Goal: Task Accomplishment & Management: Manage account settings

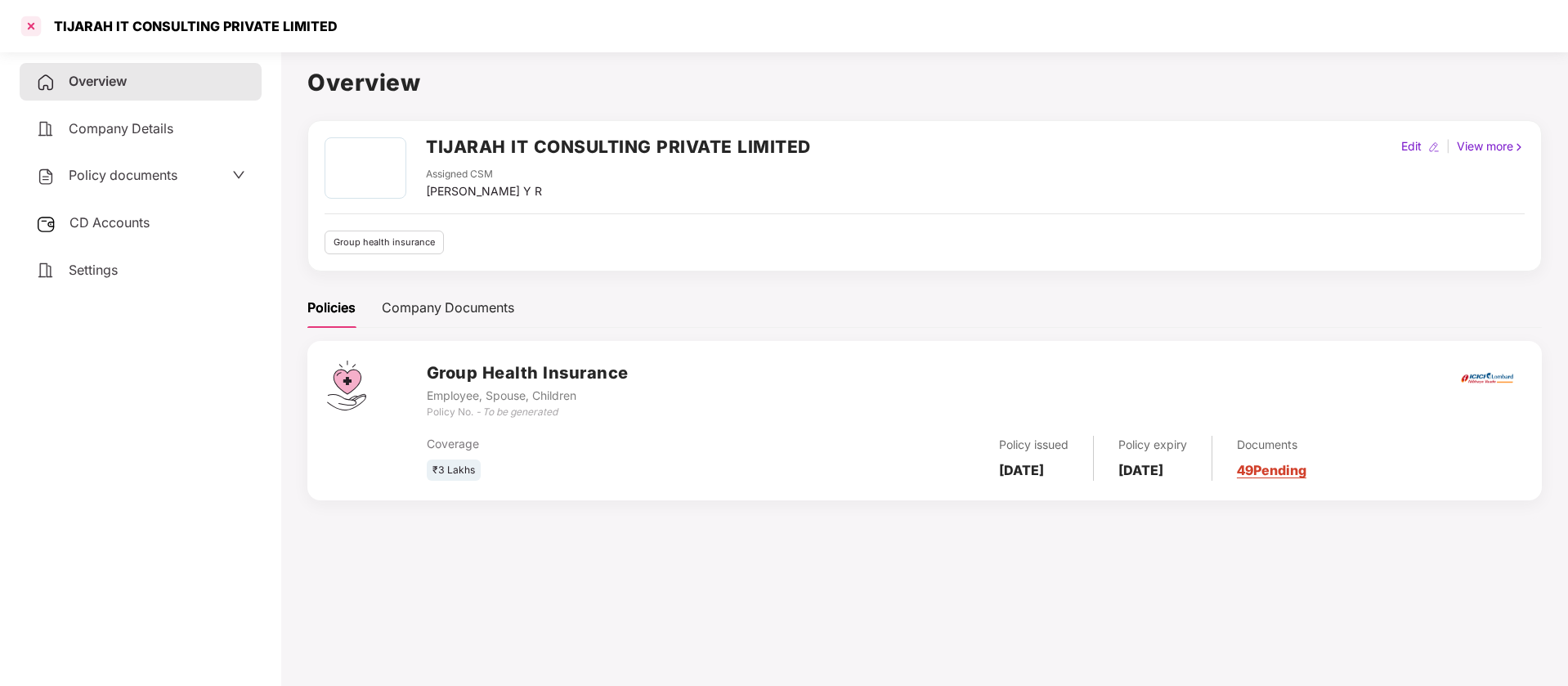
click at [33, 38] on div at bounding box center [31, 25] width 26 height 26
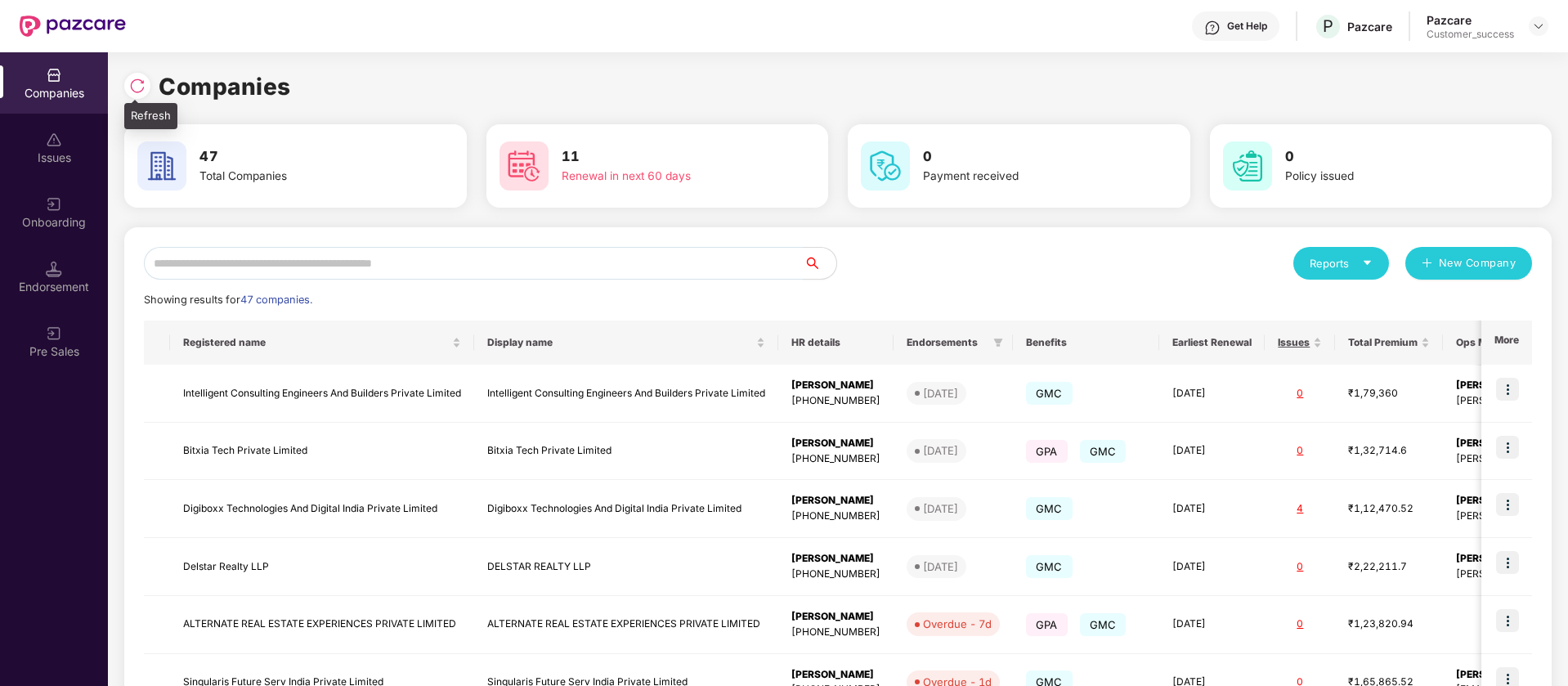
click at [138, 98] on div at bounding box center [137, 86] width 26 height 26
click at [510, 271] on input "text" at bounding box center [473, 263] width 660 height 33
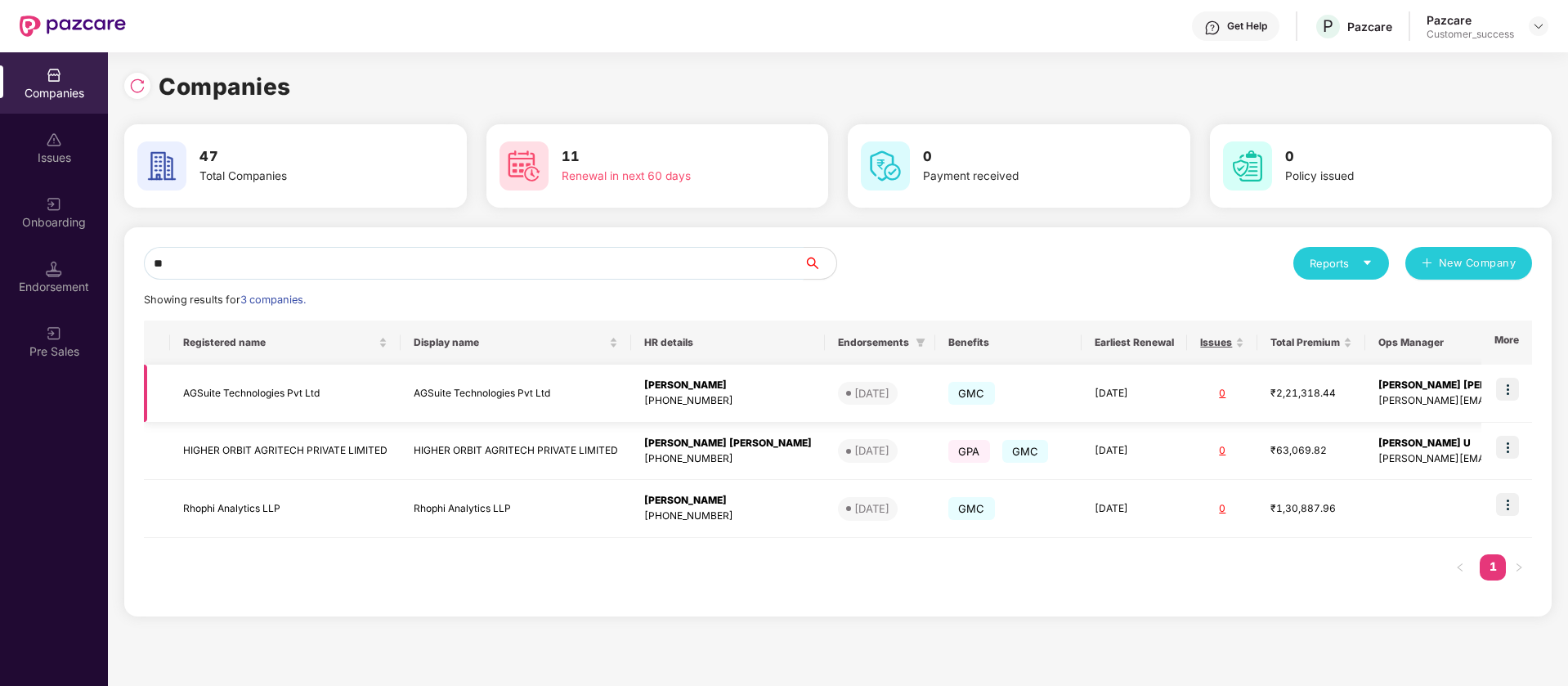
type input "**"
click at [1509, 386] on img at bounding box center [1507, 389] width 23 height 23
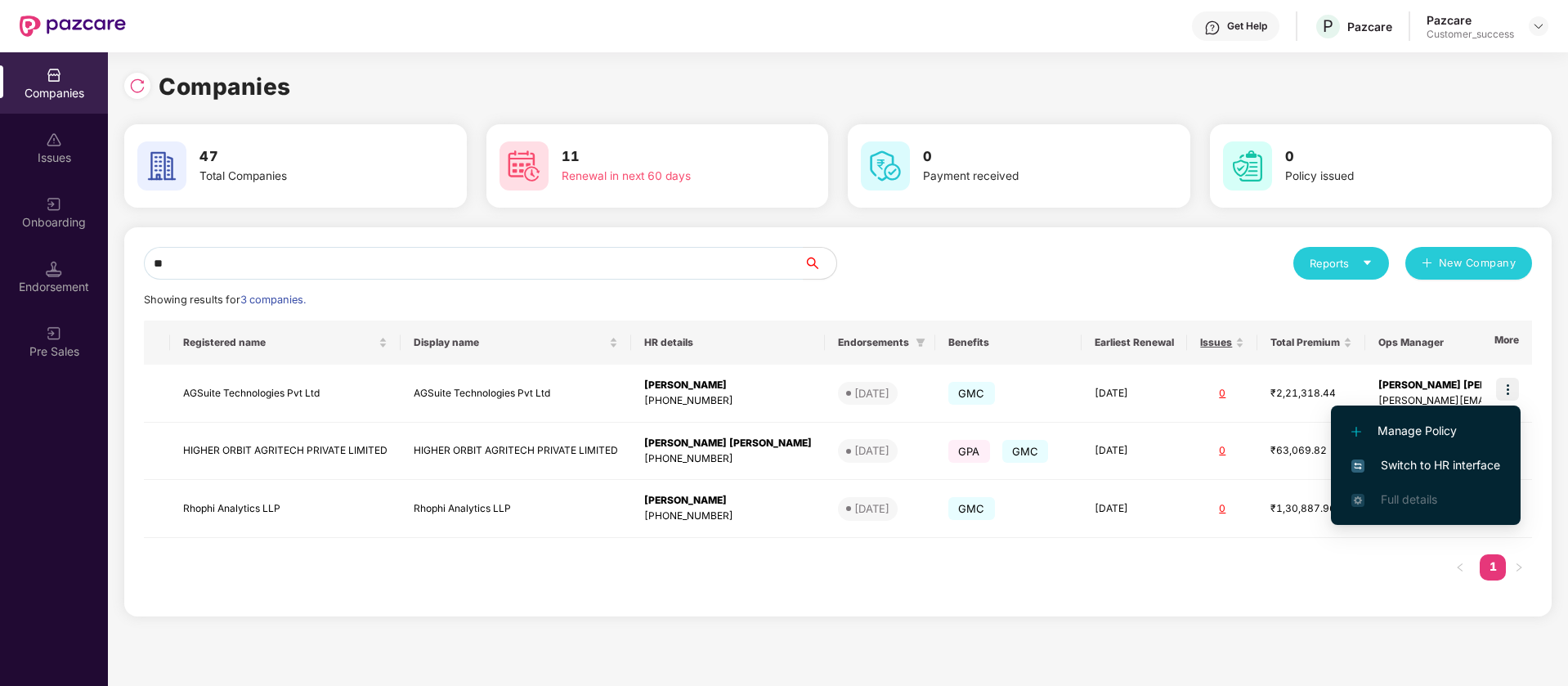
click at [1406, 465] on span "Switch to HR interface" at bounding box center [1425, 464] width 149 height 18
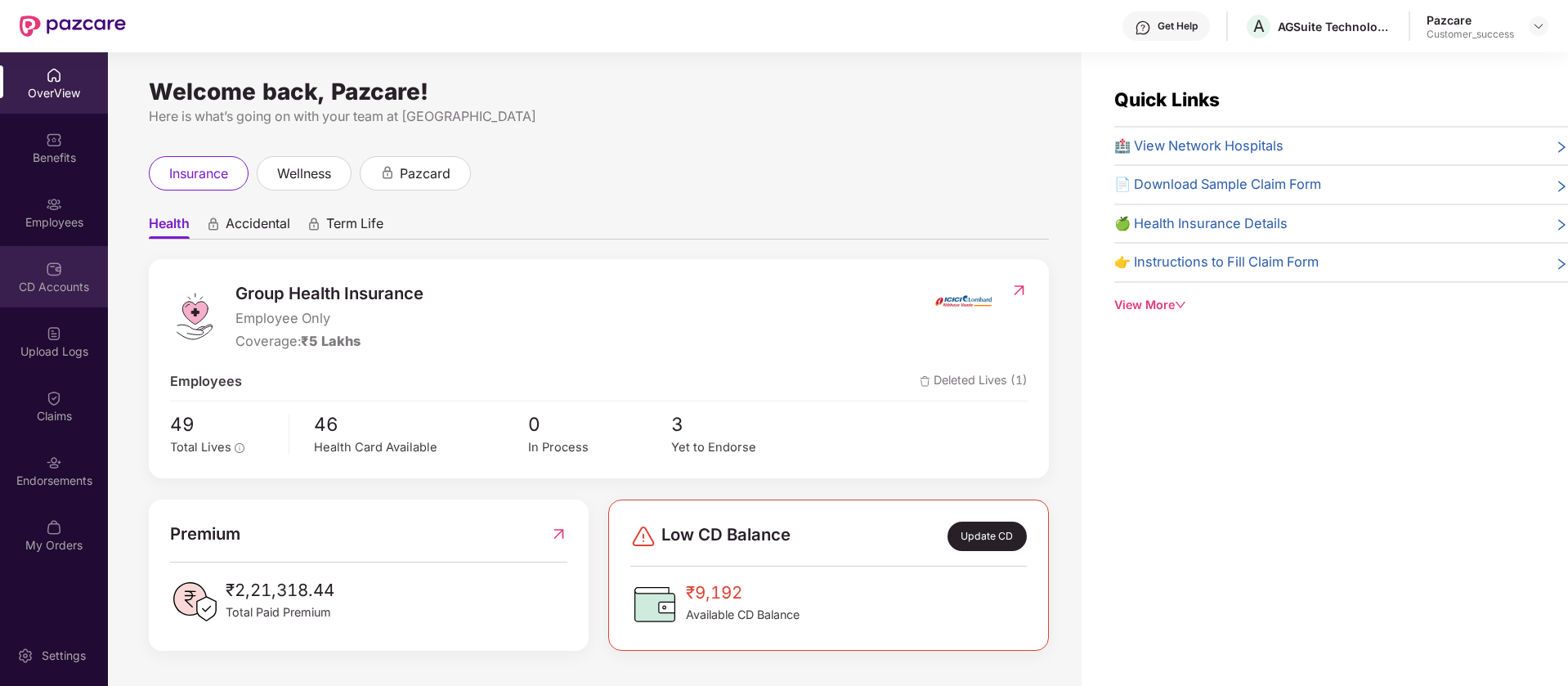
click at [67, 251] on div "CD Accounts" at bounding box center [53, 277] width 108 height 61
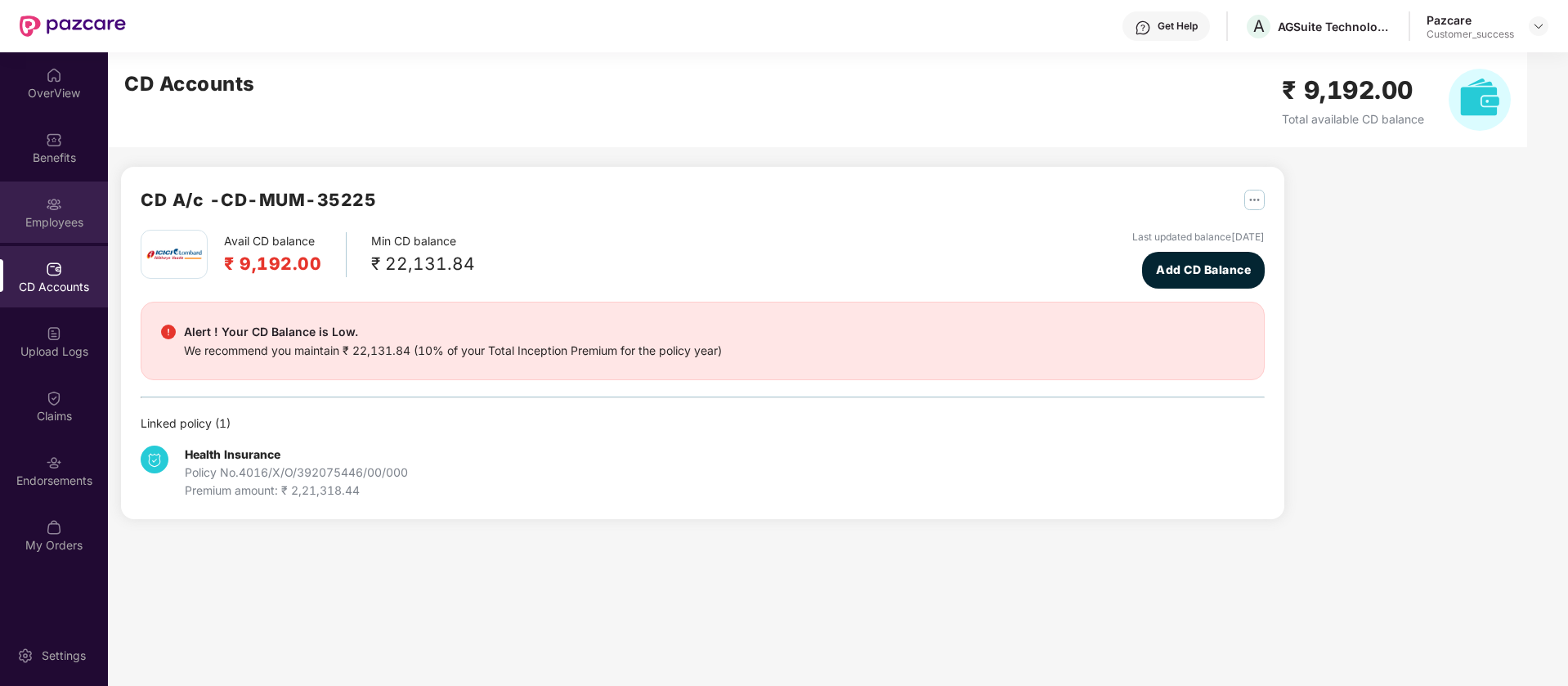
click at [70, 227] on div "Employees" at bounding box center [53, 222] width 108 height 16
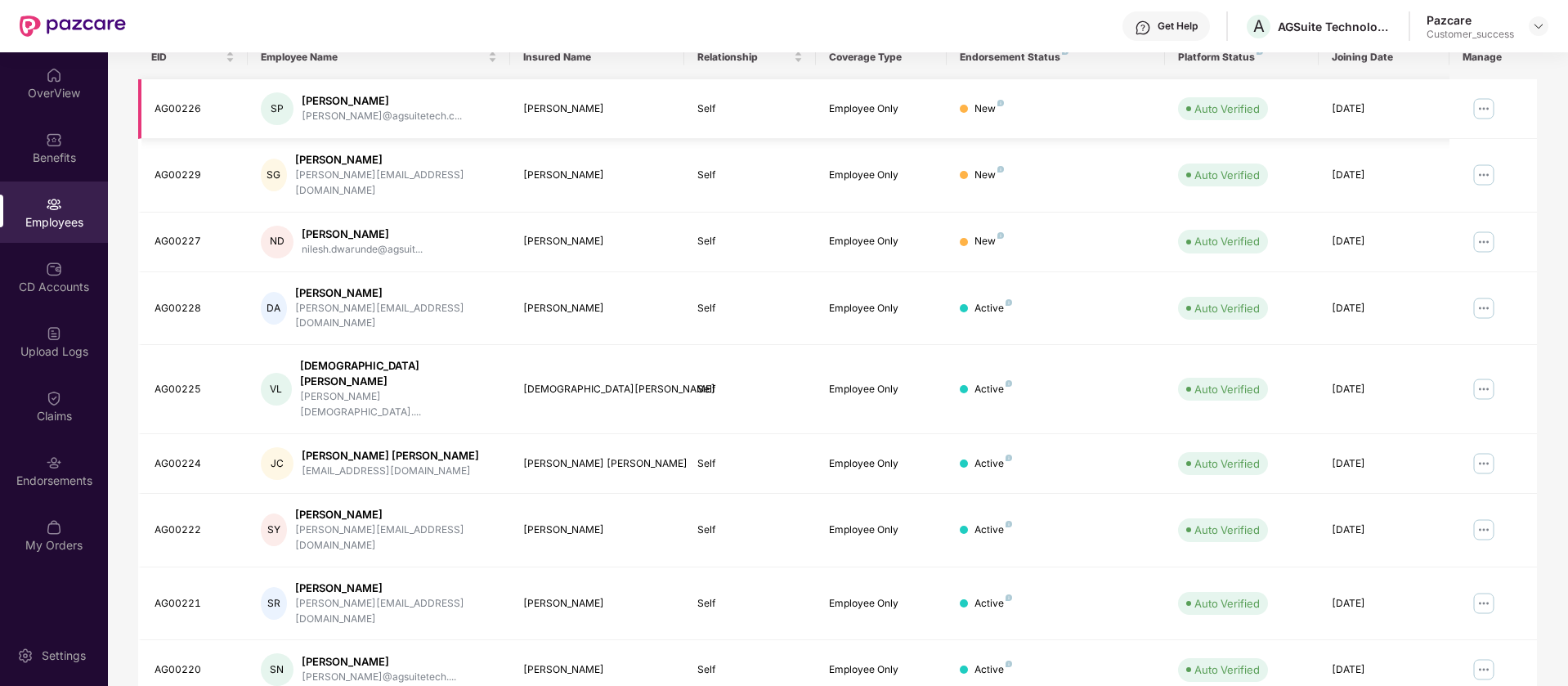
scroll to position [318, 0]
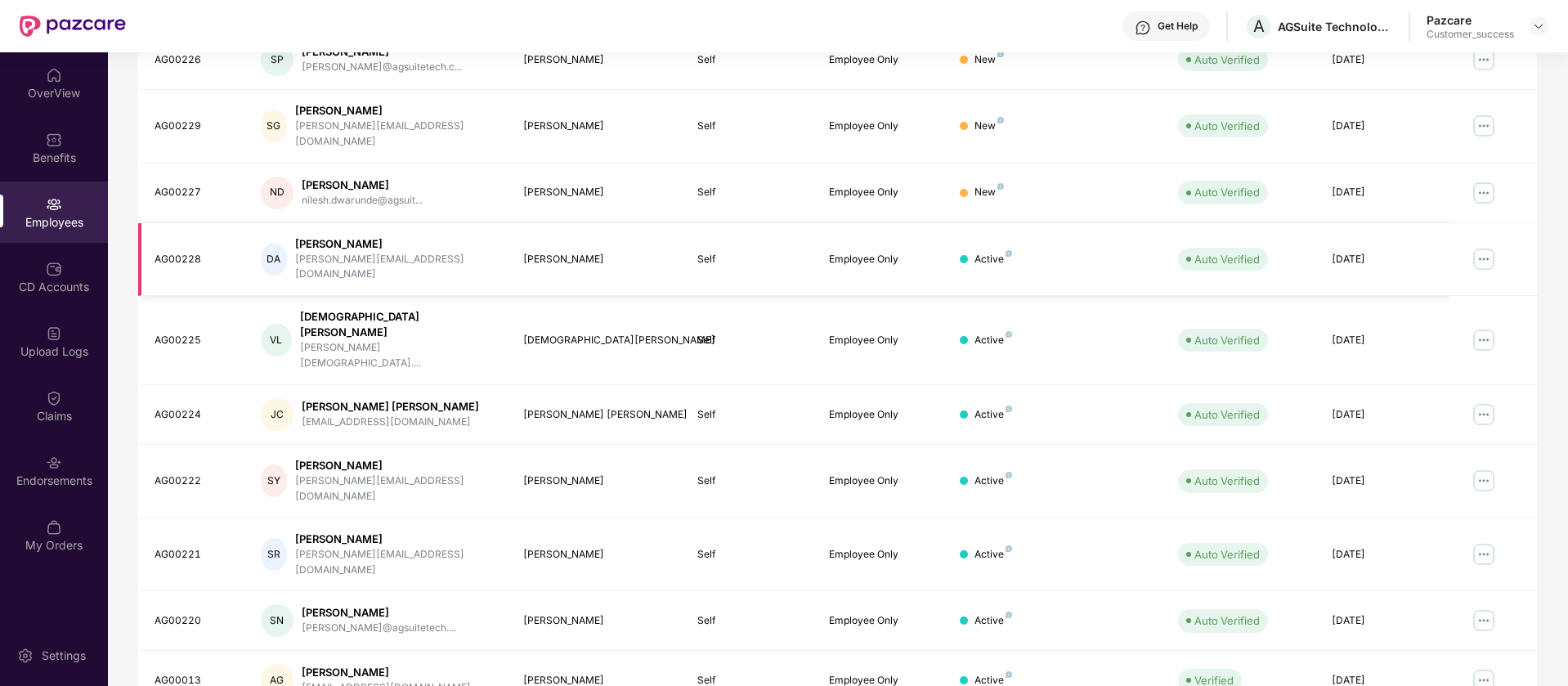
click at [1491, 246] on img at bounding box center [1483, 259] width 26 height 26
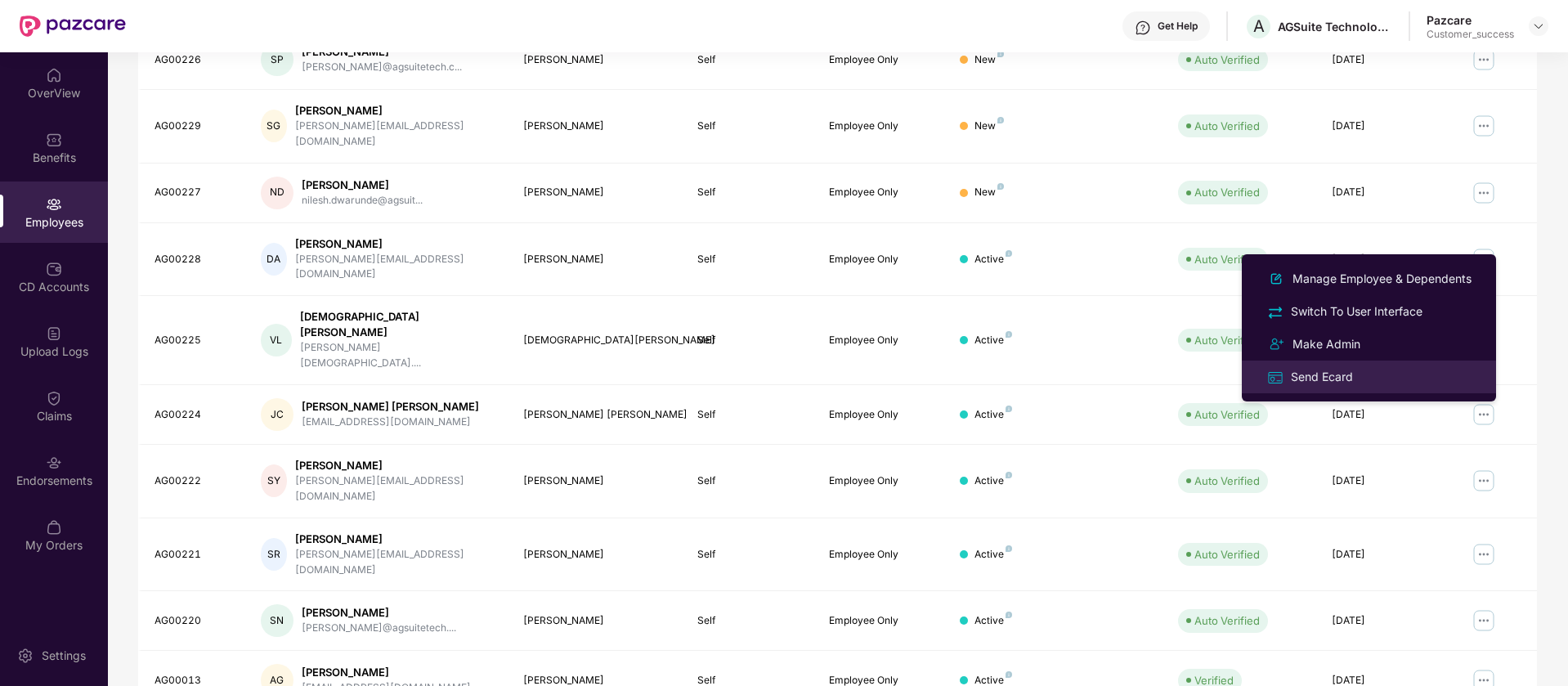
click at [1355, 374] on div "Send Ecard" at bounding box center [1321, 376] width 69 height 18
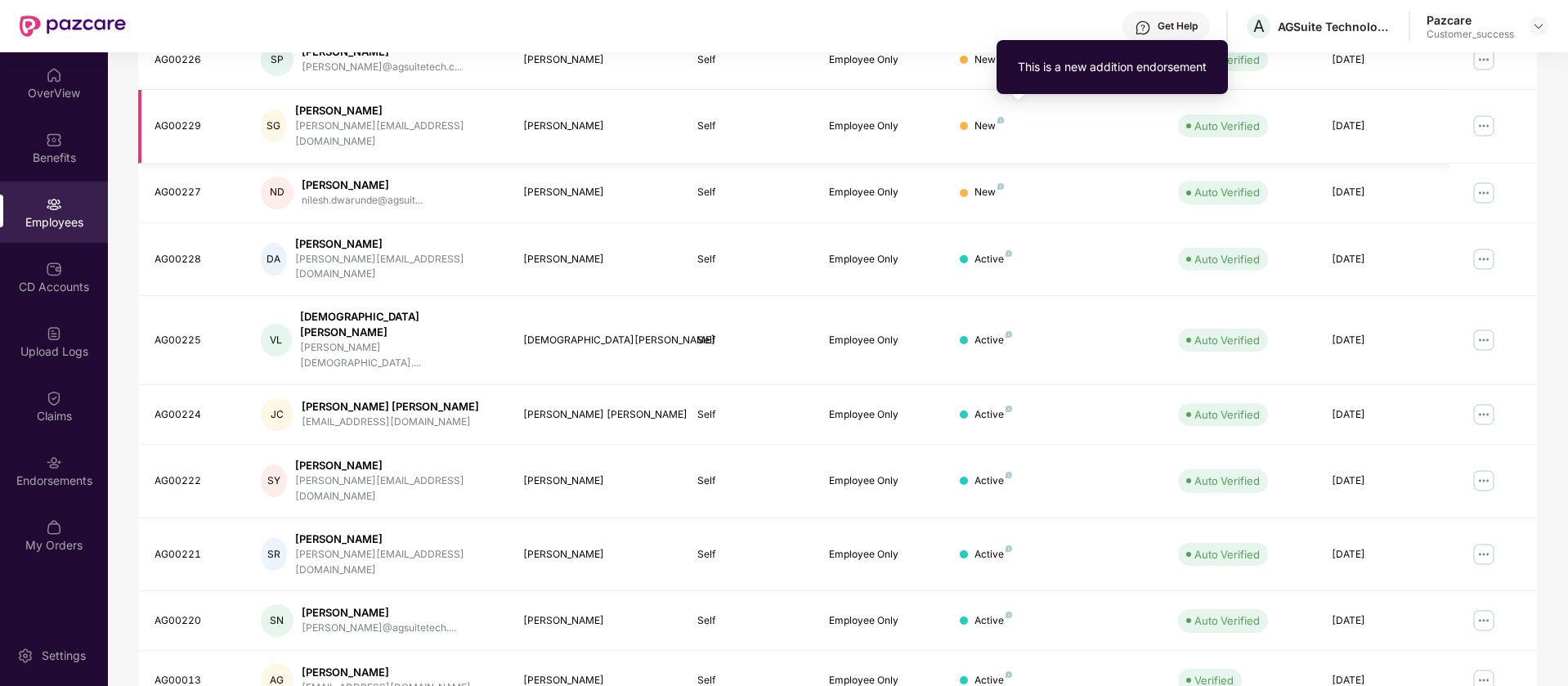
click at [1000, 117] on img at bounding box center [1001, 121] width 7 height 7
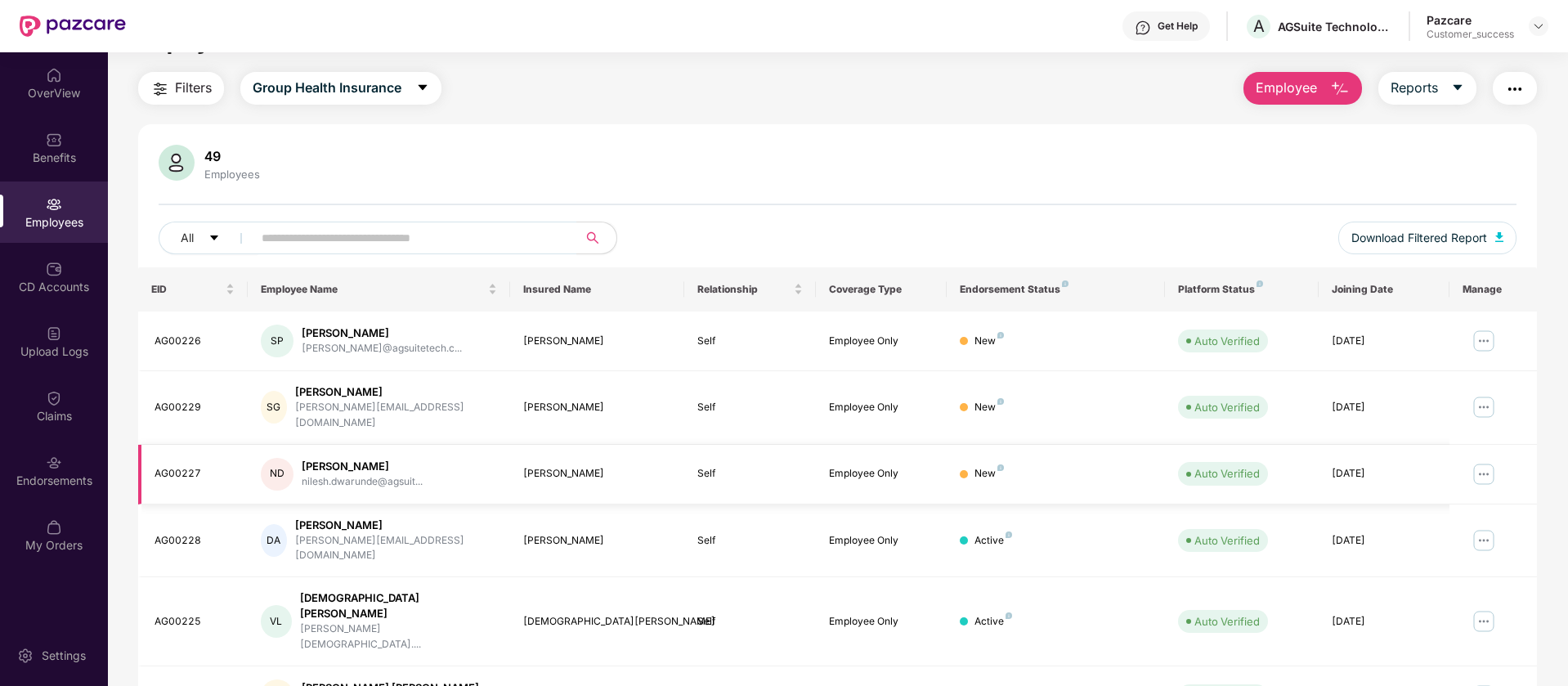
scroll to position [0, 0]
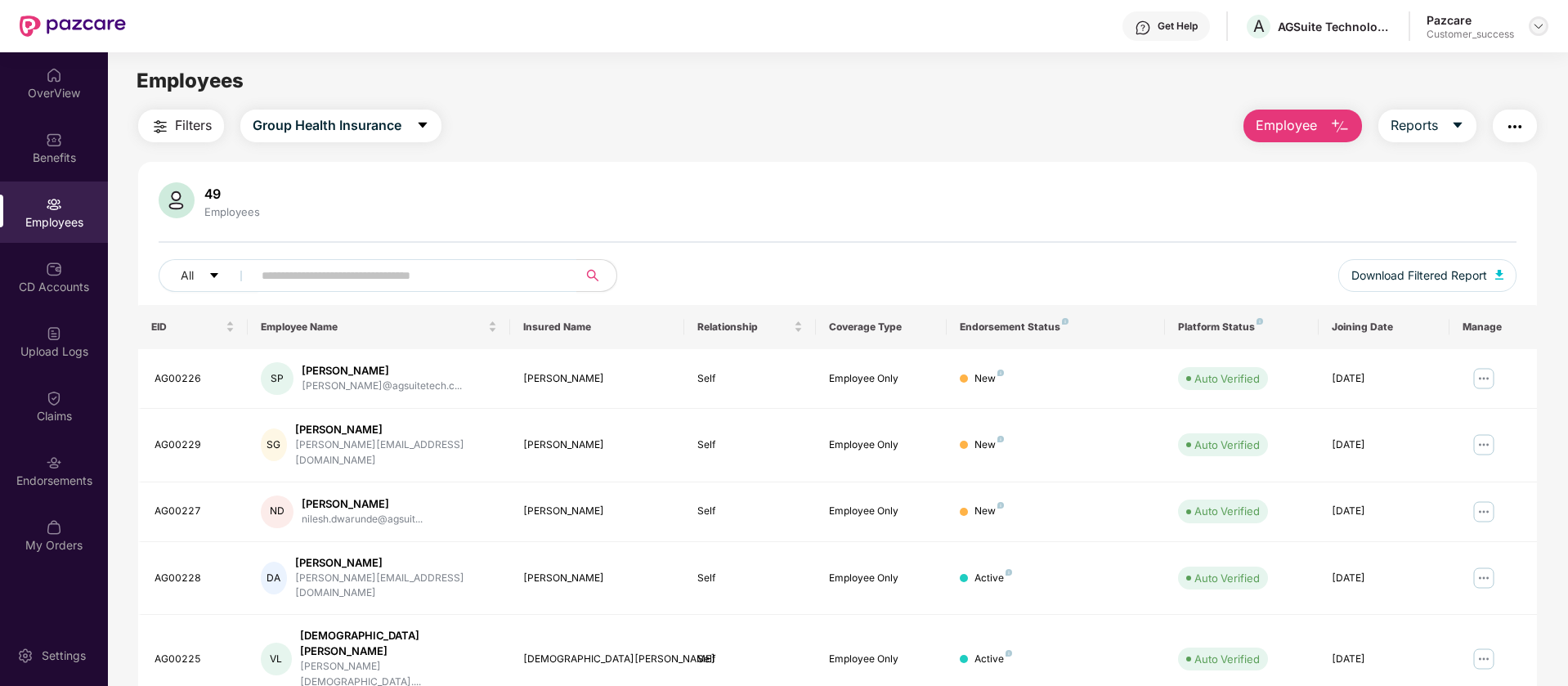
click at [1540, 25] on img at bounding box center [1537, 25] width 13 height 13
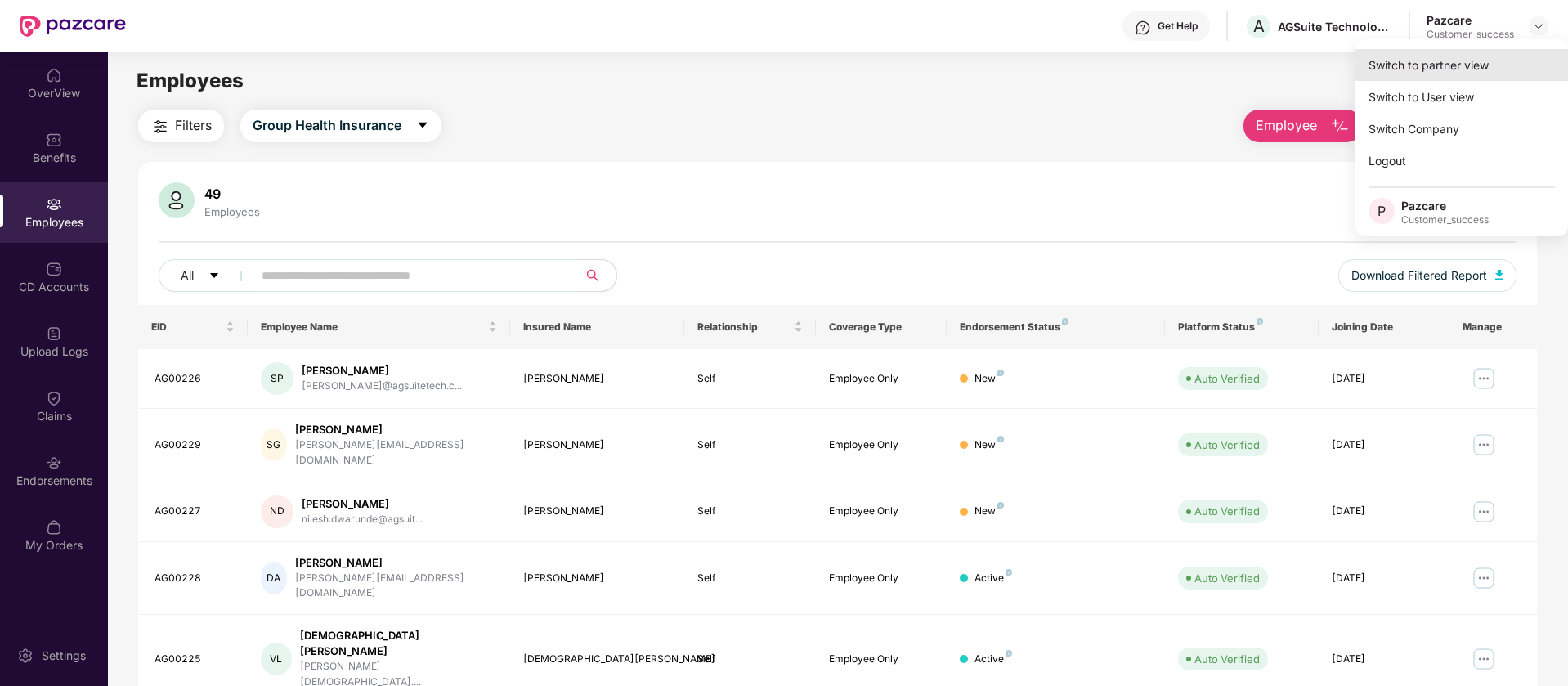
click at [1502, 76] on div "Switch to partner view" at bounding box center [1461, 65] width 212 height 32
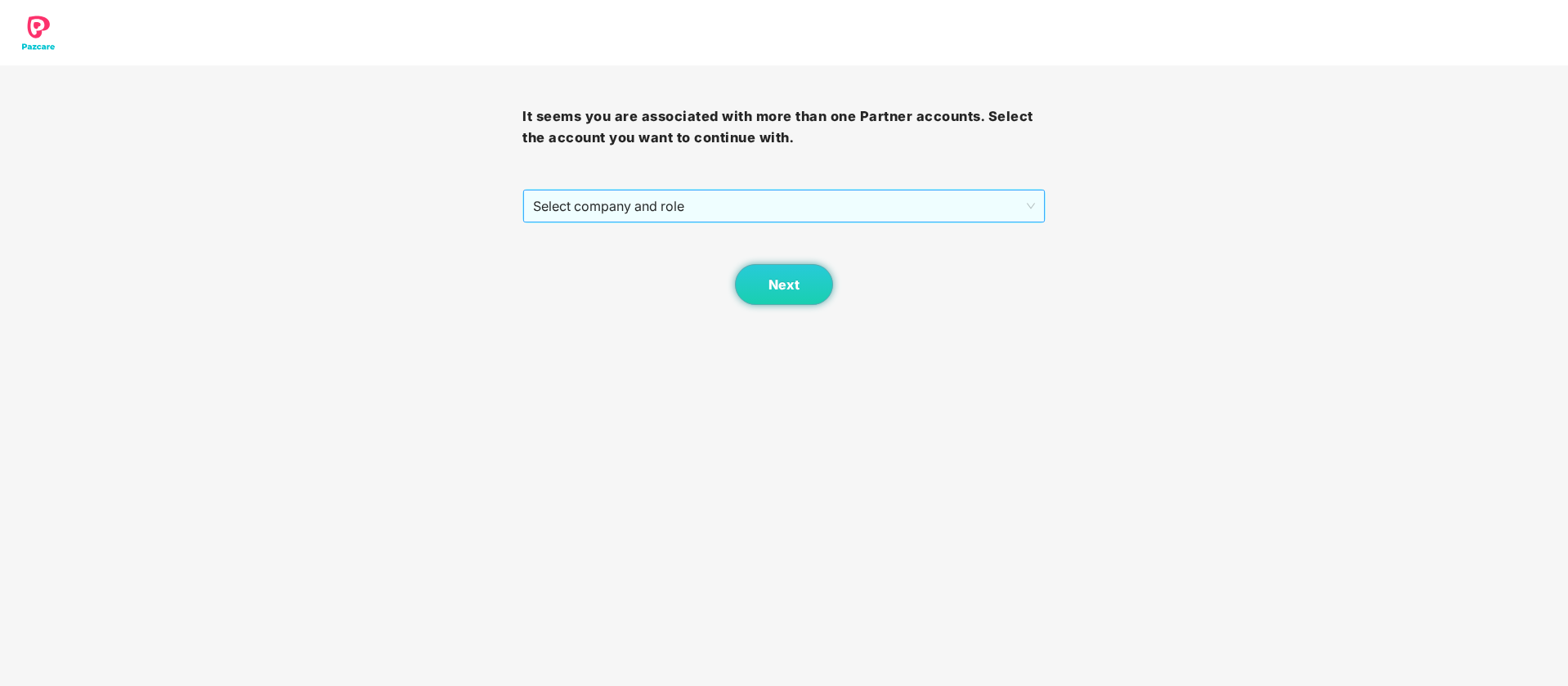
click at [581, 202] on span "Select company and role" at bounding box center [784, 205] width 501 height 31
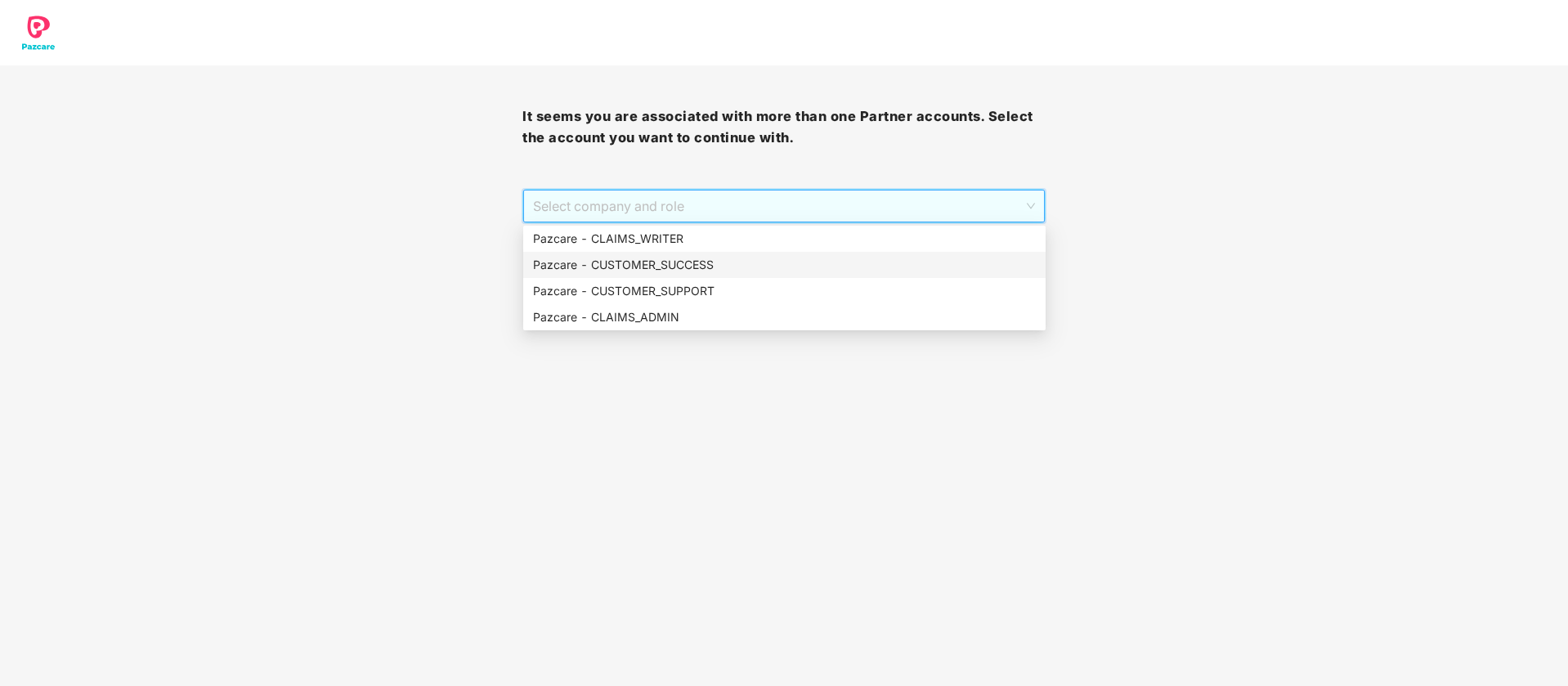
click at [728, 267] on div "Pazcare - CUSTOMER_SUCCESS" at bounding box center [784, 264] width 503 height 18
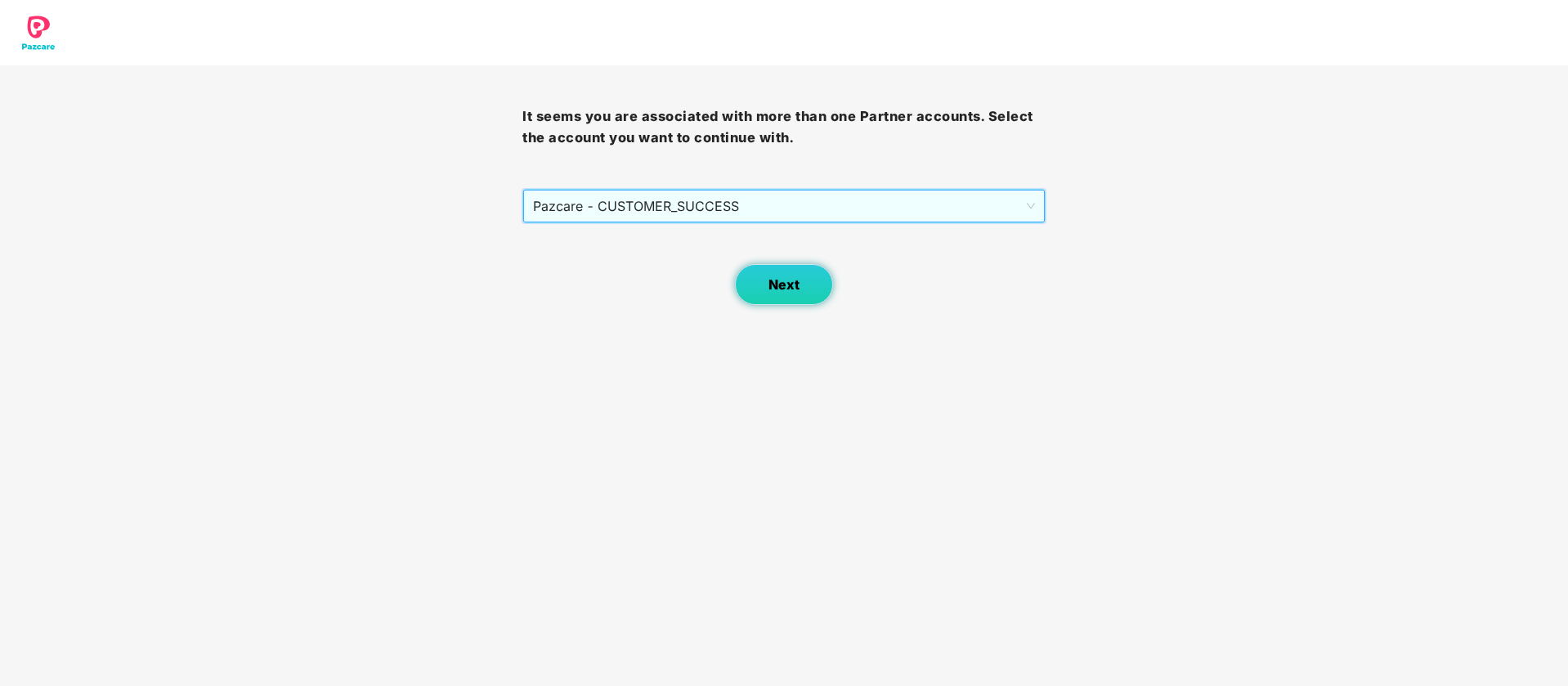
click at [762, 273] on button "Next" at bounding box center [784, 284] width 98 height 41
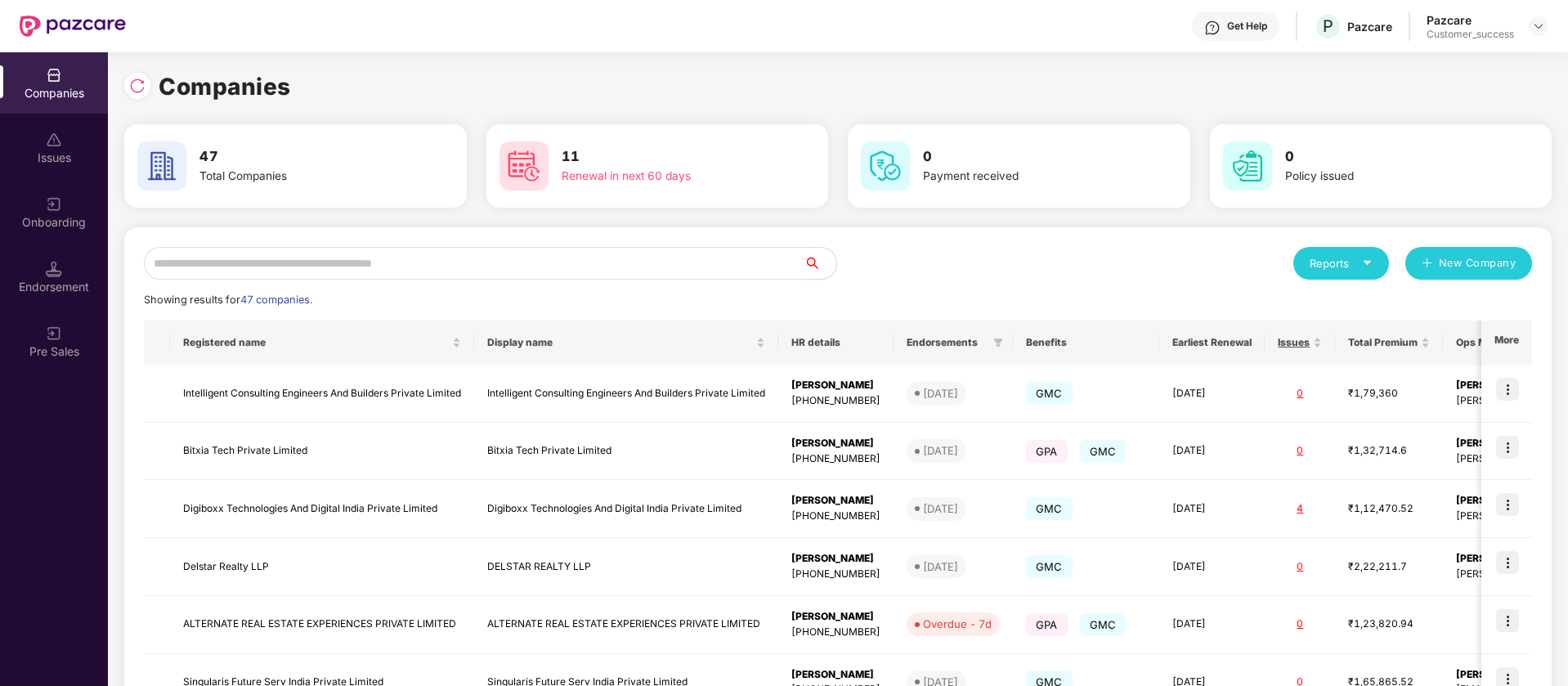
click at [346, 261] on input "text" at bounding box center [473, 263] width 660 height 33
paste input "**********"
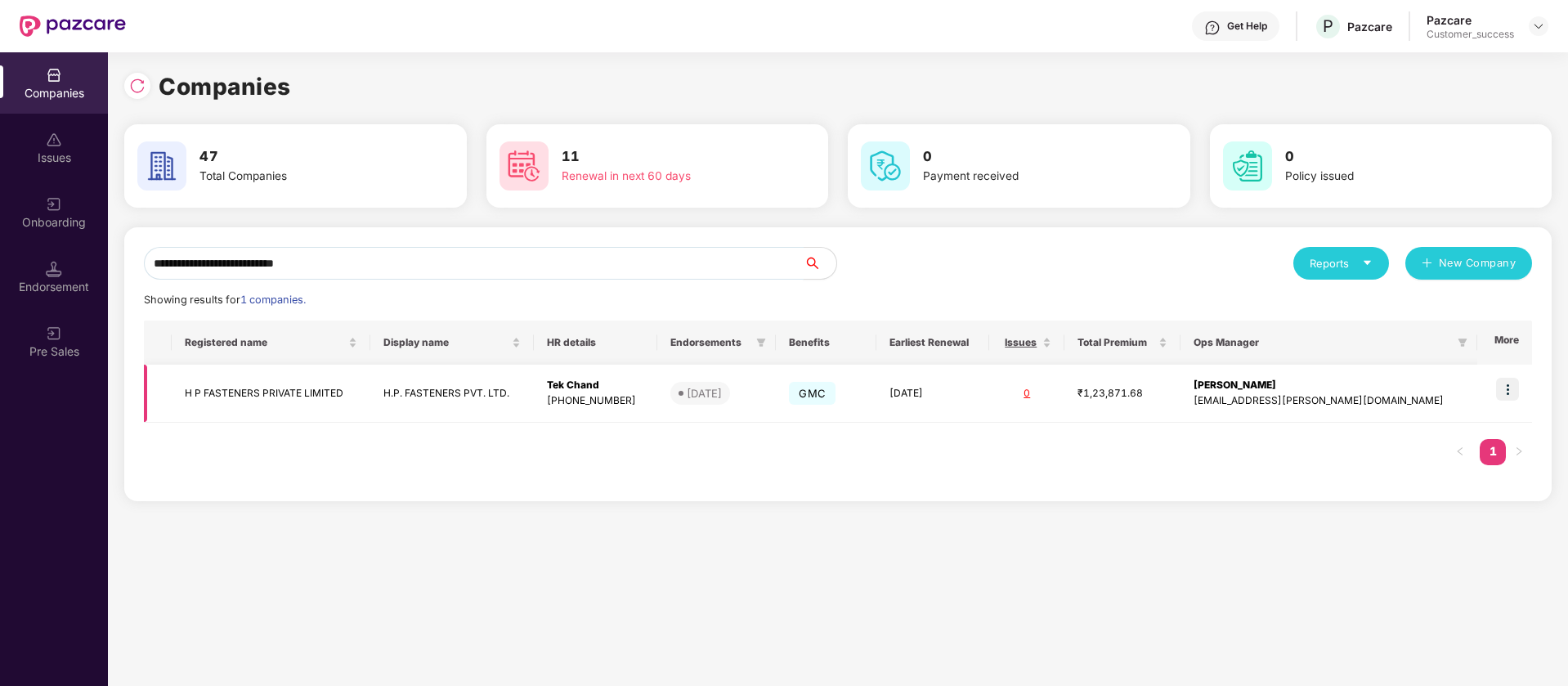
type input "**********"
click at [1513, 381] on img at bounding box center [1507, 389] width 23 height 23
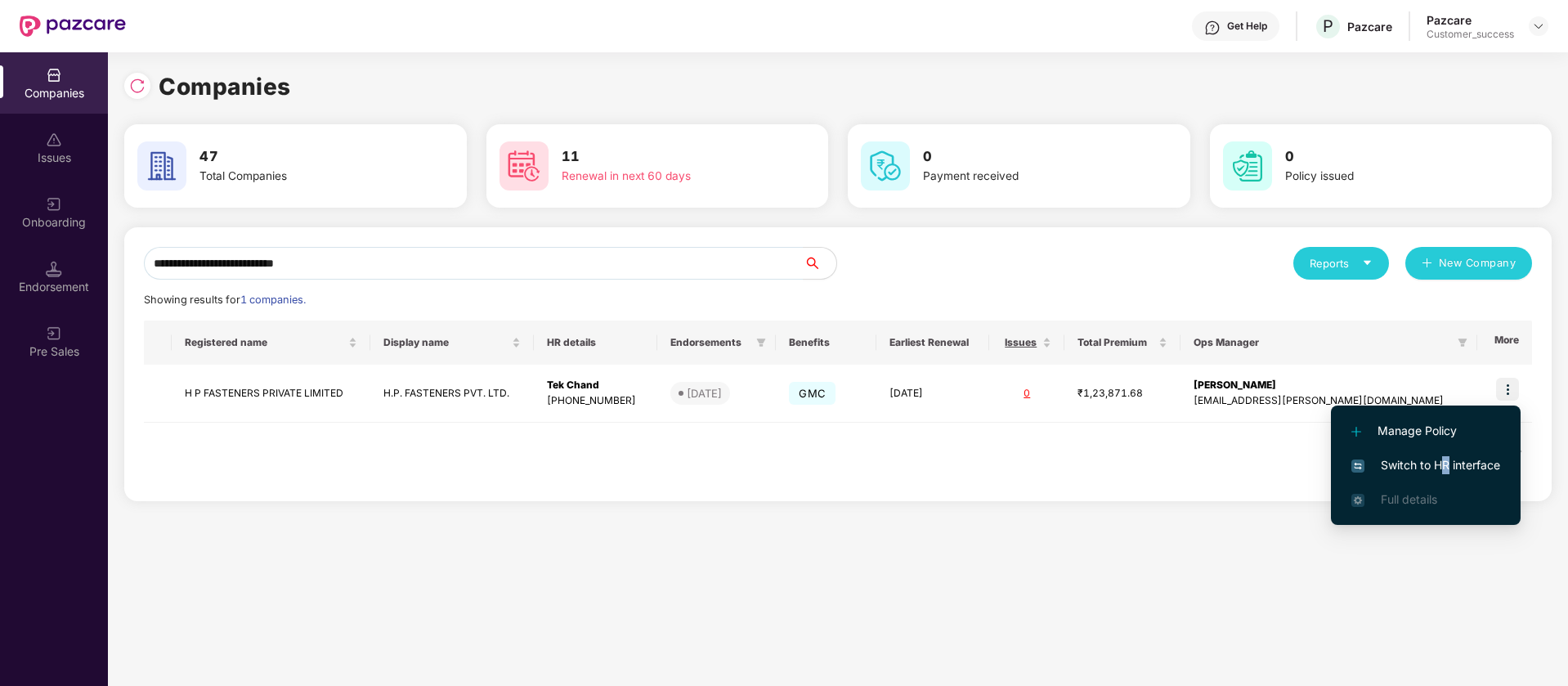
click at [1447, 464] on span "Switch to HR interface" at bounding box center [1425, 464] width 149 height 18
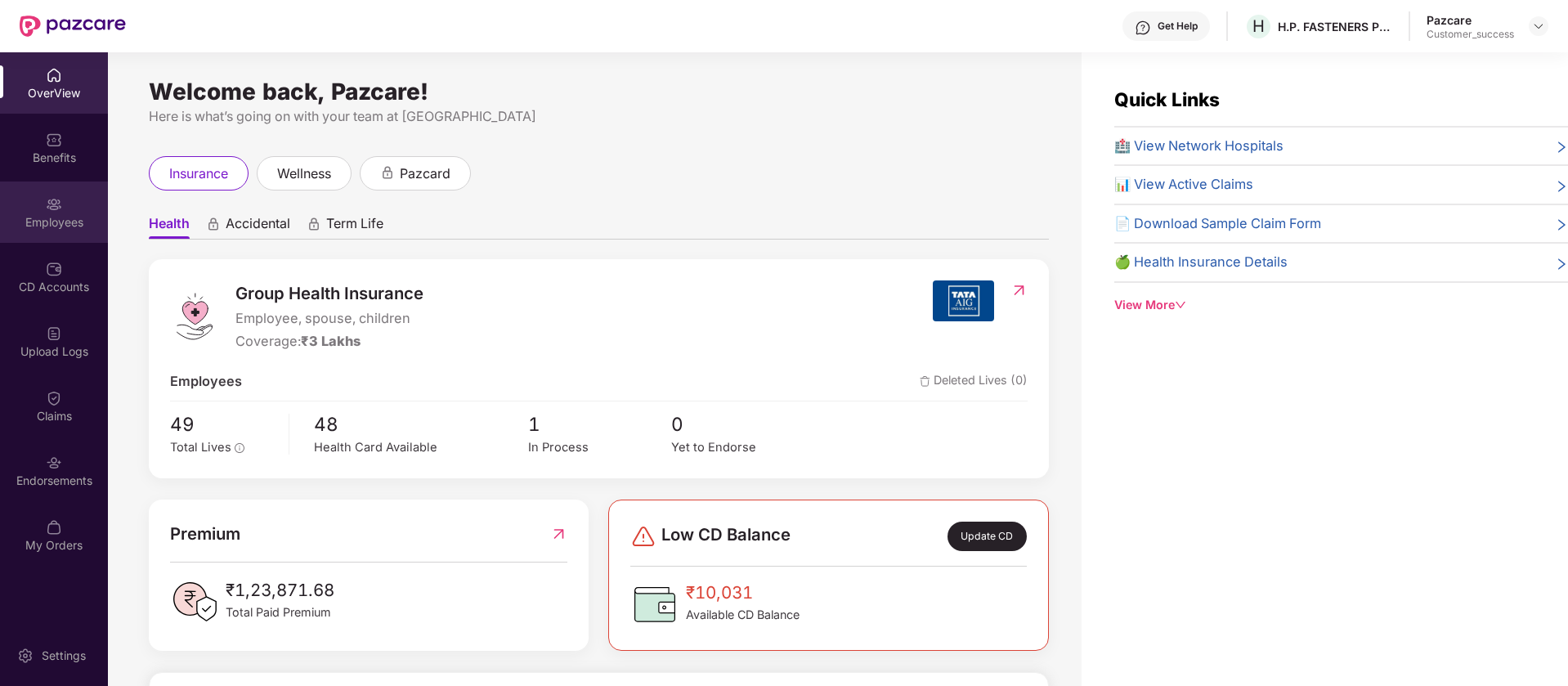
click at [72, 216] on div "Employees" at bounding box center [53, 222] width 108 height 16
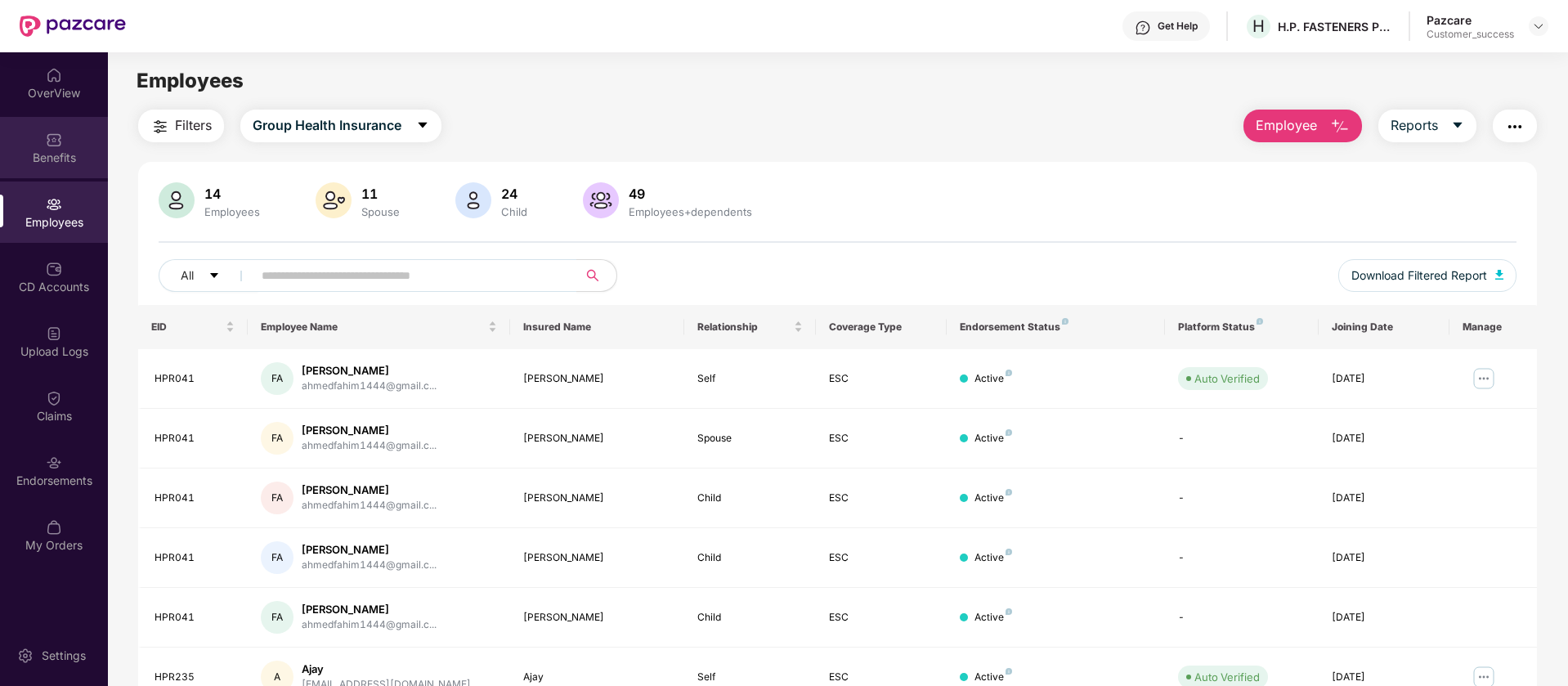
click at [76, 155] on div "Benefits" at bounding box center [53, 157] width 108 height 16
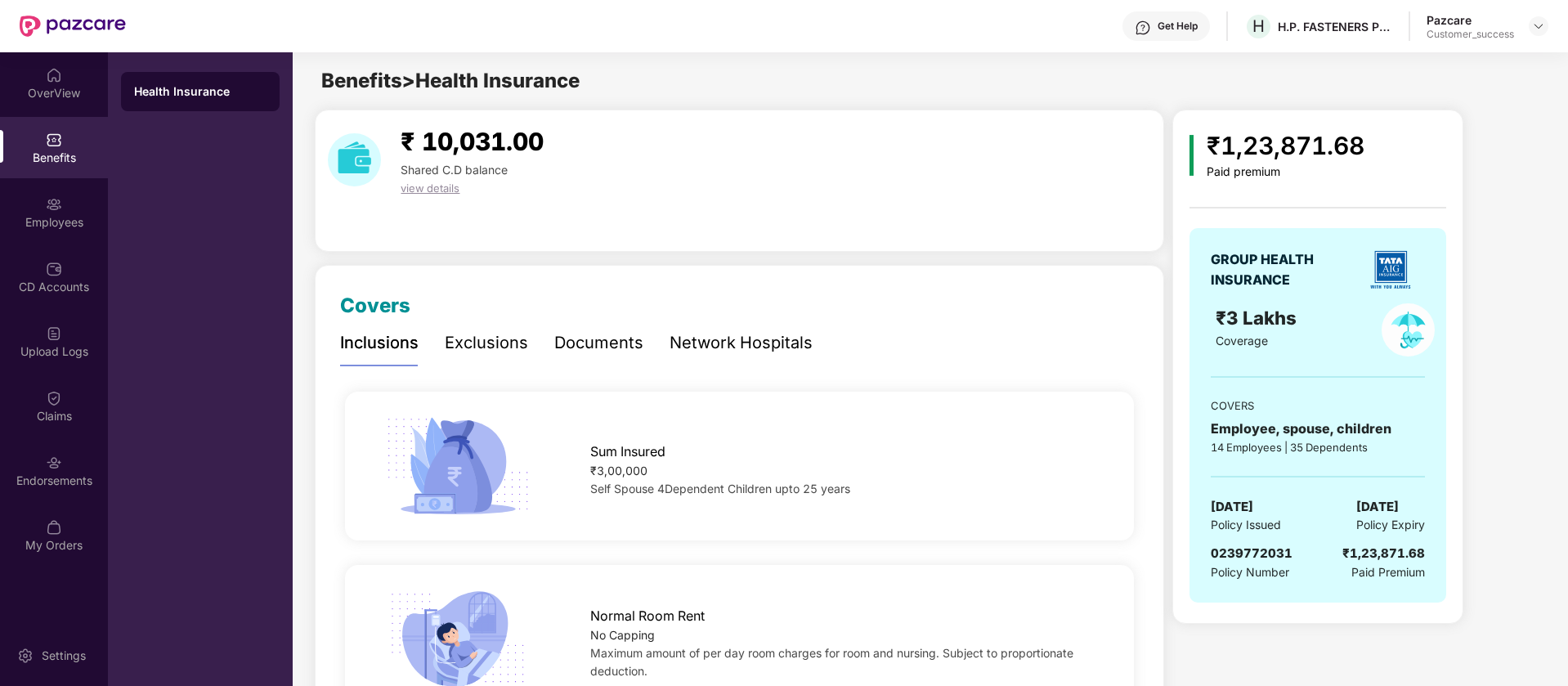
click at [1389, 273] on img at bounding box center [1390, 269] width 57 height 57
click at [502, 340] on div "Exclusions" at bounding box center [486, 343] width 83 height 25
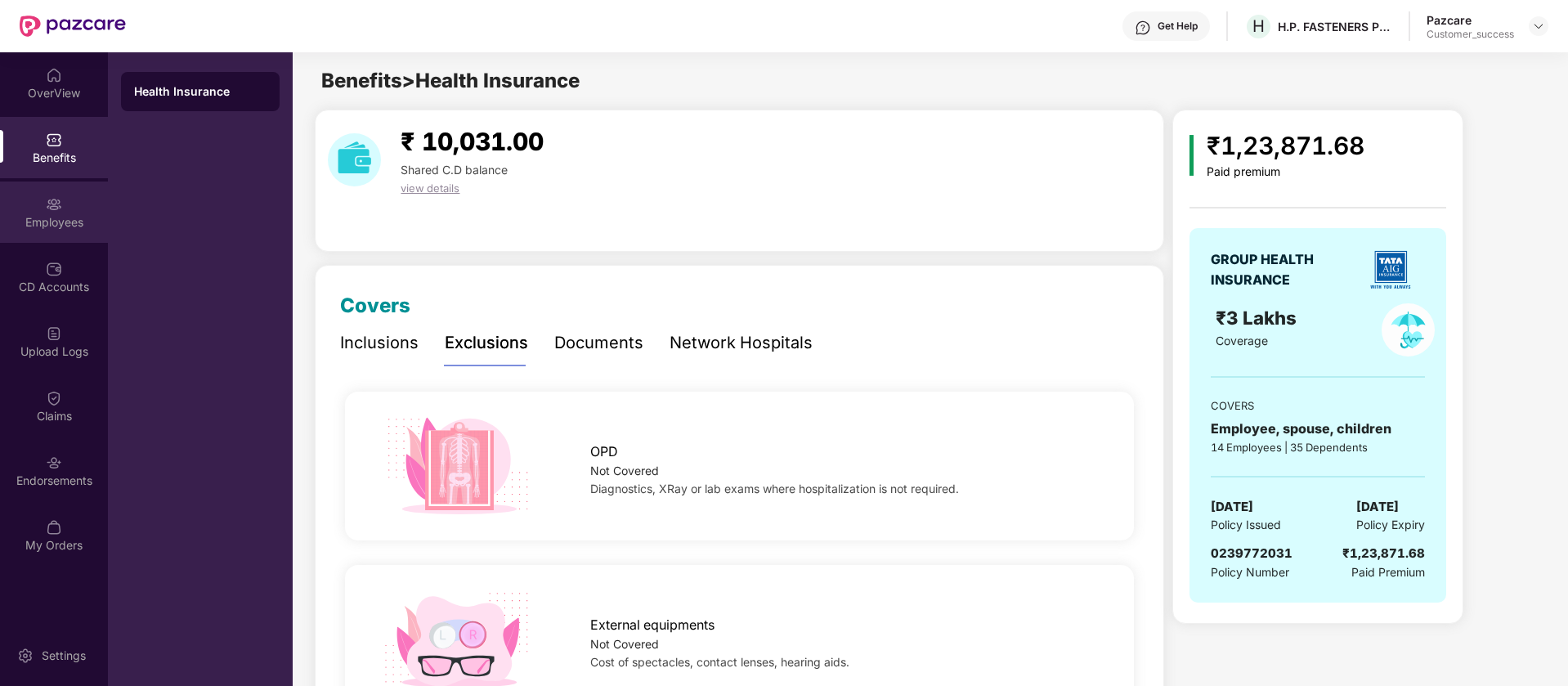
click at [59, 239] on div "Employees" at bounding box center [53, 212] width 108 height 61
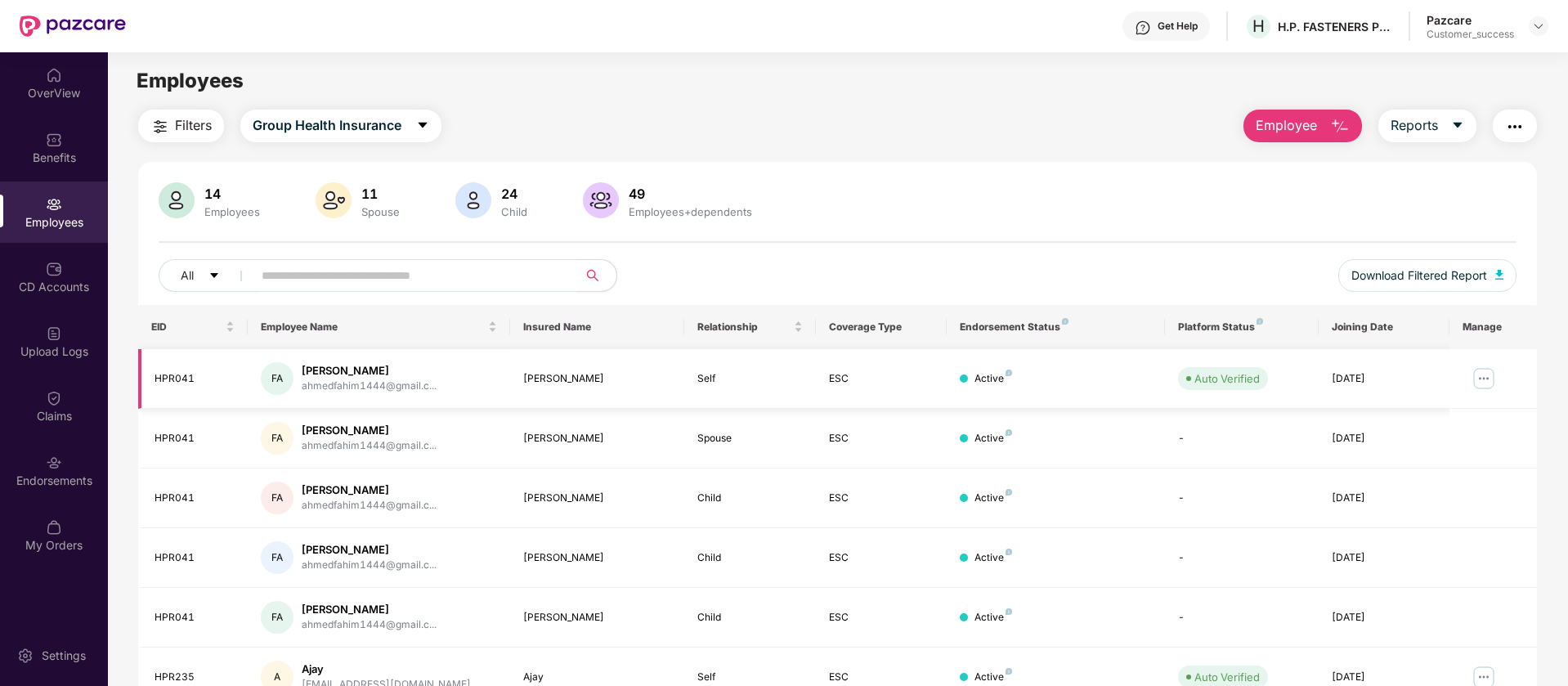
click at [1483, 376] on img at bounding box center [1483, 378] width 26 height 26
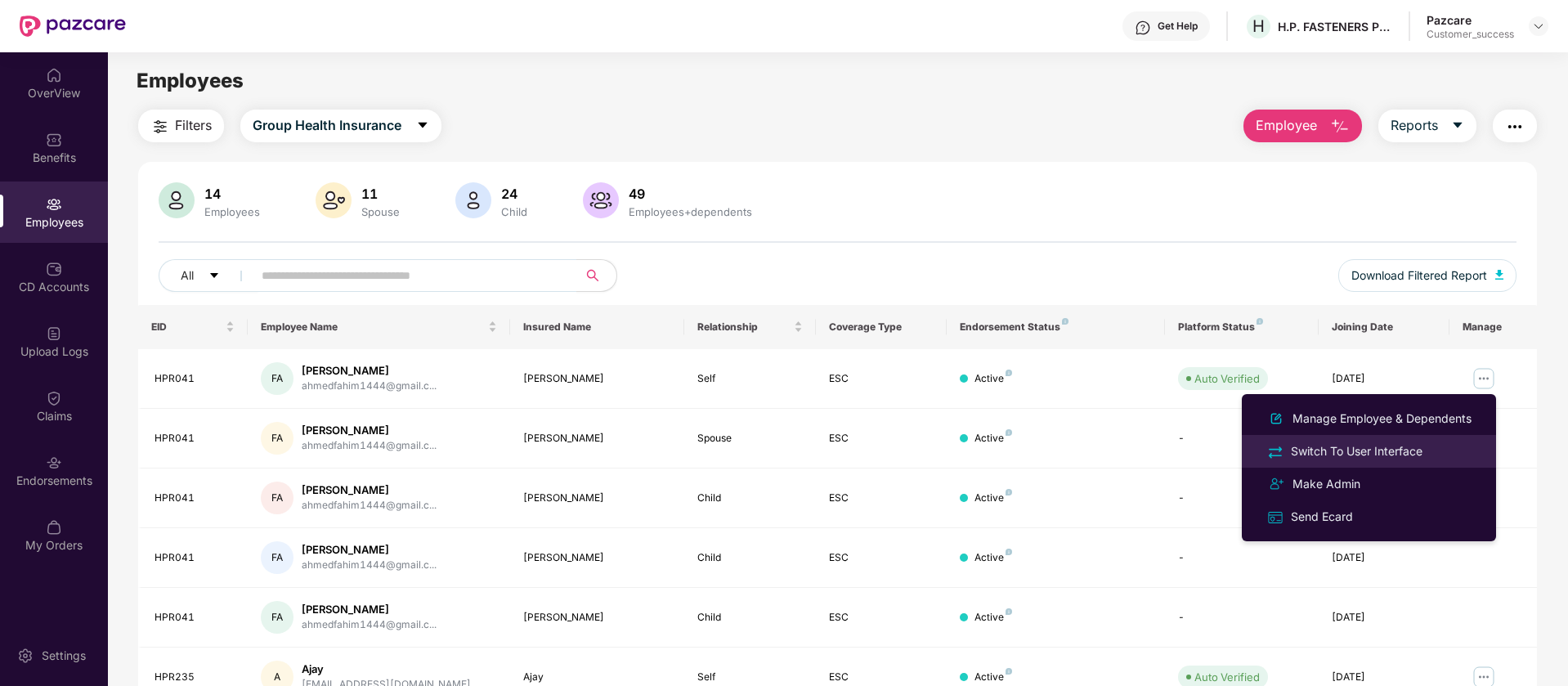
click at [1388, 456] on div "Switch To User Interface" at bounding box center [1356, 451] width 138 height 18
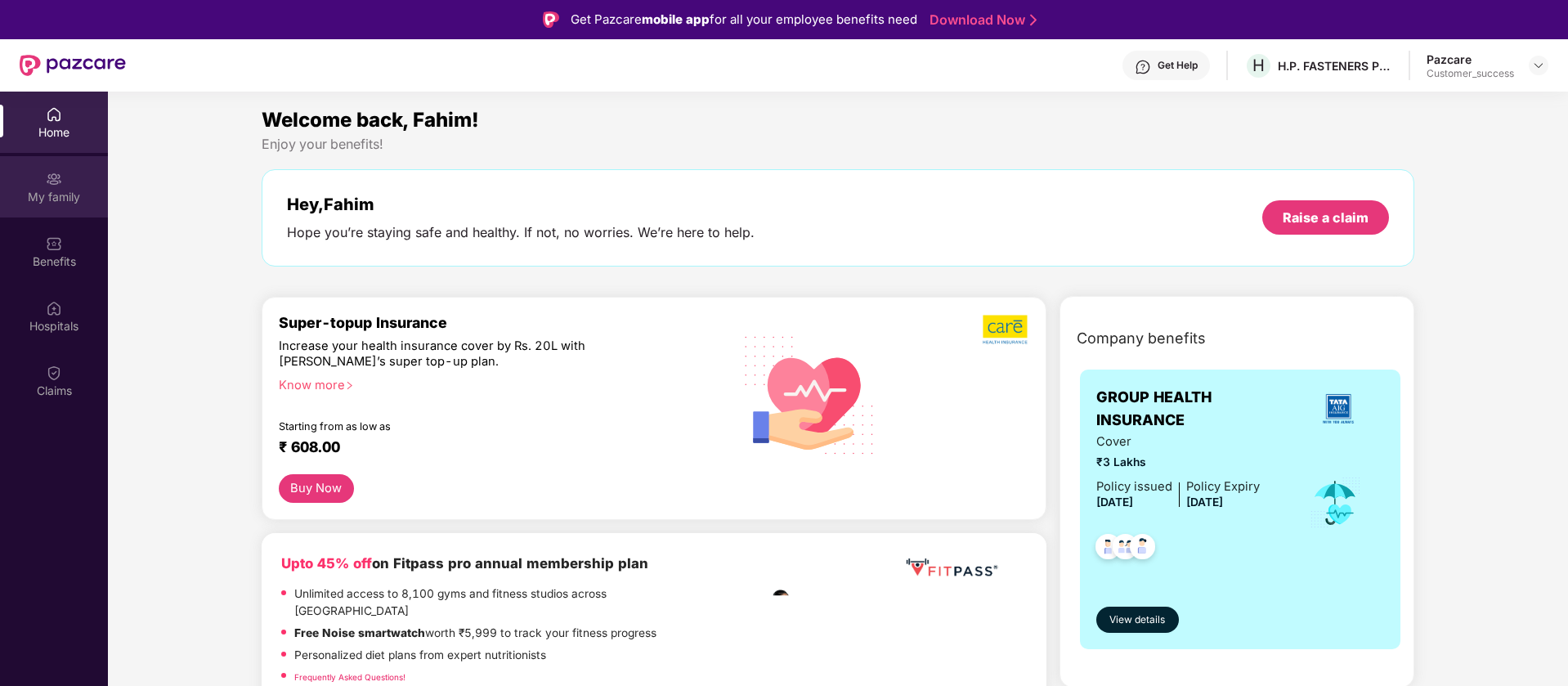
click at [9, 214] on div "My family" at bounding box center [53, 187] width 108 height 61
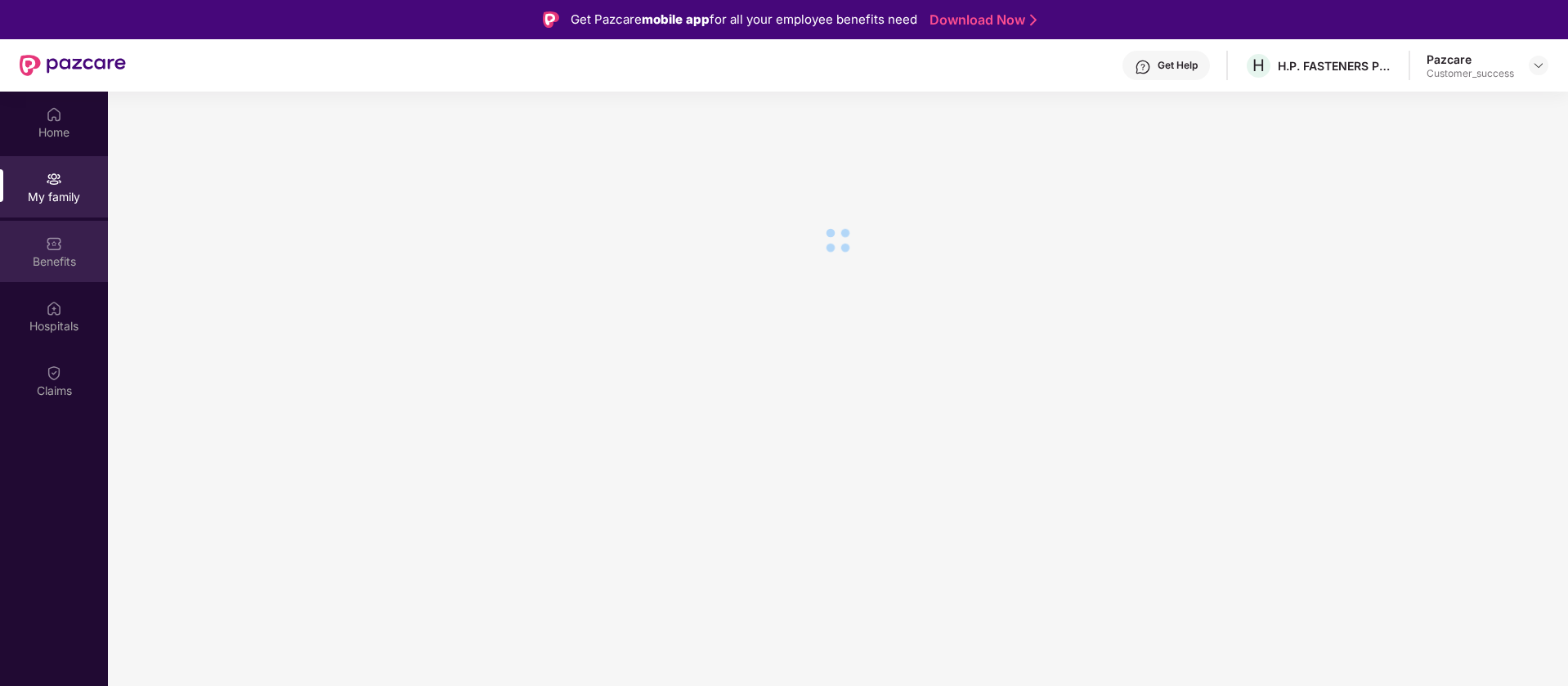
click at [42, 253] on div "Benefits" at bounding box center [53, 261] width 108 height 16
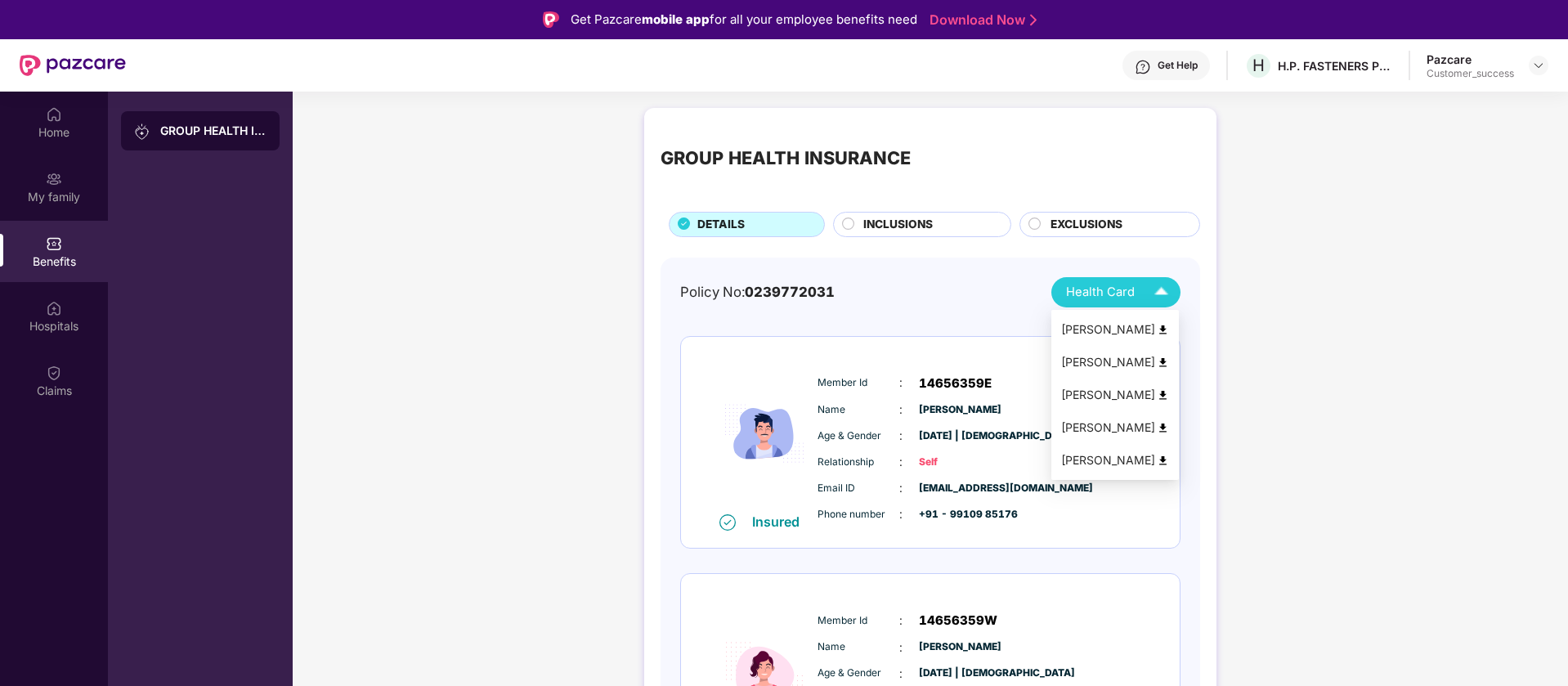
click at [1162, 328] on img at bounding box center [1162, 329] width 12 height 12
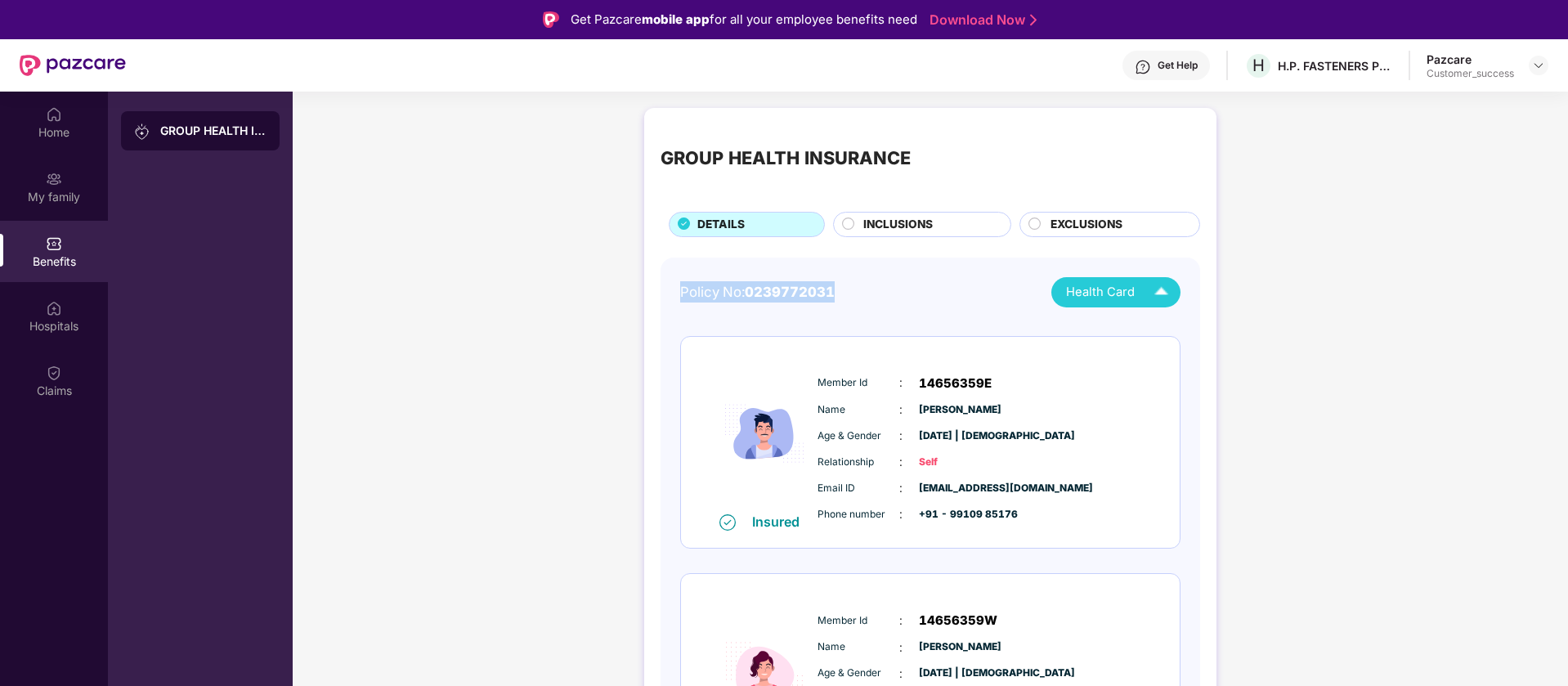
drag, startPoint x: 821, startPoint y: 294, endPoint x: 680, endPoint y: 290, distance: 141.1
click at [680, 290] on div "Policy No: 0239772031" at bounding box center [757, 291] width 155 height 21
copy div "Policy No: 0239772031"
click at [1539, 65] on img at bounding box center [1537, 65] width 13 height 13
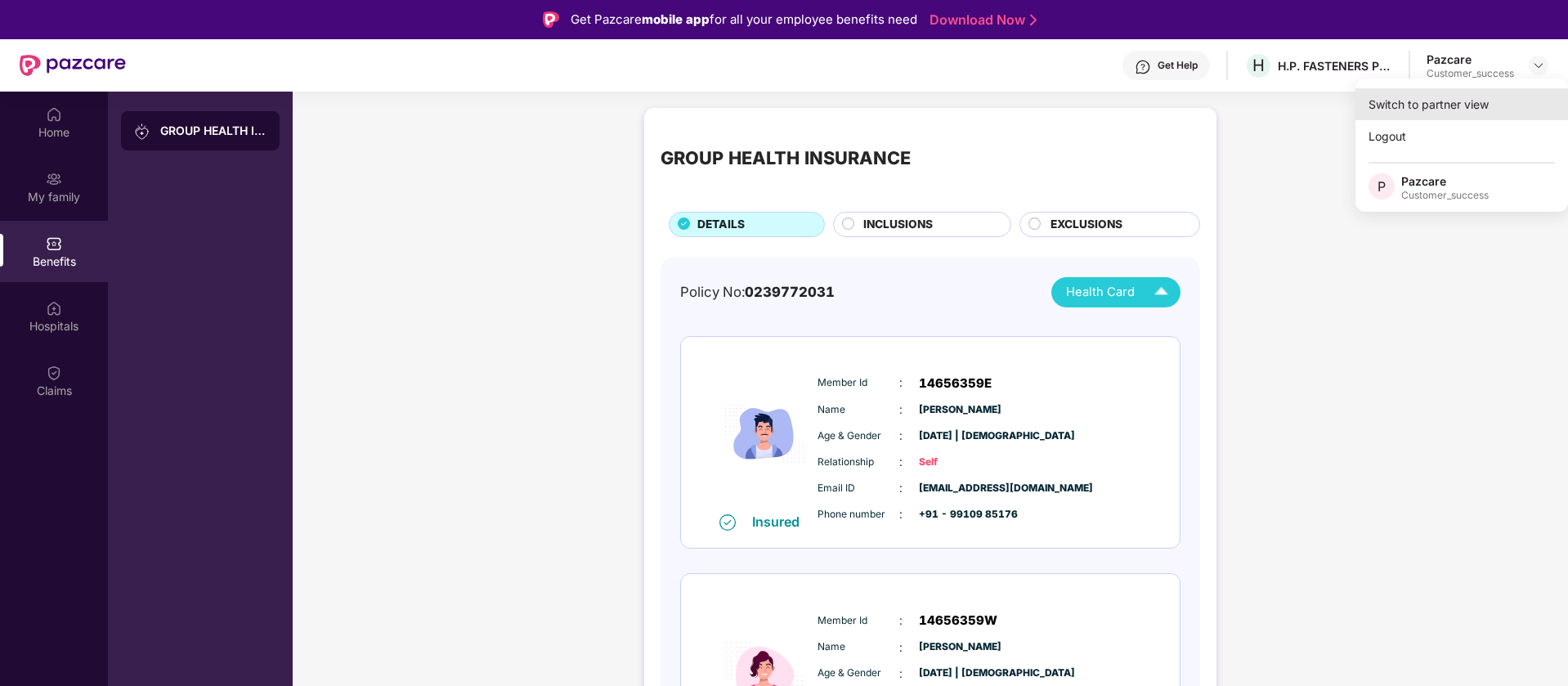
click at [1510, 93] on div "Switch to partner view" at bounding box center [1461, 104] width 212 height 32
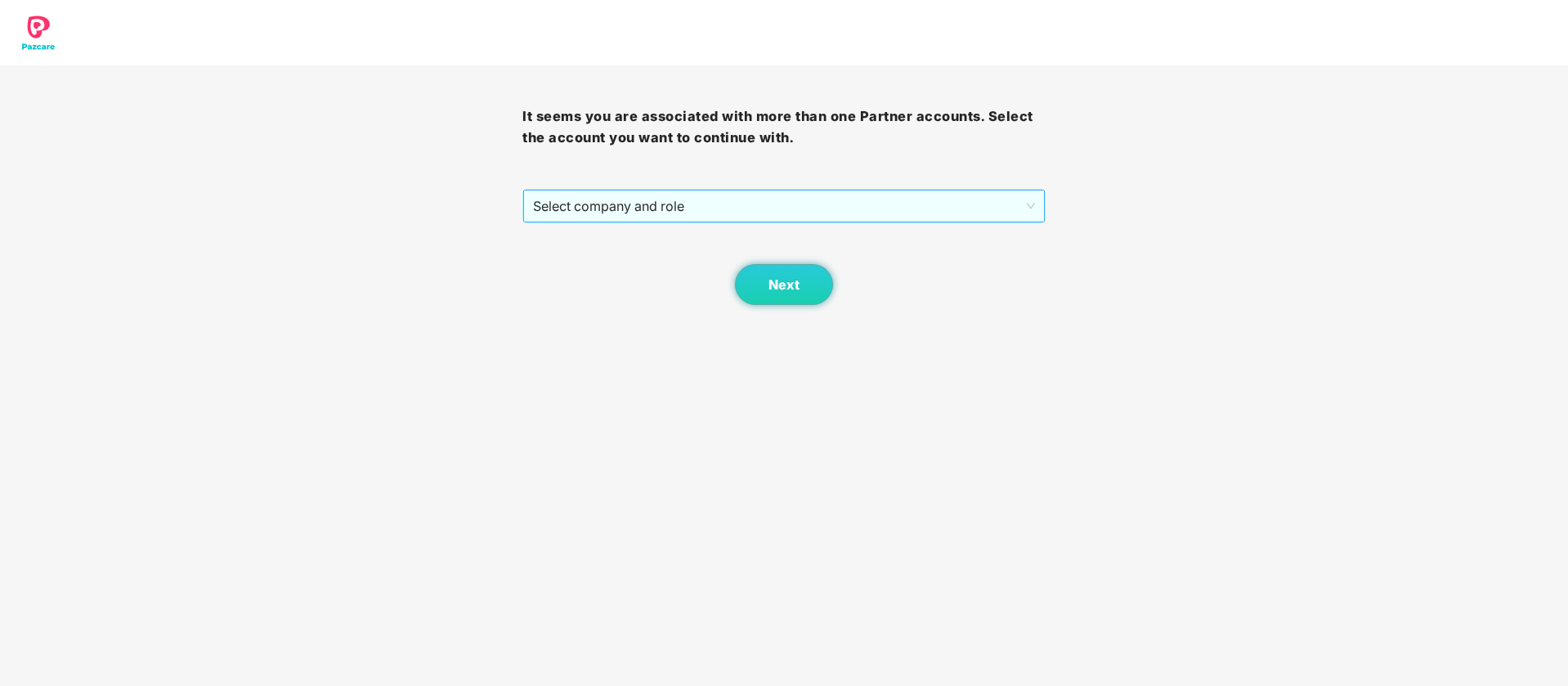
click at [855, 204] on span "Select company and role" at bounding box center [784, 205] width 501 height 31
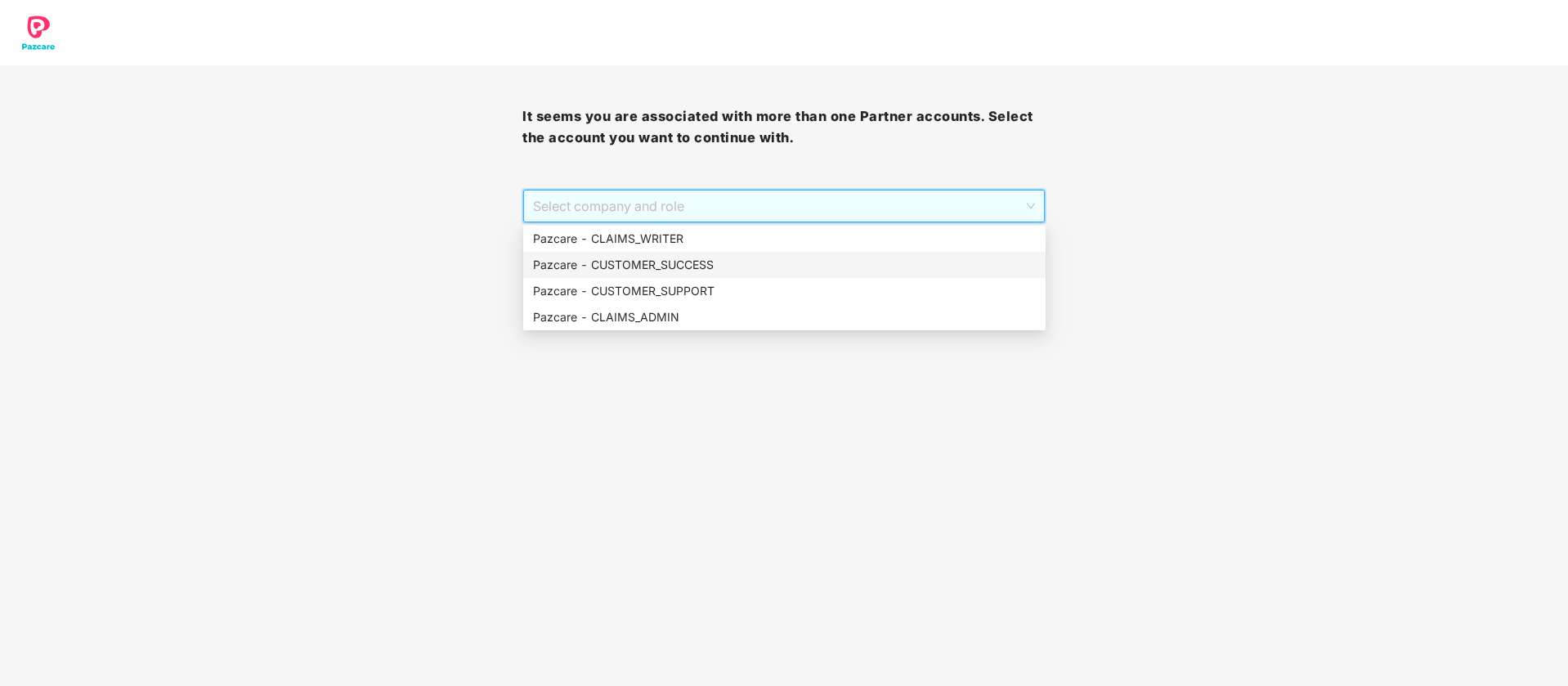
click at [760, 270] on div "Pazcare - CUSTOMER_SUCCESS" at bounding box center [784, 264] width 503 height 18
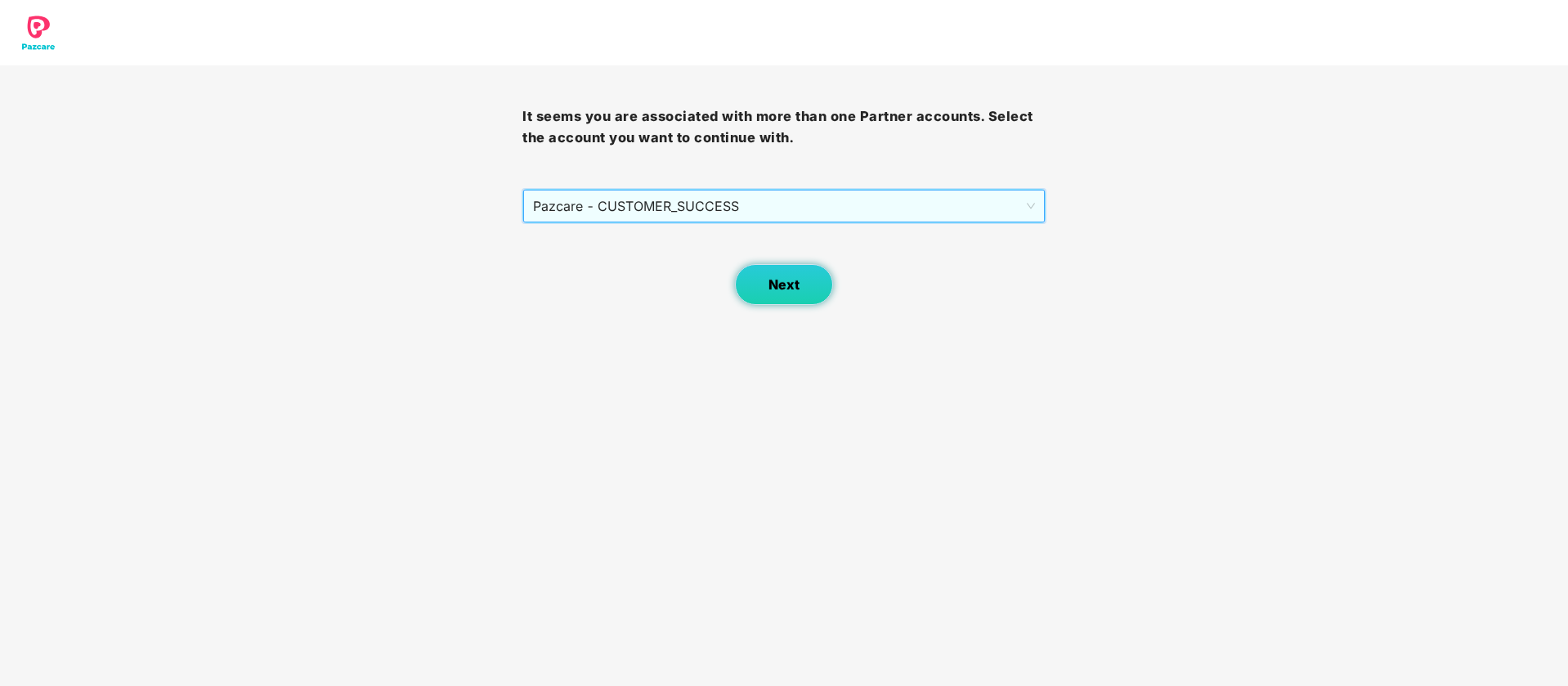
click at [804, 284] on button "Next" at bounding box center [784, 284] width 98 height 41
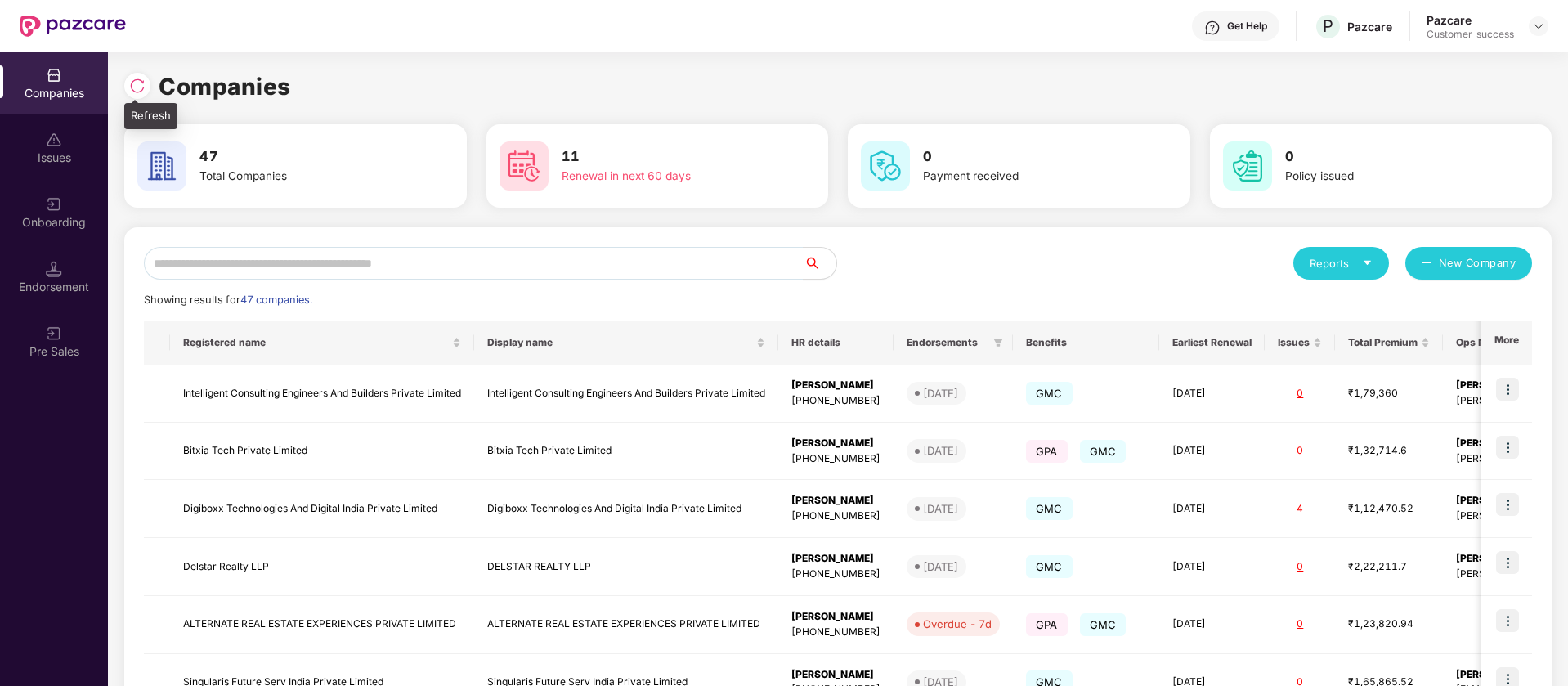
click at [138, 88] on img at bounding box center [137, 85] width 16 height 16
click at [1539, 31] on img at bounding box center [1537, 25] width 13 height 13
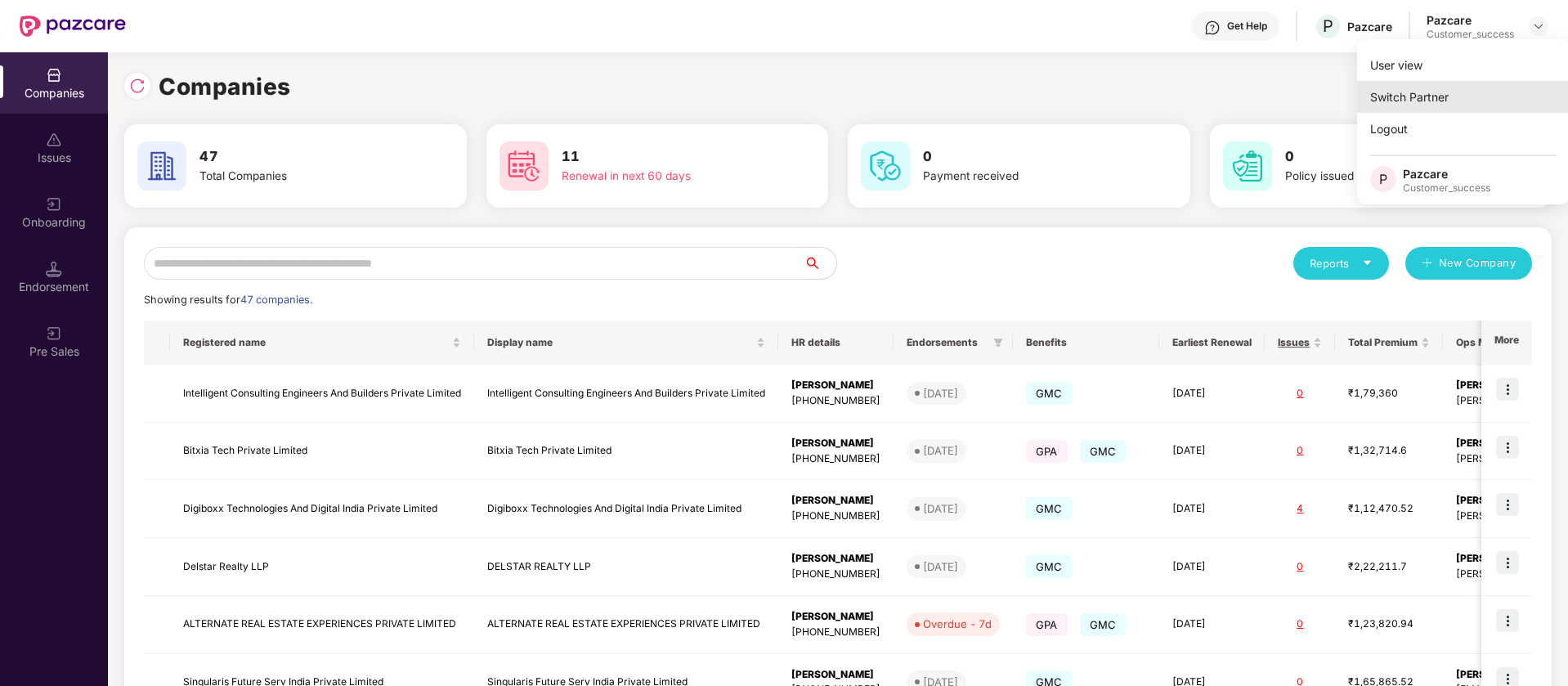
click at [1490, 106] on div "Switch Partner" at bounding box center [1463, 97] width 212 height 32
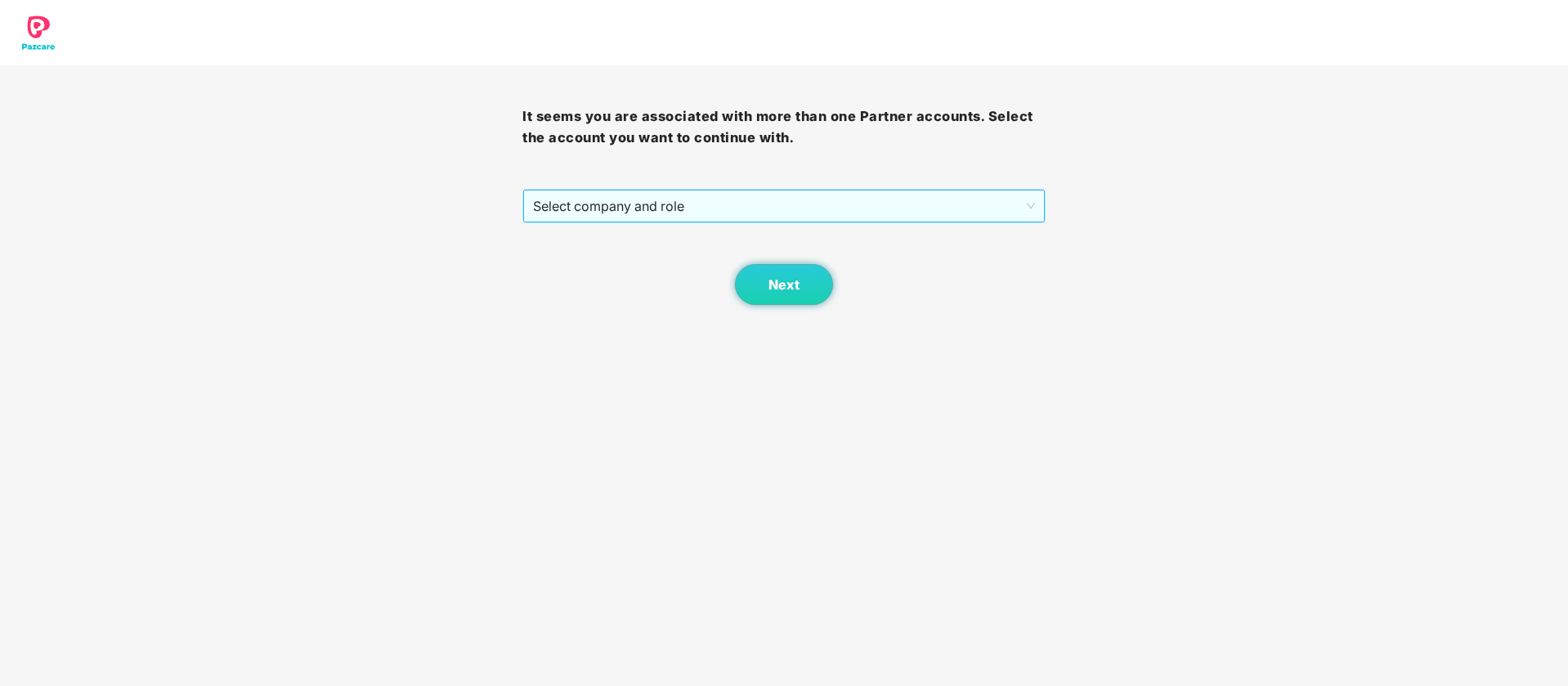
click at [838, 204] on span "Select company and role" at bounding box center [784, 205] width 501 height 31
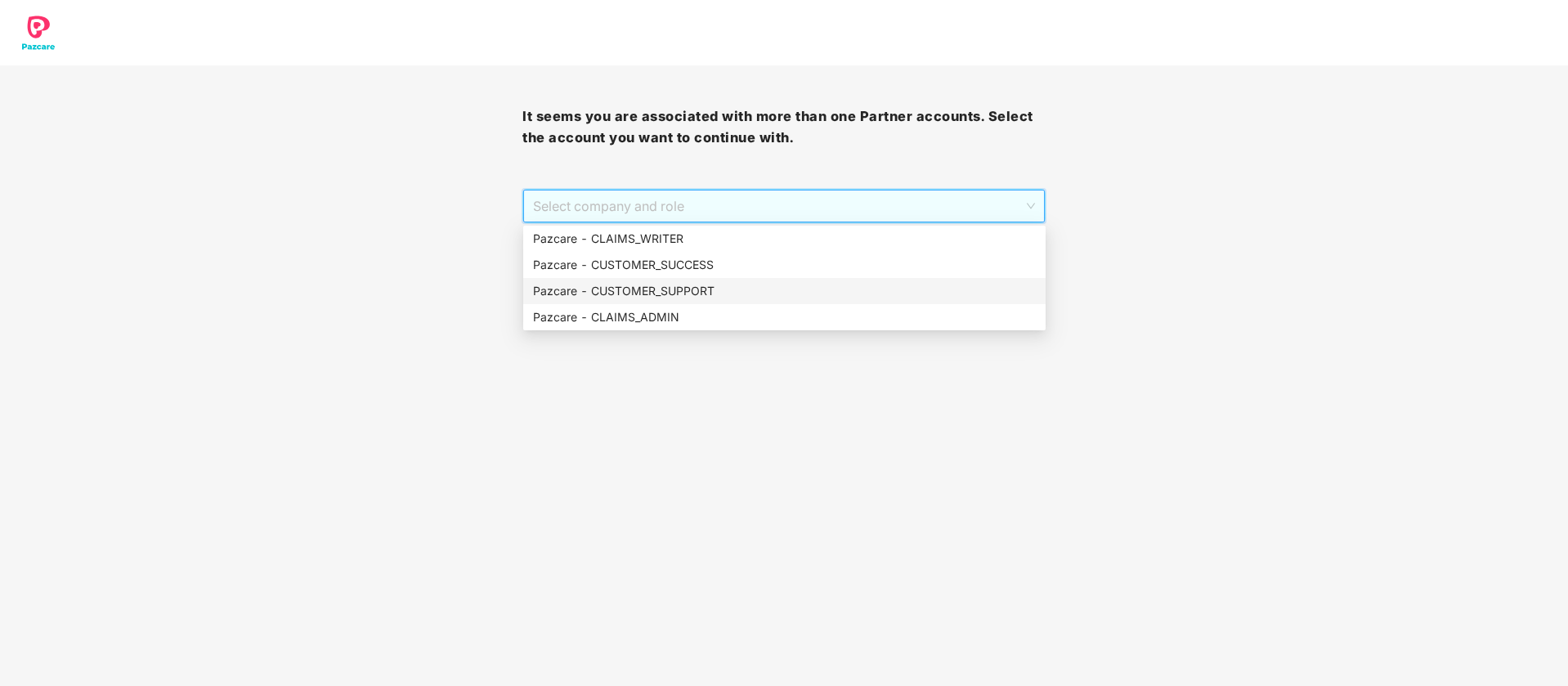
click at [775, 295] on div "Pazcare - CUSTOMER_SUPPORT" at bounding box center [784, 290] width 503 height 18
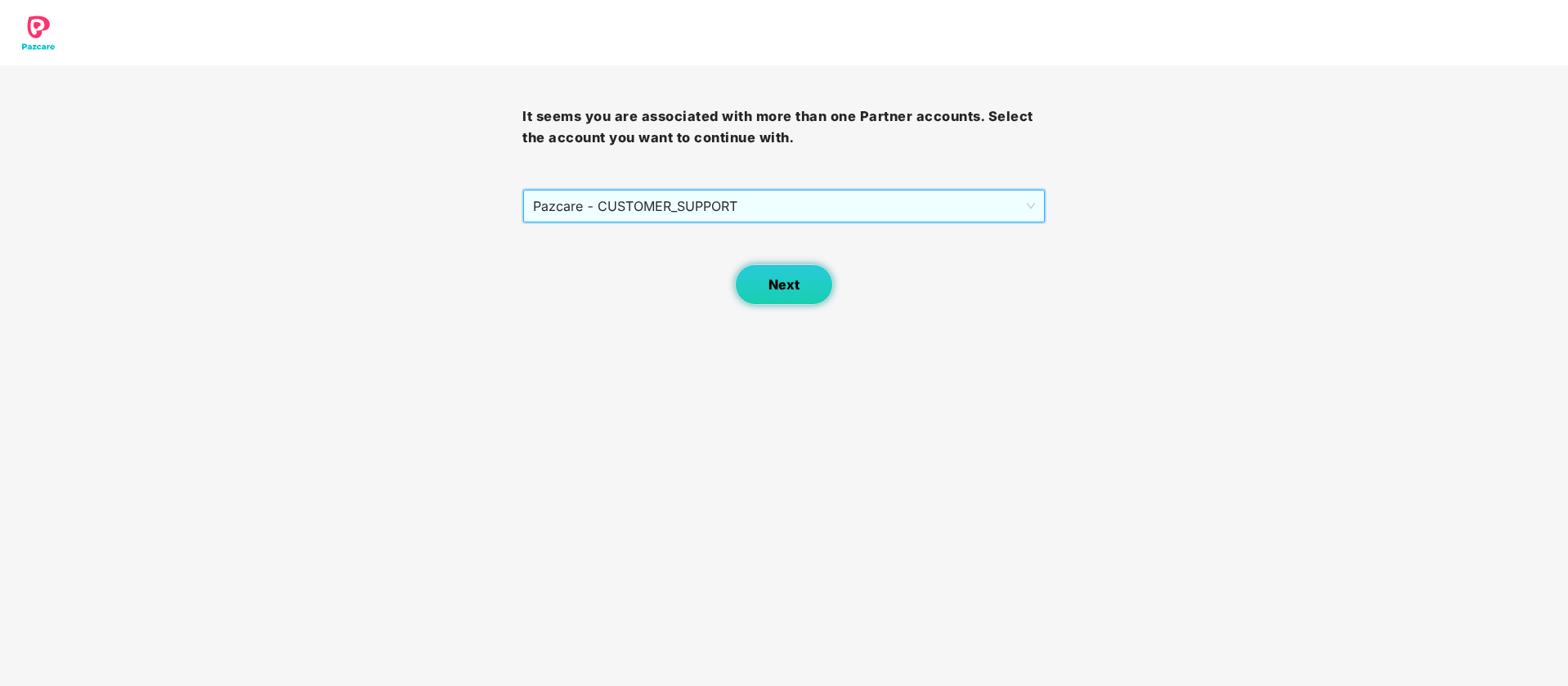
click at [807, 288] on button "Next" at bounding box center [784, 284] width 98 height 41
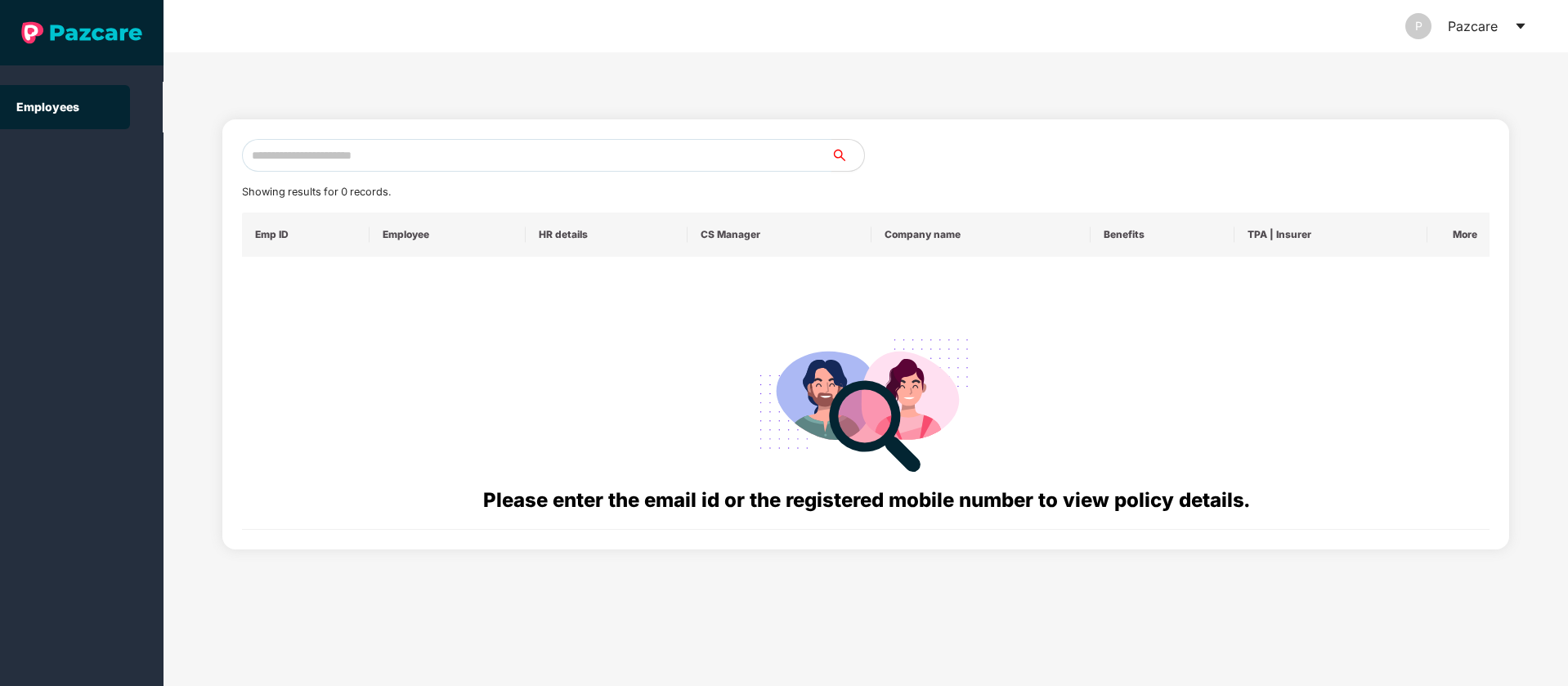
click at [639, 159] on input "text" at bounding box center [537, 155] width 589 height 33
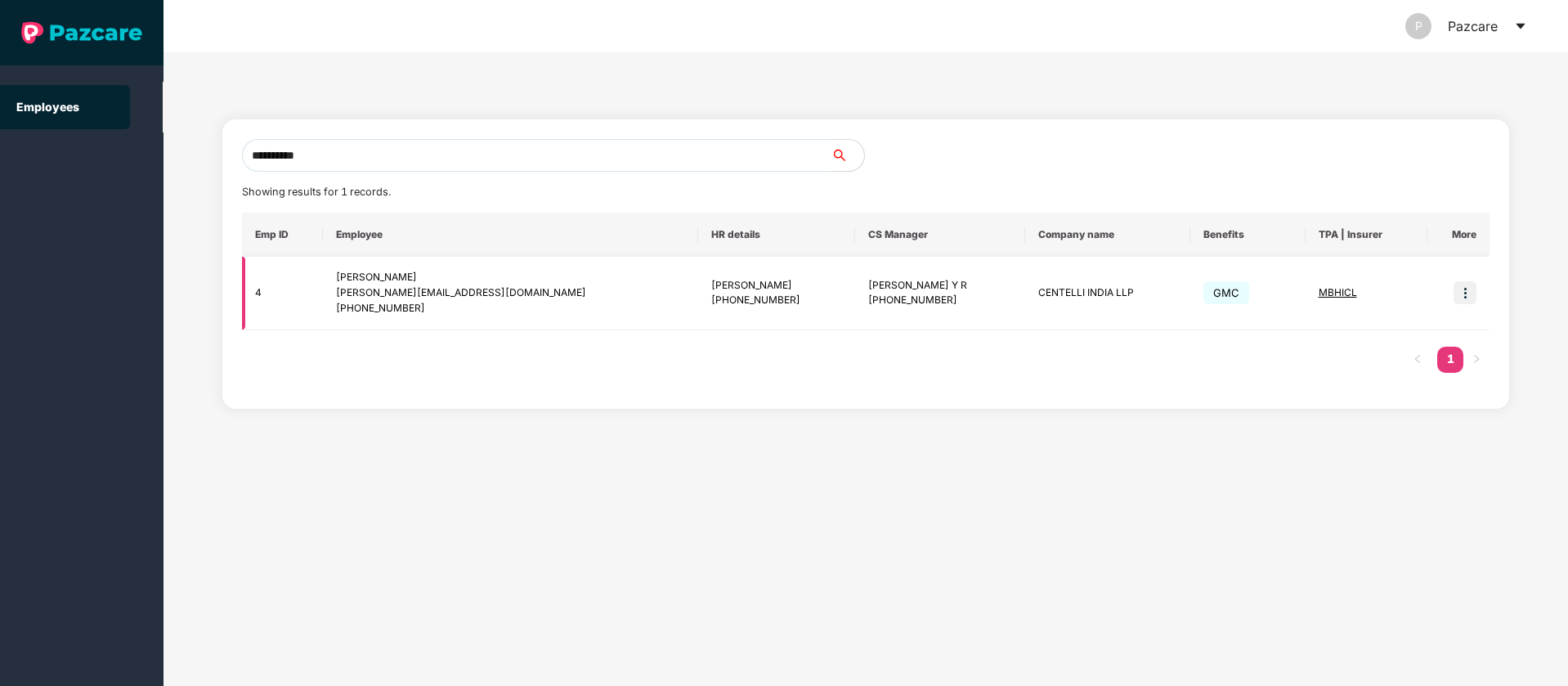
type input "**********"
click at [1469, 294] on img at bounding box center [1464, 292] width 23 height 23
click at [1025, 286] on td "CENTELLI INDIA LLP" at bounding box center [1107, 293] width 166 height 74
copy td "CENTELLI"
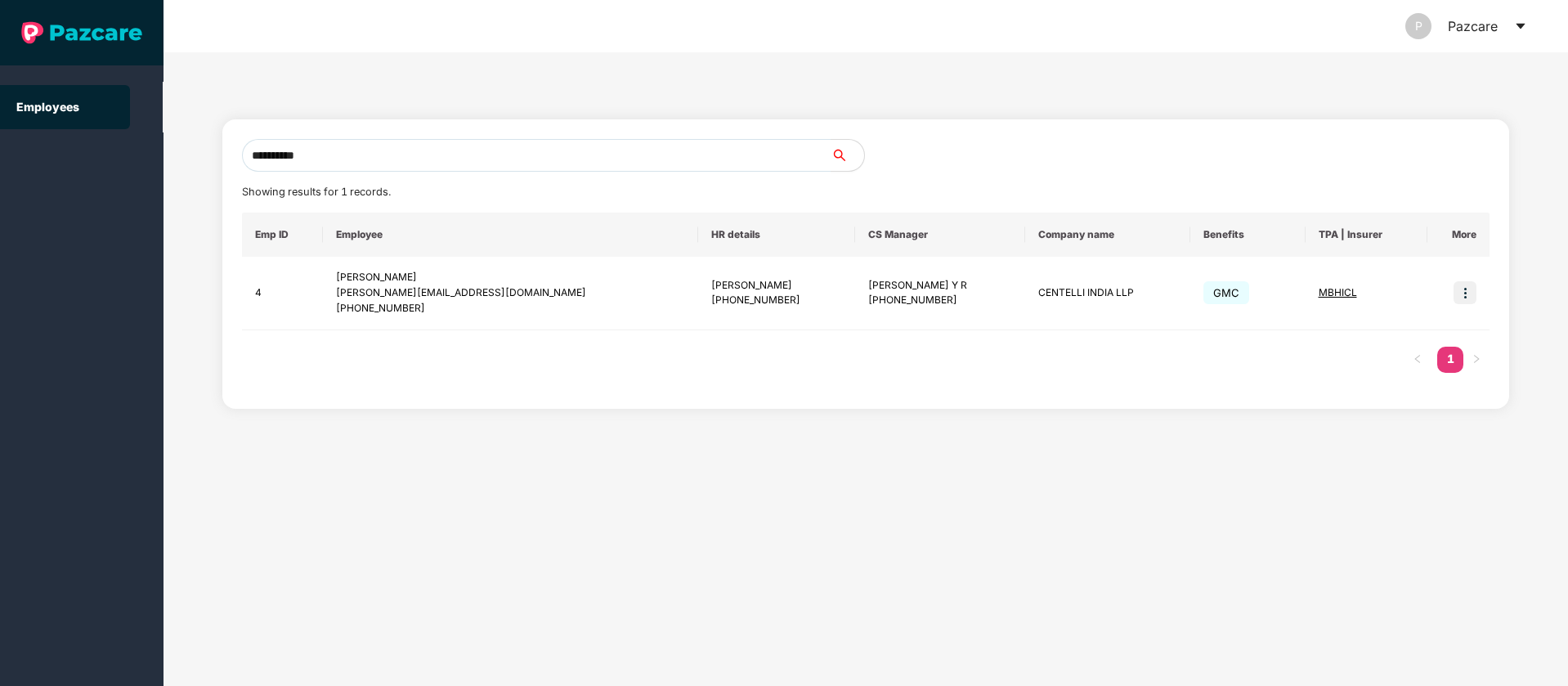
click at [1522, 23] on icon "caret-down" at bounding box center [1520, 25] width 13 height 13
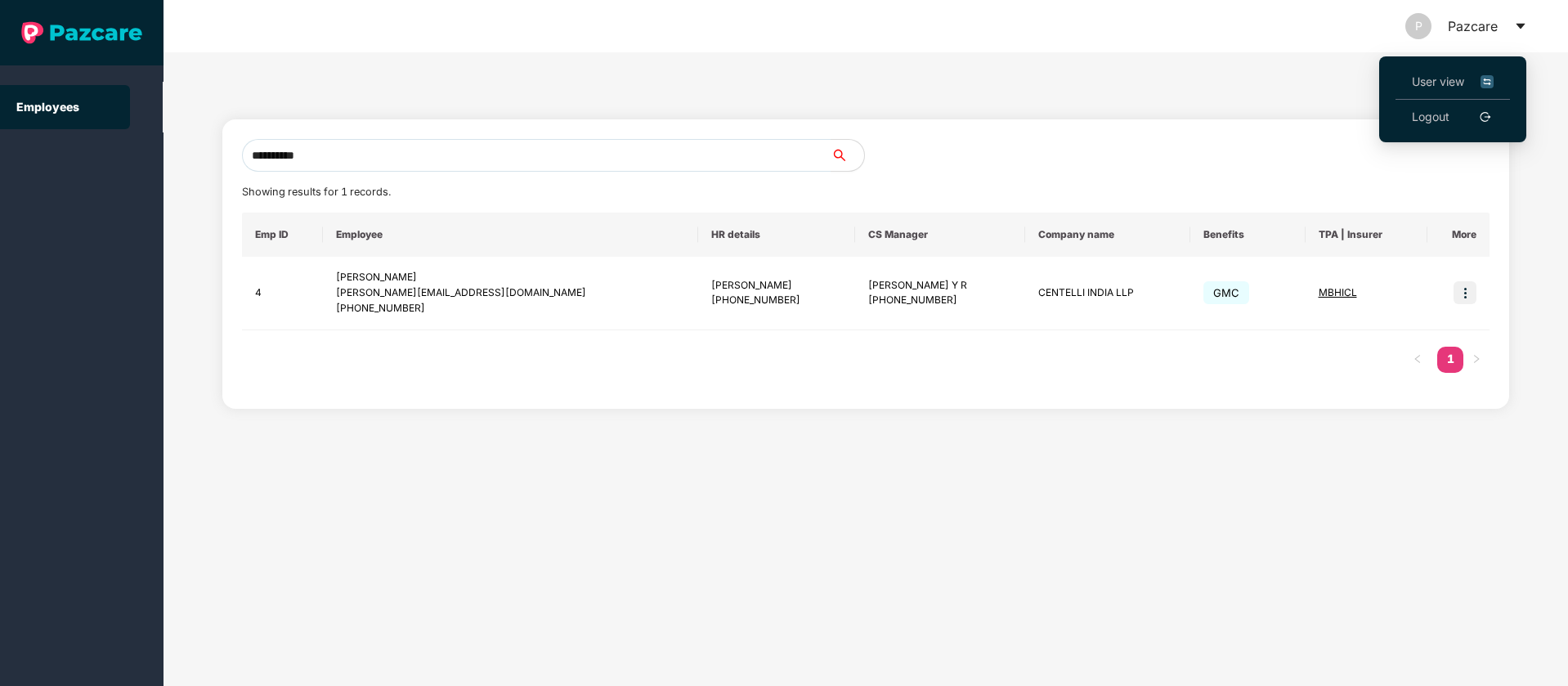
click at [1492, 79] on img at bounding box center [1487, 82] width 13 height 18
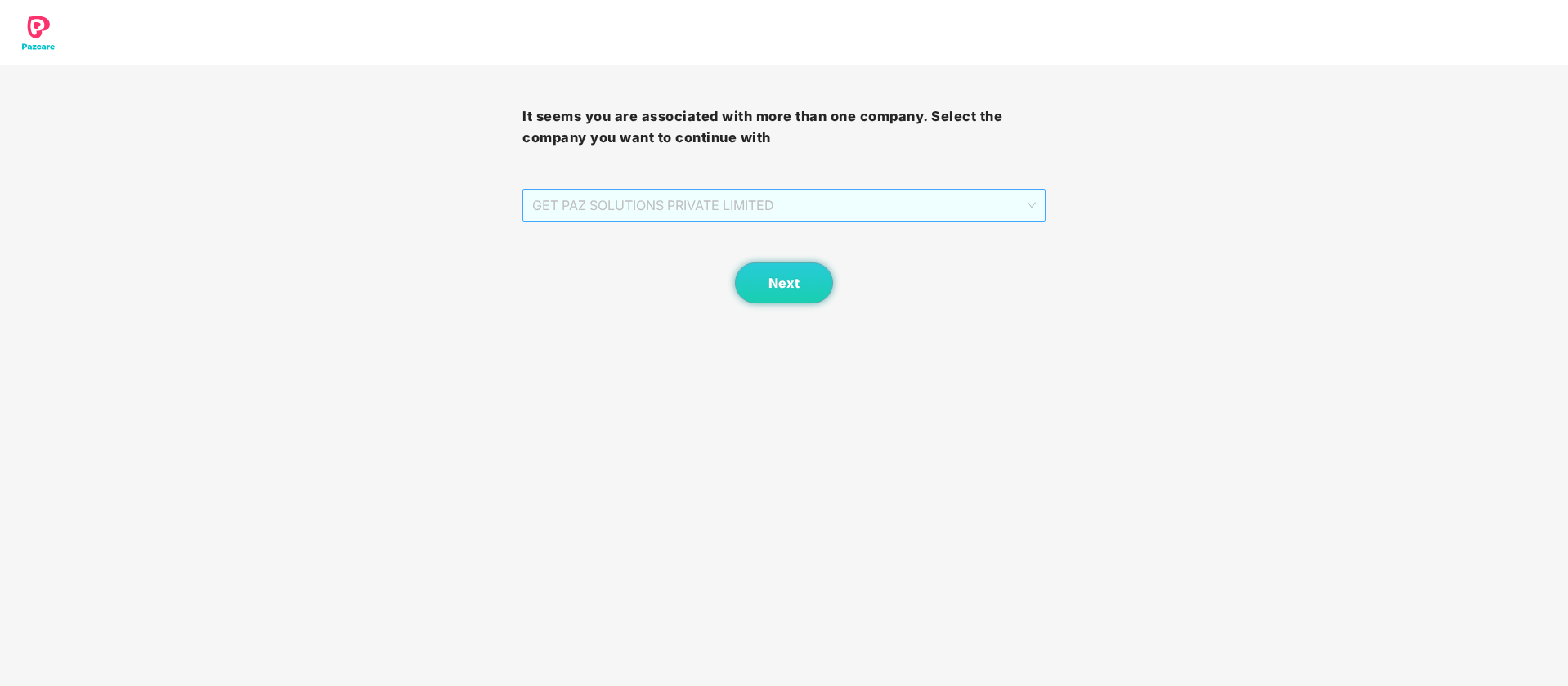
click at [841, 209] on span "GET PAZ SOLUTIONS PRIVATE LIMITED" at bounding box center [784, 205] width 503 height 31
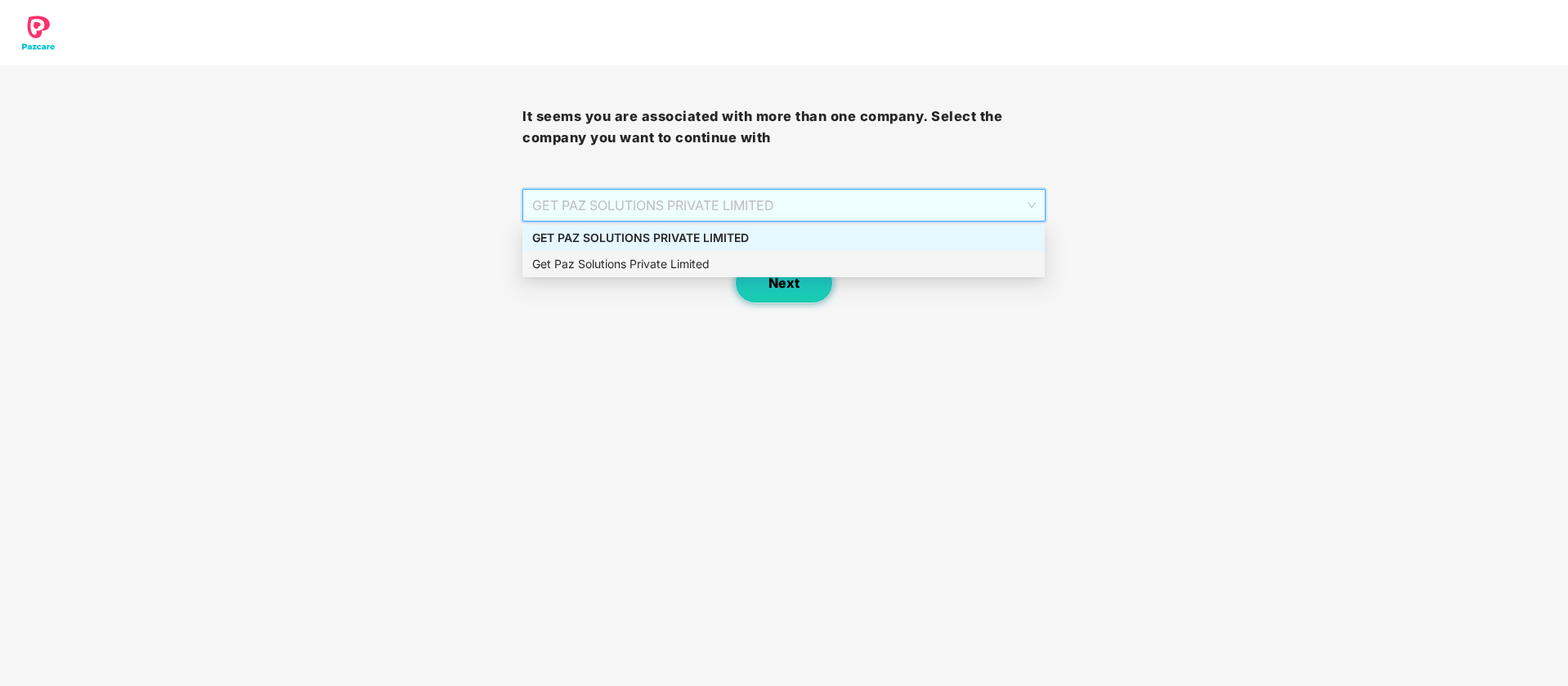
click at [778, 290] on span "Next" at bounding box center [784, 283] width 31 height 15
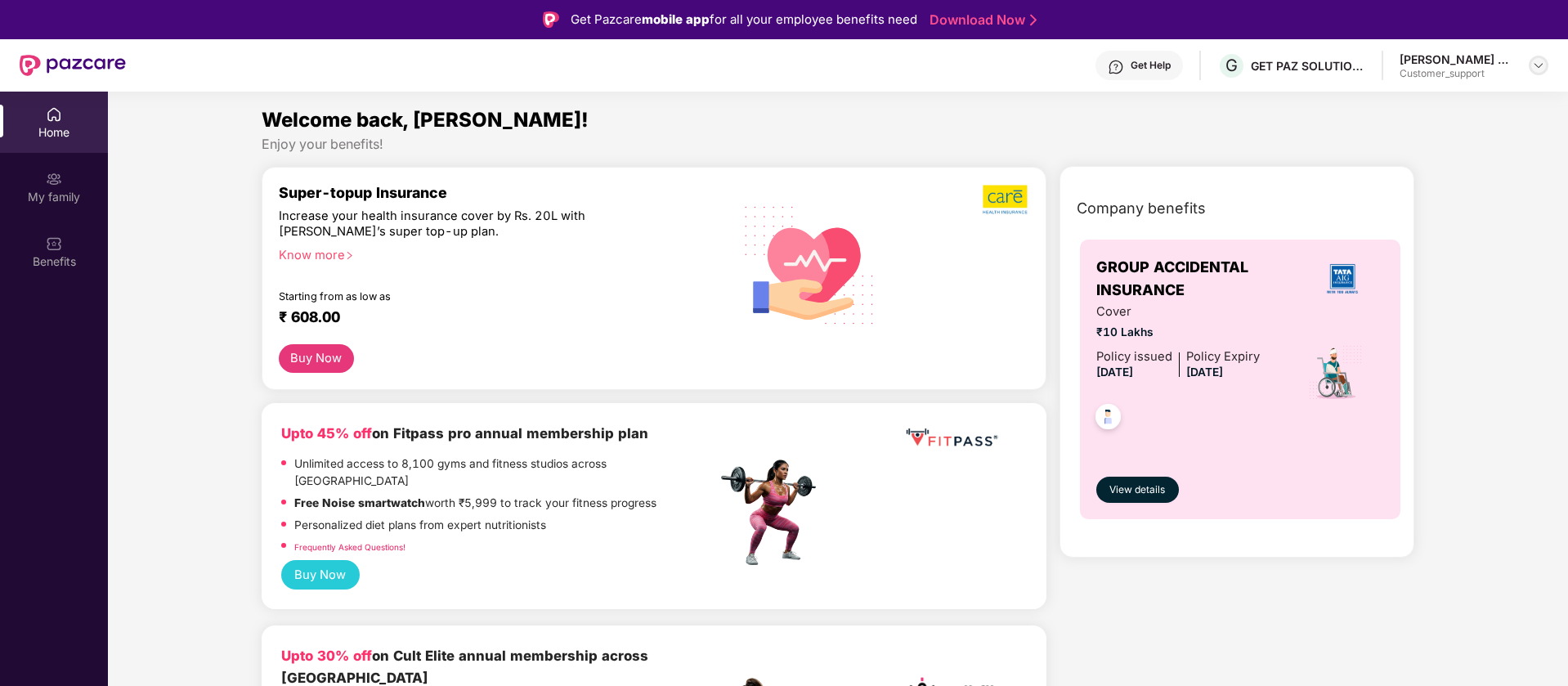
click at [1546, 62] on div at bounding box center [1537, 65] width 20 height 20
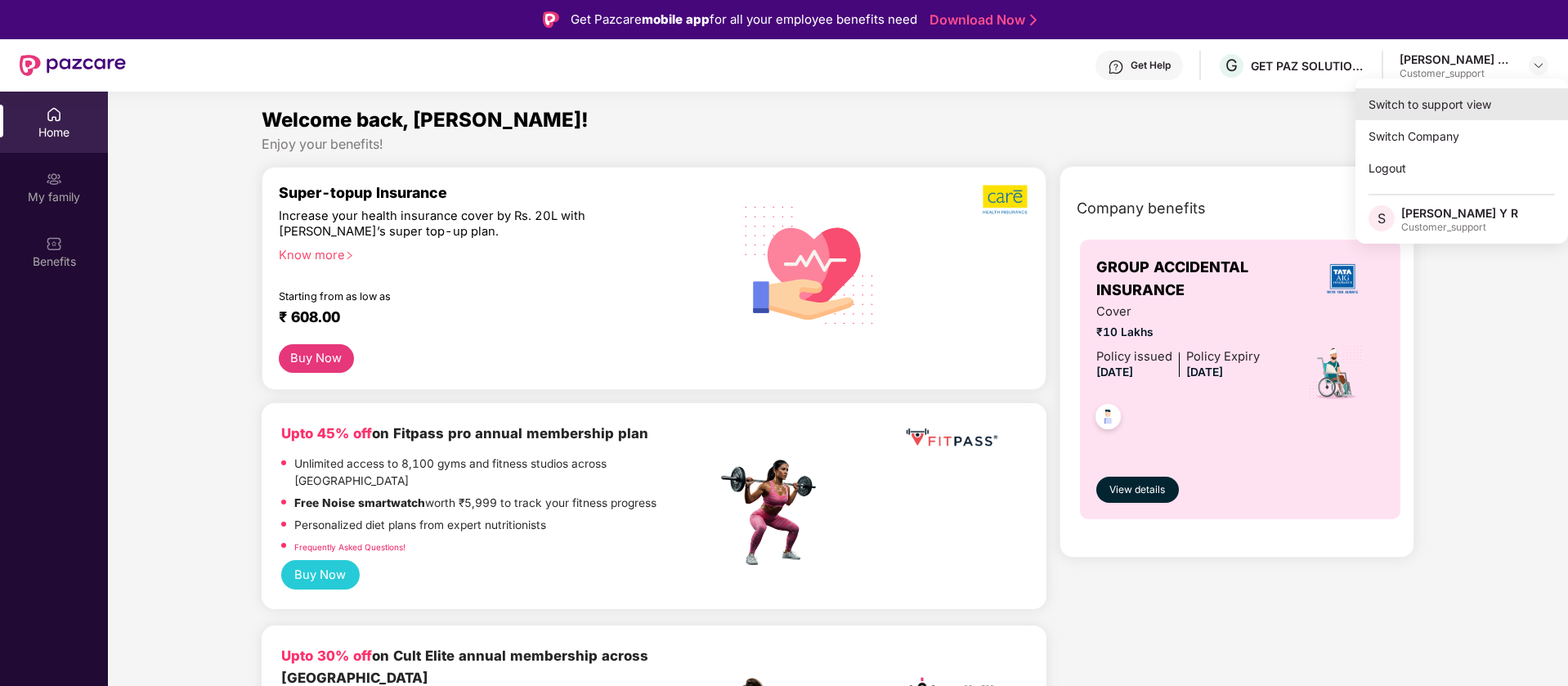
click at [1432, 110] on div "Switch to support view" at bounding box center [1461, 104] width 212 height 32
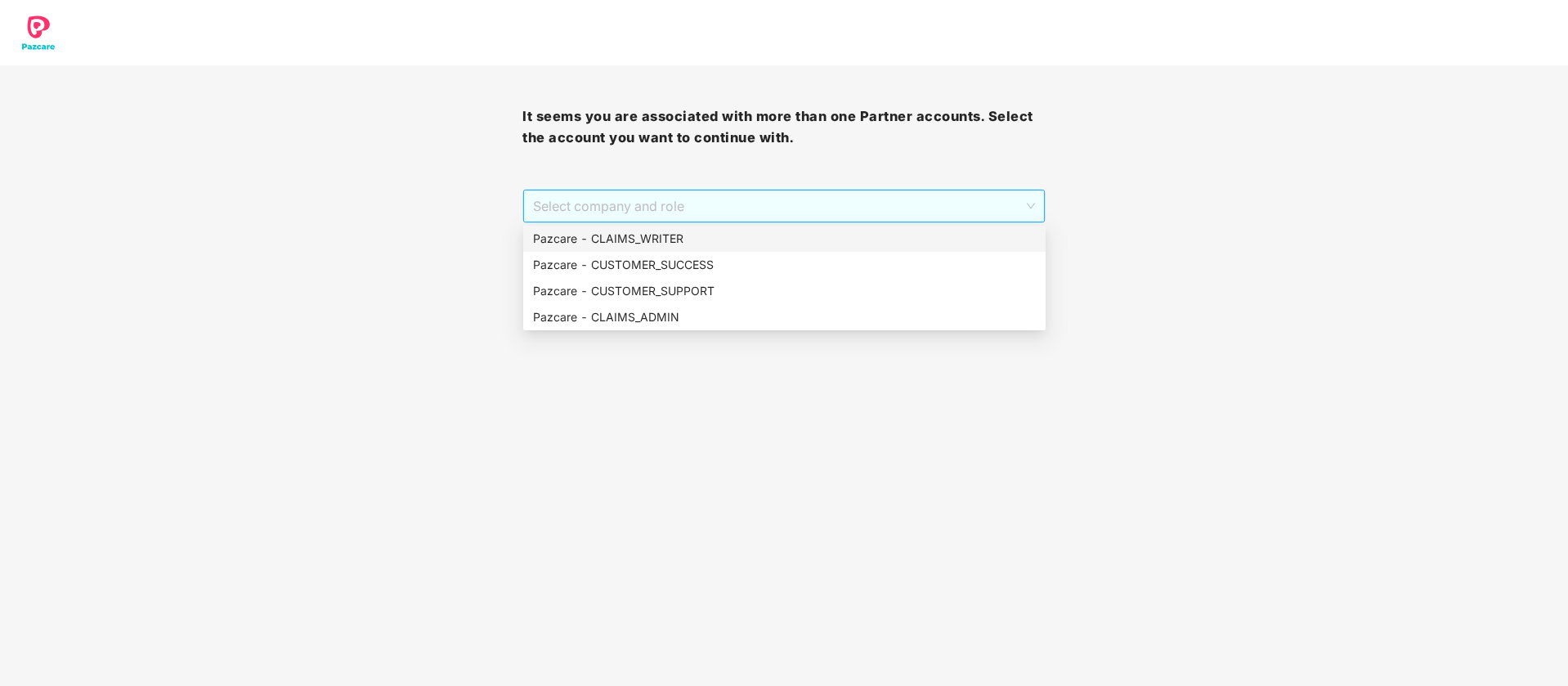
click at [639, 212] on span "Select company and role" at bounding box center [784, 205] width 501 height 31
click at [700, 267] on div "Pazcare - CUSTOMER_SUCCESS" at bounding box center [784, 264] width 503 height 18
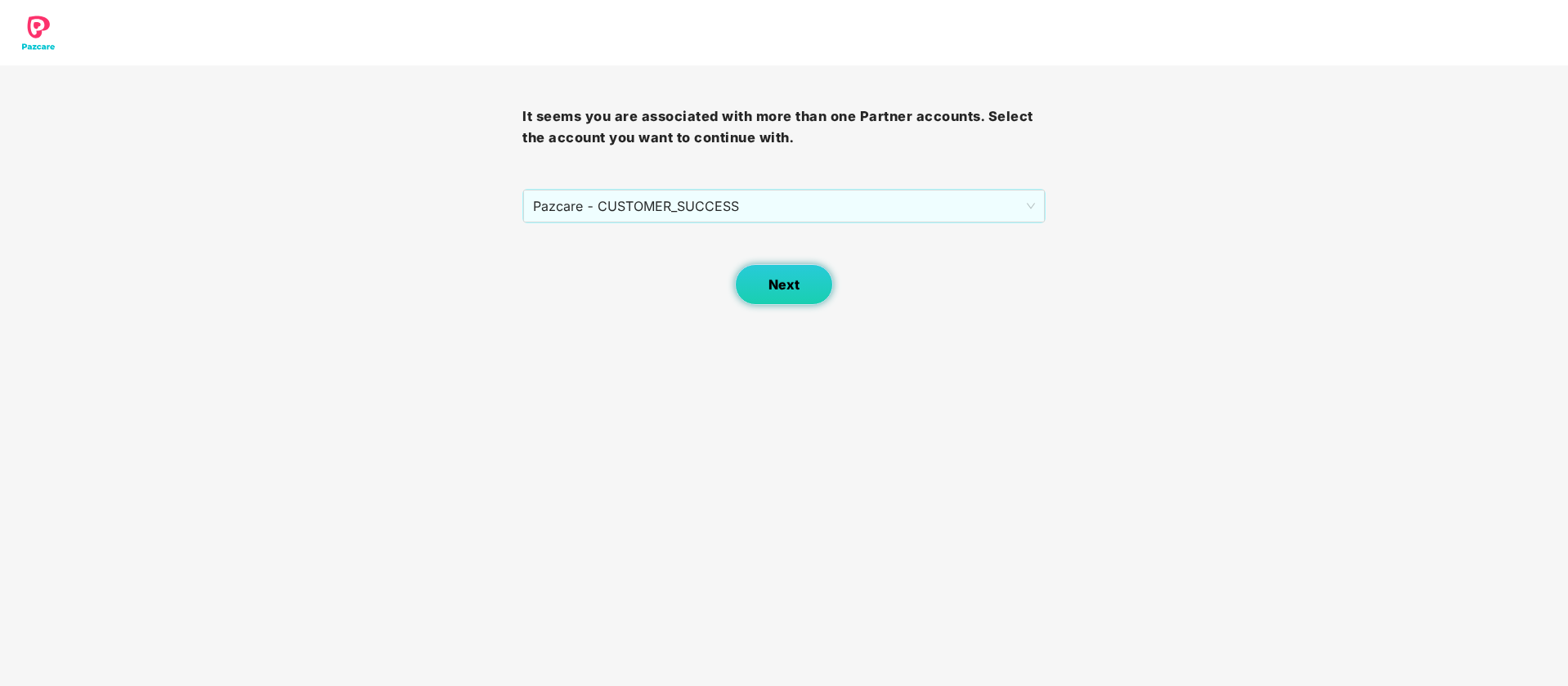
click at [800, 289] on button "Next" at bounding box center [784, 284] width 98 height 41
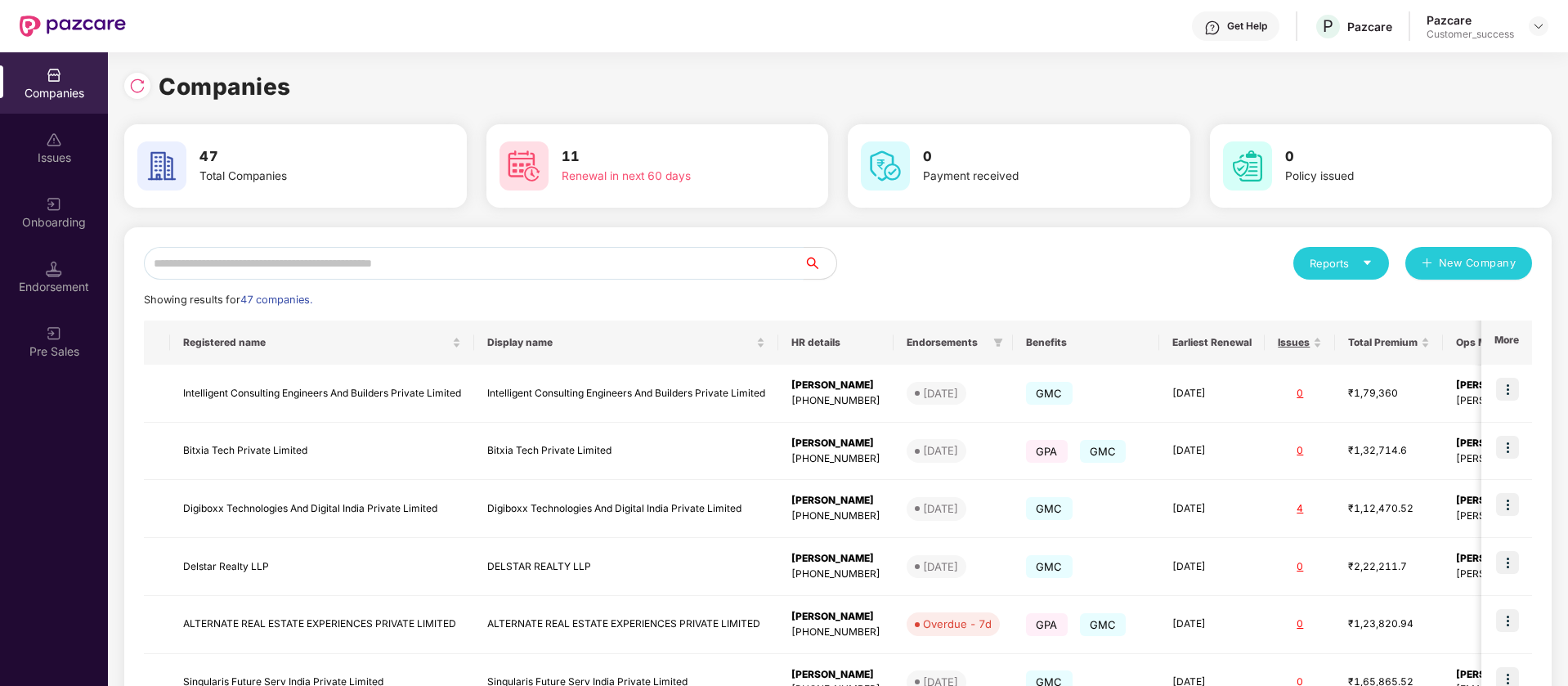
click at [454, 265] on input "text" at bounding box center [473, 263] width 660 height 33
paste input "********"
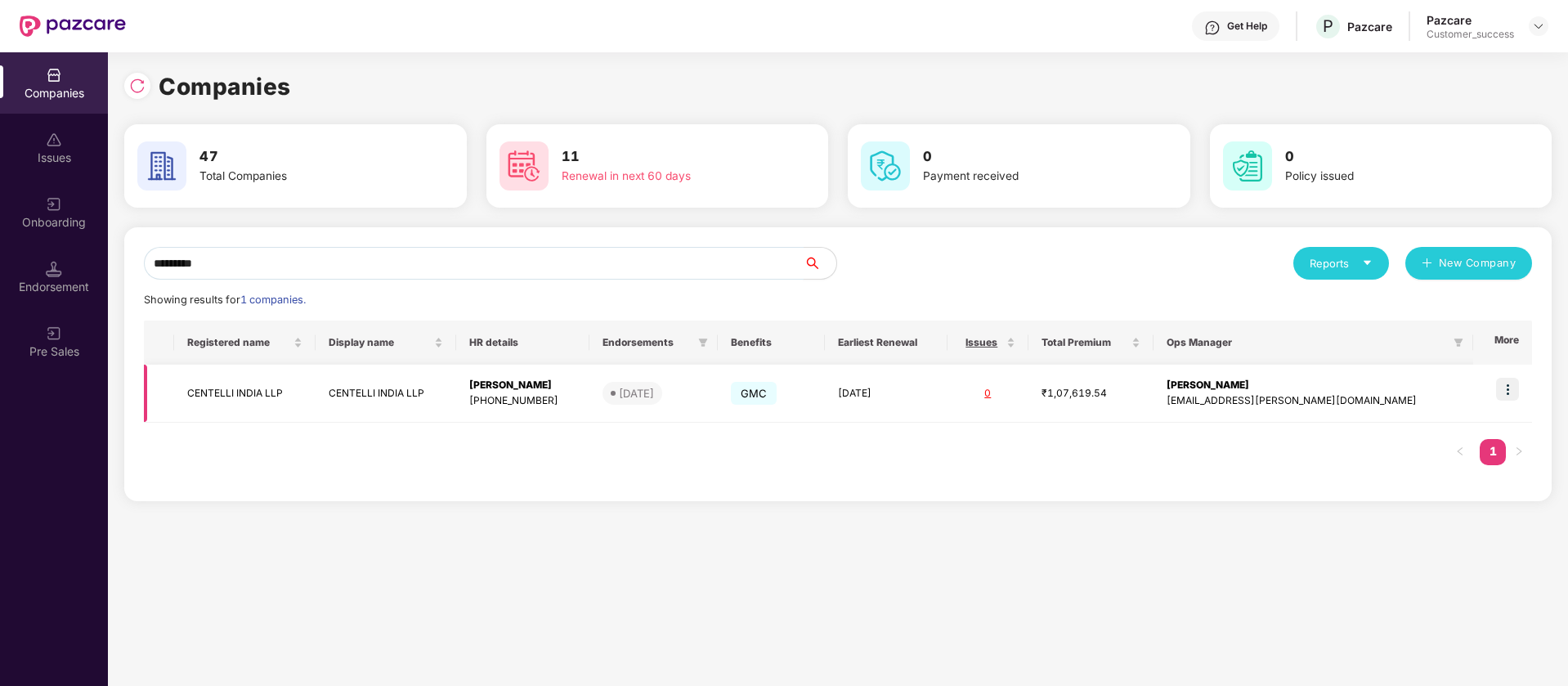
type input "********"
click at [1508, 385] on img at bounding box center [1507, 389] width 23 height 23
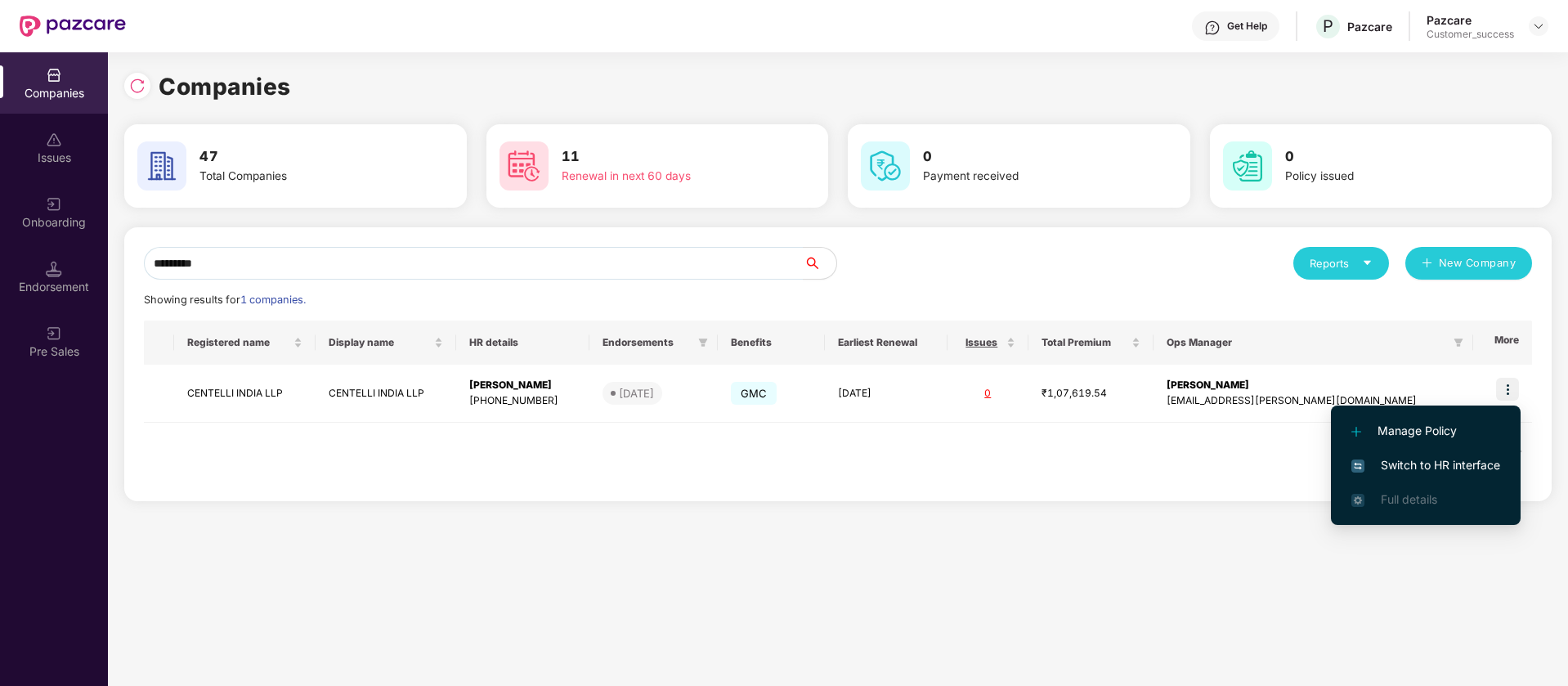
click at [1422, 471] on span "Switch to HR interface" at bounding box center [1425, 464] width 149 height 18
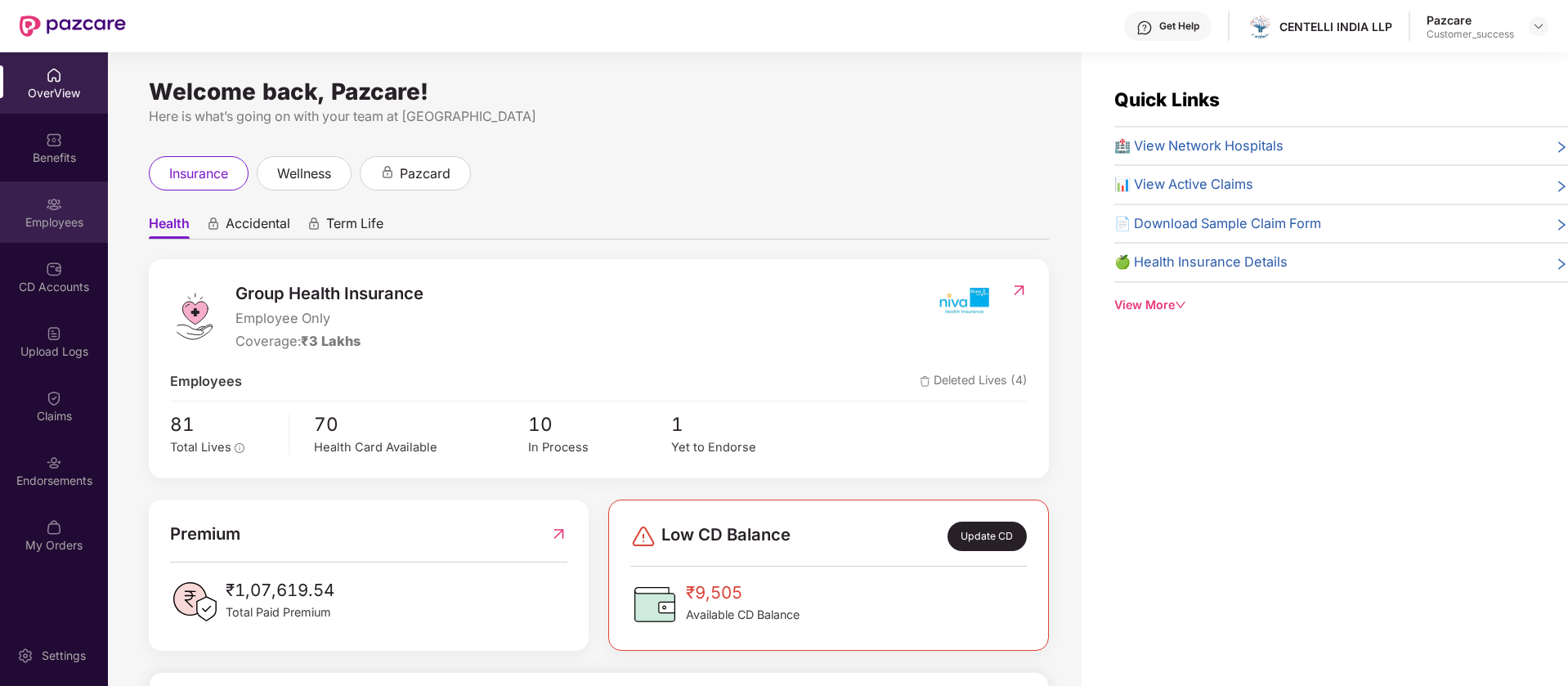
click at [75, 211] on div "Employees" at bounding box center [53, 212] width 108 height 61
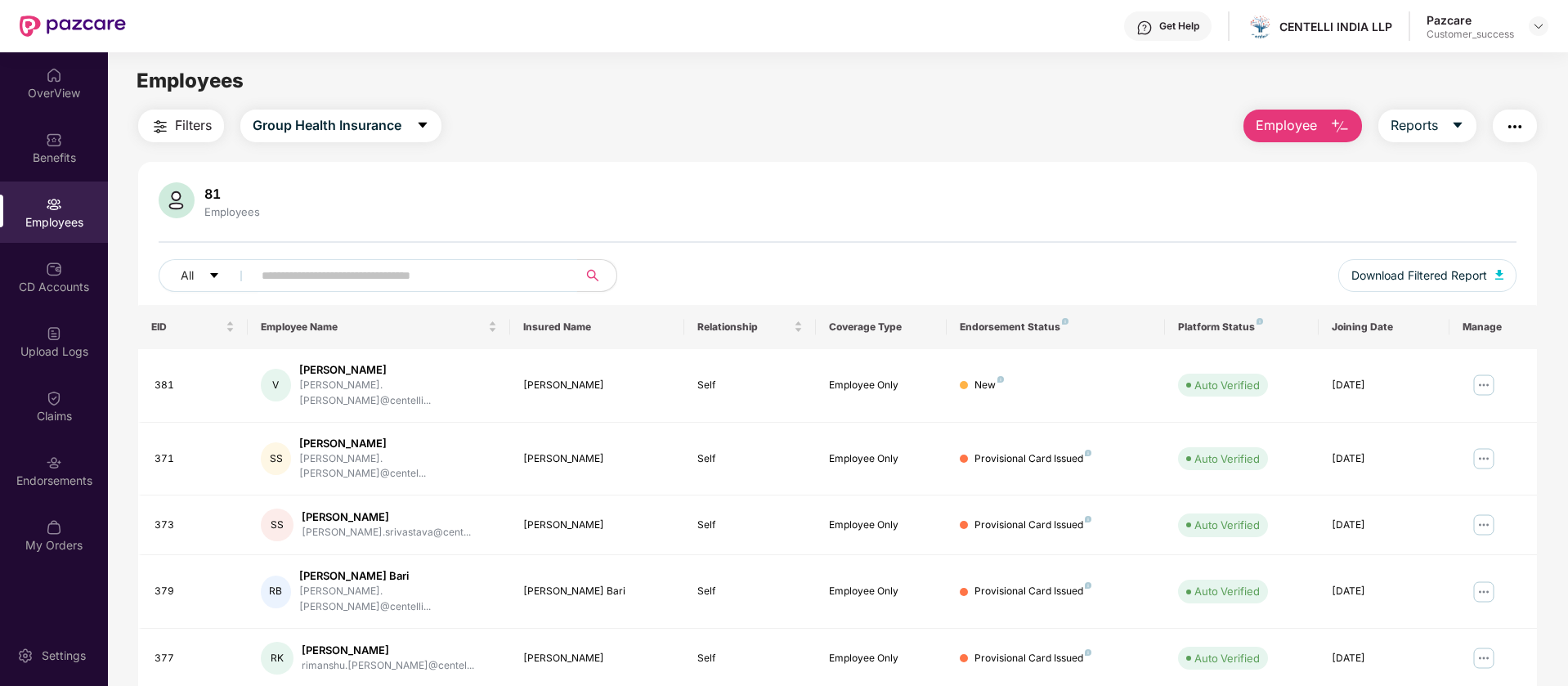
click at [468, 284] on input "text" at bounding box center [408, 275] width 294 height 25
click at [1285, 132] on span "Employee" at bounding box center [1286, 126] width 61 height 20
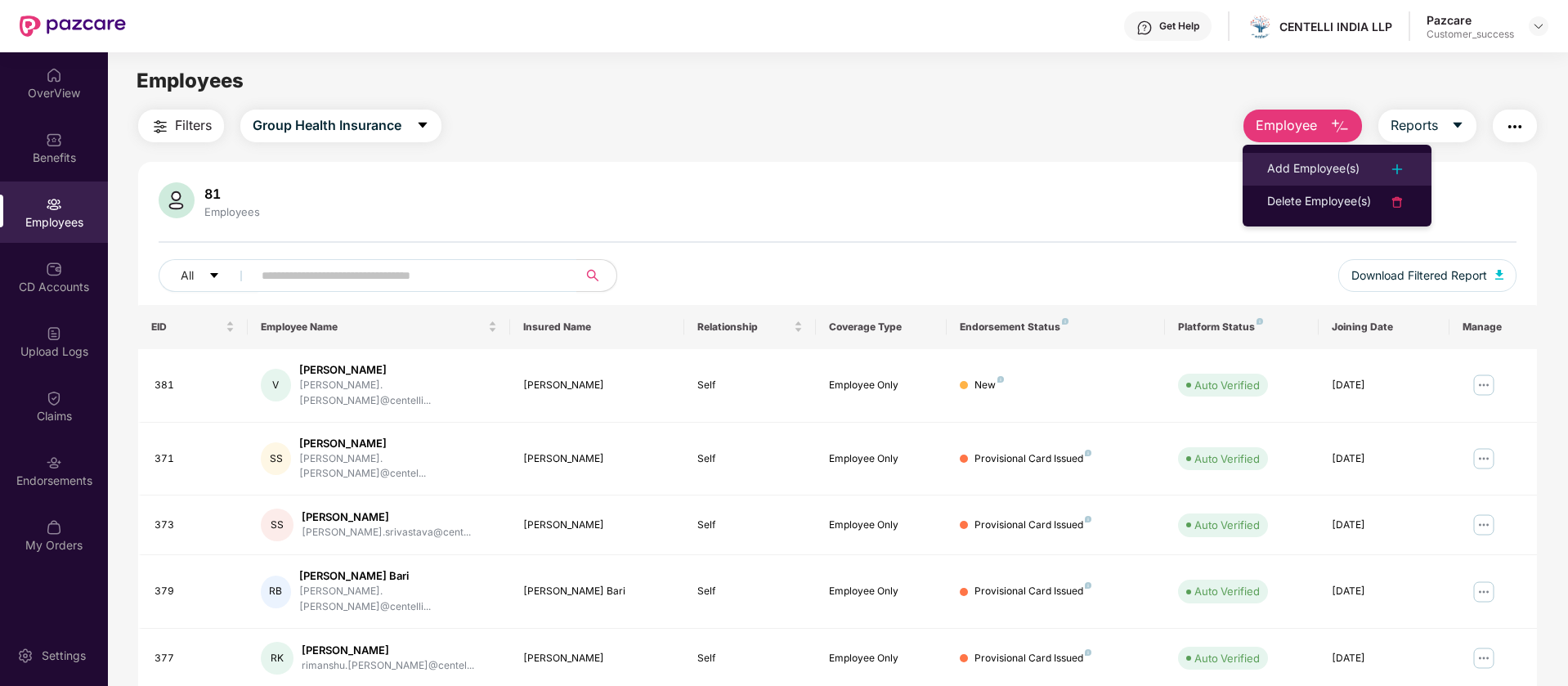
click at [1366, 165] on div "Add Employee(s)" at bounding box center [1336, 169] width 140 height 20
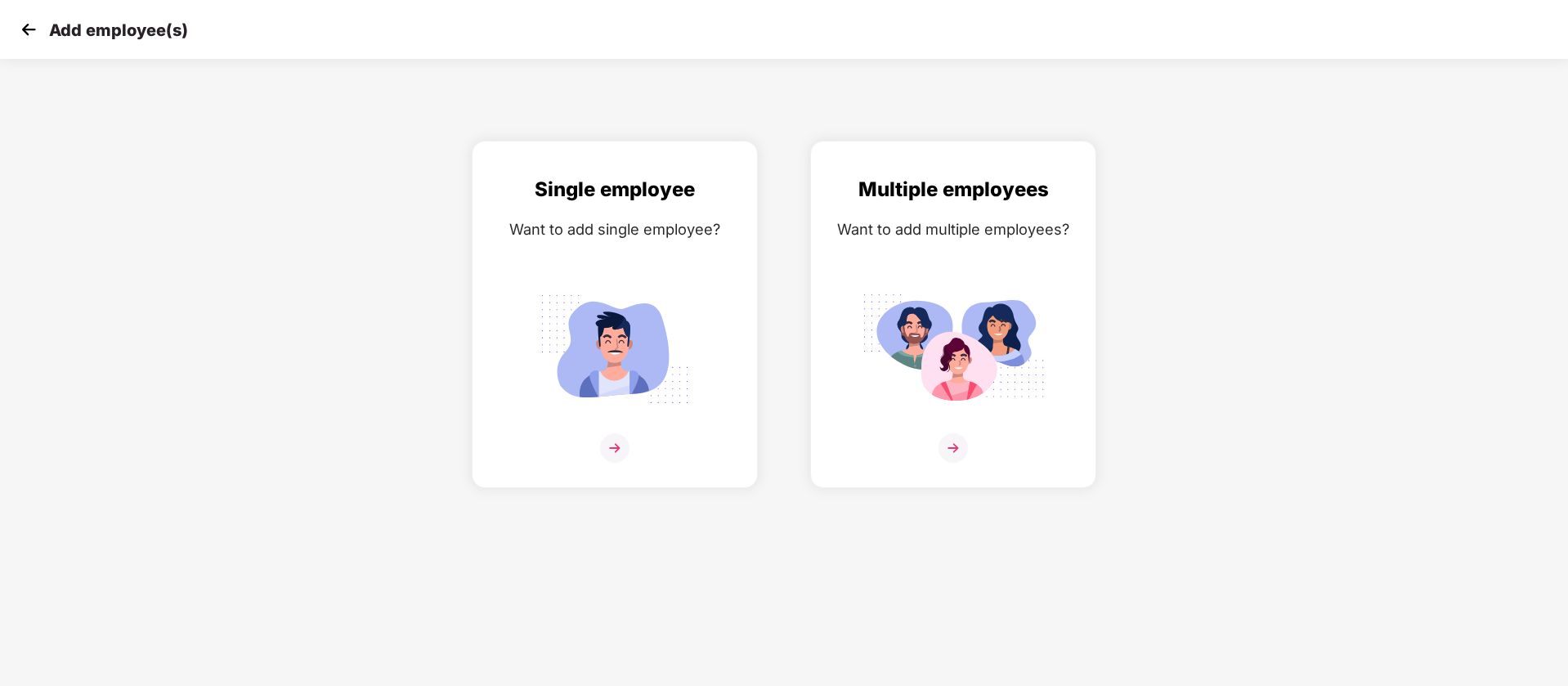
click at [33, 31] on img at bounding box center [28, 29] width 25 height 25
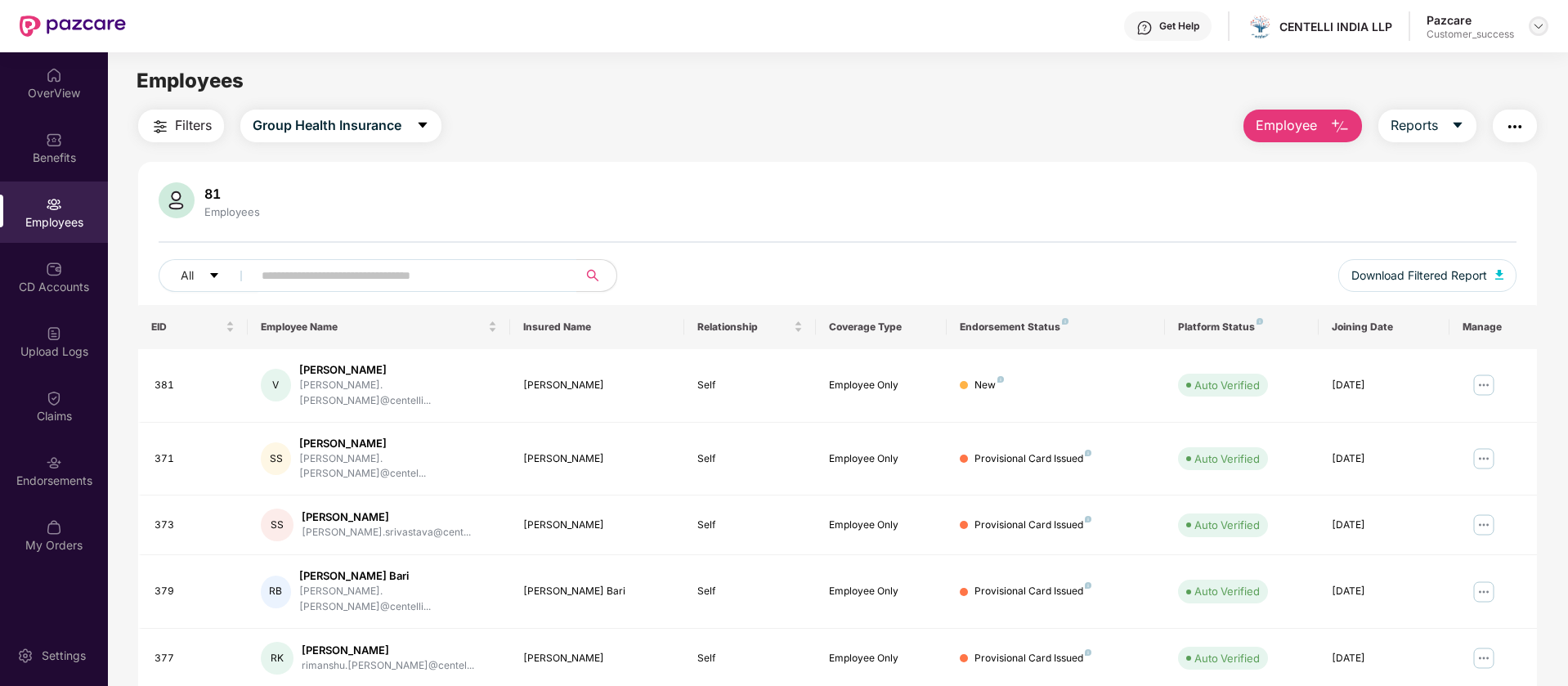
click at [1541, 26] on img at bounding box center [1537, 25] width 13 height 13
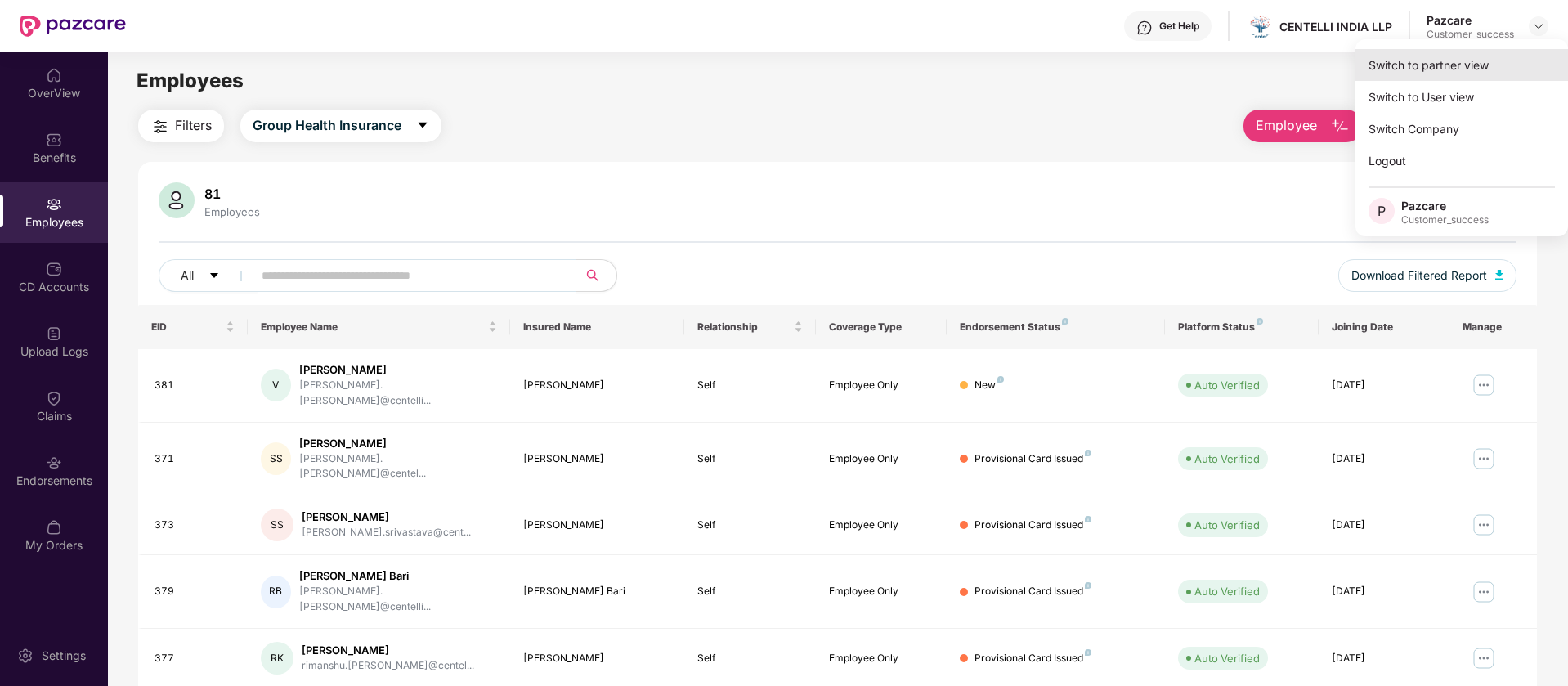
click at [1481, 70] on div "Switch to partner view" at bounding box center [1461, 65] width 212 height 32
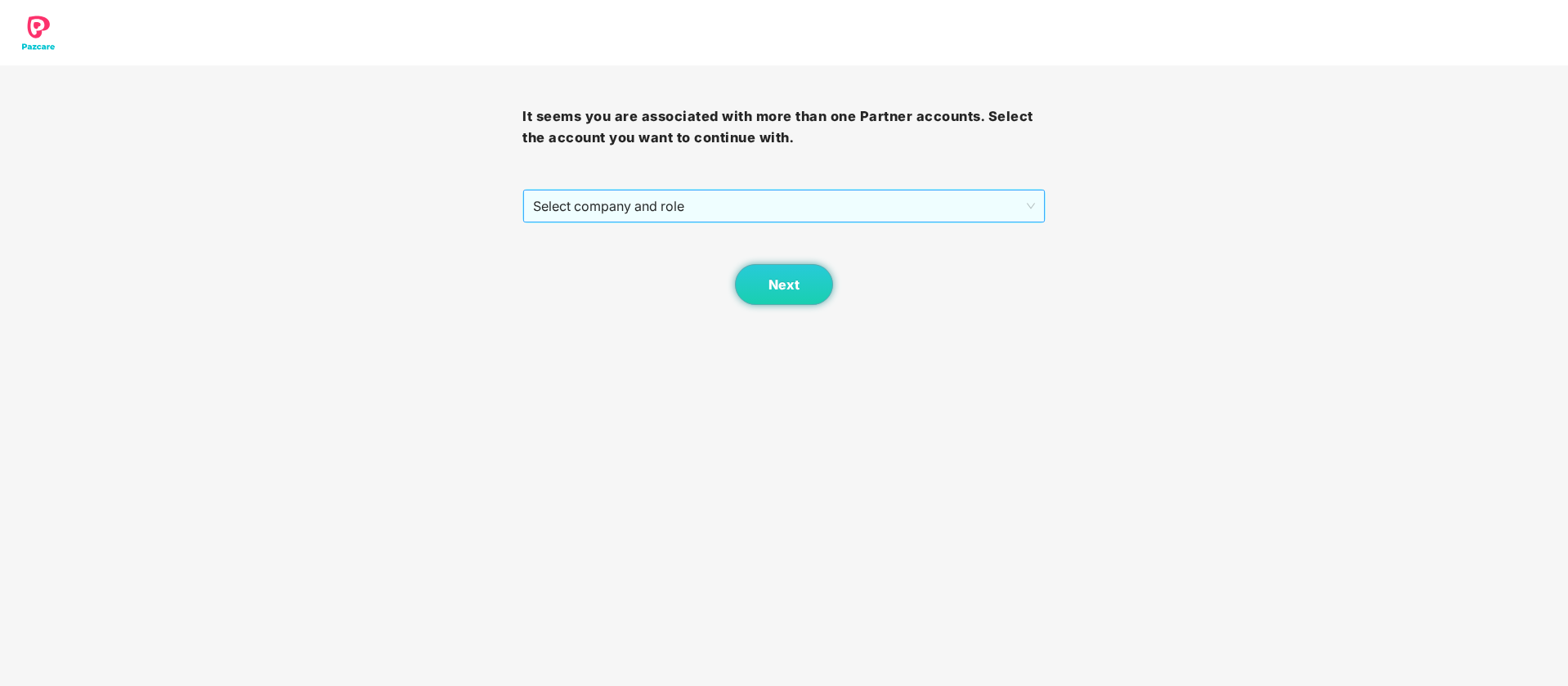
click at [732, 205] on span "Select company and role" at bounding box center [784, 205] width 501 height 31
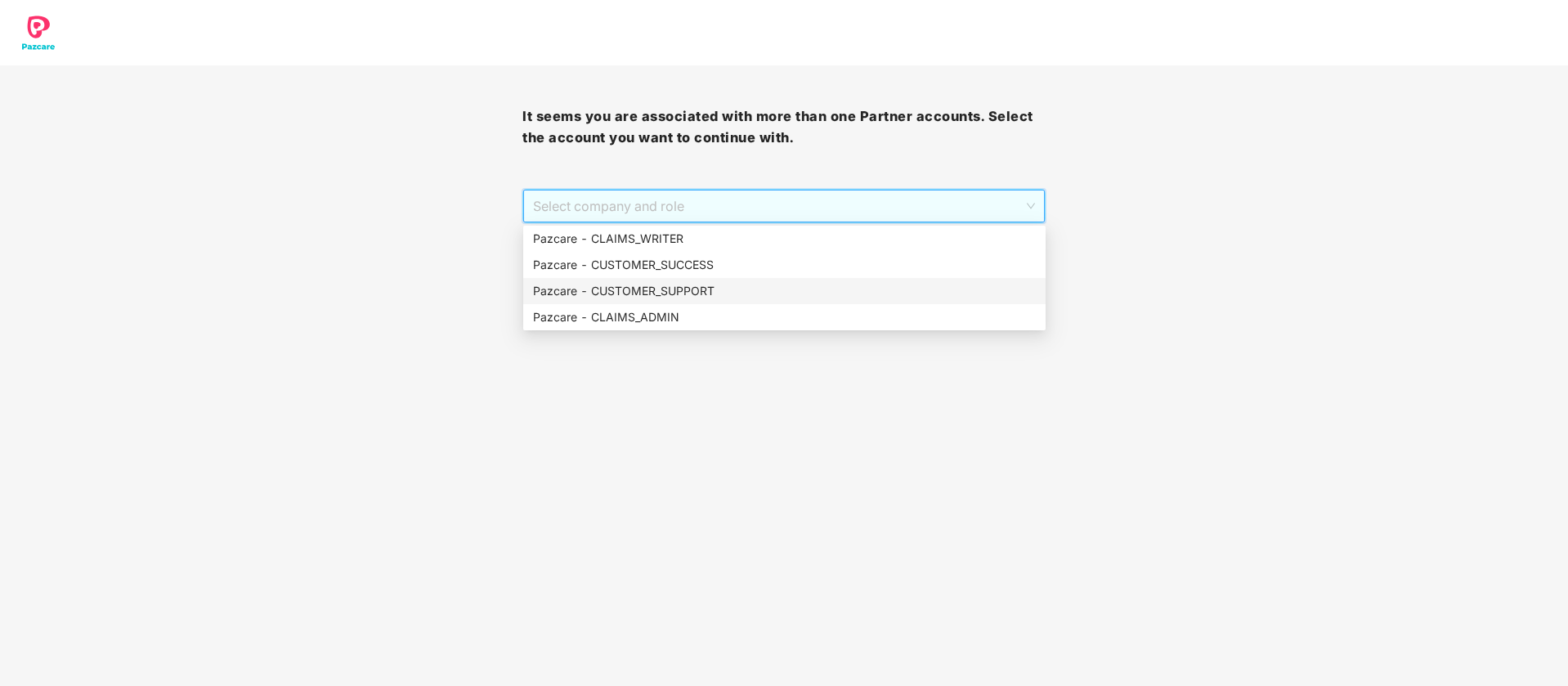
click at [714, 285] on div "Pazcare - CUSTOMER_SUPPORT" at bounding box center [784, 290] width 503 height 18
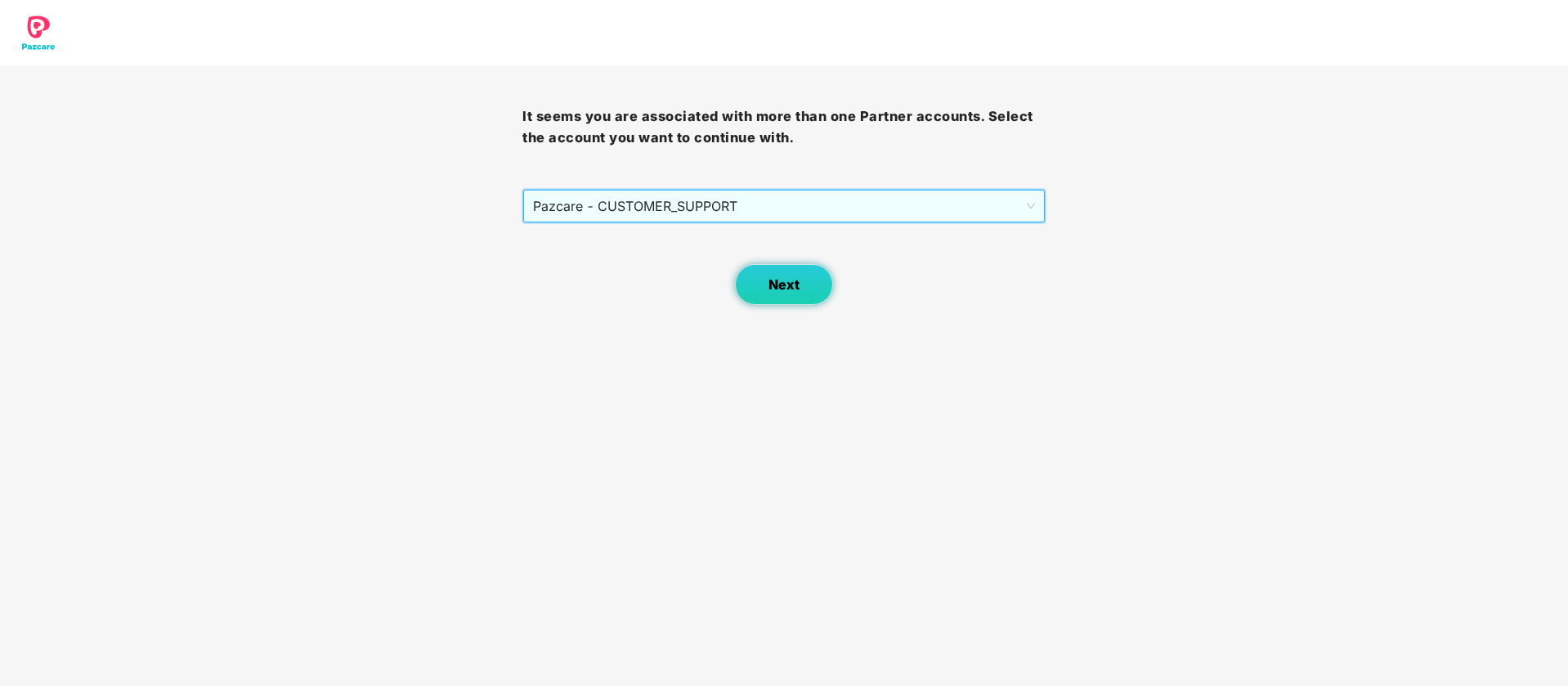
click at [756, 289] on button "Next" at bounding box center [784, 284] width 98 height 41
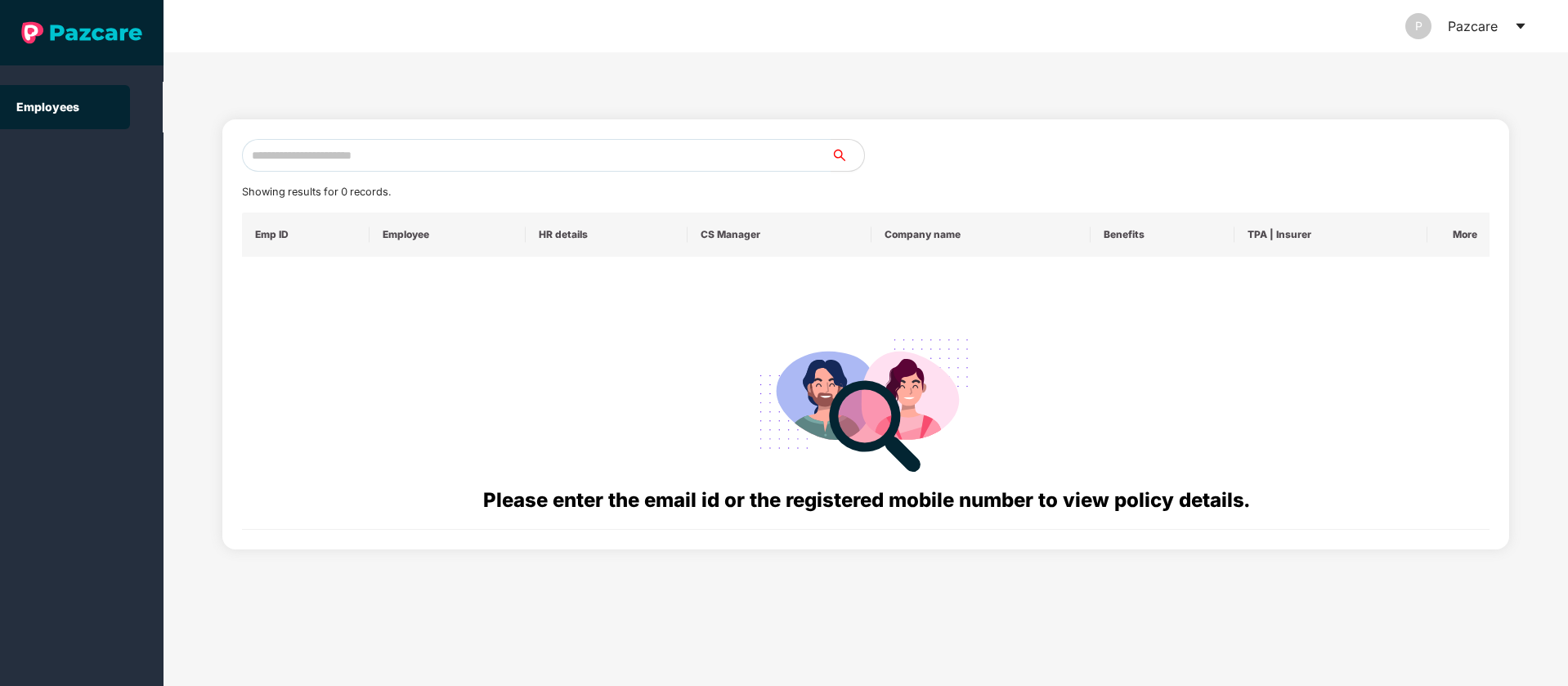
click at [1521, 24] on icon "caret-down" at bounding box center [1520, 26] width 9 height 6
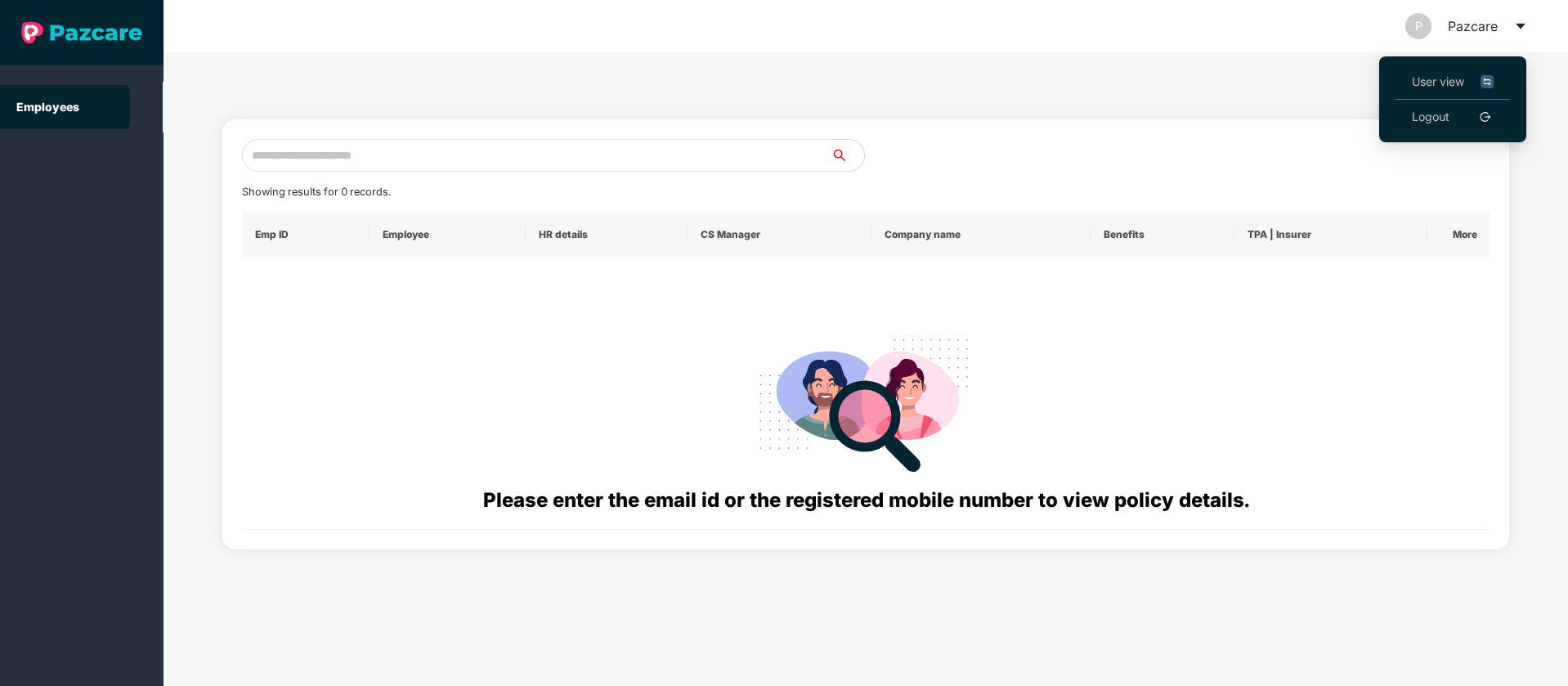
click at [1485, 82] on img at bounding box center [1487, 82] width 13 height 18
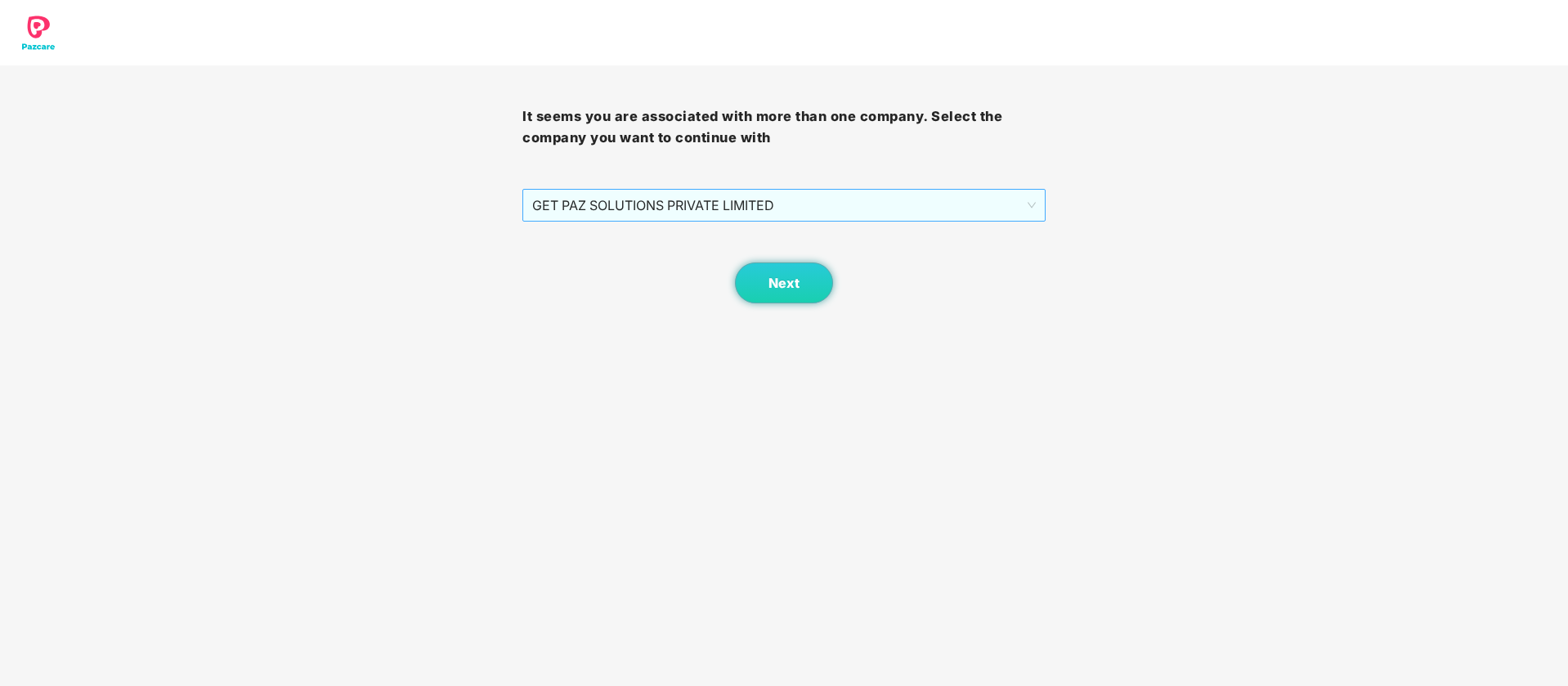
click at [920, 205] on span "GET PAZ SOLUTIONS PRIVATE LIMITED" at bounding box center [784, 205] width 503 height 31
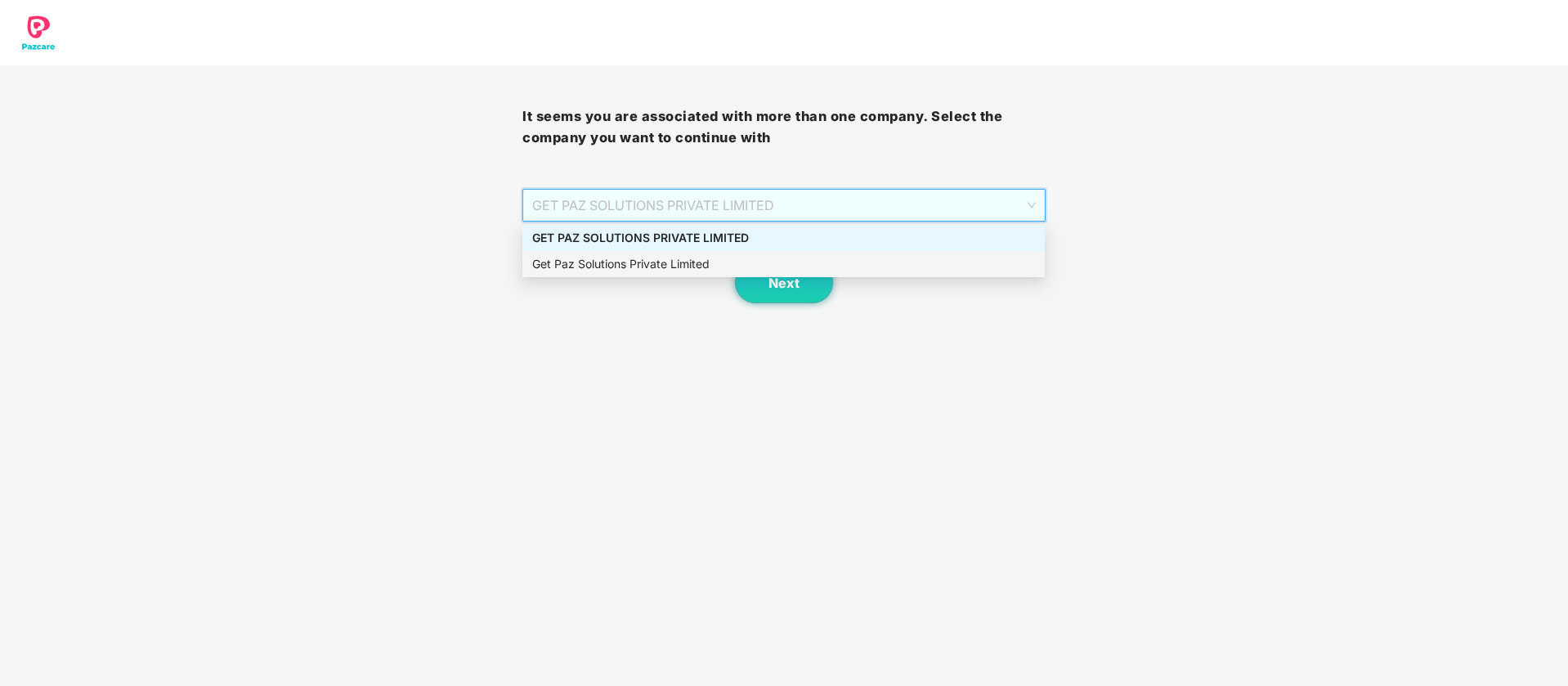
click at [719, 267] on div "Get Paz Solutions Private Limited" at bounding box center [784, 263] width 503 height 18
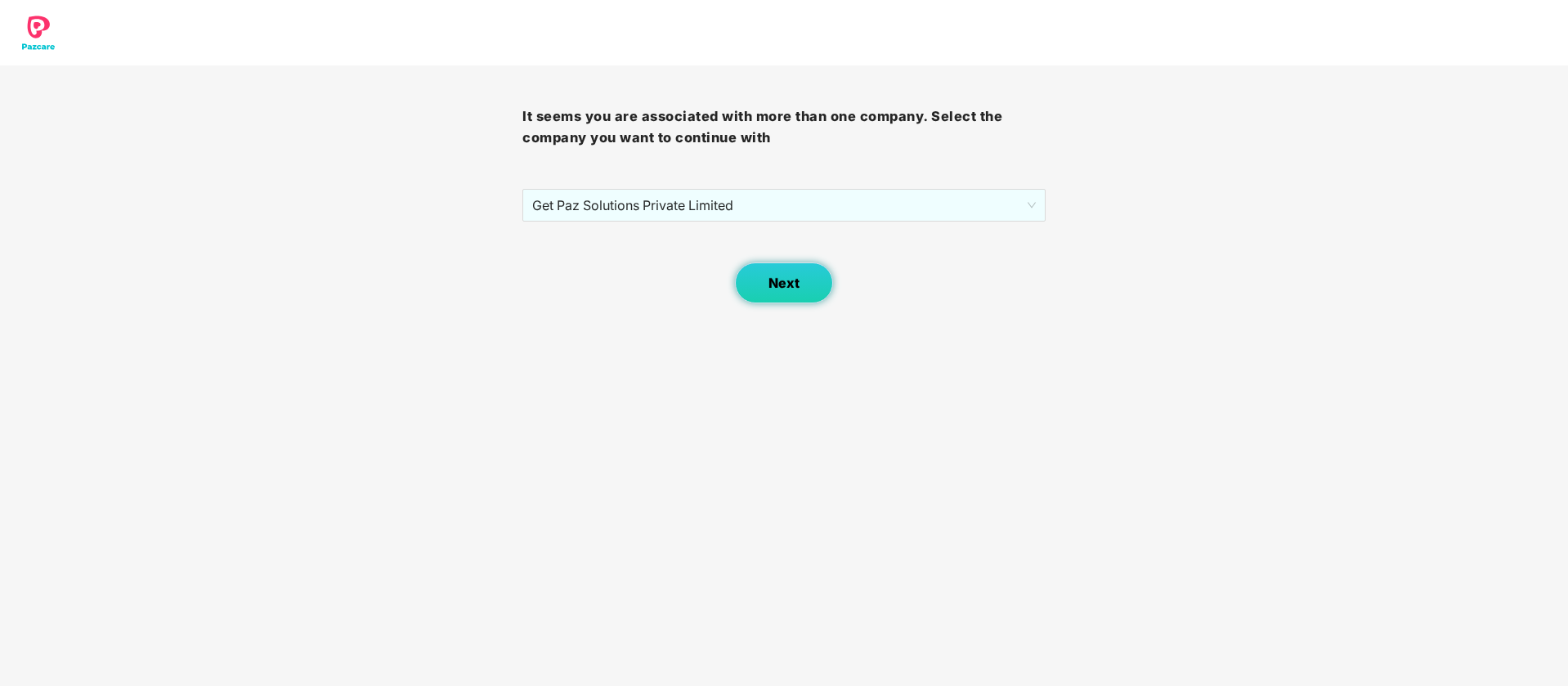
click at [777, 291] on button "Next" at bounding box center [784, 283] width 98 height 41
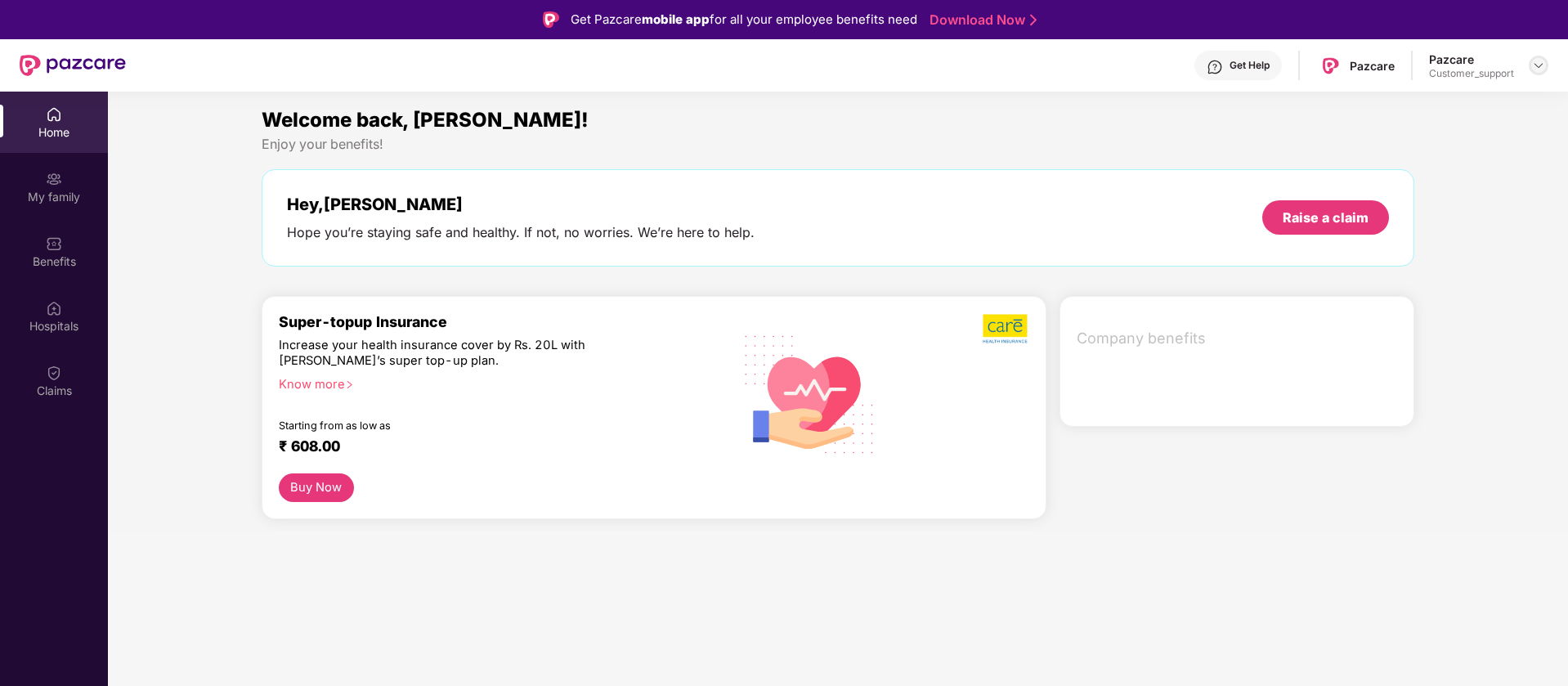
click at [1543, 59] on img at bounding box center [1537, 65] width 13 height 13
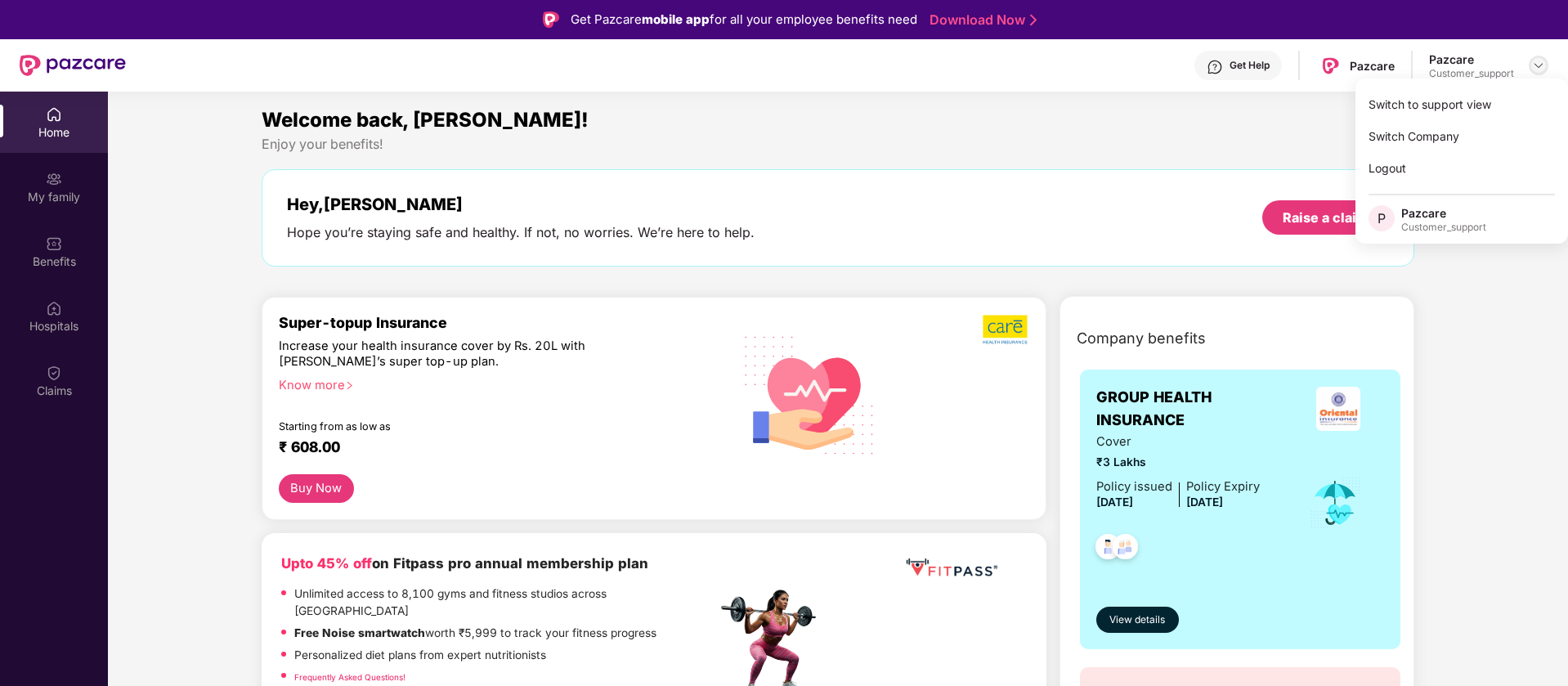
click at [1487, 105] on div "Switch to support view" at bounding box center [1461, 104] width 212 height 32
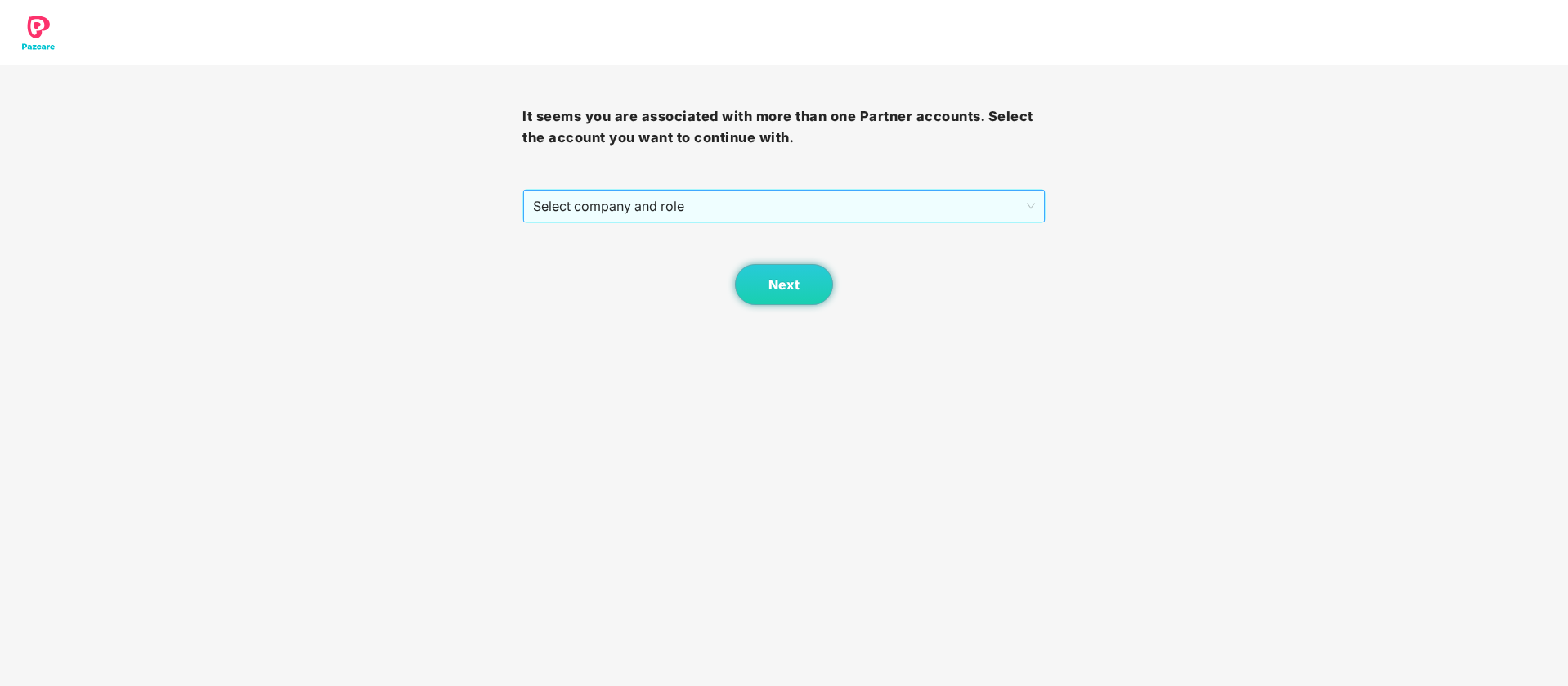
click at [785, 205] on span "Select company and role" at bounding box center [784, 205] width 501 height 31
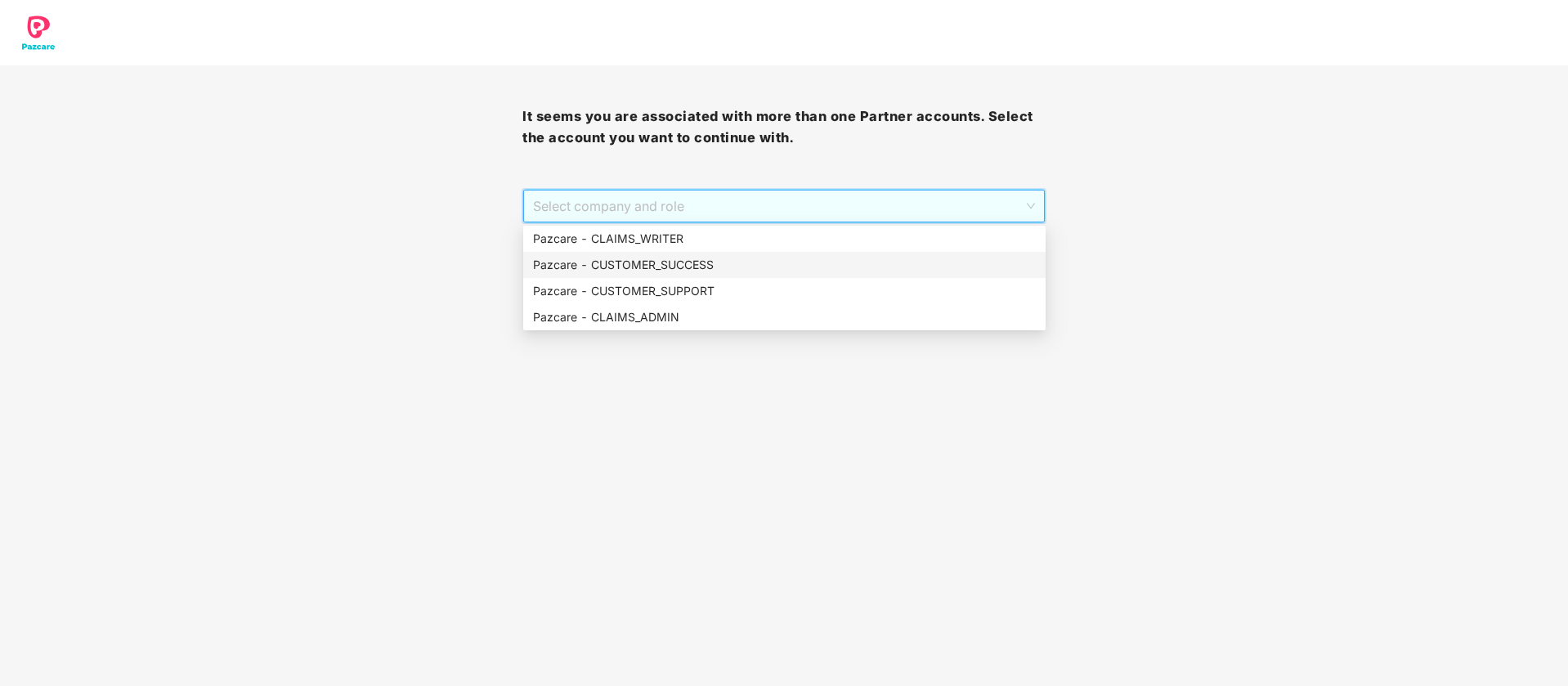
click at [732, 265] on div "Pazcare - CUSTOMER_SUCCESS" at bounding box center [784, 264] width 503 height 18
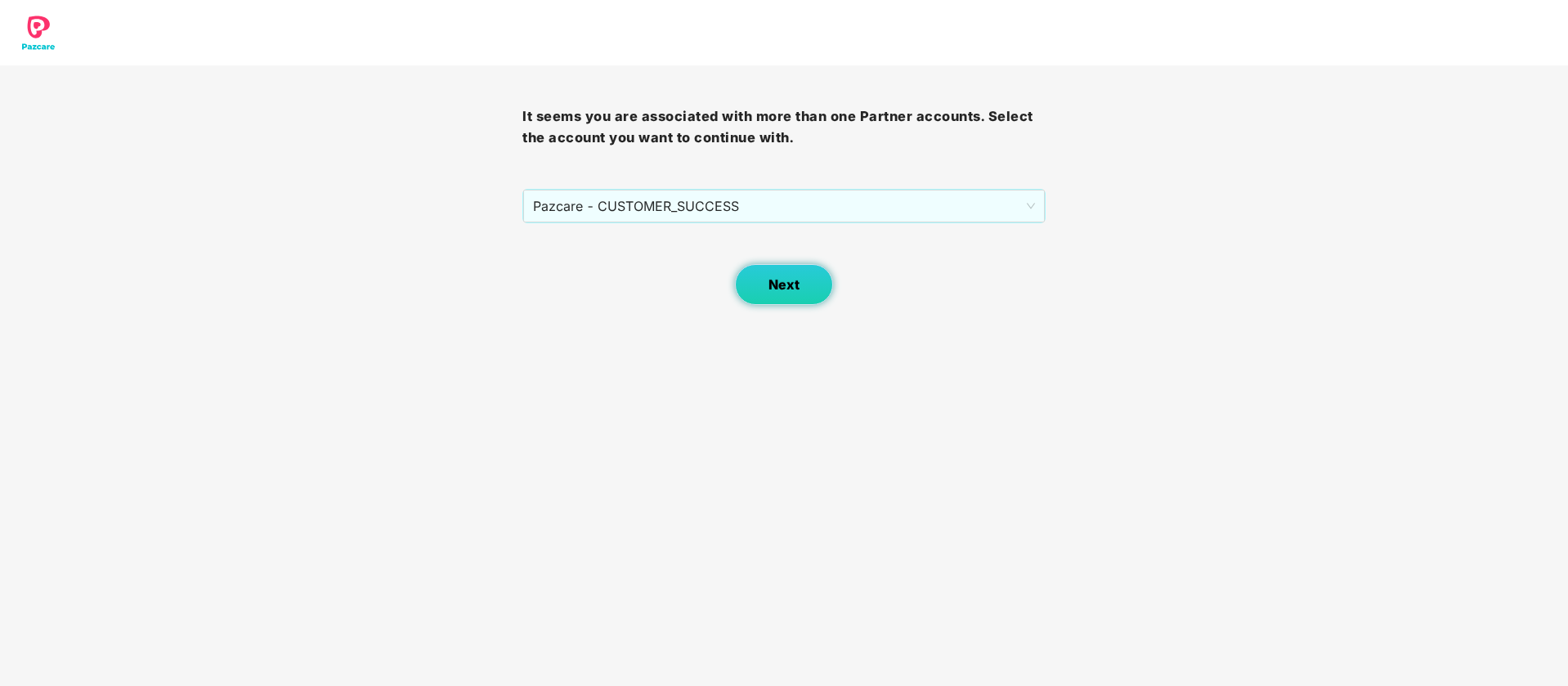
click at [777, 284] on span "Next" at bounding box center [784, 284] width 31 height 15
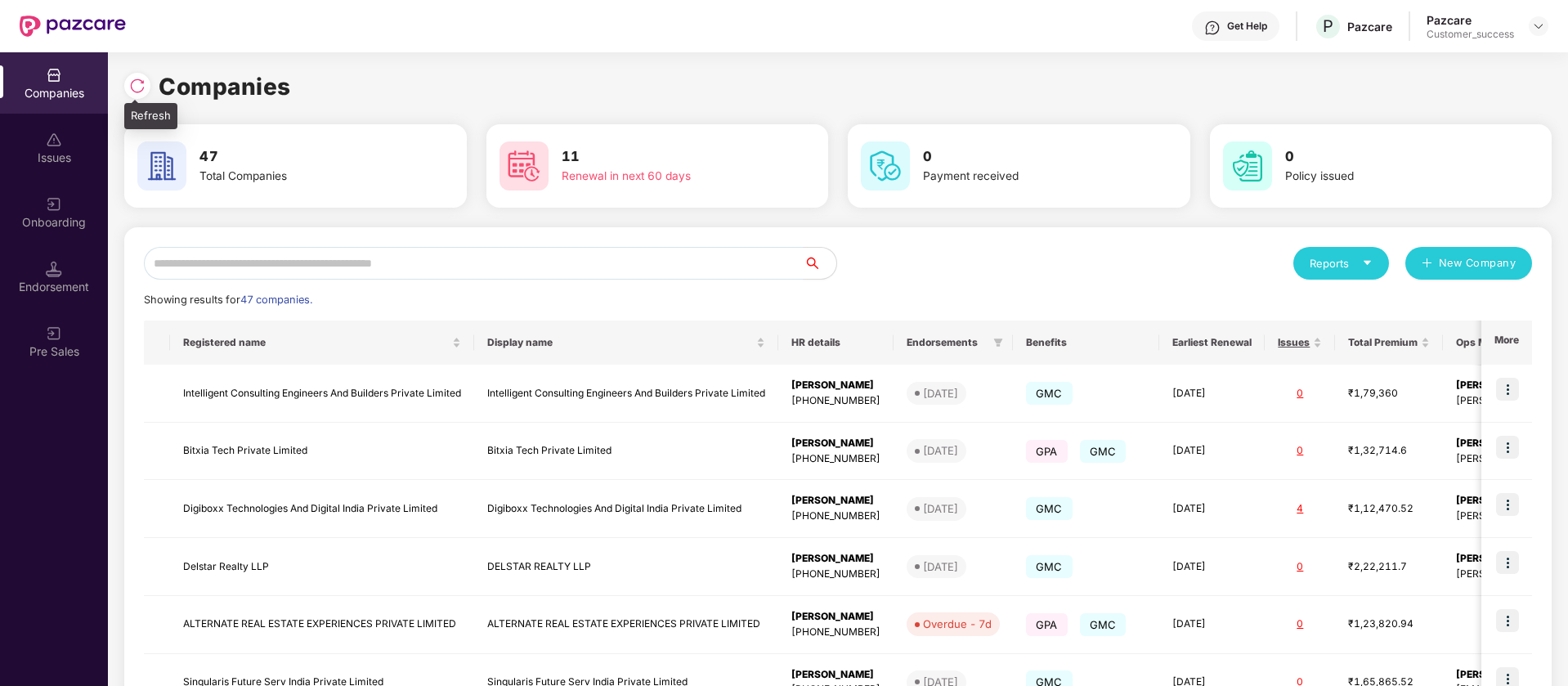
click at [145, 87] on div at bounding box center [137, 86] width 26 height 26
click at [479, 261] on input "text" at bounding box center [473, 263] width 660 height 33
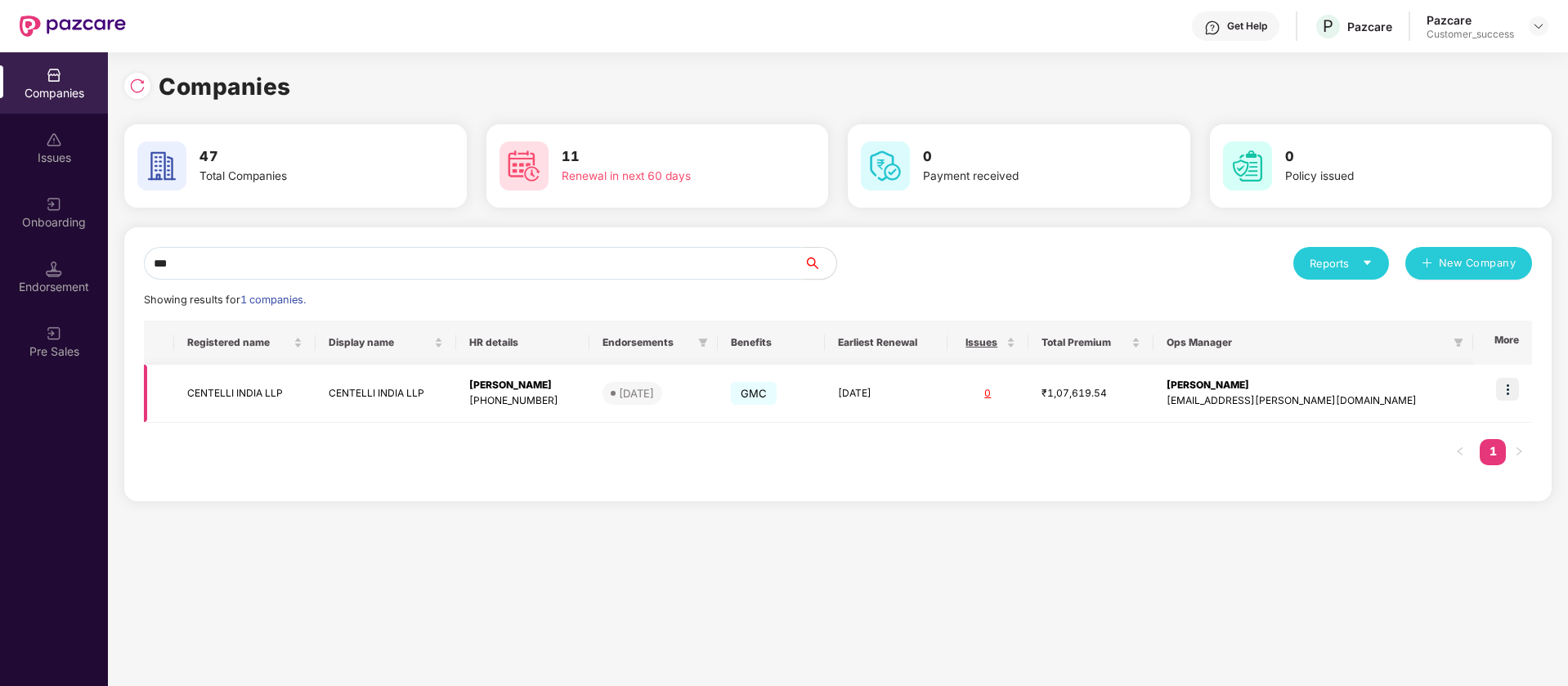
type input "***"
click at [1509, 393] on img at bounding box center [1507, 389] width 23 height 23
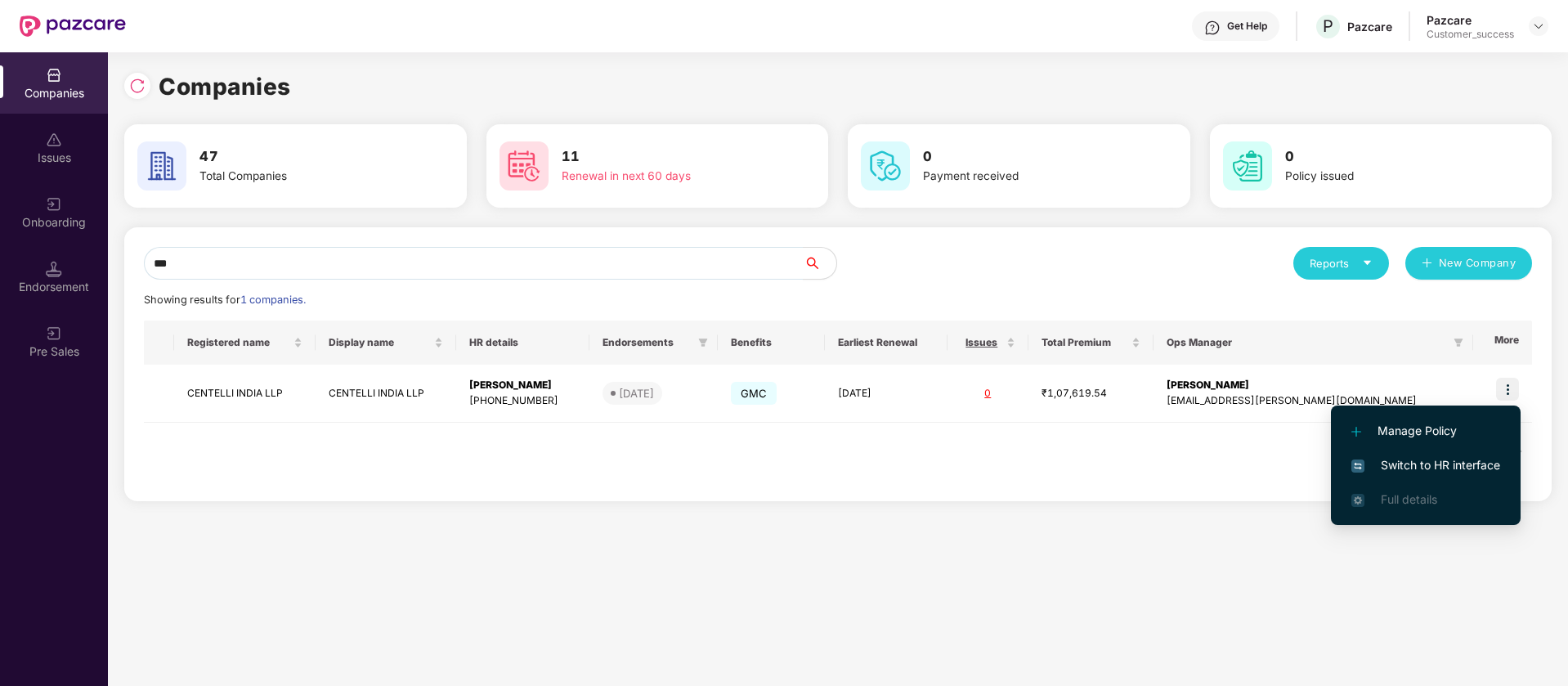
click at [1449, 470] on span "Switch to HR interface" at bounding box center [1425, 464] width 149 height 18
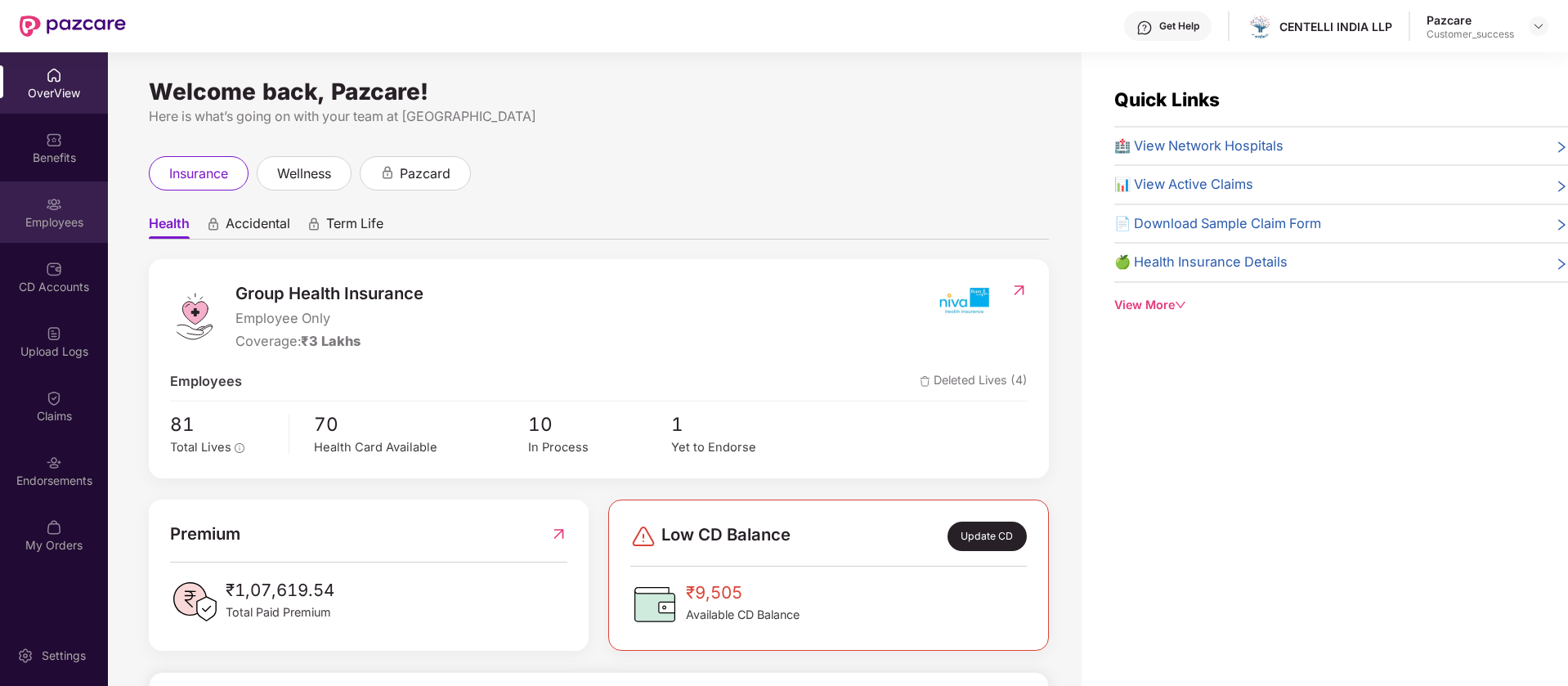
click at [46, 214] on div "Employees" at bounding box center [53, 222] width 108 height 16
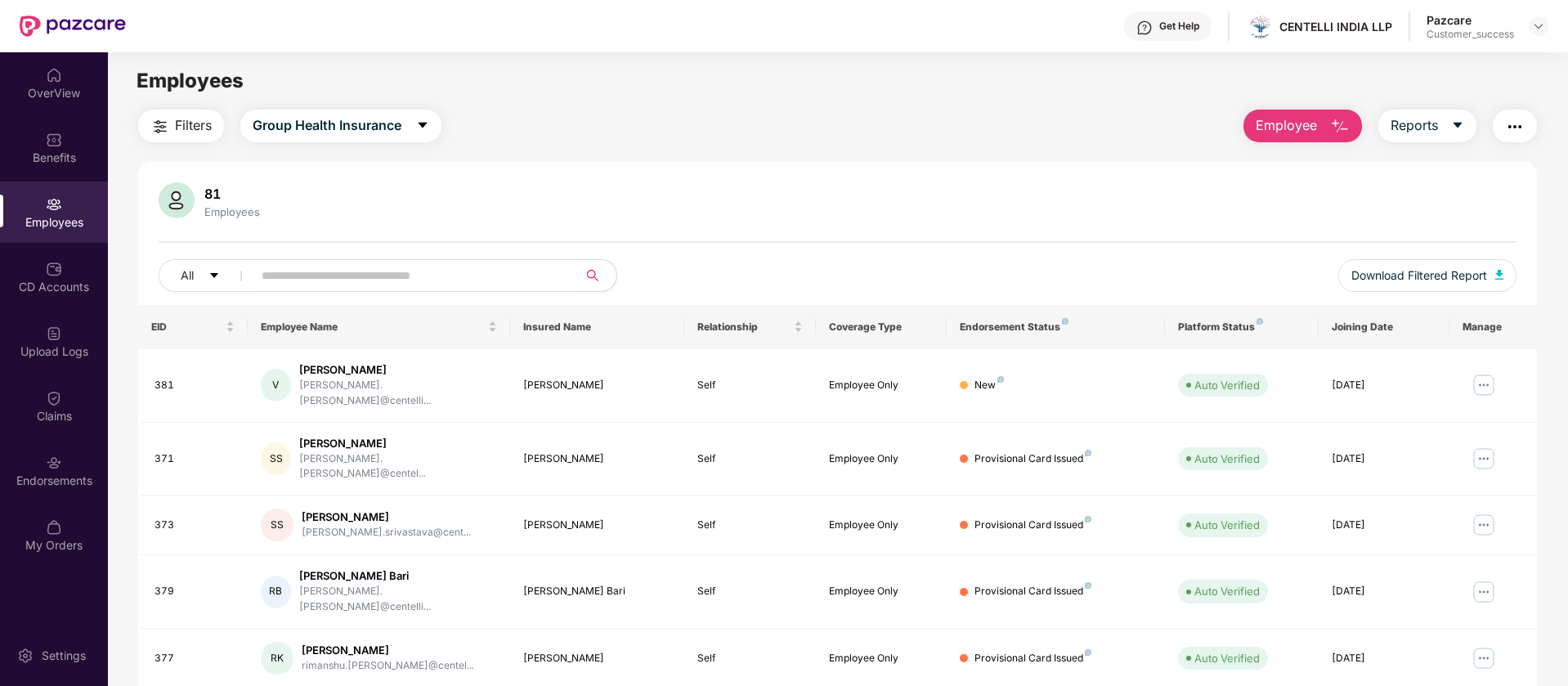
click at [1516, 131] on img "button" at bounding box center [1515, 127] width 20 height 20
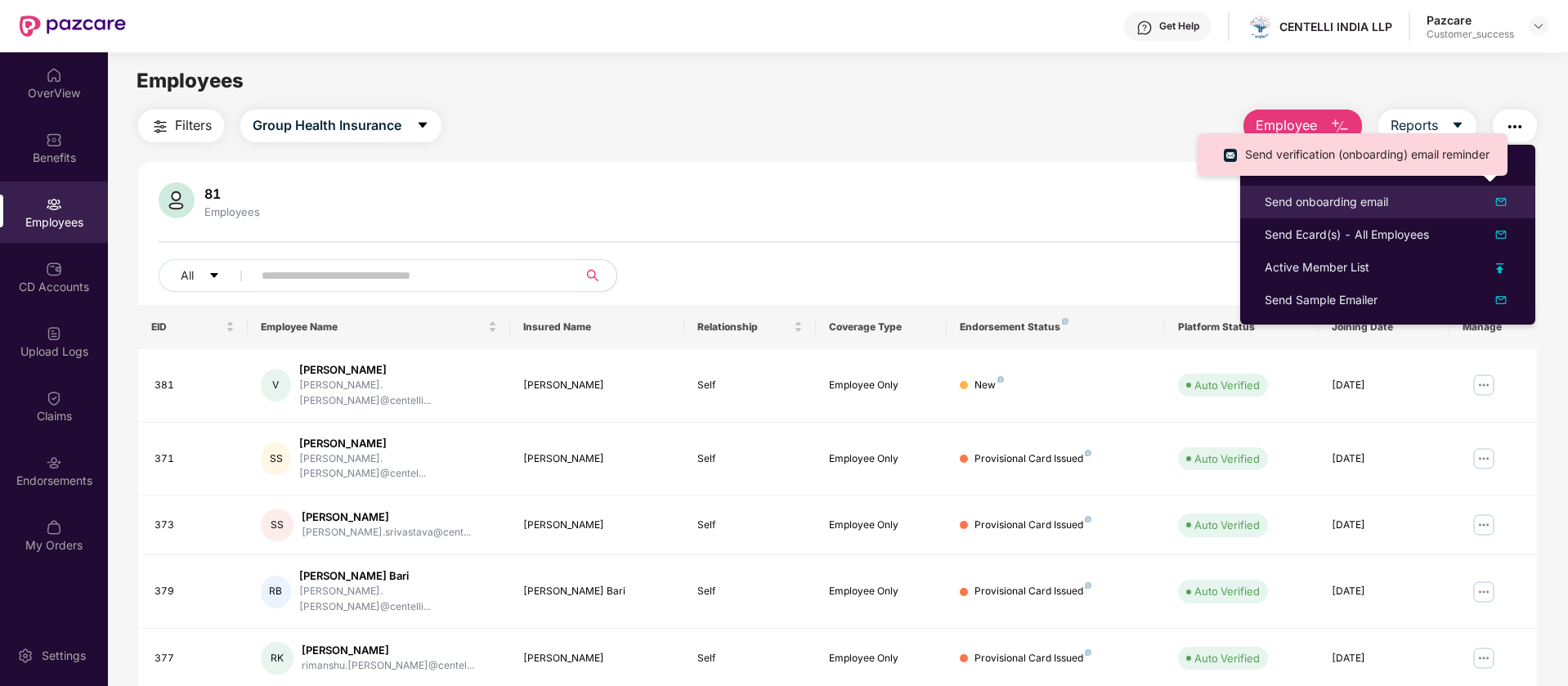
click at [1502, 206] on img at bounding box center [1500, 201] width 20 height 20
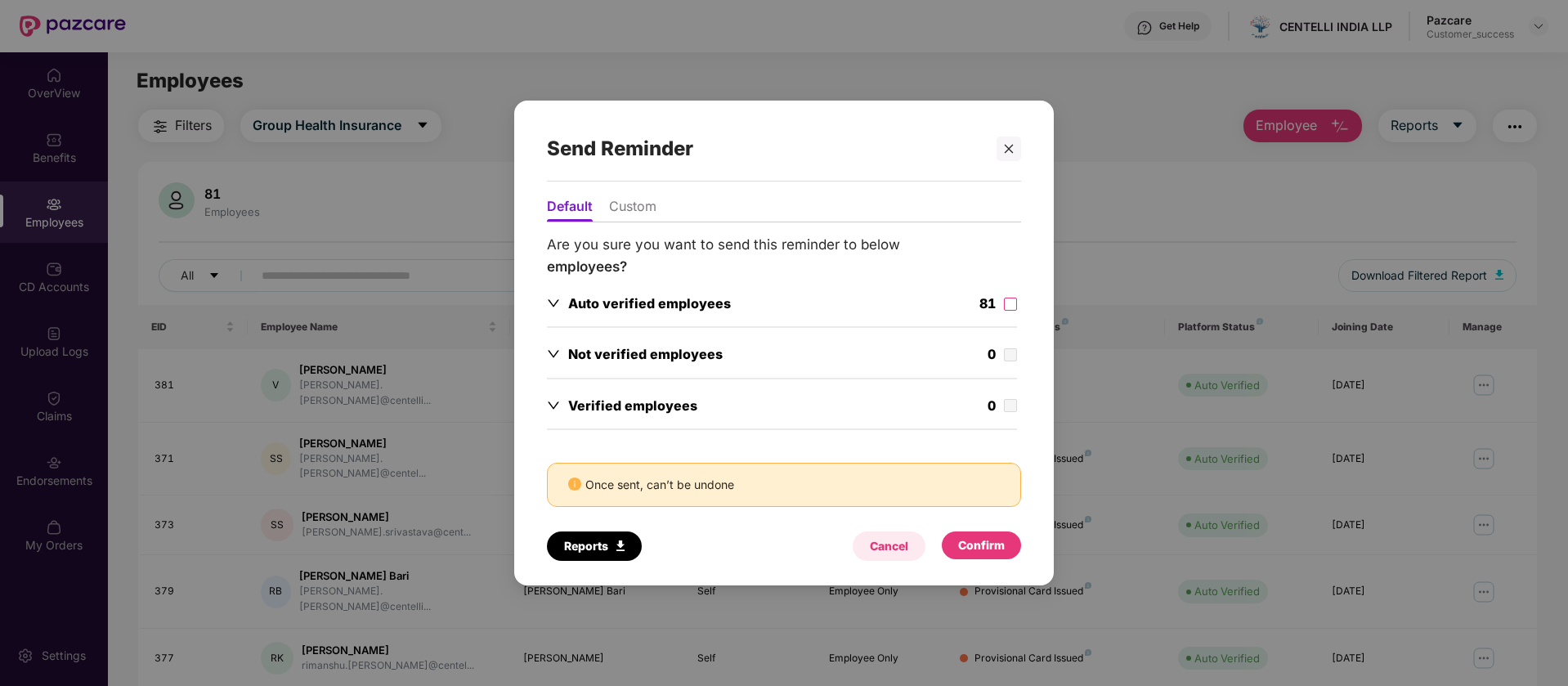
click at [881, 548] on div "Cancel" at bounding box center [888, 546] width 38 height 18
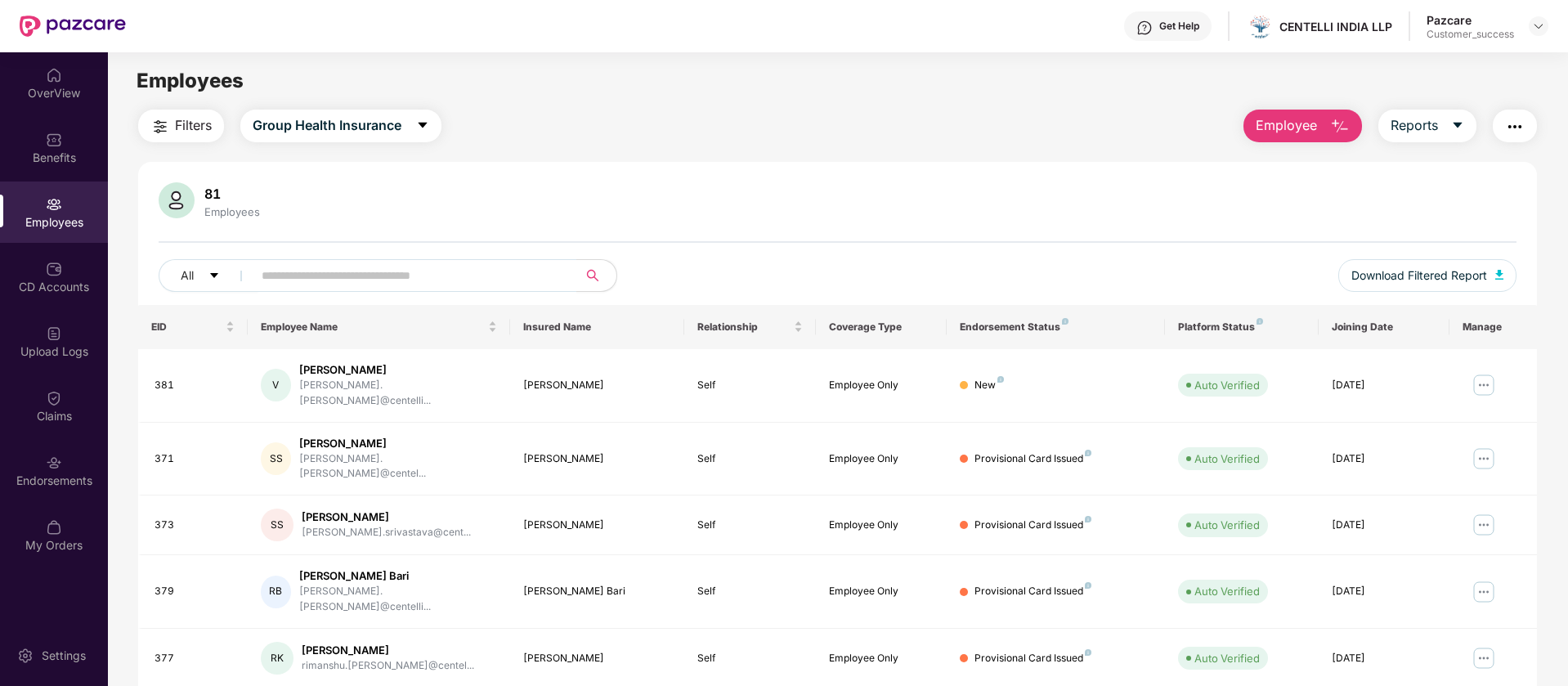
click at [1296, 111] on button "Employee" at bounding box center [1302, 126] width 119 height 33
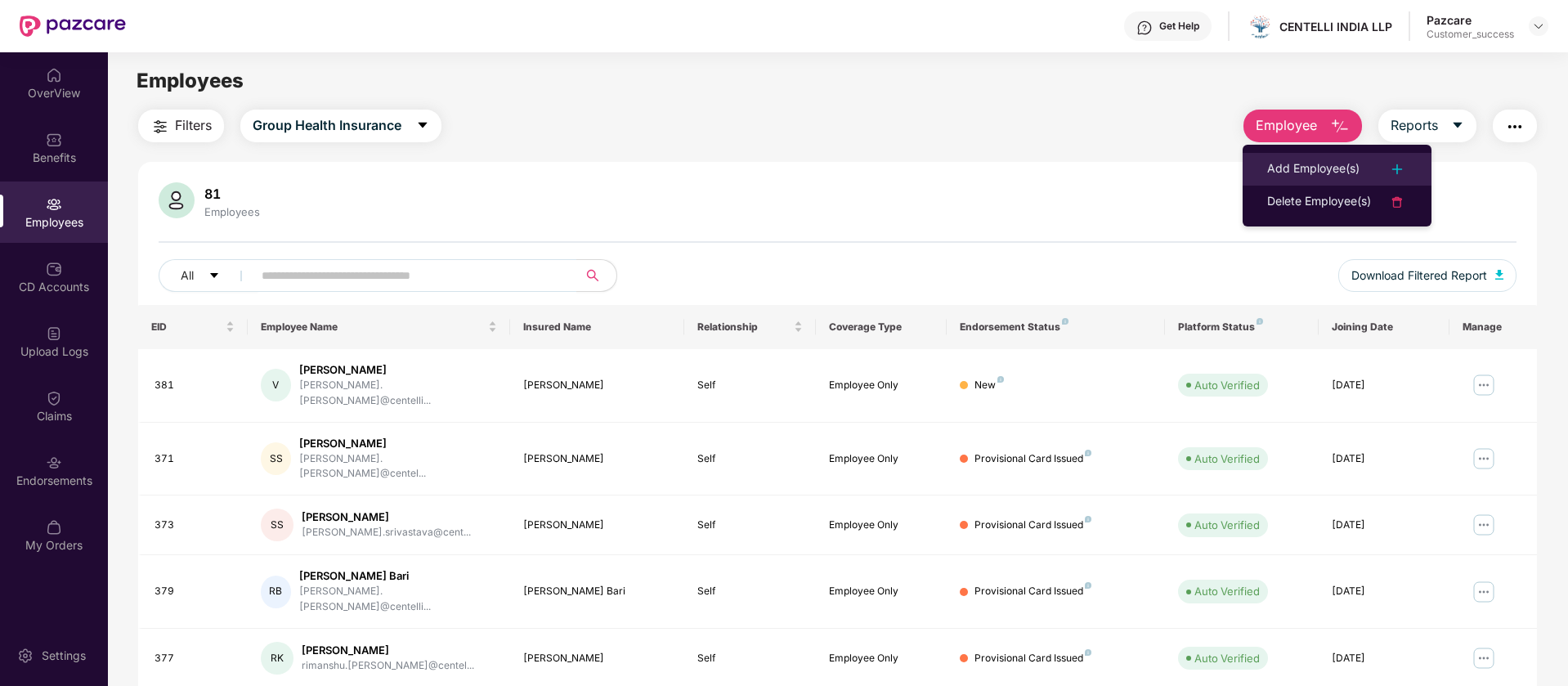
click at [1380, 162] on div at bounding box center [1389, 169] width 36 height 20
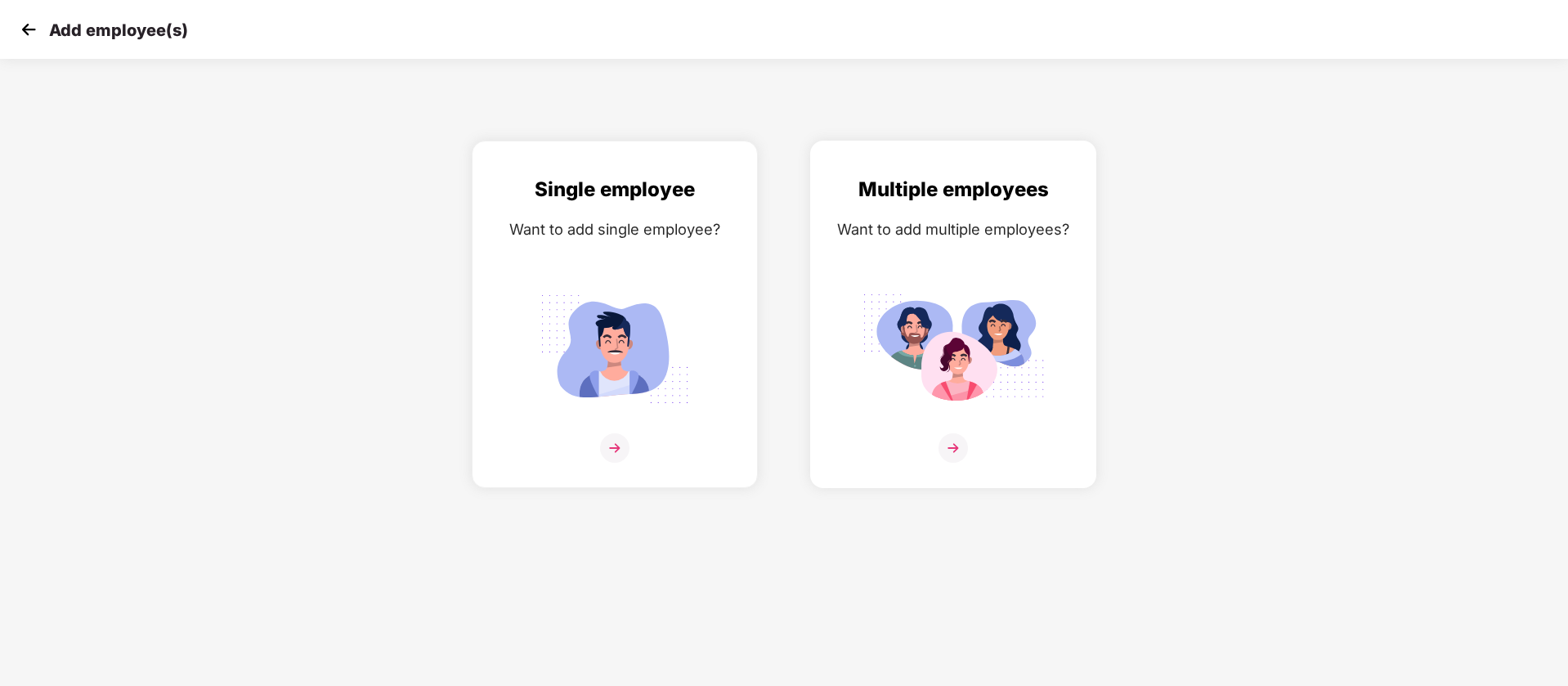
click at [916, 245] on div "Multiple employees Want to add multiple employees?" at bounding box center [953, 329] width 252 height 309
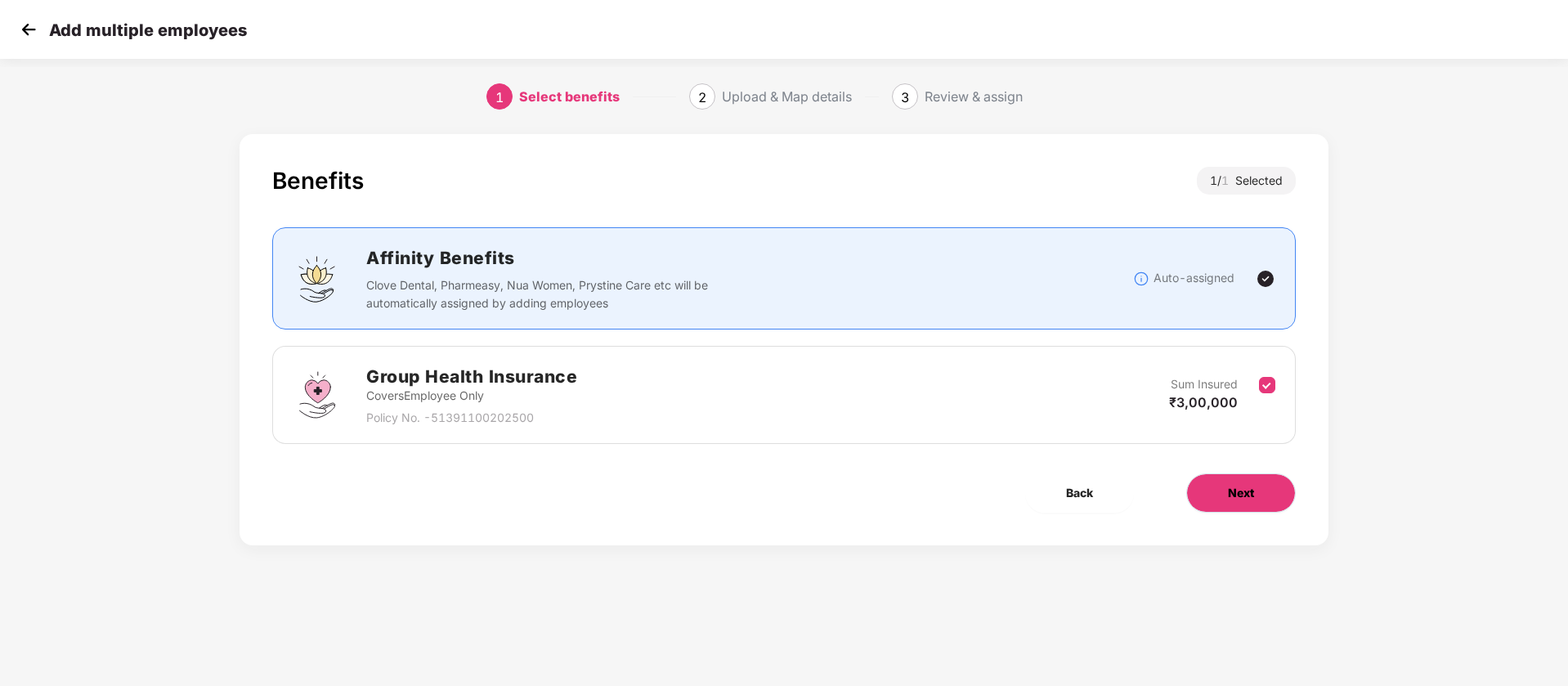
click at [1233, 492] on span "Next" at bounding box center [1240, 492] width 26 height 18
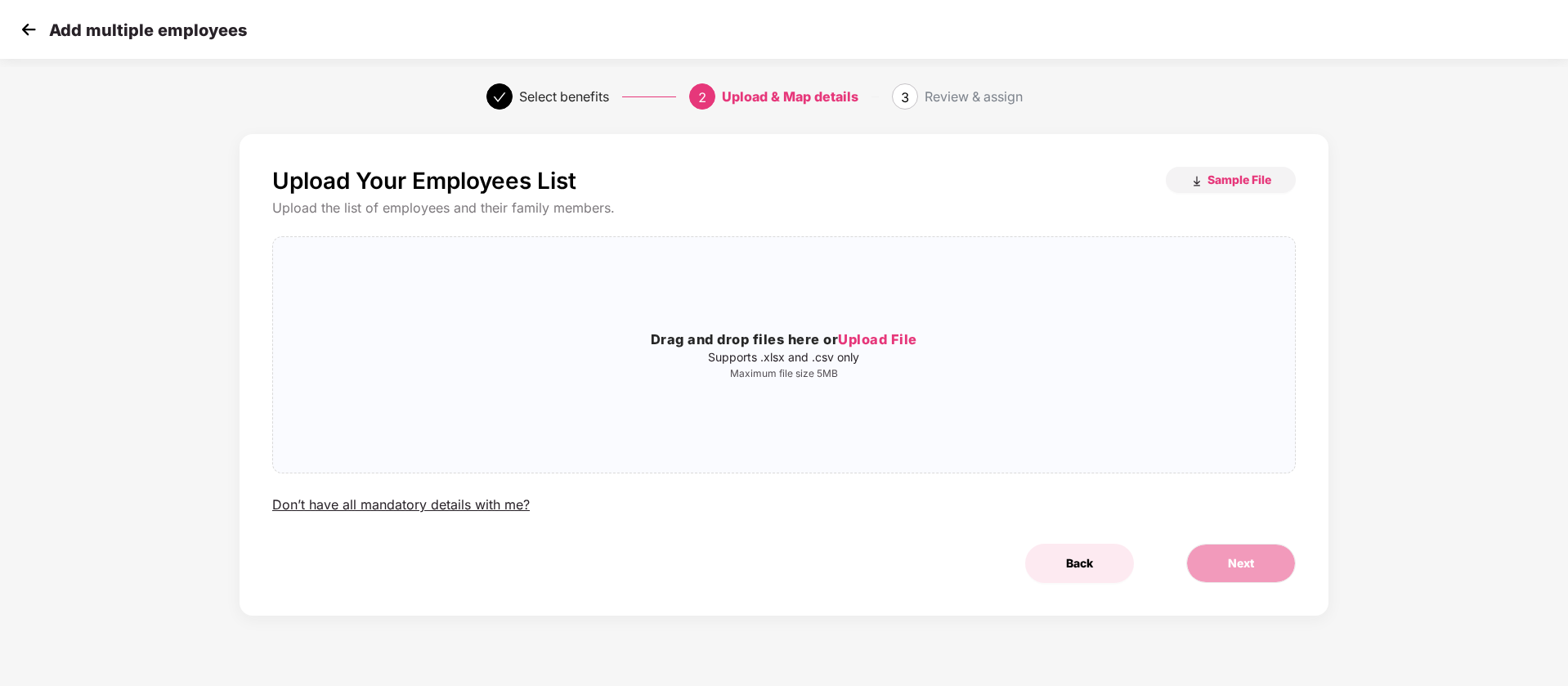
click at [1066, 576] on button "Back" at bounding box center [1079, 563] width 109 height 39
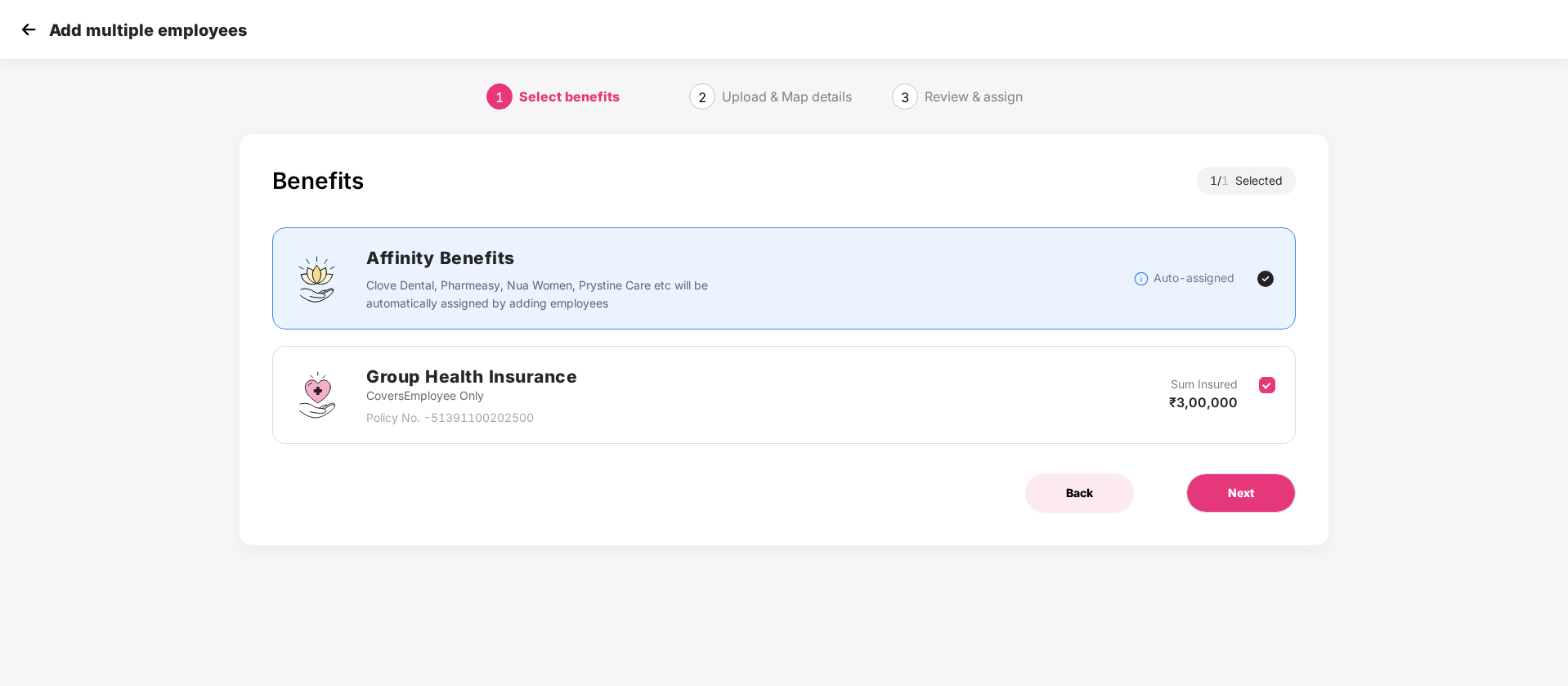
click at [1055, 508] on button "Back" at bounding box center [1079, 492] width 109 height 39
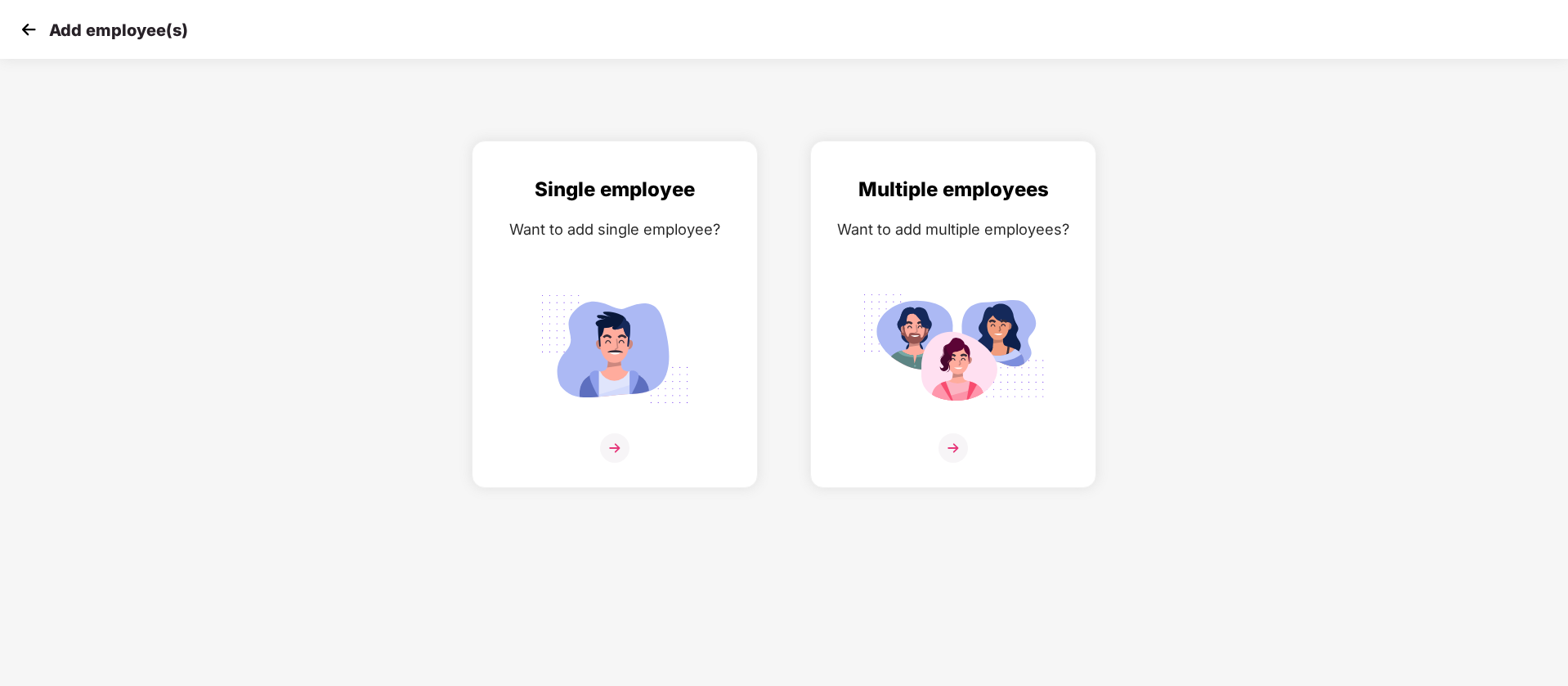
click at [29, 34] on img at bounding box center [28, 29] width 25 height 25
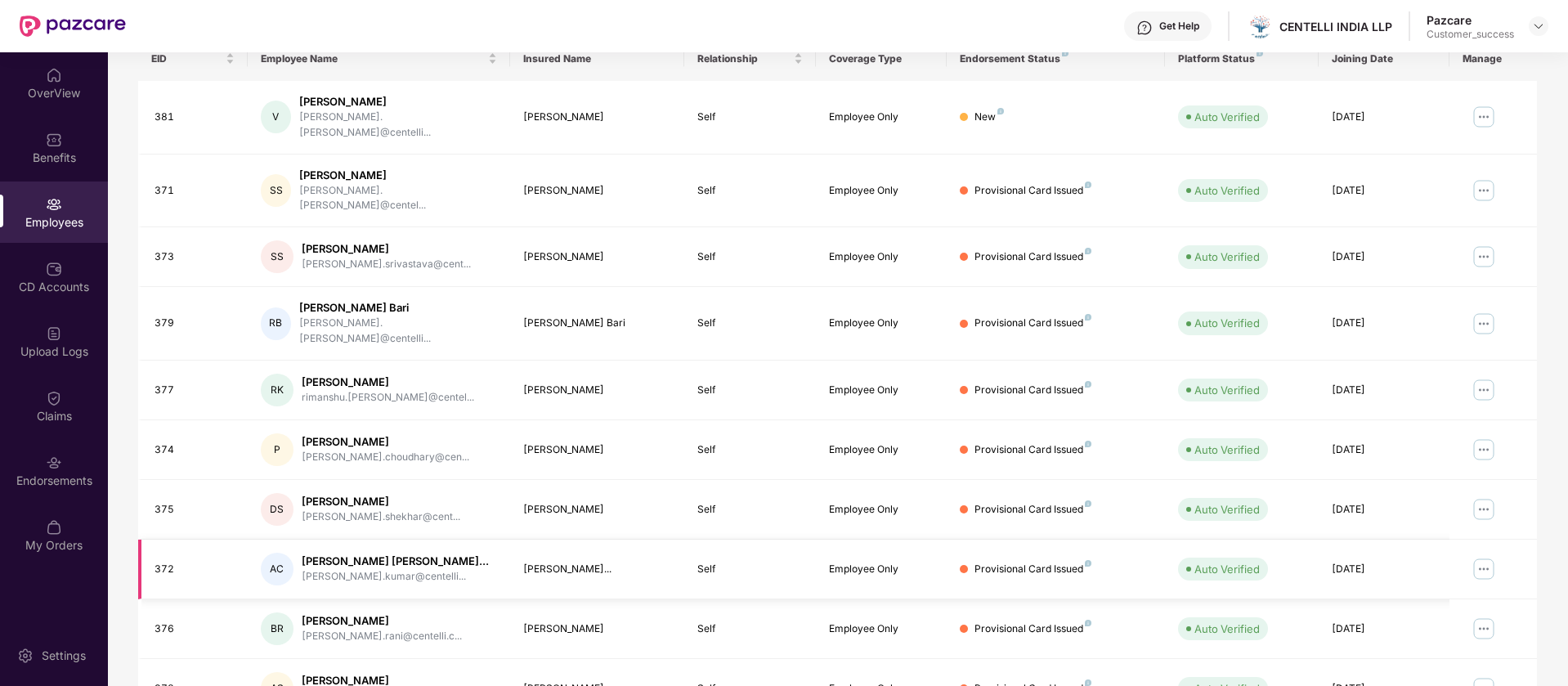
scroll to position [318, 0]
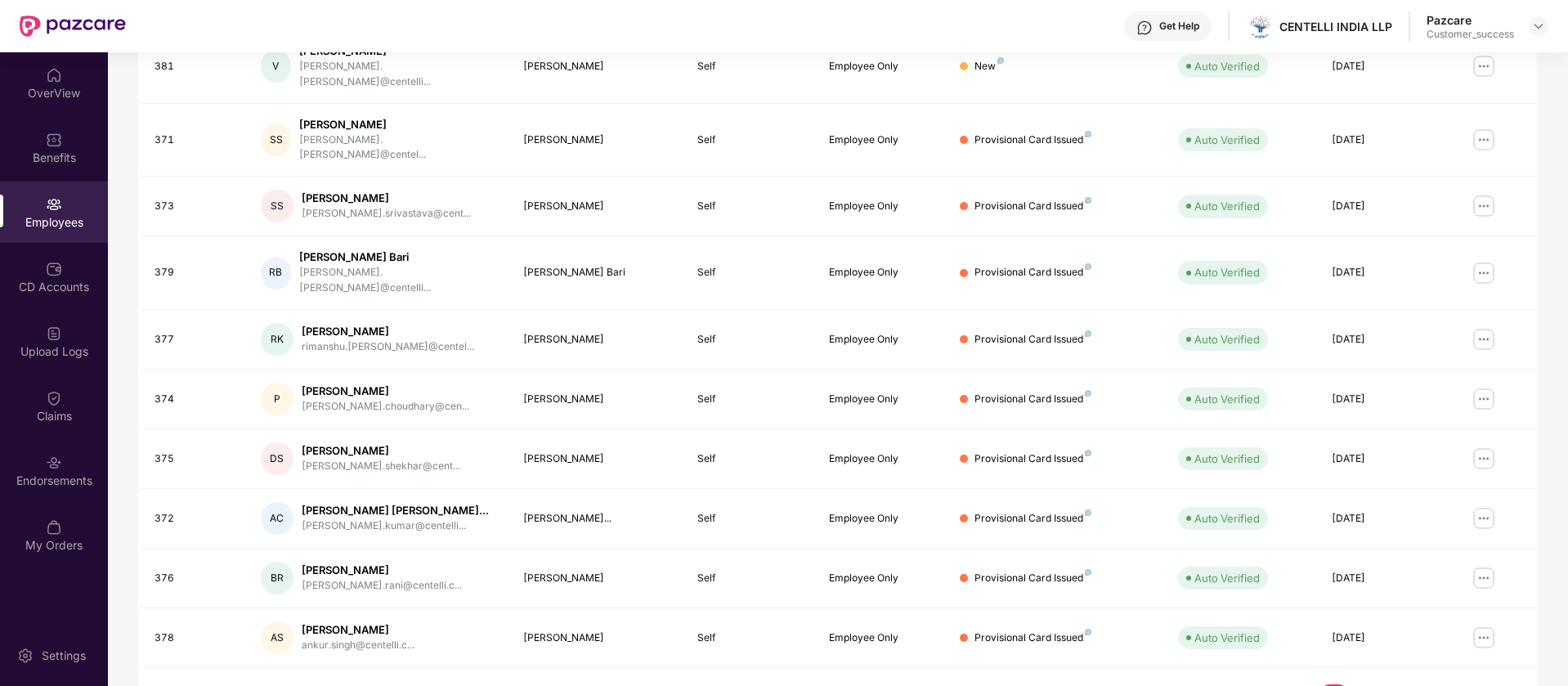
click at [1359, 684] on link "2" at bounding box center [1360, 696] width 26 height 25
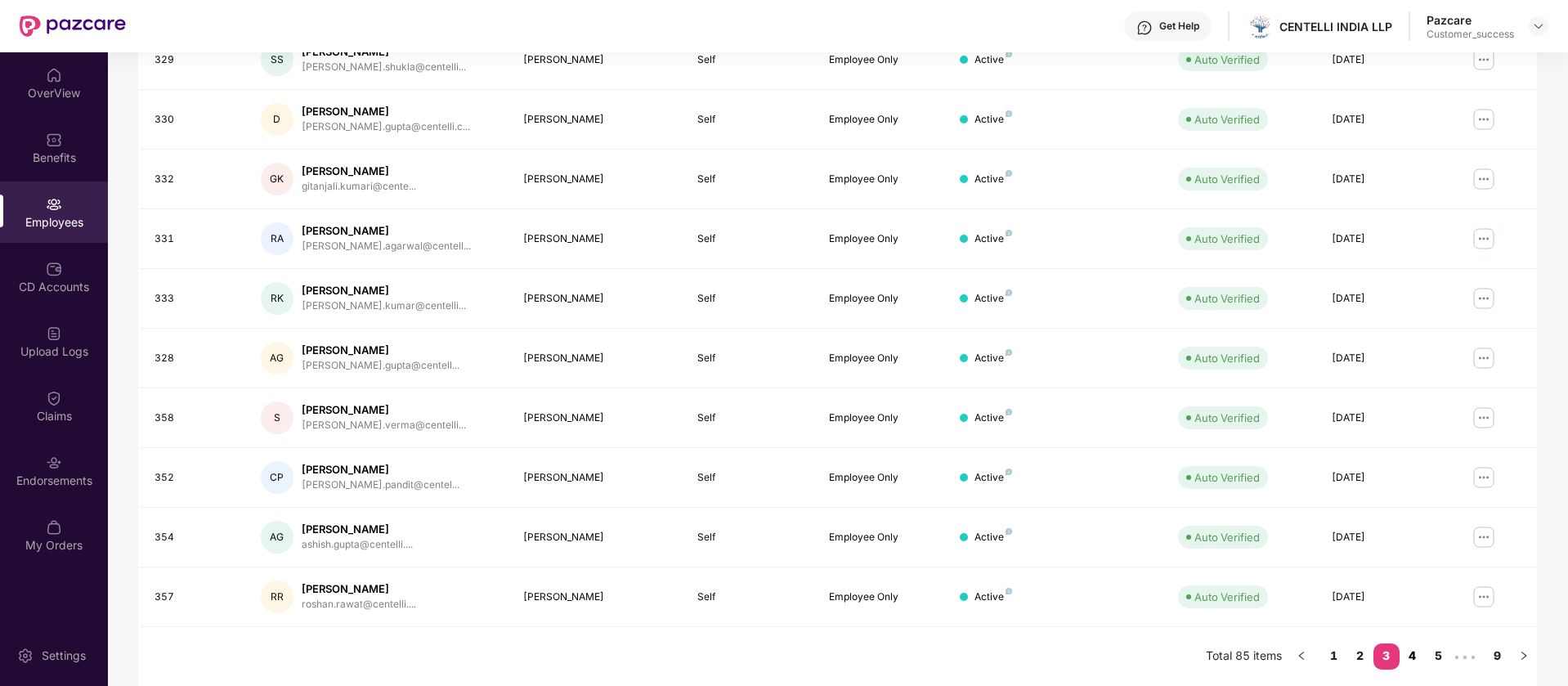
click at [1413, 653] on link "4" at bounding box center [1412, 655] width 26 height 25
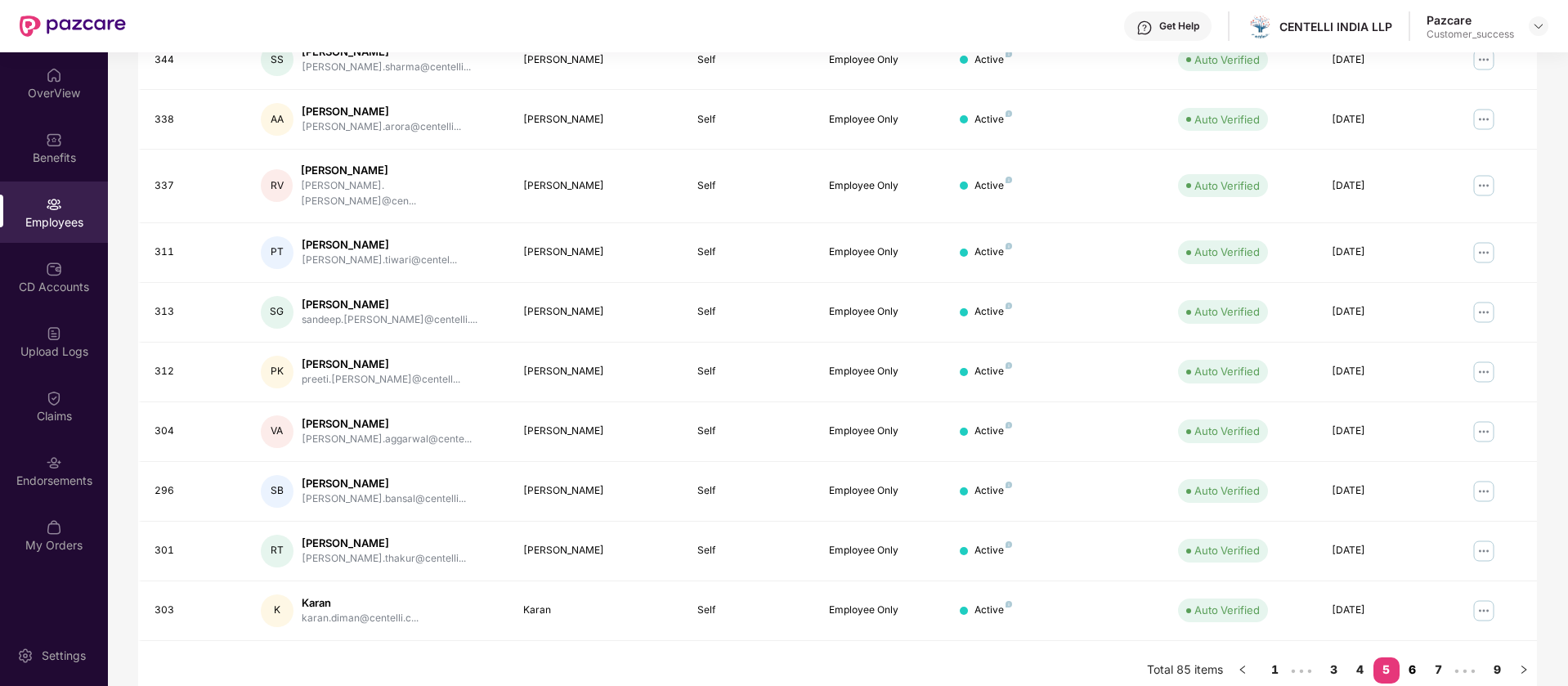
click at [1408, 658] on link "6" at bounding box center [1412, 669] width 26 height 25
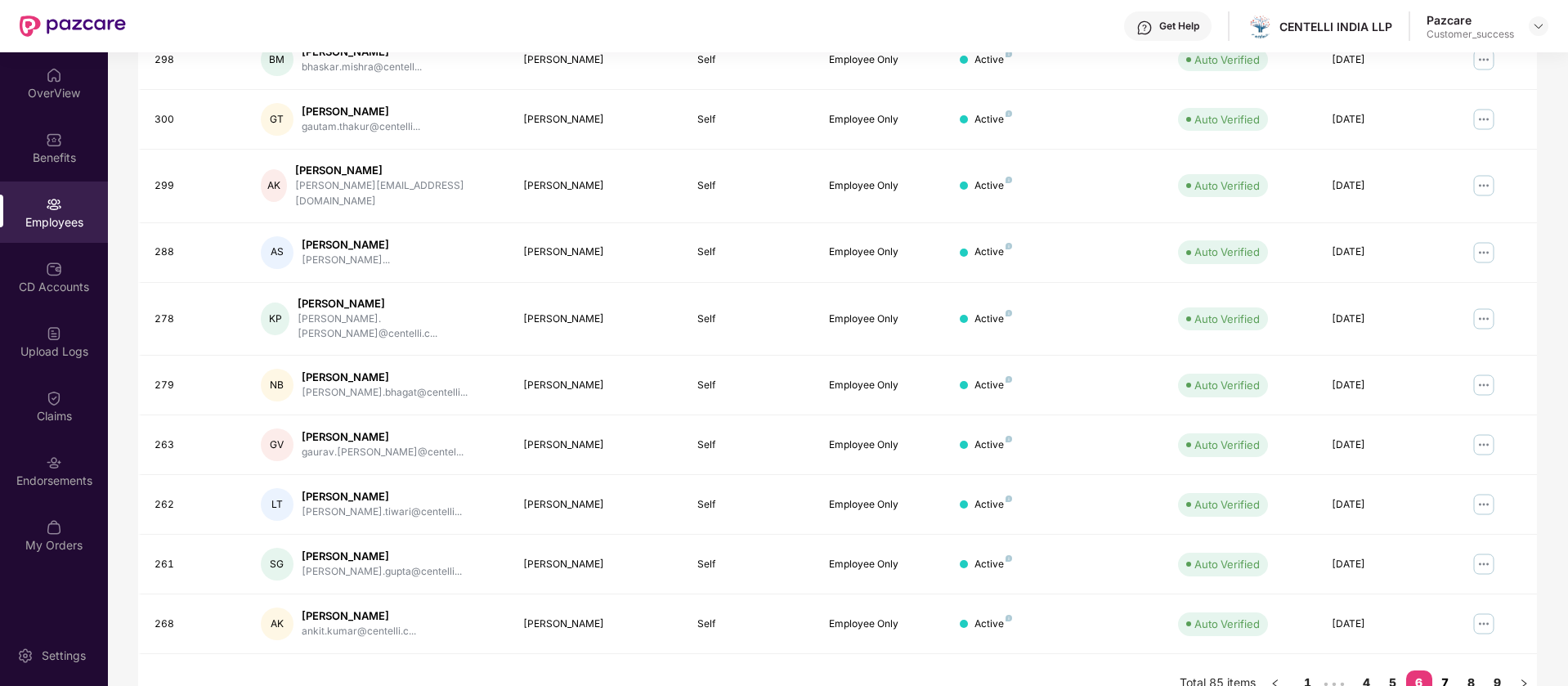
click at [1446, 671] on link "7" at bounding box center [1445, 683] width 26 height 25
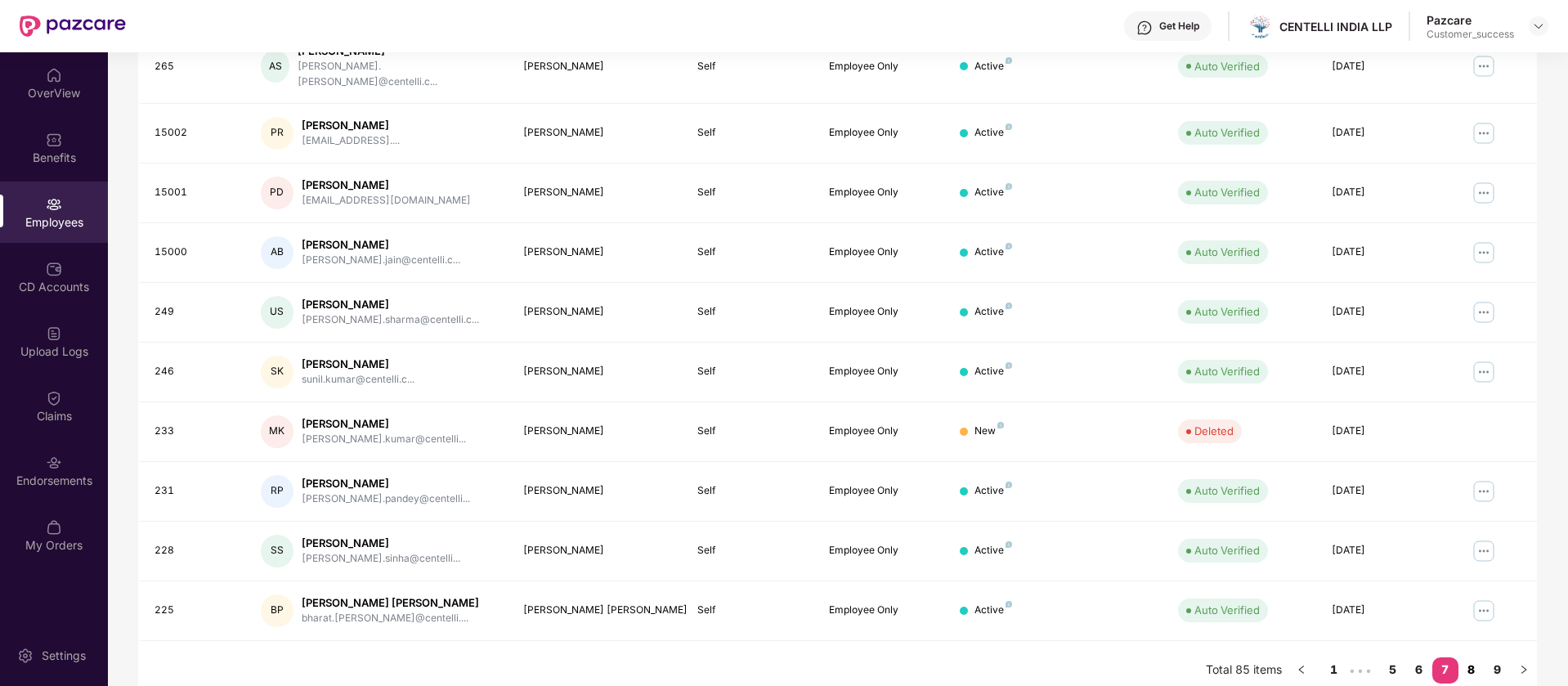
click at [1475, 657] on link "8" at bounding box center [1471, 669] width 26 height 25
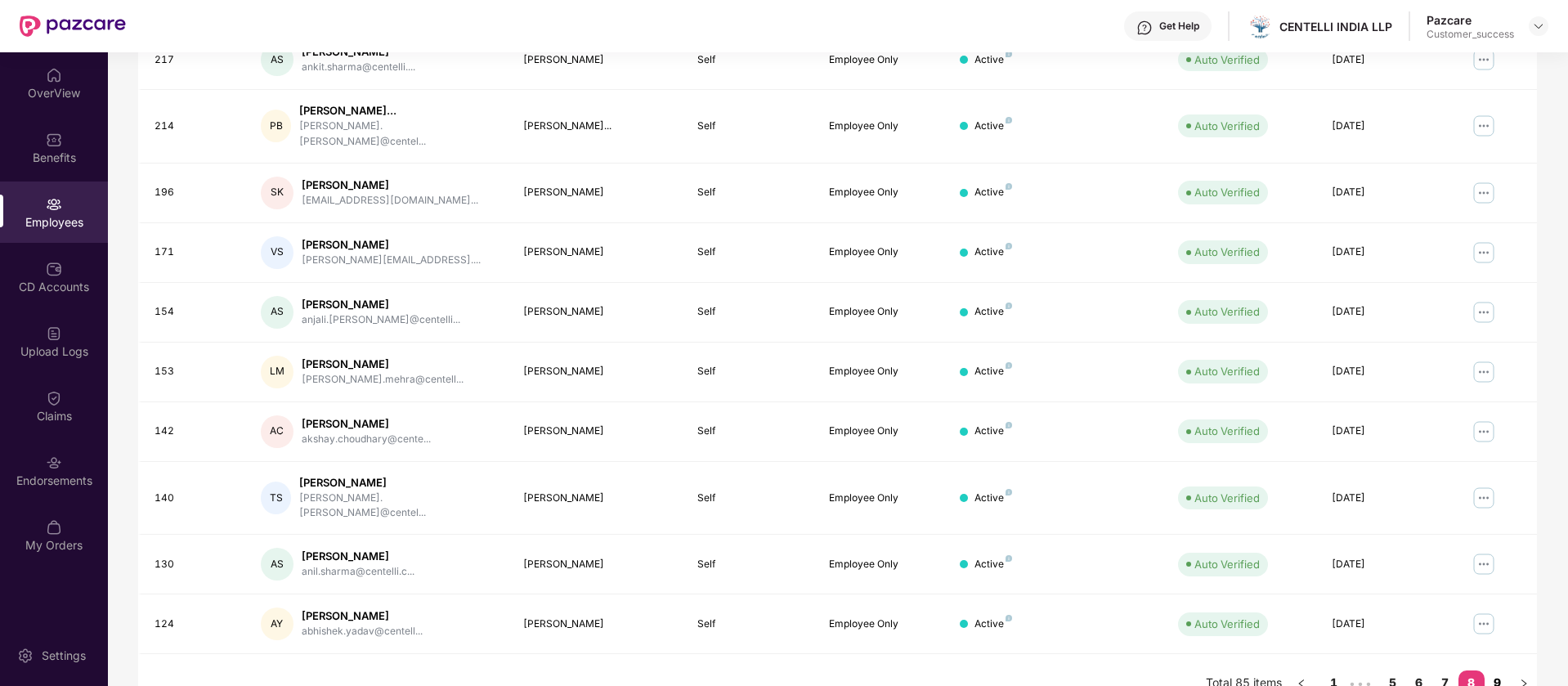
click at [1500, 671] on link "9" at bounding box center [1497, 683] width 26 height 25
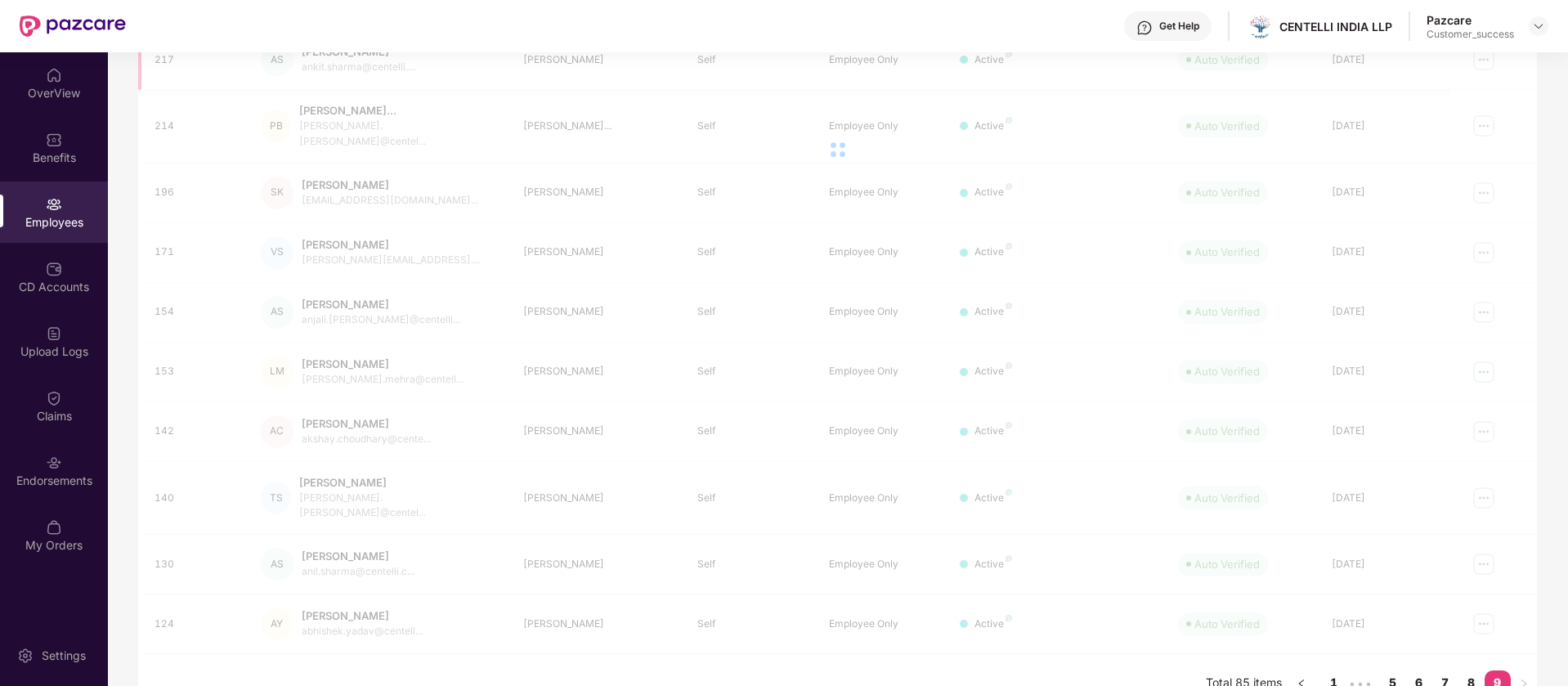
scroll to position [53, 0]
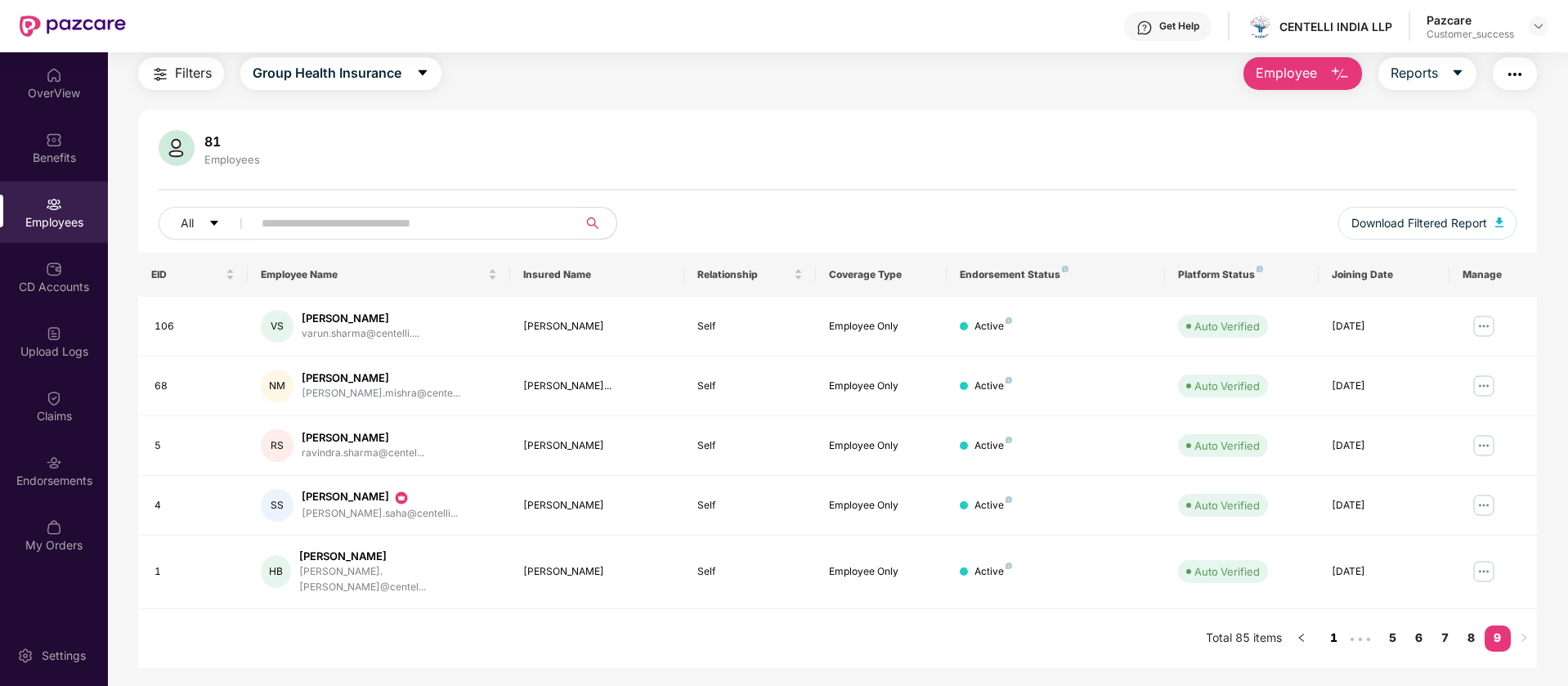
click at [1329, 626] on link "1" at bounding box center [1334, 638] width 26 height 25
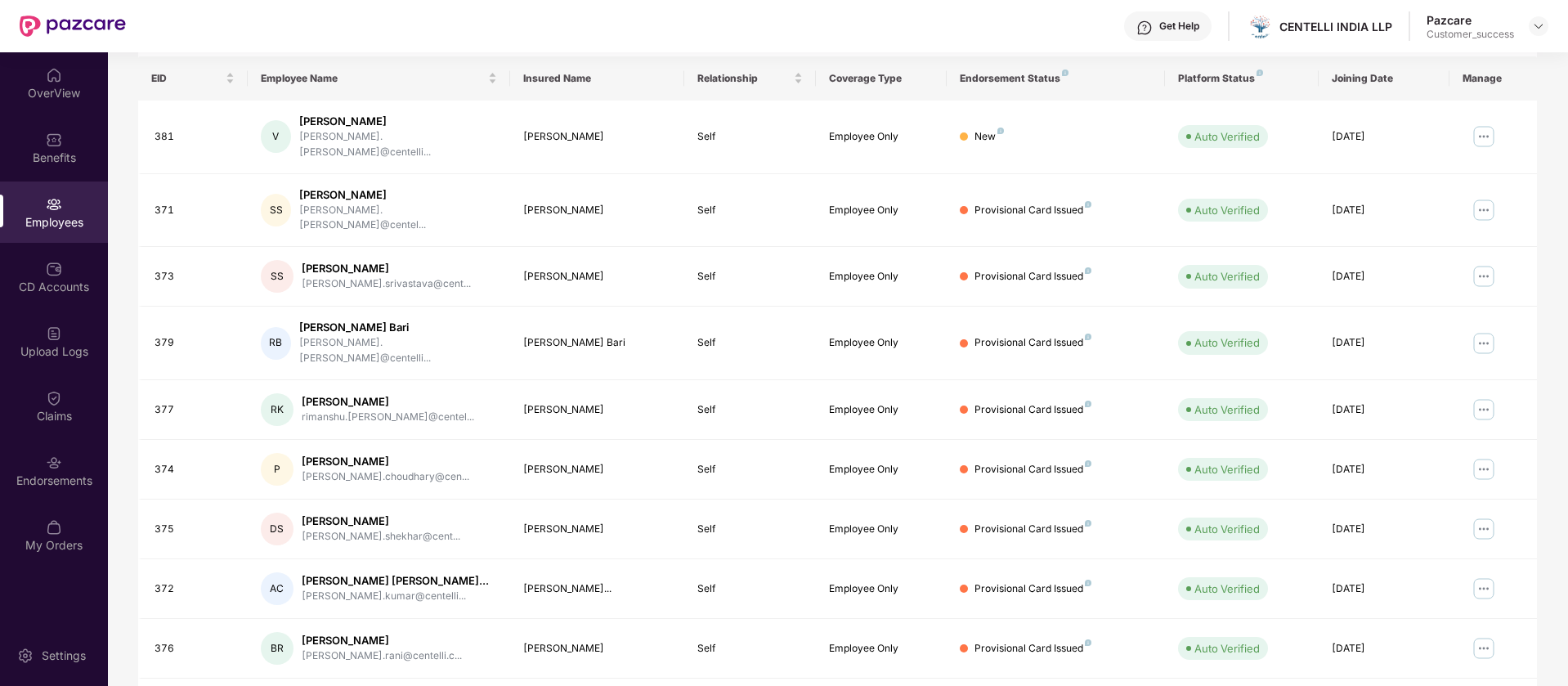
scroll to position [318, 0]
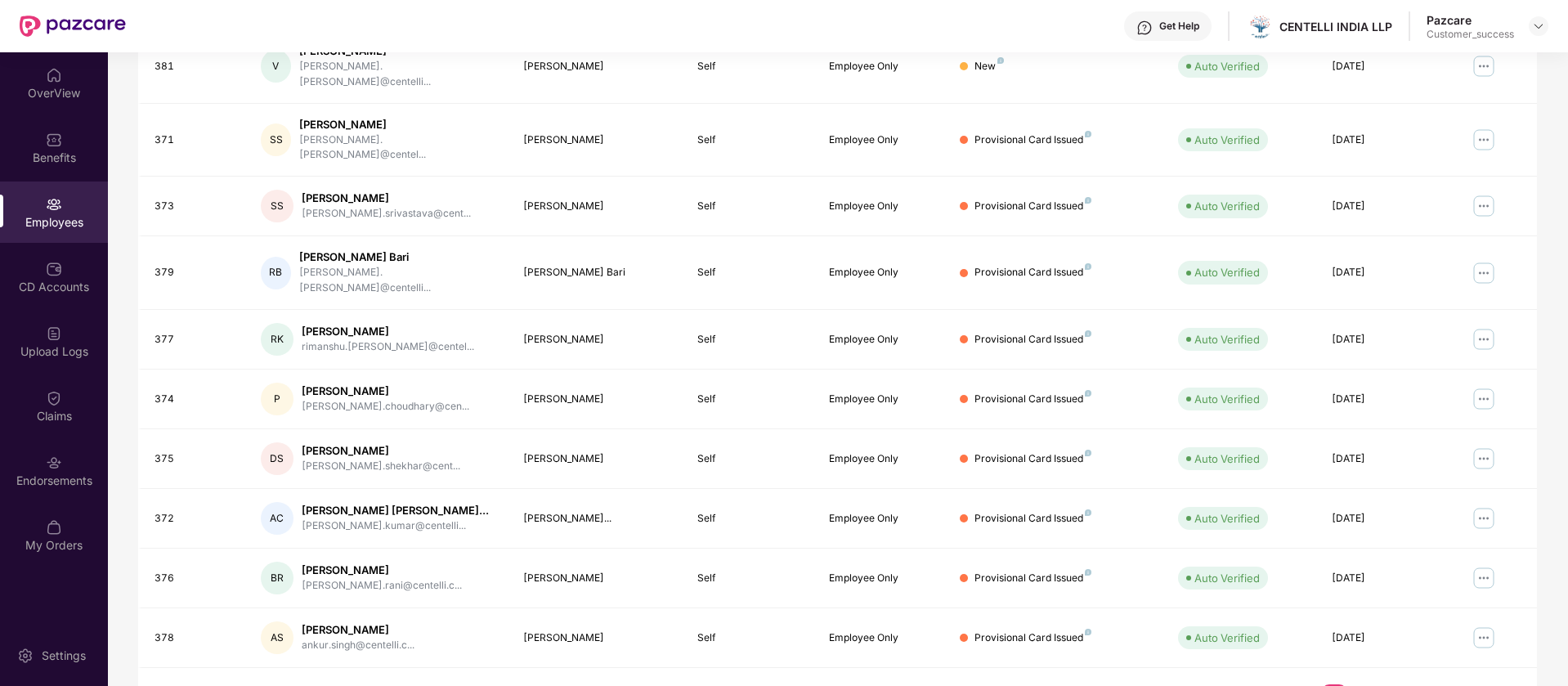
click at [1496, 684] on link "9" at bounding box center [1497, 696] width 26 height 25
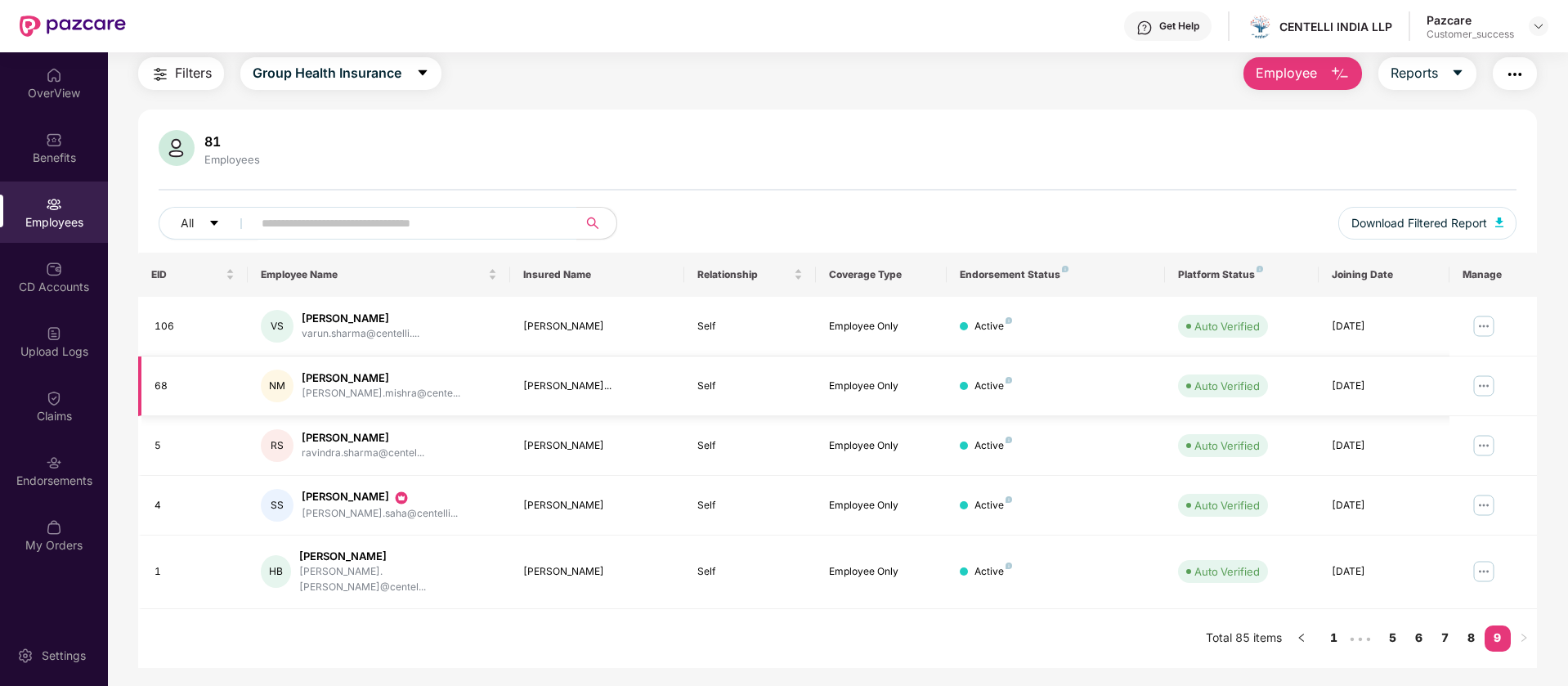
scroll to position [53, 0]
click at [1474, 626] on link "8" at bounding box center [1471, 638] width 26 height 25
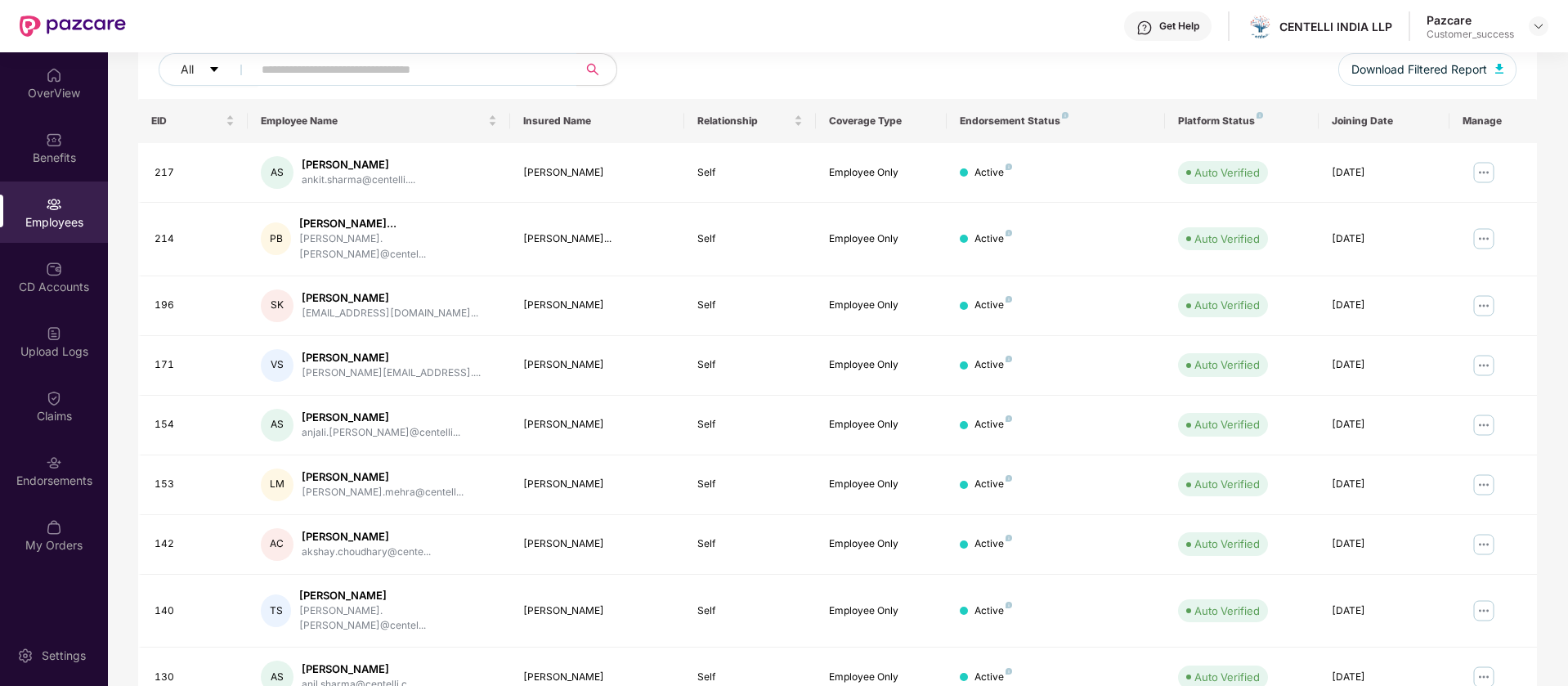
scroll to position [318, 0]
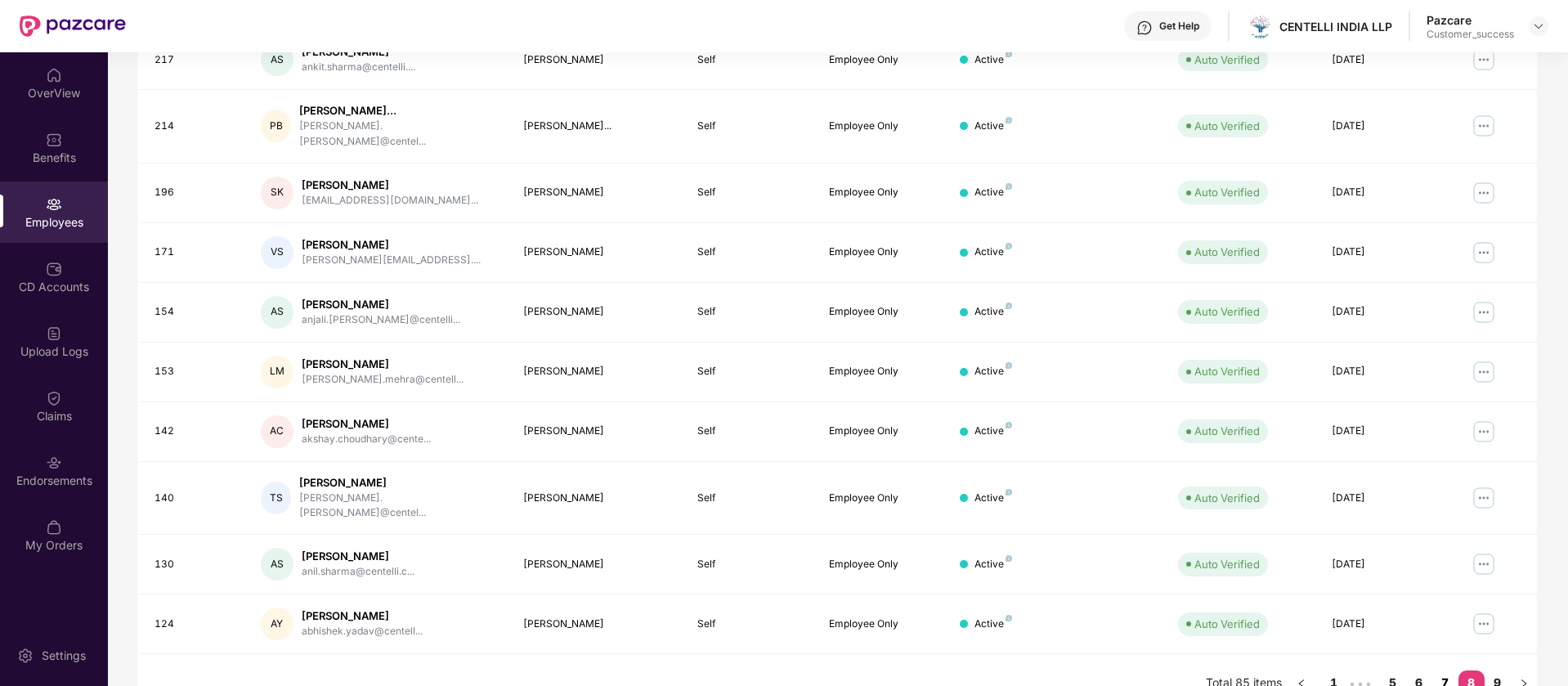
click at [1447, 671] on link "7" at bounding box center [1445, 683] width 26 height 25
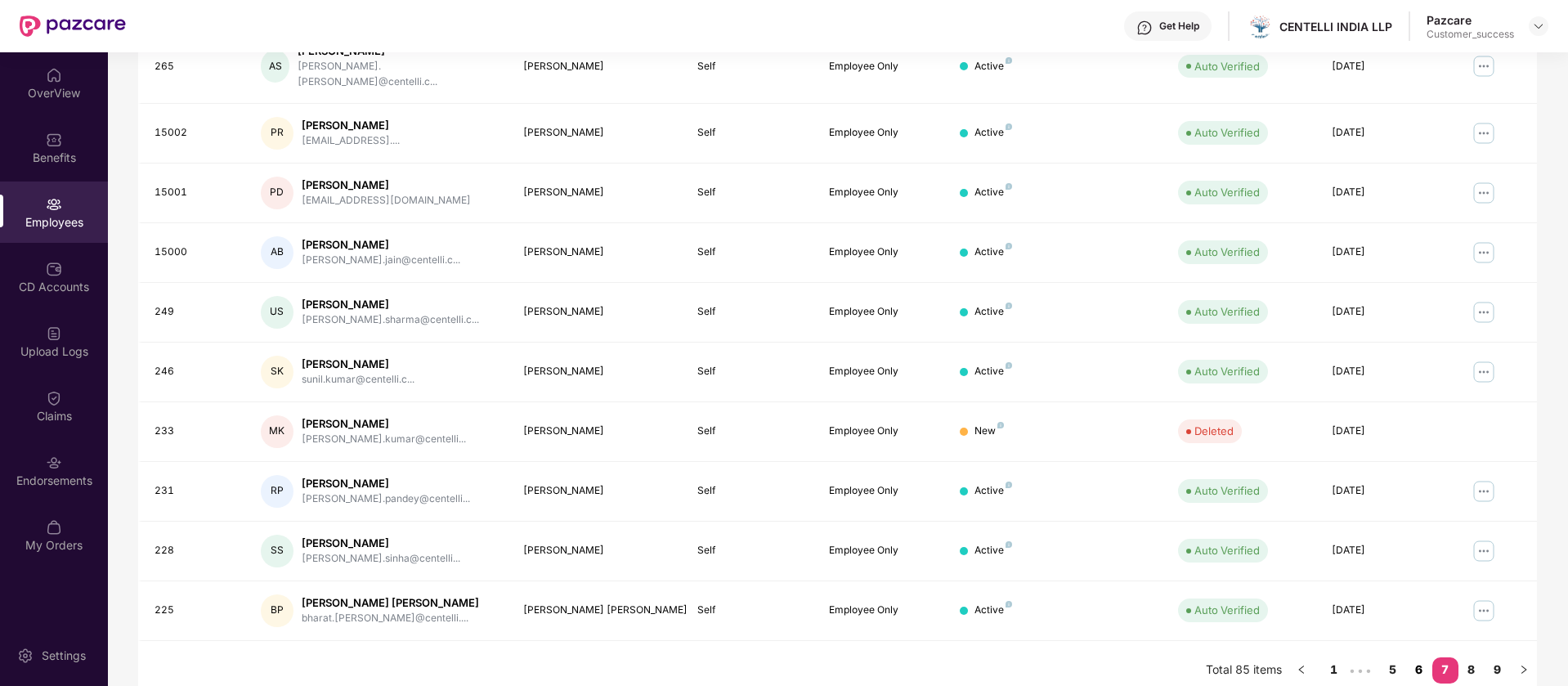
click at [1423, 661] on link "6" at bounding box center [1419, 669] width 26 height 25
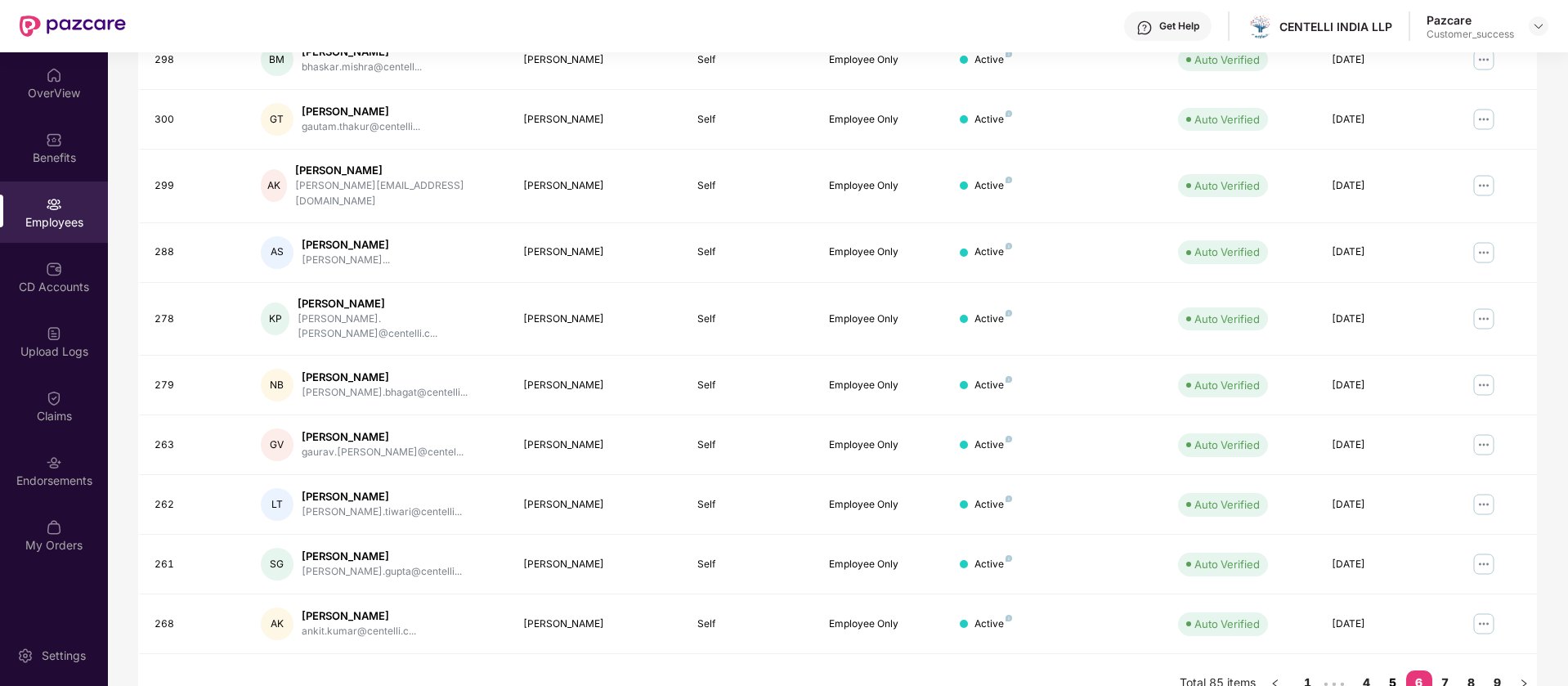
click at [1385, 671] on link "5" at bounding box center [1392, 683] width 26 height 25
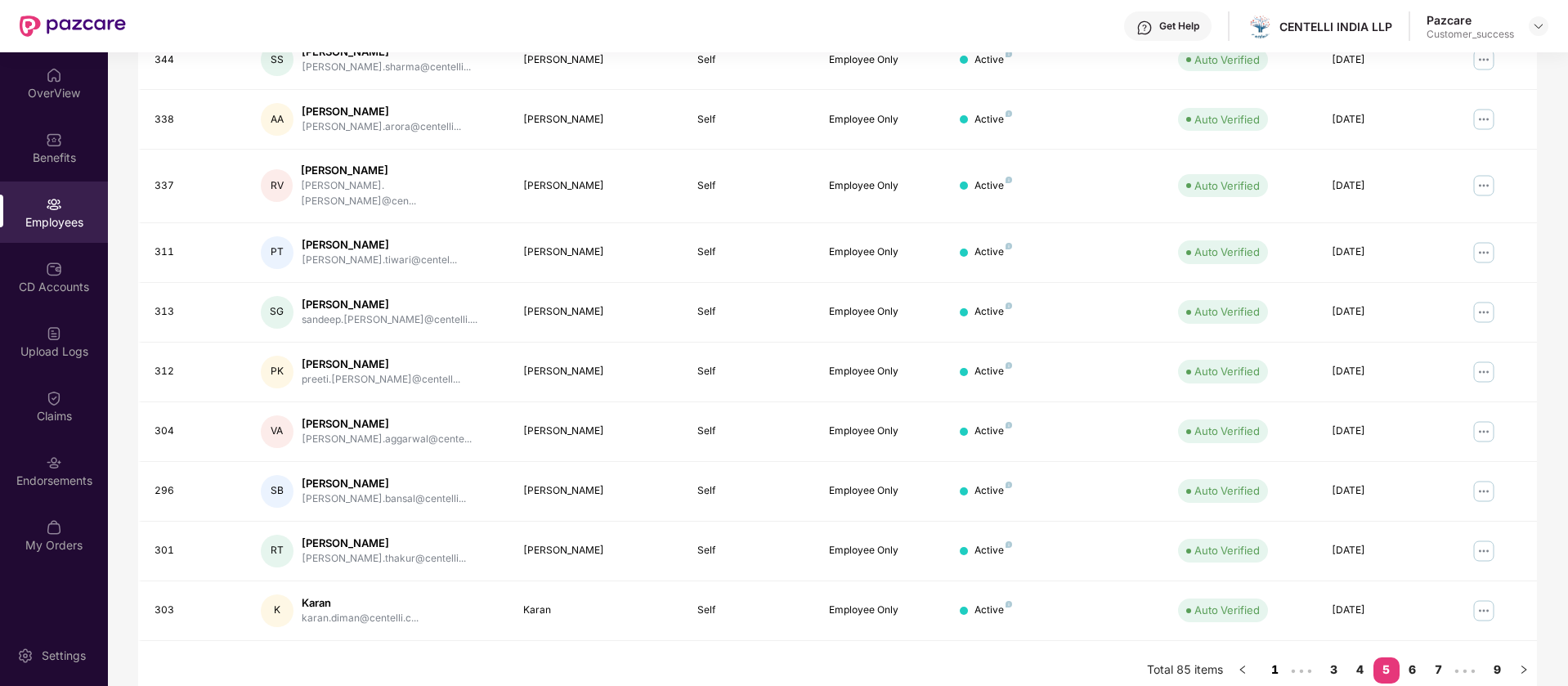
click at [1273, 657] on link "1" at bounding box center [1275, 669] width 26 height 25
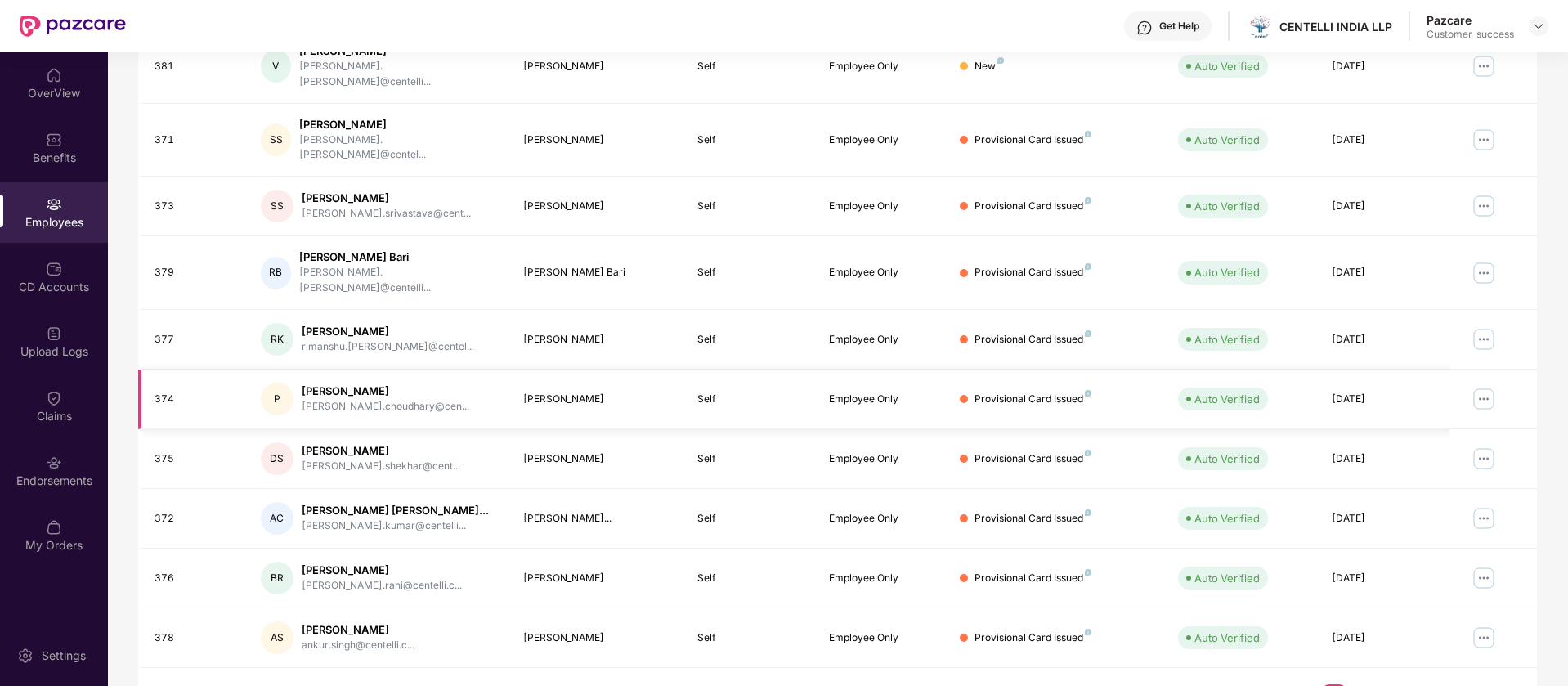
scroll to position [0, 0]
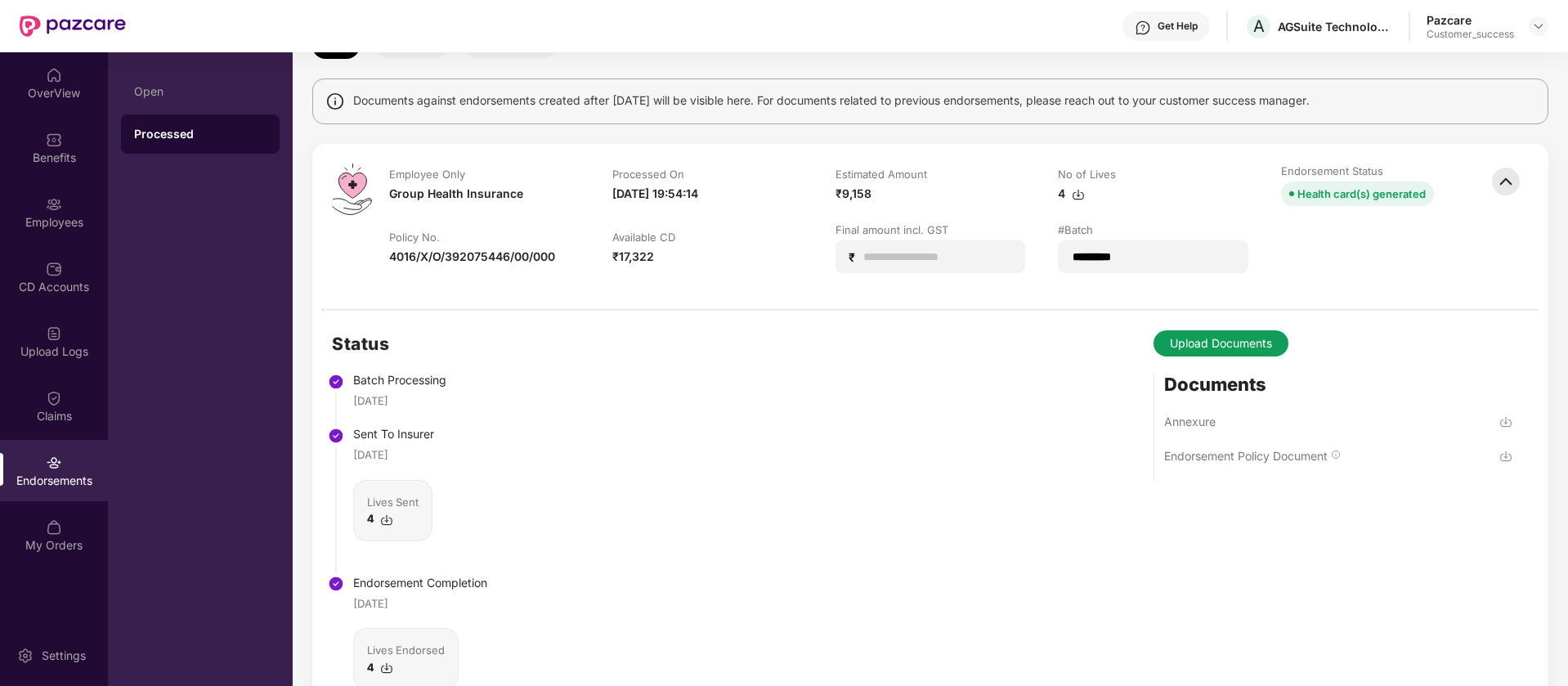
scroll to position [195, 0]
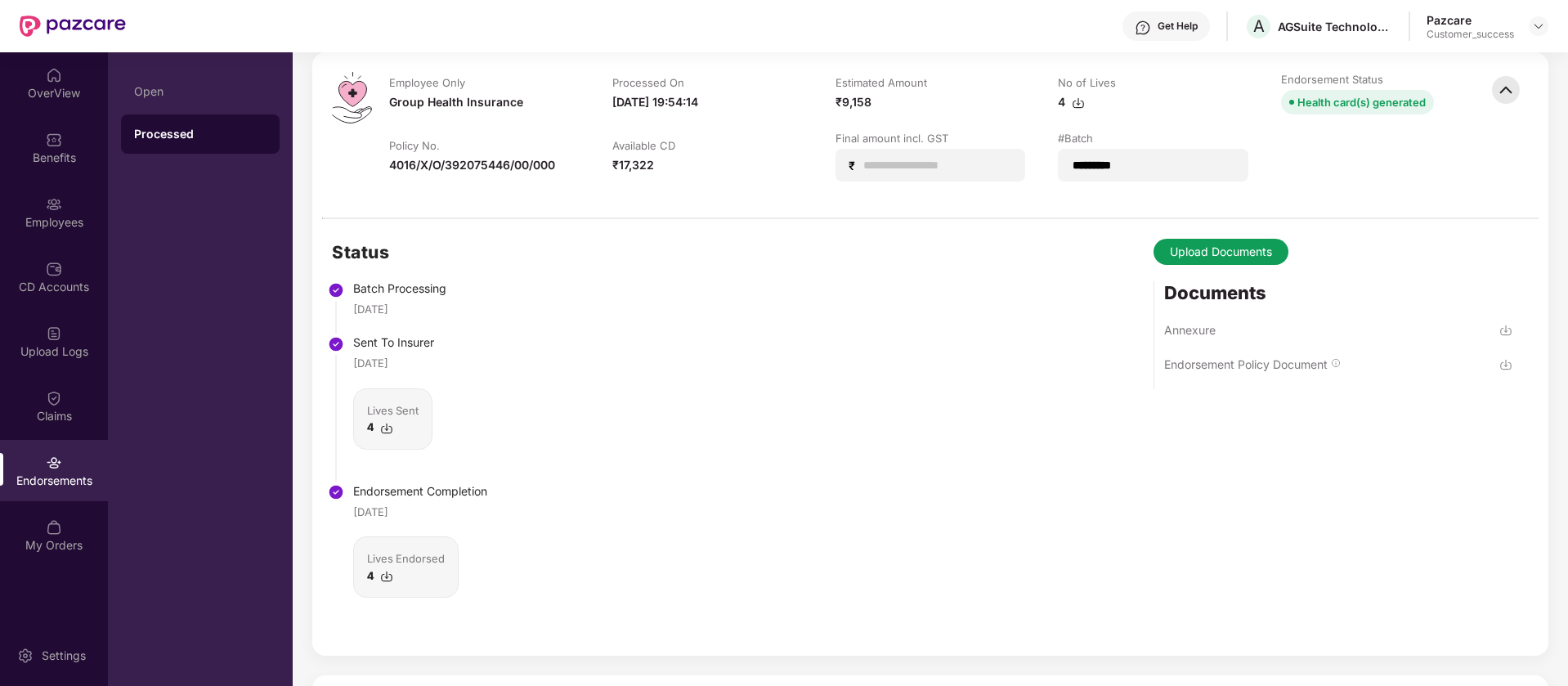
click at [390, 429] on img at bounding box center [386, 428] width 13 height 13
click at [1395, 104] on div "Health card(s) generated" at bounding box center [1361, 102] width 128 height 18
click at [53, 199] on img at bounding box center [53, 204] width 16 height 16
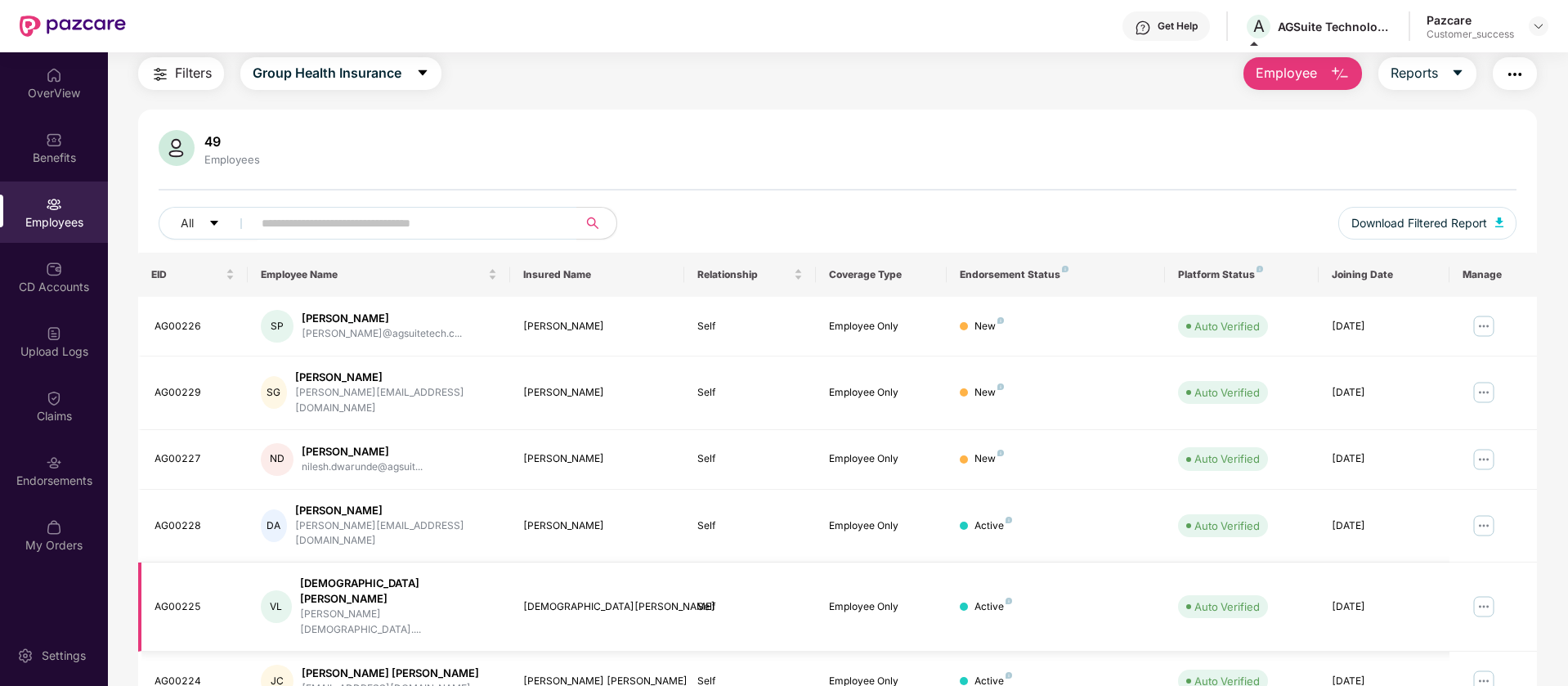
scroll to position [195, 0]
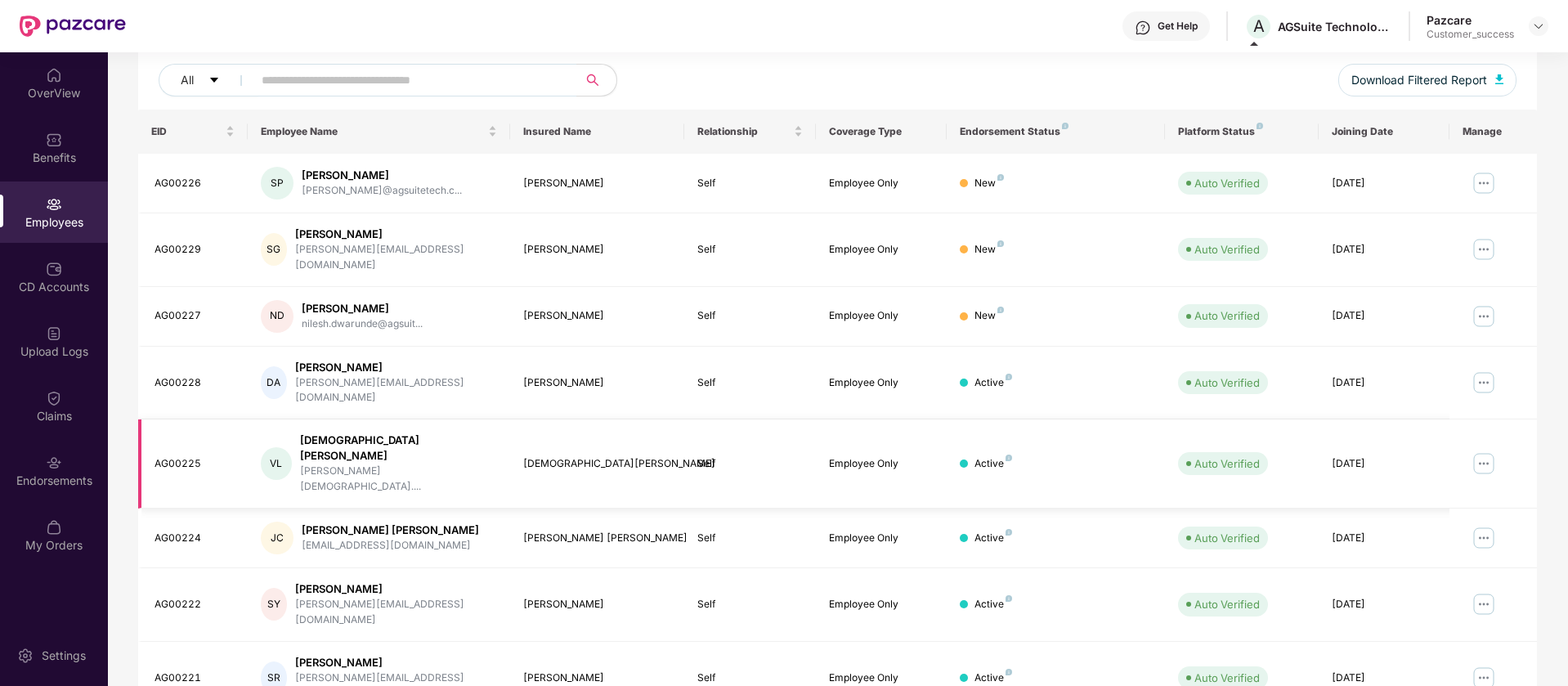
click at [1492, 451] on img at bounding box center [1483, 464] width 26 height 26
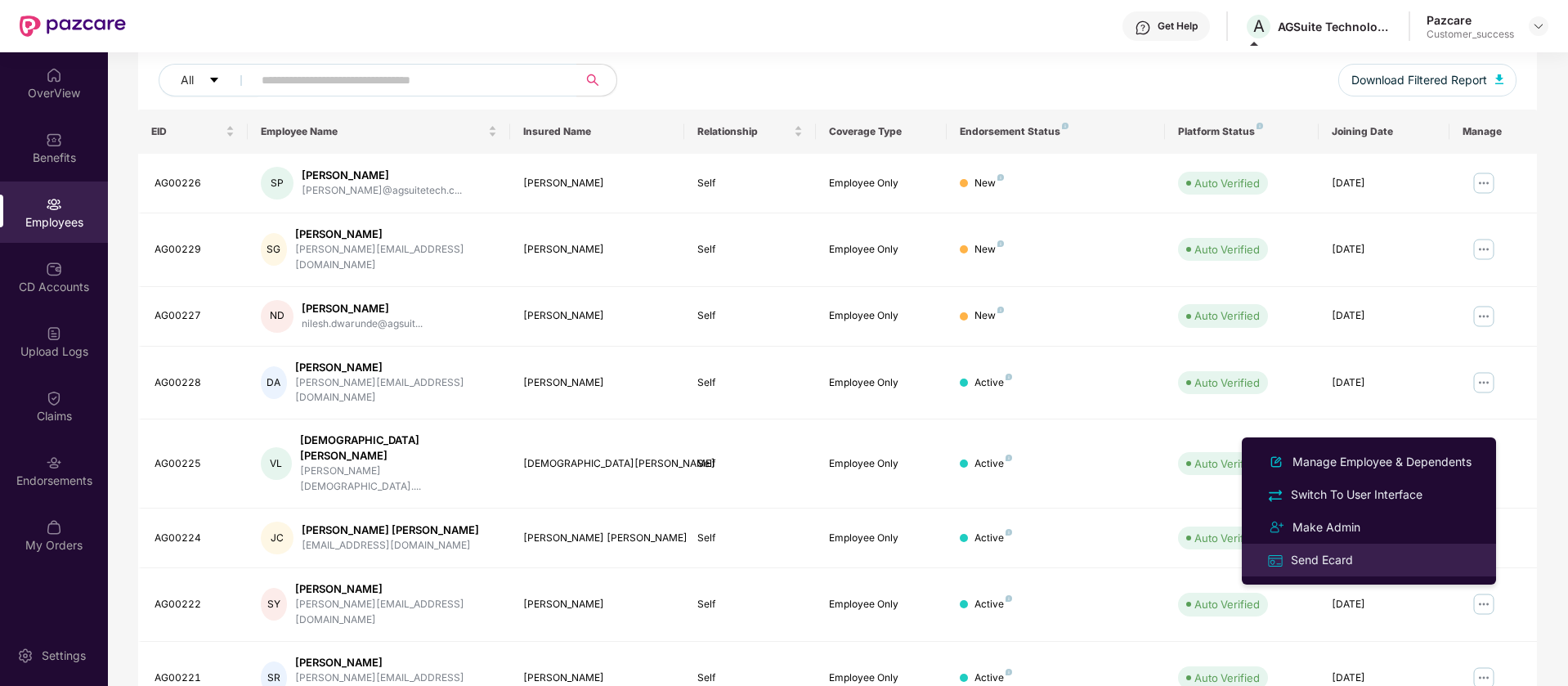
click at [1402, 556] on div "Send Ecard" at bounding box center [1368, 559] width 211 height 19
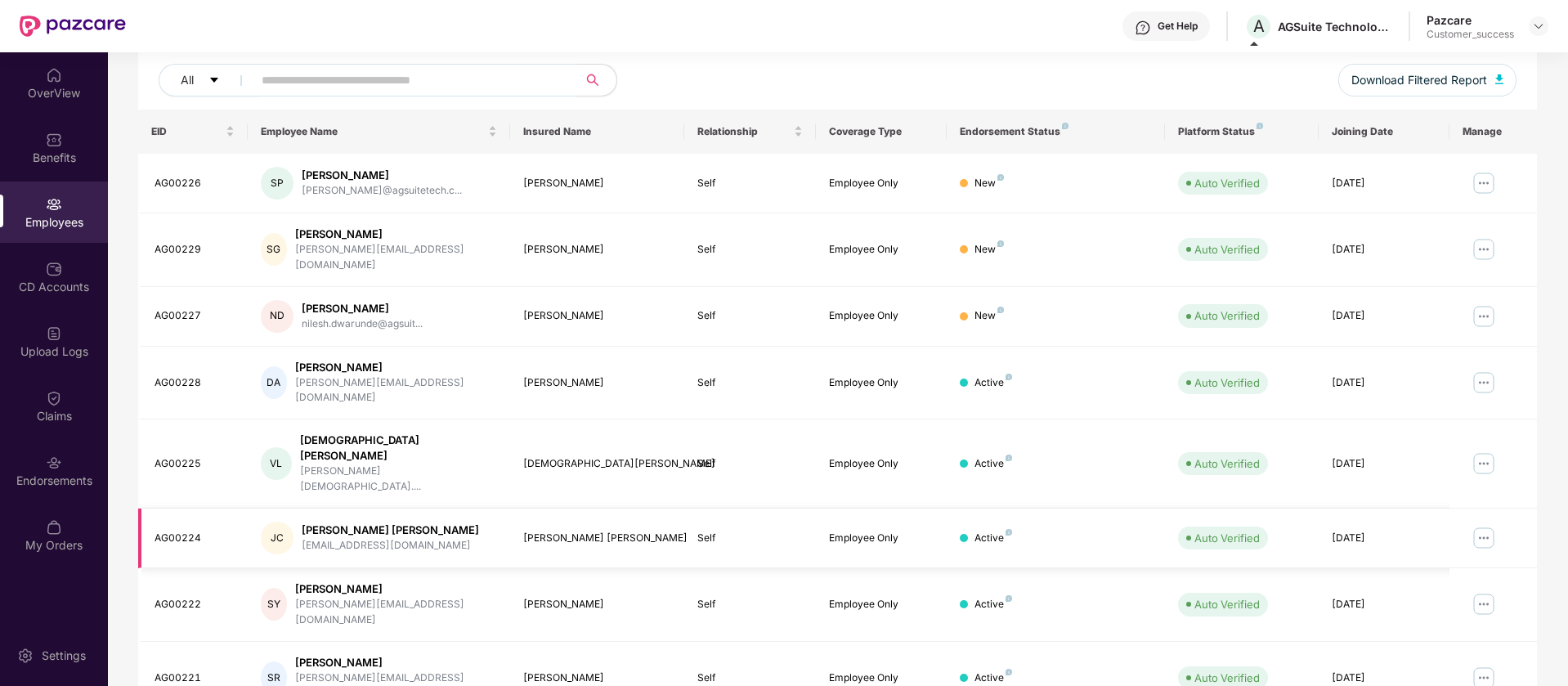
click at [1482, 525] on img at bounding box center [1483, 537] width 26 height 26
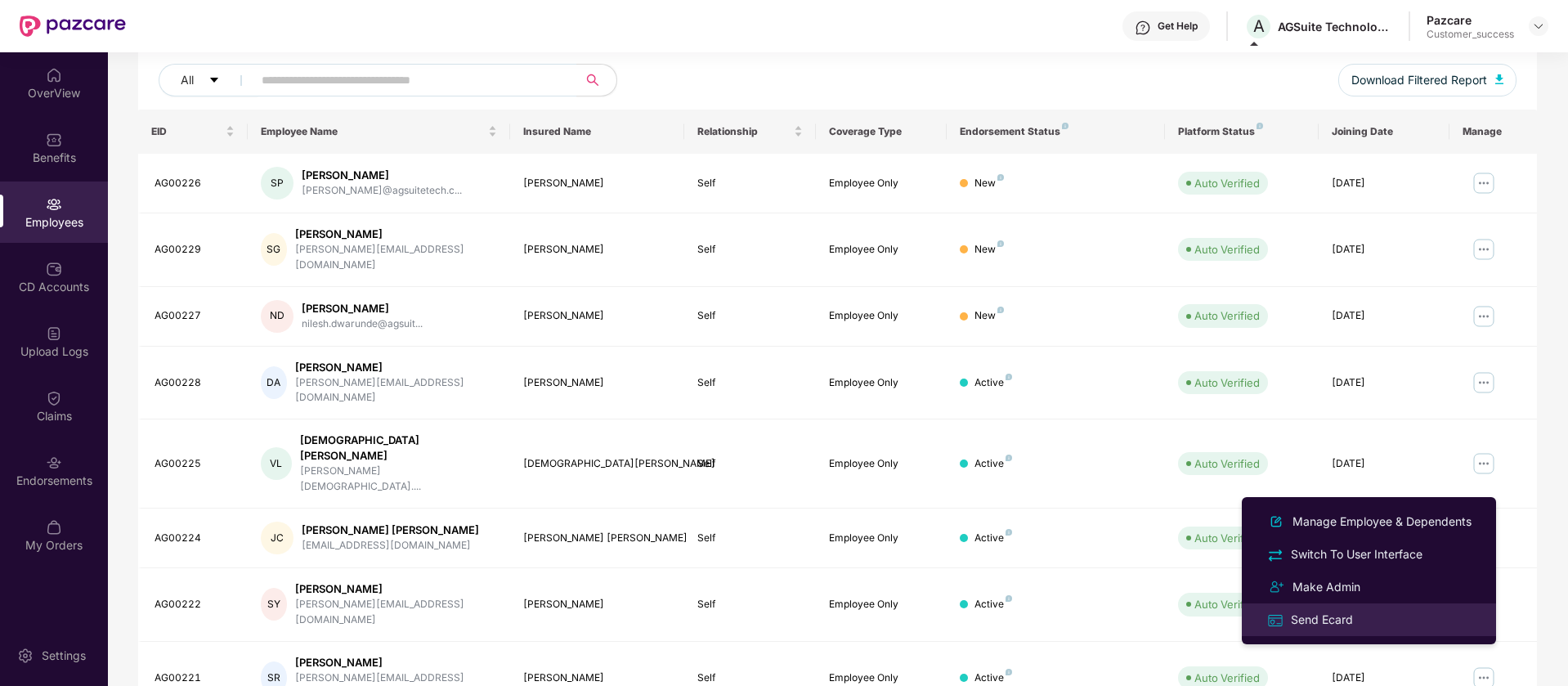
click at [1383, 622] on div "Send Ecard" at bounding box center [1368, 619] width 211 height 19
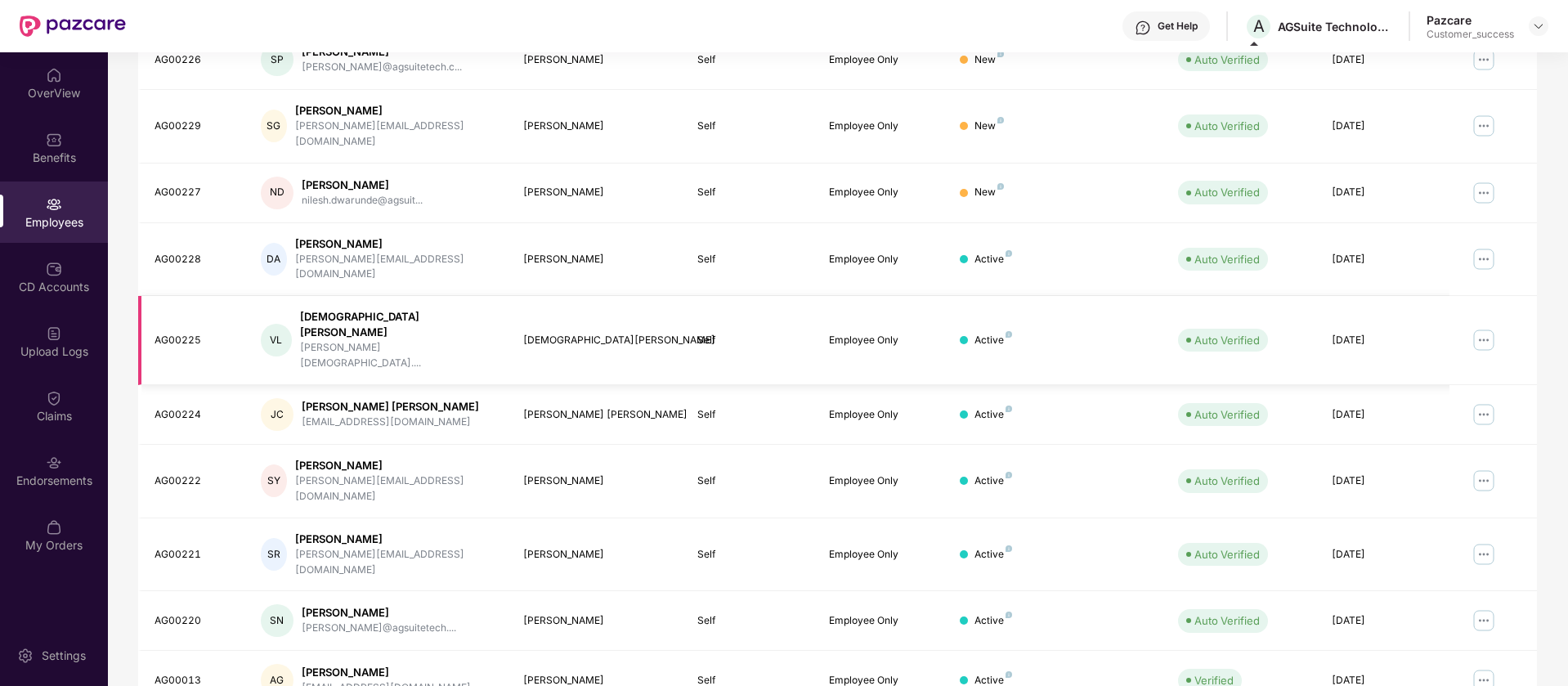
scroll to position [0, 0]
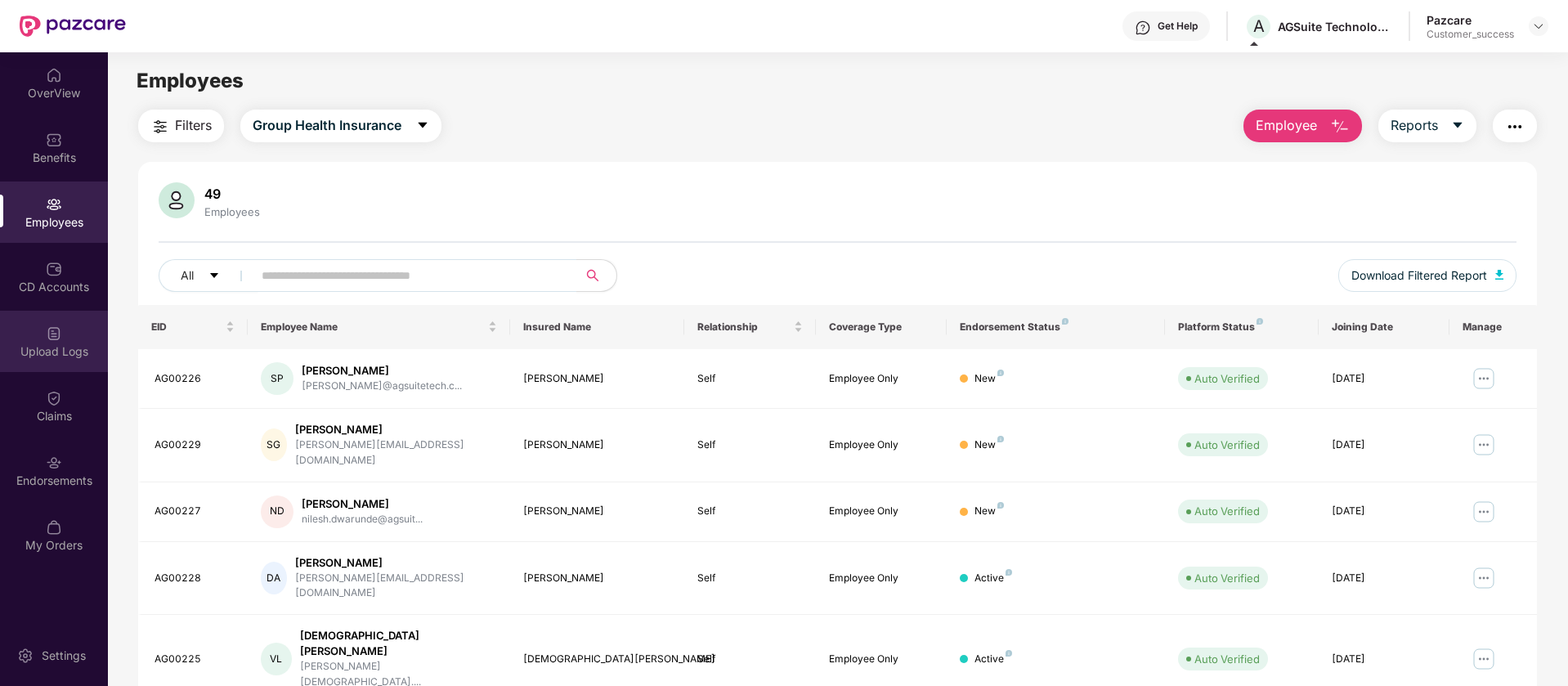
click at [55, 318] on div "Upload Logs" at bounding box center [53, 341] width 108 height 61
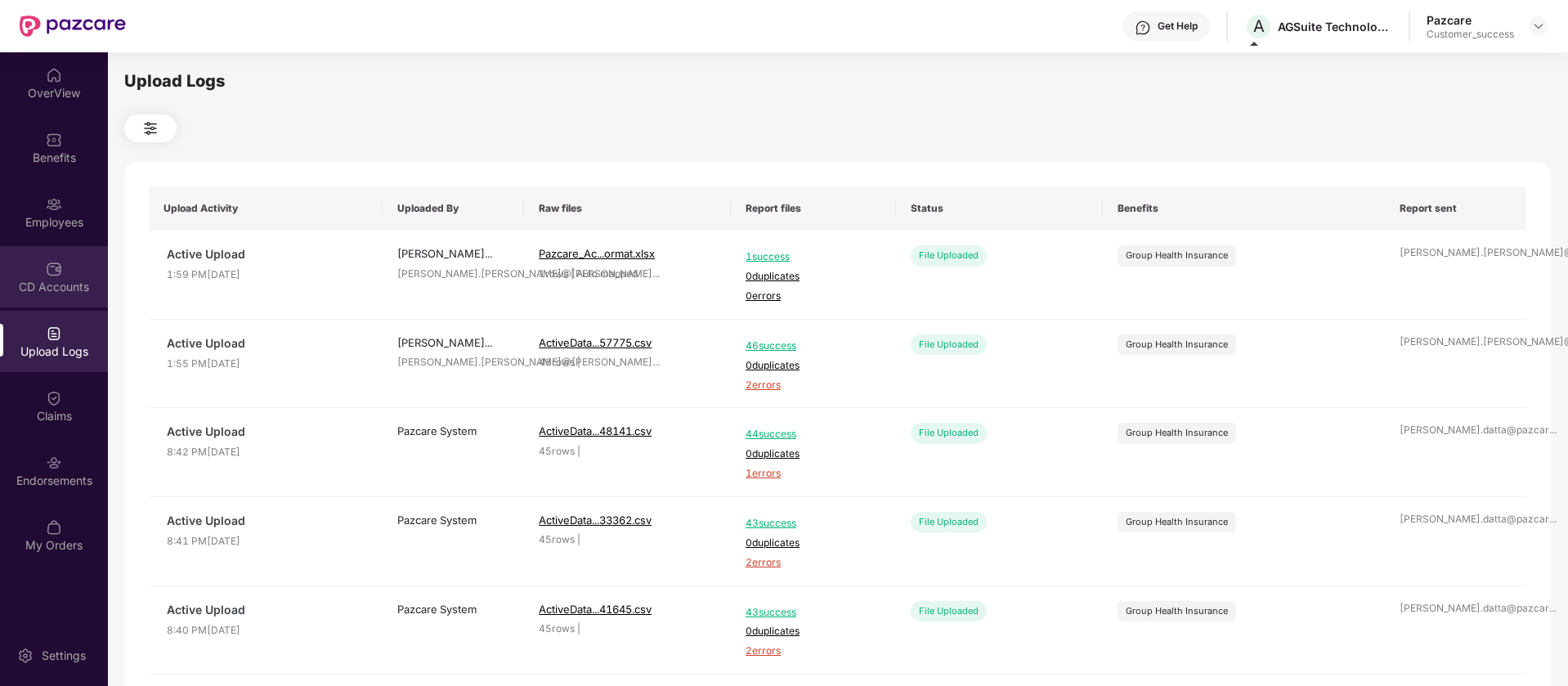
click at [53, 280] on div "CD Accounts" at bounding box center [53, 286] width 108 height 16
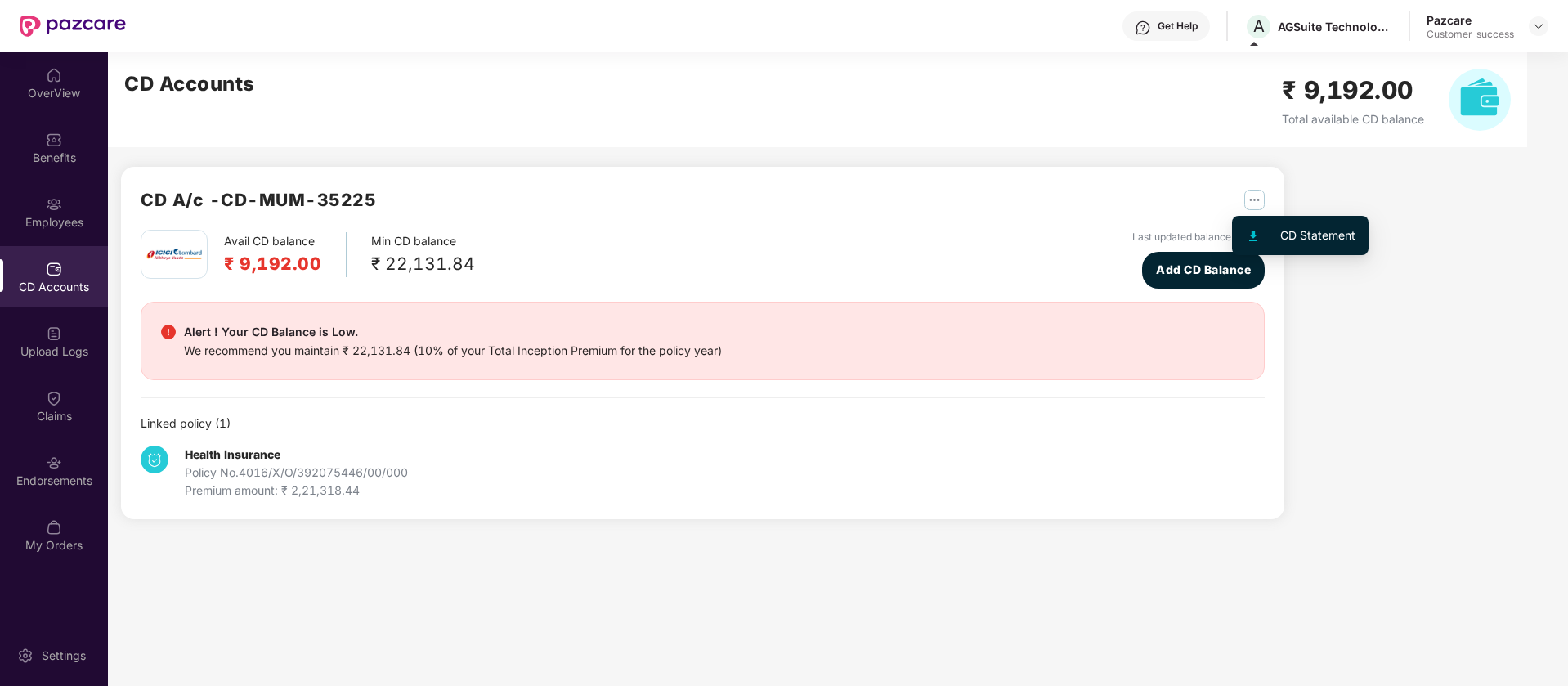
click at [1263, 200] on img "button" at bounding box center [1254, 200] width 20 height 20
click at [1296, 234] on div "CD Statement" at bounding box center [1318, 235] width 76 height 18
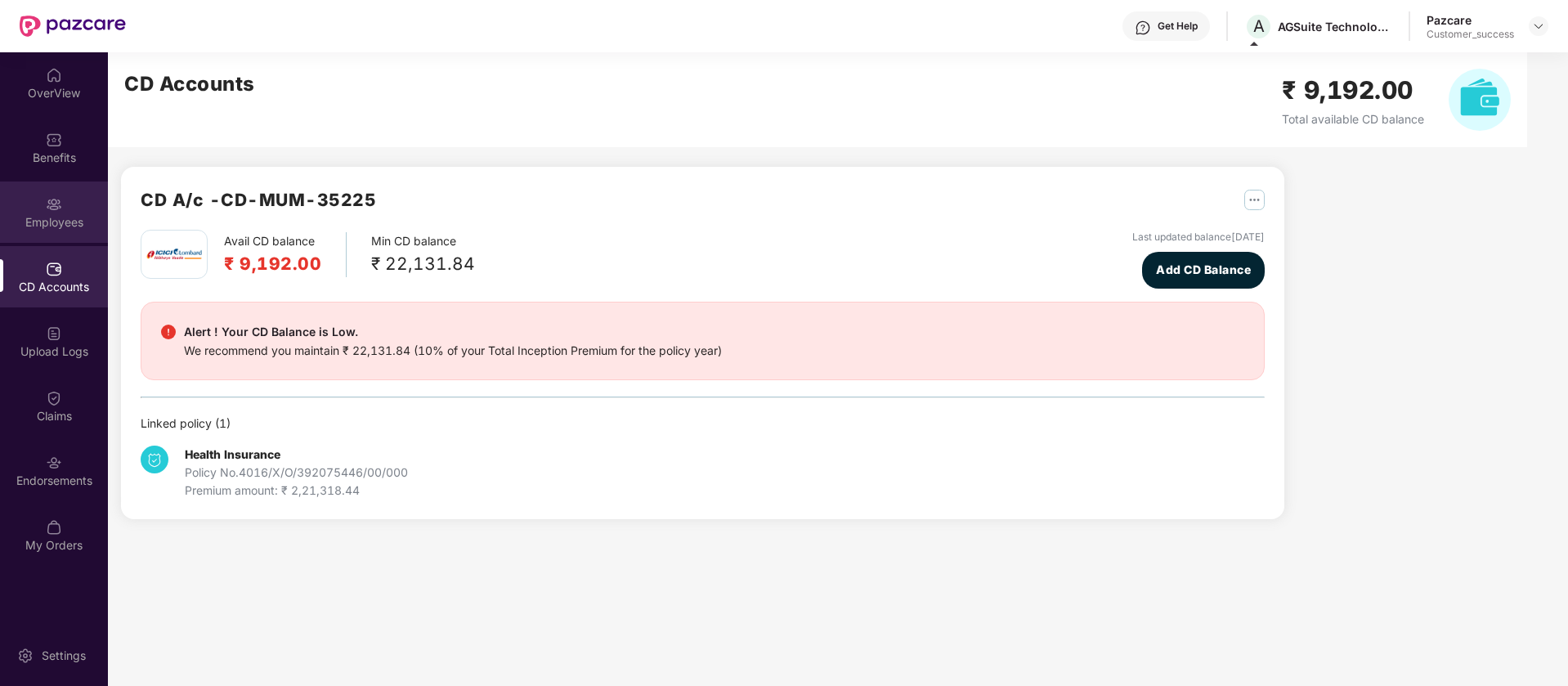
click at [81, 233] on div "Employees" at bounding box center [53, 212] width 108 height 61
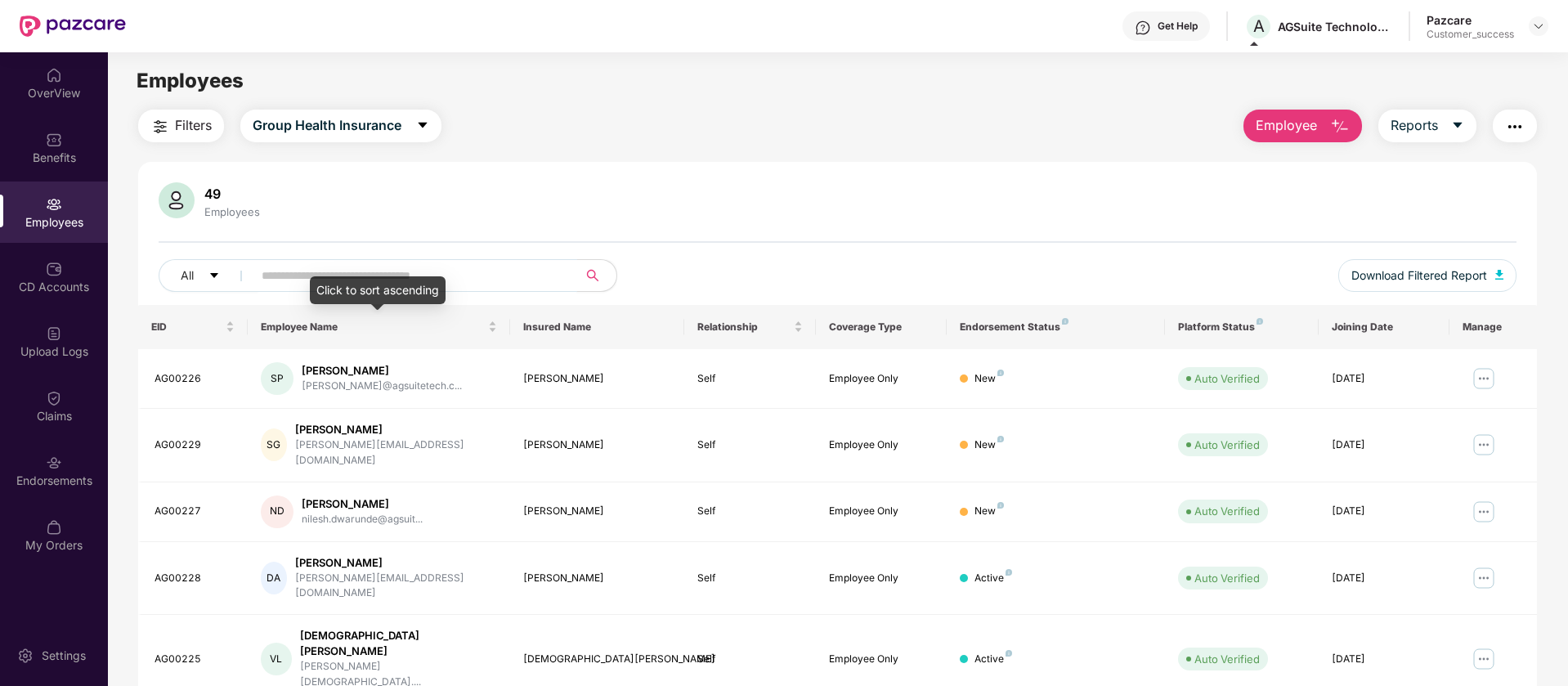
click at [435, 279] on div "Click to sort ascending" at bounding box center [378, 290] width 136 height 28
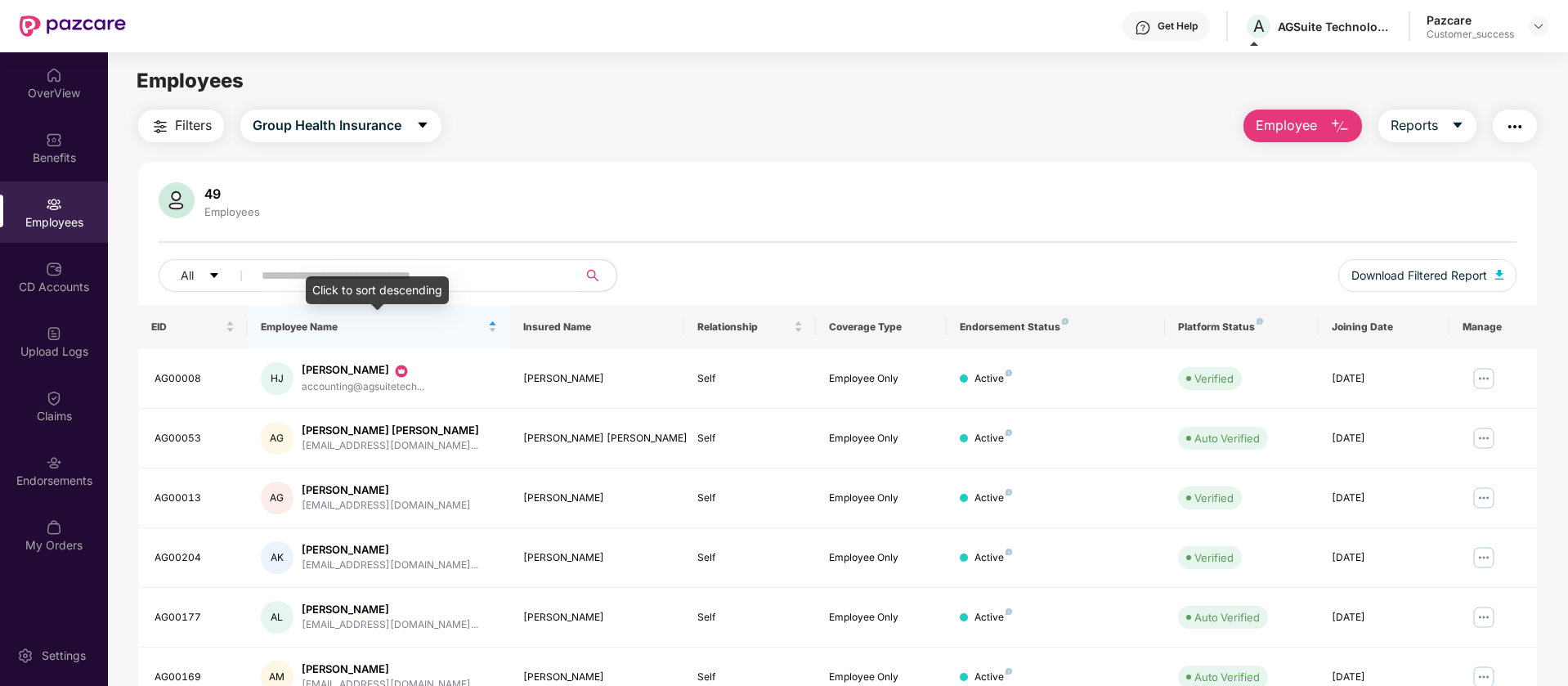
click at [435, 279] on div "Click to sort descending" at bounding box center [377, 290] width 143 height 28
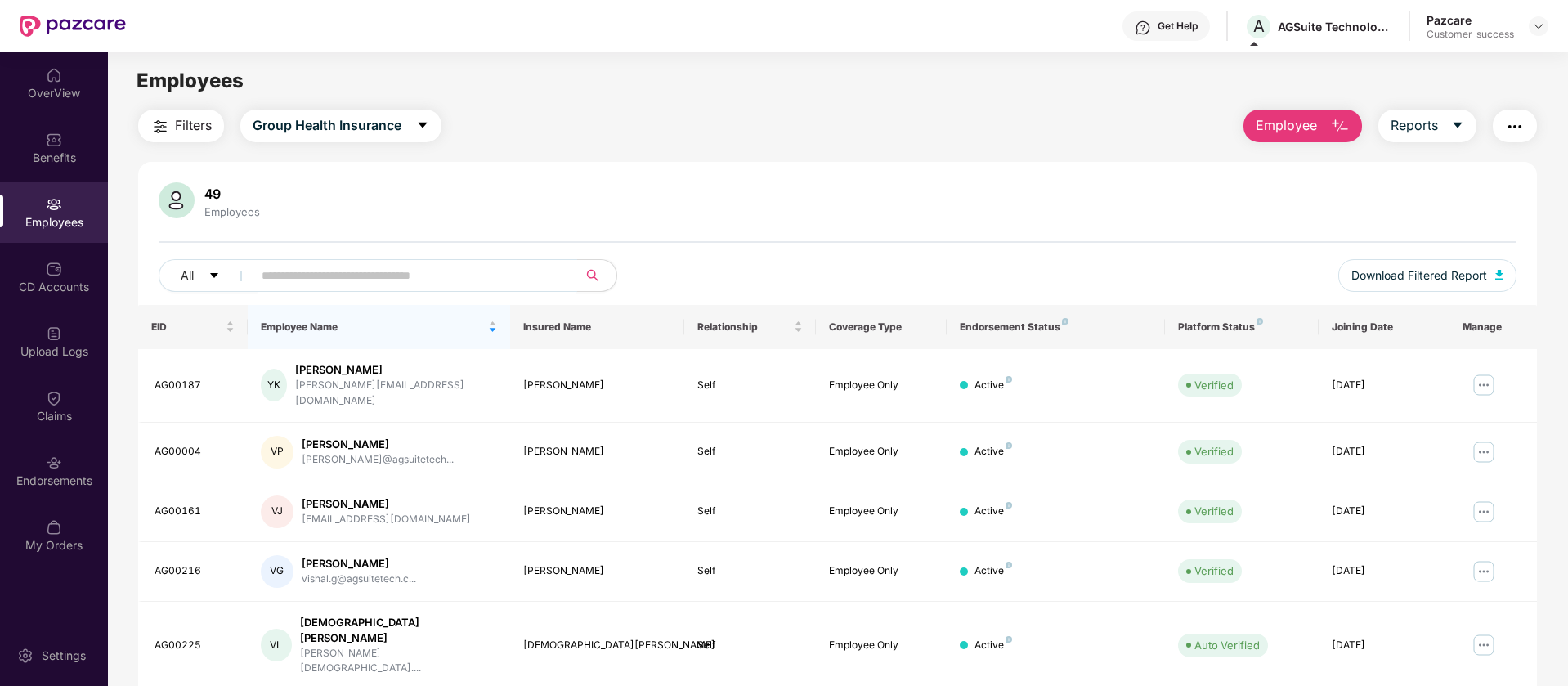
click at [271, 277] on input "text" at bounding box center [408, 275] width 294 height 25
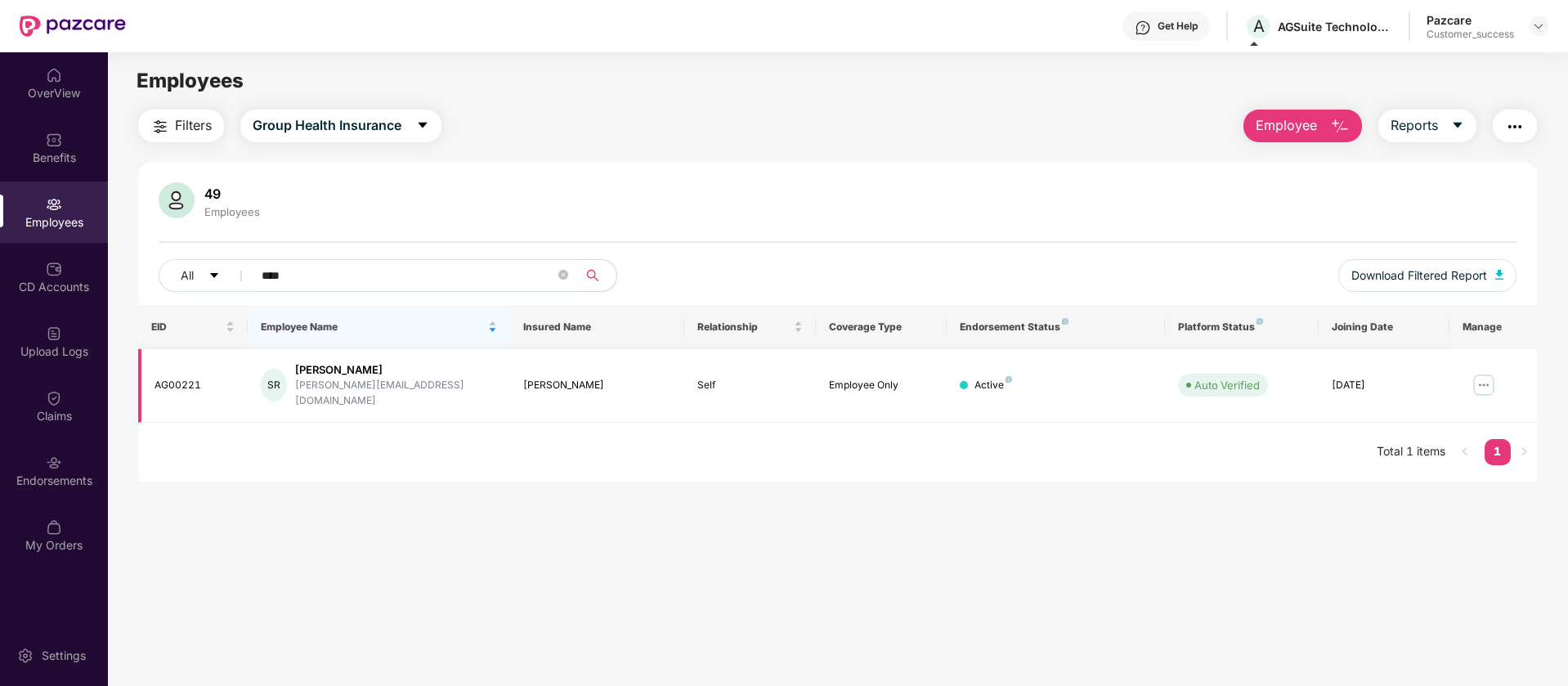
click at [1484, 383] on img at bounding box center [1483, 385] width 26 height 26
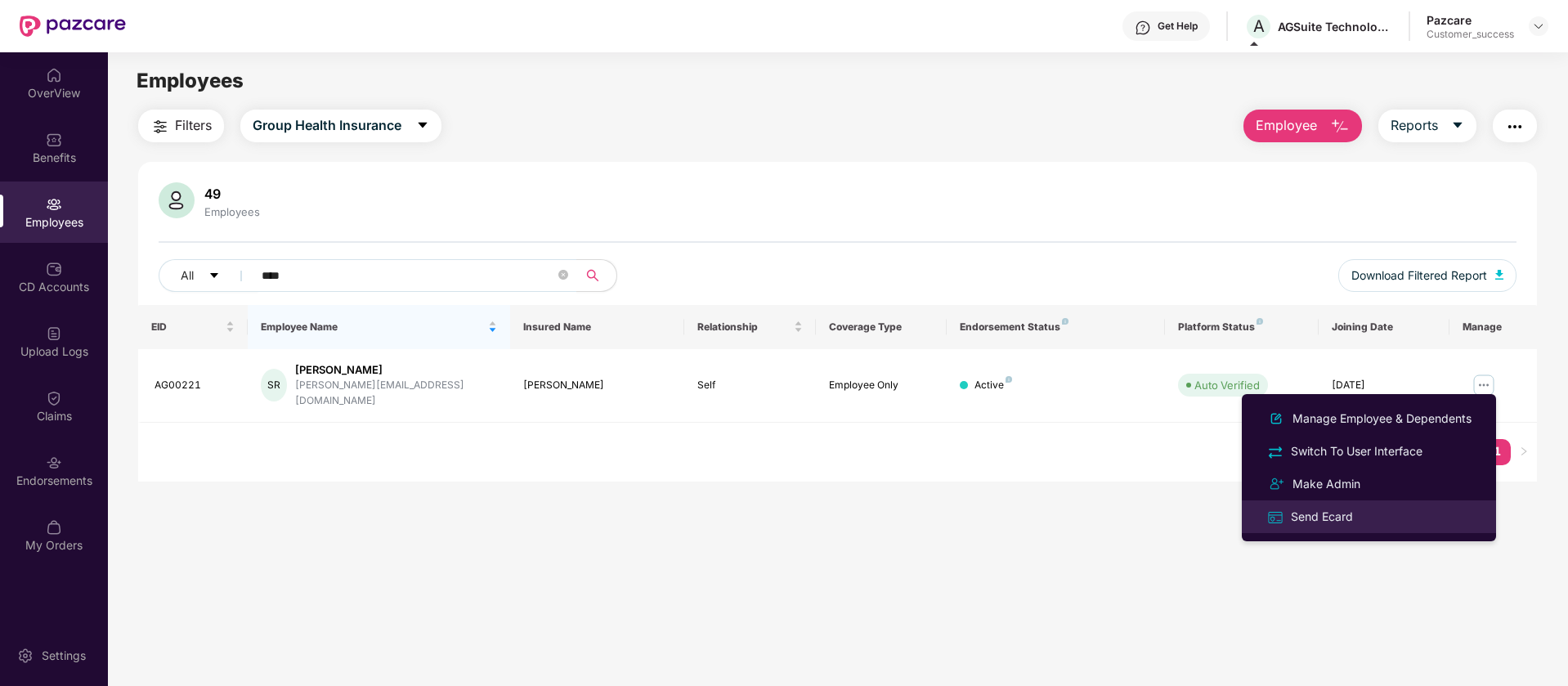
click at [1358, 514] on div "Send Ecard" at bounding box center [1368, 516] width 211 height 19
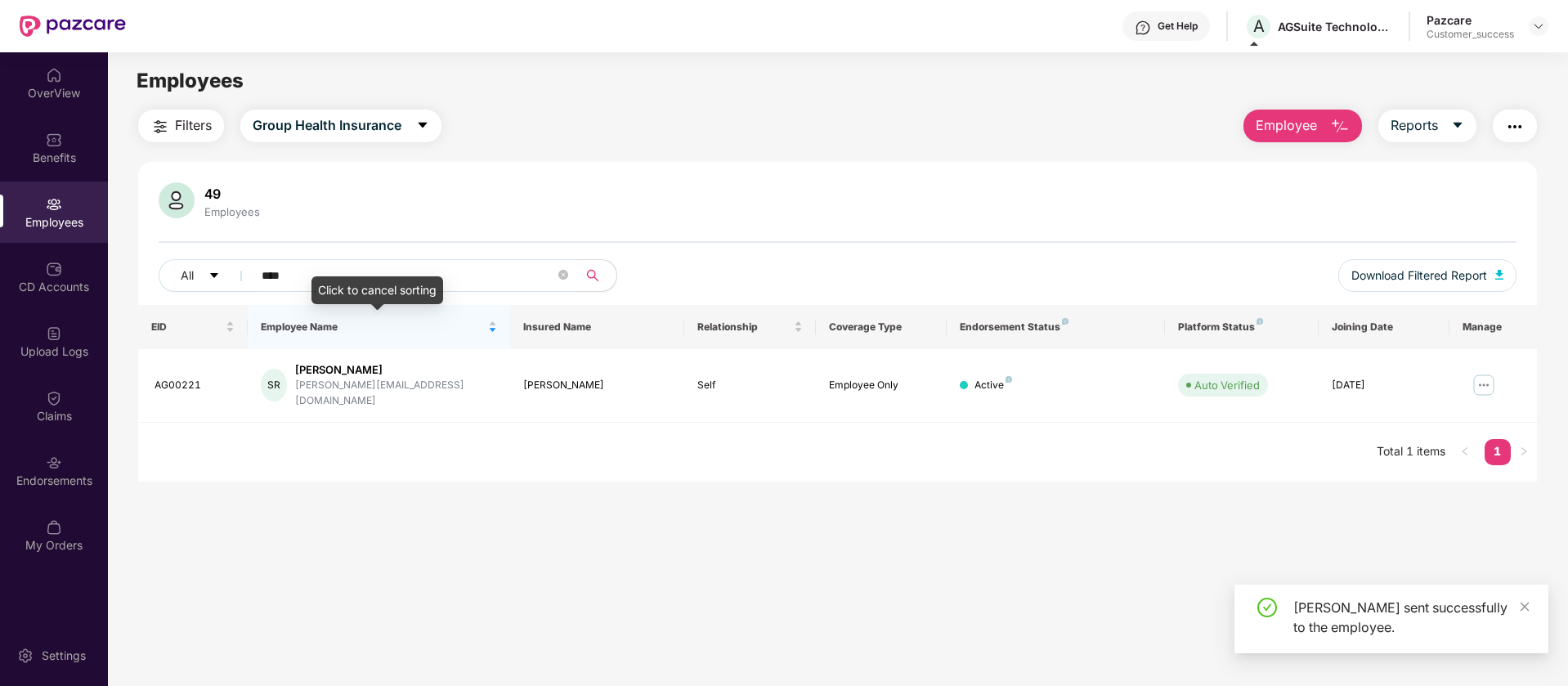
click at [328, 268] on input "****" at bounding box center [408, 275] width 294 height 25
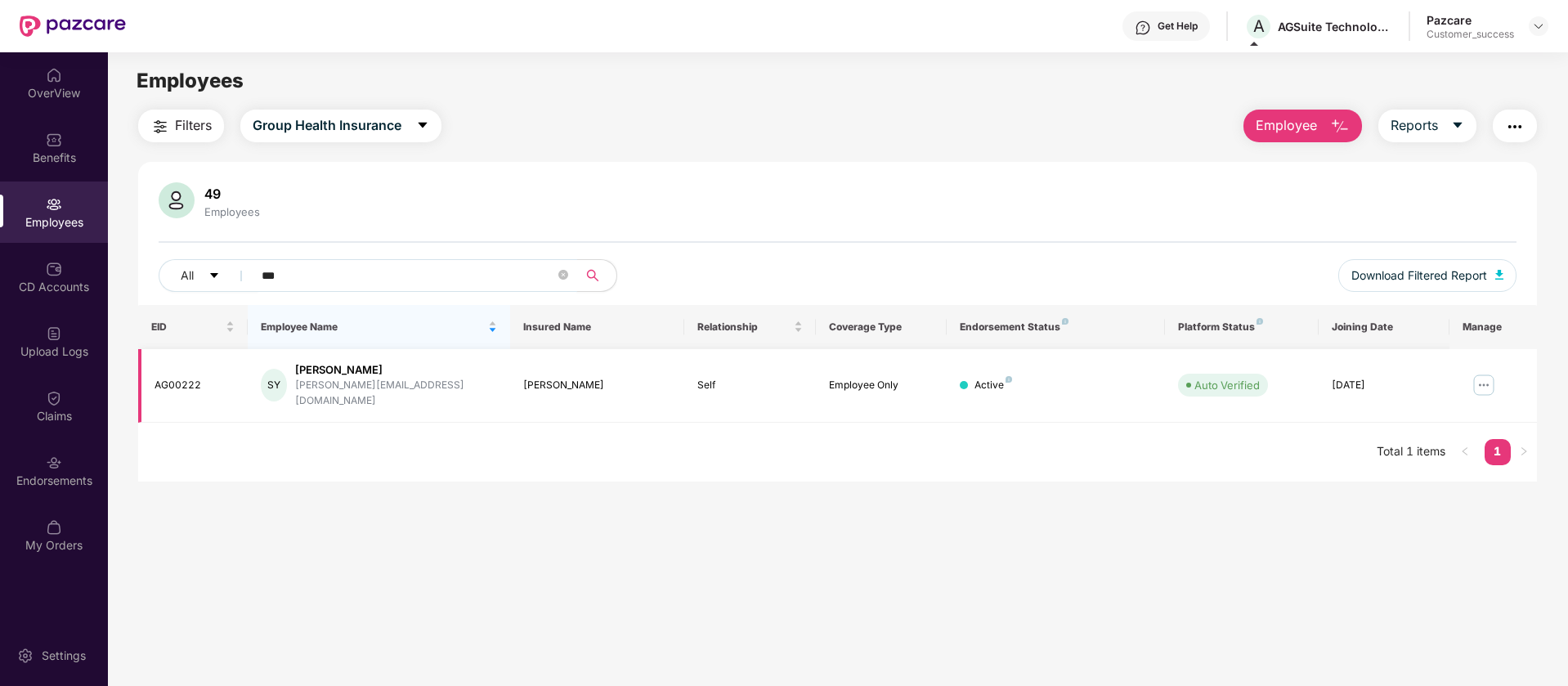
type input "***"
click at [1485, 374] on img at bounding box center [1483, 385] width 26 height 26
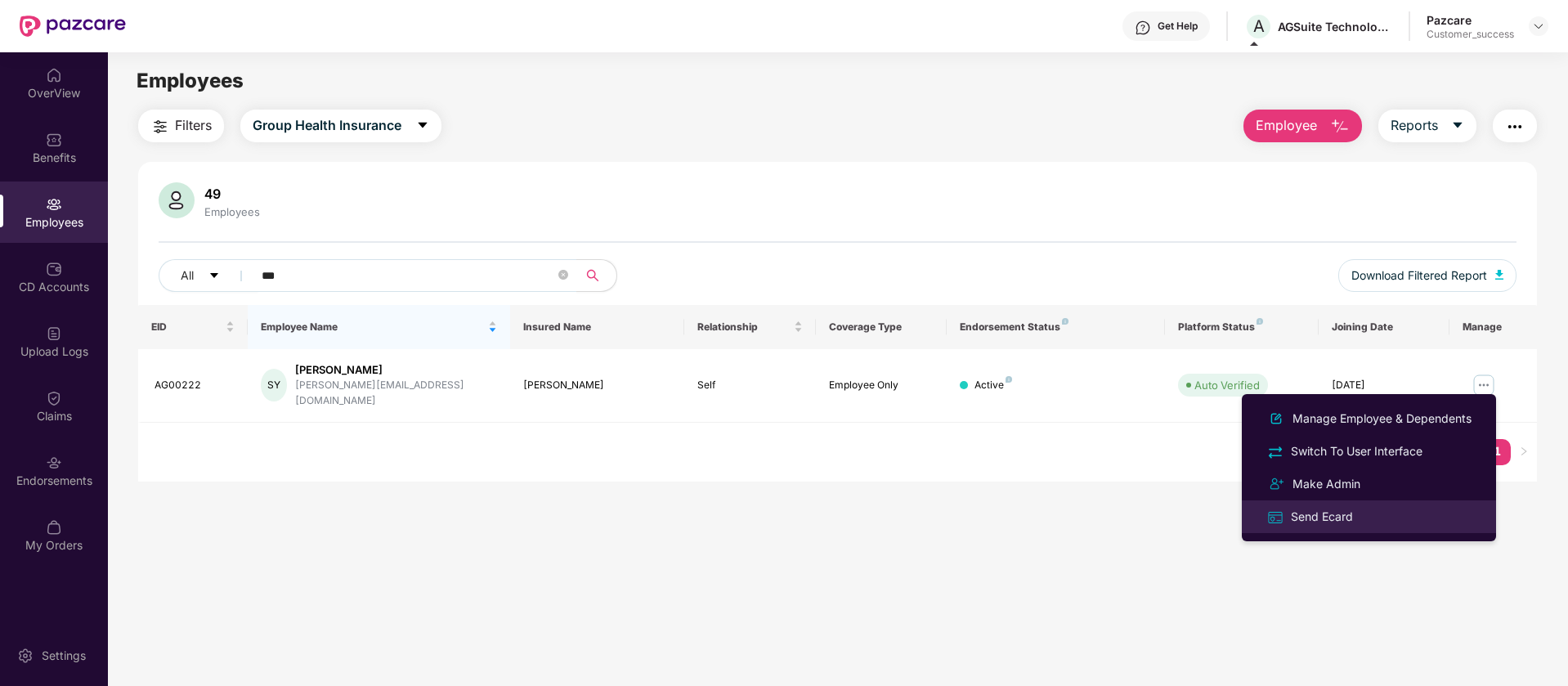
click at [1344, 520] on div "Send Ecard" at bounding box center [1321, 516] width 69 height 18
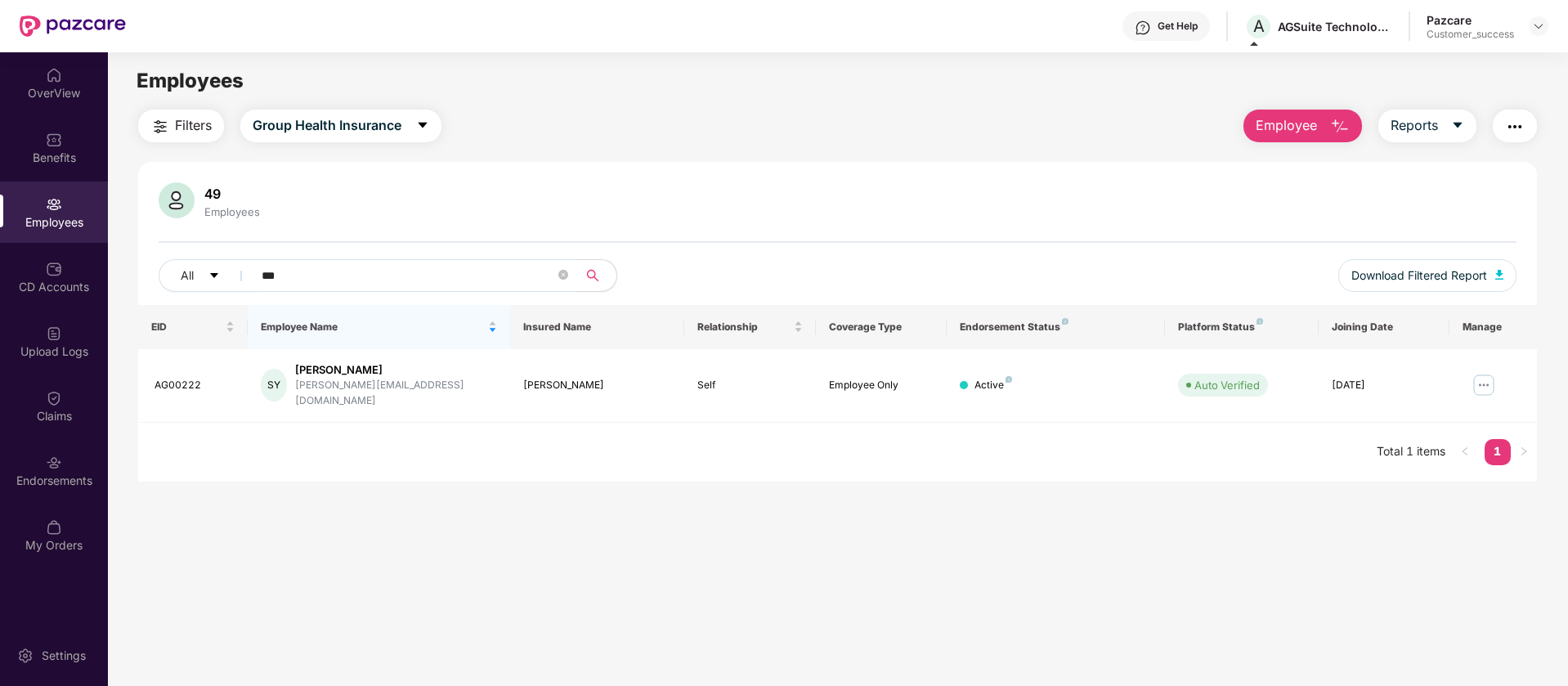
click at [376, 272] on input "***" at bounding box center [408, 275] width 294 height 25
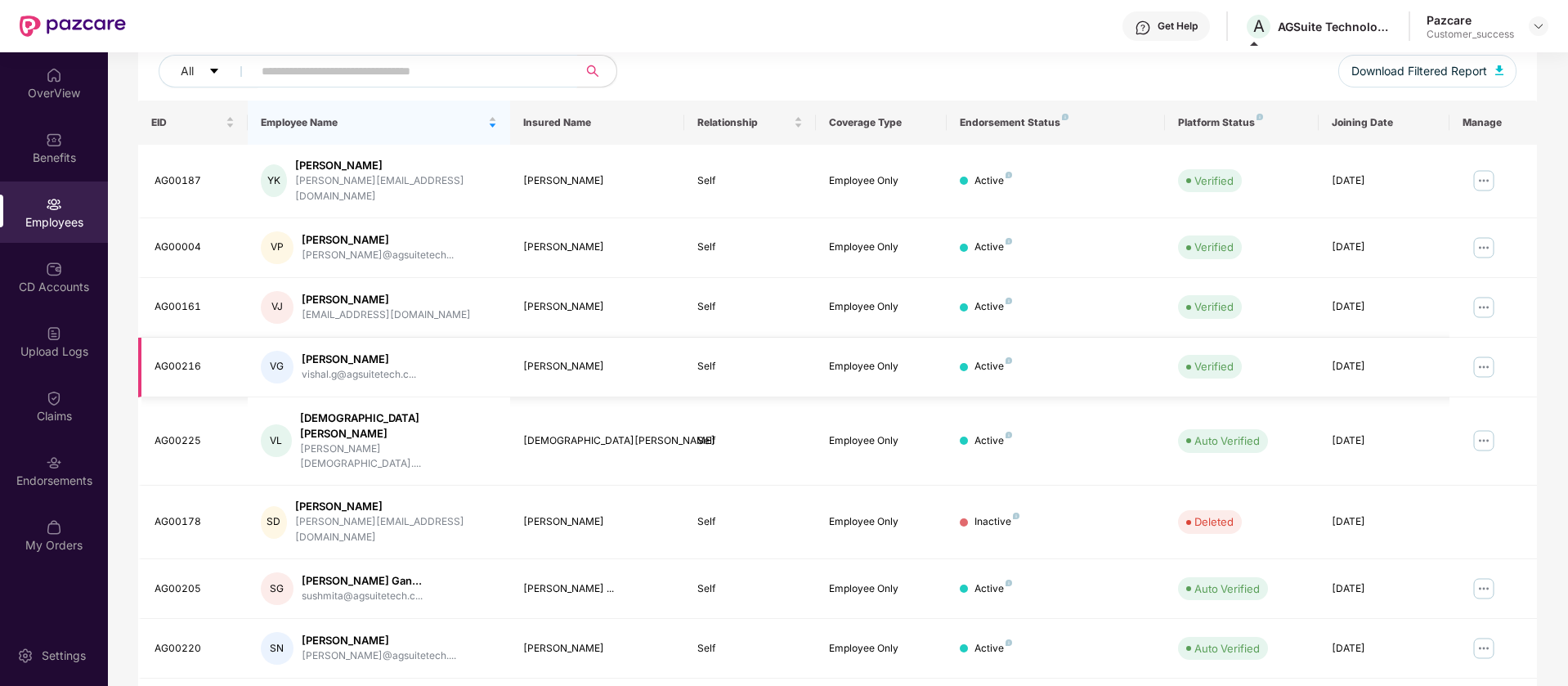
scroll to position [318, 0]
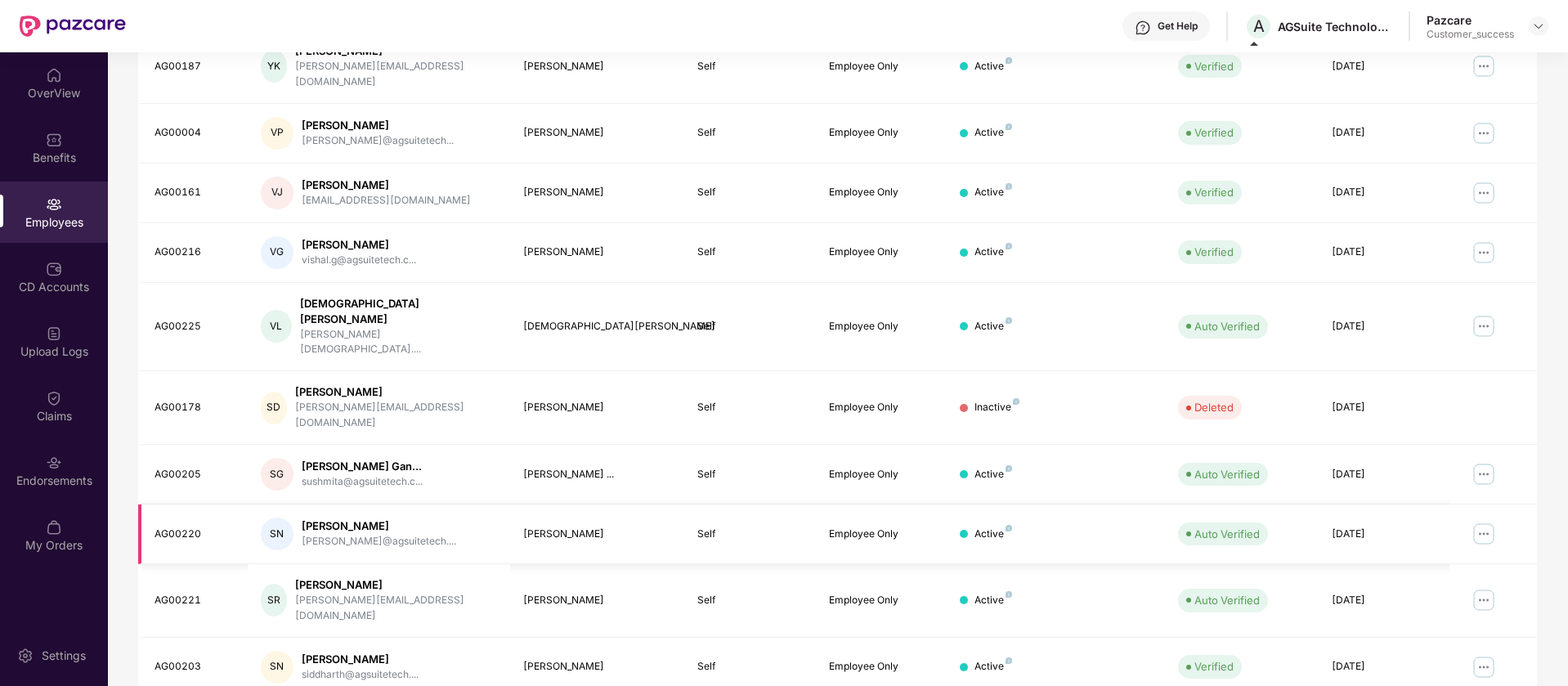
click at [1480, 520] on img at bounding box center [1483, 533] width 26 height 26
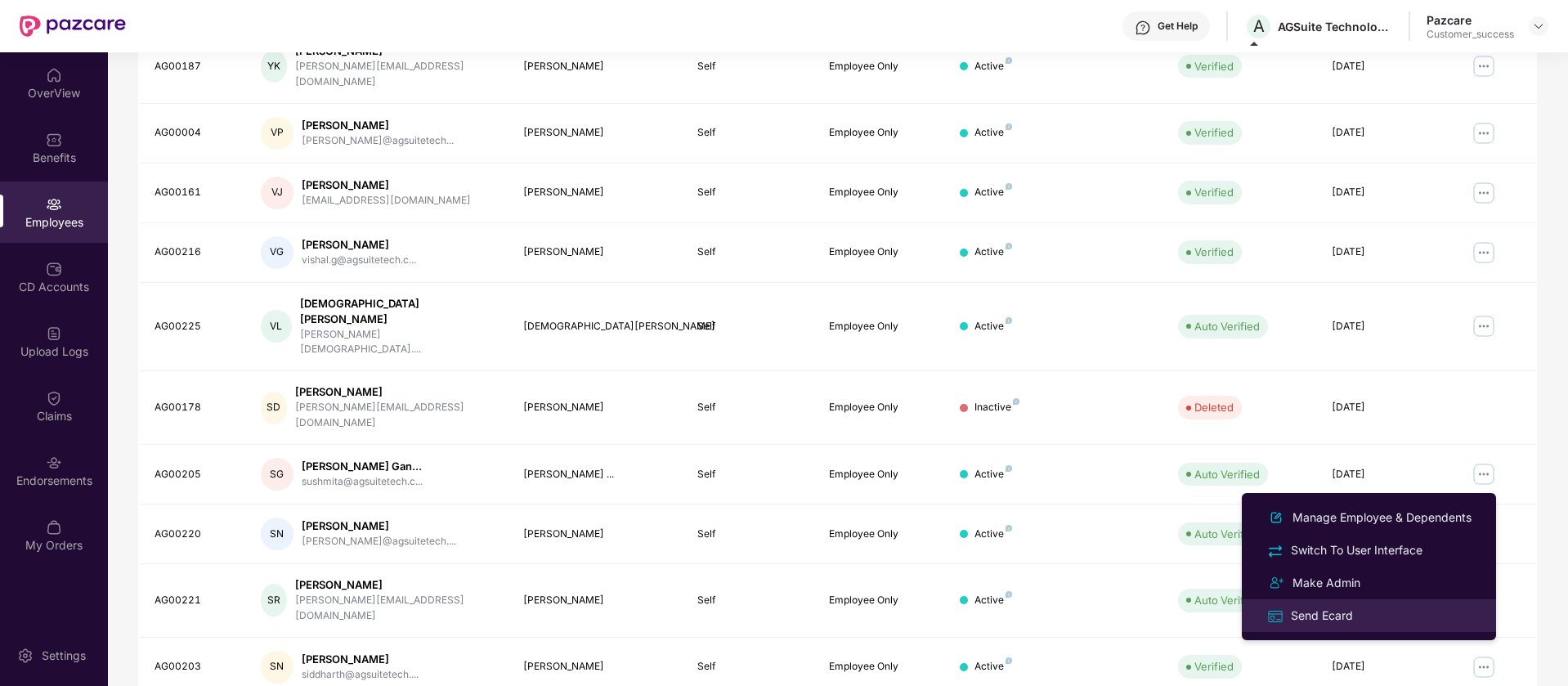
click at [1338, 616] on div "Send Ecard" at bounding box center [1321, 615] width 69 height 18
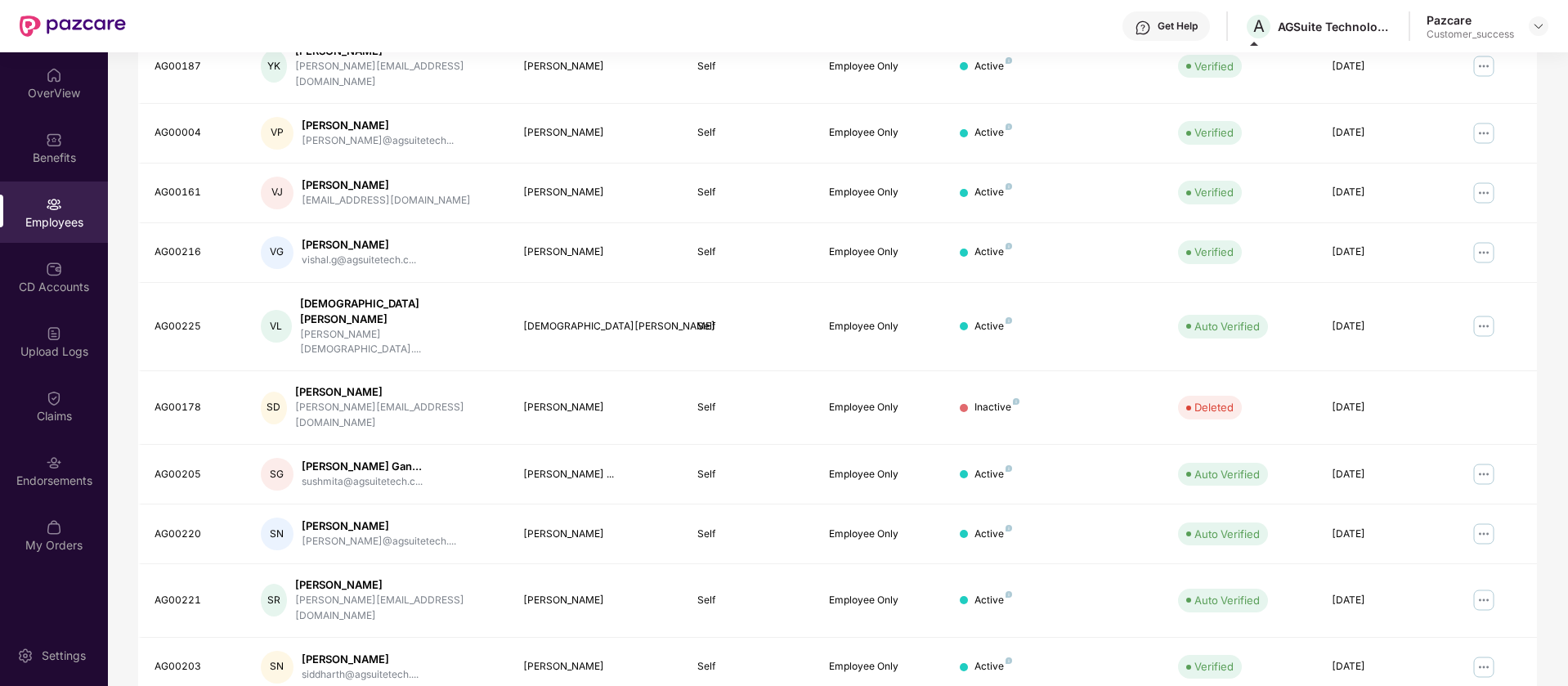
scroll to position [0, 0]
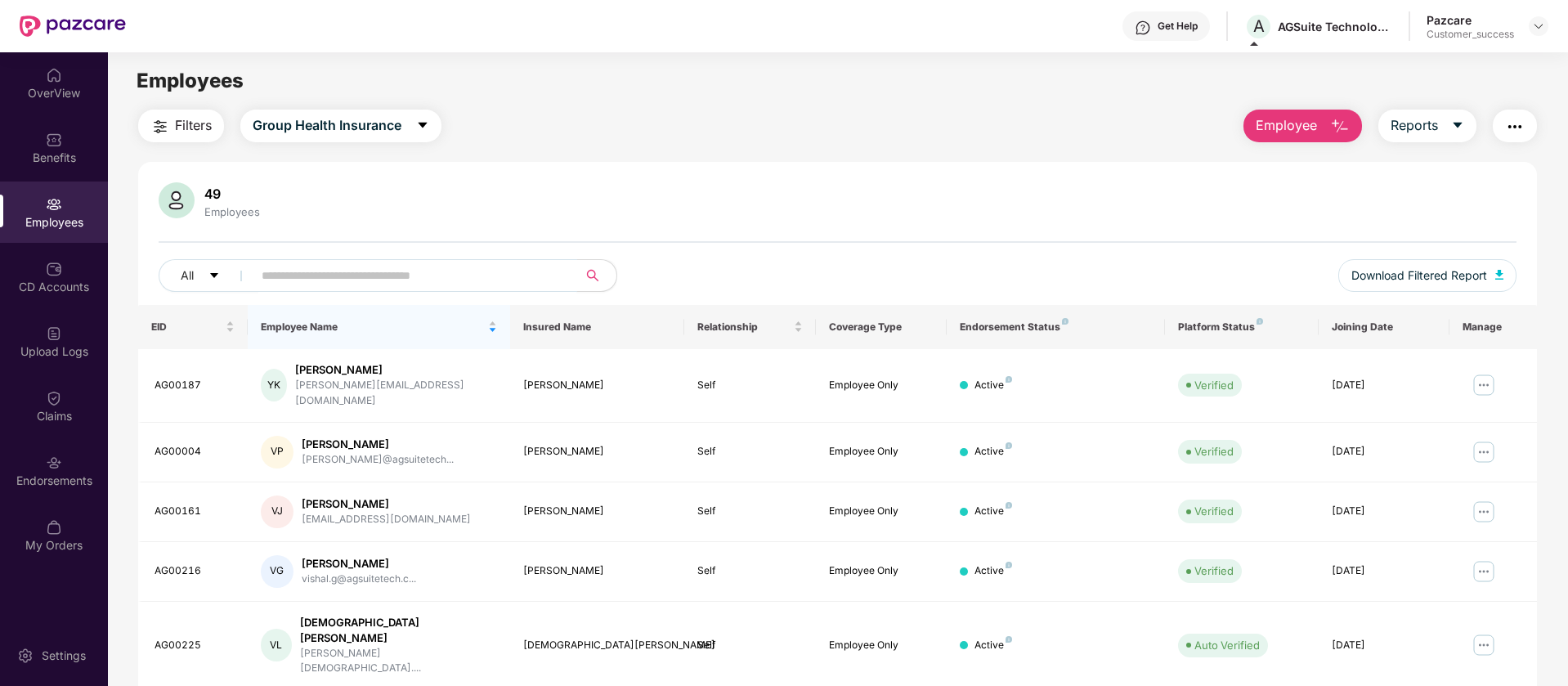
click at [385, 278] on input "text" at bounding box center [408, 275] width 294 height 25
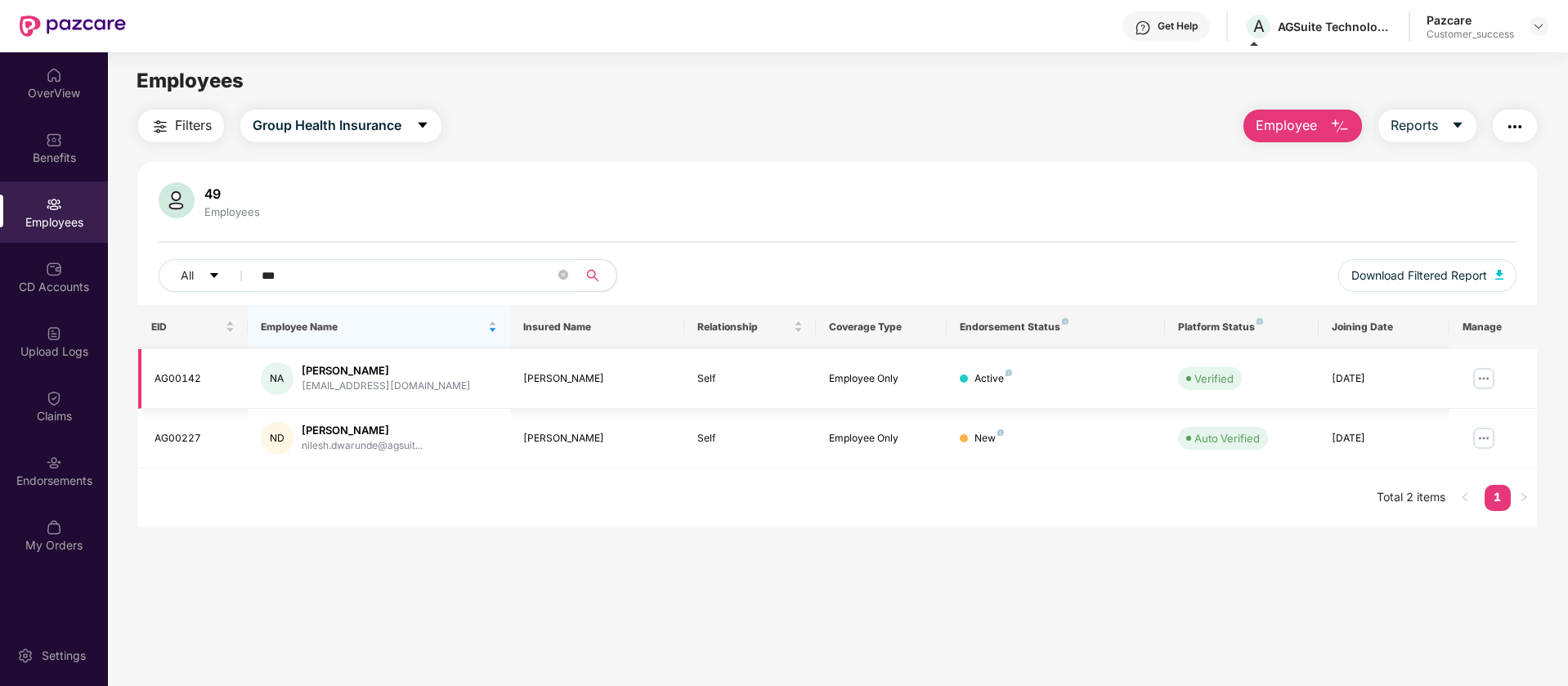
type input "***"
click at [1477, 377] on img at bounding box center [1483, 378] width 26 height 26
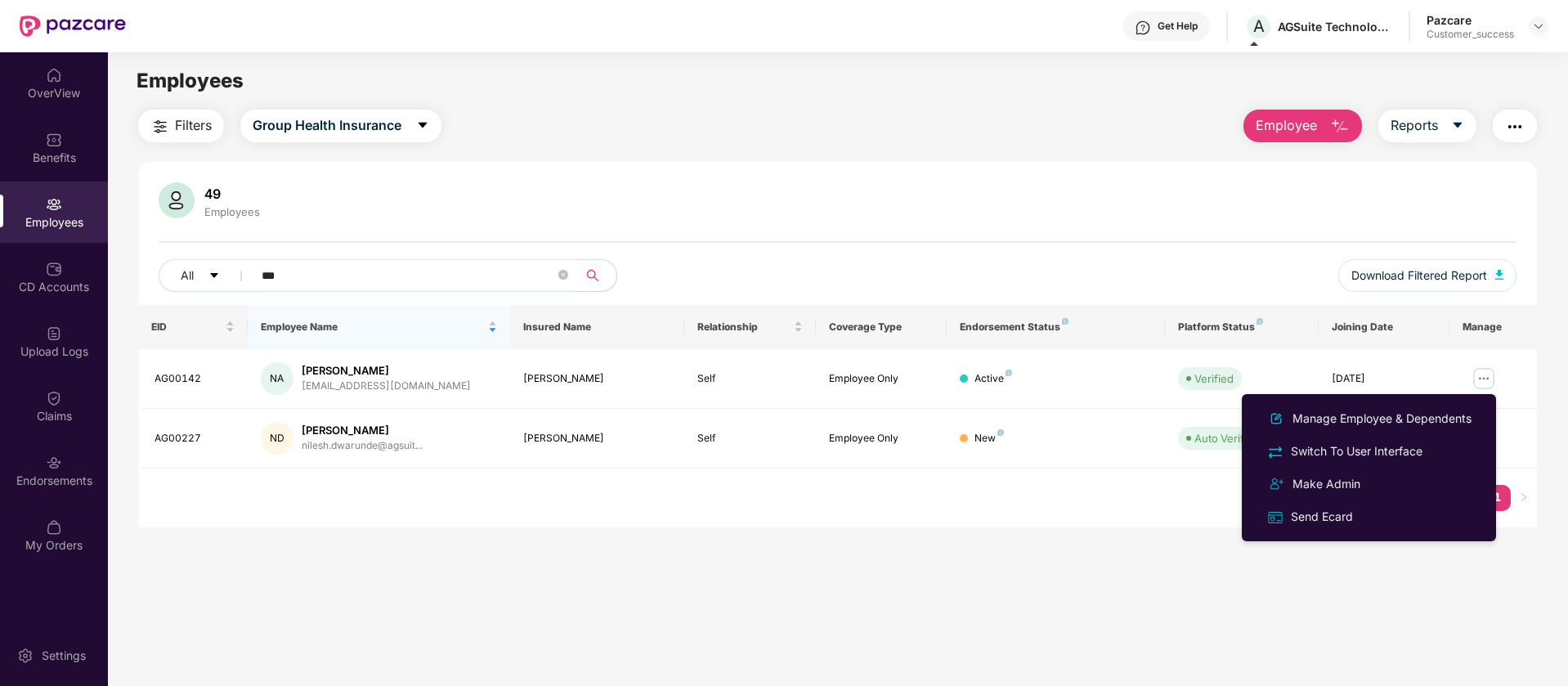
click at [1007, 512] on div "EID Employee Name Insured Name Relationship Coverage Type Endorsement Status Pl…" at bounding box center [837, 416] width 1398 height 222
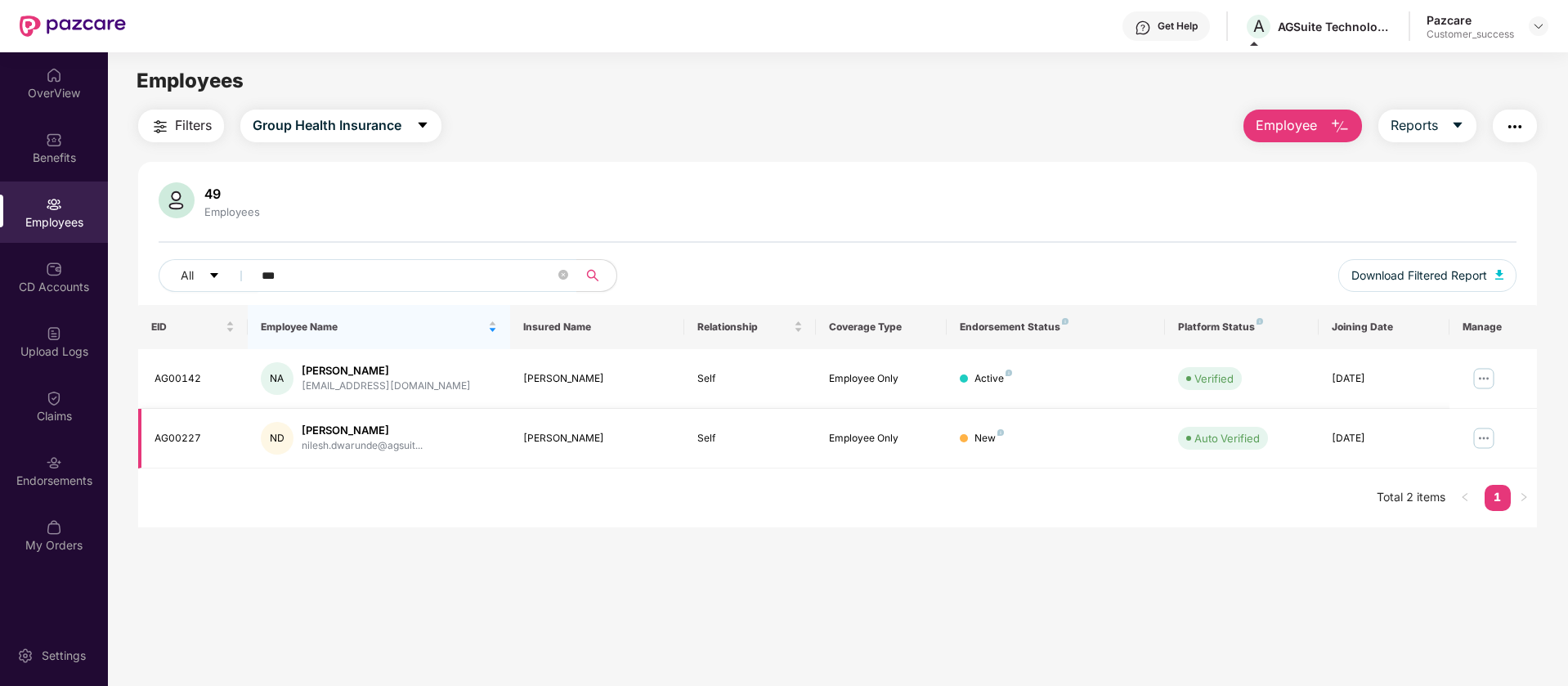
click at [1481, 438] on img at bounding box center [1483, 438] width 26 height 26
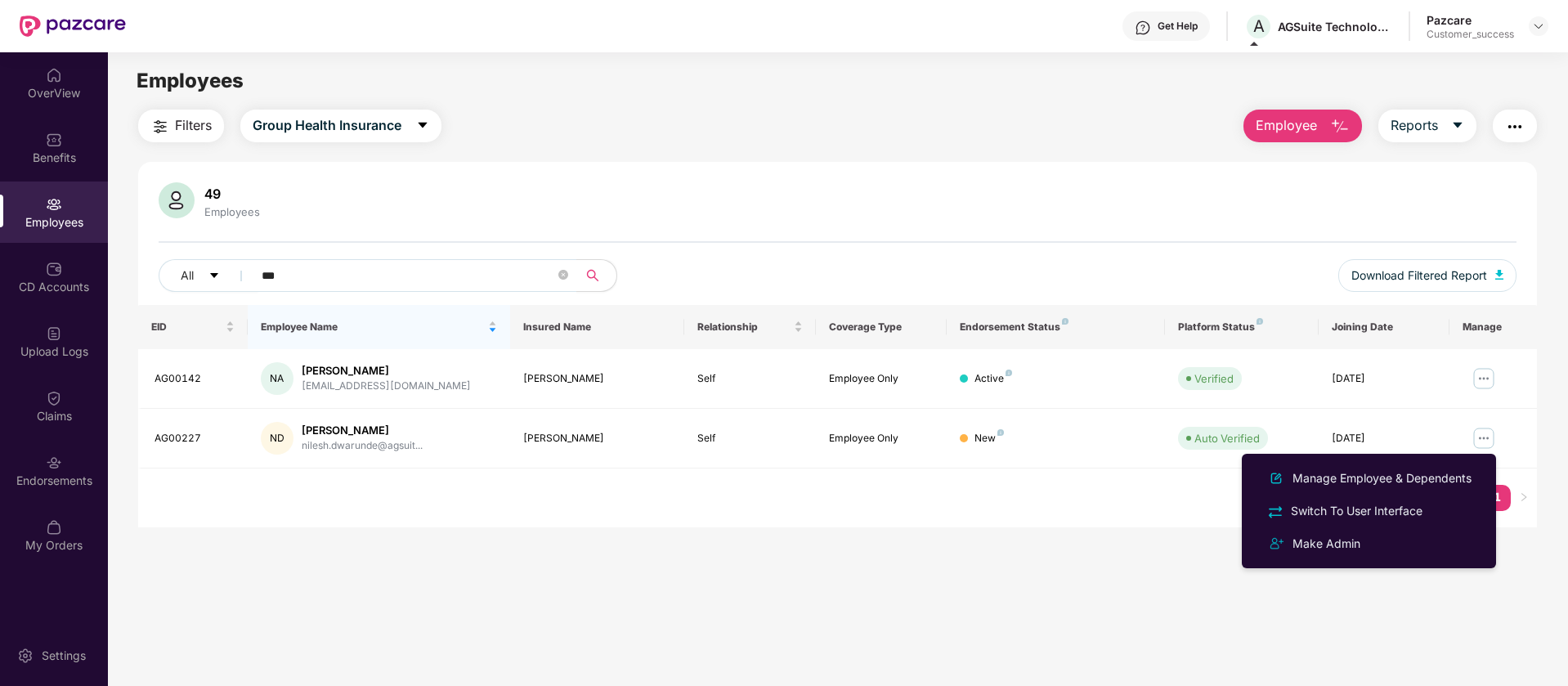
click at [900, 498] on div "EID Employee Name Insured Name Relationship Coverage Type Endorsement Status Pl…" at bounding box center [837, 416] width 1398 height 222
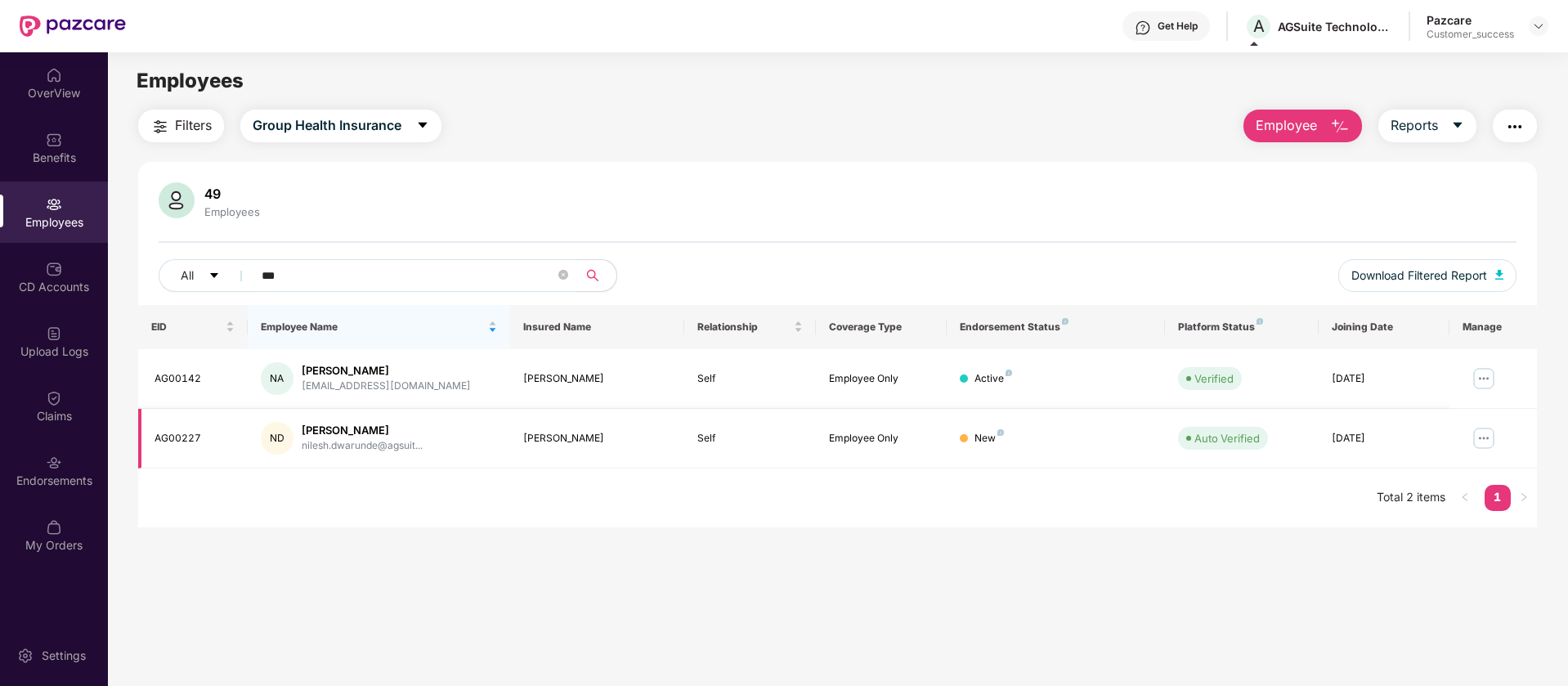
click at [1479, 441] on img at bounding box center [1483, 438] width 26 height 26
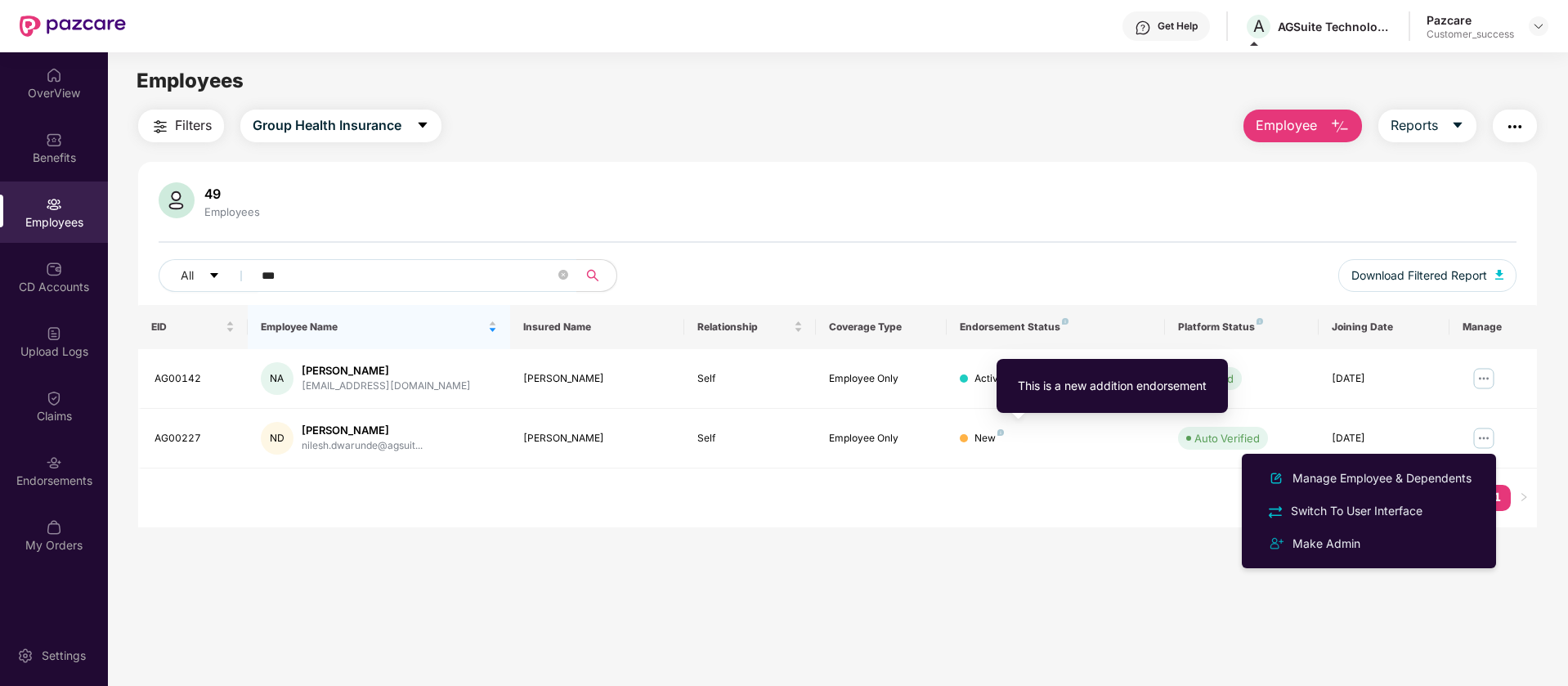
click at [1054, 385] on div "This is a new addition endorsement" at bounding box center [1112, 385] width 188 height 18
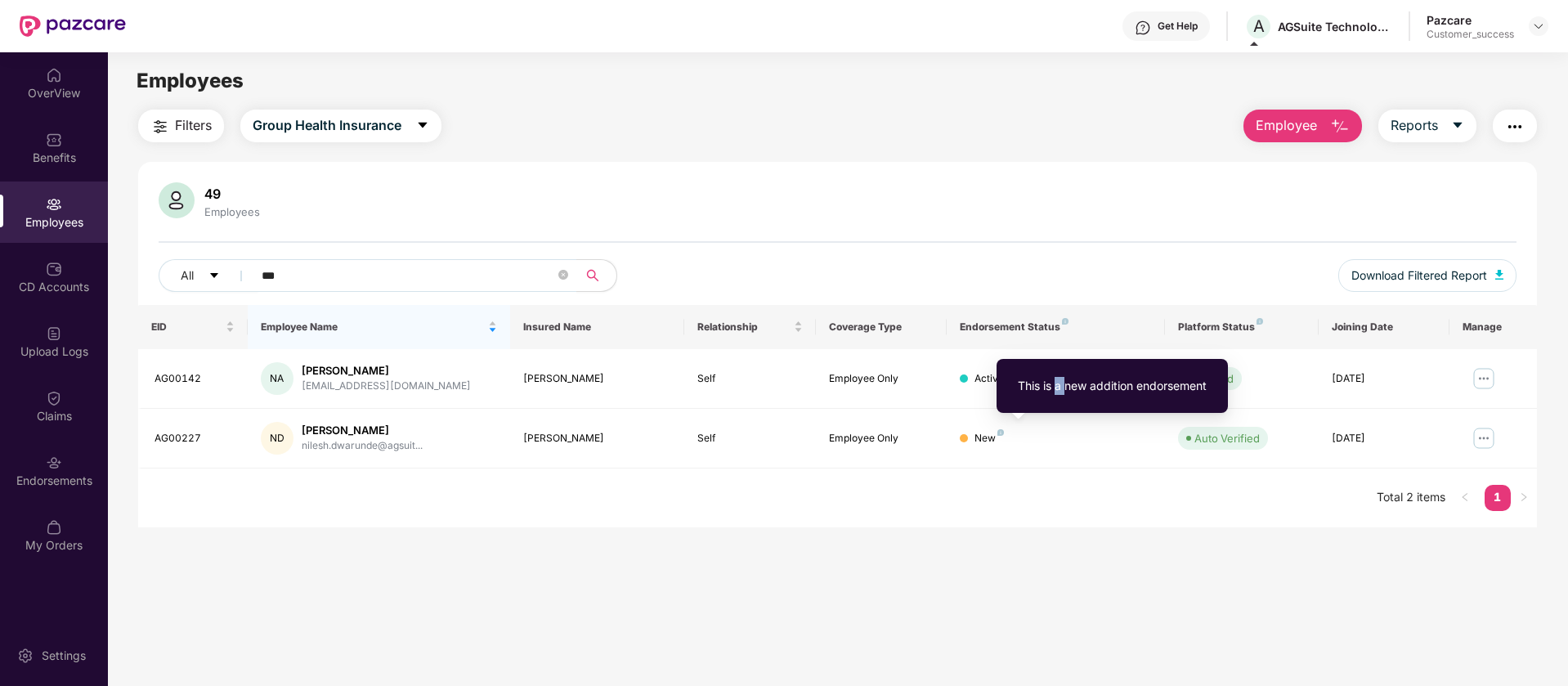
click at [1054, 385] on div "This is a new addition endorsement" at bounding box center [1112, 385] width 188 height 18
copy div "This is a new addition endorsement"
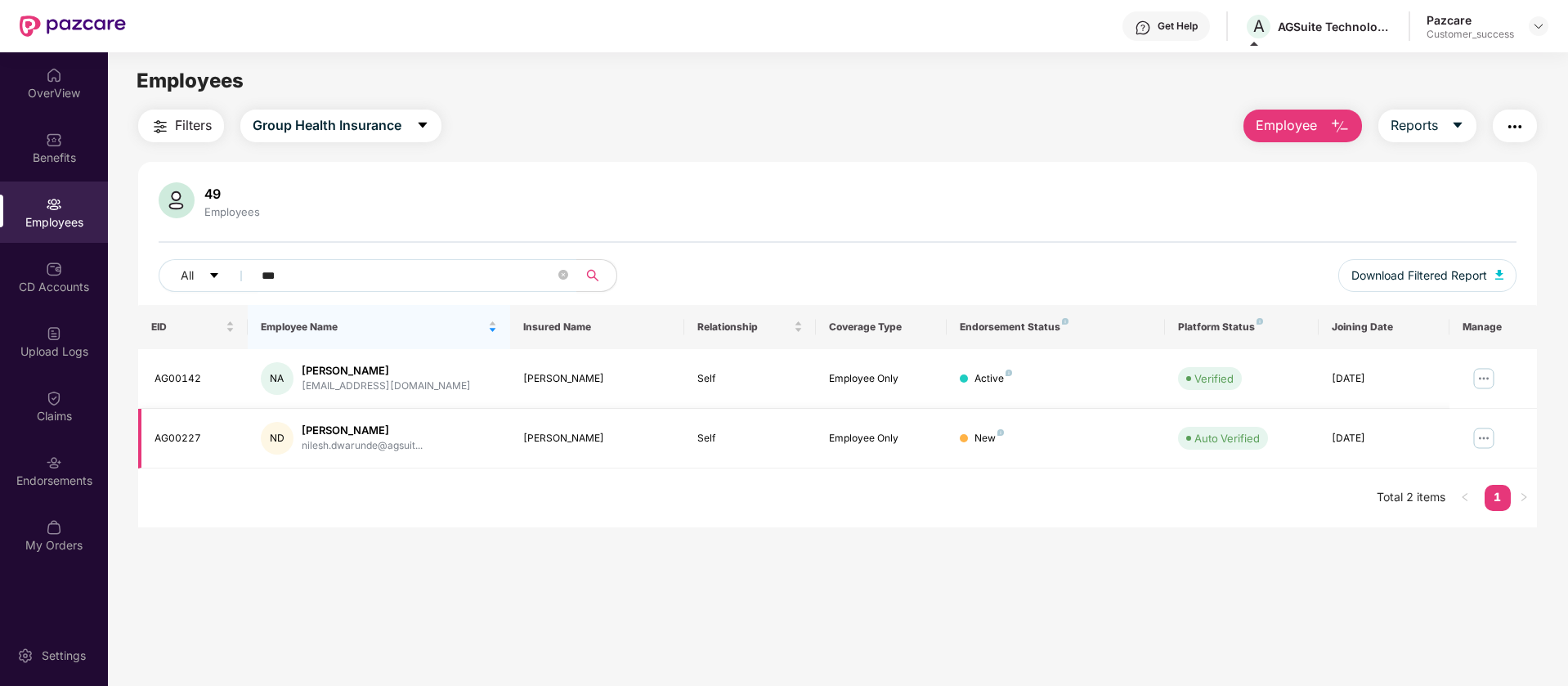
click at [1489, 443] on img at bounding box center [1483, 438] width 26 height 26
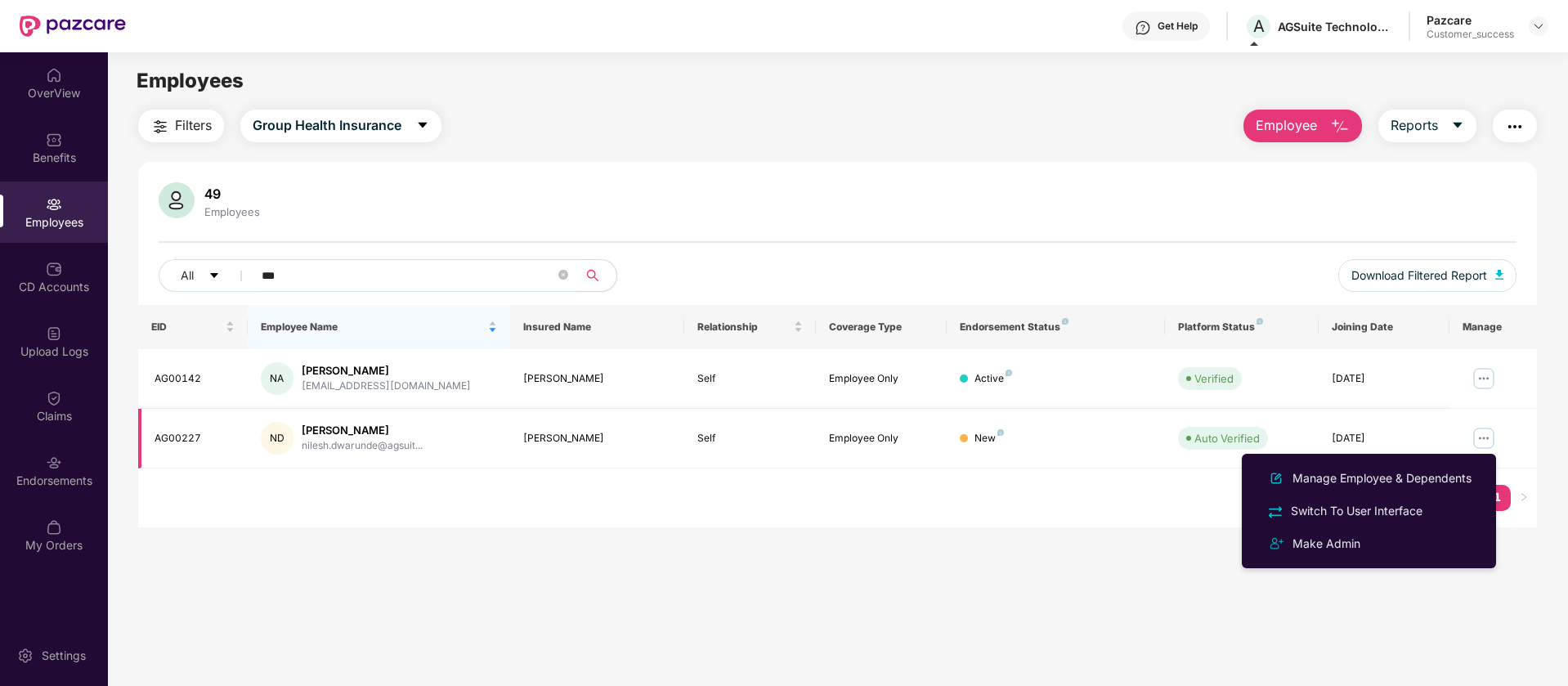
click at [931, 438] on div "Employee Only" at bounding box center [880, 438] width 104 height 15
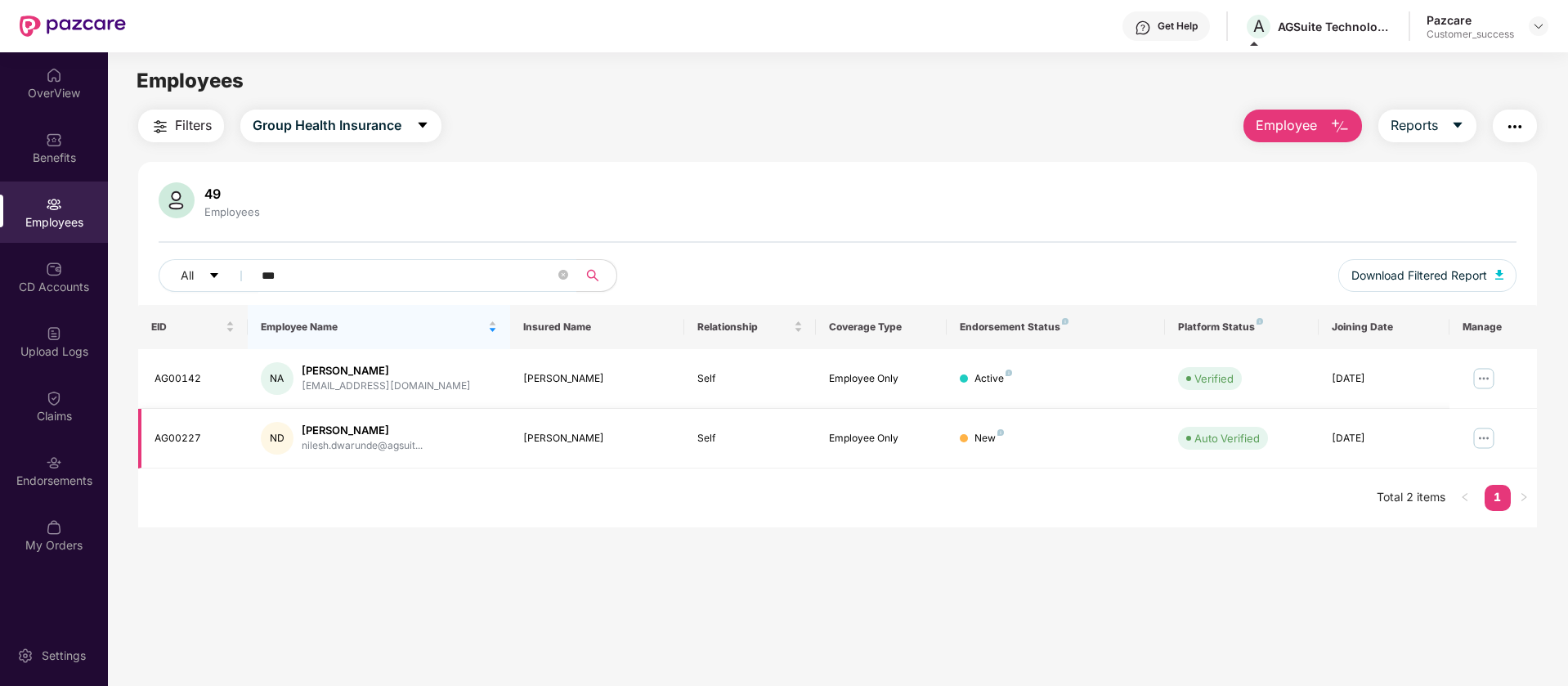
click at [1430, 443] on div "[DATE]" at bounding box center [1383, 438] width 104 height 15
click at [271, 433] on div "ND" at bounding box center [277, 438] width 33 height 33
click at [1488, 440] on img at bounding box center [1483, 438] width 26 height 26
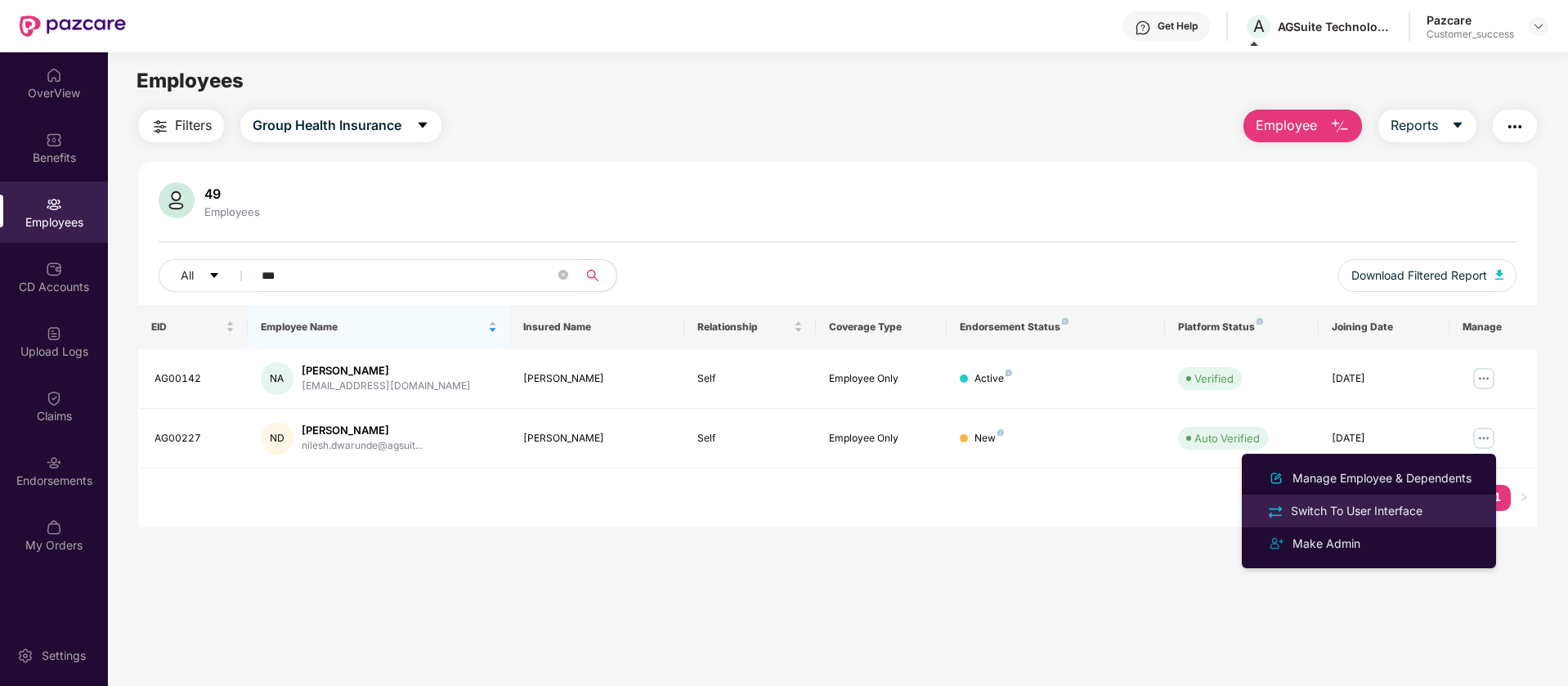
click at [1374, 516] on div "Switch To User Interface" at bounding box center [1356, 510] width 138 height 18
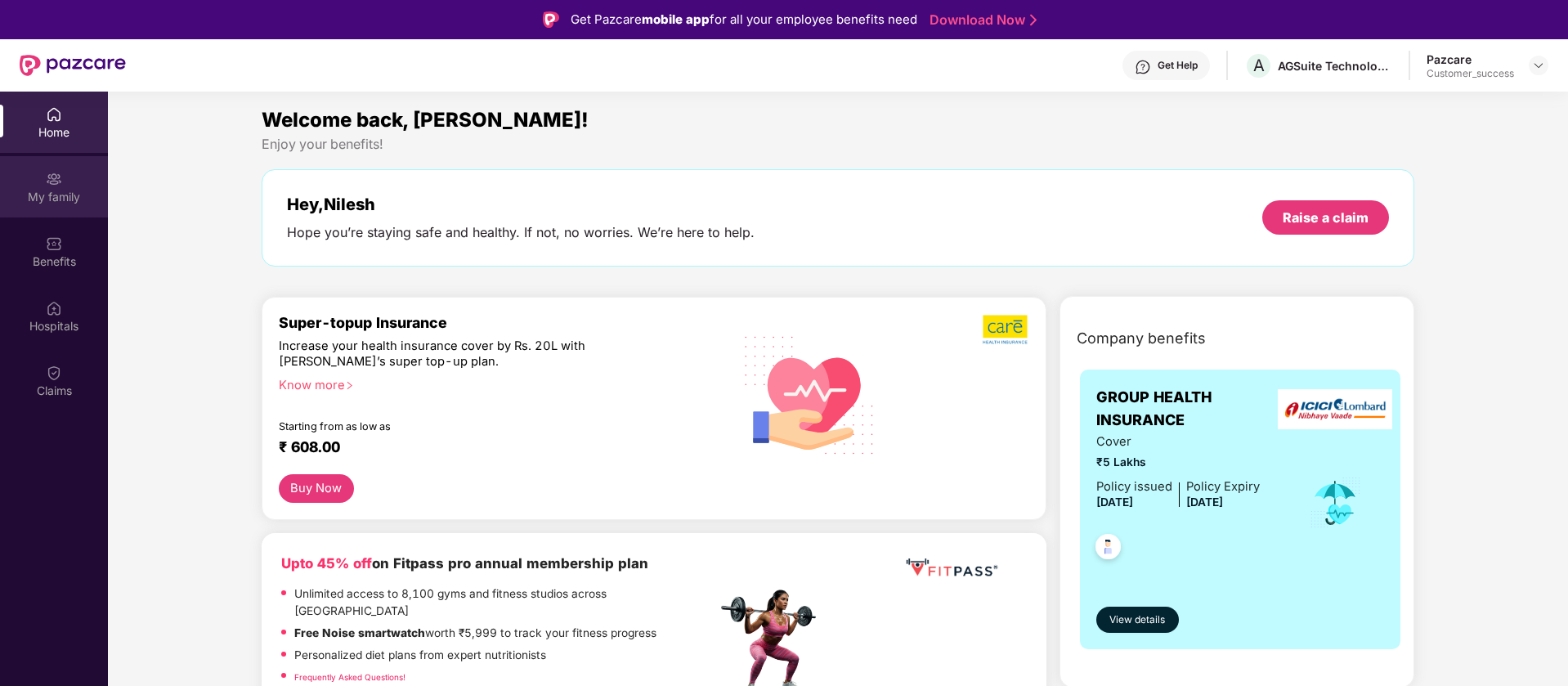
click at [96, 183] on div "My family" at bounding box center [53, 187] width 108 height 61
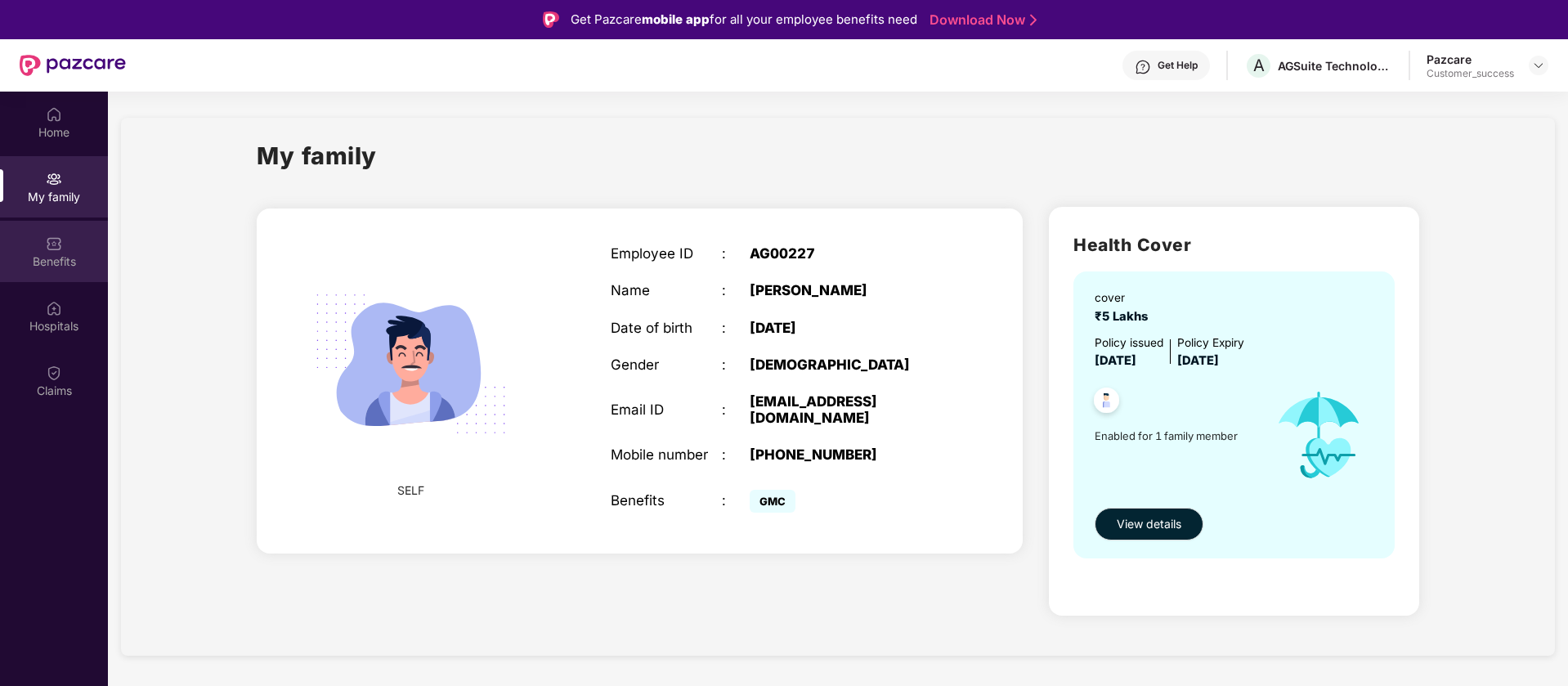
click at [65, 270] on div "Benefits" at bounding box center [53, 251] width 108 height 61
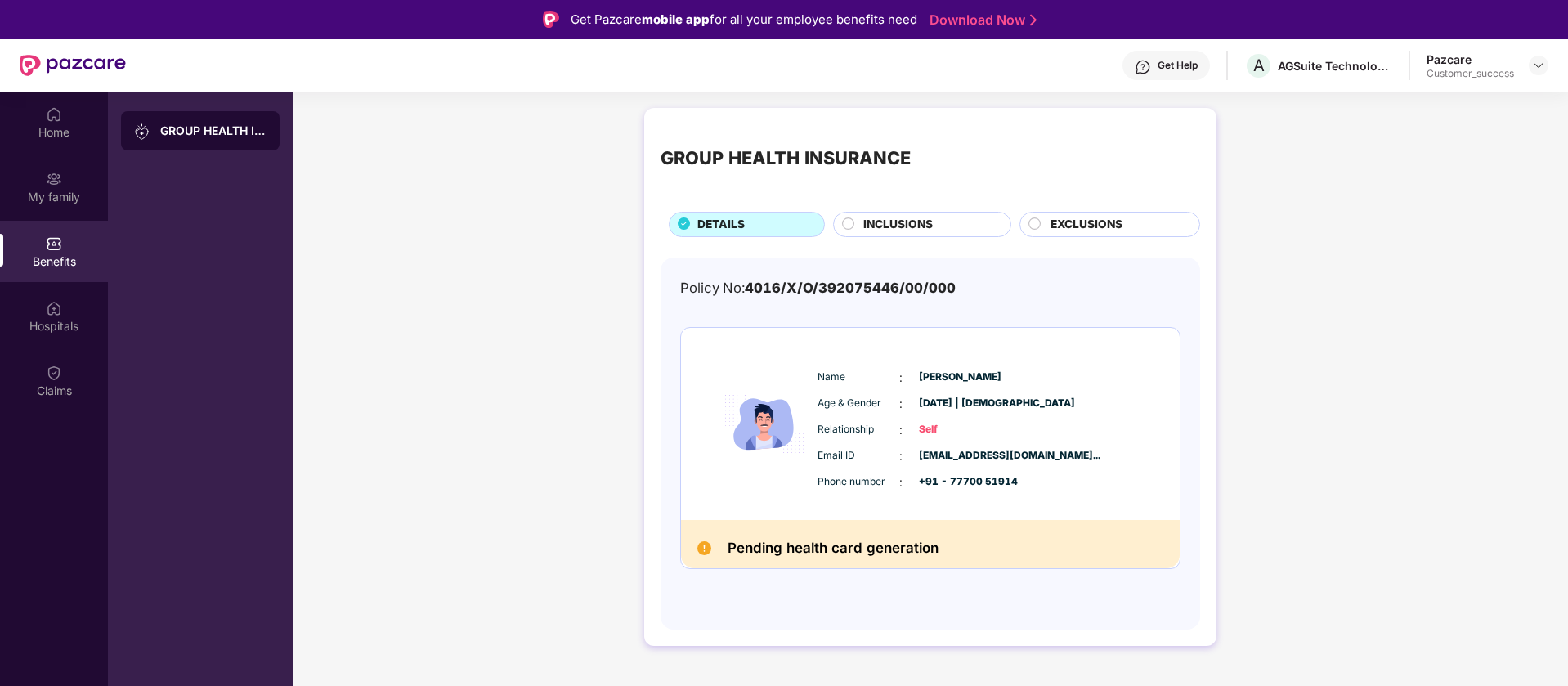
click at [967, 368] on div "Name : Nilesh Dwarkunde" at bounding box center [980, 377] width 324 height 18
click at [971, 378] on span "[PERSON_NAME]" at bounding box center [959, 377] width 81 height 15
copy span "[PERSON_NAME]"
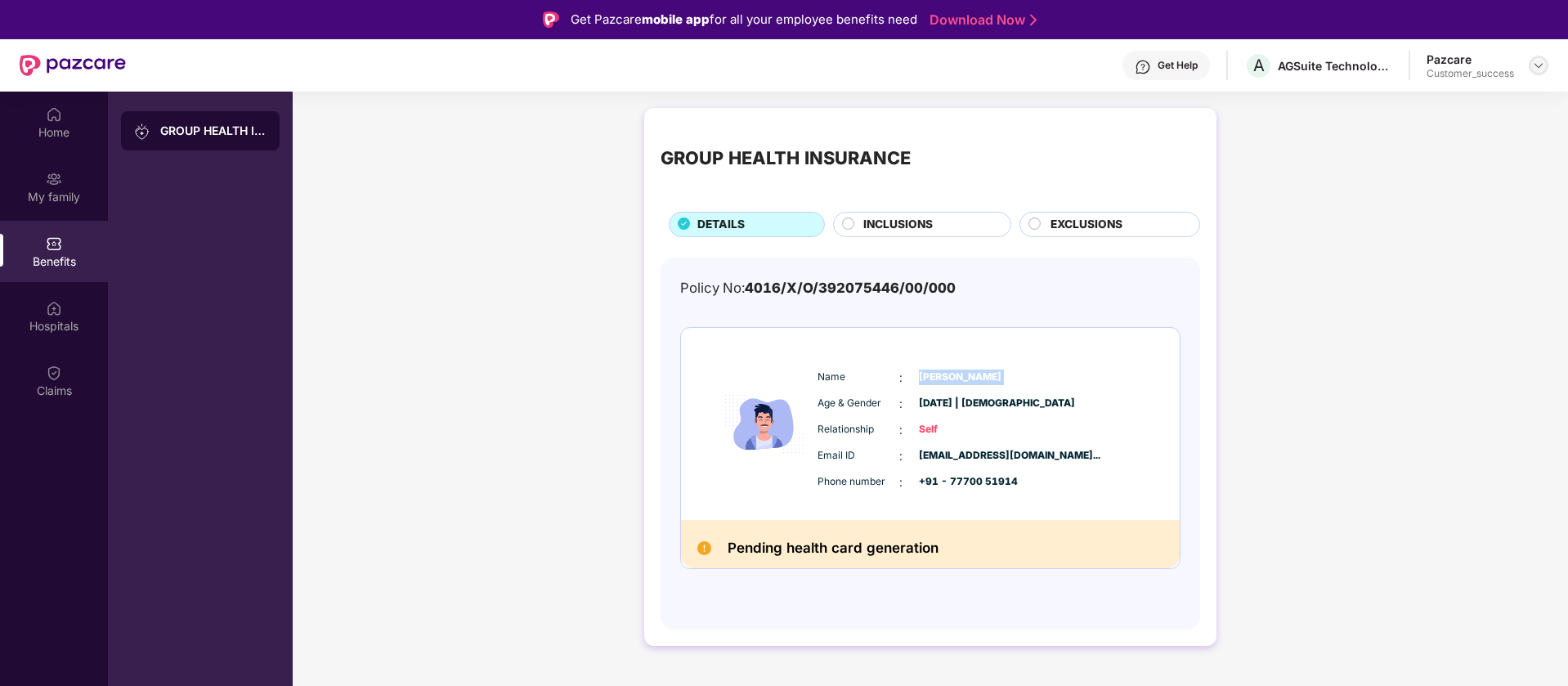
click at [1542, 65] on img at bounding box center [1537, 65] width 13 height 13
click at [1462, 106] on div "Switch to partner view" at bounding box center [1461, 104] width 212 height 32
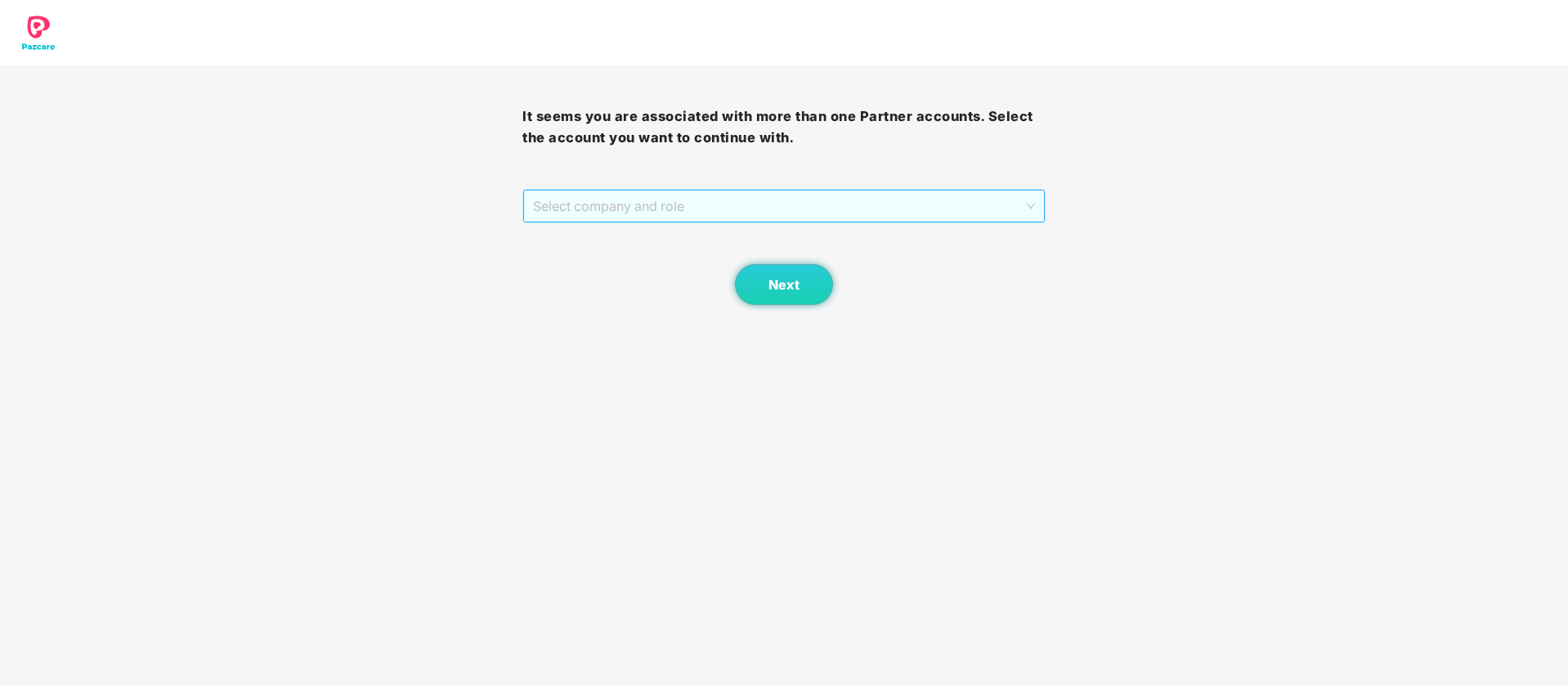
click at [783, 201] on span "Select company and role" at bounding box center [784, 205] width 501 height 31
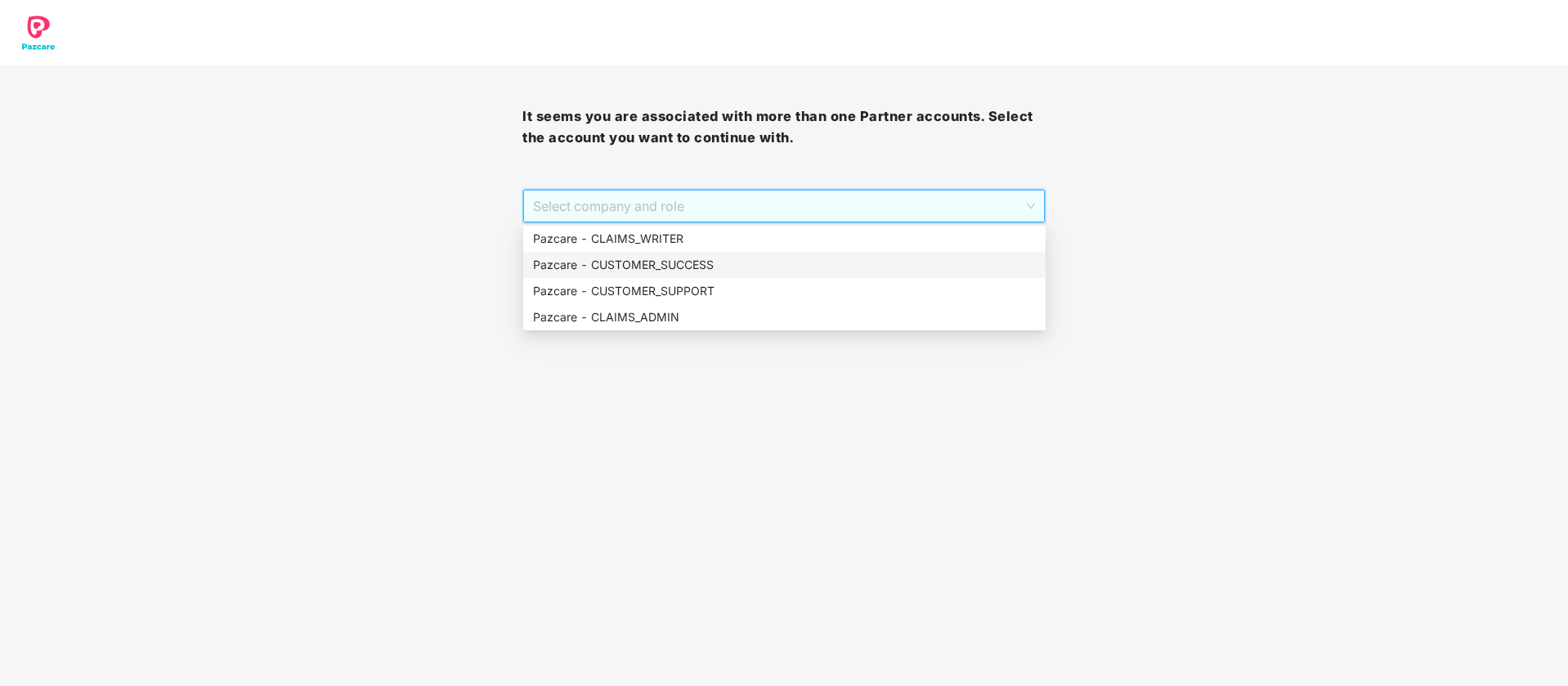
click at [711, 270] on div "Pazcare - CUSTOMER_SUCCESS" at bounding box center [784, 264] width 503 height 18
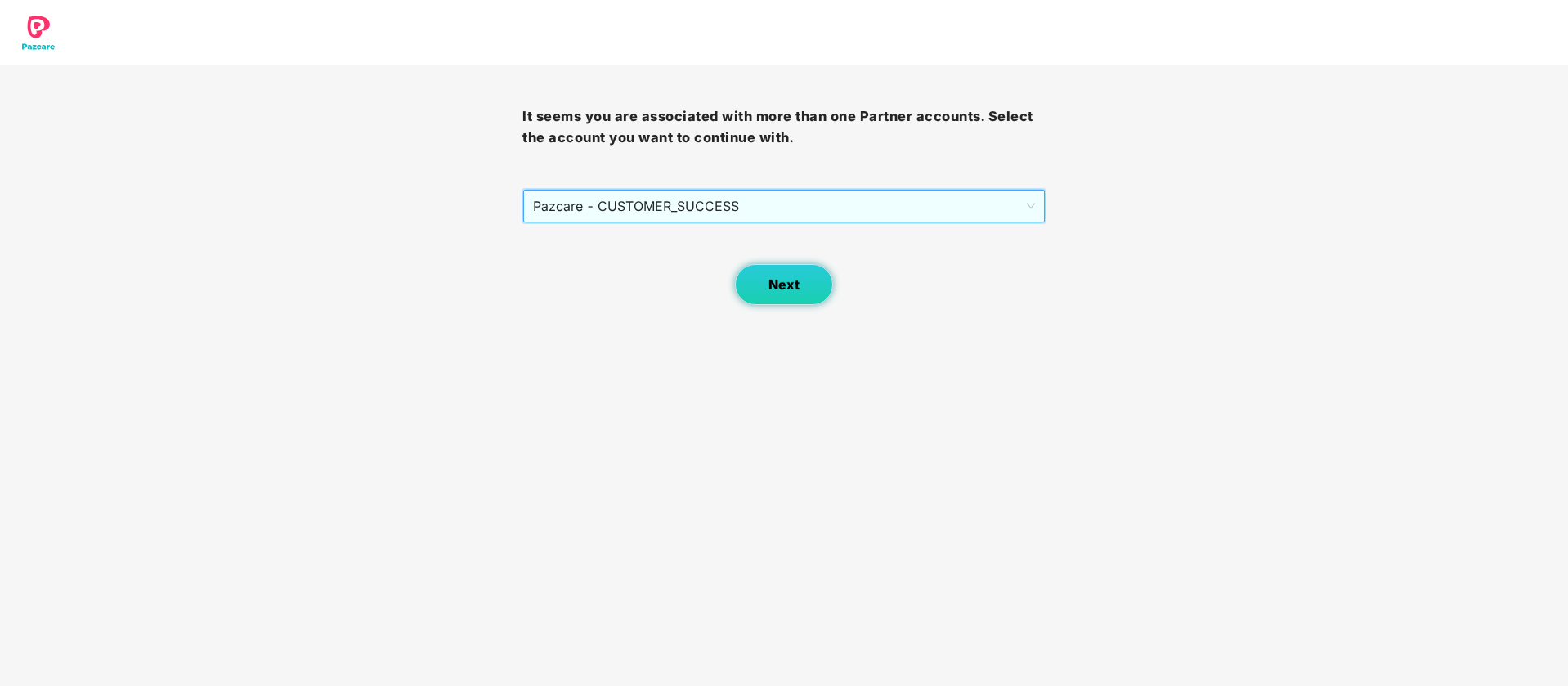
click at [808, 295] on button "Next" at bounding box center [784, 284] width 98 height 41
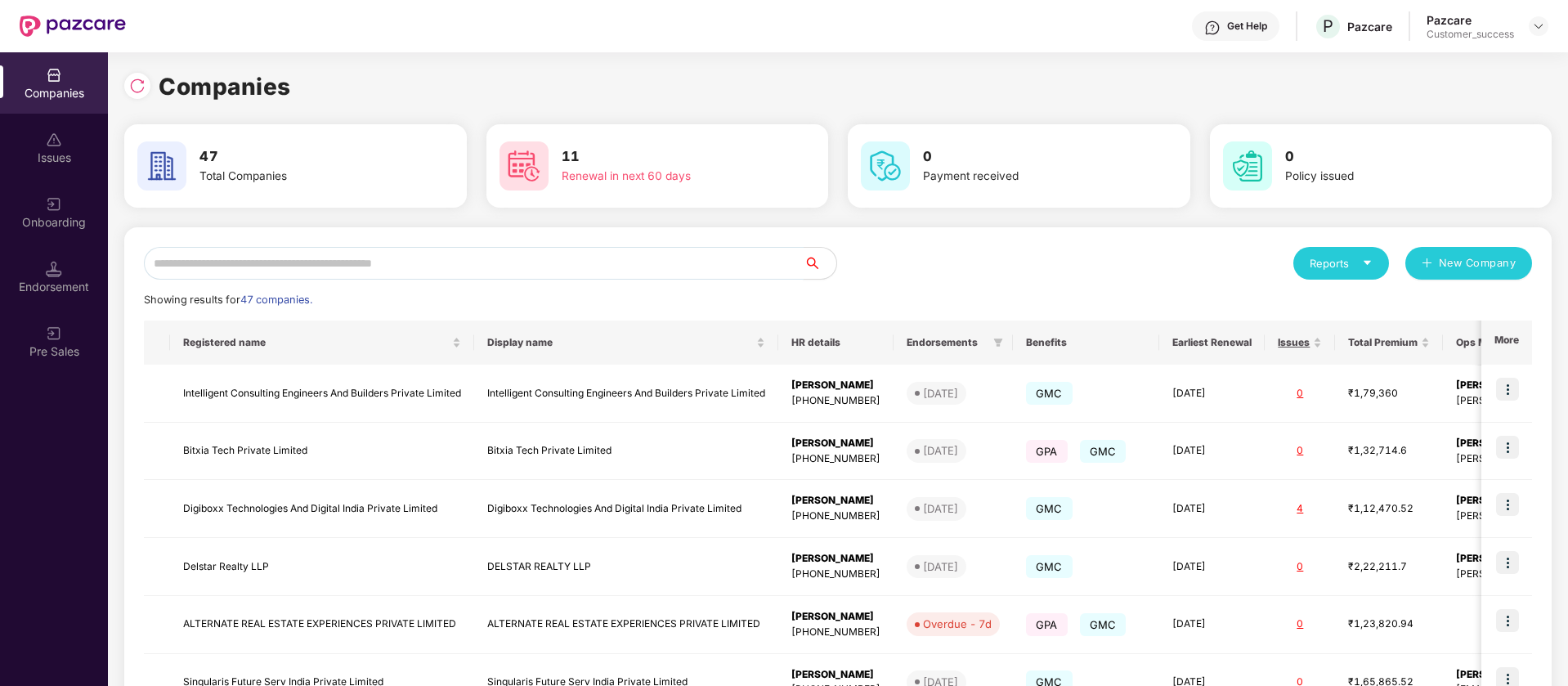
click at [455, 270] on input "text" at bounding box center [473, 263] width 660 height 33
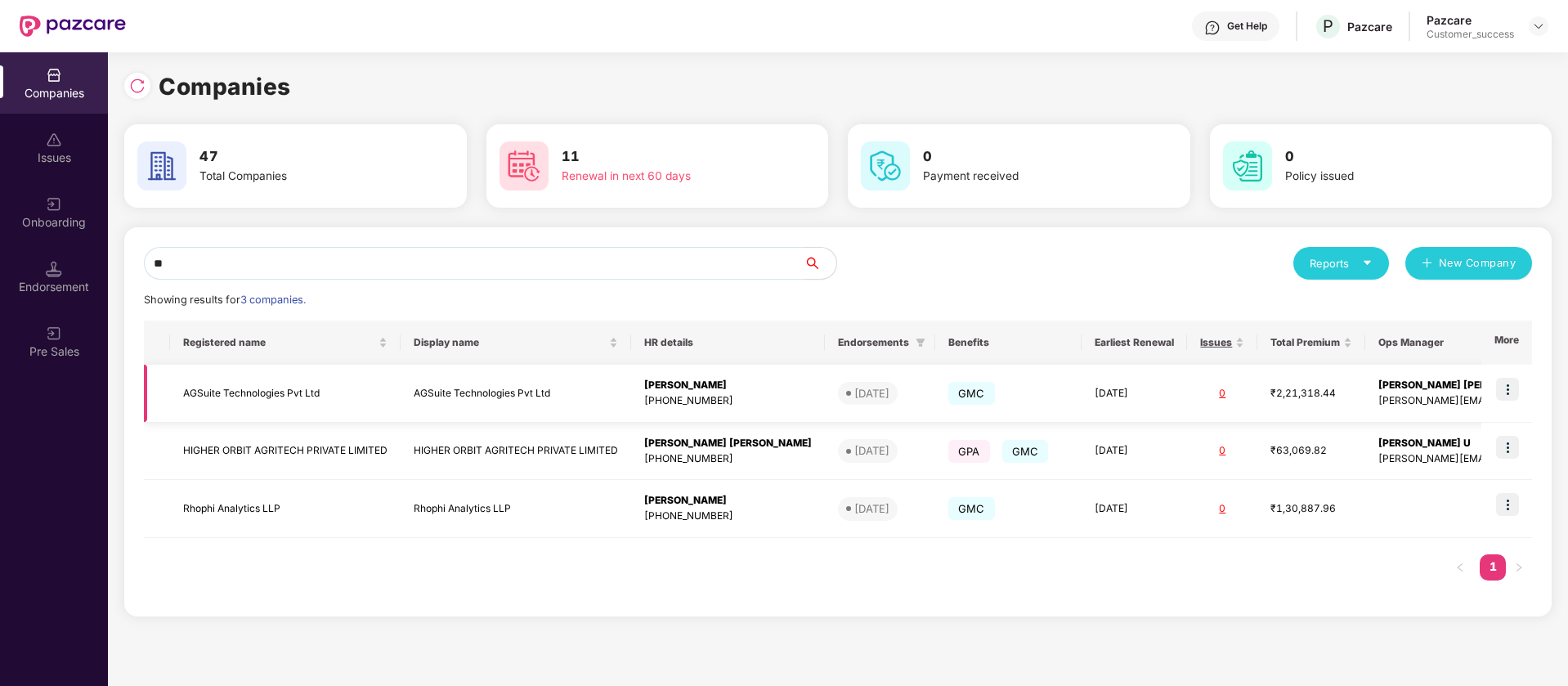
type input "**"
click at [1513, 391] on img at bounding box center [1507, 389] width 23 height 23
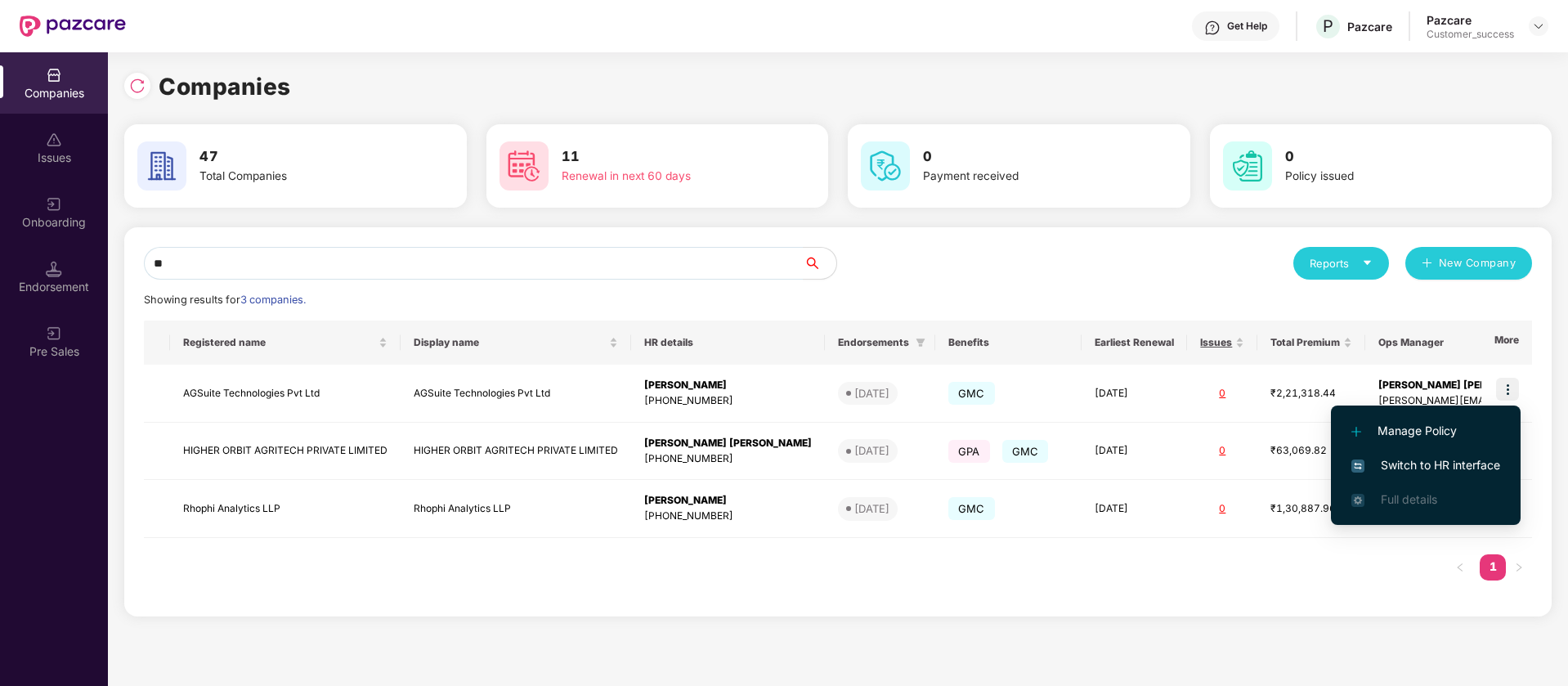
click at [1467, 470] on span "Switch to HR interface" at bounding box center [1425, 464] width 149 height 18
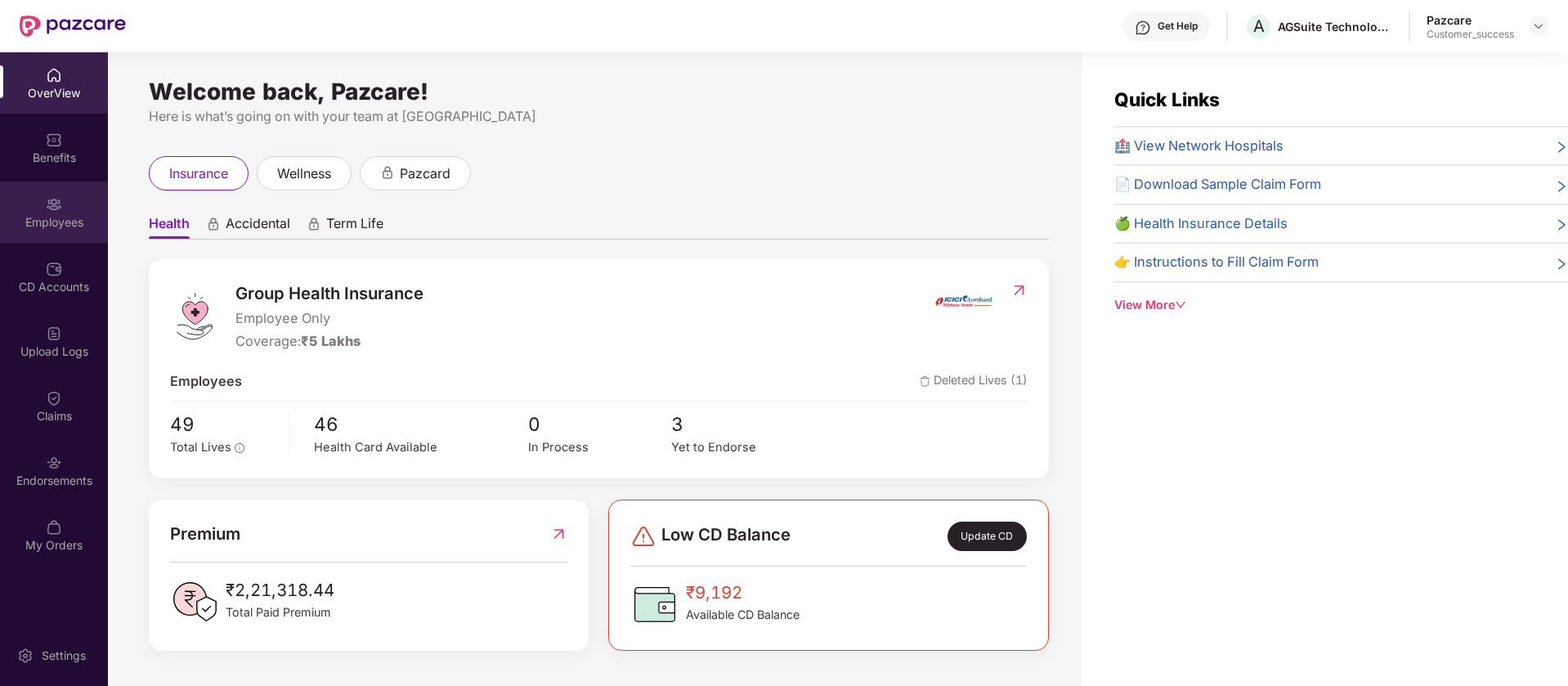
click at [68, 220] on div "Employees" at bounding box center [53, 222] width 108 height 16
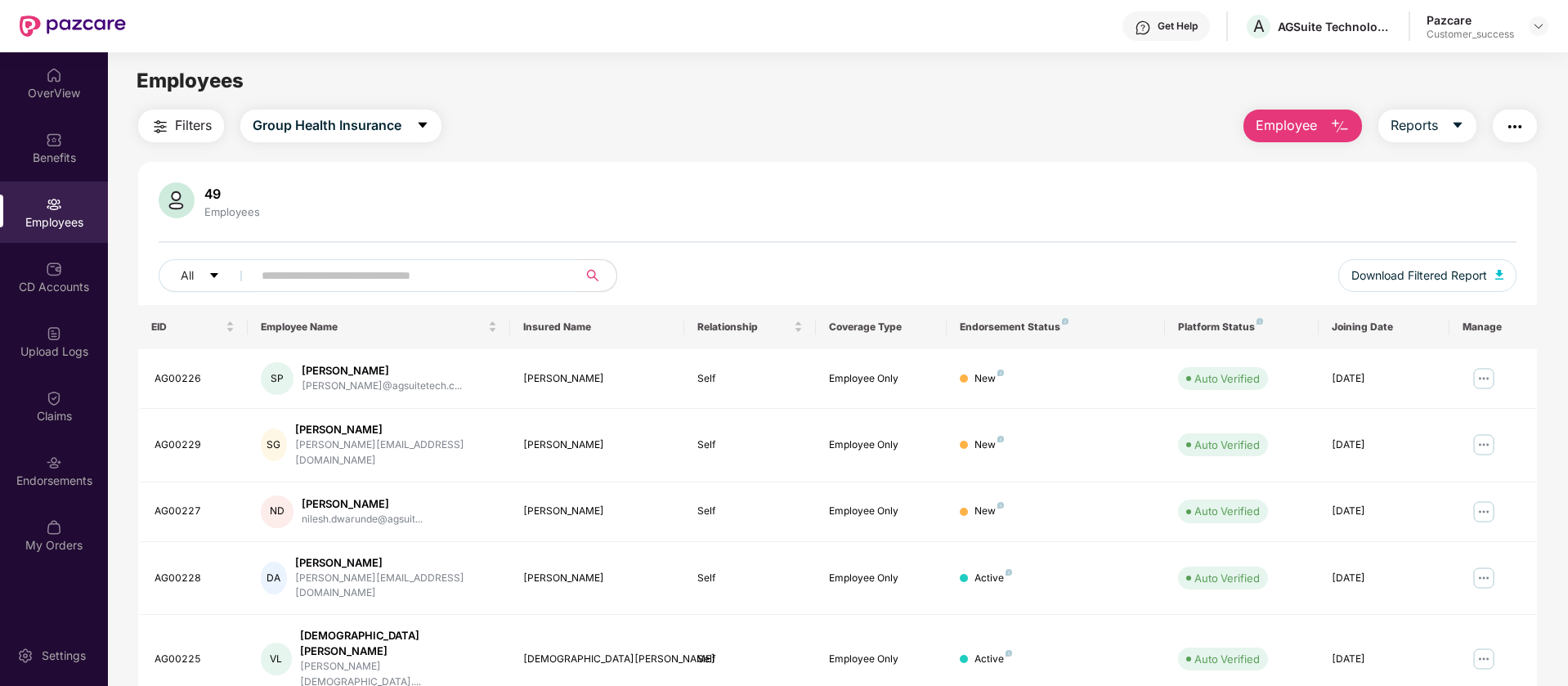
click at [452, 284] on input "text" at bounding box center [408, 275] width 294 height 25
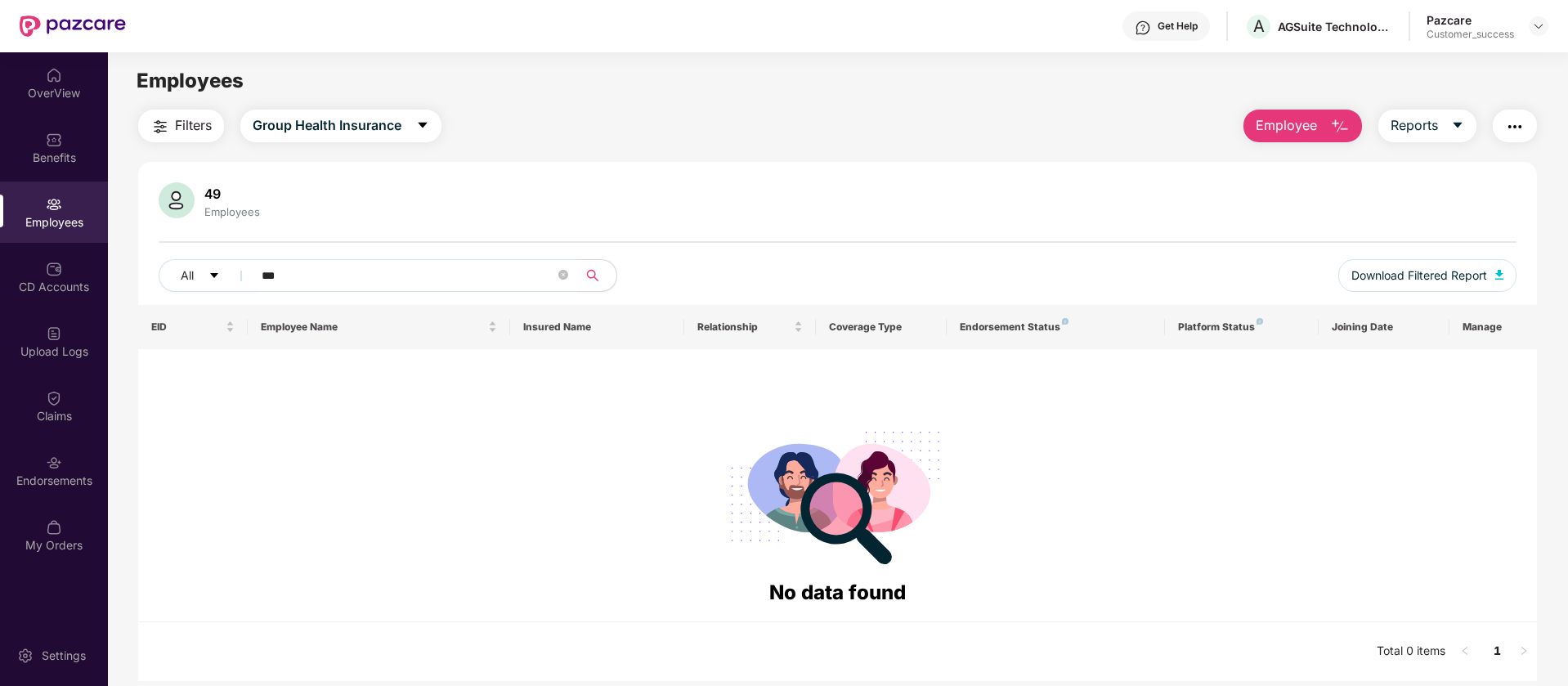
click at [295, 280] on input "***" at bounding box center [408, 275] width 294 height 25
type input "**"
click at [35, 97] on div "OverView" at bounding box center [53, 93] width 108 height 16
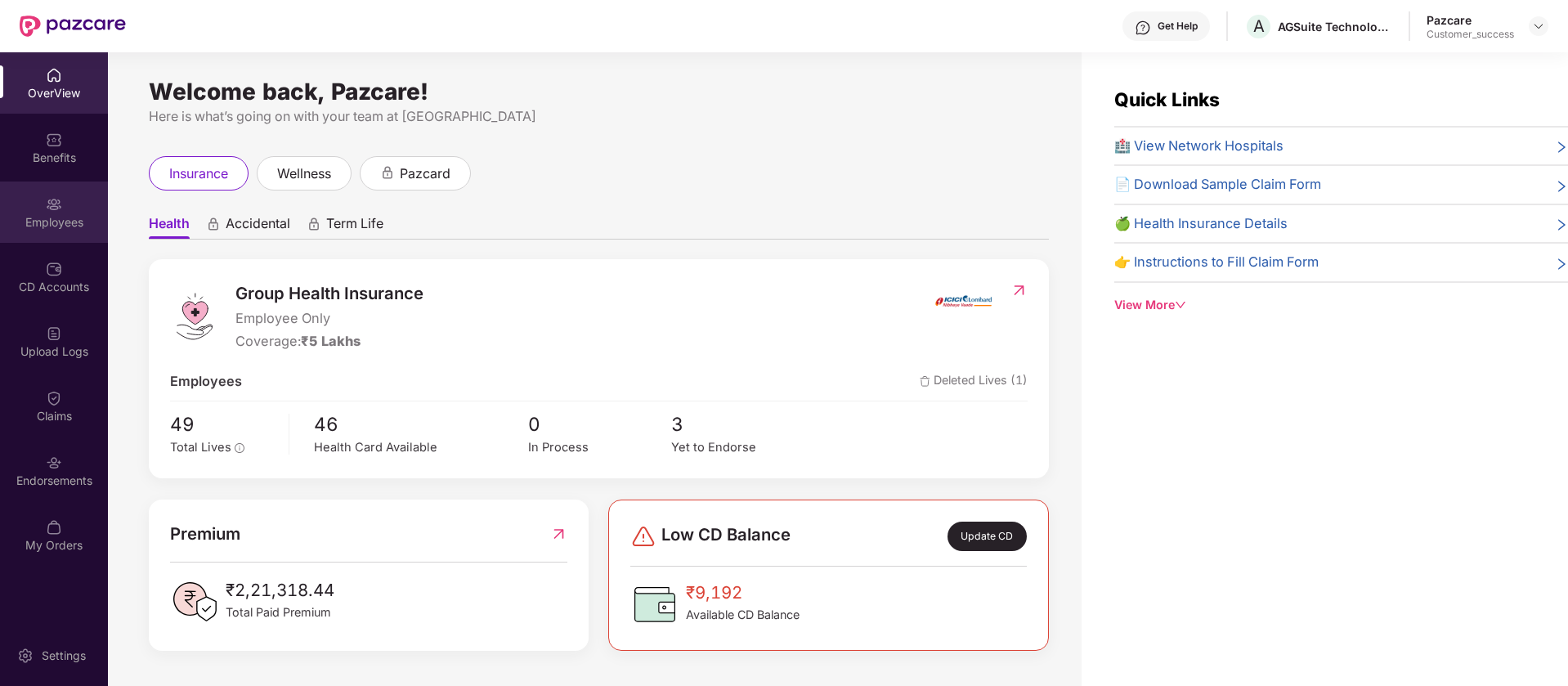
click at [64, 216] on div "Employees" at bounding box center [53, 222] width 108 height 16
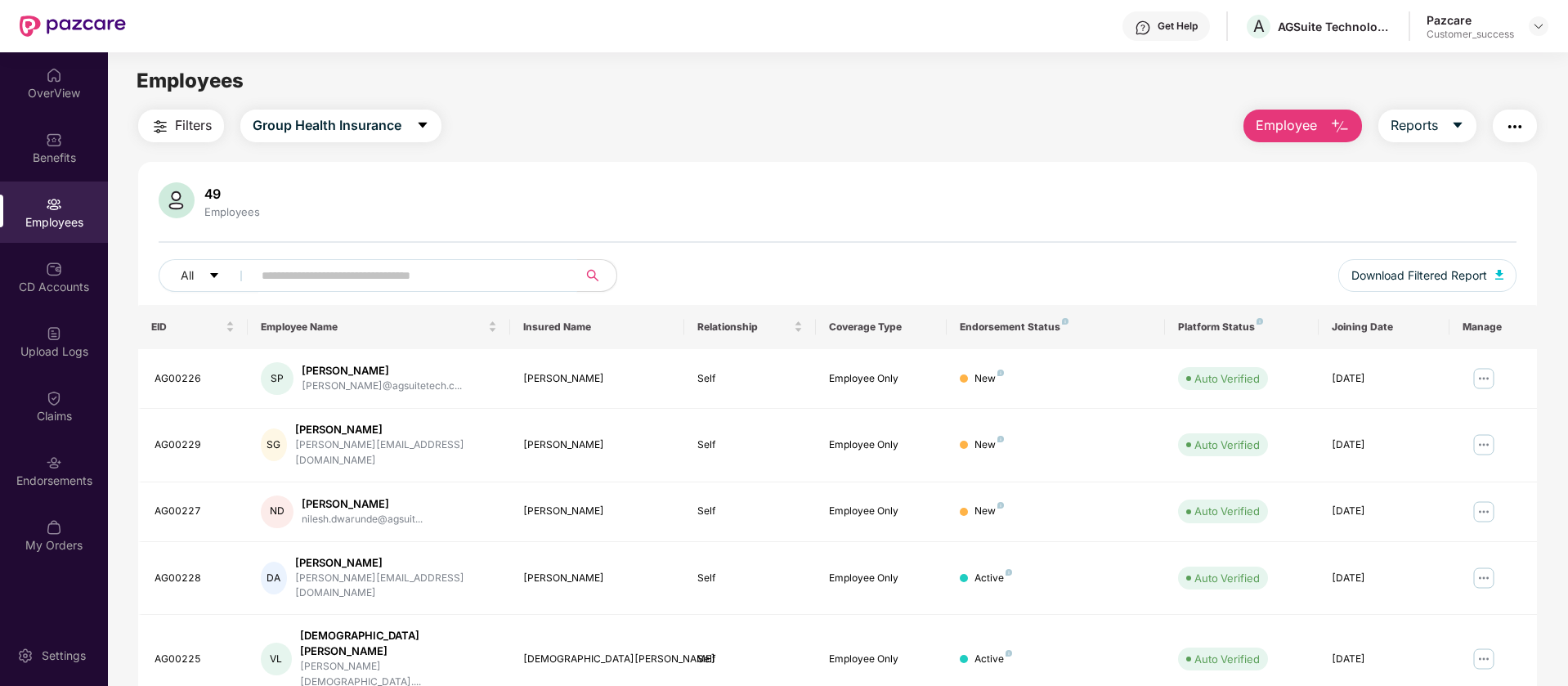
click at [474, 279] on input "text" at bounding box center [408, 275] width 294 height 25
click at [1502, 273] on img "button" at bounding box center [1499, 275] width 8 height 10
click at [1301, 115] on span "Employee" at bounding box center [1286, 126] width 61 height 20
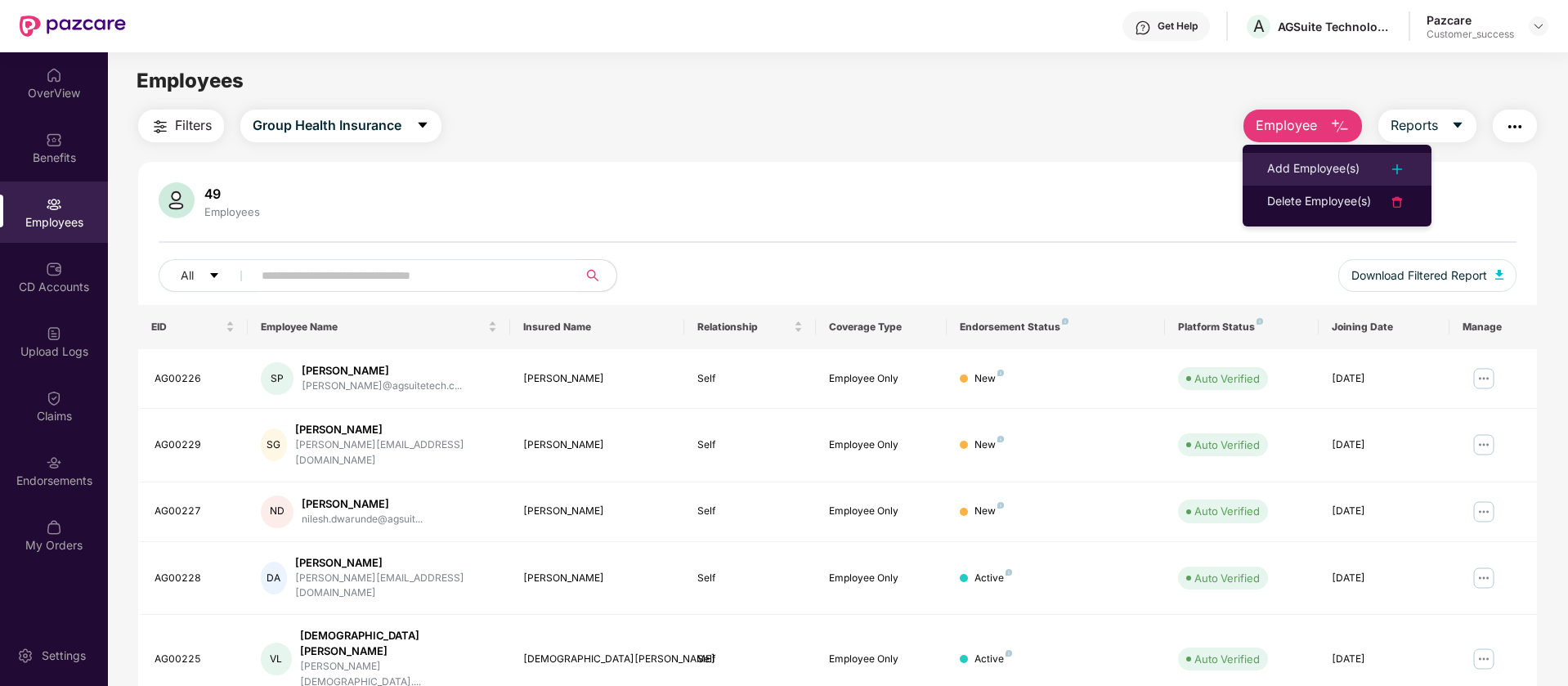
click at [1397, 165] on img at bounding box center [1397, 169] width 20 height 20
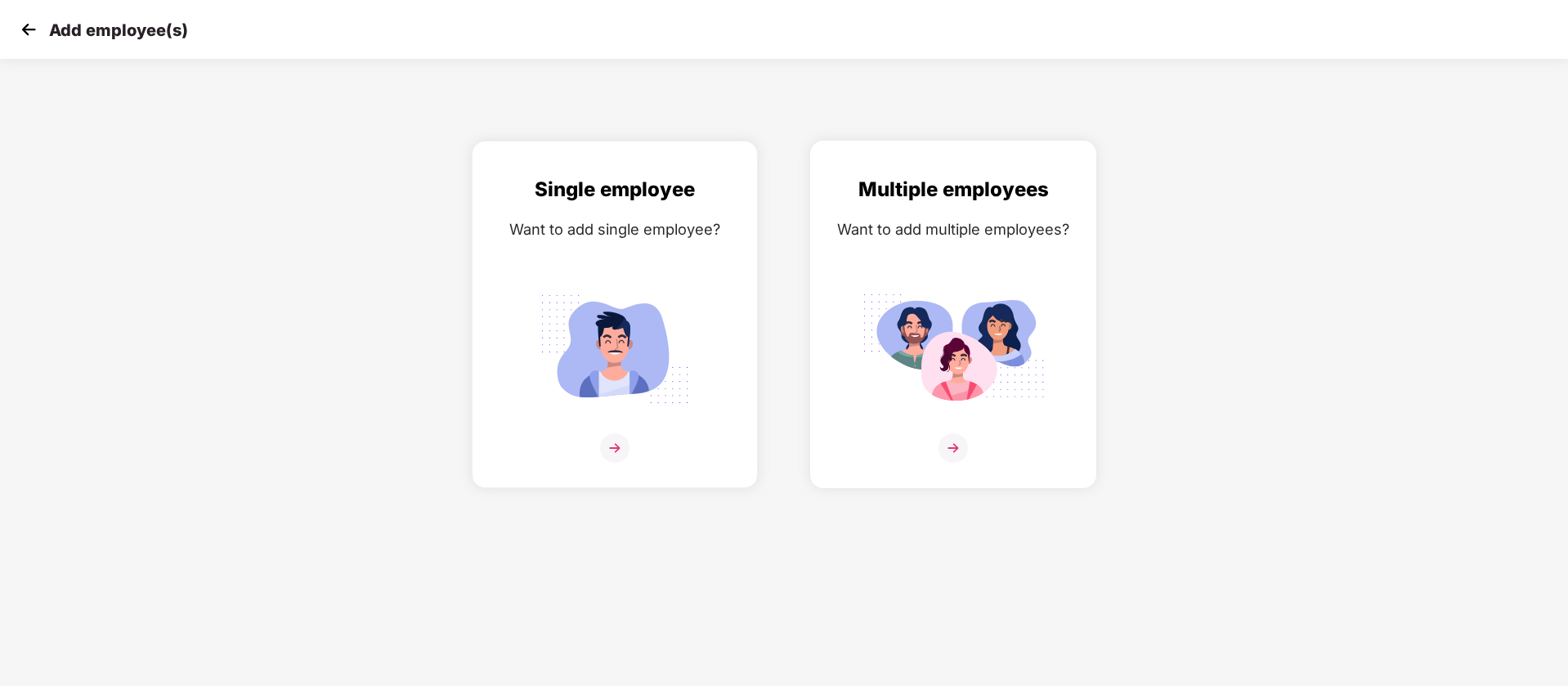
click at [1012, 227] on div "Want to add multiple employees?" at bounding box center [953, 229] width 252 height 24
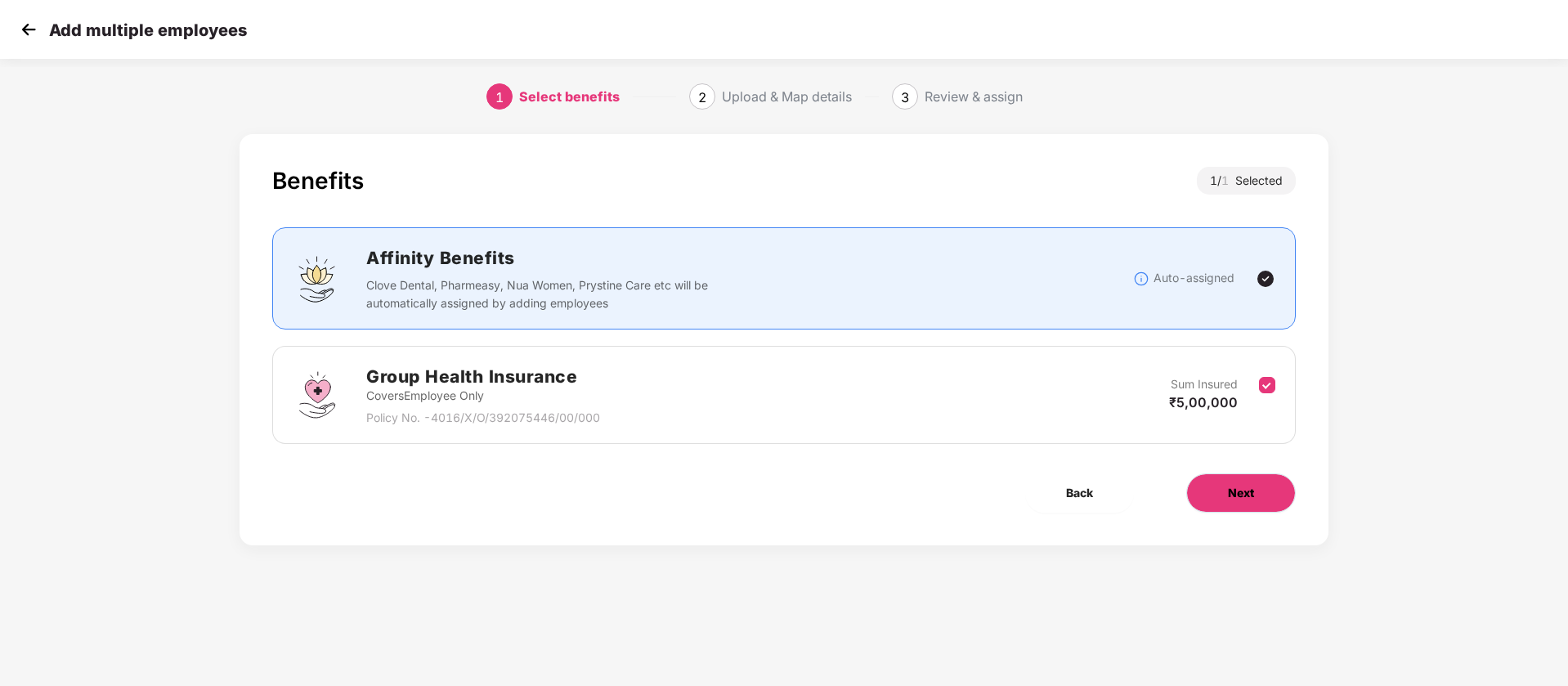
click at [1262, 495] on button "Next" at bounding box center [1240, 492] width 110 height 39
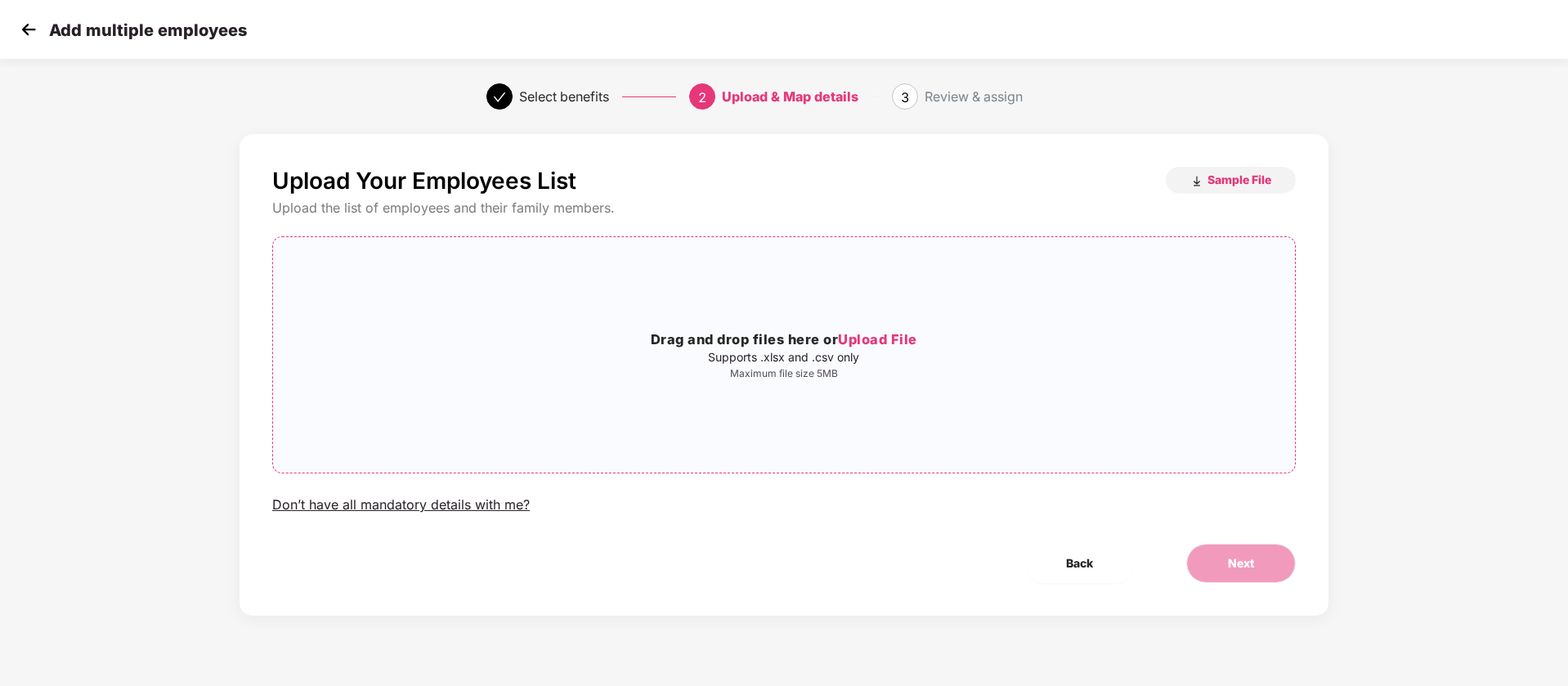
click at [822, 358] on p "Supports .xlsx and .csv only" at bounding box center [784, 357] width 1022 height 13
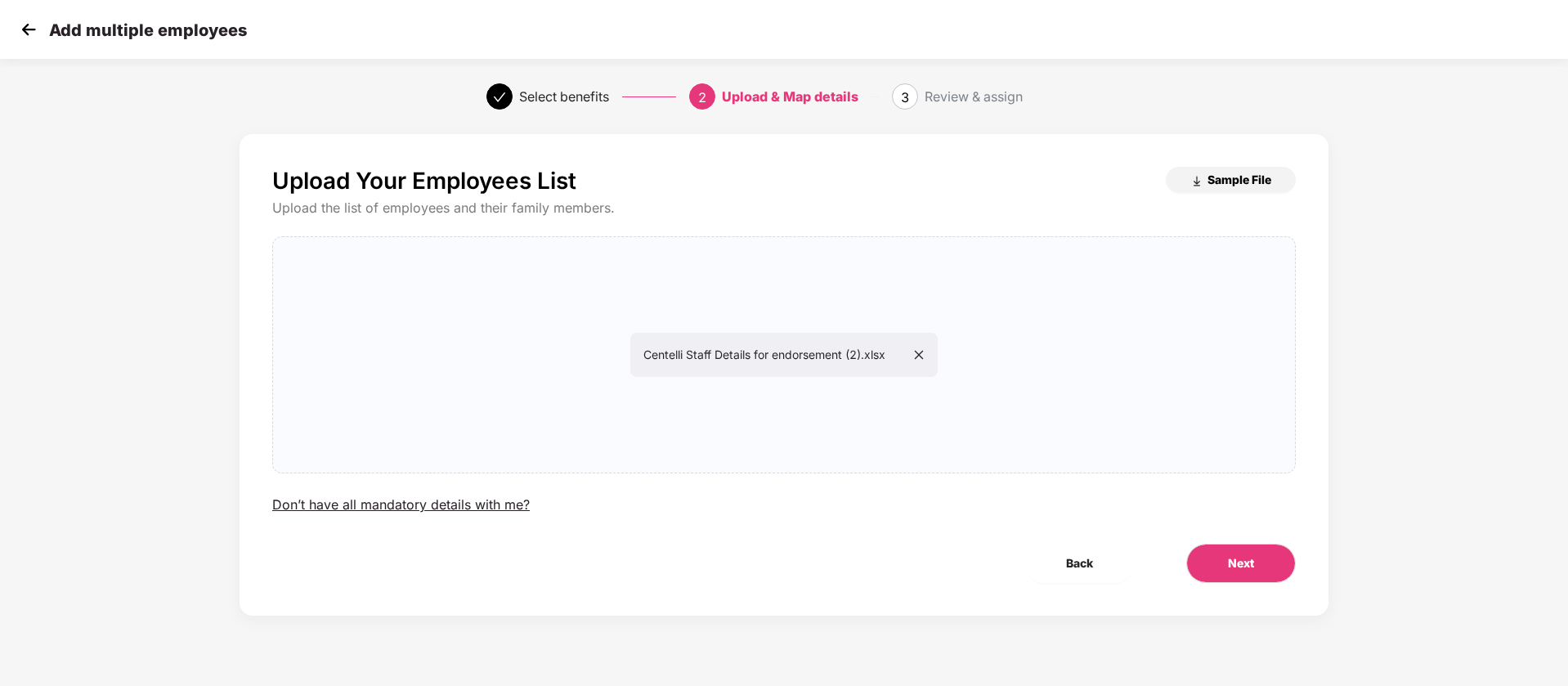
click at [1248, 179] on span "Sample File" at bounding box center [1239, 179] width 64 height 15
click at [923, 357] on icon "close" at bounding box center [919, 354] width 9 height 9
click at [1247, 558] on span "Next" at bounding box center [1240, 563] width 26 height 18
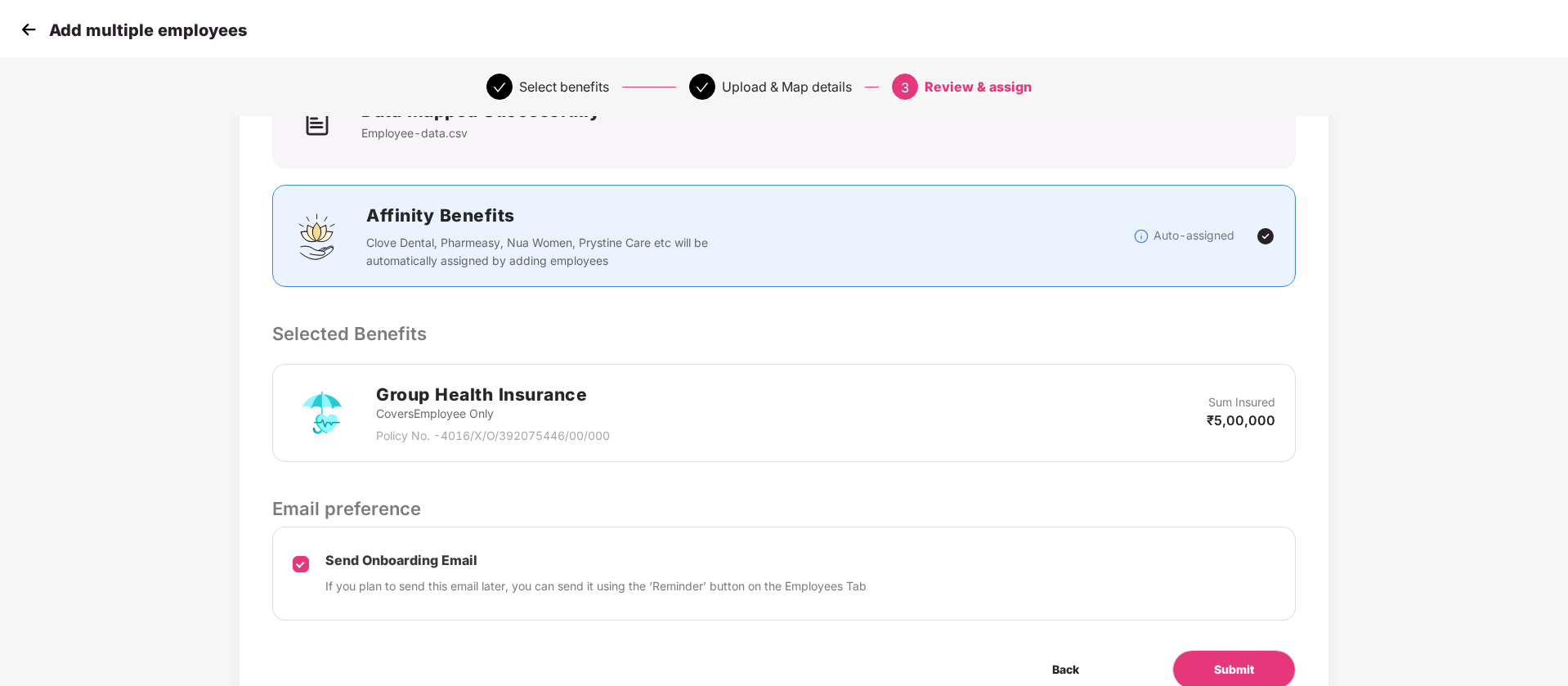
scroll to position [226, 0]
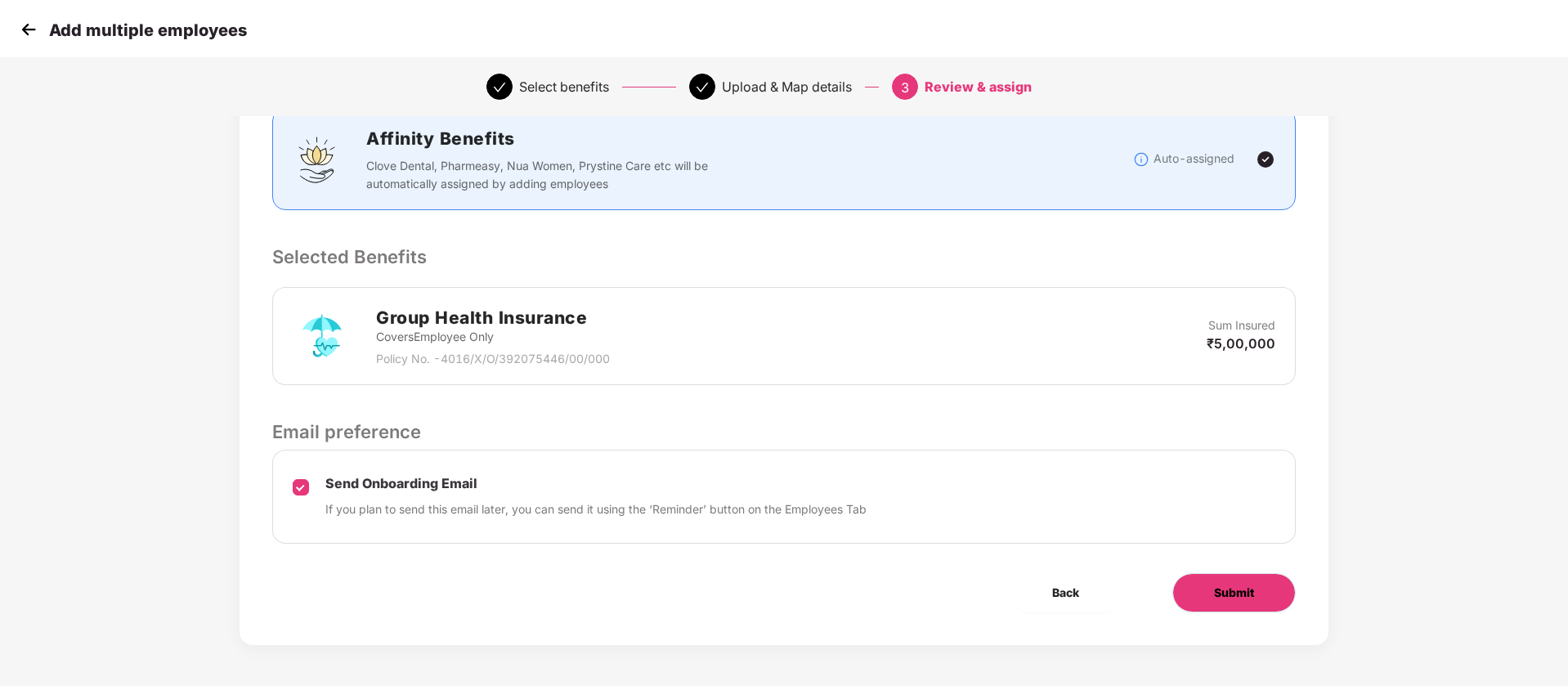
click at [1245, 604] on button "Submit" at bounding box center [1234, 593] width 123 height 39
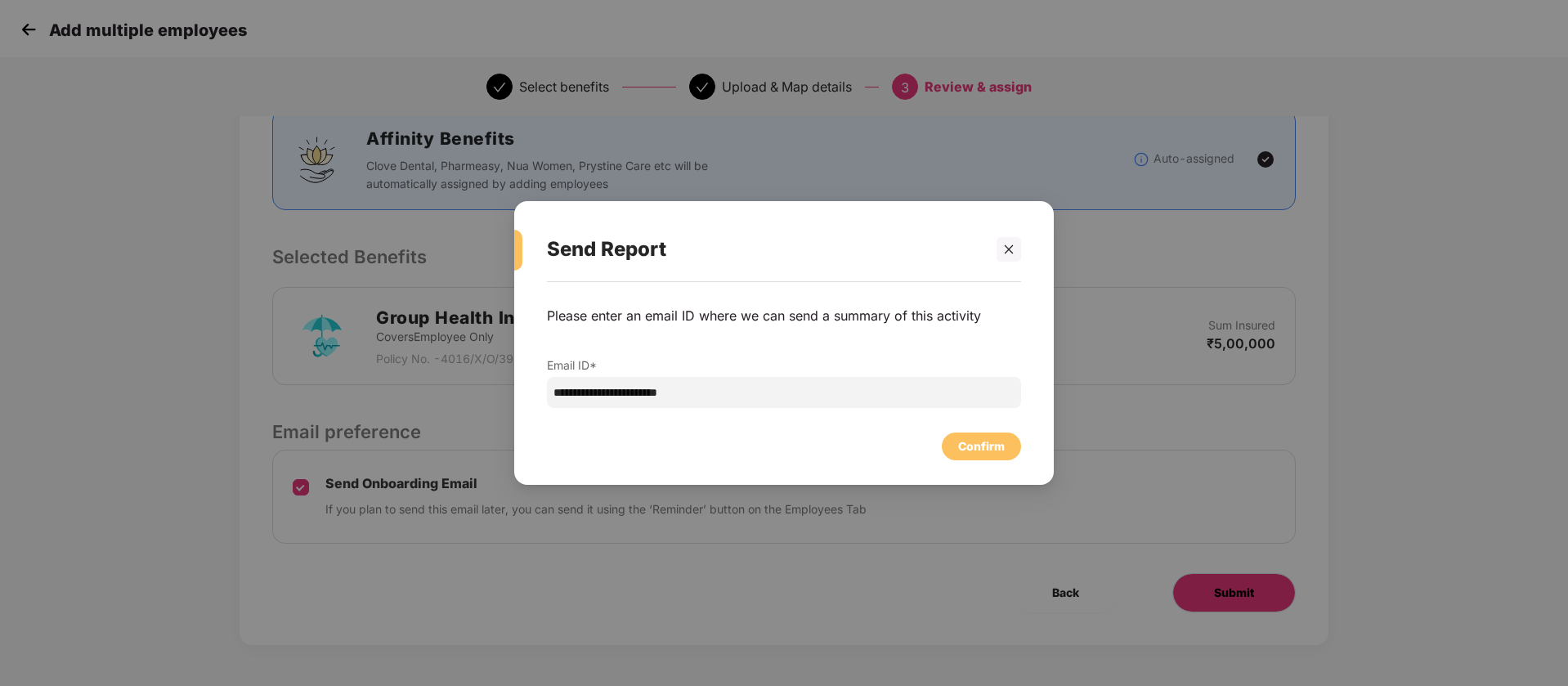
scroll to position [0, 0]
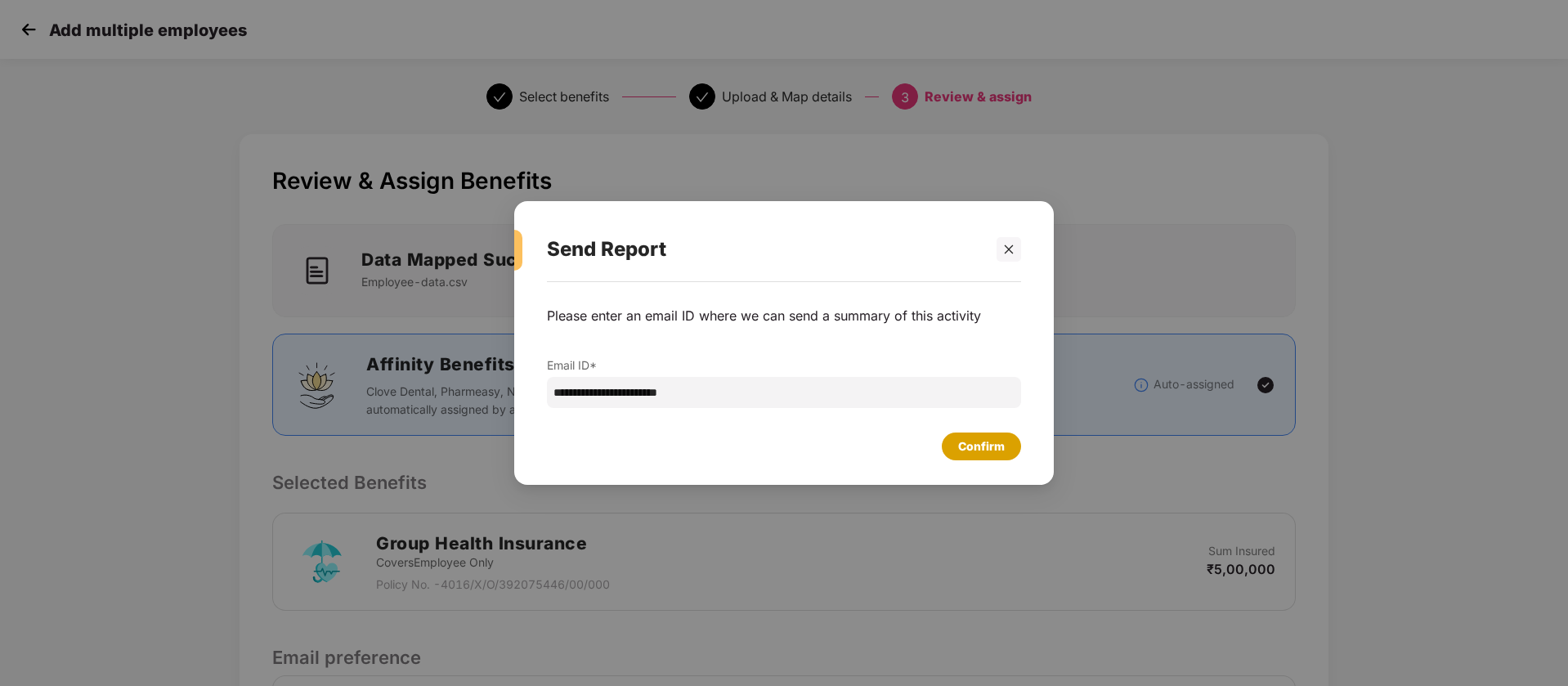
click at [983, 448] on div "Confirm" at bounding box center [981, 446] width 47 height 18
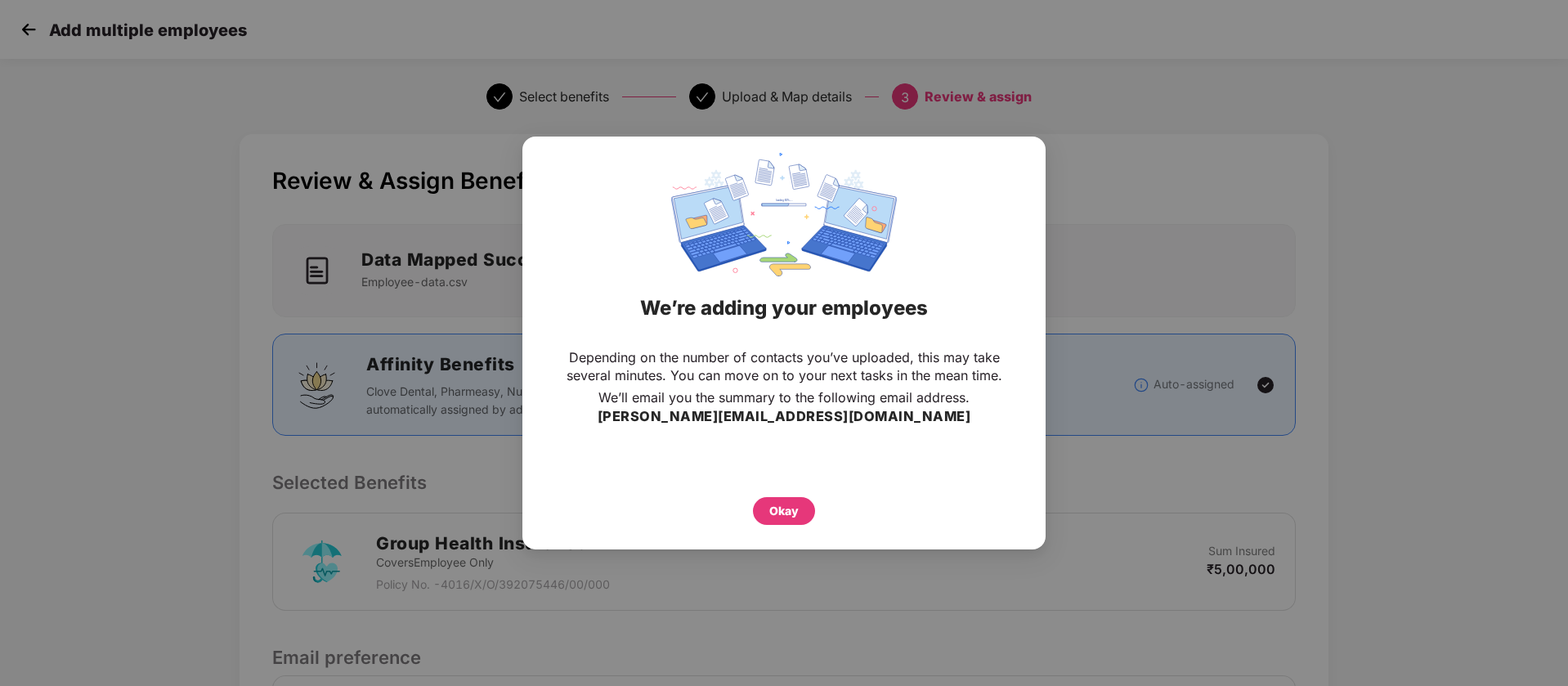
click at [836, 310] on div "We’re adding your employees" at bounding box center [784, 307] width 482 height 64
copy div "We’re adding your employees"
click at [792, 512] on div "Okay" at bounding box center [784, 510] width 30 height 18
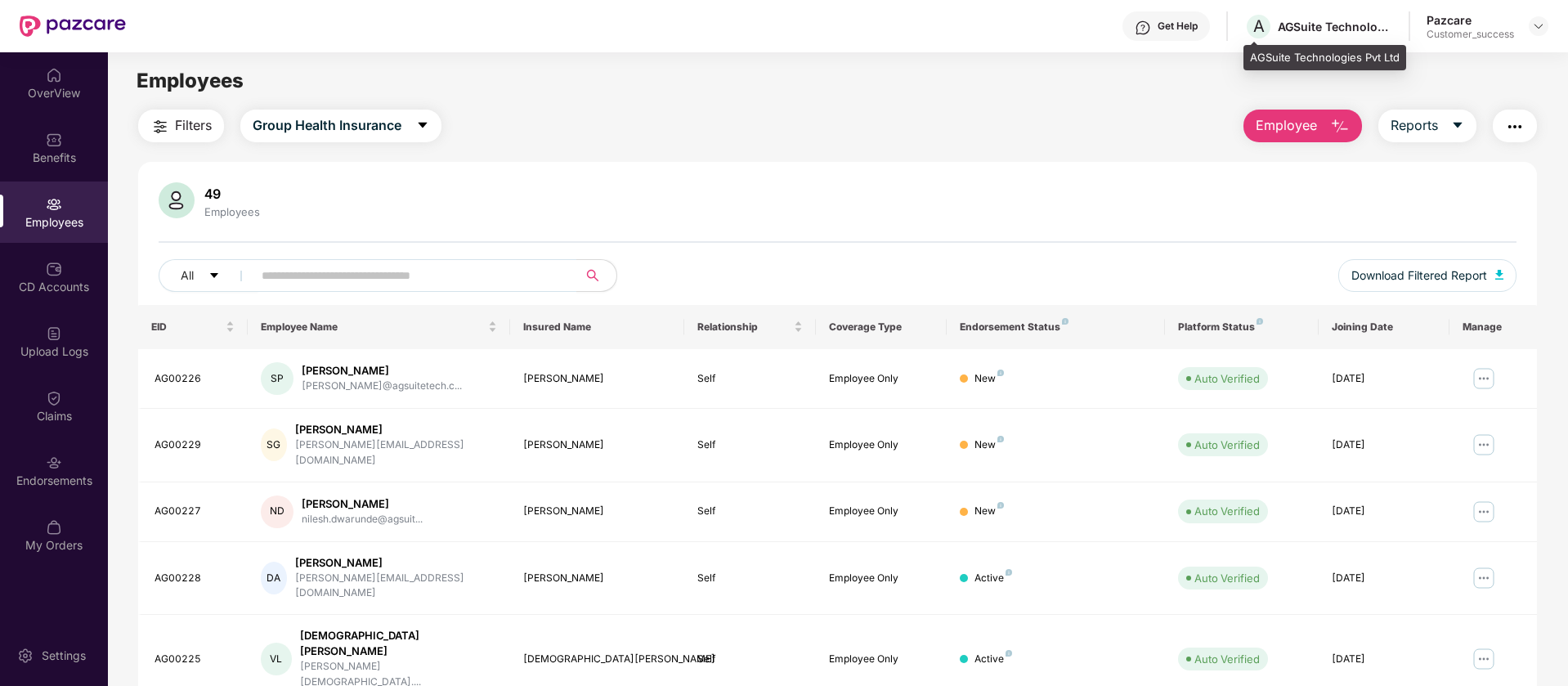
click at [1307, 20] on div "AGSuite Technologies Pvt Ltd" at bounding box center [1335, 26] width 115 height 15
click at [1306, 22] on div "AGSuite Technologies Pvt Ltd" at bounding box center [1335, 26] width 115 height 15
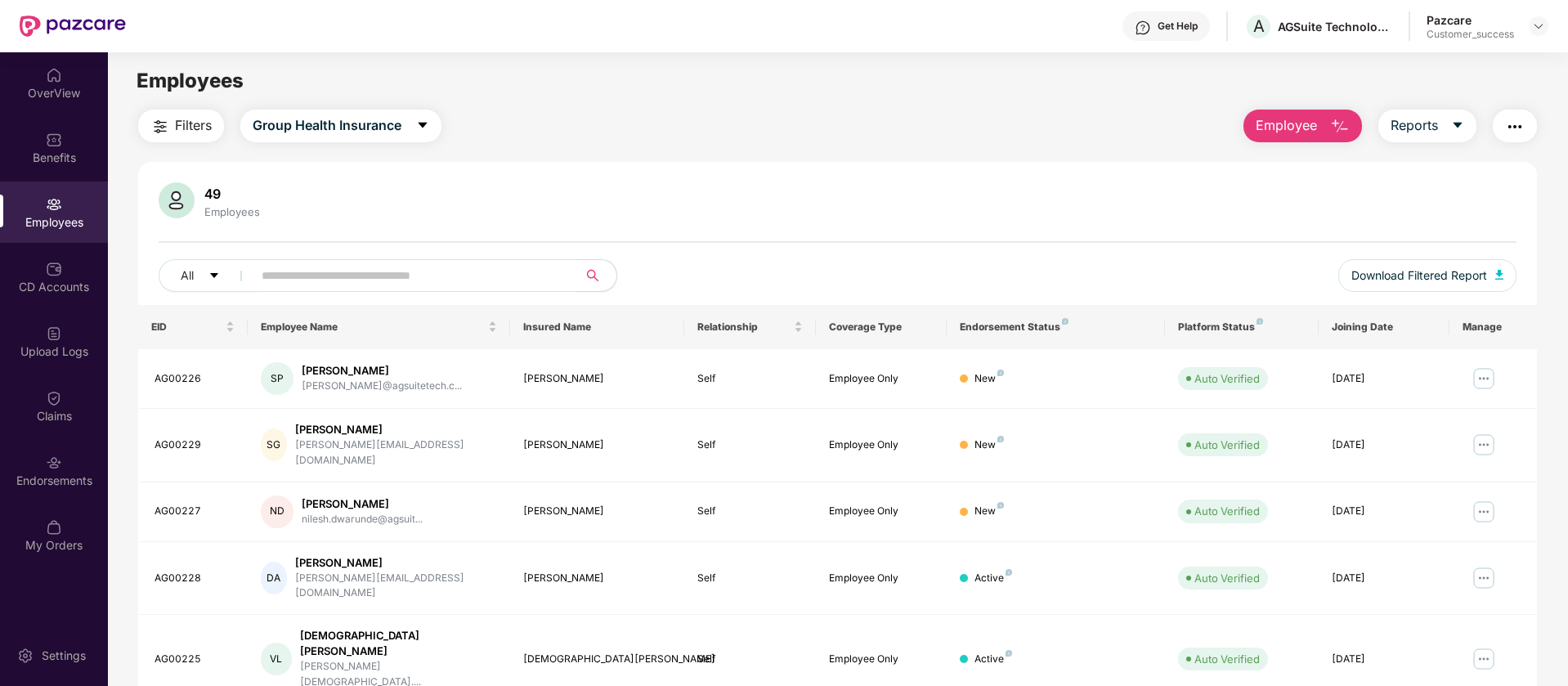
click at [1195, 65] on div "Employees" at bounding box center [837, 81] width 1459 height 31
click at [192, 117] on span "Filters" at bounding box center [193, 126] width 37 height 20
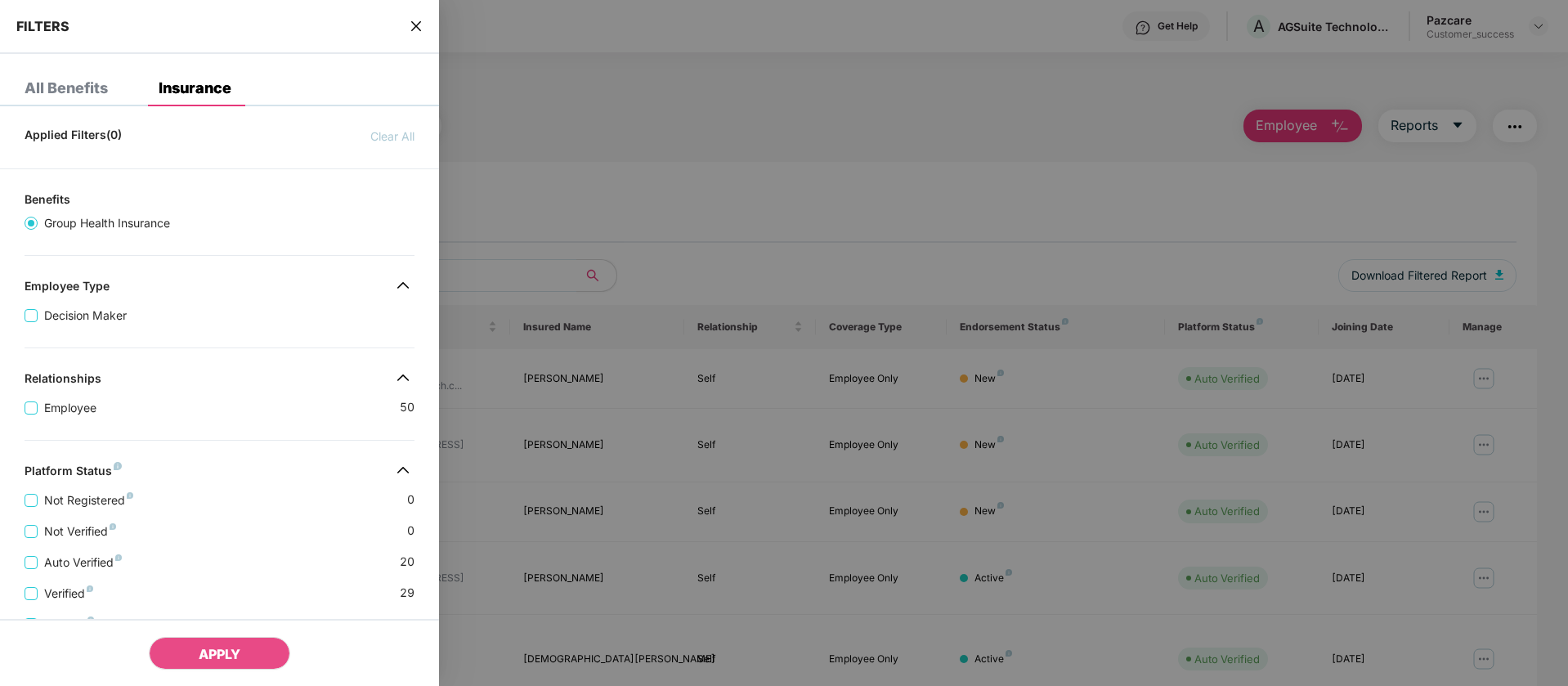
scroll to position [287, 0]
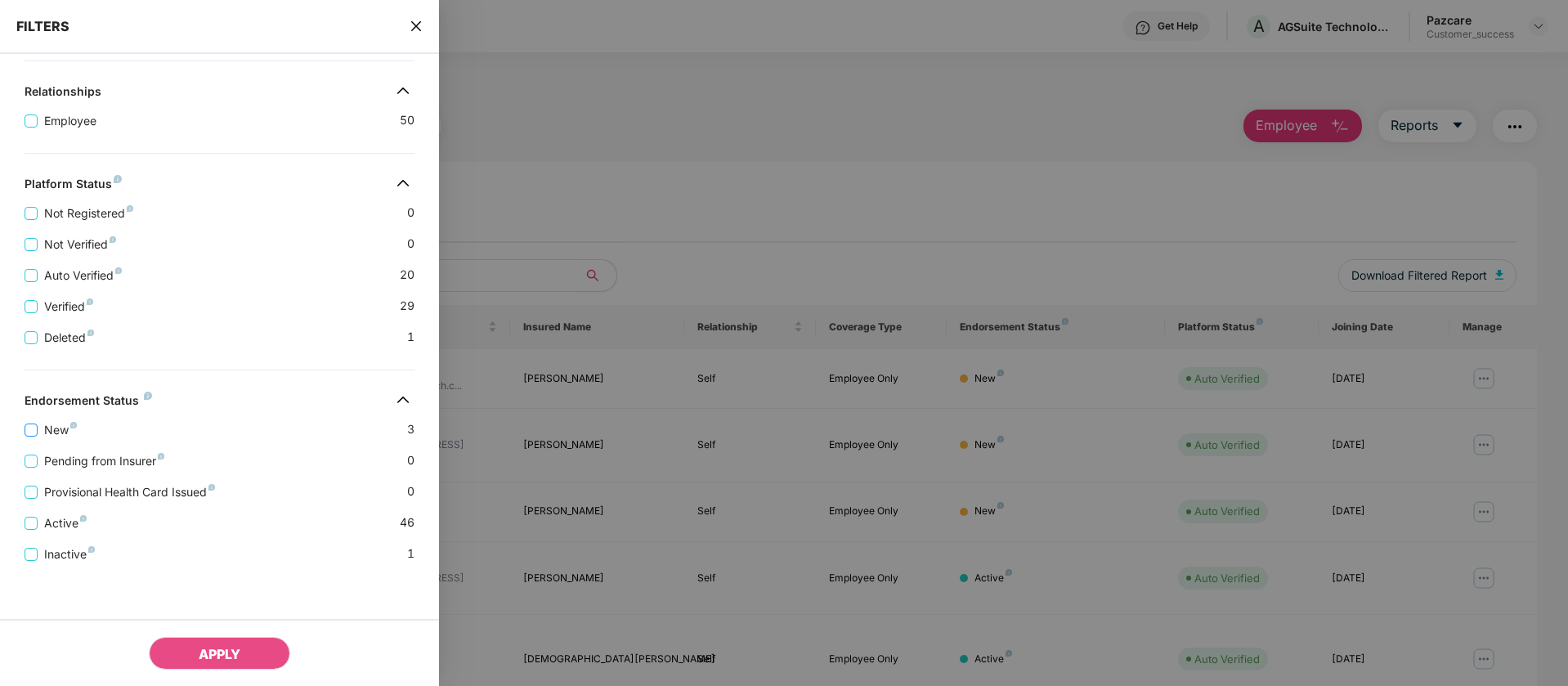
click at [52, 429] on span "New" at bounding box center [60, 430] width 46 height 18
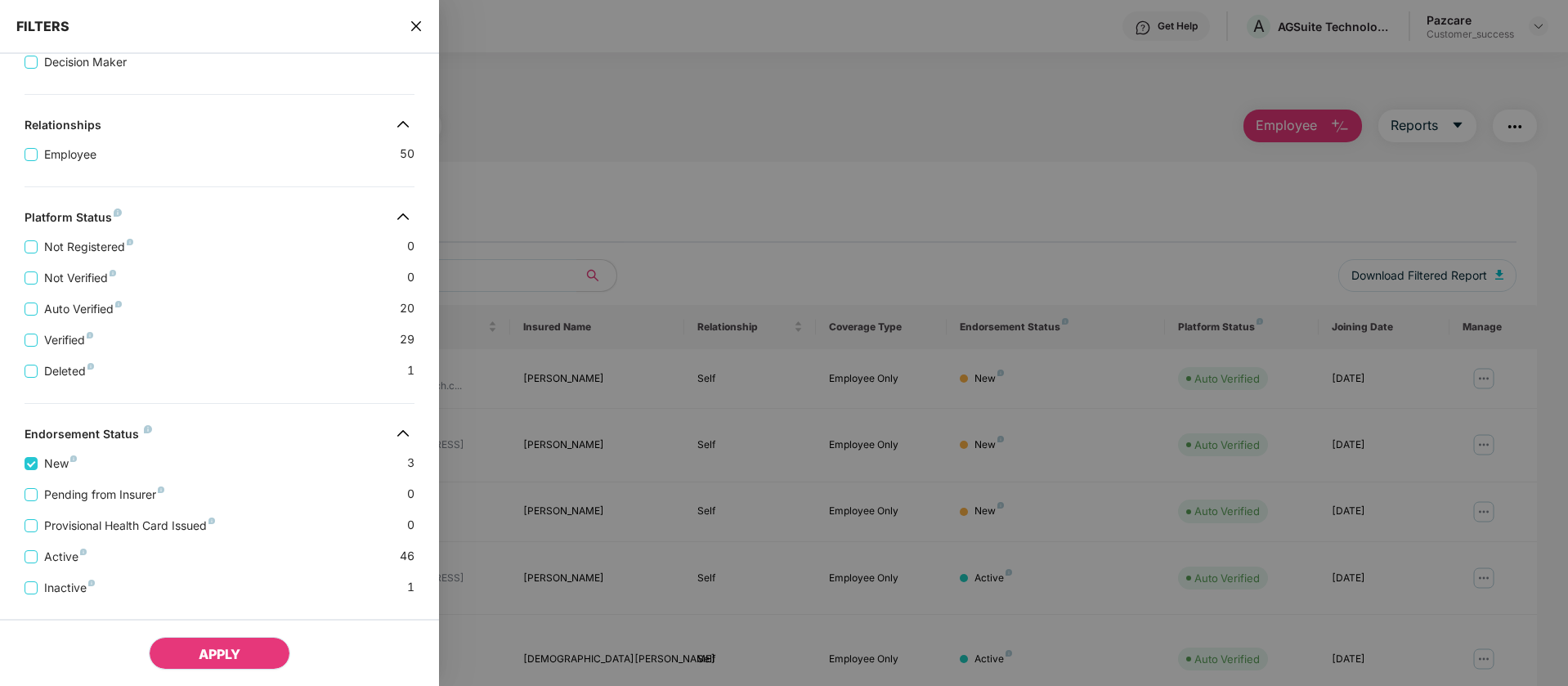
click at [258, 653] on button "APPLY" at bounding box center [219, 653] width 142 height 33
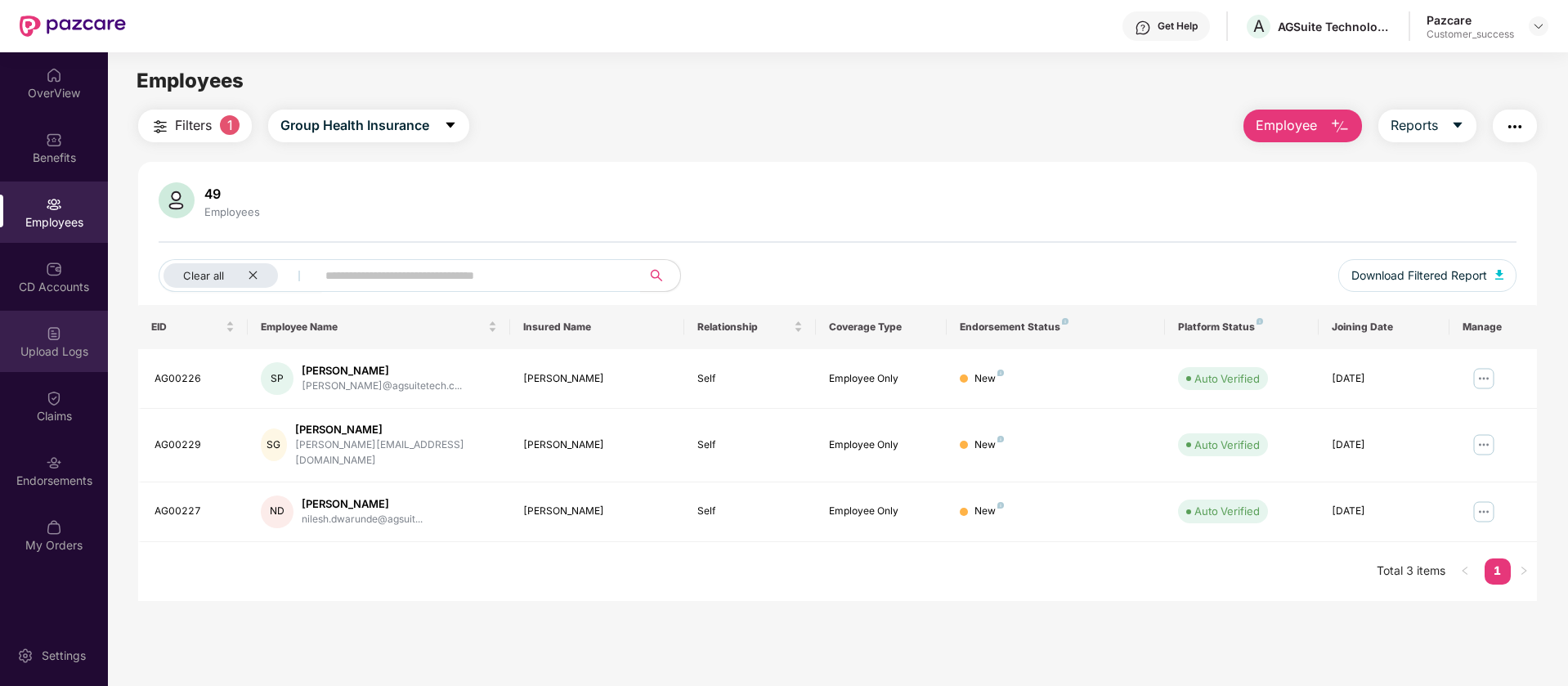
click at [31, 349] on div "Upload Logs" at bounding box center [53, 351] width 108 height 16
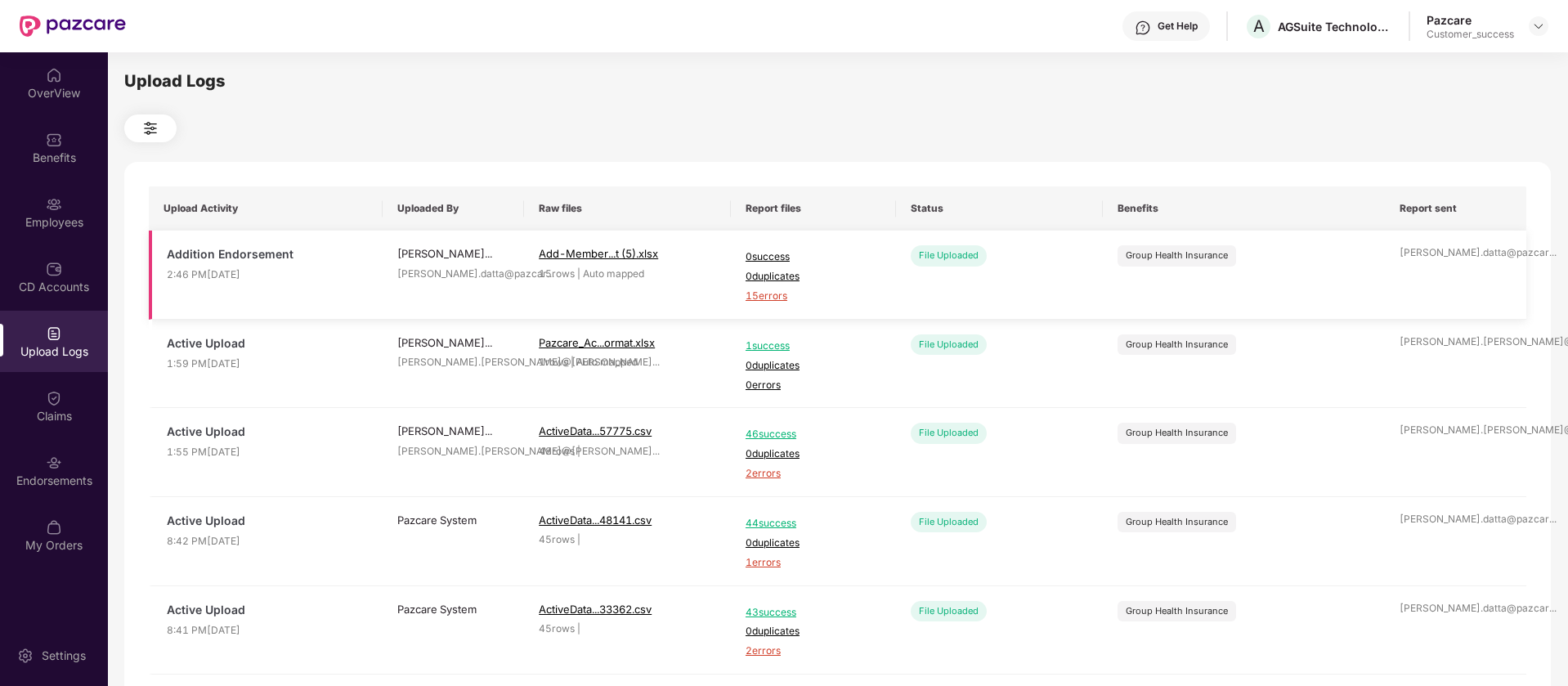
click at [765, 301] on span "15 errors" at bounding box center [813, 296] width 136 height 15
click at [1542, 30] on img at bounding box center [1537, 25] width 13 height 13
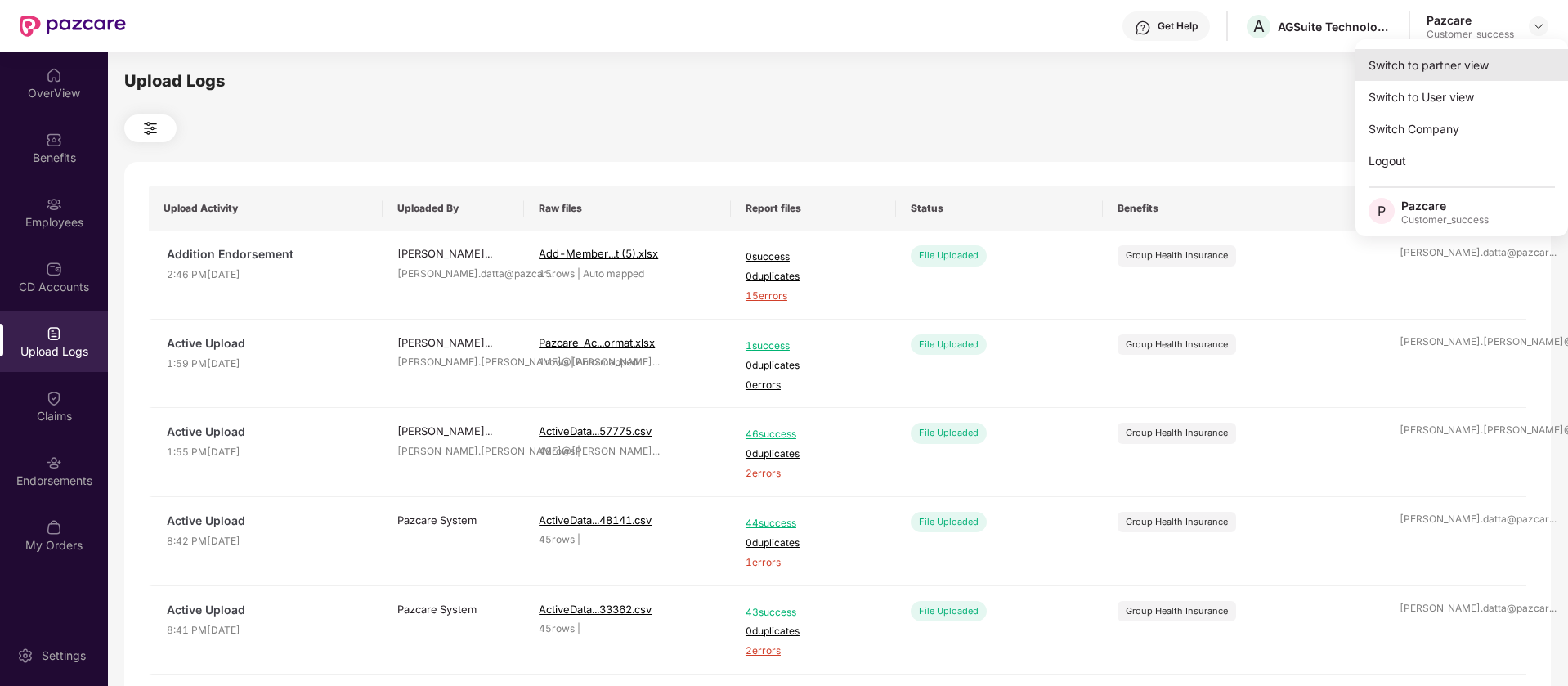
click at [1512, 68] on div "Switch to partner view" at bounding box center [1461, 65] width 212 height 32
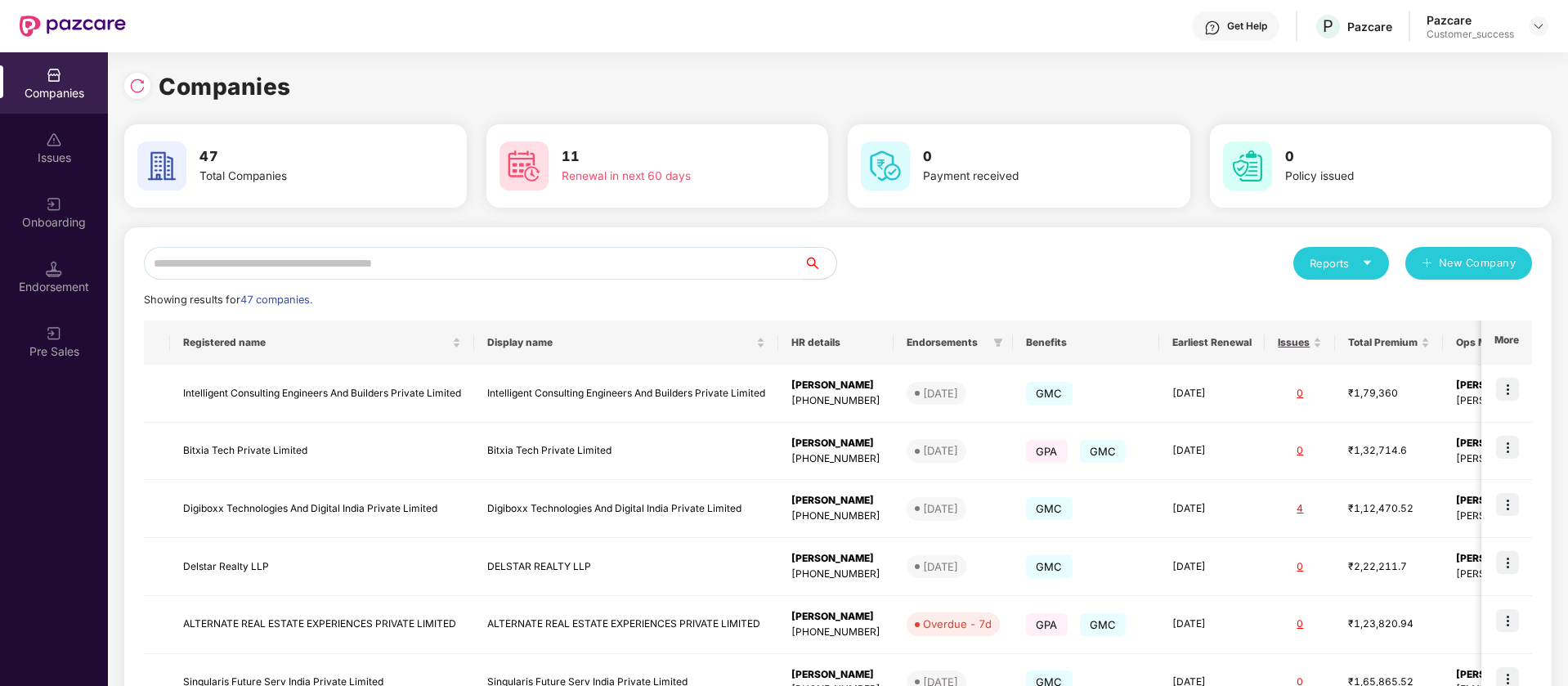
click at [415, 256] on input "text" at bounding box center [473, 263] width 660 height 33
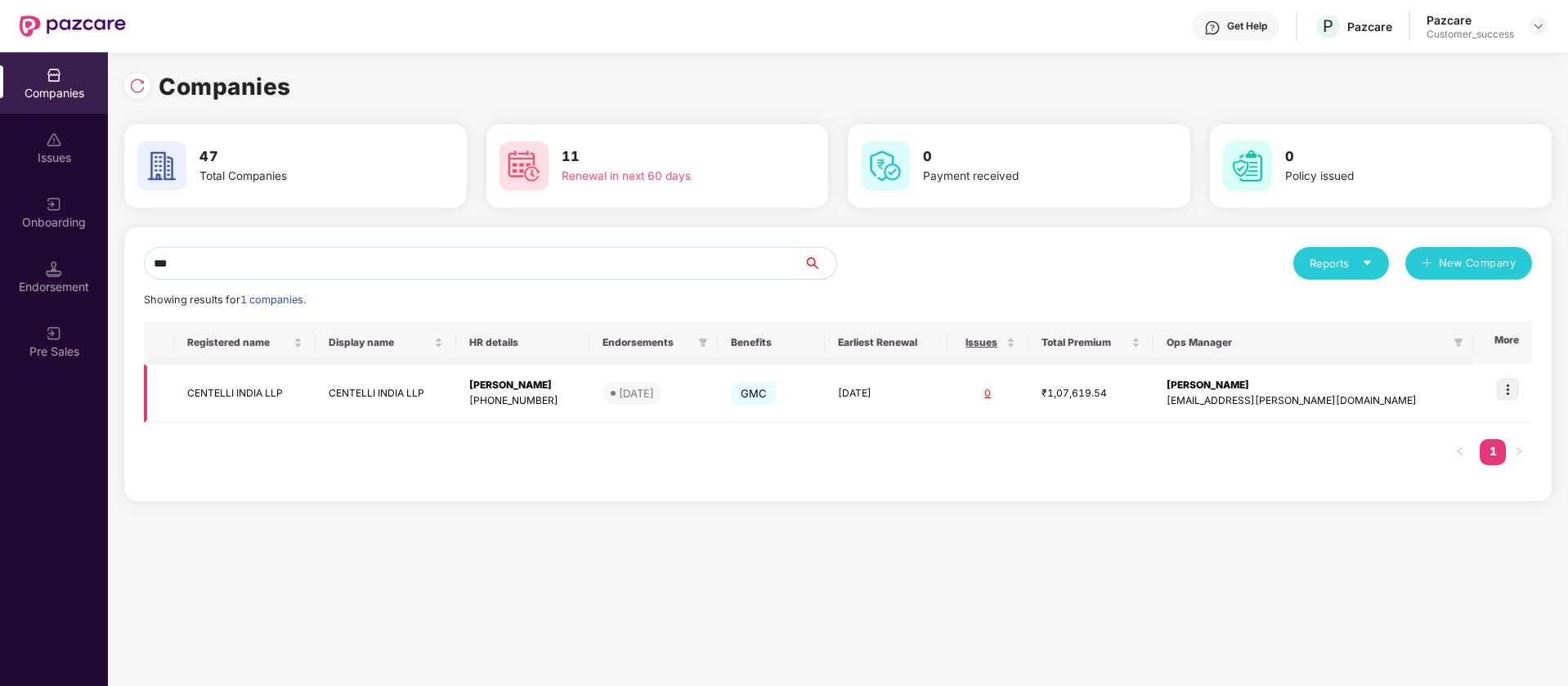
type input "***"
click at [1515, 392] on img at bounding box center [1507, 389] width 23 height 23
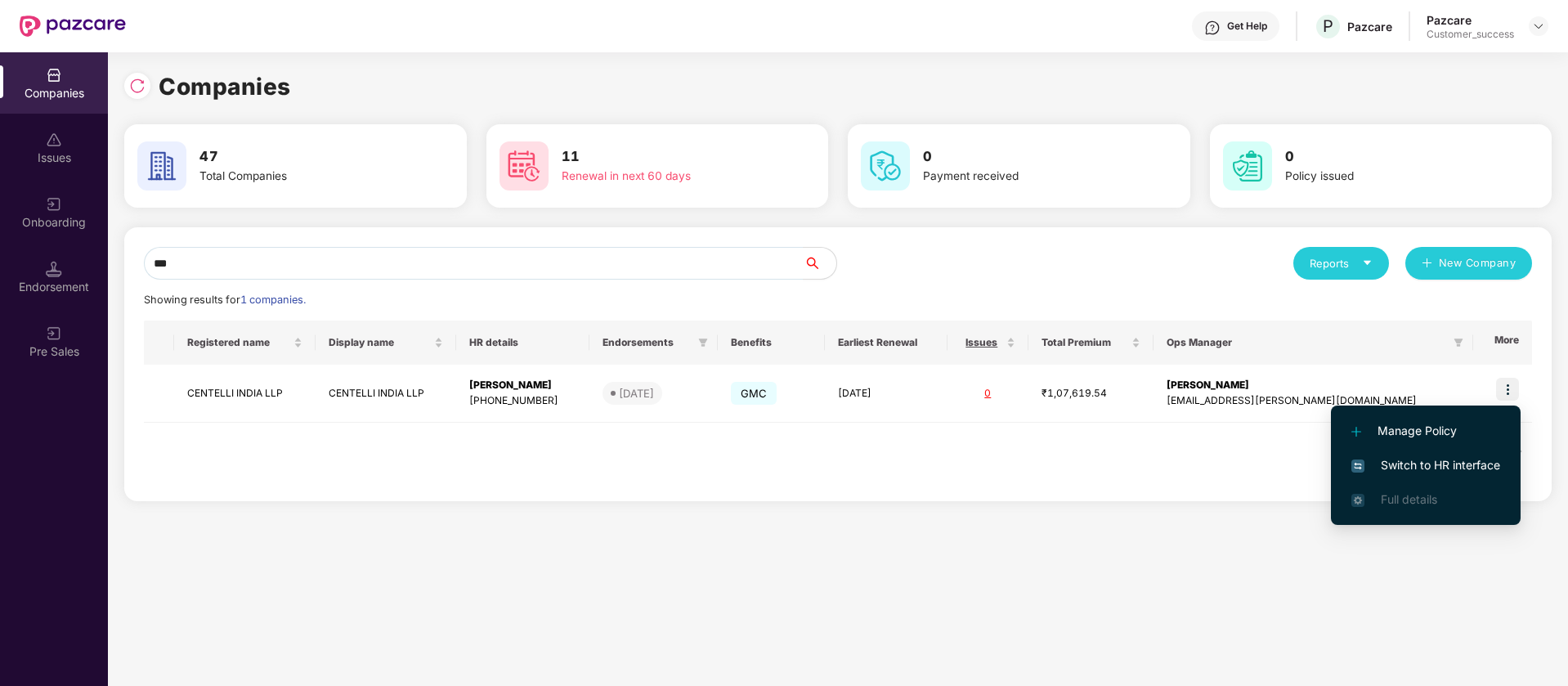
click at [1490, 458] on span "Switch to HR interface" at bounding box center [1425, 464] width 149 height 18
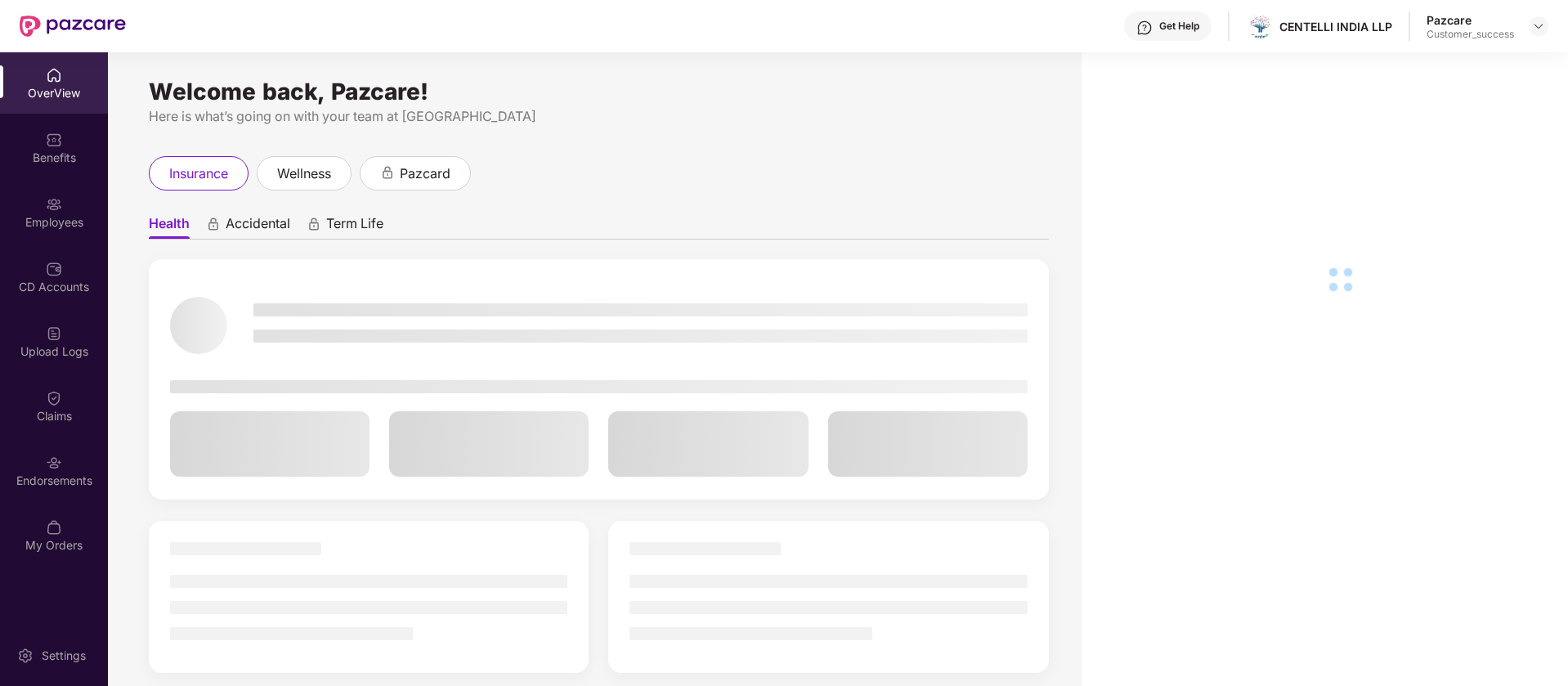
click at [65, 200] on div "Employees" at bounding box center [53, 212] width 108 height 61
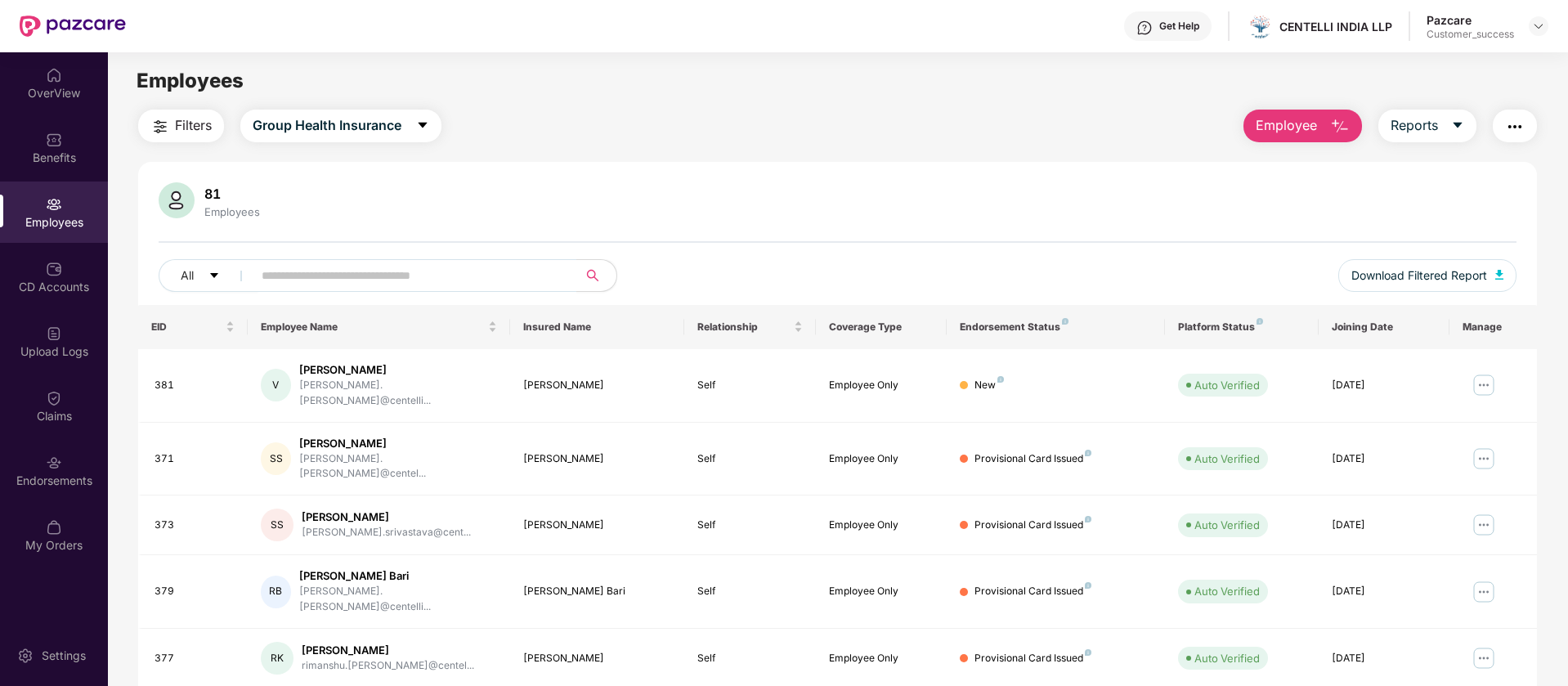
click at [1294, 130] on span "Employee" at bounding box center [1286, 126] width 61 height 20
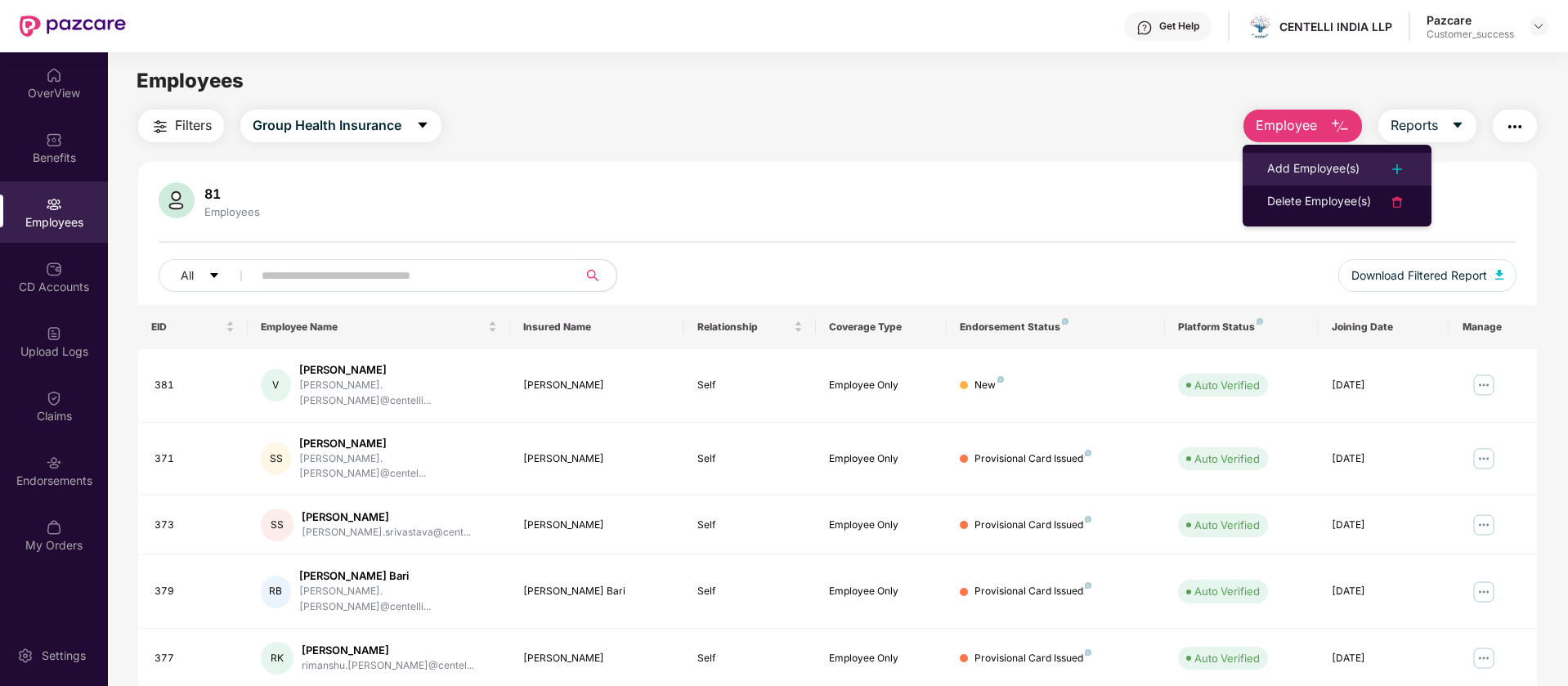
click at [1350, 163] on div "Add Employee(s)" at bounding box center [1312, 169] width 93 height 20
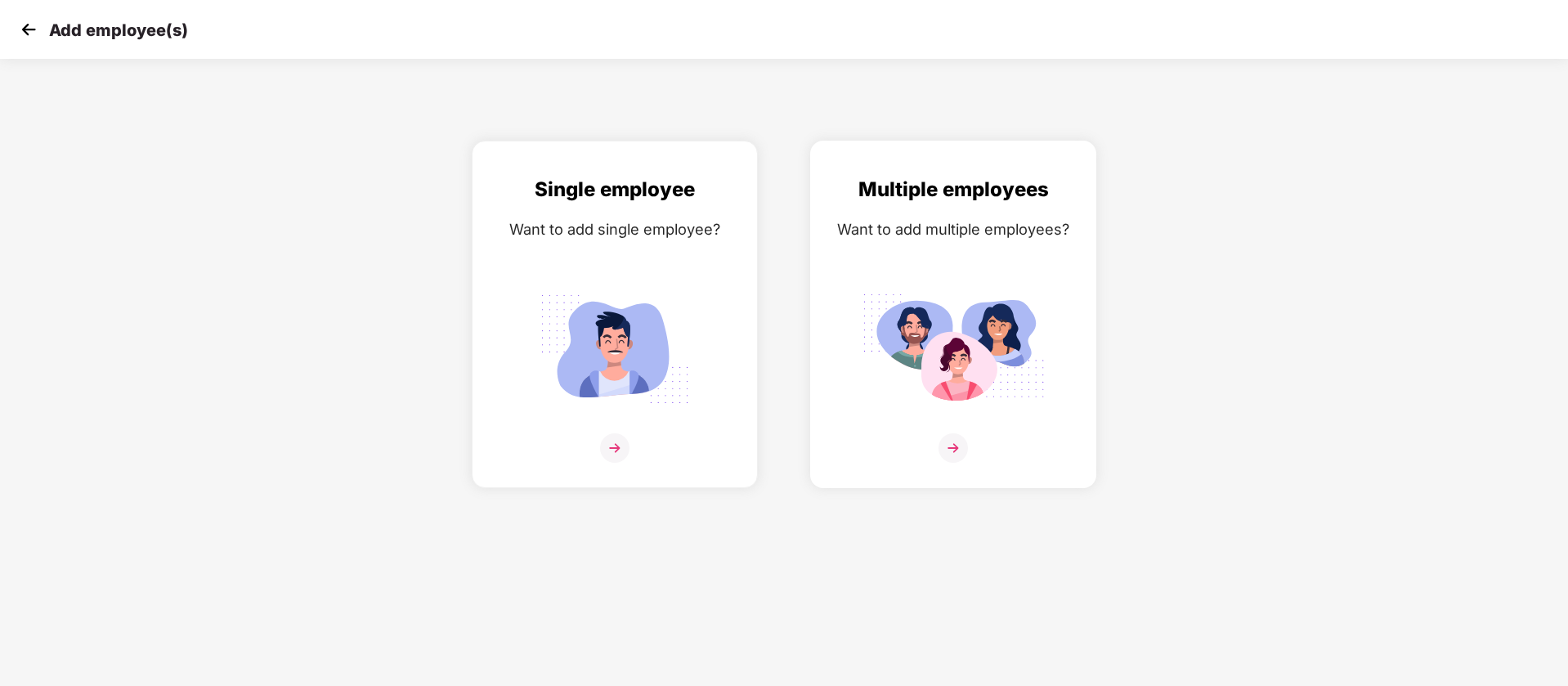
click at [948, 356] on img at bounding box center [953, 349] width 183 height 127
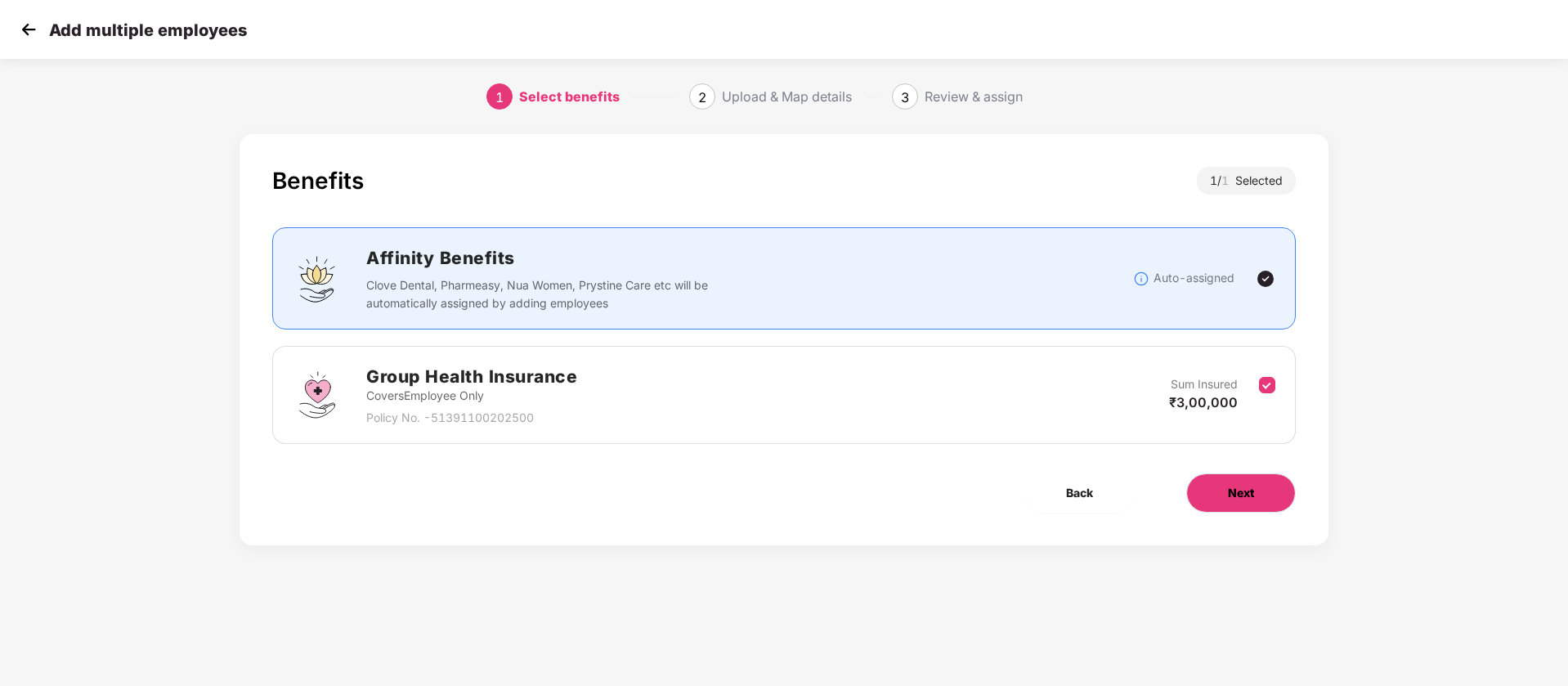
click at [1239, 479] on button "Next" at bounding box center [1240, 492] width 110 height 39
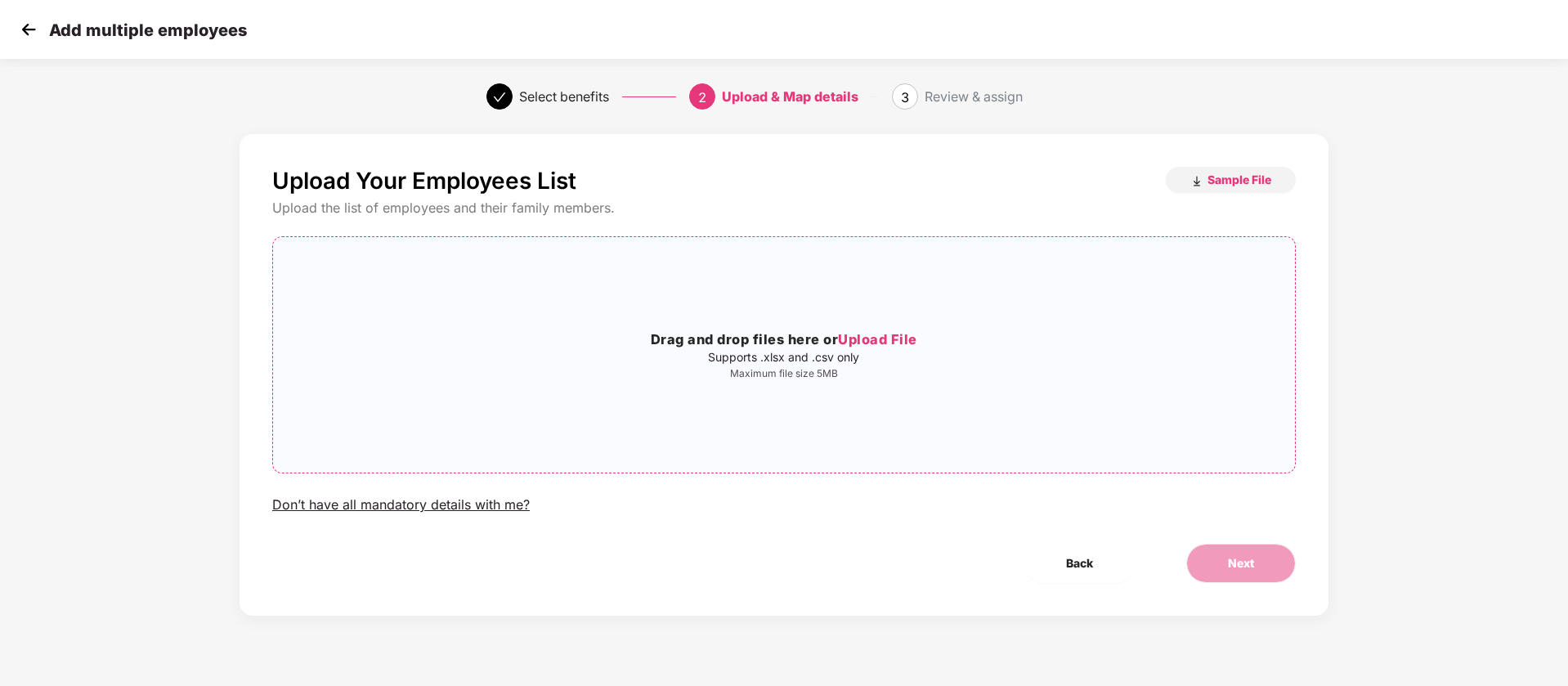
click at [813, 369] on p "Maximum file size 5MB" at bounding box center [784, 373] width 1022 height 13
click at [1250, 564] on span "Next" at bounding box center [1240, 563] width 26 height 18
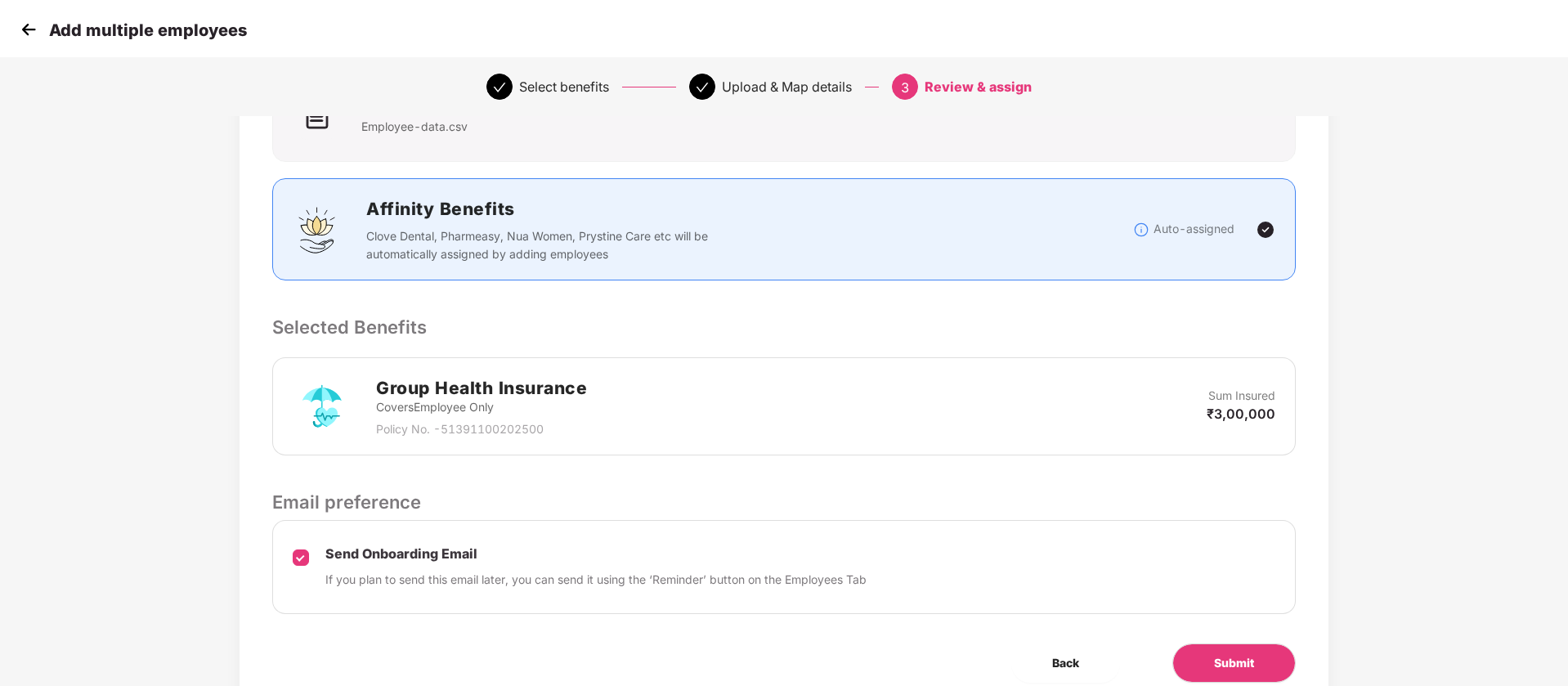
scroll to position [226, 0]
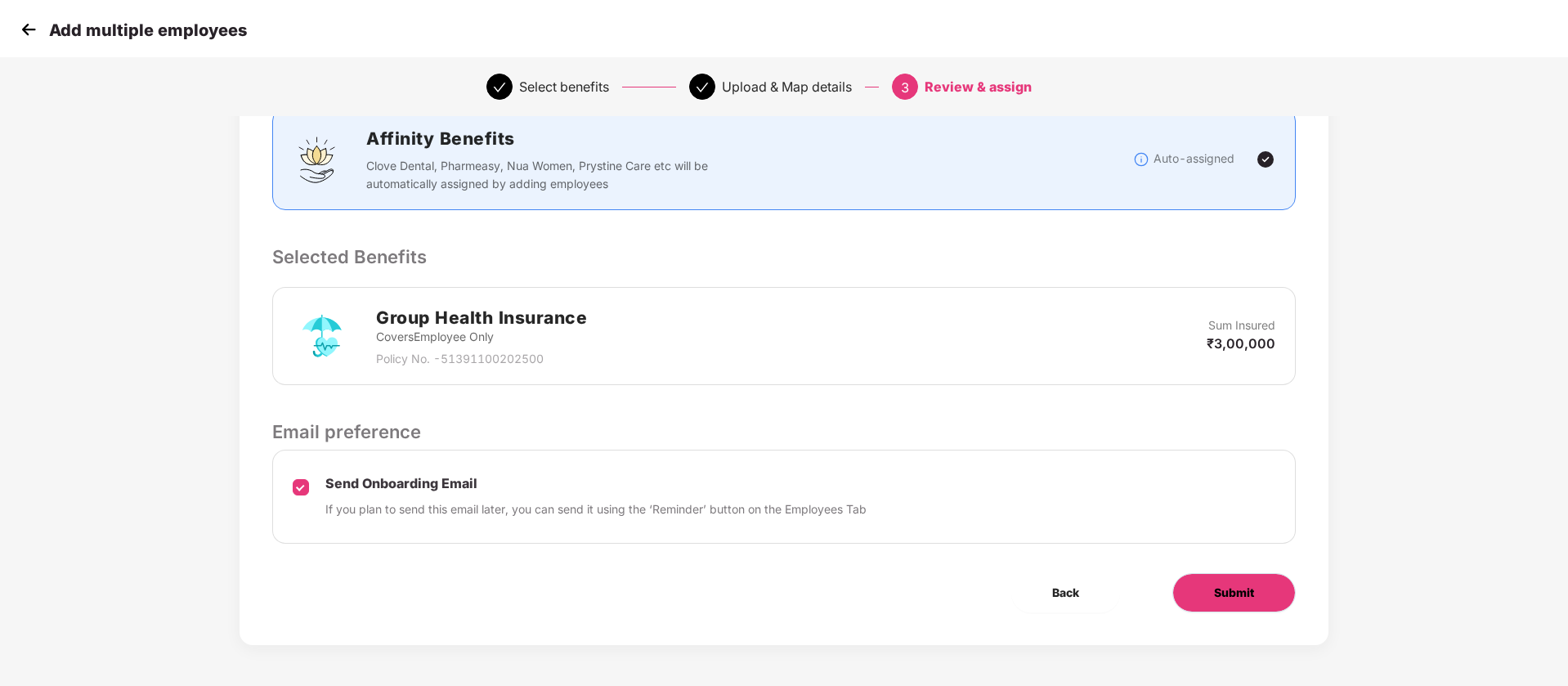
click at [1269, 588] on button "Submit" at bounding box center [1234, 593] width 123 height 39
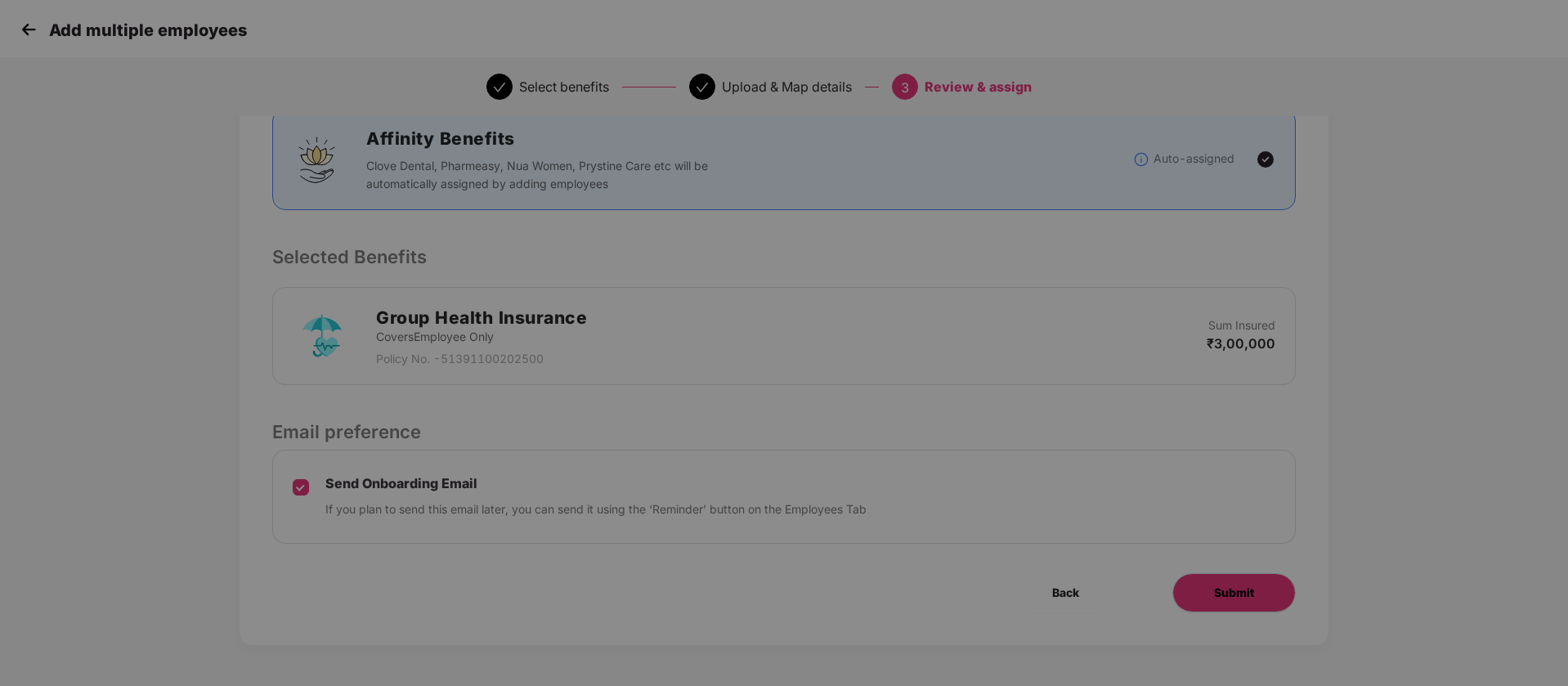
scroll to position [0, 0]
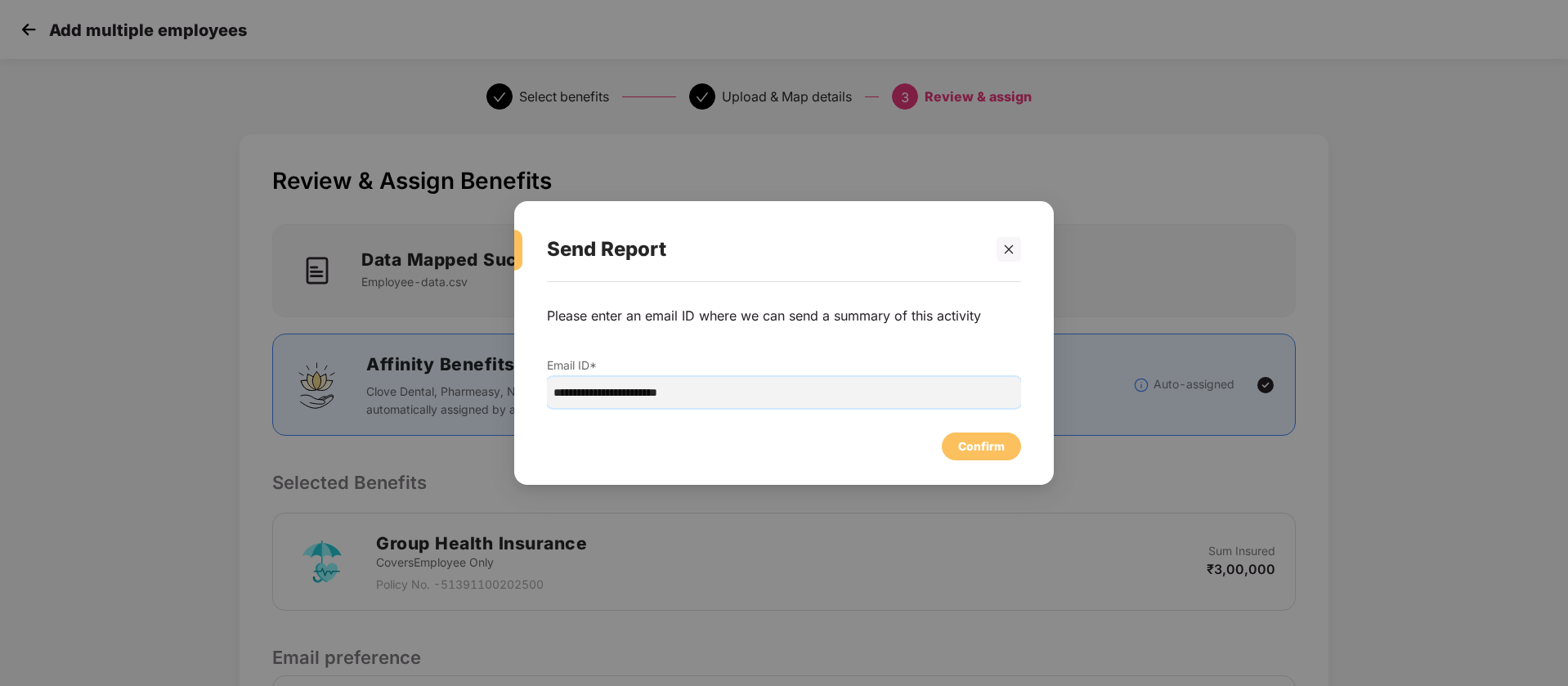
click at [751, 385] on input "**********" at bounding box center [784, 392] width 474 height 31
click at [994, 454] on div "Confirm" at bounding box center [981, 446] width 47 height 18
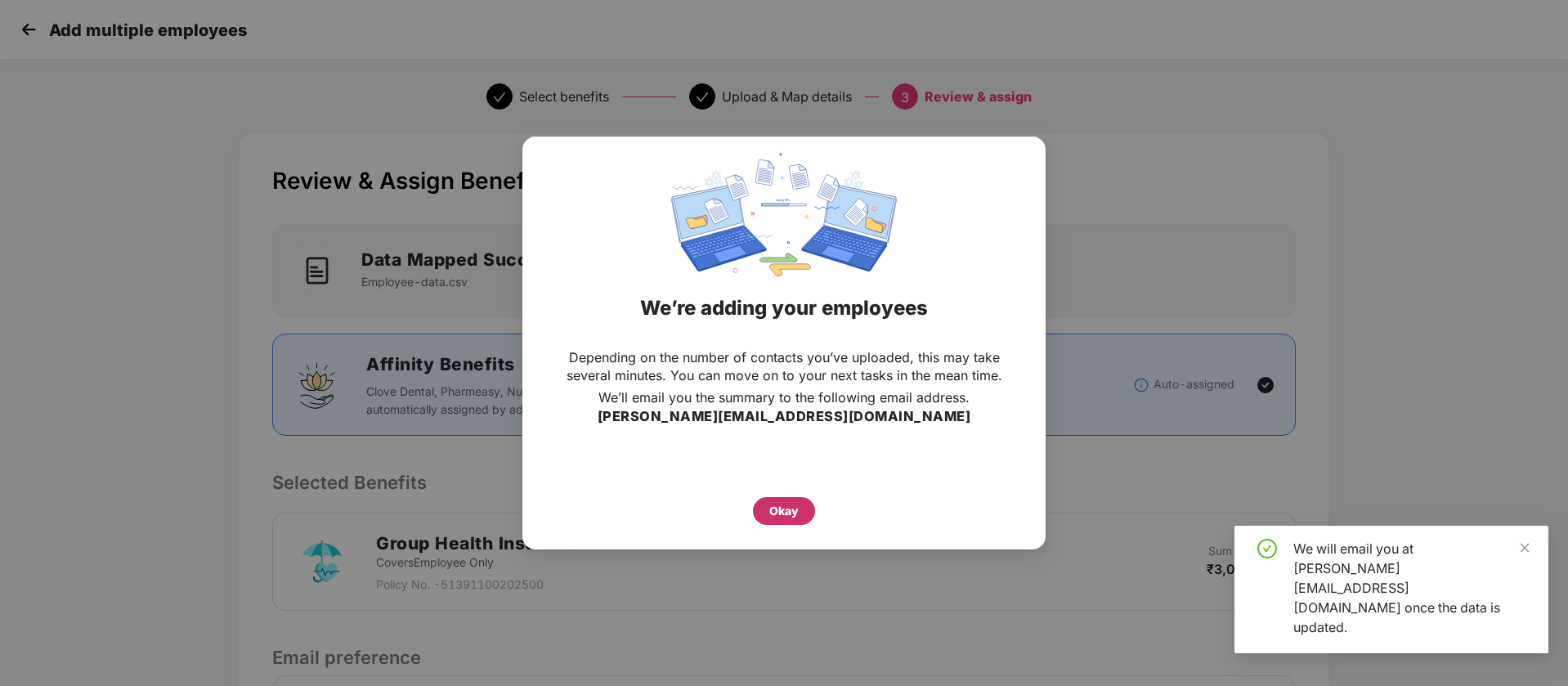
click at [778, 506] on div "Okay" at bounding box center [784, 510] width 30 height 18
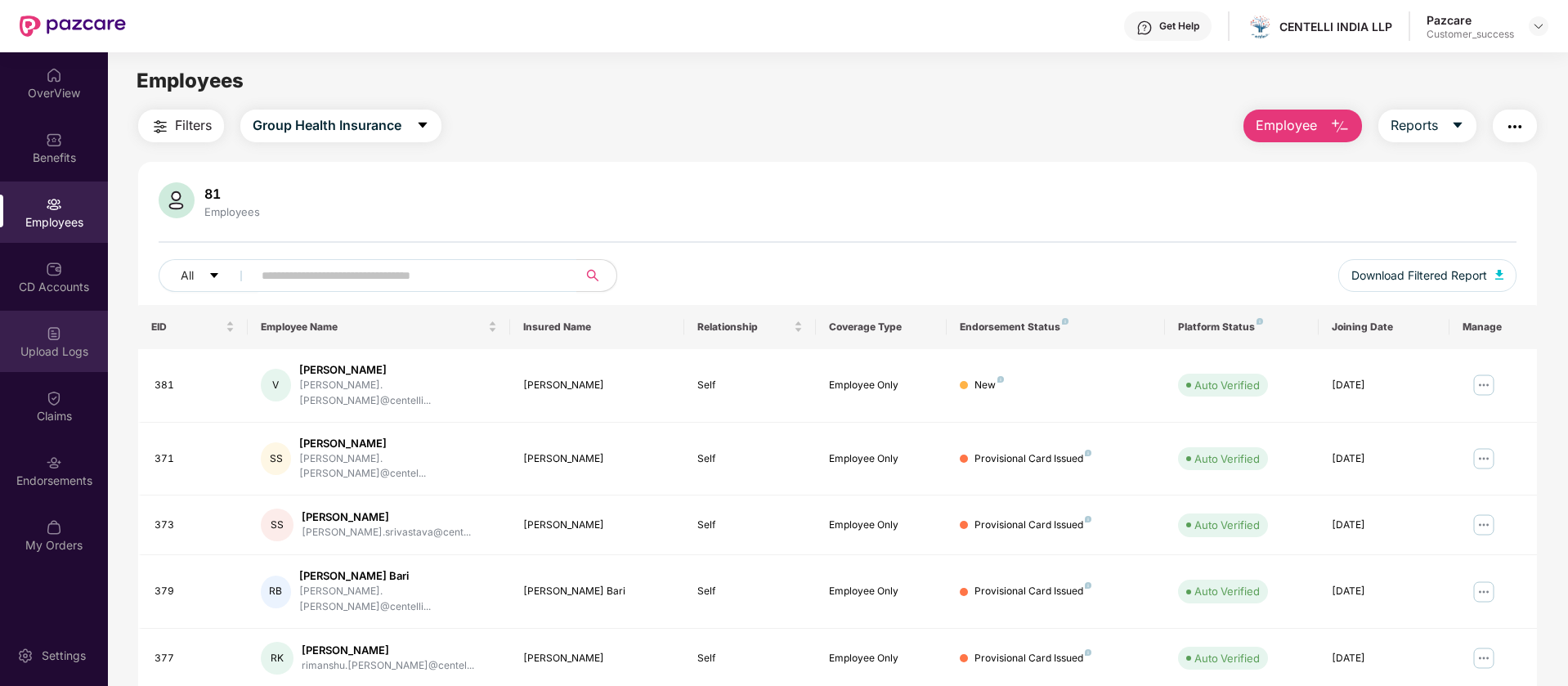
click at [50, 347] on div "Upload Logs" at bounding box center [53, 351] width 108 height 16
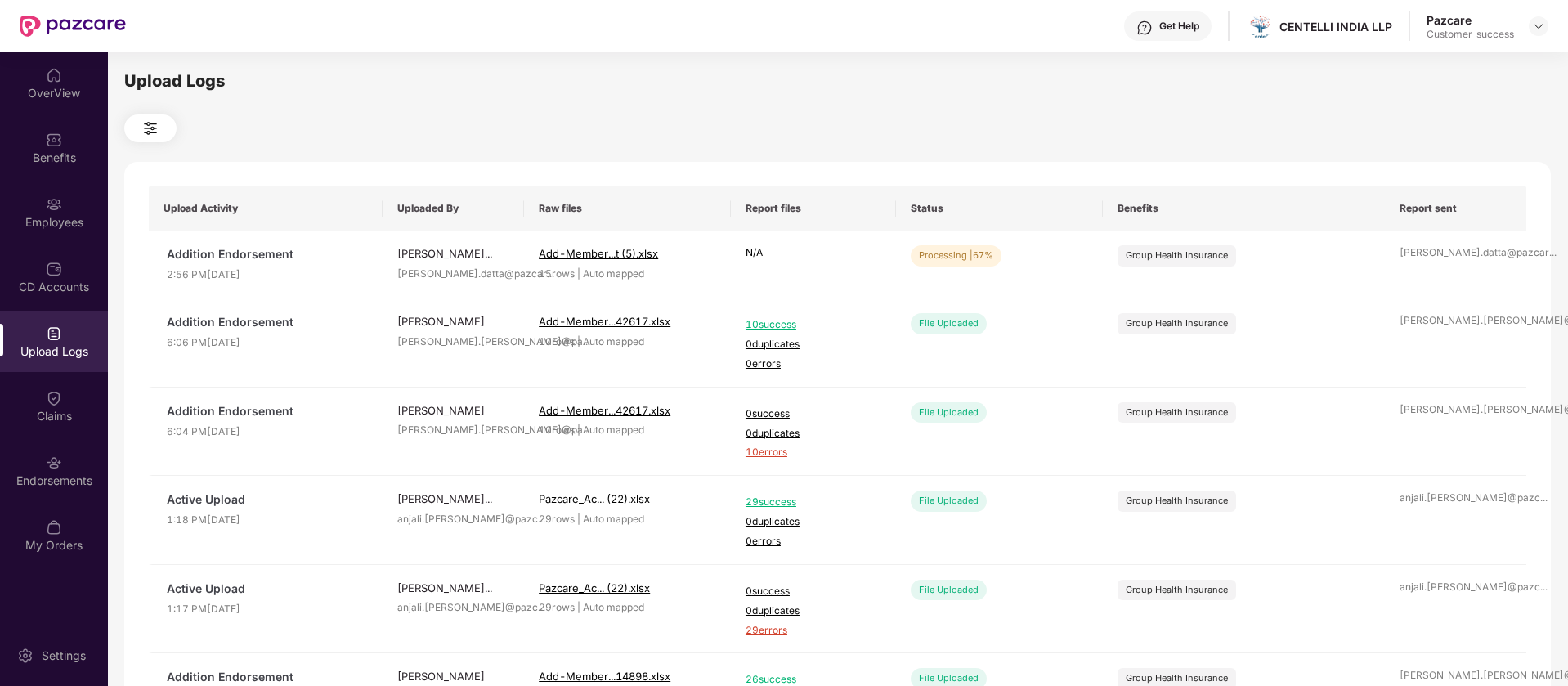
click at [155, 129] on img at bounding box center [150, 128] width 20 height 20
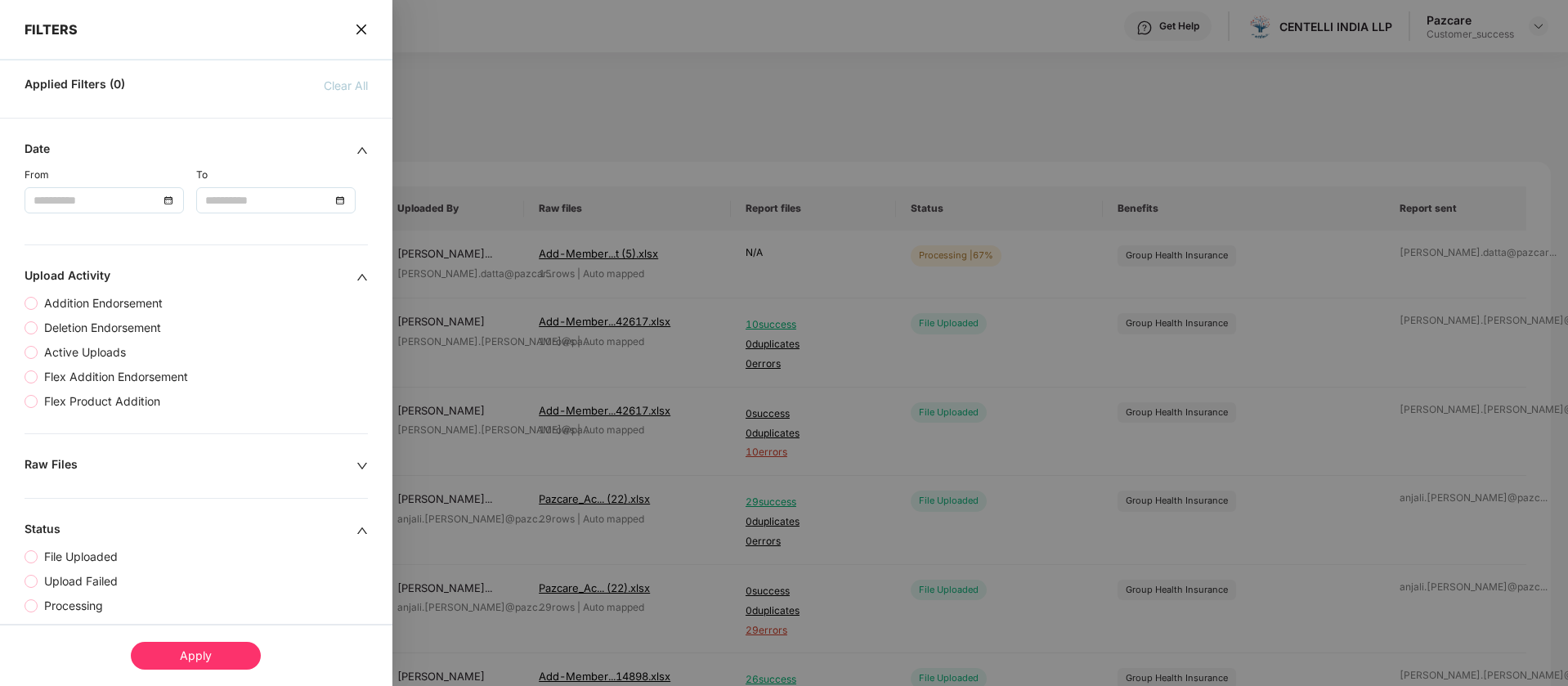
click at [351, 26] on div "FILTERS" at bounding box center [196, 19] width 392 height 37
click at [361, 23] on icon "close" at bounding box center [361, 29] width 13 height 13
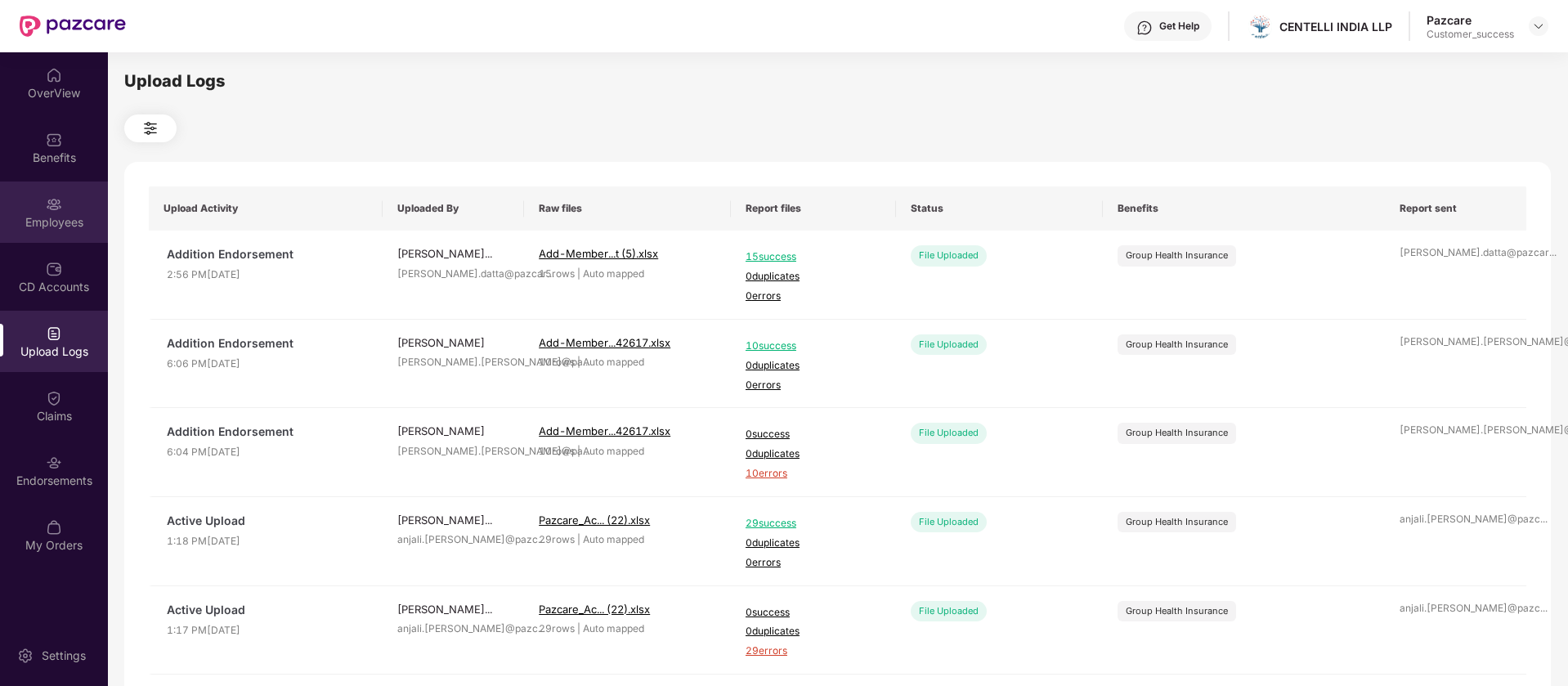
click at [74, 229] on div "Employees" at bounding box center [53, 222] width 108 height 16
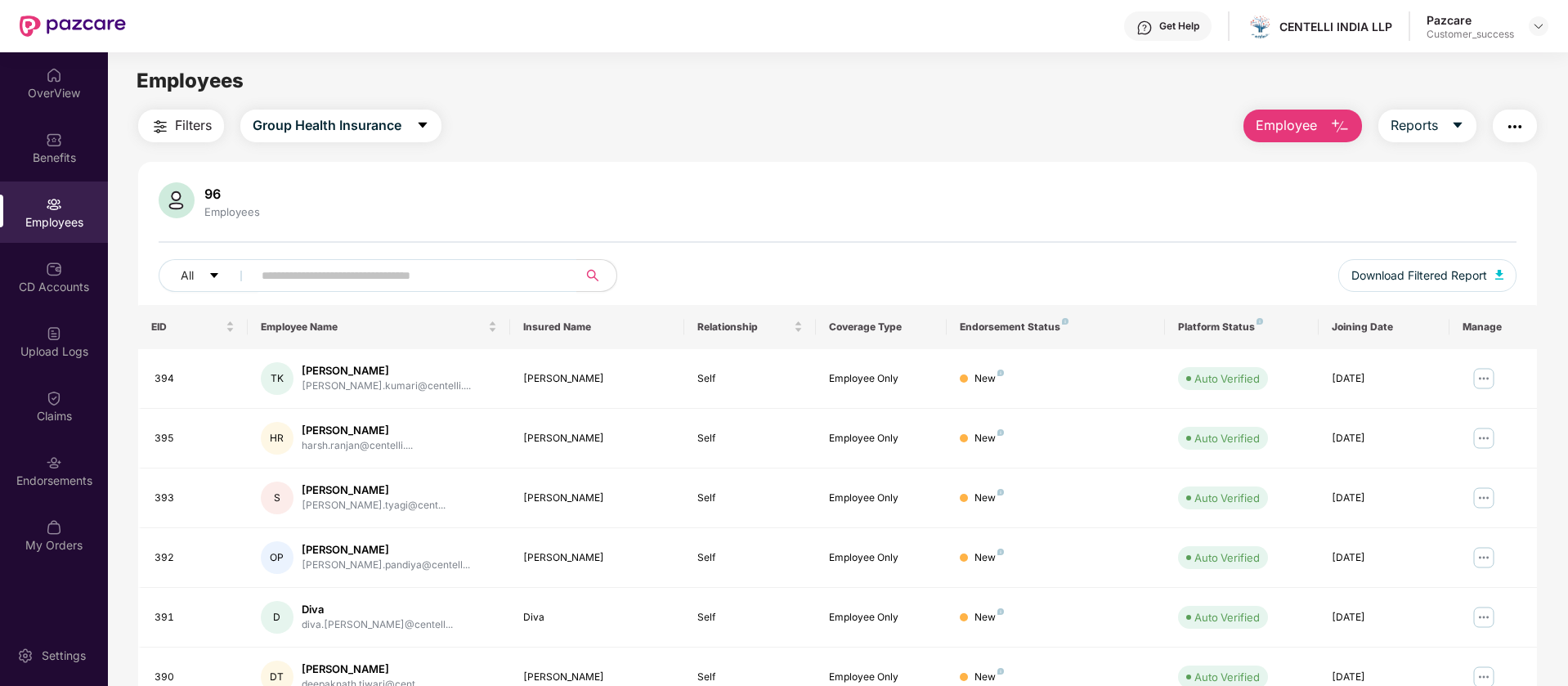
click at [174, 112] on button "Filters" at bounding box center [181, 126] width 86 height 33
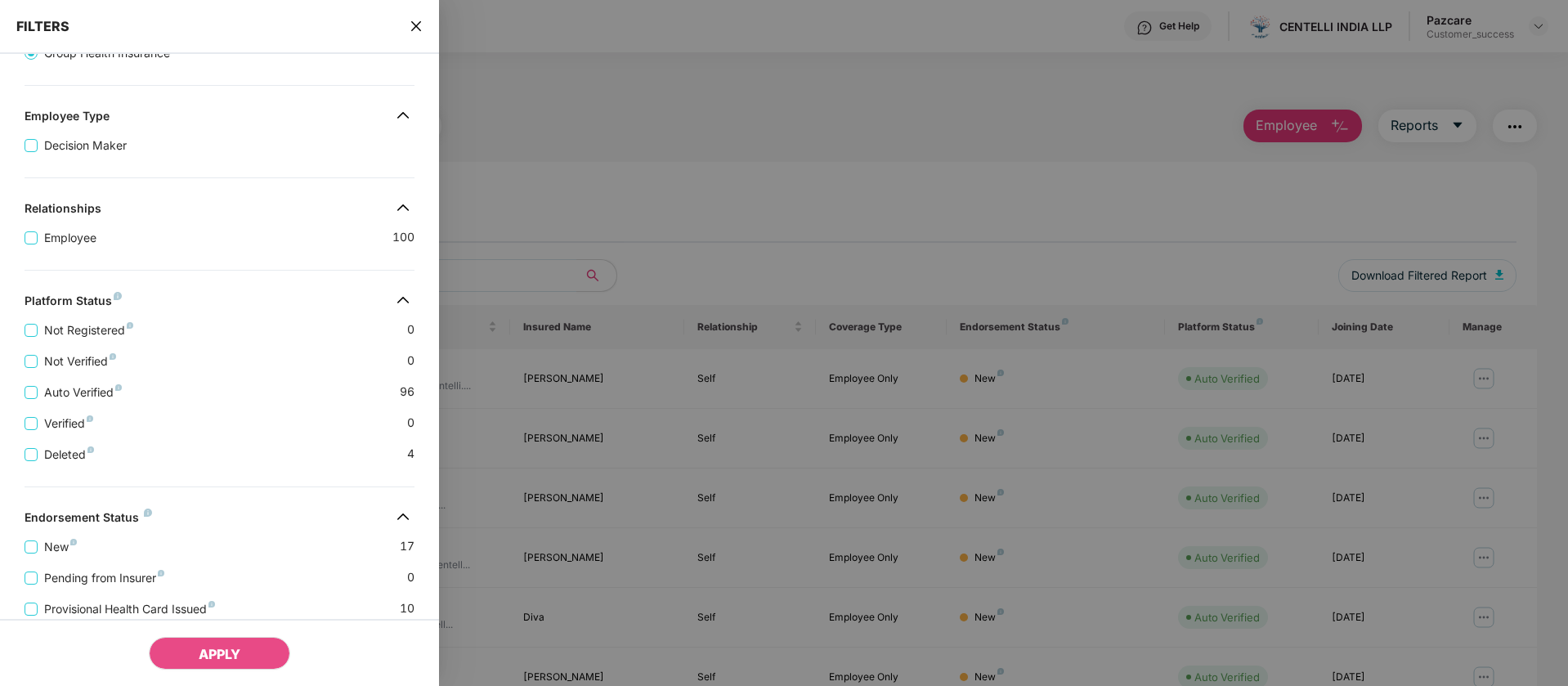
scroll to position [205, 0]
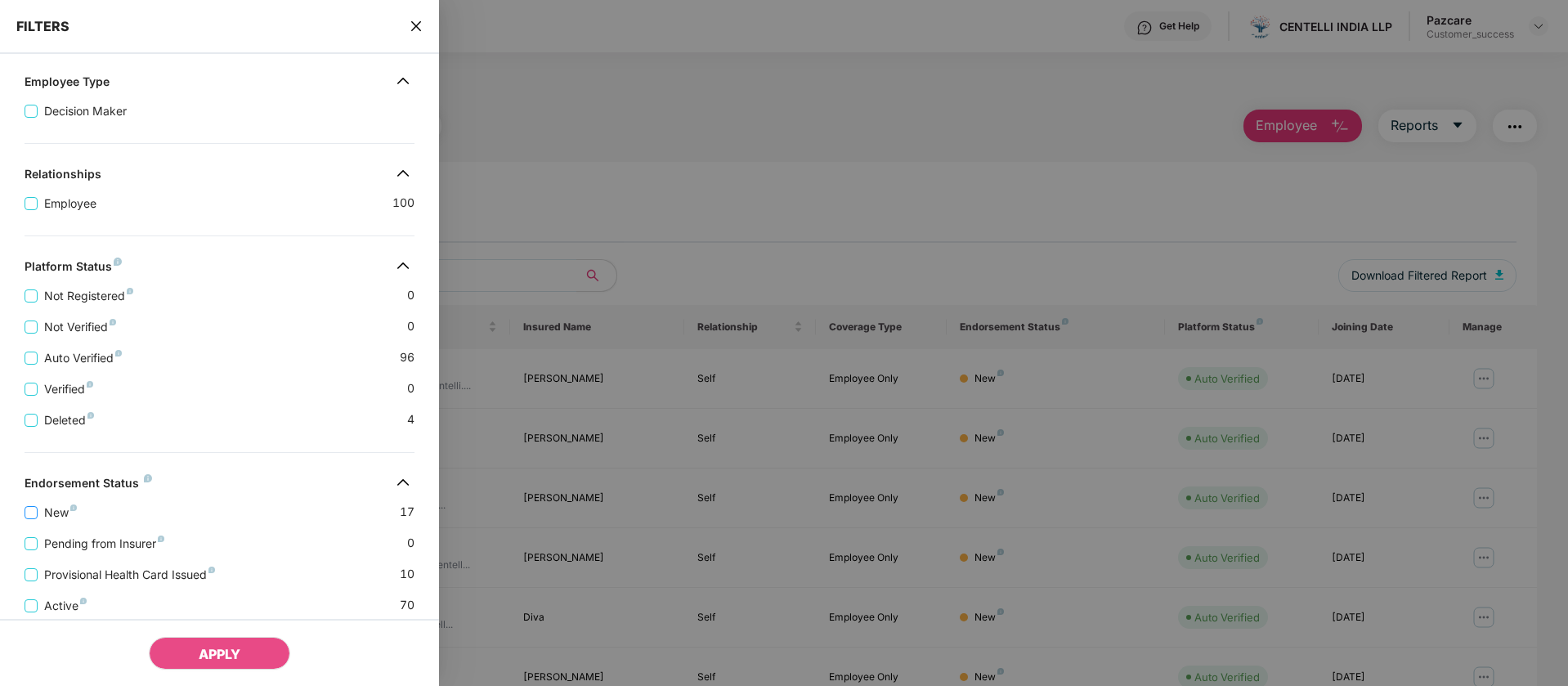
click at [61, 514] on span "New" at bounding box center [60, 512] width 46 height 18
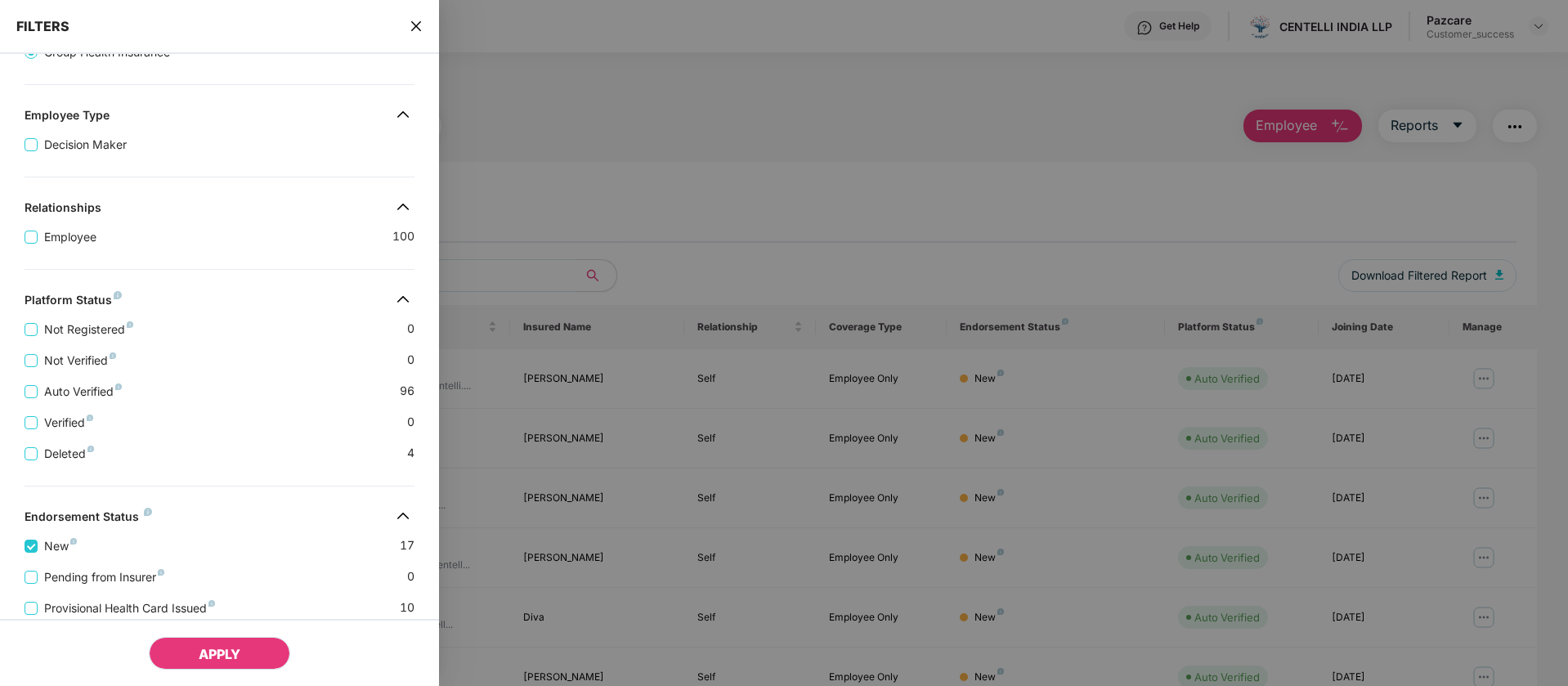
drag, startPoint x: 263, startPoint y: 657, endPoint x: 275, endPoint y: 660, distance: 12.4
click at [263, 655] on button "APPLY" at bounding box center [219, 653] width 142 height 33
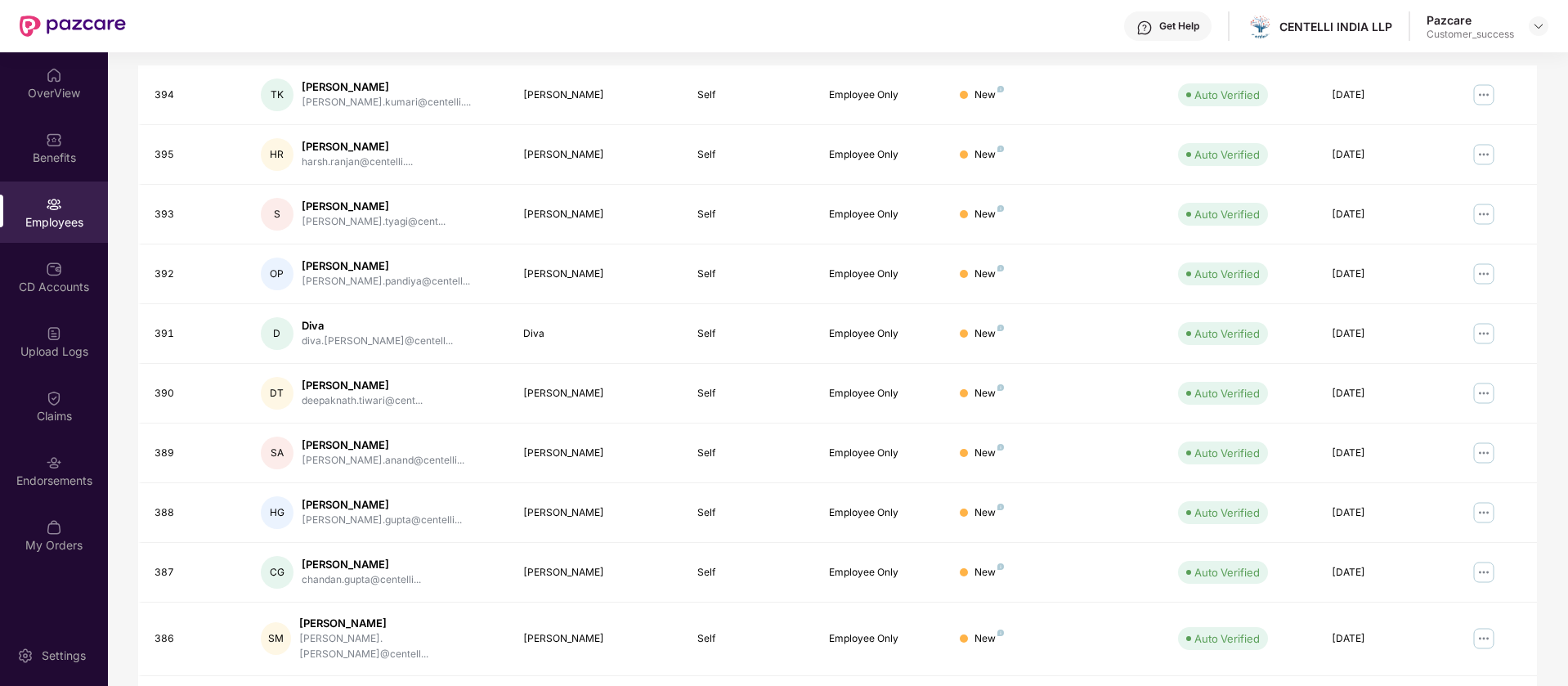
scroll to position [318, 0]
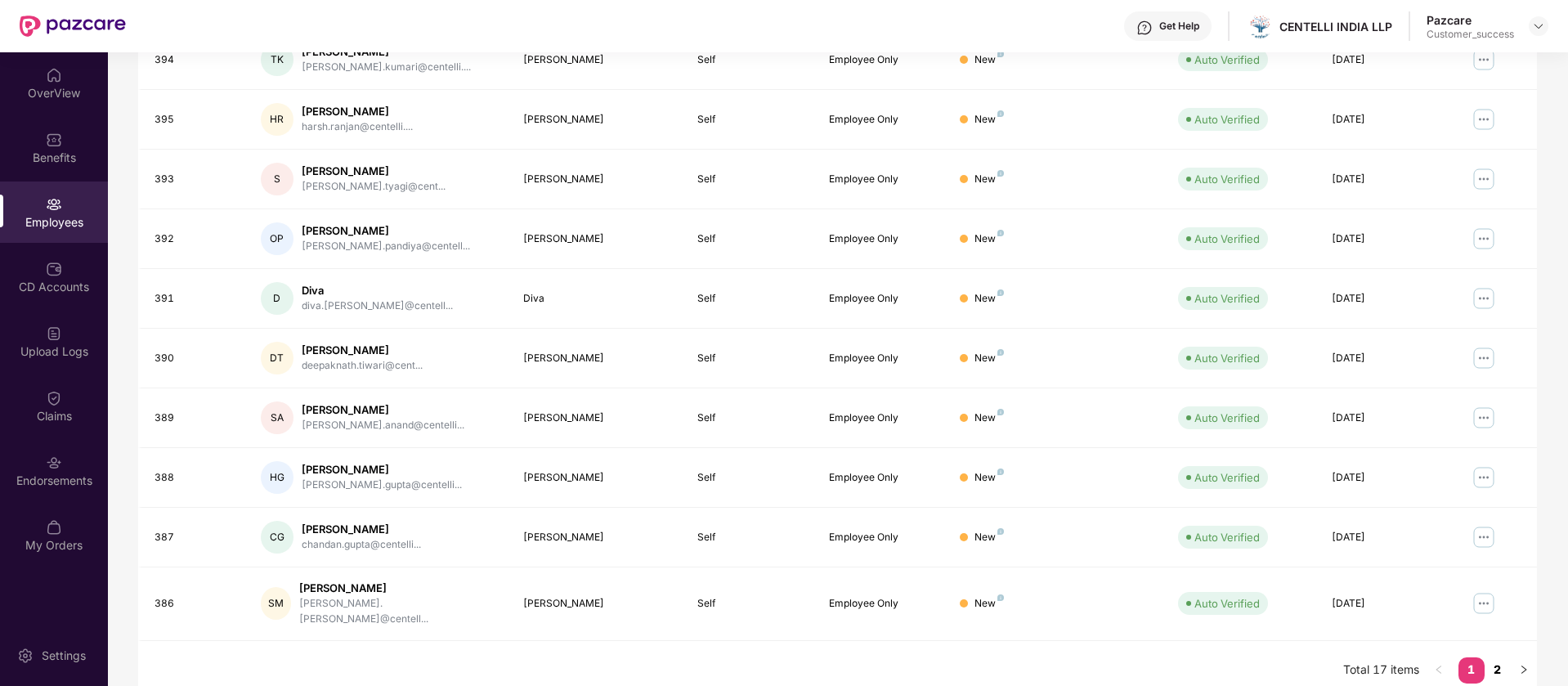
click at [1503, 657] on link "2" at bounding box center [1497, 669] width 26 height 25
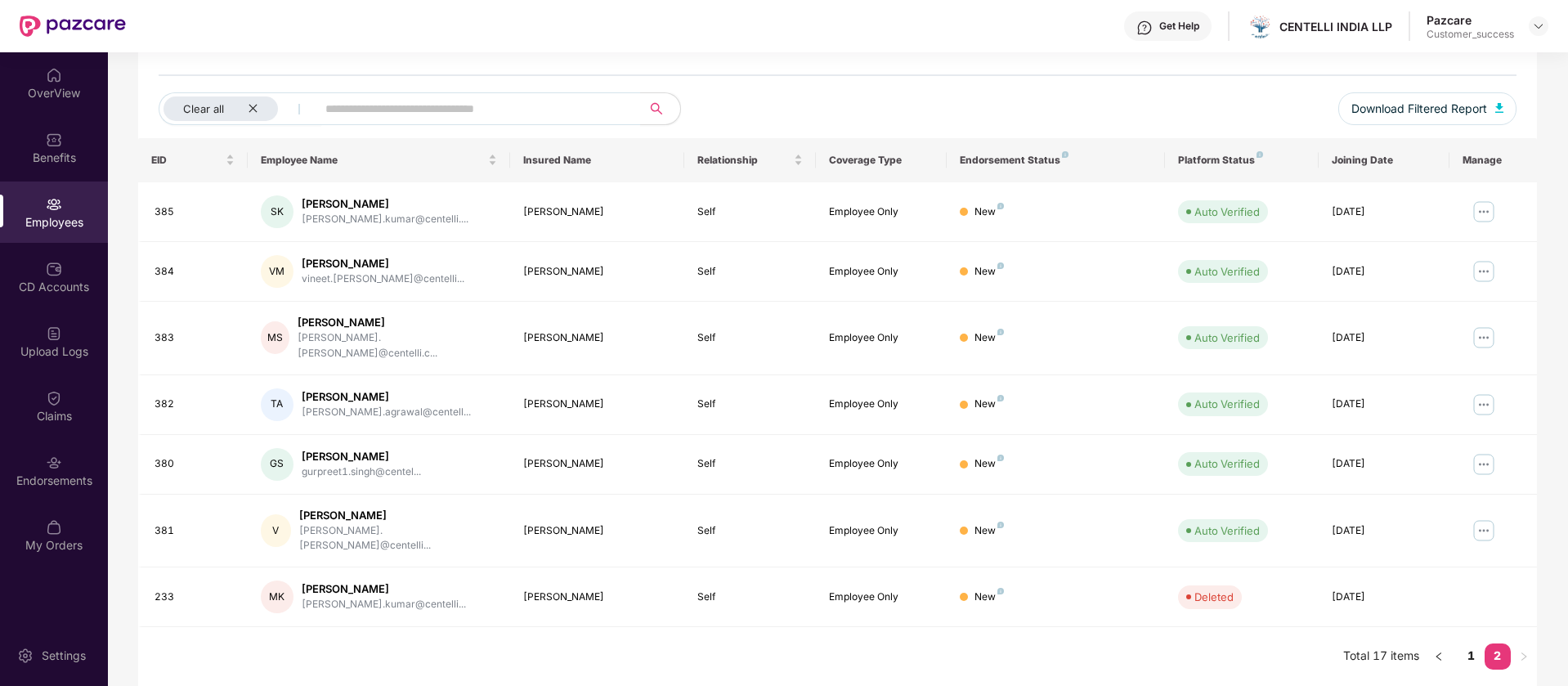
scroll to position [140, 0]
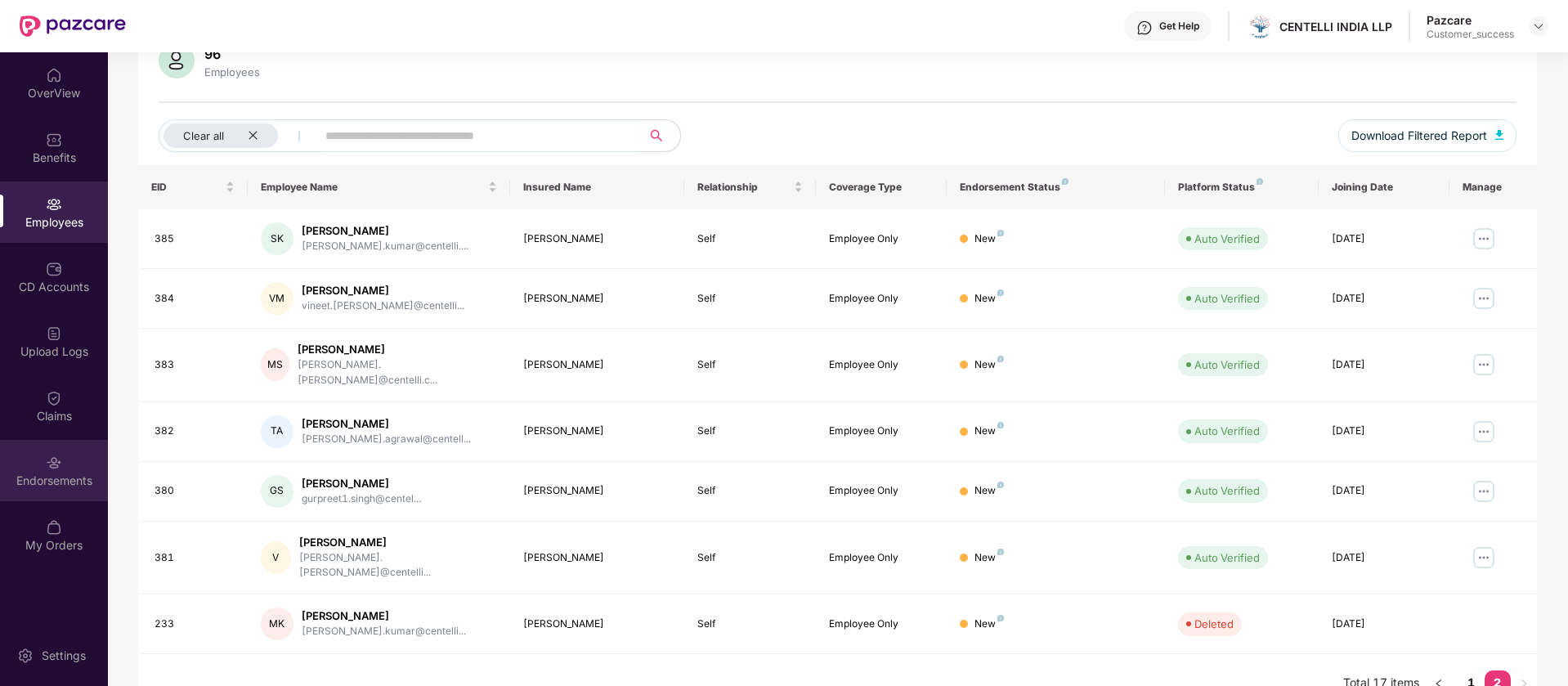
click at [47, 491] on div "Endorsements" at bounding box center [53, 470] width 108 height 61
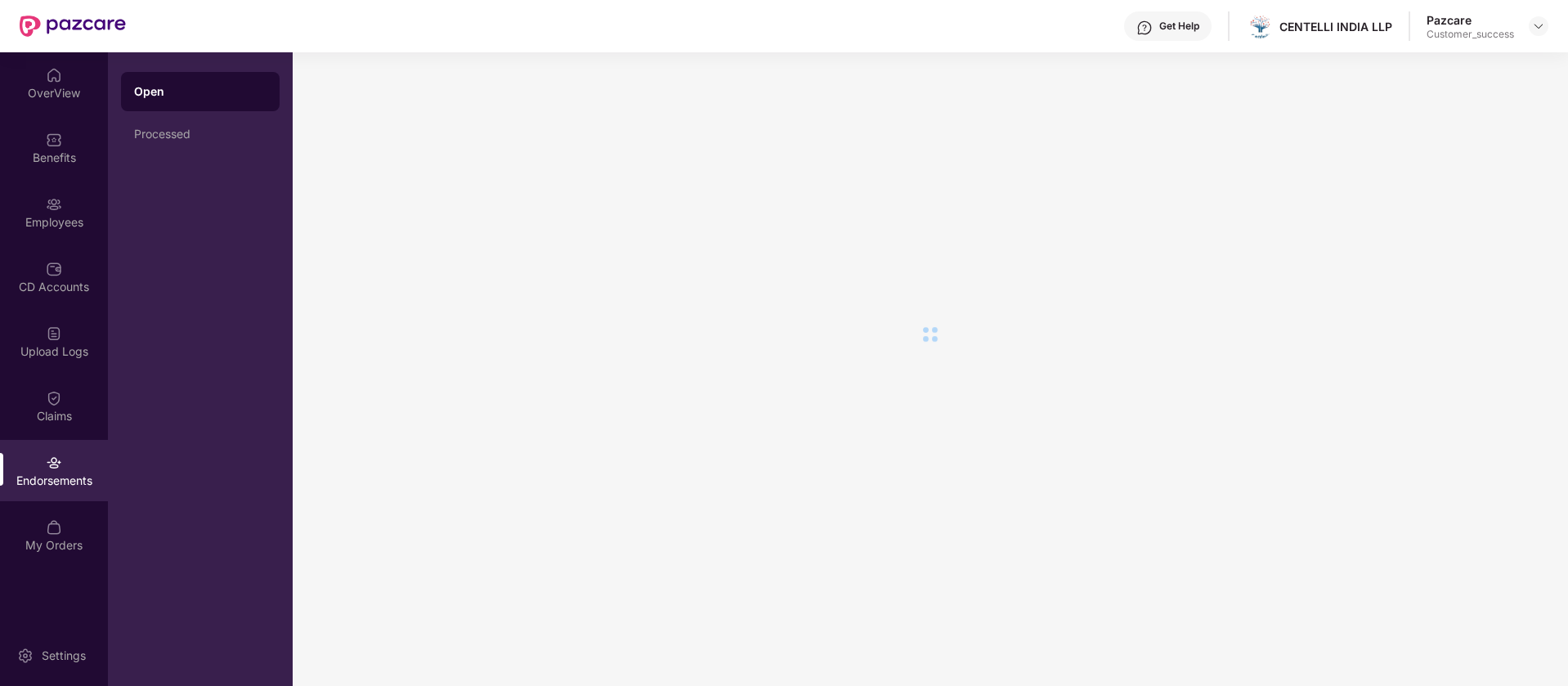
scroll to position [0, 0]
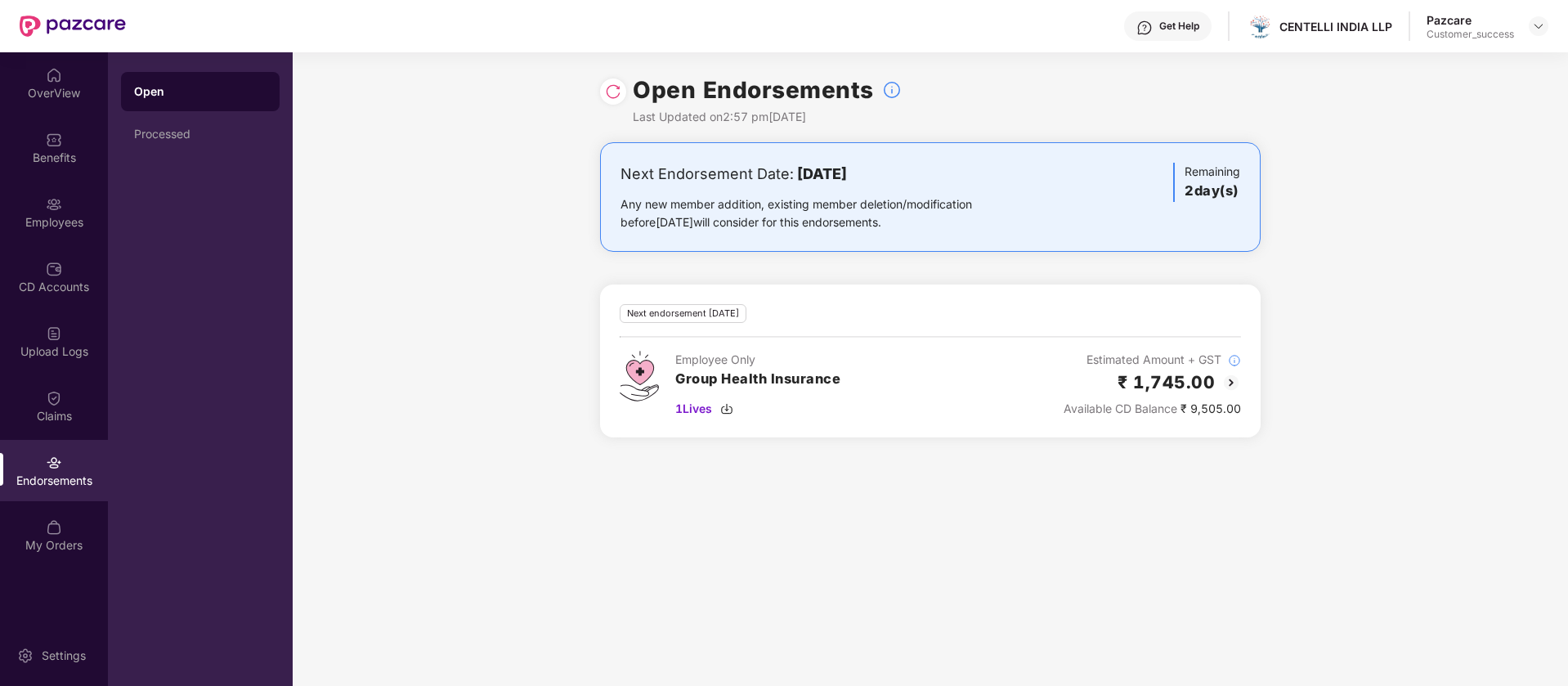
click at [610, 80] on div at bounding box center [613, 91] width 26 height 26
click at [604, 105] on div "Open Endorsements Last Updated on 2:57 pm, 13 Aug 2025" at bounding box center [930, 98] width 660 height 90
click at [610, 81] on div at bounding box center [613, 91] width 26 height 26
click at [612, 90] on img at bounding box center [612, 91] width 16 height 16
click at [606, 77] on div "Open Endorsements Last Updated on 2:57 pm, 13 Aug 2025" at bounding box center [930, 98] width 660 height 90
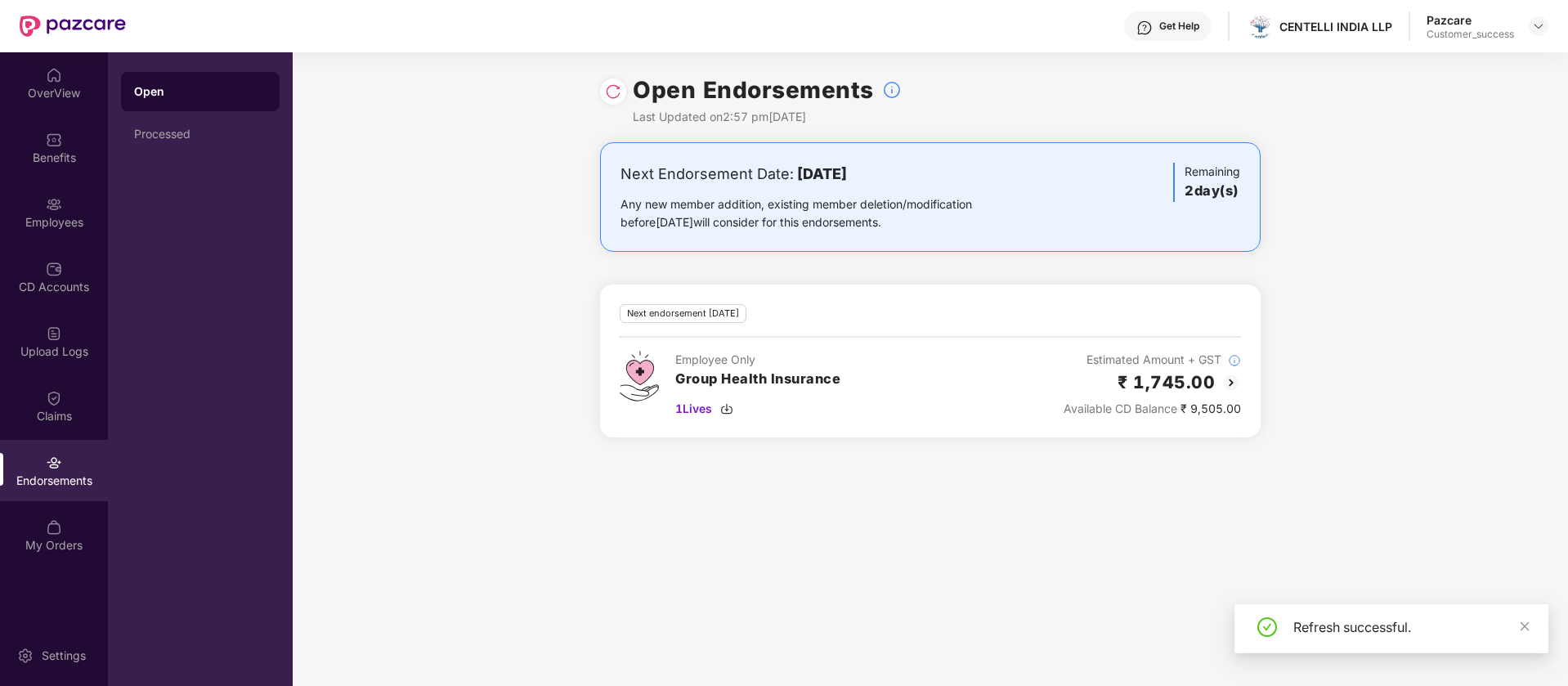
click at [602, 110] on div "Open Endorsements Last Updated on 2:57 pm, 13 Aug 2025" at bounding box center [930, 98] width 660 height 90
click at [605, 91] on img at bounding box center [612, 91] width 16 height 16
click at [738, 413] on img at bounding box center [733, 408] width 13 height 13
click at [1225, 380] on img at bounding box center [1230, 382] width 20 height 20
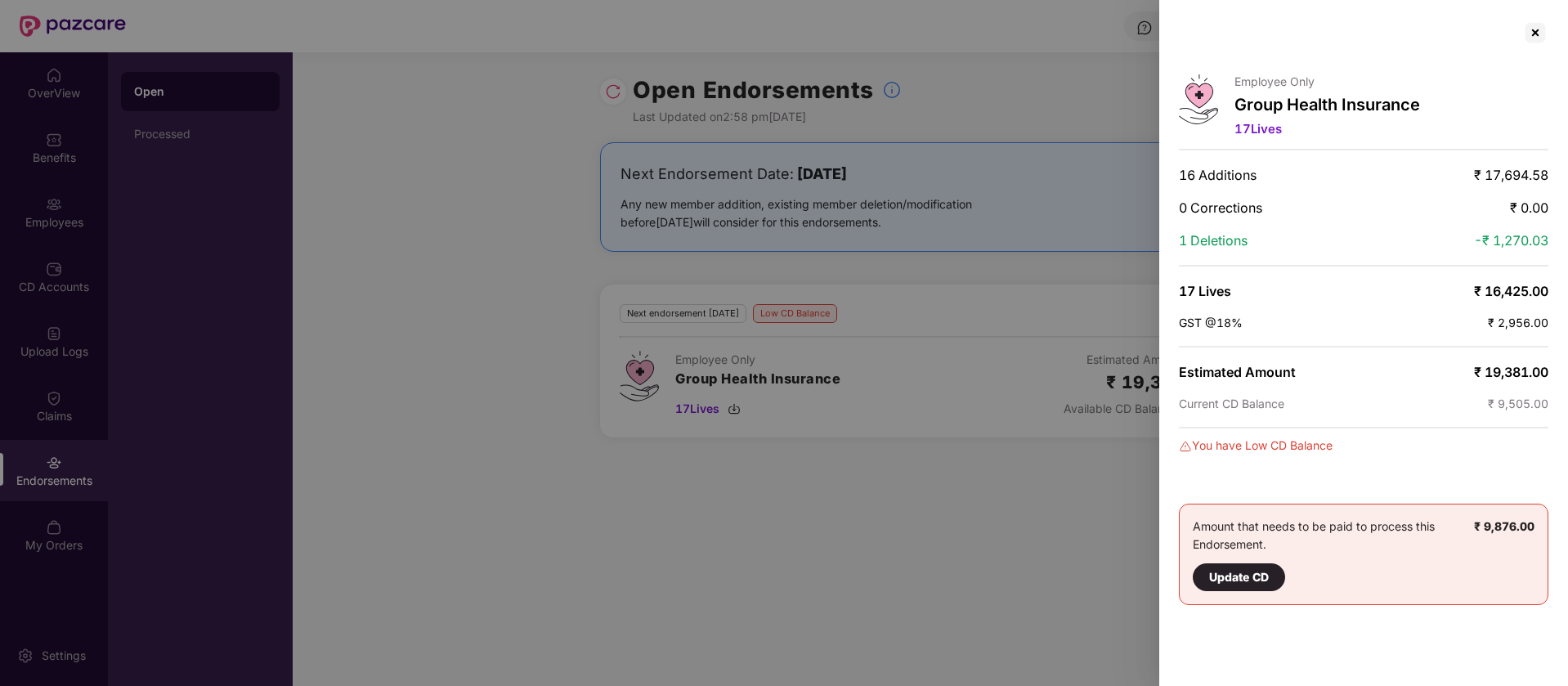
click at [1215, 245] on span "1 Deletions" at bounding box center [1212, 239] width 69 height 16
drag, startPoint x: 1301, startPoint y: 185, endPoint x: 1440, endPoint y: 182, distance: 139.0
click at [1440, 182] on div "Employee Only Group Health Insurance 17 Lives 16 Additions ₹ 17,694.58 0 Correc…" at bounding box center [1363, 343] width 408 height 686
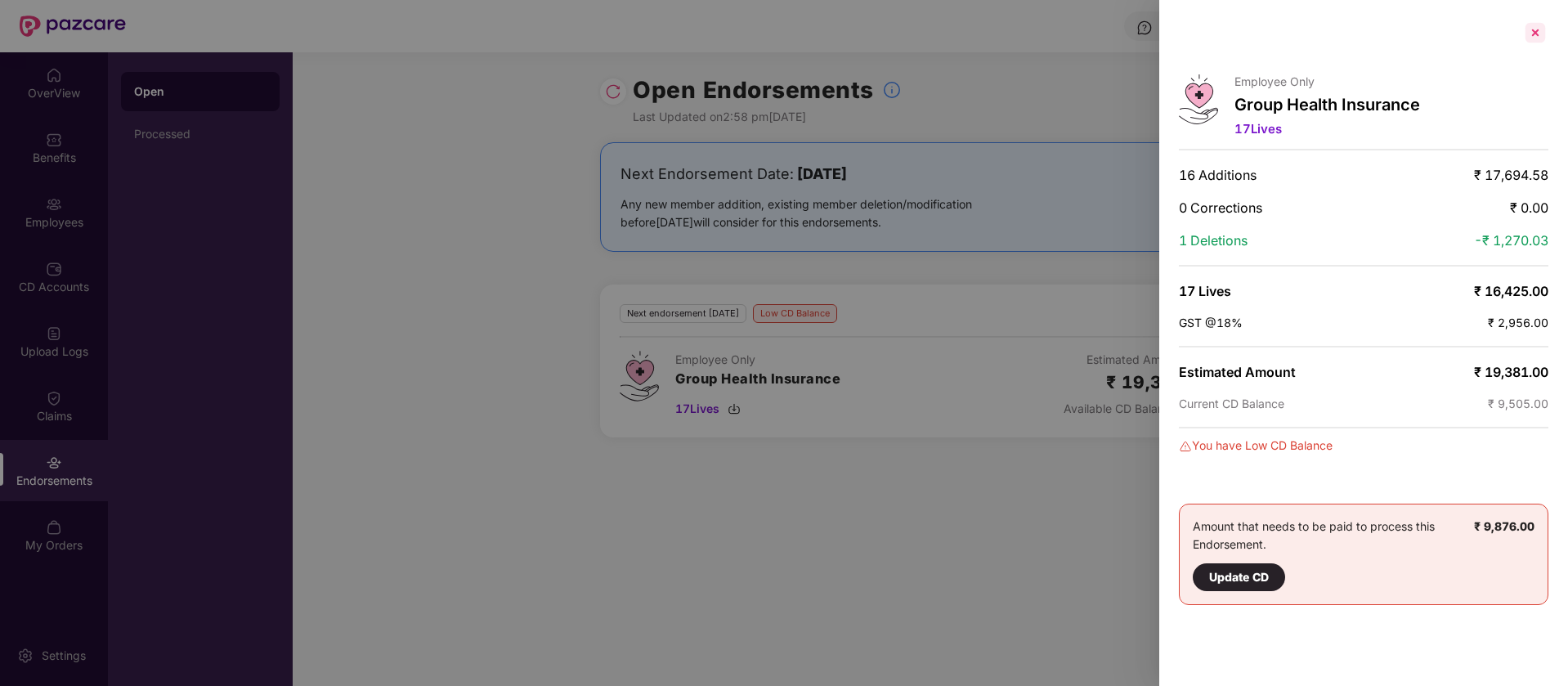
click at [1531, 20] on div at bounding box center [1535, 32] width 26 height 26
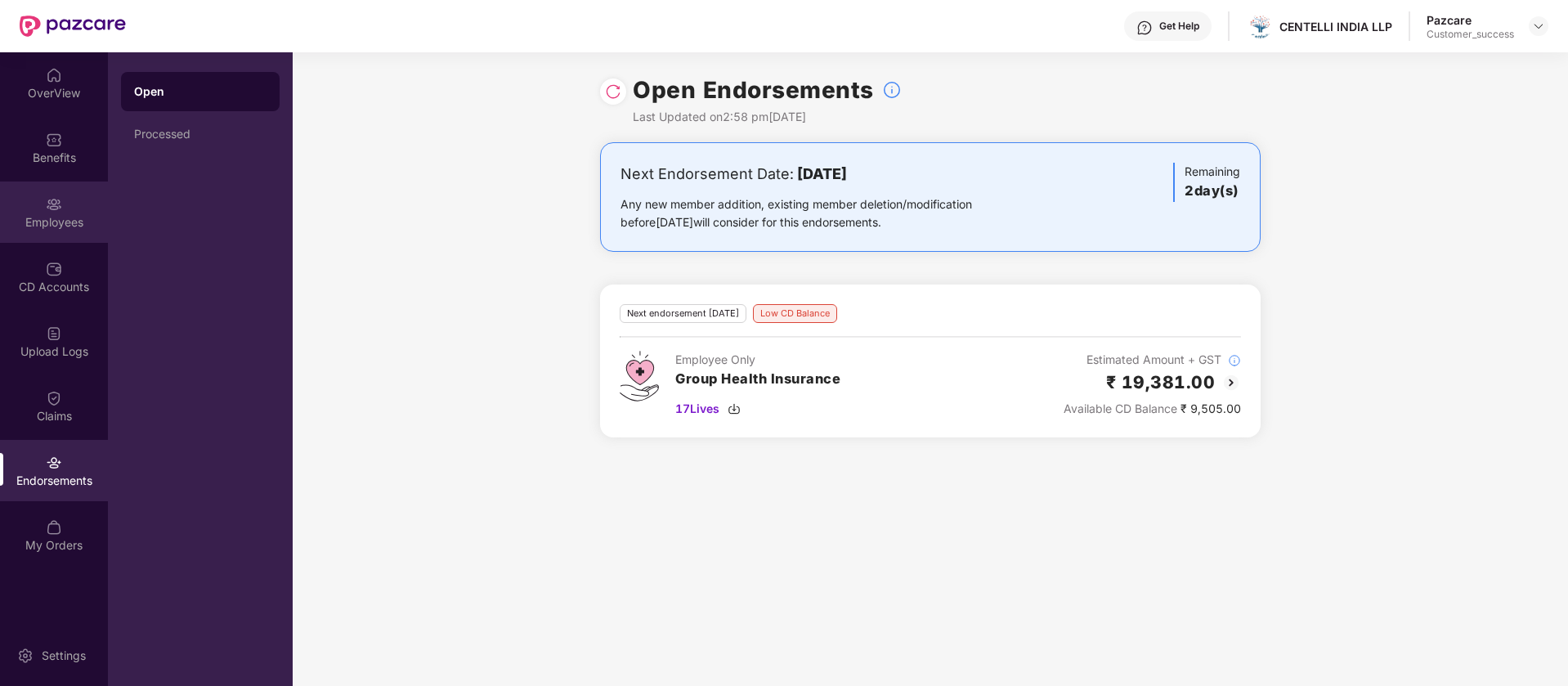
click at [63, 228] on div "Employees" at bounding box center [53, 222] width 108 height 16
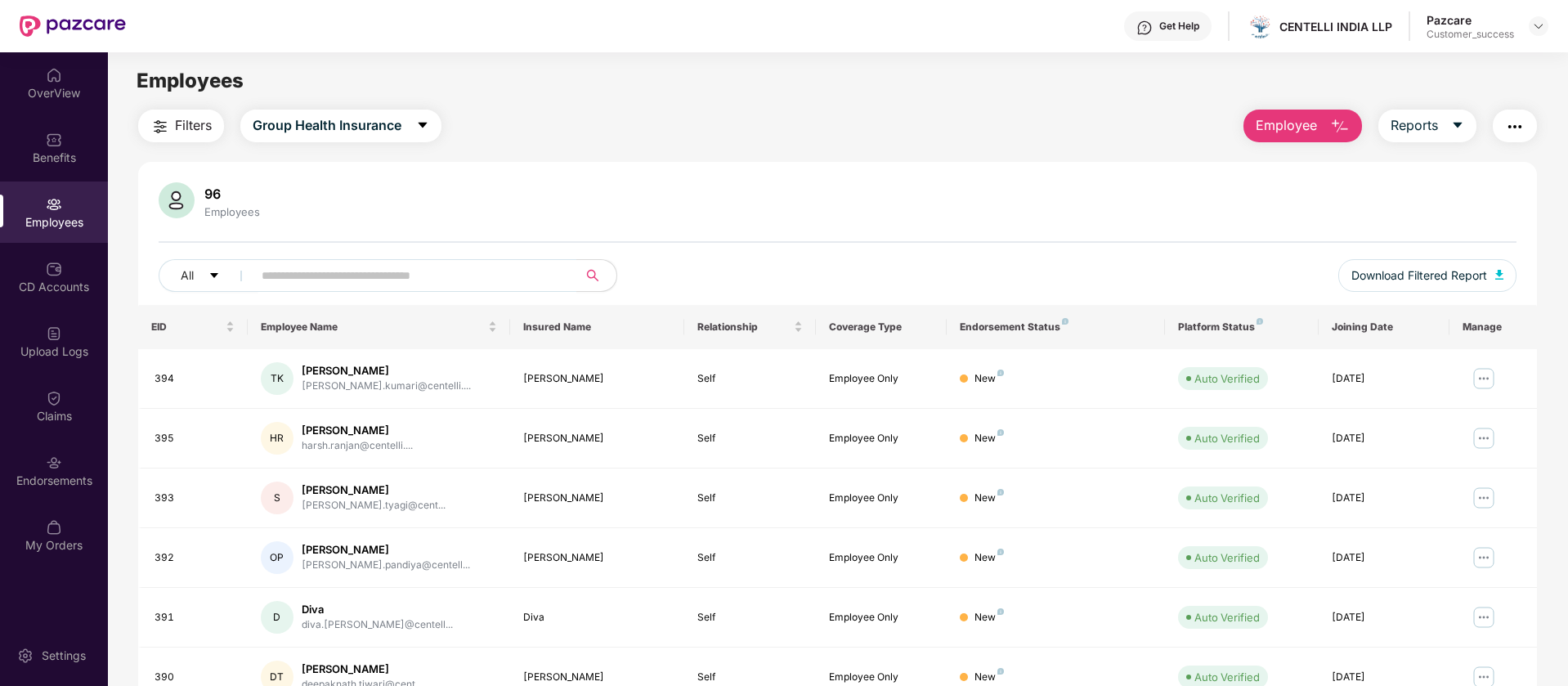
click at [209, 132] on span "Filters" at bounding box center [193, 126] width 37 height 20
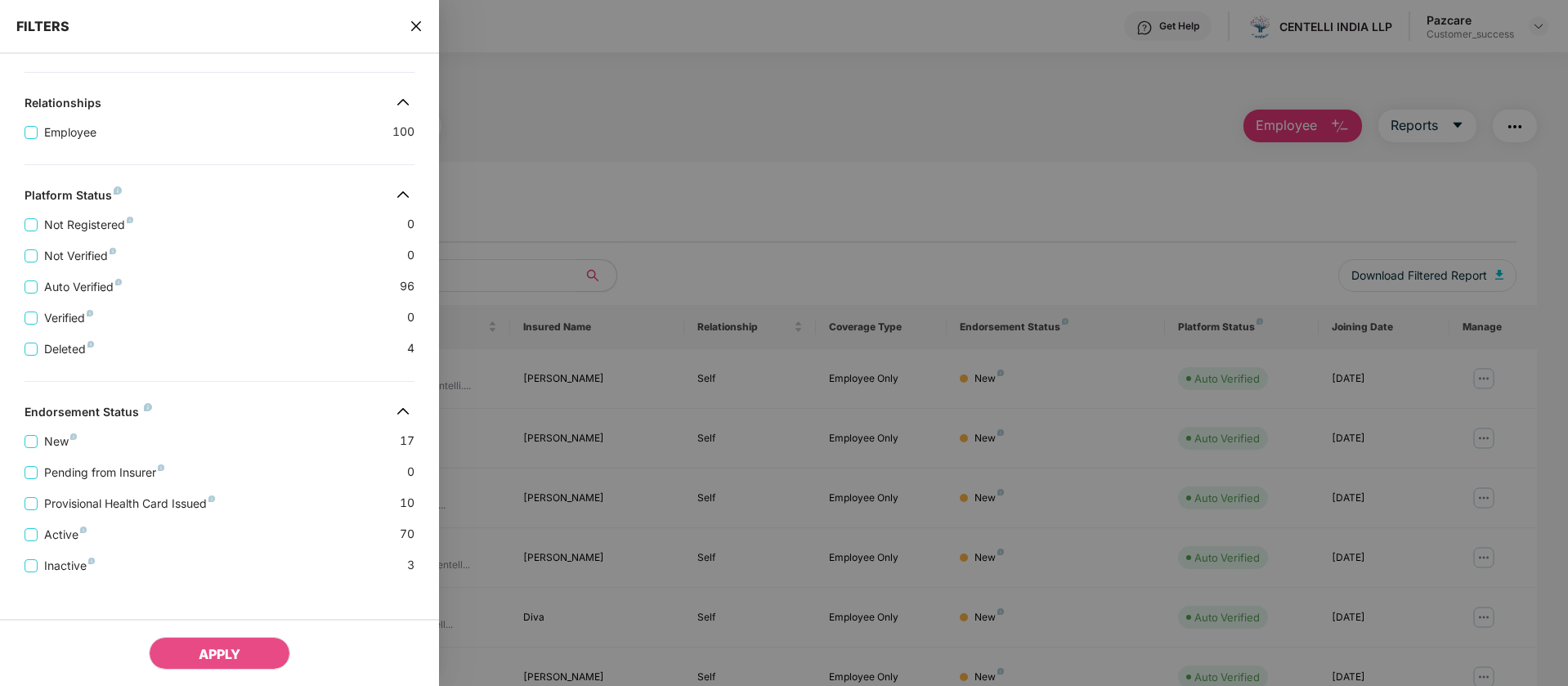
scroll to position [287, 0]
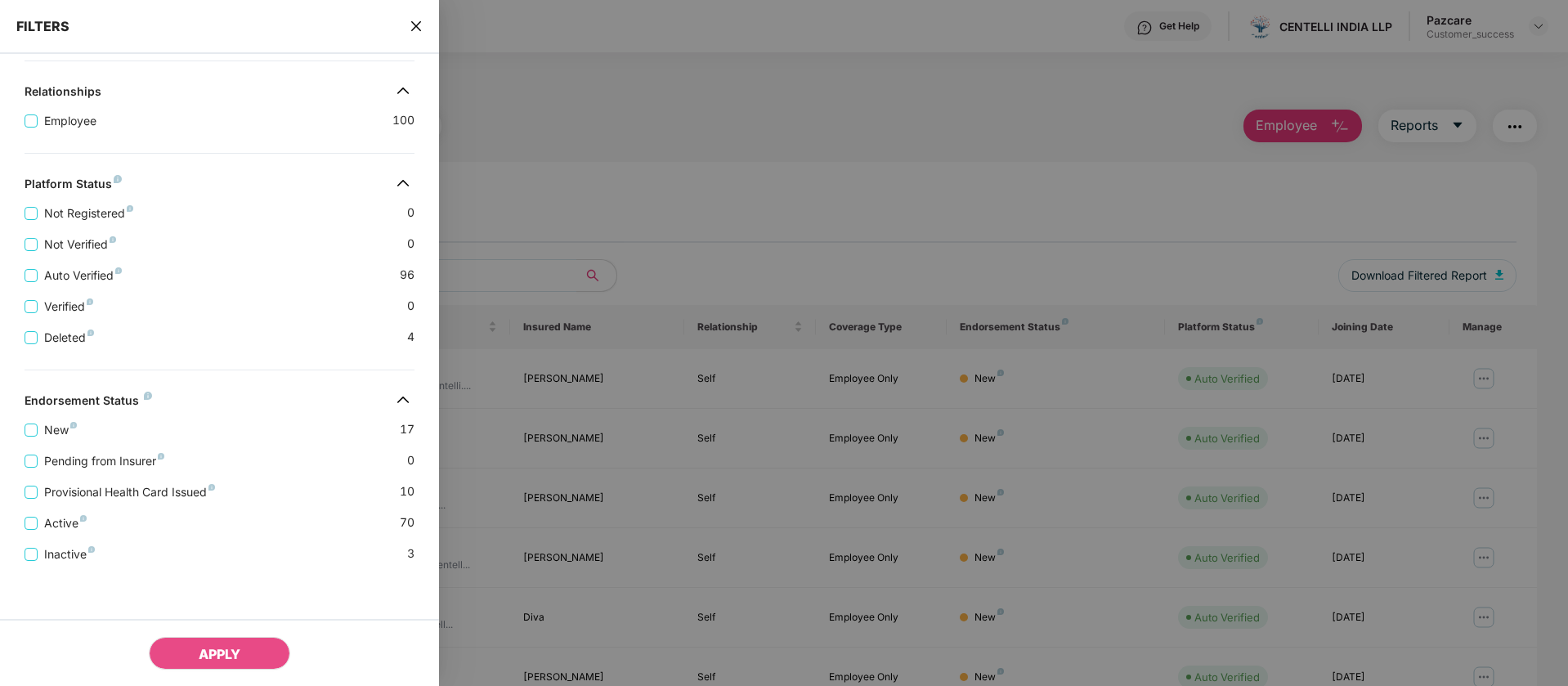
click at [380, 433] on div "New 17" at bounding box center [219, 423] width 390 height 31
click at [65, 434] on span "New" at bounding box center [60, 430] width 46 height 18
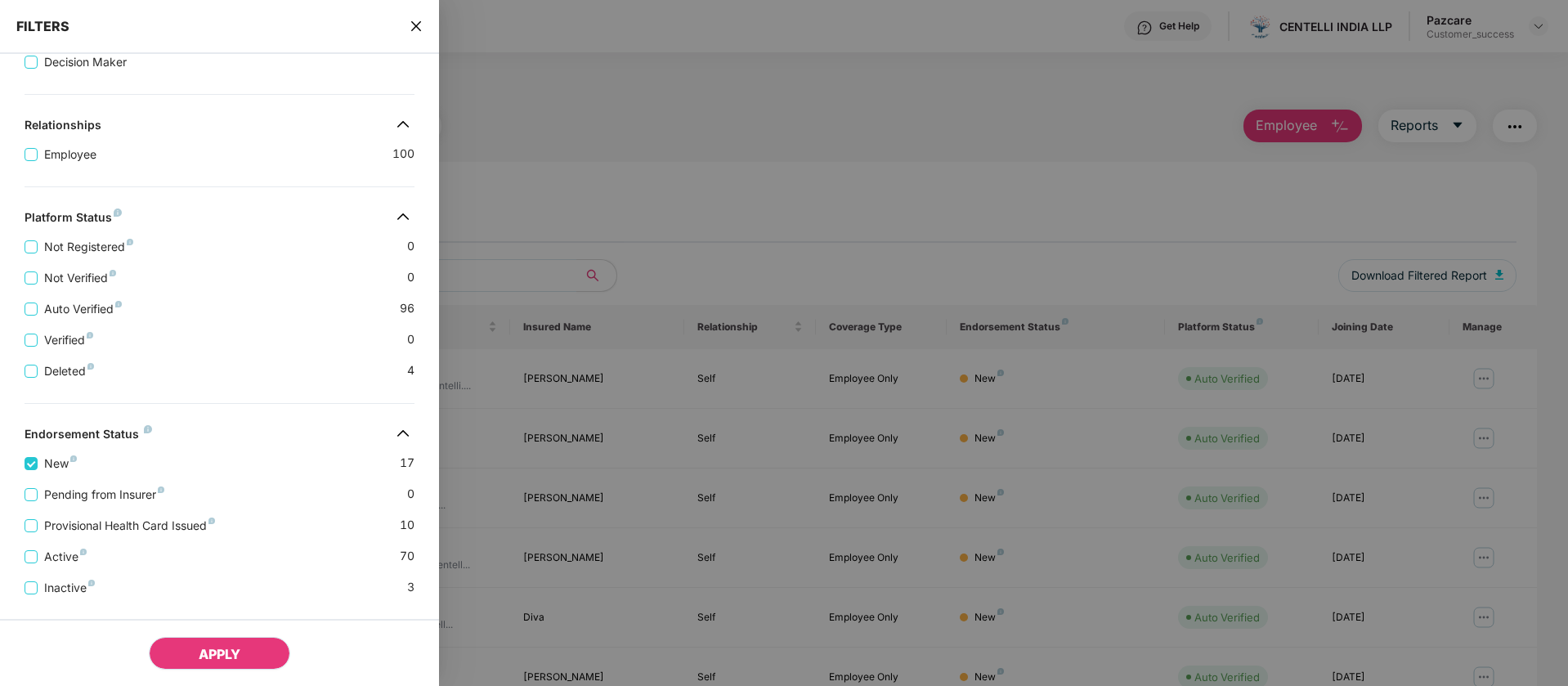
click at [211, 642] on button "APPLY" at bounding box center [219, 653] width 142 height 33
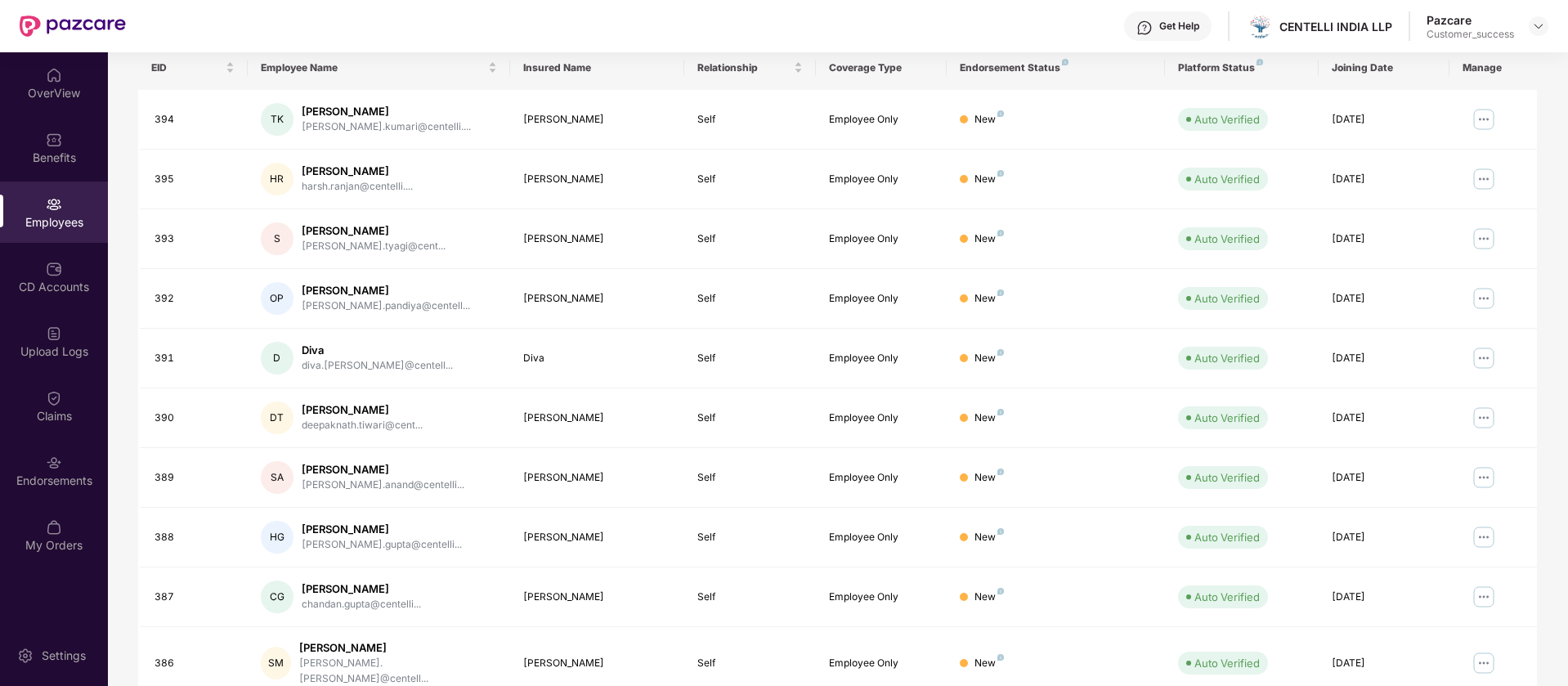
scroll to position [318, 0]
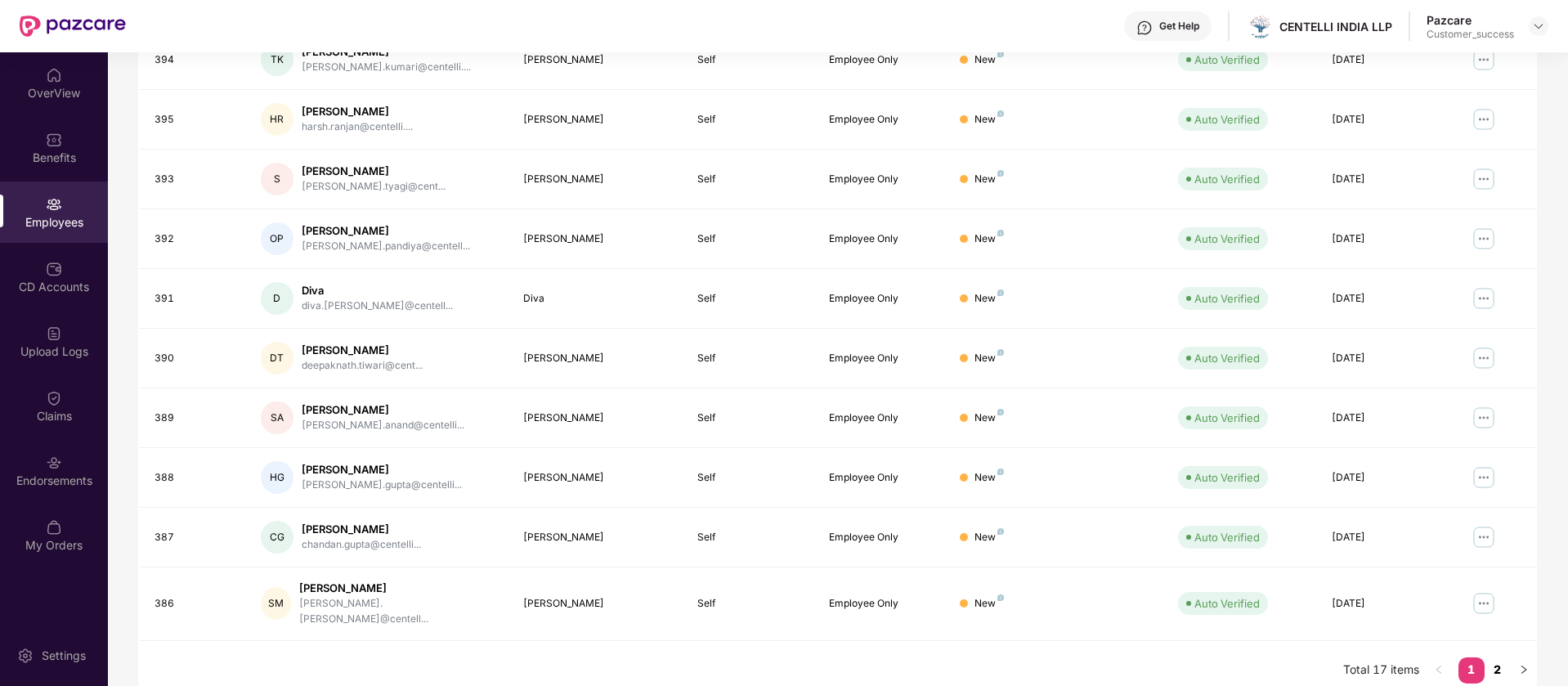
click at [1487, 657] on link "2" at bounding box center [1497, 669] width 26 height 25
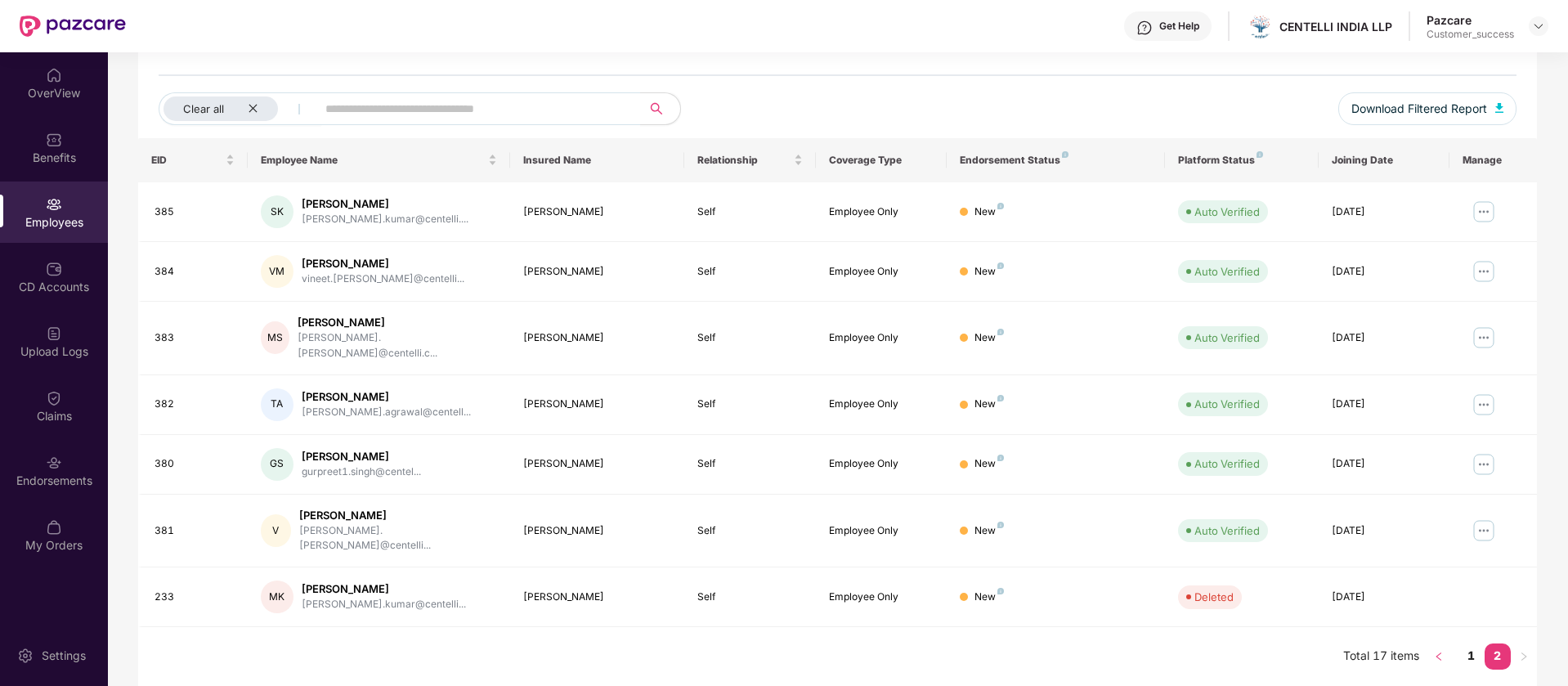
scroll to position [140, 0]
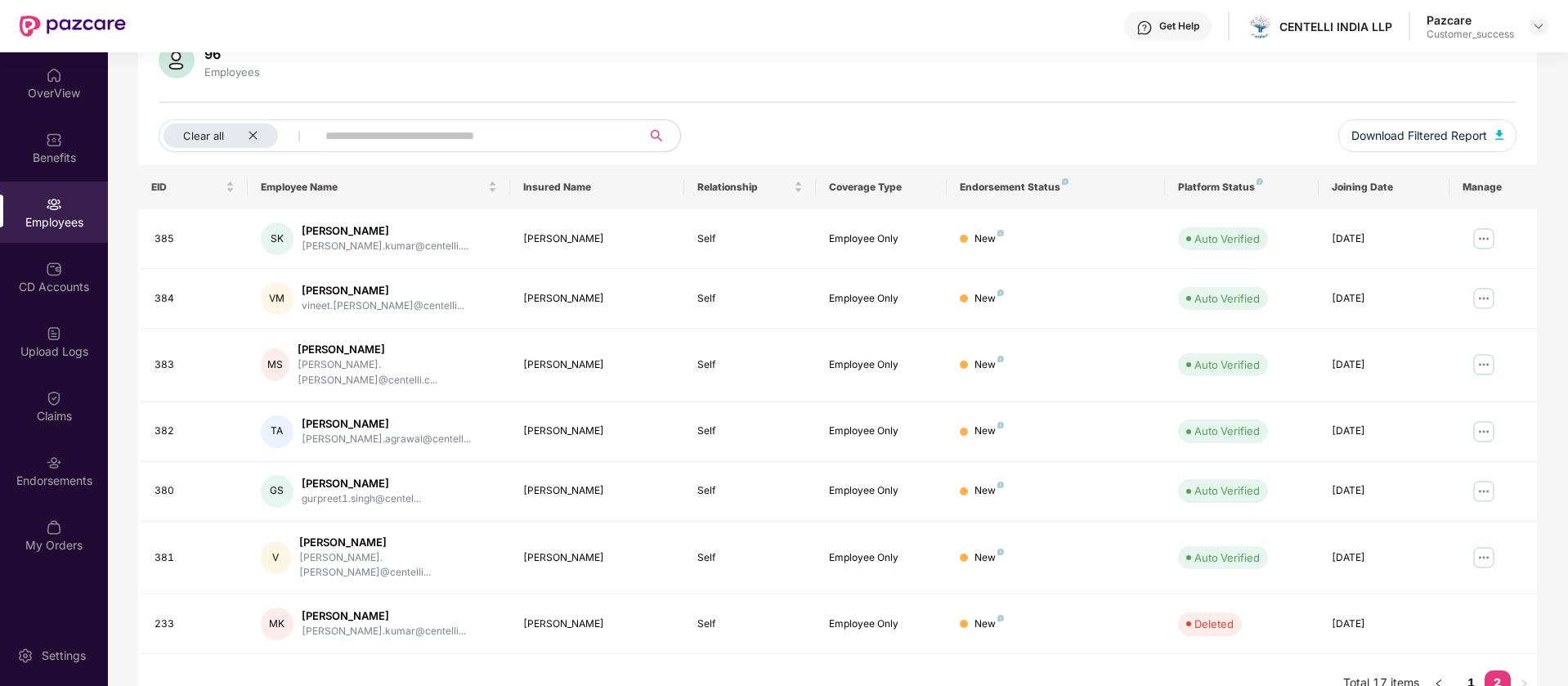
click at [1491, 78] on div "96 Employees" at bounding box center [837, 62] width 1357 height 39
click at [1464, 671] on link "1" at bounding box center [1471, 683] width 26 height 25
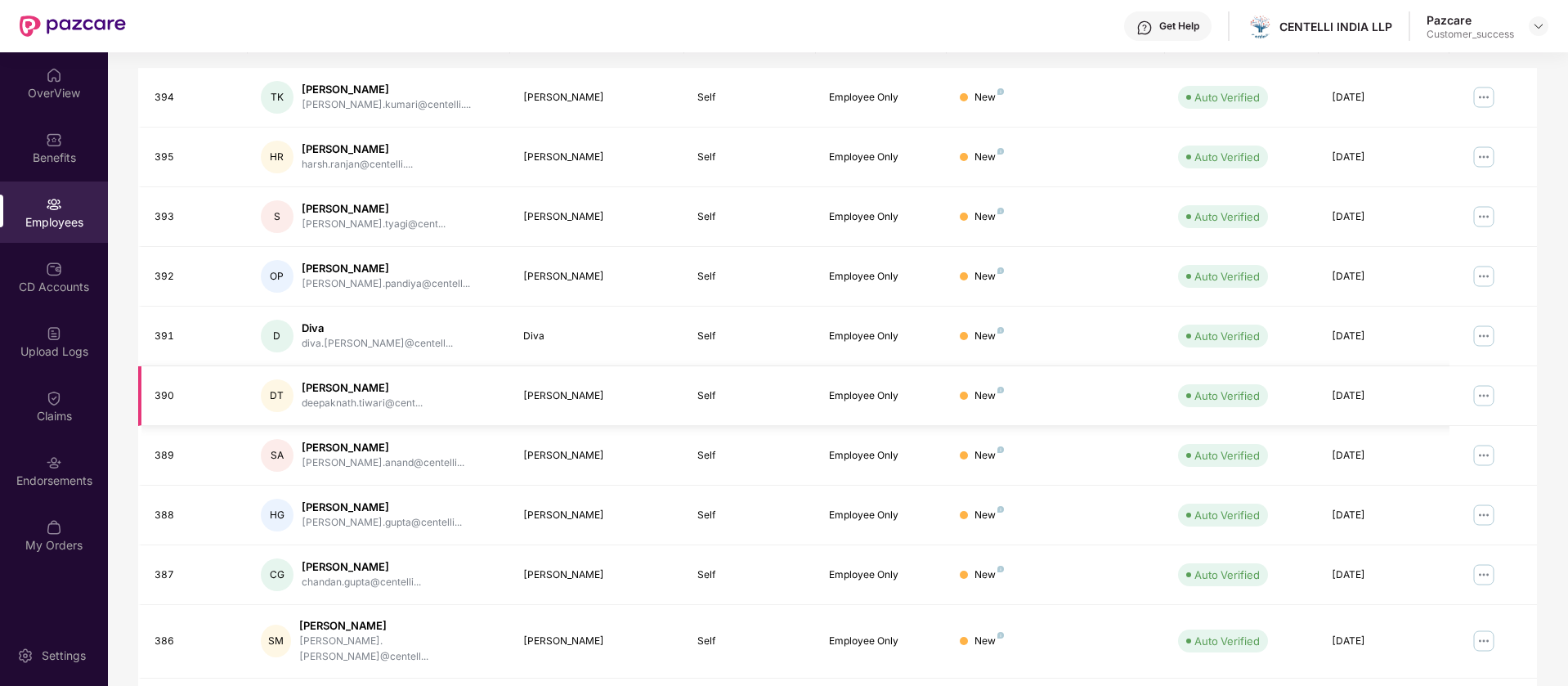
scroll to position [318, 0]
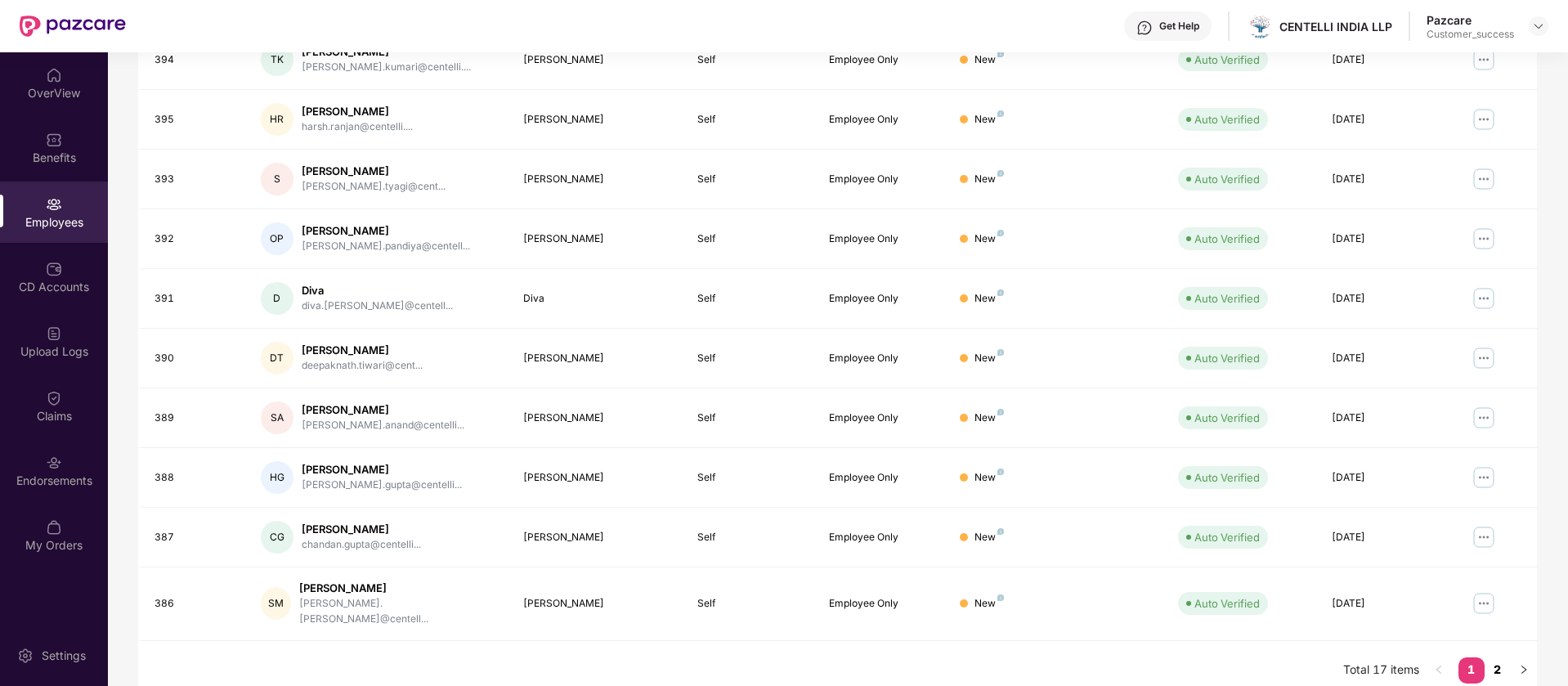
click at [1500, 657] on link "2" at bounding box center [1497, 669] width 26 height 25
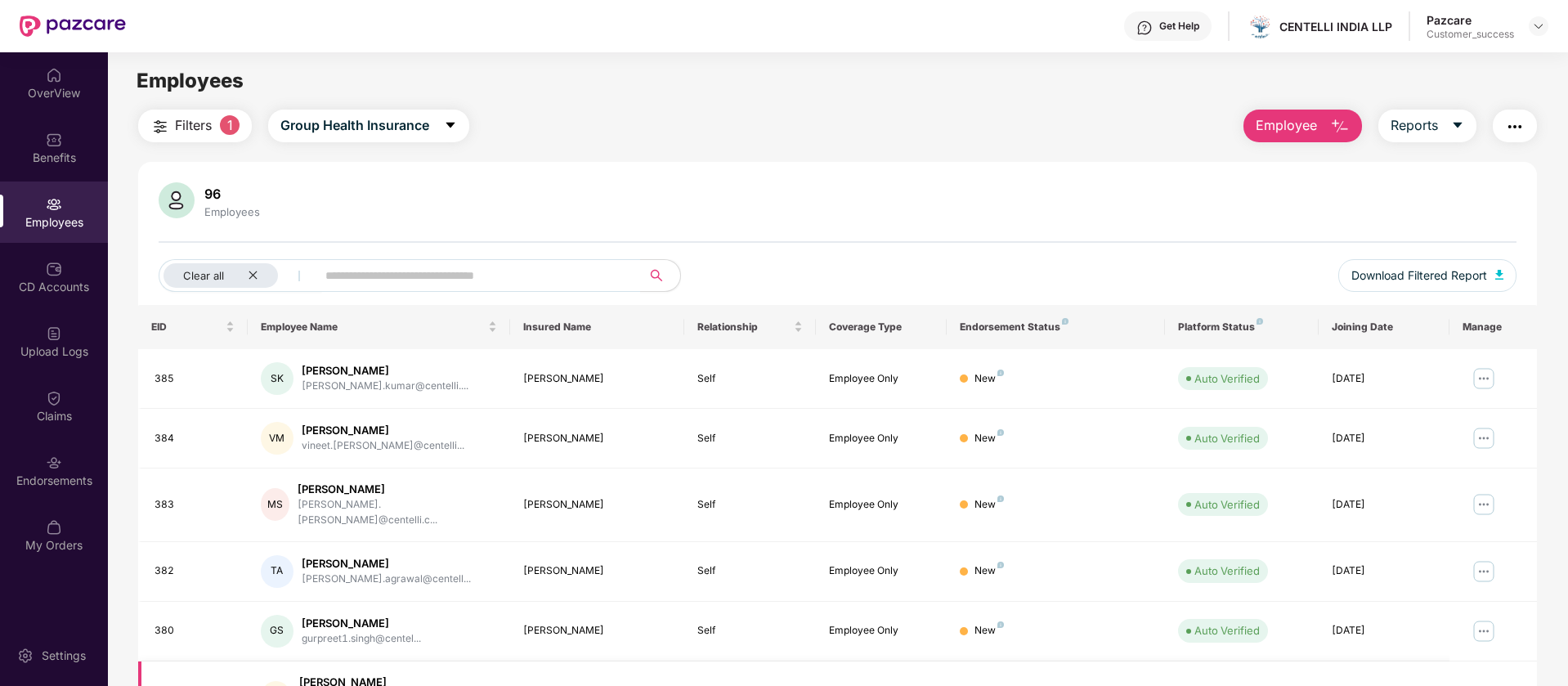
scroll to position [140, 0]
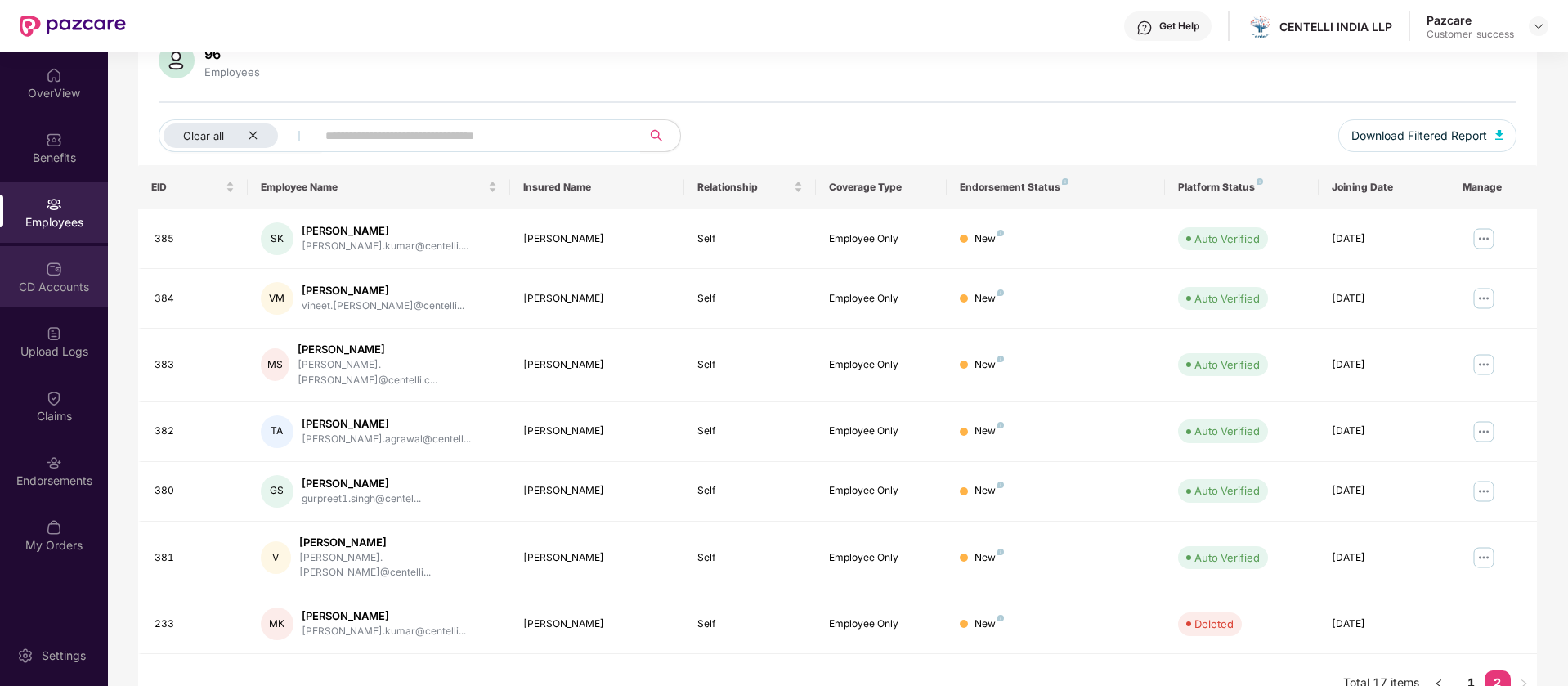
click at [57, 296] on div "CD Accounts" at bounding box center [53, 277] width 108 height 61
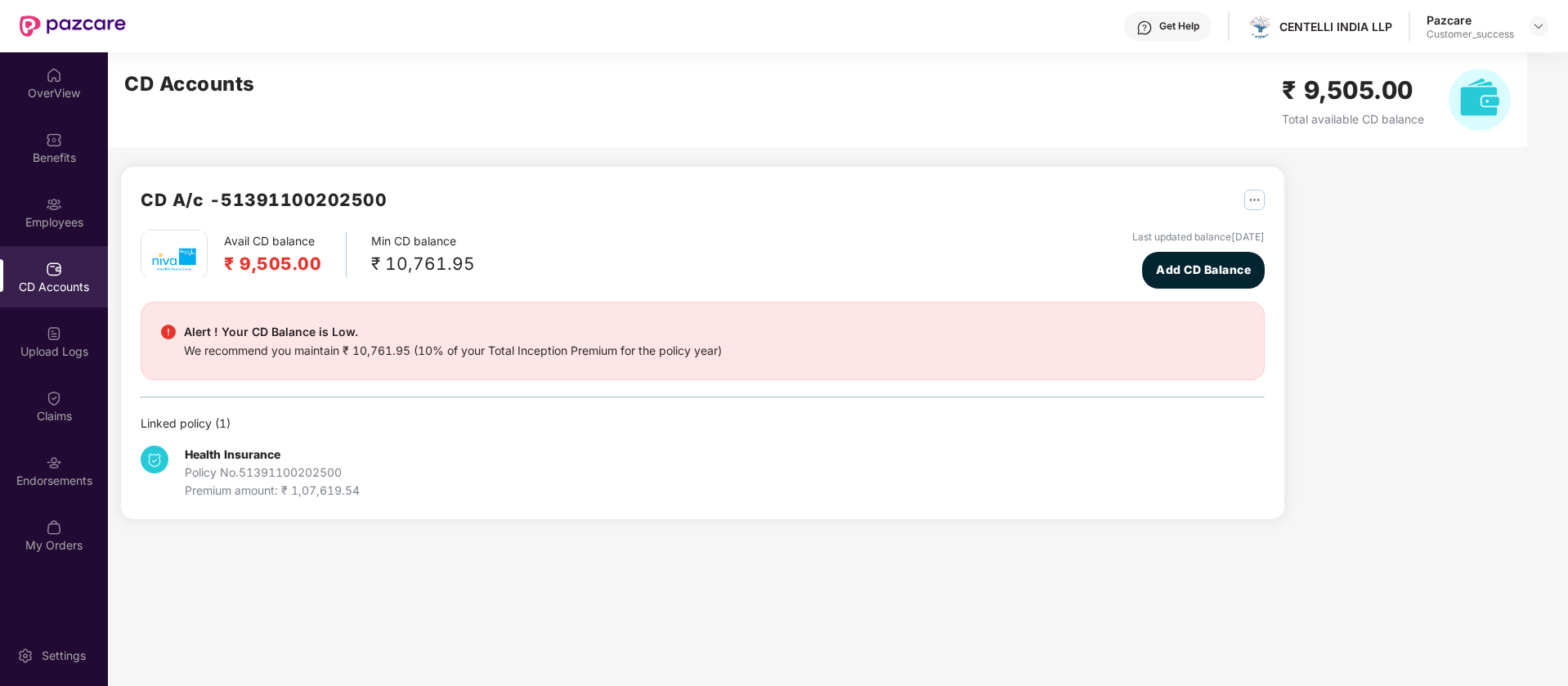
scroll to position [0, 0]
drag, startPoint x: 241, startPoint y: 264, endPoint x: 288, endPoint y: 267, distance: 47.1
click at [288, 267] on h2 "₹ 9,505.00" at bounding box center [273, 264] width 98 height 27
copy h2 "9,505"
click at [386, 135] on div "CD Accounts ₹ 9,505.00 Total available CD balance" at bounding box center [817, 100] width 1419 height 95
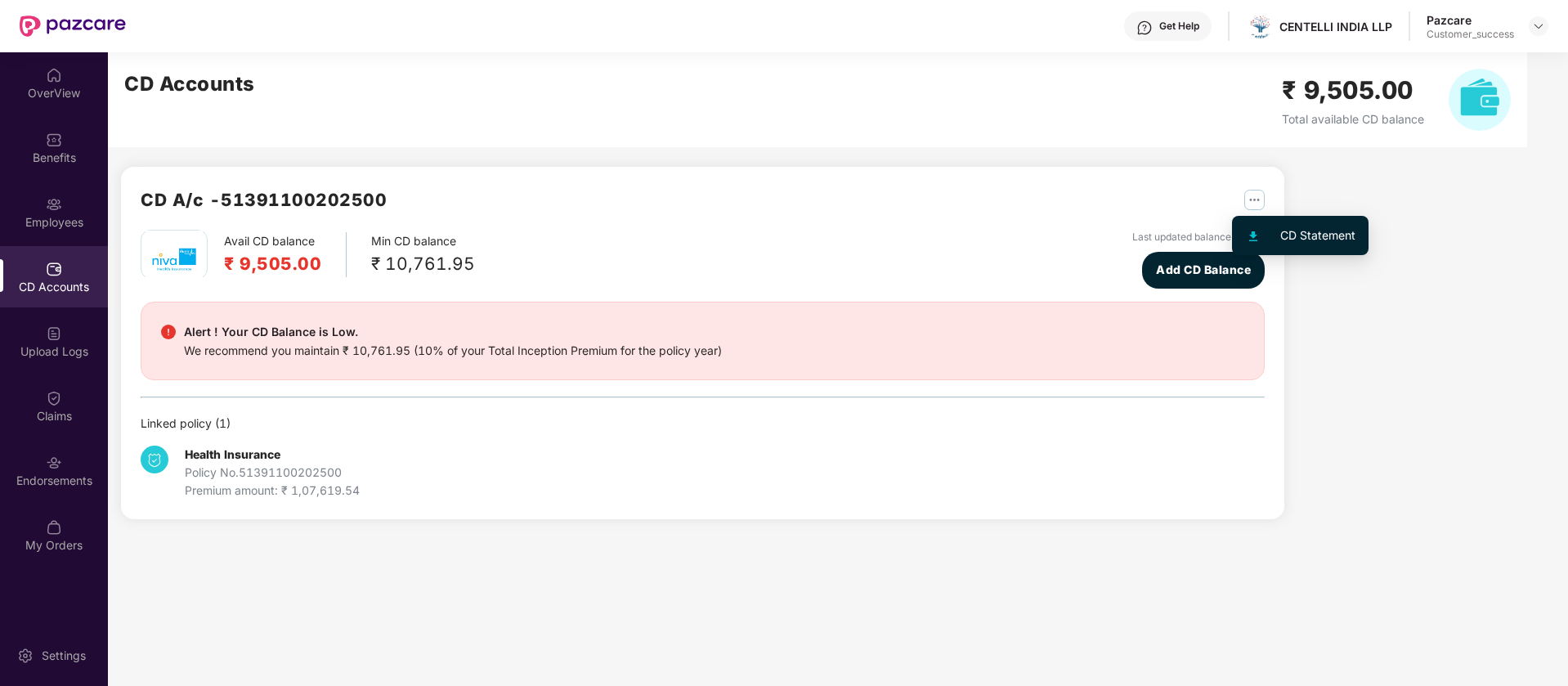
click at [1259, 199] on img "button" at bounding box center [1254, 200] width 20 height 20
click at [1285, 239] on div "CD Statement" at bounding box center [1318, 235] width 76 height 18
click at [1181, 26] on div "Get Help" at bounding box center [1178, 25] width 40 height 13
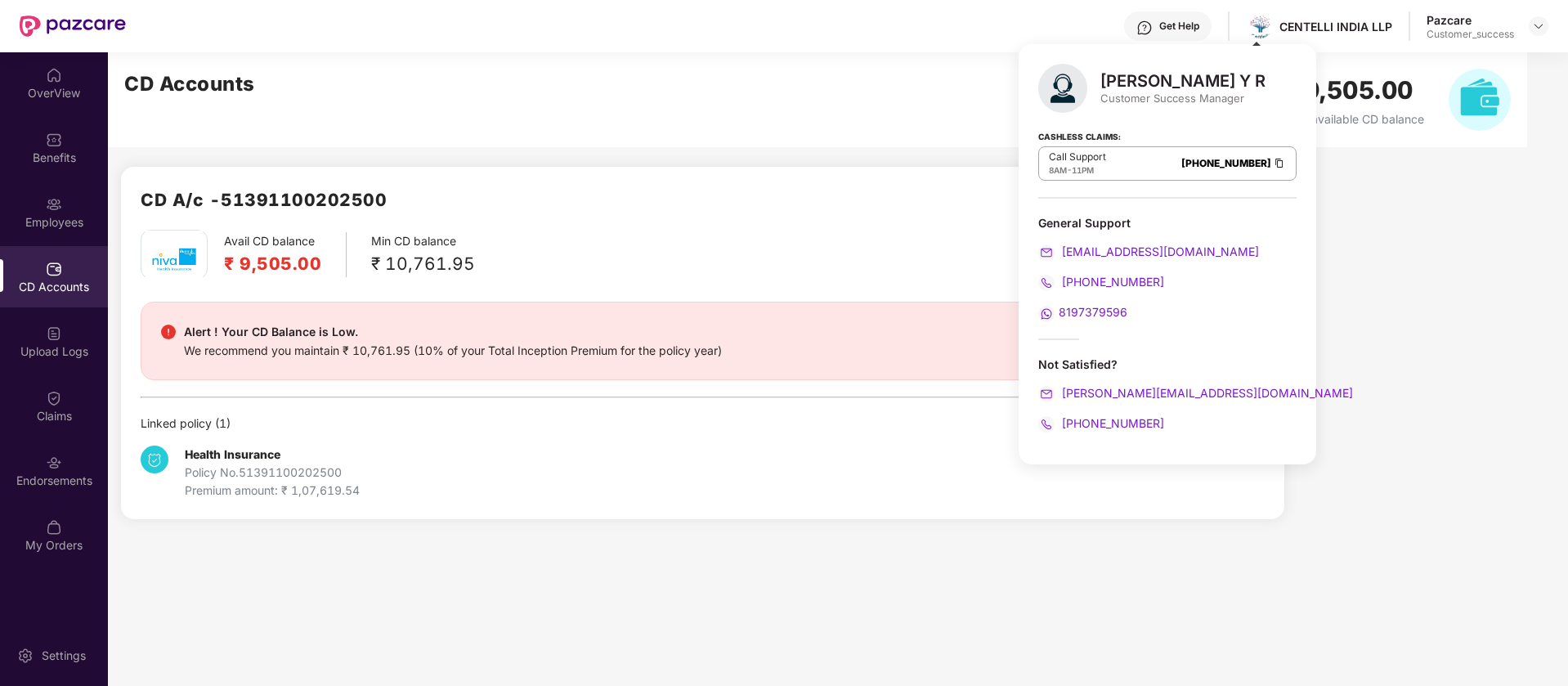
click at [1181, 26] on div "Get Help" at bounding box center [1178, 25] width 40 height 13
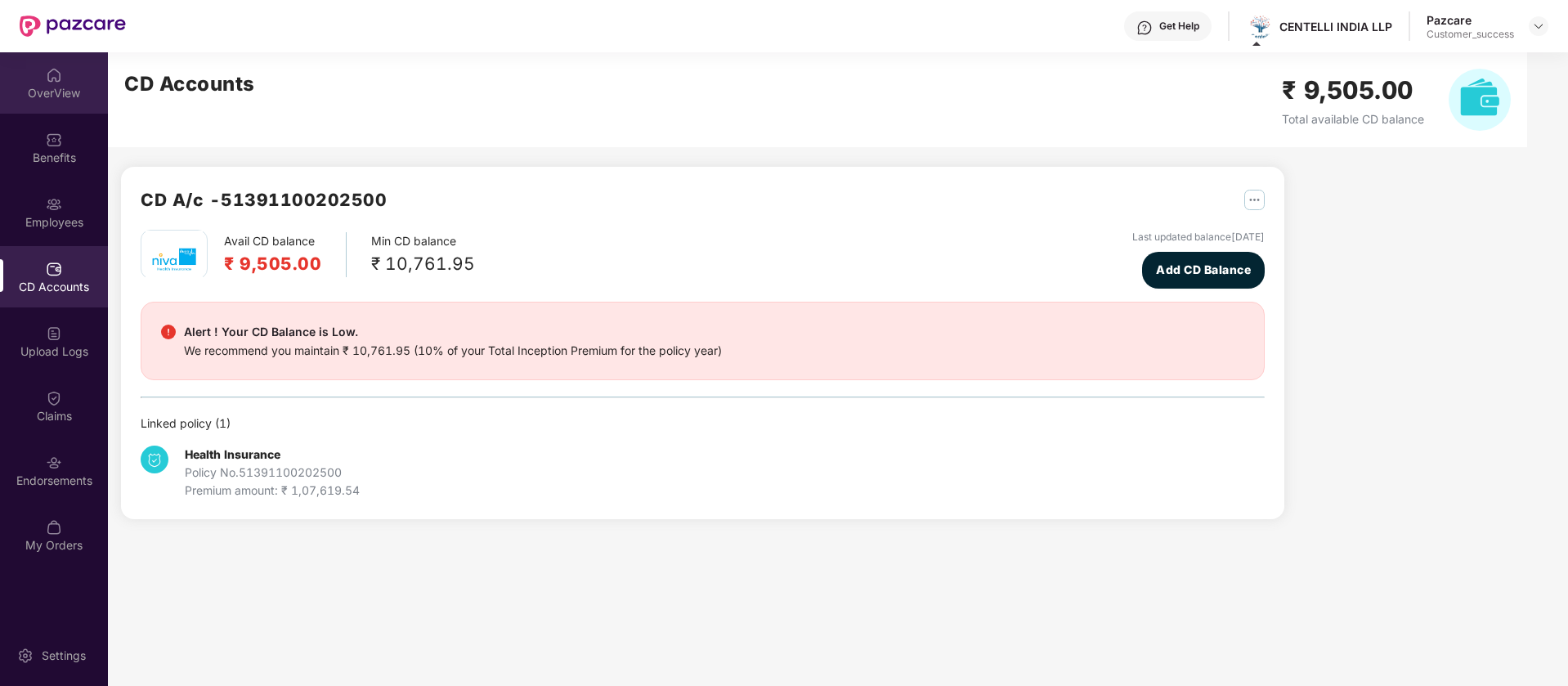
click at [75, 93] on div "OverView" at bounding box center [53, 93] width 108 height 16
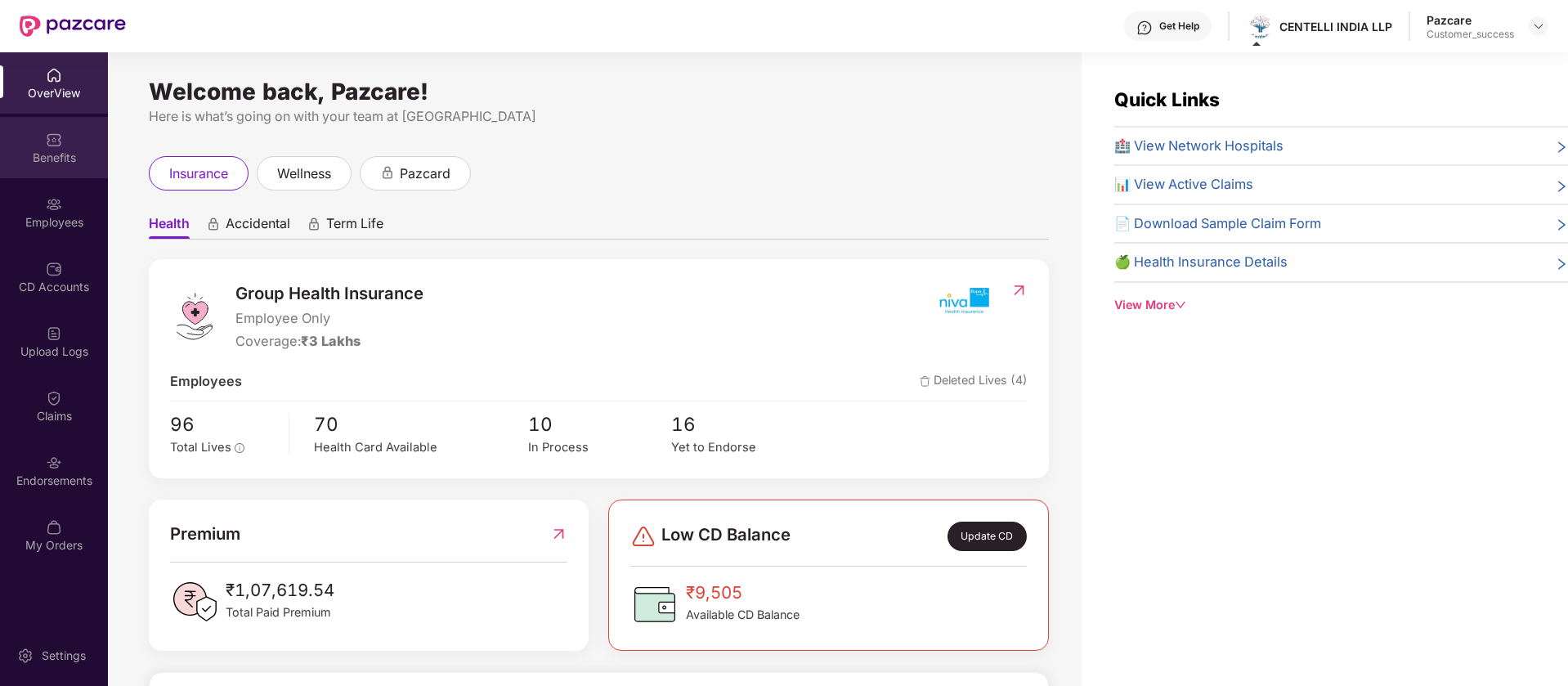
click at [68, 146] on div "Benefits" at bounding box center [53, 148] width 108 height 61
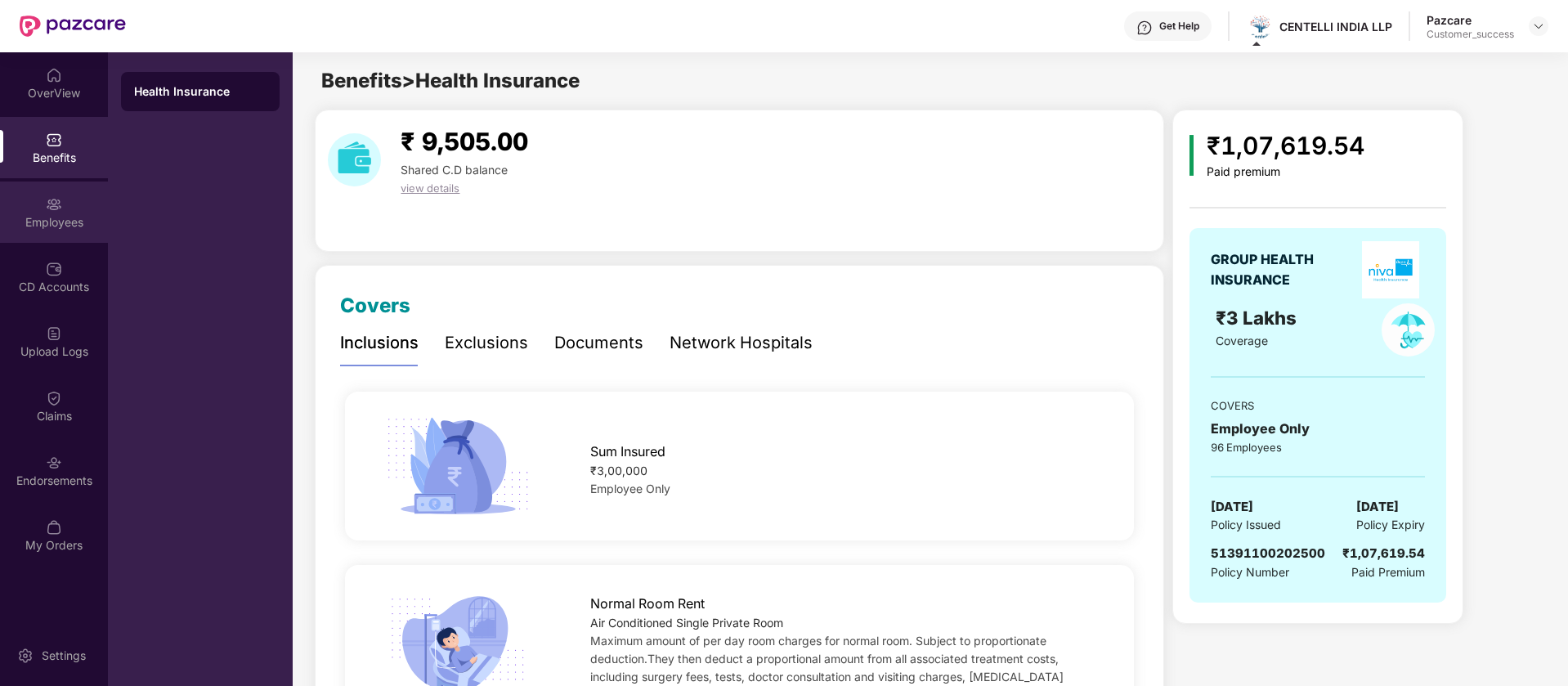
click at [59, 222] on div "Employees" at bounding box center [53, 222] width 108 height 16
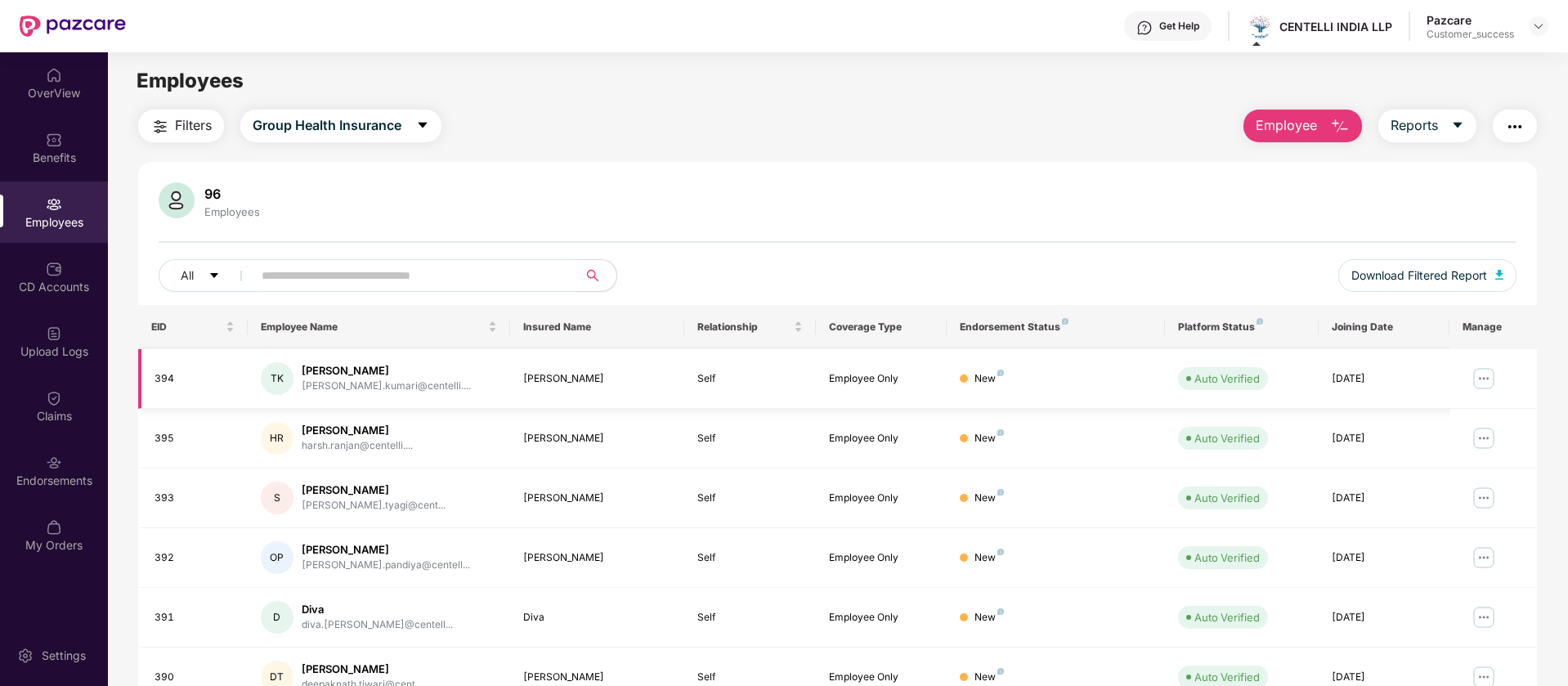
click at [1487, 383] on img at bounding box center [1483, 378] width 26 height 26
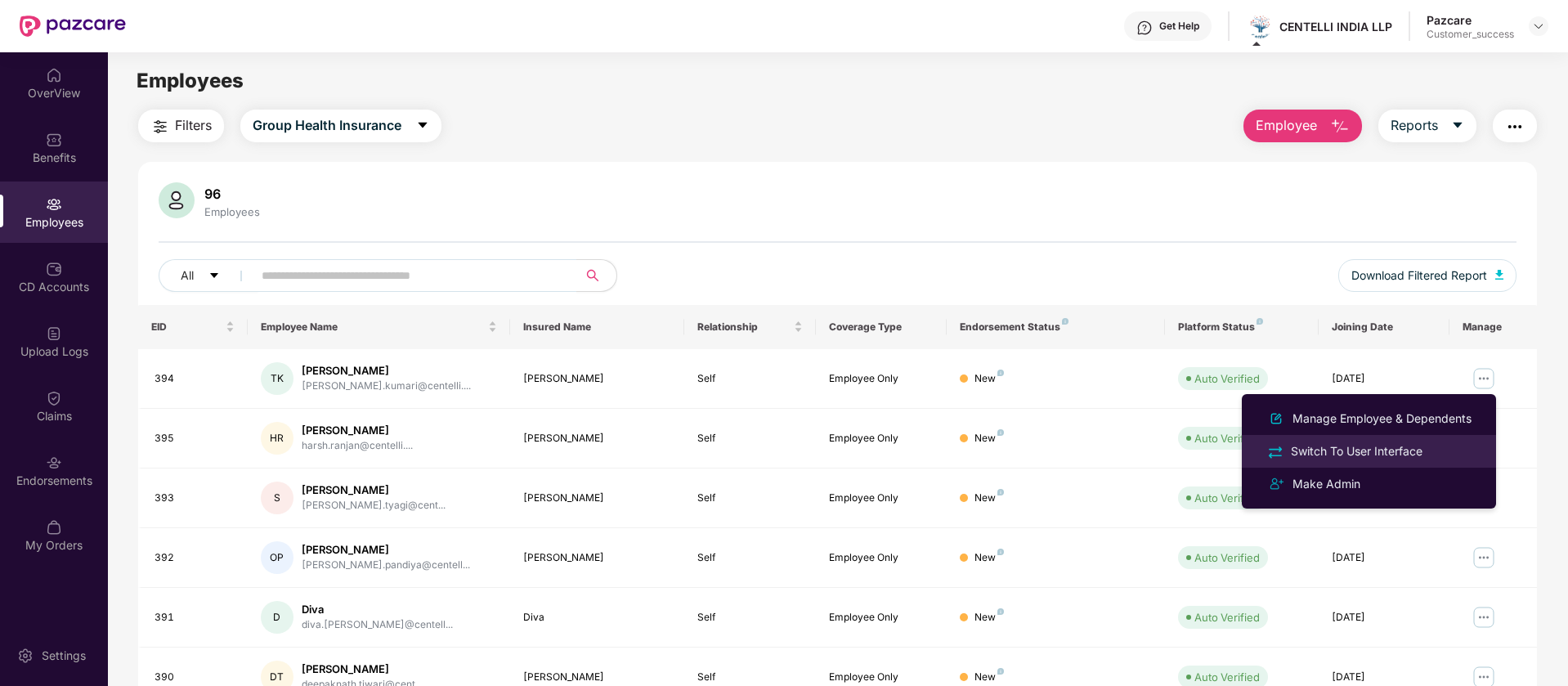
click at [1421, 454] on div "Switch To User Interface" at bounding box center [1356, 451] width 138 height 18
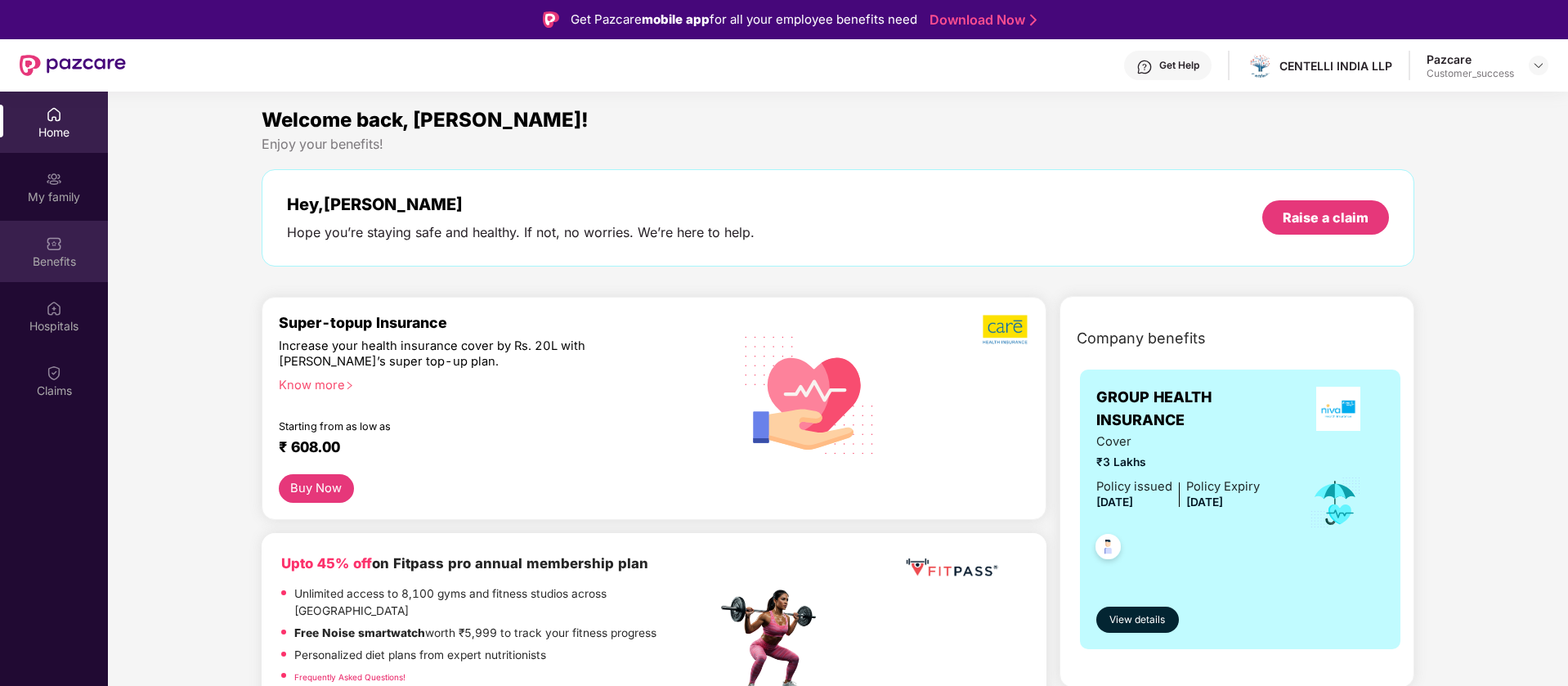
click at [25, 256] on div "Benefits" at bounding box center [53, 261] width 108 height 16
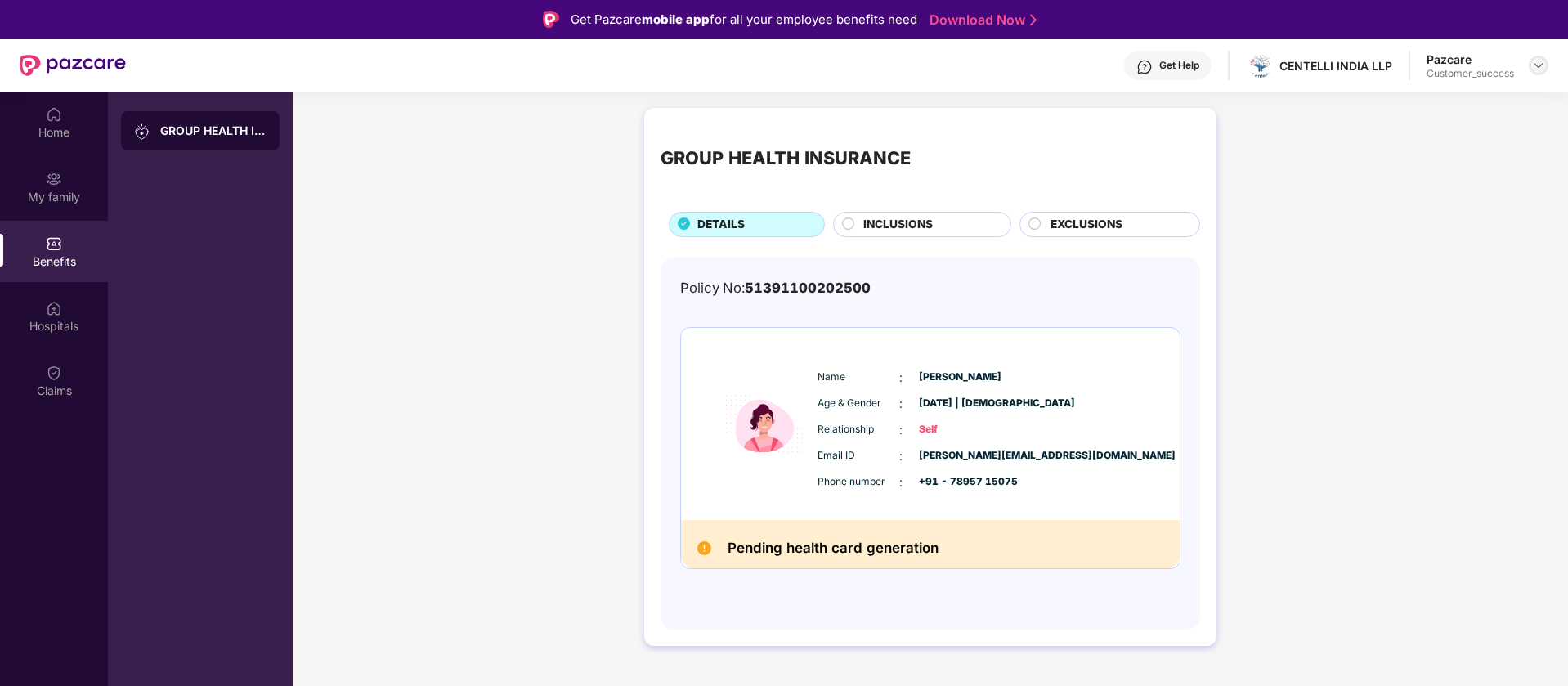
click at [1541, 64] on img at bounding box center [1537, 65] width 13 height 13
click at [1498, 103] on div "Switch to partner view" at bounding box center [1461, 104] width 212 height 32
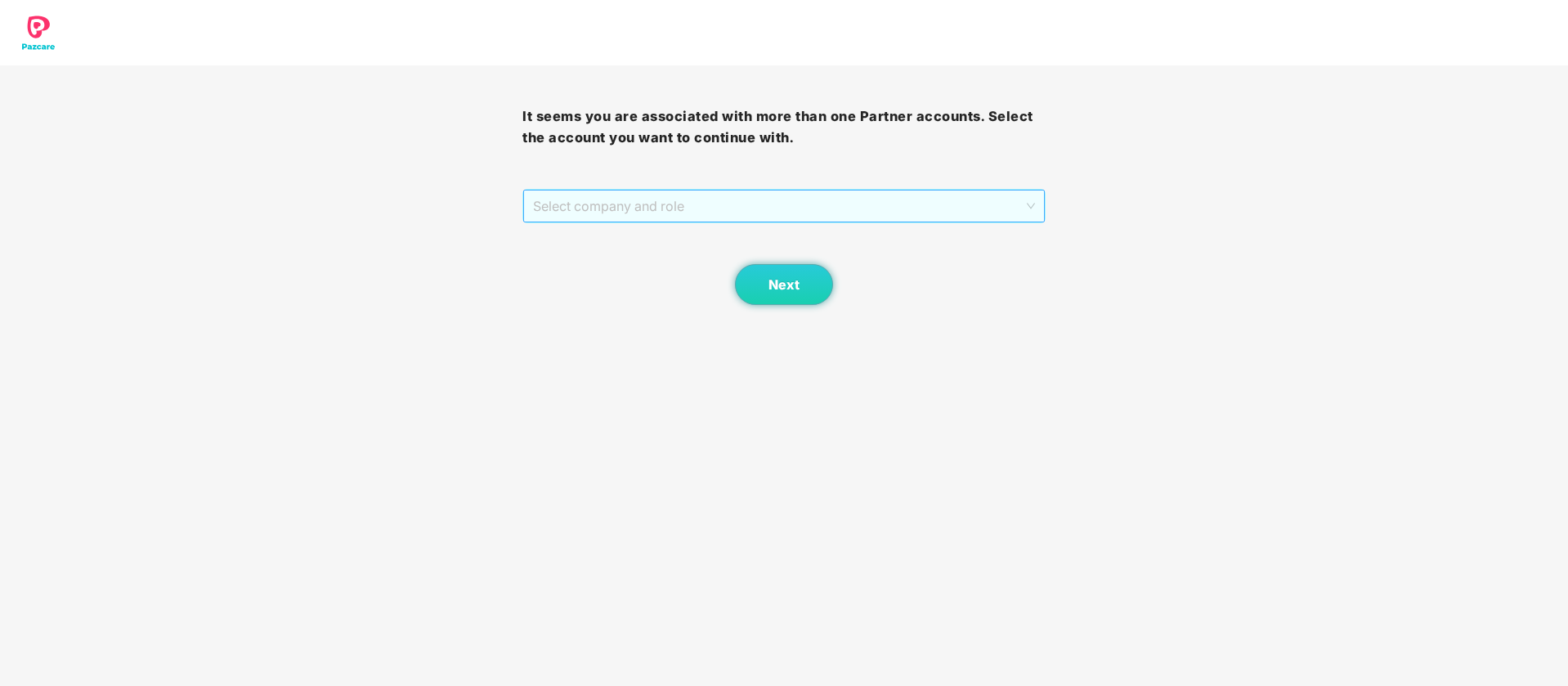
click at [798, 199] on span "Select company and role" at bounding box center [784, 205] width 501 height 31
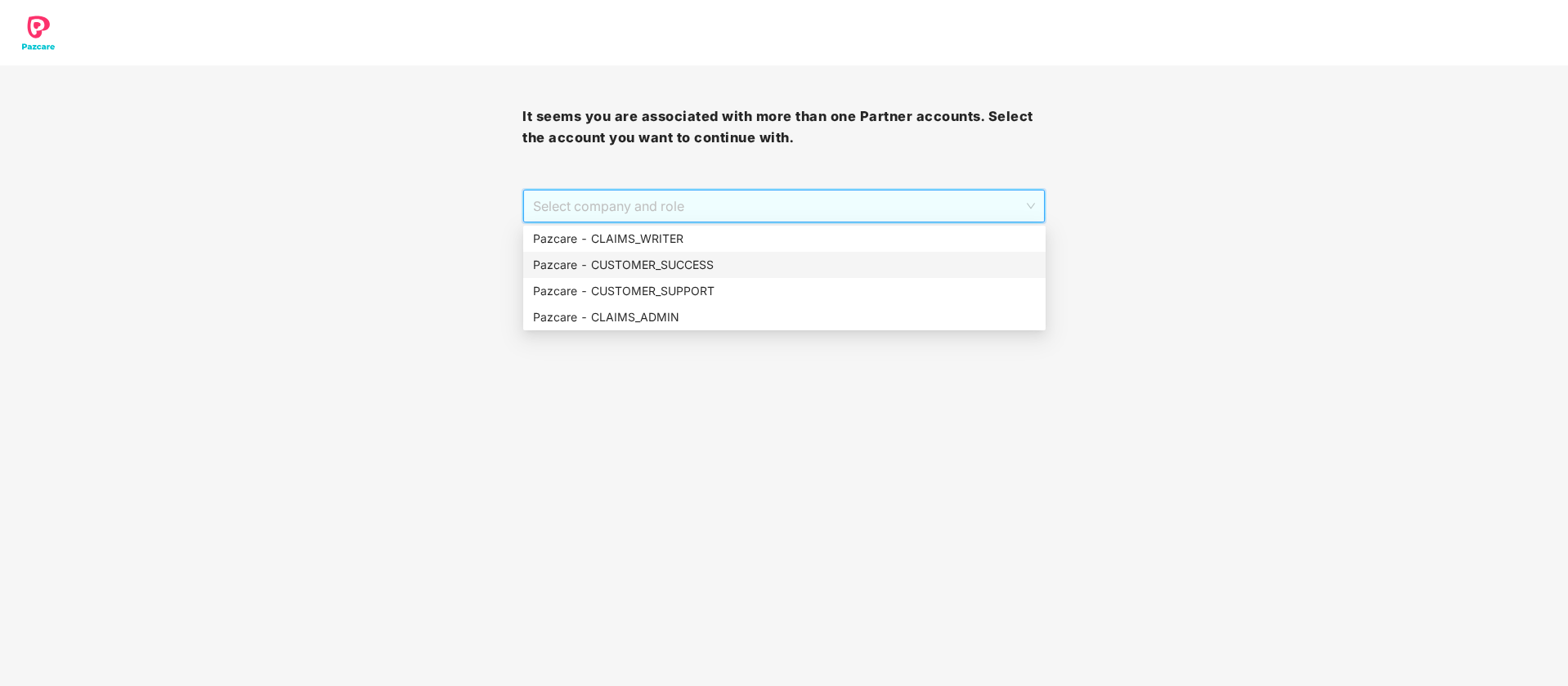
click at [731, 266] on div "Pazcare - CUSTOMER_SUCCESS" at bounding box center [784, 264] width 503 height 18
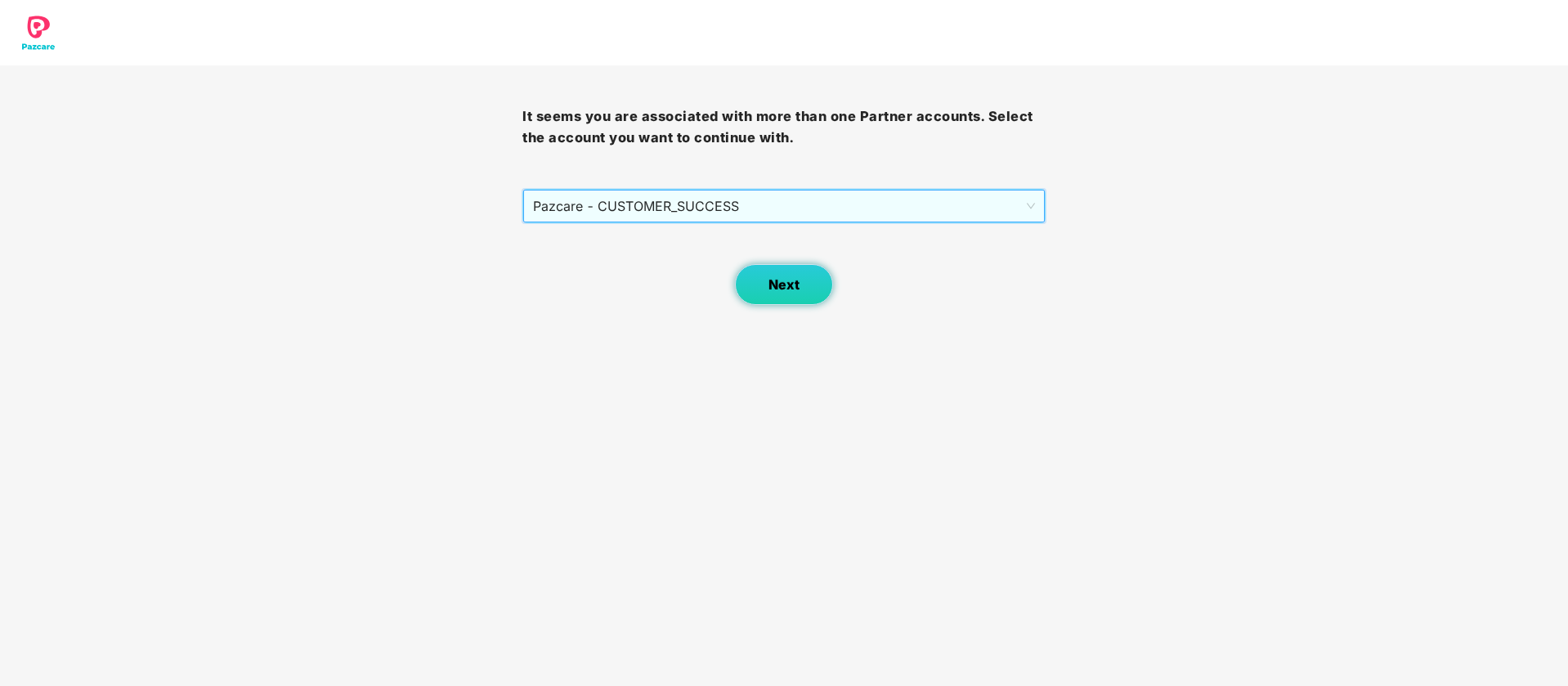
click at [792, 283] on span "Next" at bounding box center [784, 284] width 31 height 15
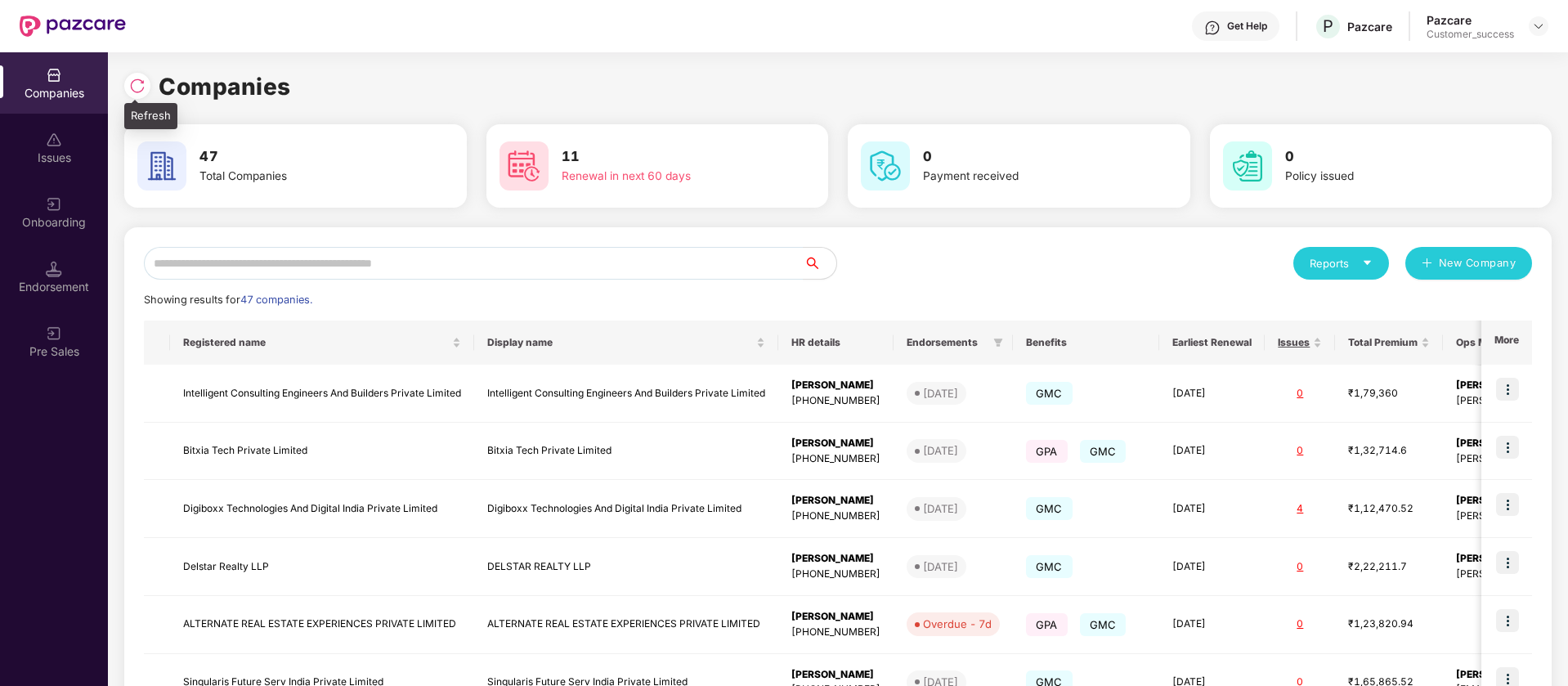
click at [133, 87] on img at bounding box center [137, 85] width 16 height 16
click at [445, 273] on input "text" at bounding box center [473, 263] width 660 height 33
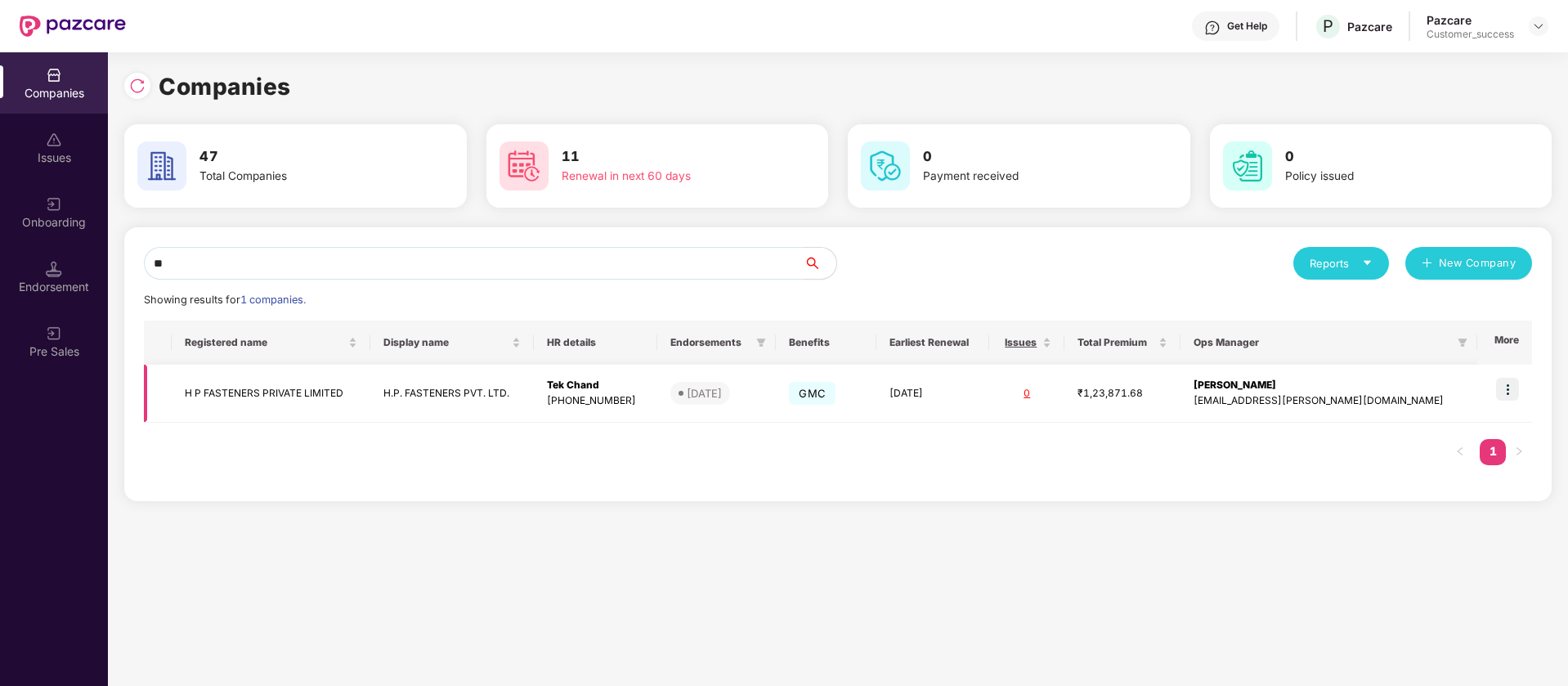
type input "**"
click at [1509, 391] on img at bounding box center [1507, 389] width 23 height 23
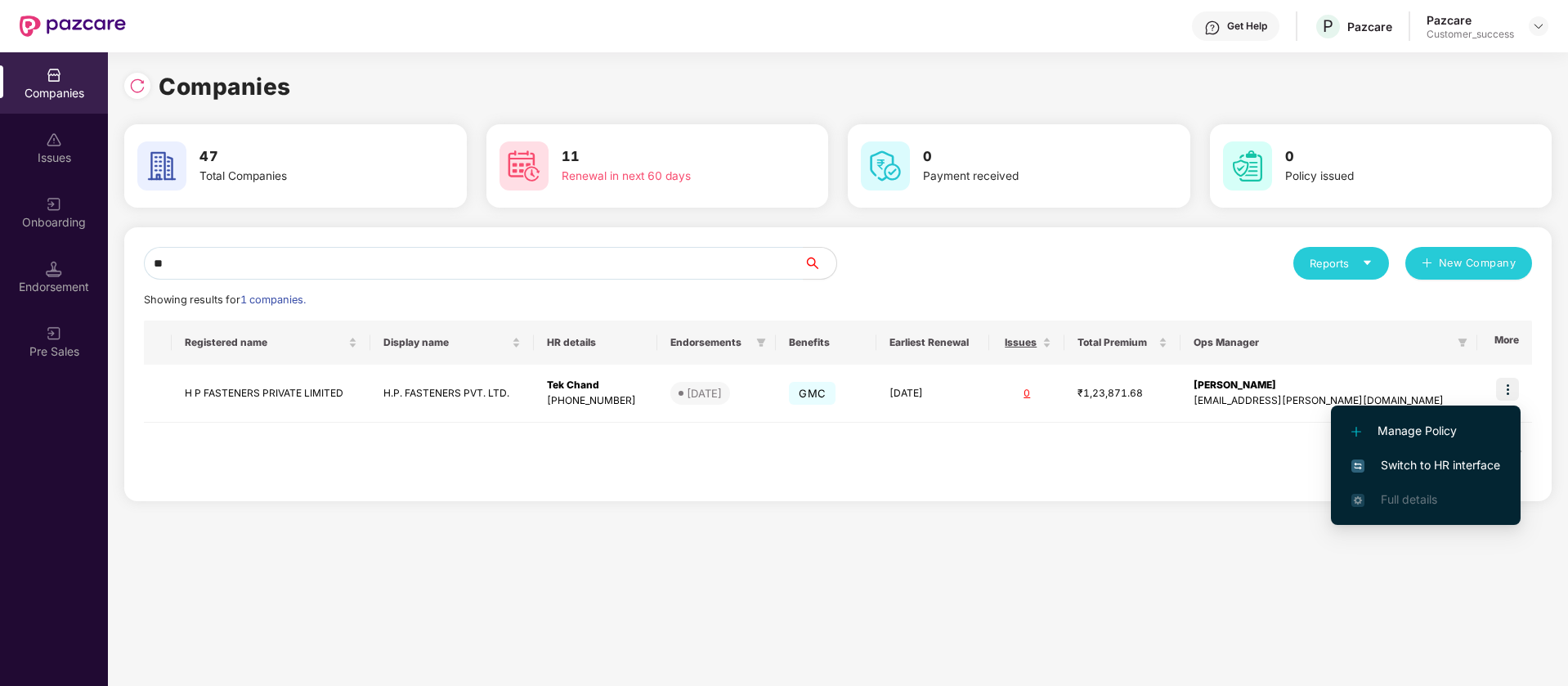
click at [1402, 462] on span "Switch to HR interface" at bounding box center [1425, 464] width 149 height 18
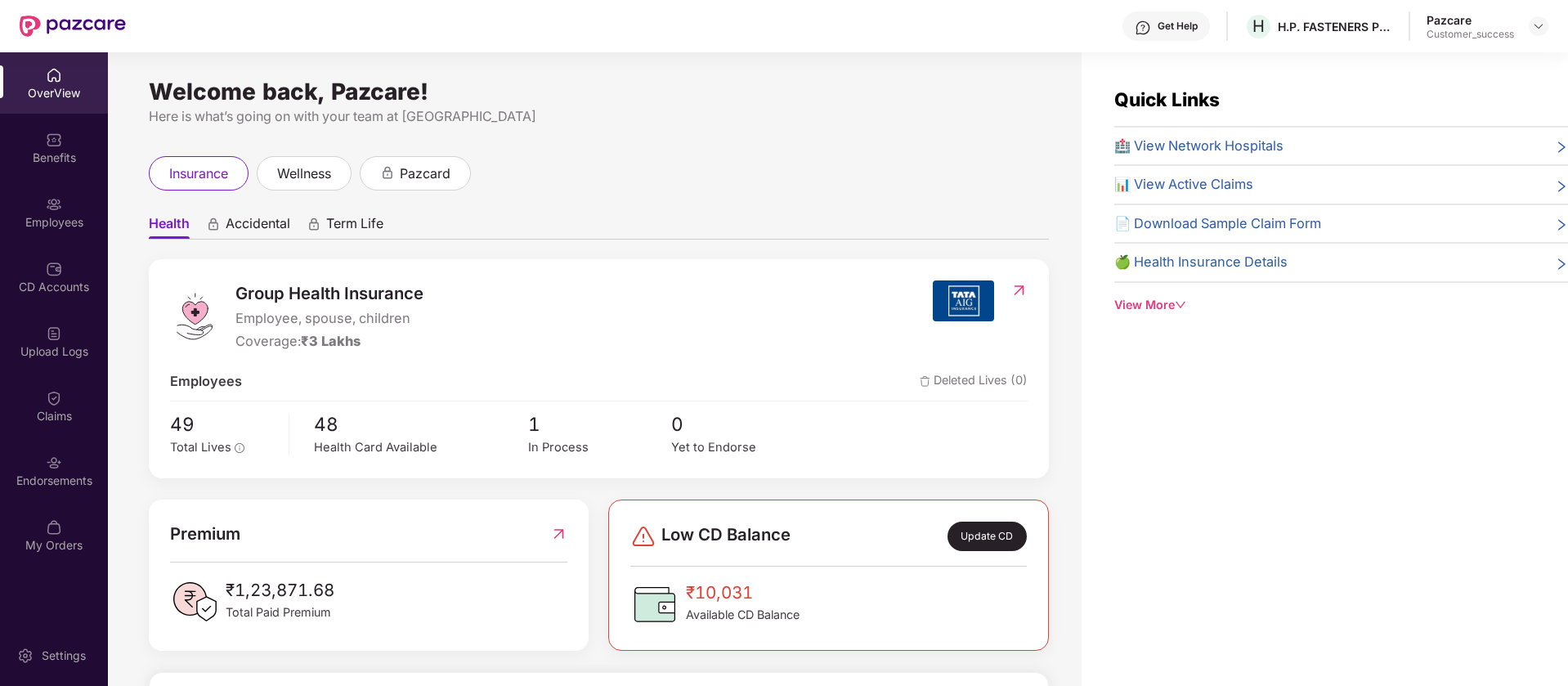
click at [91, 215] on div "Employees" at bounding box center [53, 222] width 108 height 16
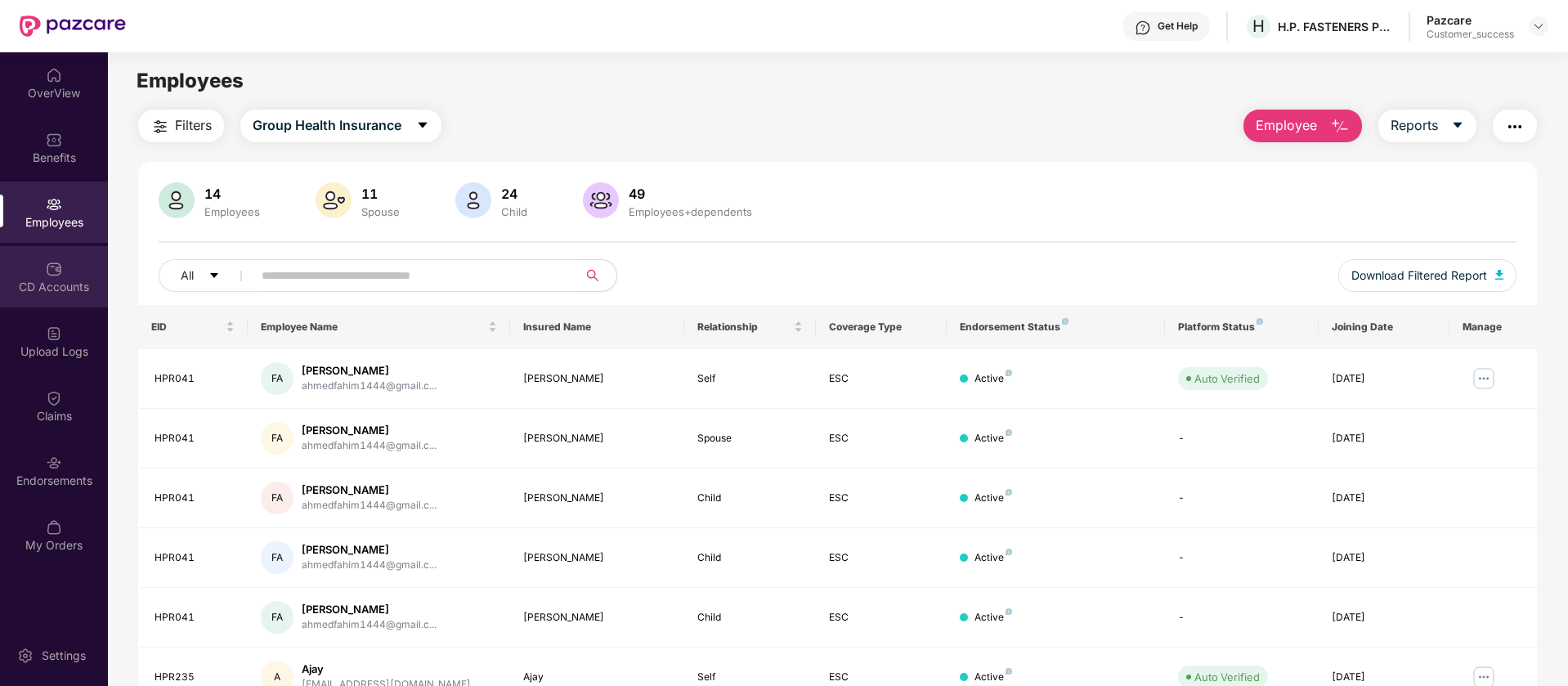
click at [62, 284] on div "CD Accounts" at bounding box center [53, 286] width 108 height 16
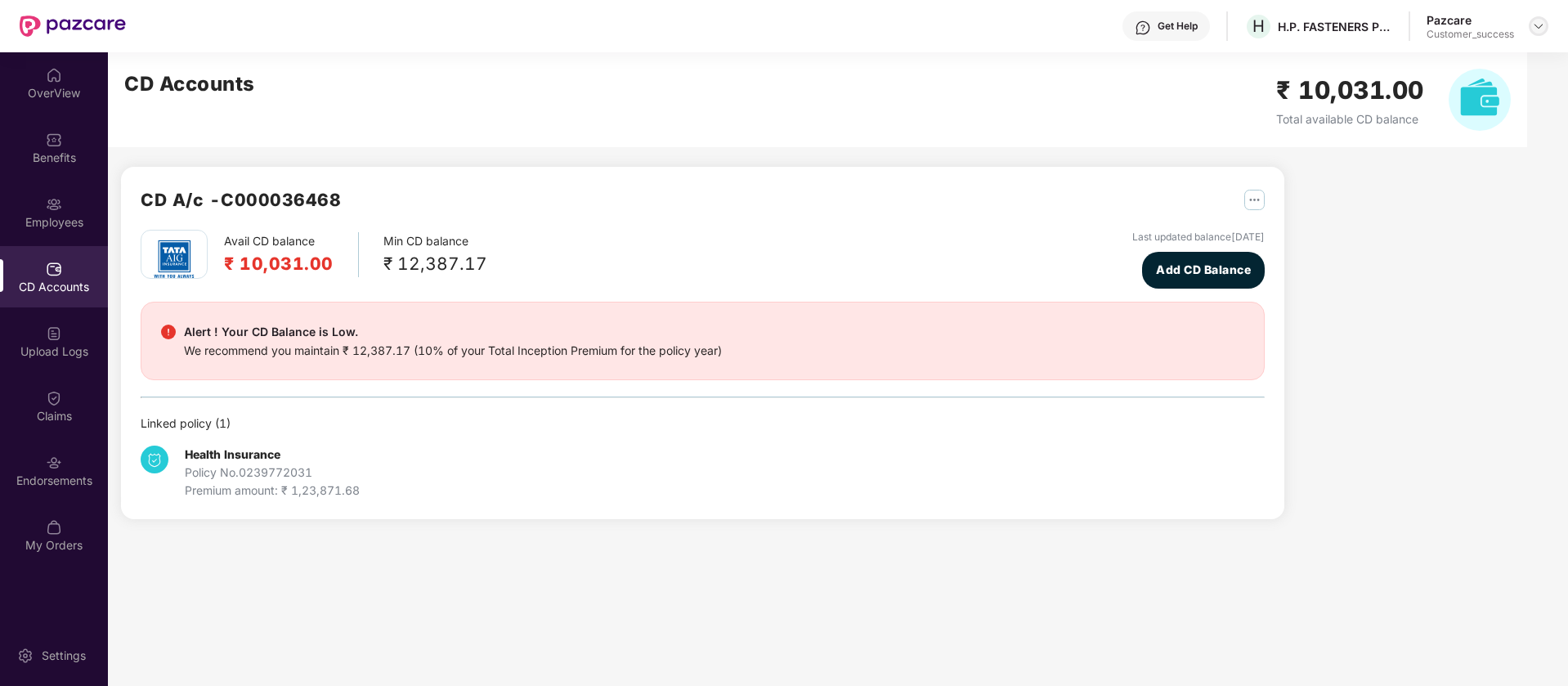
click at [1536, 28] on img at bounding box center [1537, 25] width 13 height 13
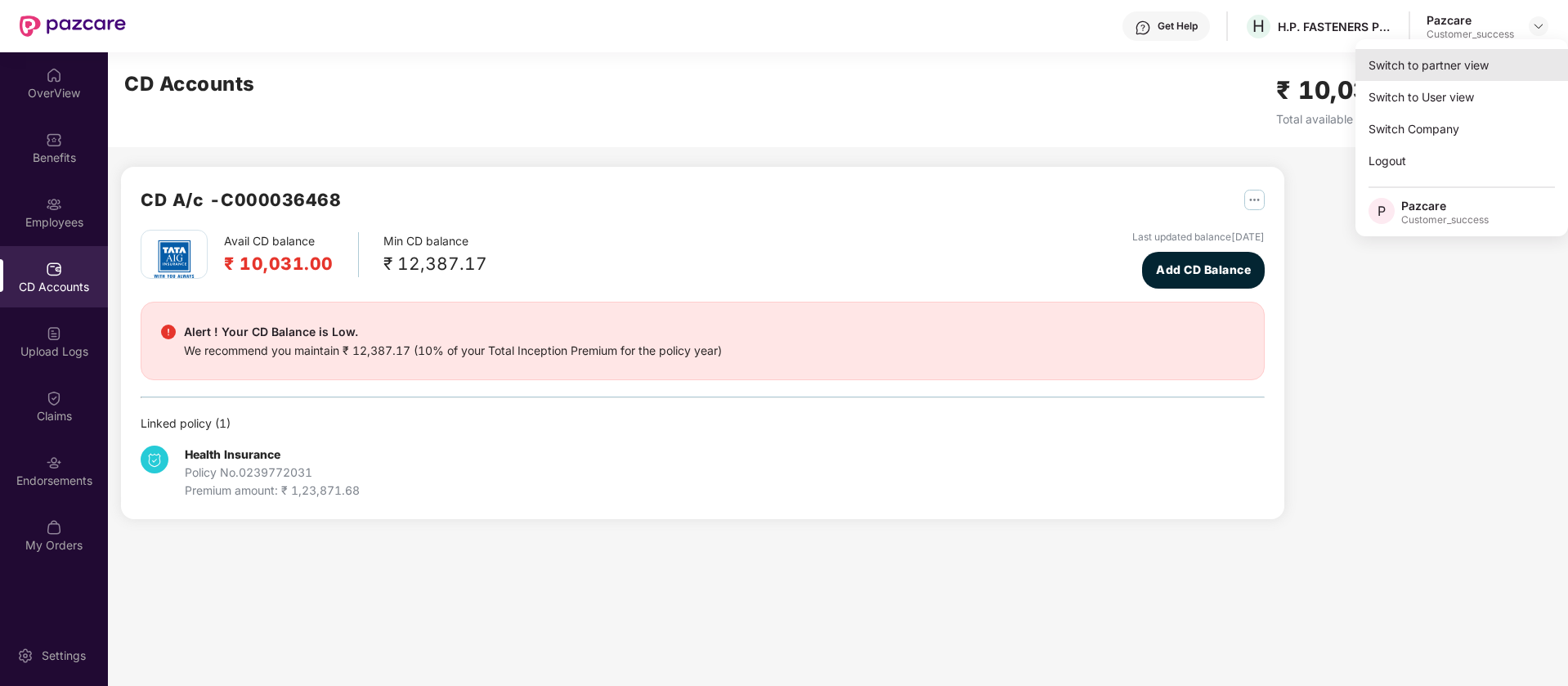
click at [1426, 72] on div "Switch to partner view" at bounding box center [1461, 65] width 212 height 32
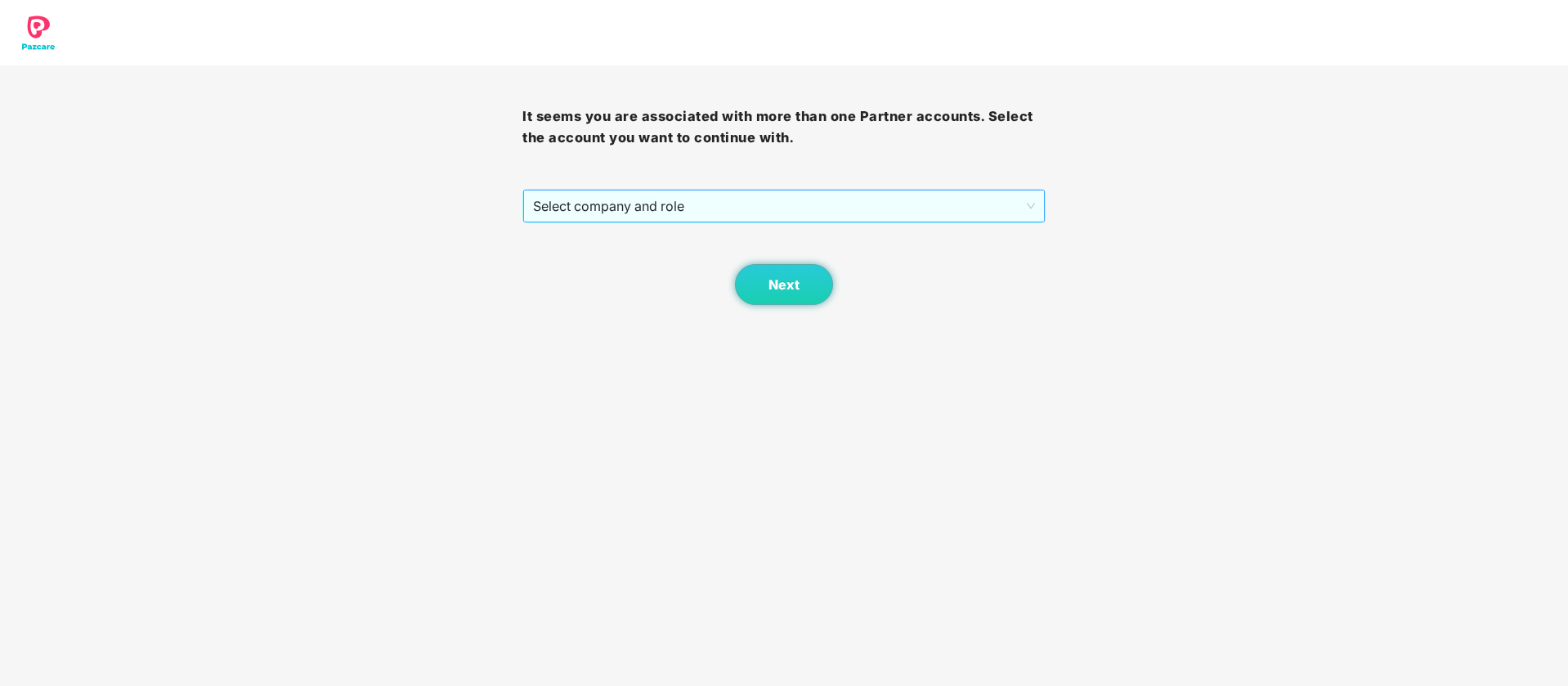
click at [925, 211] on span "Select company and role" at bounding box center [784, 205] width 501 height 31
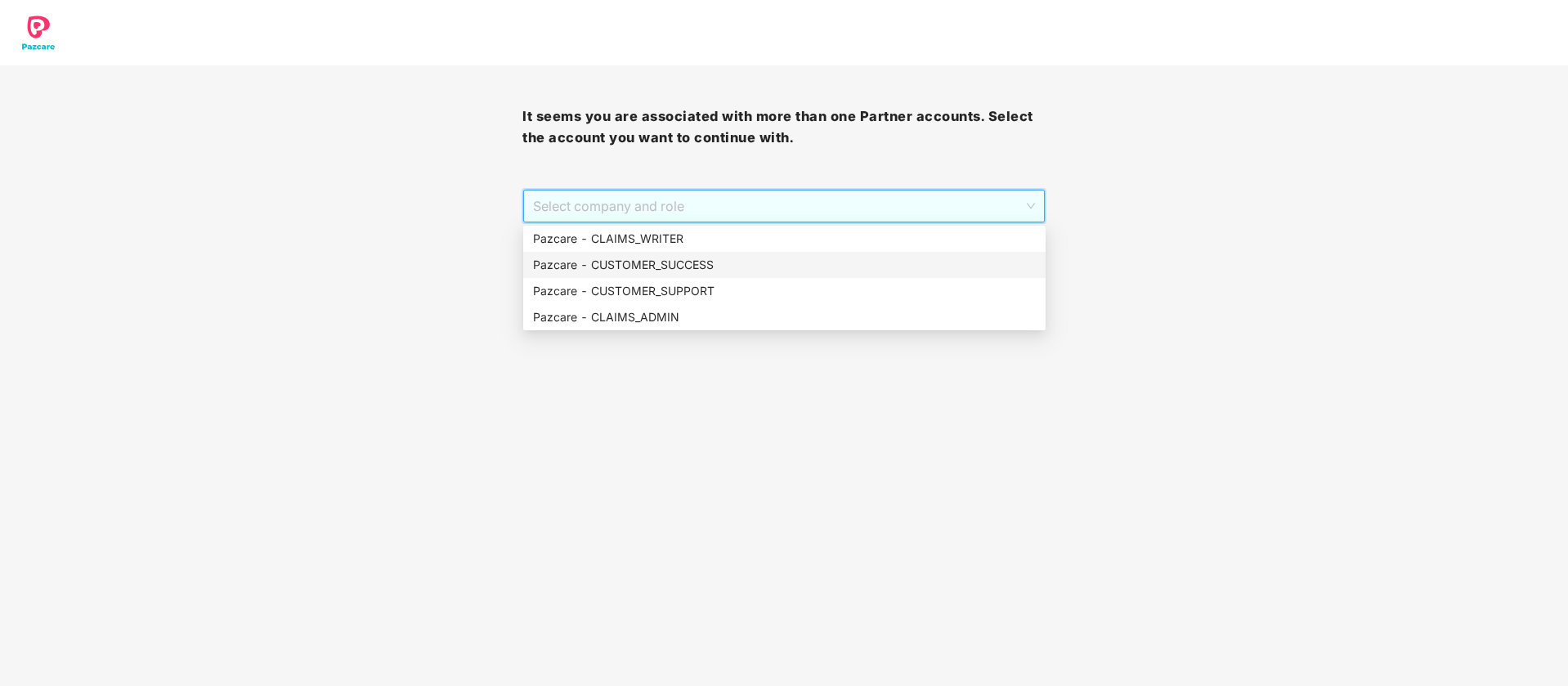
click at [711, 266] on div "Pazcare - CUSTOMER_SUCCESS" at bounding box center [784, 264] width 503 height 18
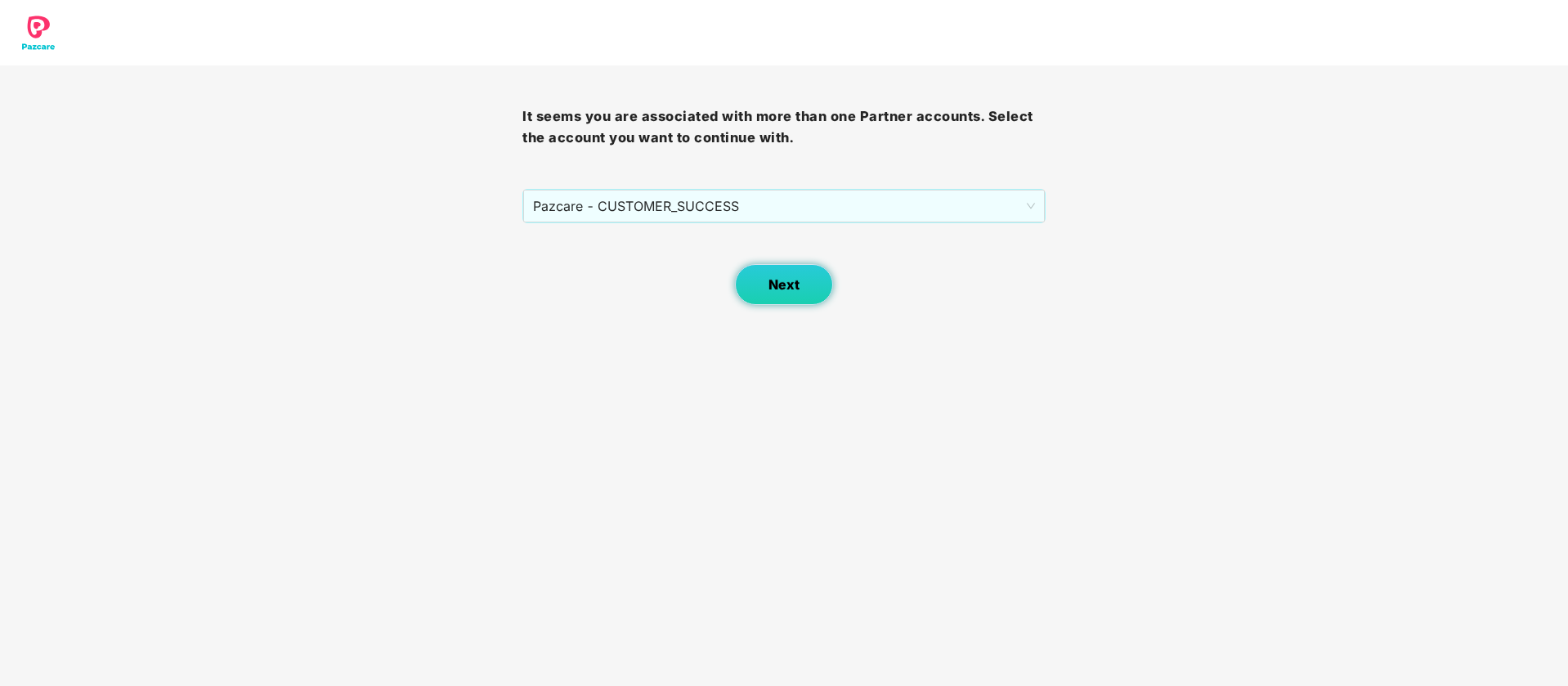
click at [761, 292] on button "Next" at bounding box center [784, 284] width 98 height 41
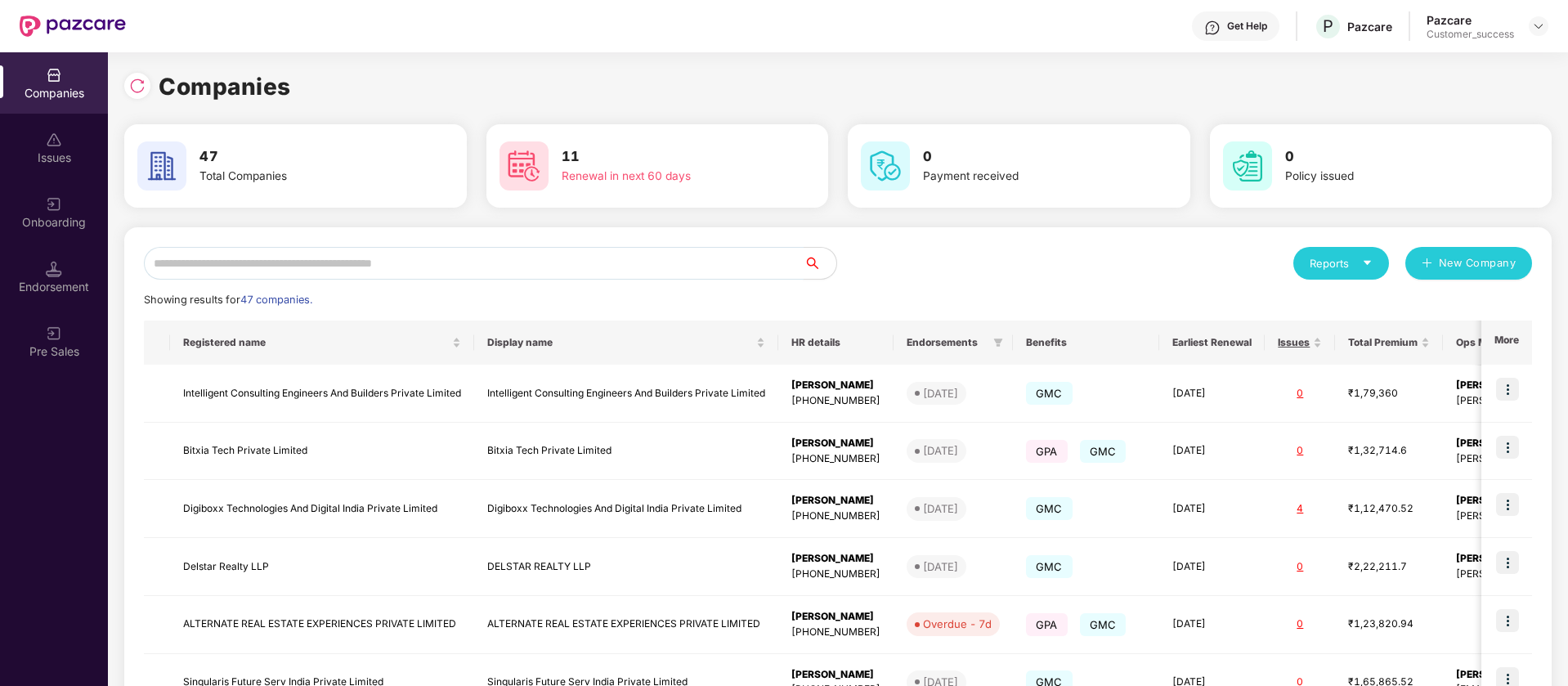
click at [410, 258] on input "text" at bounding box center [473, 263] width 660 height 33
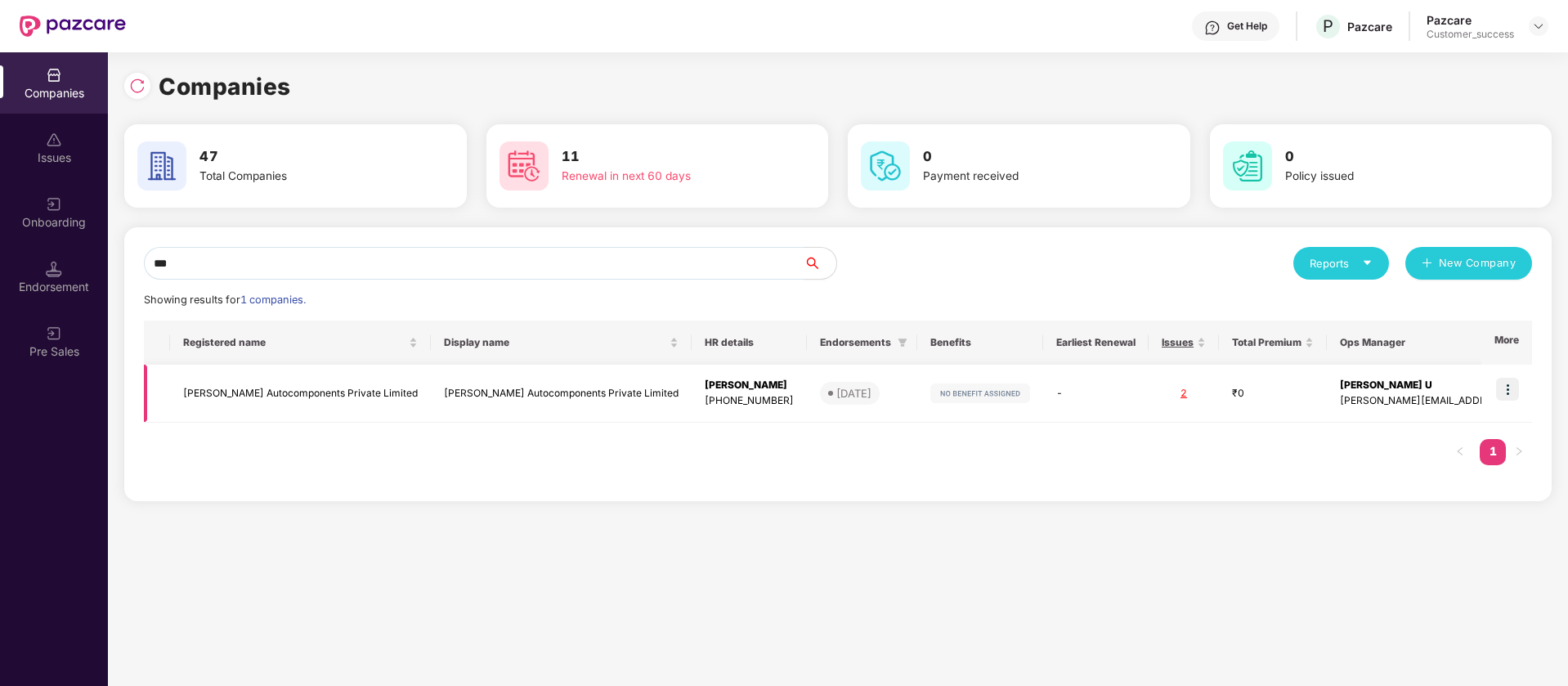
type input "***"
click at [963, 395] on img at bounding box center [980, 393] width 99 height 20
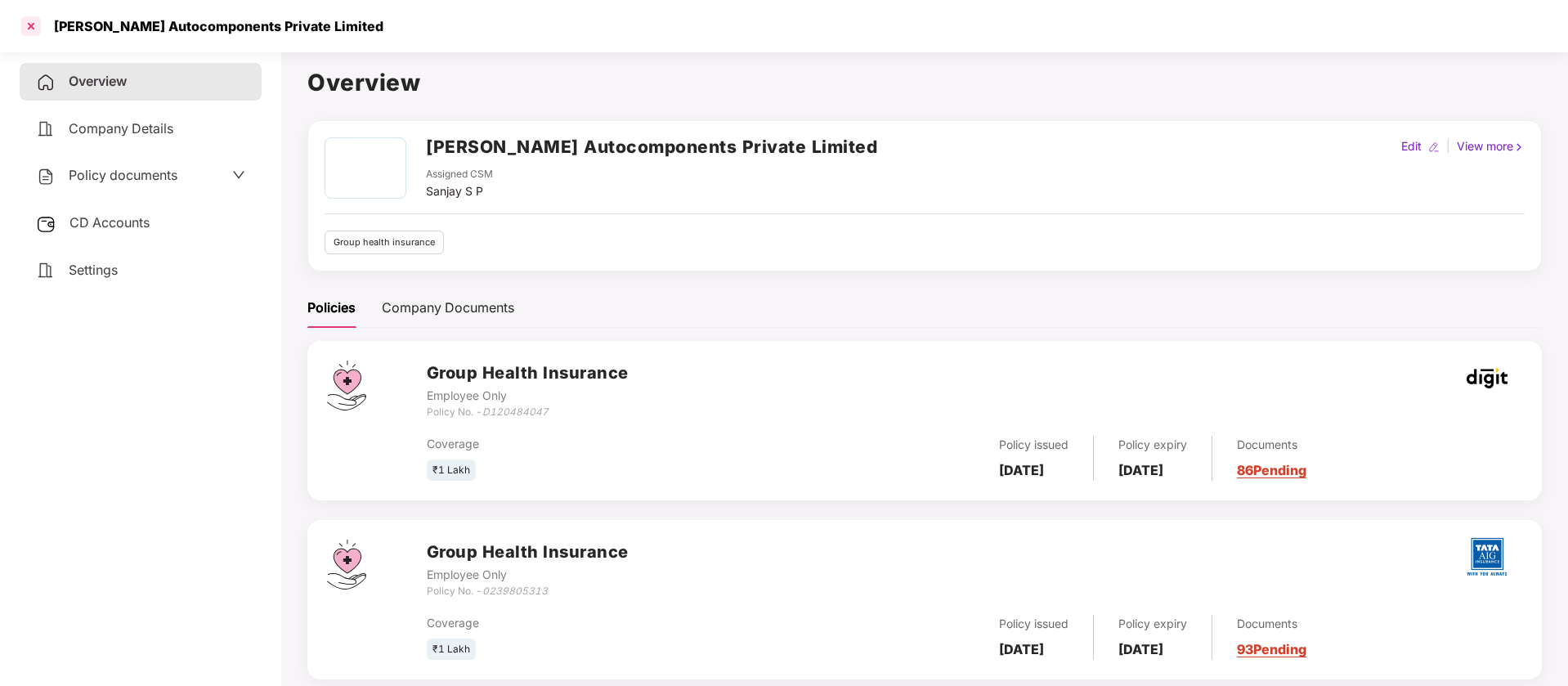
click at [29, 30] on div at bounding box center [31, 25] width 26 height 26
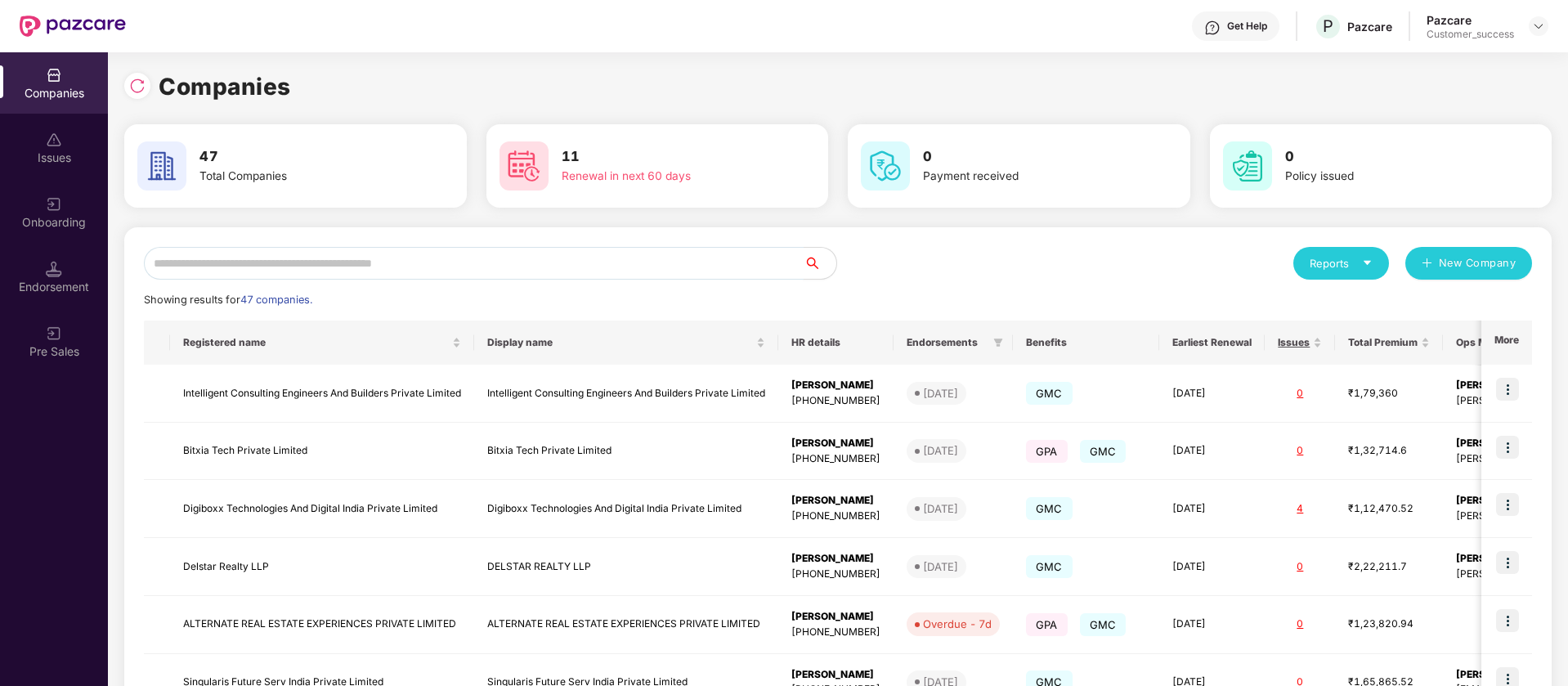
click at [528, 267] on input "text" at bounding box center [473, 263] width 660 height 33
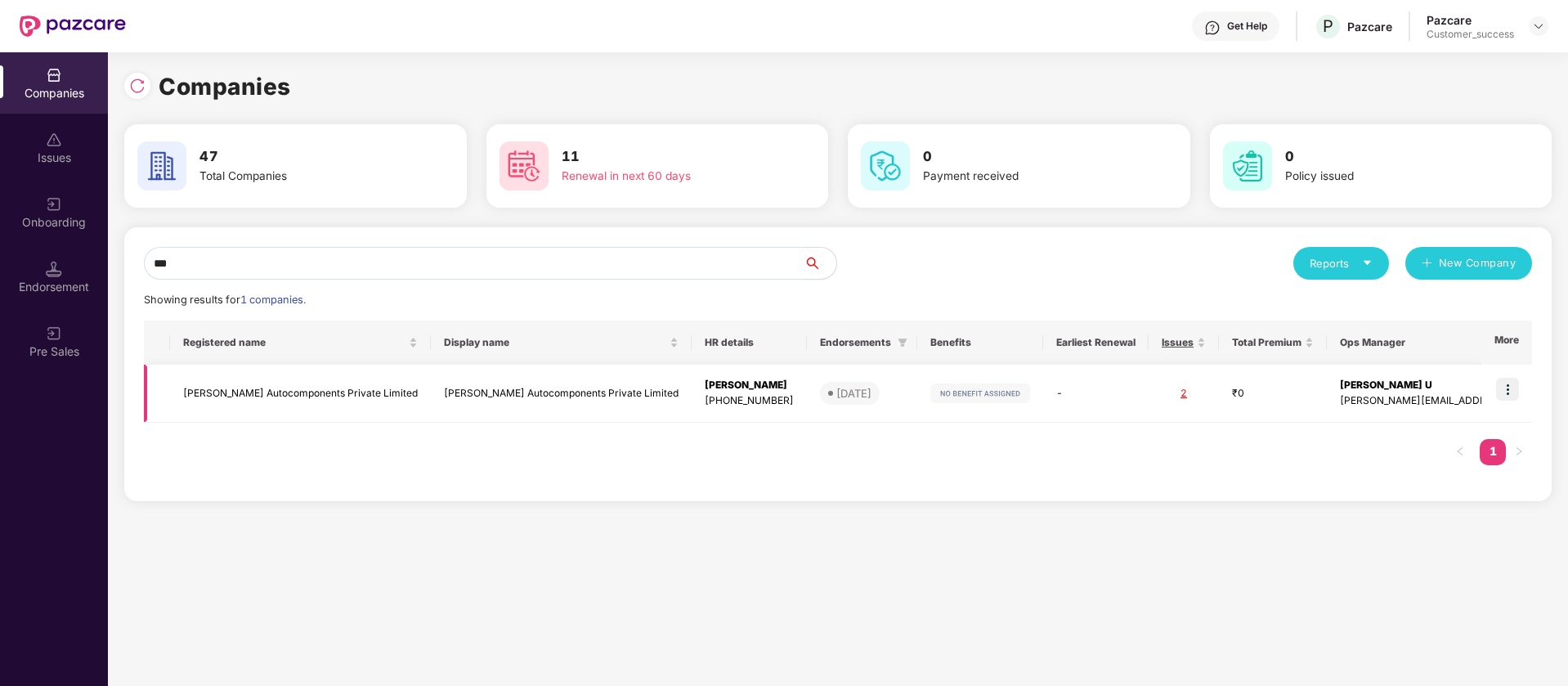
type input "***"
click at [1508, 393] on img at bounding box center [1507, 389] width 23 height 23
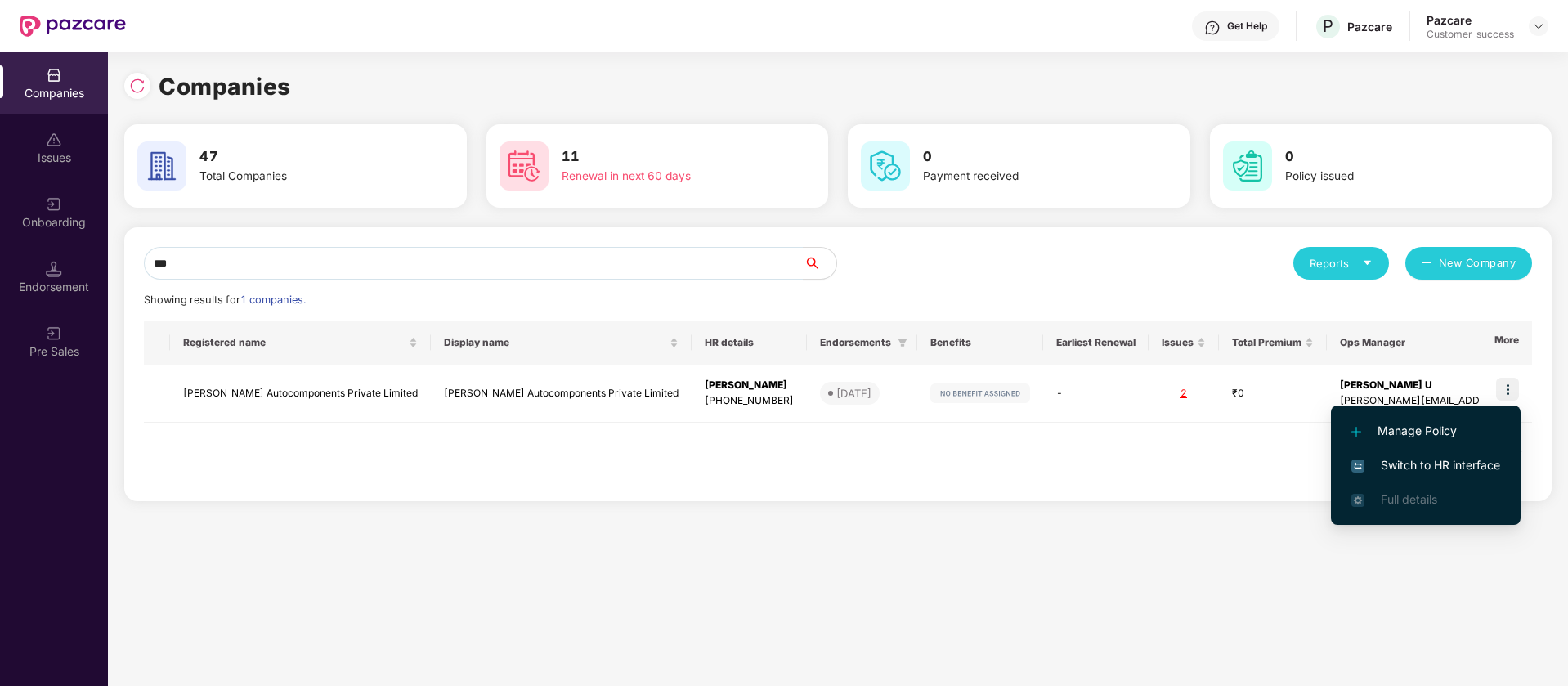
click at [1435, 459] on span "Switch to HR interface" at bounding box center [1425, 464] width 149 height 18
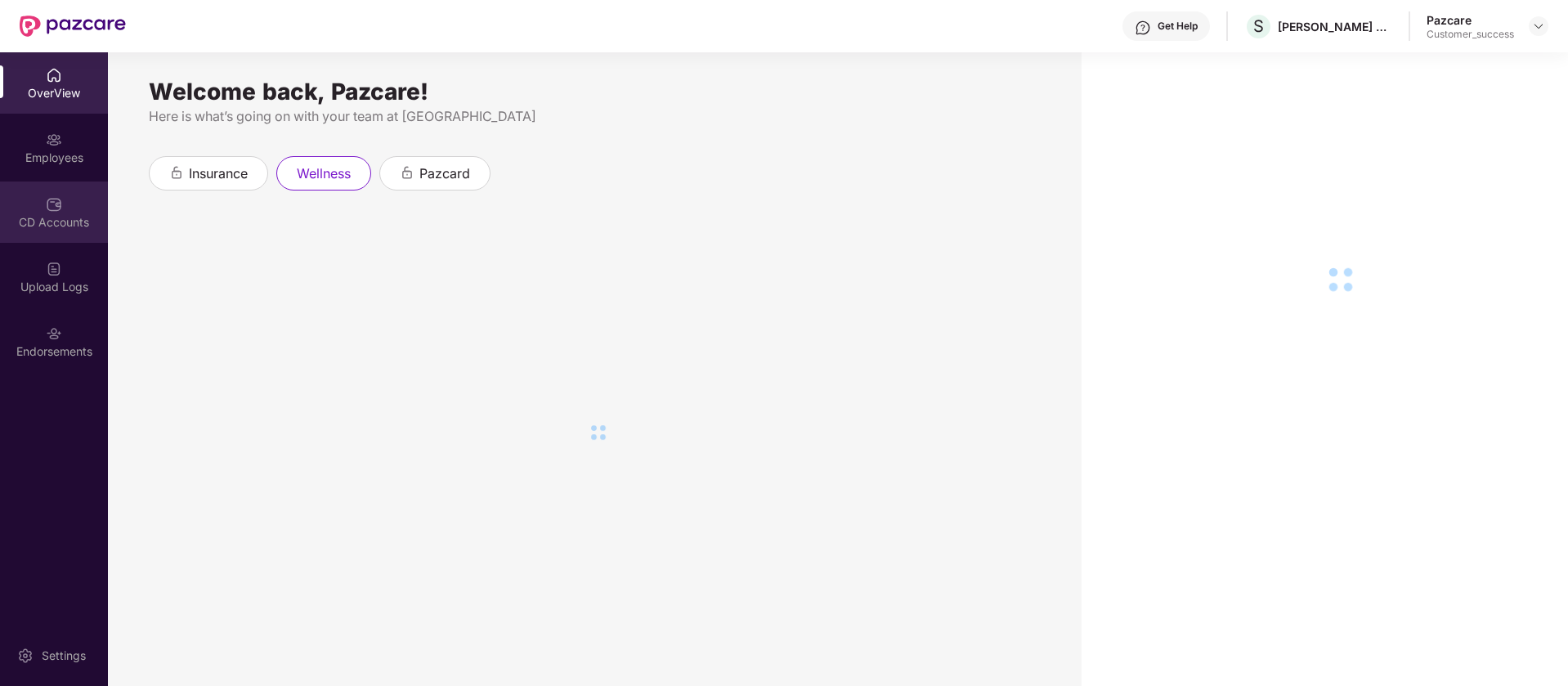
click at [71, 207] on div "CD Accounts" at bounding box center [53, 212] width 108 height 61
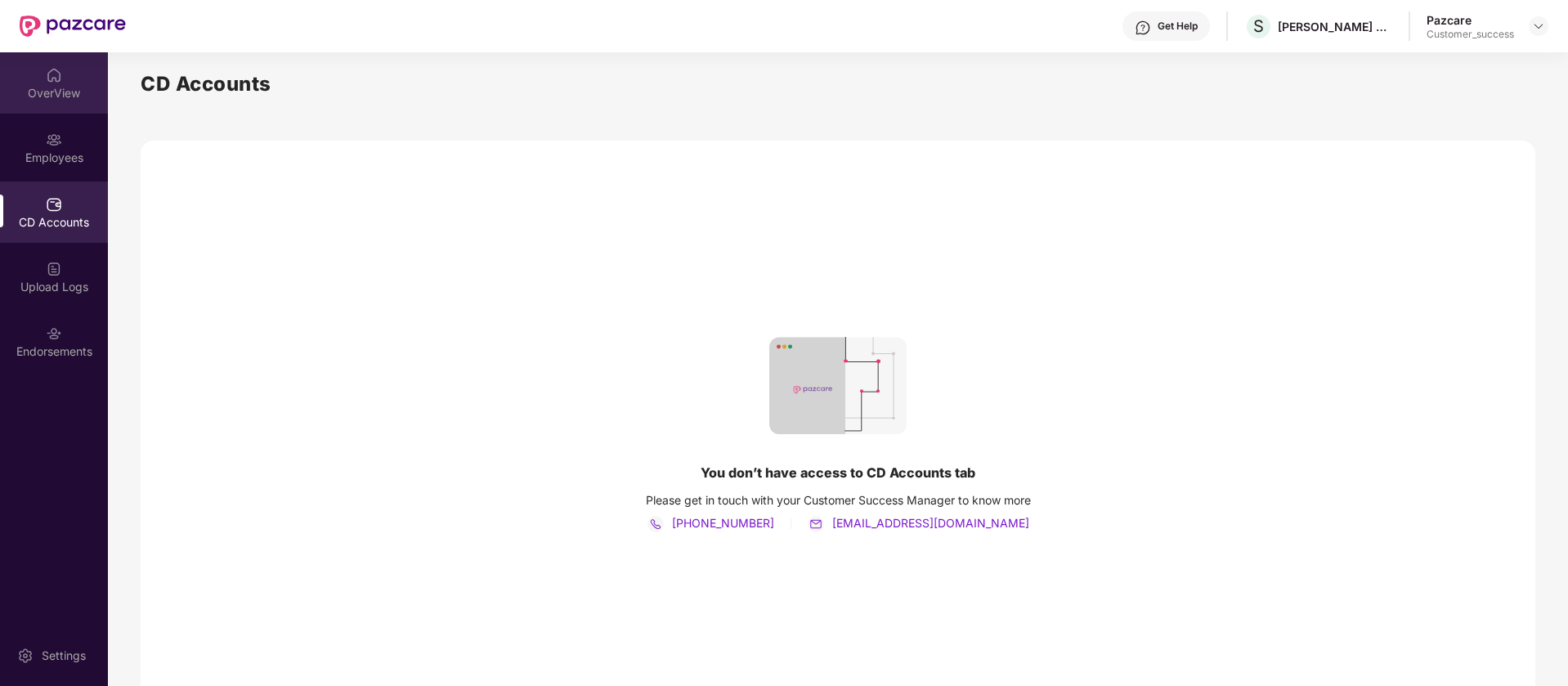
click at [65, 87] on div "OverView" at bounding box center [53, 93] width 108 height 16
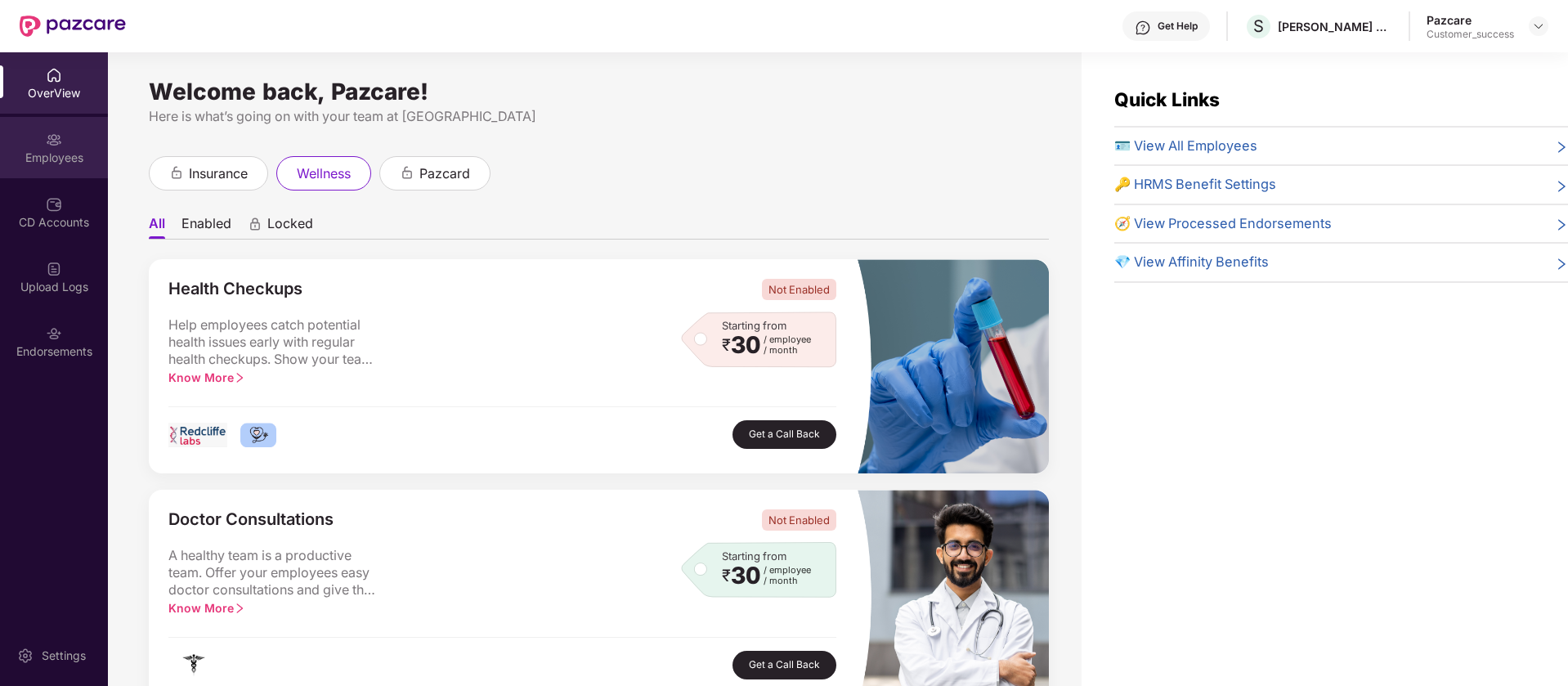
click at [78, 140] on div "Employees" at bounding box center [53, 148] width 108 height 61
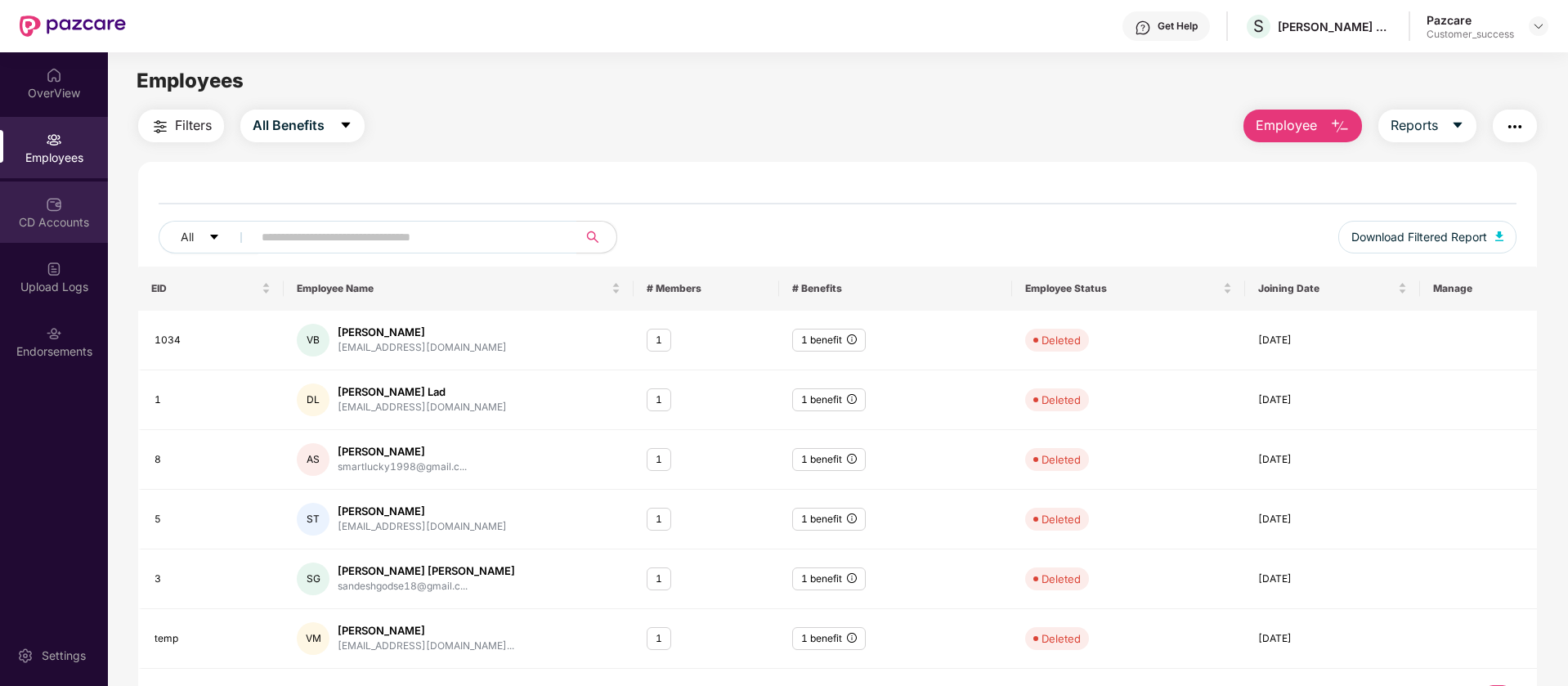
click at [77, 211] on div "CD Accounts" at bounding box center [53, 212] width 108 height 61
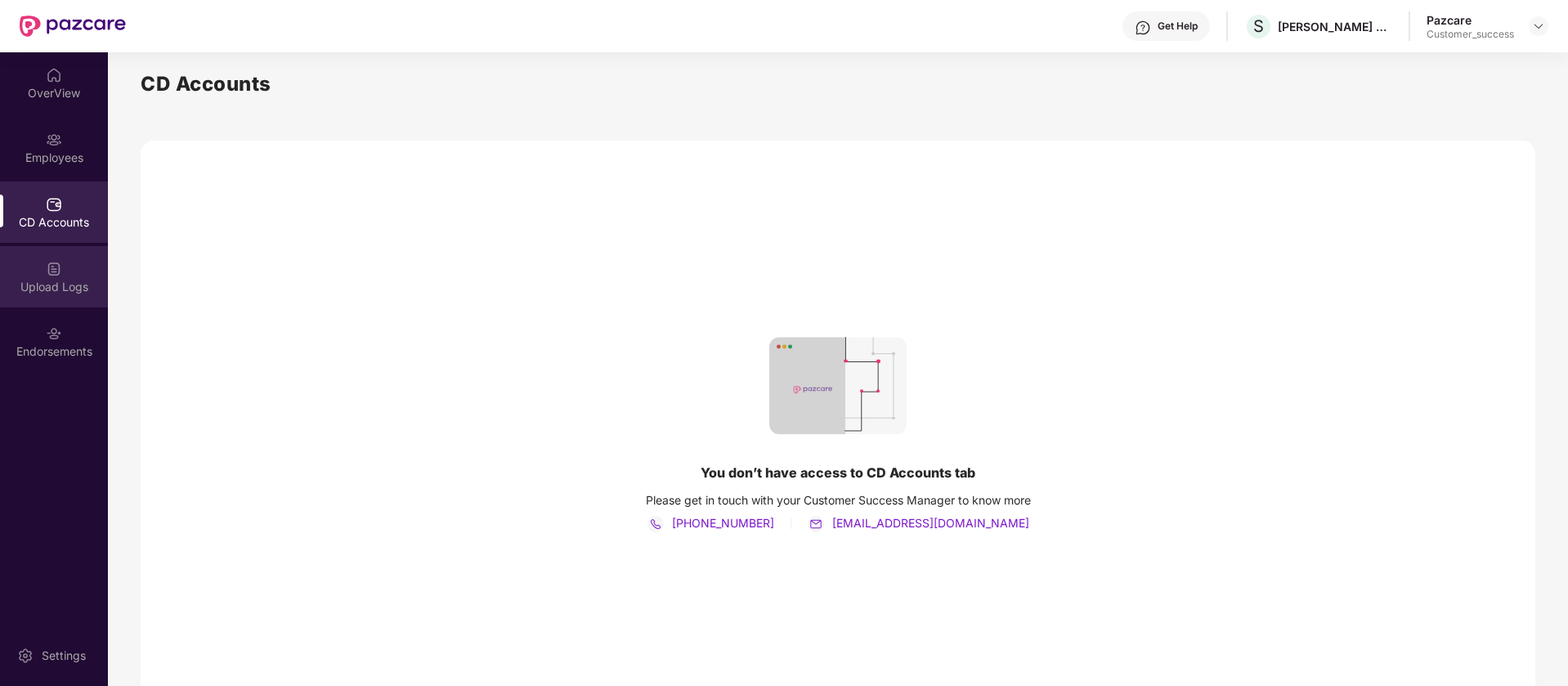
click at [25, 278] on div "Upload Logs" at bounding box center [53, 286] width 108 height 16
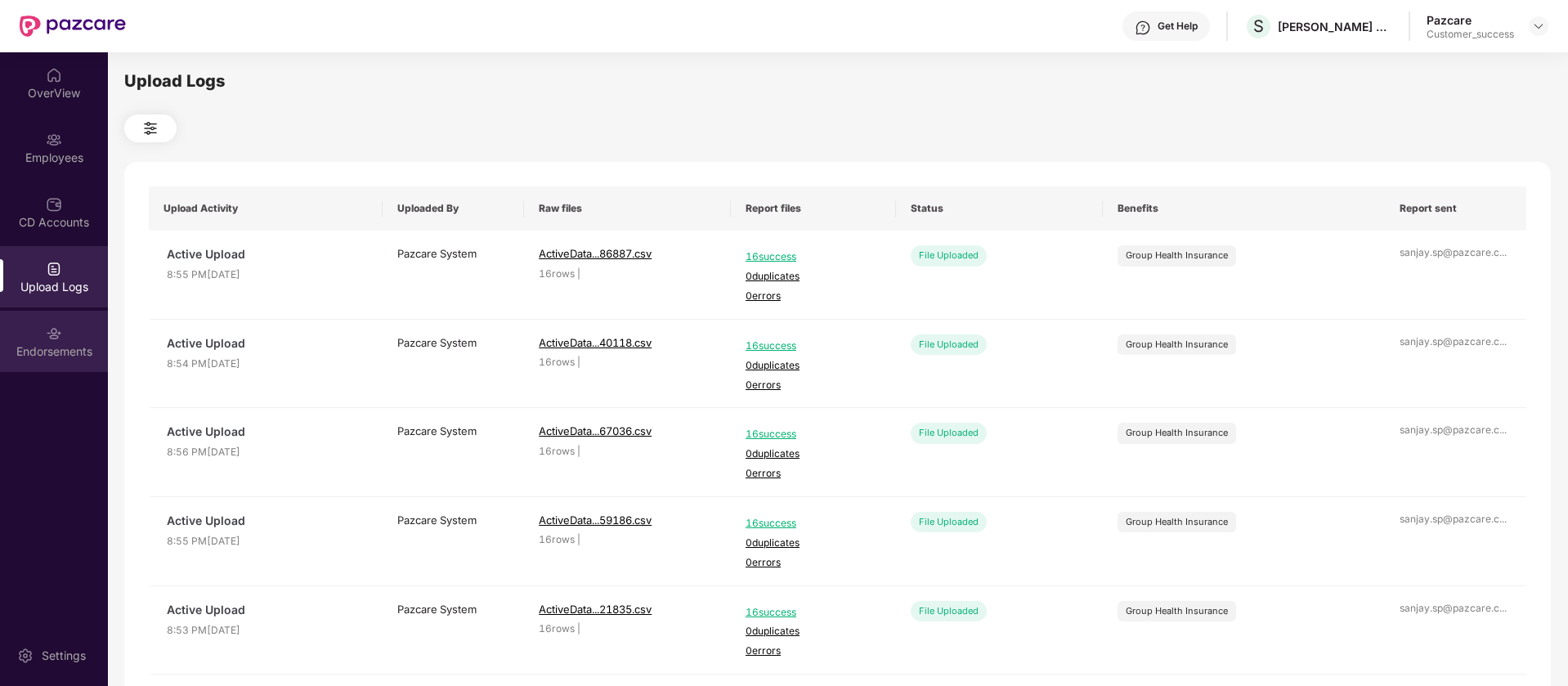
click at [50, 331] on img at bounding box center [53, 333] width 16 height 16
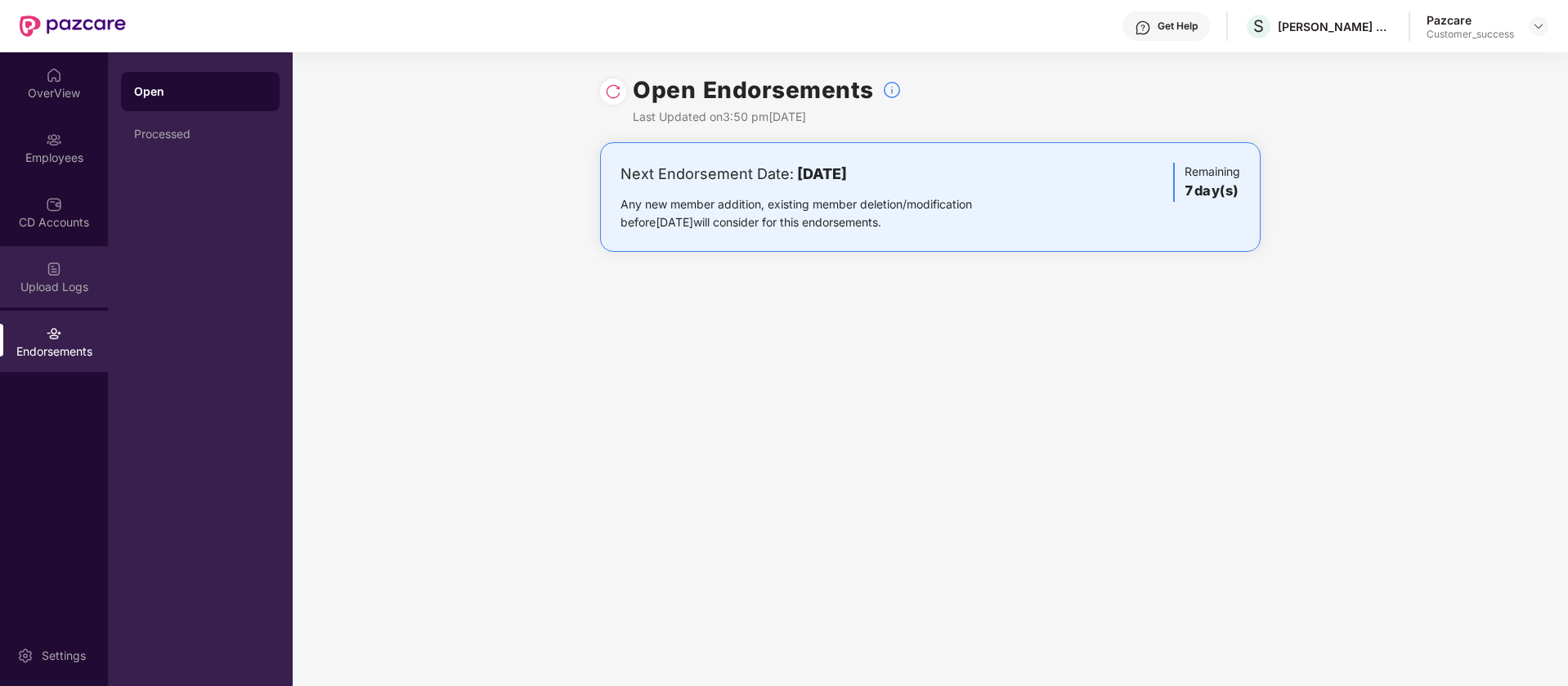
click at [64, 265] on div "Upload Logs" at bounding box center [53, 277] width 108 height 61
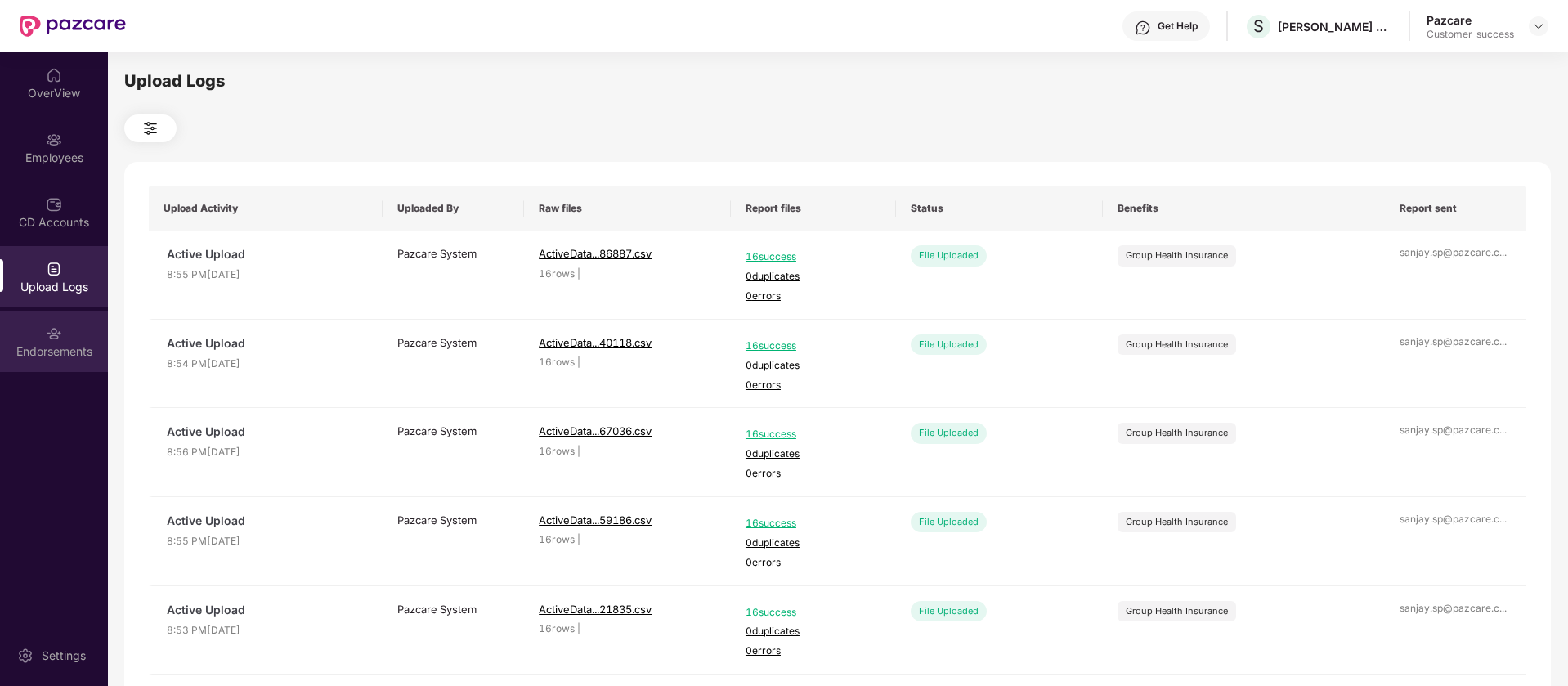
click at [48, 340] on img at bounding box center [53, 333] width 16 height 16
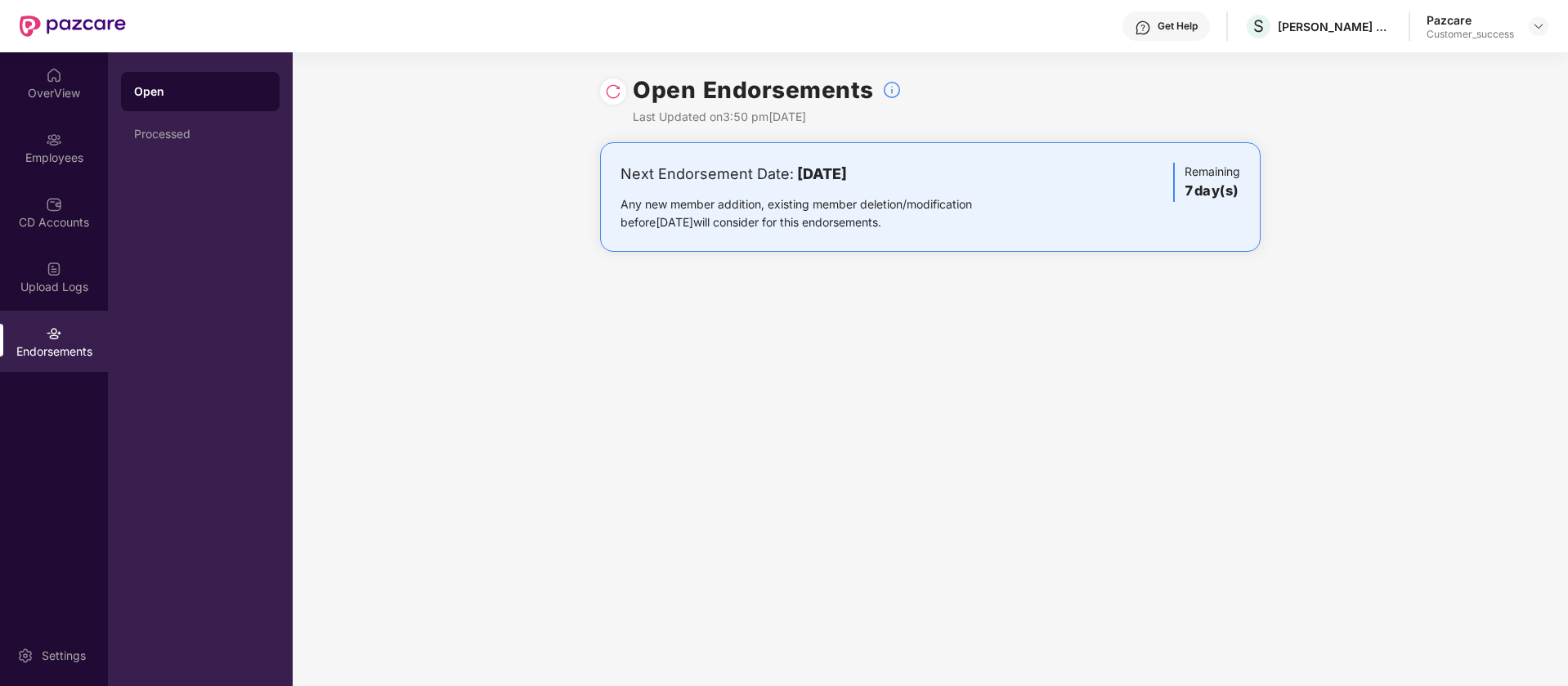
click at [611, 97] on img at bounding box center [612, 91] width 16 height 16
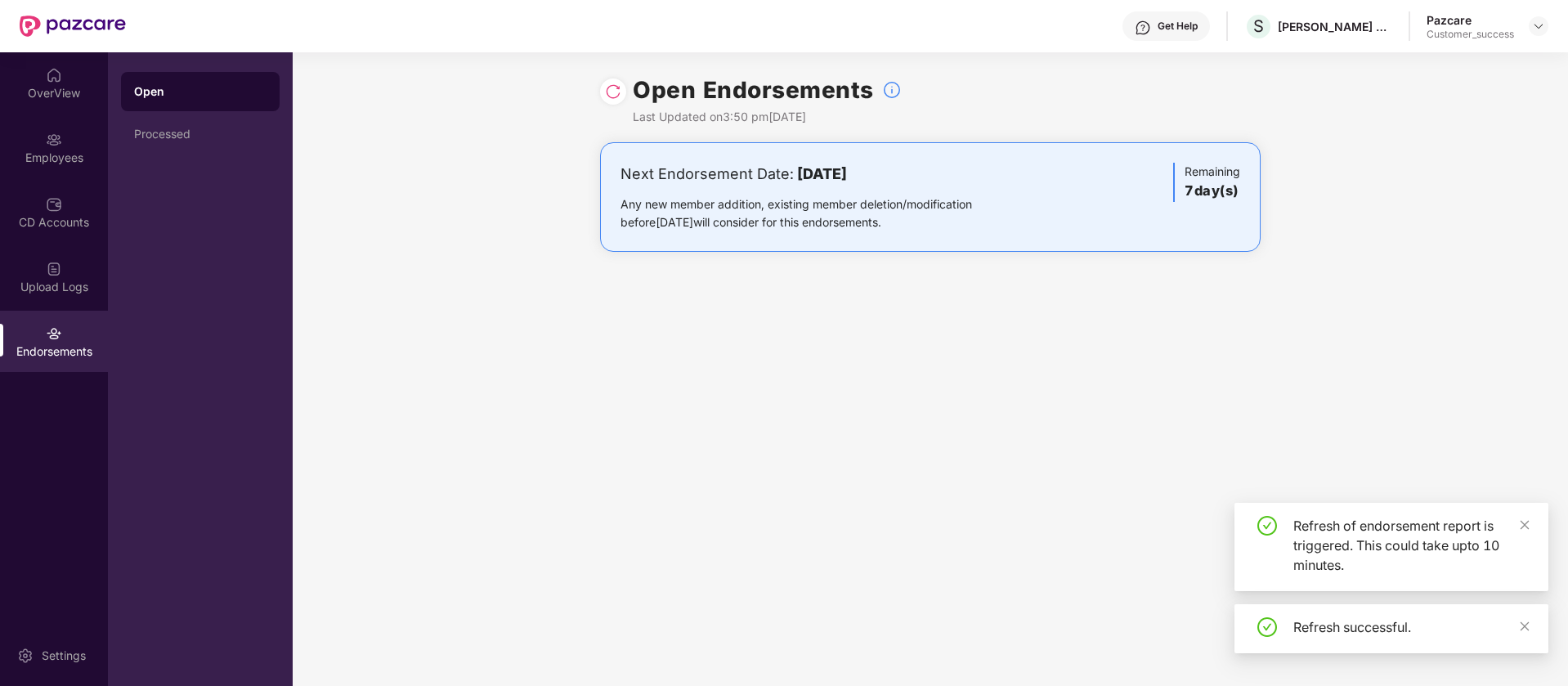
click at [615, 83] on img at bounding box center [612, 91] width 16 height 16
click at [615, 87] on img at bounding box center [612, 91] width 16 height 16
click at [604, 91] on img at bounding box center [612, 91] width 16 height 16
click at [621, 92] on div at bounding box center [613, 91] width 26 height 26
click at [619, 96] on img at bounding box center [612, 91] width 16 height 16
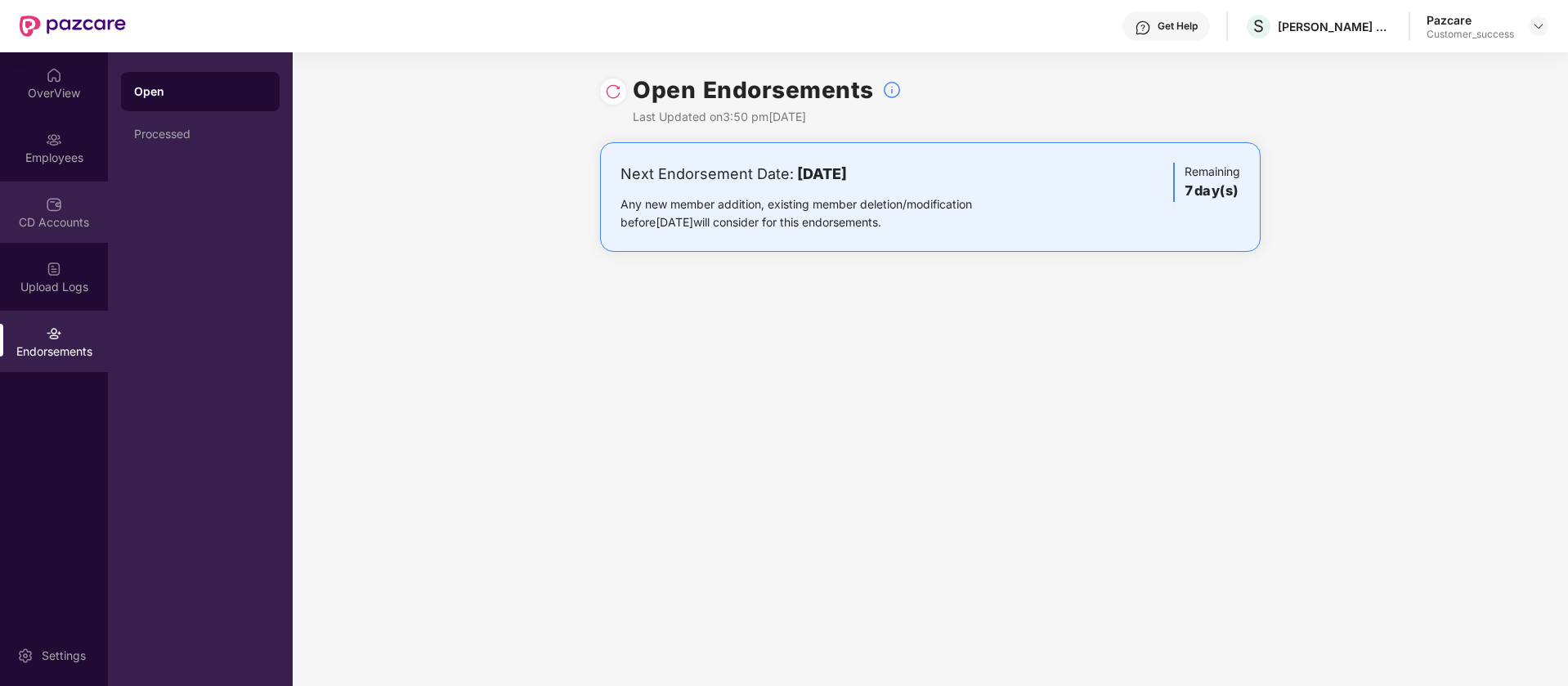
click at [70, 238] on div "CD Accounts" at bounding box center [53, 212] width 108 height 61
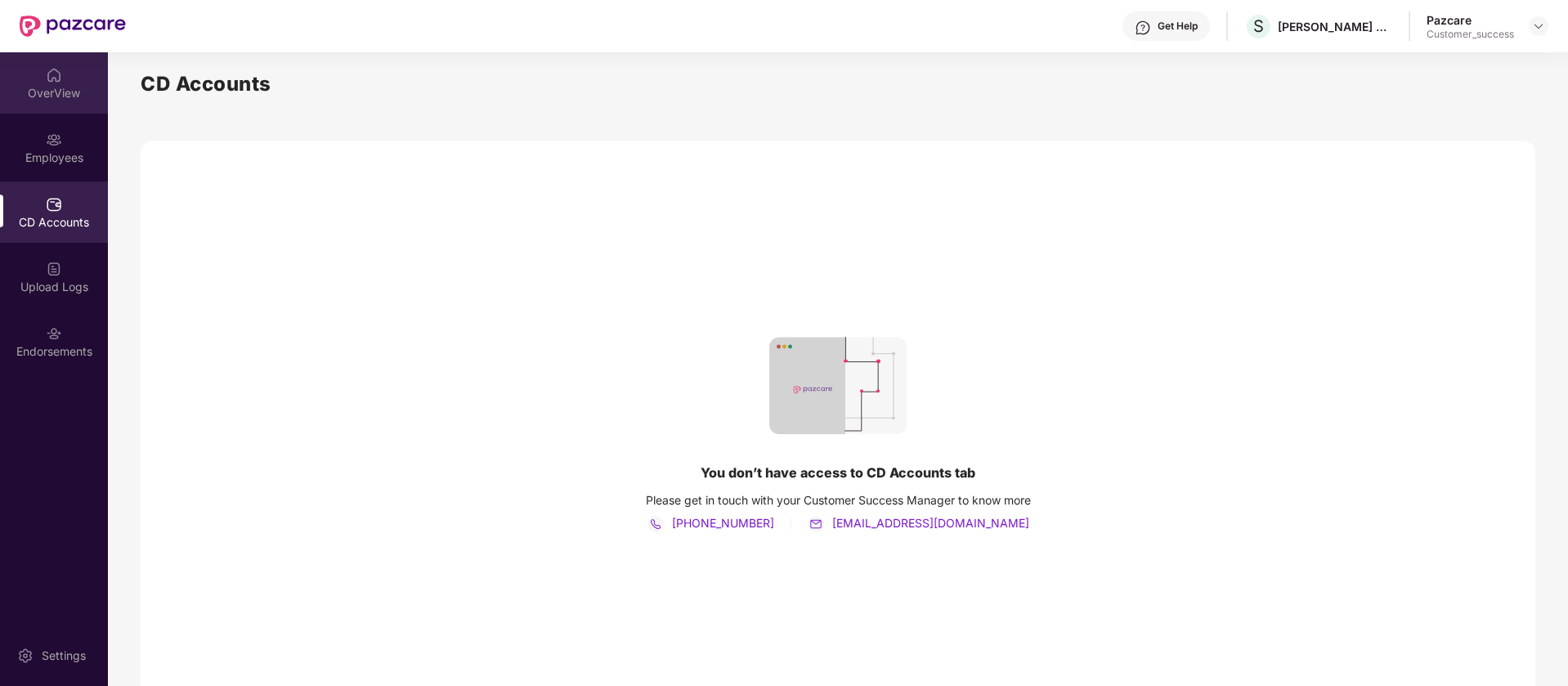
click at [26, 81] on div "OverView" at bounding box center [53, 83] width 108 height 61
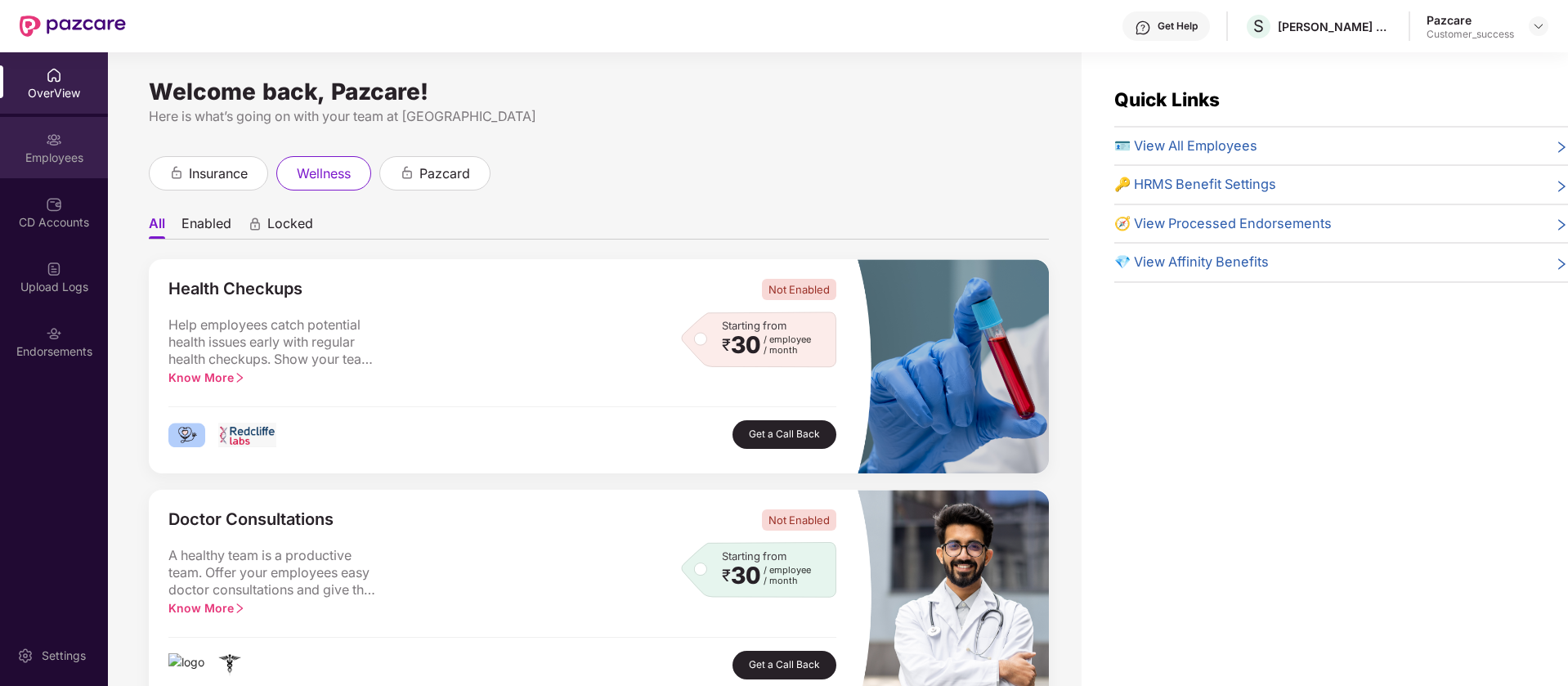
click at [62, 166] on div "Employees" at bounding box center [53, 148] width 108 height 61
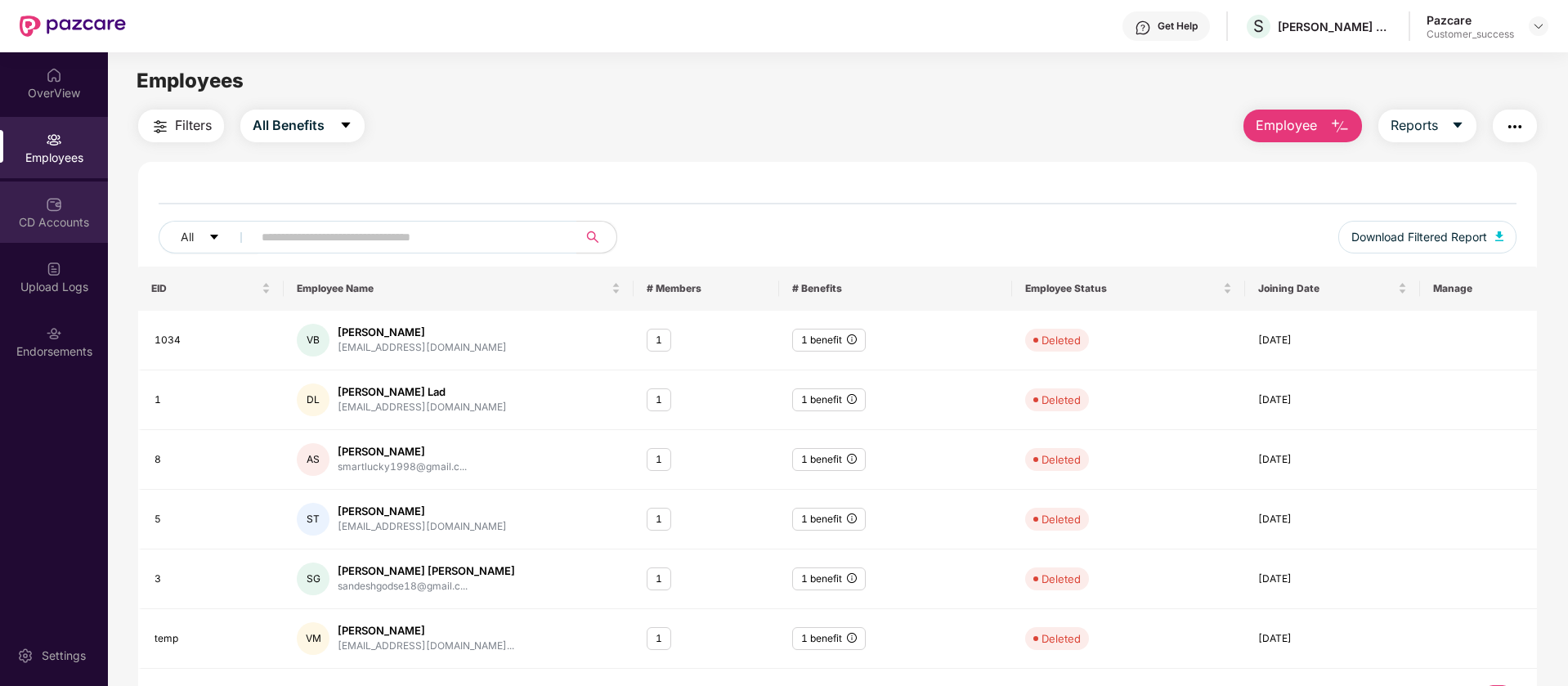
click at [72, 222] on div "CD Accounts" at bounding box center [53, 222] width 108 height 16
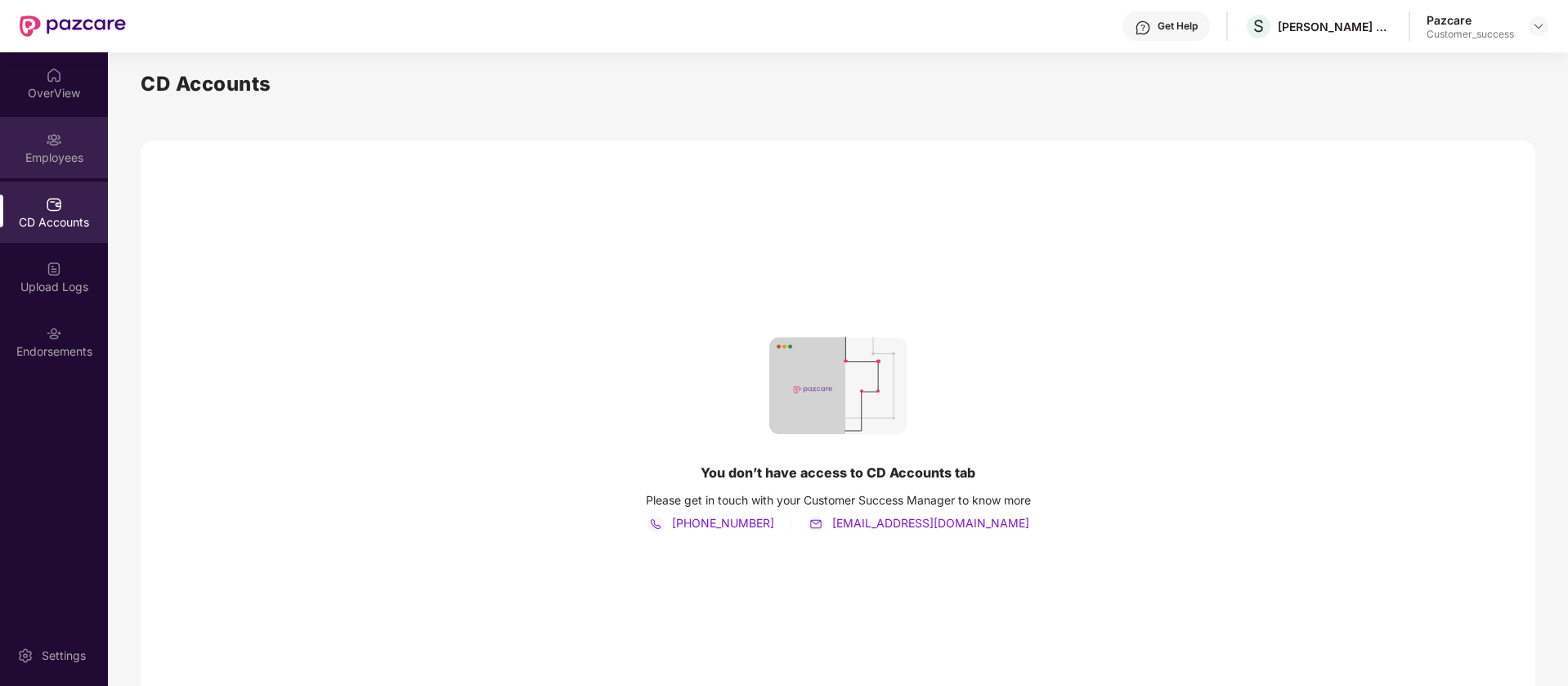
click at [63, 138] on div "Employees" at bounding box center [53, 148] width 108 height 61
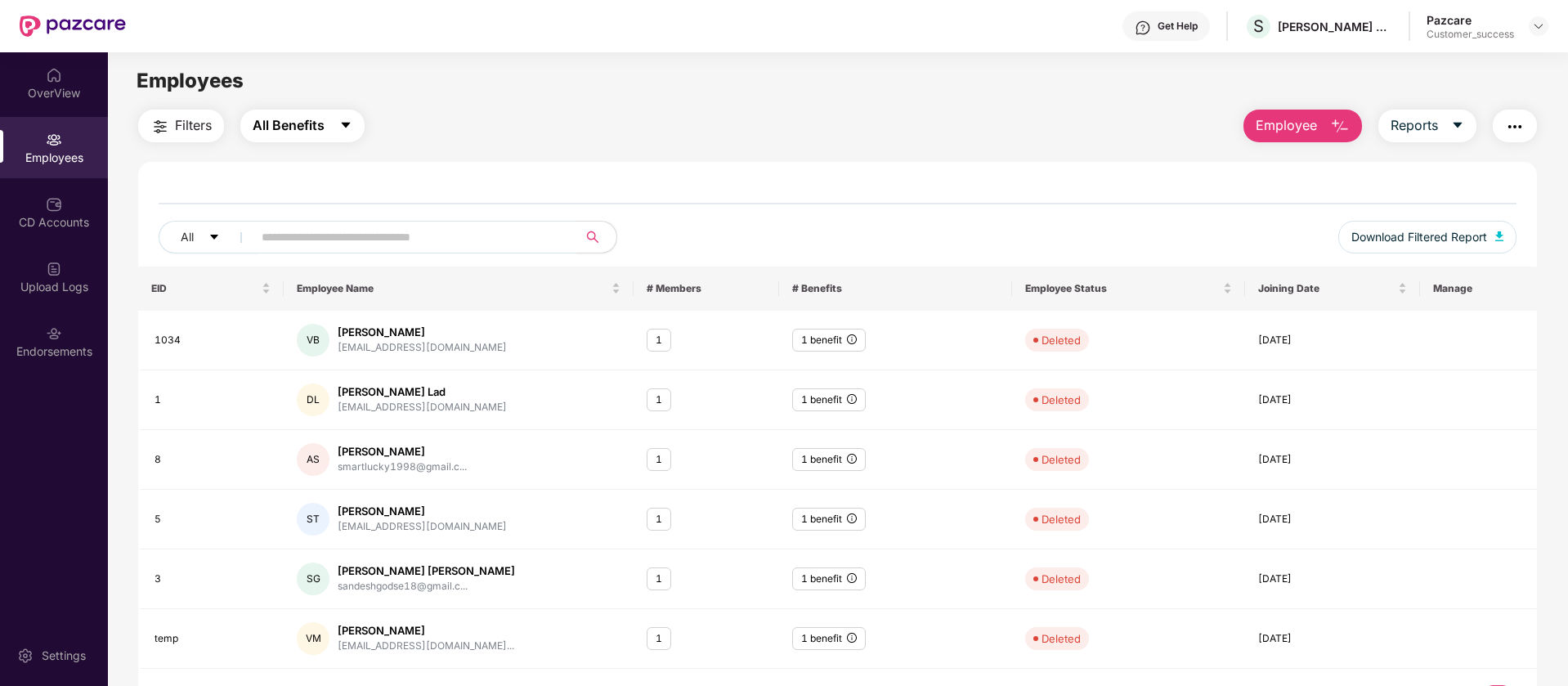
click at [323, 138] on button "All Benefits" at bounding box center [302, 126] width 124 height 33
click at [330, 178] on span "All Benefits" at bounding box center [311, 171] width 73 height 18
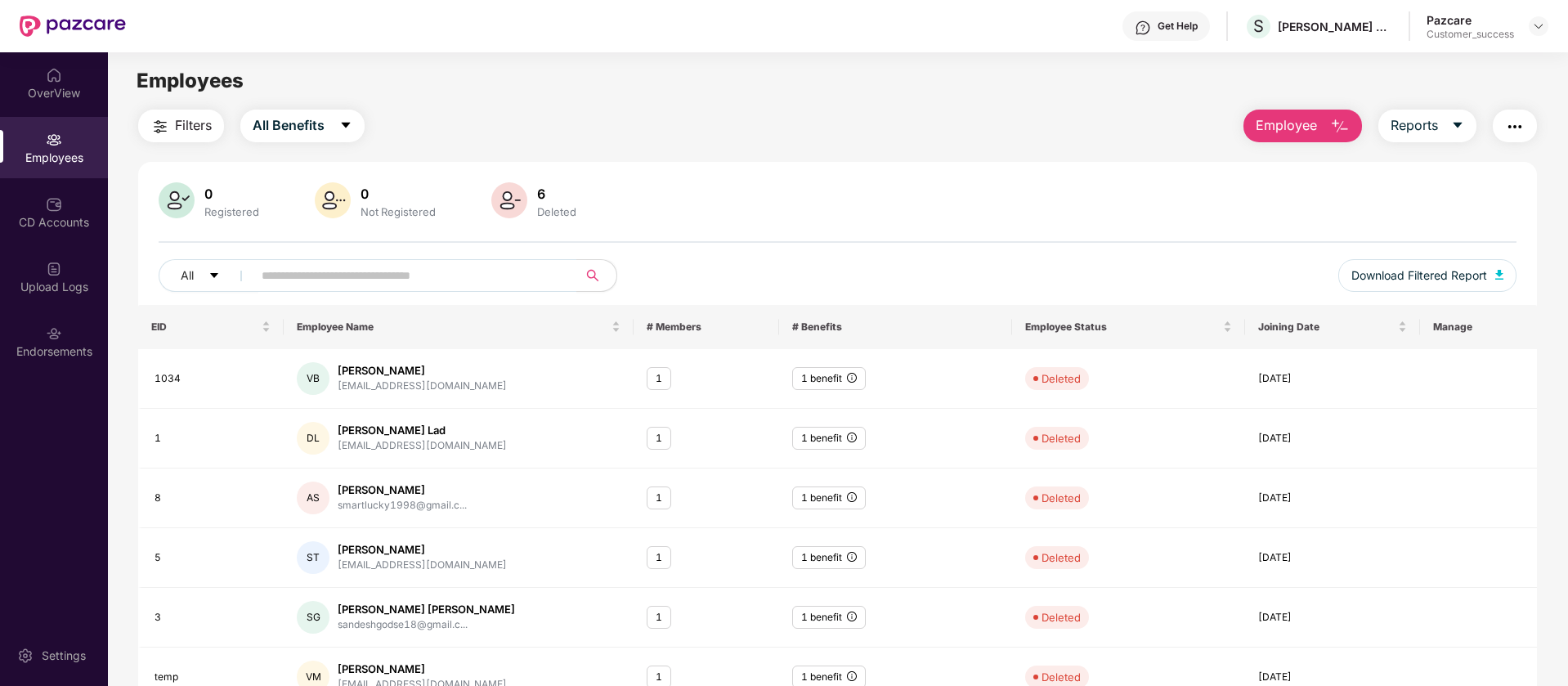
click at [1552, 24] on header "Get Help S Sadguru Autocomponents Private Limited Pazcare Customer_success" at bounding box center [784, 26] width 1568 height 53
click at [1537, 20] on img at bounding box center [1537, 25] width 13 height 13
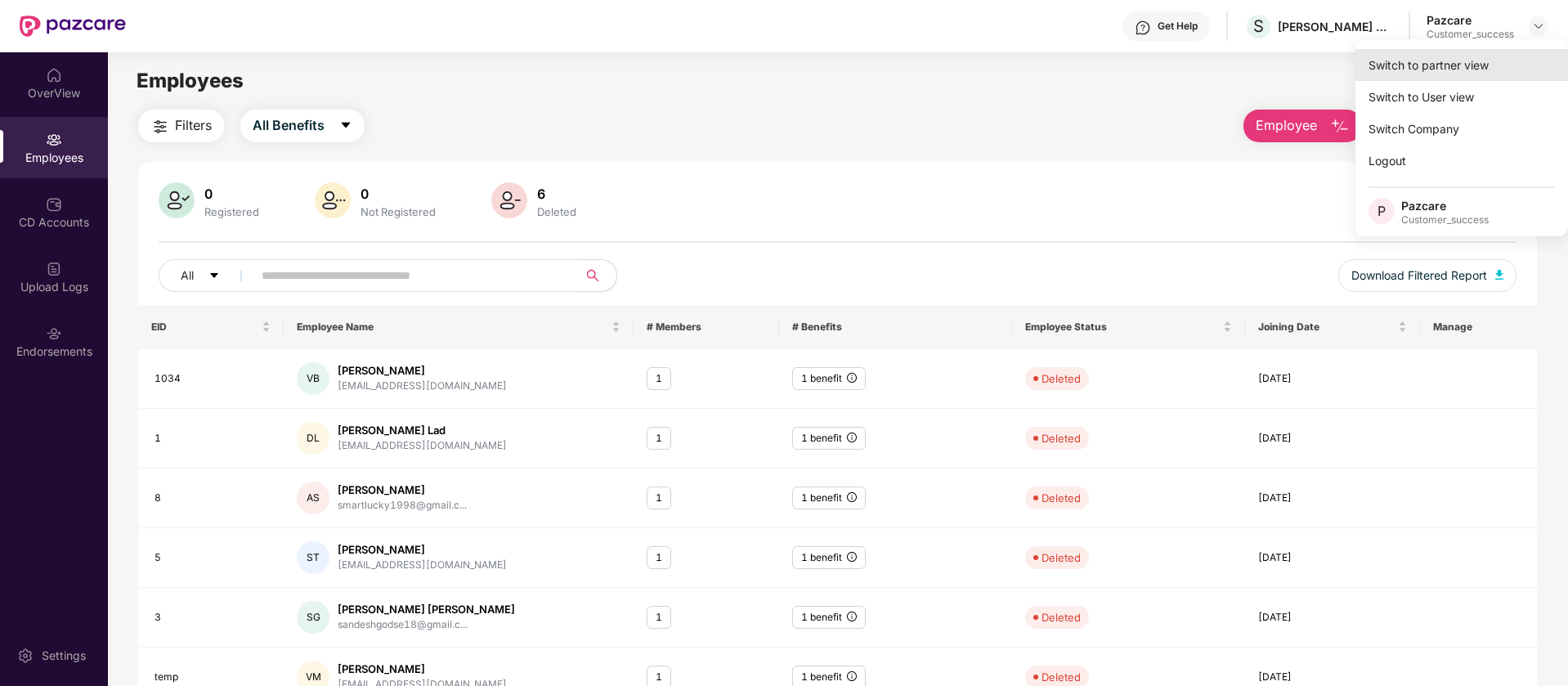
click at [1485, 67] on div "Switch to partner view" at bounding box center [1461, 65] width 212 height 32
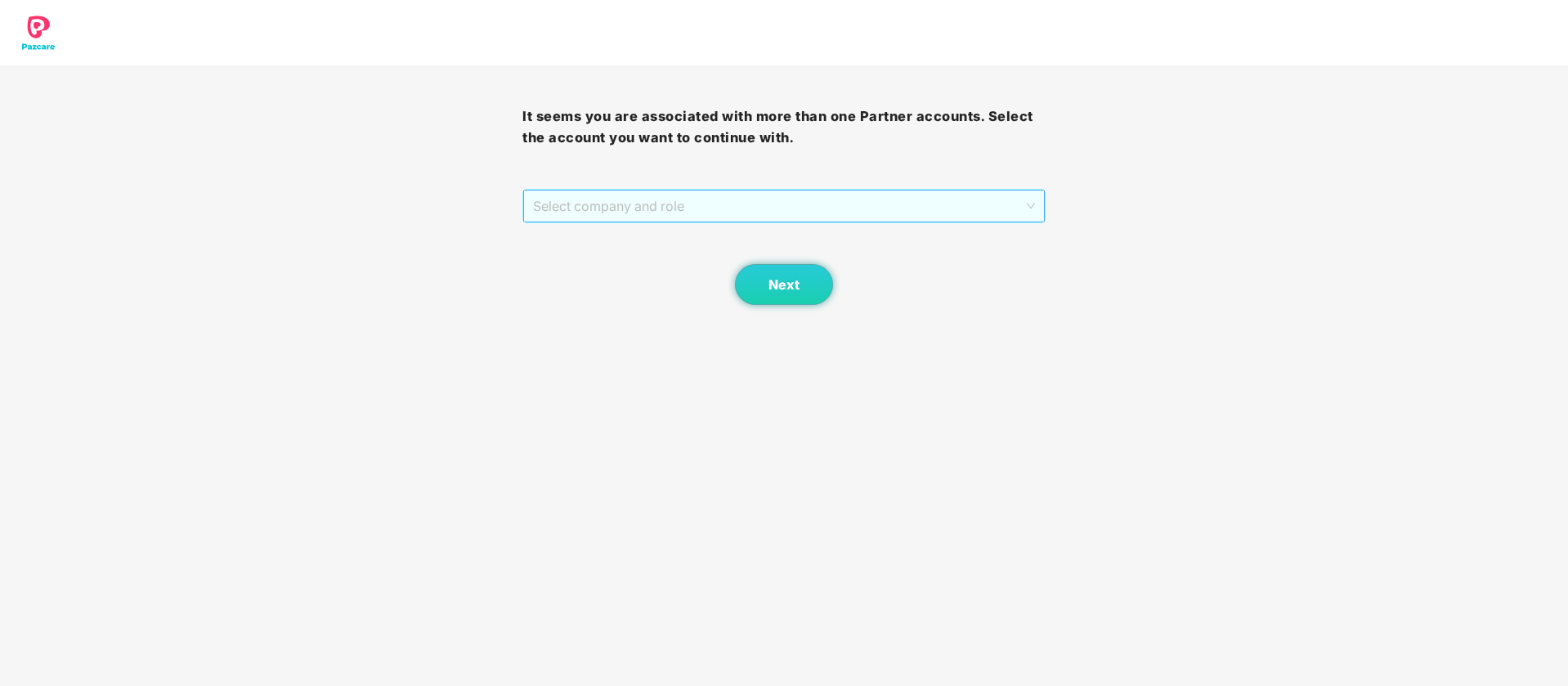
click at [843, 196] on span "Select company and role" at bounding box center [784, 205] width 501 height 31
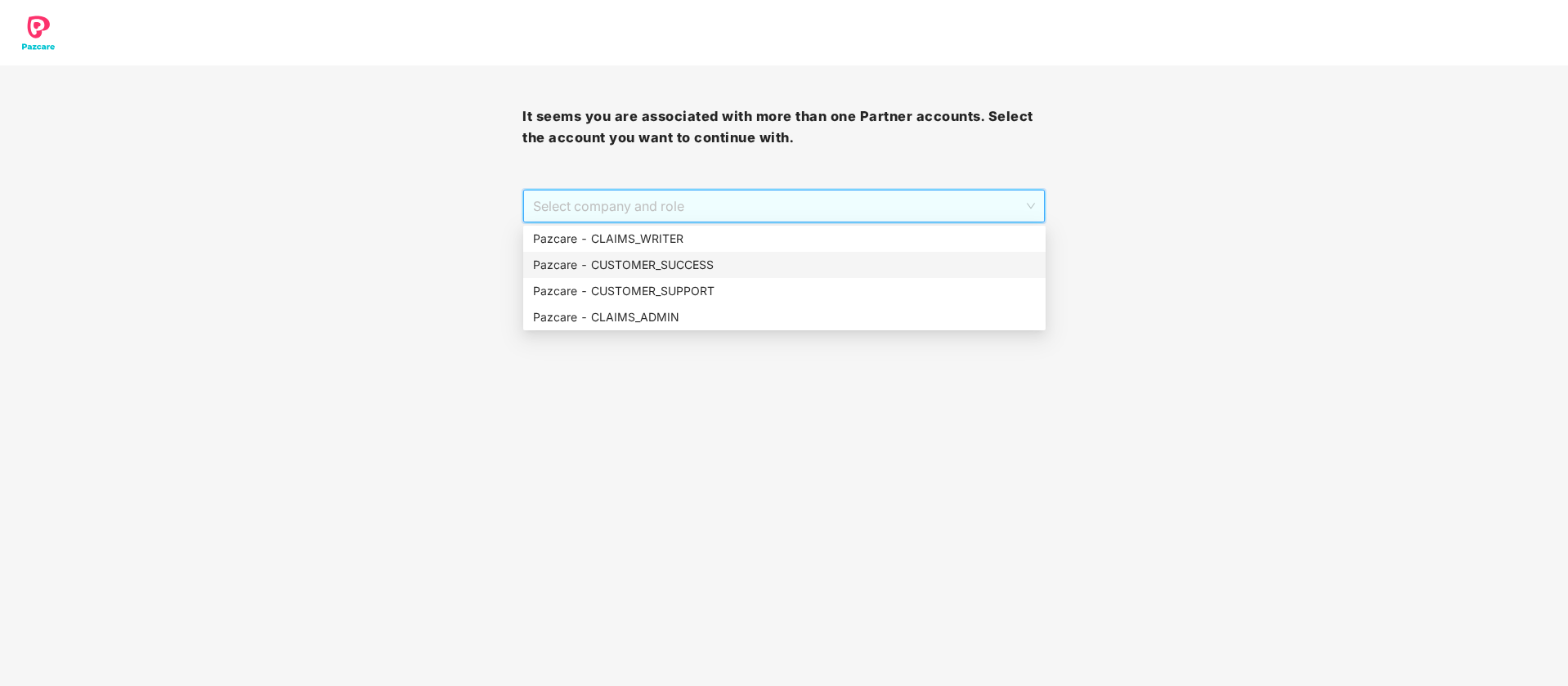
click at [768, 253] on div "Pazcare - CUSTOMER_SUCCESS" at bounding box center [784, 265] width 522 height 26
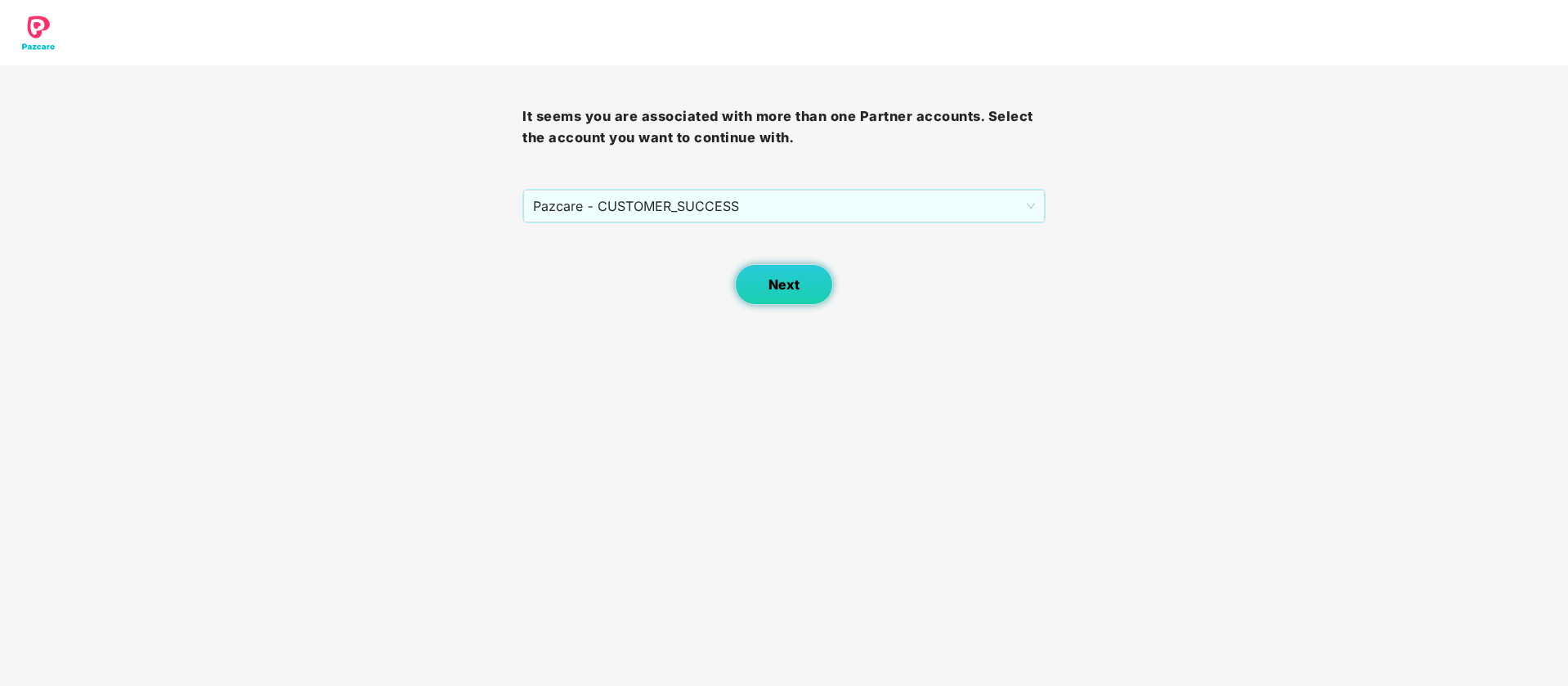
click at [805, 285] on button "Next" at bounding box center [784, 284] width 98 height 41
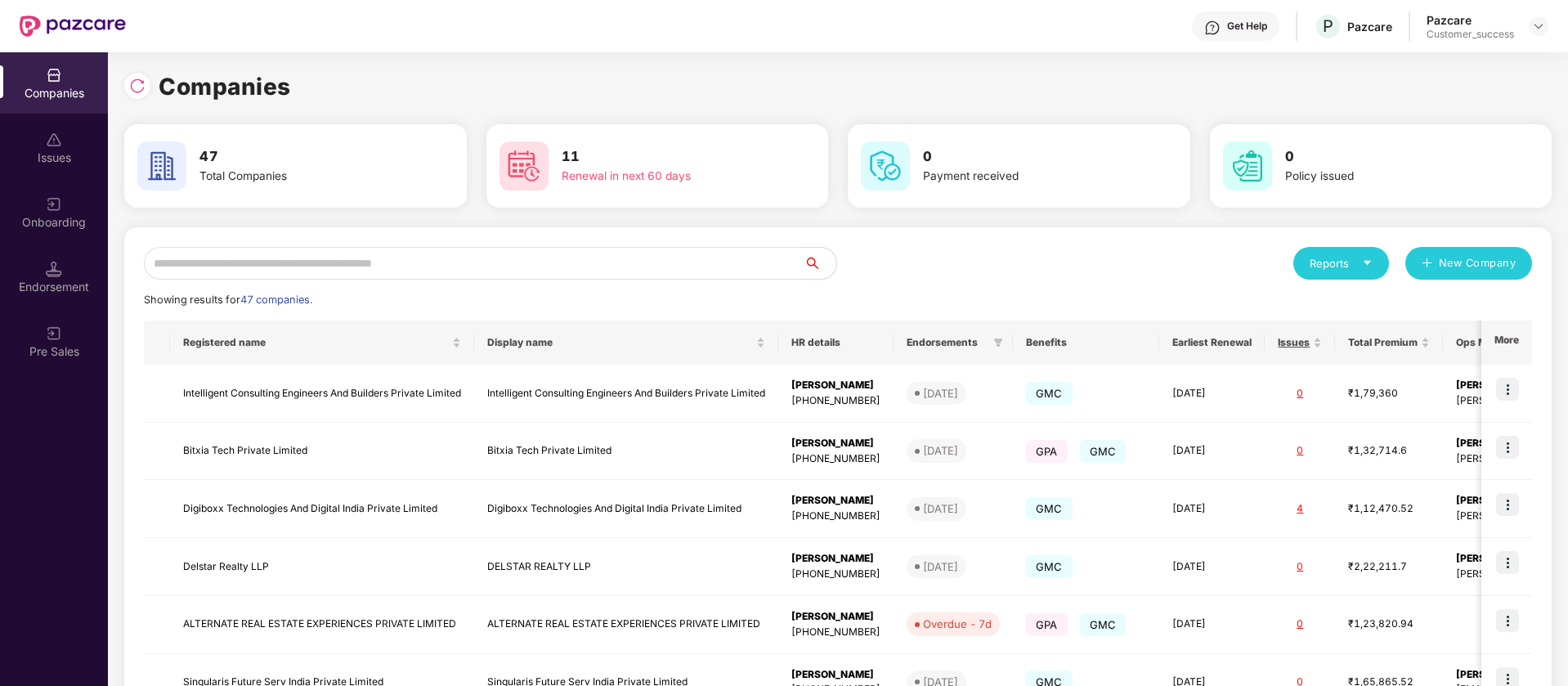
click at [342, 261] on input "text" at bounding box center [473, 263] width 660 height 33
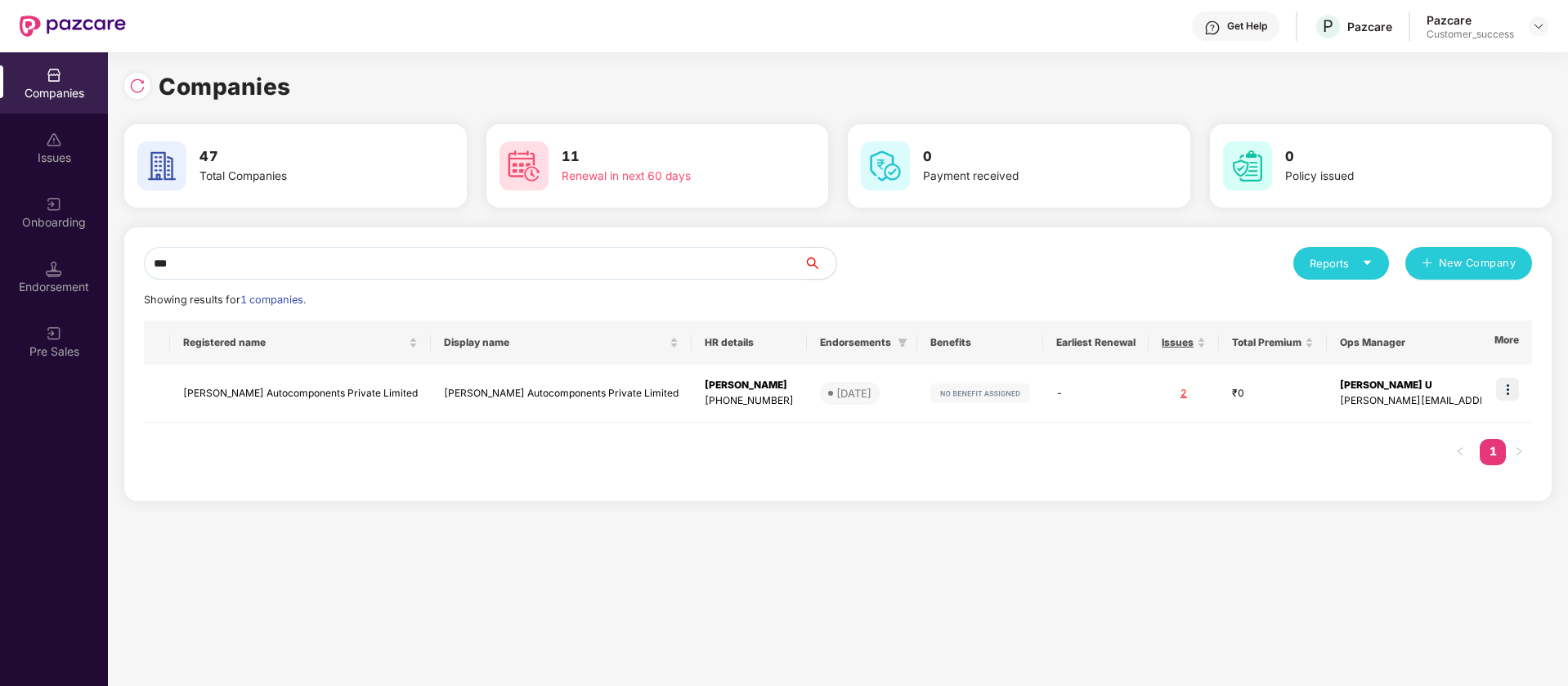
scroll to position [0, 2]
type input "***"
click at [1176, 395] on div "2" at bounding box center [1183, 393] width 44 height 15
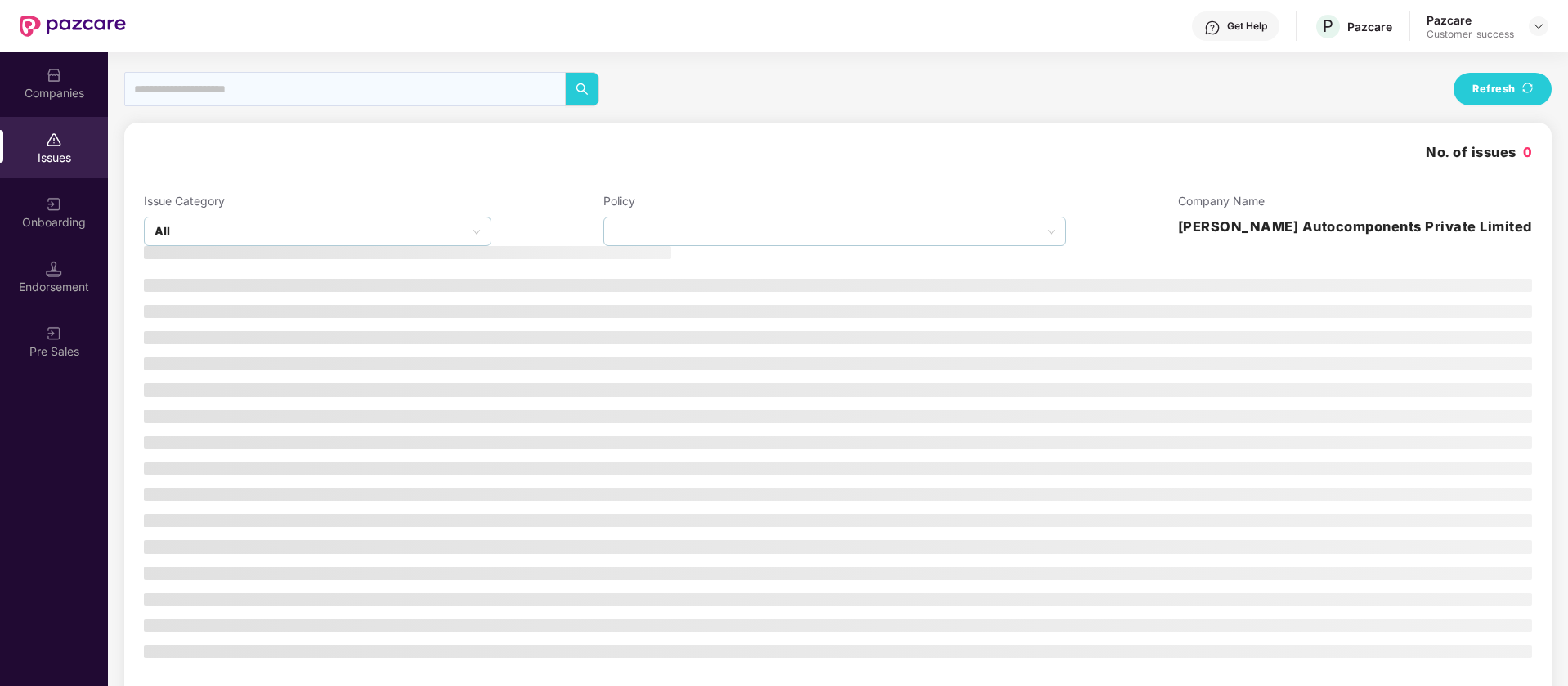
drag, startPoint x: 407, startPoint y: 133, endPoint x: 301, endPoint y: 131, distance: 106.0
click at [301, 131] on div "No. of issues 0 Issue Category All Policy Company Name Sadguru Autocomponents P…" at bounding box center [837, 465] width 1427 height 686
click at [1534, 27] on img at bounding box center [1537, 25] width 13 height 13
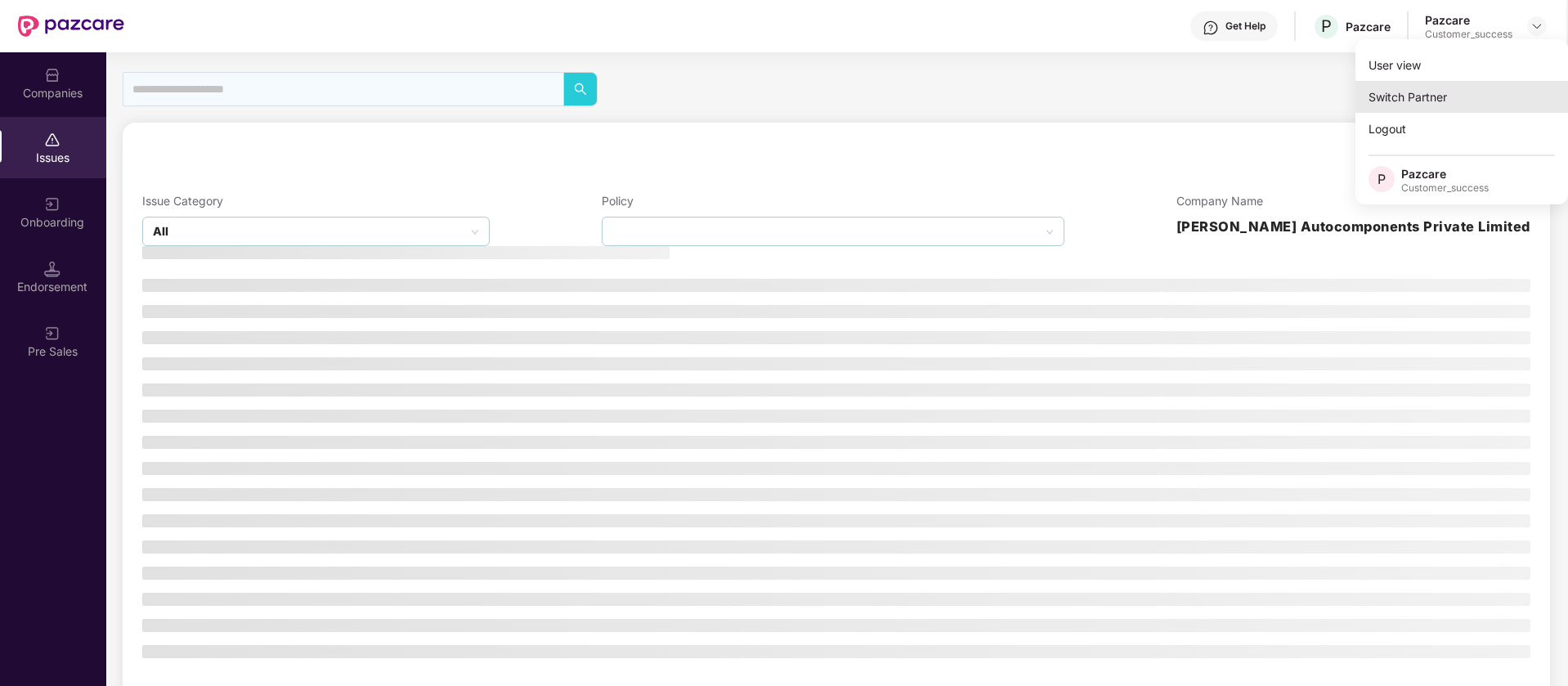
click at [1460, 96] on div "Switch Partner" at bounding box center [1461, 97] width 212 height 32
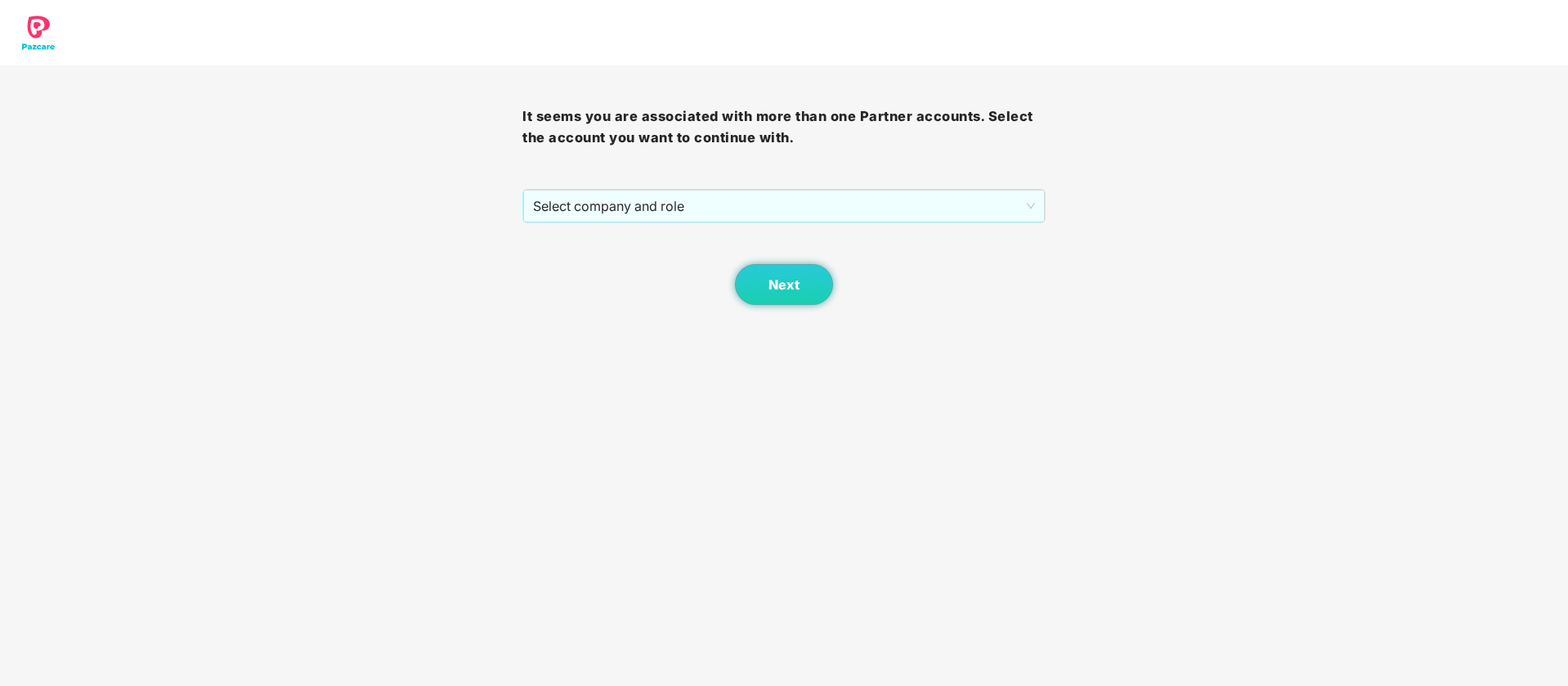
scroll to position [0, 0]
click at [863, 204] on span "Select company and role" at bounding box center [784, 205] width 501 height 31
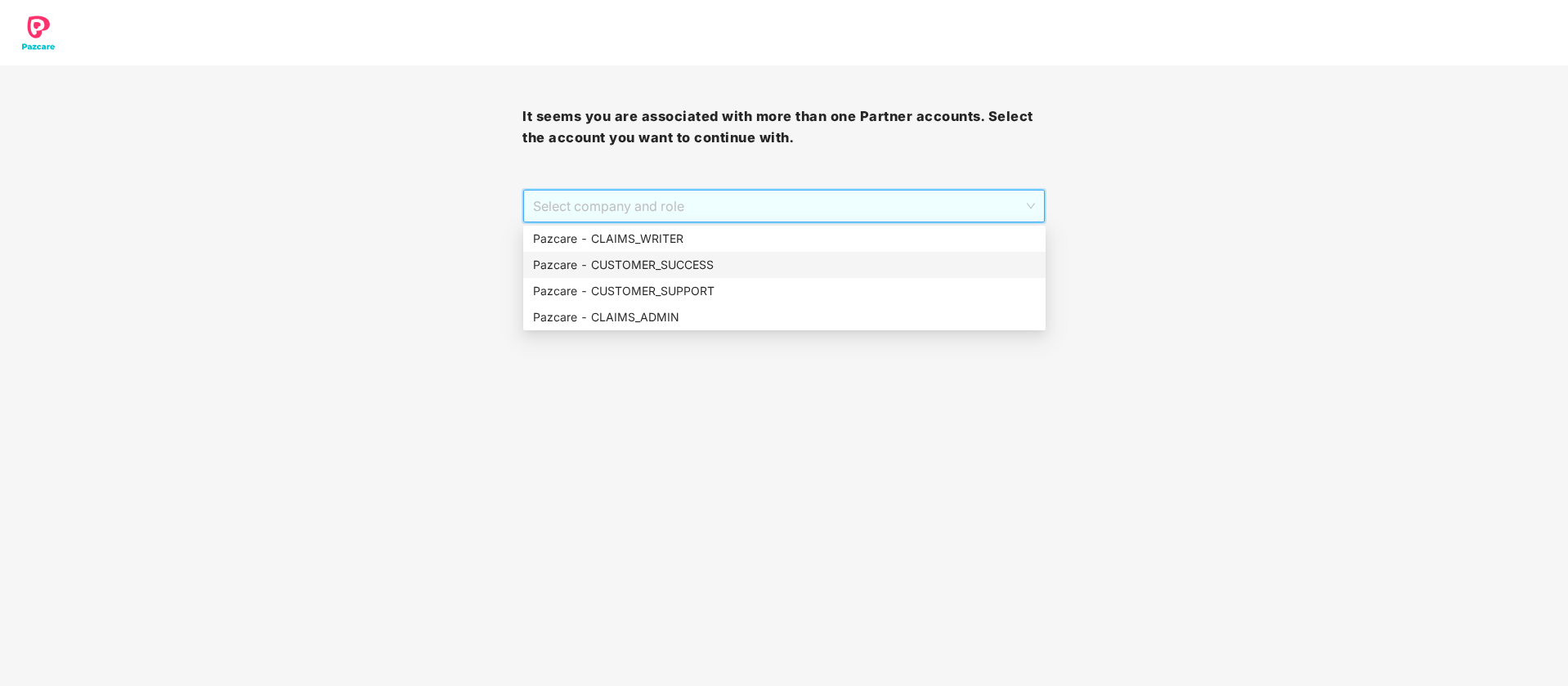
click at [757, 270] on div "Pazcare - CUSTOMER_SUCCESS" at bounding box center [784, 264] width 503 height 18
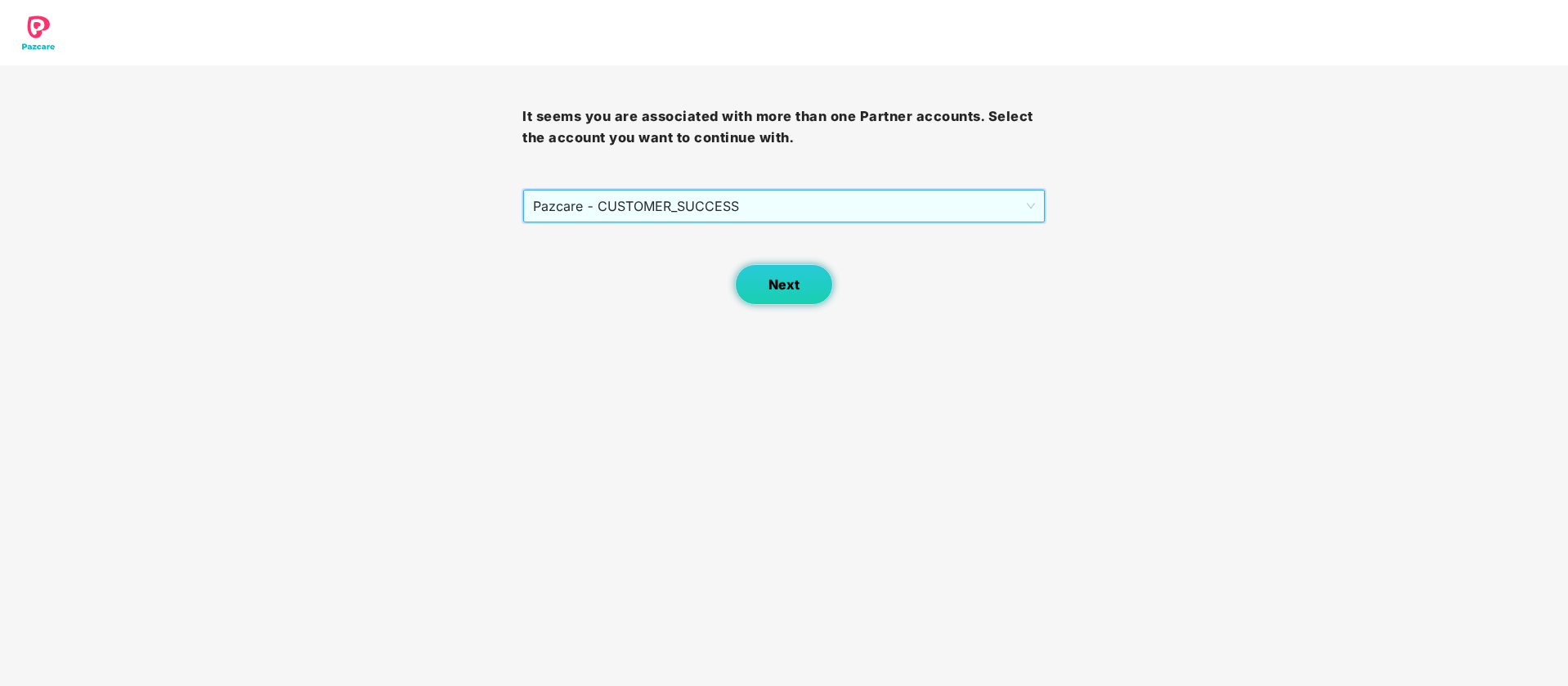
click at [776, 278] on span "Next" at bounding box center [784, 284] width 31 height 15
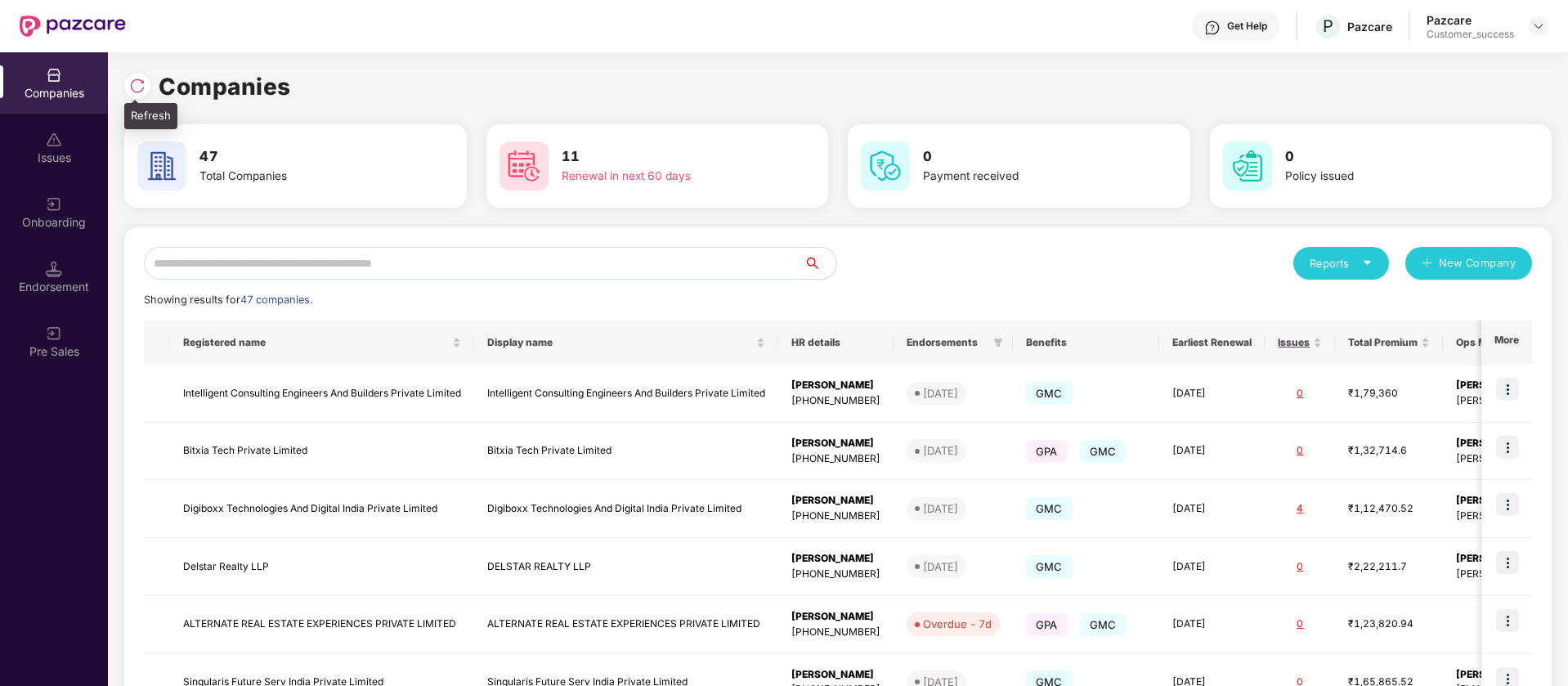
click at [132, 88] on img at bounding box center [137, 85] width 16 height 16
click at [452, 257] on input "text" at bounding box center [473, 263] width 660 height 33
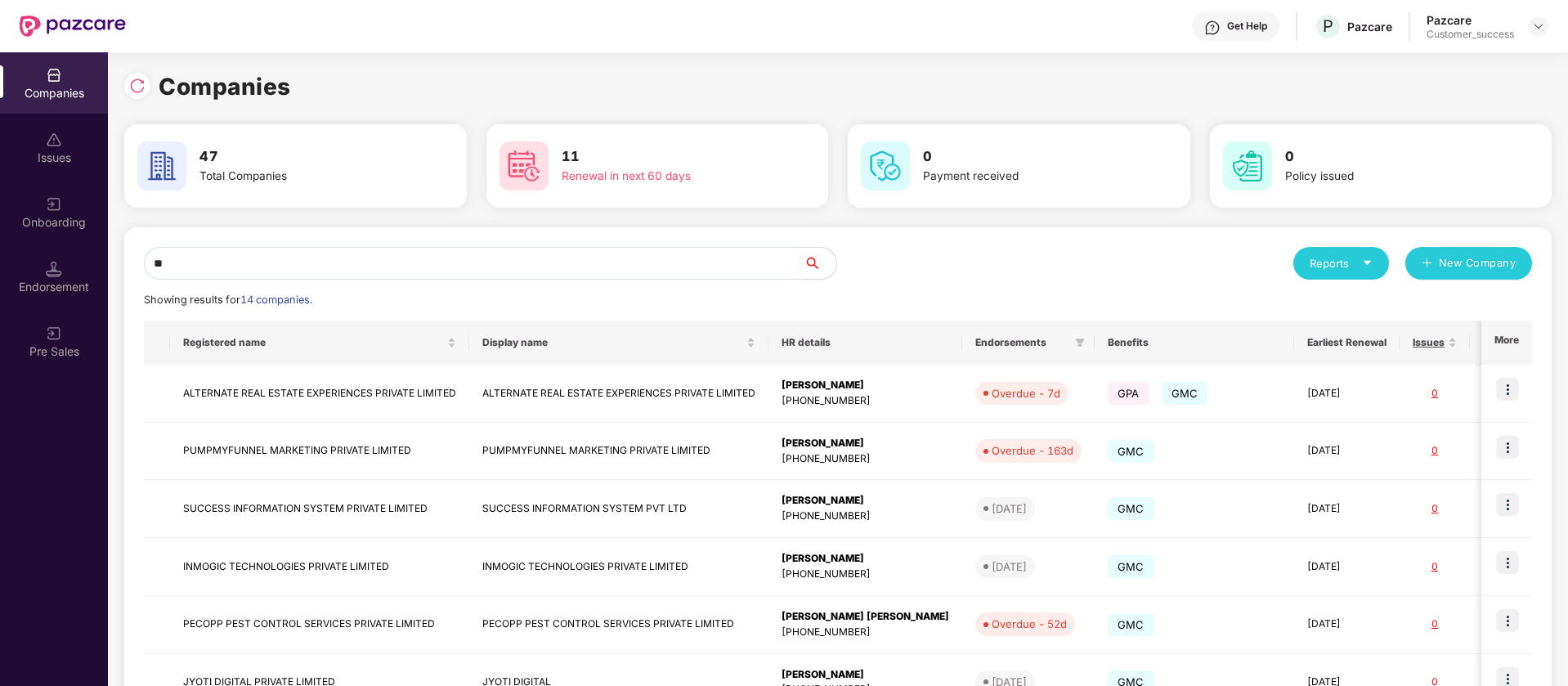
type input "*"
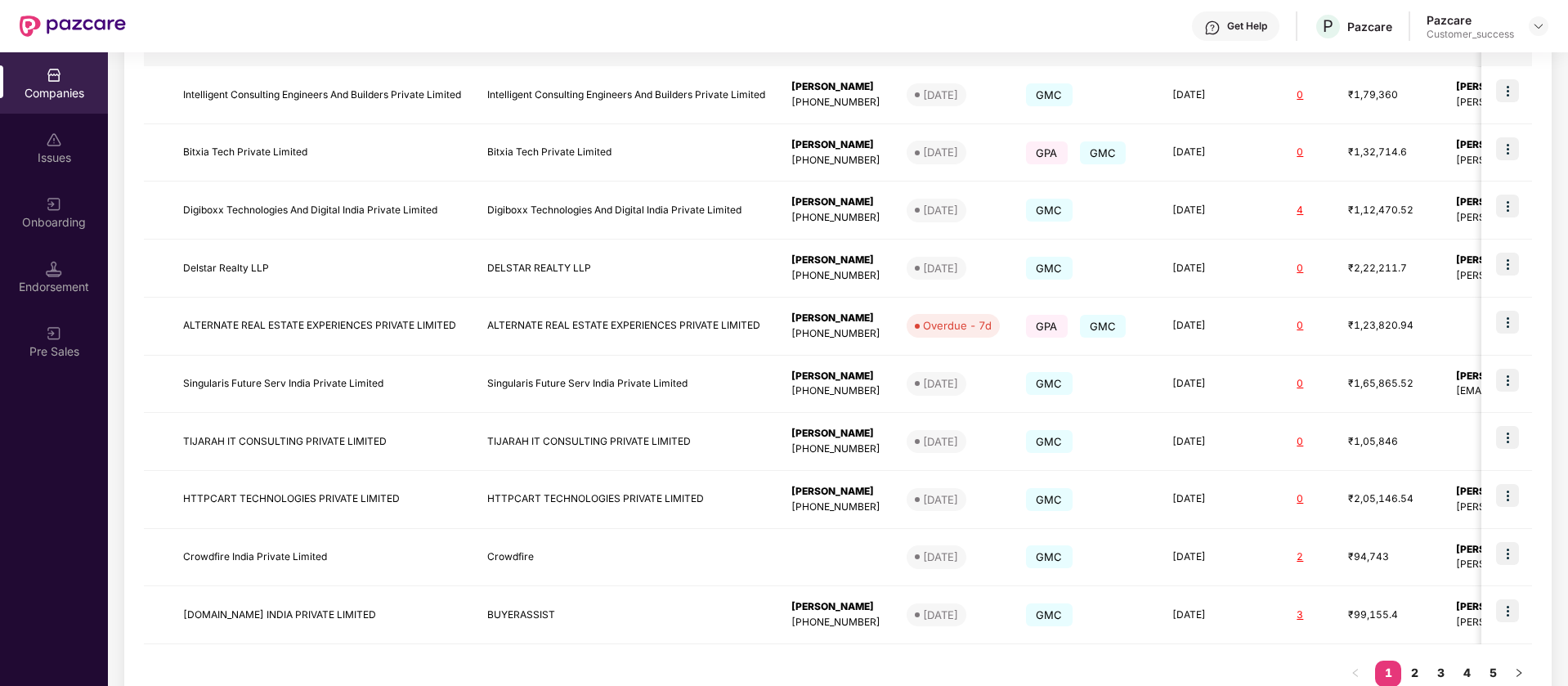
scroll to position [348, 0]
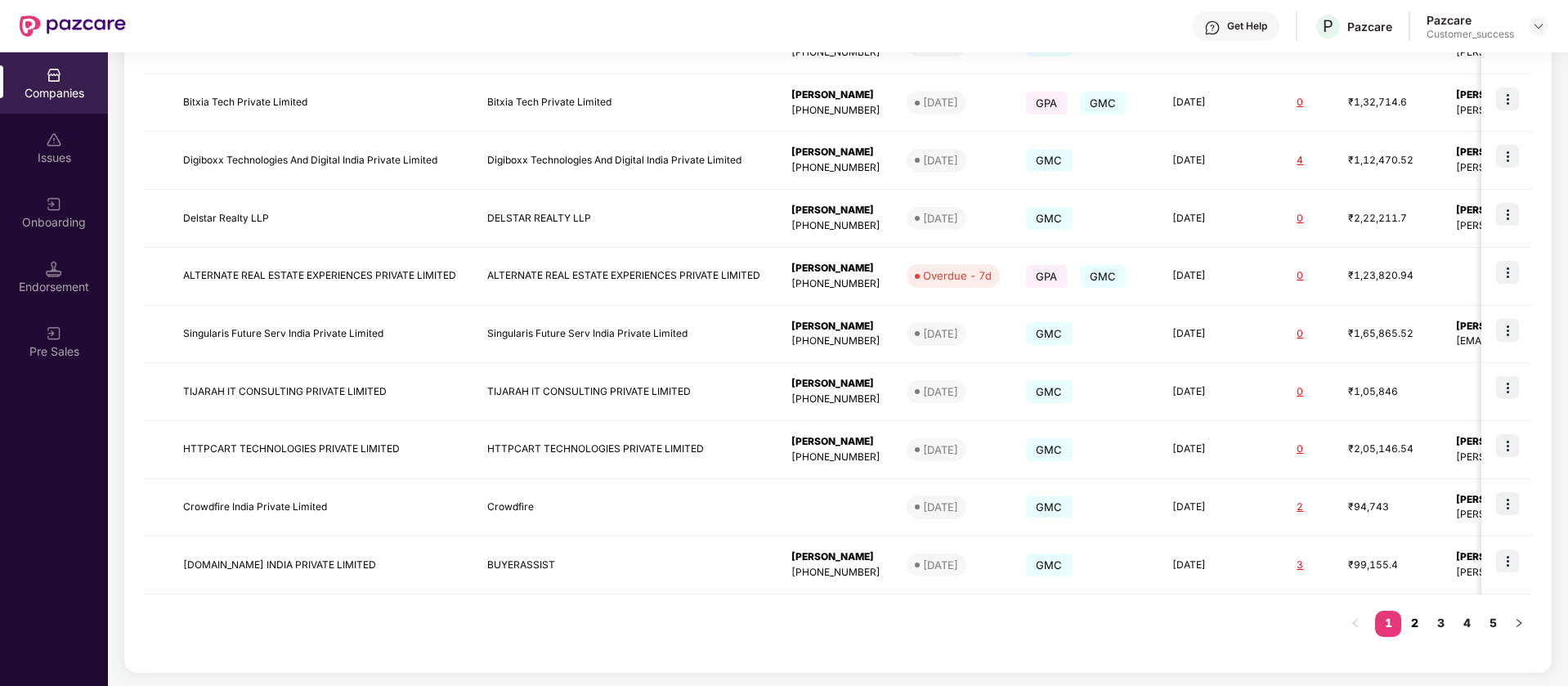
click at [1418, 618] on link "2" at bounding box center [1413, 622] width 26 height 25
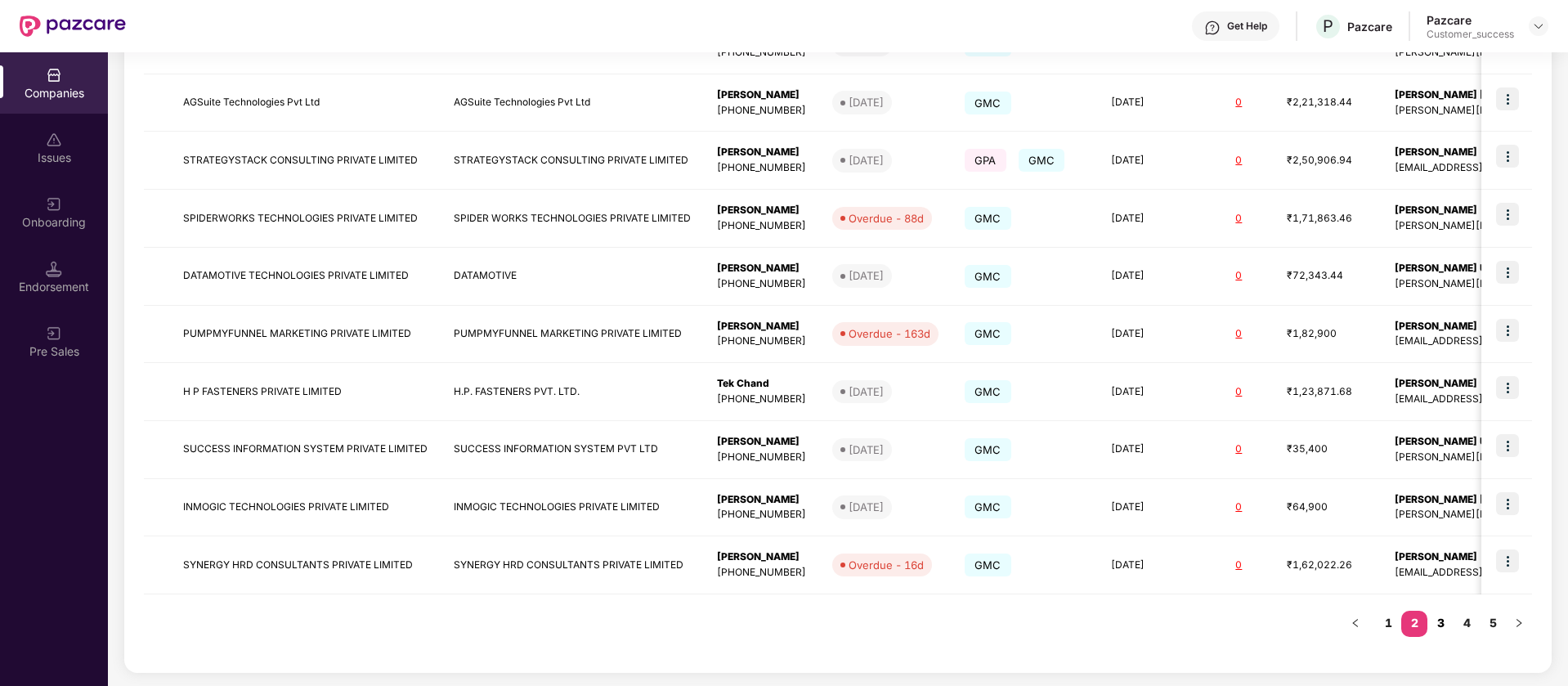
click at [1442, 630] on link "3" at bounding box center [1440, 622] width 26 height 25
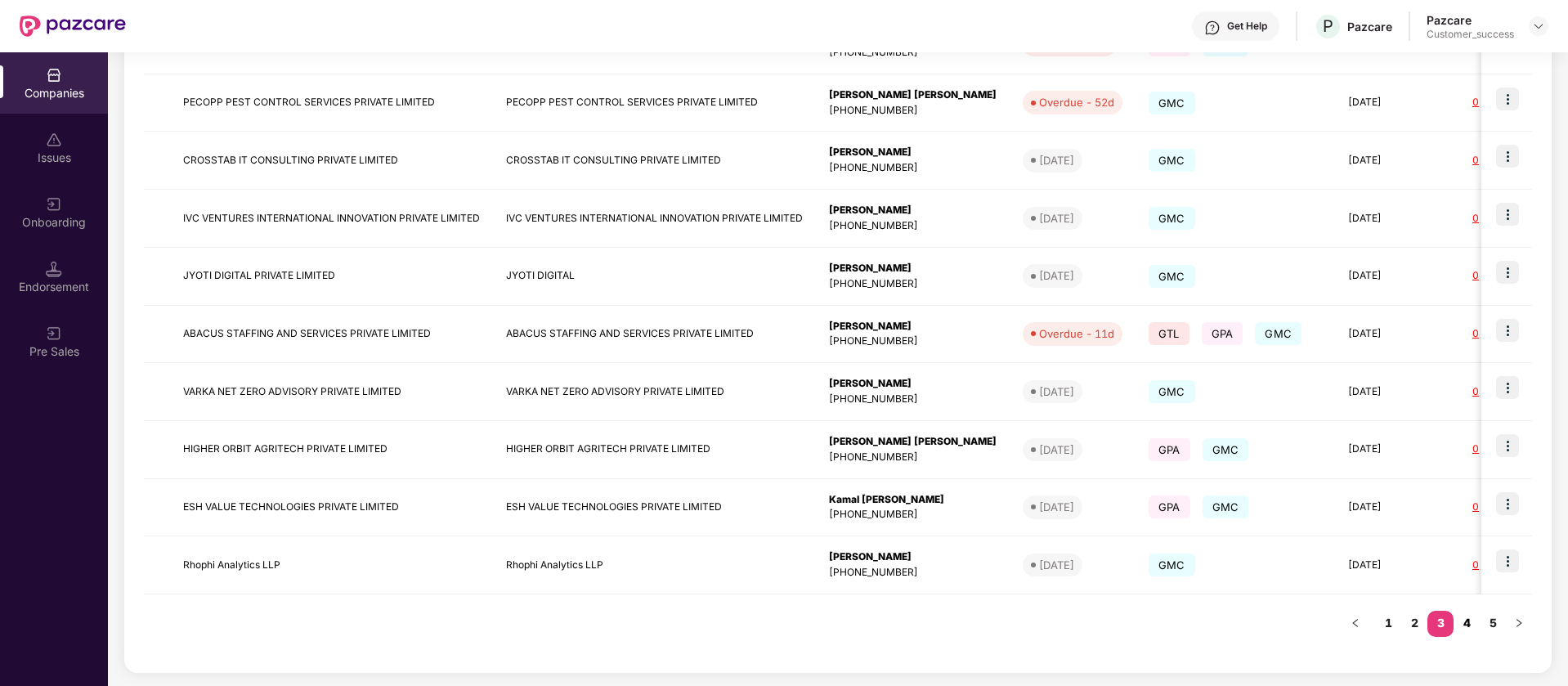
click at [1470, 617] on link "4" at bounding box center [1466, 622] width 26 height 25
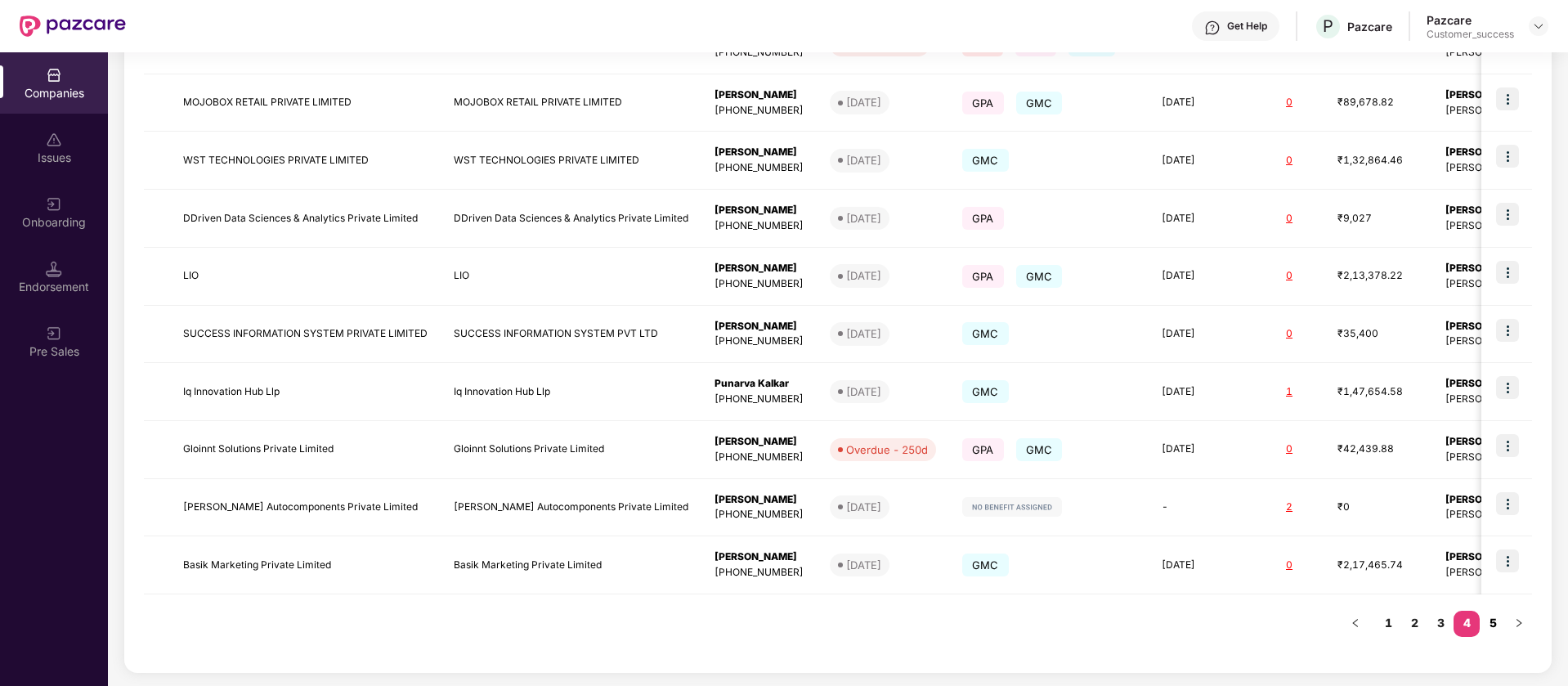
click at [1496, 621] on link "5" at bounding box center [1492, 622] width 26 height 25
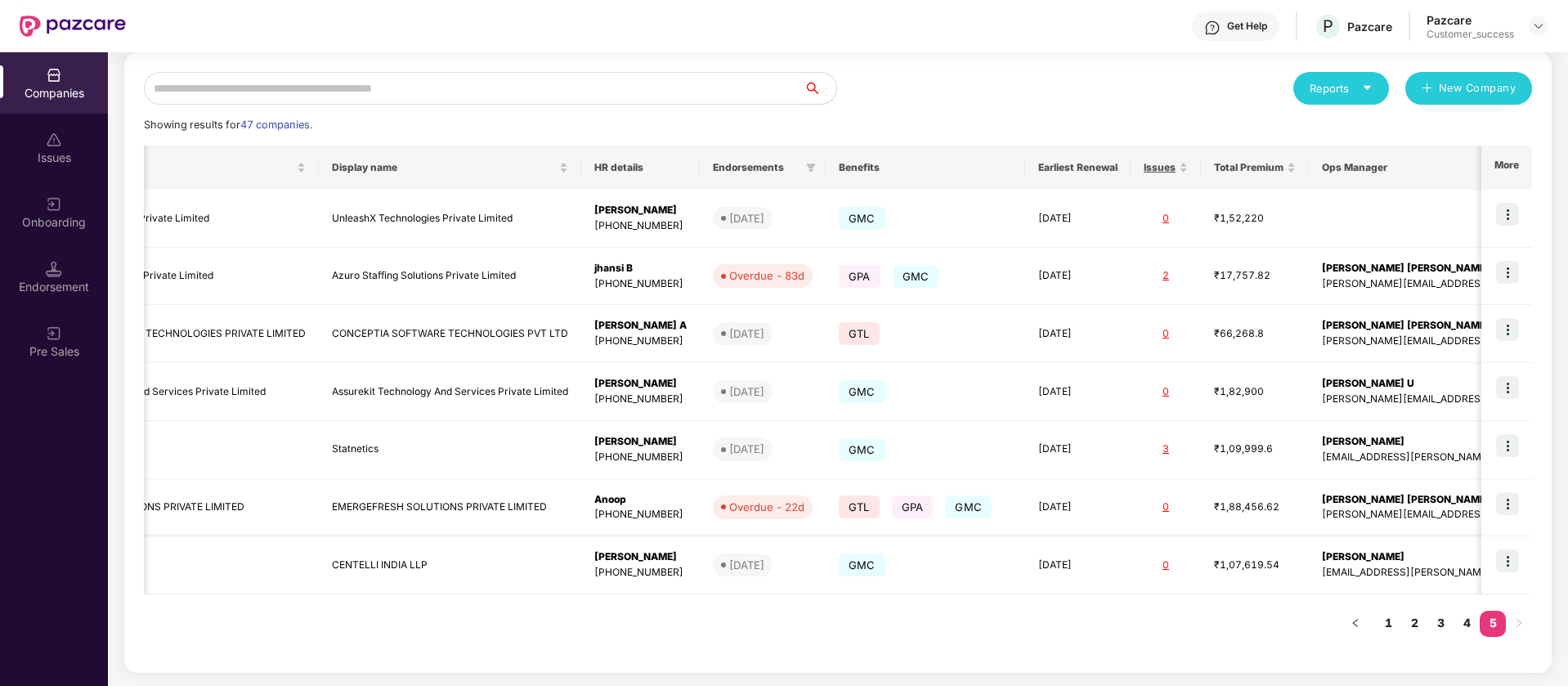
scroll to position [0, 178]
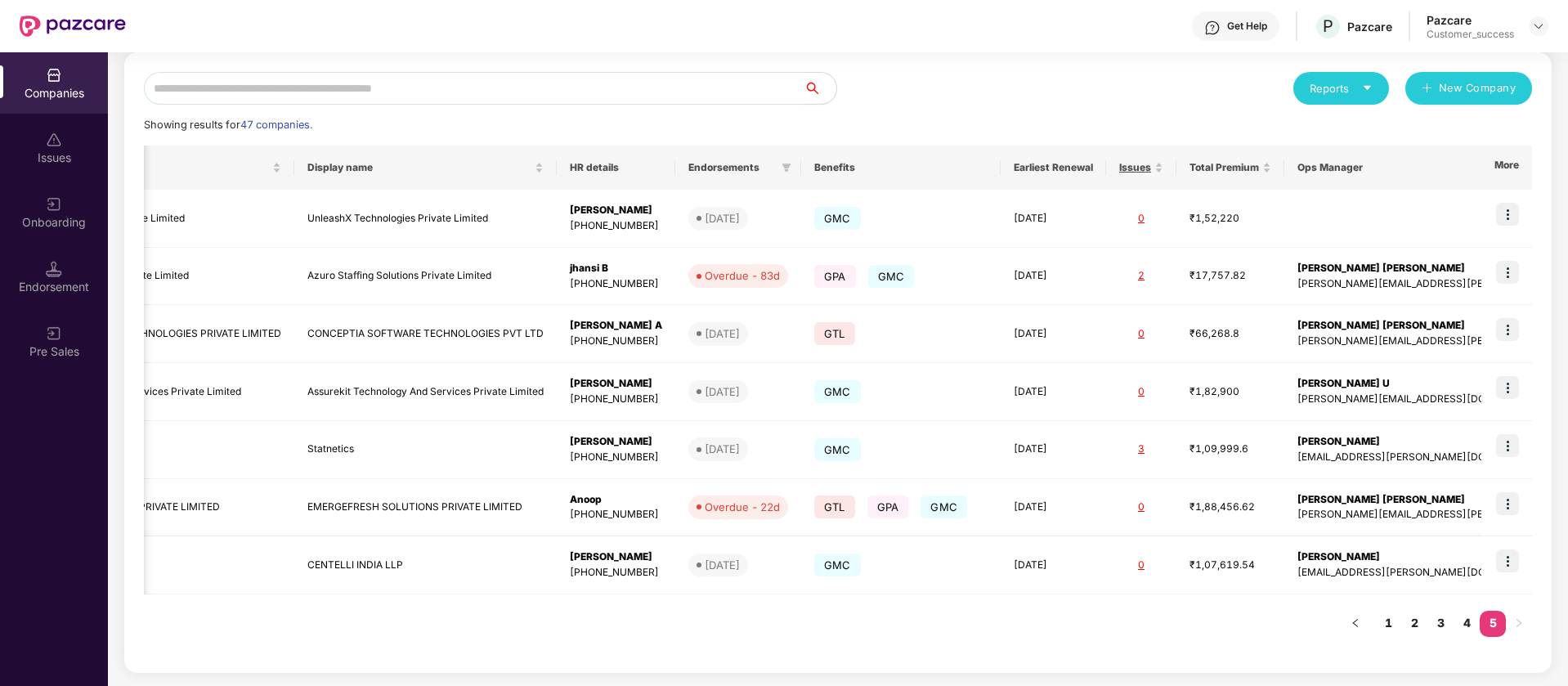
click at [1516, 557] on img at bounding box center [1507, 560] width 23 height 23
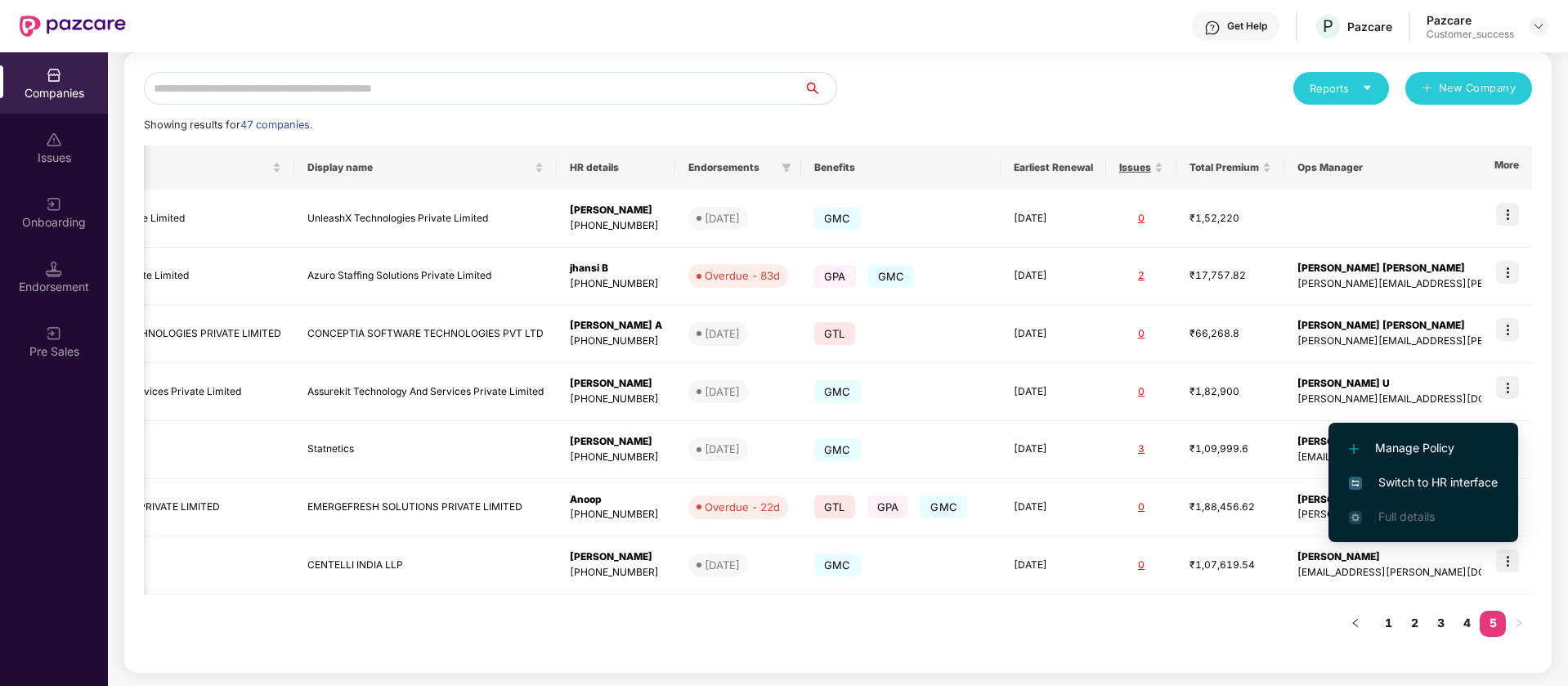
click at [1414, 519] on span "Full details" at bounding box center [1406, 516] width 56 height 14
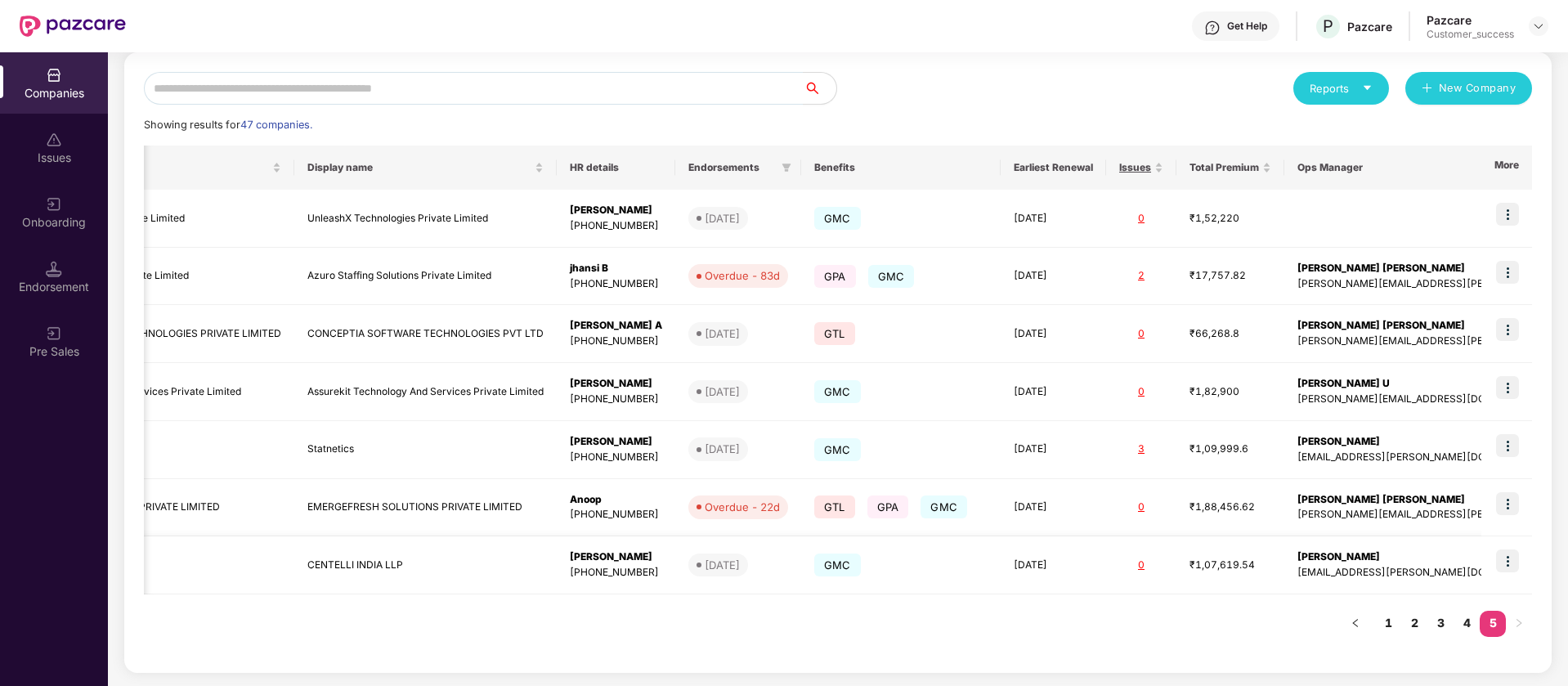
click at [1508, 564] on img at bounding box center [1507, 560] width 23 height 23
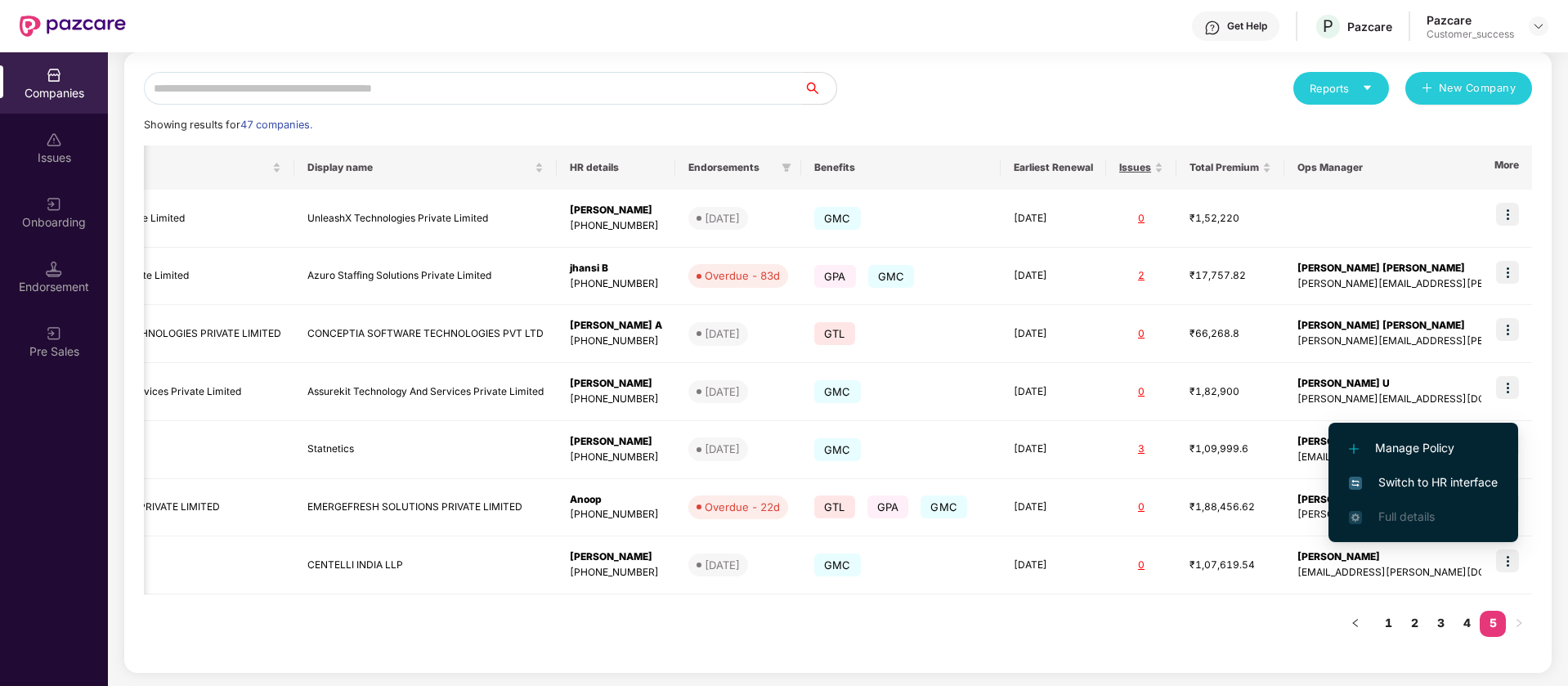
click at [1374, 514] on span "Full details" at bounding box center [1423, 516] width 149 height 18
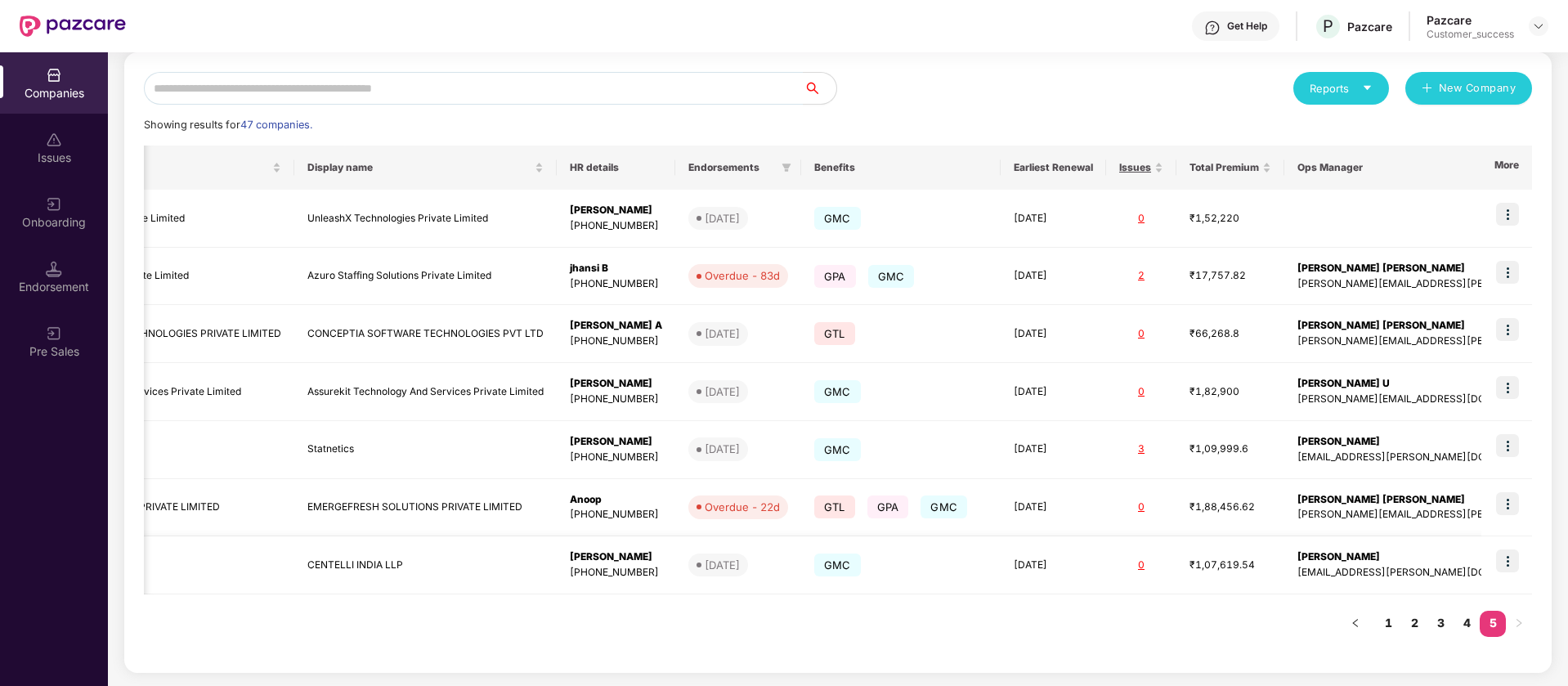
click at [1505, 558] on img at bounding box center [1507, 560] width 23 height 23
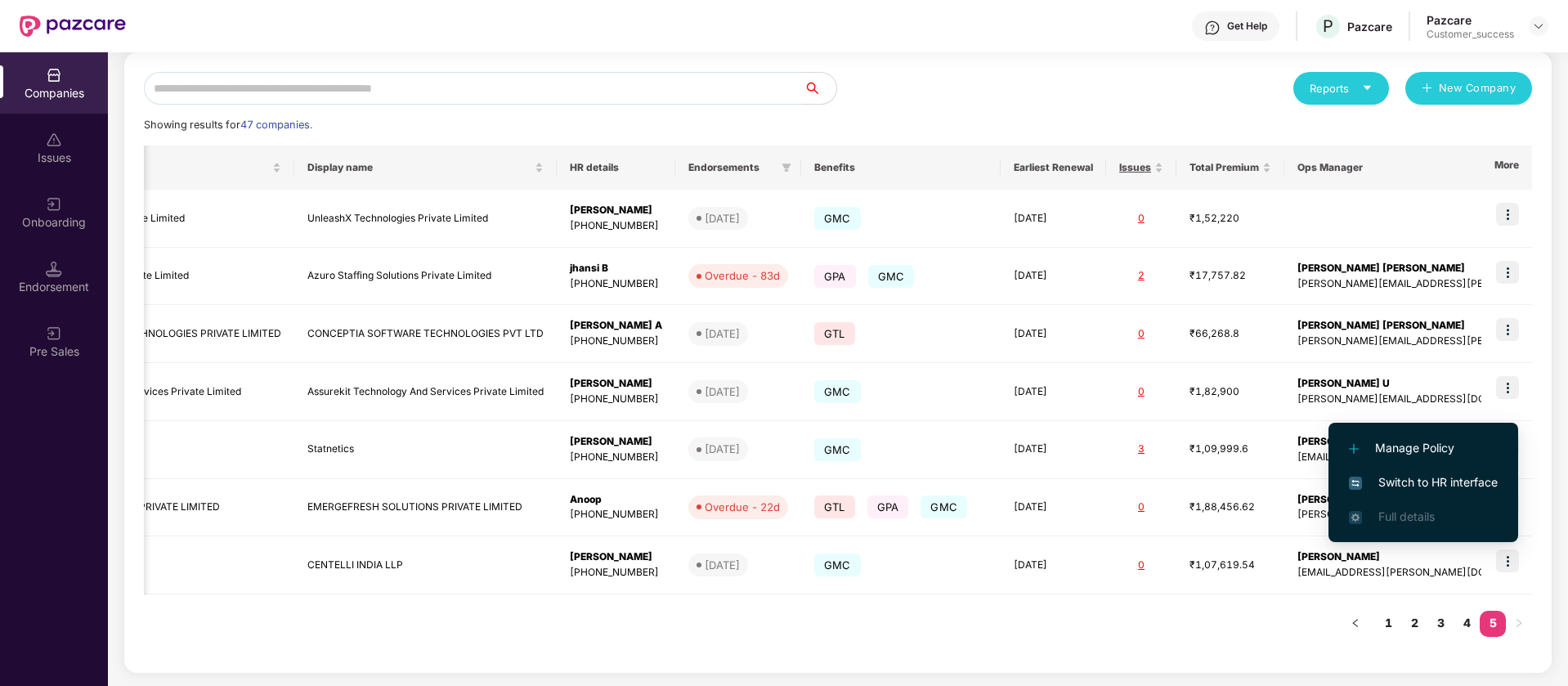
click at [1426, 479] on span "Switch to HR interface" at bounding box center [1423, 481] width 149 height 18
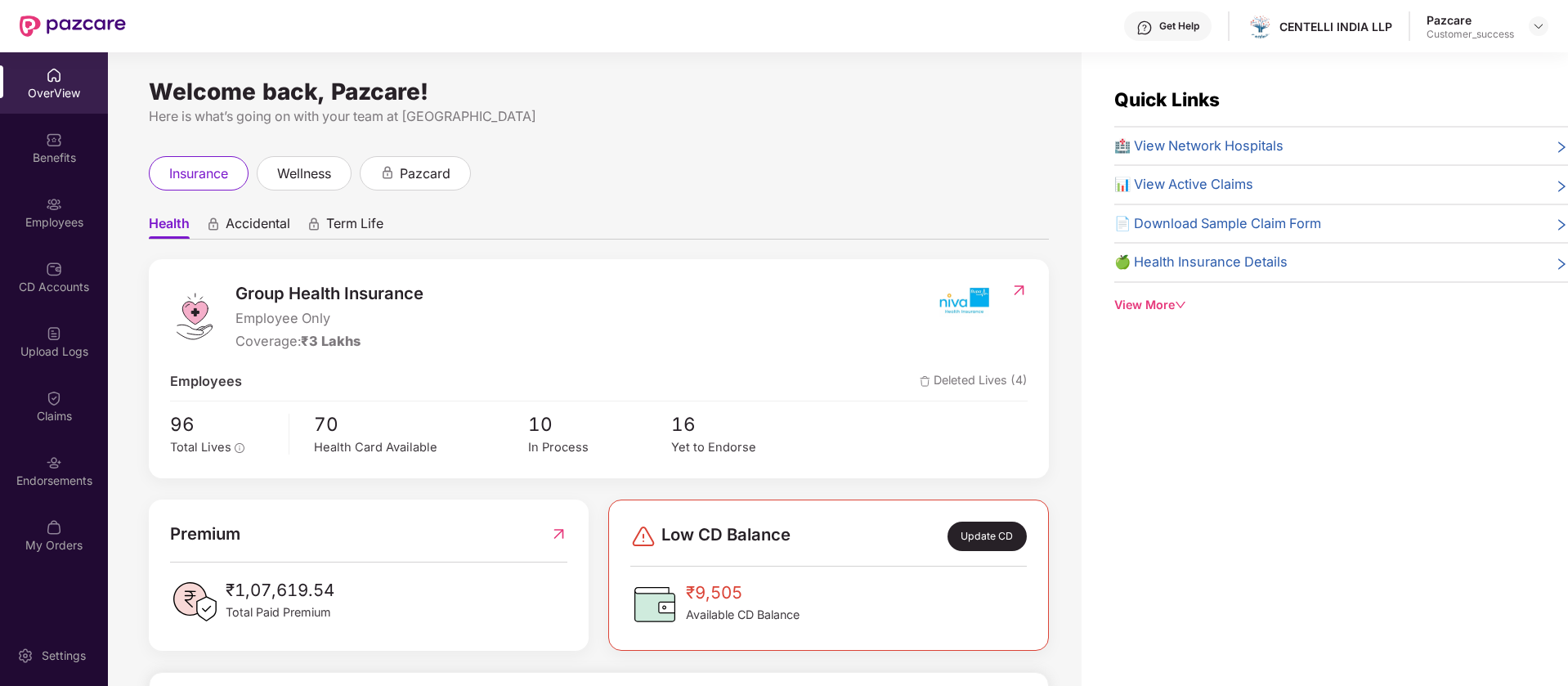
click at [941, 385] on span "Deleted Lives (4)" at bounding box center [973, 381] width 108 height 21
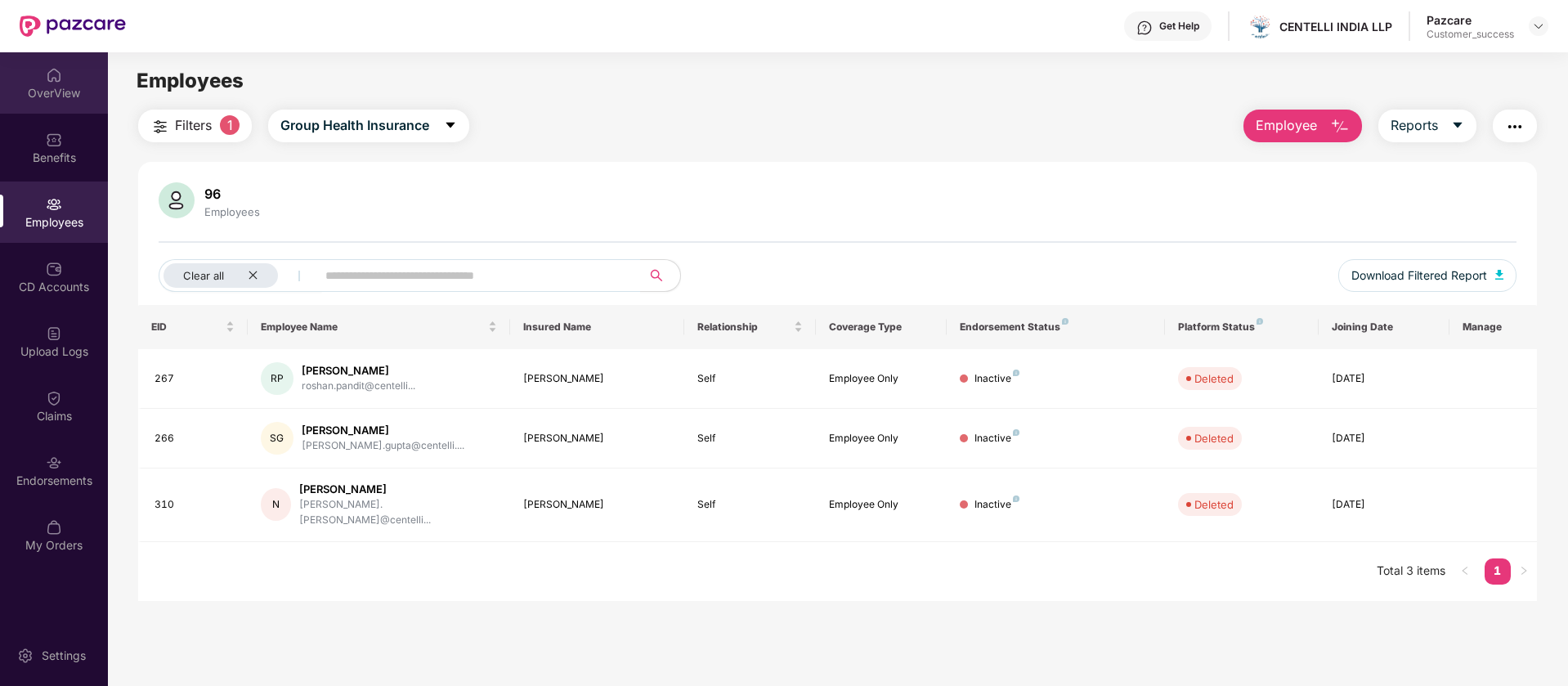
click at [55, 95] on div "OverView" at bounding box center [53, 93] width 108 height 16
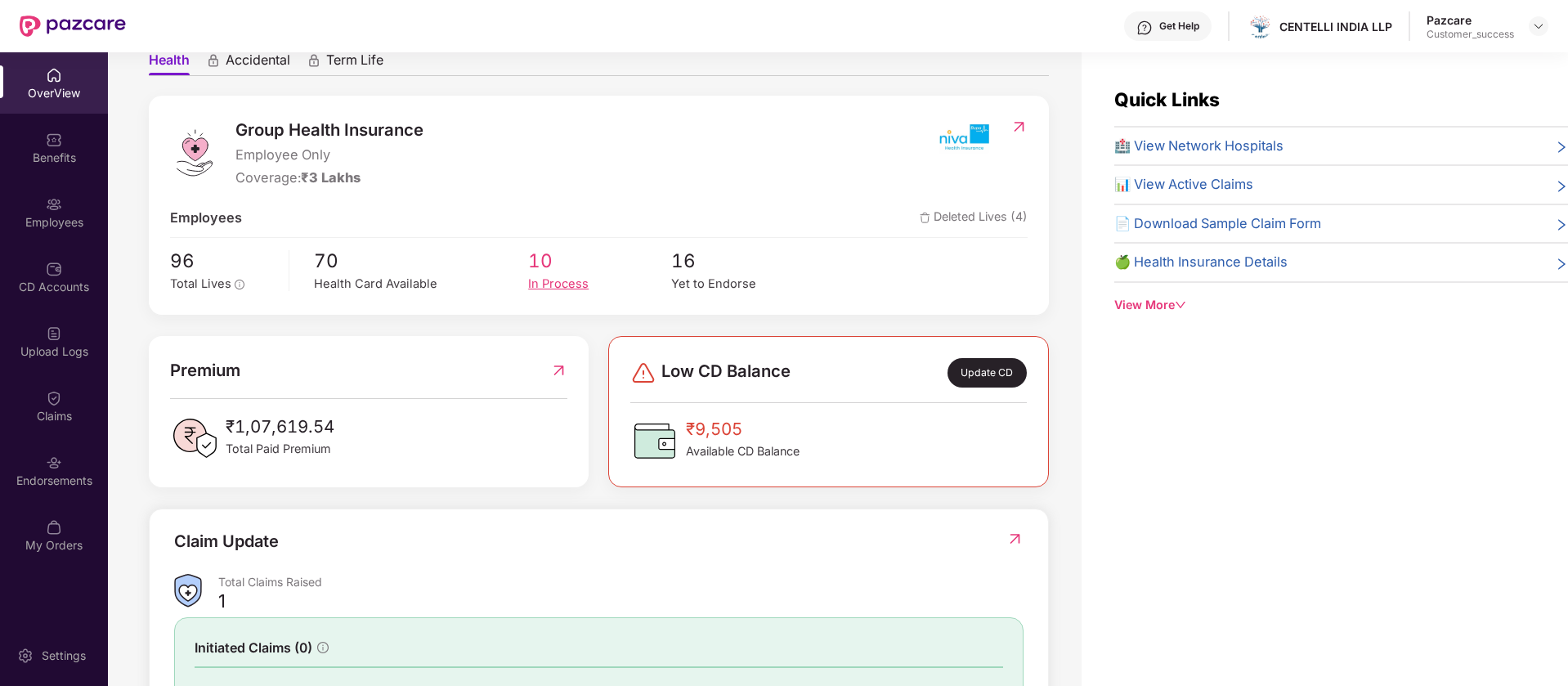
scroll to position [165, 0]
click at [992, 362] on div "Update CD" at bounding box center [986, 372] width 79 height 30
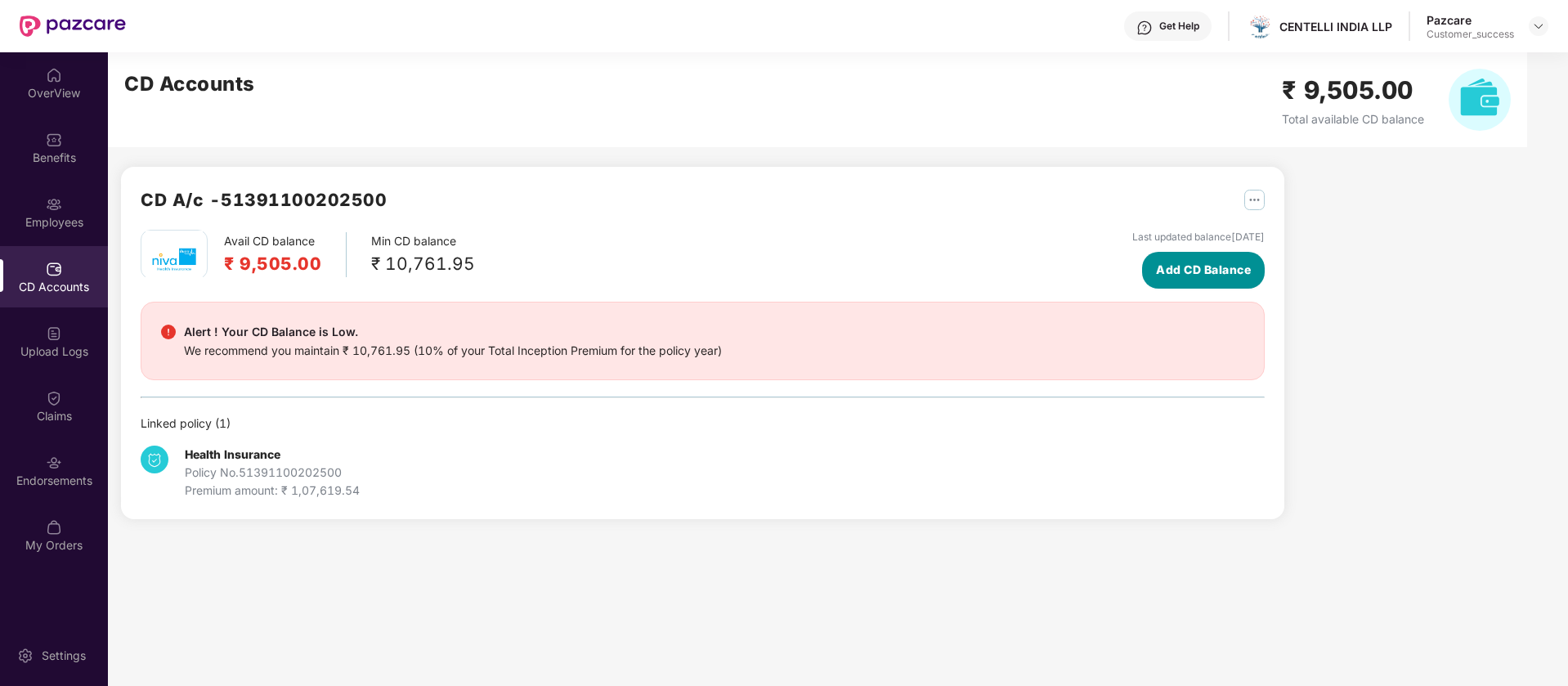
click at [1166, 279] on button "Add CD Balance" at bounding box center [1203, 270] width 122 height 37
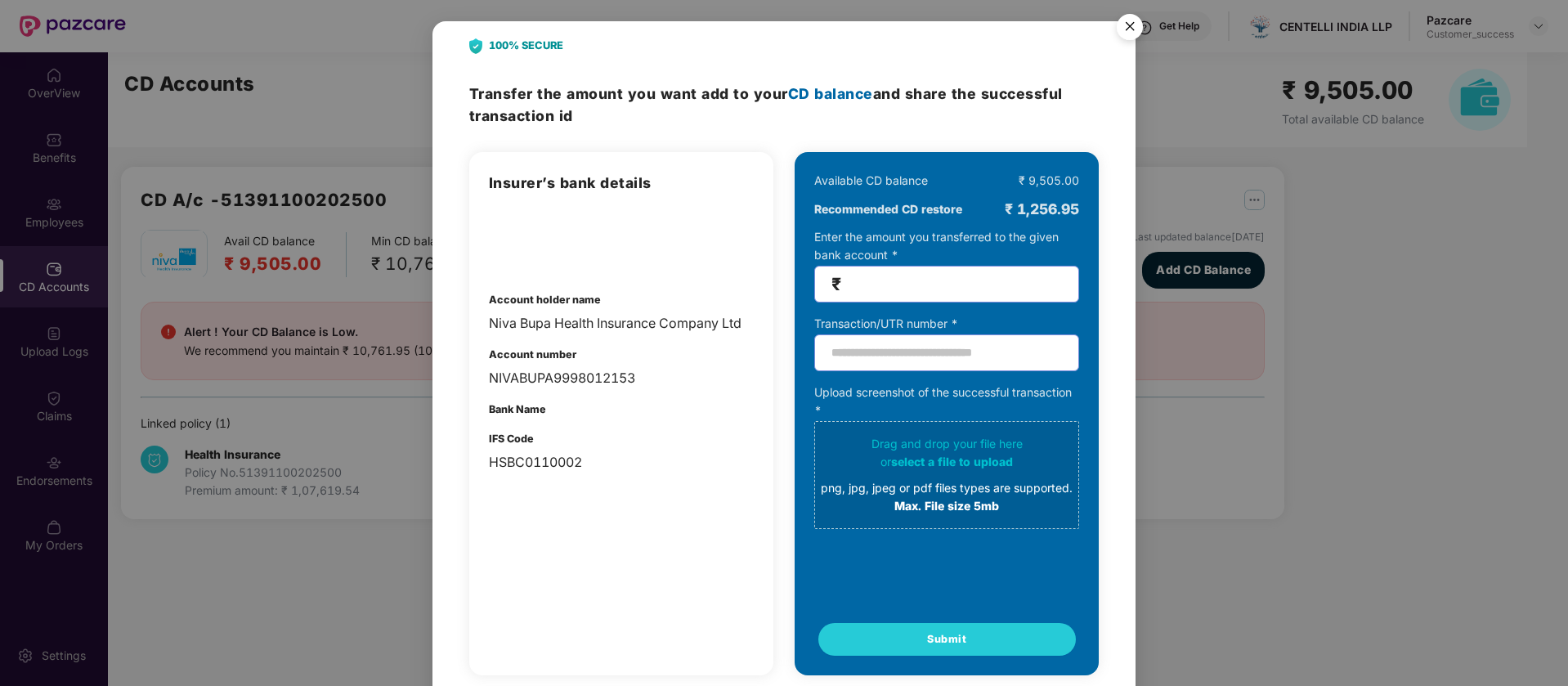
scroll to position [0, 0]
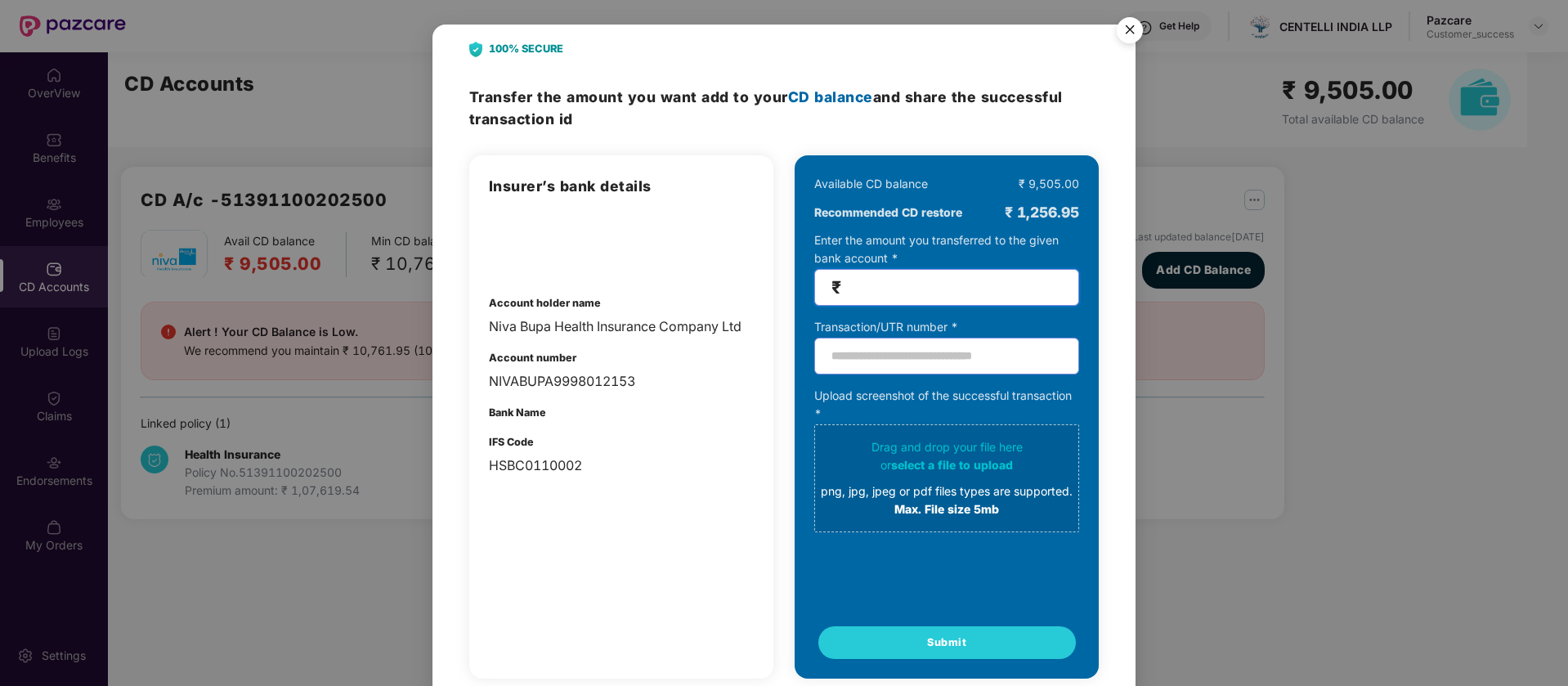
click at [941, 293] on input "number" at bounding box center [953, 287] width 217 height 19
type input "****"
click at [956, 367] on input "text" at bounding box center [947, 356] width 265 height 37
click at [1123, 33] on img "Close" at bounding box center [1130, 33] width 46 height 46
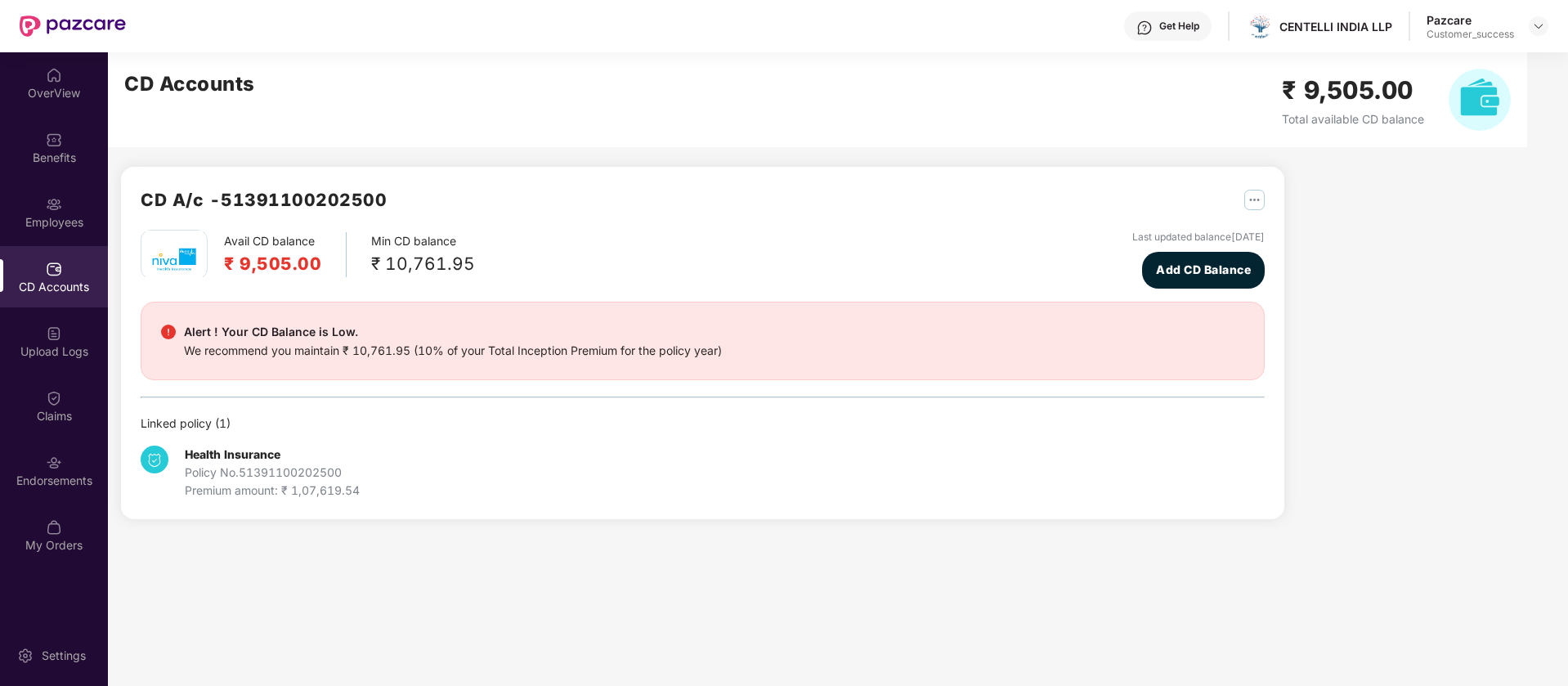
click at [326, 341] on div "We recommend you maintain ₹ 10,761.95 (10% of your Total Inception Premium for …" at bounding box center [453, 350] width 538 height 18
click at [1256, 200] on img "button" at bounding box center [1254, 200] width 20 height 20
click at [1033, 248] on div "Avail CD balance ₹ 9,505.00 Min CD balance ₹ 10,761.95 Last updated balance 05 …" at bounding box center [703, 259] width 1124 height 59
click at [1477, 106] on img at bounding box center [1479, 99] width 62 height 62
click at [206, 496] on div "Premium amount: ₹ 1,07,619.54" at bounding box center [273, 490] width 175 height 18
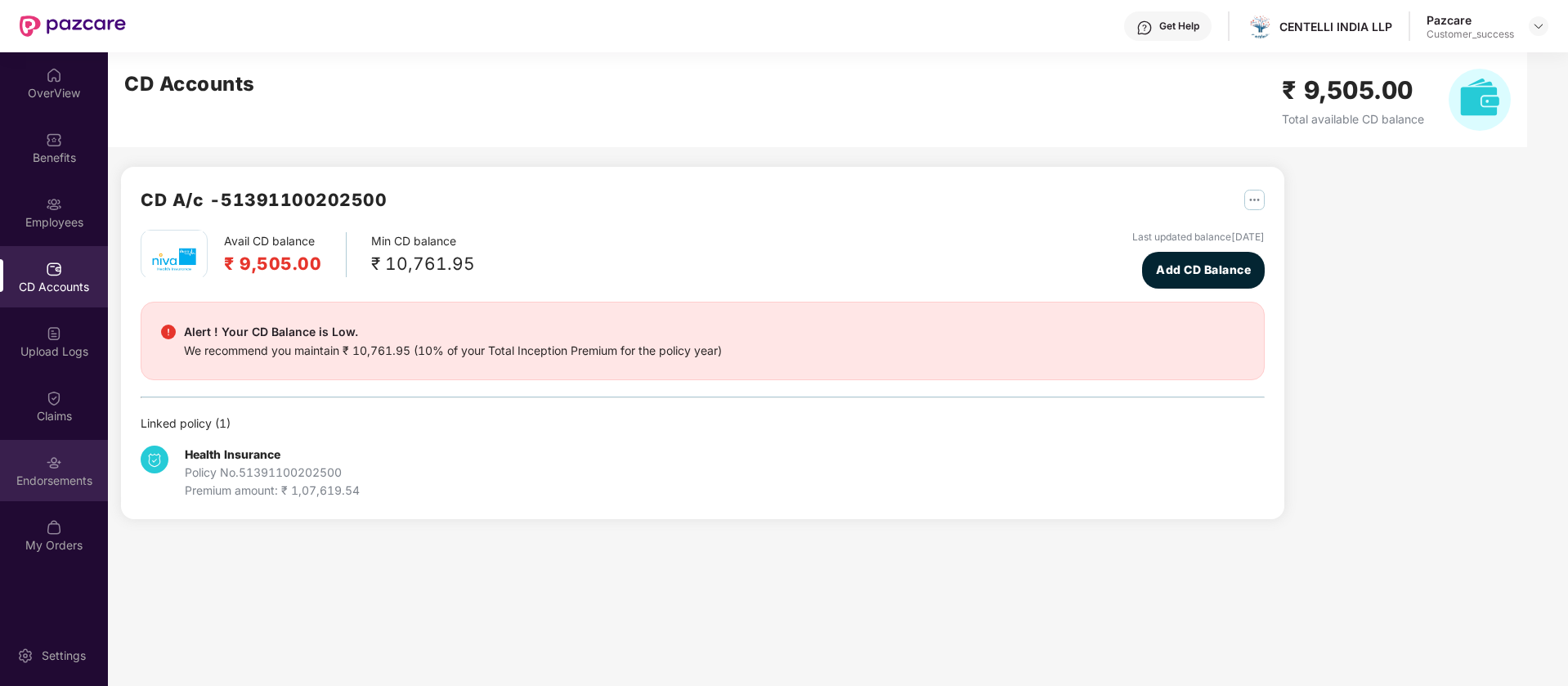
click at [63, 459] on div "Endorsements" at bounding box center [53, 470] width 108 height 61
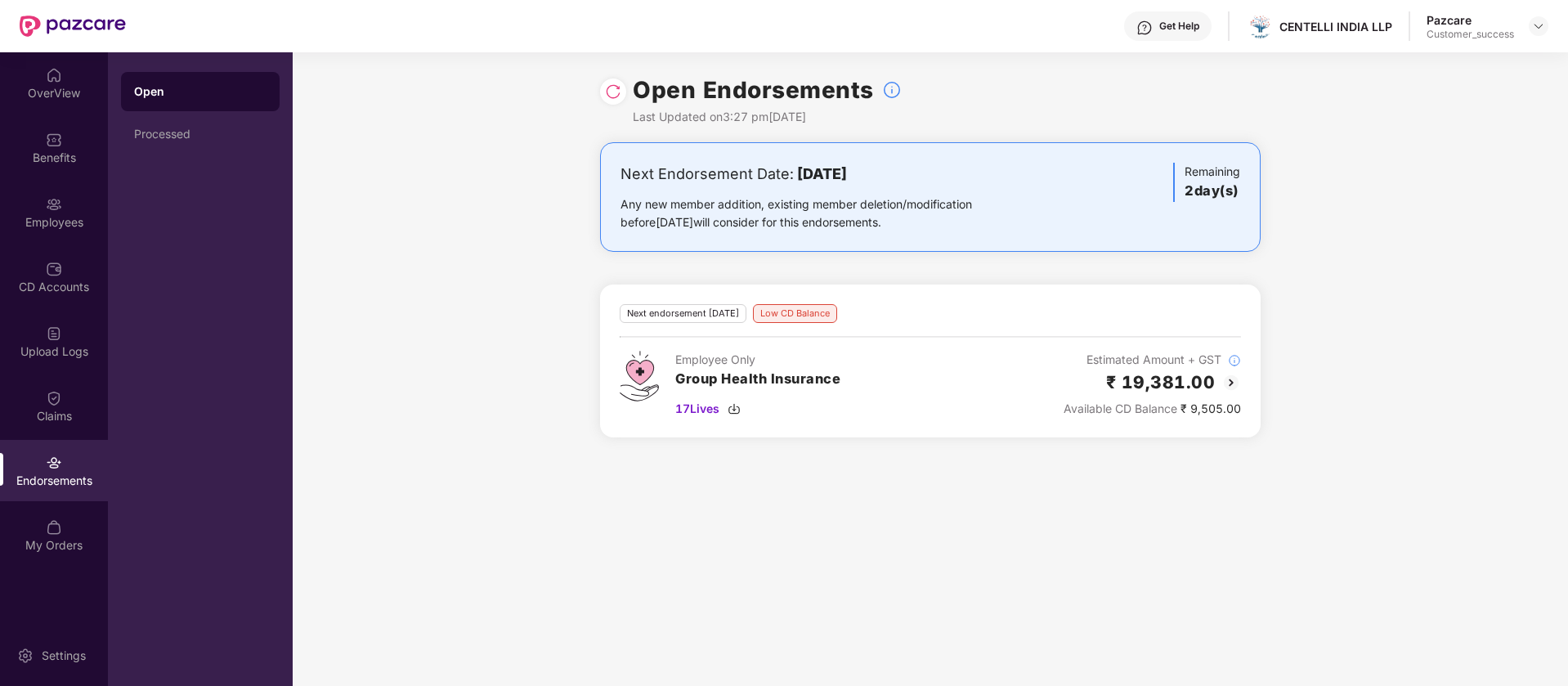
click at [1229, 380] on img at bounding box center [1230, 382] width 20 height 20
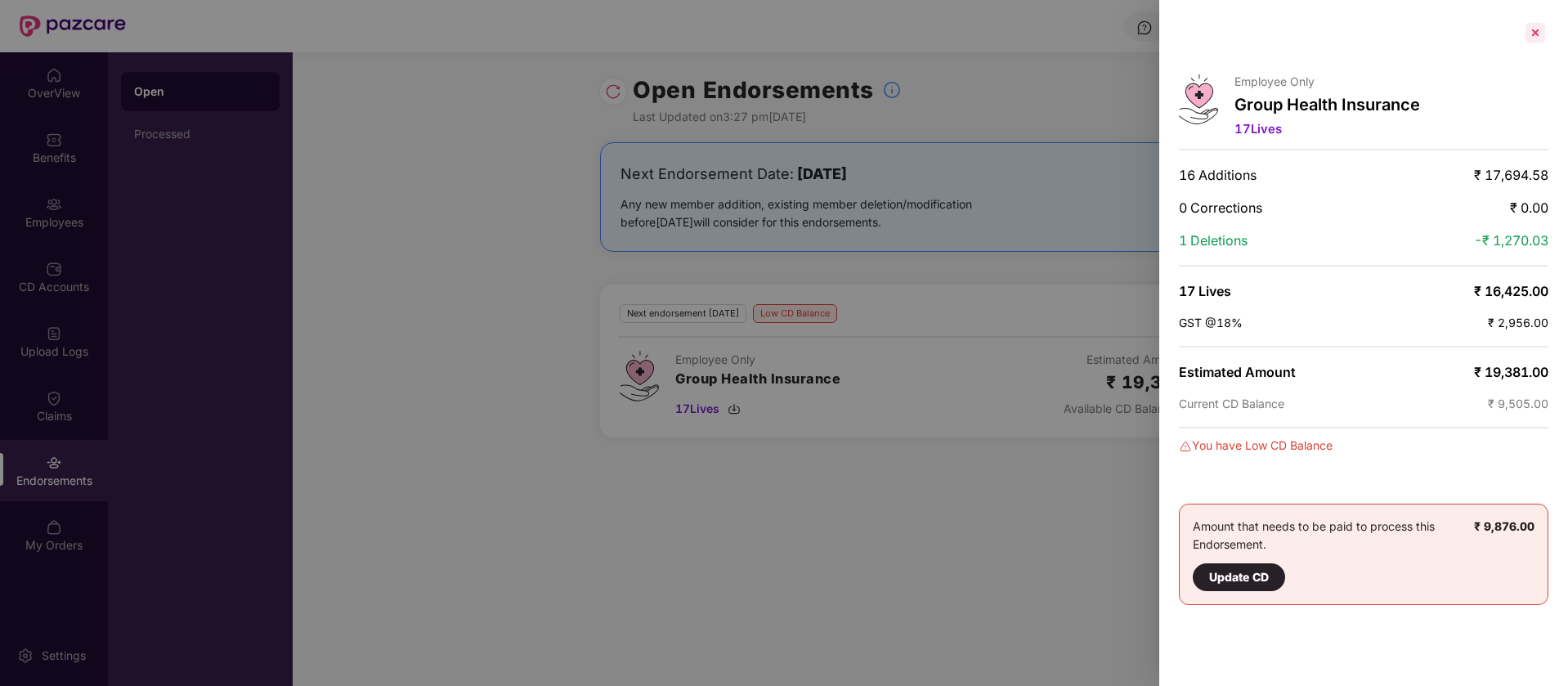
click at [1540, 35] on div at bounding box center [1535, 32] width 26 height 26
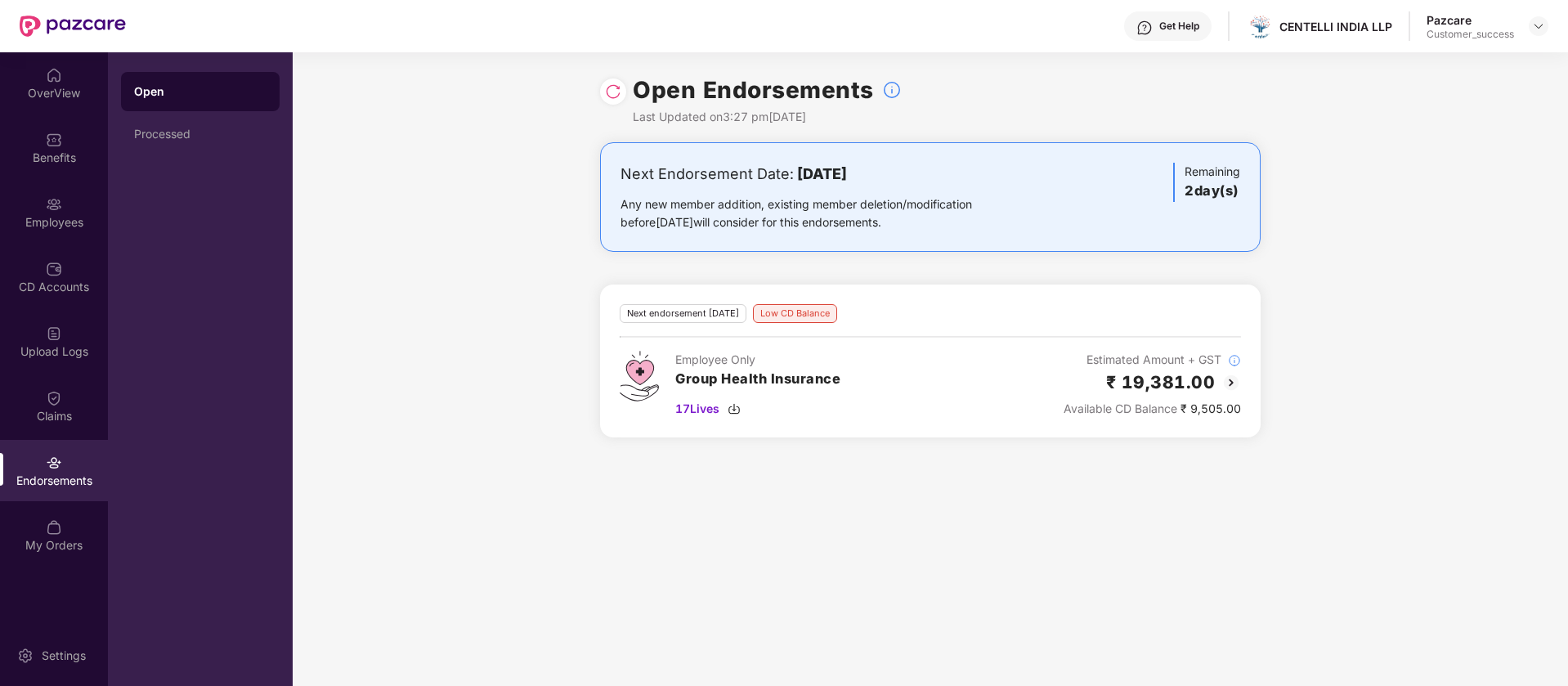
click at [923, 383] on div "Employee Only Group Health Insurance 17 Lives Estimated Amount + GST ₹ 19,381.0…" at bounding box center [930, 384] width 621 height 67
click at [1231, 378] on img at bounding box center [1230, 382] width 20 height 20
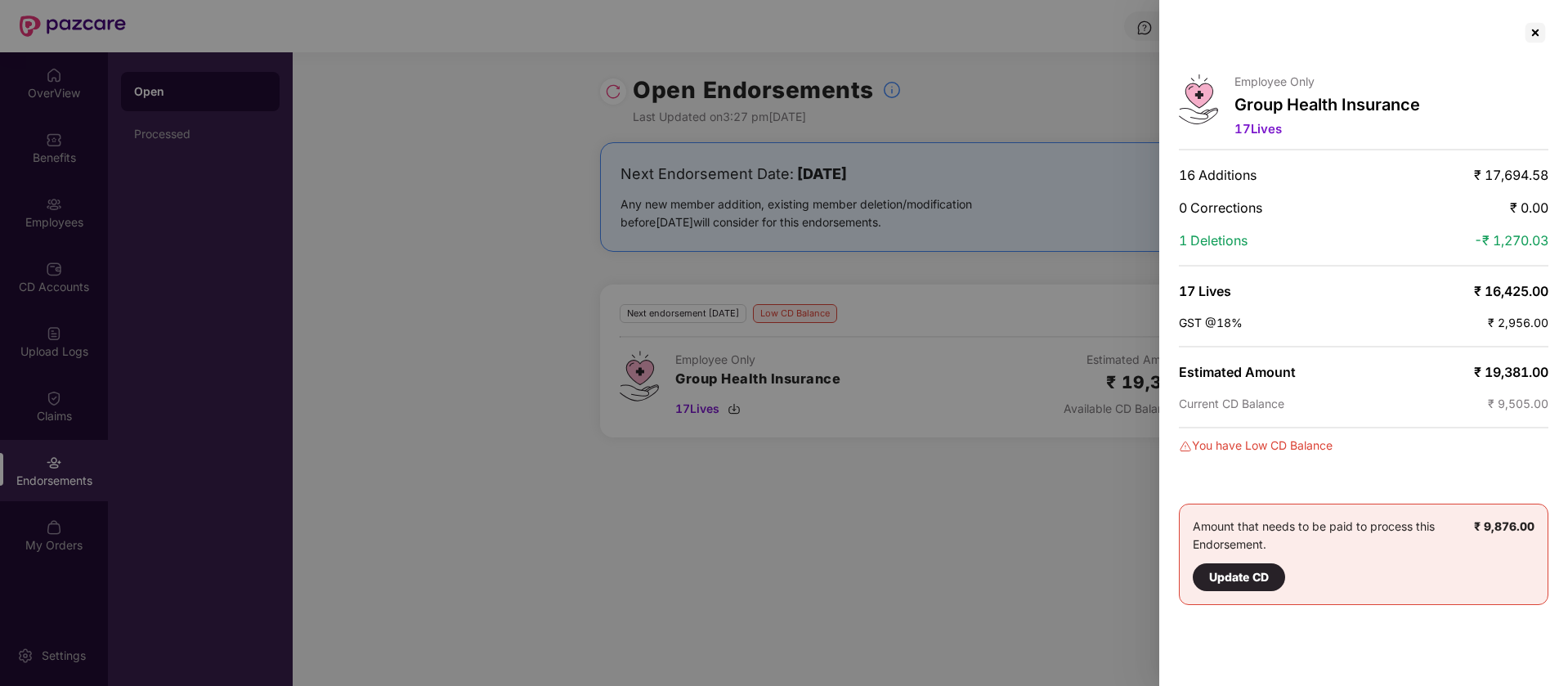
click at [1261, 576] on div "Update CD" at bounding box center [1239, 576] width 59 height 18
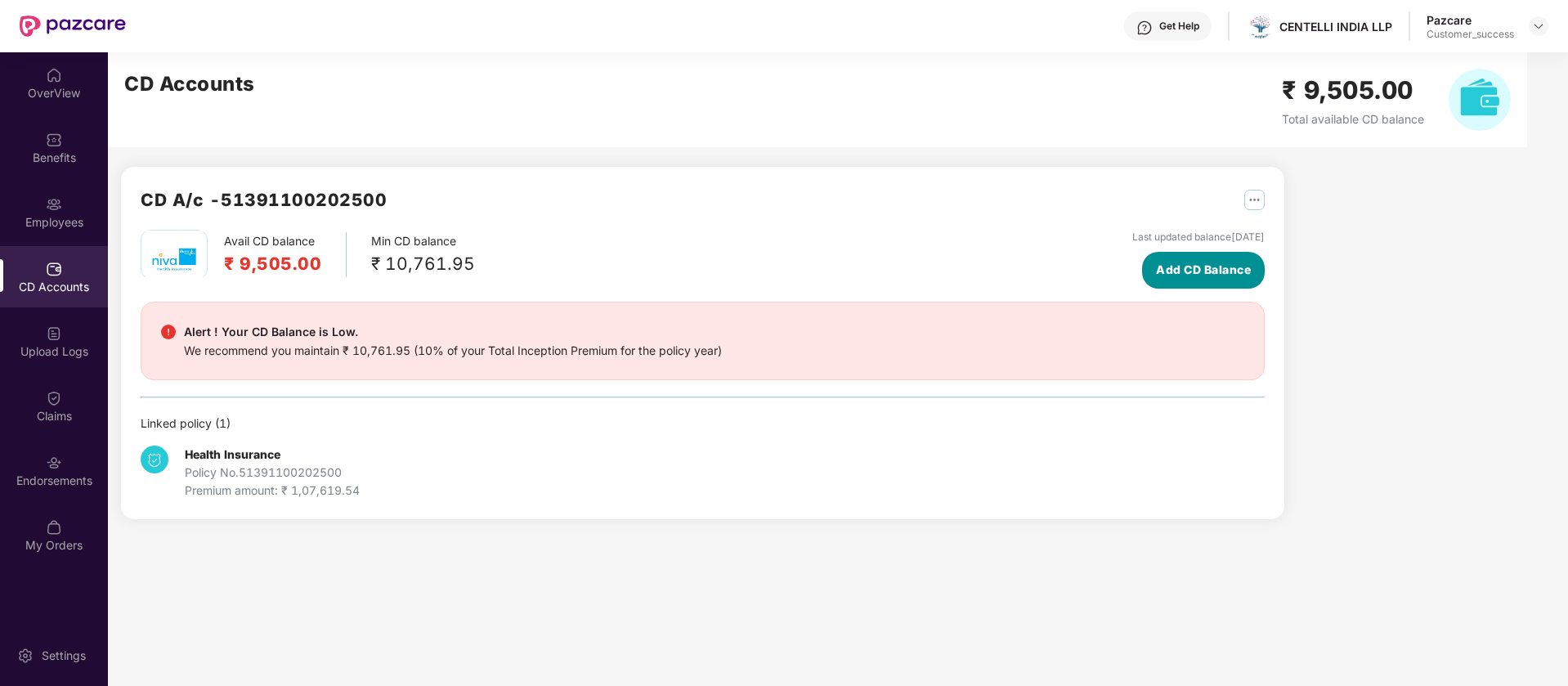
click at [1197, 272] on span "Add CD Balance" at bounding box center [1203, 269] width 95 height 18
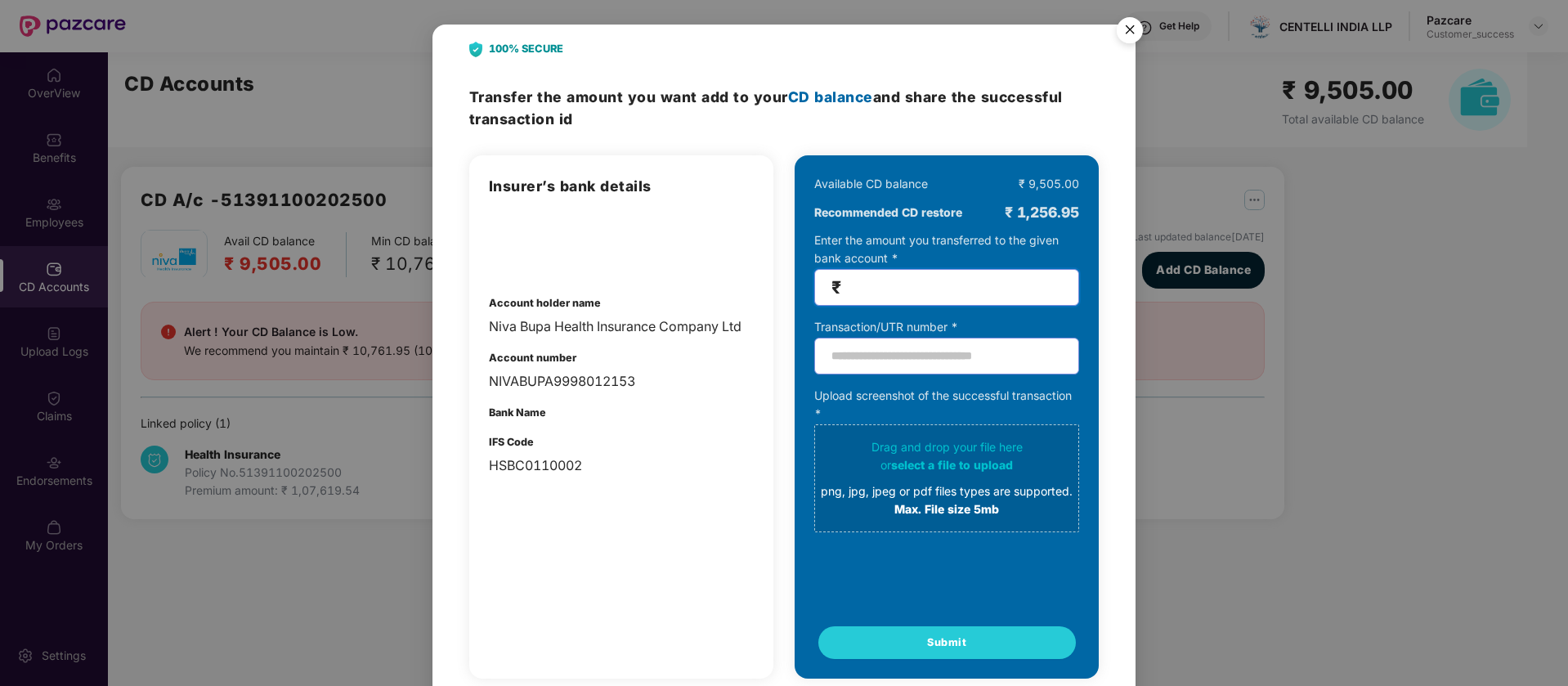
click at [972, 287] on input "number" at bounding box center [953, 287] width 217 height 19
click at [1129, 30] on img "Close" at bounding box center [1130, 33] width 46 height 46
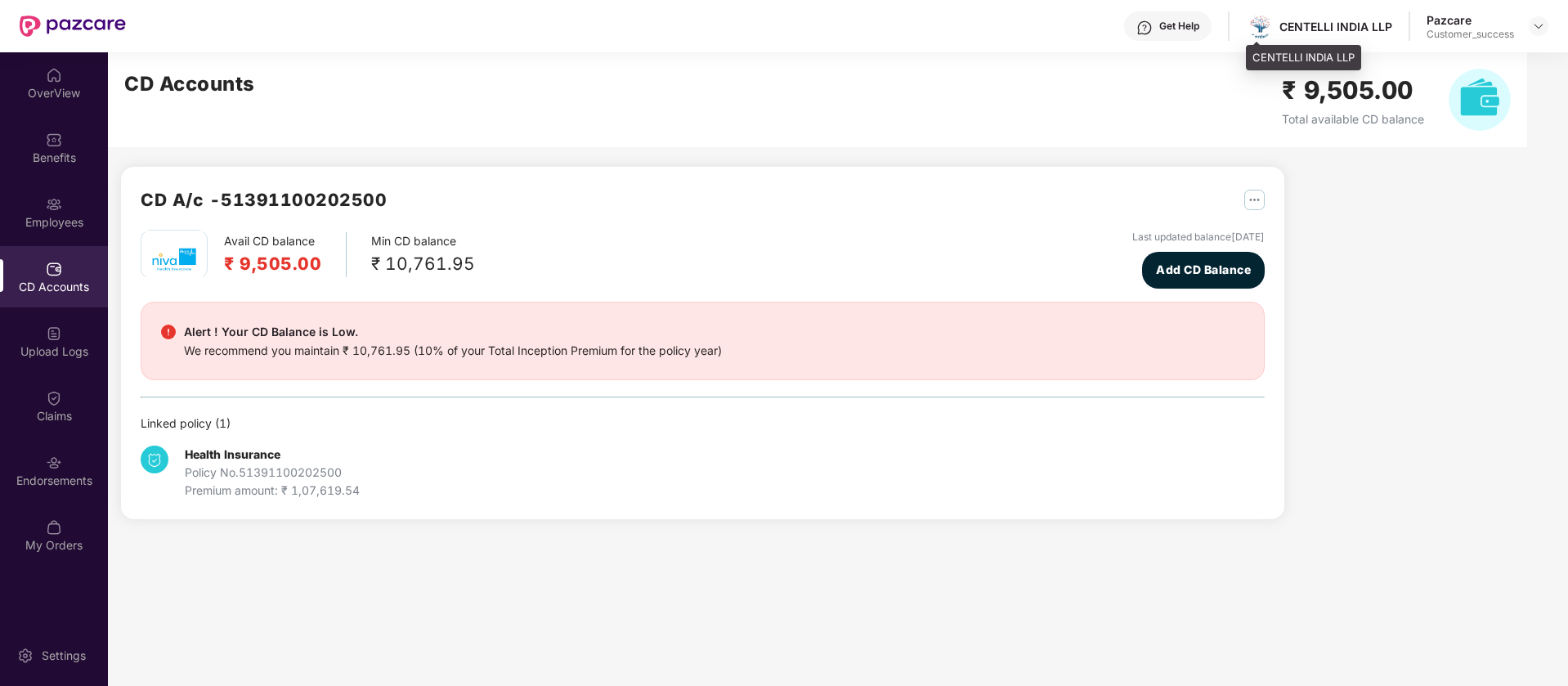
click at [1318, 25] on div "CENTELLI INDIA LLP" at bounding box center [1335, 26] width 113 height 15
copy div "CENTELLI INDIA LLP"
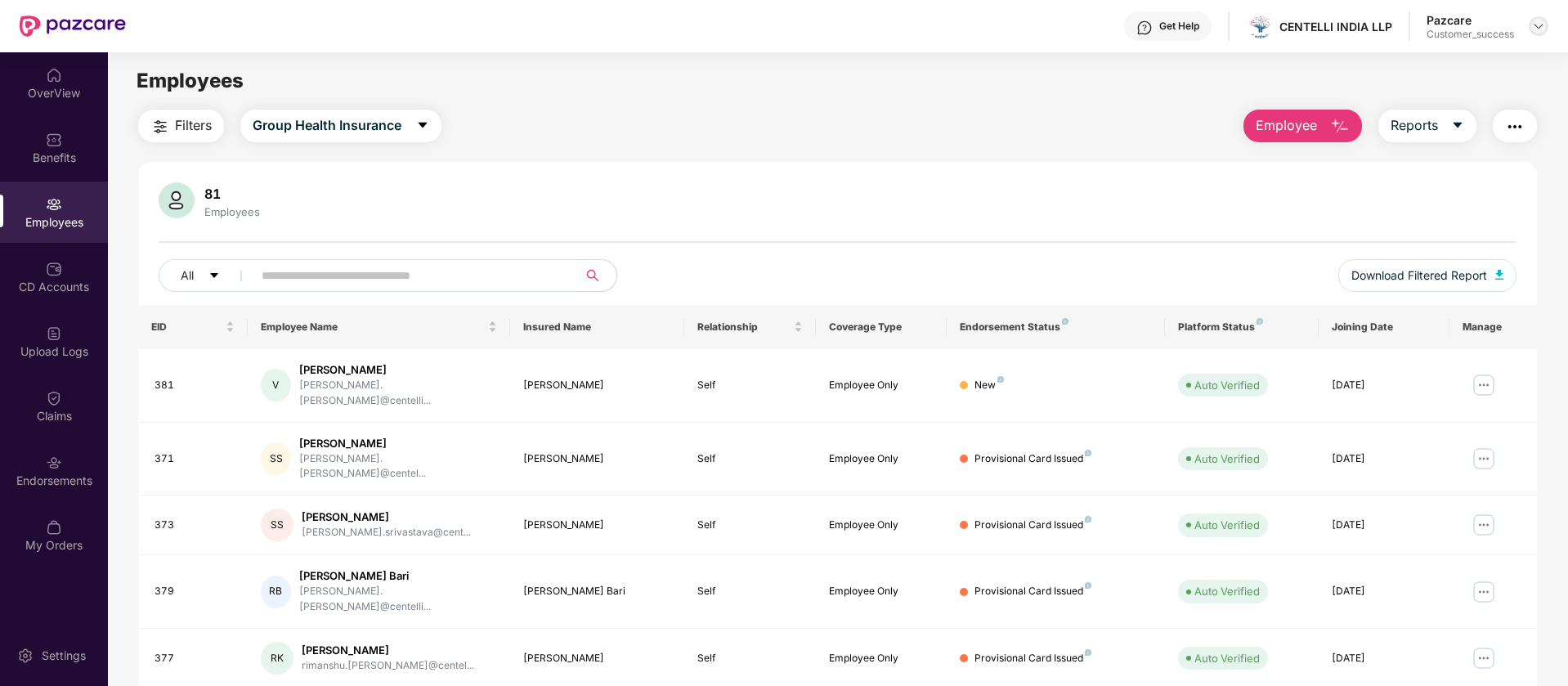
click at [1536, 30] on img at bounding box center [1537, 25] width 13 height 13
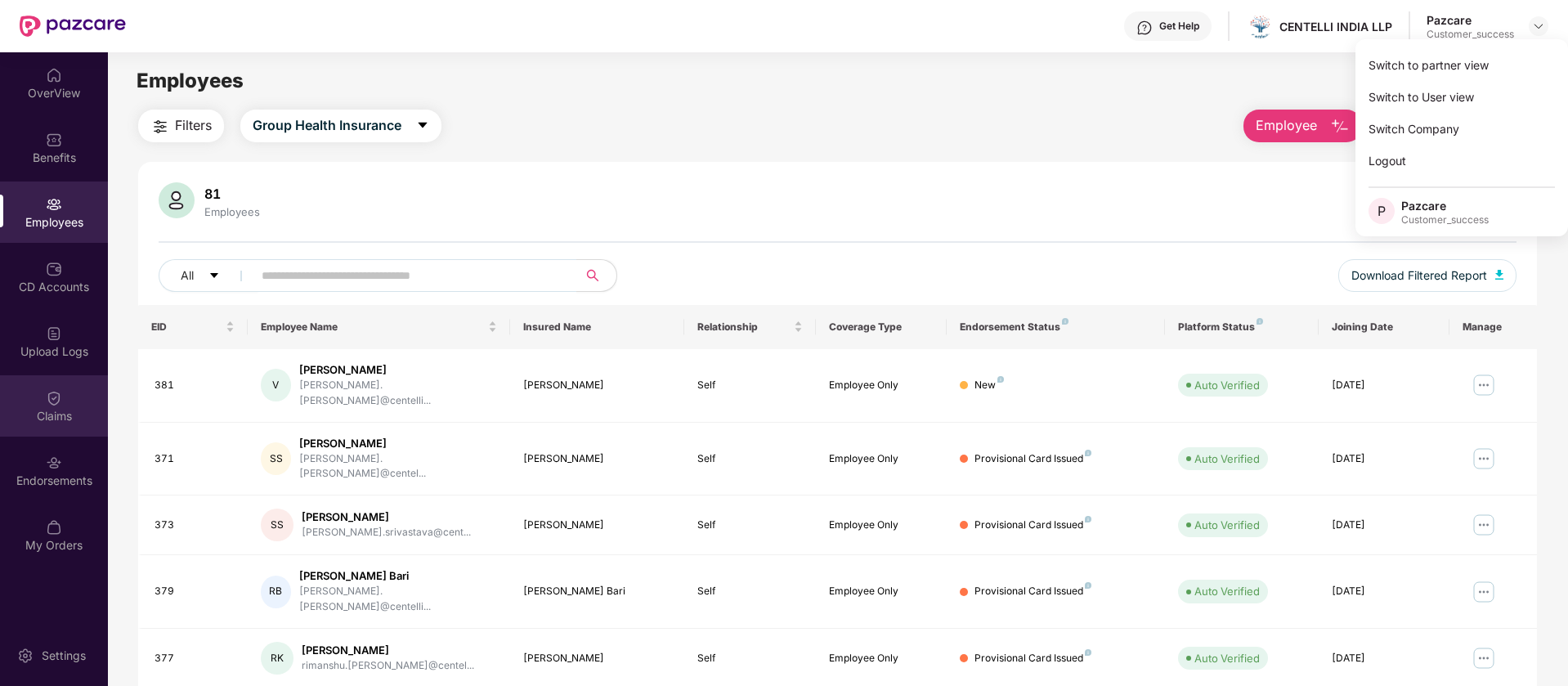
click at [33, 424] on div "Claims" at bounding box center [53, 406] width 108 height 61
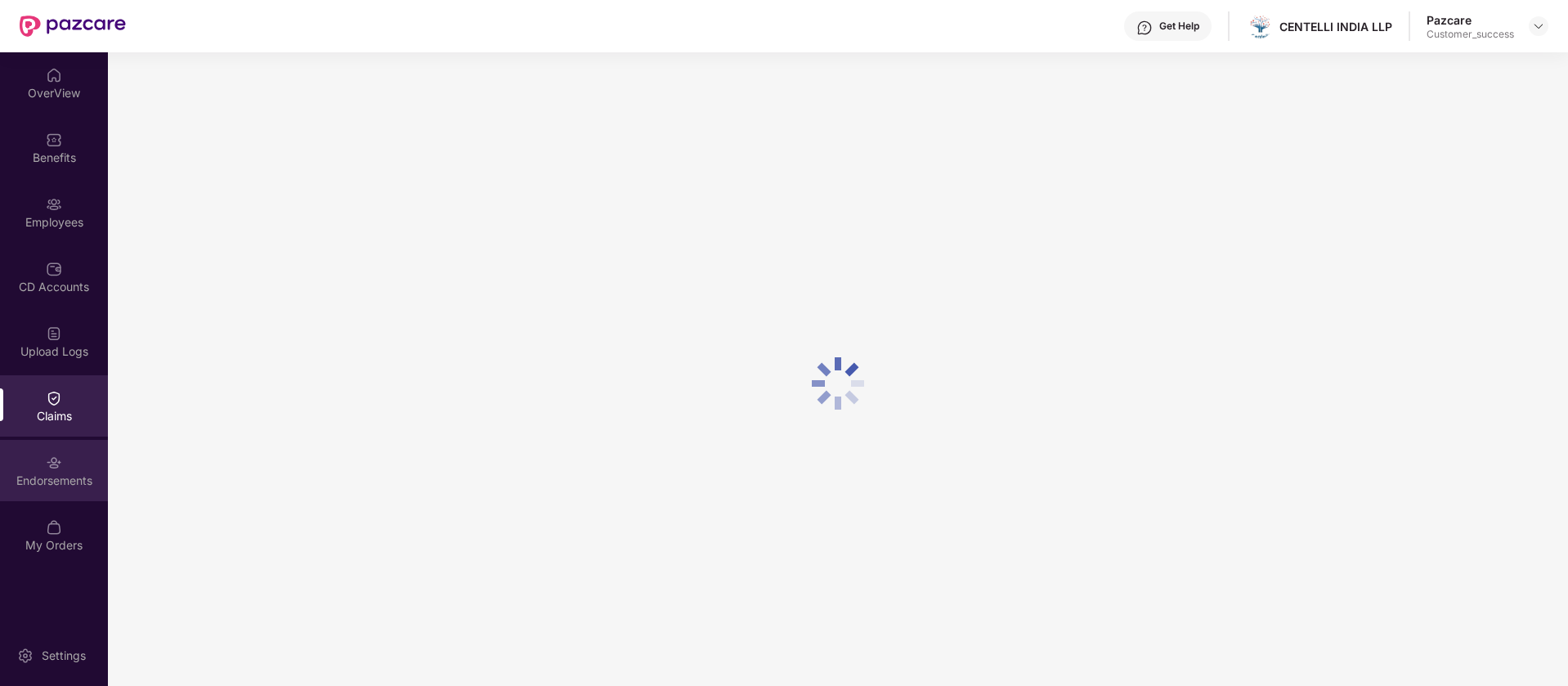
click at [43, 465] on div "Endorsements" at bounding box center [53, 470] width 108 height 61
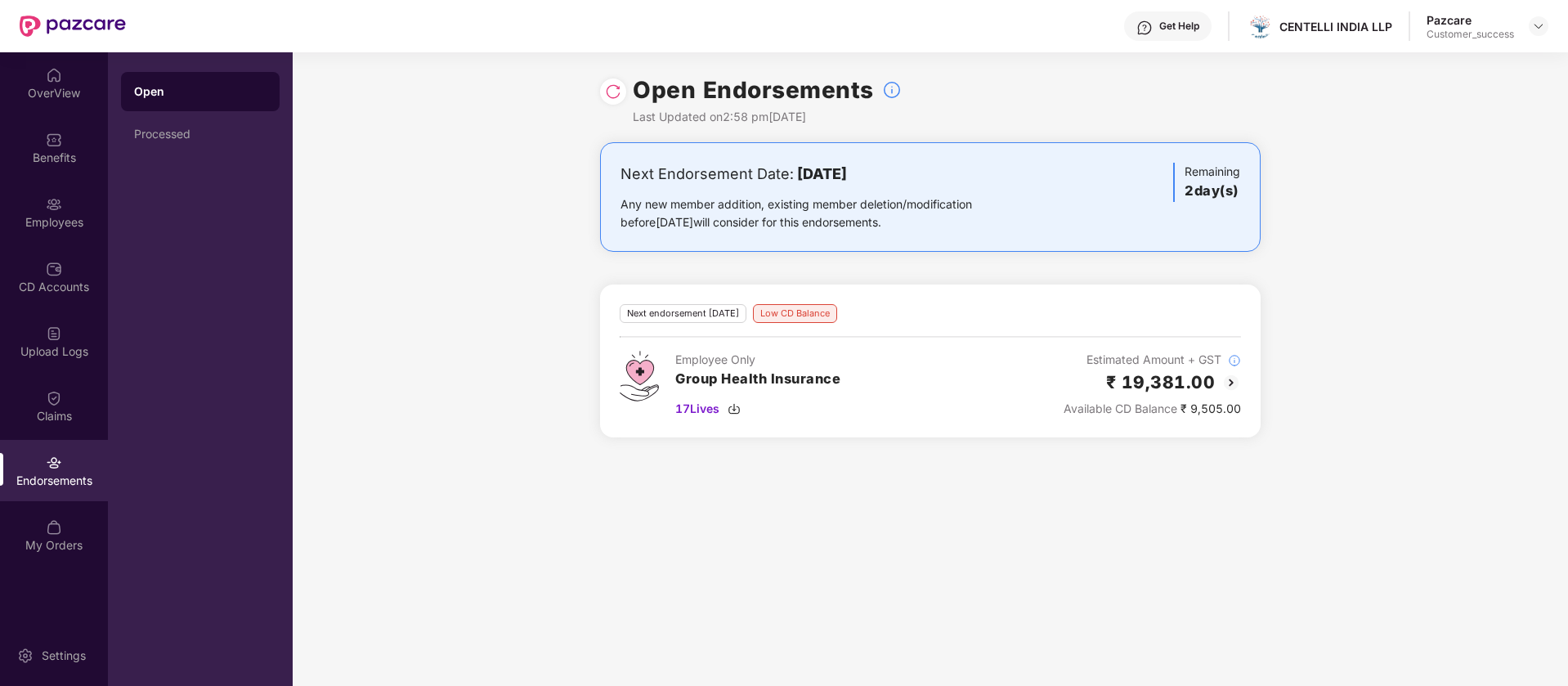
click at [604, 85] on img at bounding box center [612, 91] width 16 height 16
click at [615, 85] on img at bounding box center [612, 91] width 16 height 16
click at [143, 133] on div "Processed" at bounding box center [200, 133] width 132 height 13
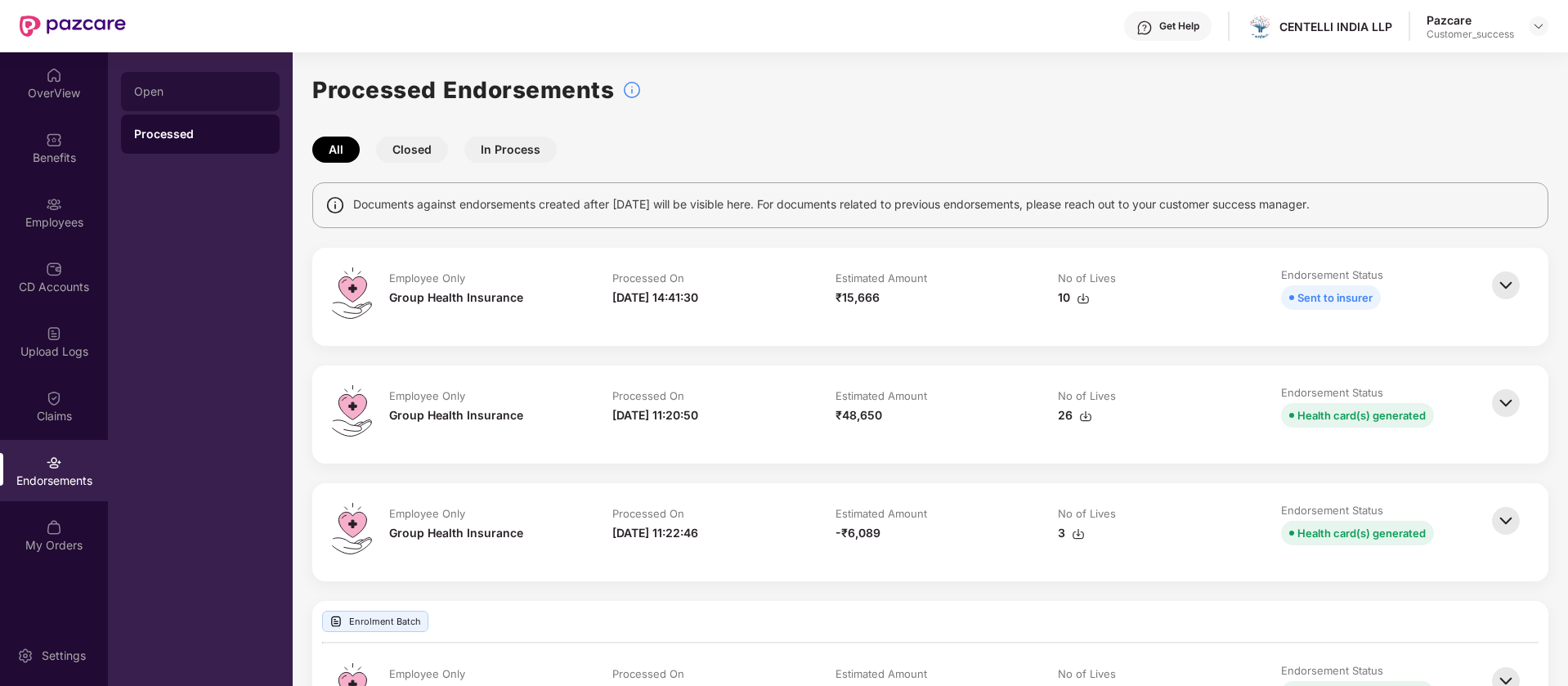
click at [197, 99] on div "Open" at bounding box center [200, 92] width 159 height 39
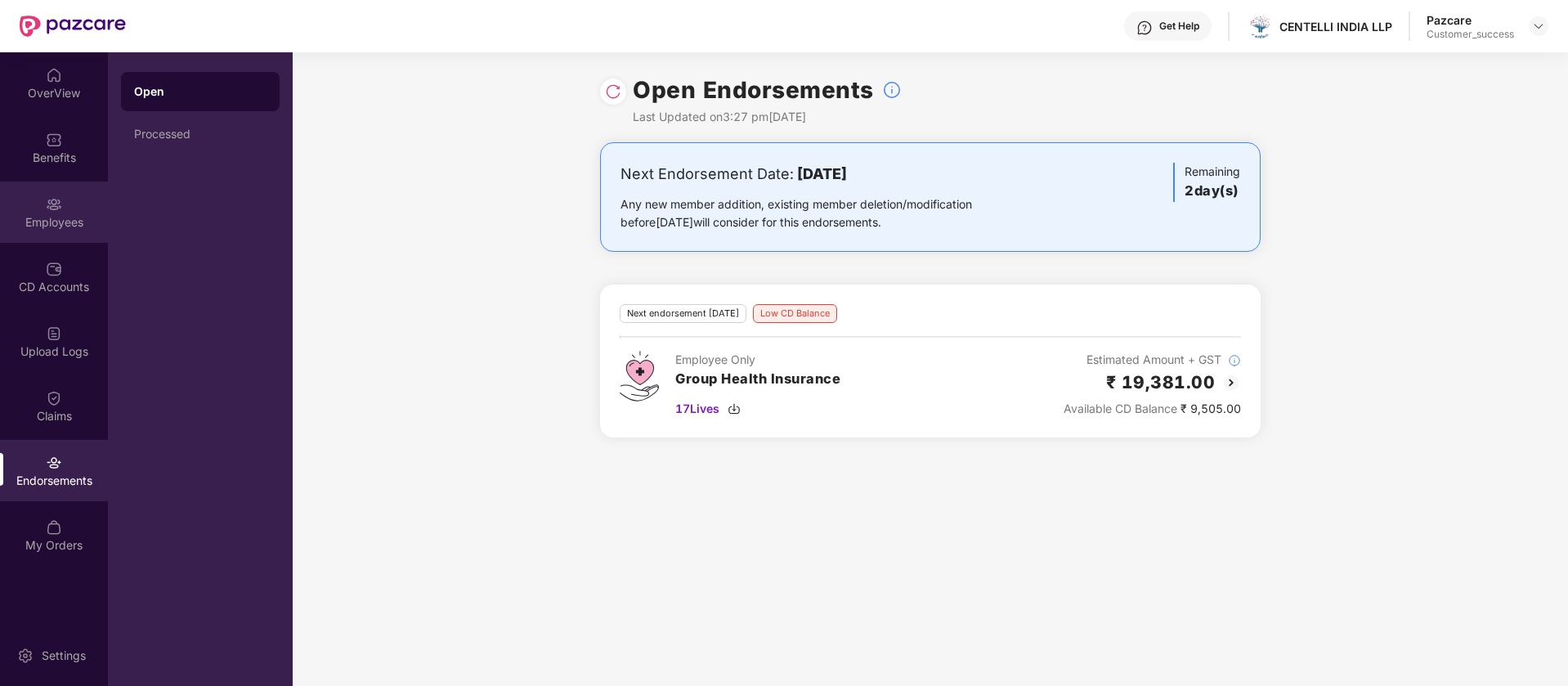
click at [105, 214] on div "Employees" at bounding box center [53, 222] width 108 height 16
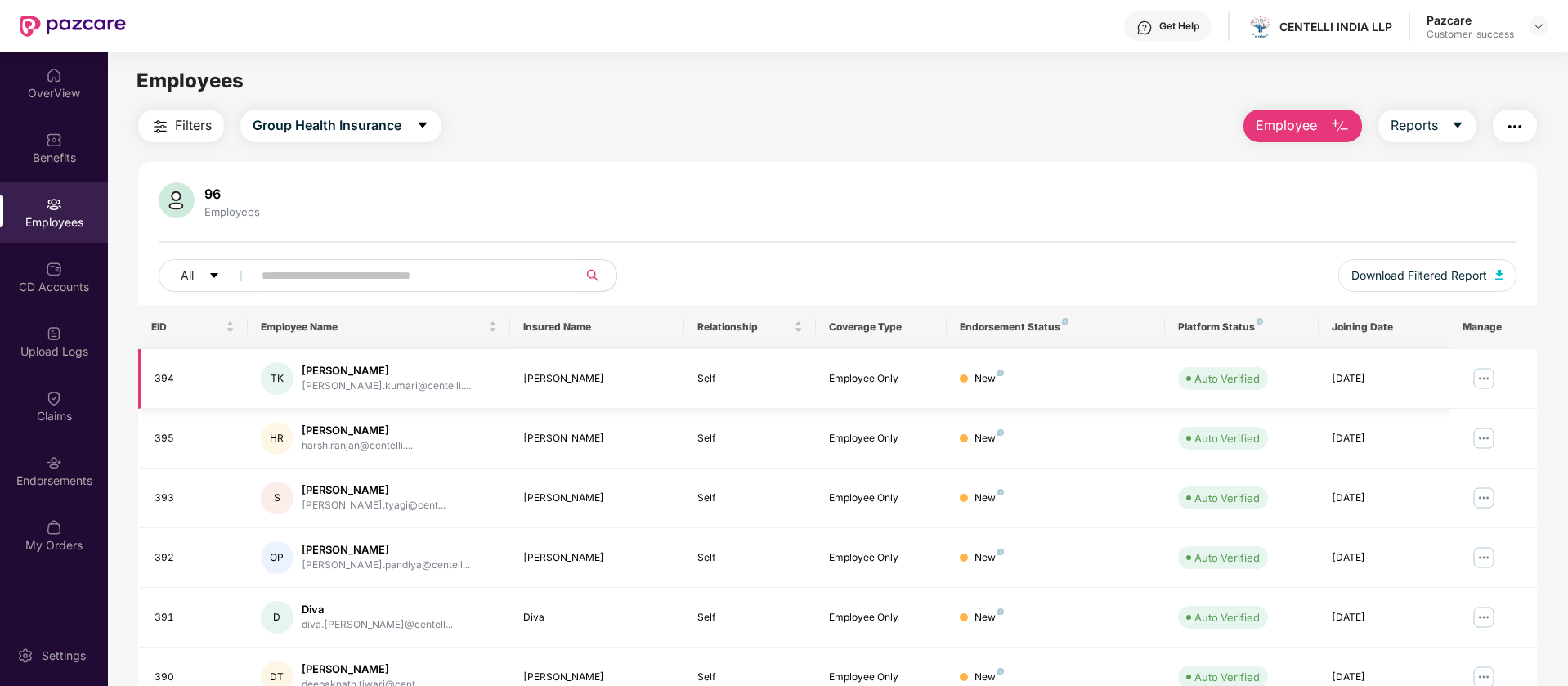
click at [1487, 380] on img at bounding box center [1483, 378] width 26 height 26
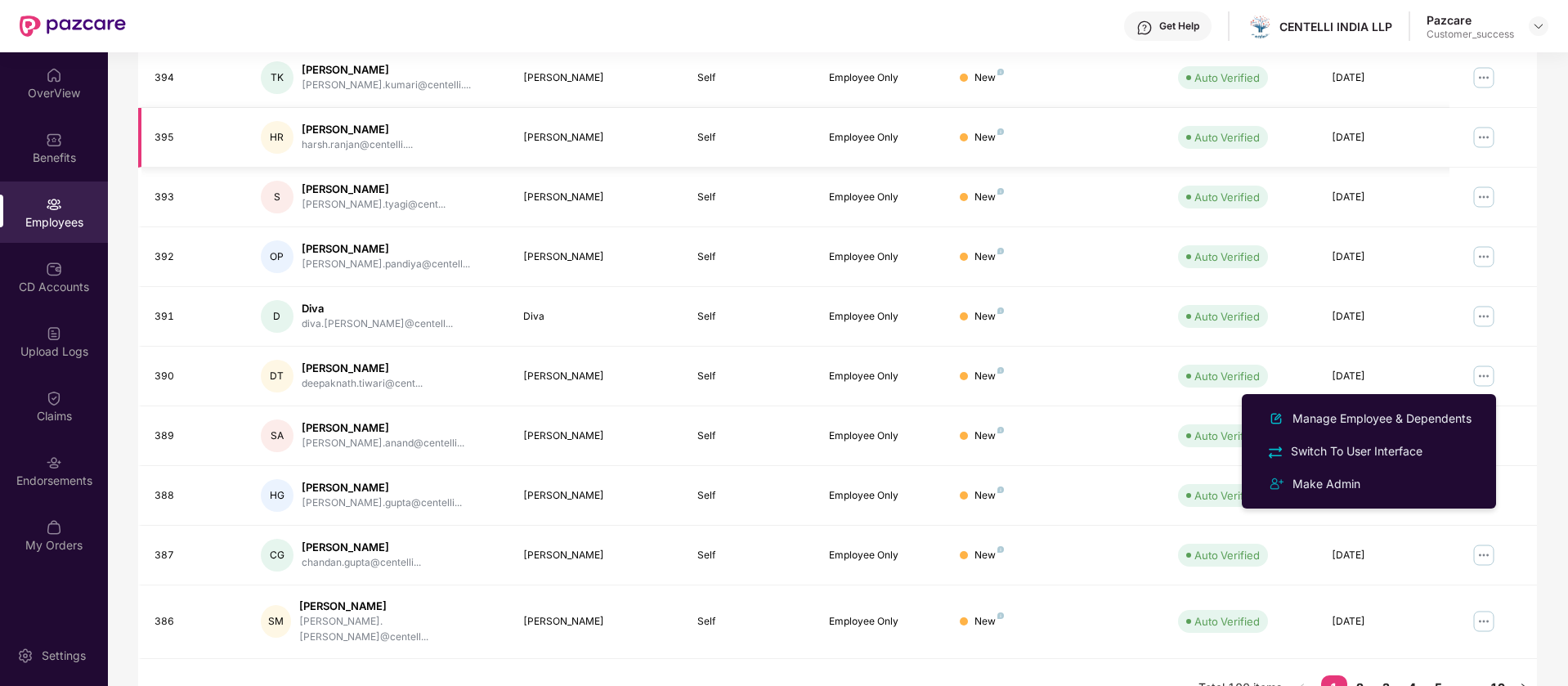
scroll to position [318, 0]
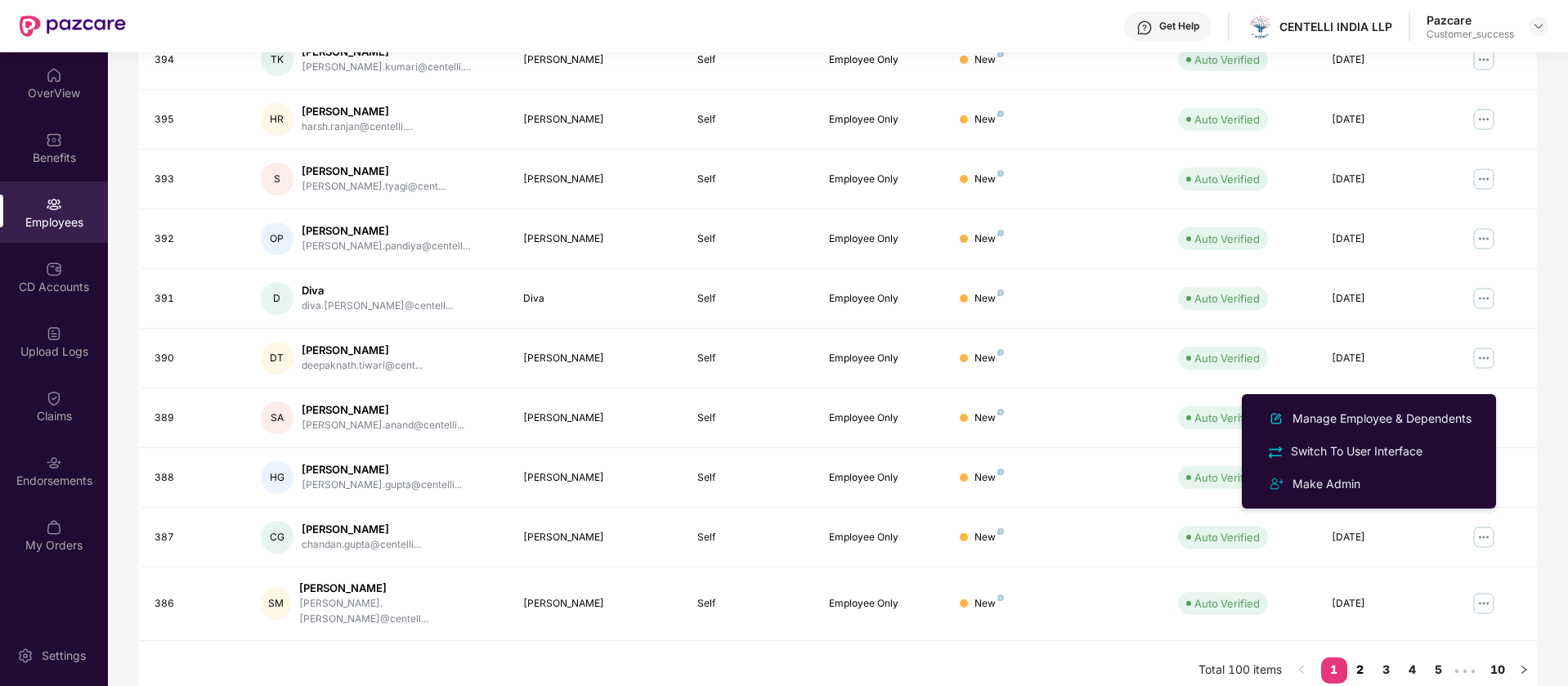
click at [1361, 665] on link "2" at bounding box center [1360, 669] width 26 height 25
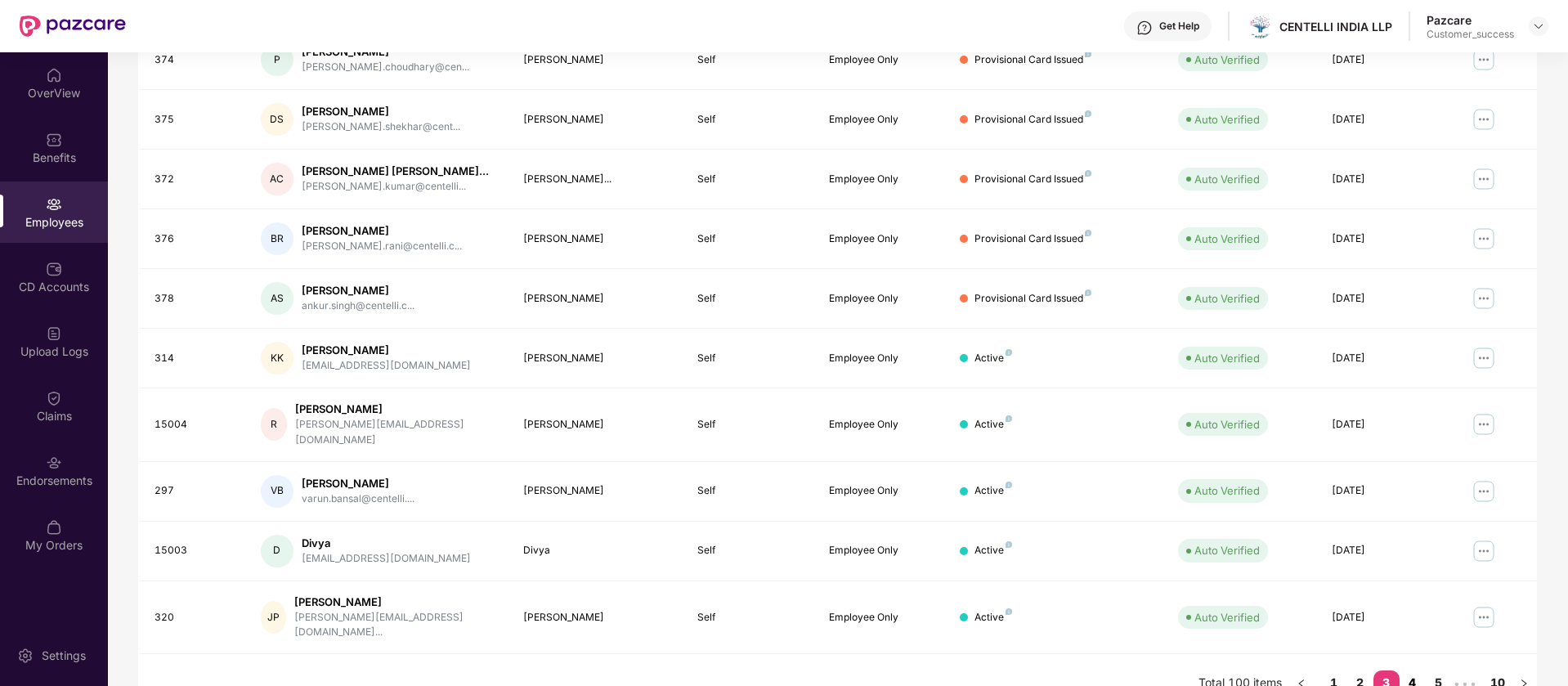
click at [1412, 671] on link "4" at bounding box center [1412, 683] width 26 height 25
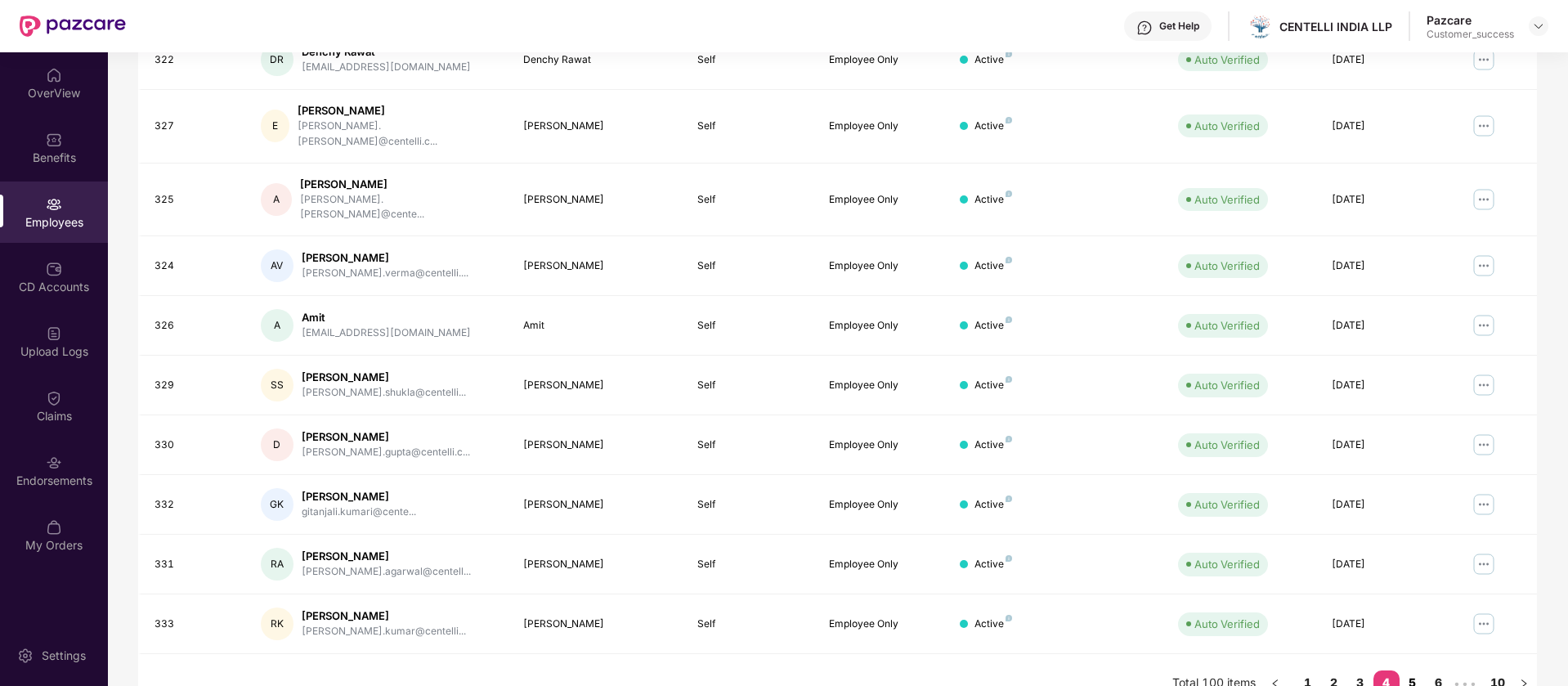
click at [1413, 671] on link "5" at bounding box center [1412, 683] width 26 height 25
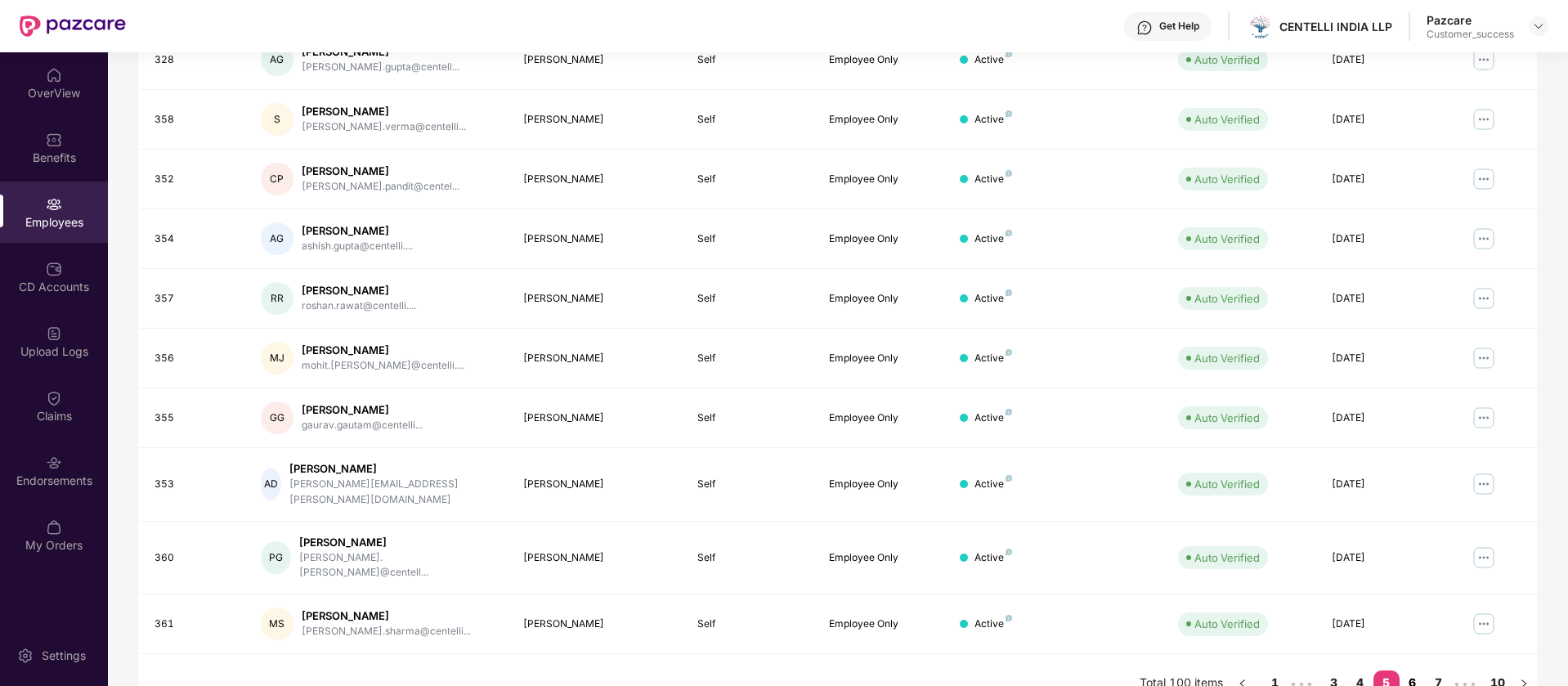
click at [1412, 671] on link "6" at bounding box center [1412, 683] width 26 height 25
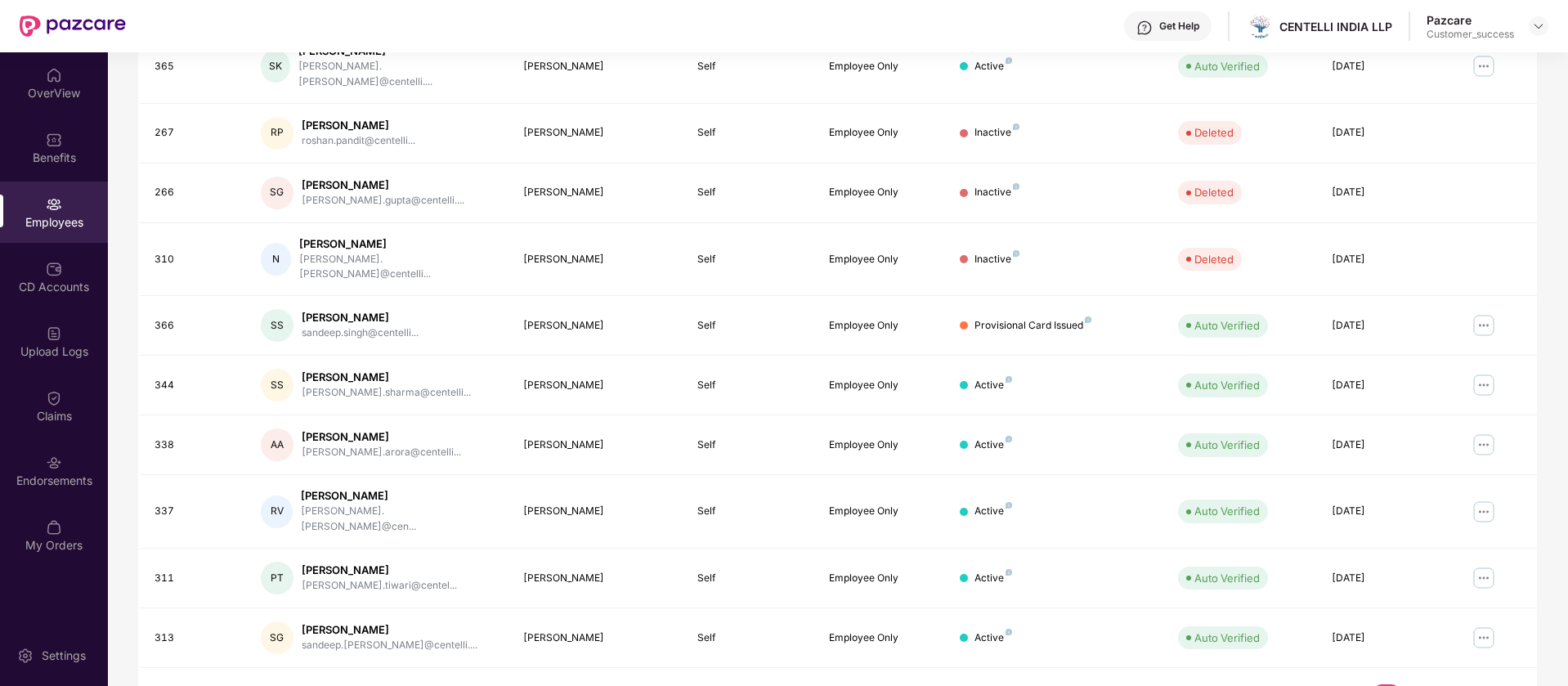
click at [1413, 684] on link "7" at bounding box center [1412, 696] width 26 height 25
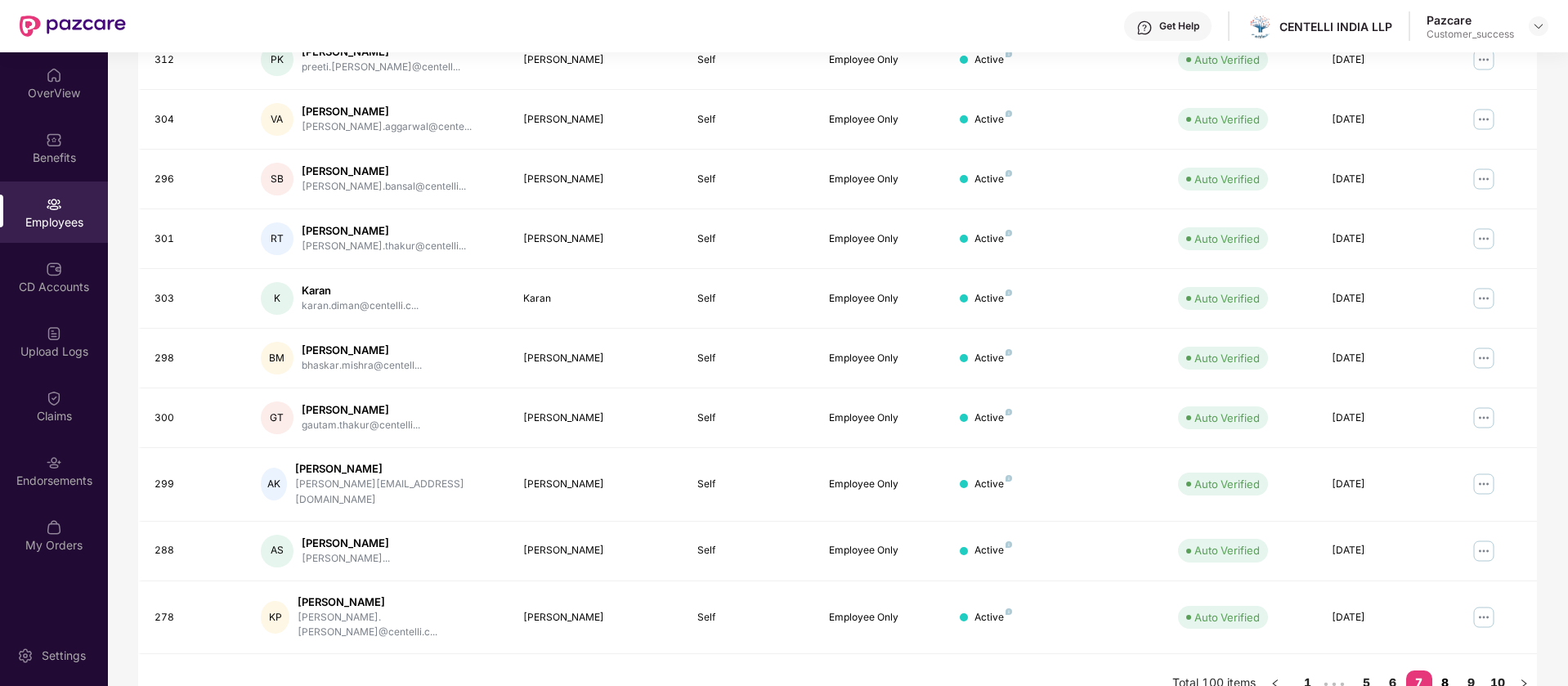
click at [1443, 671] on link "8" at bounding box center [1445, 683] width 26 height 25
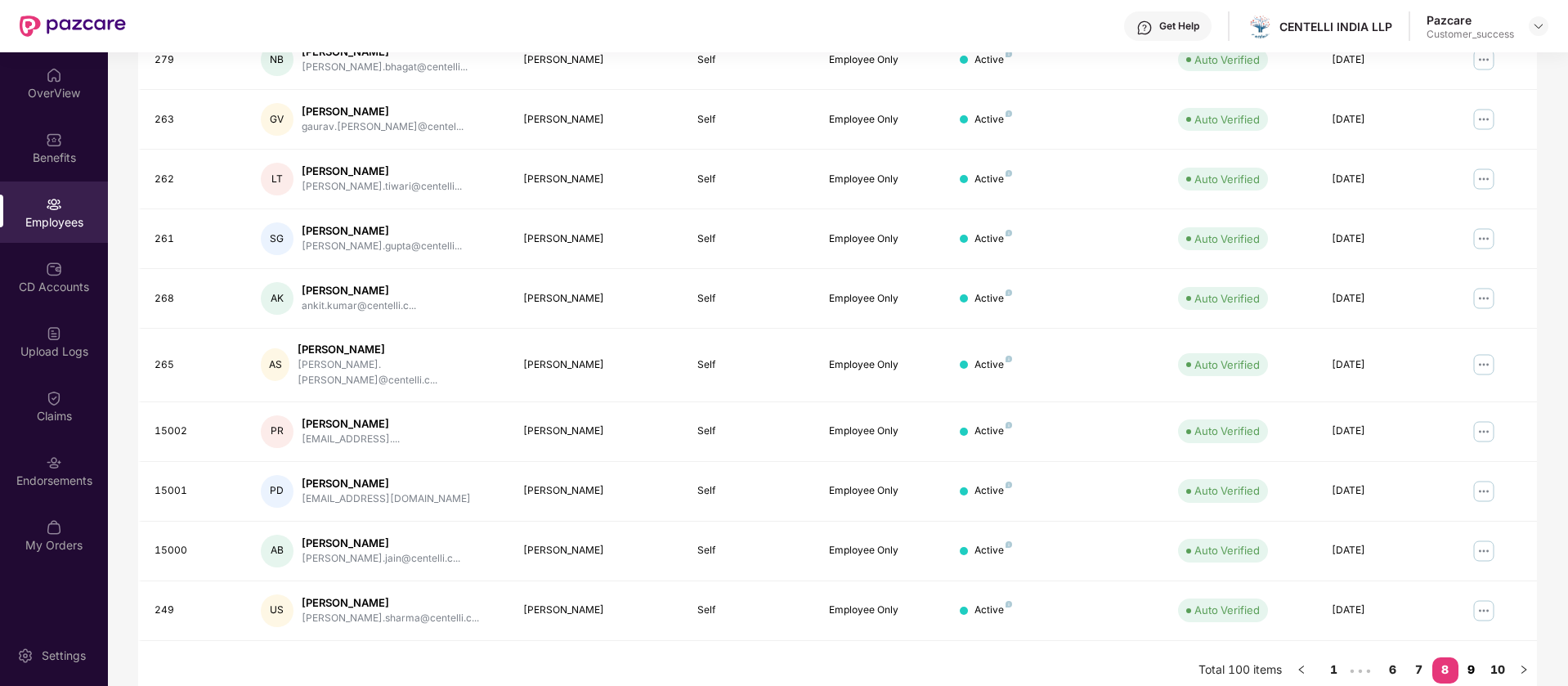
click at [1471, 660] on link "9" at bounding box center [1471, 669] width 26 height 25
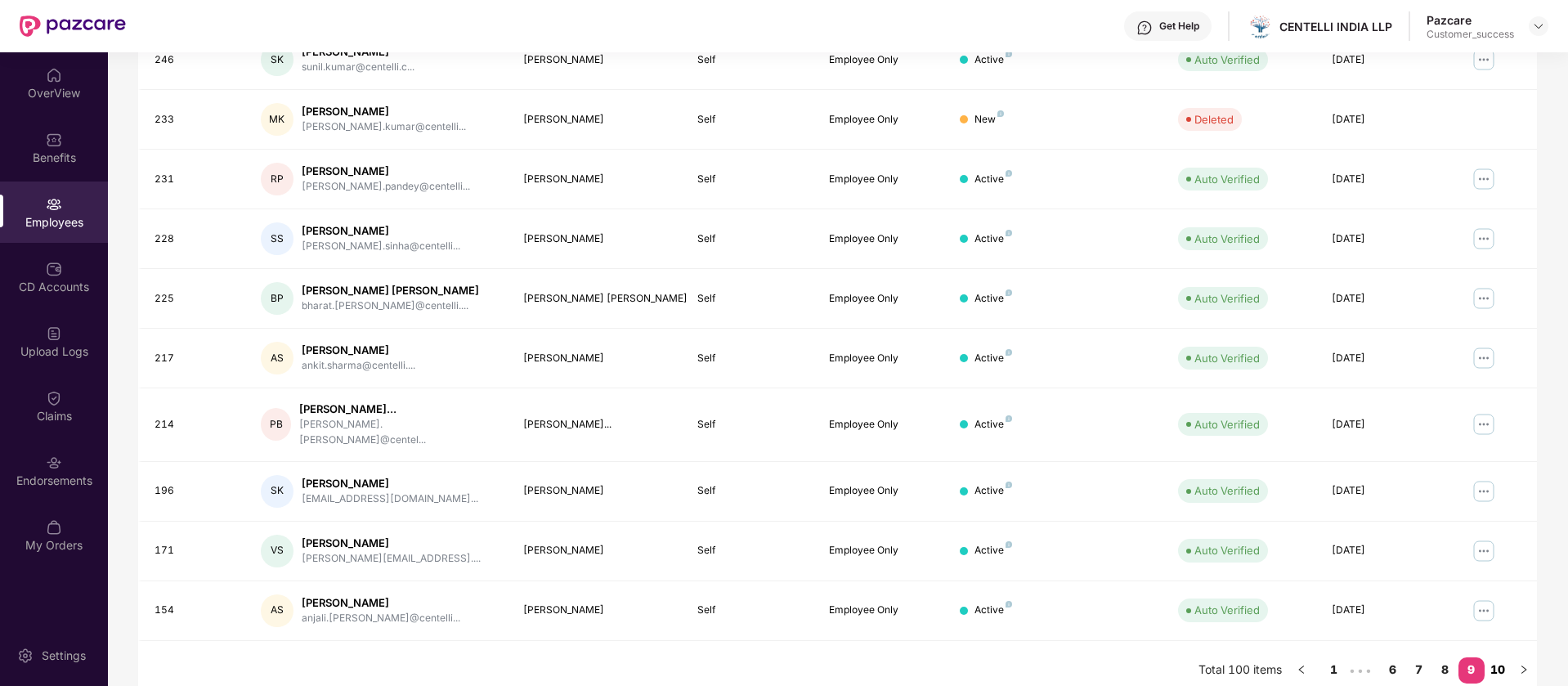
click at [1498, 657] on link "10" at bounding box center [1497, 669] width 26 height 25
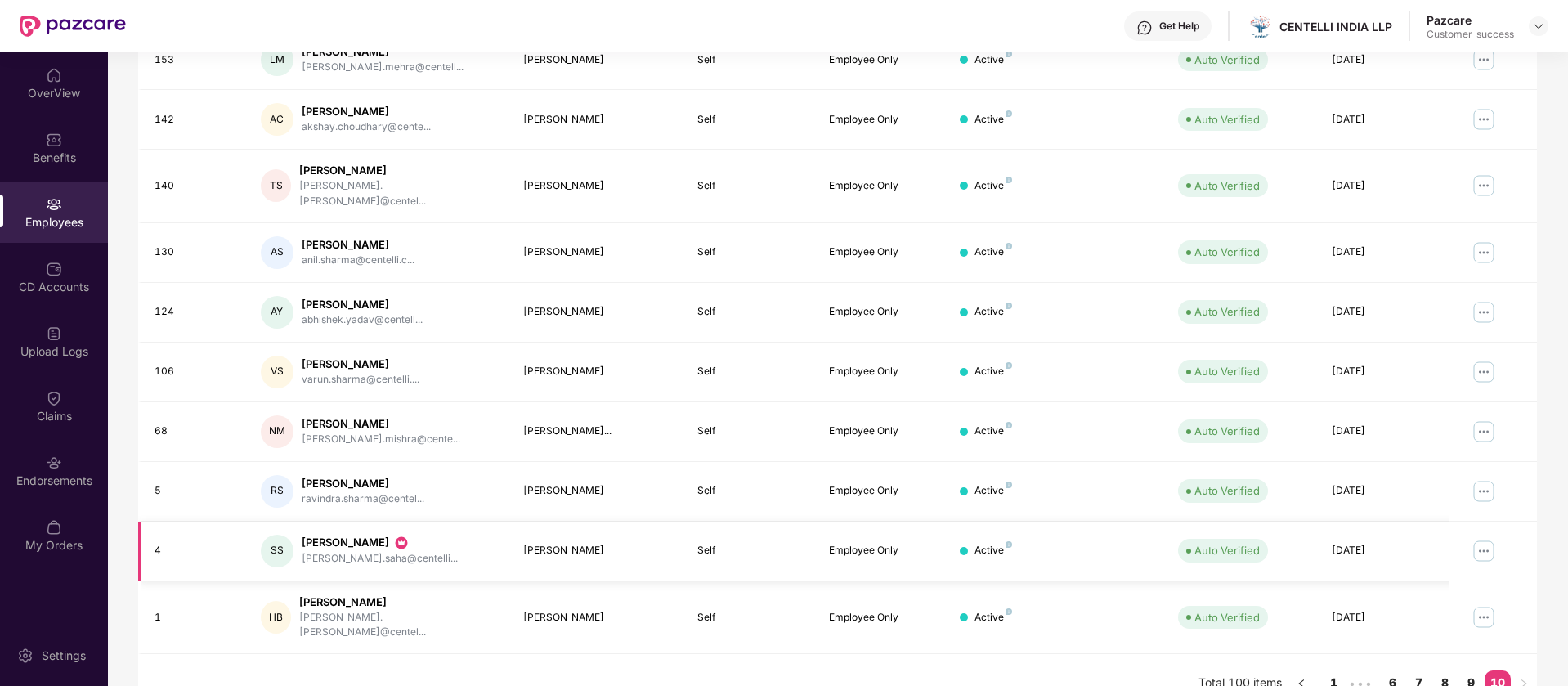
click at [1480, 538] on img at bounding box center [1483, 551] width 26 height 26
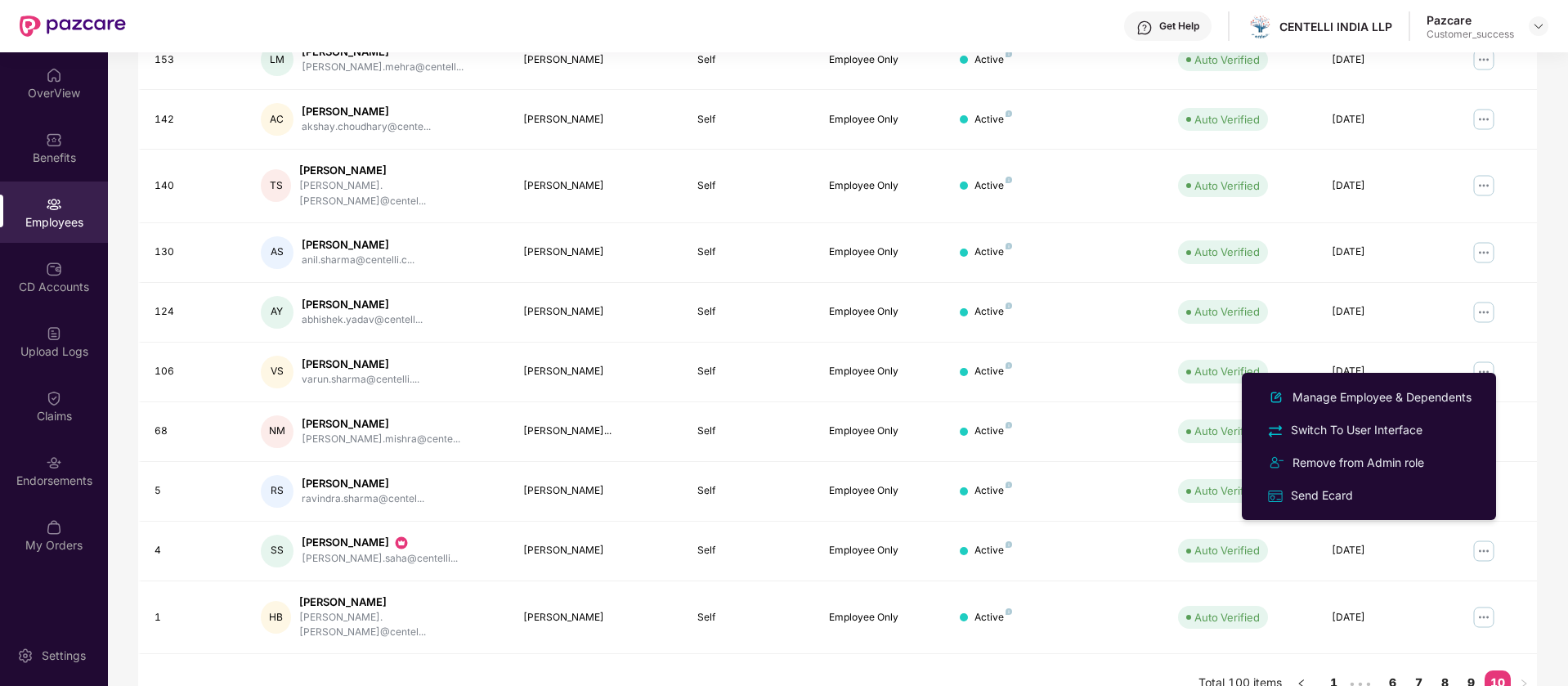
click at [428, 19] on div "Get Help CENTELLI INDIA LLP Pazcare Customer_success" at bounding box center [836, 26] width 1422 height 53
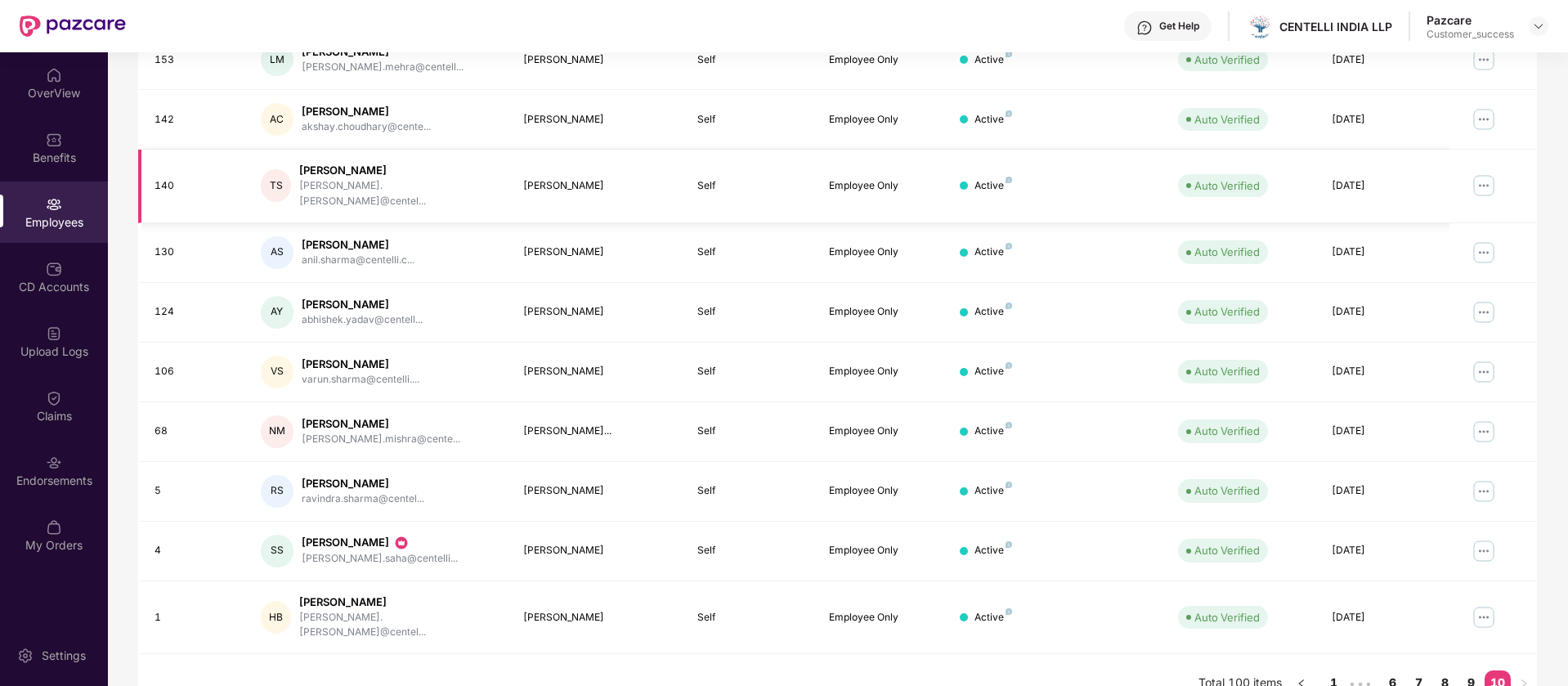
scroll to position [0, 0]
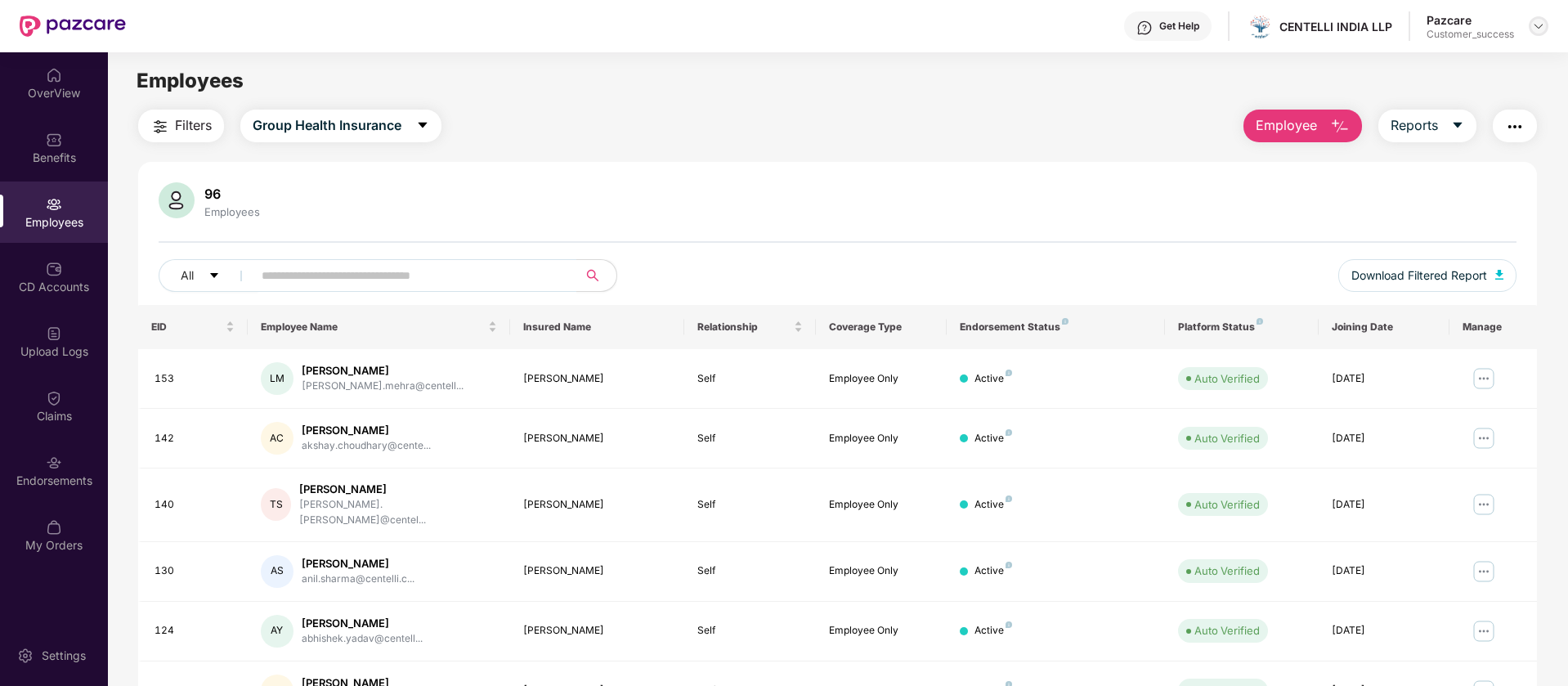
click at [1543, 21] on img at bounding box center [1537, 25] width 13 height 13
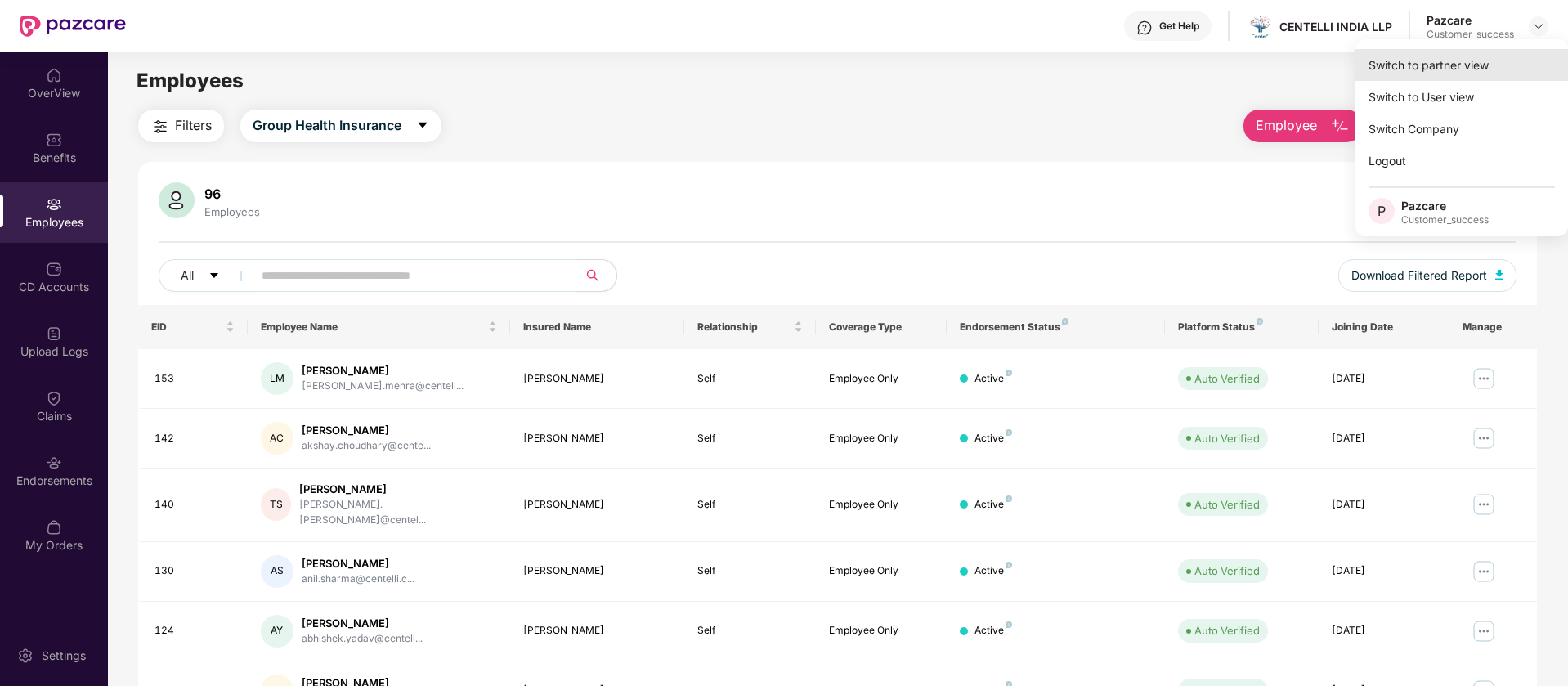
click at [1421, 69] on div "Switch to partner view" at bounding box center [1461, 65] width 212 height 32
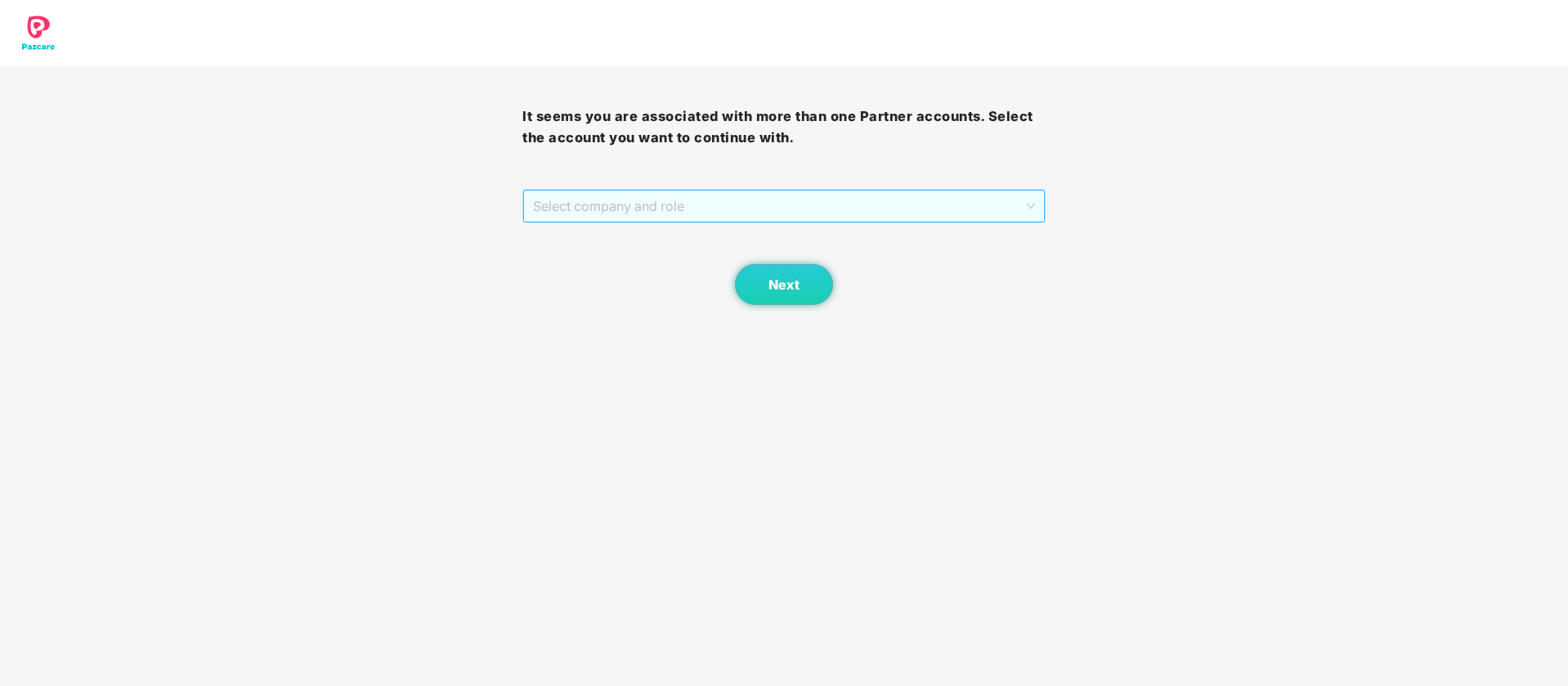
click at [816, 202] on span "Select company and role" at bounding box center [784, 205] width 501 height 31
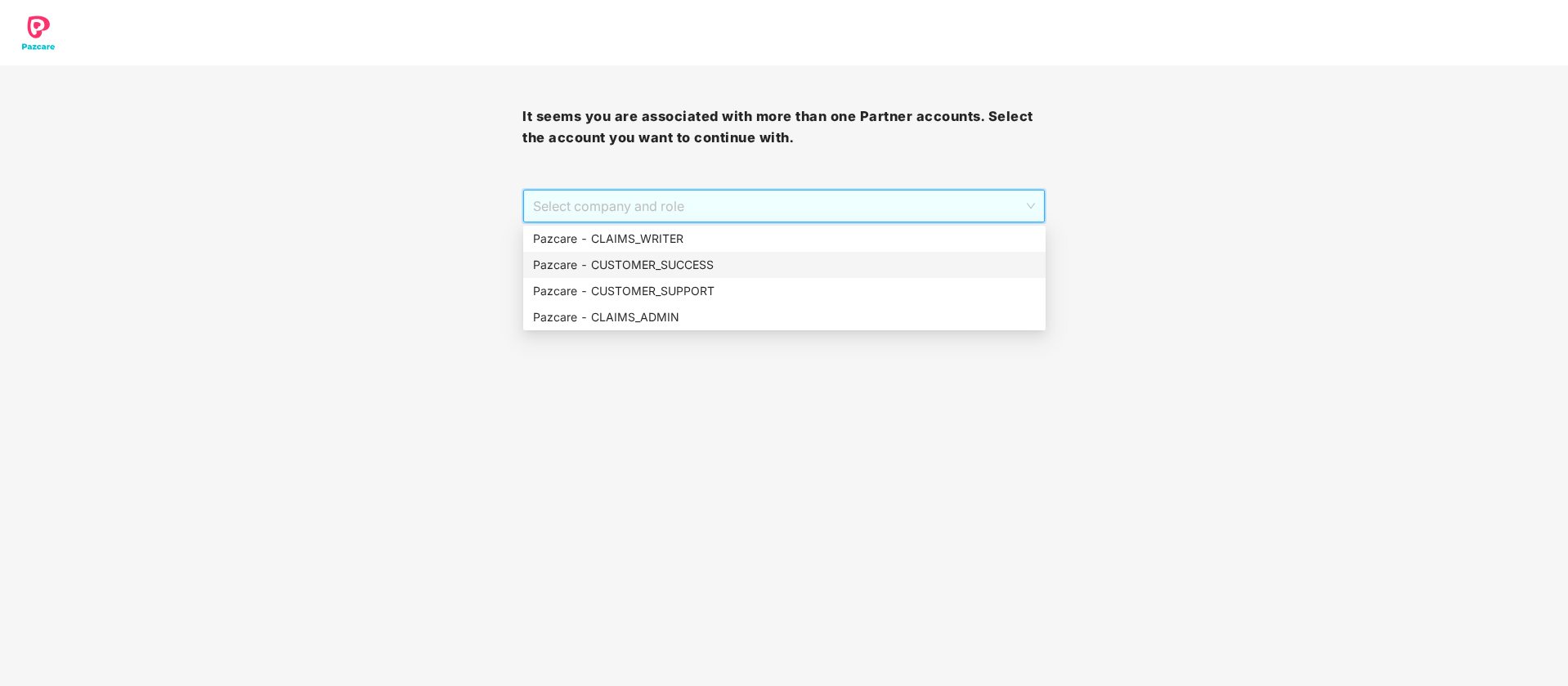
click at [710, 268] on div "Pazcare - CUSTOMER_SUCCESS" at bounding box center [784, 264] width 503 height 18
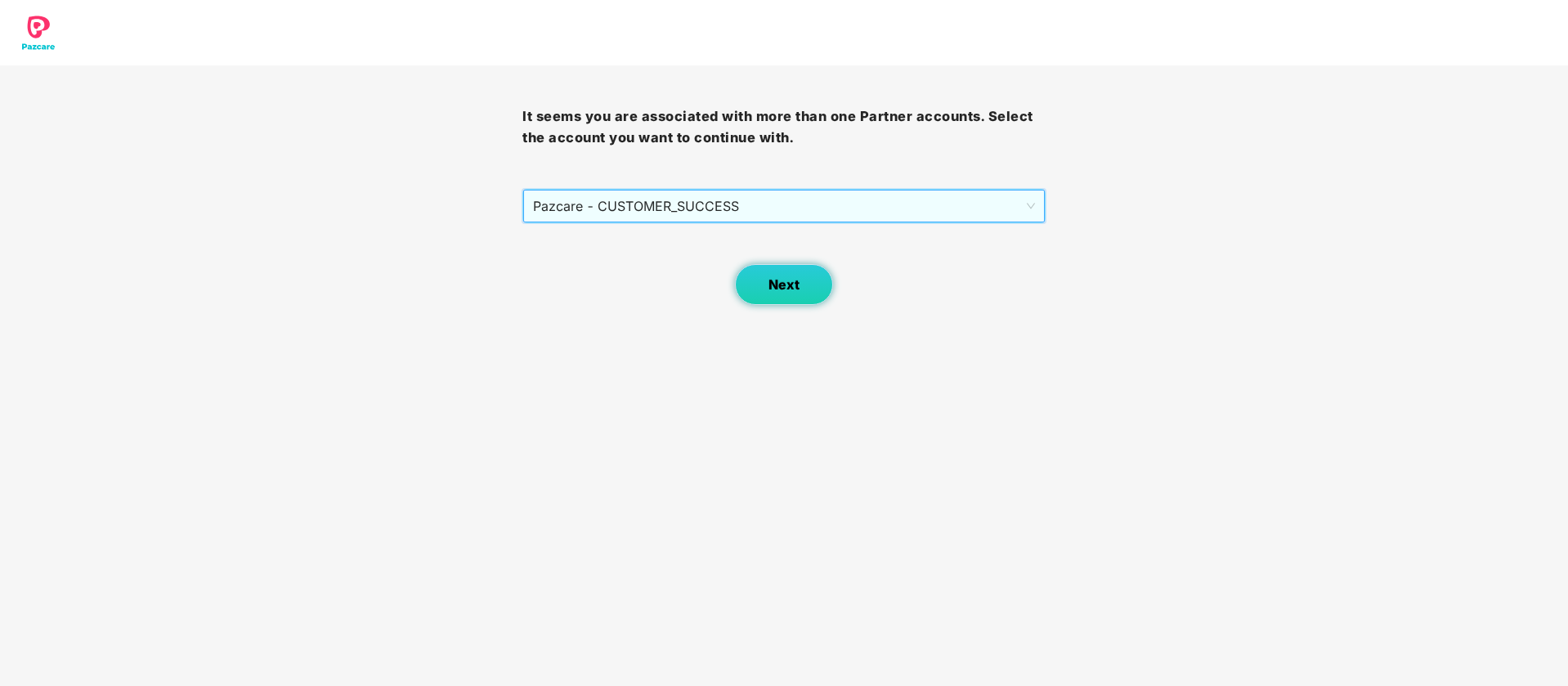
click at [757, 284] on button "Next" at bounding box center [784, 284] width 98 height 41
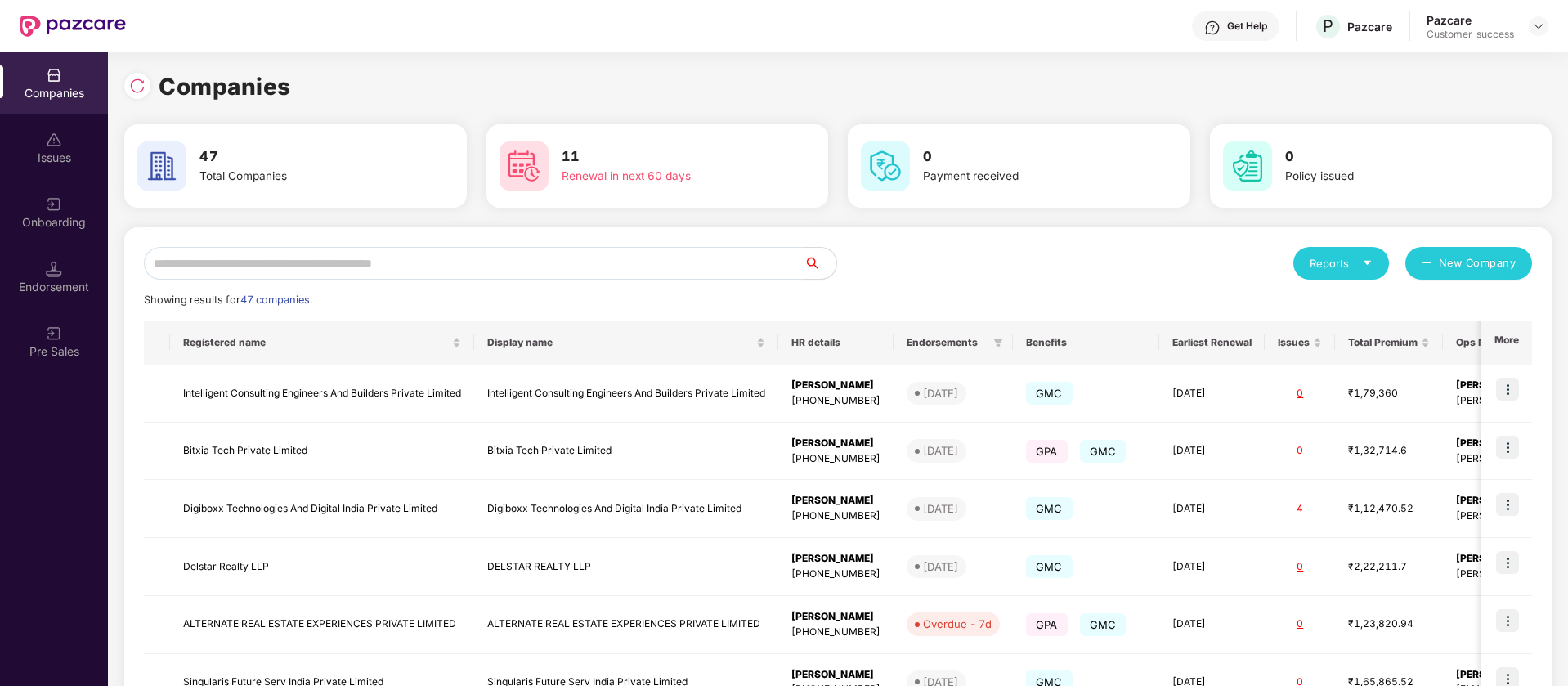
click at [253, 273] on input "text" at bounding box center [473, 263] width 660 height 33
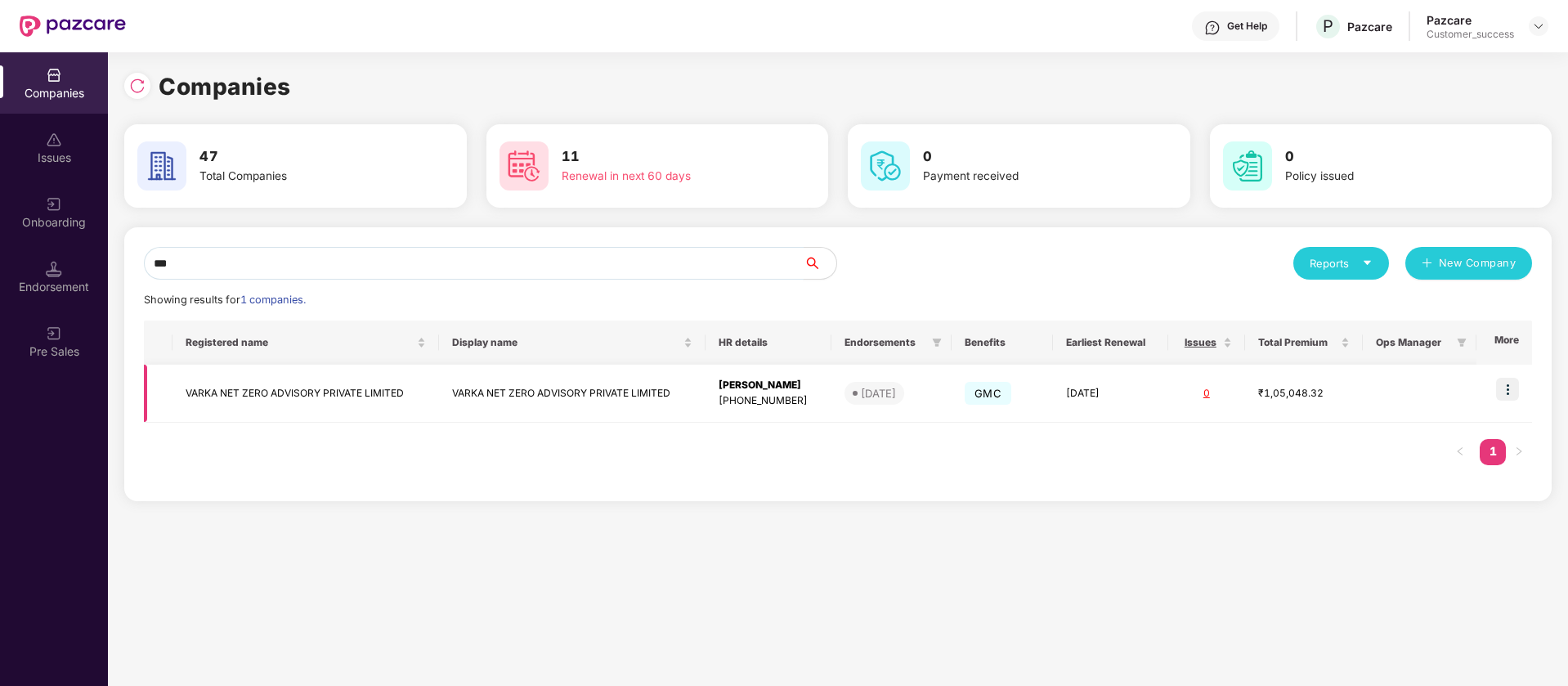
scroll to position [0, 2]
type input "***"
click at [1507, 388] on img at bounding box center [1507, 389] width 23 height 23
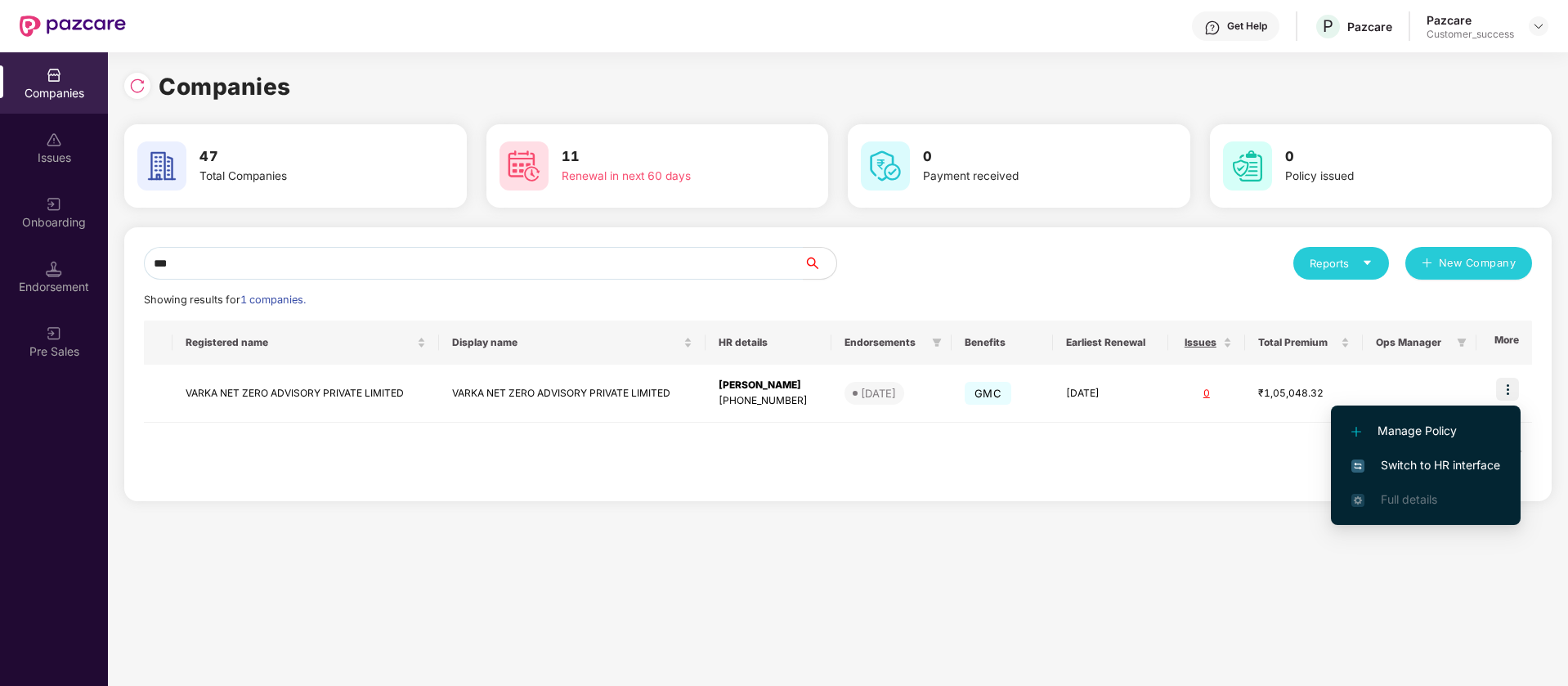
click at [1444, 466] on span "Switch to HR interface" at bounding box center [1425, 464] width 149 height 18
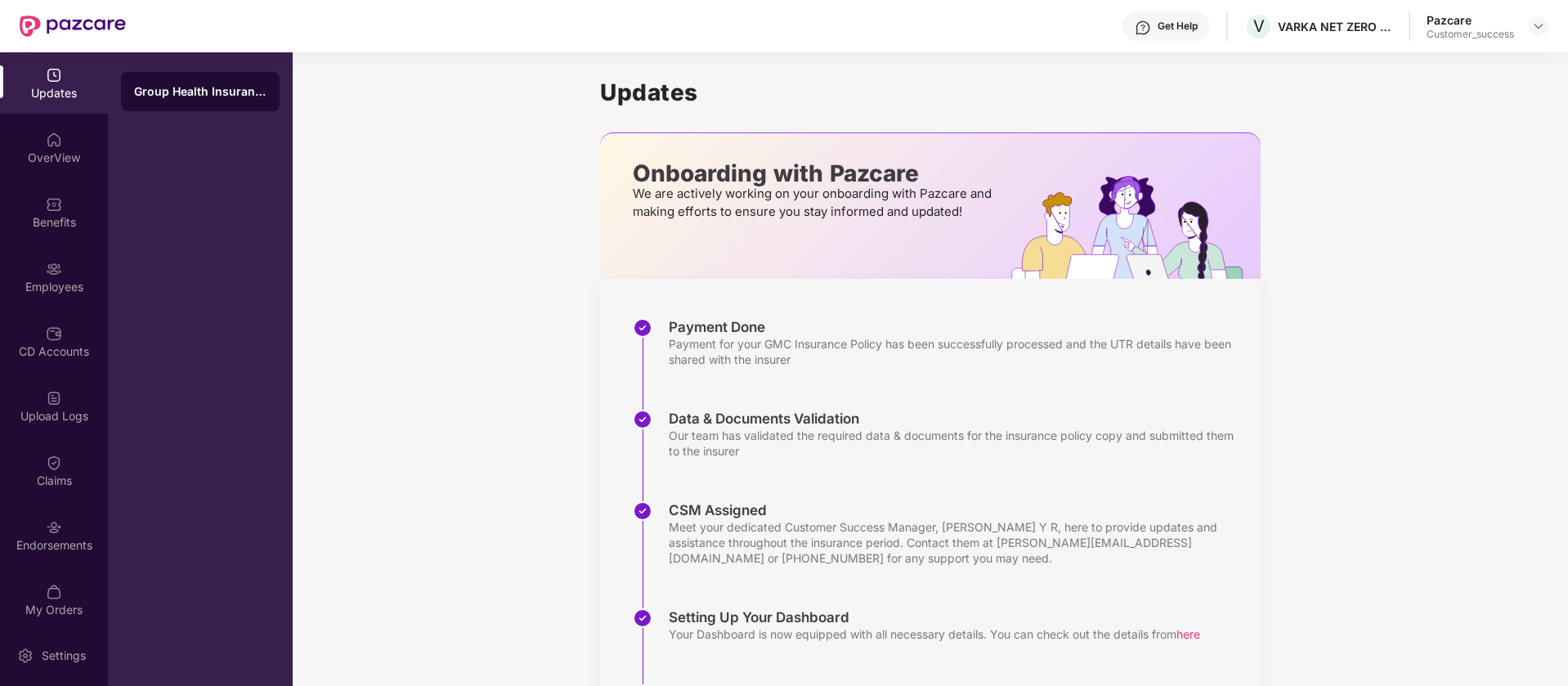
scroll to position [183, 0]
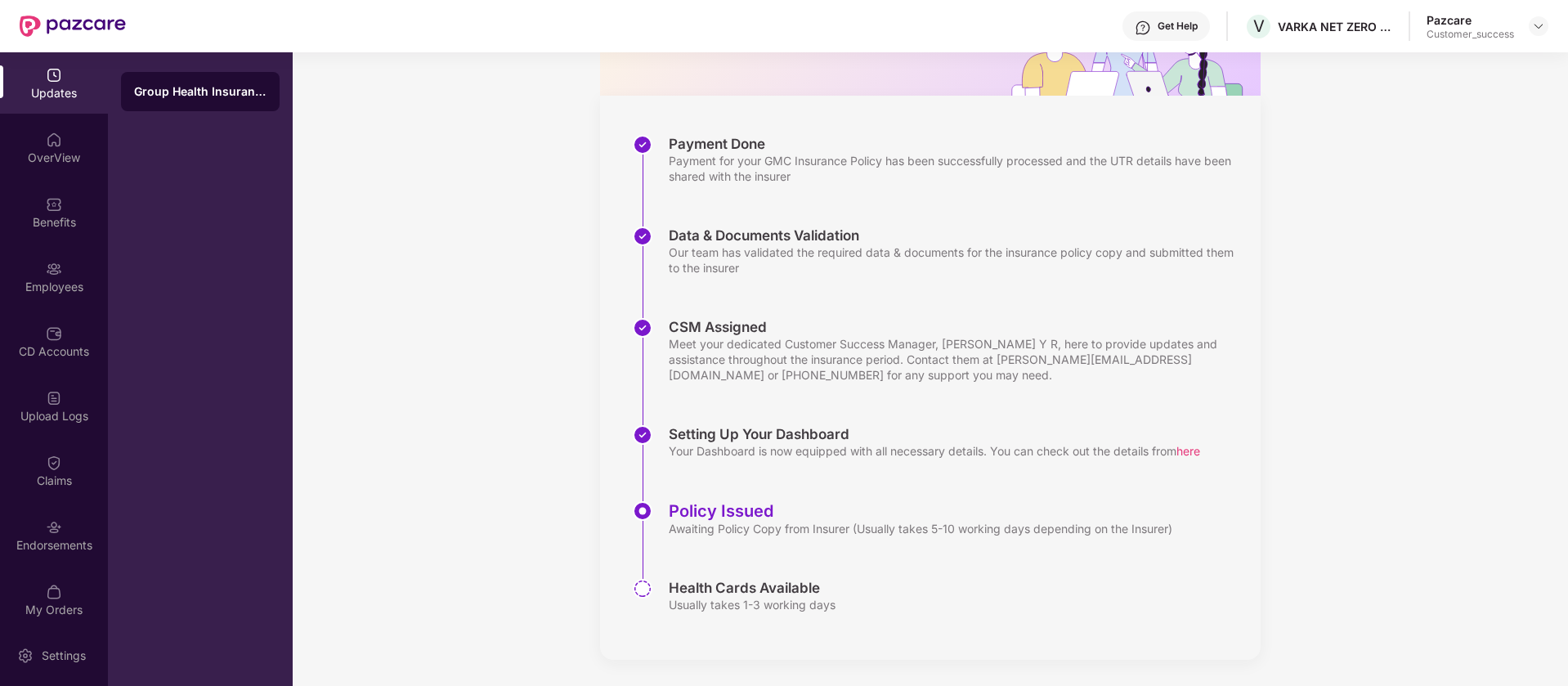
click at [1200, 450] on span "here" at bounding box center [1188, 451] width 24 height 14
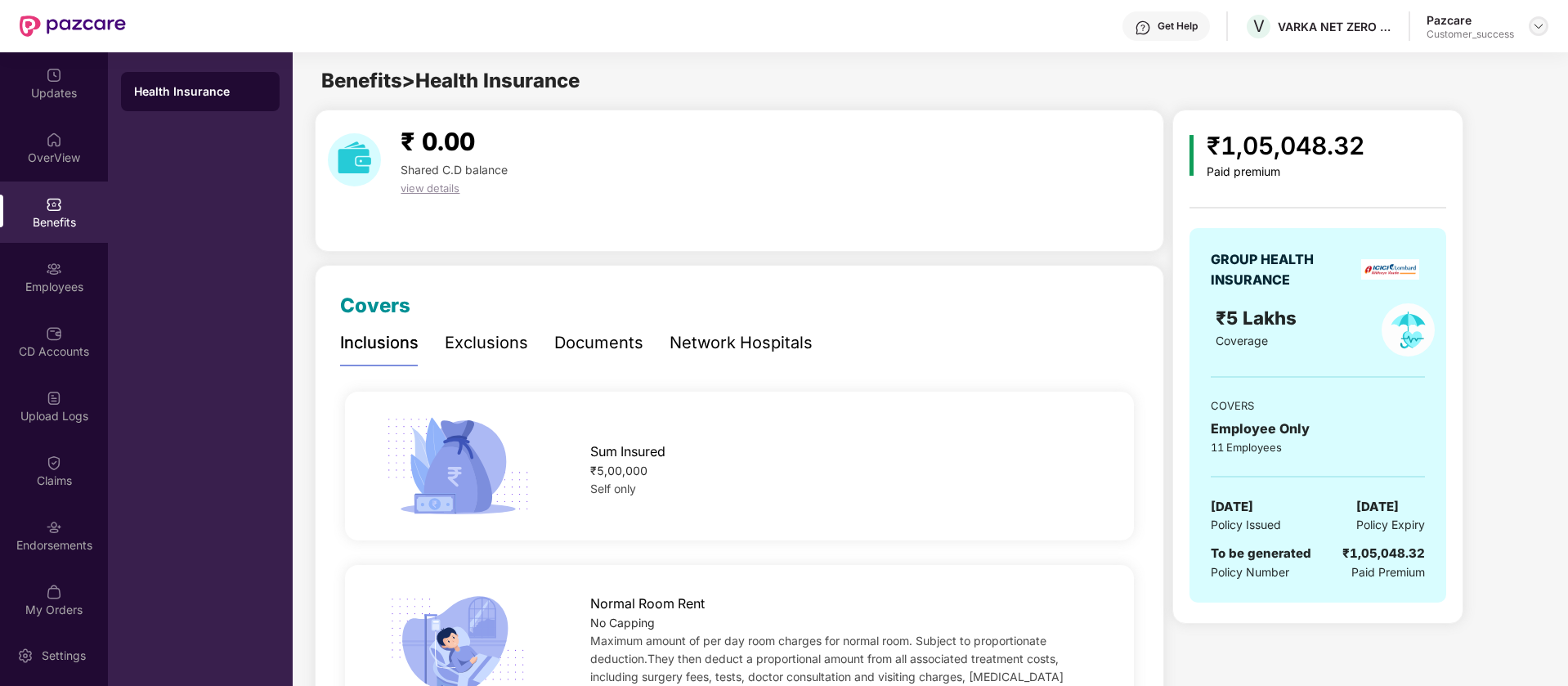
click at [1536, 25] on img at bounding box center [1537, 25] width 13 height 13
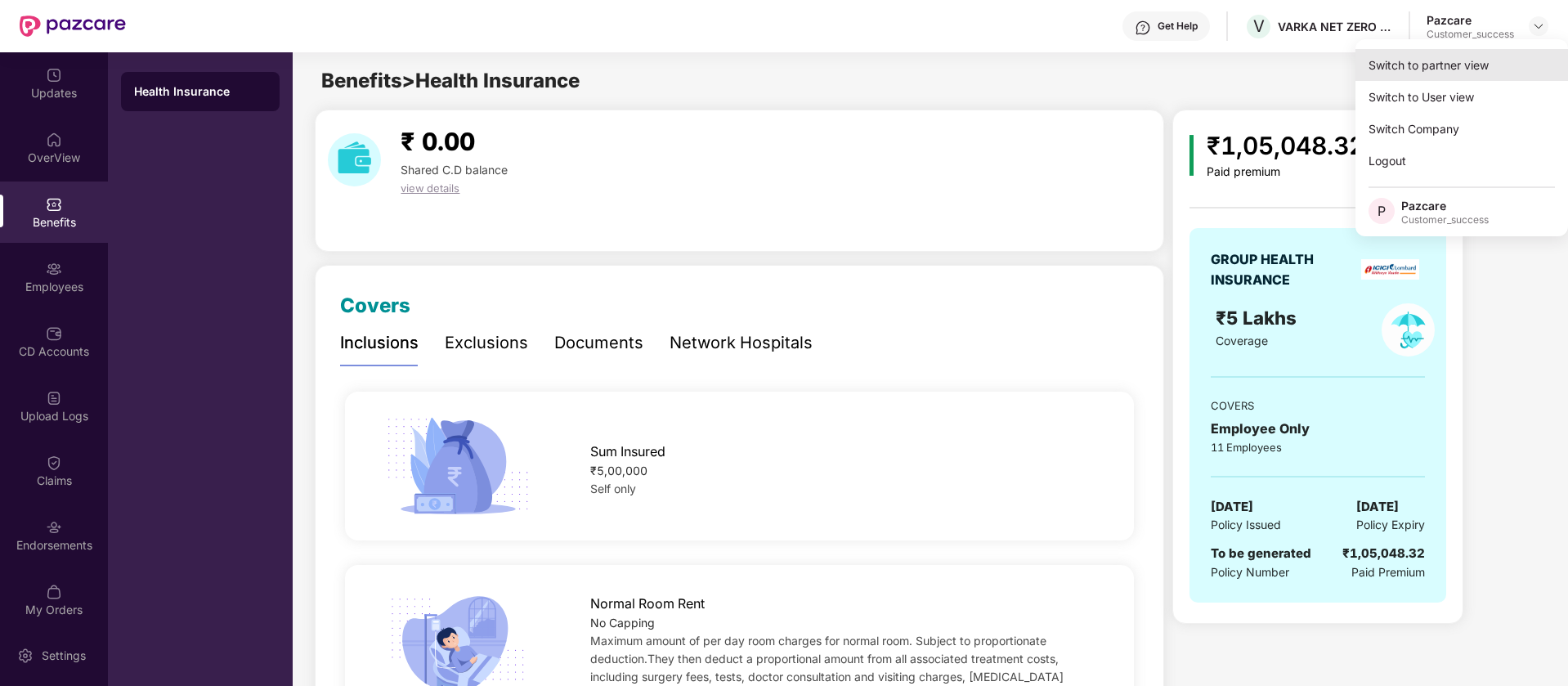
click at [1475, 62] on div "Switch to partner view" at bounding box center [1461, 65] width 212 height 32
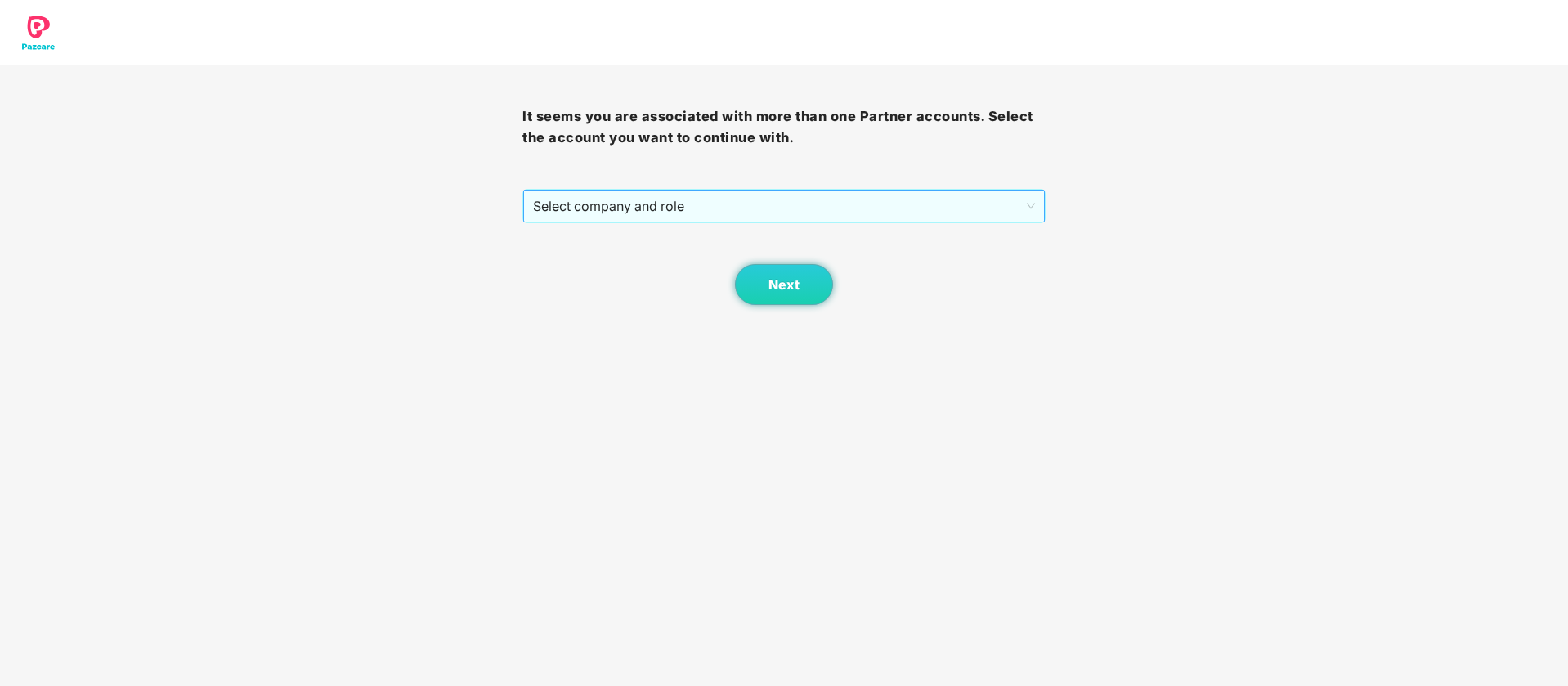
click at [709, 206] on span "Select company and role" at bounding box center [784, 205] width 501 height 31
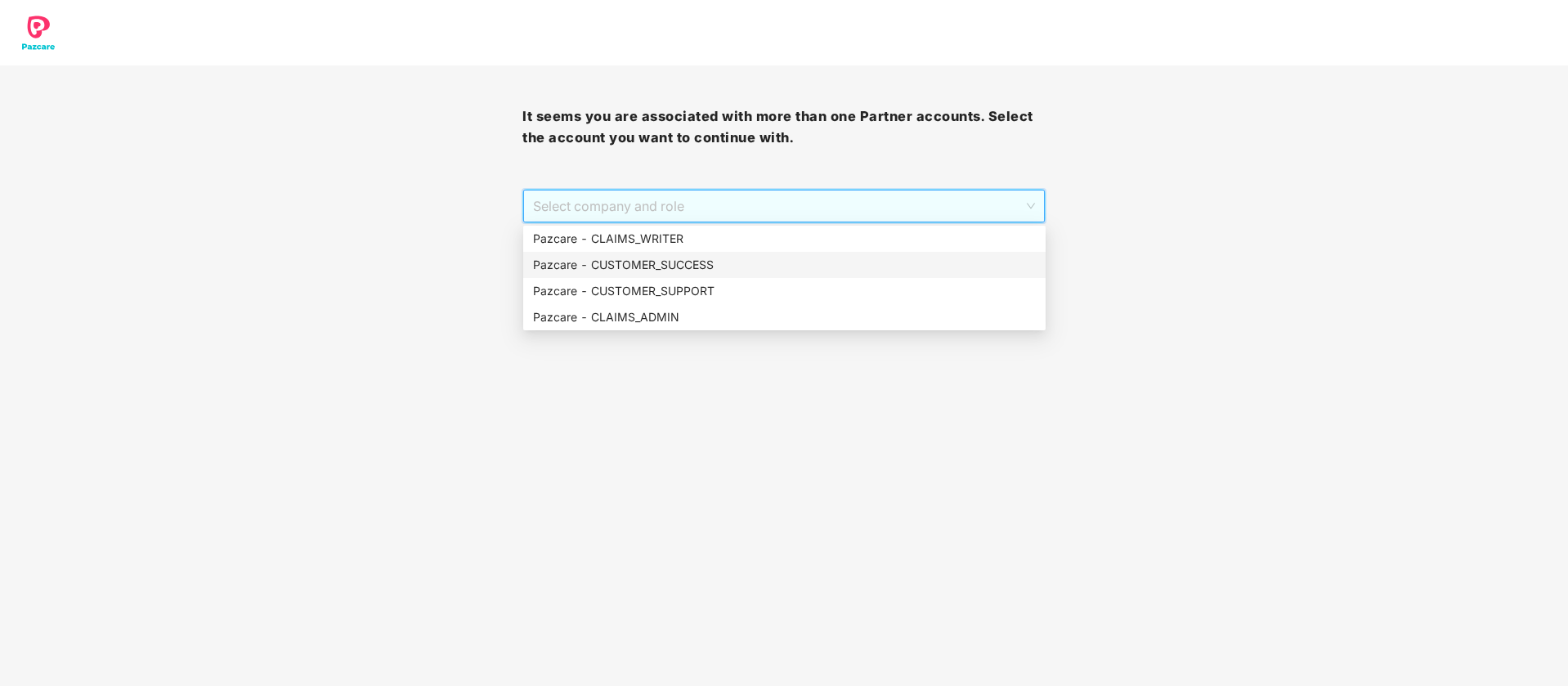
click at [665, 263] on div "Pazcare - CUSTOMER_SUCCESS" at bounding box center [784, 264] width 503 height 18
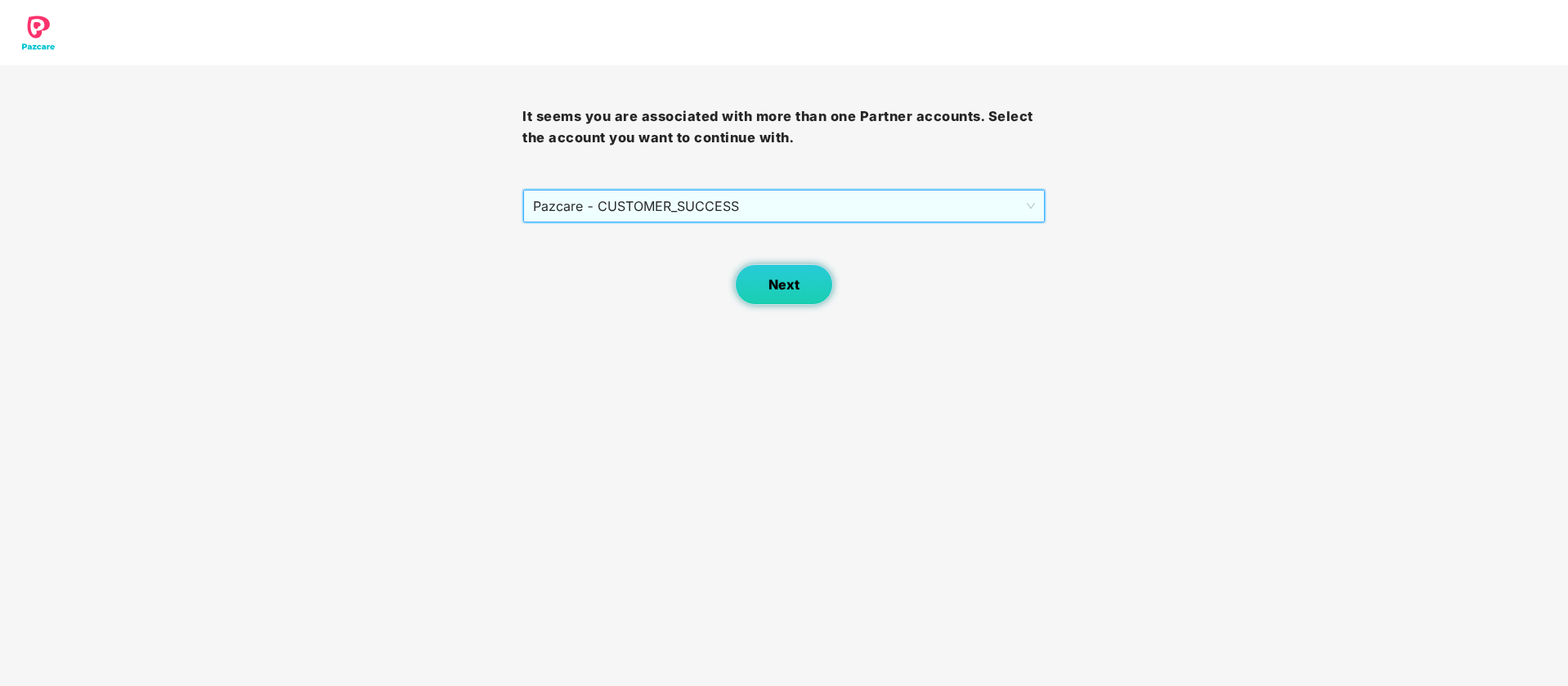
click at [752, 289] on button "Next" at bounding box center [784, 284] width 98 height 41
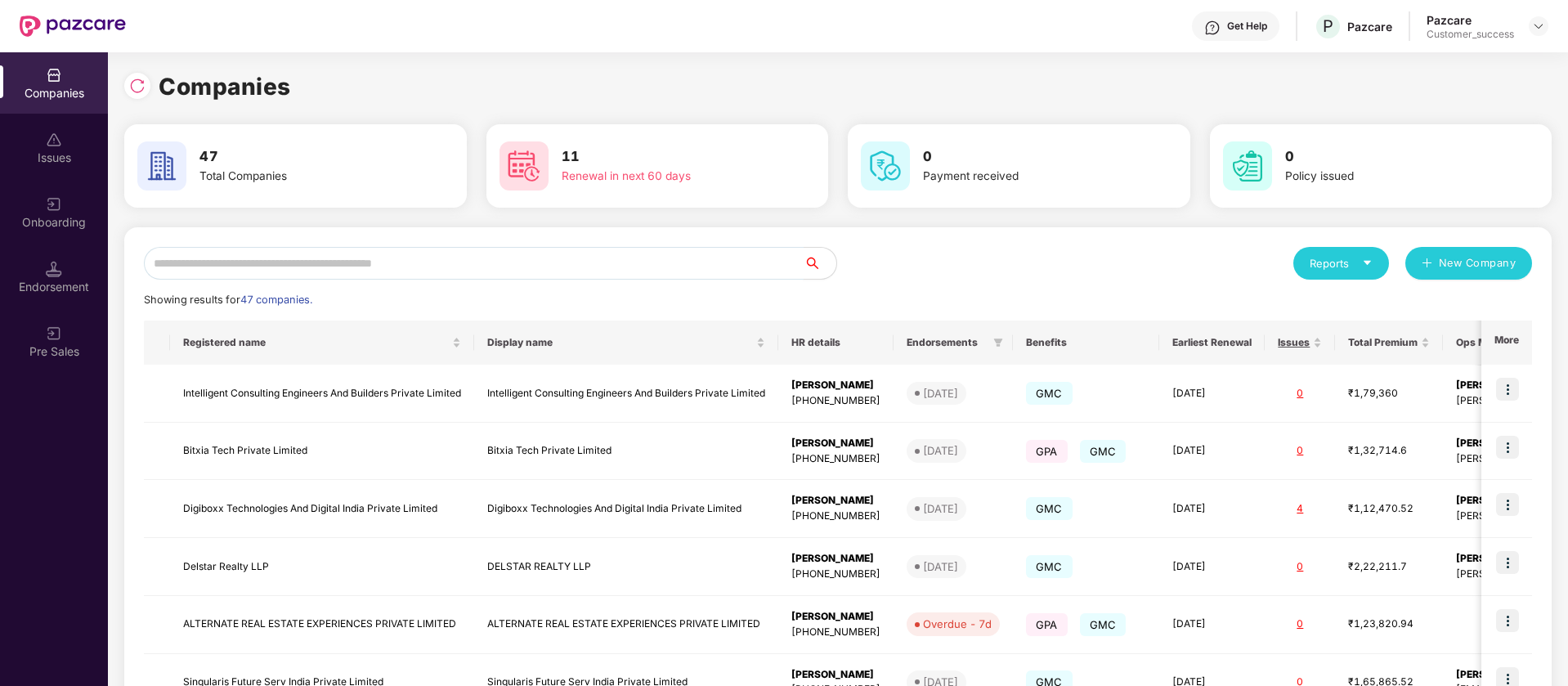
click at [282, 267] on input "text" at bounding box center [473, 263] width 660 height 33
paste input "*********"
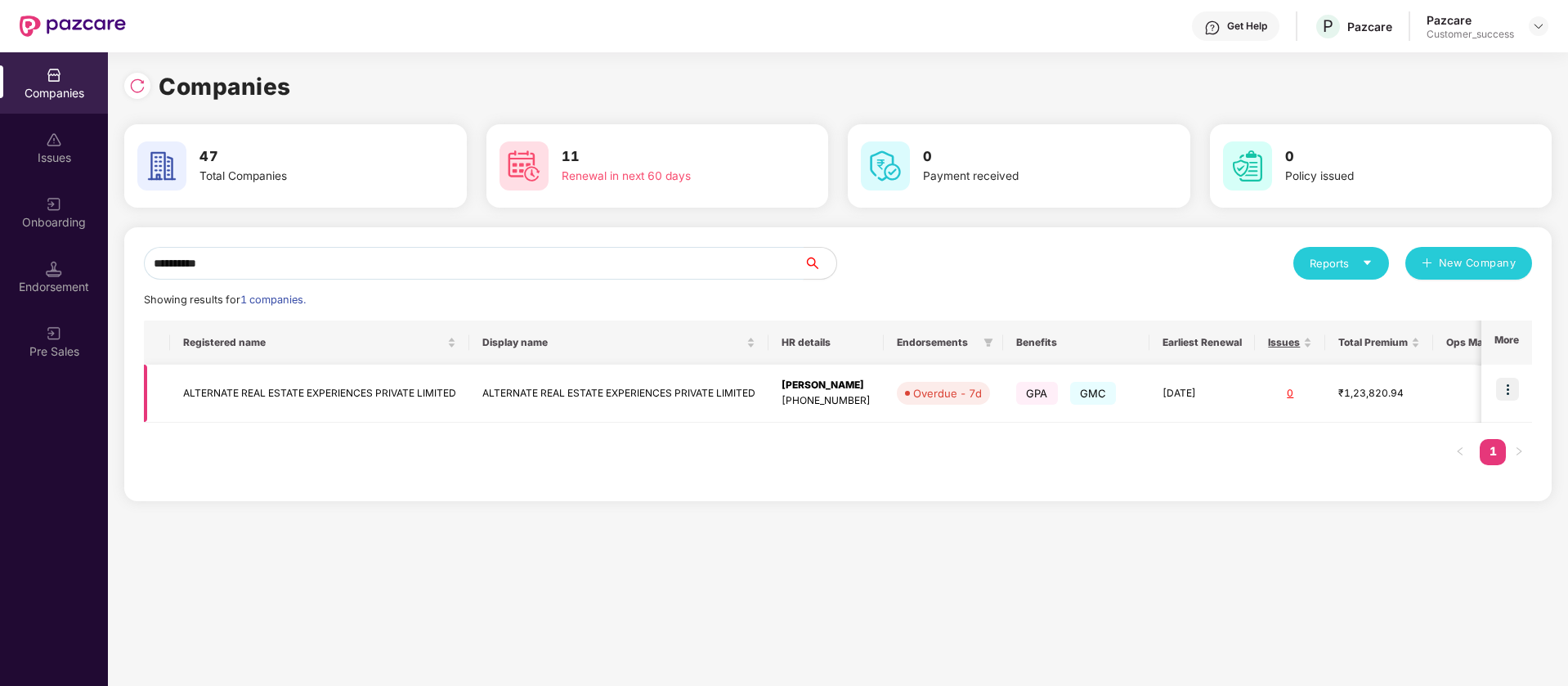
type input "*********"
click at [948, 386] on div "Overdue - 7d" at bounding box center [947, 392] width 69 height 16
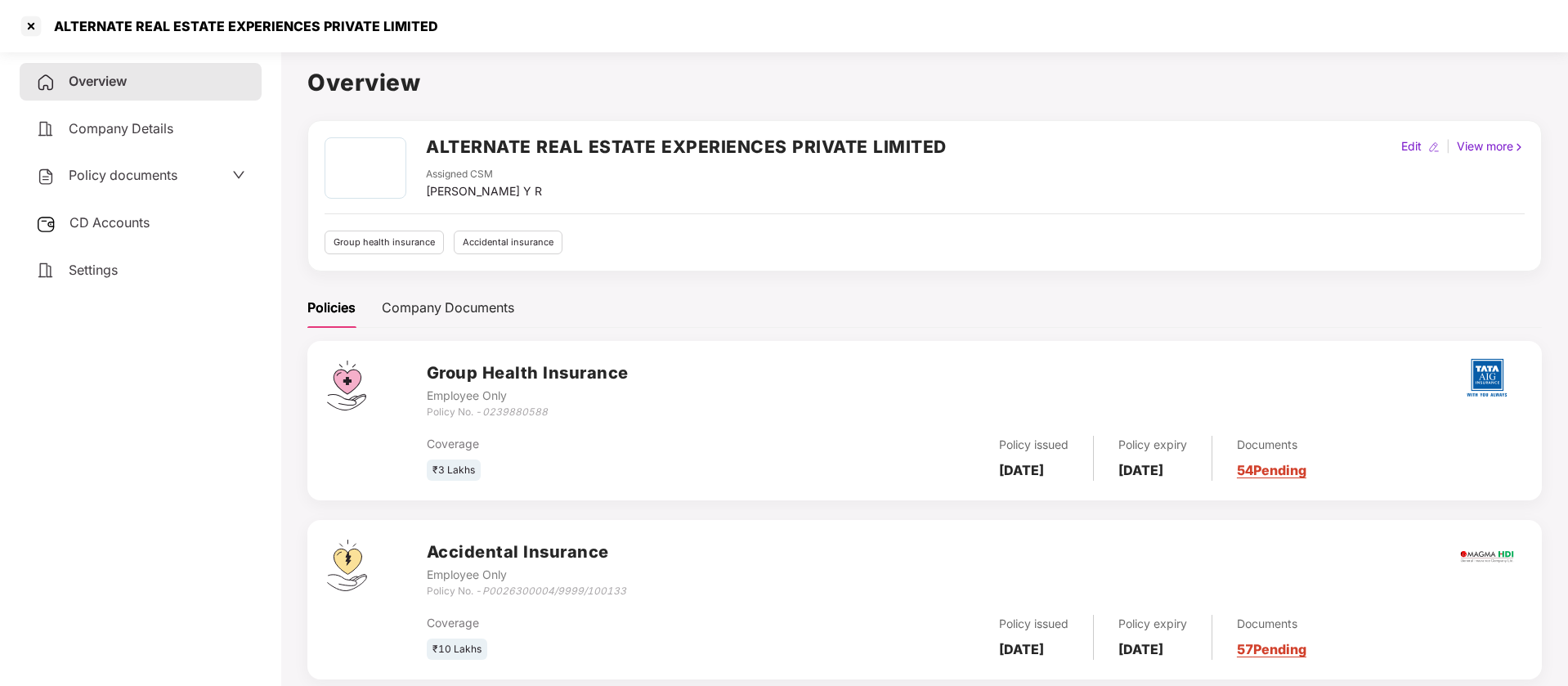
click at [121, 224] on span "CD Accounts" at bounding box center [110, 222] width 80 height 16
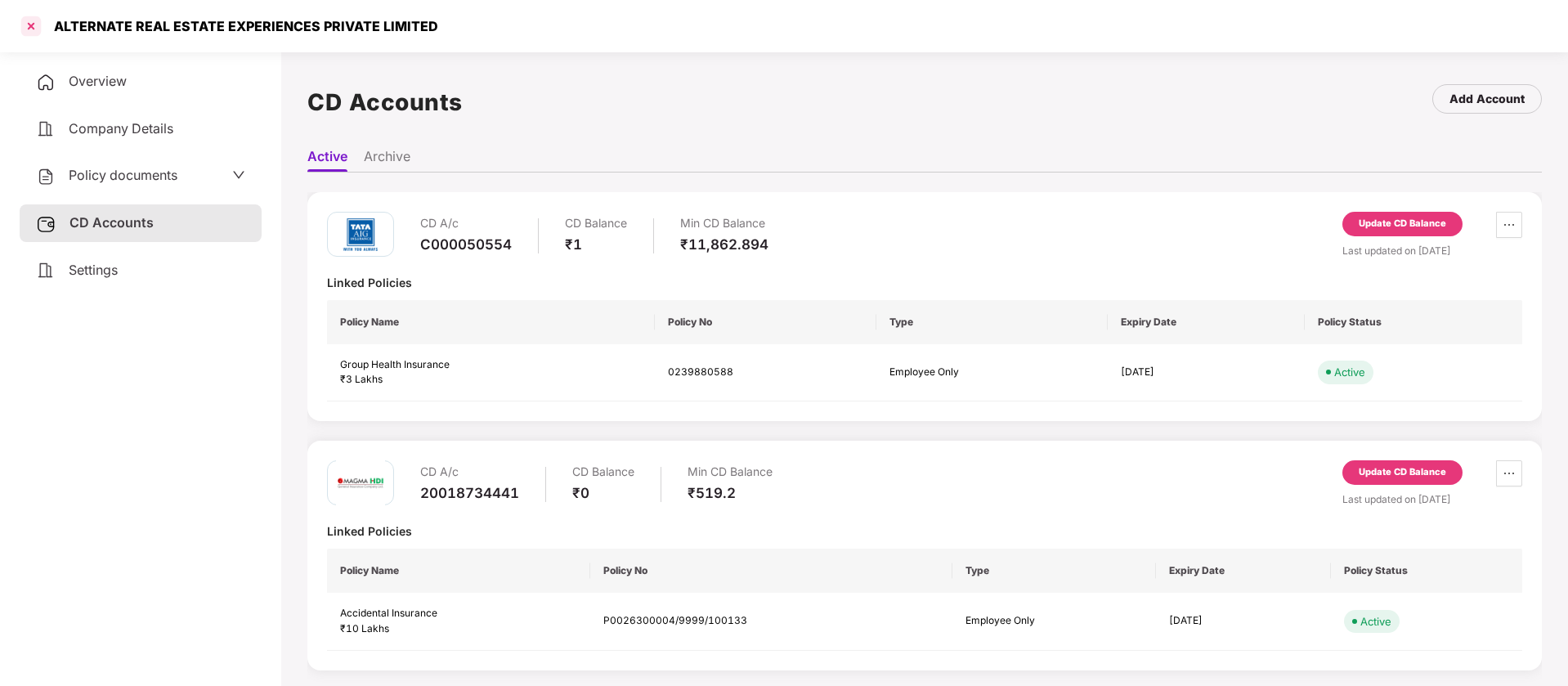
click at [35, 25] on div at bounding box center [31, 25] width 26 height 26
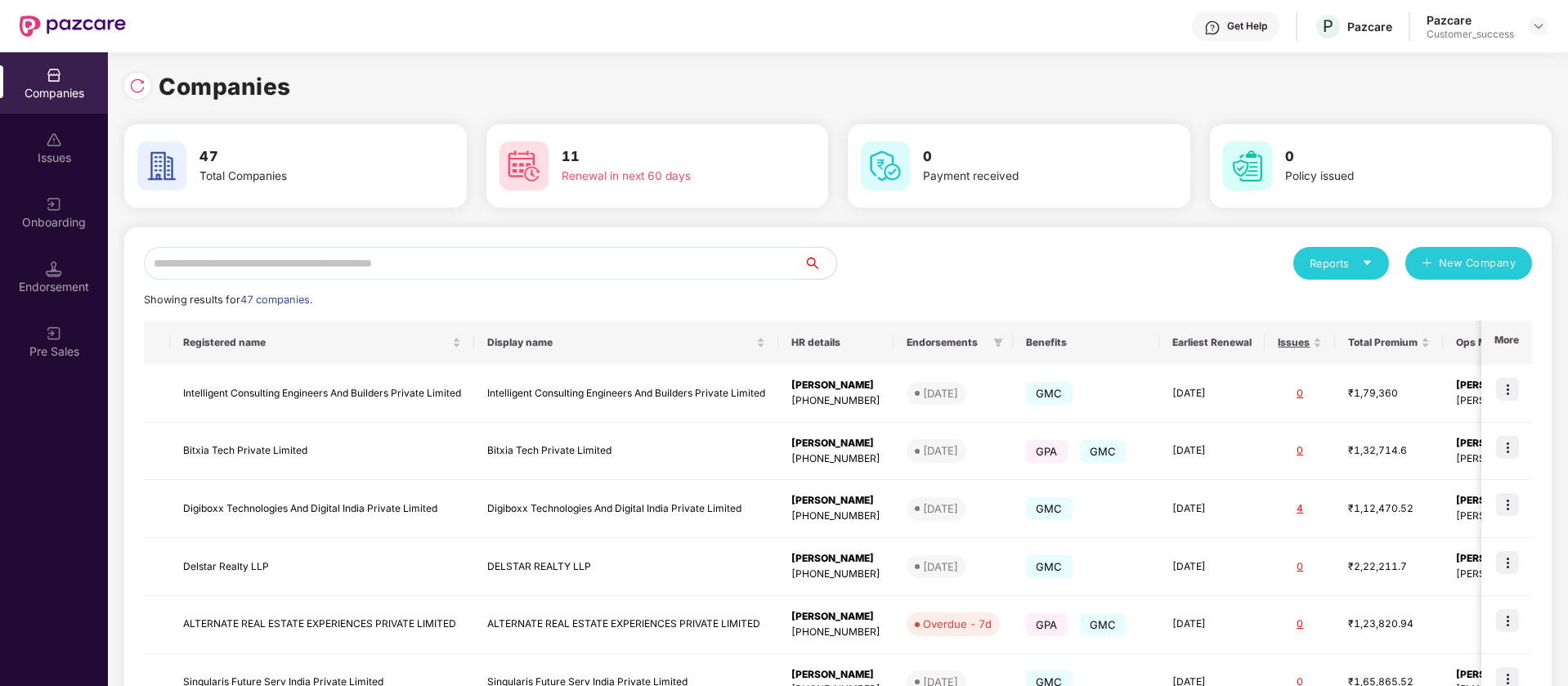
click at [424, 271] on input "text" at bounding box center [473, 263] width 660 height 33
paste input "*********"
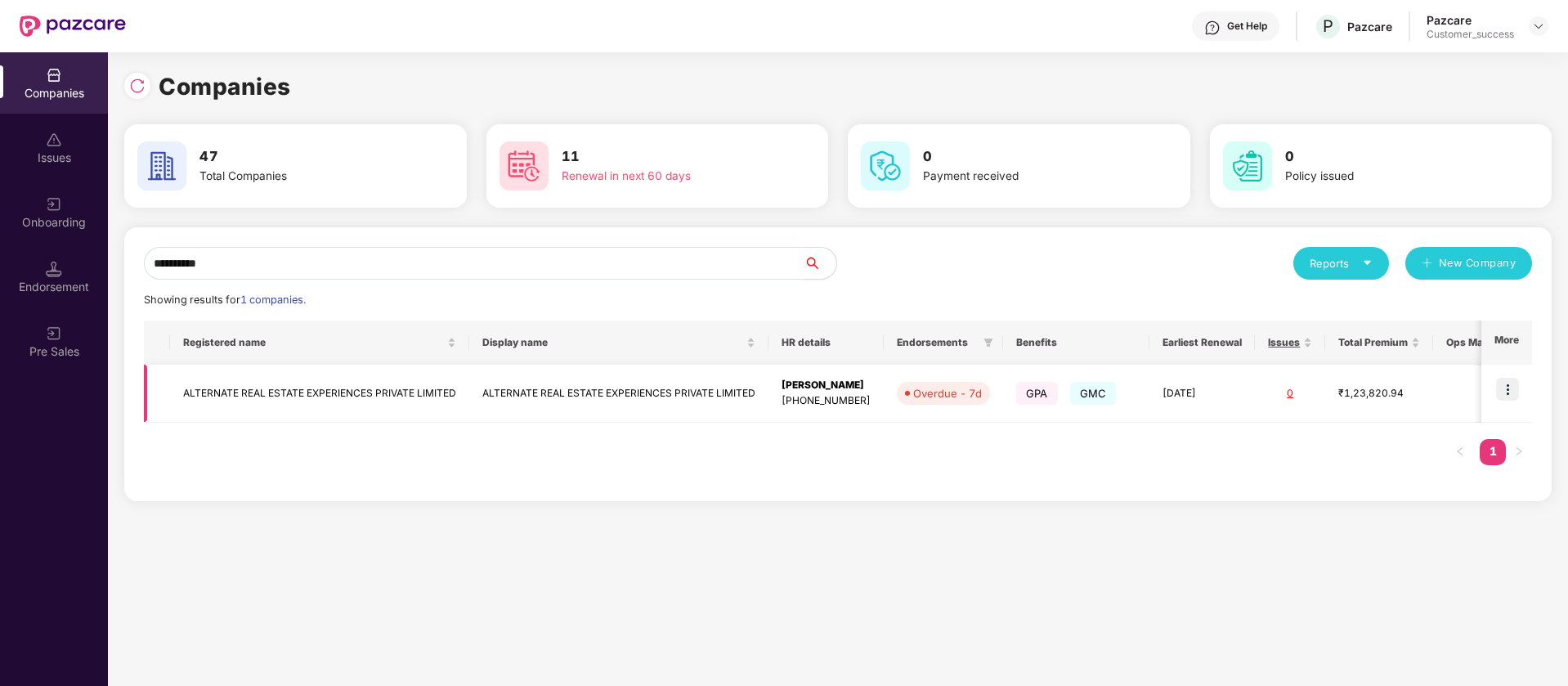
type input "*********"
click at [1511, 395] on img at bounding box center [1507, 389] width 23 height 23
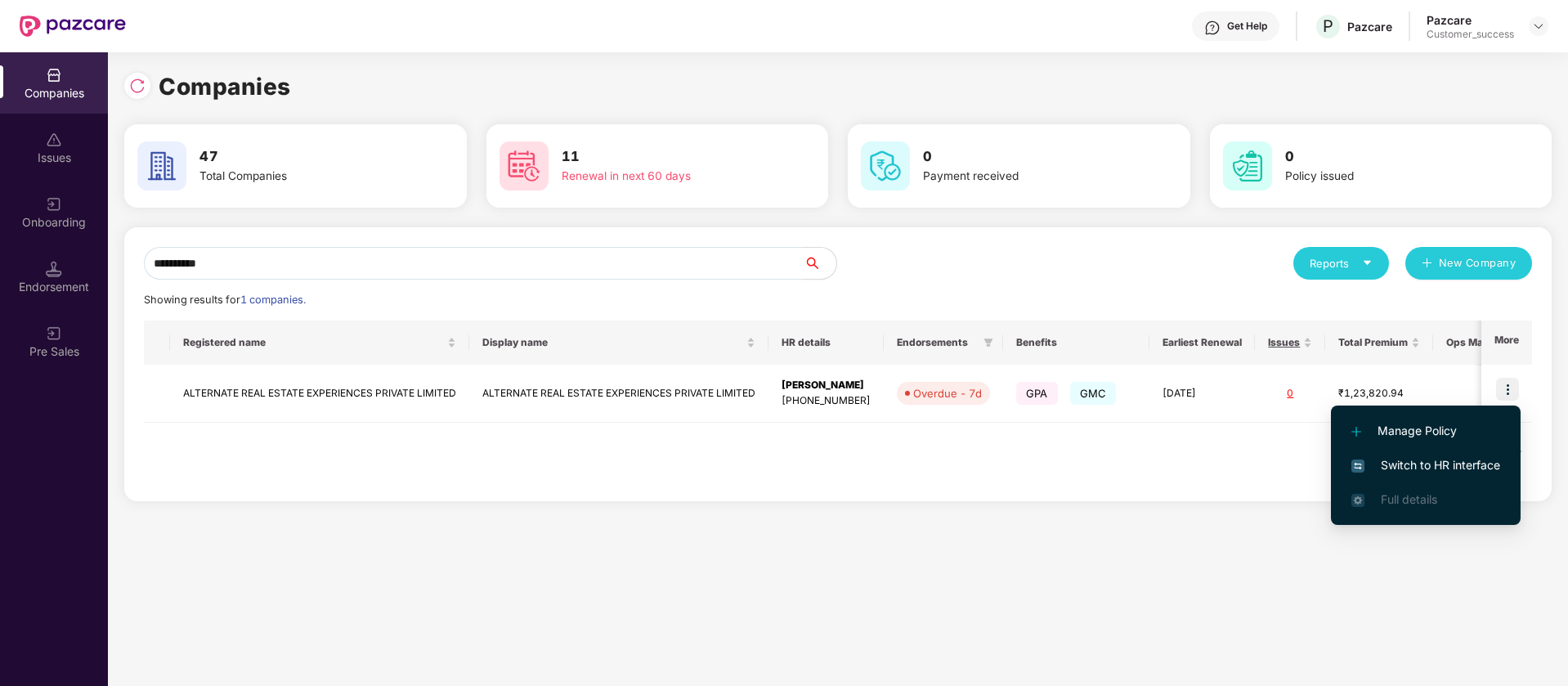
click at [1431, 458] on span "Switch to HR interface" at bounding box center [1425, 464] width 149 height 18
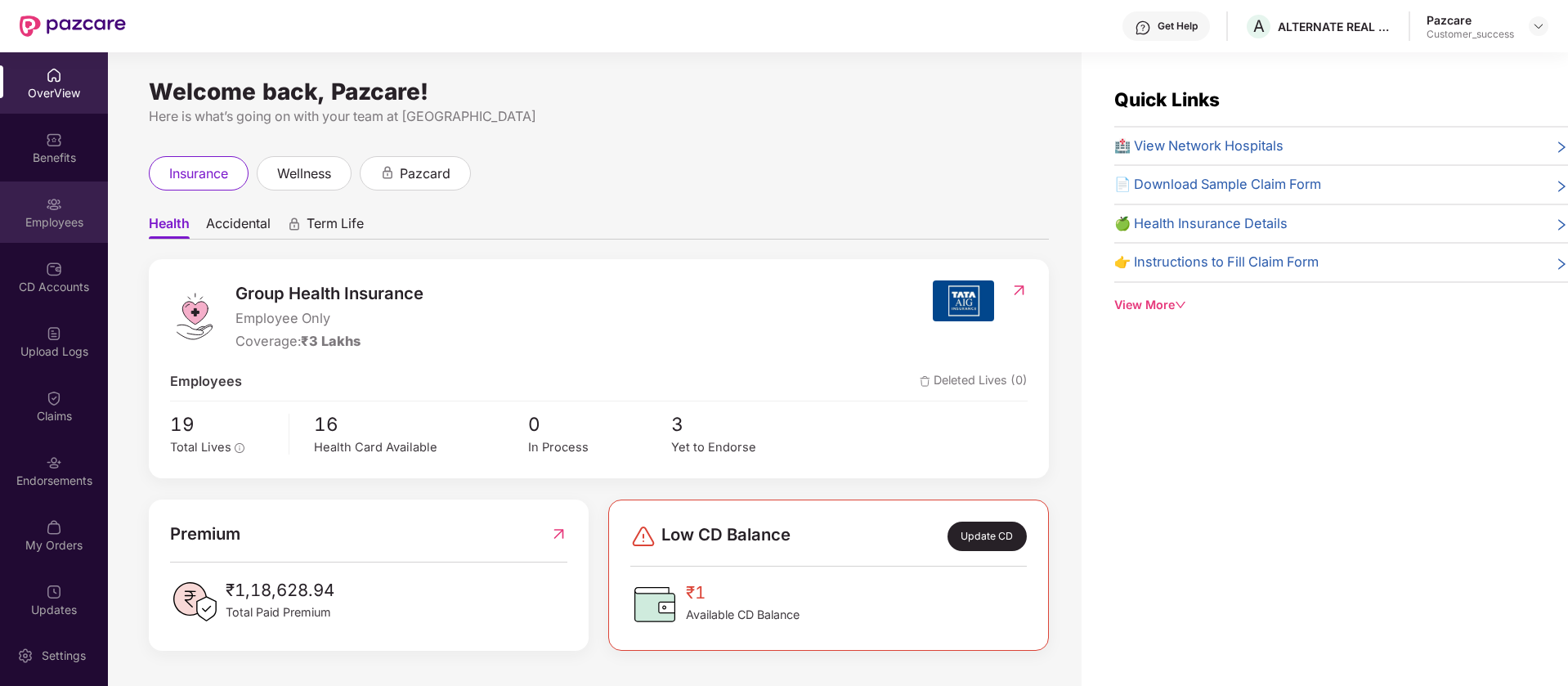
click at [64, 226] on div "Employees" at bounding box center [53, 222] width 108 height 16
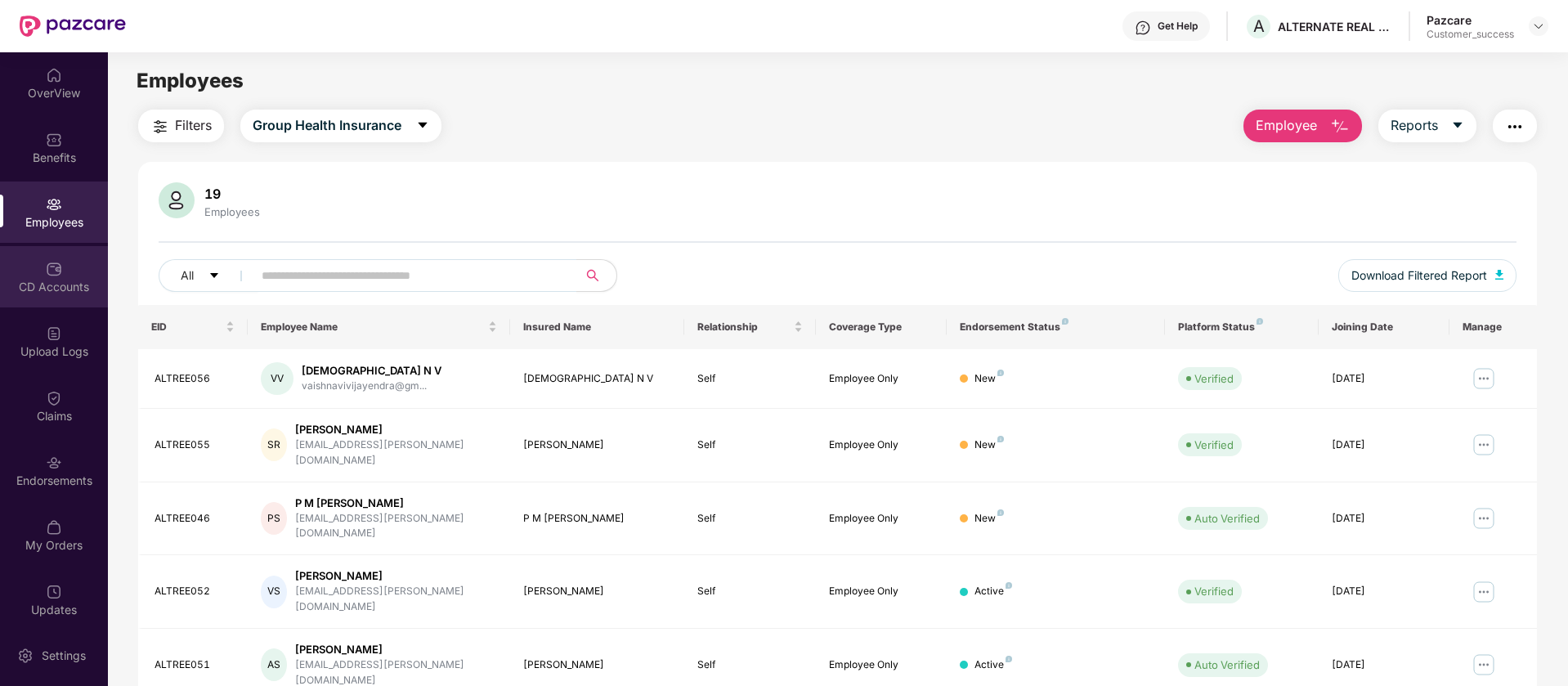
click at [77, 289] on div "CD Accounts" at bounding box center [53, 286] width 108 height 16
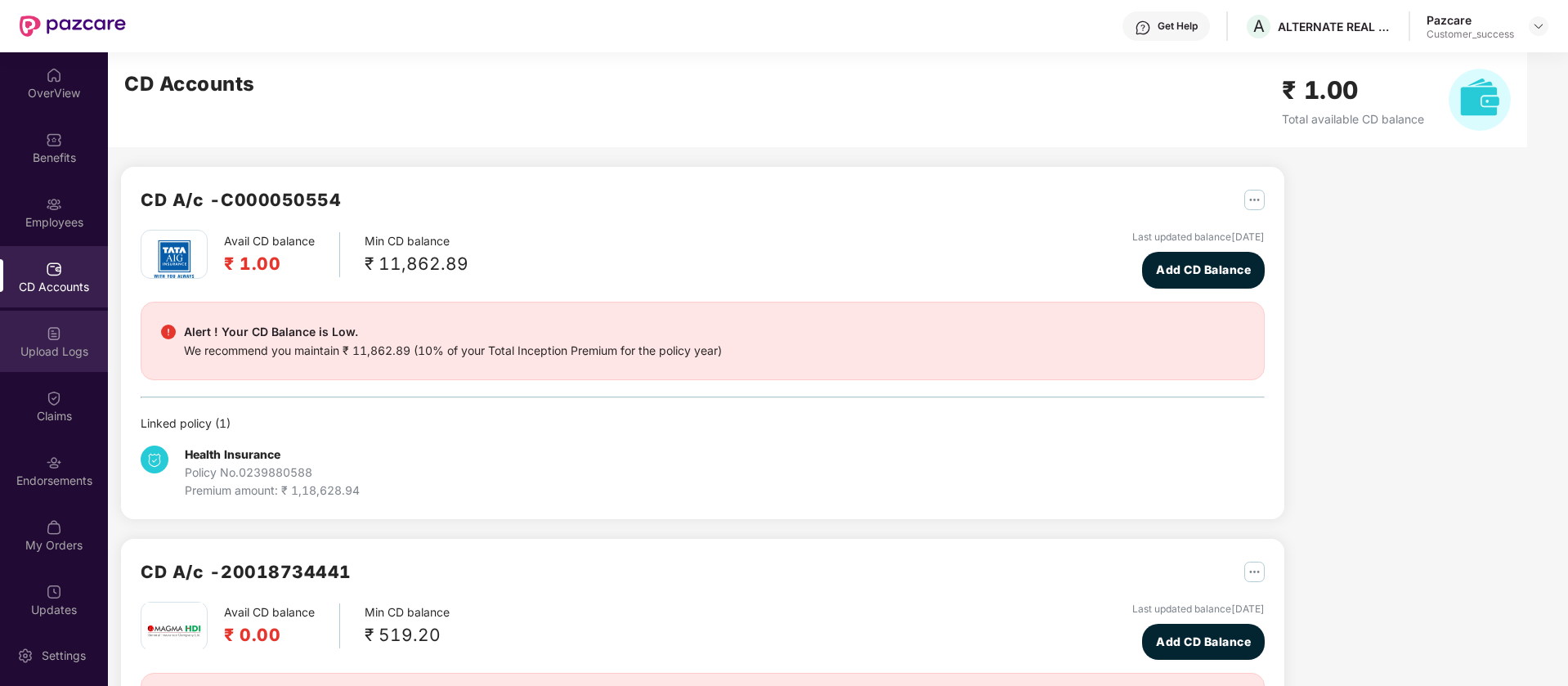
click at [64, 337] on div "Upload Logs" at bounding box center [53, 341] width 108 height 61
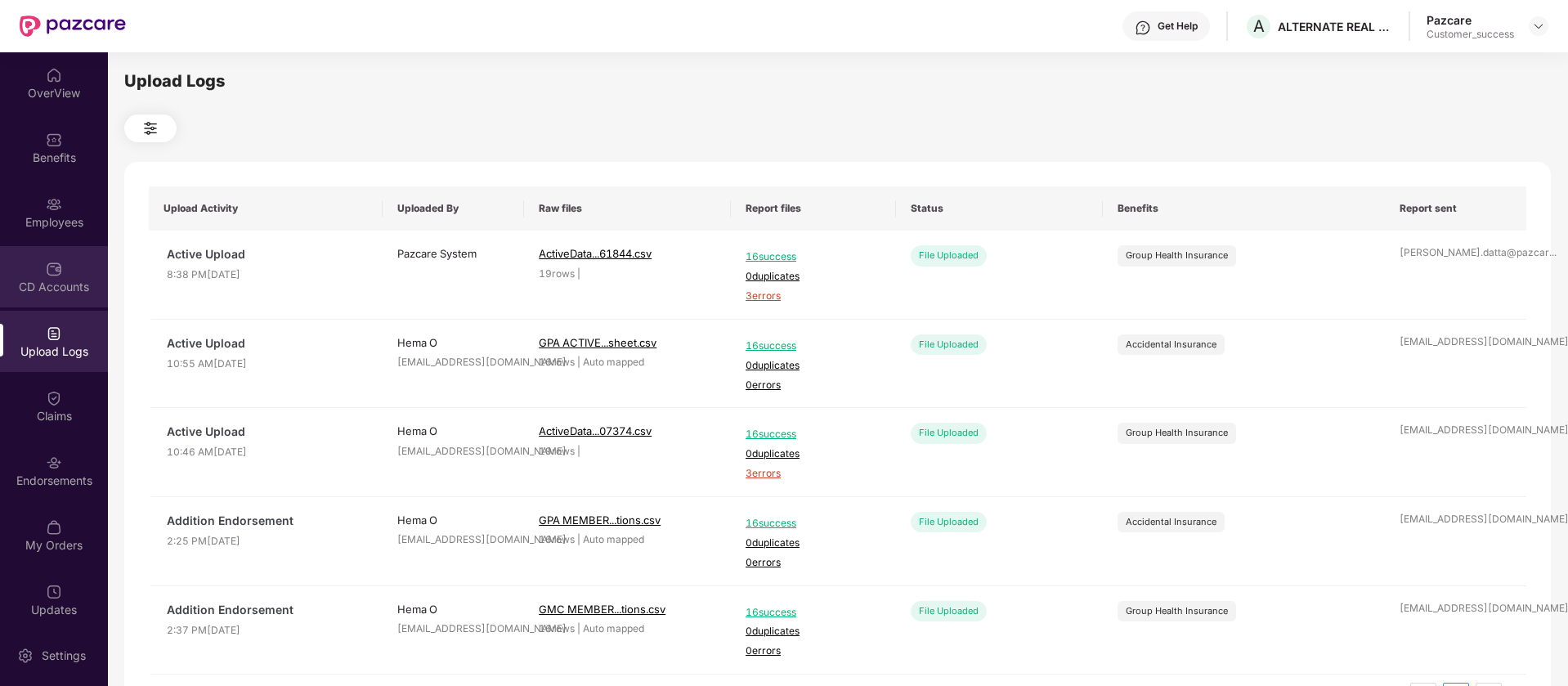
click at [54, 273] on img at bounding box center [53, 268] width 16 height 16
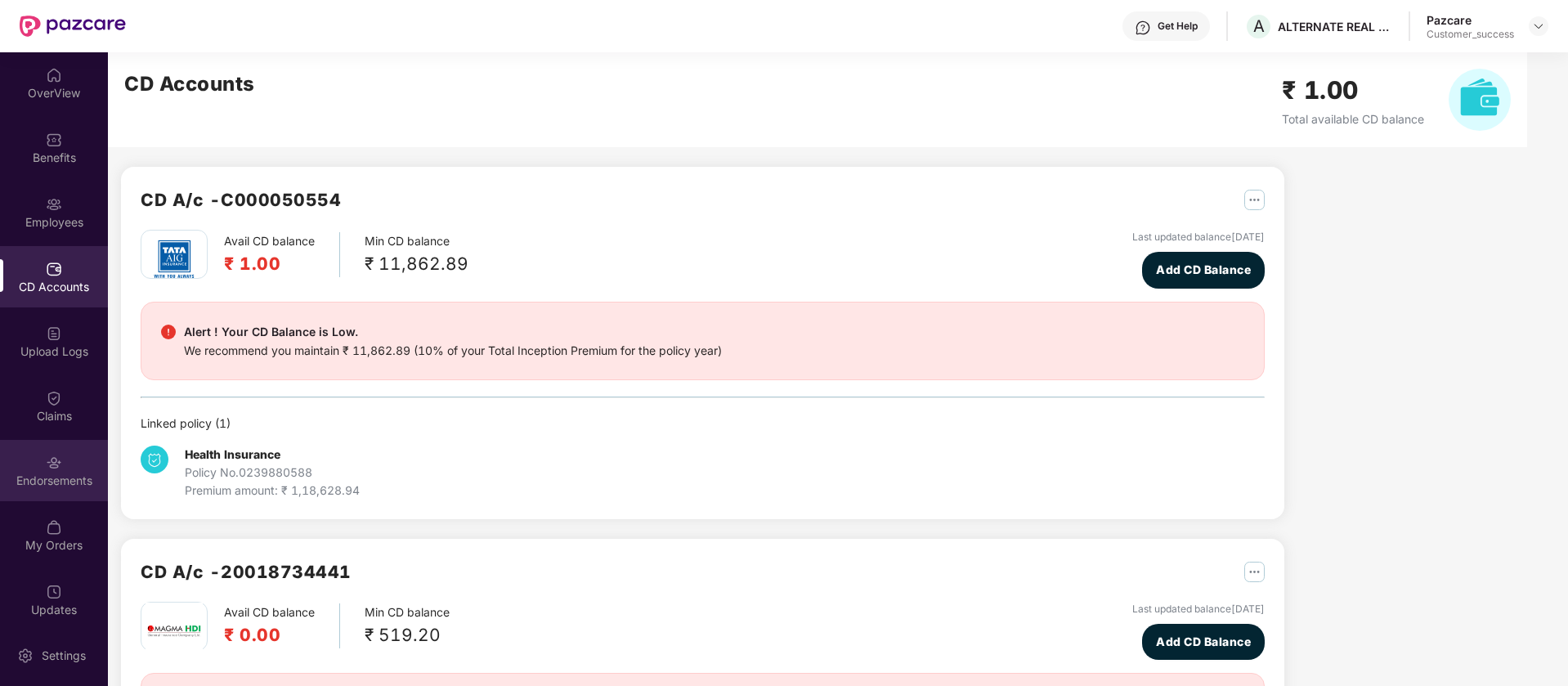
click at [76, 448] on div "Endorsements" at bounding box center [53, 470] width 108 height 61
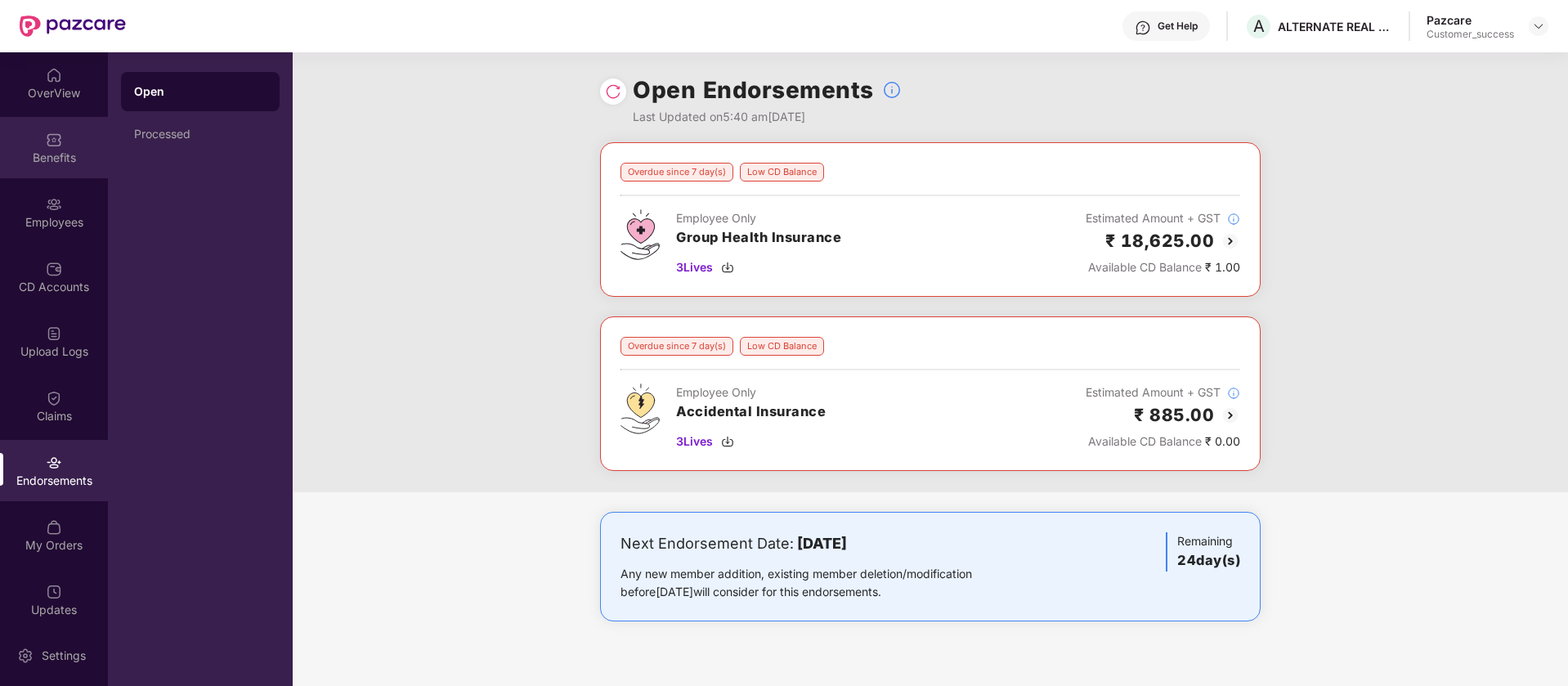
click at [61, 159] on div "Benefits" at bounding box center [53, 157] width 108 height 16
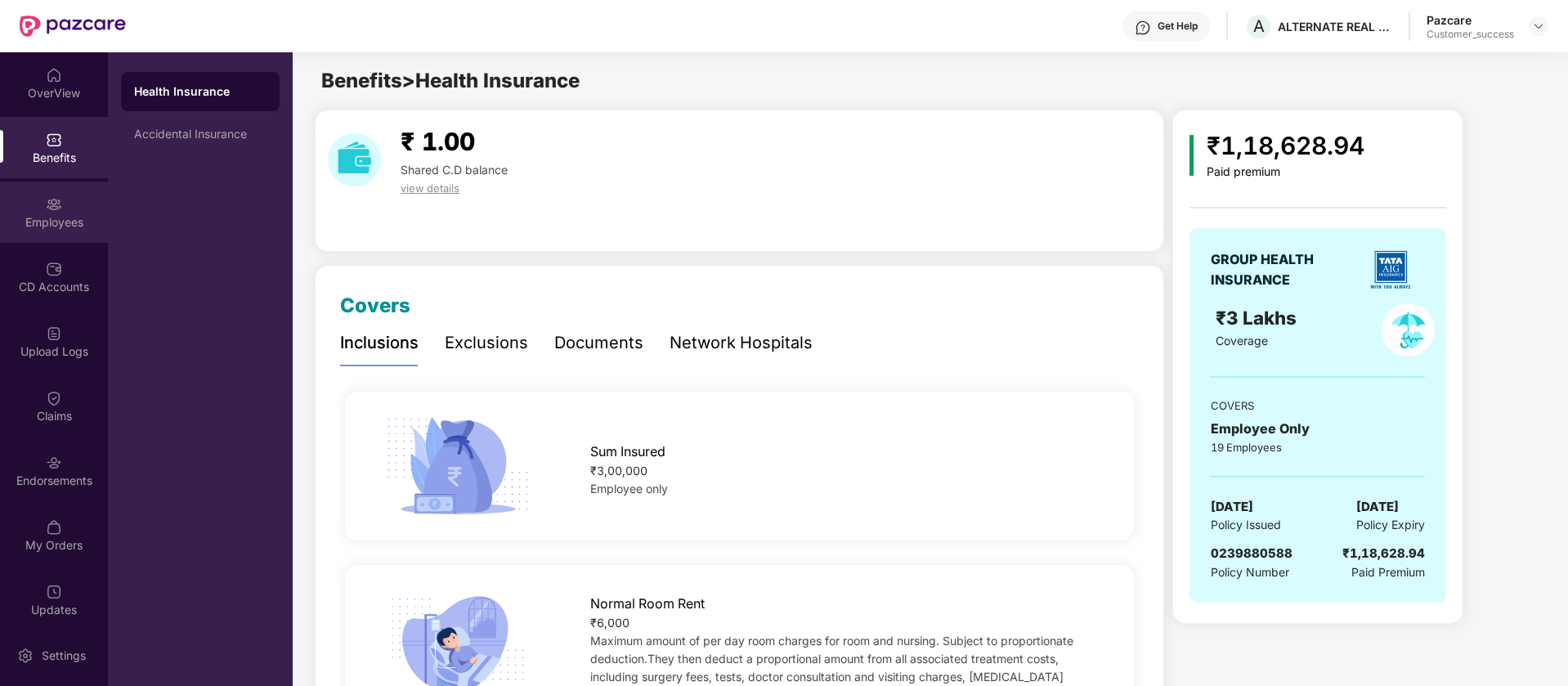
click at [14, 219] on div "Employees" at bounding box center [53, 222] width 108 height 16
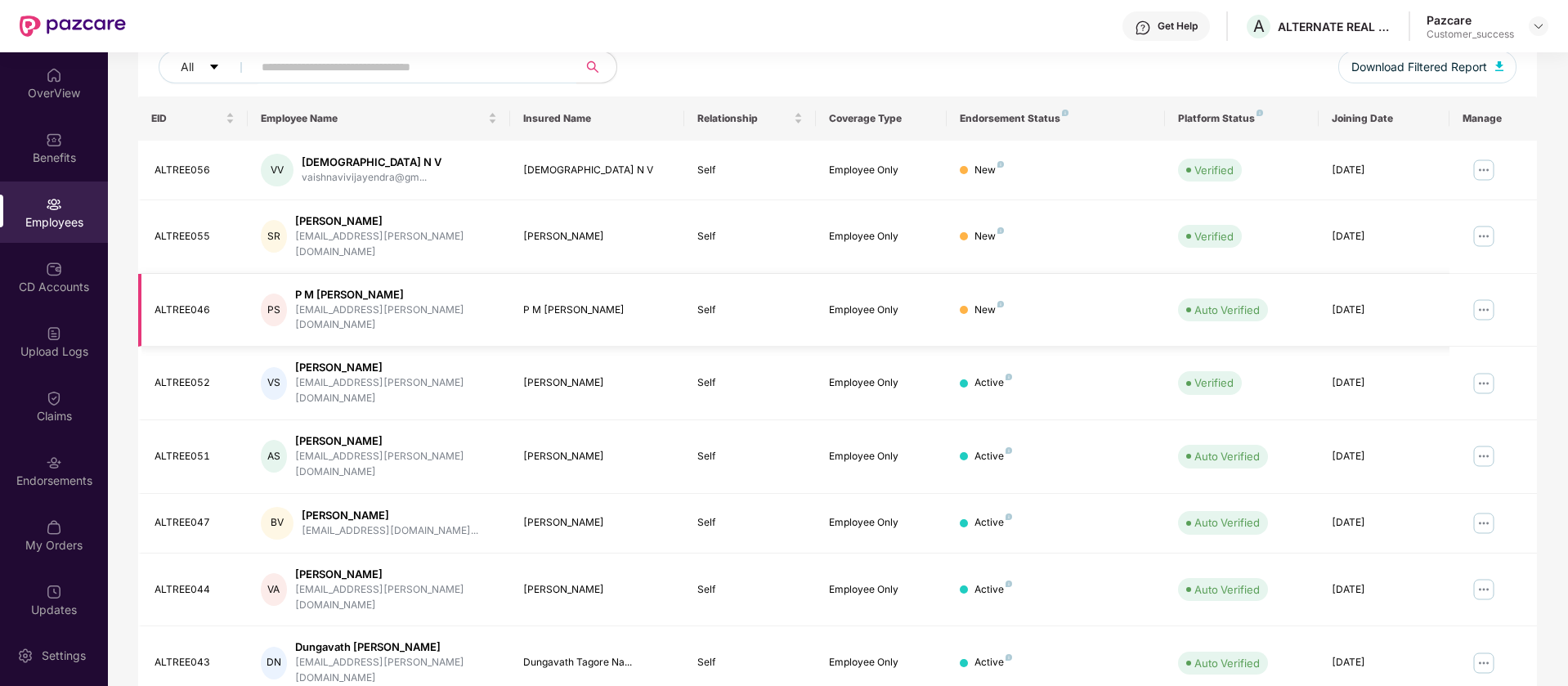
scroll to position [211, 0]
click at [1476, 368] on img at bounding box center [1483, 380] width 26 height 26
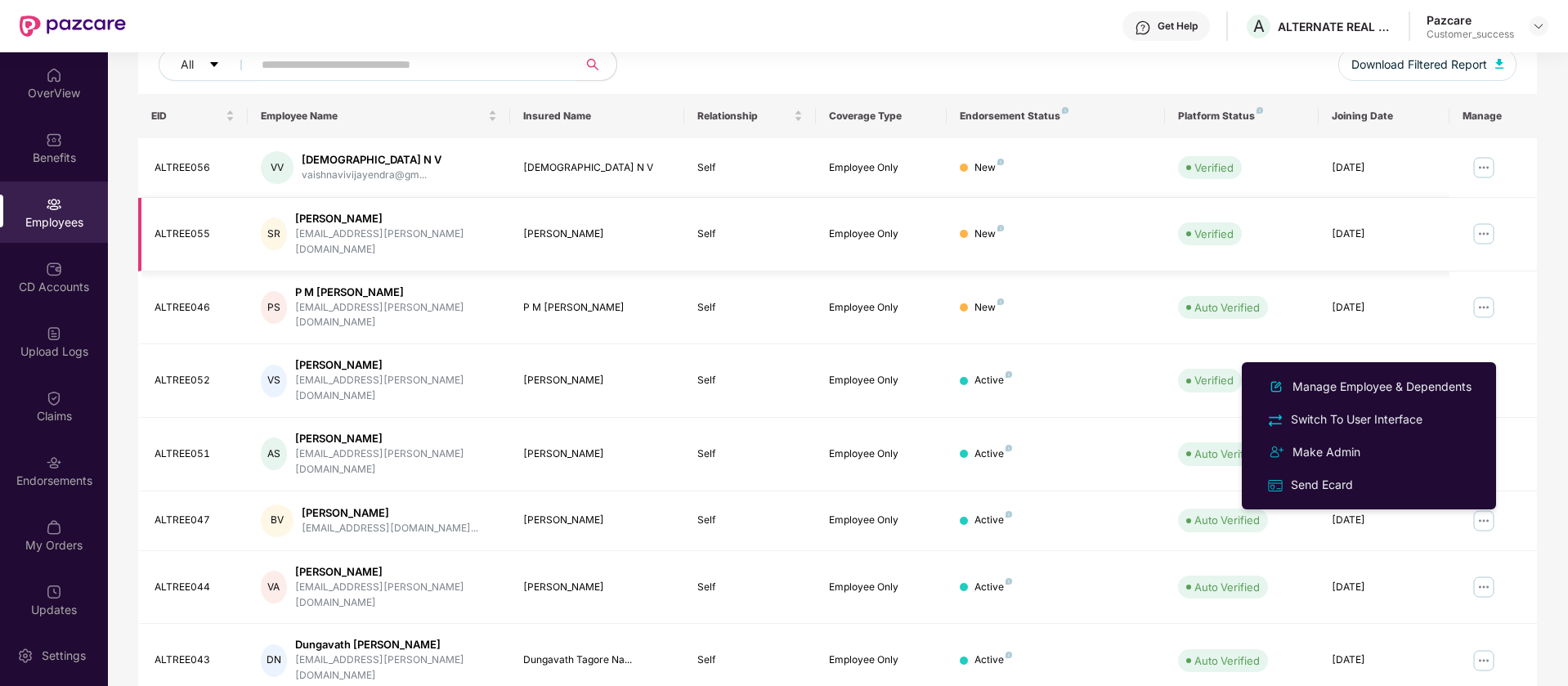
scroll to position [0, 0]
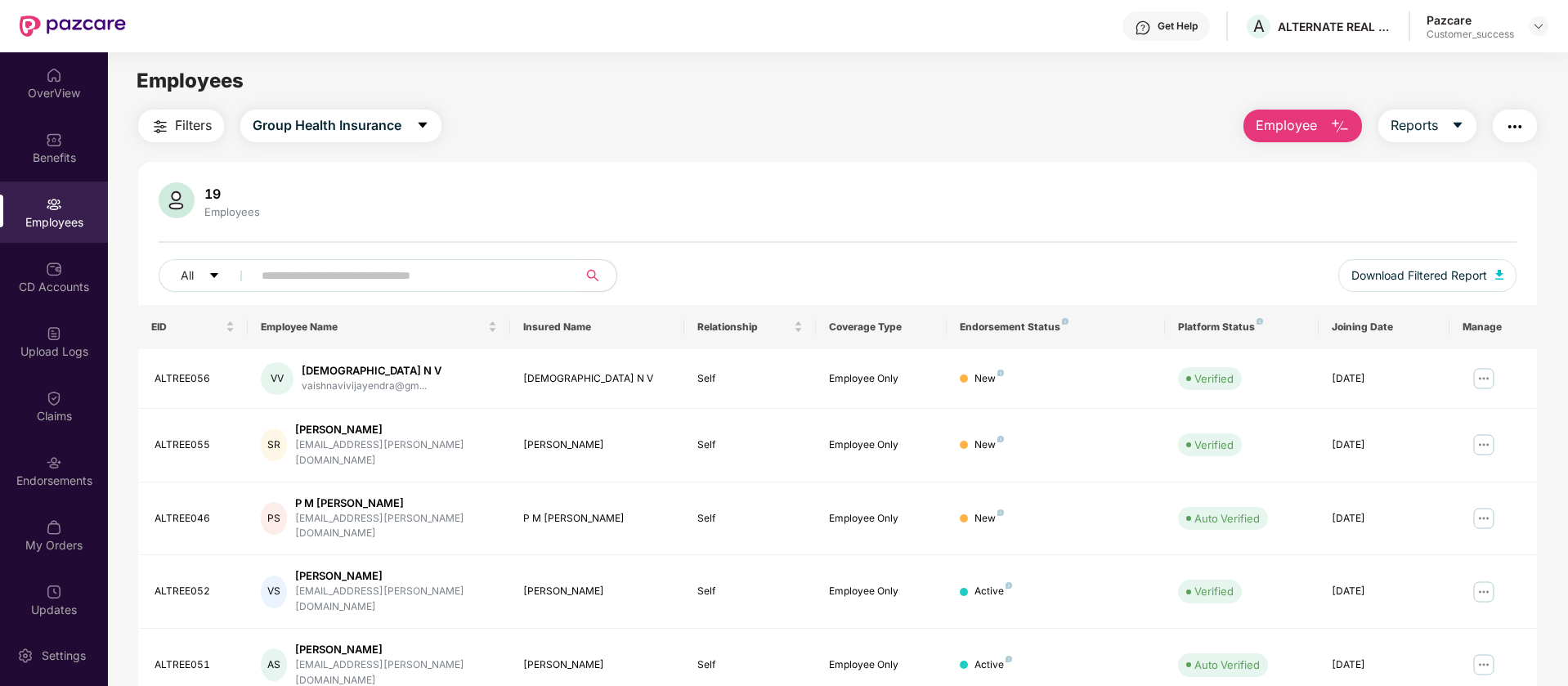
click at [1516, 132] on img "button" at bounding box center [1515, 127] width 20 height 20
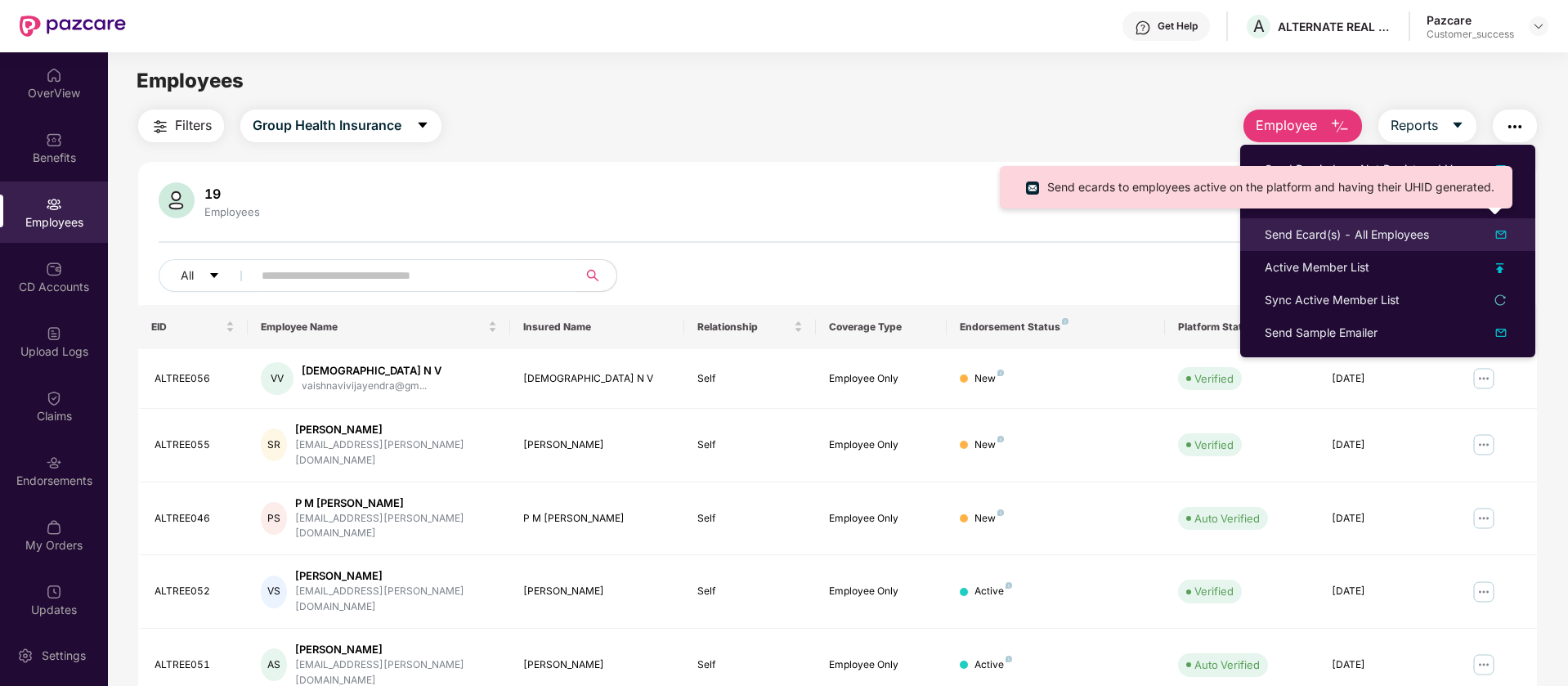
click at [1504, 234] on img at bounding box center [1500, 234] width 20 height 20
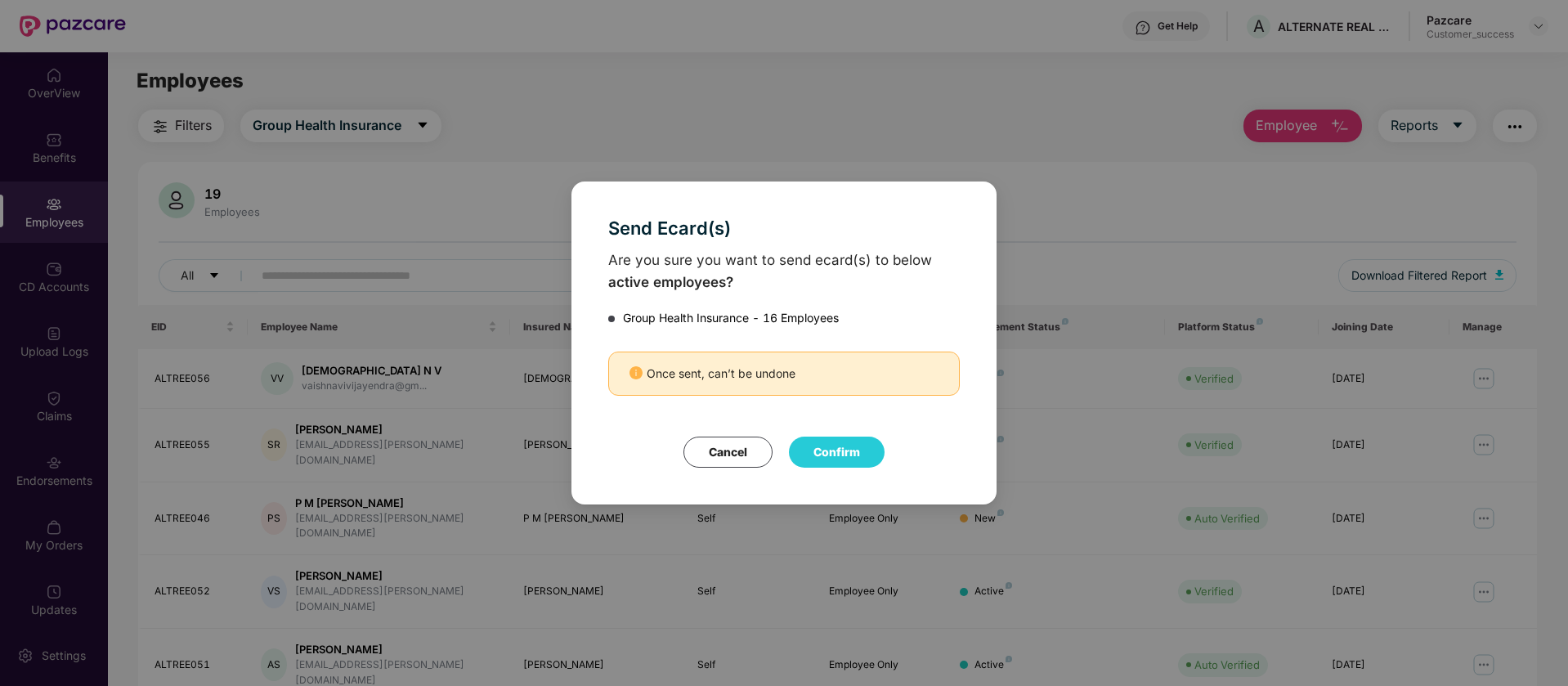
click at [854, 458] on button "Confirm" at bounding box center [836, 452] width 96 height 31
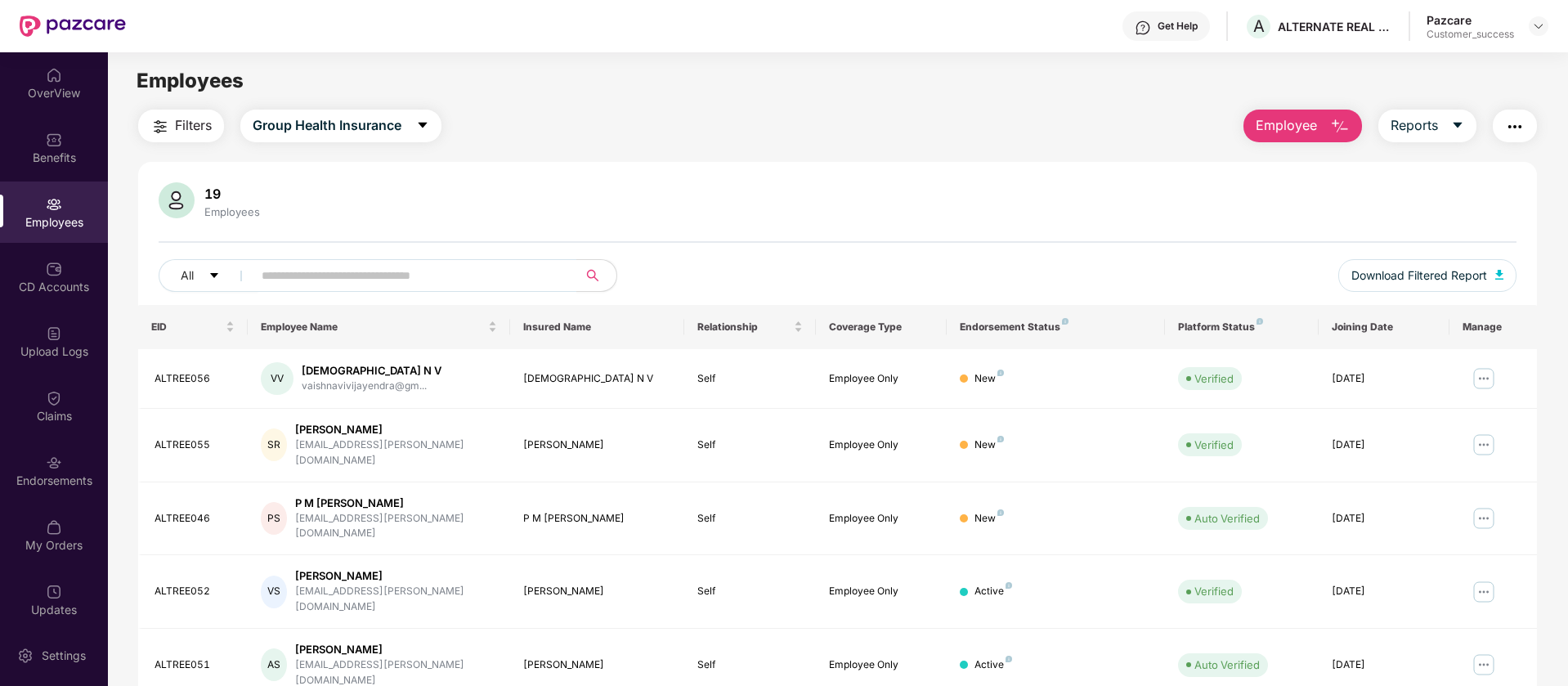
click at [1516, 120] on img "button" at bounding box center [1515, 127] width 20 height 20
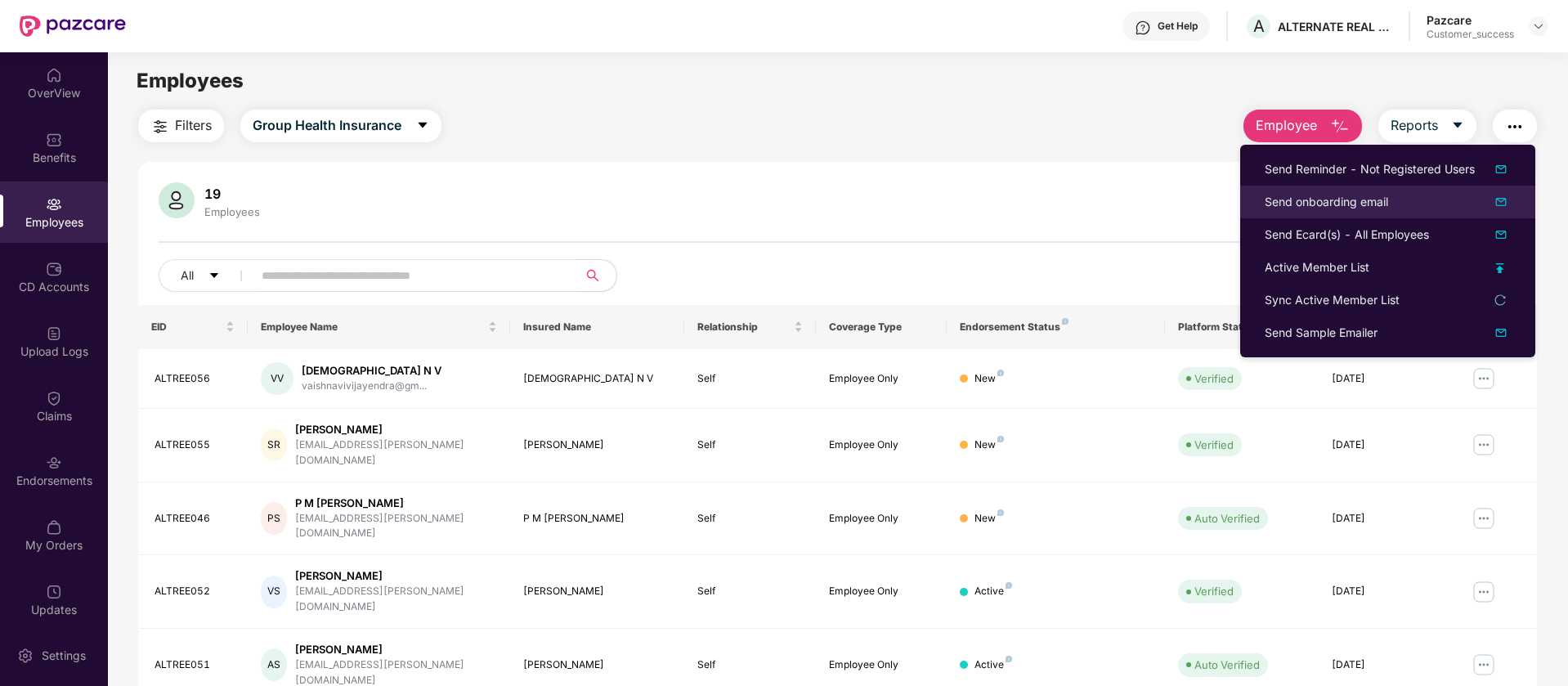
click at [1504, 202] on img at bounding box center [1500, 201] width 20 height 20
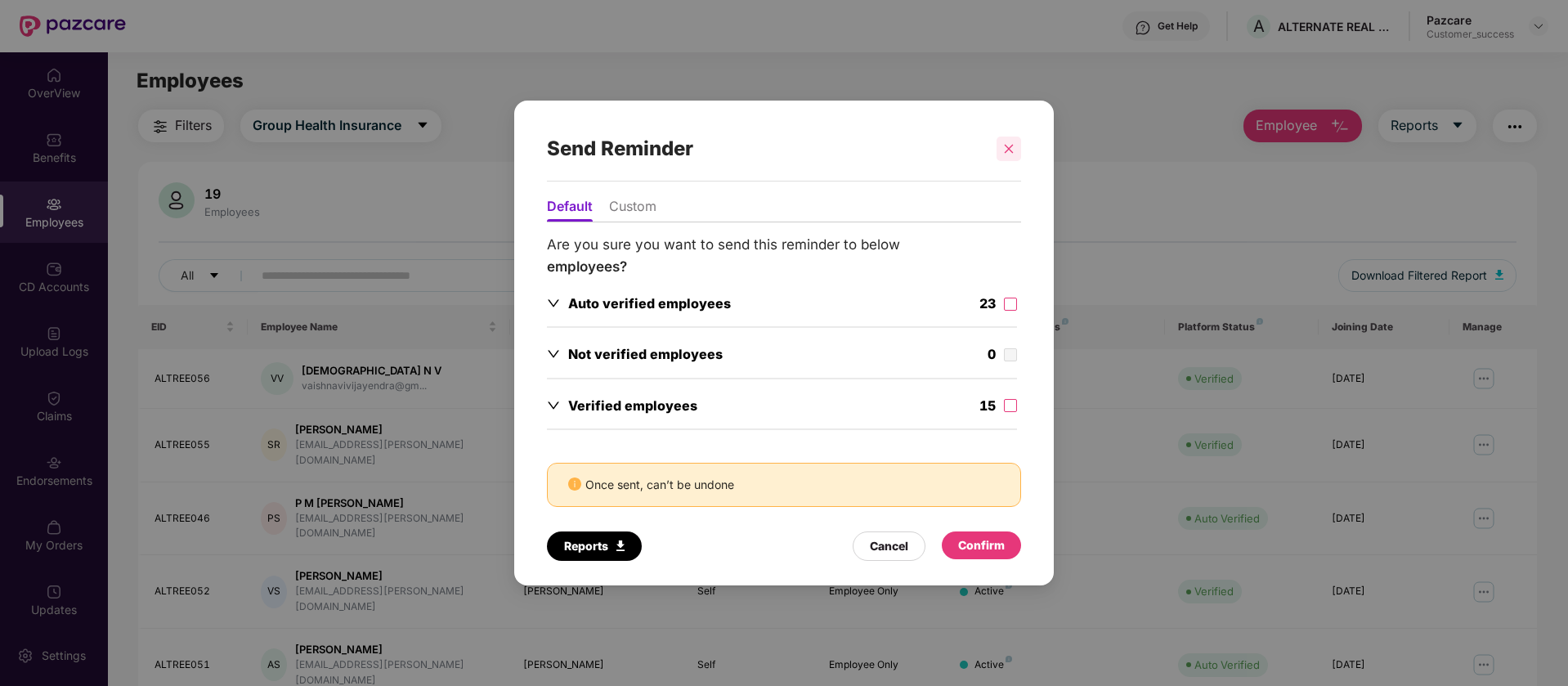
click at [1001, 143] on div at bounding box center [1009, 149] width 25 height 25
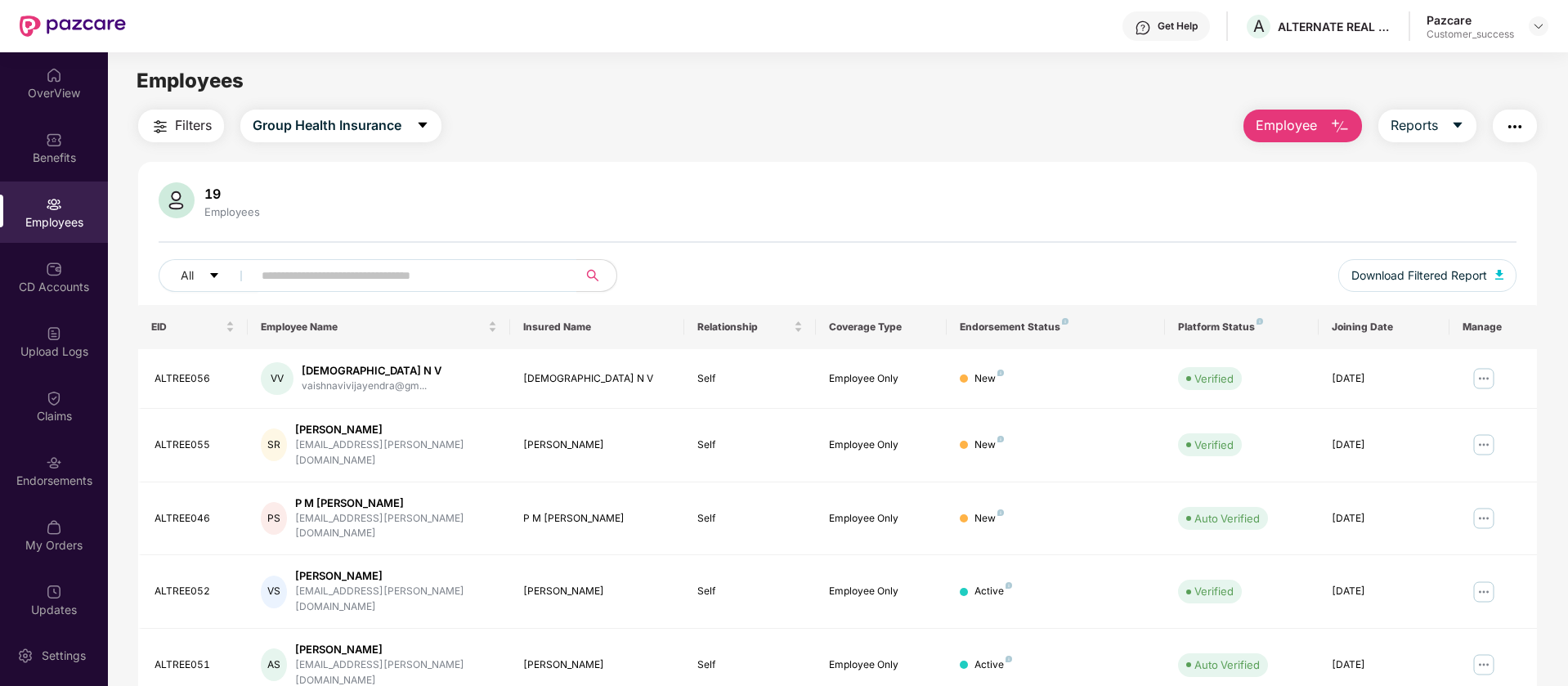
click at [1510, 129] on img "button" at bounding box center [1515, 127] width 20 height 20
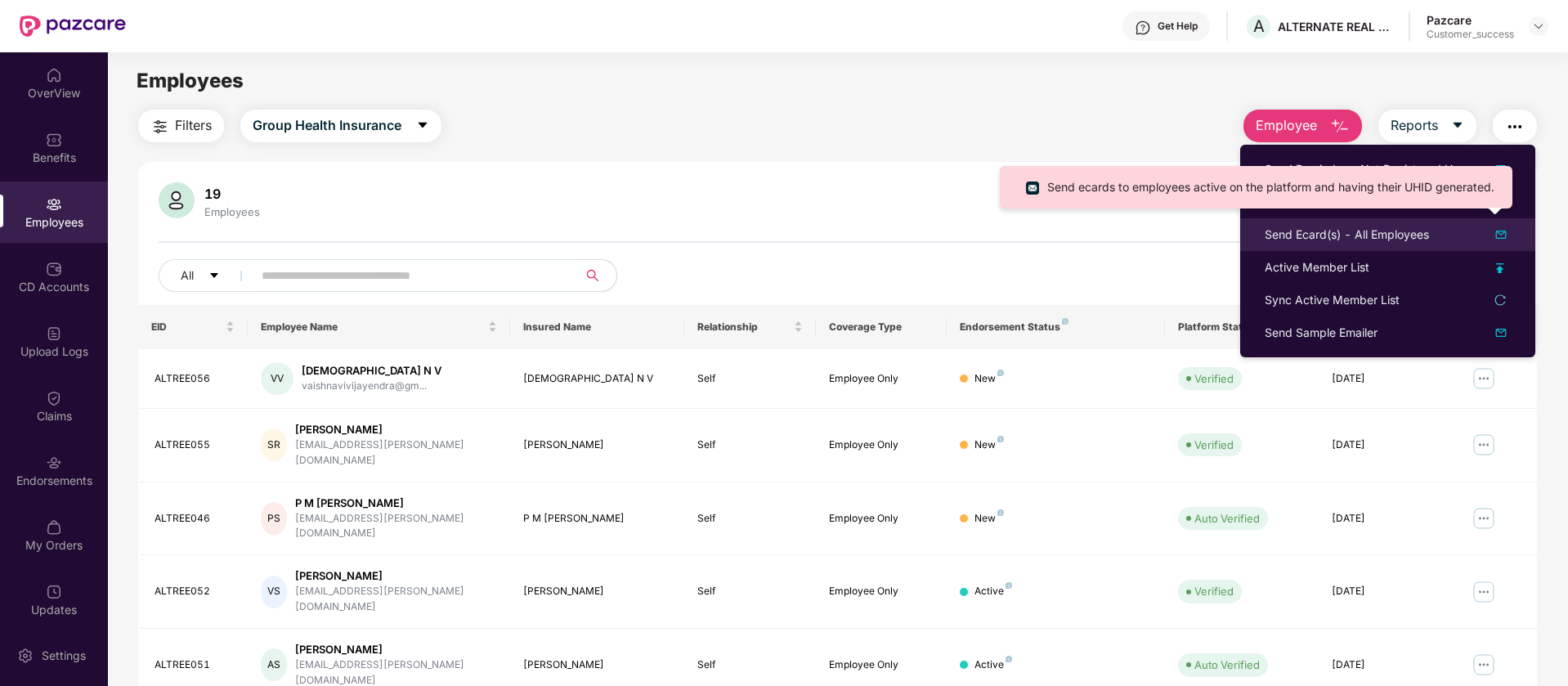
click at [1503, 233] on img at bounding box center [1500, 234] width 20 height 20
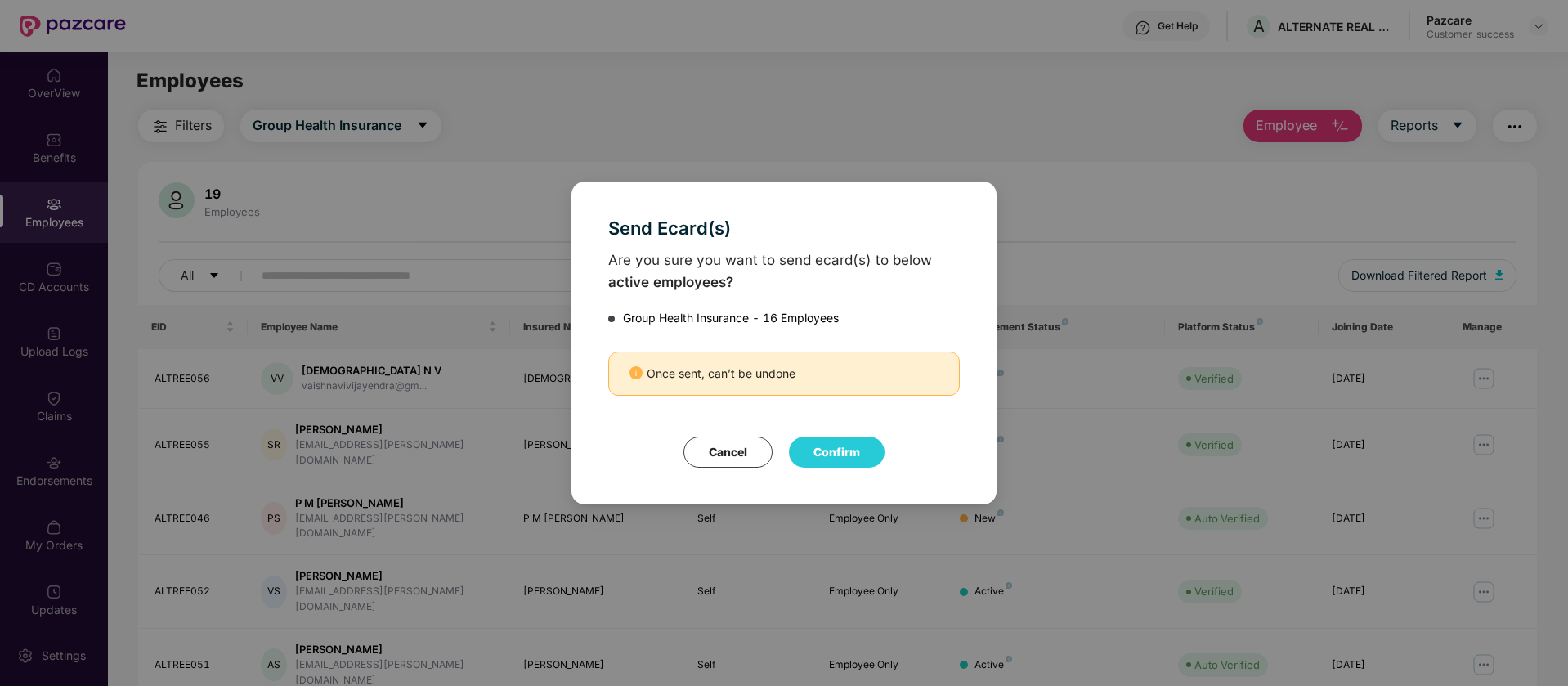
click at [717, 453] on button "Cancel" at bounding box center [728, 452] width 89 height 31
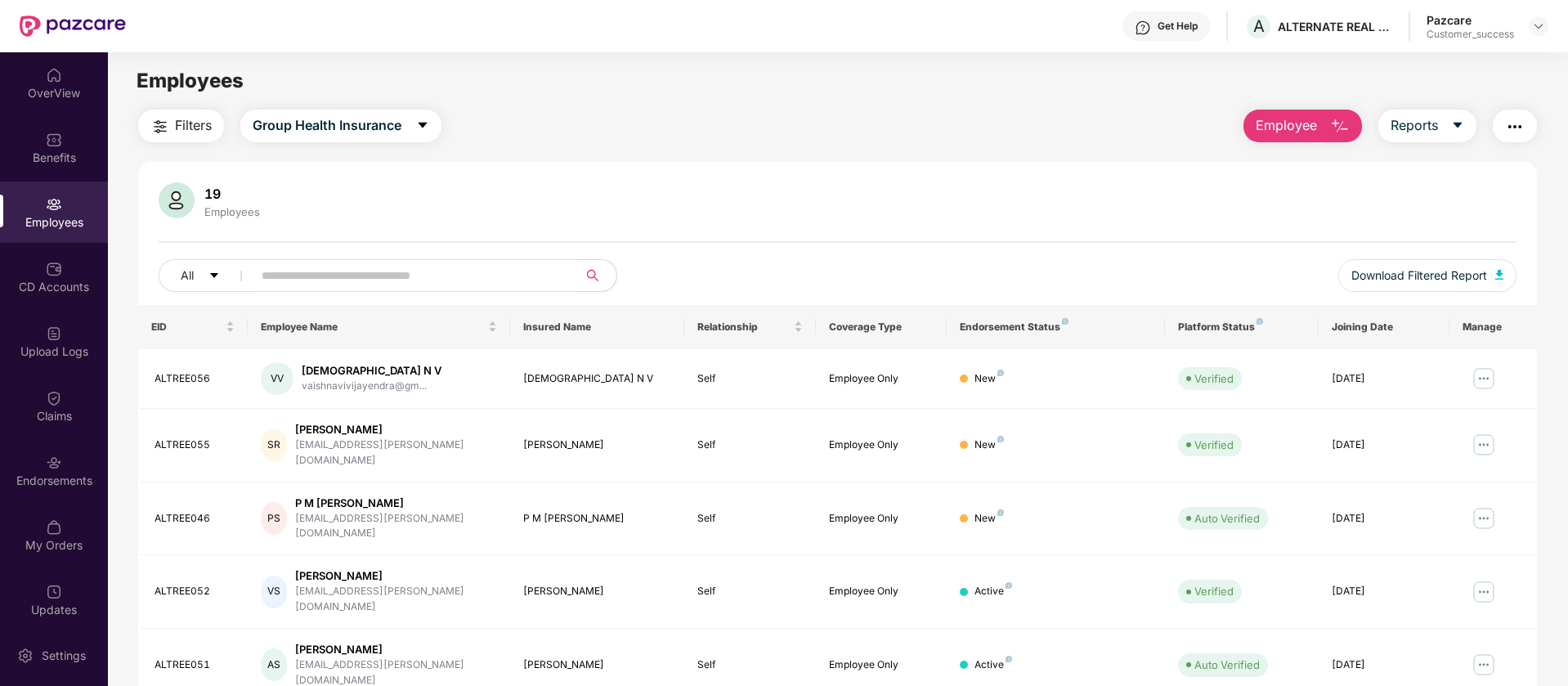
click at [1517, 132] on img "button" at bounding box center [1515, 127] width 20 height 20
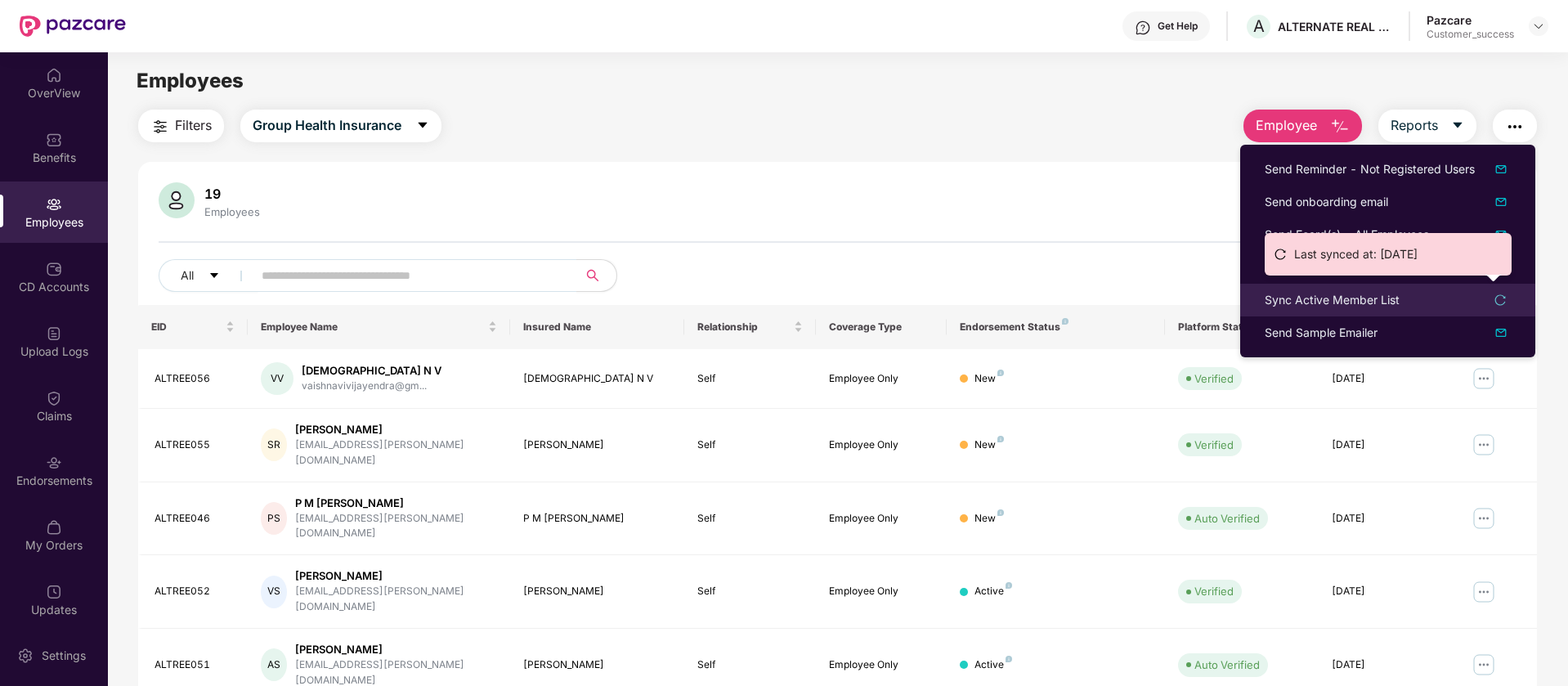
click at [1505, 300] on icon "reload" at bounding box center [1499, 300] width 11 height 11
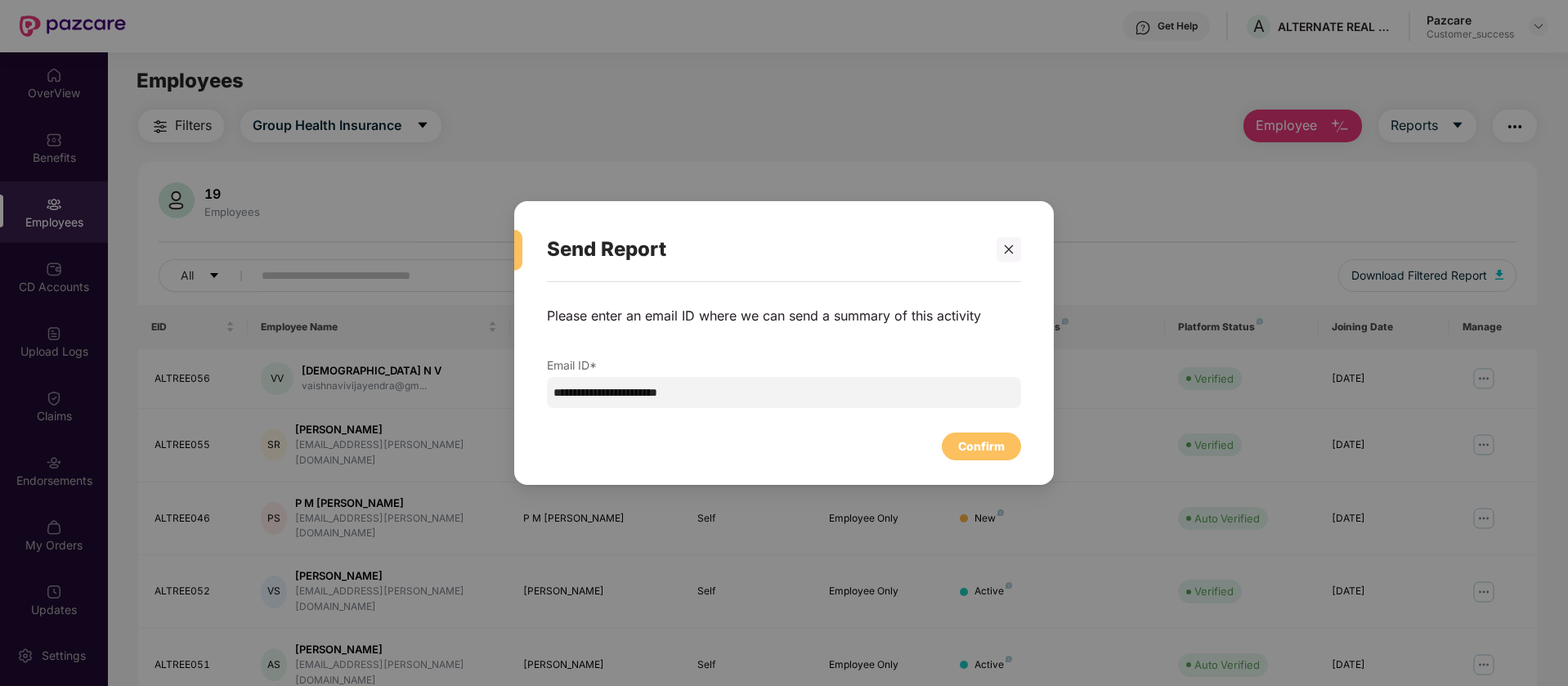
click at [1009, 261] on div at bounding box center [1009, 249] width 25 height 25
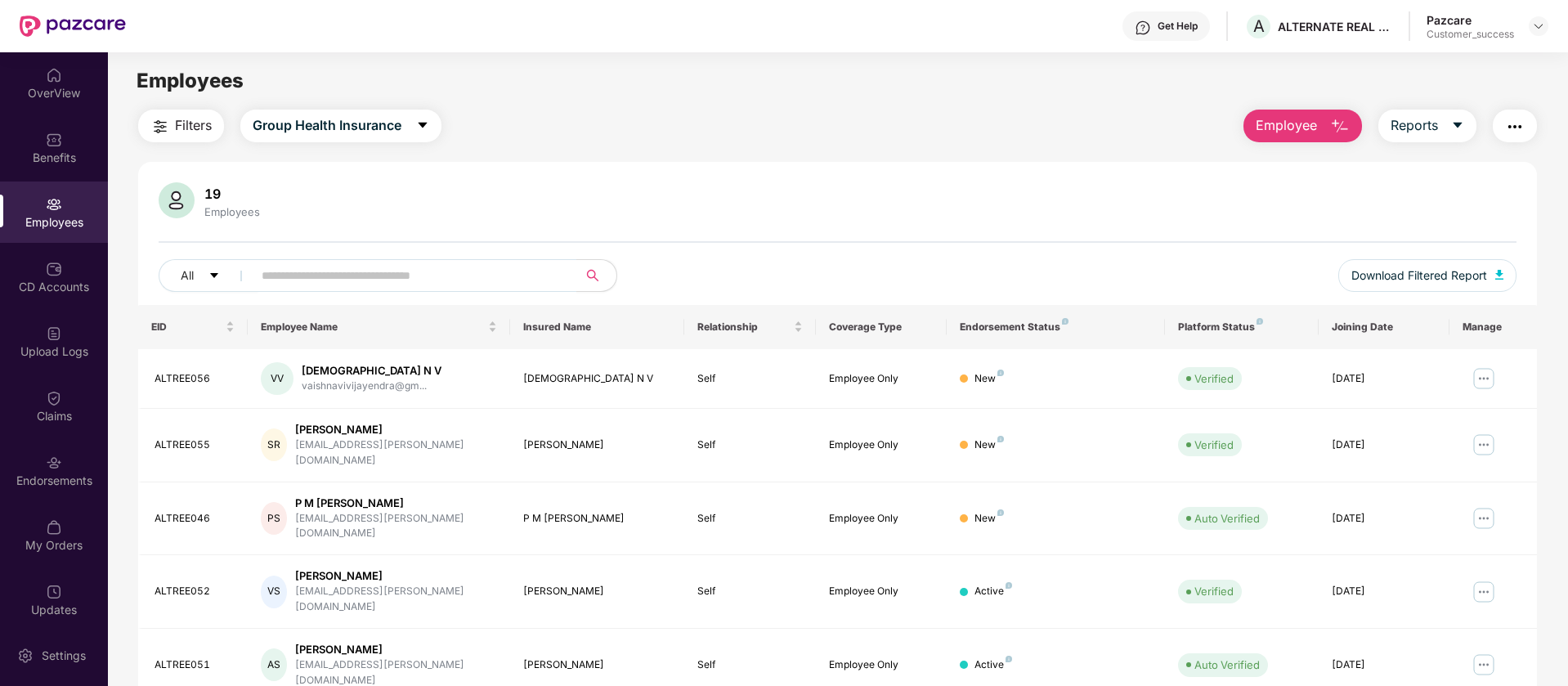
click at [1509, 119] on img "button" at bounding box center [1515, 127] width 20 height 20
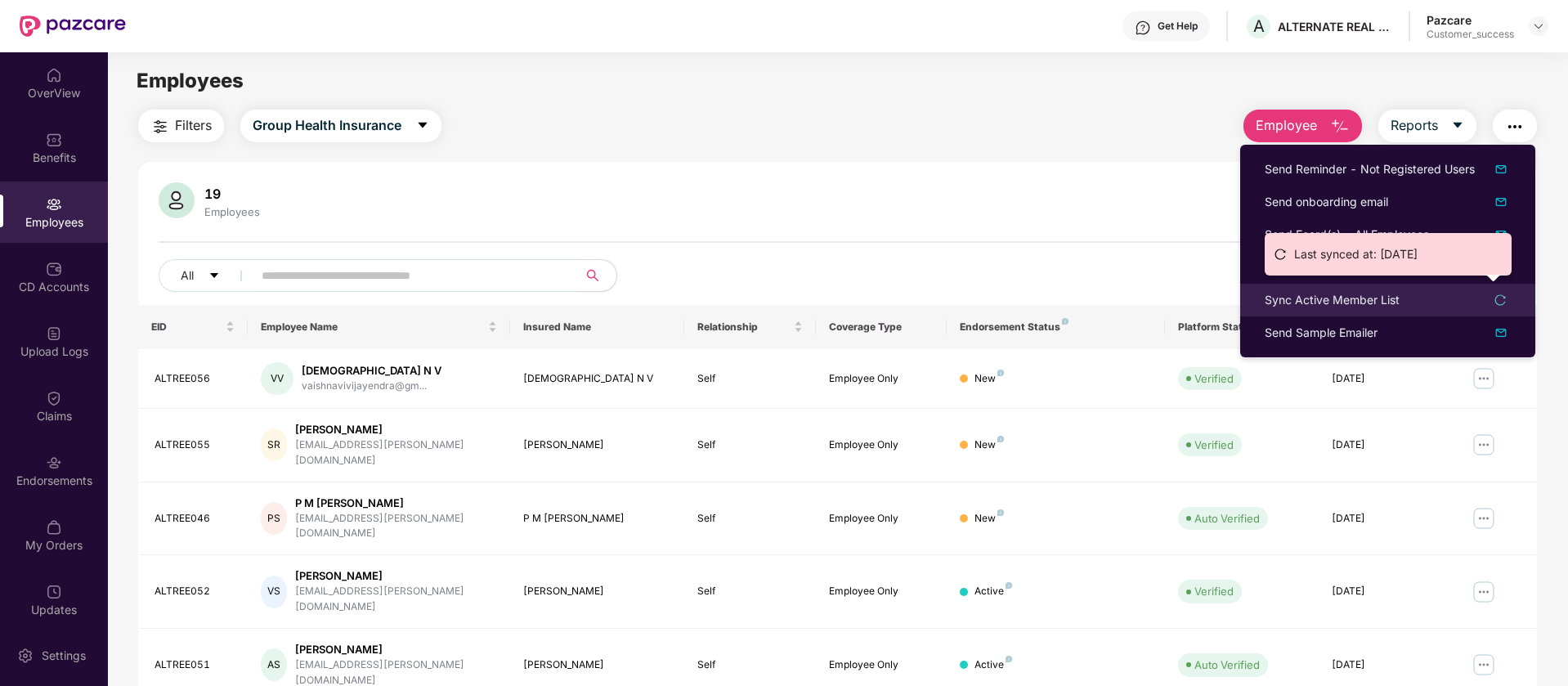
click at [1503, 299] on icon "reload" at bounding box center [1499, 300] width 11 height 11
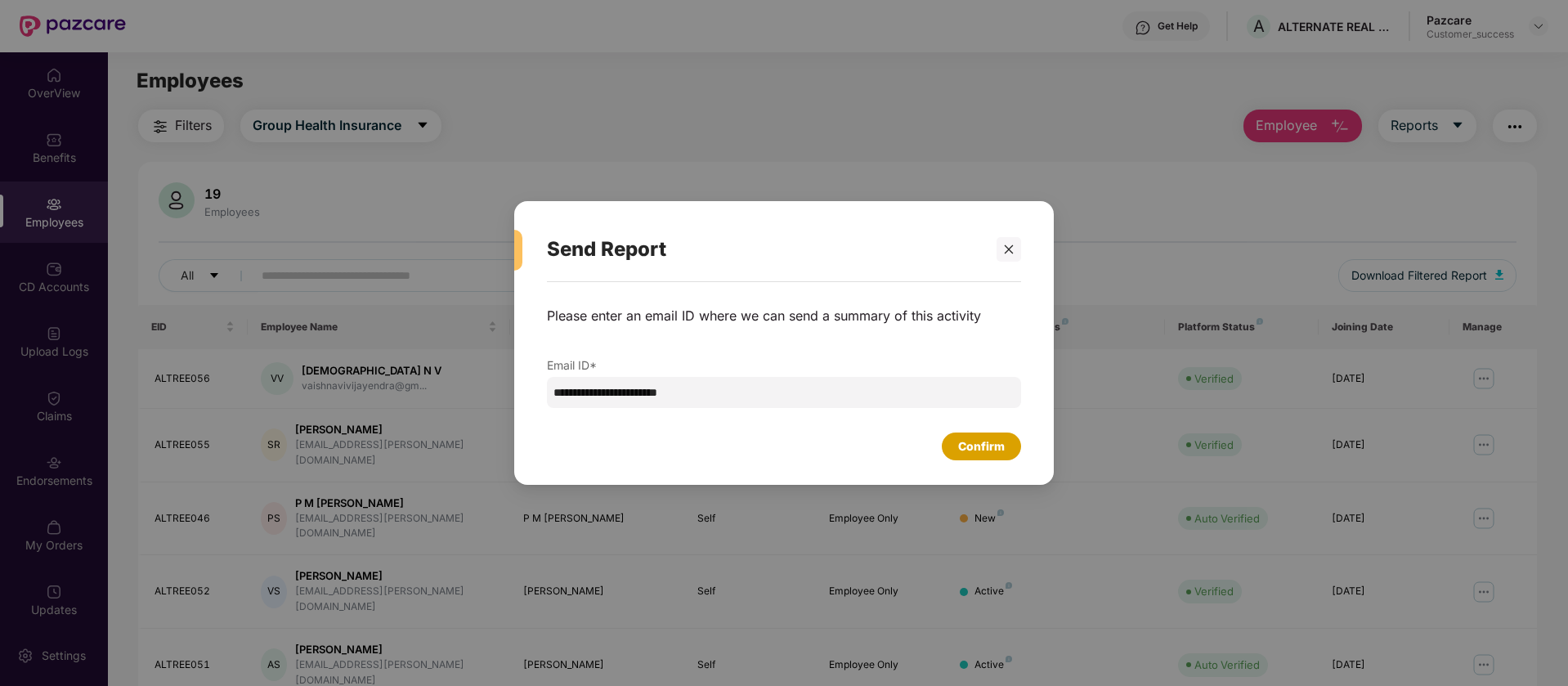
click at [962, 439] on div "Confirm" at bounding box center [981, 446] width 47 height 18
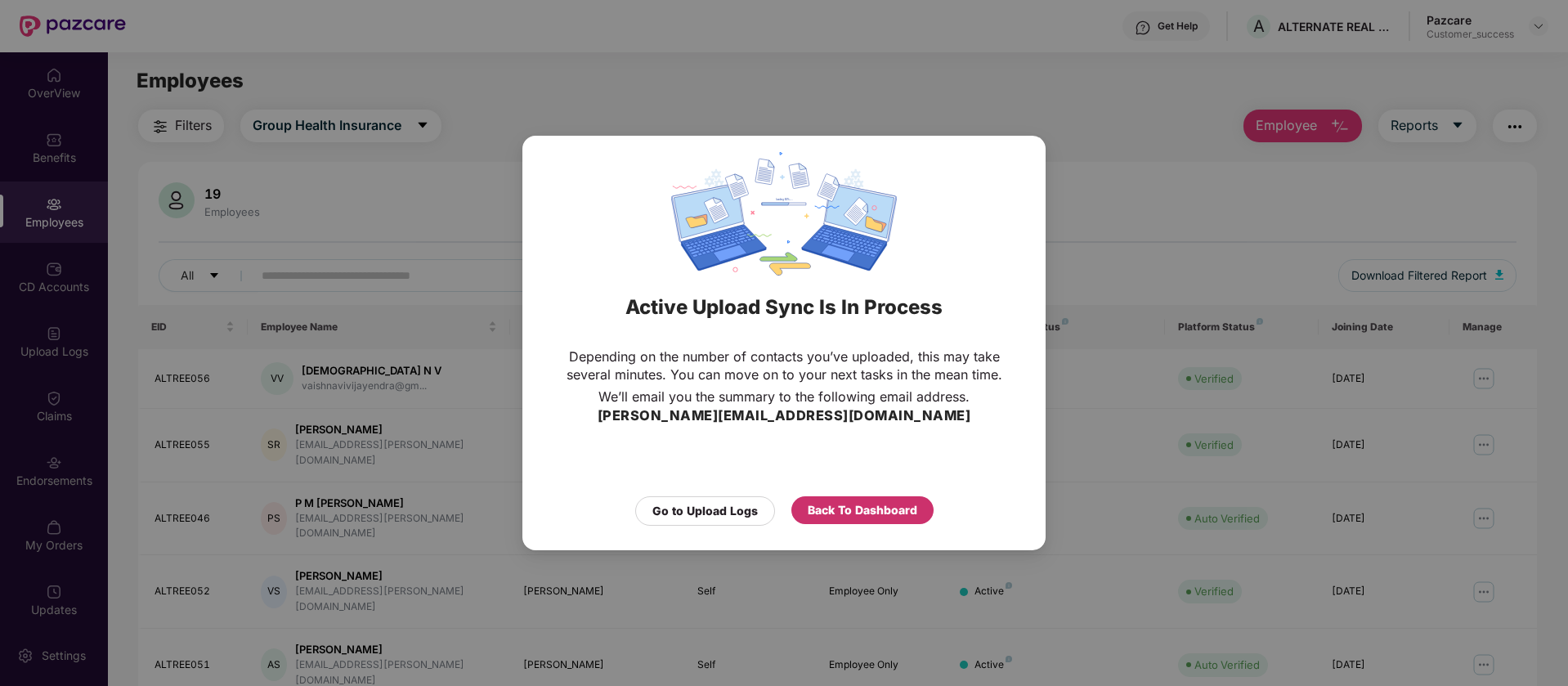
click at [827, 520] on div "Back To Dashboard" at bounding box center [863, 509] width 143 height 28
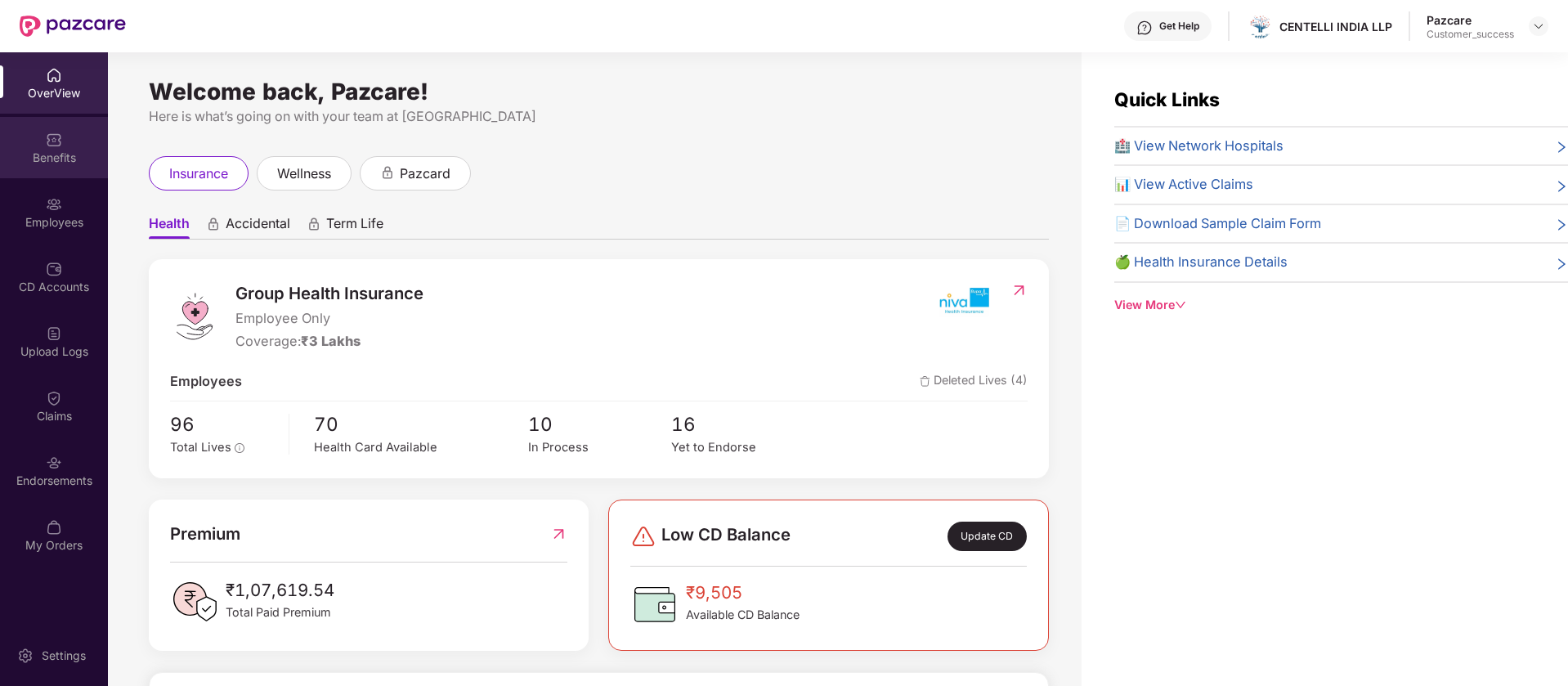
click at [72, 123] on div "Benefits" at bounding box center [53, 148] width 108 height 61
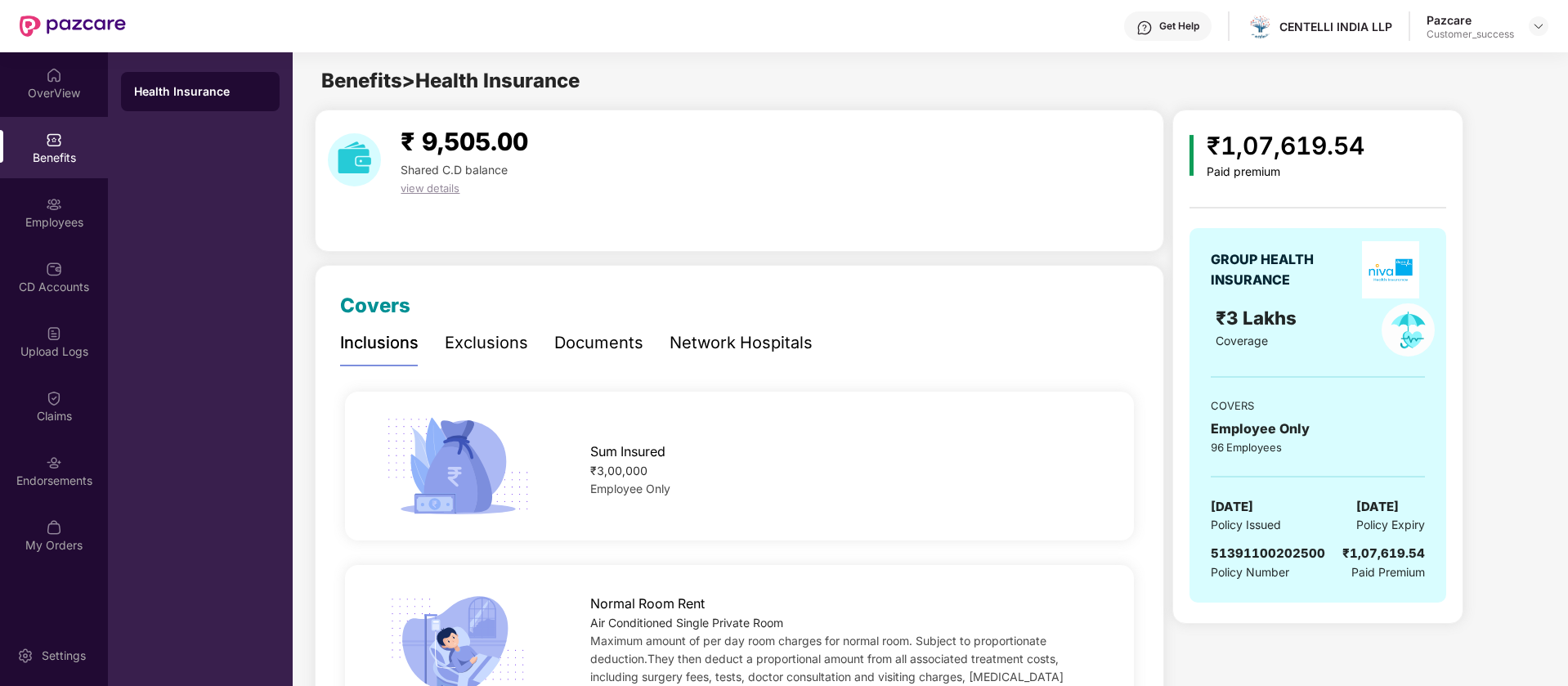
click at [1280, 547] on span "51391100202500" at bounding box center [1267, 553] width 115 height 15
copy span "51391100202500"
click at [1534, 25] on img at bounding box center [1537, 25] width 13 height 13
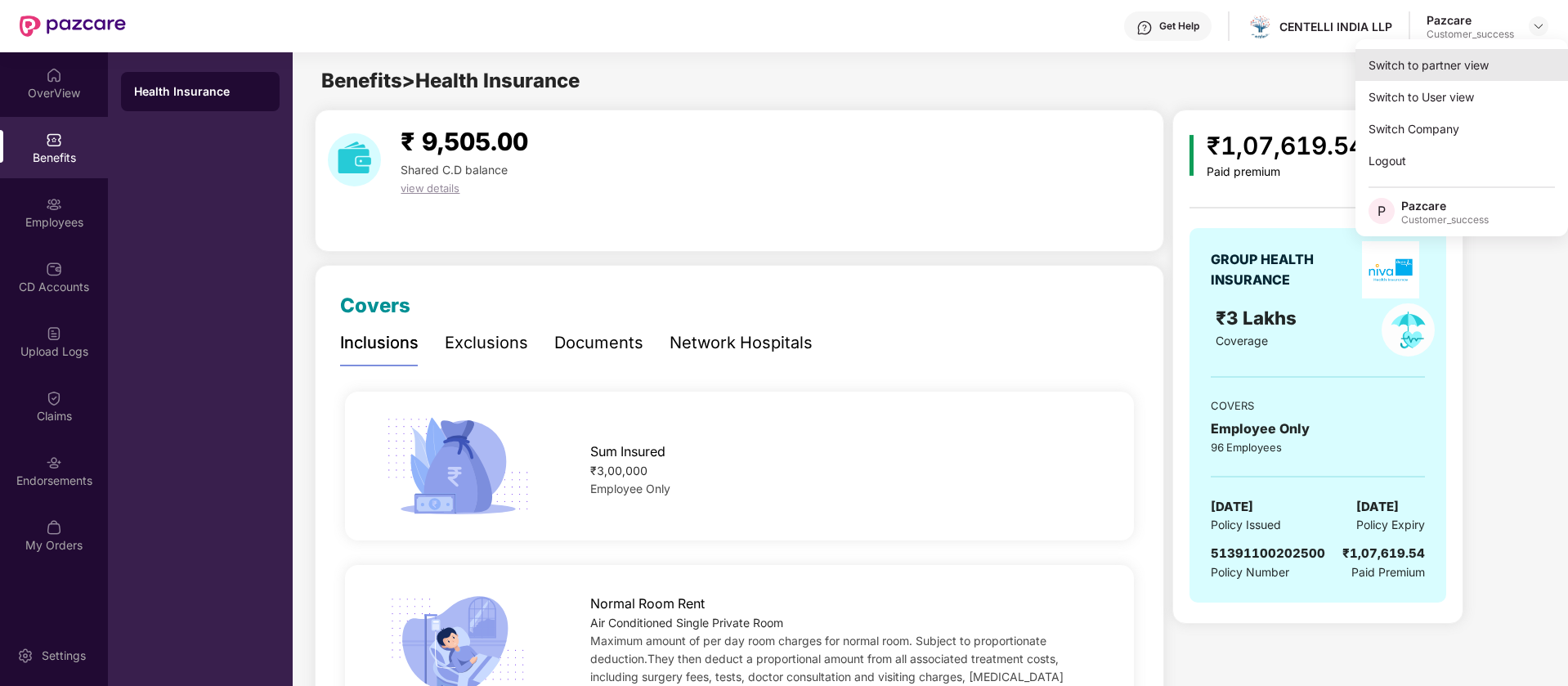
click at [1471, 65] on div "Switch to partner view" at bounding box center [1461, 65] width 212 height 32
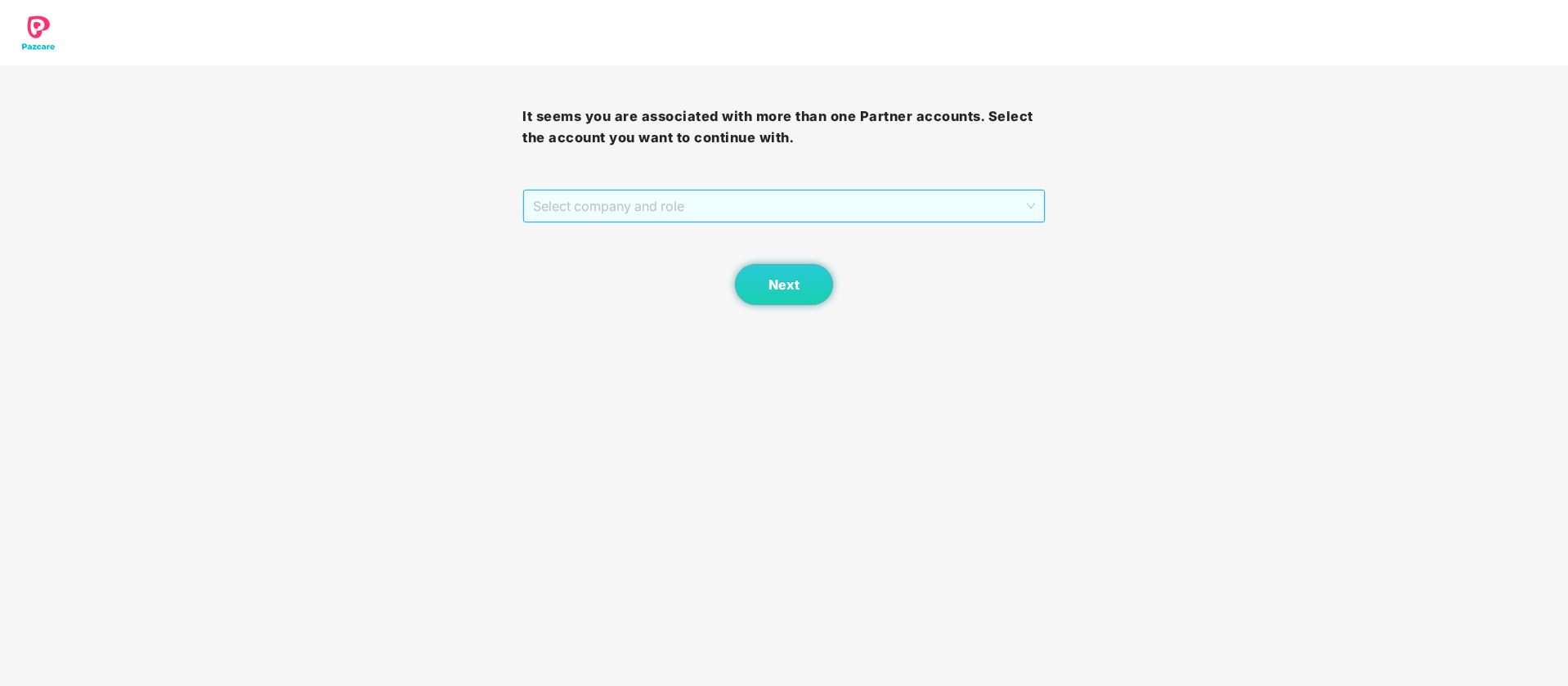
click at [806, 210] on span "Select company and role" at bounding box center [784, 205] width 501 height 31
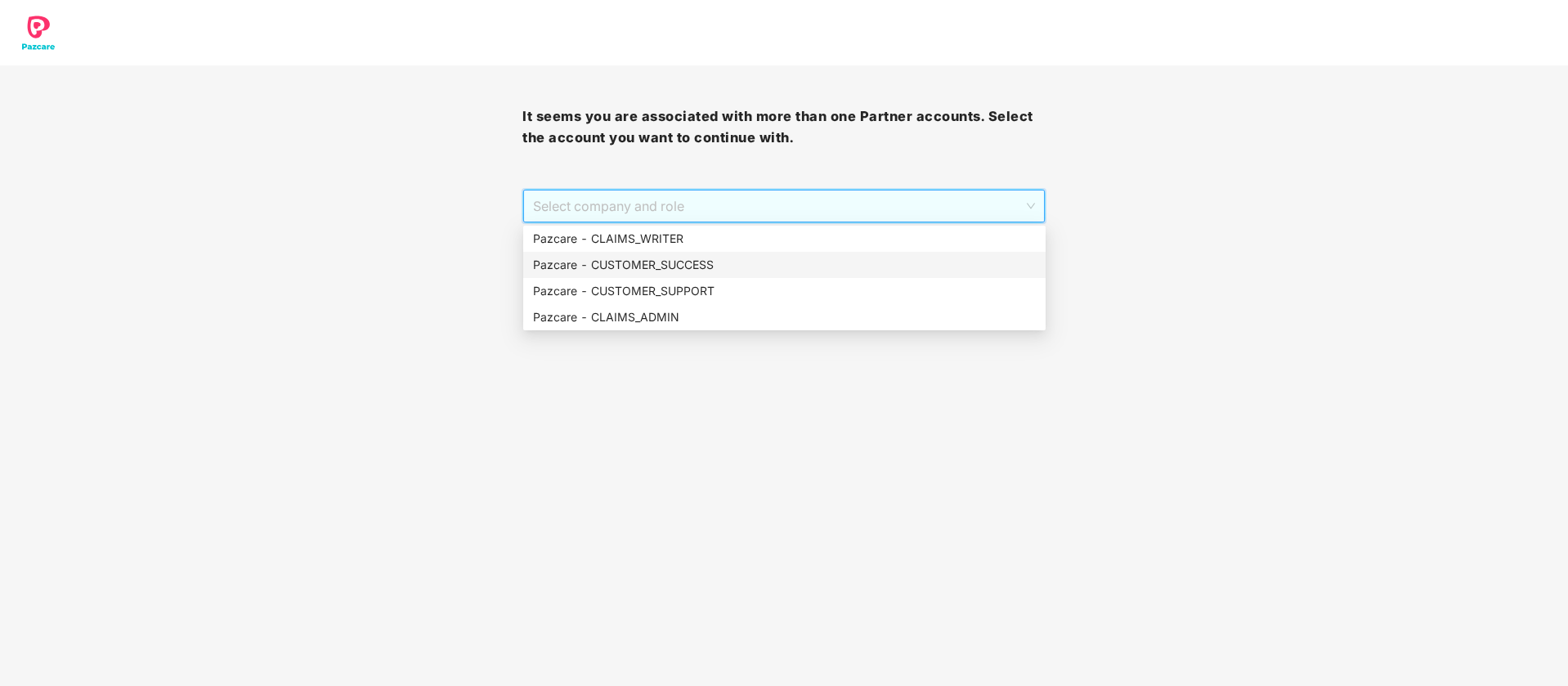
click at [726, 273] on div "Pazcare - CUSTOMER_SUCCESS" at bounding box center [784, 264] width 503 height 18
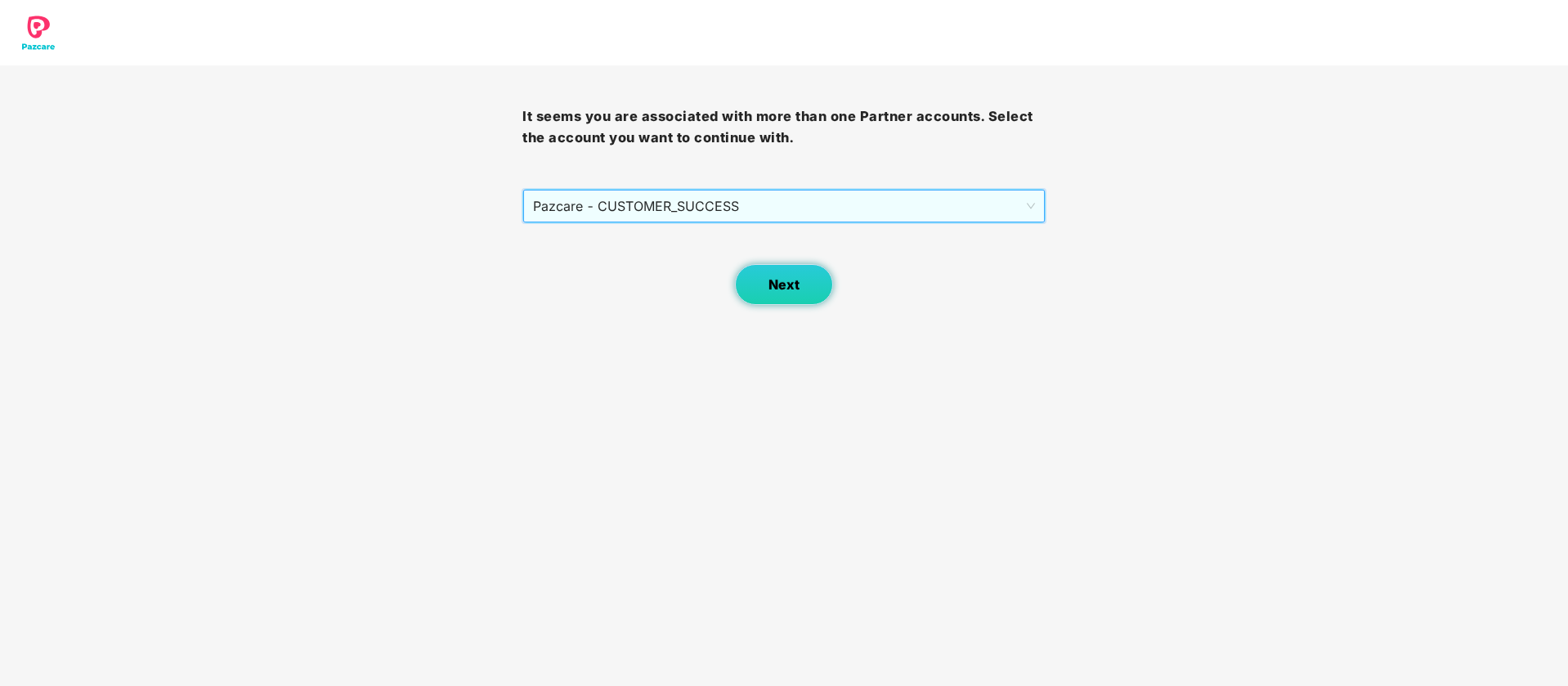
click at [780, 284] on span "Next" at bounding box center [784, 284] width 31 height 15
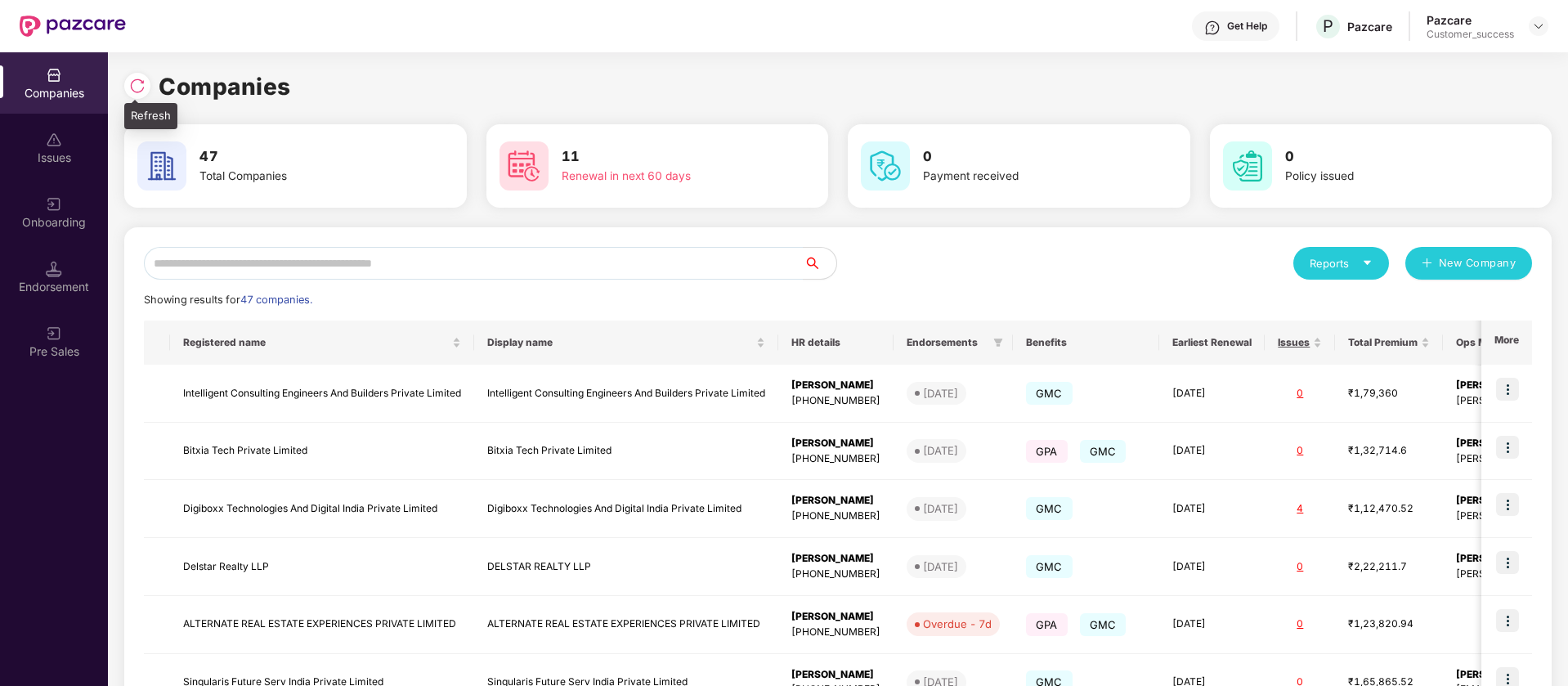
click at [141, 89] on img at bounding box center [137, 85] width 16 height 16
click at [488, 276] on input "text" at bounding box center [473, 263] width 660 height 33
paste input "*****"
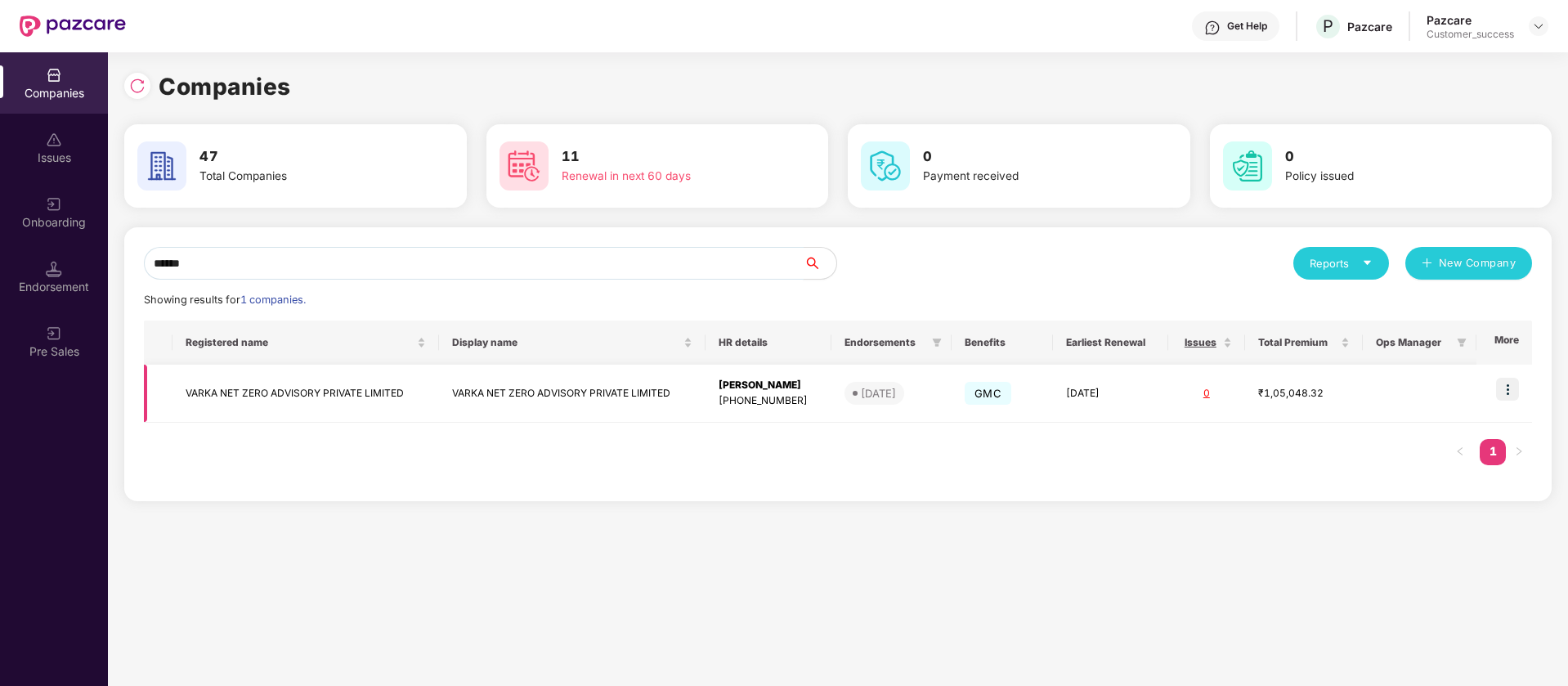
type input "*****"
click at [1511, 386] on img at bounding box center [1507, 389] width 23 height 23
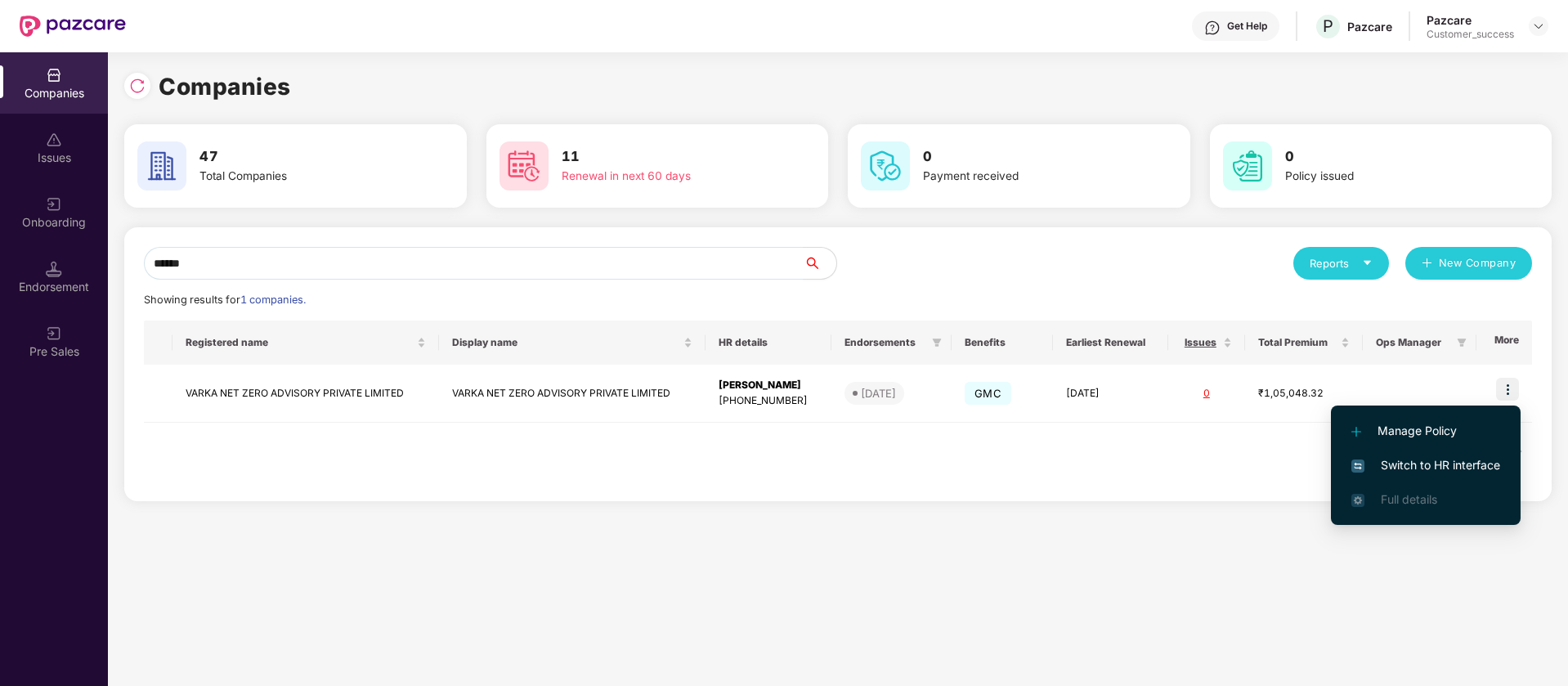
click at [1436, 464] on span "Switch to HR interface" at bounding box center [1425, 464] width 149 height 18
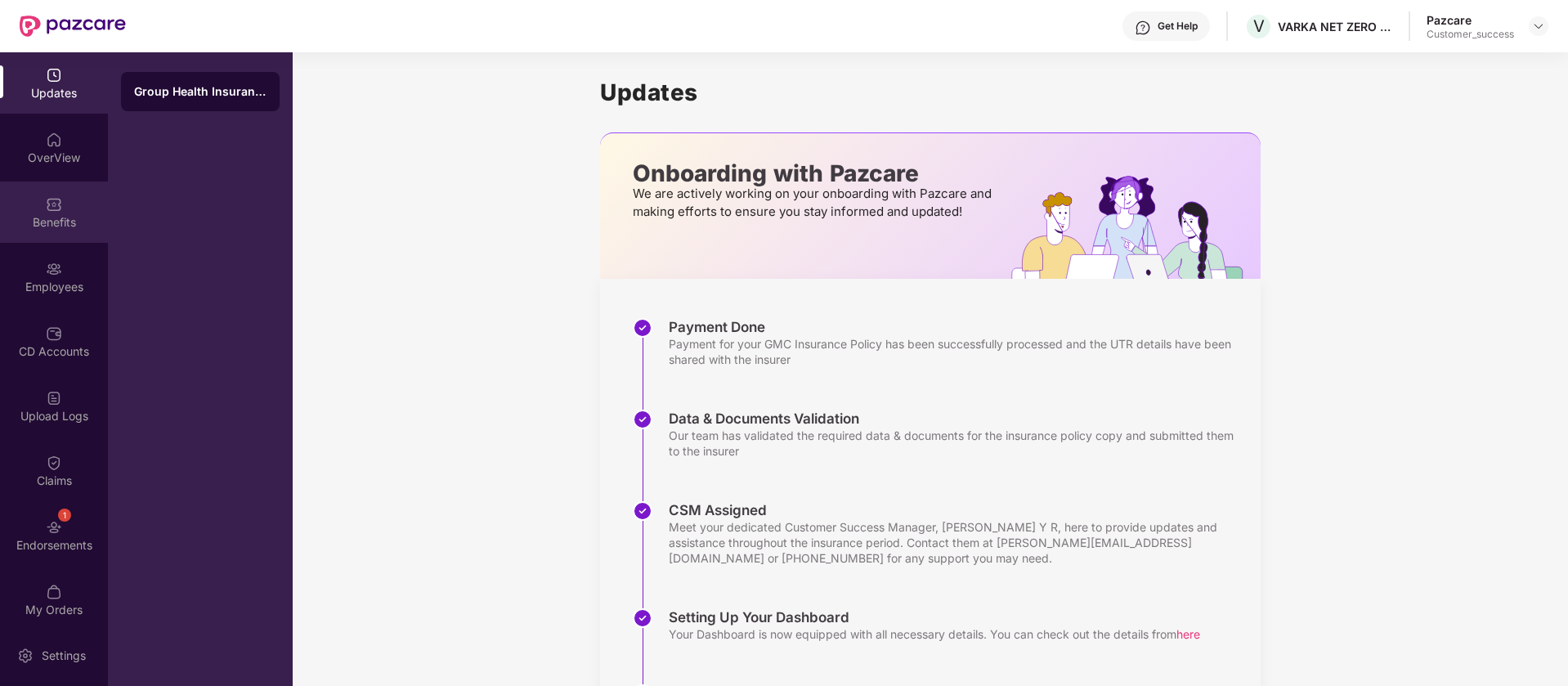
click at [73, 185] on div "Benefits" at bounding box center [53, 212] width 108 height 61
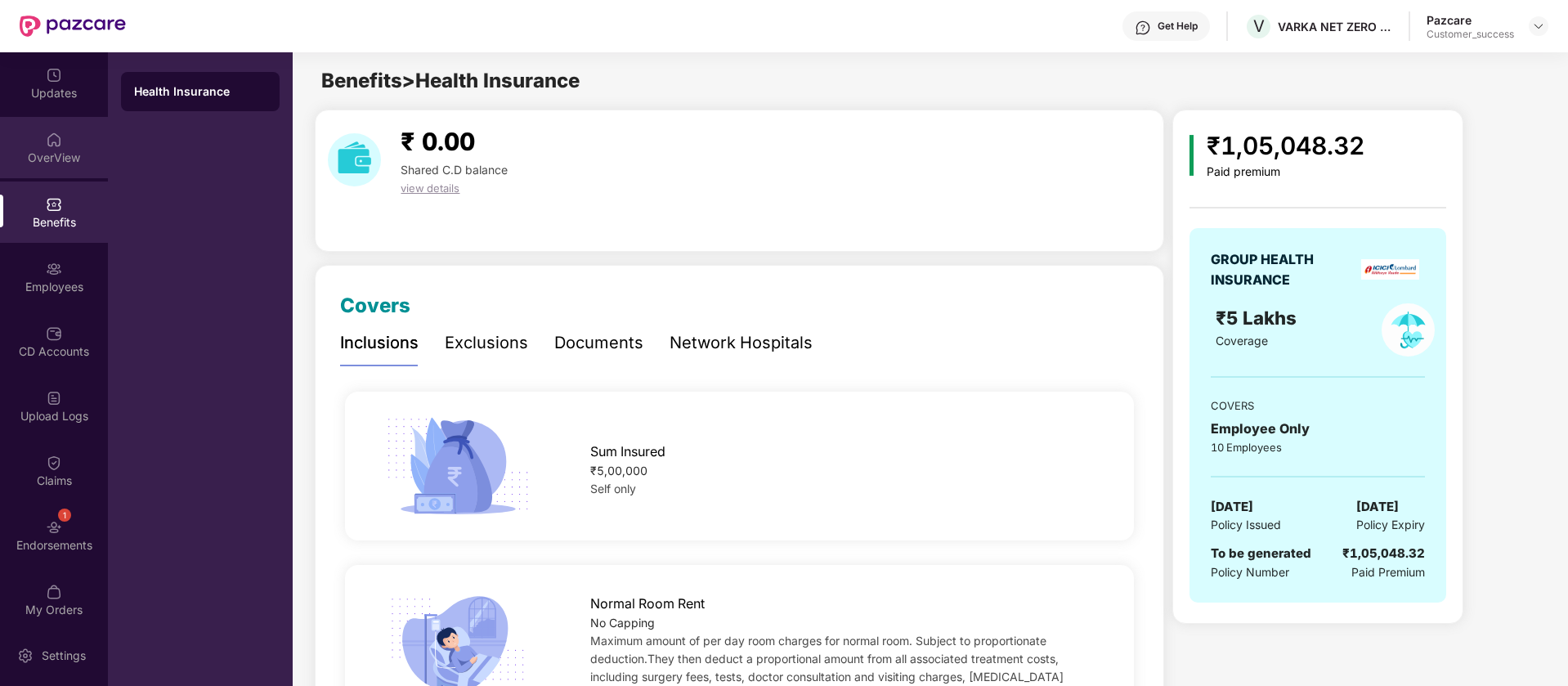
click at [87, 153] on div "OverView" at bounding box center [53, 157] width 108 height 16
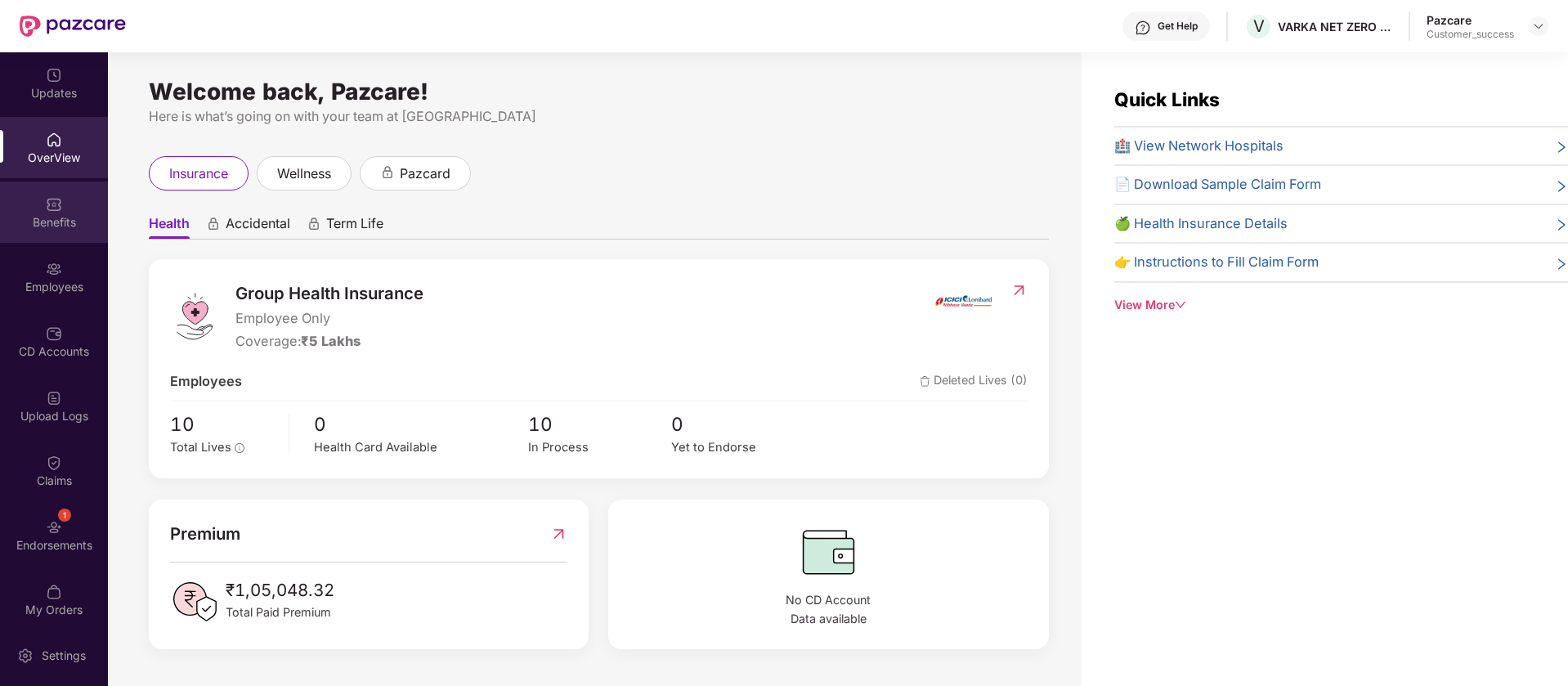
click at [65, 216] on div "Benefits" at bounding box center [53, 222] width 108 height 16
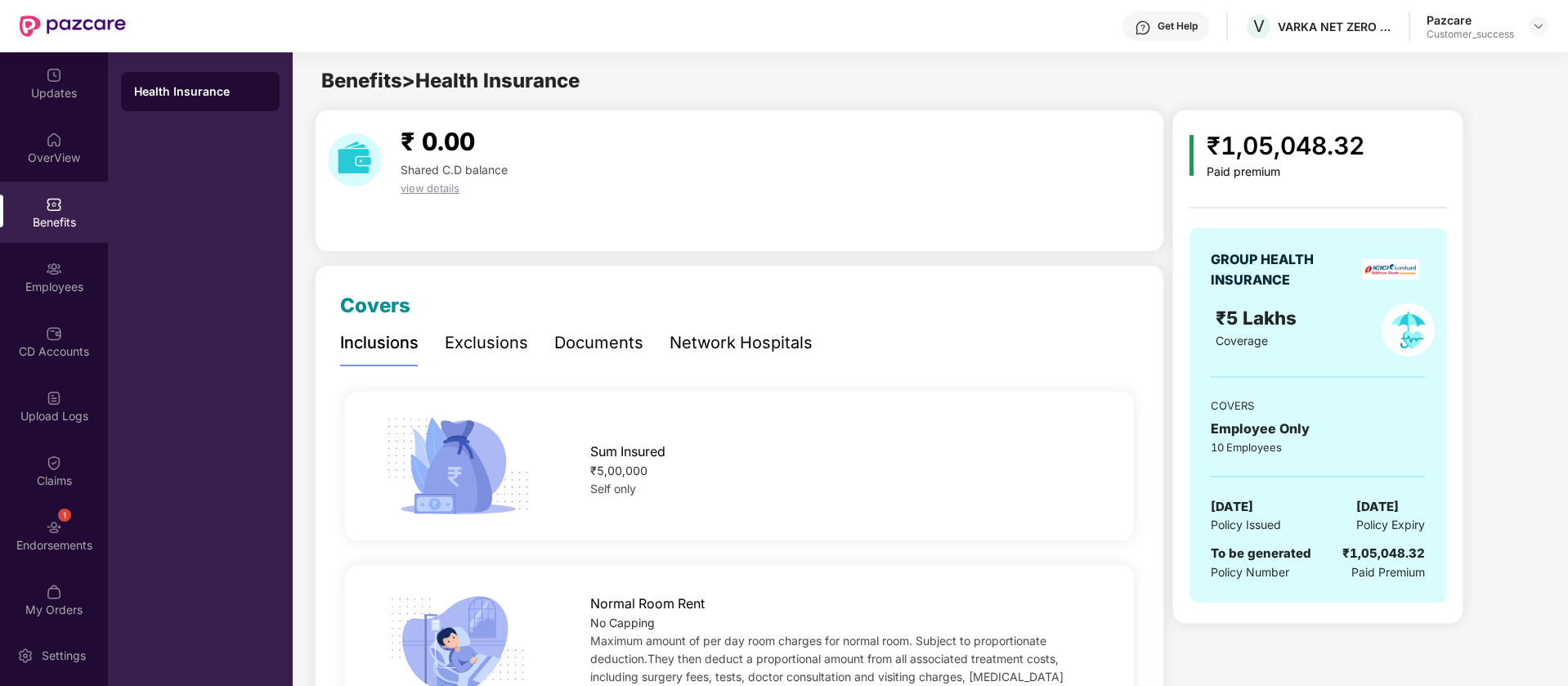
click at [496, 347] on div "Exclusions" at bounding box center [486, 343] width 83 height 25
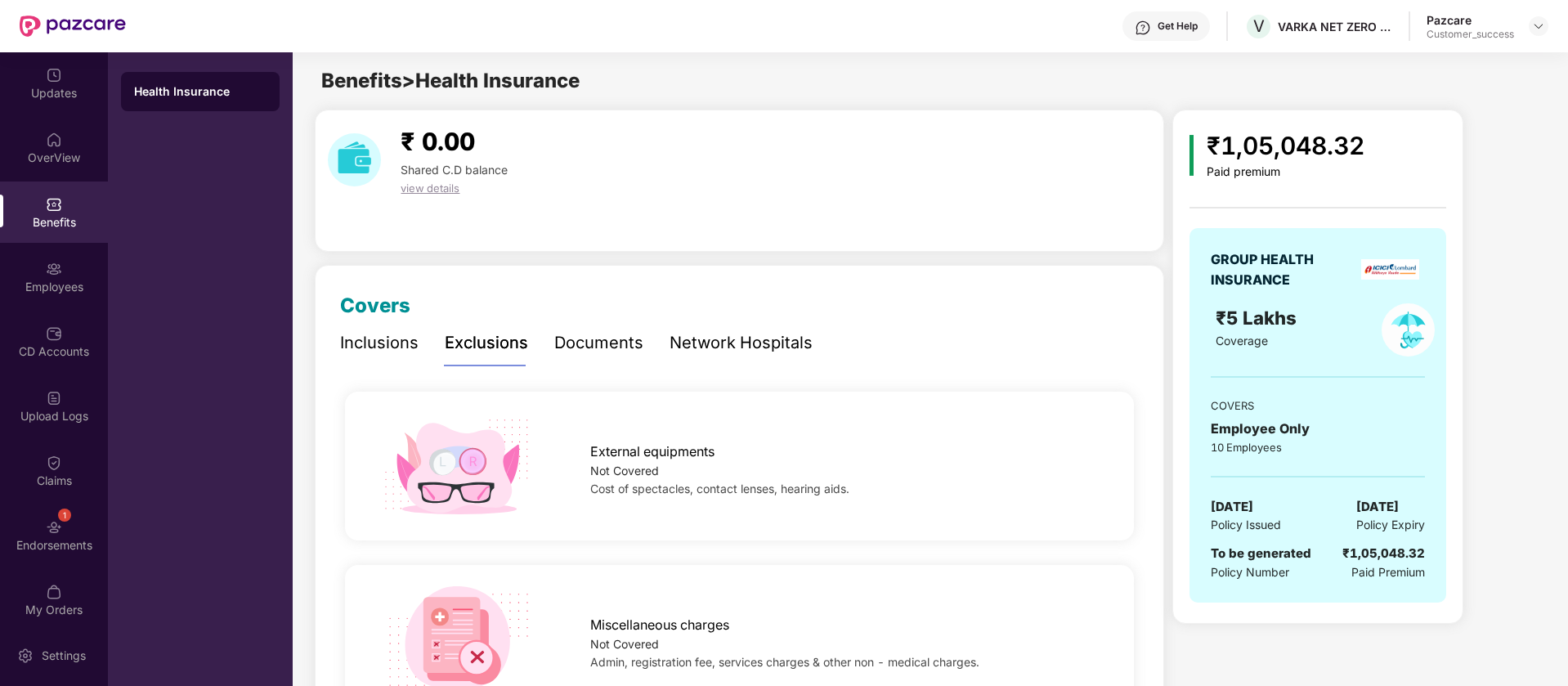
click at [621, 342] on div "Documents" at bounding box center [599, 343] width 89 height 25
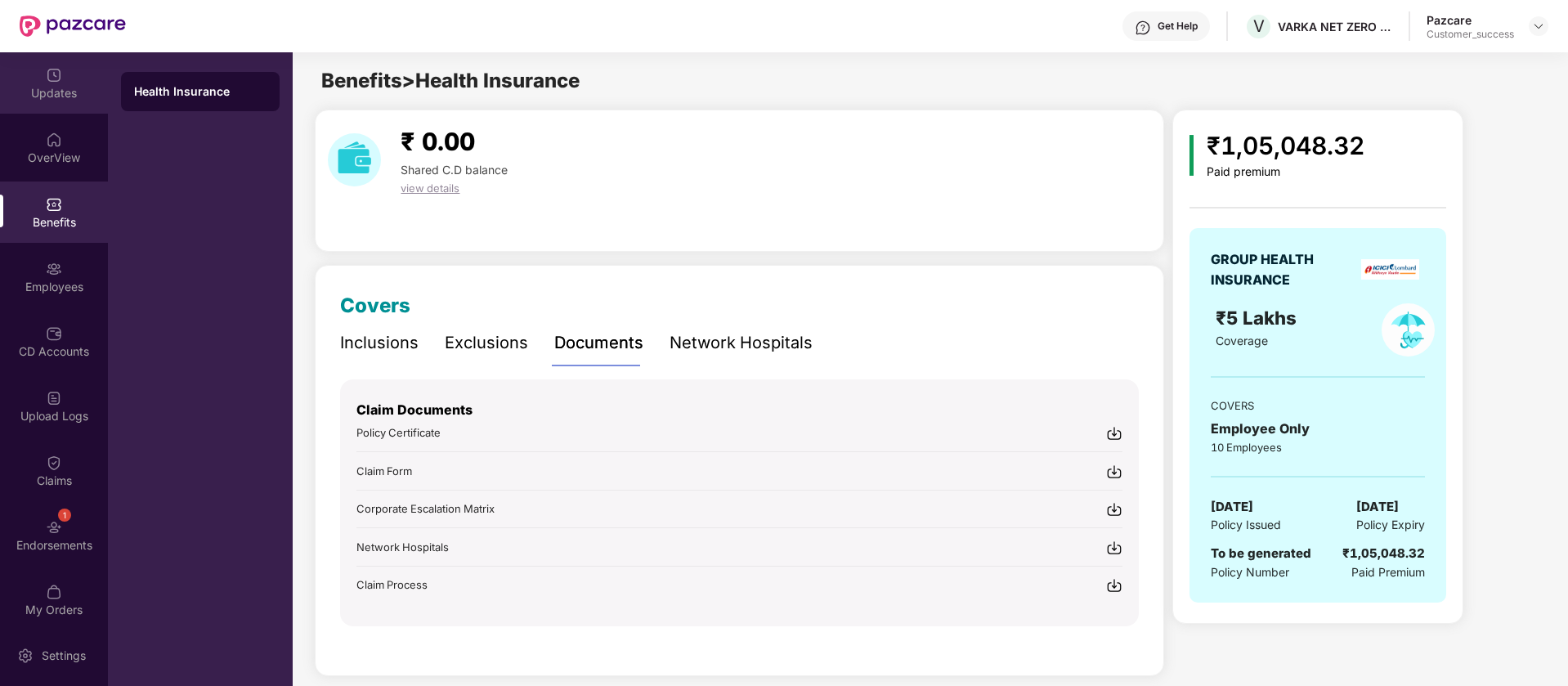
click at [66, 73] on div "Updates" at bounding box center [53, 83] width 108 height 61
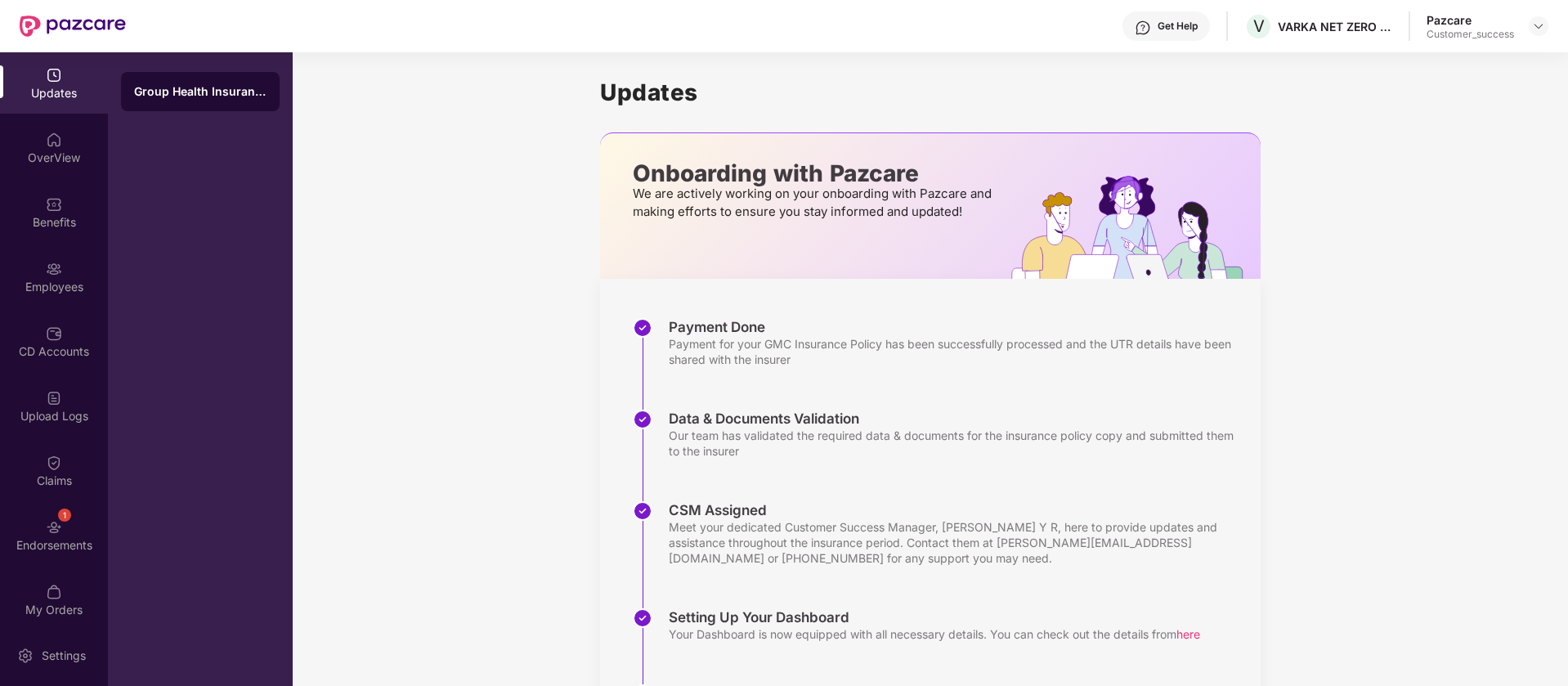
click at [44, 85] on div "Updates" at bounding box center [53, 93] width 108 height 16
click at [62, 215] on div "Benefits" at bounding box center [53, 222] width 108 height 16
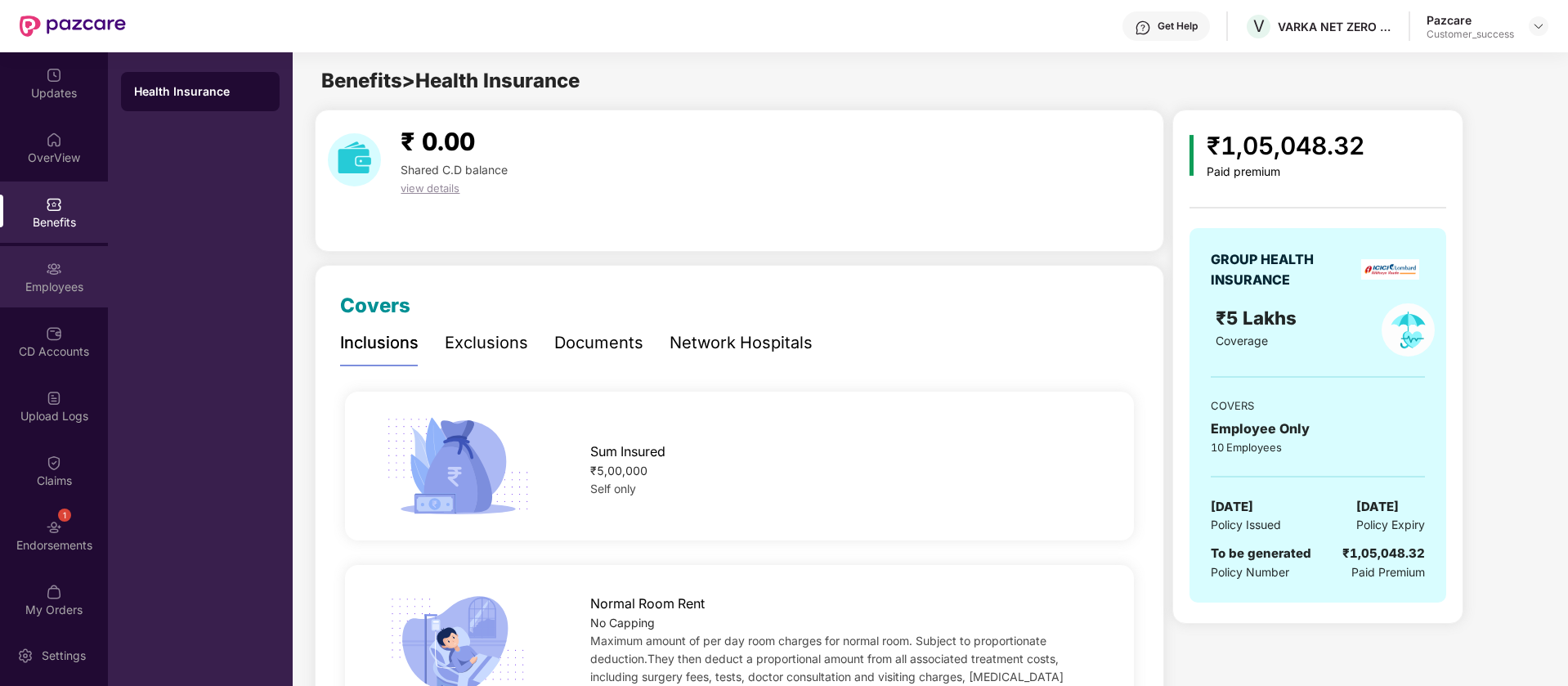
click at [70, 284] on div "Employees" at bounding box center [53, 286] width 108 height 16
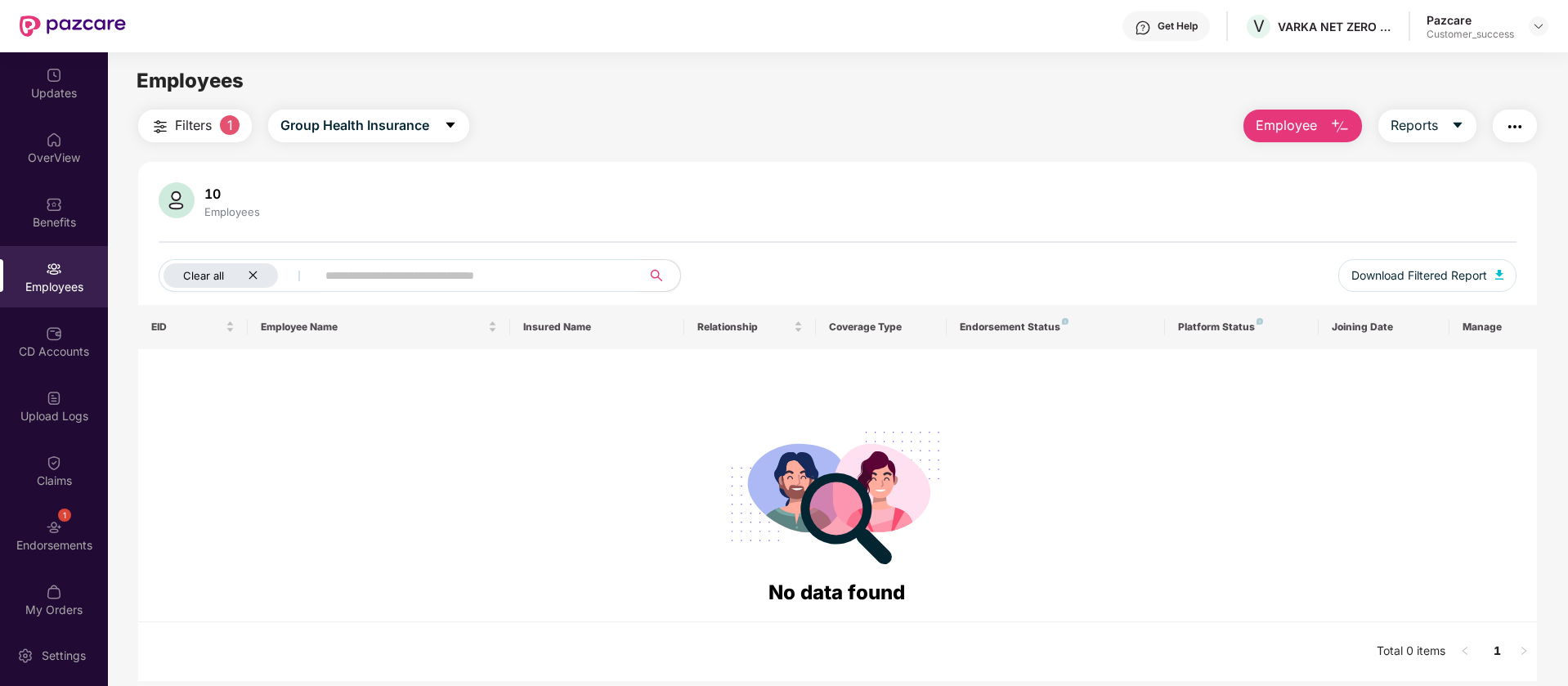
click at [250, 273] on icon "close" at bounding box center [253, 276] width 8 height 8
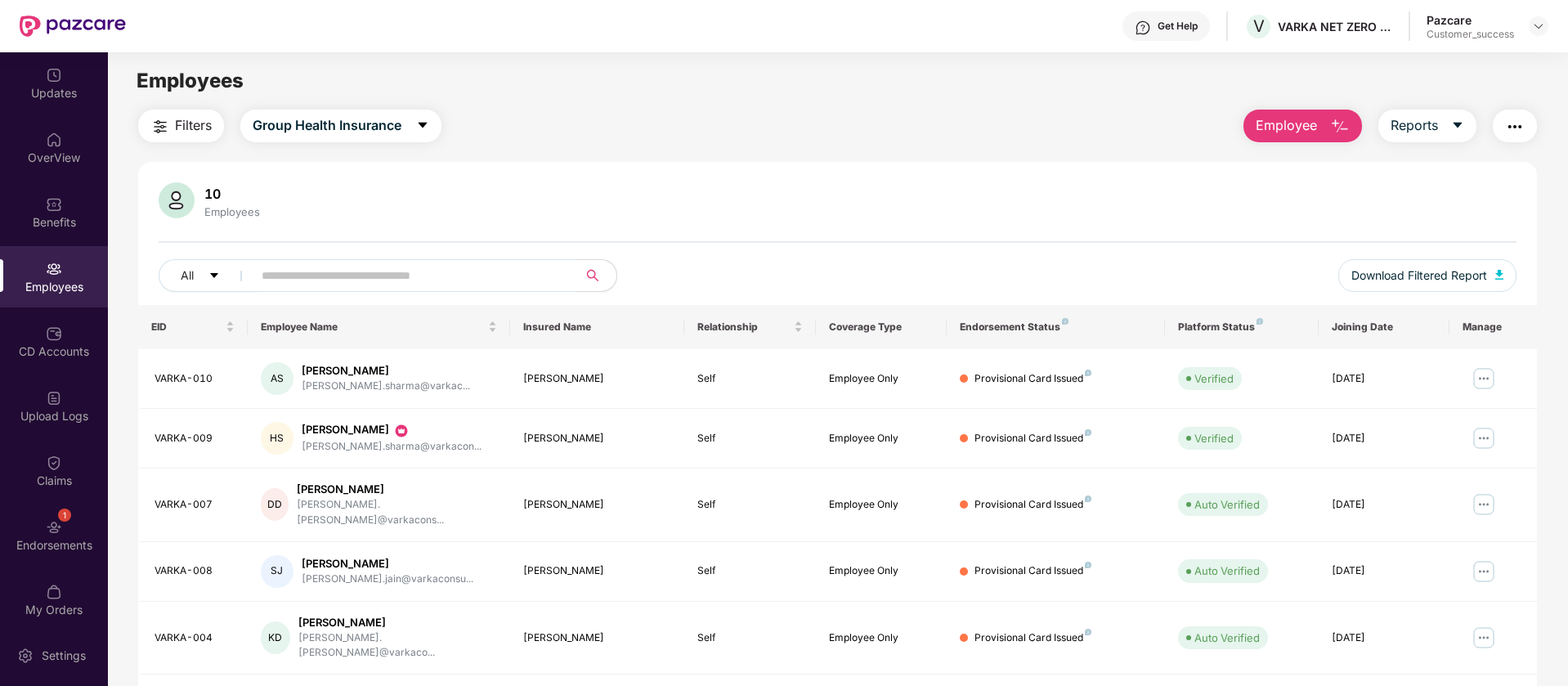
click at [1301, 121] on span "Employee" at bounding box center [1286, 126] width 61 height 20
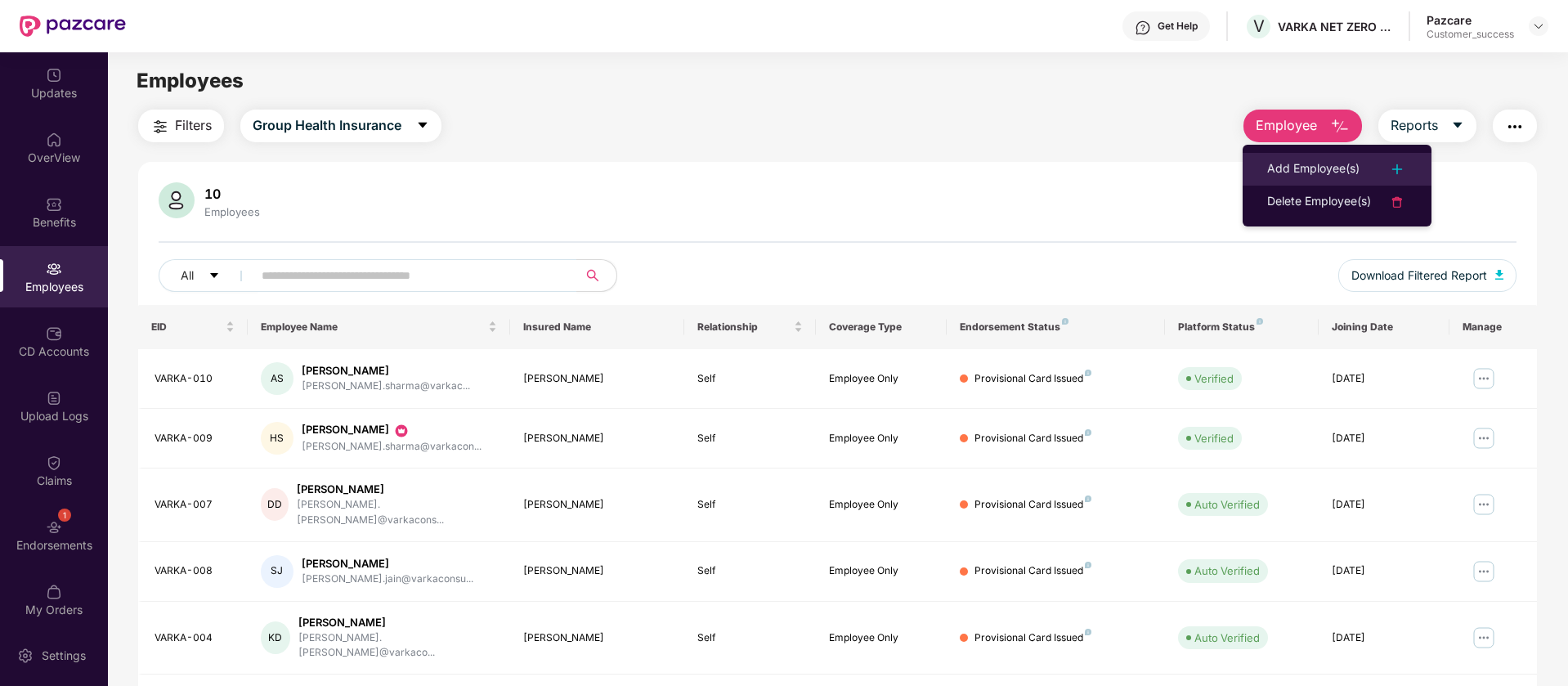
click at [1257, 165] on li "Add Employee(s)" at bounding box center [1336, 169] width 188 height 33
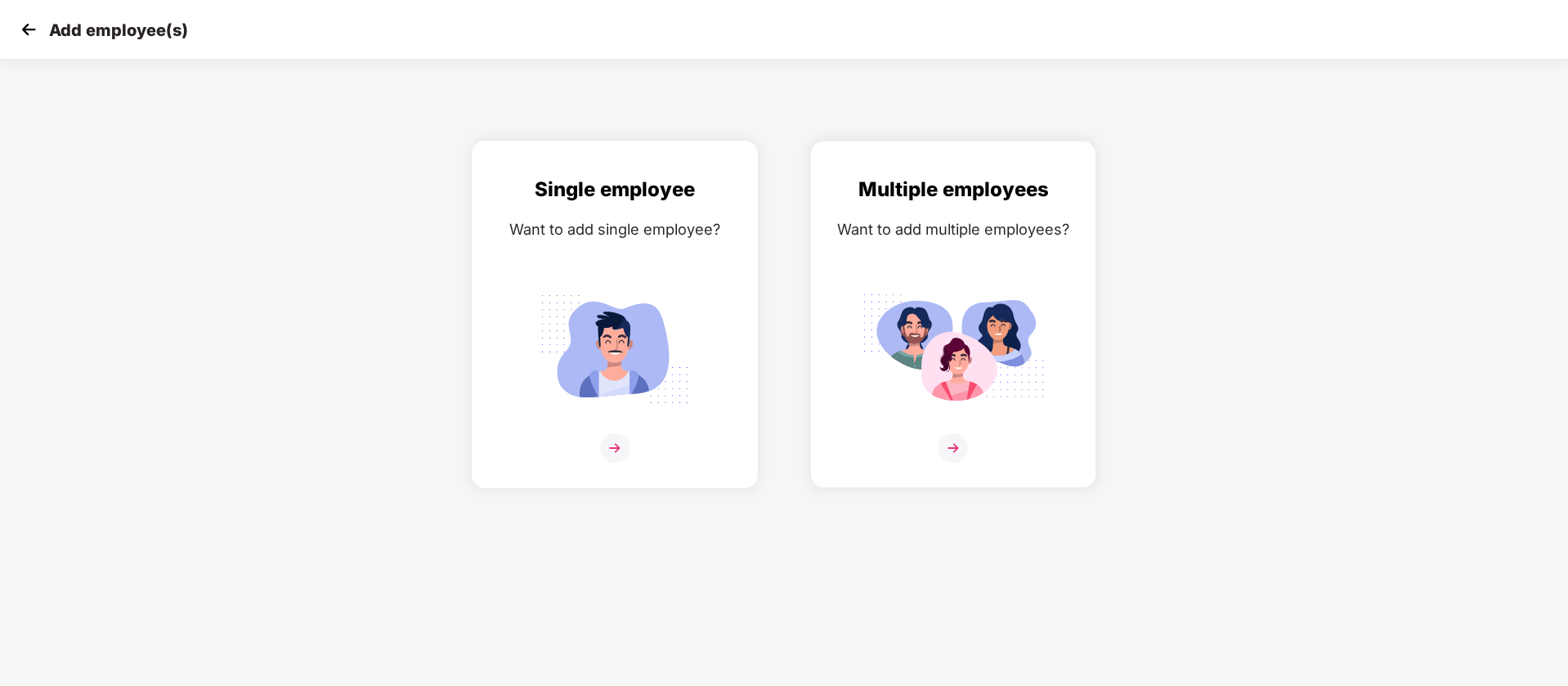
click at [630, 262] on div "Single employee Want to add single employee?" at bounding box center [615, 329] width 252 height 309
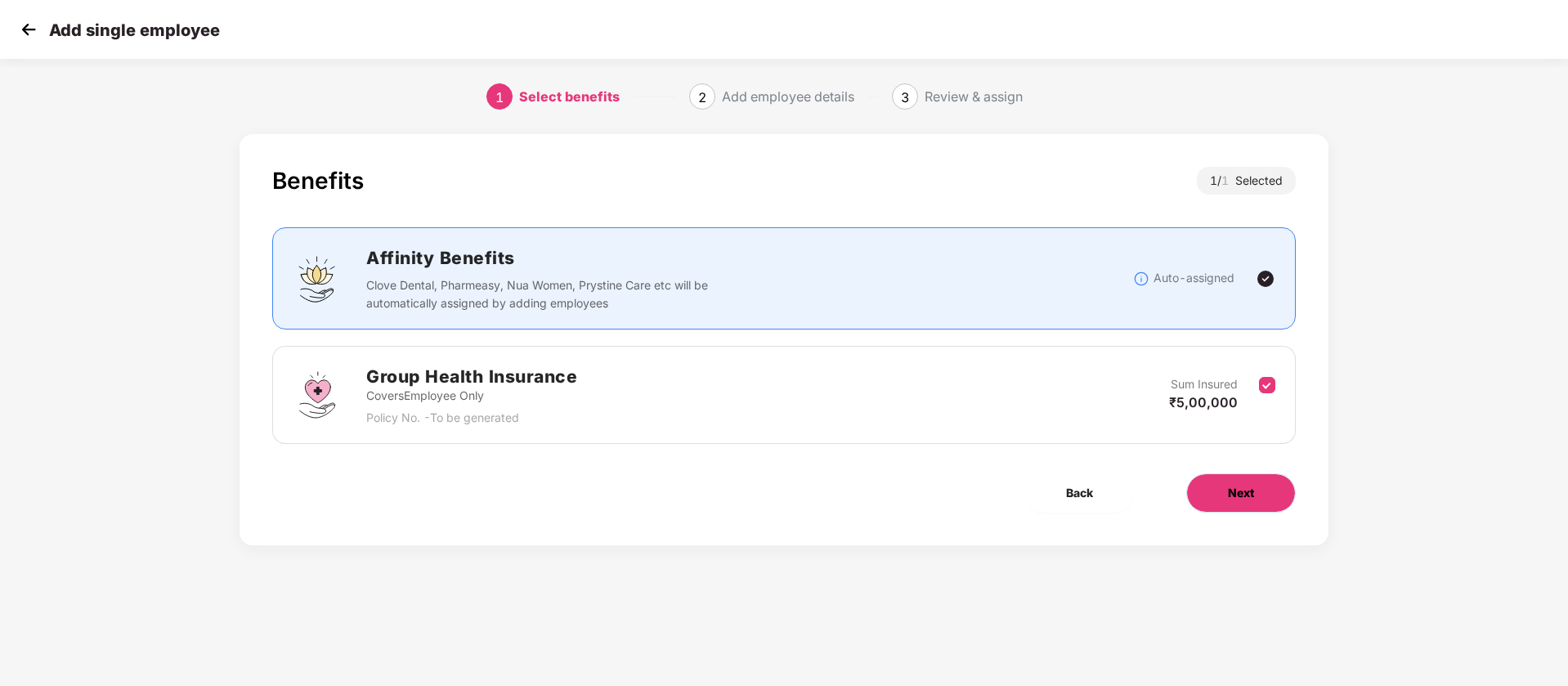
click at [1208, 505] on button "Next" at bounding box center [1240, 492] width 110 height 39
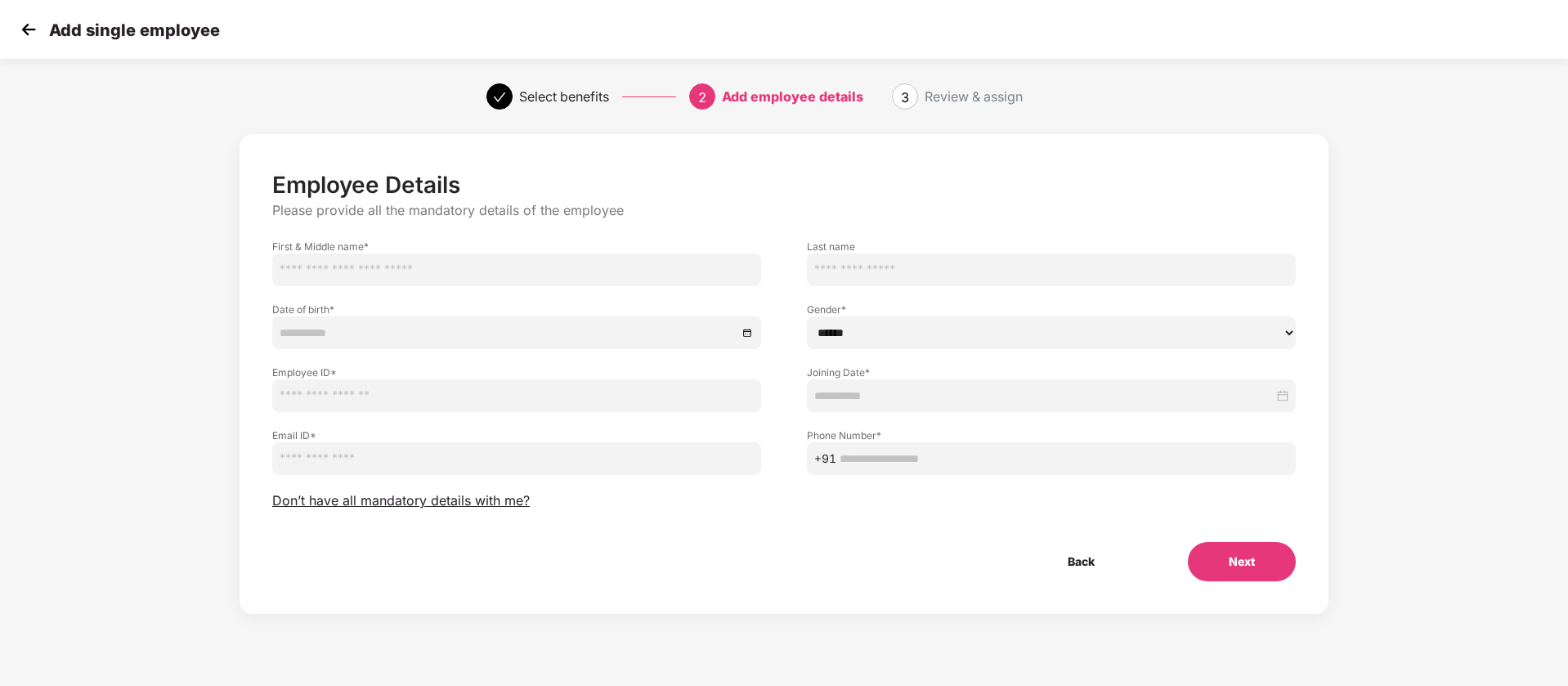
click at [609, 275] on input "text" at bounding box center [517, 269] width 489 height 33
paste input "**********"
type input "**********"
click at [521, 401] on input "text" at bounding box center [517, 396] width 489 height 33
paste input "*********"
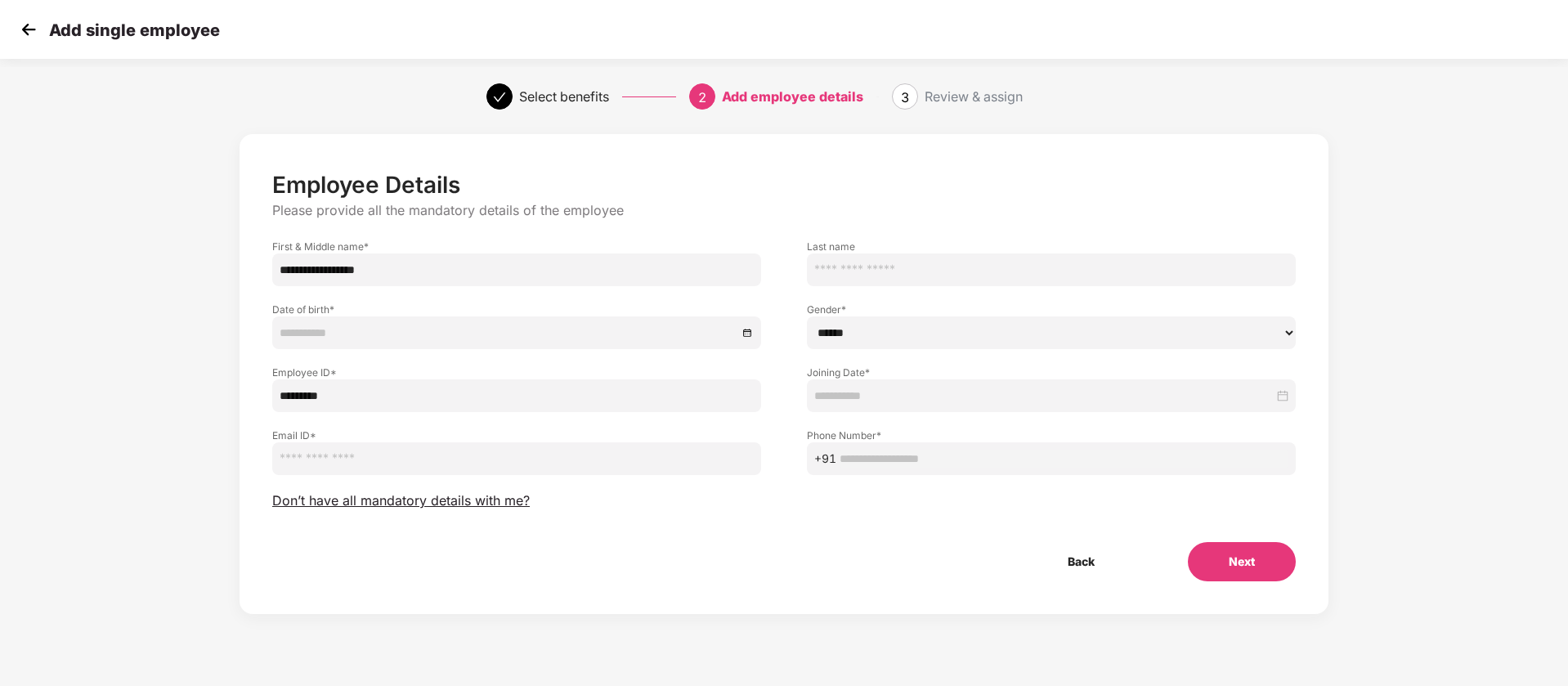
type input "*********"
drag, startPoint x: 692, startPoint y: 404, endPoint x: 656, endPoint y: 400, distance: 36.2
click at [656, 400] on input "*********" at bounding box center [517, 396] width 489 height 33
click at [846, 335] on select "****** **** ******" at bounding box center [1051, 333] width 489 height 33
select select "******"
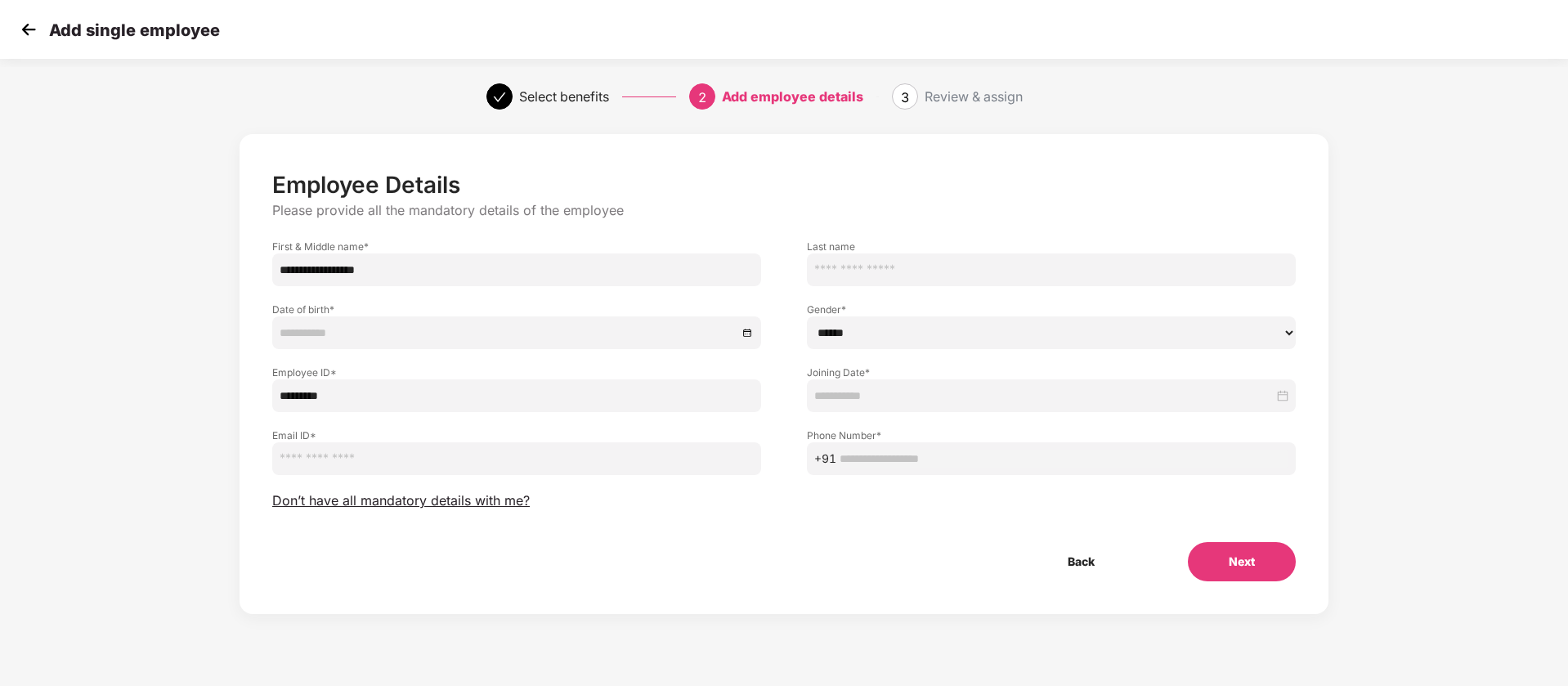
click at [806, 317] on select "****** **** ******" at bounding box center [1051, 333] width 489 height 33
click at [889, 264] on input "text" at bounding box center [1051, 269] width 489 height 33
drag, startPoint x: 459, startPoint y: 274, endPoint x: 327, endPoint y: 269, distance: 132.1
click at [327, 269] on input "**********" at bounding box center [517, 269] width 489 height 33
type input "*******"
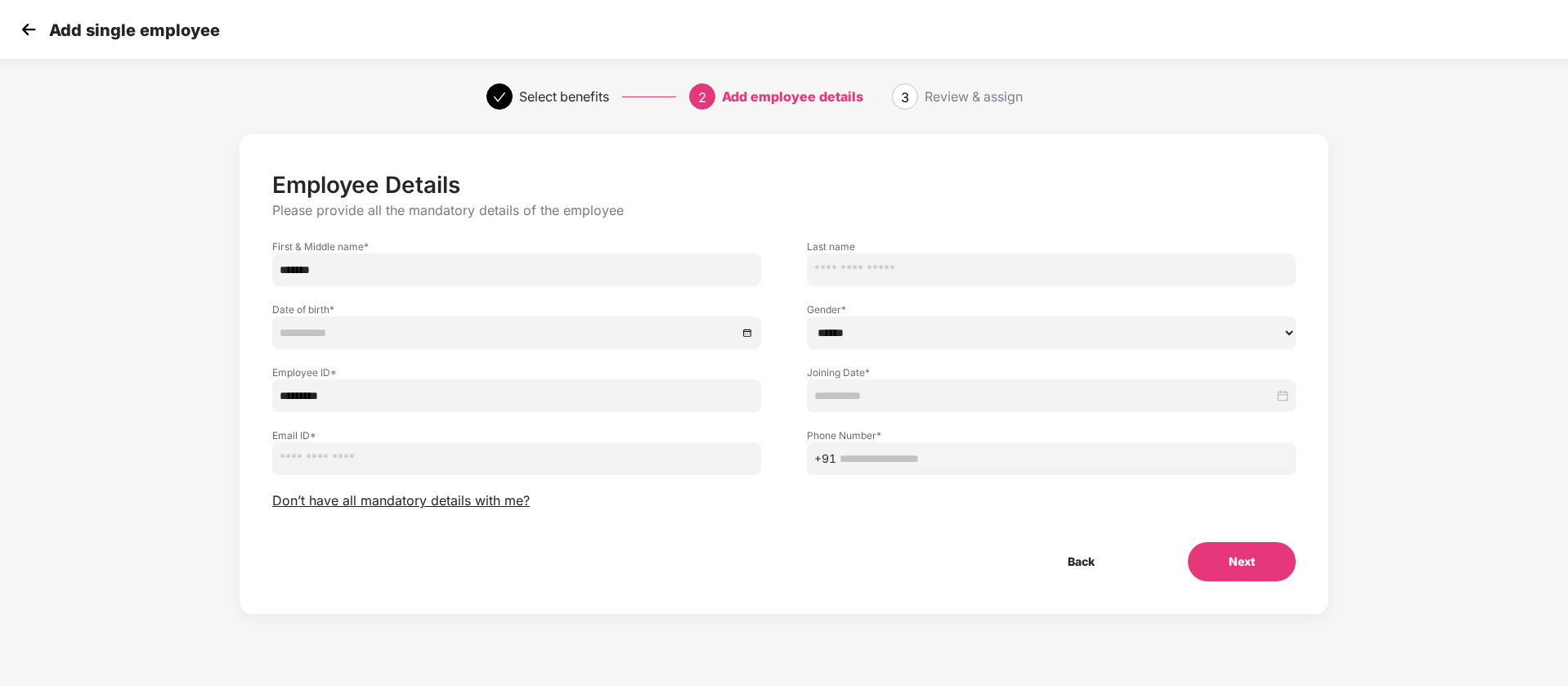
click at [861, 260] on input "text" at bounding box center [1051, 269] width 489 height 33
paste input "**********"
type input "**********"
click at [493, 467] on input "email" at bounding box center [517, 458] width 489 height 33
paste input "**********"
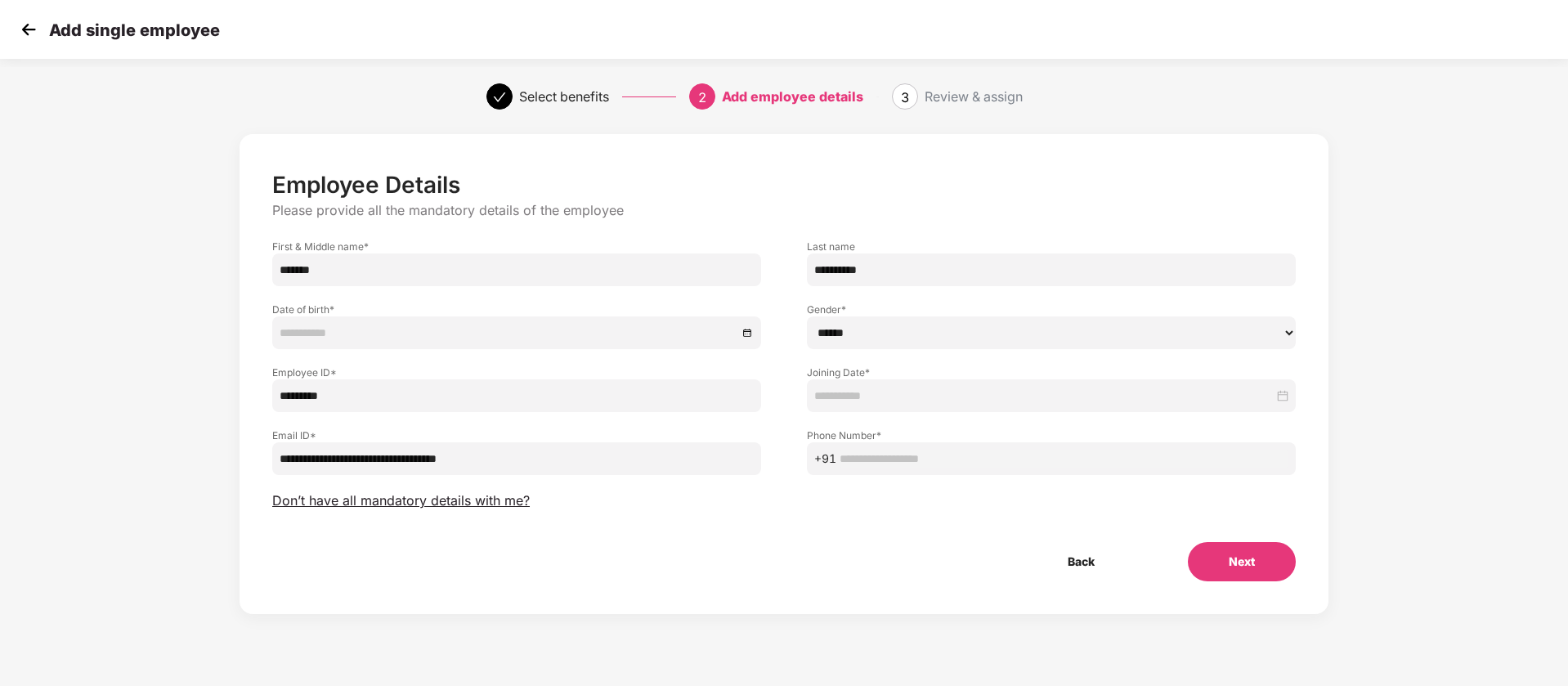
type input "**********"
click at [865, 452] on input "text" at bounding box center [1064, 458] width 449 height 18
paste input "**********"
type input "**********"
click at [827, 390] on input at bounding box center [1043, 395] width 459 height 18
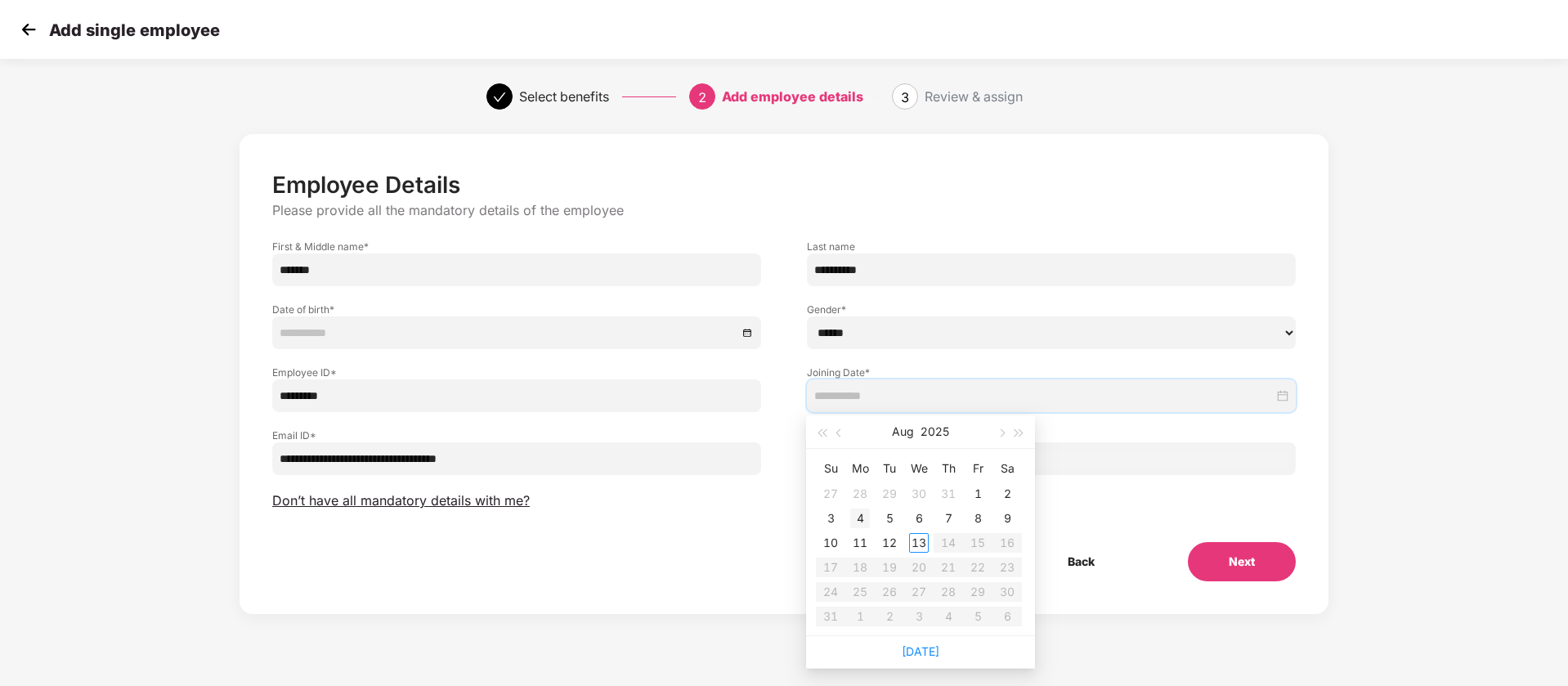
type input "**********"
click at [864, 520] on div "4" at bounding box center [859, 518] width 20 height 20
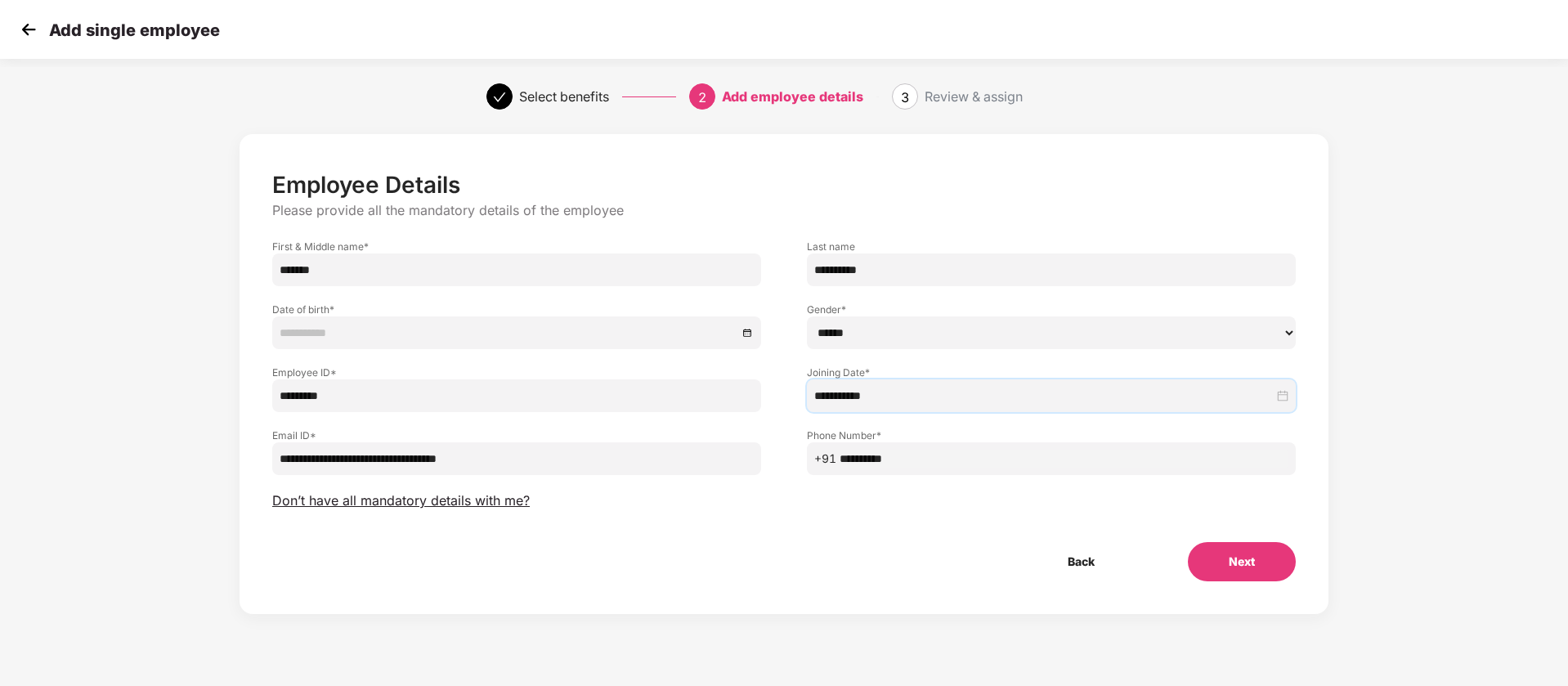
click at [748, 333] on div at bounding box center [516, 332] width 474 height 18
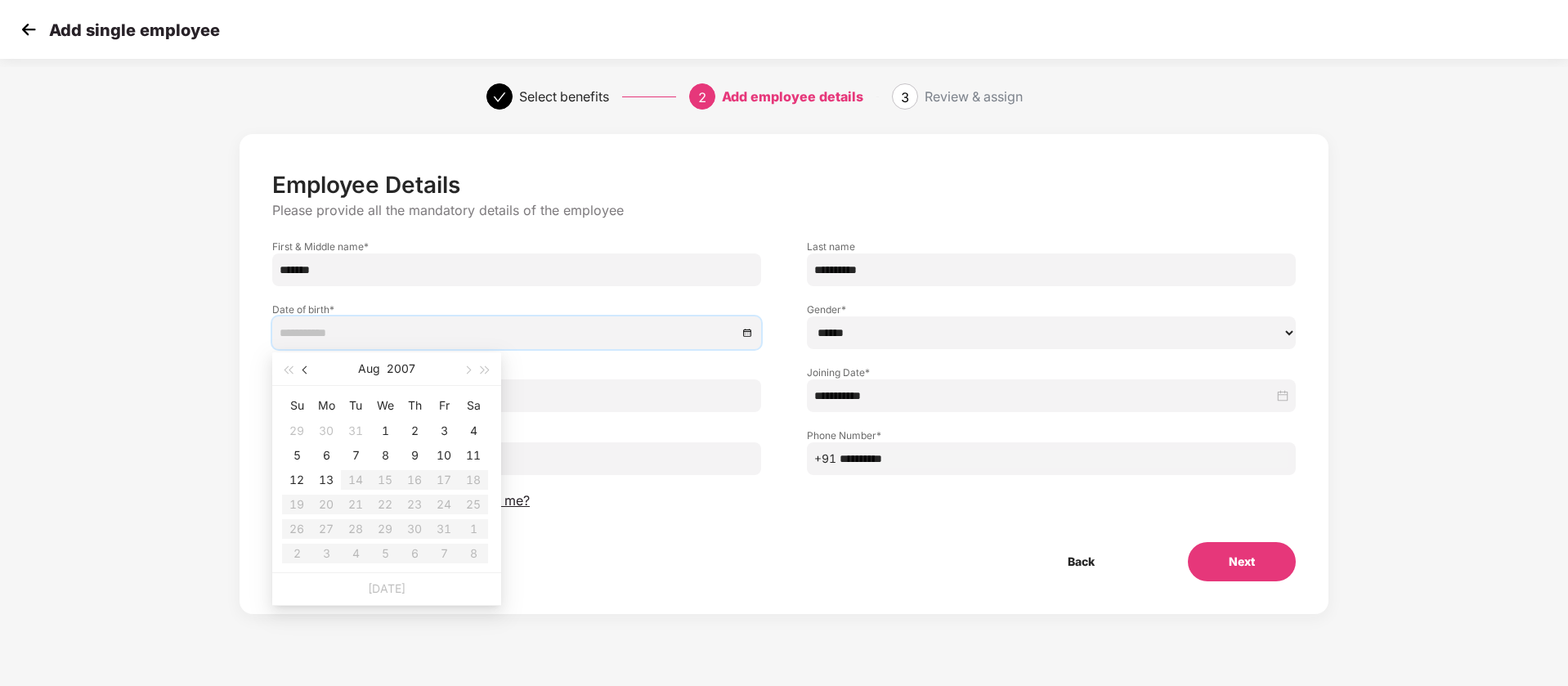
click at [308, 368] on span "button" at bounding box center [306, 370] width 8 height 8
click at [399, 368] on button "2007" at bounding box center [409, 368] width 29 height 33
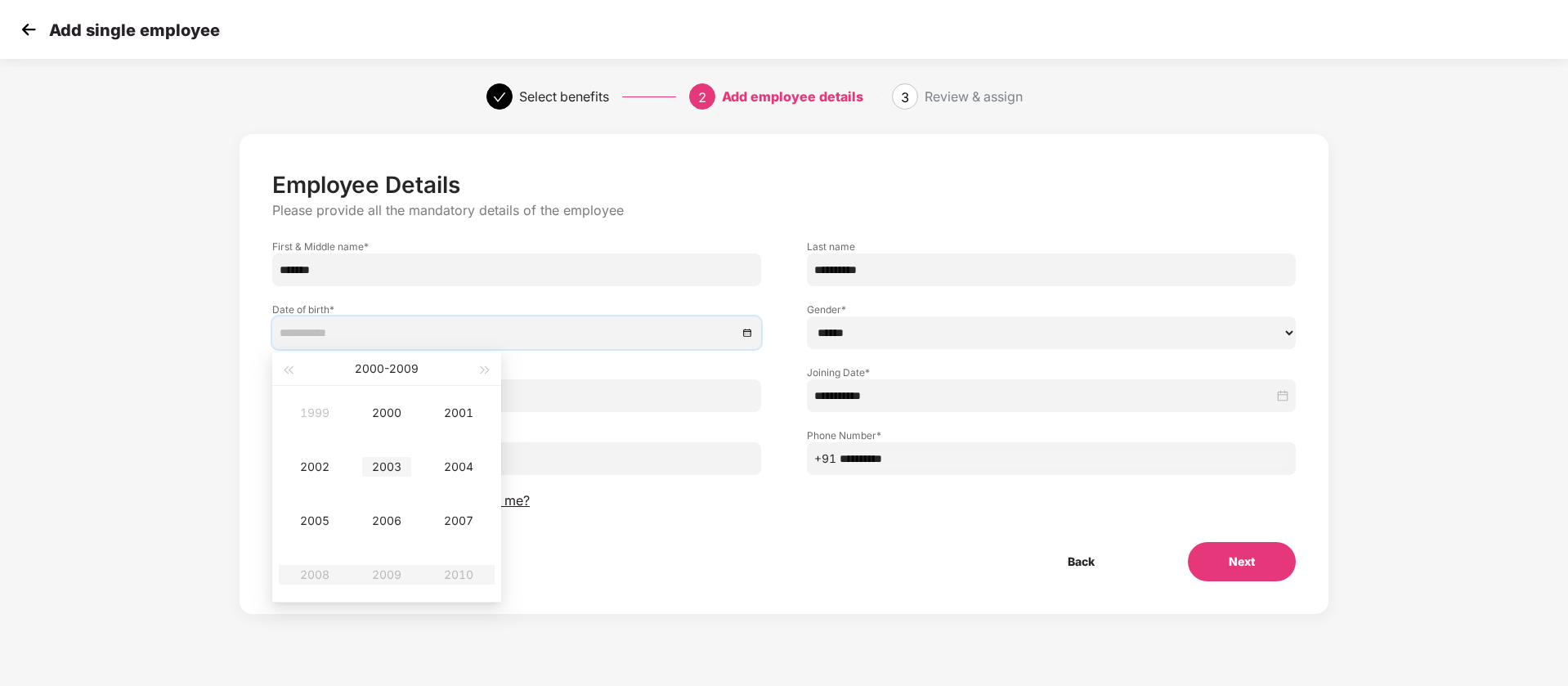
type input "**********"
click at [393, 473] on div "2003" at bounding box center [387, 466] width 49 height 20
type input "**********"
click at [307, 365] on button "button" at bounding box center [306, 368] width 18 height 33
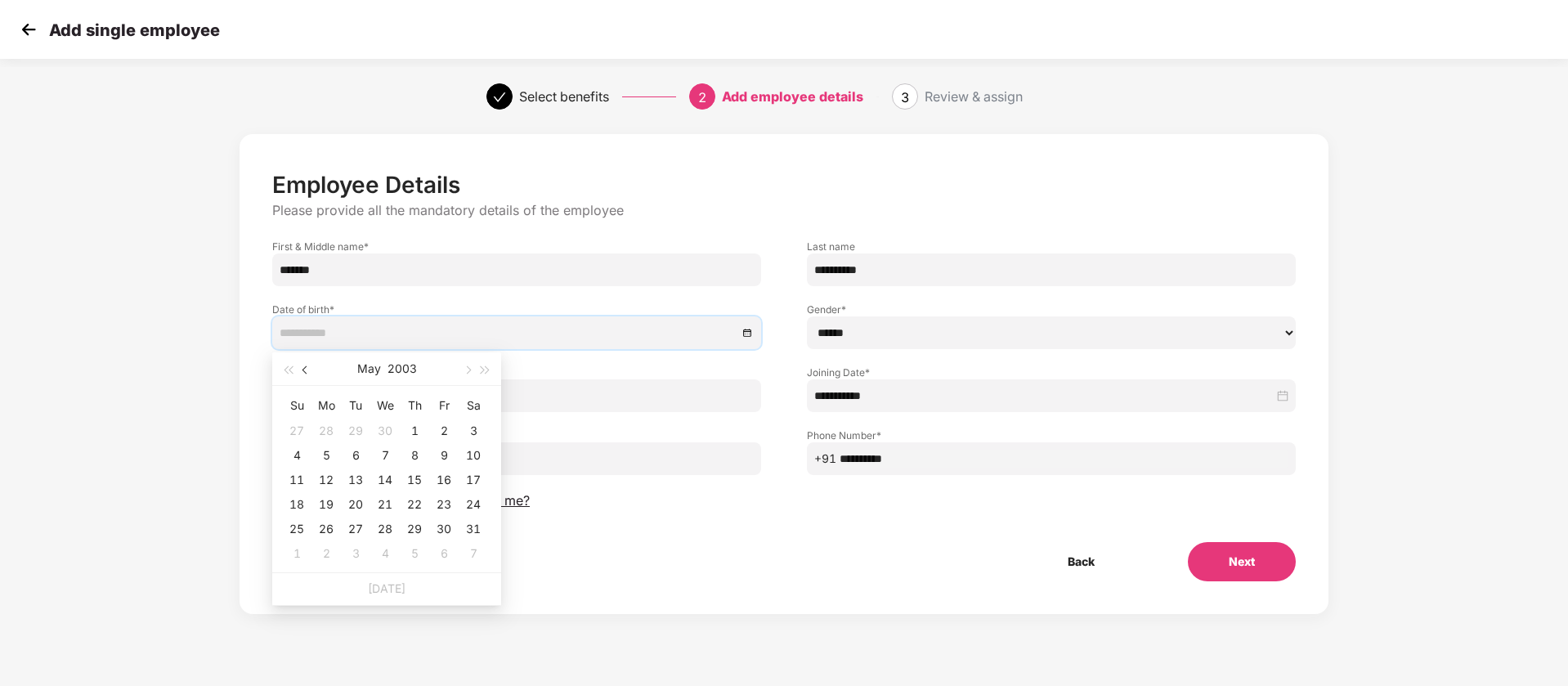
click at [307, 365] on button "button" at bounding box center [306, 368] width 18 height 33
type input "**********"
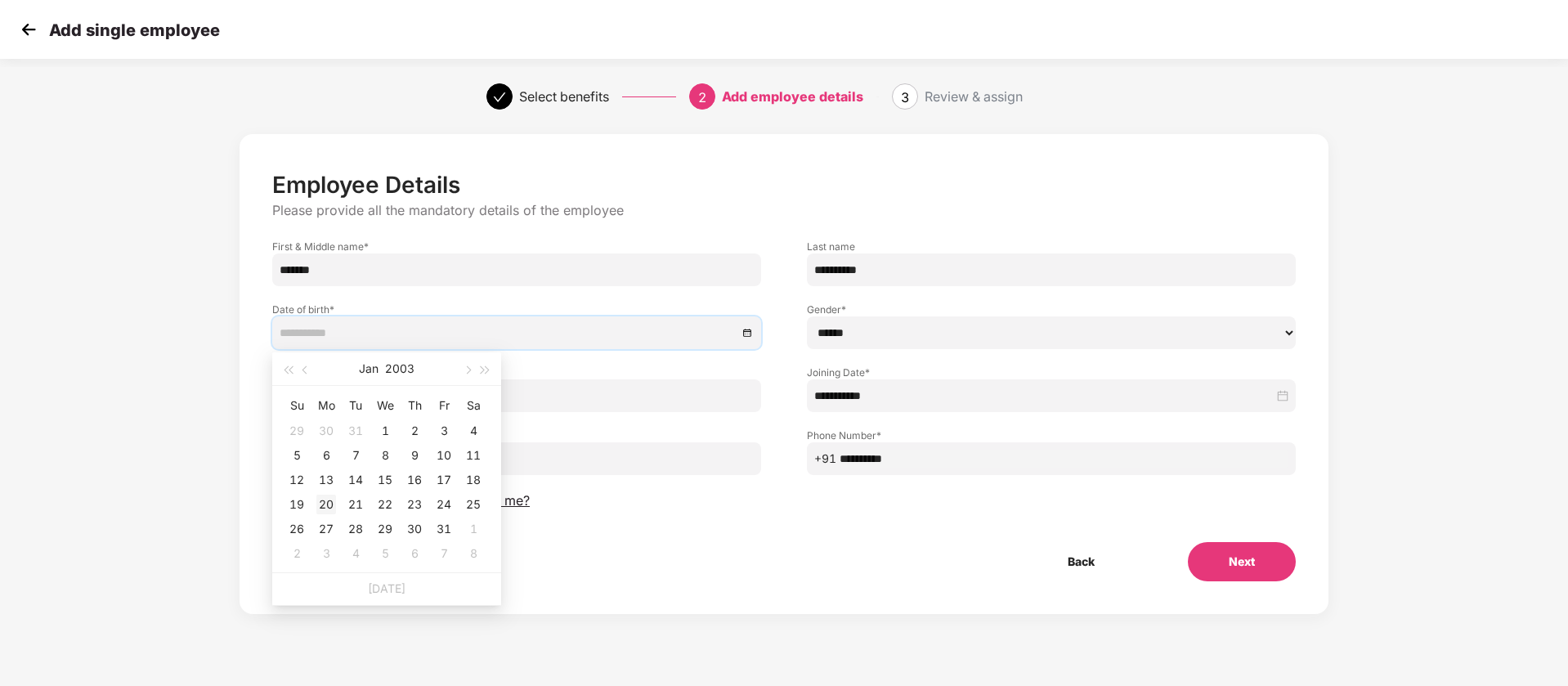
click at [328, 501] on div "20" at bounding box center [326, 504] width 20 height 20
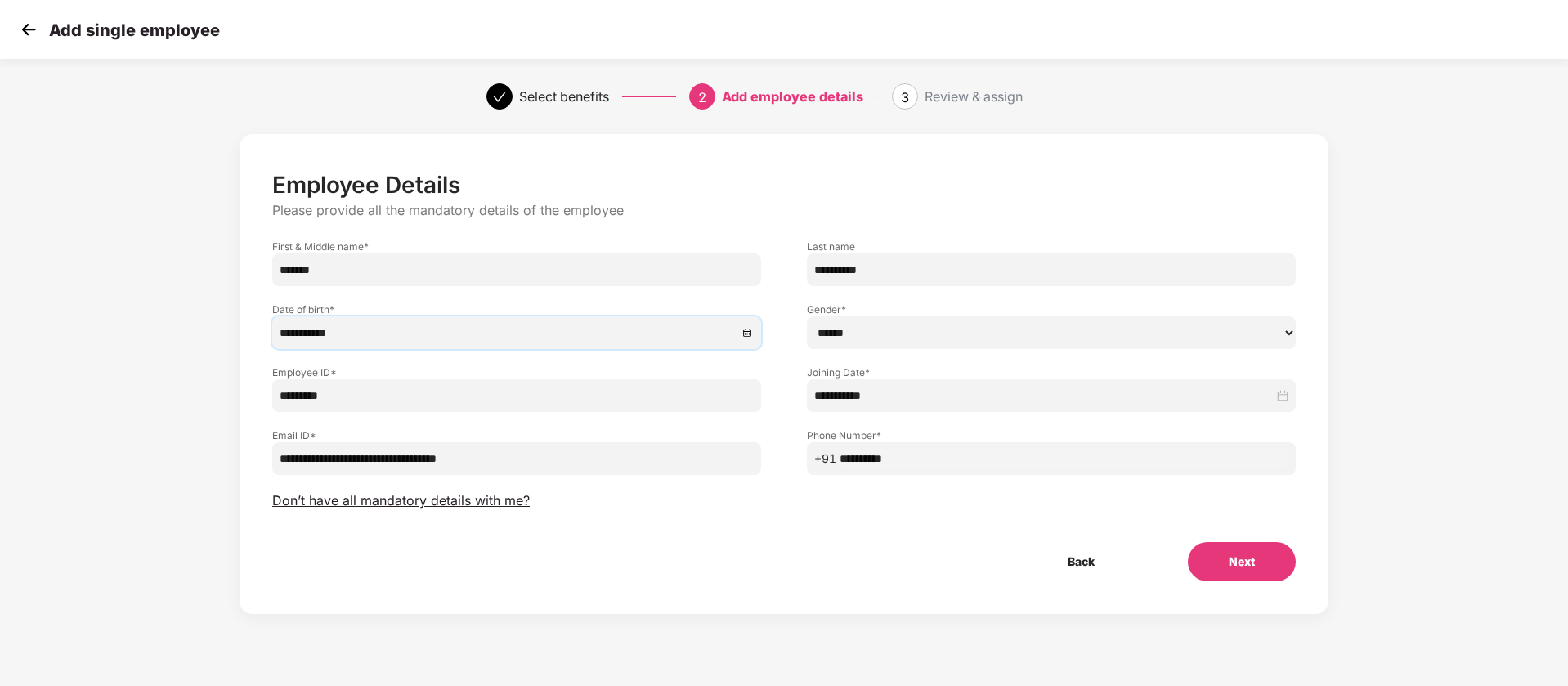
click at [1220, 560] on button "Next" at bounding box center [1241, 561] width 108 height 39
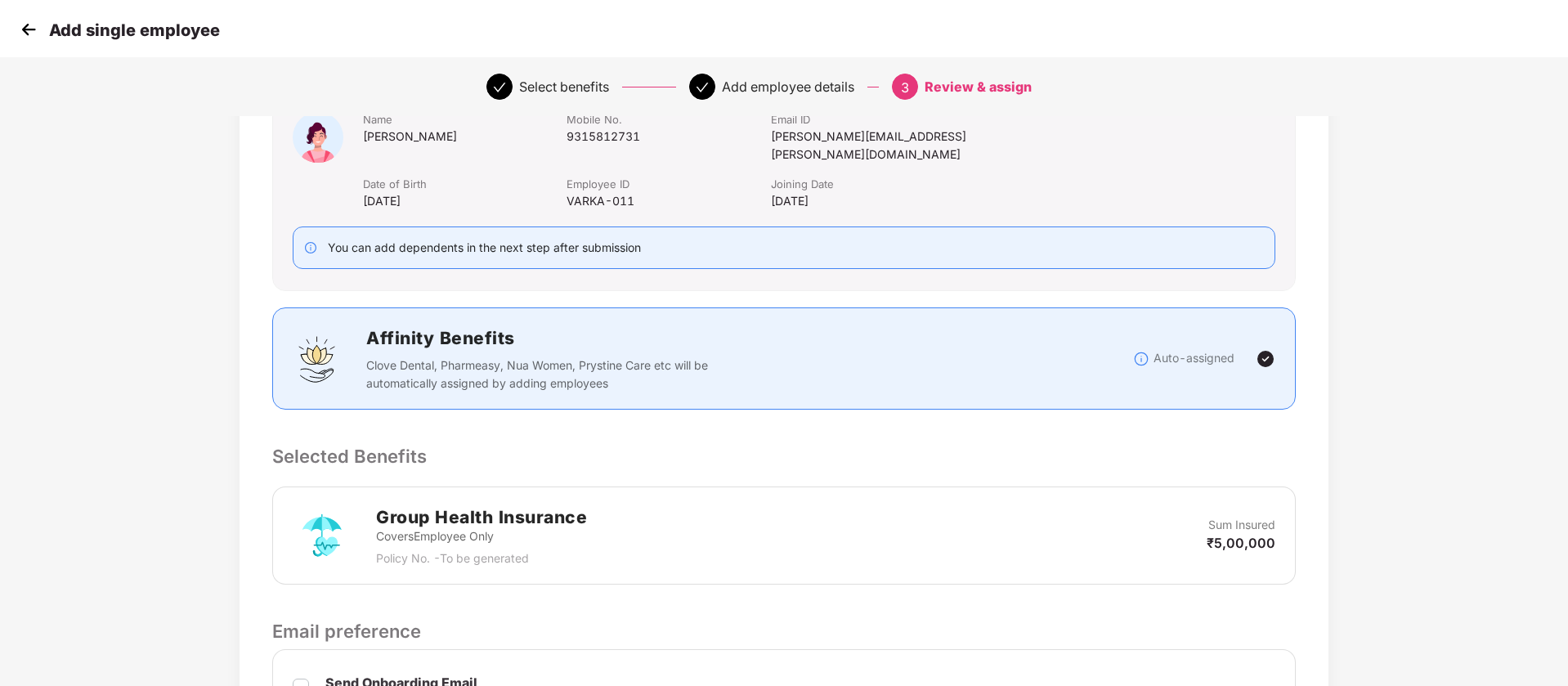
scroll to position [135, 0]
click at [1267, 348] on img at bounding box center [1265, 357] width 20 height 20
click at [1256, 348] on img at bounding box center [1265, 357] width 20 height 20
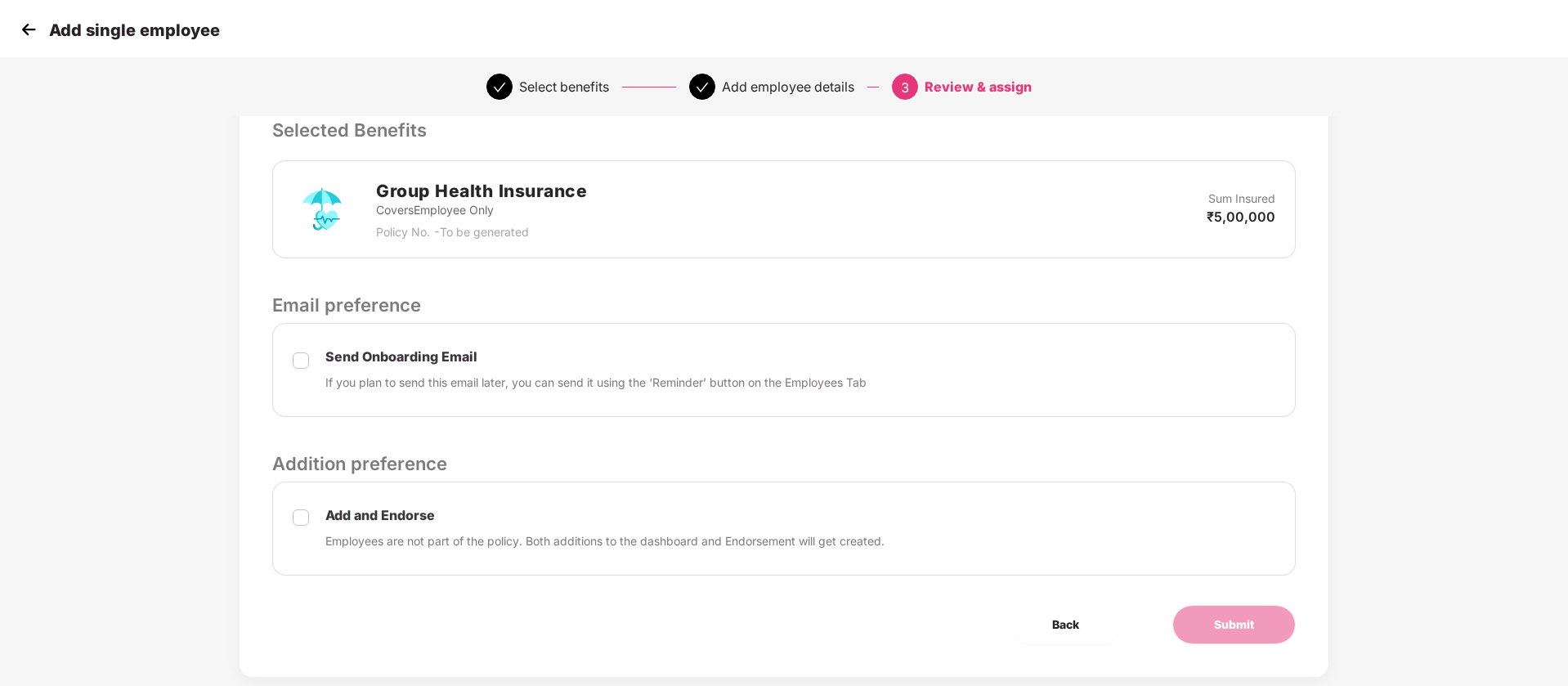
scroll to position [474, 0]
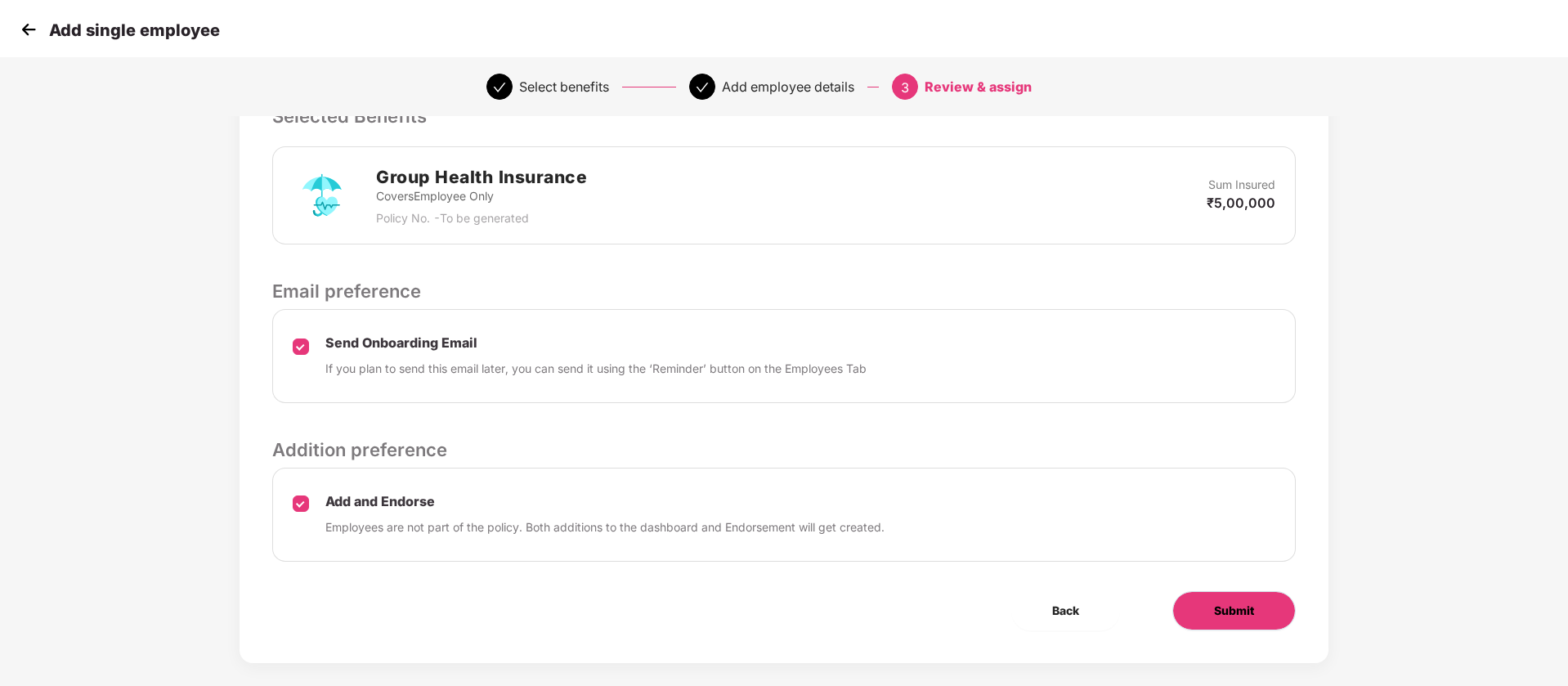
click at [1196, 597] on button "Submit" at bounding box center [1234, 610] width 123 height 39
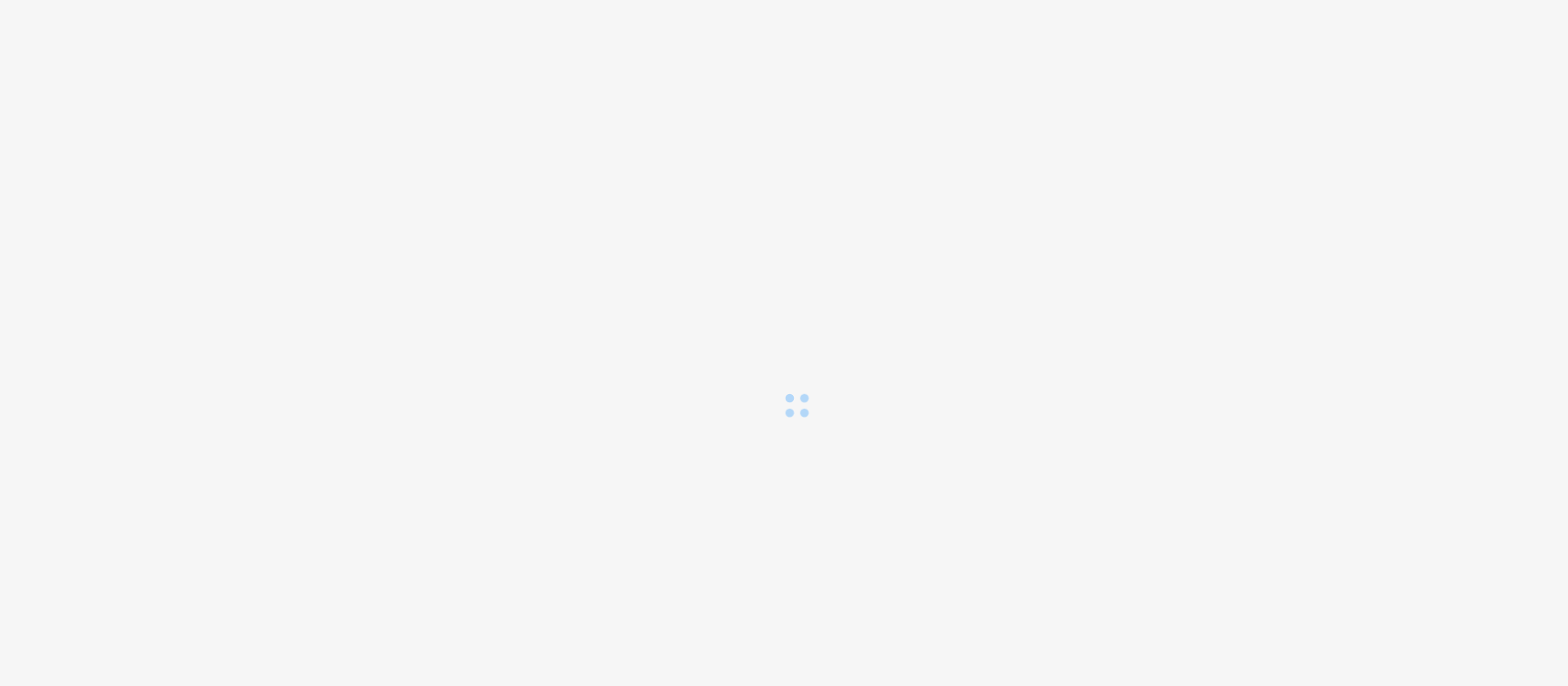
scroll to position [0, 0]
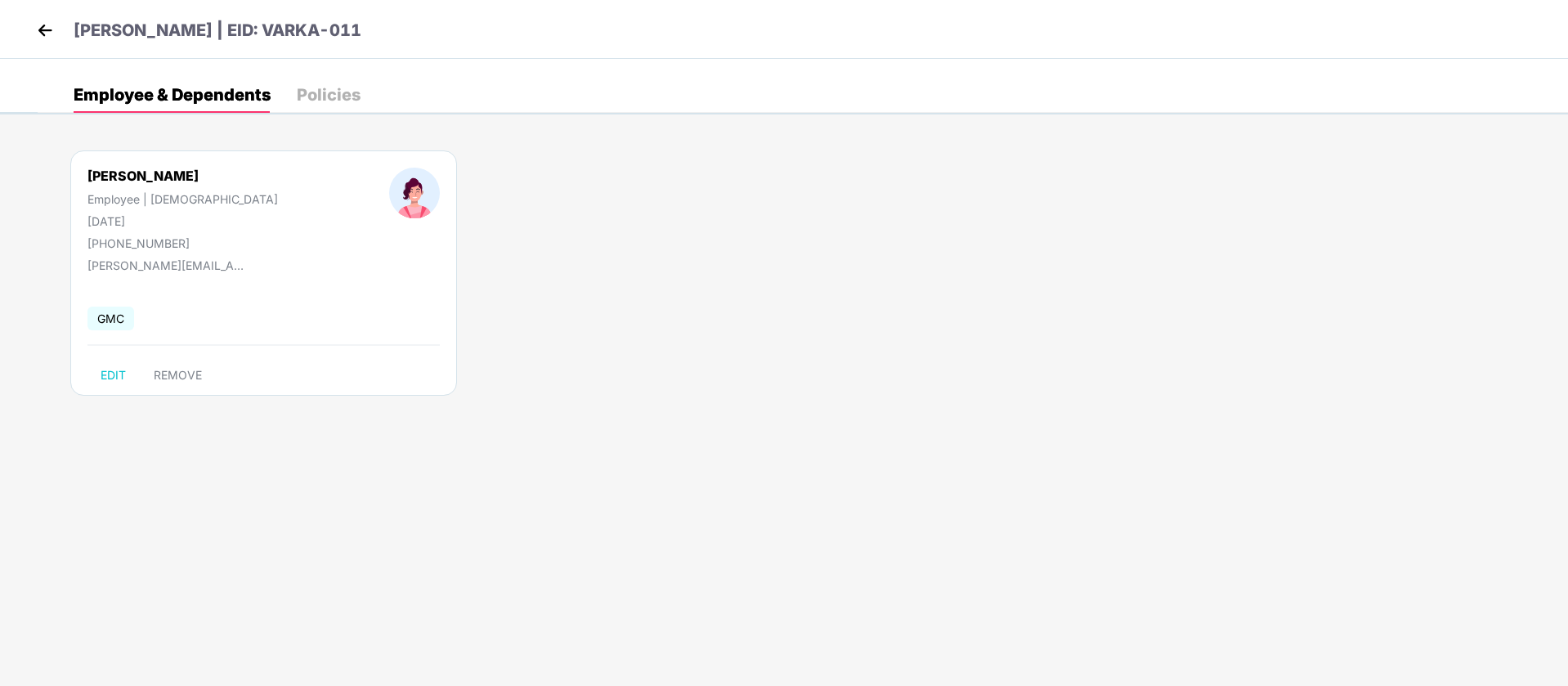
click at [328, 105] on div "Policies" at bounding box center [329, 95] width 64 height 36
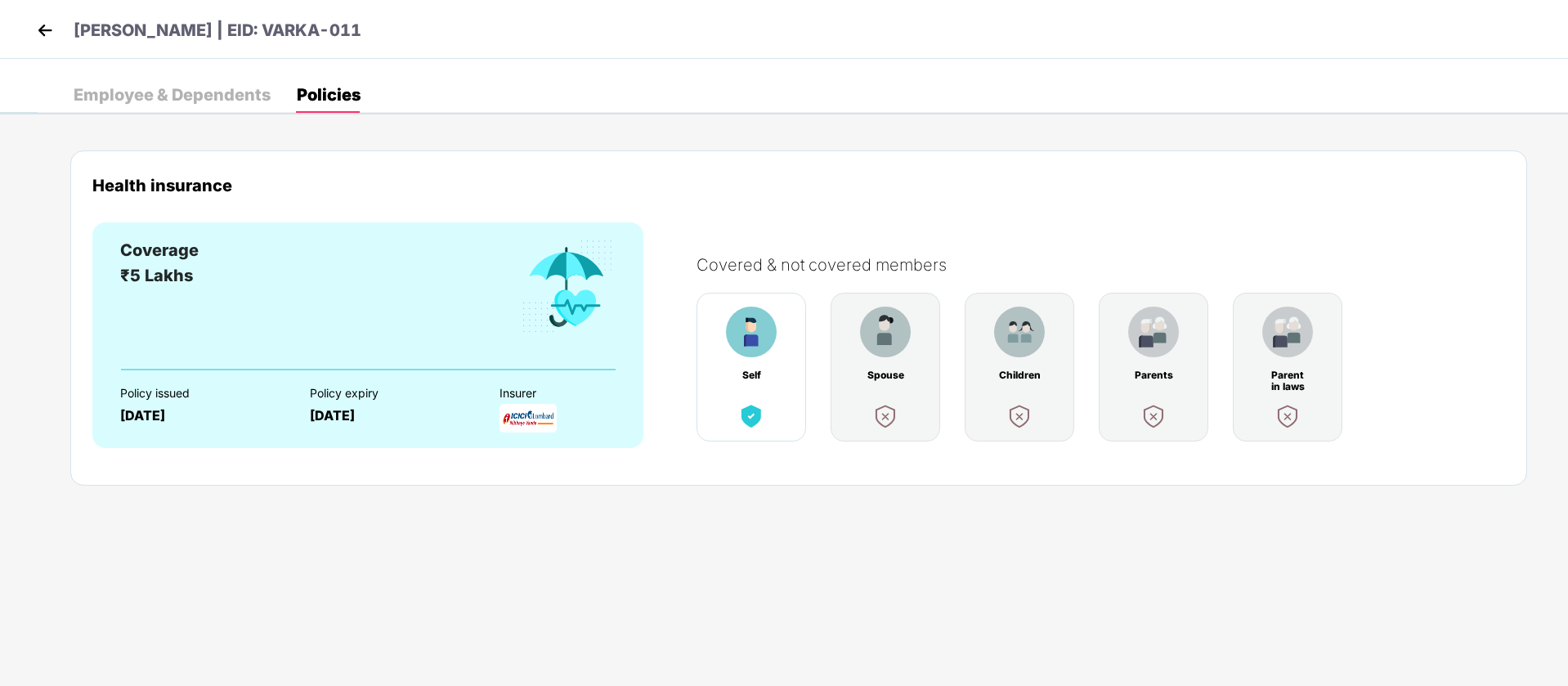
click at [242, 106] on div "Employee & Dependents" at bounding box center [172, 95] width 197 height 36
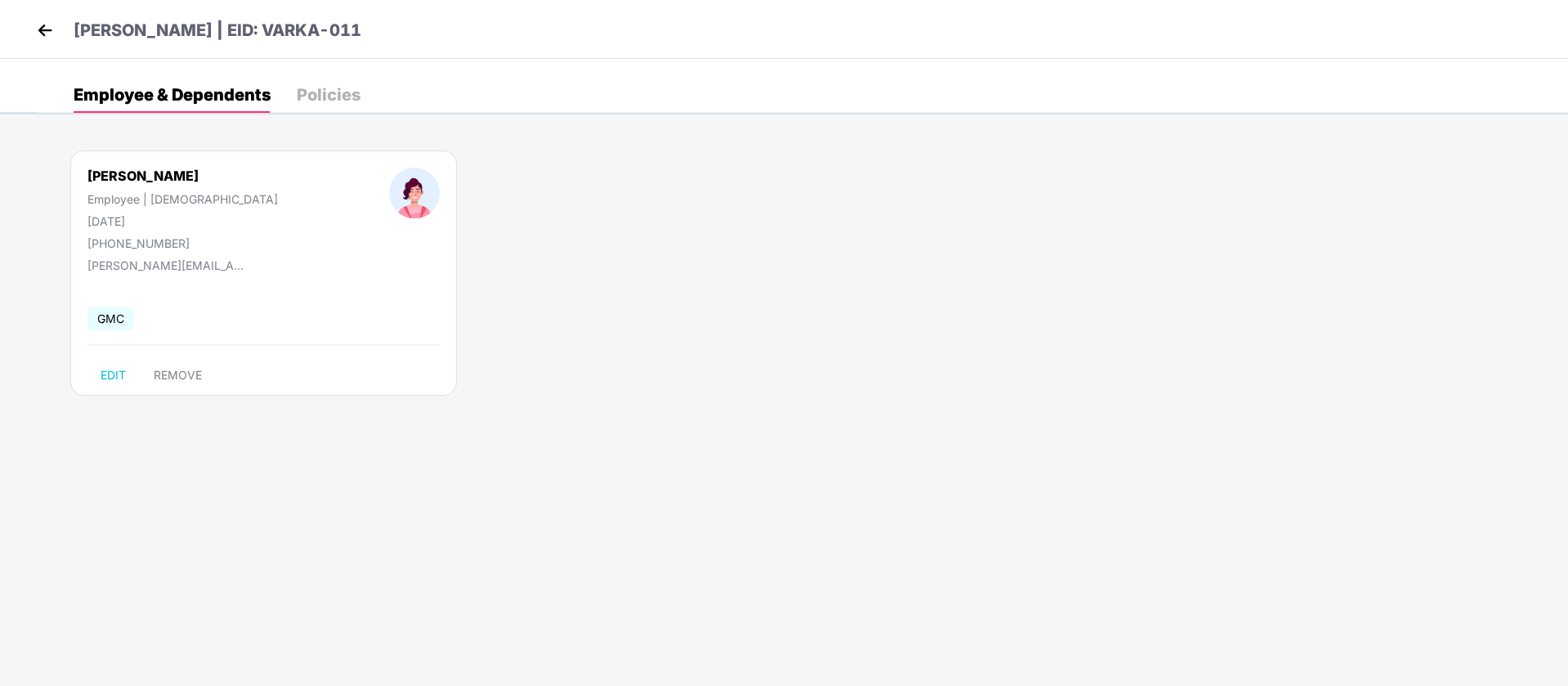
click at [50, 31] on img at bounding box center [45, 30] width 25 height 25
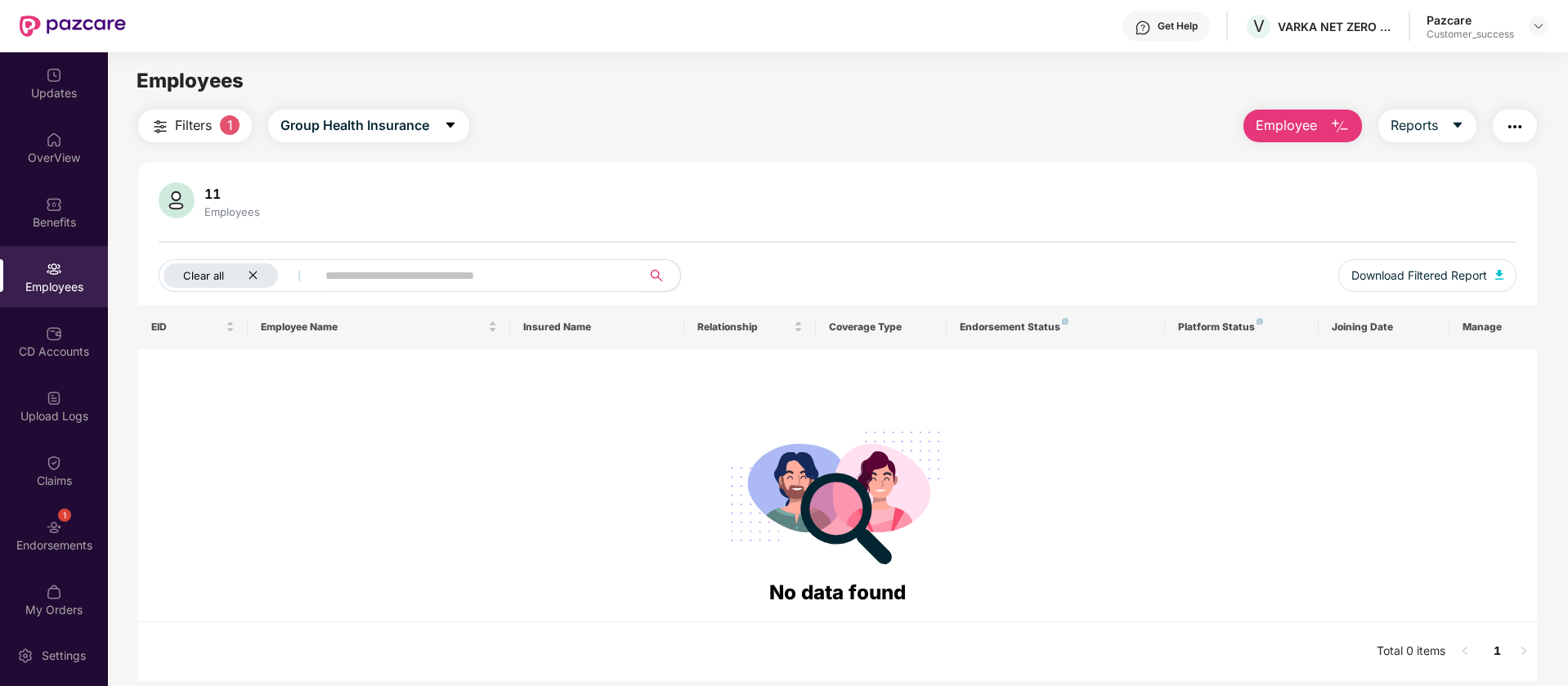
click at [252, 272] on icon "close" at bounding box center [253, 275] width 11 height 11
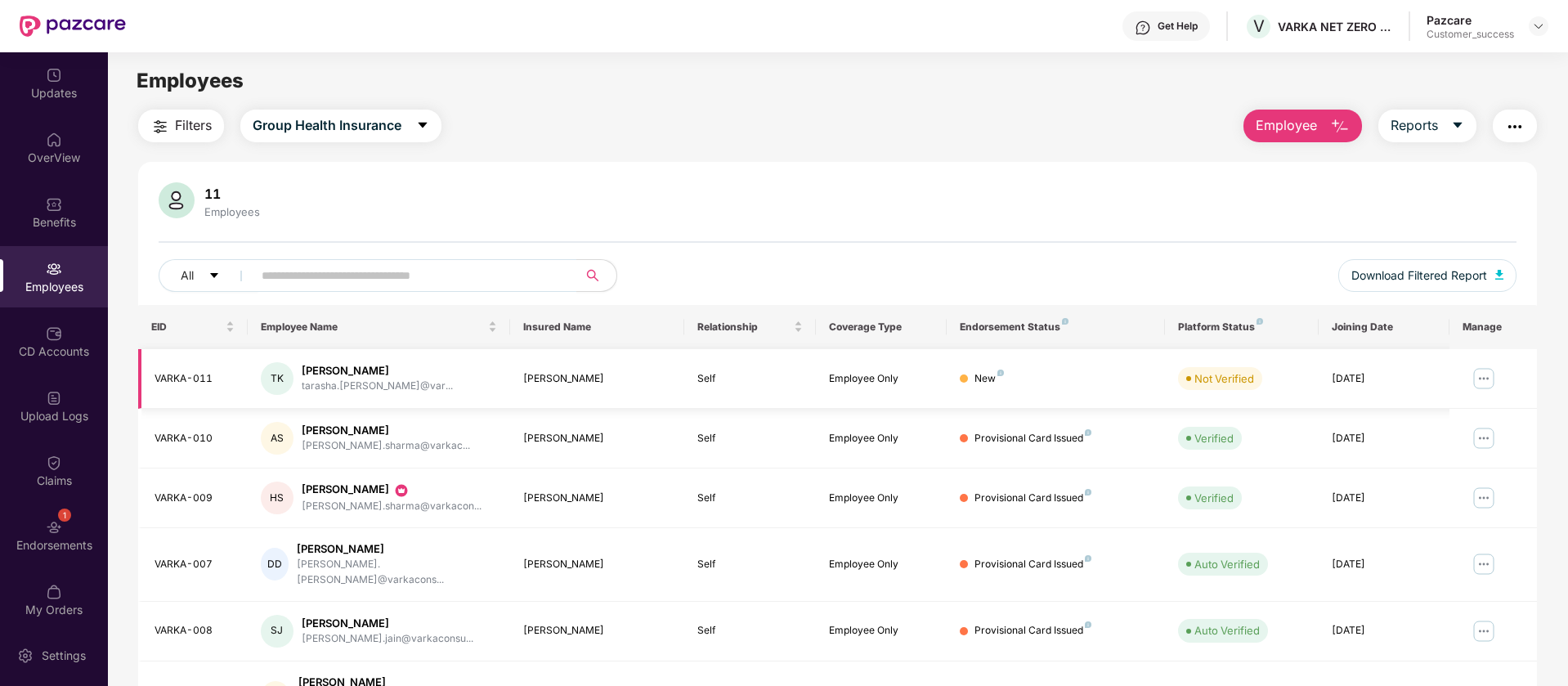
click at [1483, 382] on img at bounding box center [1483, 378] width 26 height 26
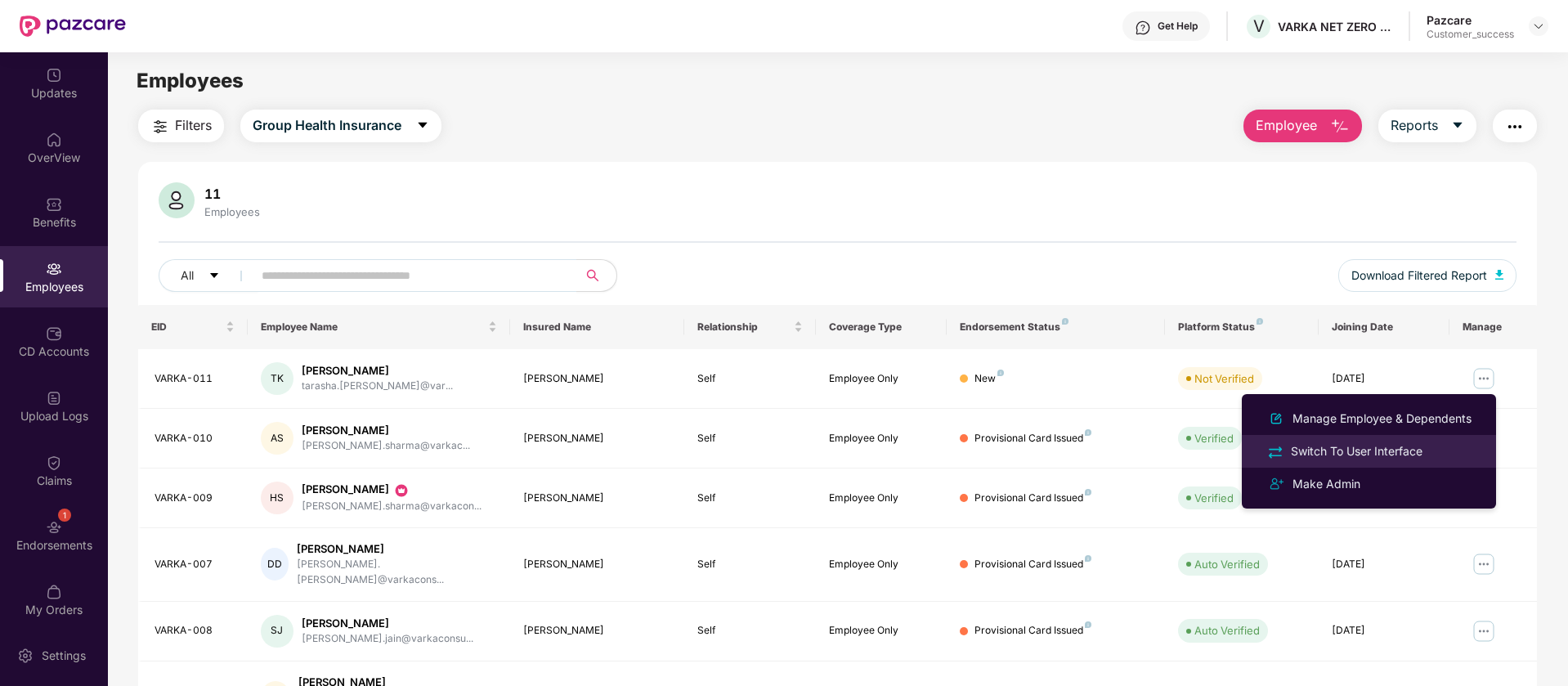
click at [1343, 451] on div "Switch To User Interface" at bounding box center [1356, 451] width 138 height 18
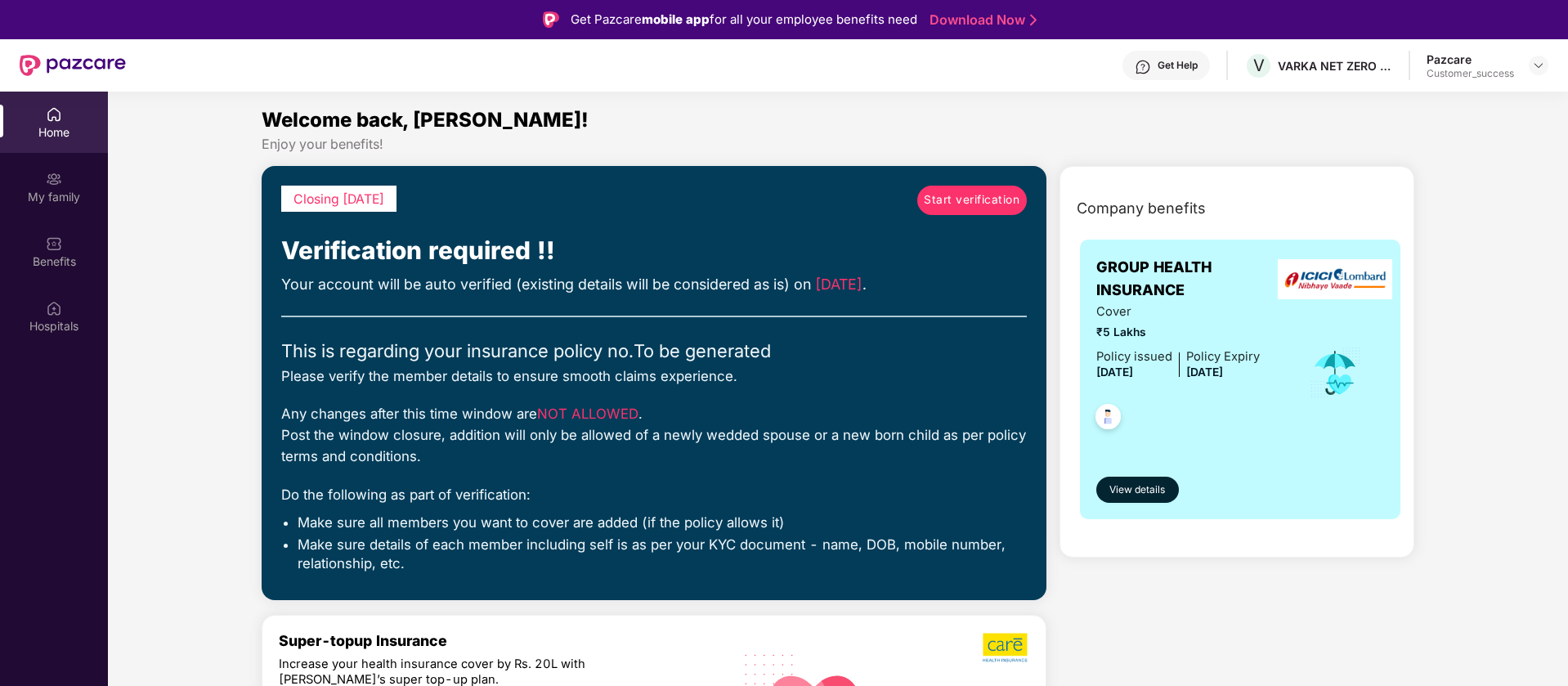
click at [76, 122] on div "Home" at bounding box center [53, 122] width 108 height 61
click at [1541, 55] on div at bounding box center [1537, 65] width 20 height 20
click at [1495, 111] on div "Switch to partner view" at bounding box center [1461, 104] width 212 height 32
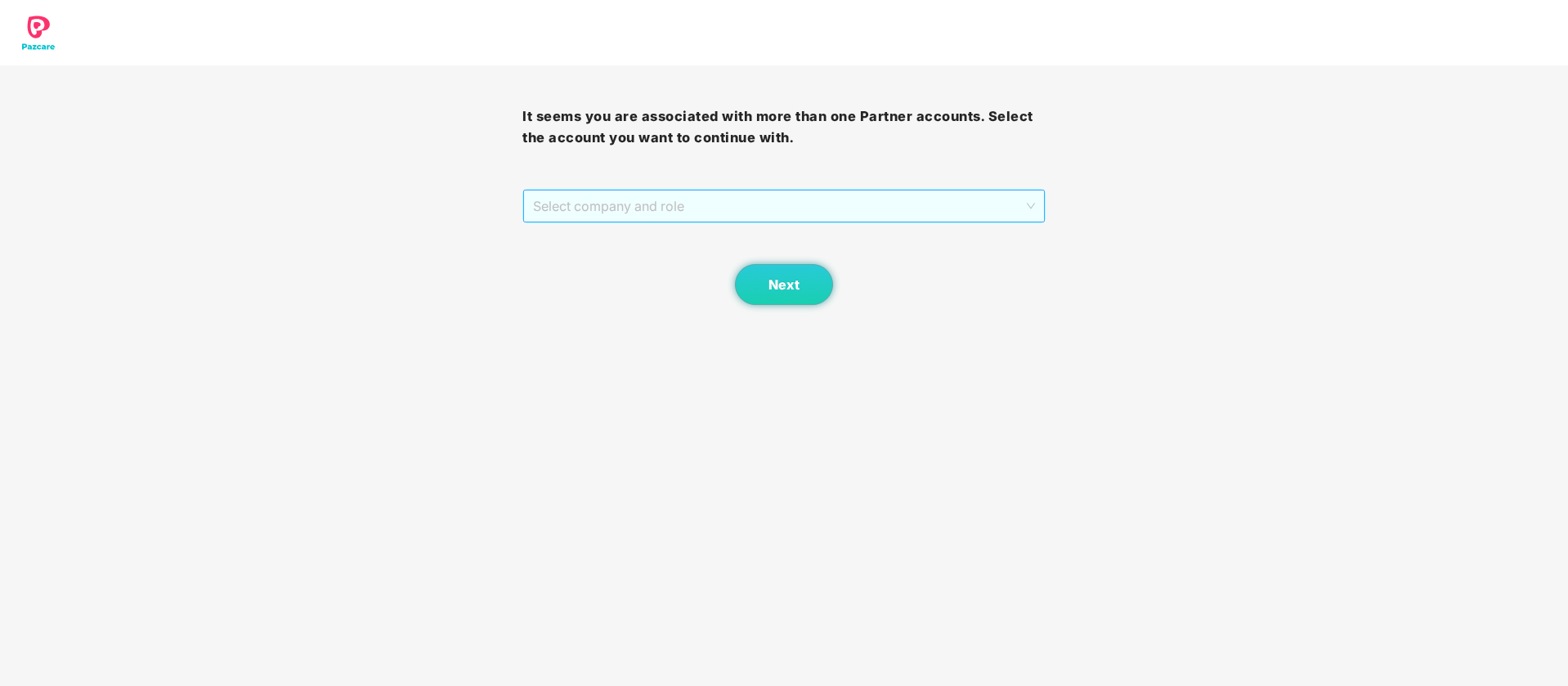
click at [667, 209] on span "Select company and role" at bounding box center [784, 205] width 501 height 31
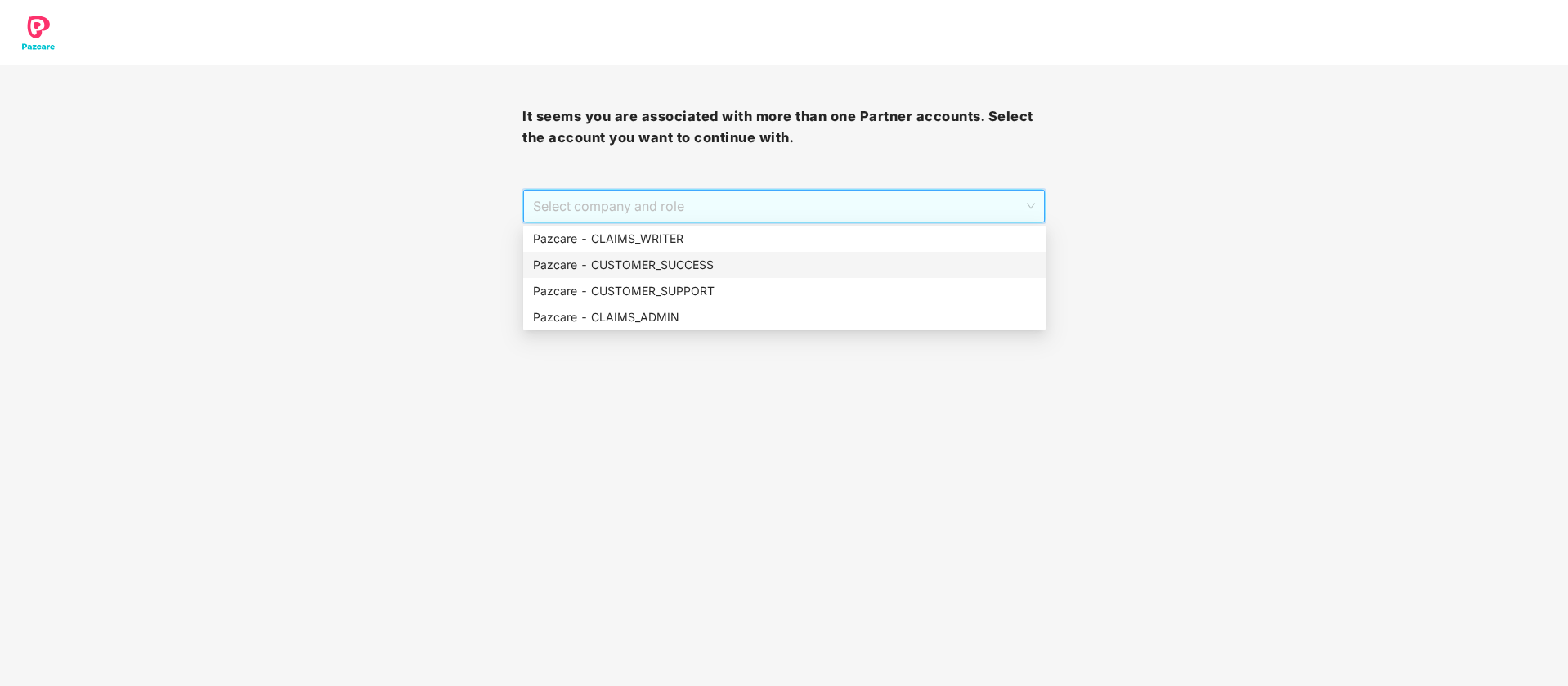
click at [671, 270] on div "Pazcare - CUSTOMER_SUCCESS" at bounding box center [784, 264] width 503 height 18
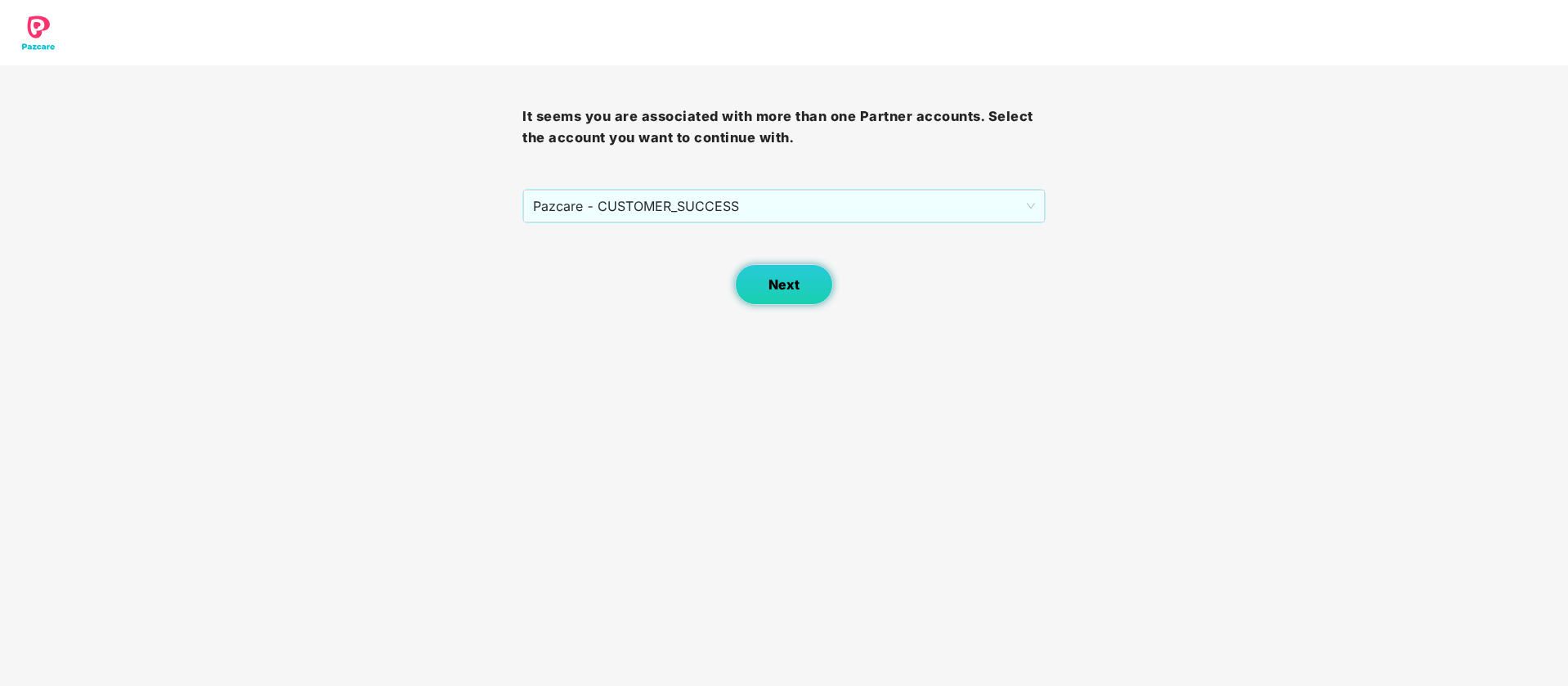
click at [748, 294] on button "Next" at bounding box center [784, 284] width 98 height 41
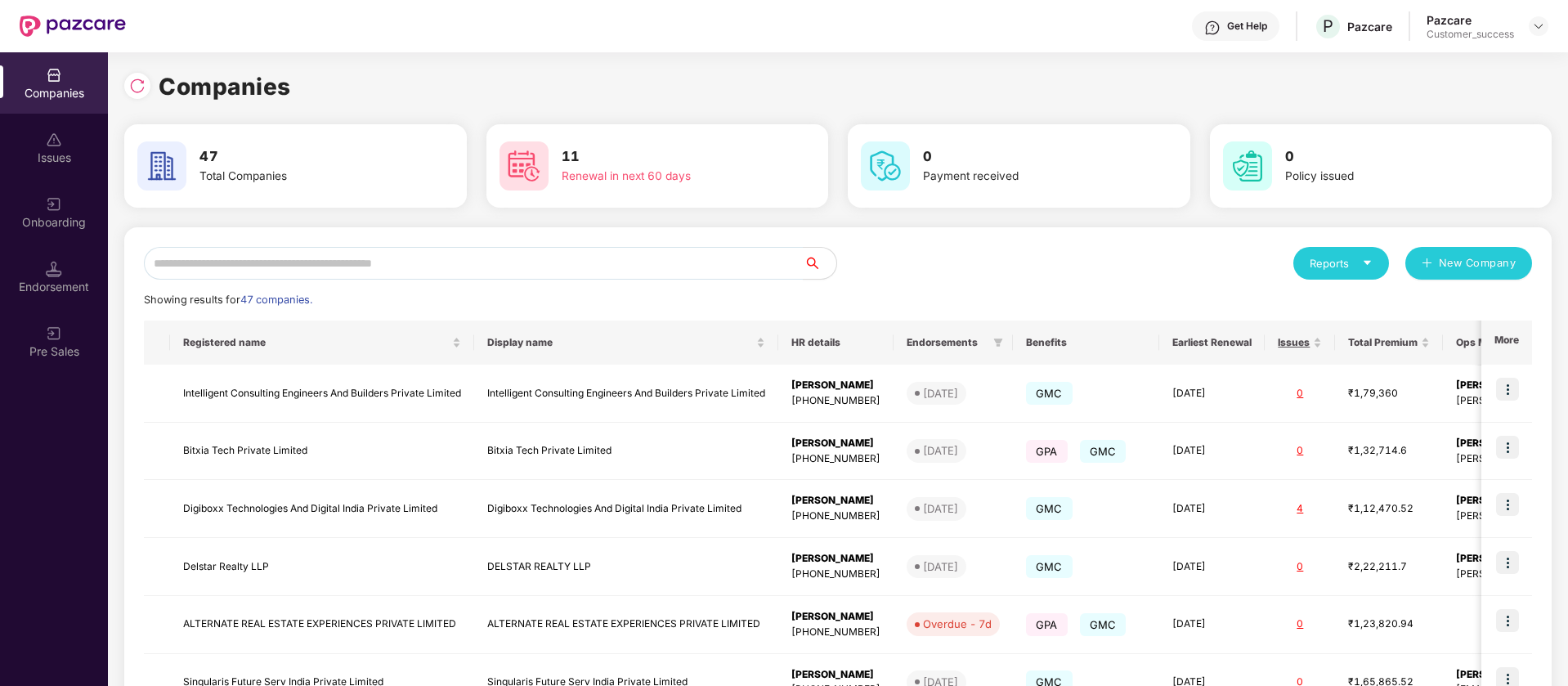
click at [140, 93] on img at bounding box center [137, 85] width 16 height 16
click at [380, 272] on input "text" at bounding box center [473, 263] width 660 height 33
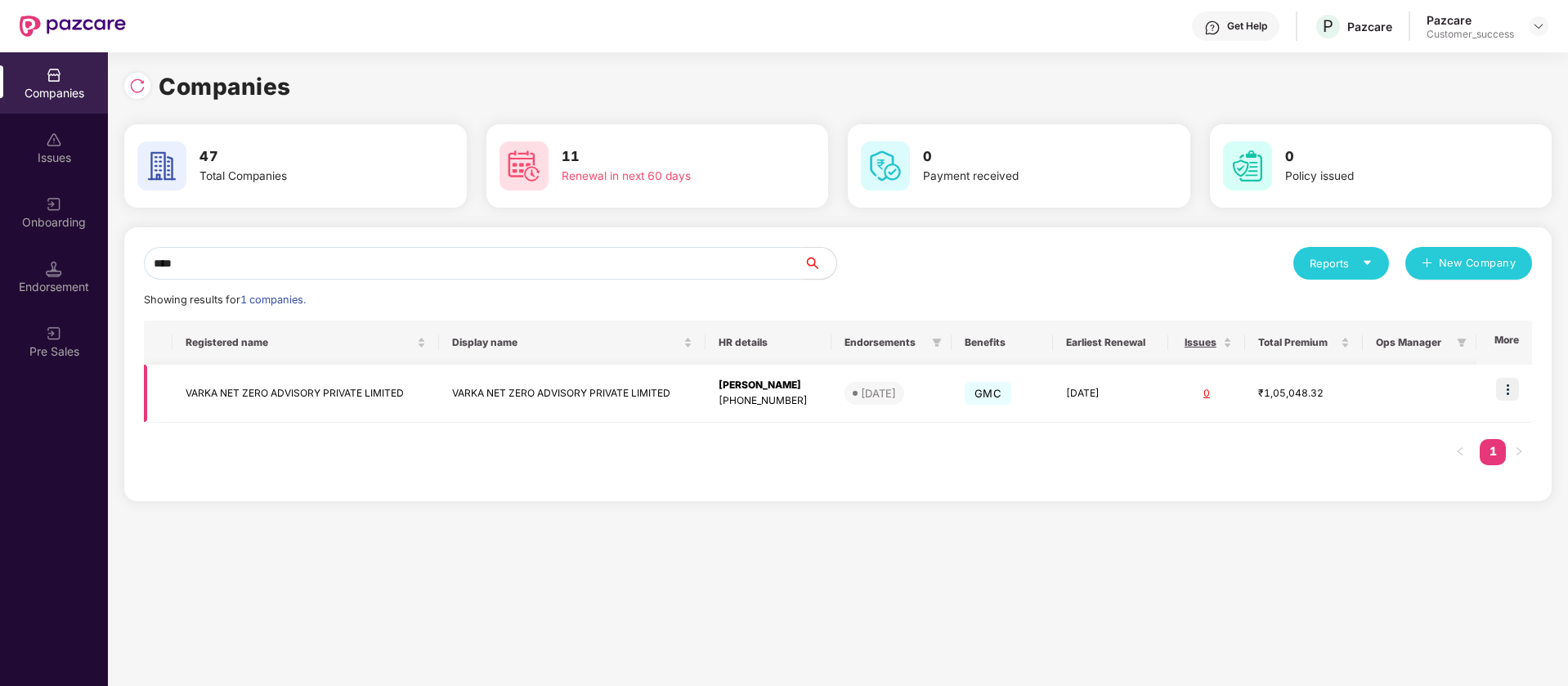
type input "****"
click at [1515, 384] on img at bounding box center [1507, 389] width 23 height 23
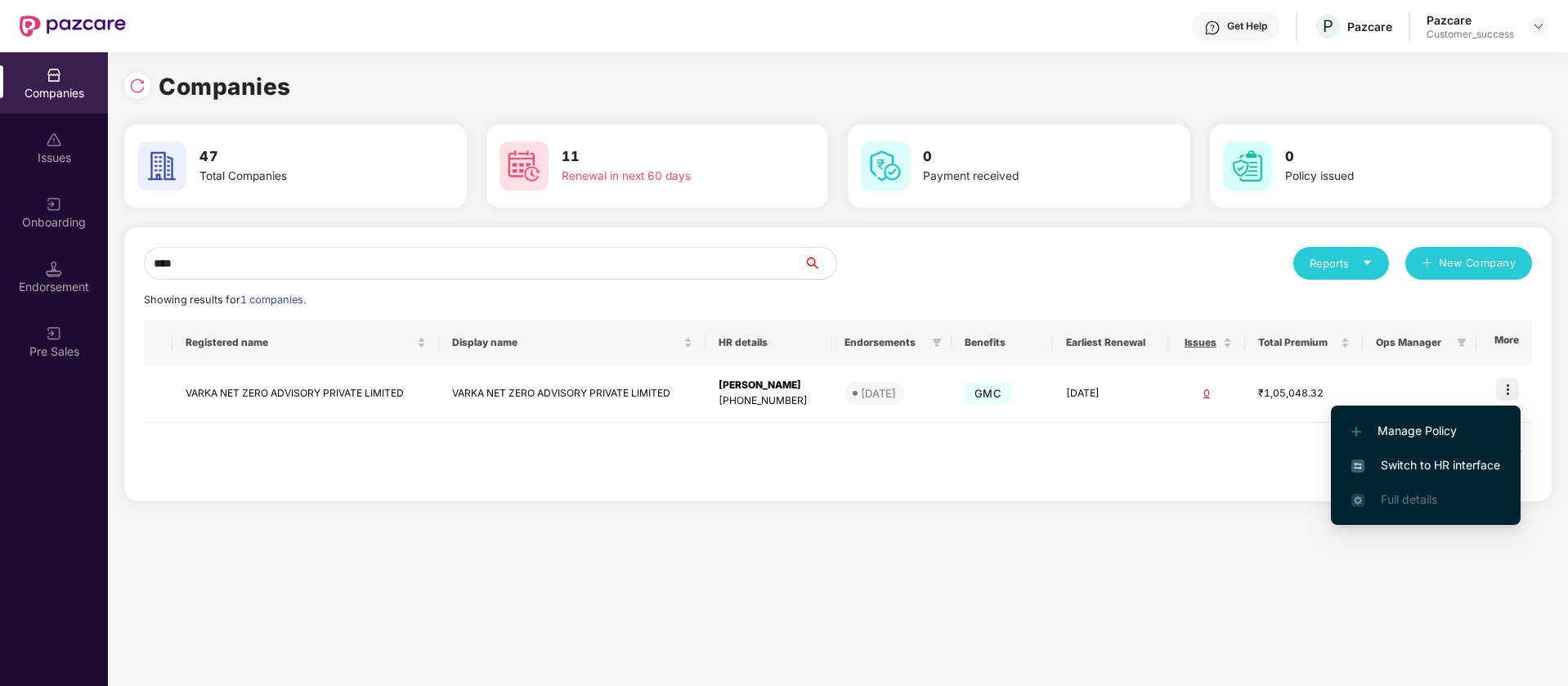
click at [1427, 467] on span "Switch to HR interface" at bounding box center [1425, 464] width 149 height 18
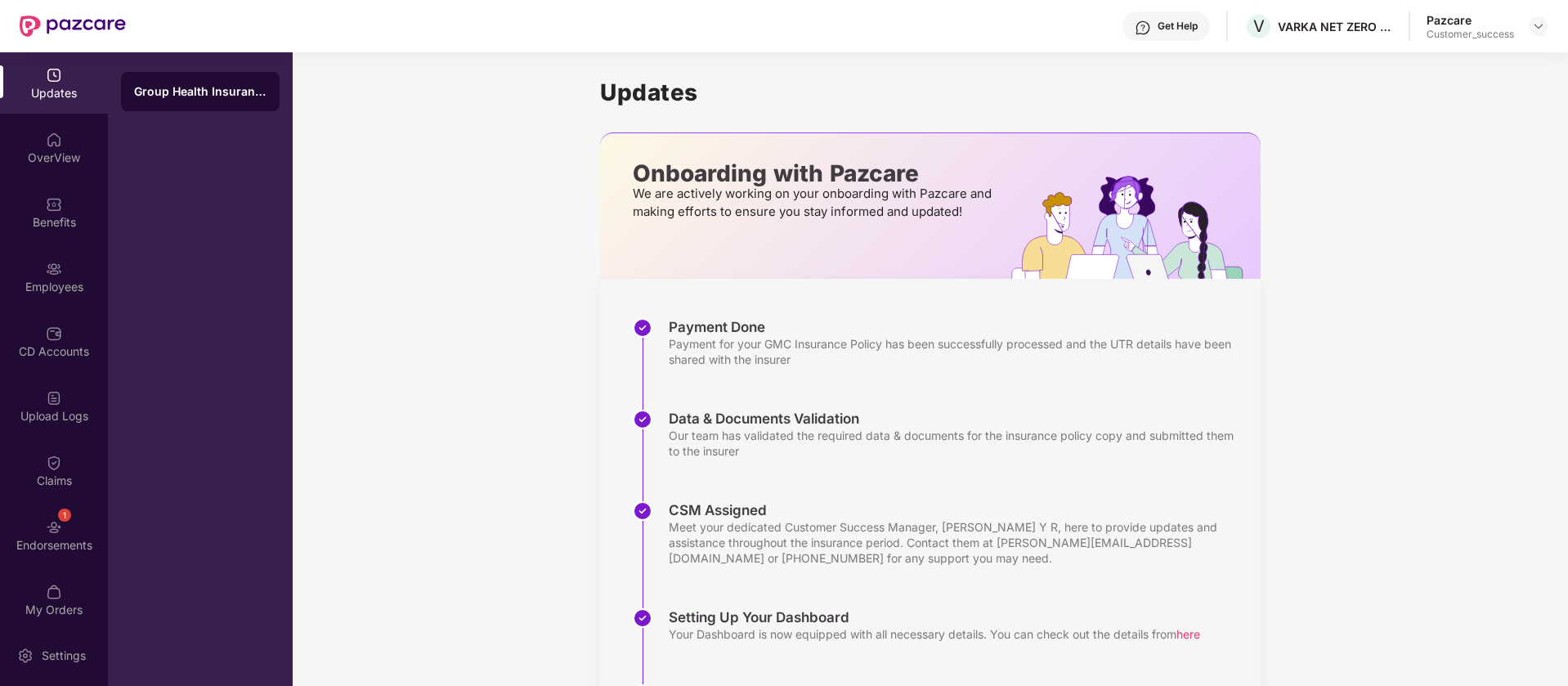
scroll to position [183, 0]
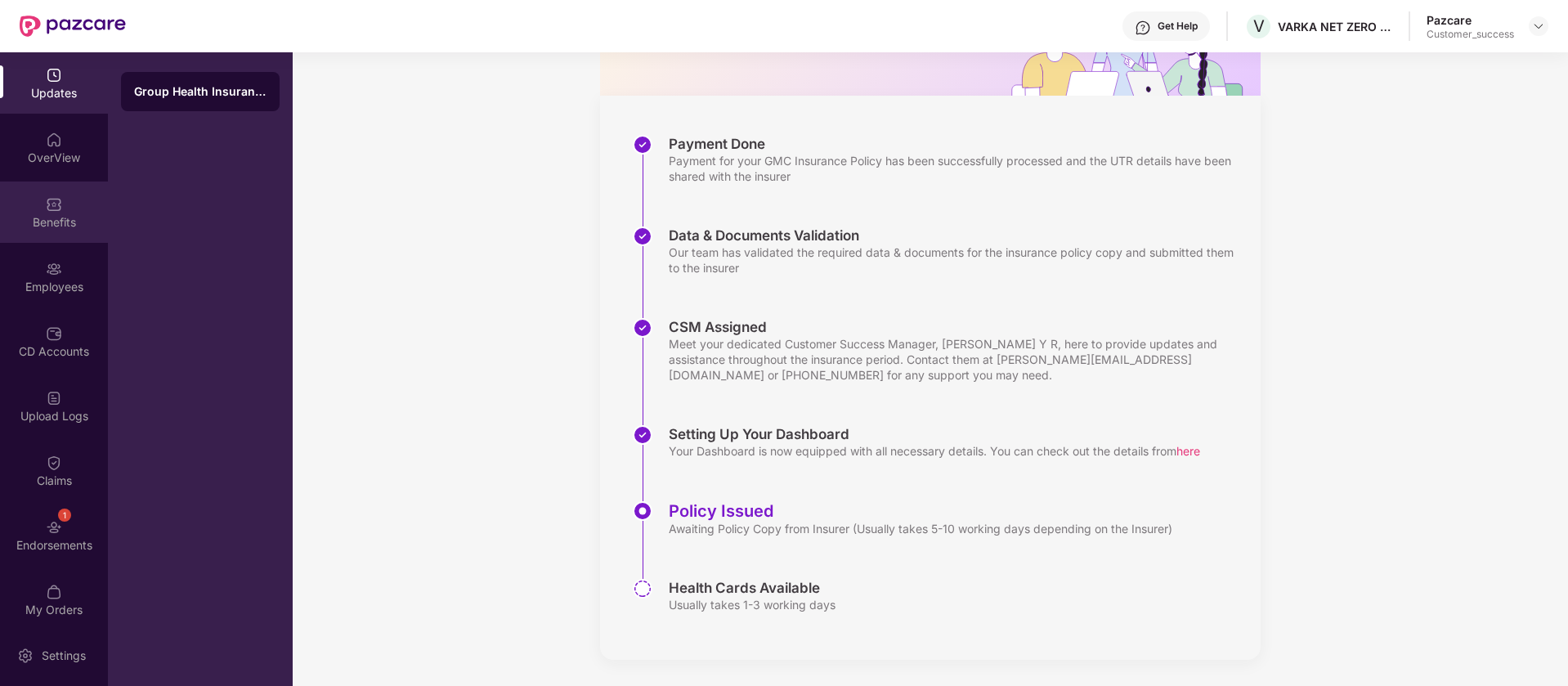
click at [48, 187] on div "Benefits" at bounding box center [53, 212] width 108 height 61
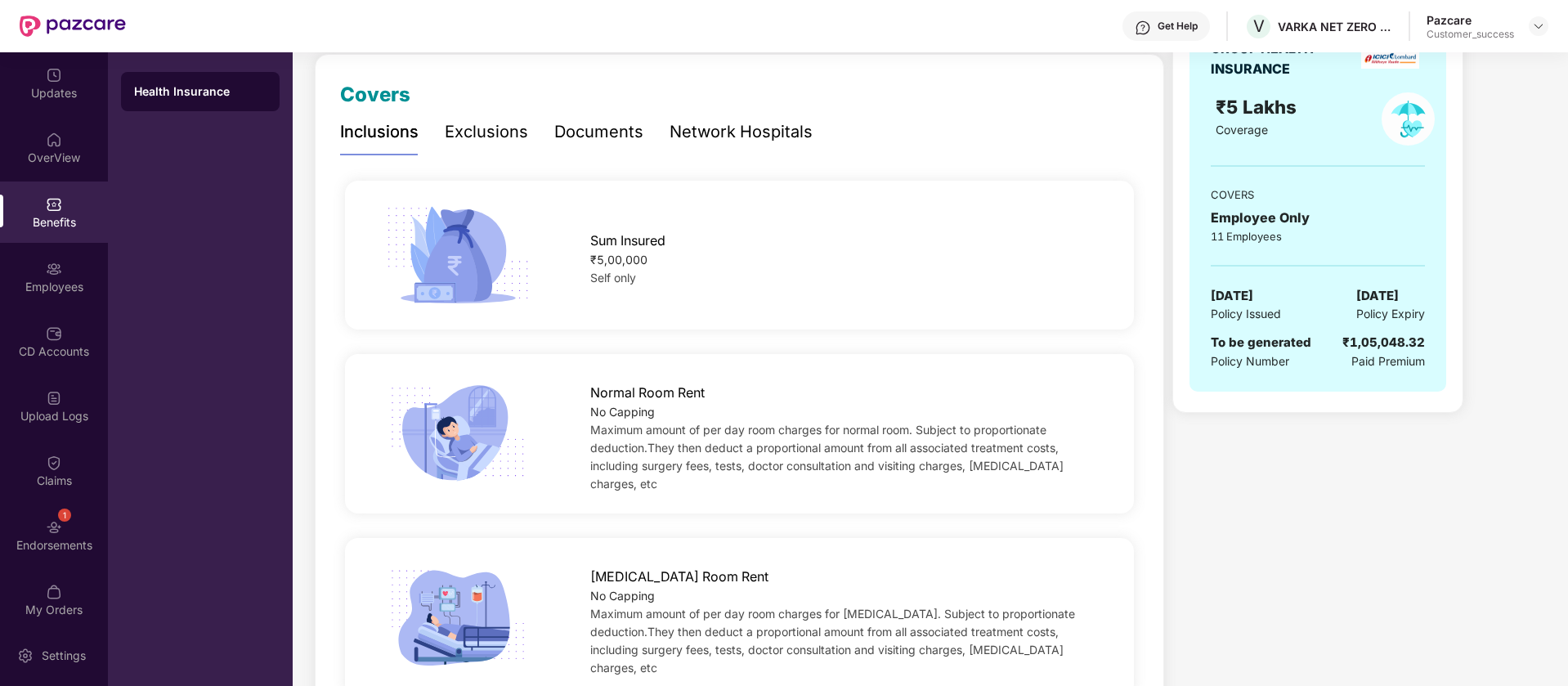
scroll to position [0, 0]
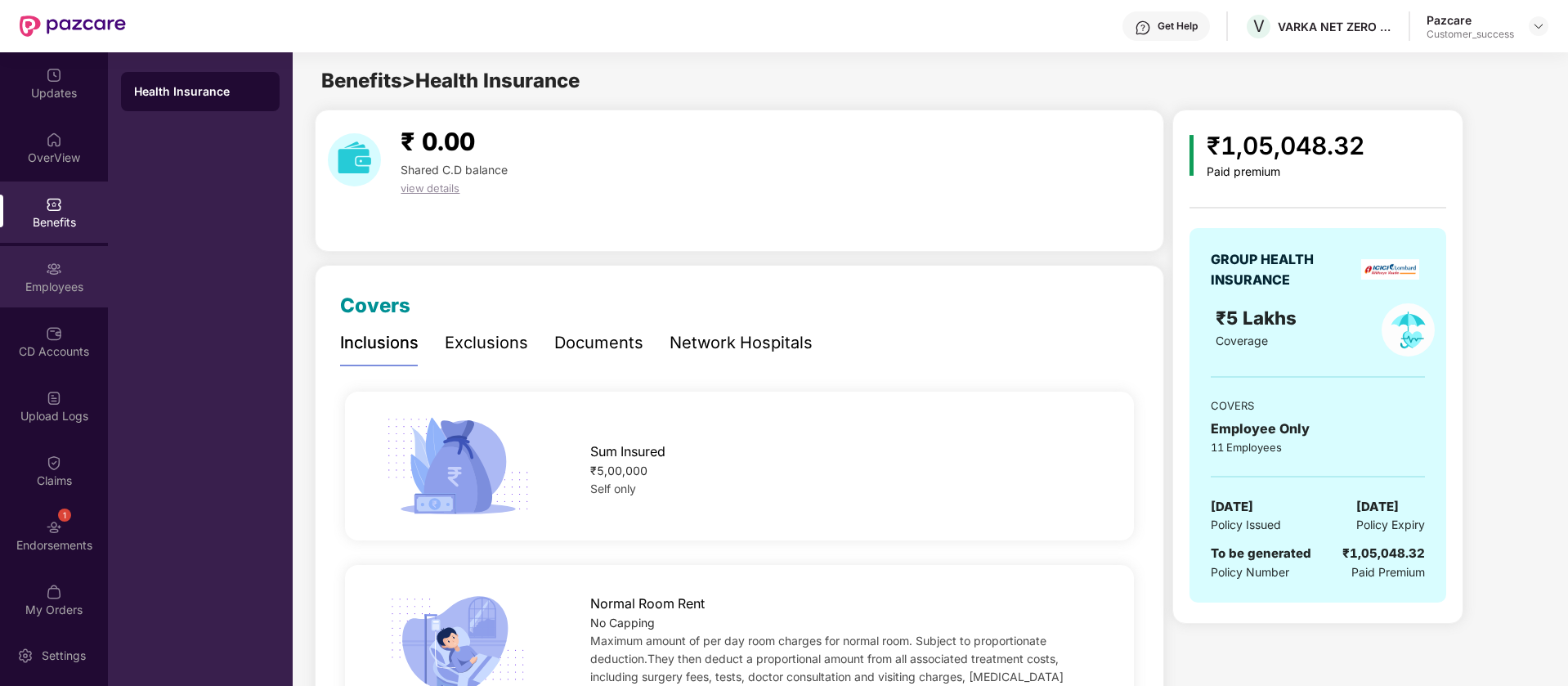
click at [83, 286] on div "Employees" at bounding box center [53, 286] width 108 height 16
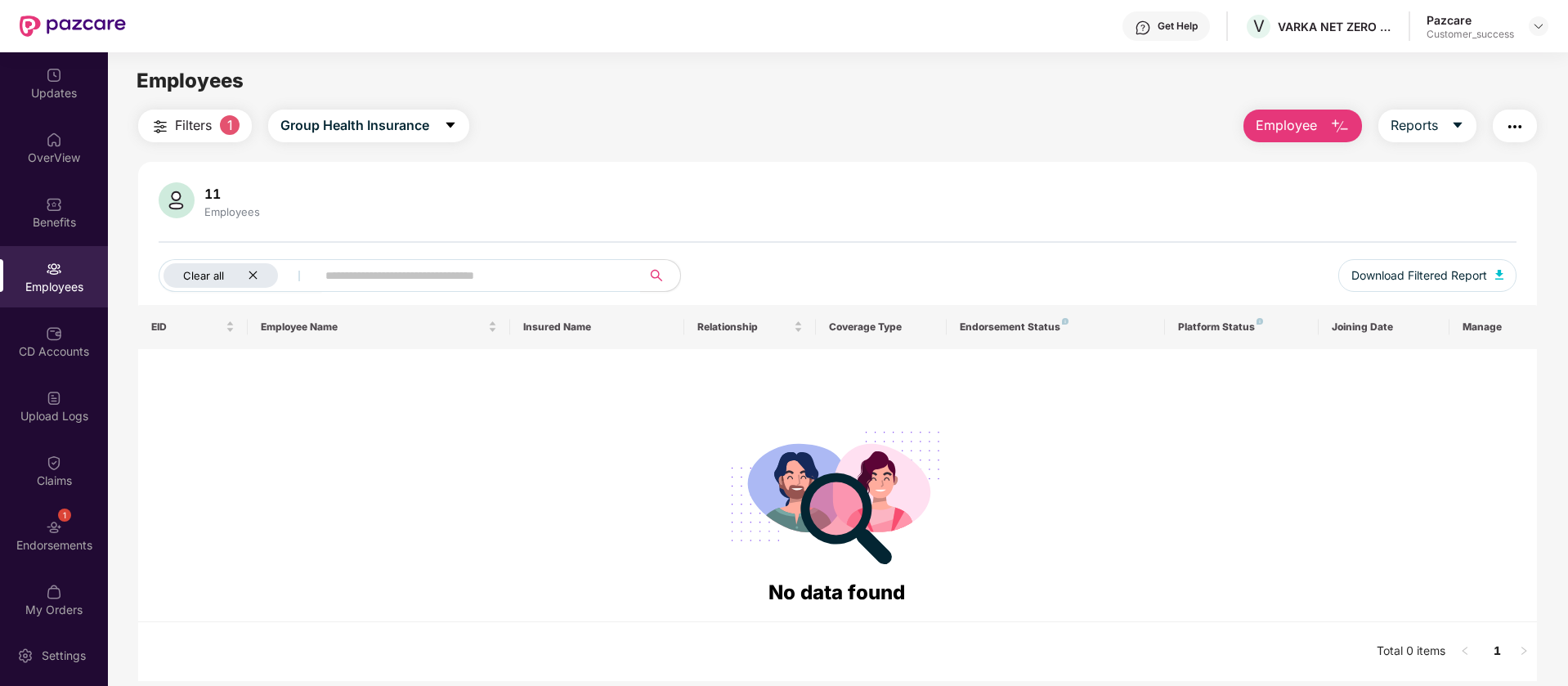
click at [253, 276] on icon "close" at bounding box center [253, 275] width 11 height 11
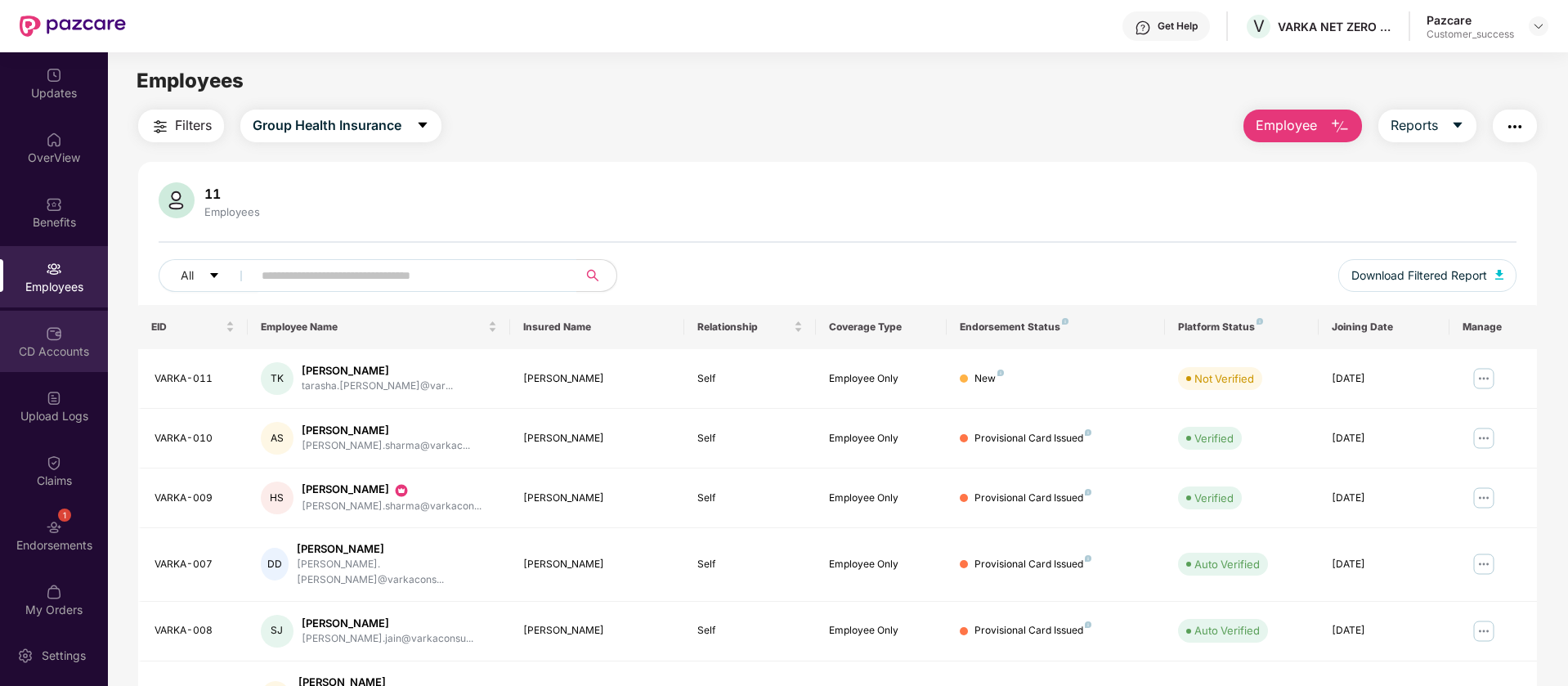
click at [40, 345] on div "CD Accounts" at bounding box center [53, 351] width 108 height 16
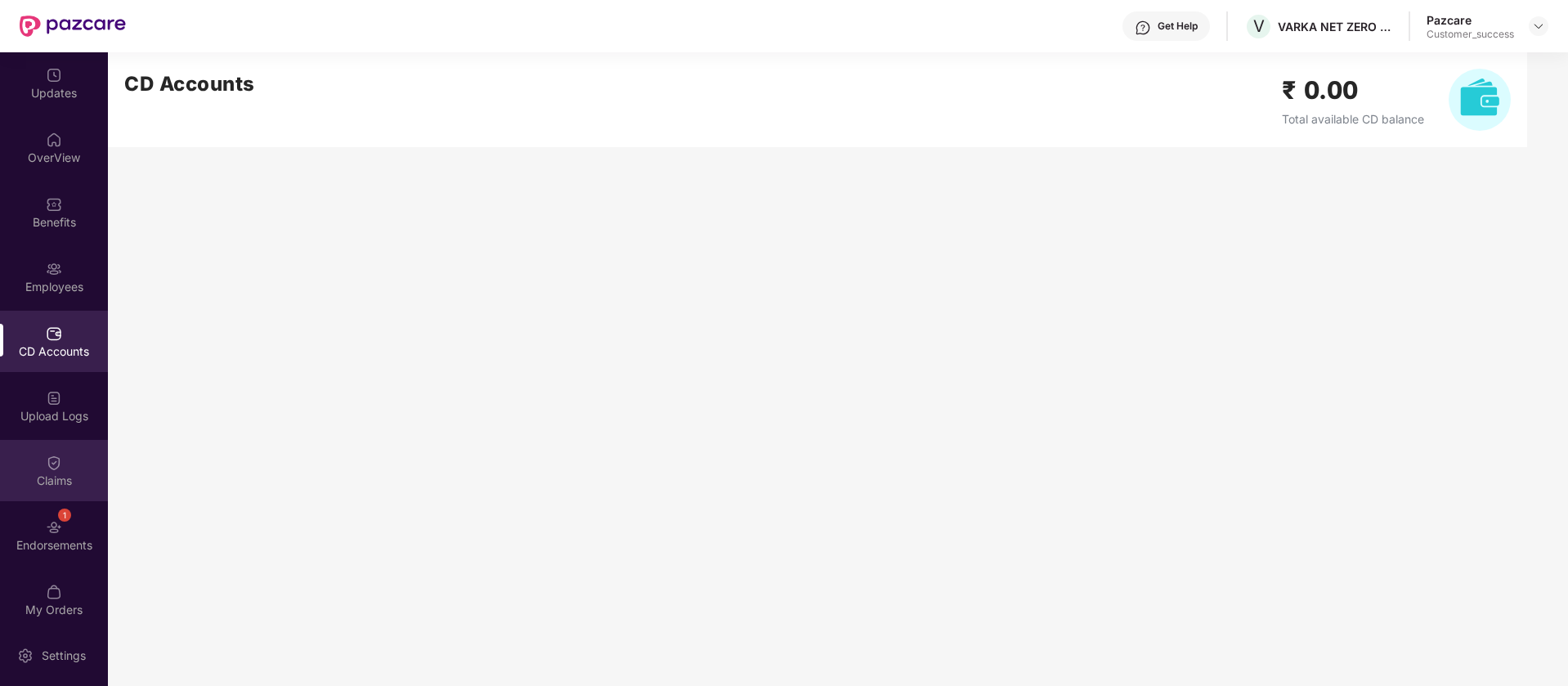
click at [53, 468] on img at bounding box center [53, 462] width 16 height 16
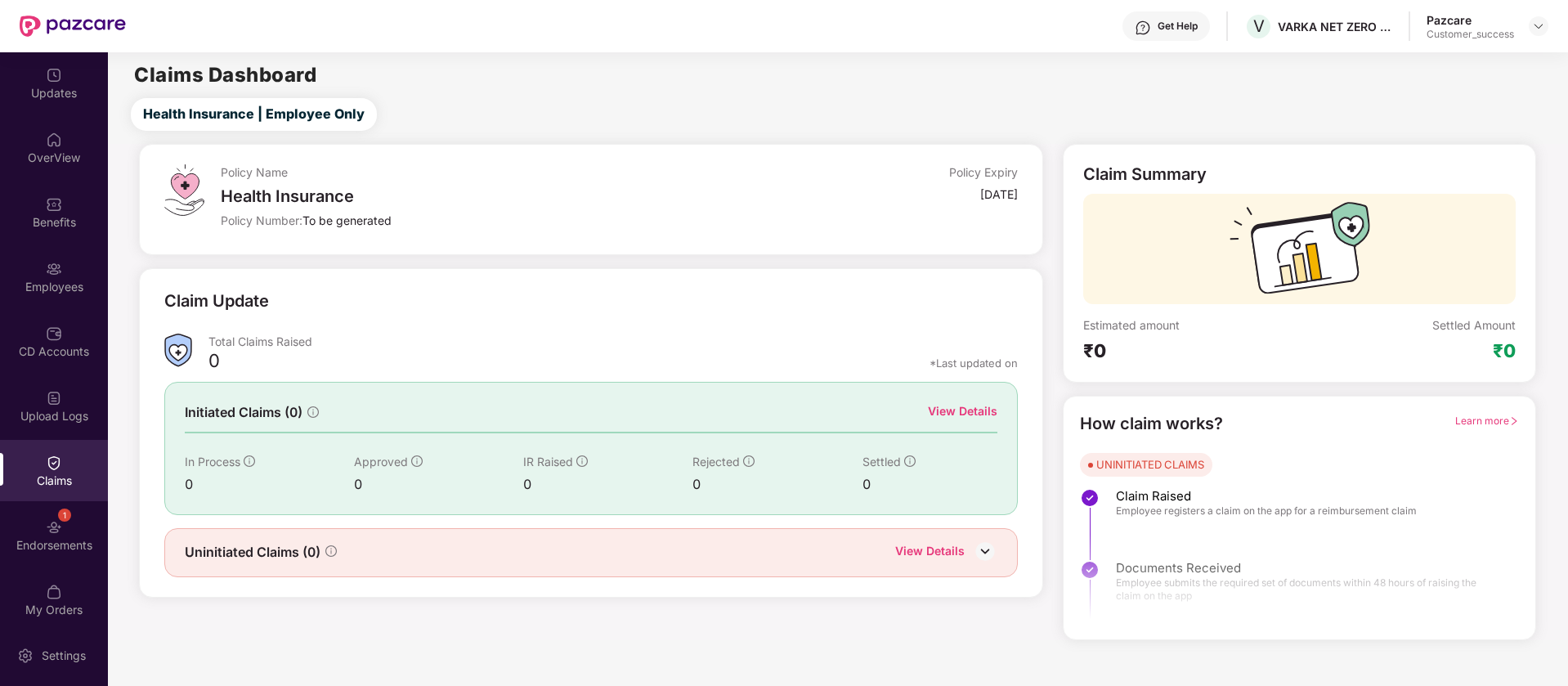
click at [64, 538] on div "Endorsements" at bounding box center [53, 545] width 108 height 16
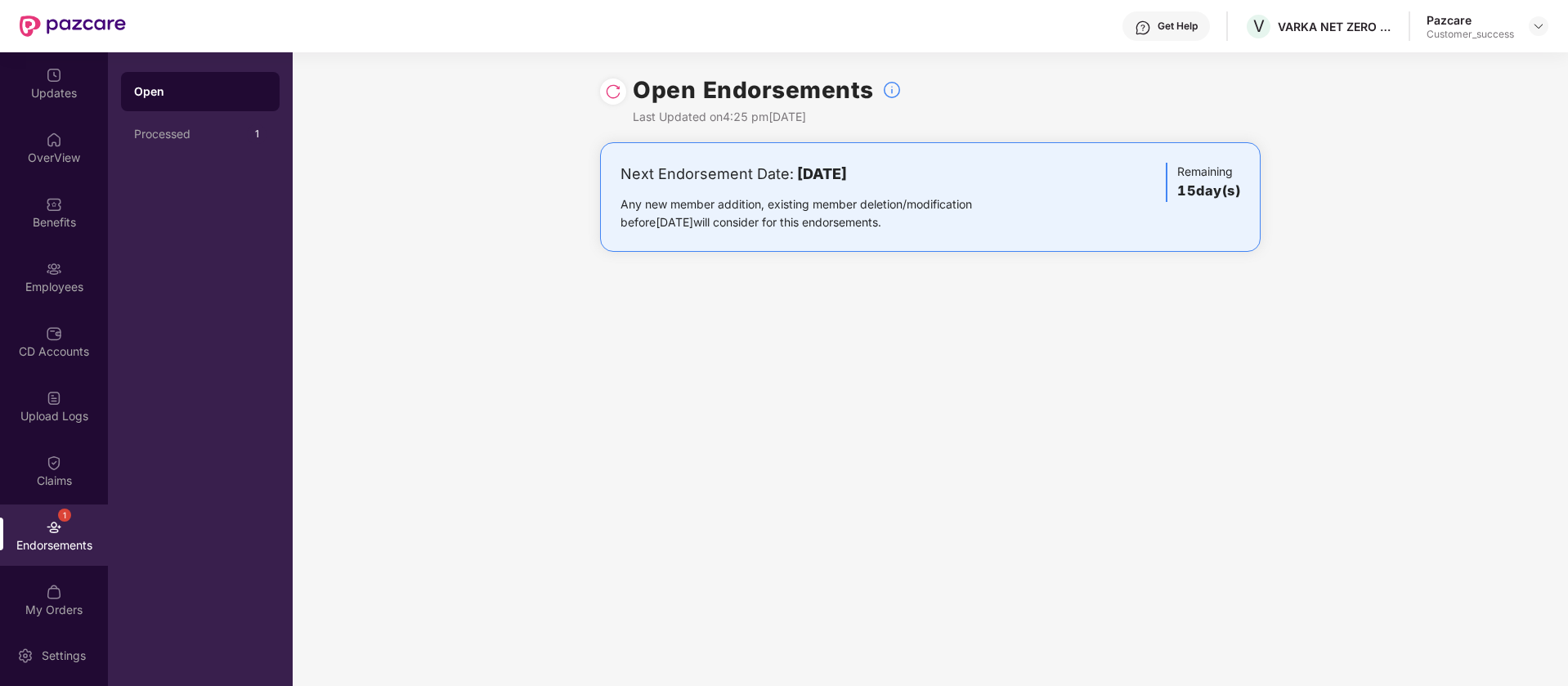
click at [615, 93] on img at bounding box center [612, 91] width 16 height 16
click at [619, 96] on img at bounding box center [612, 91] width 16 height 16
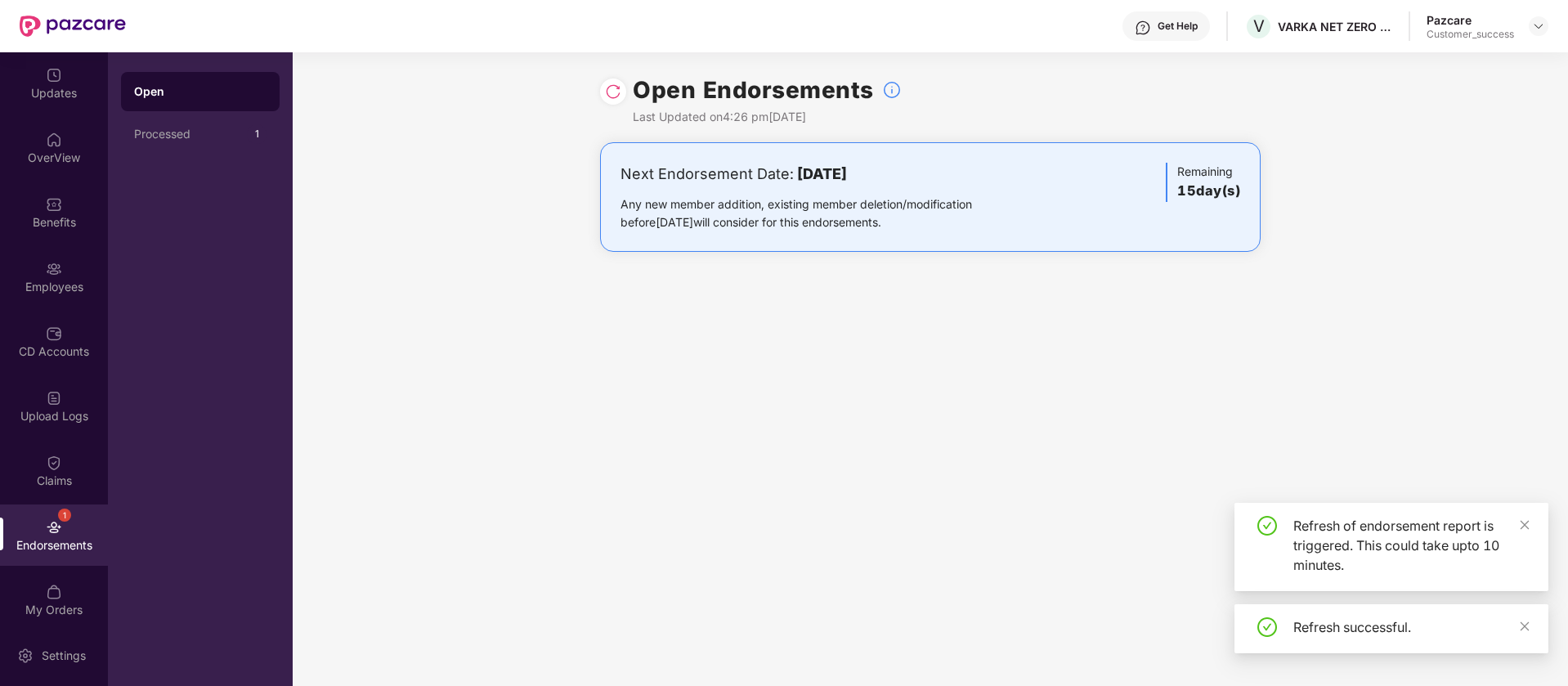
click at [619, 96] on img at bounding box center [612, 91] width 16 height 16
click at [776, 209] on div "Any new member addition, existing member deletion/modification before 28 August…" at bounding box center [822, 213] width 403 height 36
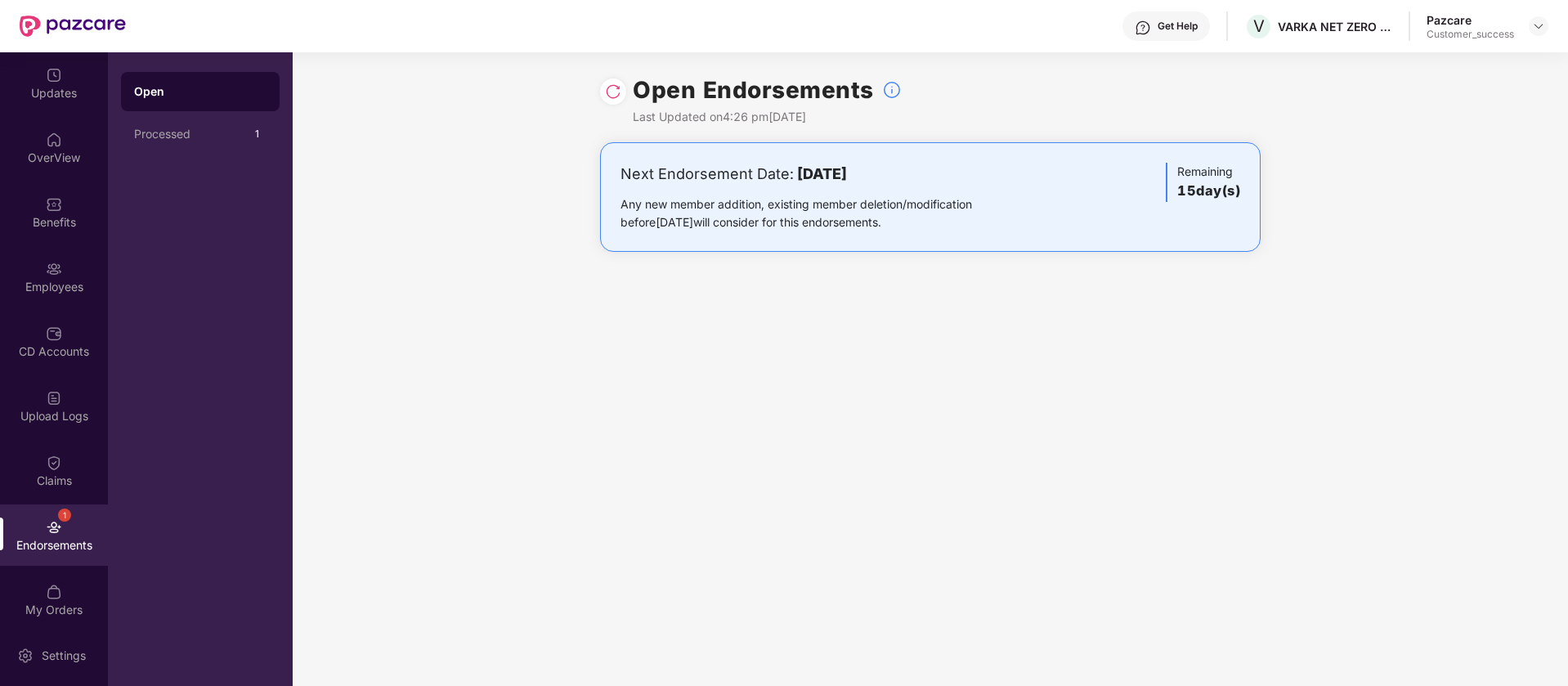
click at [1166, 192] on div "Remaining 15 day(s)" at bounding box center [1203, 183] width 75 height 39
click at [615, 98] on img at bounding box center [612, 91] width 16 height 16
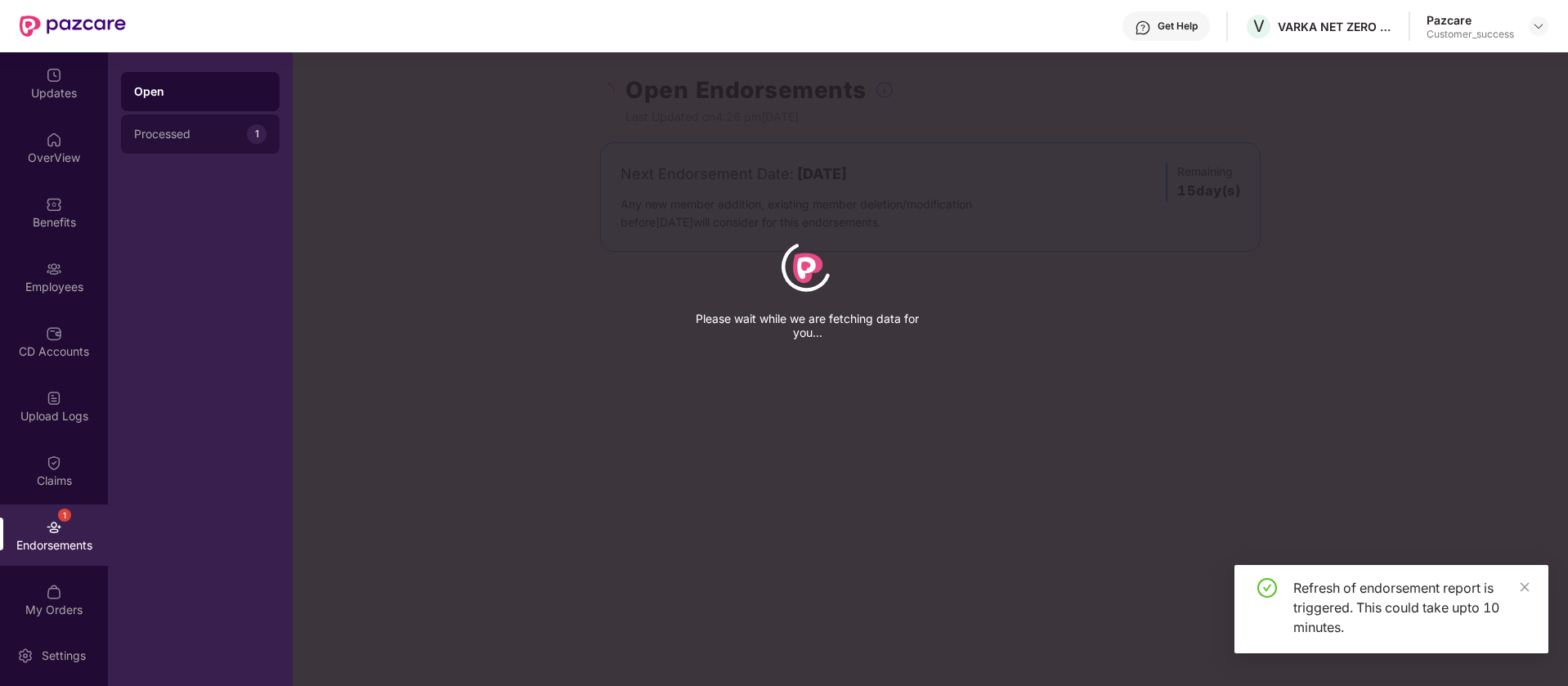
click at [180, 135] on div "Processed" at bounding box center [190, 133] width 113 height 13
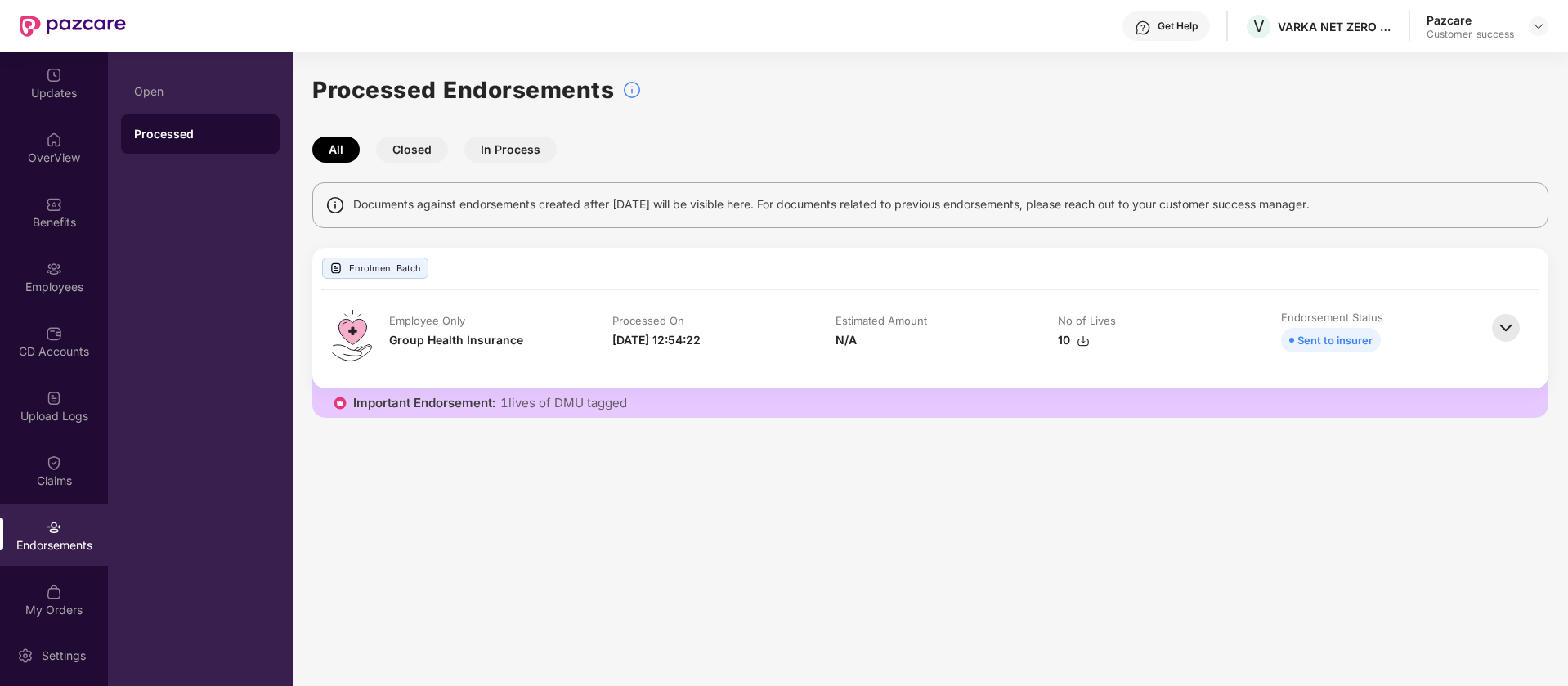
click at [1512, 327] on img at bounding box center [1505, 328] width 36 height 36
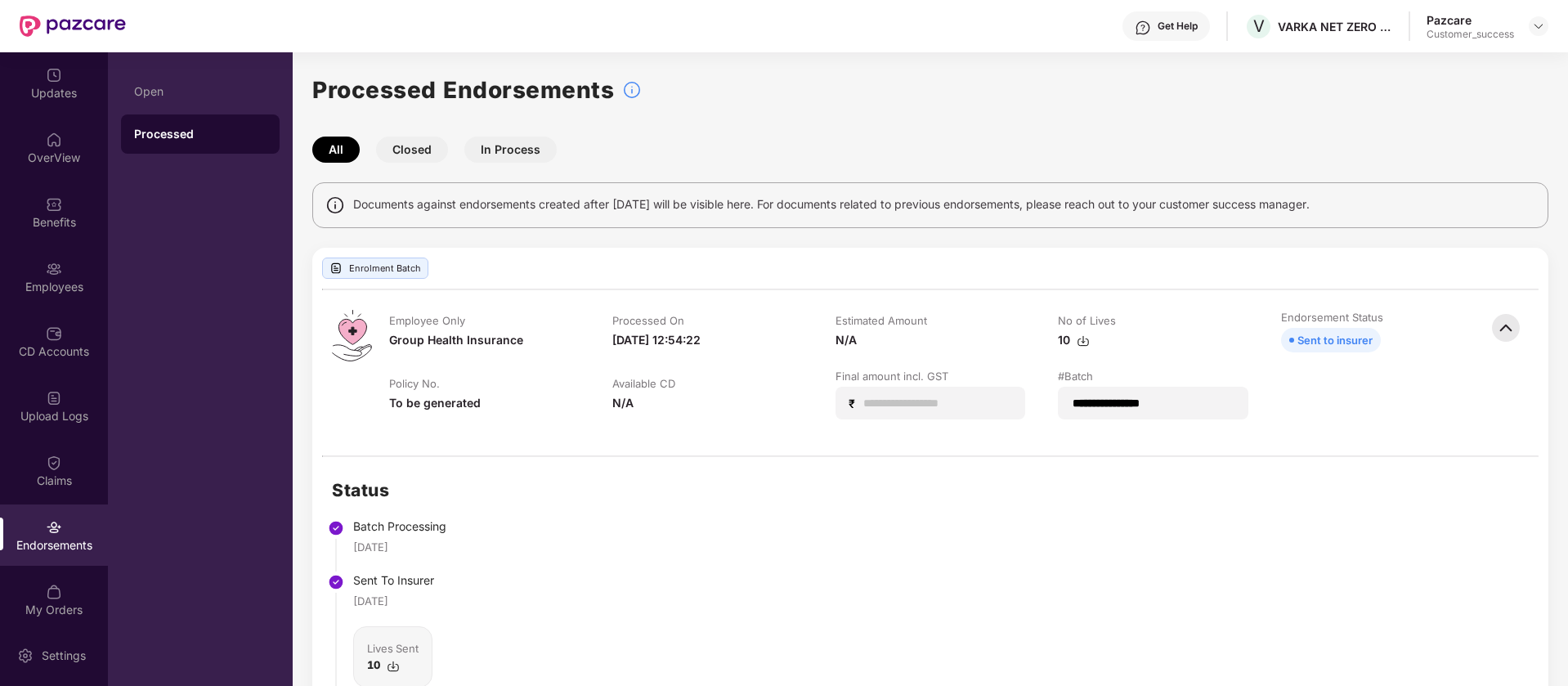
click at [396, 149] on button "Closed" at bounding box center [412, 149] width 72 height 26
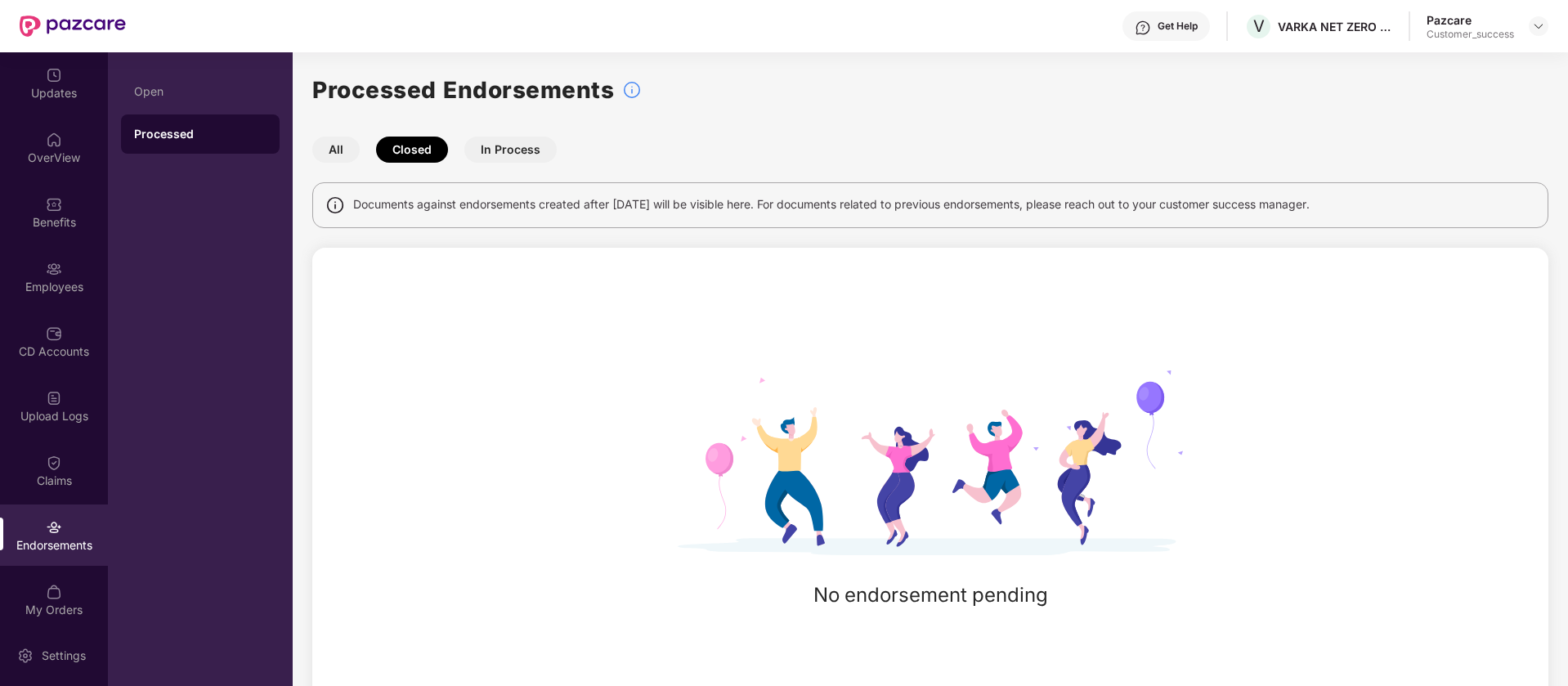
click at [491, 150] on button "In Process" at bounding box center [510, 149] width 93 height 26
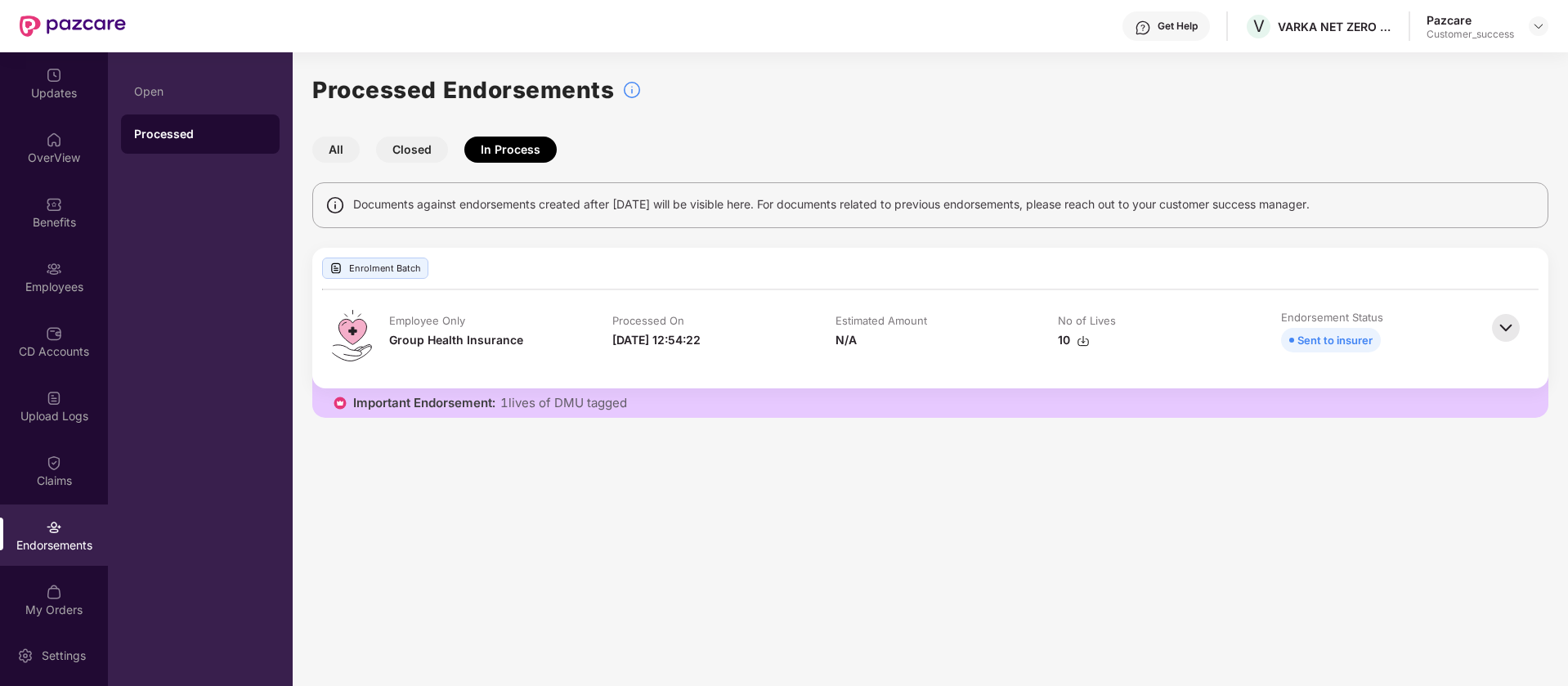
click at [350, 155] on button "All" at bounding box center [336, 149] width 48 height 26
click at [266, 89] on div "Open" at bounding box center [200, 91] width 132 height 13
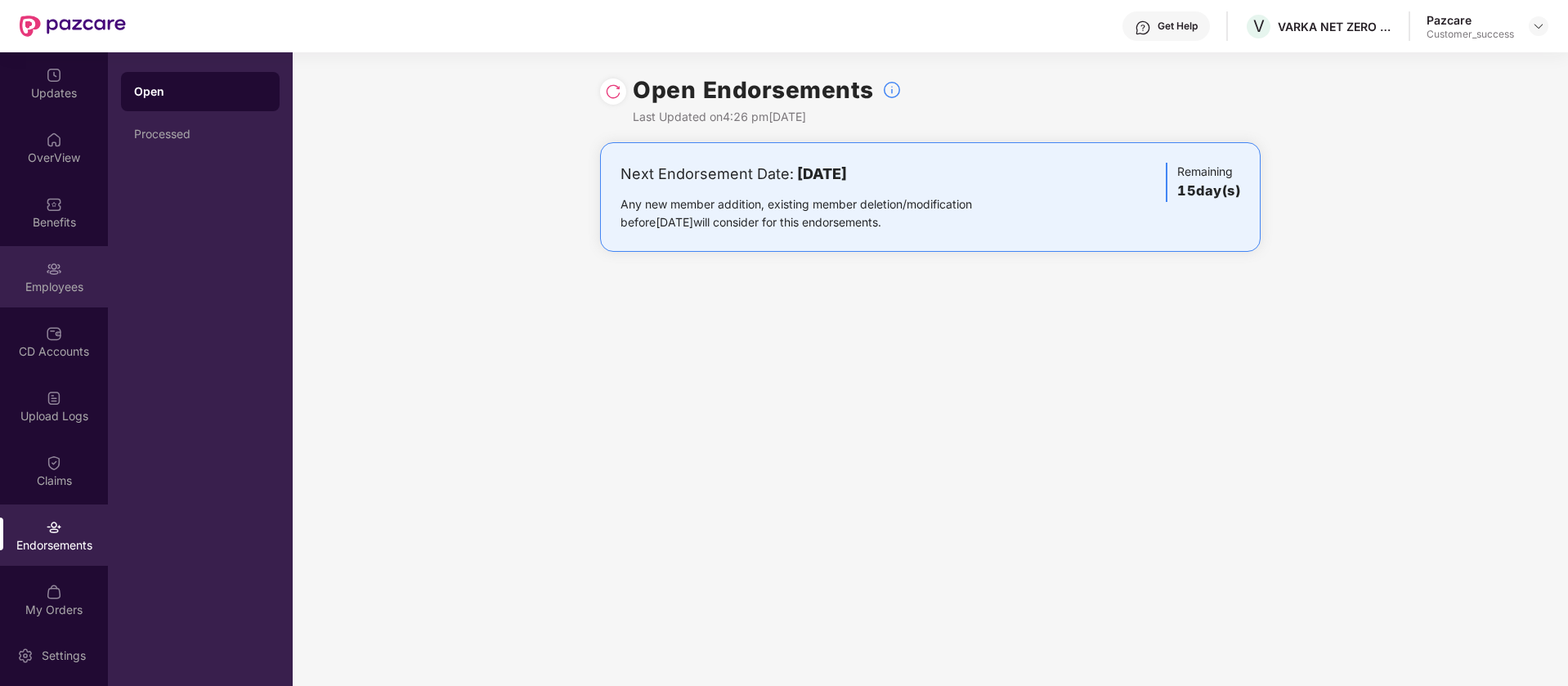
click at [46, 264] on img at bounding box center [53, 268] width 16 height 16
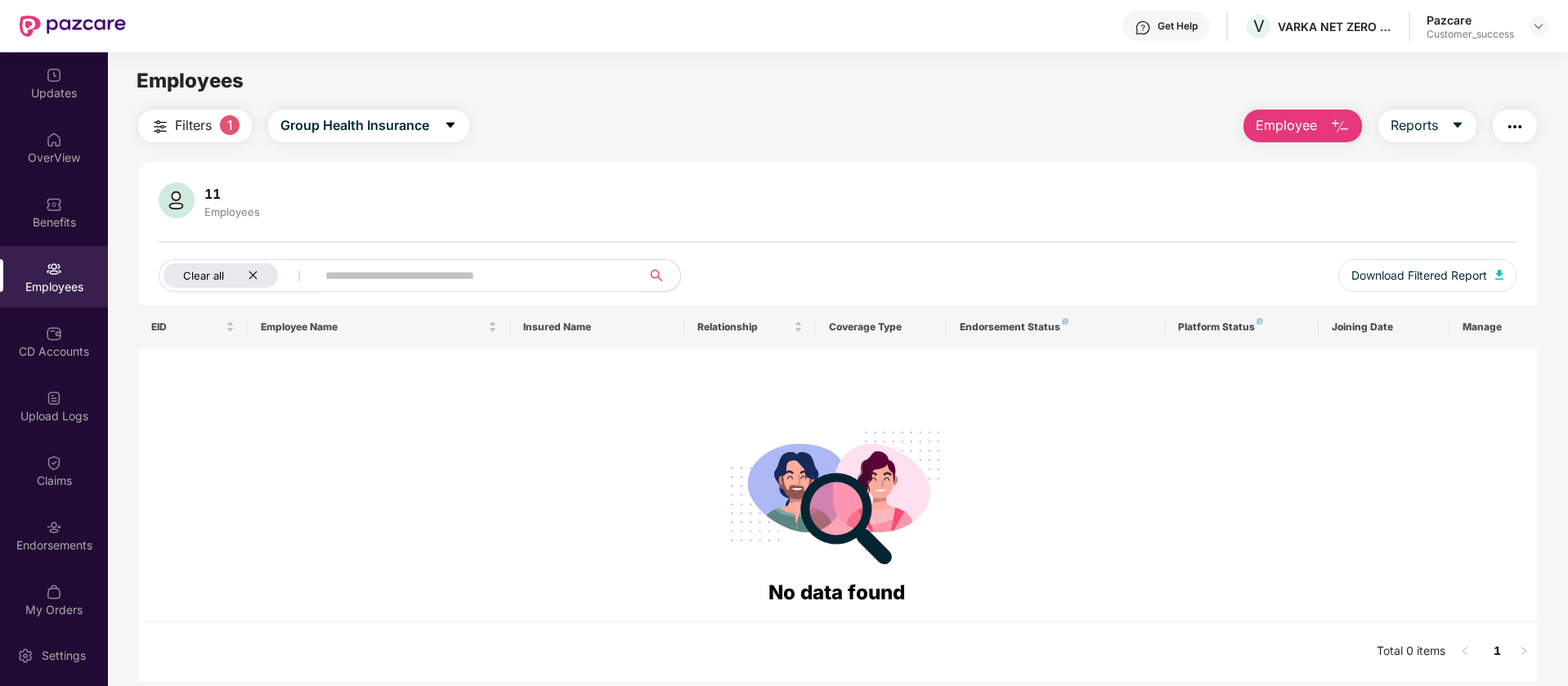
click at [250, 274] on icon "close" at bounding box center [253, 275] width 11 height 11
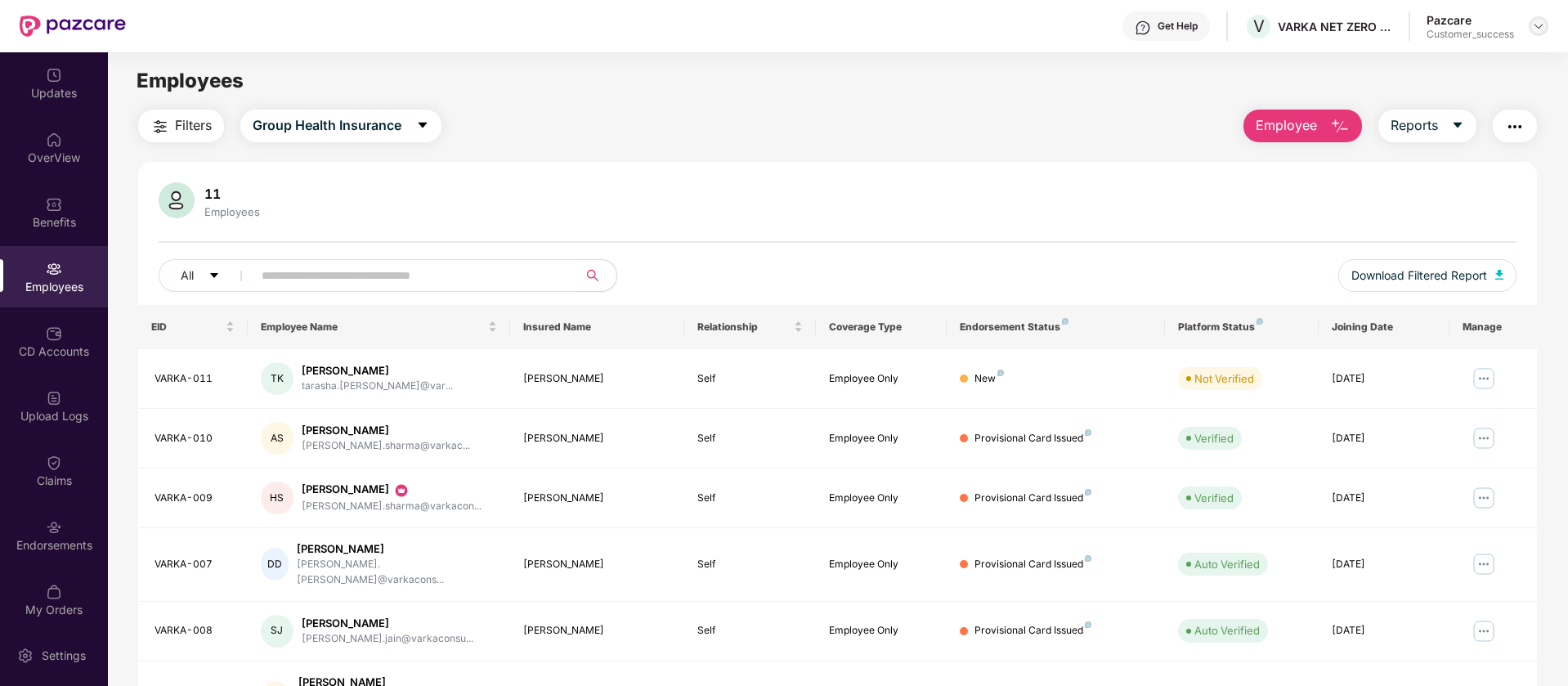
click at [1531, 32] on img at bounding box center [1537, 25] width 13 height 13
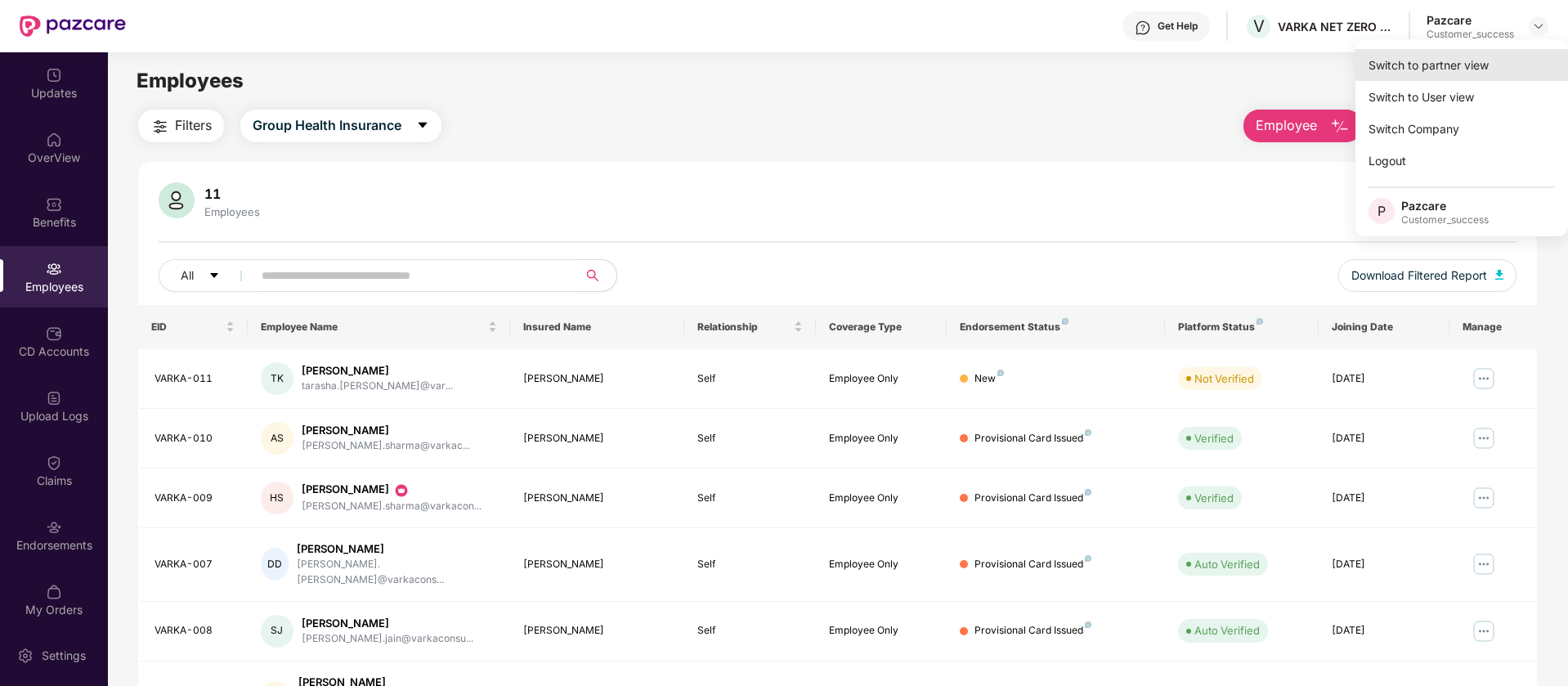
click at [1516, 68] on div "Switch to partner view" at bounding box center [1461, 65] width 212 height 32
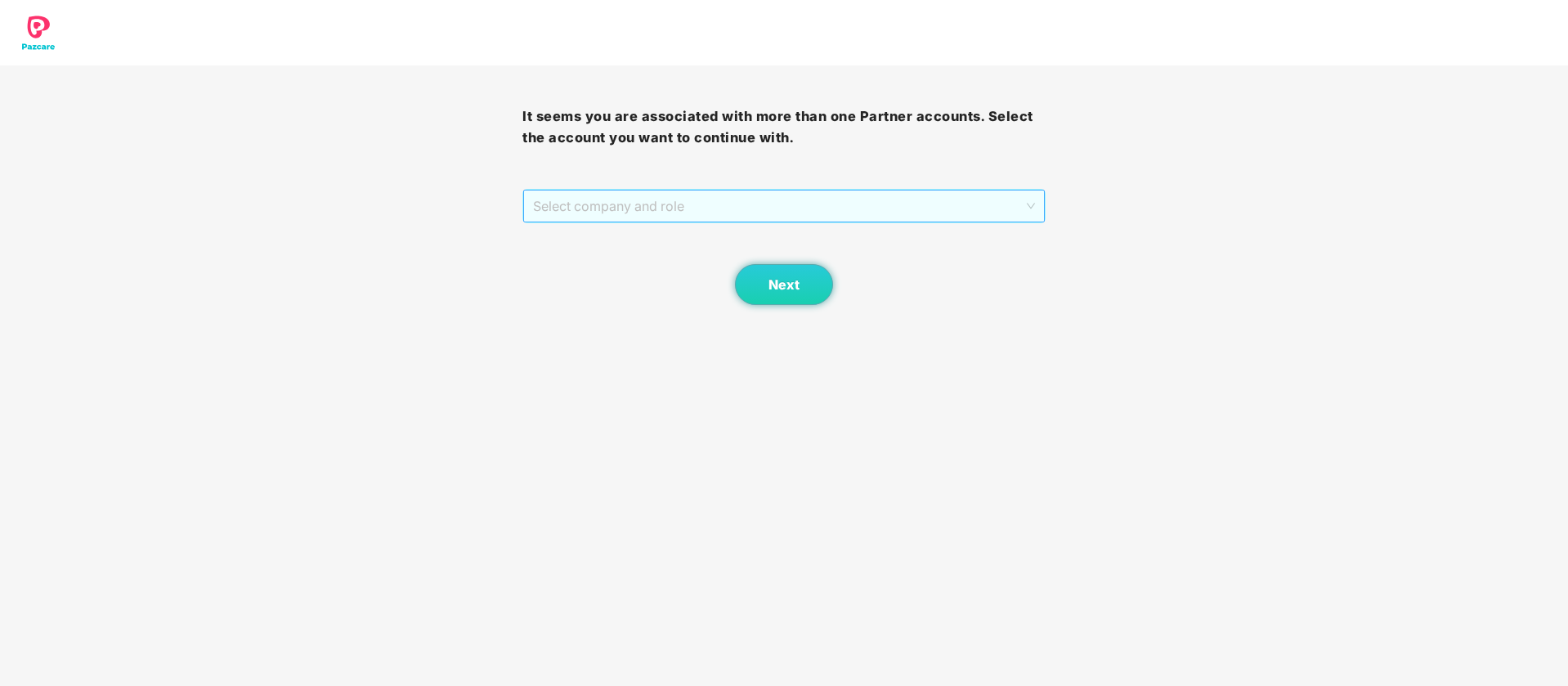
click at [1026, 194] on span "Select company and role" at bounding box center [784, 205] width 501 height 31
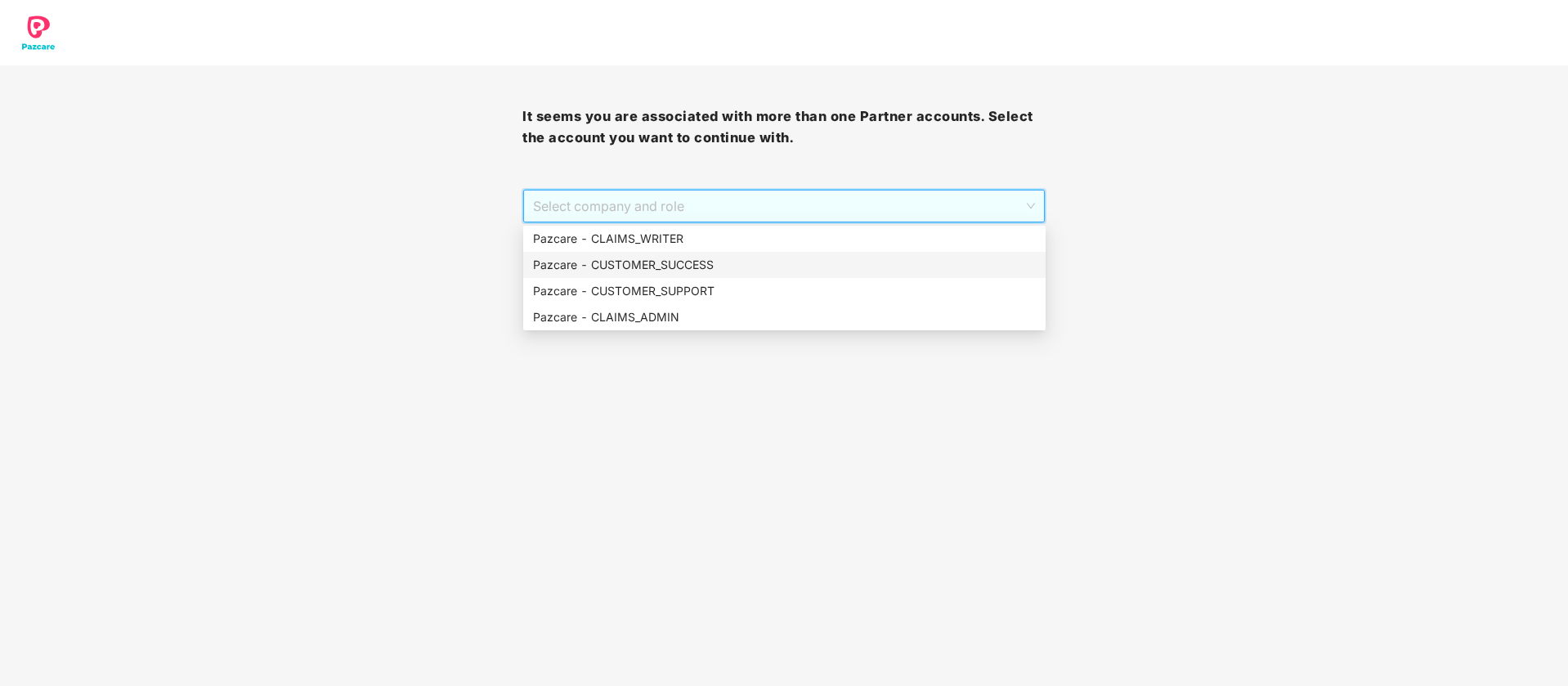
click at [848, 270] on div "Pazcare - CUSTOMER_SUCCESS" at bounding box center [784, 264] width 503 height 18
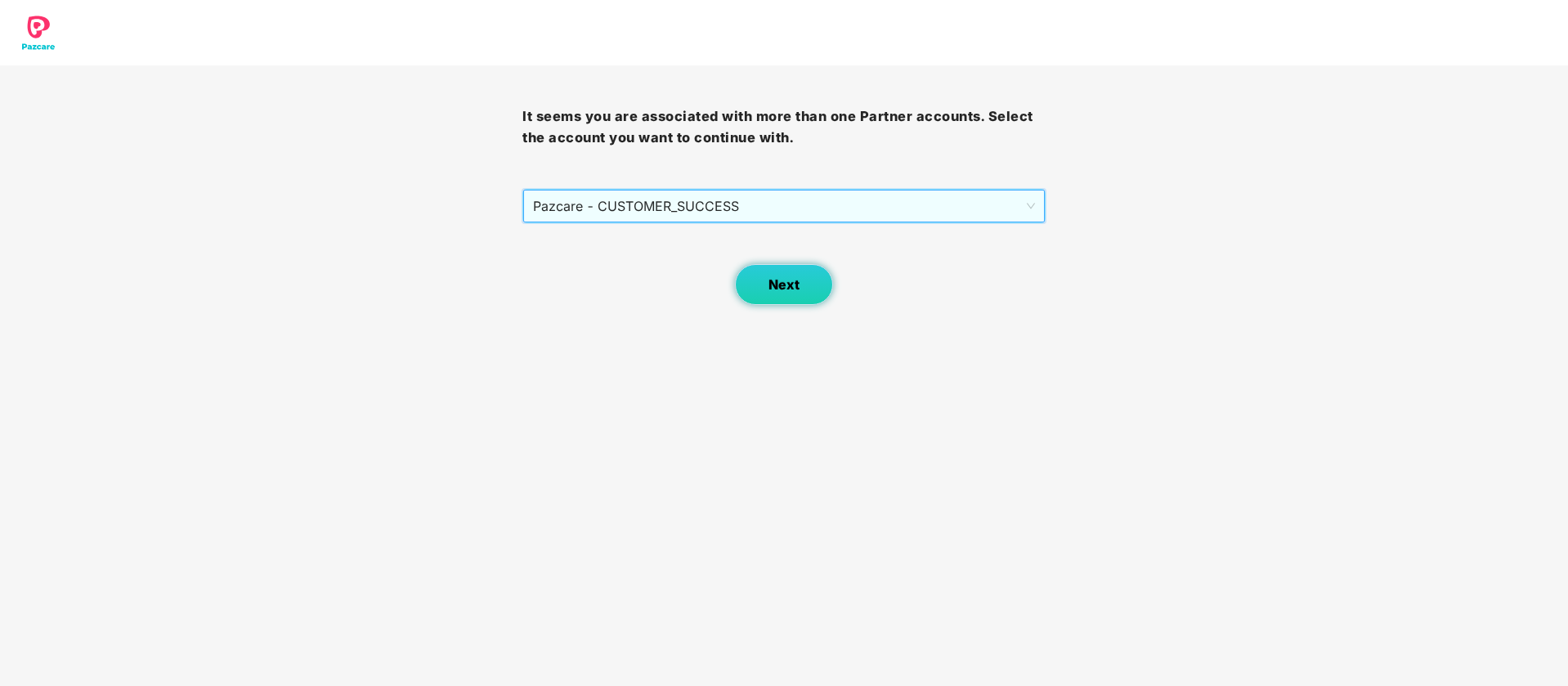
click at [791, 289] on span "Next" at bounding box center [784, 284] width 31 height 15
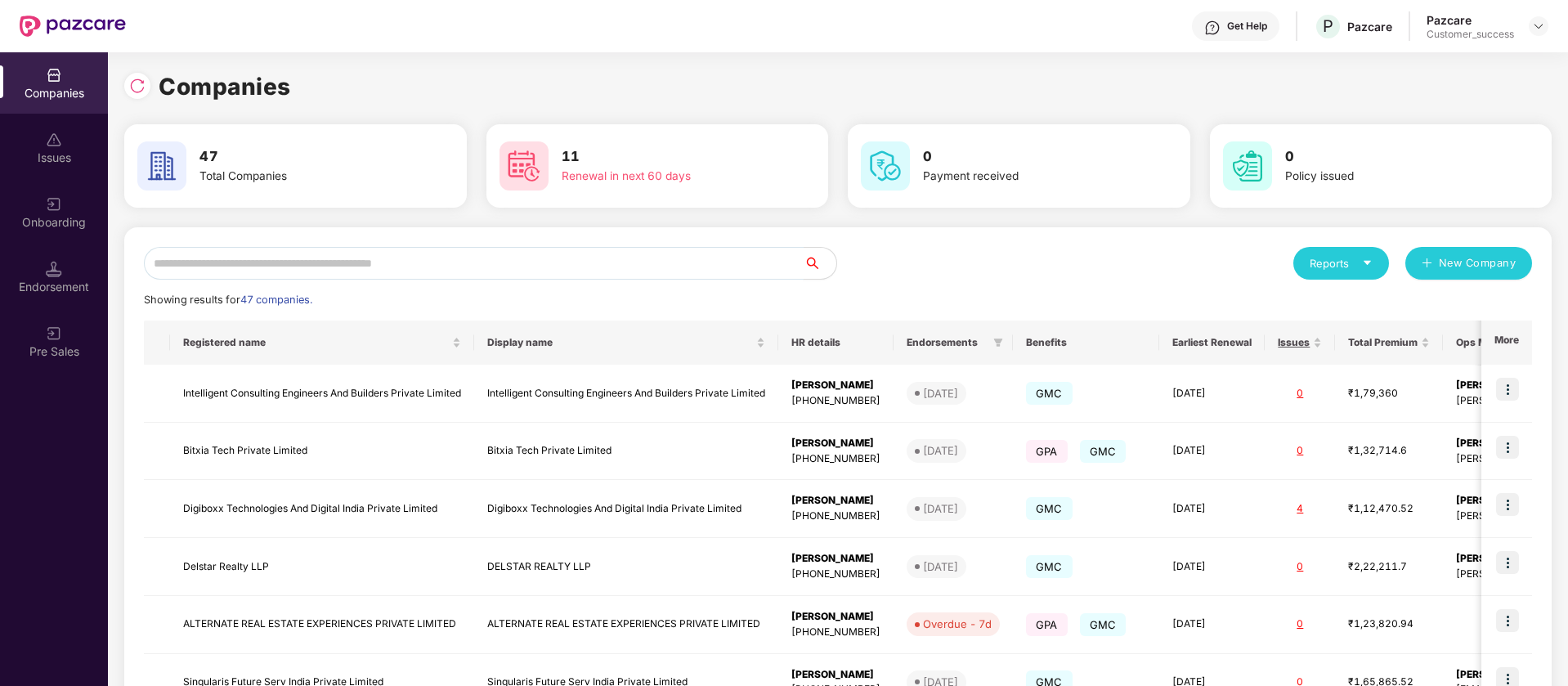
click at [308, 262] on input "text" at bounding box center [473, 263] width 660 height 33
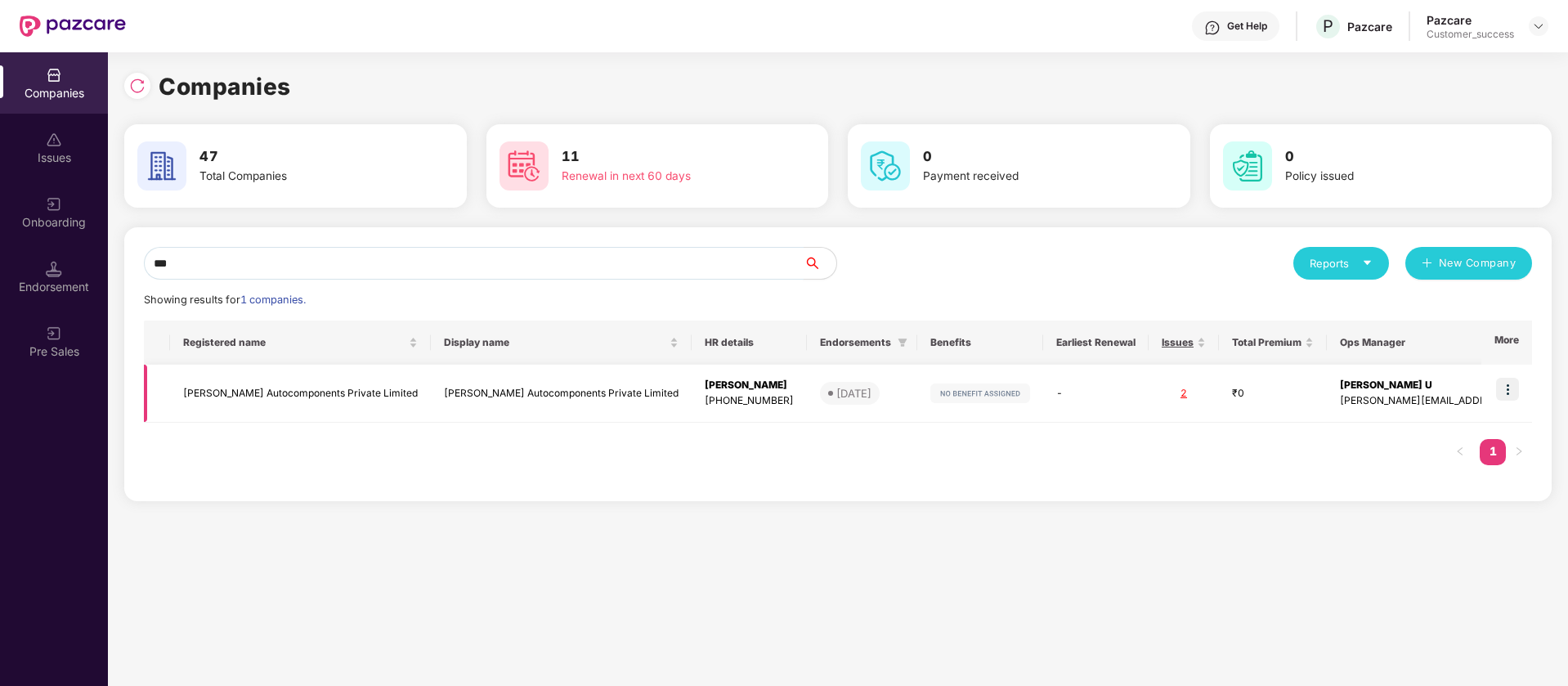
type input "***"
click at [1505, 389] on img at bounding box center [1507, 389] width 23 height 23
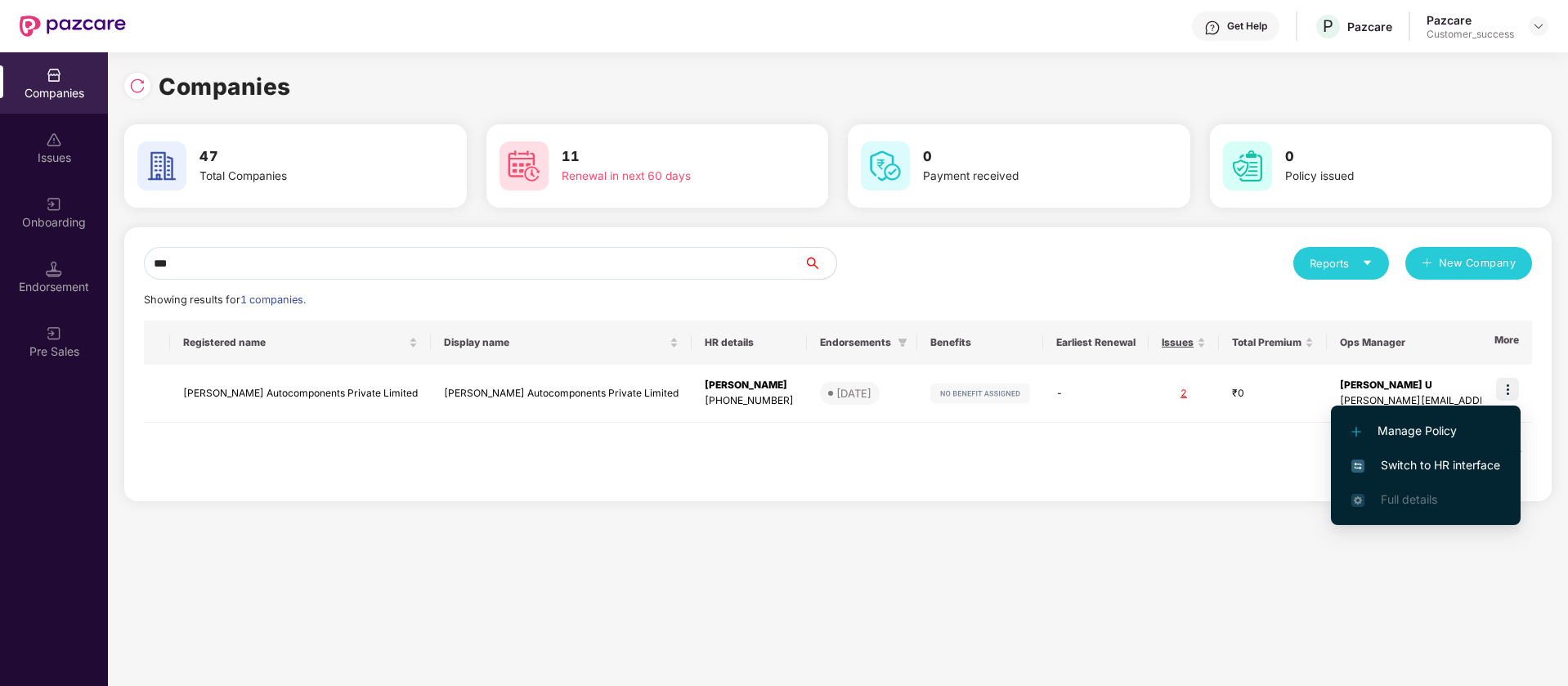
click at [1467, 473] on span "Switch to HR interface" at bounding box center [1425, 464] width 149 height 18
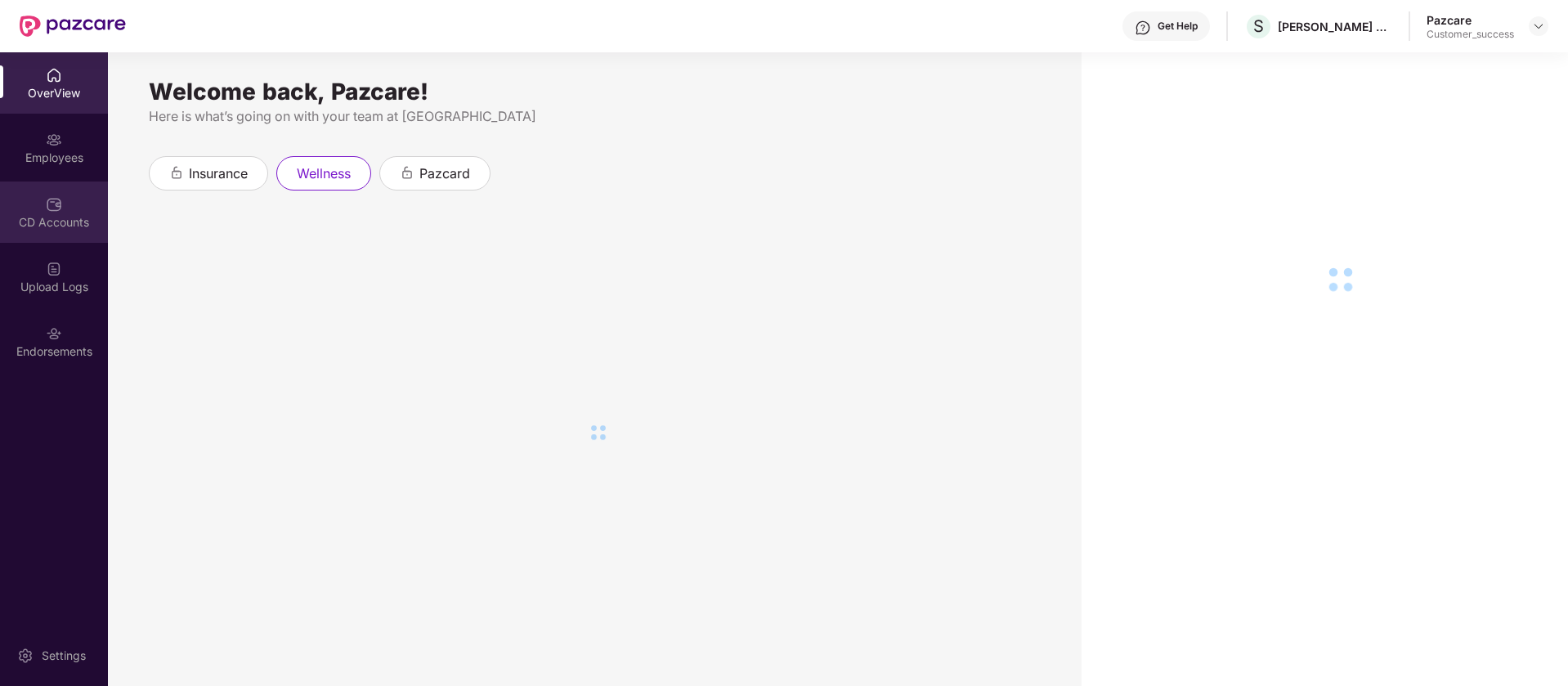
click at [49, 214] on div "CD Accounts" at bounding box center [53, 222] width 108 height 16
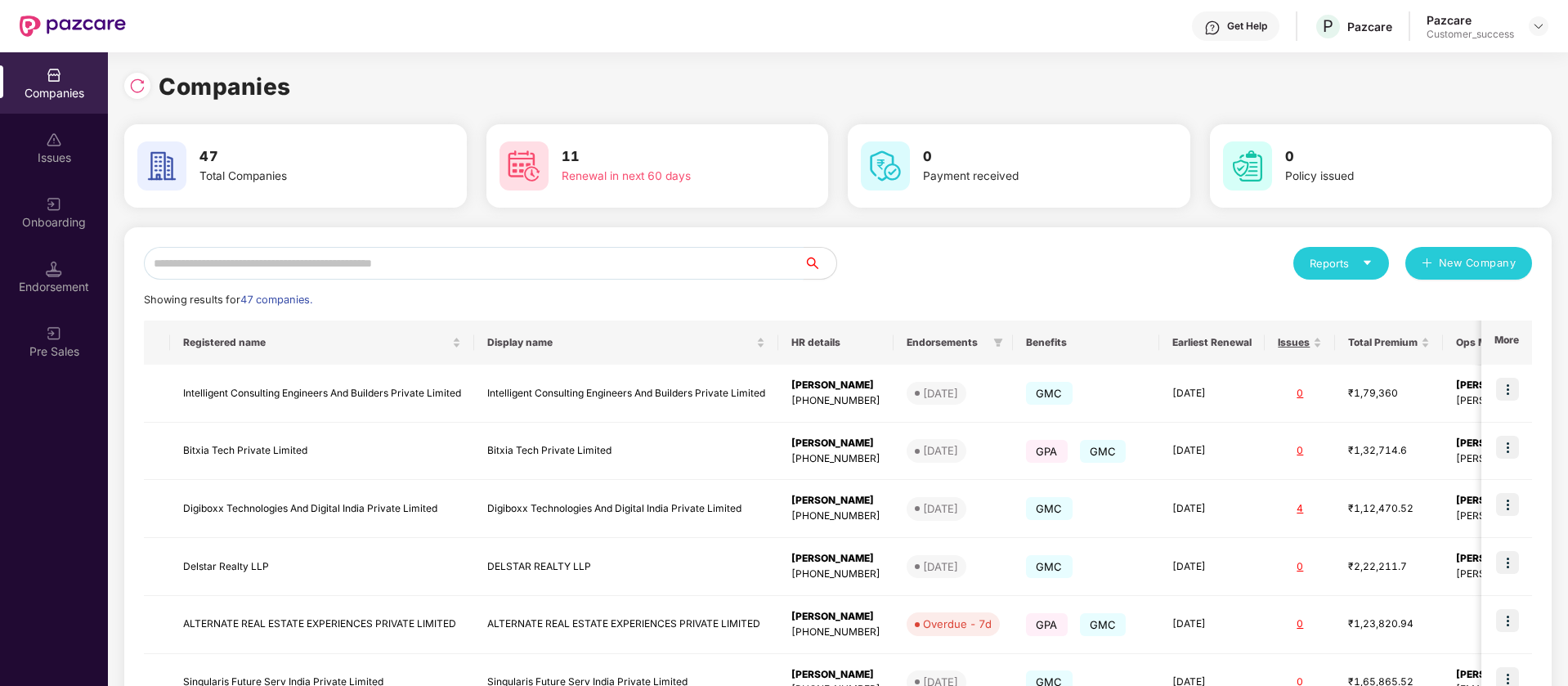
click at [334, 265] on input "text" at bounding box center [473, 263] width 660 height 33
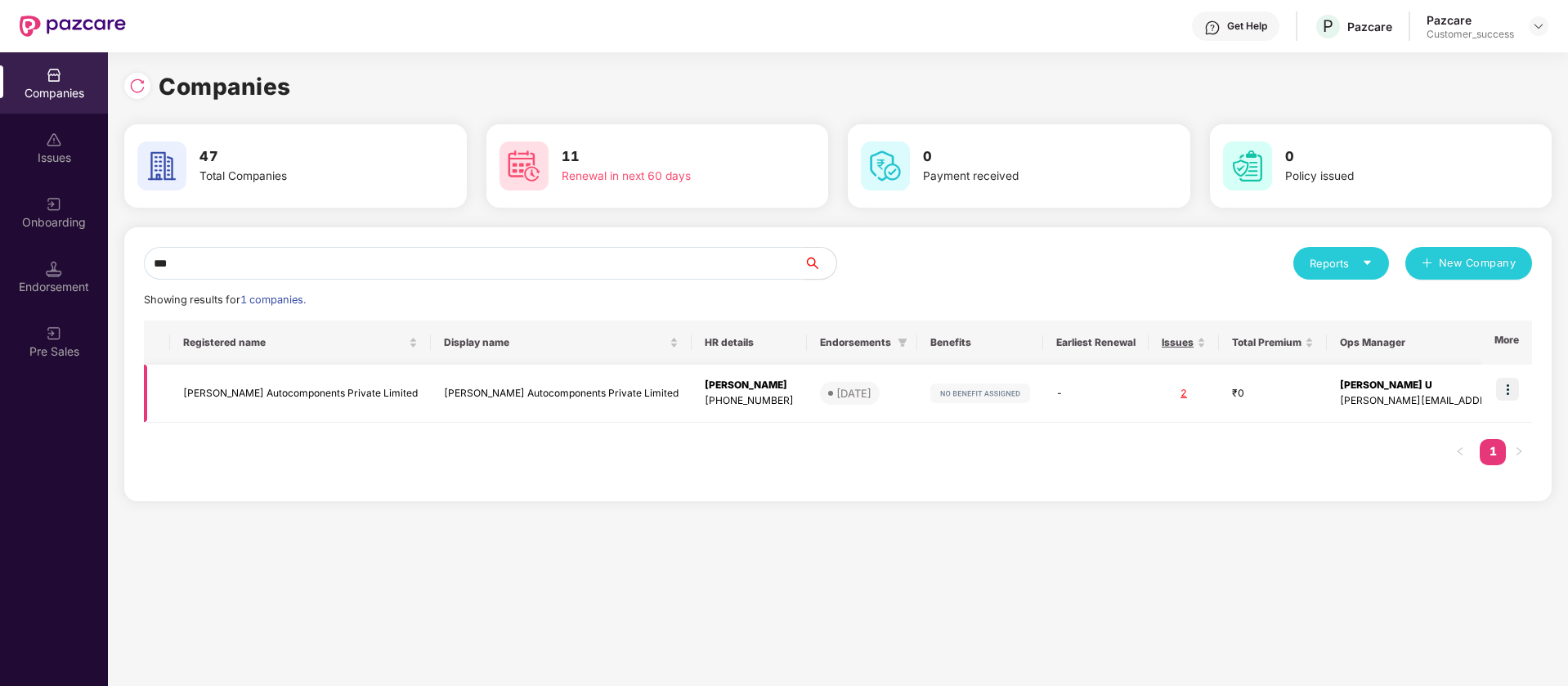
type input "***"
click at [333, 396] on td "Sadguru Autocomponents Private Limited" at bounding box center [300, 393] width 261 height 58
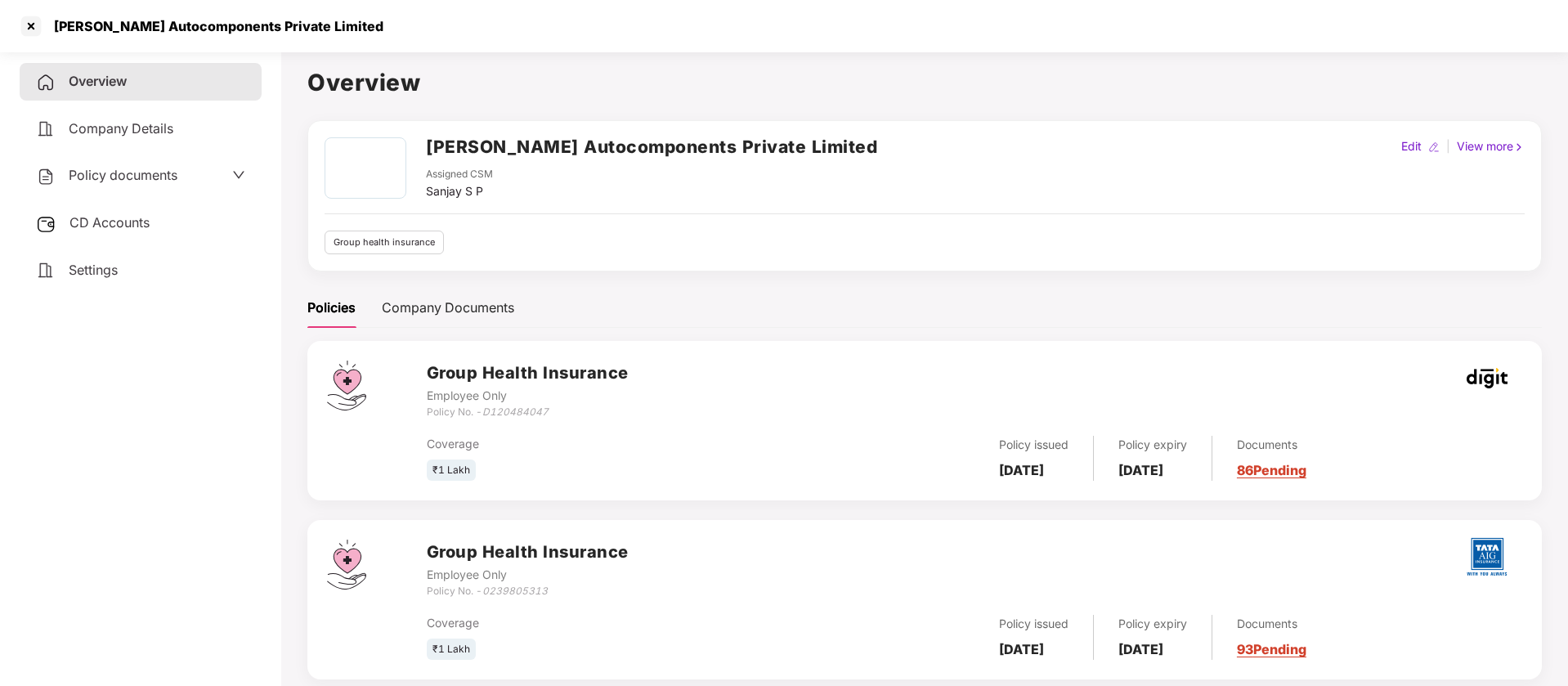
click at [91, 216] on span "CD Accounts" at bounding box center [110, 222] width 80 height 16
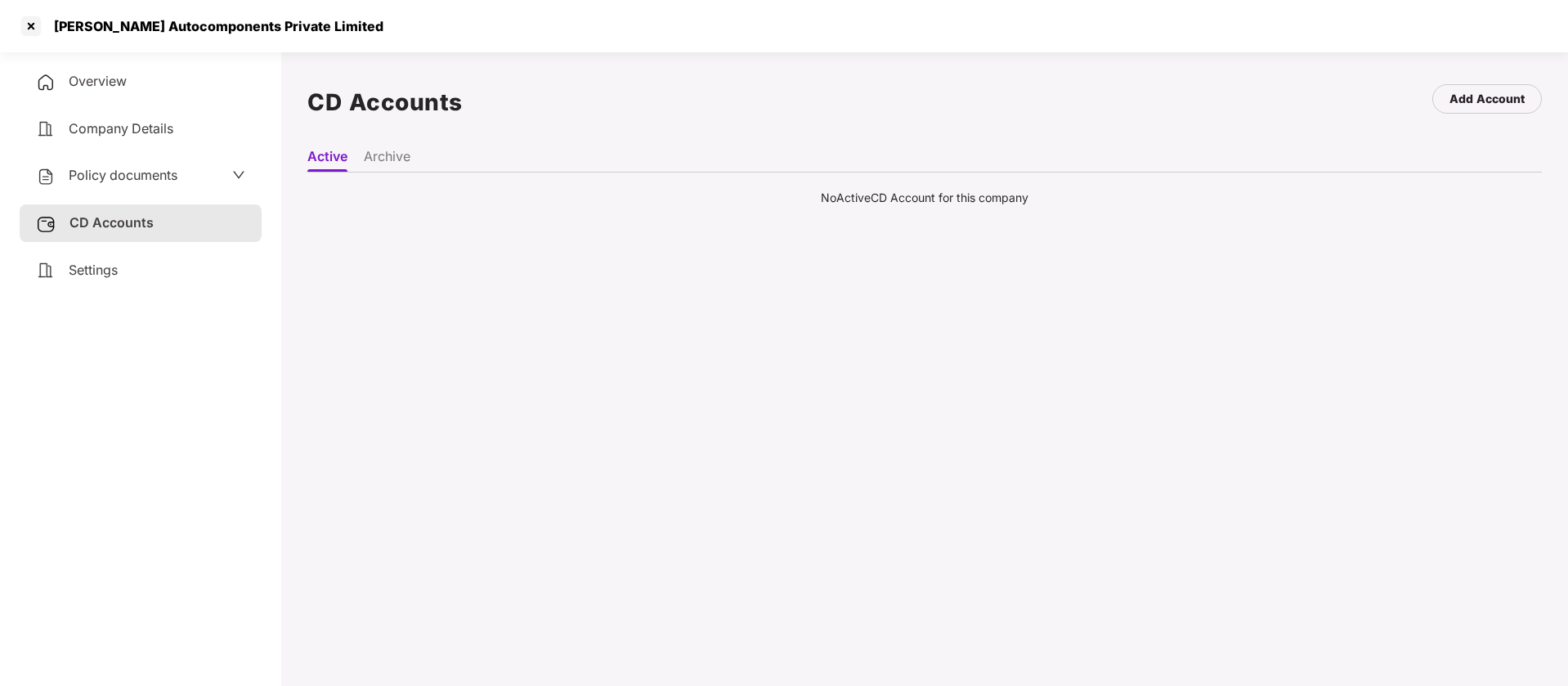
click at [374, 151] on li "Archive" at bounding box center [386, 160] width 47 height 24
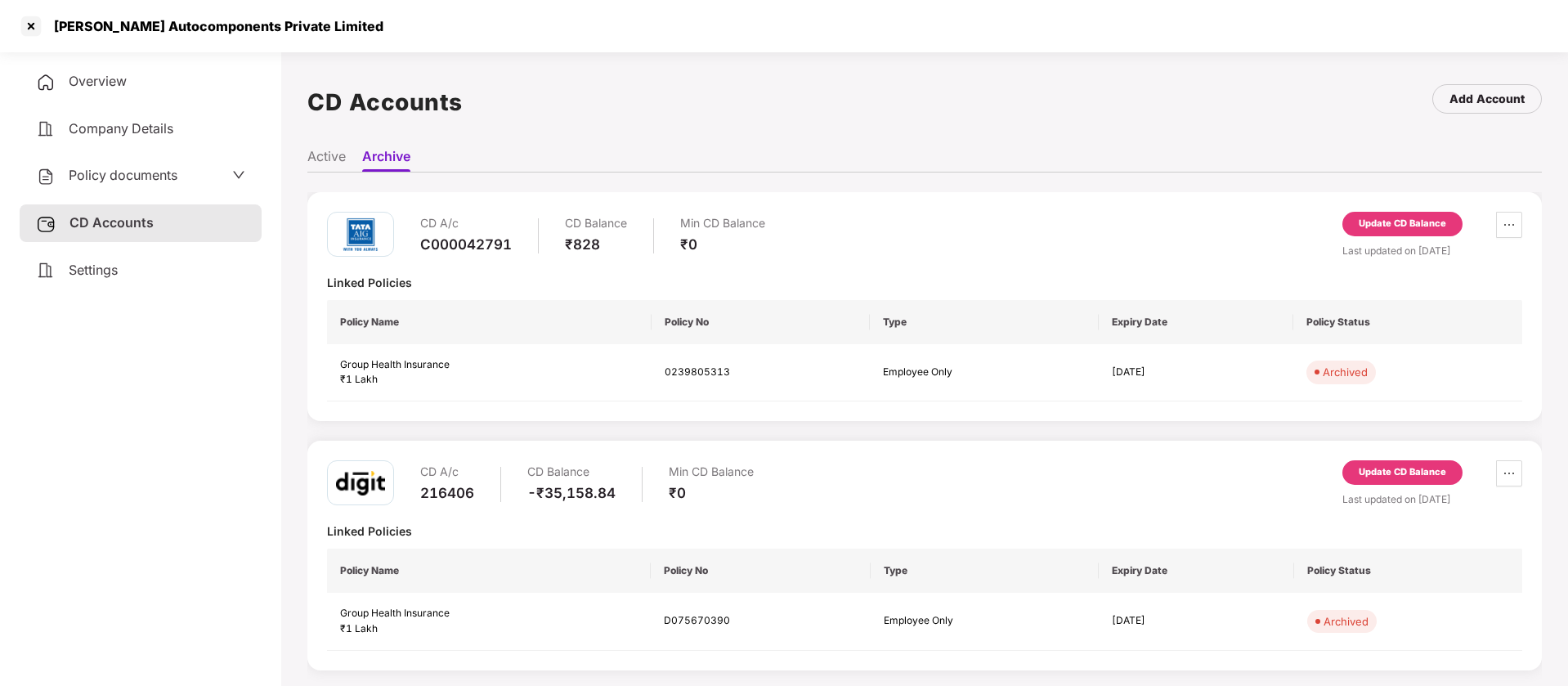
click at [332, 157] on li "Active" at bounding box center [326, 160] width 38 height 24
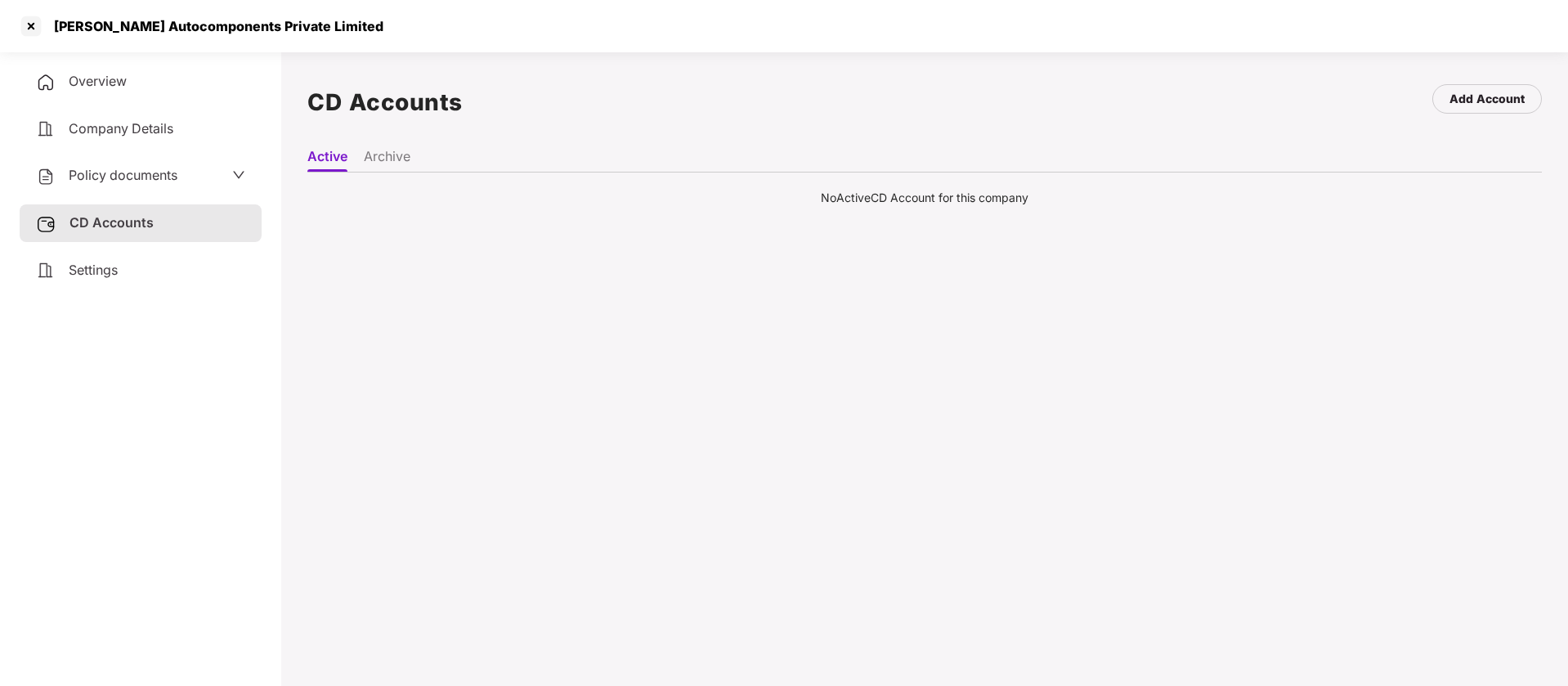
click at [374, 159] on li "Archive" at bounding box center [386, 160] width 47 height 24
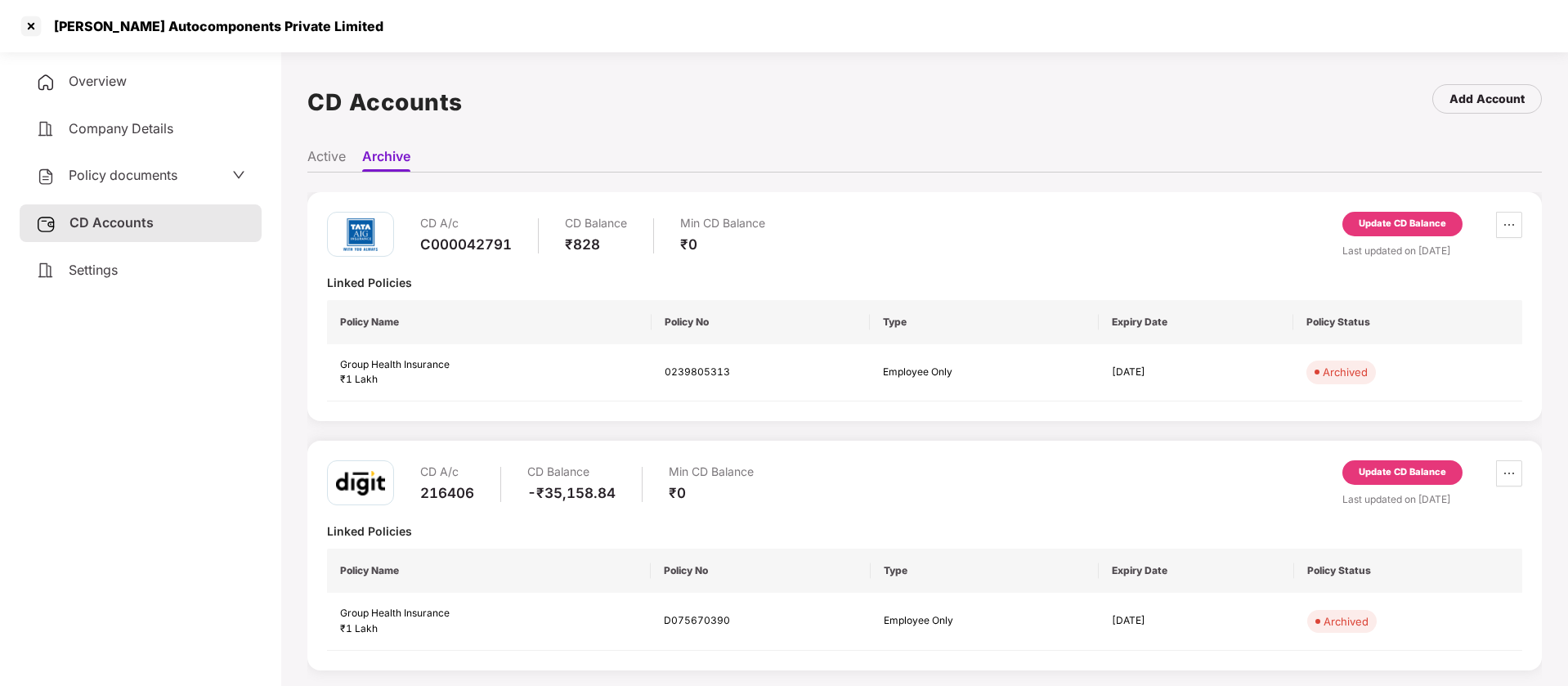
click at [336, 158] on li "Active" at bounding box center [326, 160] width 38 height 24
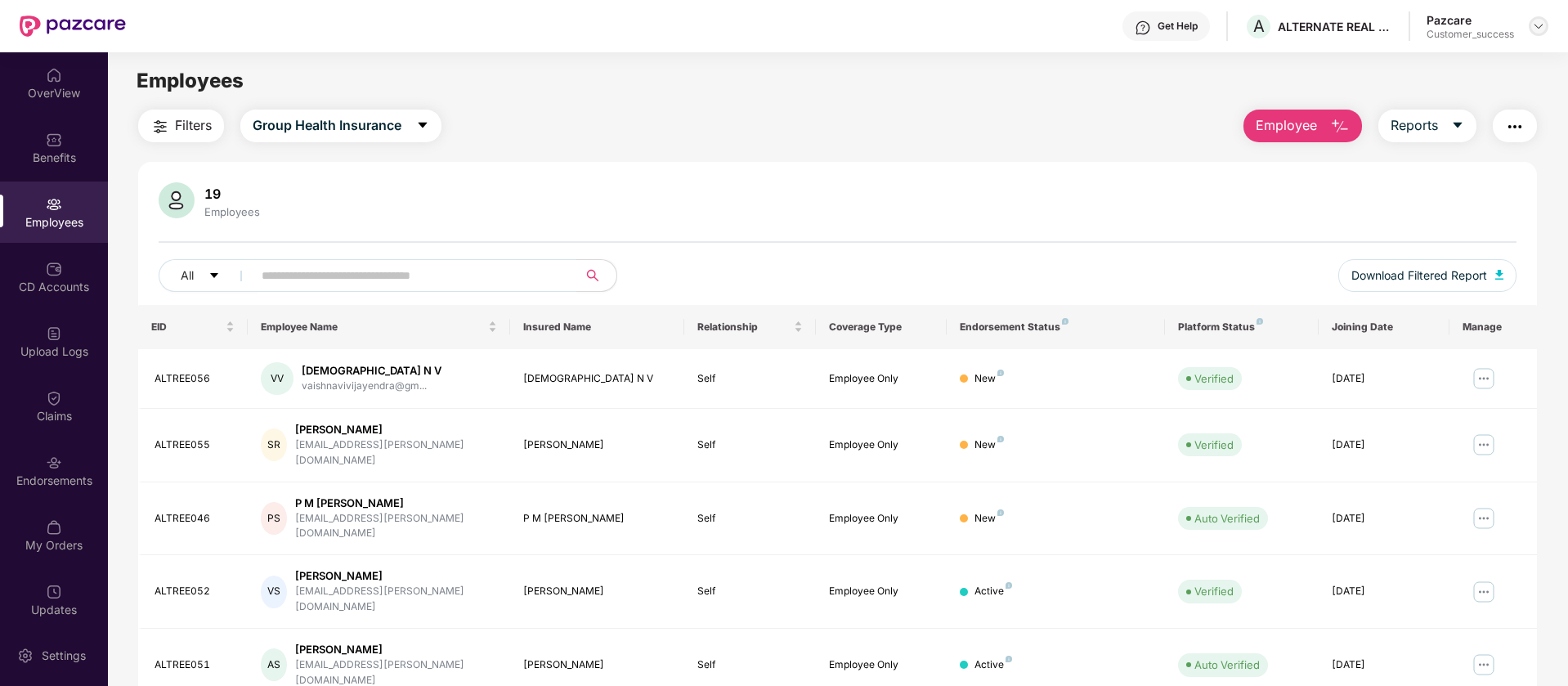
click at [1537, 20] on img at bounding box center [1537, 25] width 13 height 13
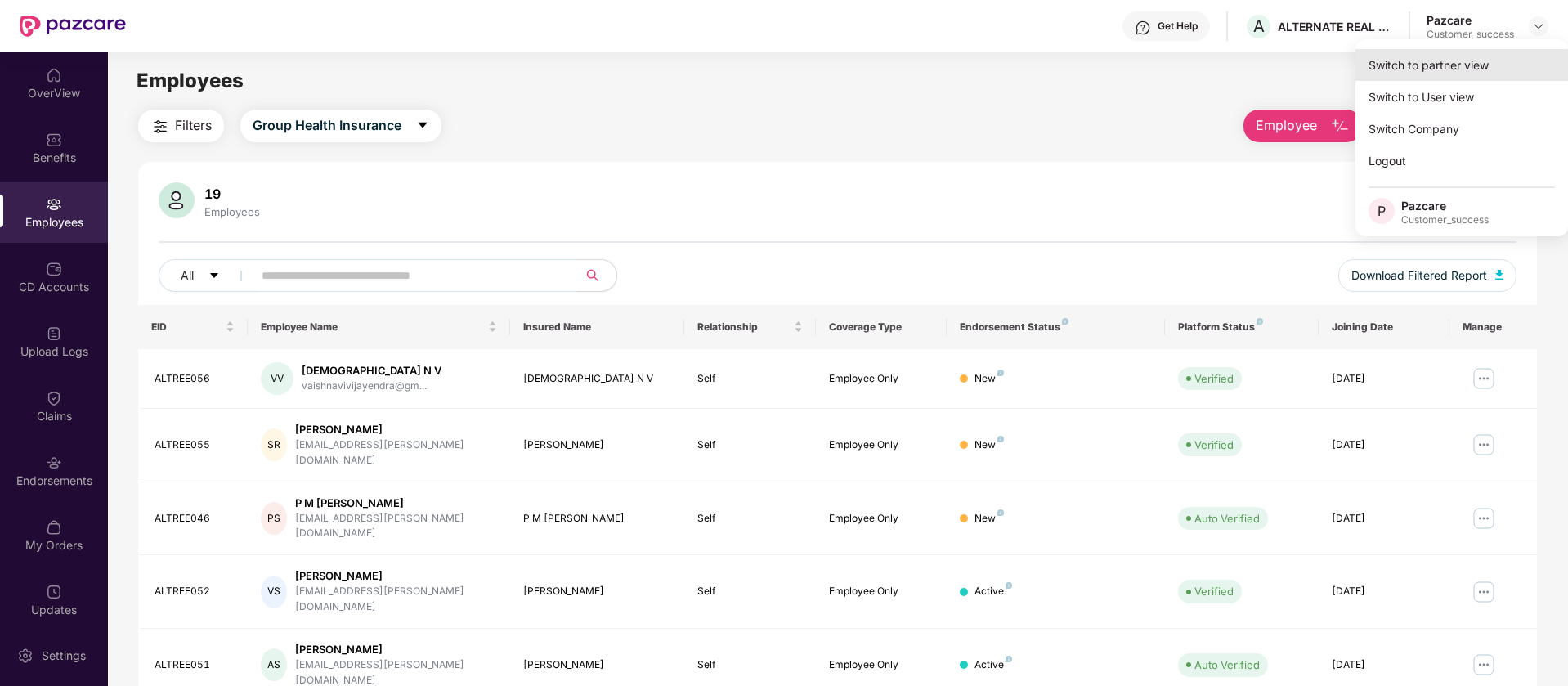
click at [1505, 67] on div "Switch to partner view" at bounding box center [1461, 65] width 212 height 32
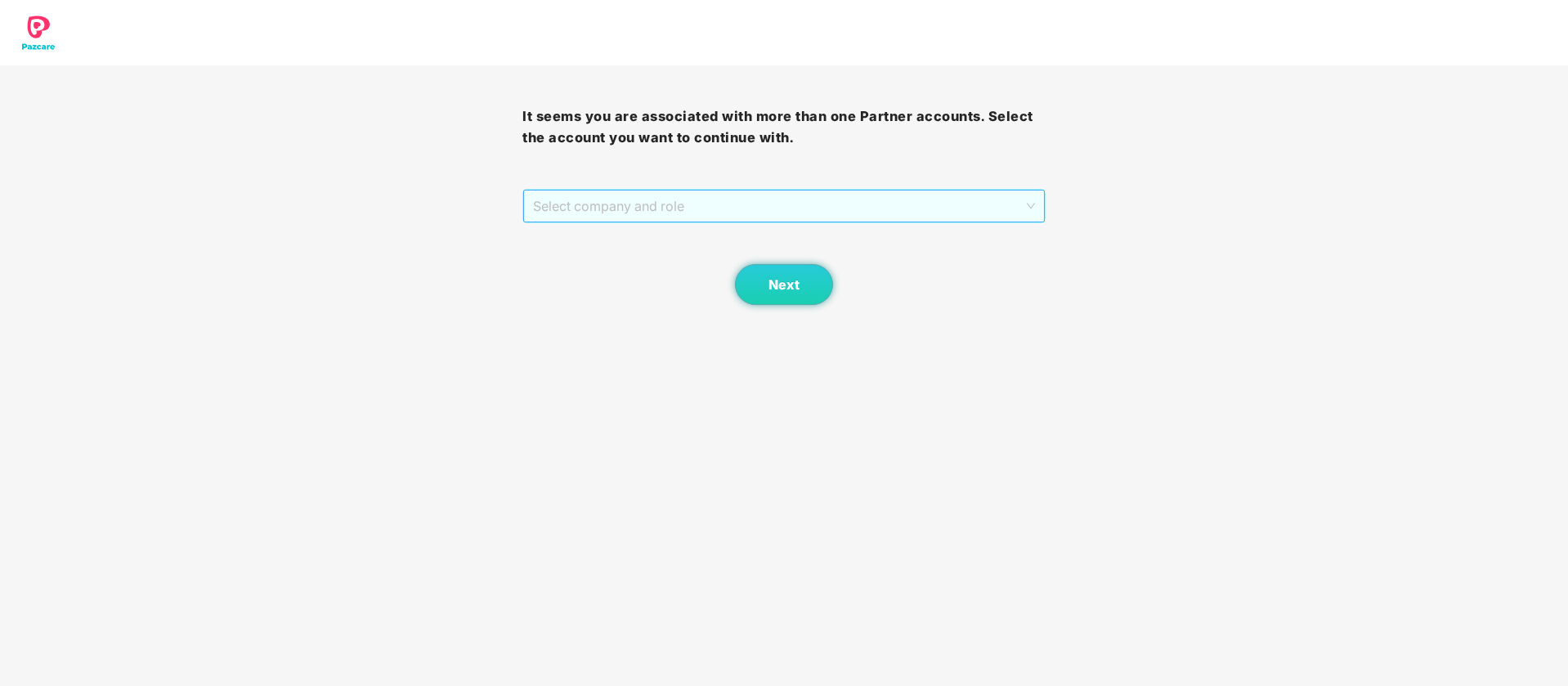
click at [891, 213] on span "Select company and role" at bounding box center [784, 205] width 501 height 31
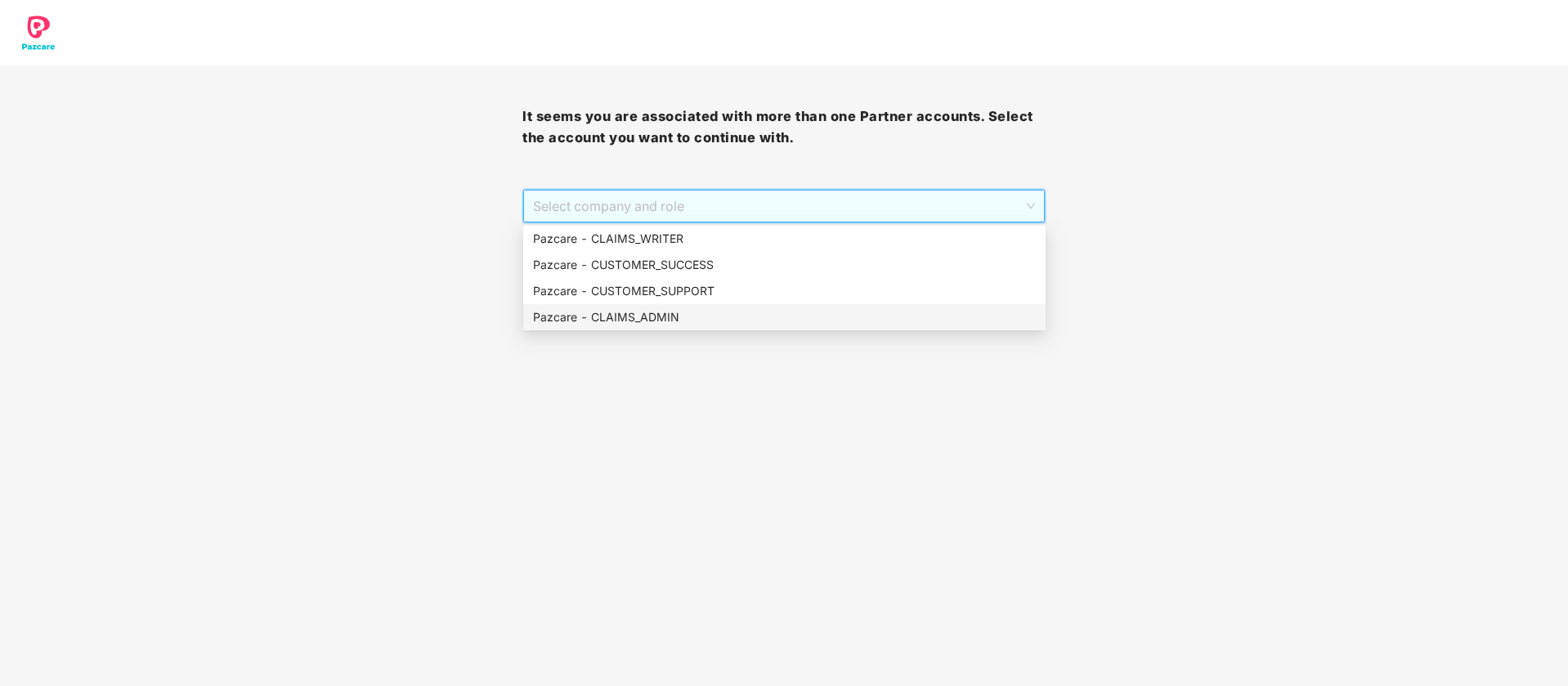
click at [711, 317] on div "Pazcare - CLAIMS_ADMIN" at bounding box center [784, 317] width 503 height 18
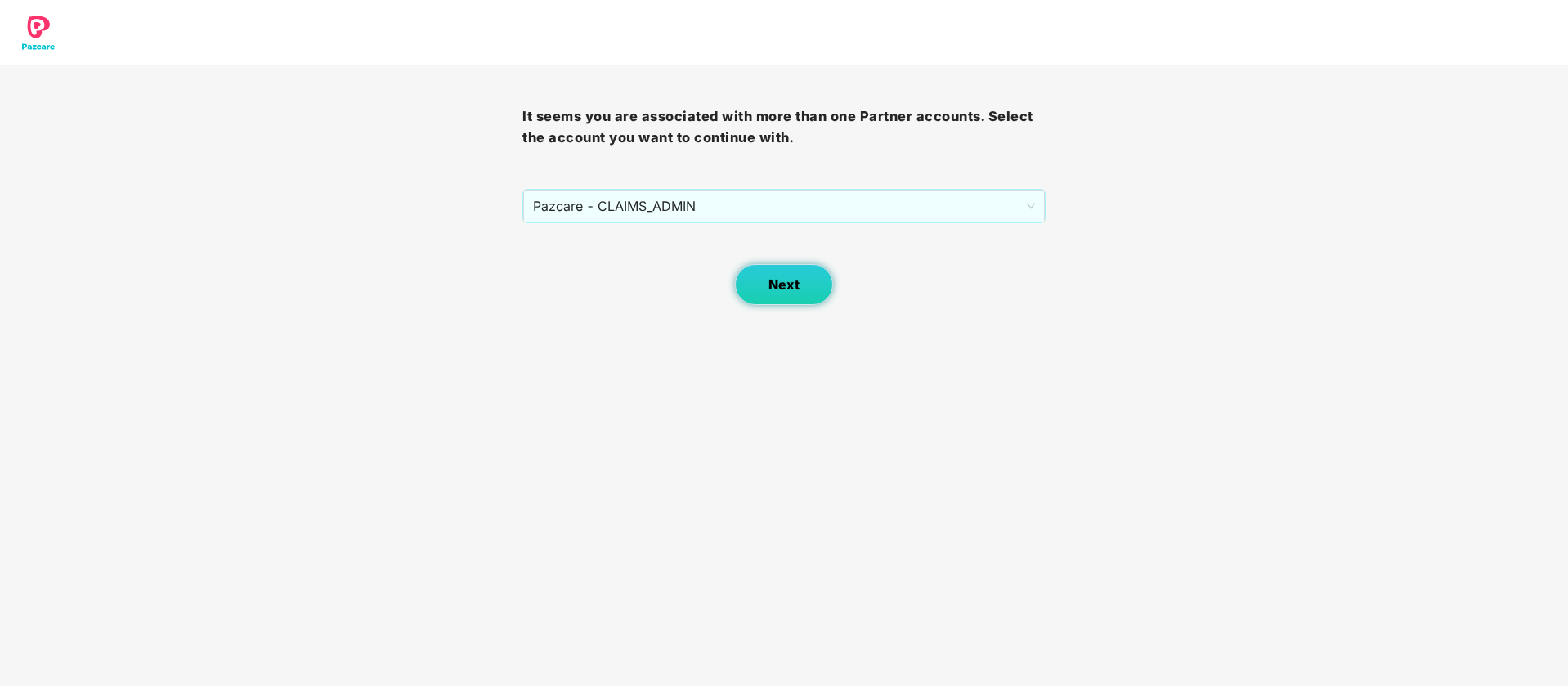
click at [764, 282] on button "Next" at bounding box center [784, 284] width 98 height 41
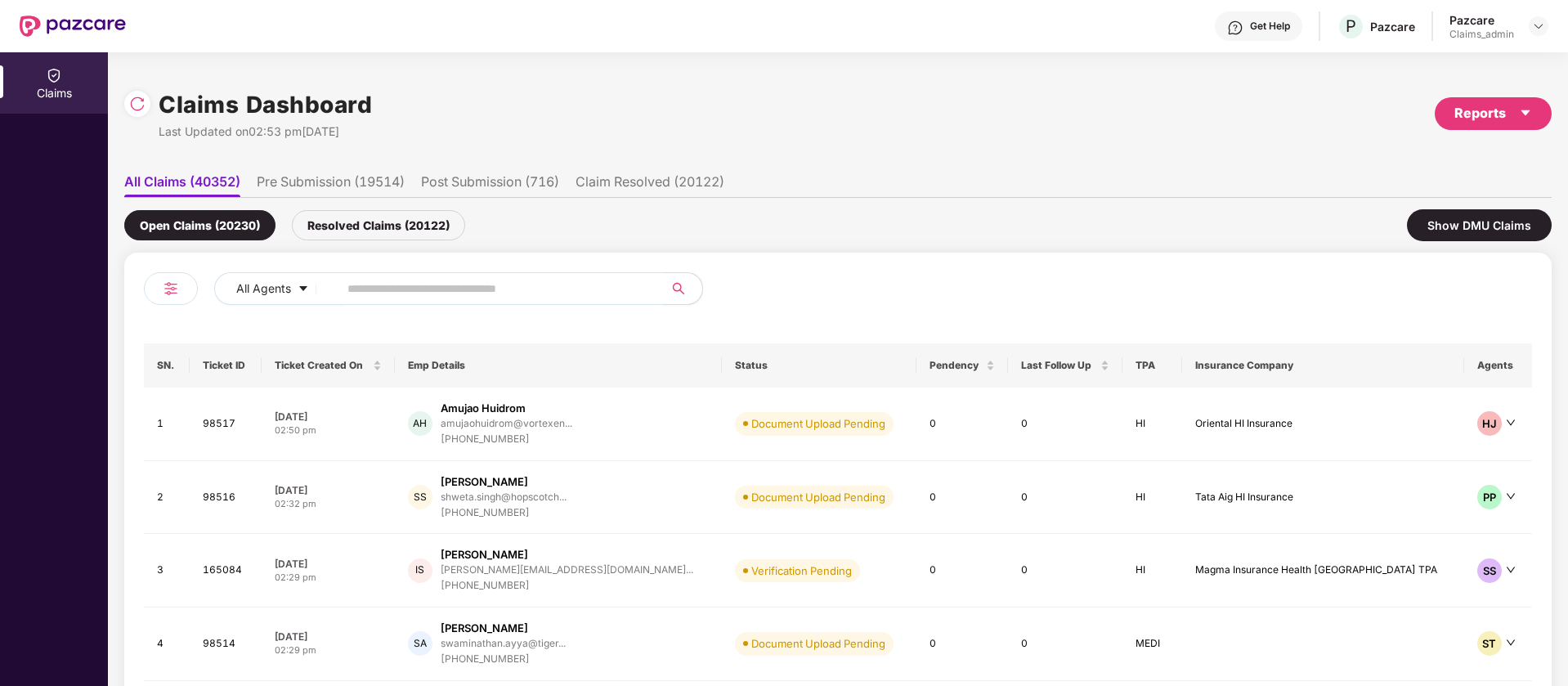
click at [367, 286] on input "text" at bounding box center [494, 288] width 294 height 25
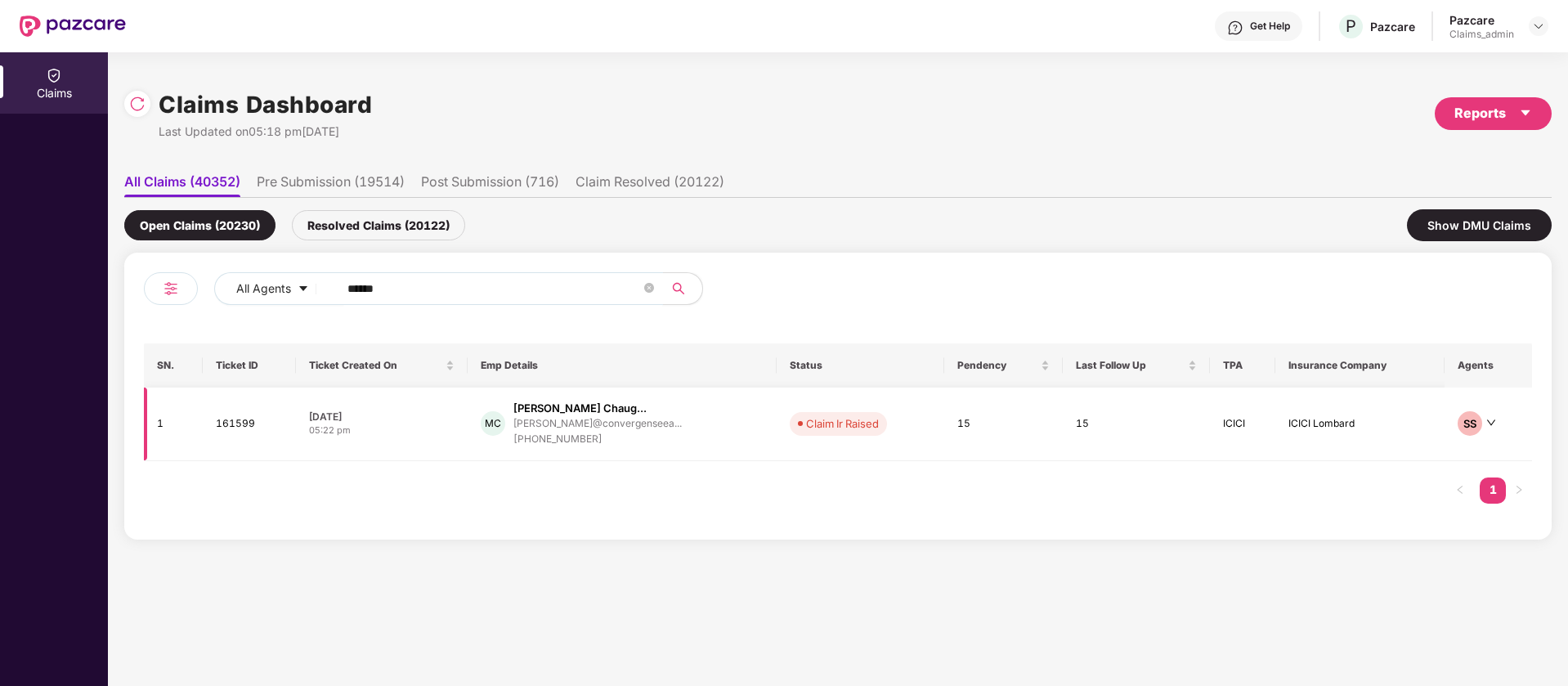
type input "******"
click at [1009, 440] on td "15" at bounding box center [1003, 424] width 119 height 74
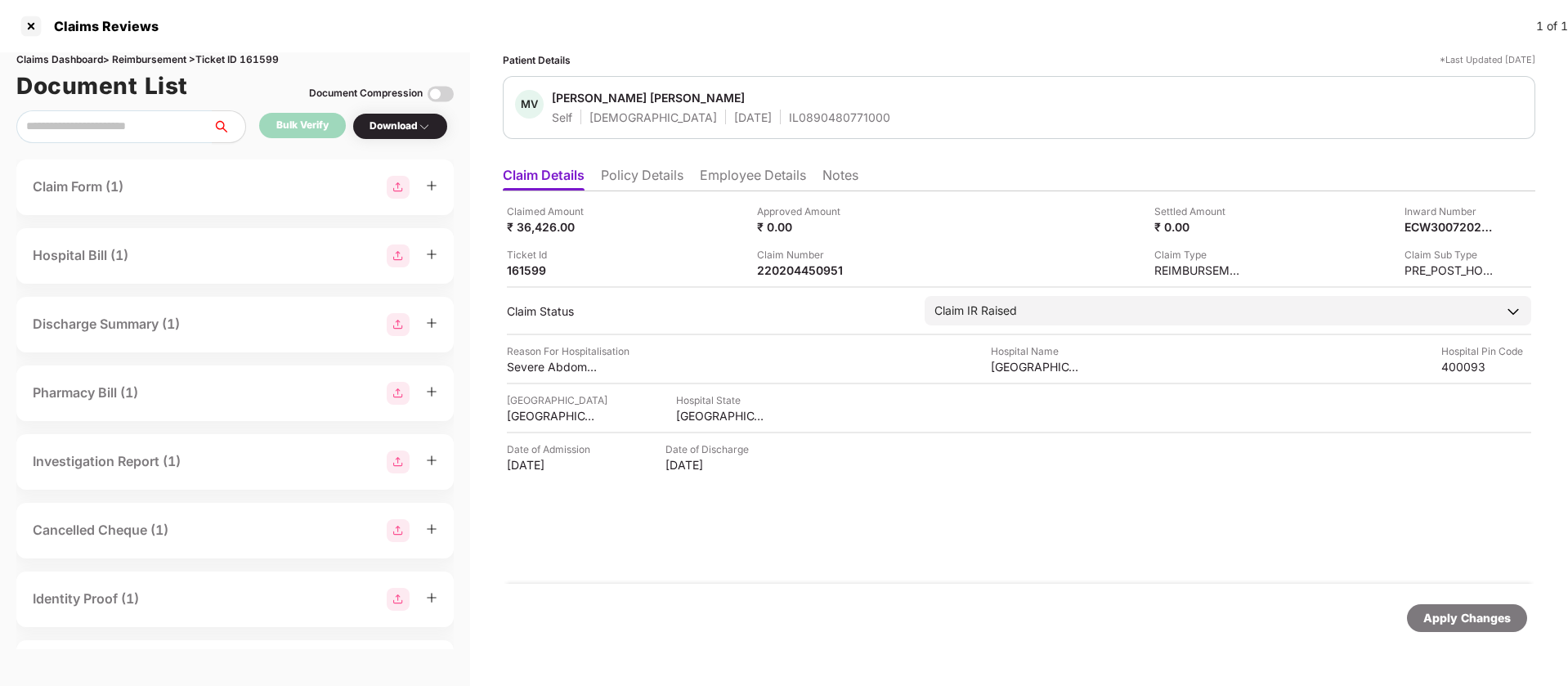
click at [654, 172] on li "Policy Details" at bounding box center [642, 178] width 82 height 24
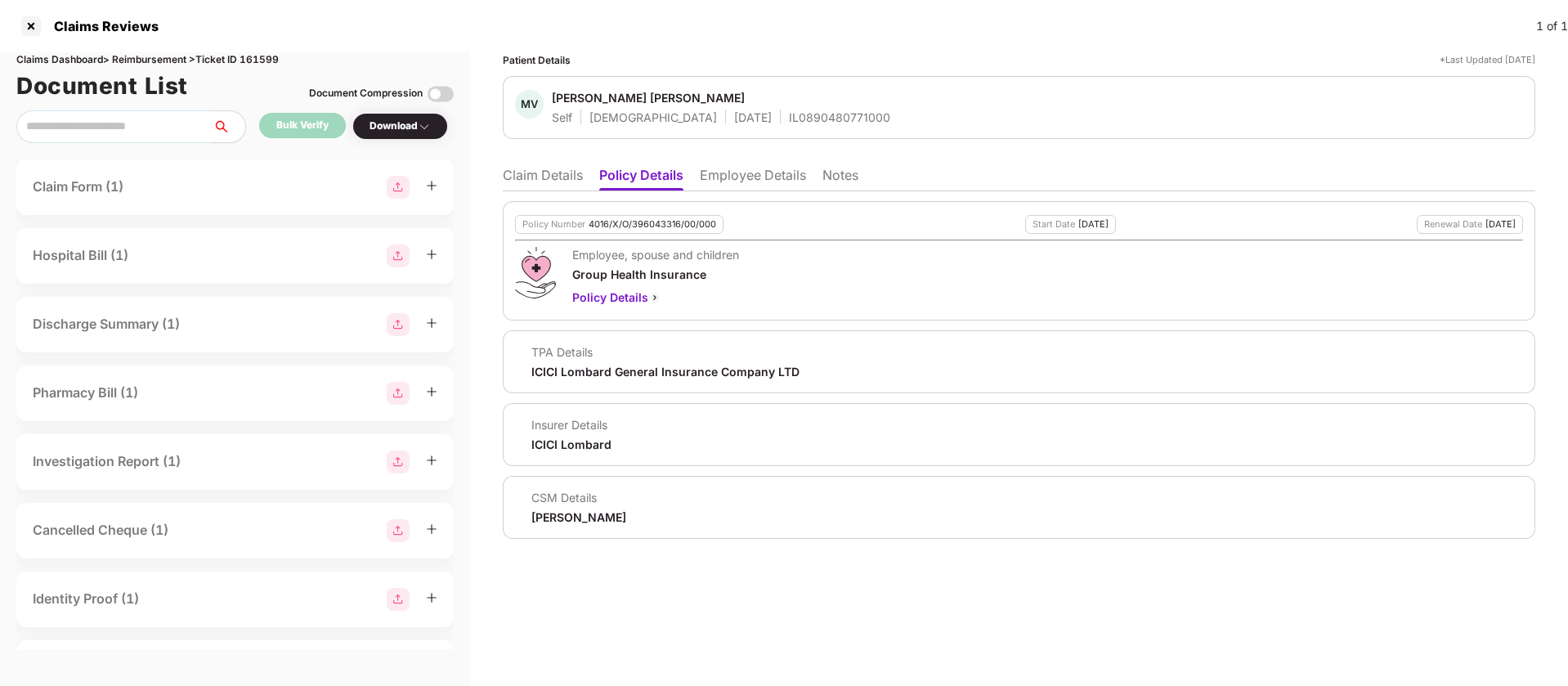
click at [740, 169] on li "Employee Details" at bounding box center [752, 178] width 106 height 24
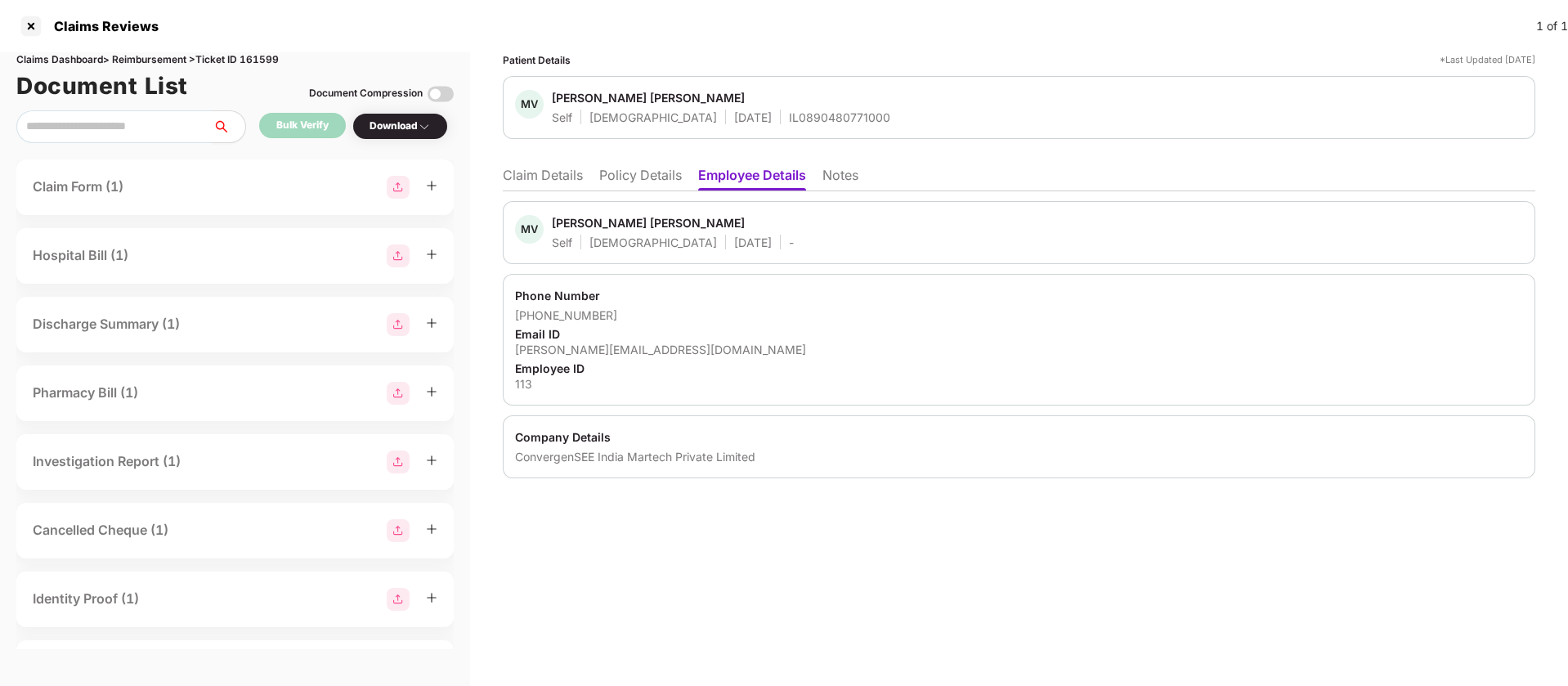
click at [847, 185] on li "Notes" at bounding box center [840, 178] width 36 height 24
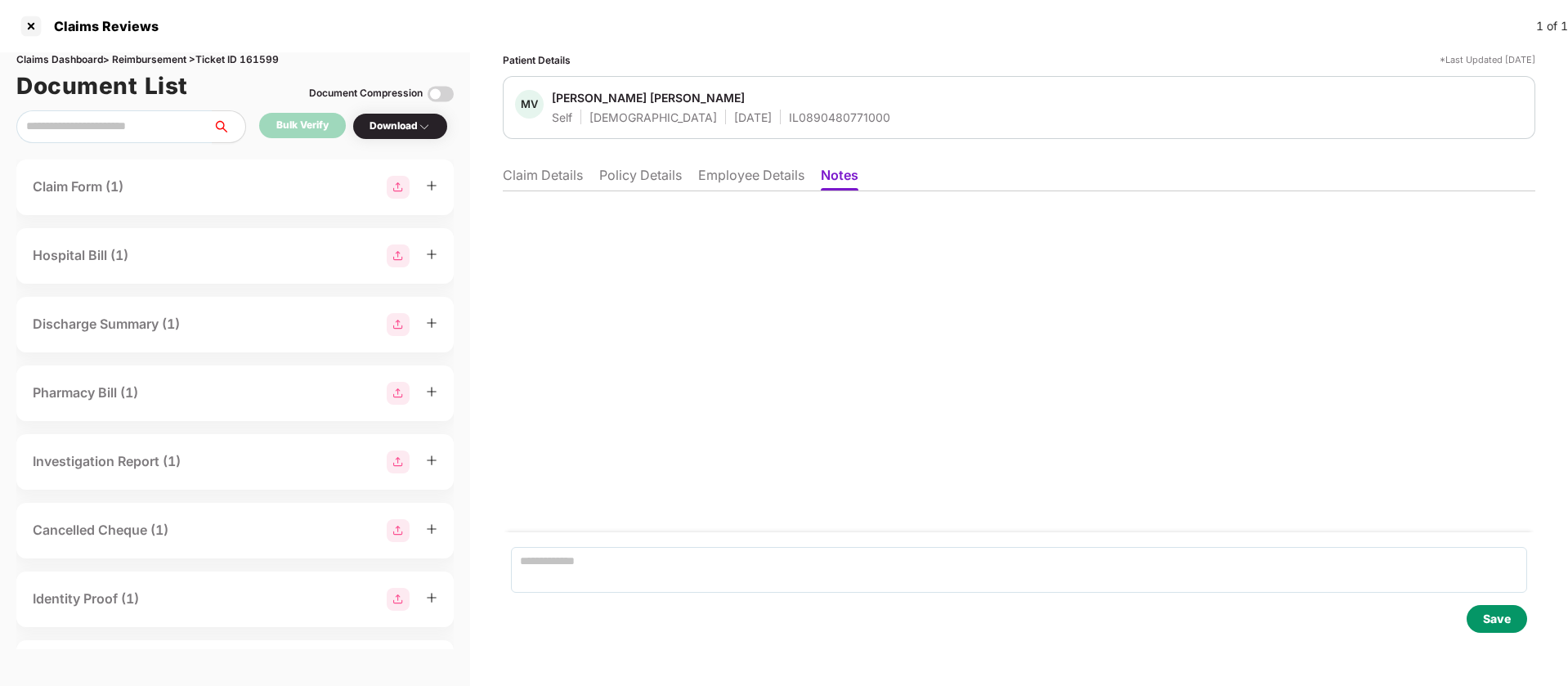
click at [553, 183] on li "Claim Details" at bounding box center [542, 178] width 80 height 24
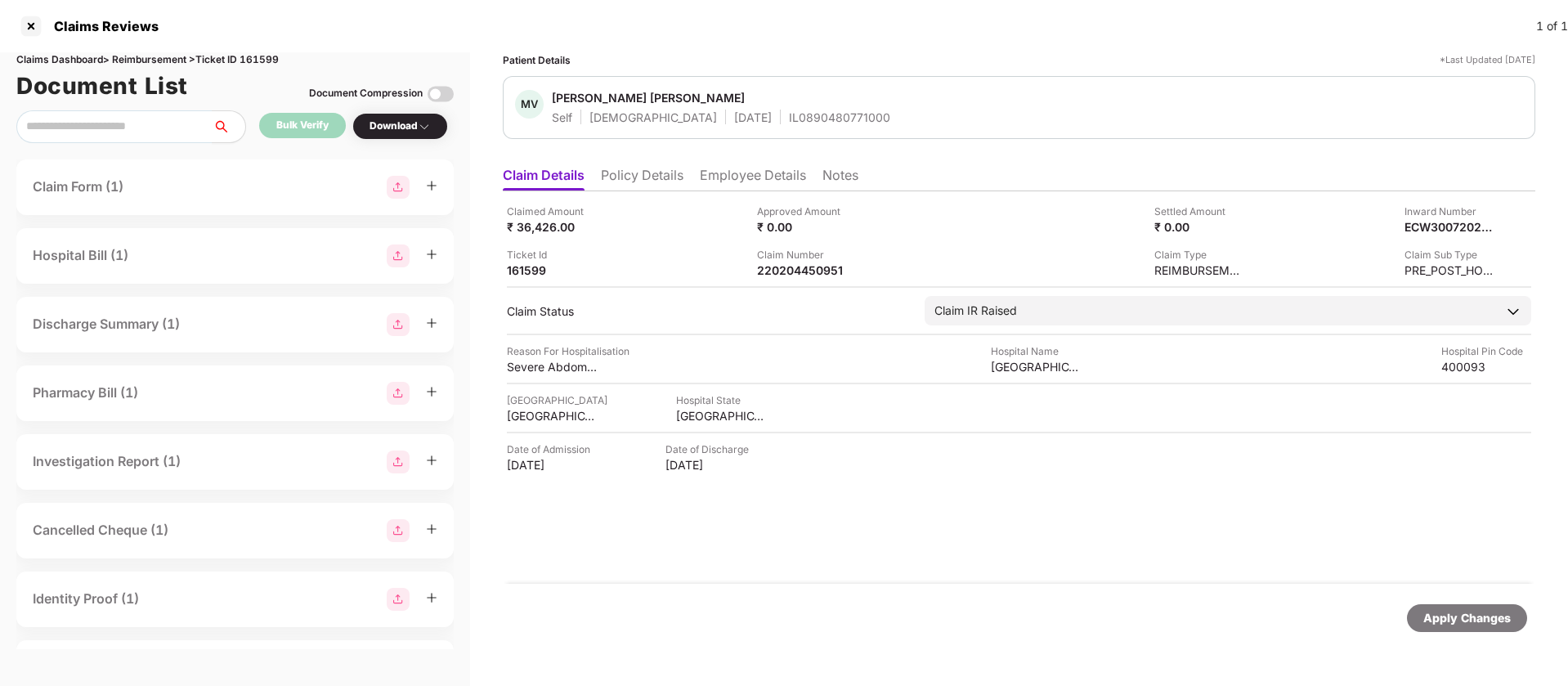
click at [273, 65] on div "Claims Dashboard > Reimbursement > Ticket ID 161599" at bounding box center [234, 60] width 437 height 15
click at [272, 56] on div "Claims Dashboard > Reimbursement > Ticket ID 161599" at bounding box center [234, 60] width 437 height 15
click at [26, 30] on div at bounding box center [31, 25] width 26 height 26
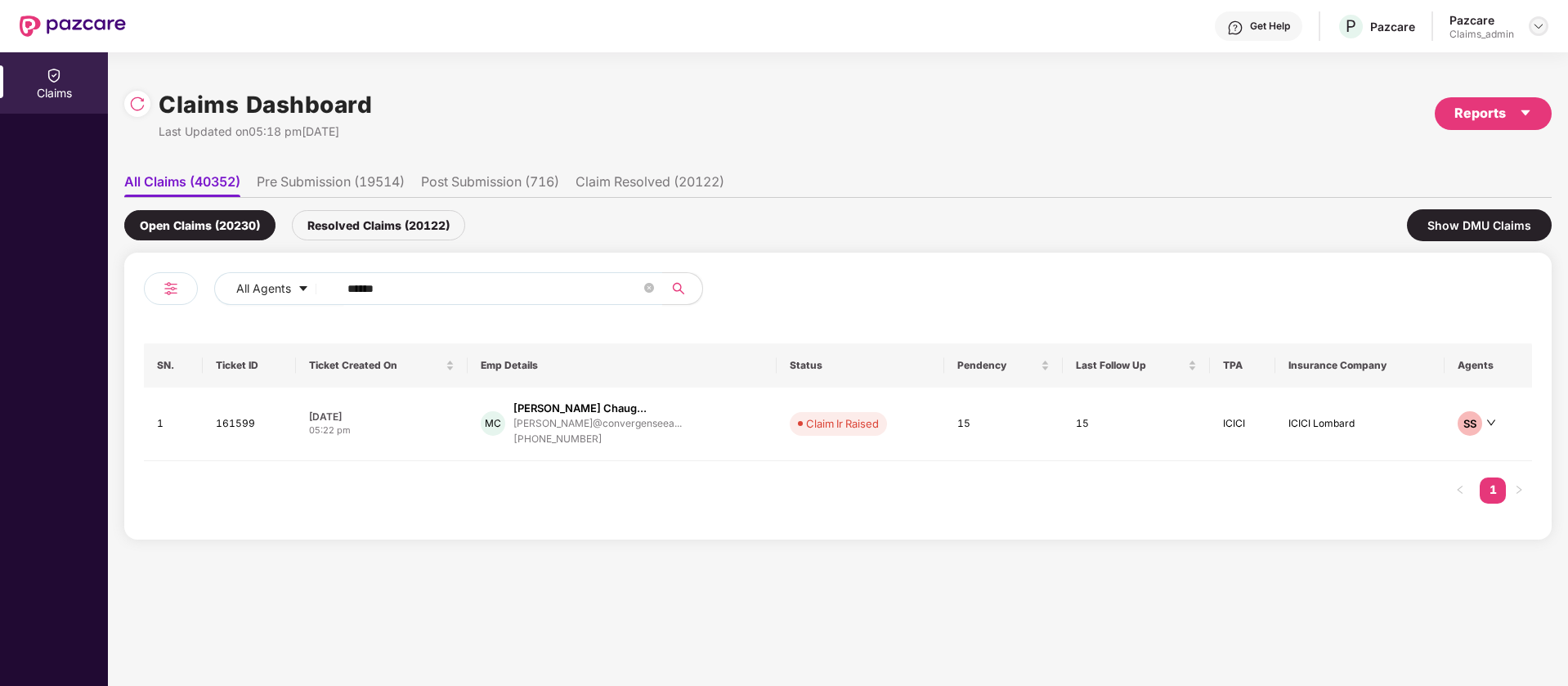
click at [1535, 34] on div at bounding box center [1537, 25] width 20 height 20
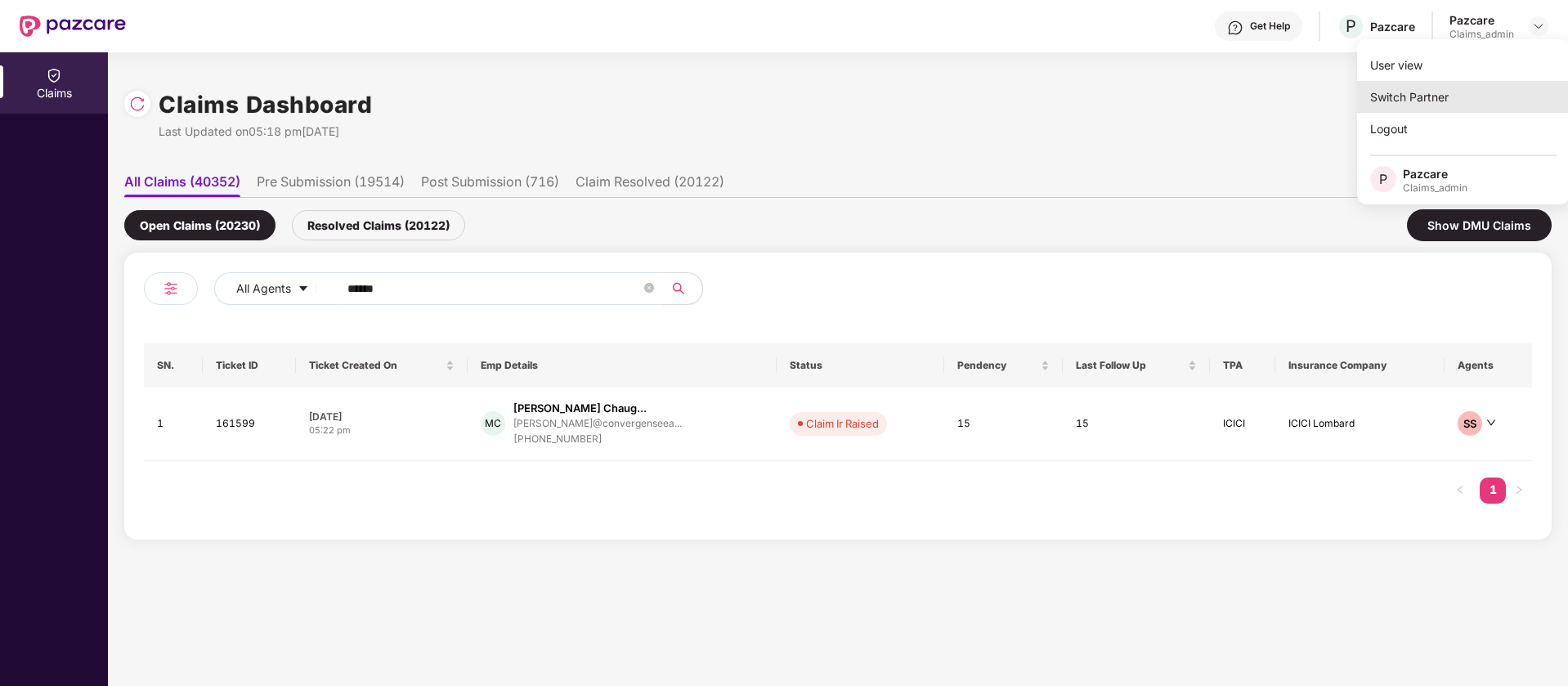
click at [1470, 87] on div "Switch Partner" at bounding box center [1463, 97] width 212 height 32
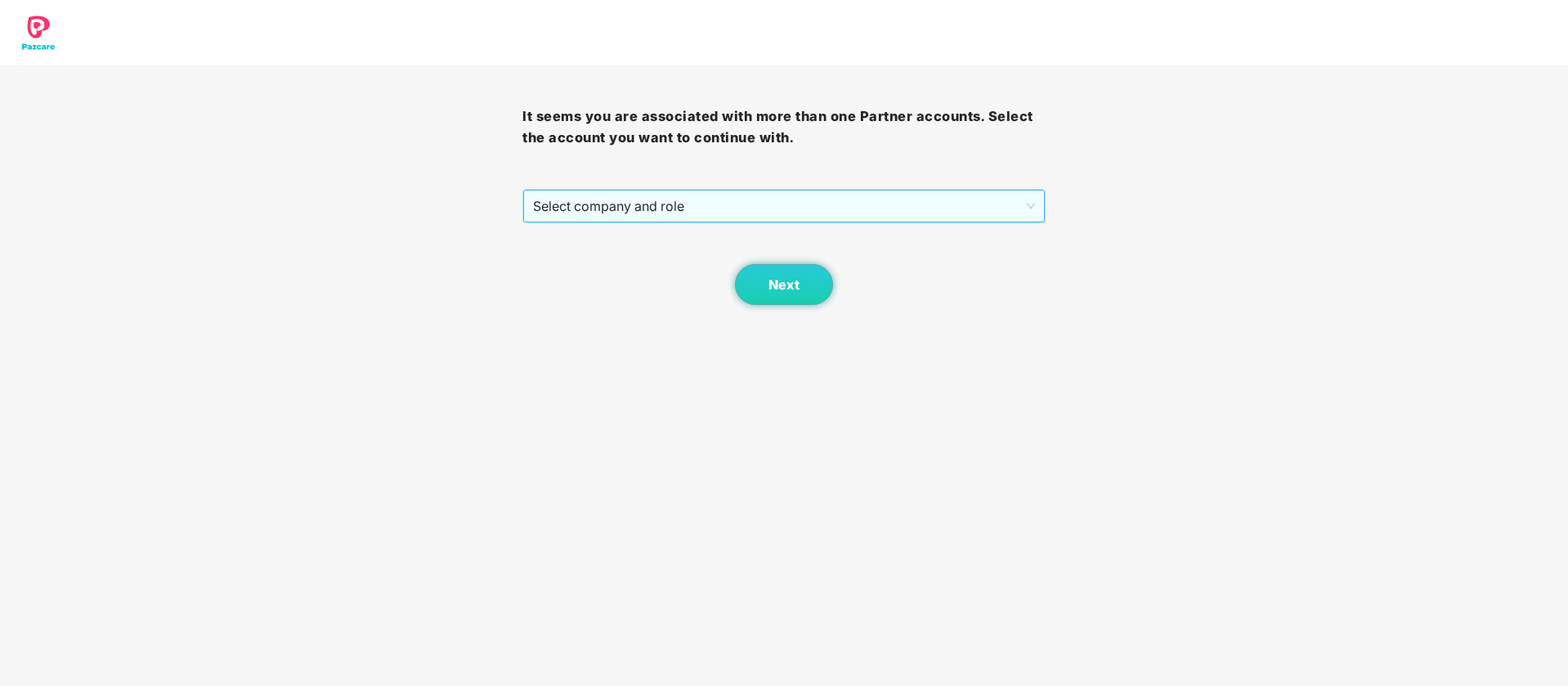
click at [1031, 194] on span "Select company and role" at bounding box center [784, 205] width 501 height 31
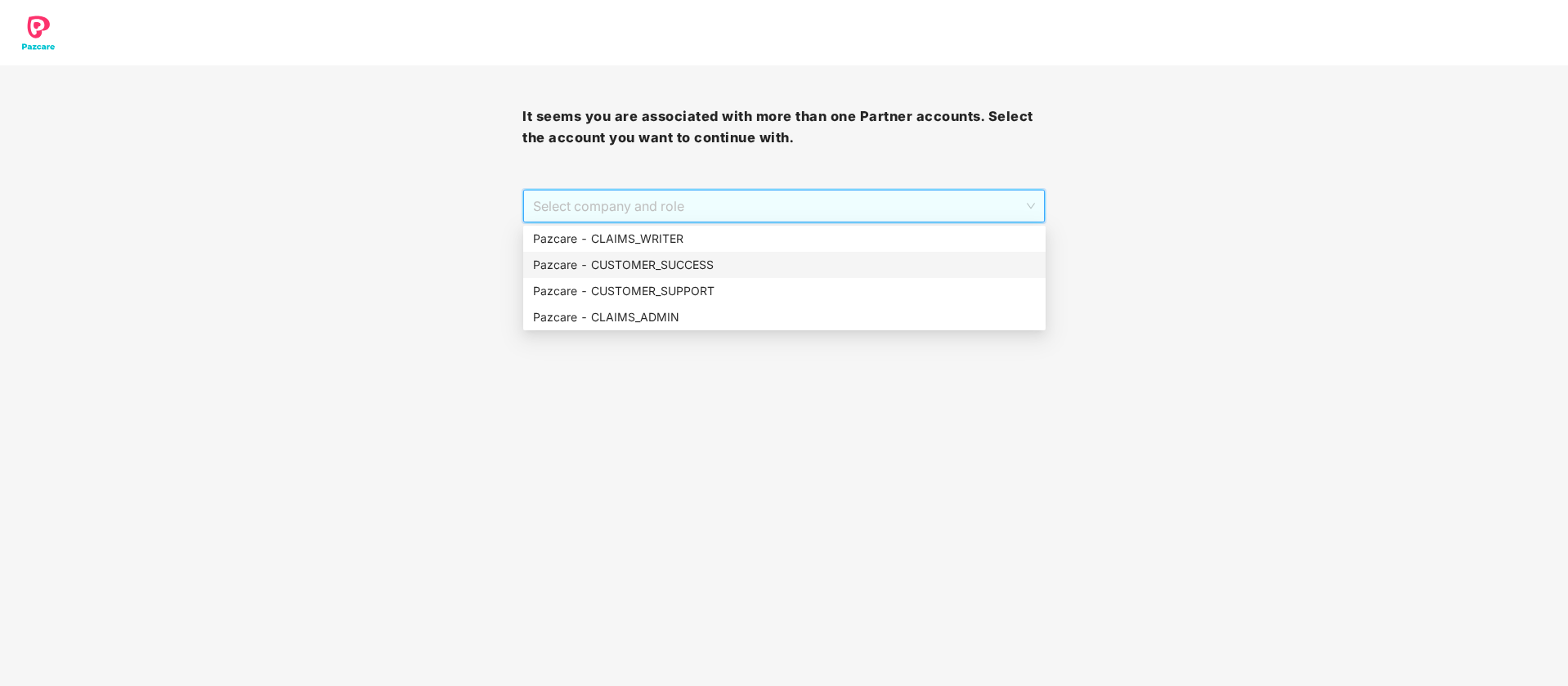
click at [831, 261] on div "Pazcare - CUSTOMER_SUCCESS" at bounding box center [784, 264] width 503 height 18
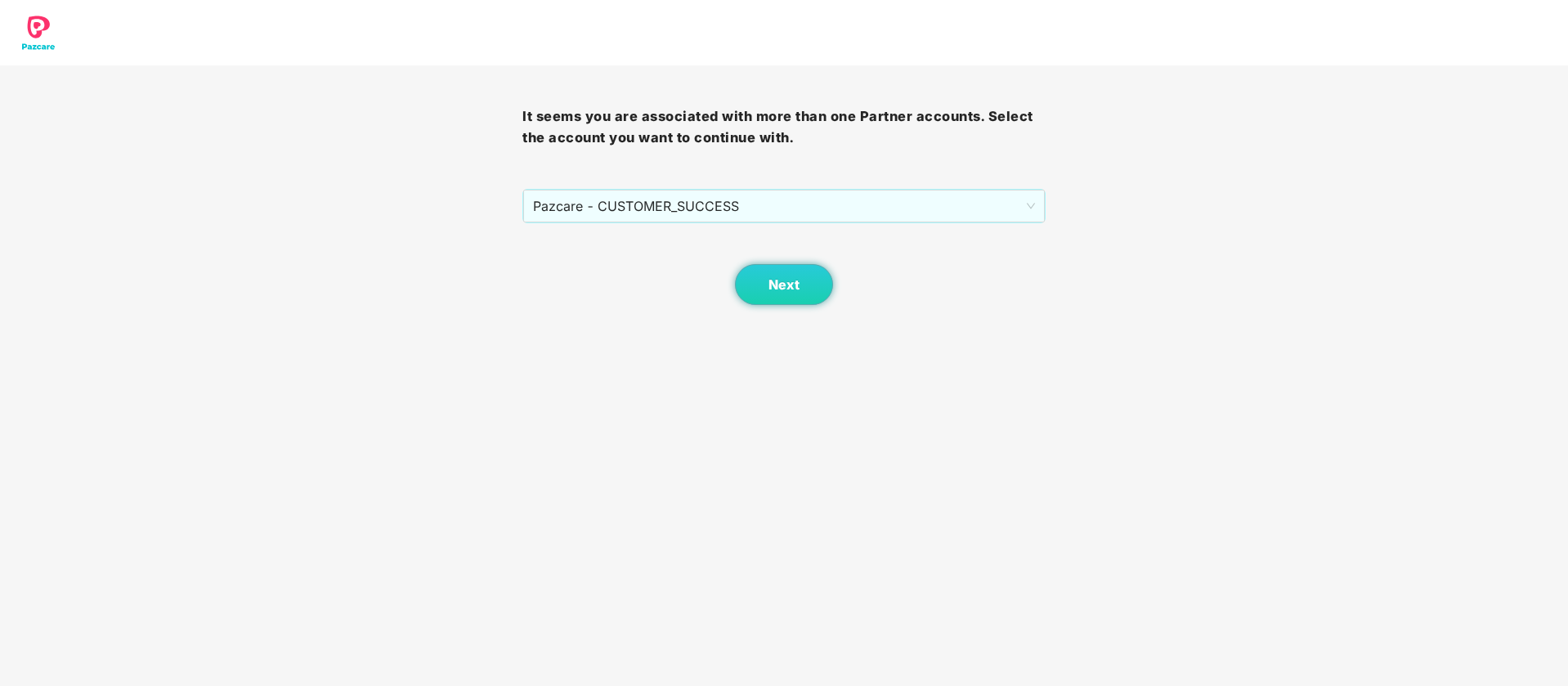
click at [829, 259] on div "Next" at bounding box center [783, 264] width 522 height 82
click at [768, 277] on span "Next" at bounding box center [784, 284] width 31 height 15
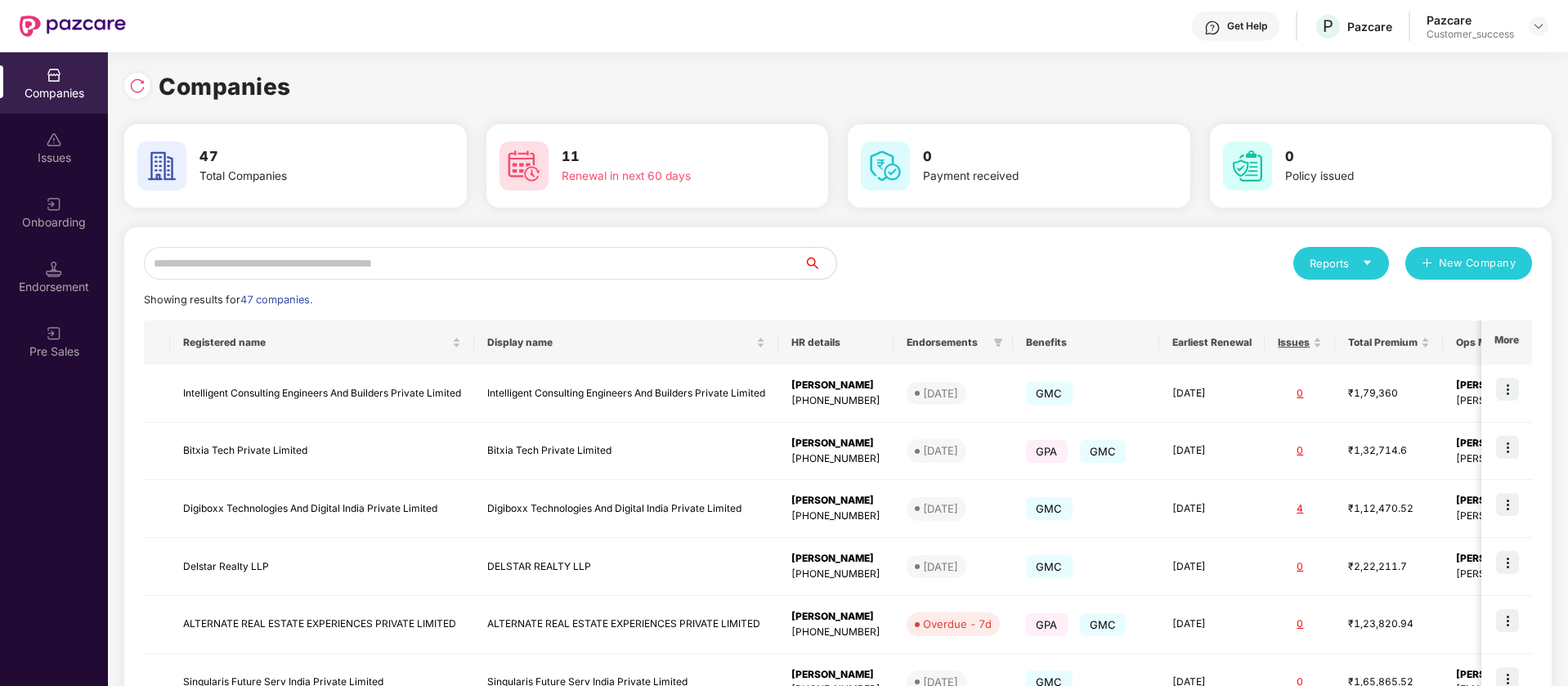
click at [366, 258] on input "text" at bounding box center [473, 263] width 660 height 33
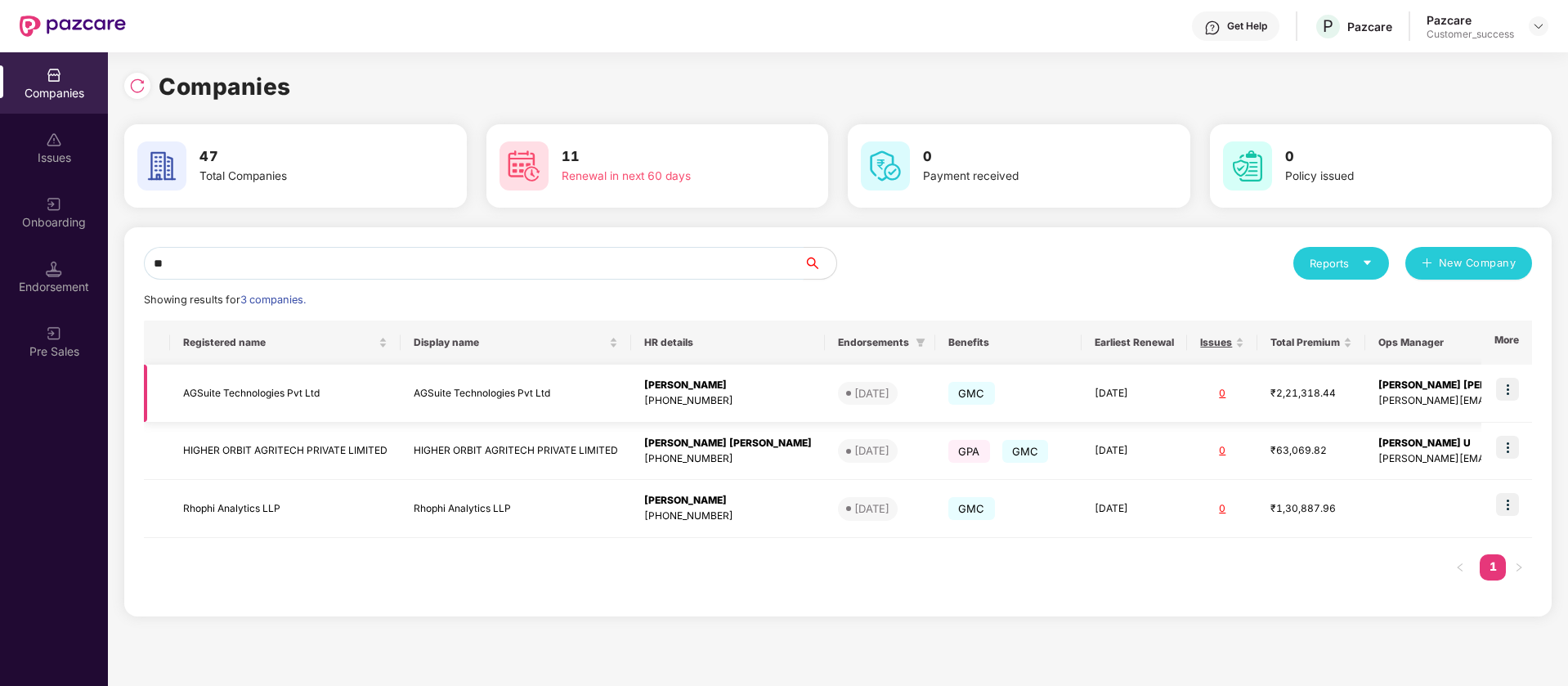
type input "**"
click at [1509, 387] on img at bounding box center [1507, 389] width 23 height 23
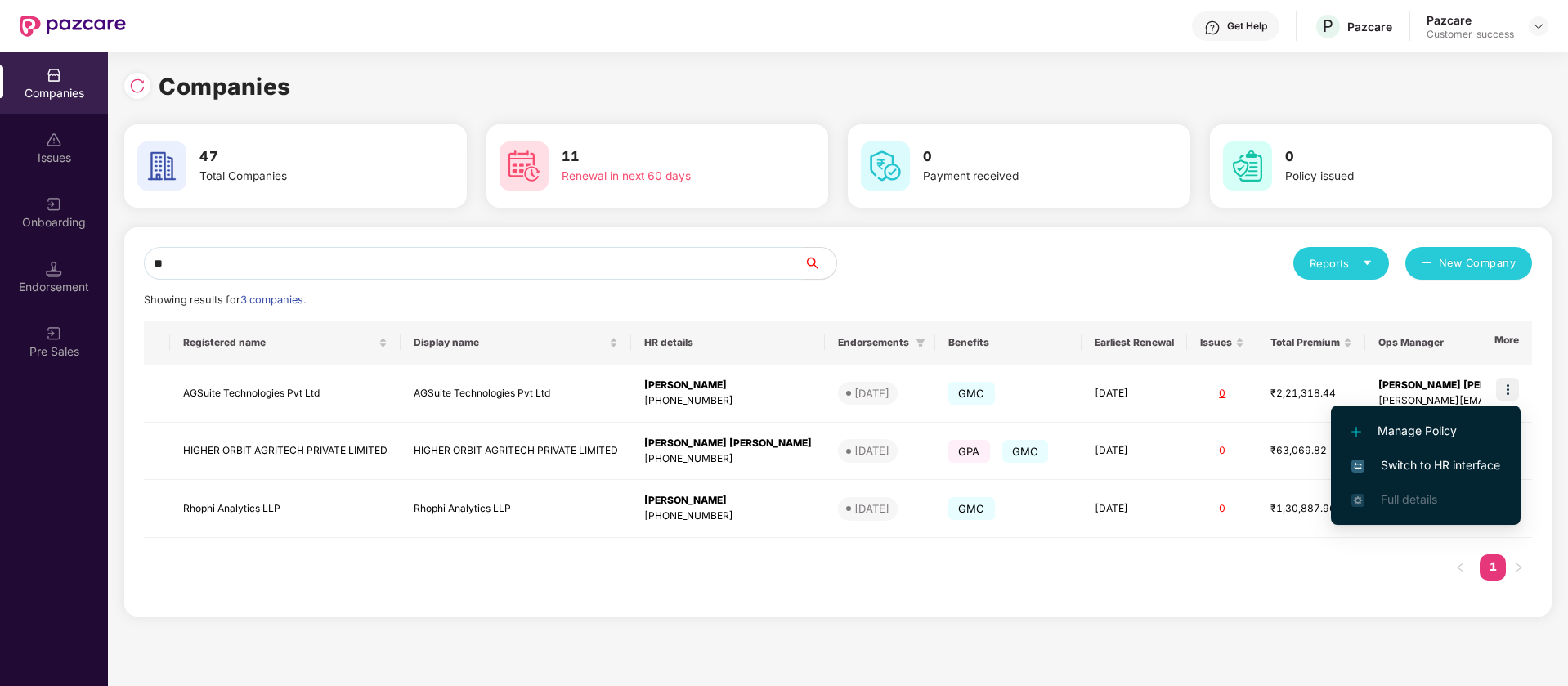
click at [1465, 469] on span "Switch to HR interface" at bounding box center [1425, 464] width 149 height 18
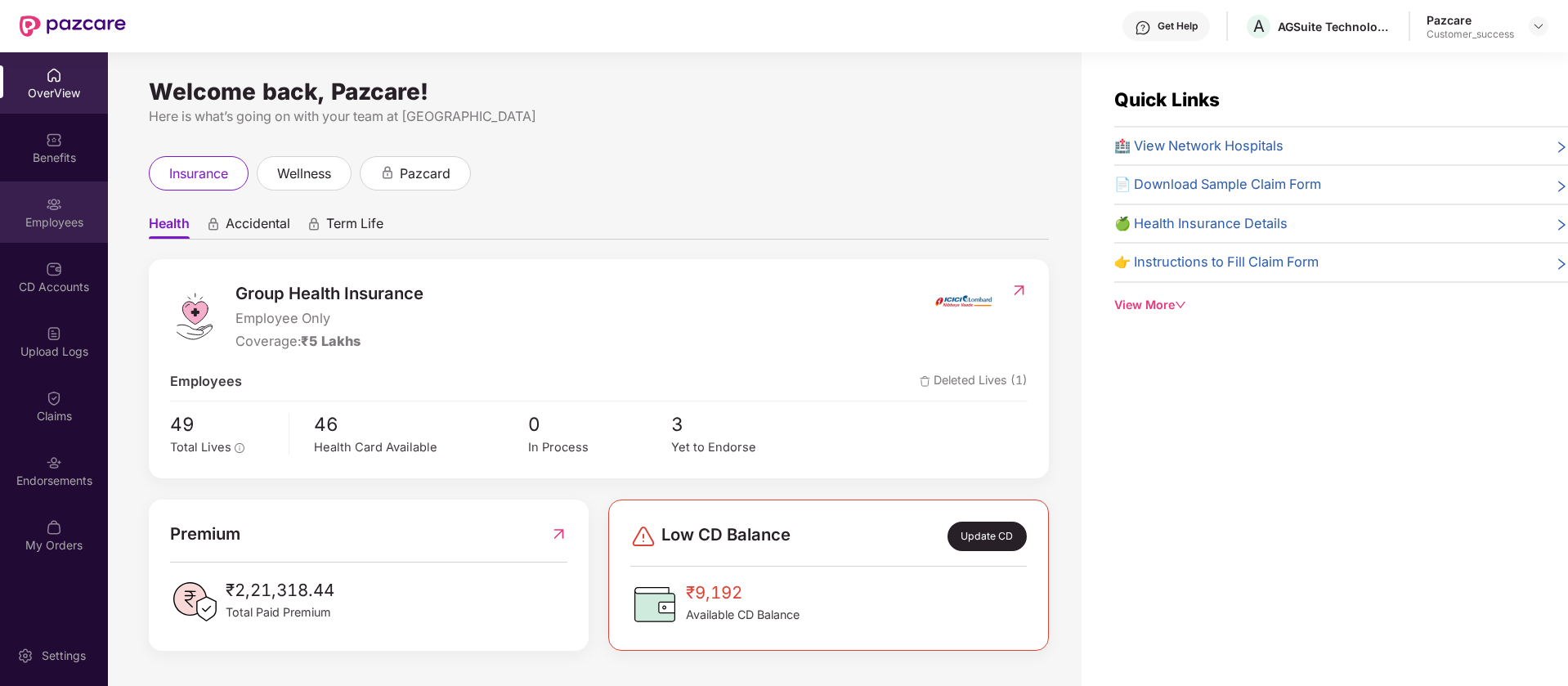
click at [71, 196] on div "Employees" at bounding box center [53, 212] width 108 height 61
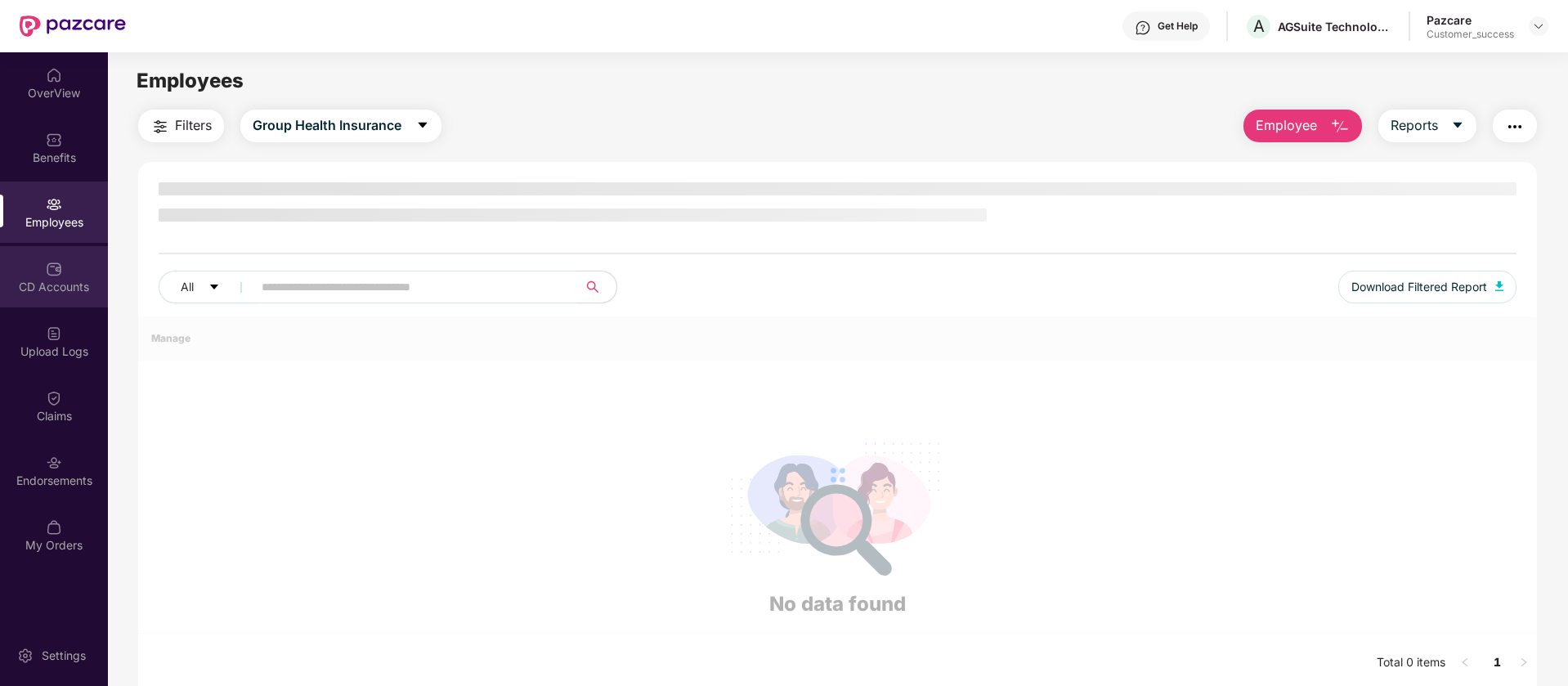
click at [65, 276] on div "CD Accounts" at bounding box center [53, 277] width 108 height 61
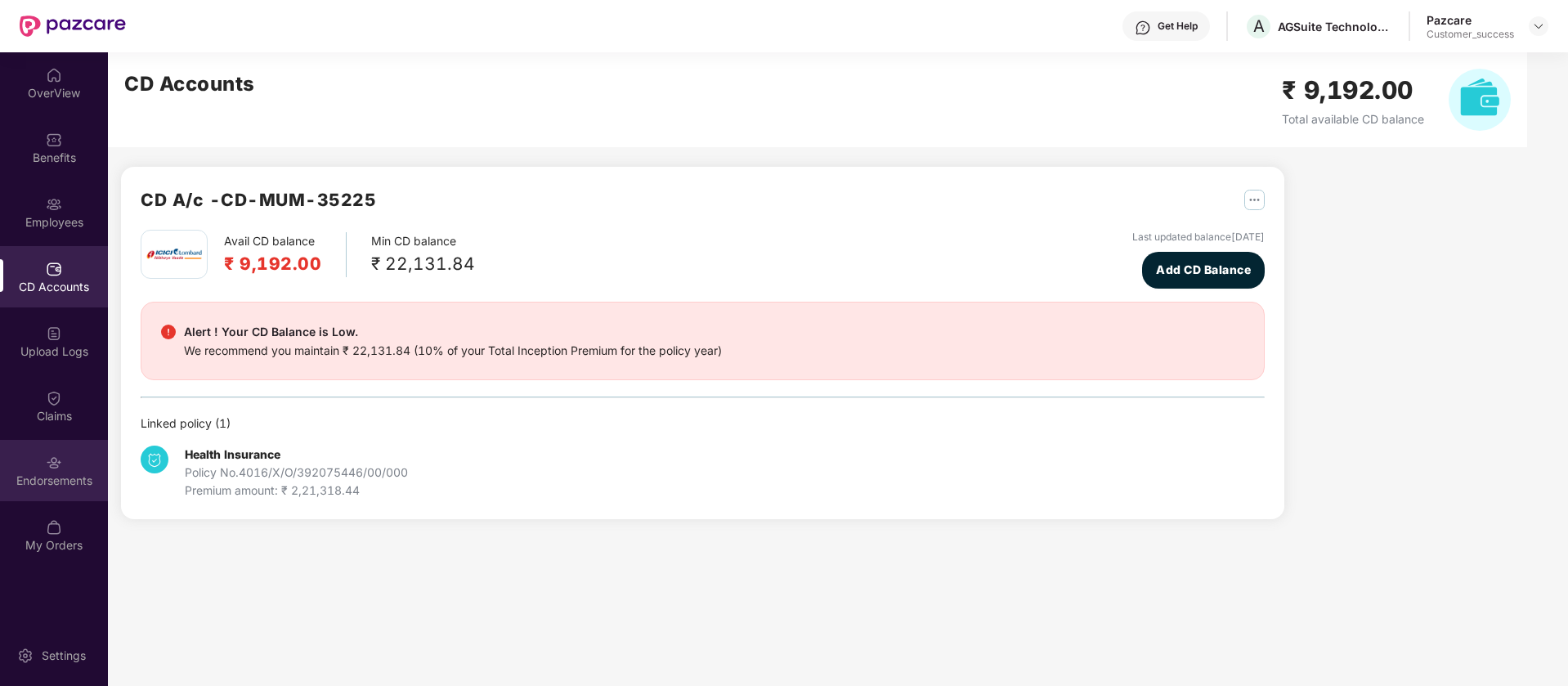
click at [68, 481] on div "Endorsements" at bounding box center [53, 481] width 108 height 16
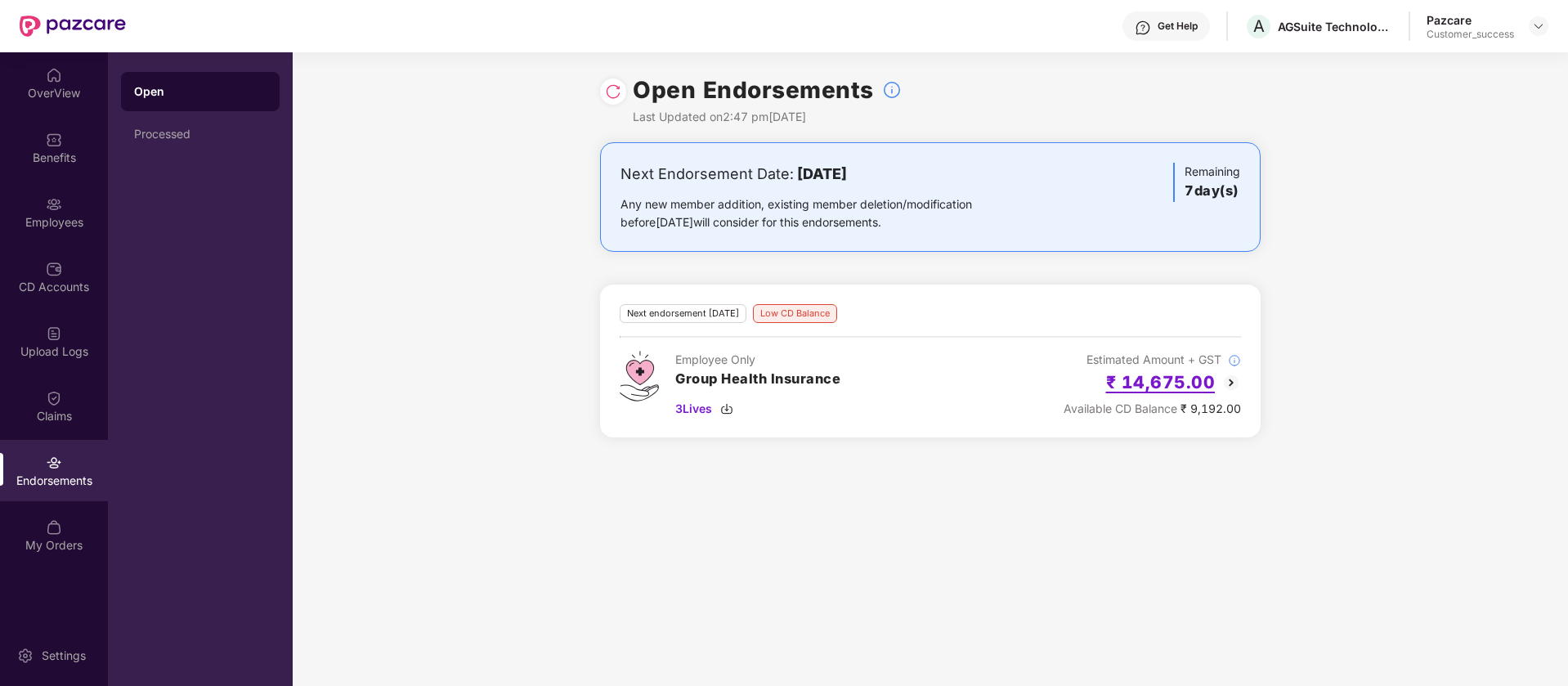
click at [1191, 384] on h2 "₹ 14,675.00" at bounding box center [1161, 382] width 110 height 27
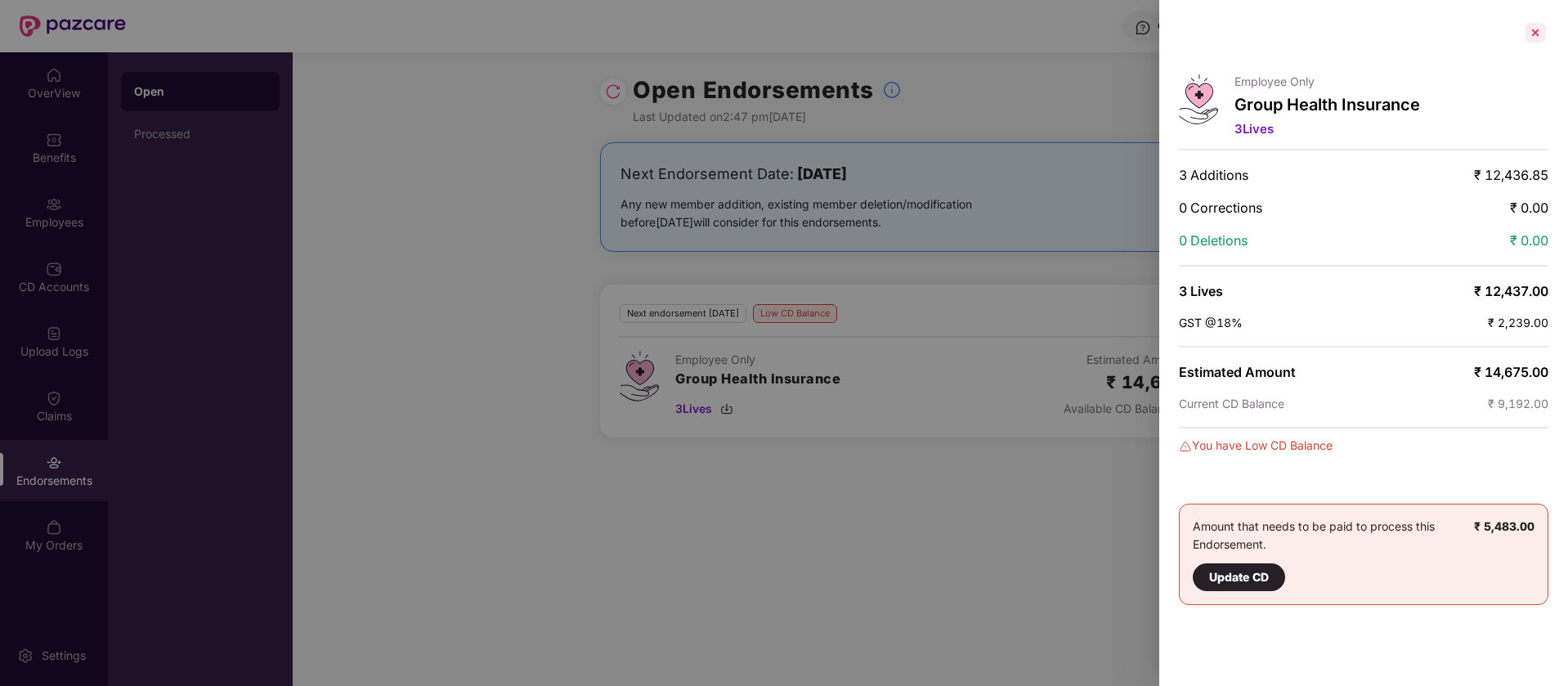
click at [1526, 36] on div at bounding box center [1535, 32] width 26 height 26
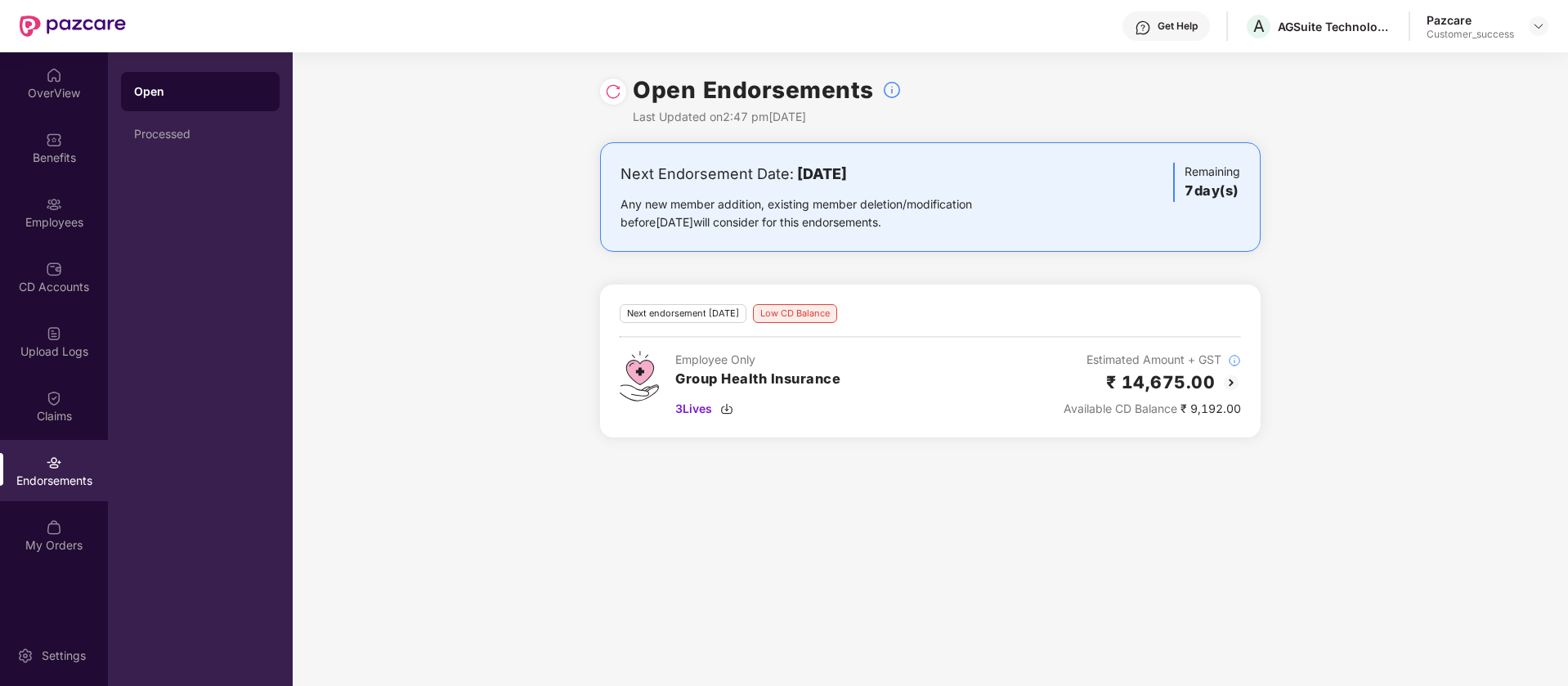
click at [1229, 383] on img at bounding box center [1230, 382] width 20 height 20
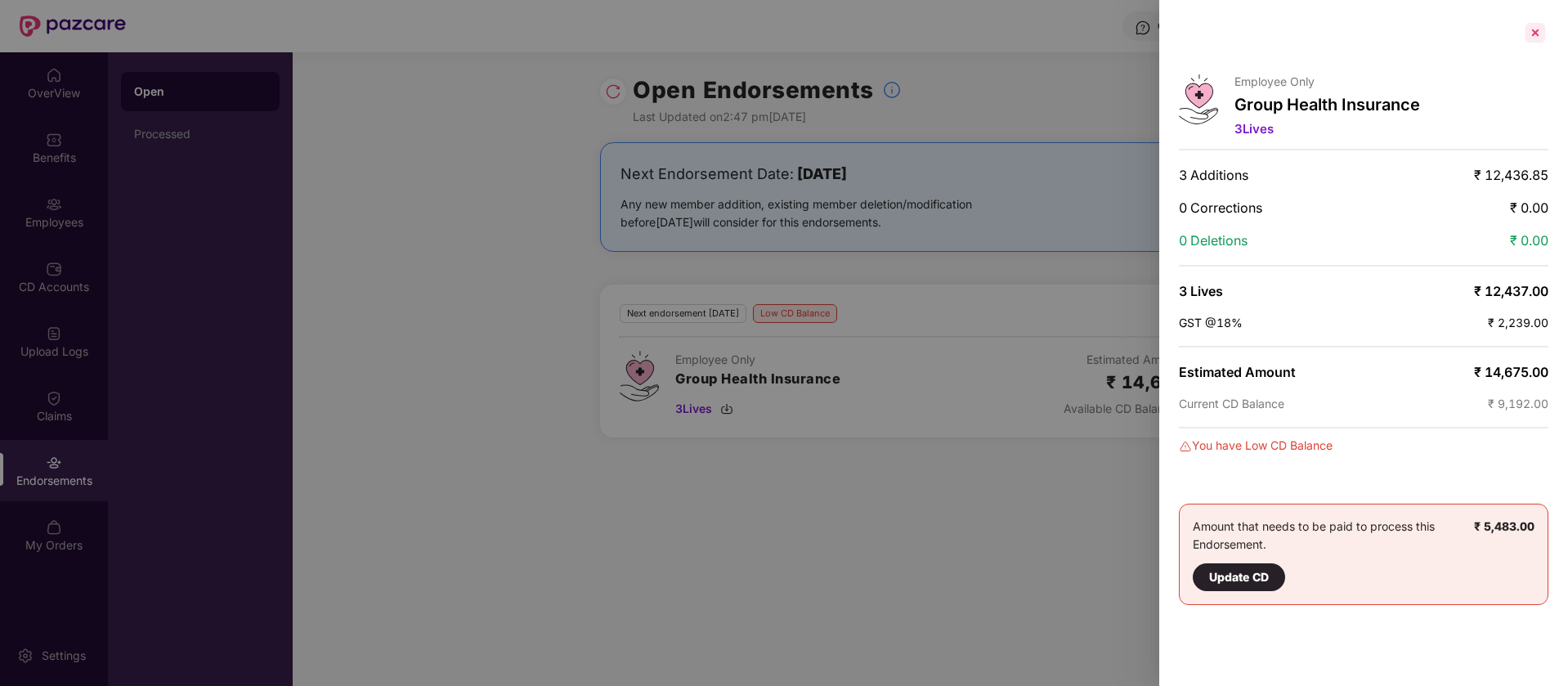
click at [1540, 31] on div at bounding box center [1535, 32] width 26 height 26
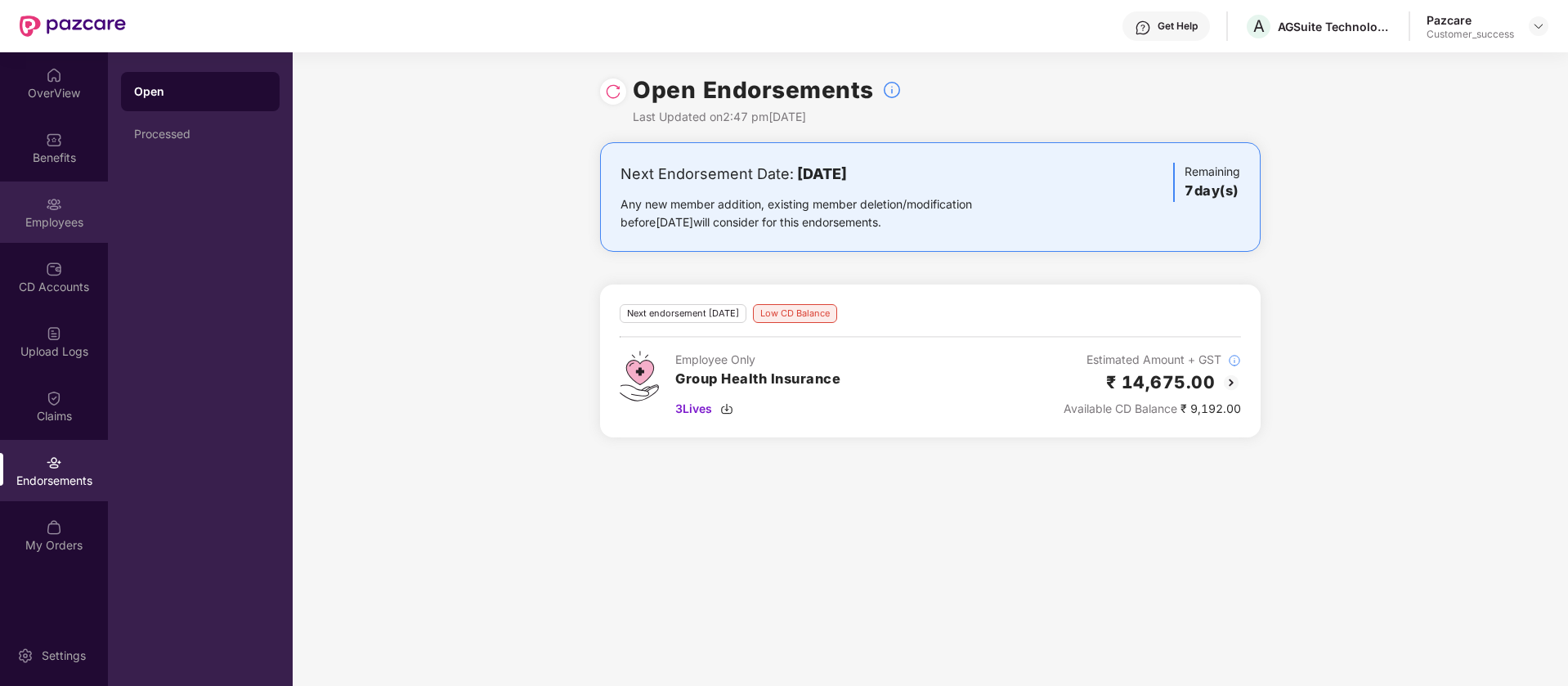
click at [48, 228] on div "Employees" at bounding box center [53, 222] width 108 height 16
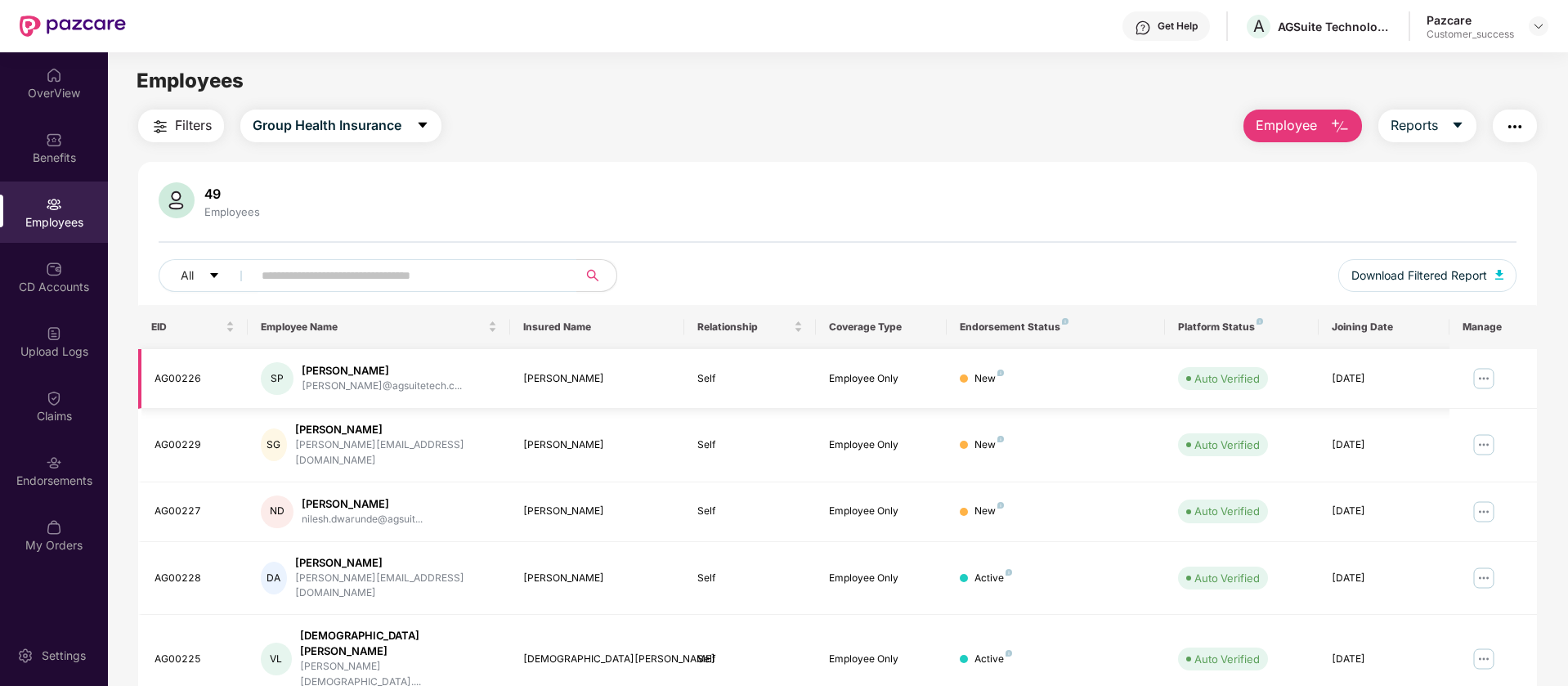
click at [1487, 378] on img at bounding box center [1483, 378] width 26 height 26
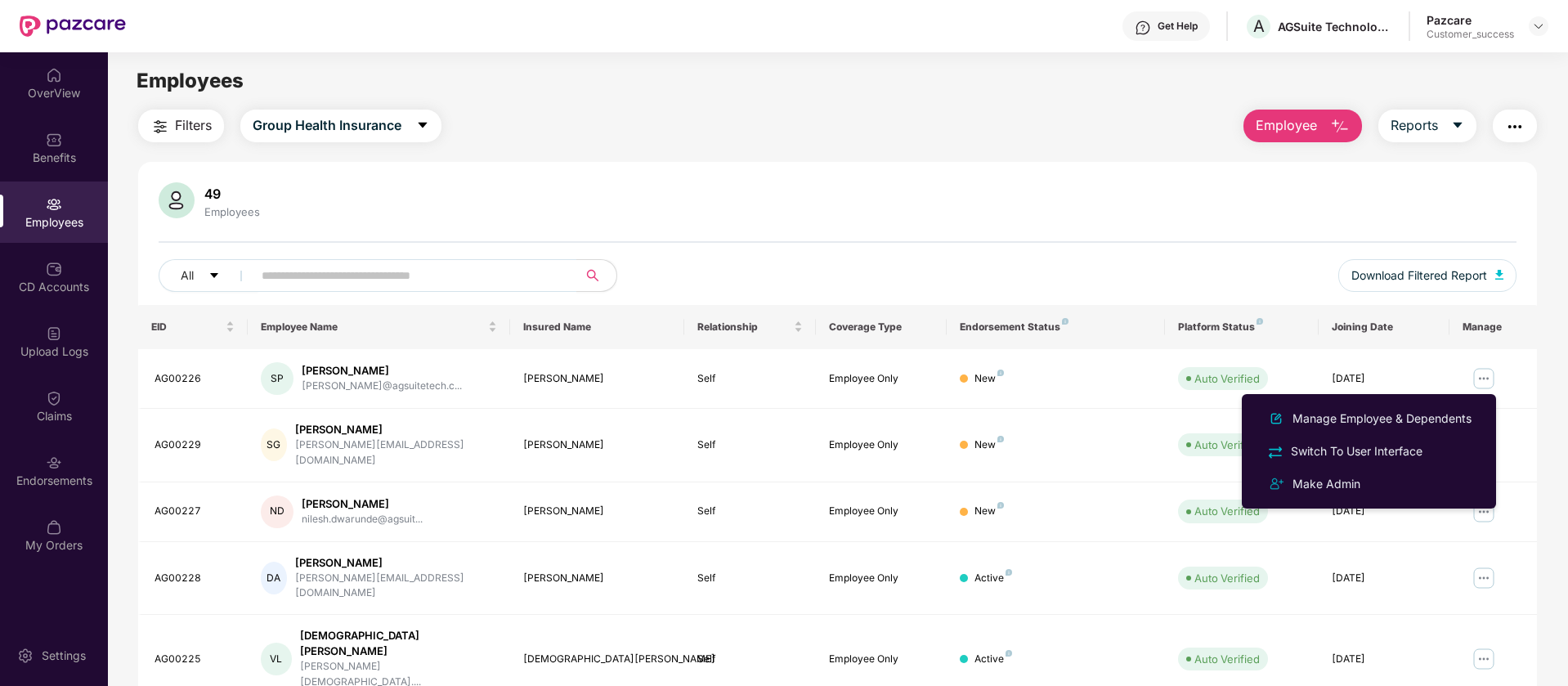
click at [806, 187] on div "49 Employees" at bounding box center [837, 202] width 1357 height 39
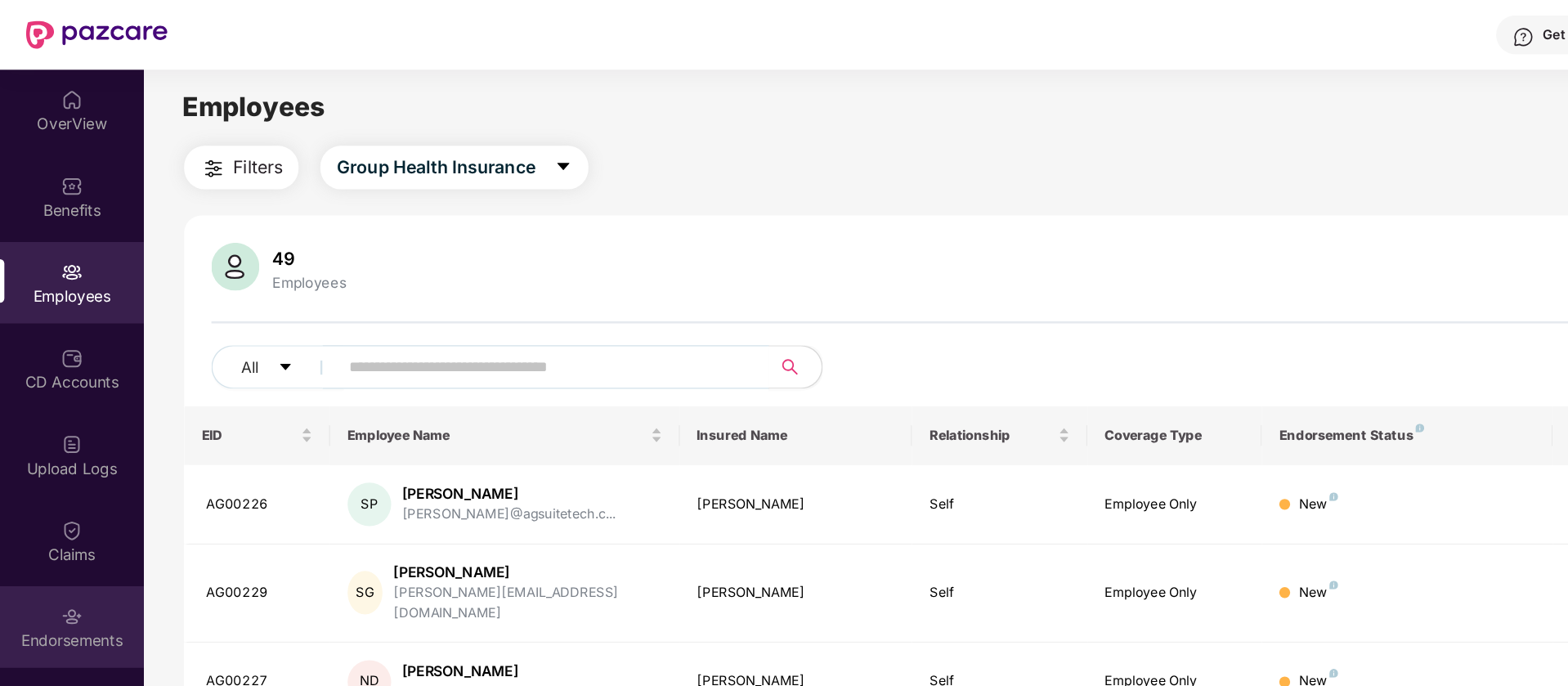
click at [59, 460] on img at bounding box center [53, 462] width 16 height 16
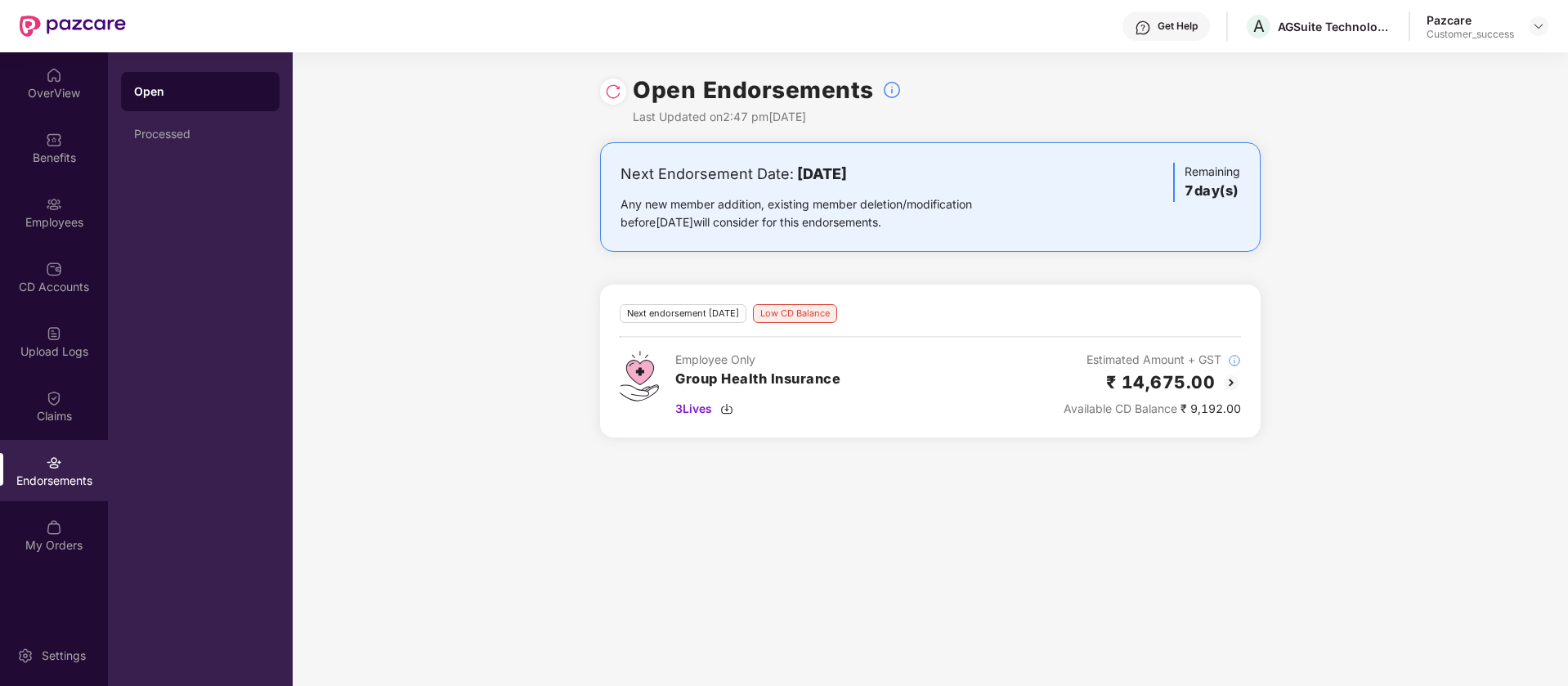
click at [1230, 380] on img at bounding box center [1230, 382] width 20 height 20
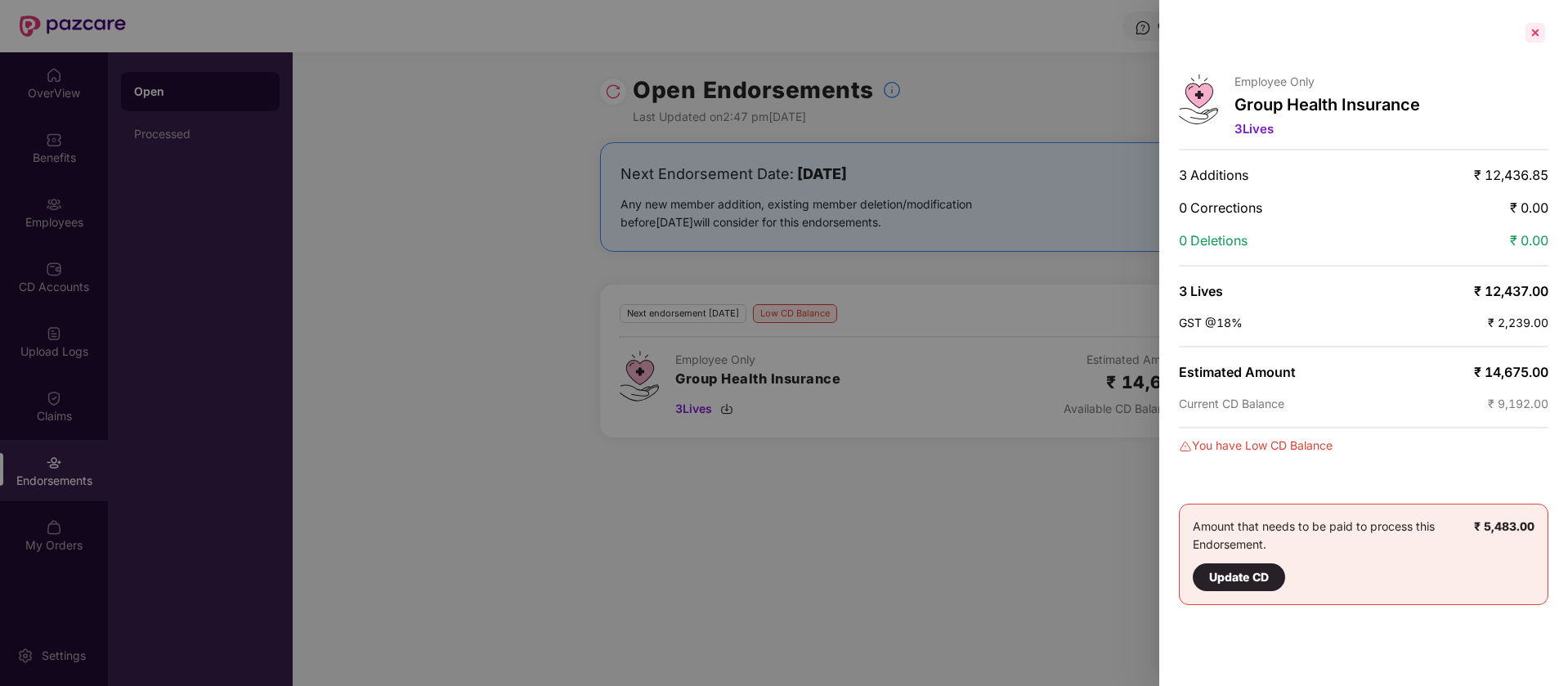
click at [1533, 31] on div at bounding box center [1535, 32] width 26 height 26
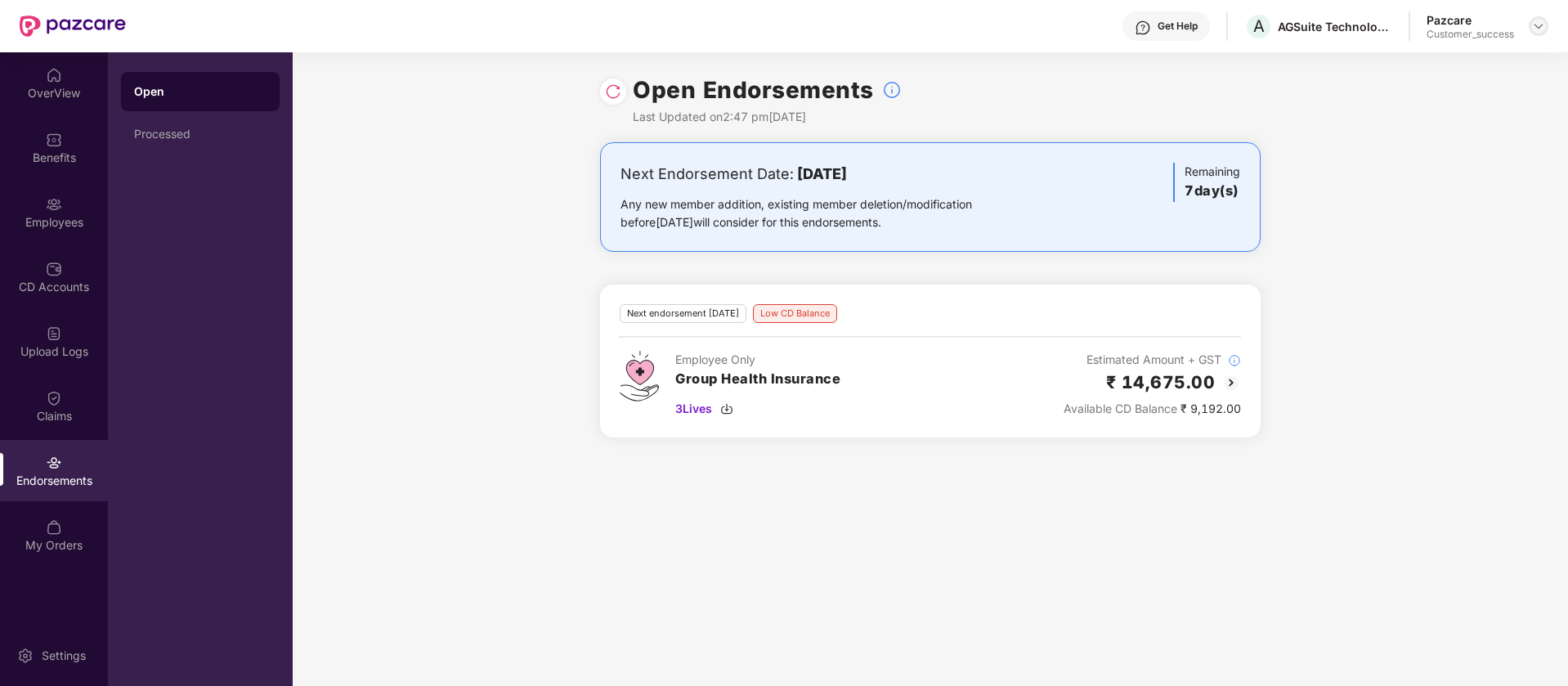
click at [1540, 20] on img at bounding box center [1537, 25] width 13 height 13
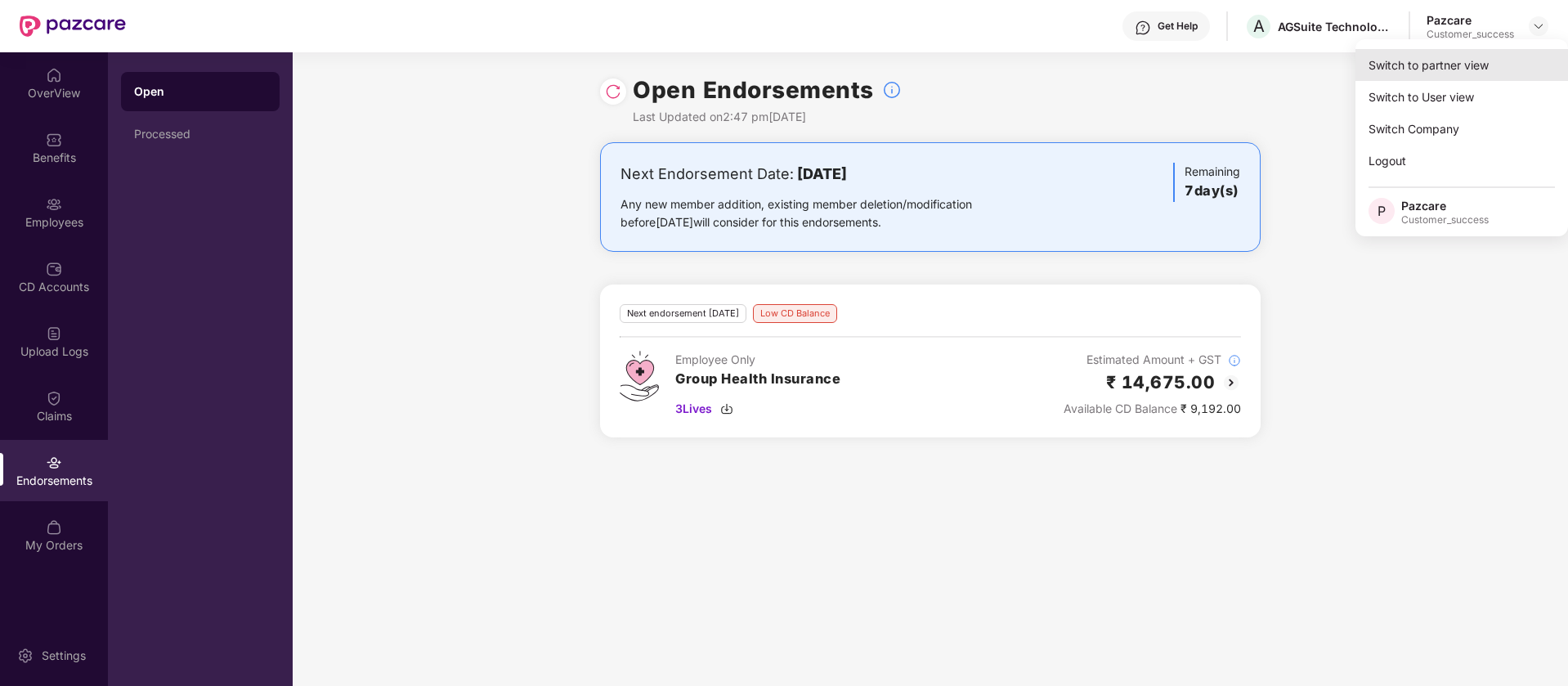
click at [1507, 59] on div "Switch to partner view" at bounding box center [1461, 65] width 212 height 32
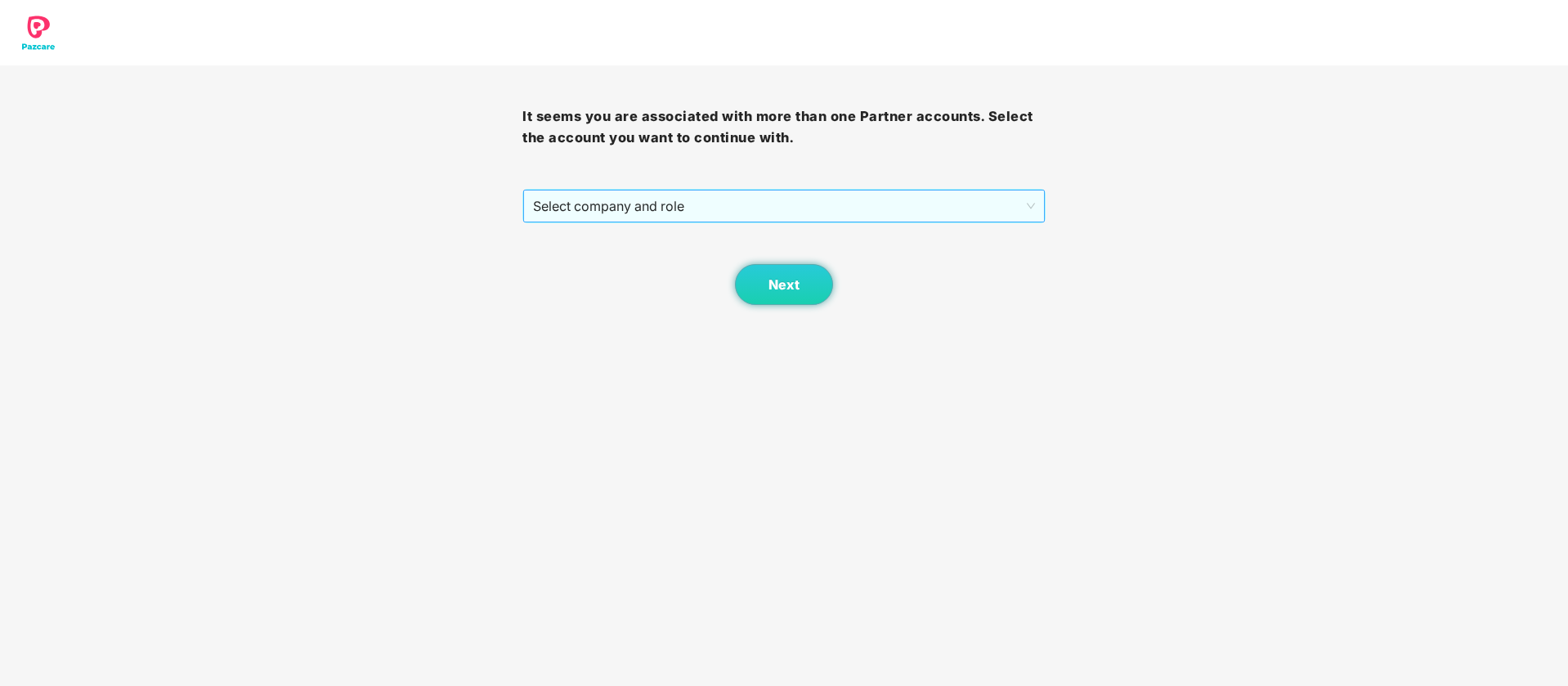
click at [759, 207] on span "Select company and role" at bounding box center [784, 205] width 501 height 31
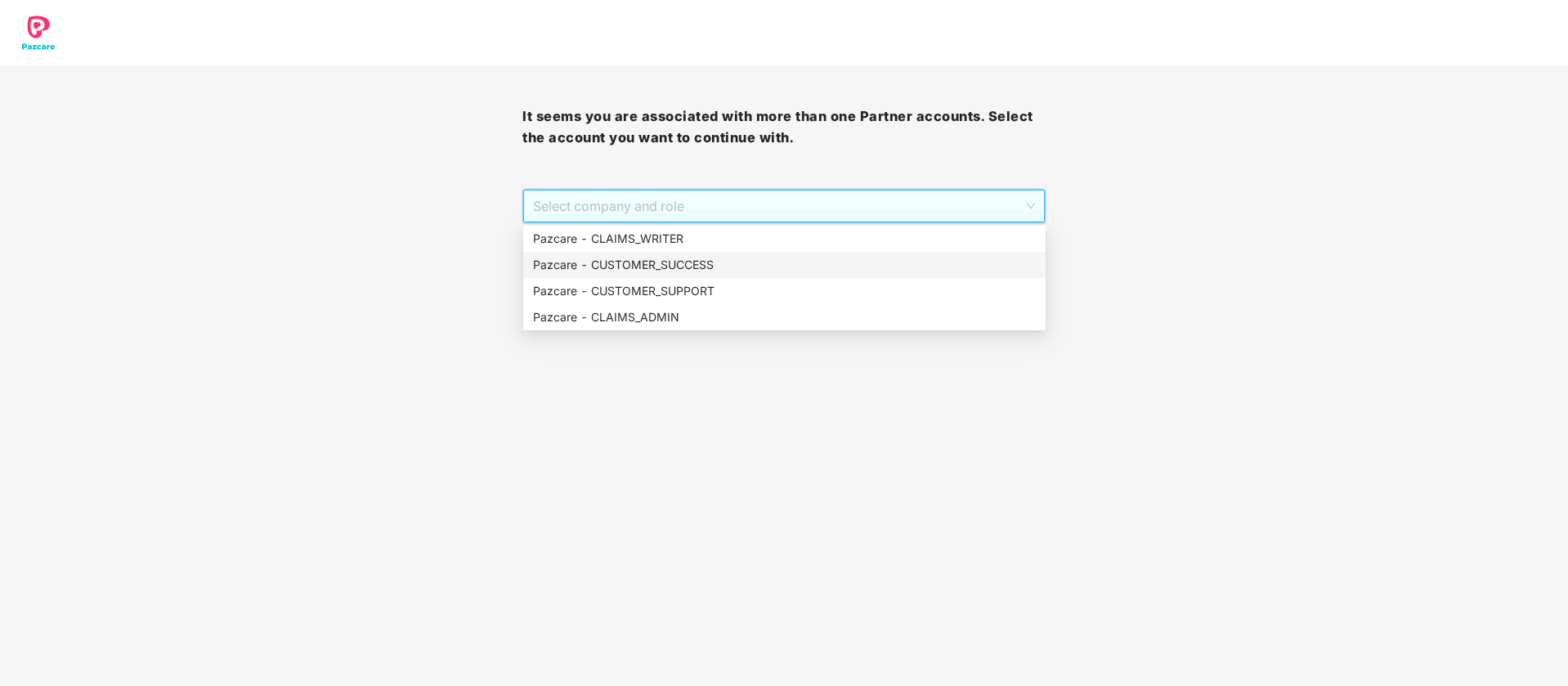
click at [688, 278] on div "Pazcare - CUSTOMER_SUPPORT" at bounding box center [784, 290] width 522 height 26
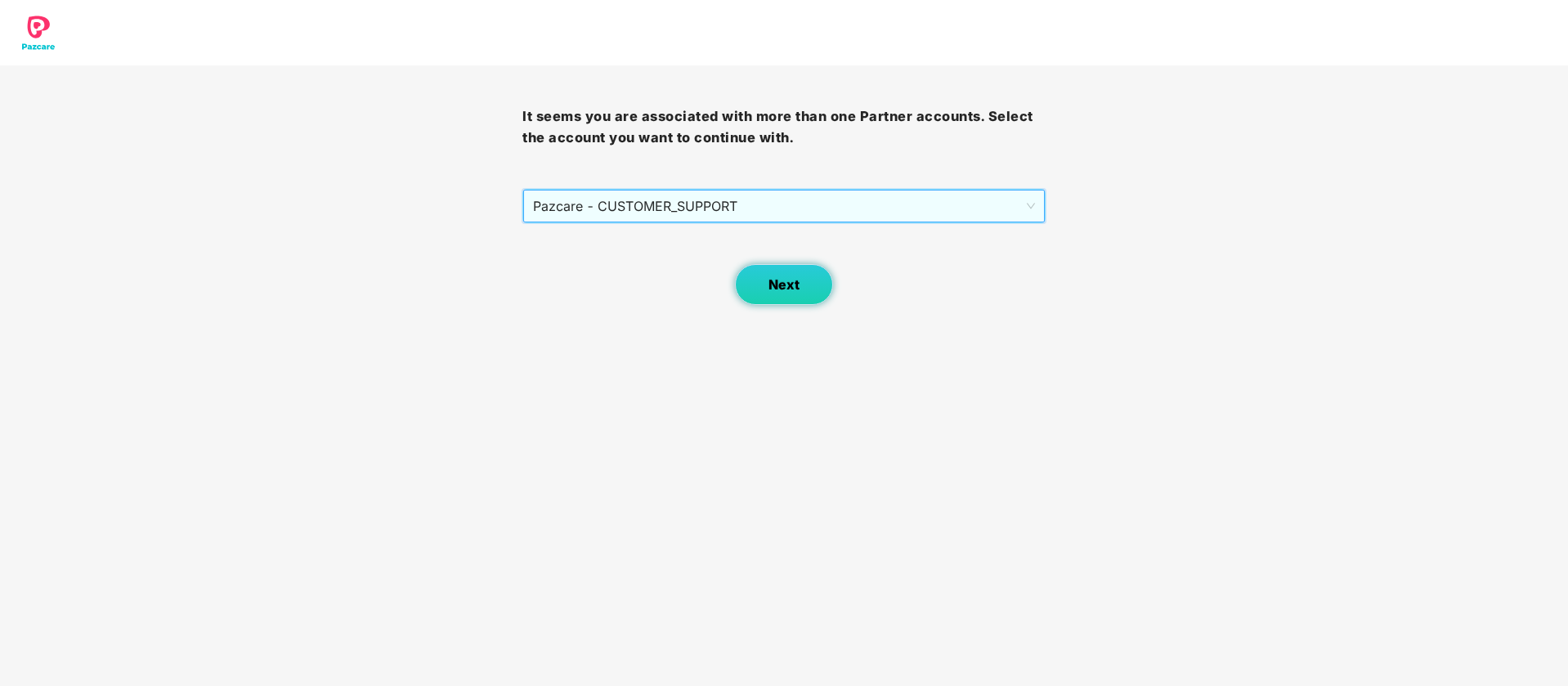
click at [746, 272] on button "Next" at bounding box center [784, 284] width 98 height 41
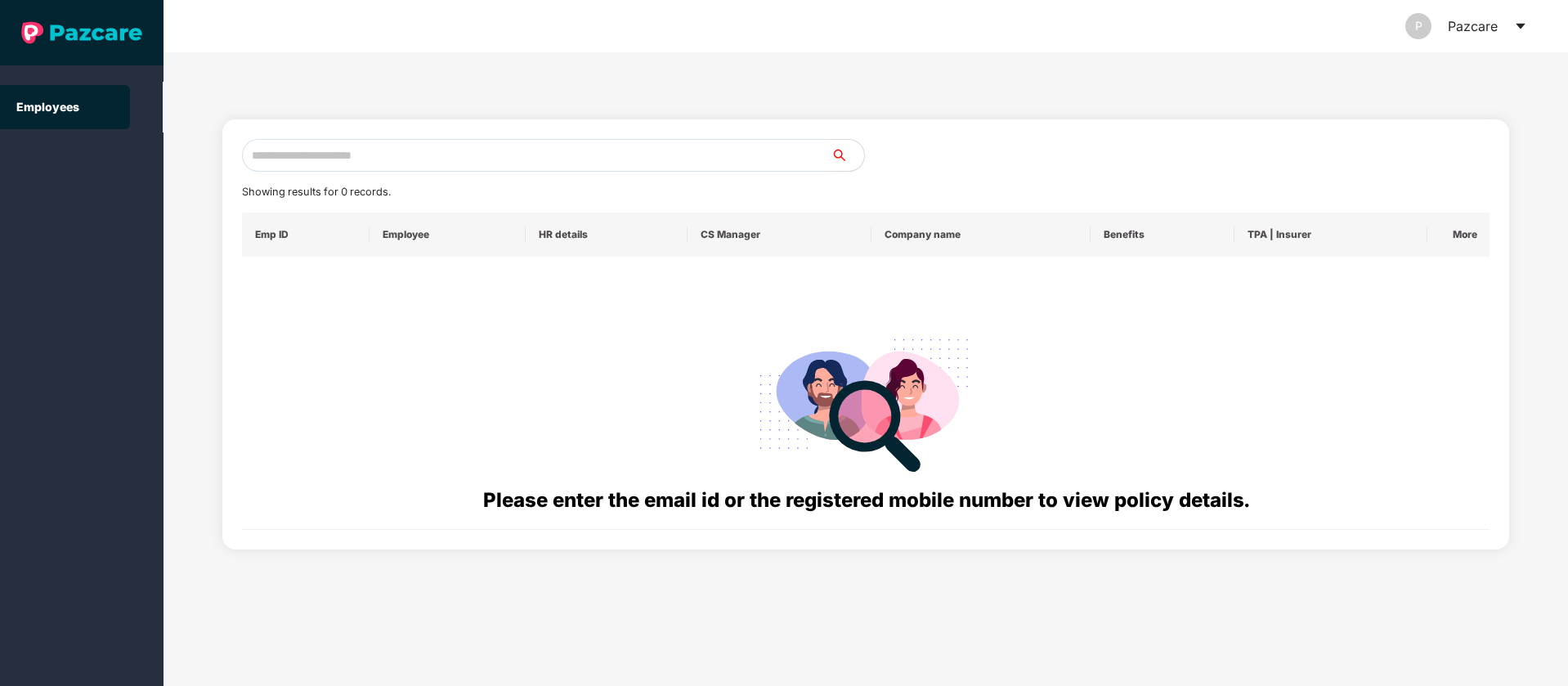
click at [533, 153] on input "text" at bounding box center [537, 155] width 589 height 33
paste input "**********"
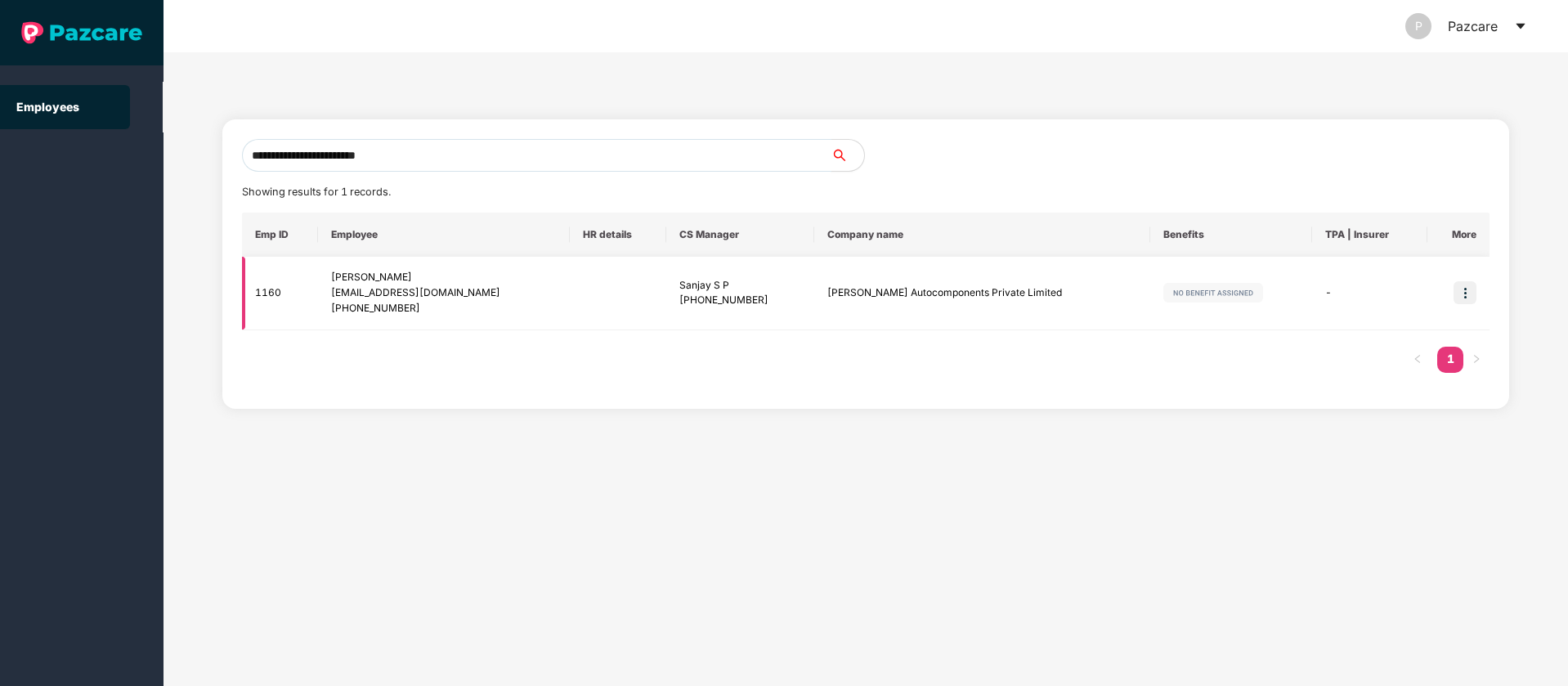
type input "**********"
click at [1466, 295] on img at bounding box center [1464, 292] width 23 height 23
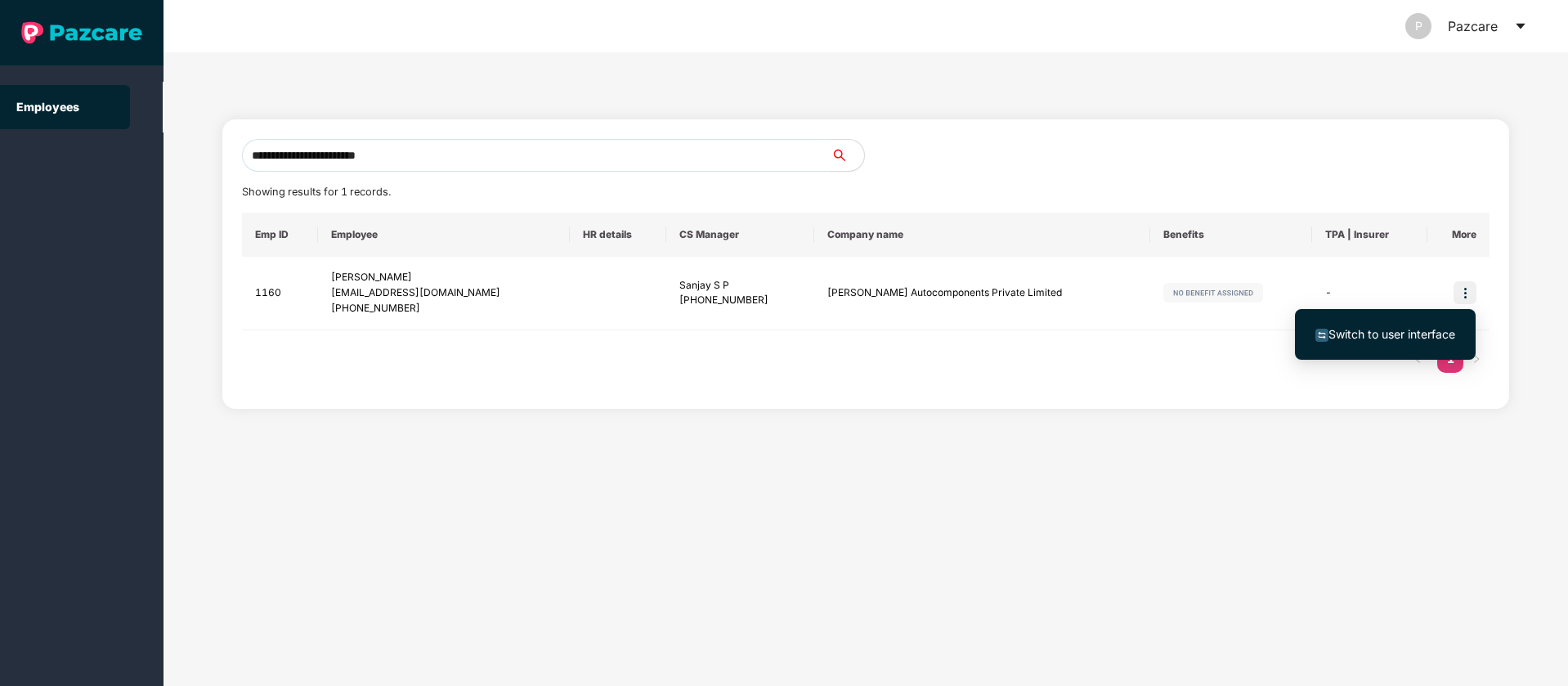
click at [1373, 340] on span "Switch to user interface" at bounding box center [1385, 334] width 140 height 18
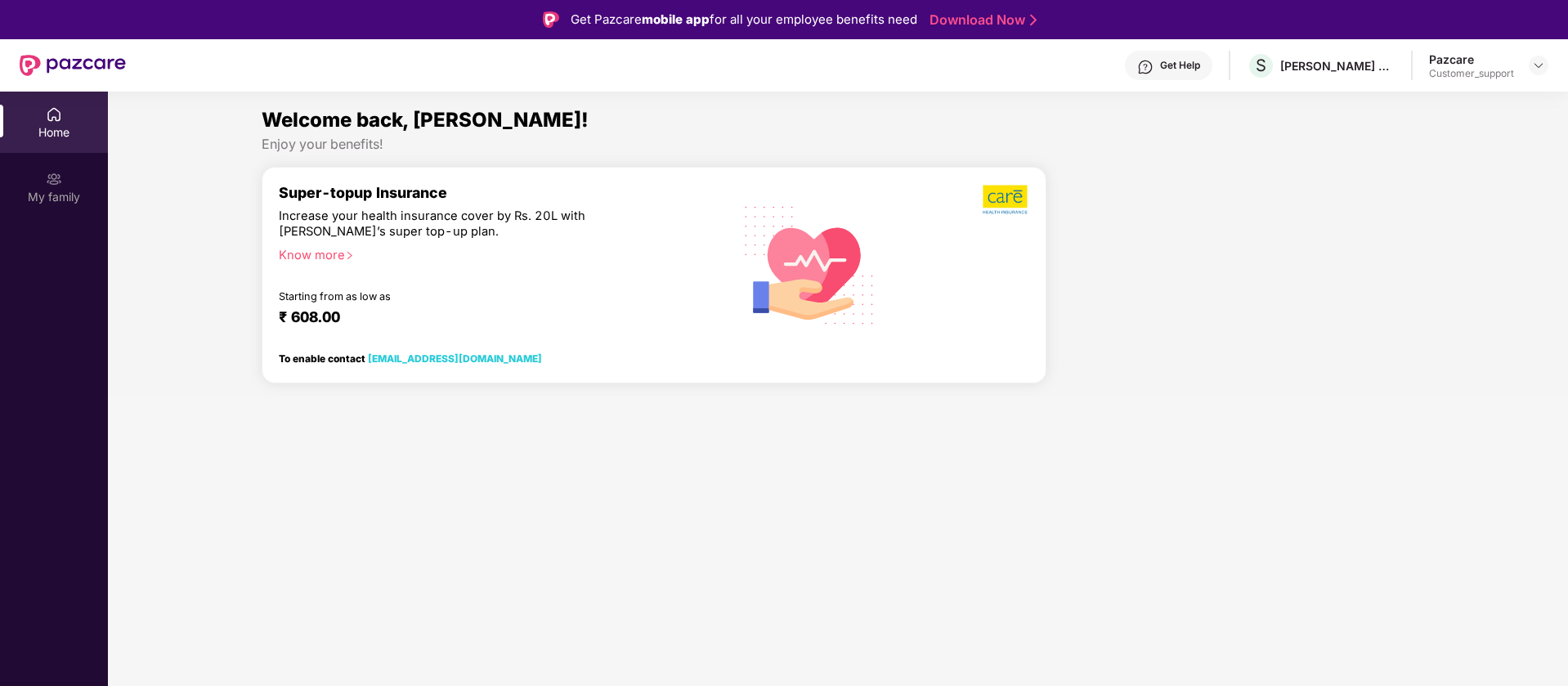
click at [31, 110] on div "Home" at bounding box center [53, 122] width 108 height 61
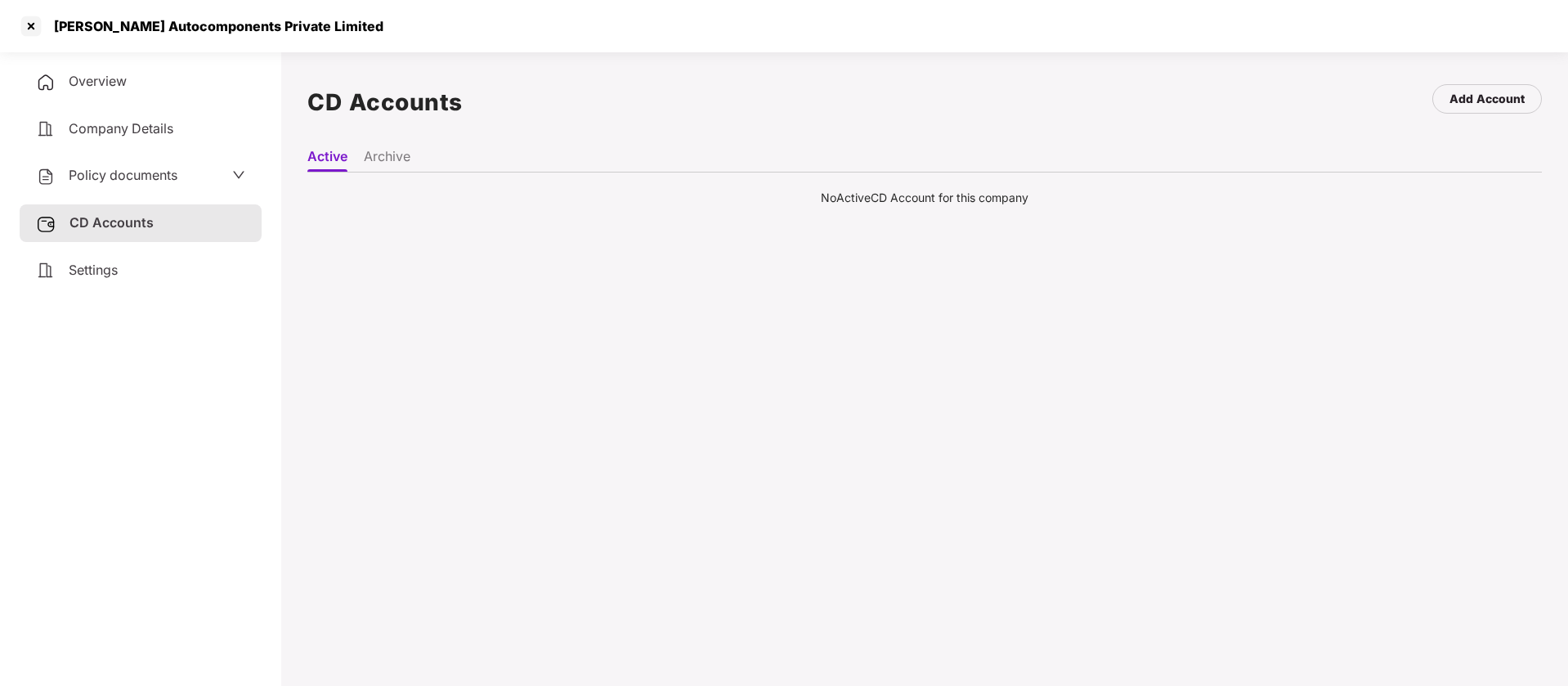
click at [256, 20] on div "[PERSON_NAME] Autocomponents Private Limited" at bounding box center [214, 25] width 340 height 16
copy div "[PERSON_NAME] Autocomponents Private Limited"
click at [155, 174] on span "Policy documents" at bounding box center [123, 174] width 109 height 16
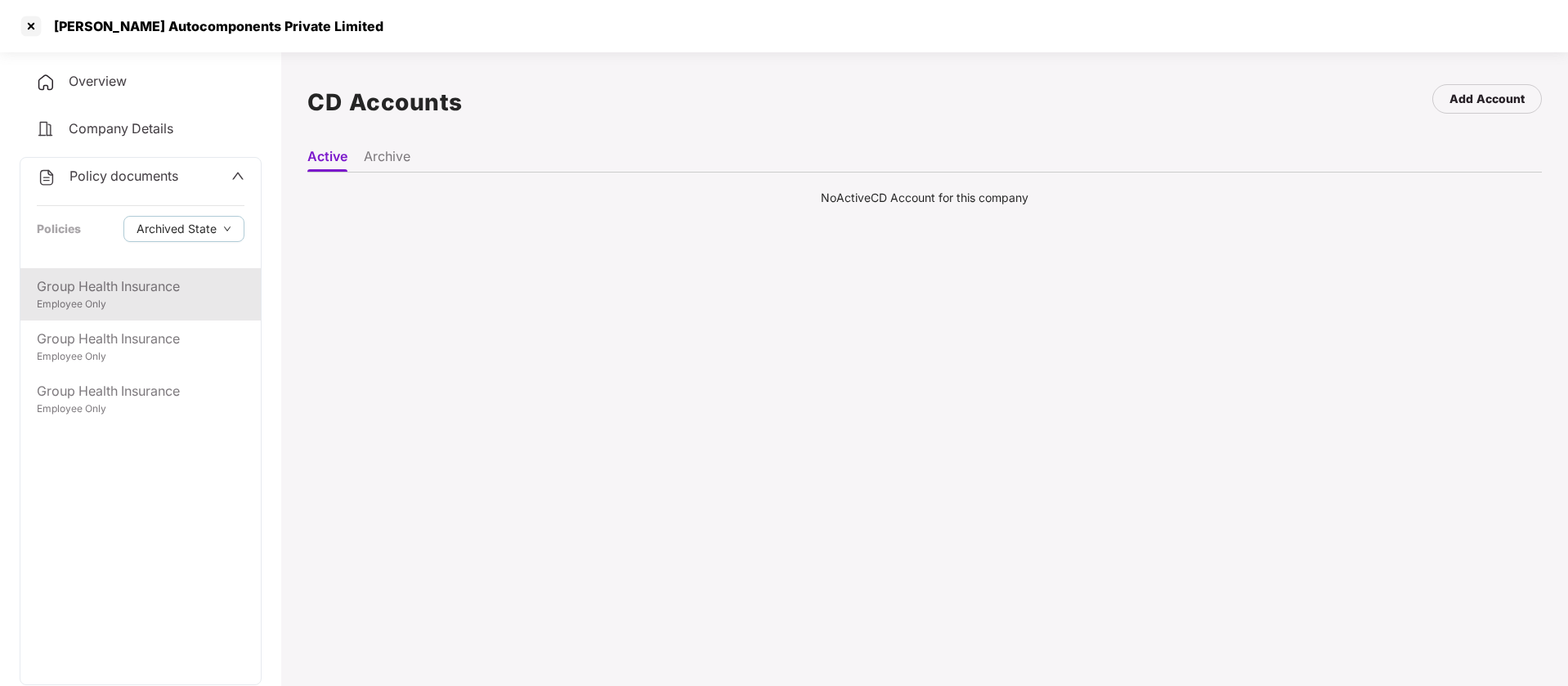
click at [111, 288] on div "Group Health Insurance" at bounding box center [140, 286] width 208 height 20
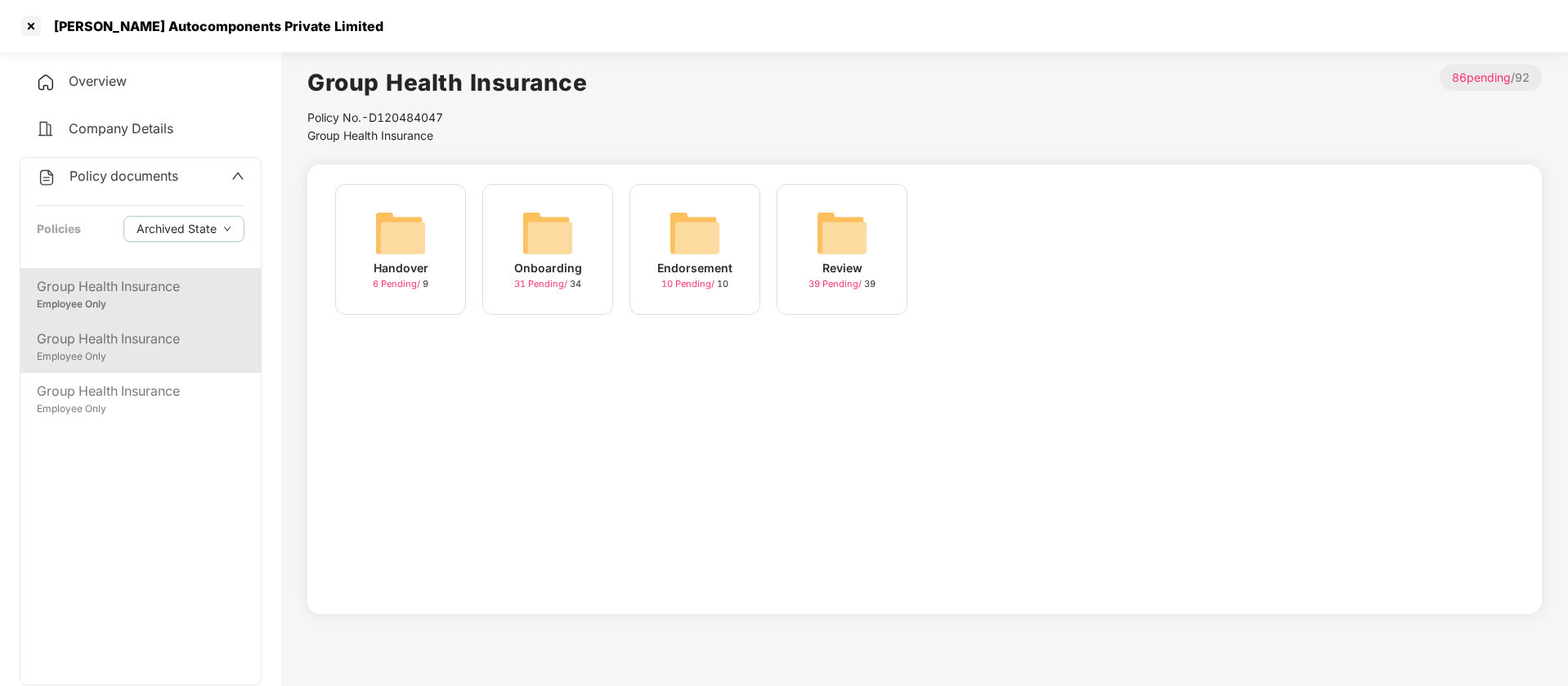
click at [162, 322] on div "Group Health Insurance Employee Only" at bounding box center [140, 346] width 240 height 53
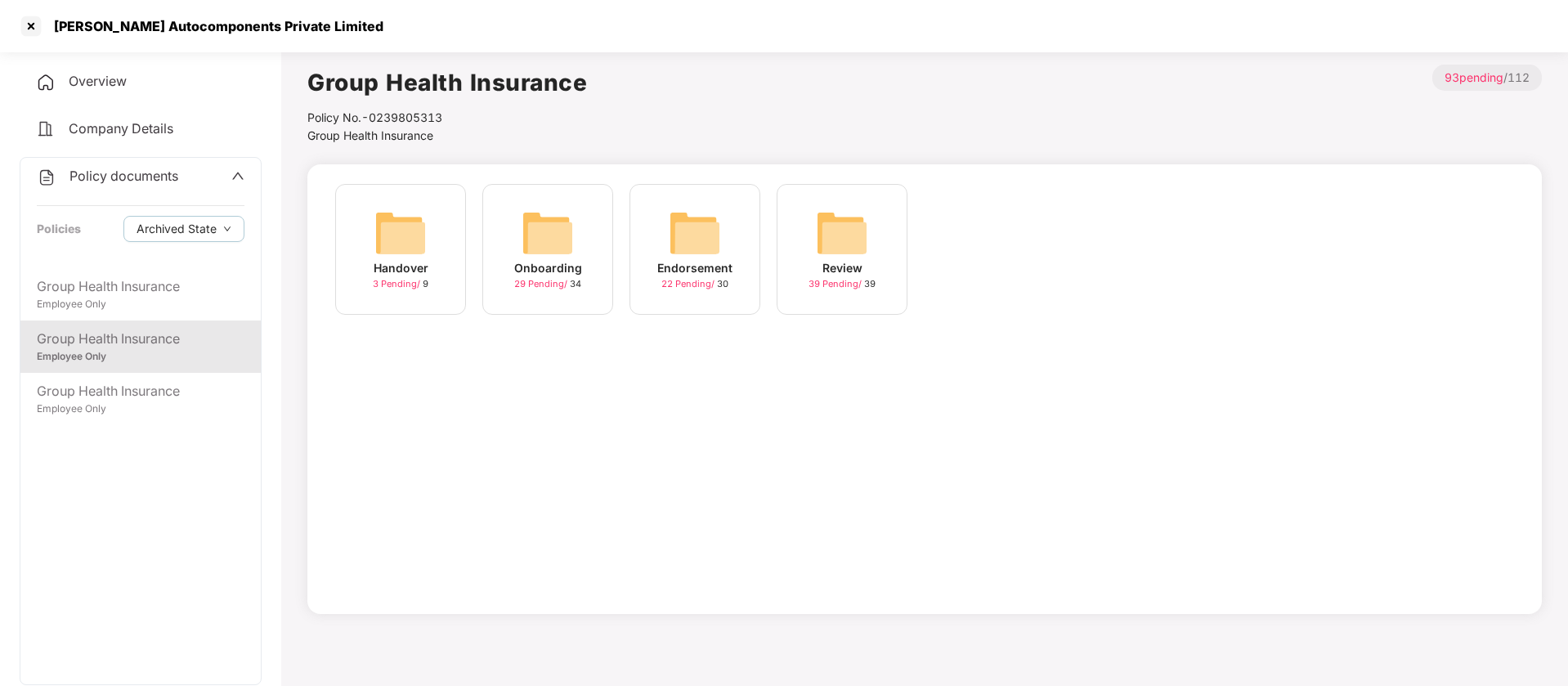
click at [110, 122] on span "Company Details" at bounding box center [121, 128] width 104 height 16
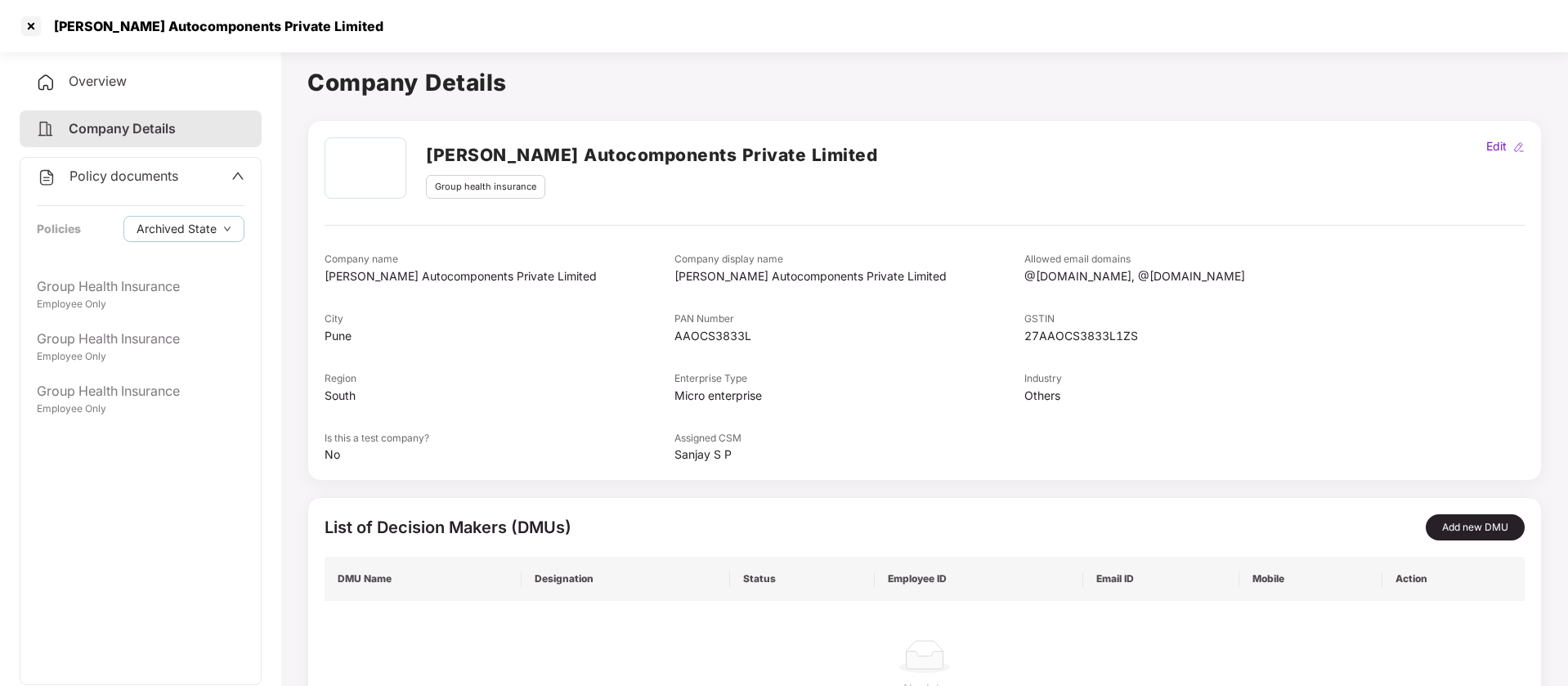
scroll to position [104, 0]
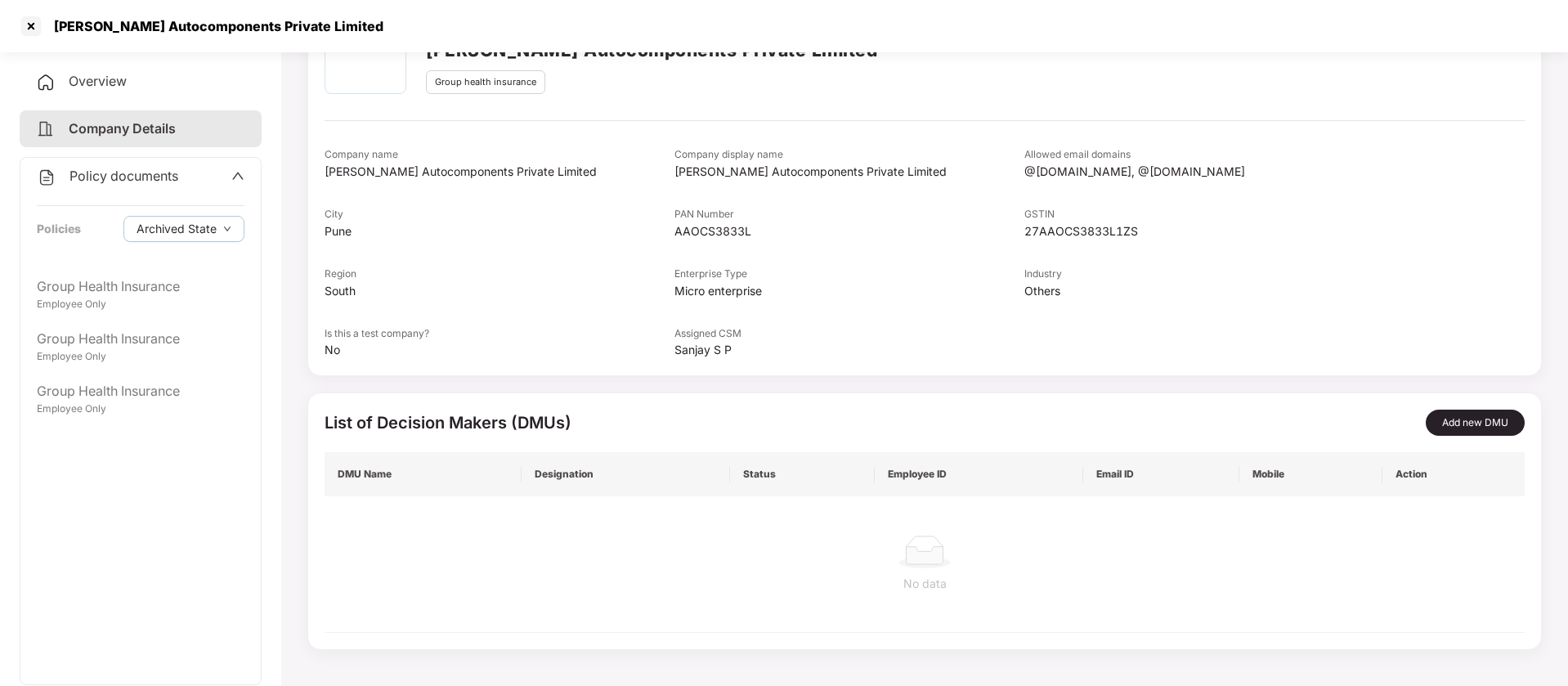
click at [103, 82] on span "Overview" at bounding box center [98, 81] width 58 height 16
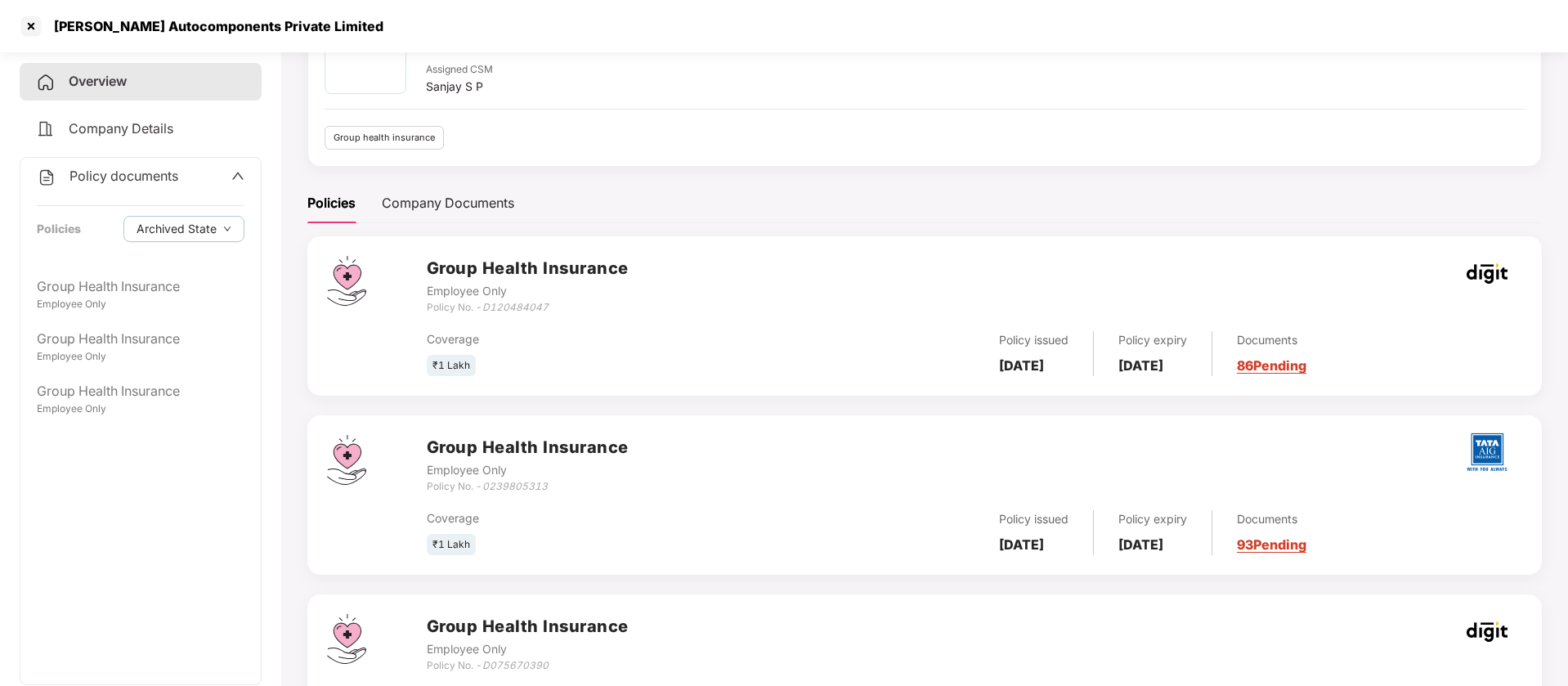
scroll to position [0, 0]
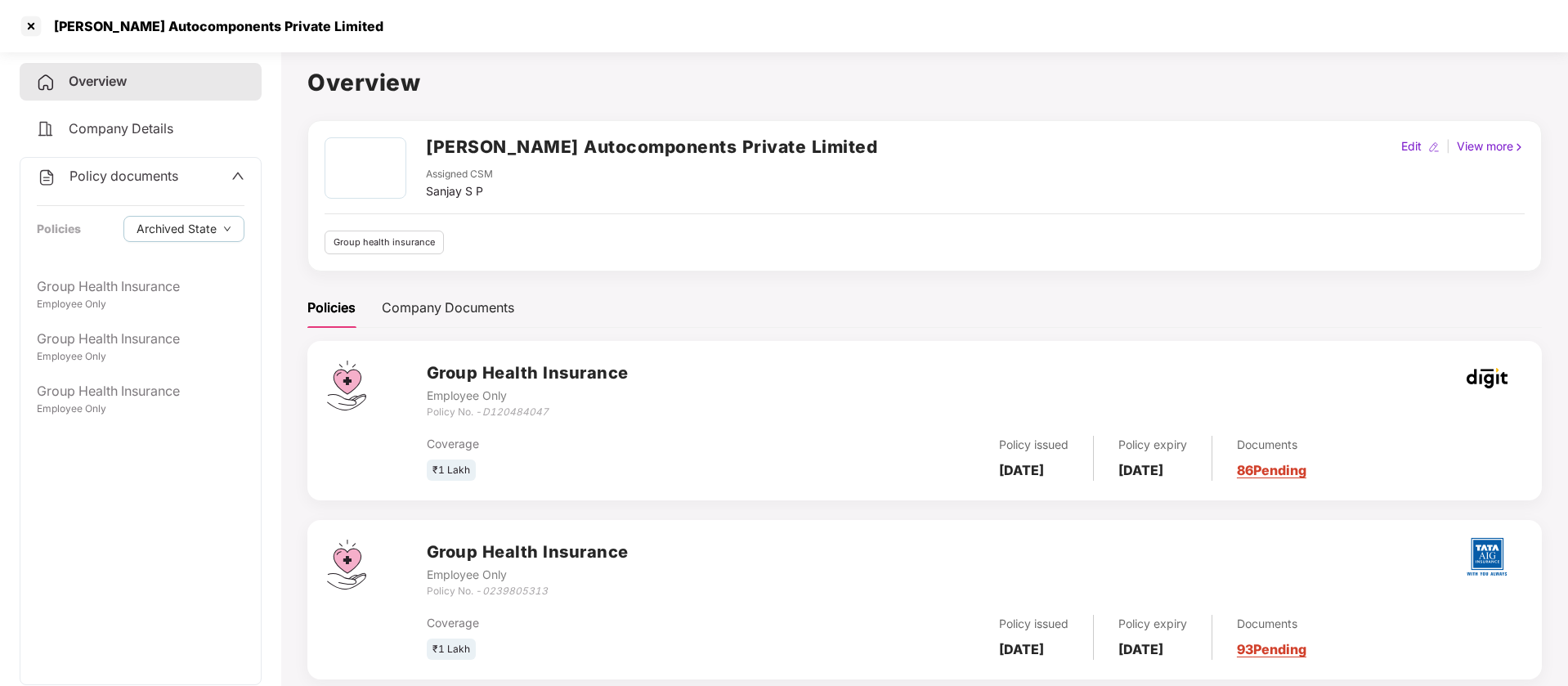
click at [460, 189] on div "Sanjay S P" at bounding box center [459, 191] width 67 height 18
click at [1413, 142] on div "Edit" at bounding box center [1411, 146] width 27 height 18
select select "*****"
select select "******"
select select "**********"
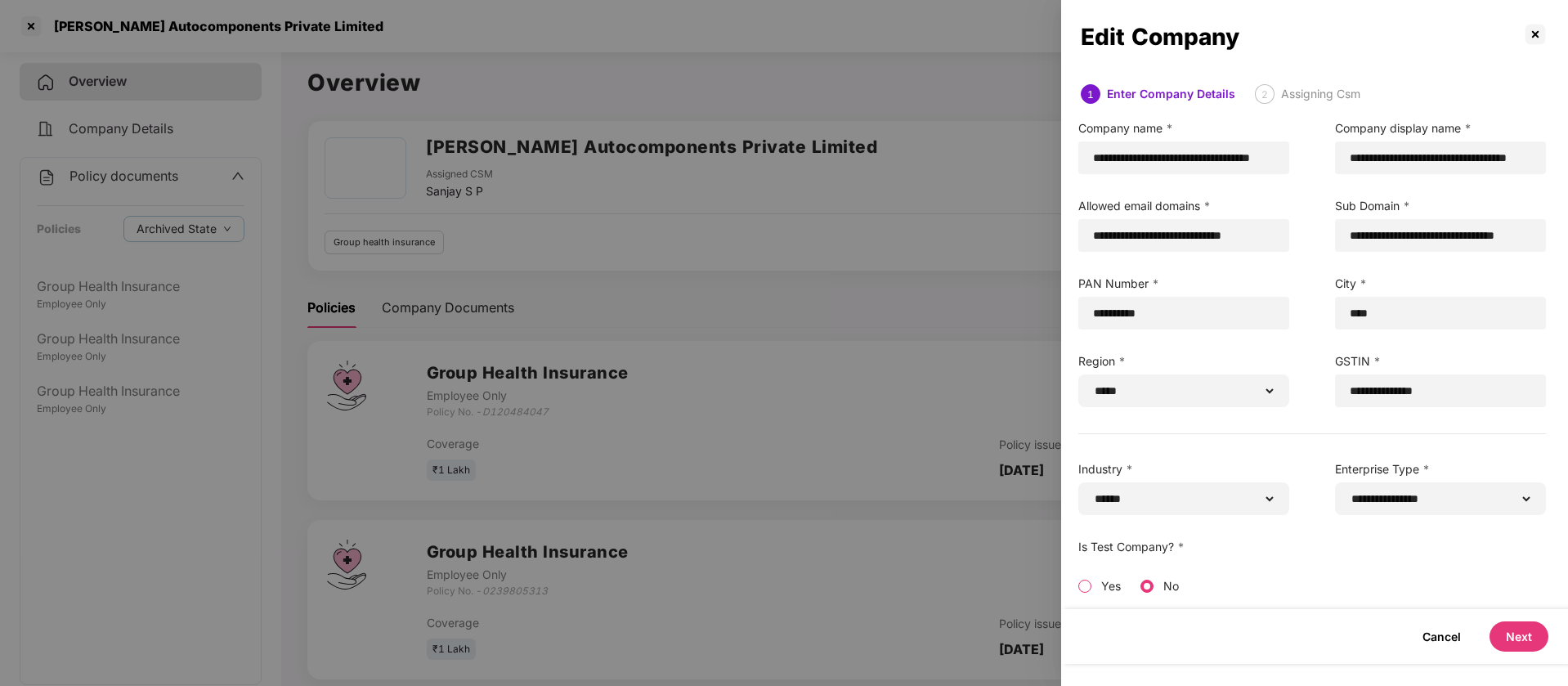
scroll to position [0, 3]
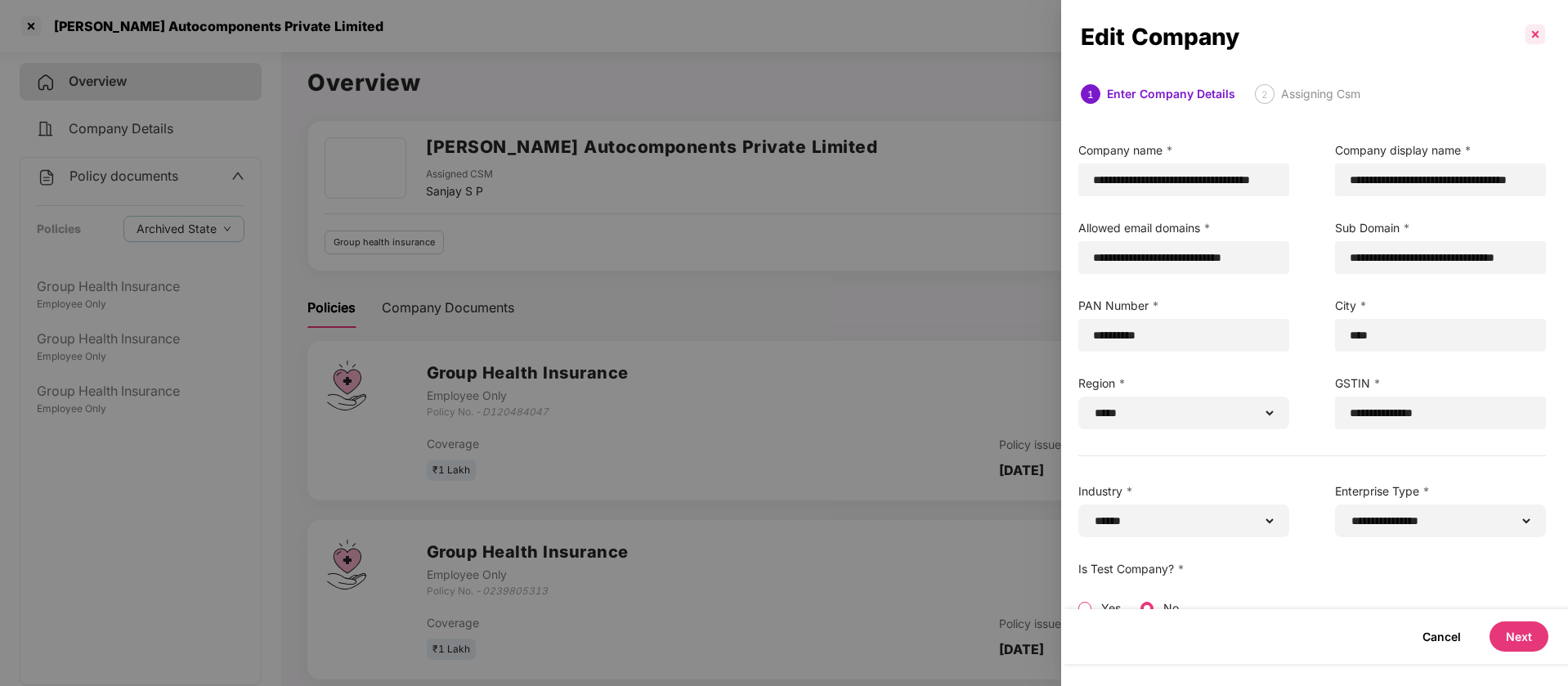
click at [1532, 32] on p at bounding box center [1535, 34] width 26 height 26
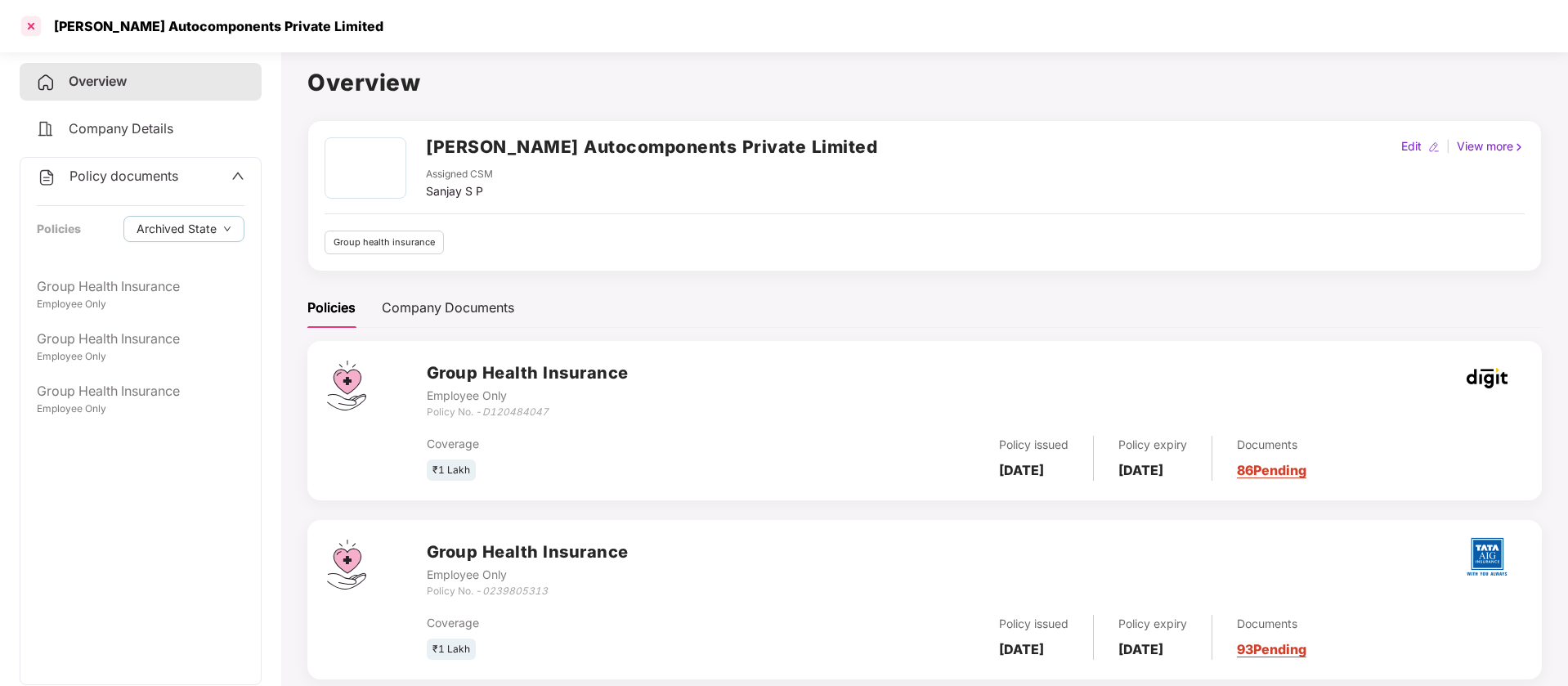
click at [42, 23] on div at bounding box center [31, 25] width 26 height 26
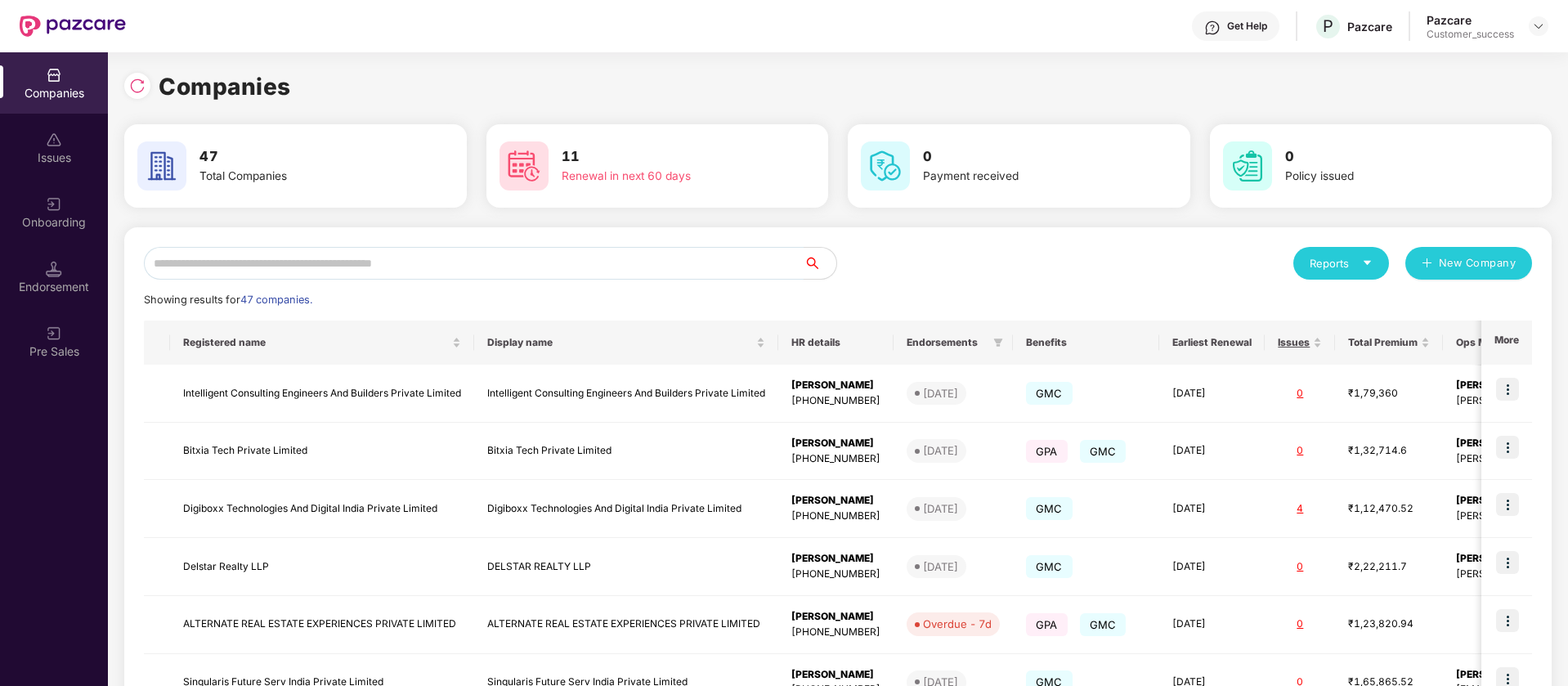
click at [644, 267] on input "text" at bounding box center [473, 263] width 660 height 33
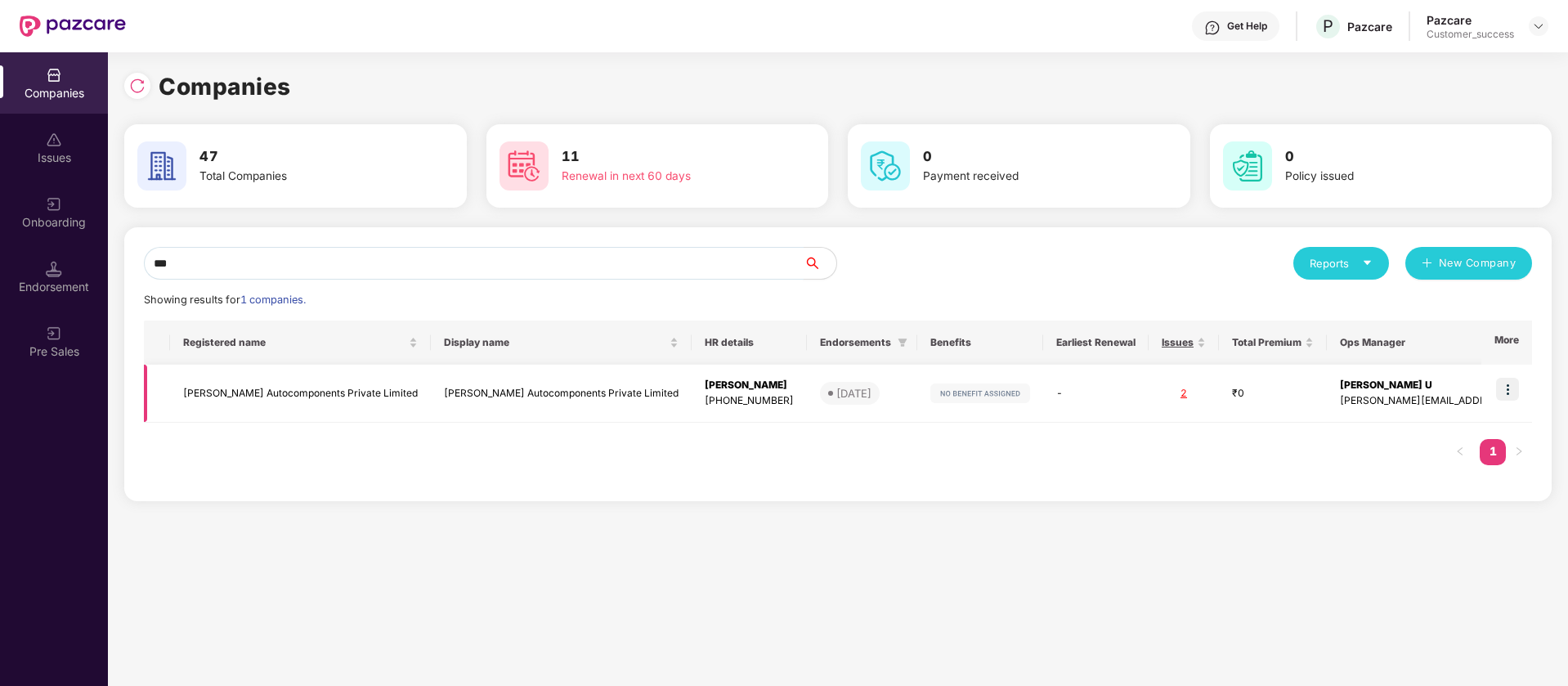
type input "***"
click at [1219, 396] on td "₹0" at bounding box center [1273, 393] width 108 height 58
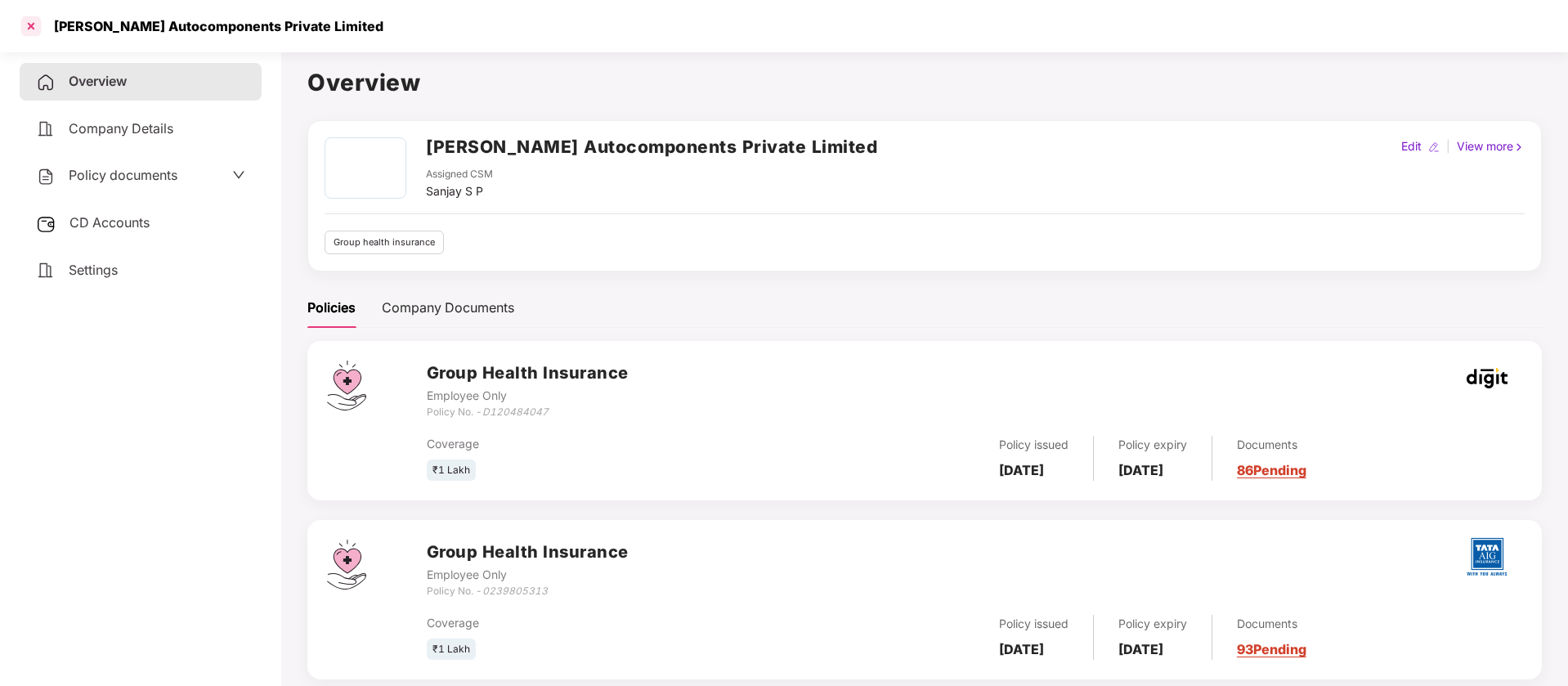
click at [33, 33] on div at bounding box center [31, 25] width 26 height 26
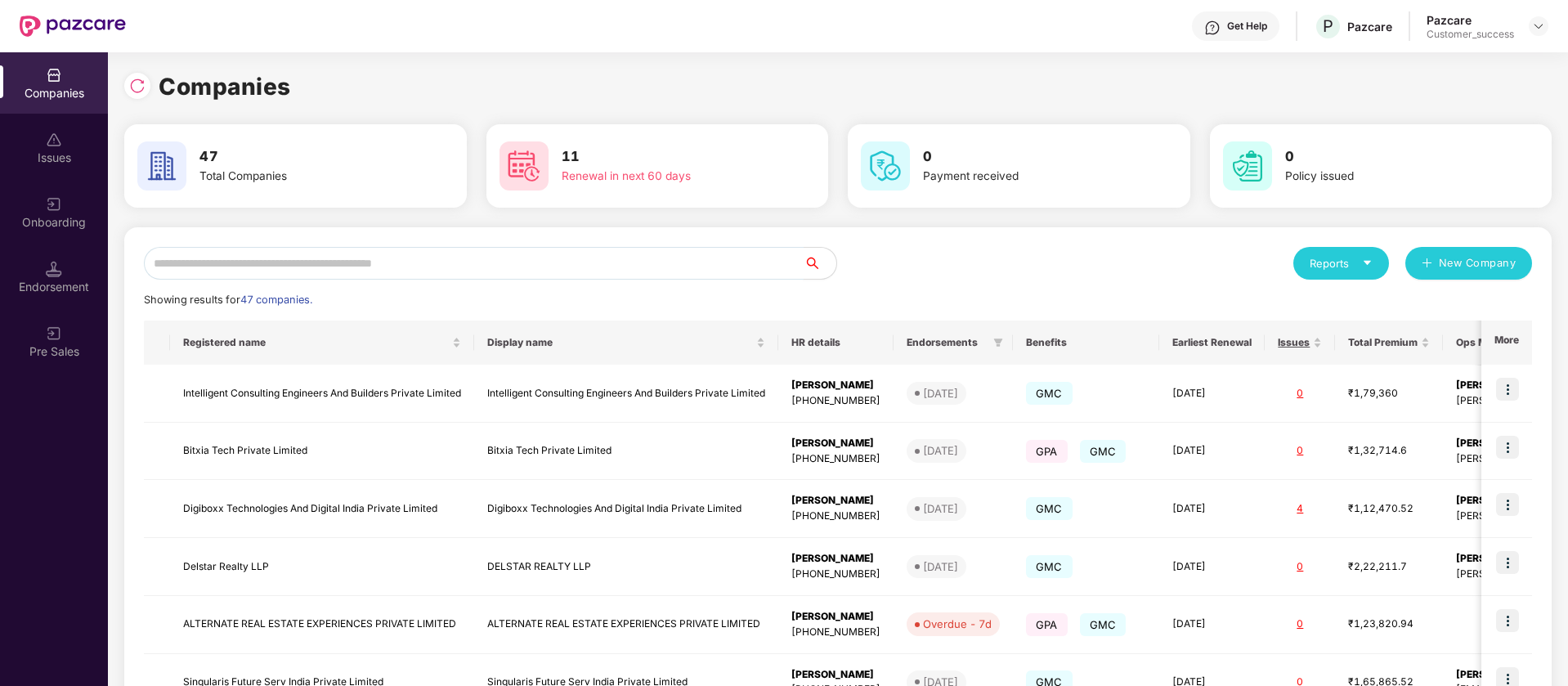
click at [535, 259] on input "text" at bounding box center [473, 263] width 660 height 33
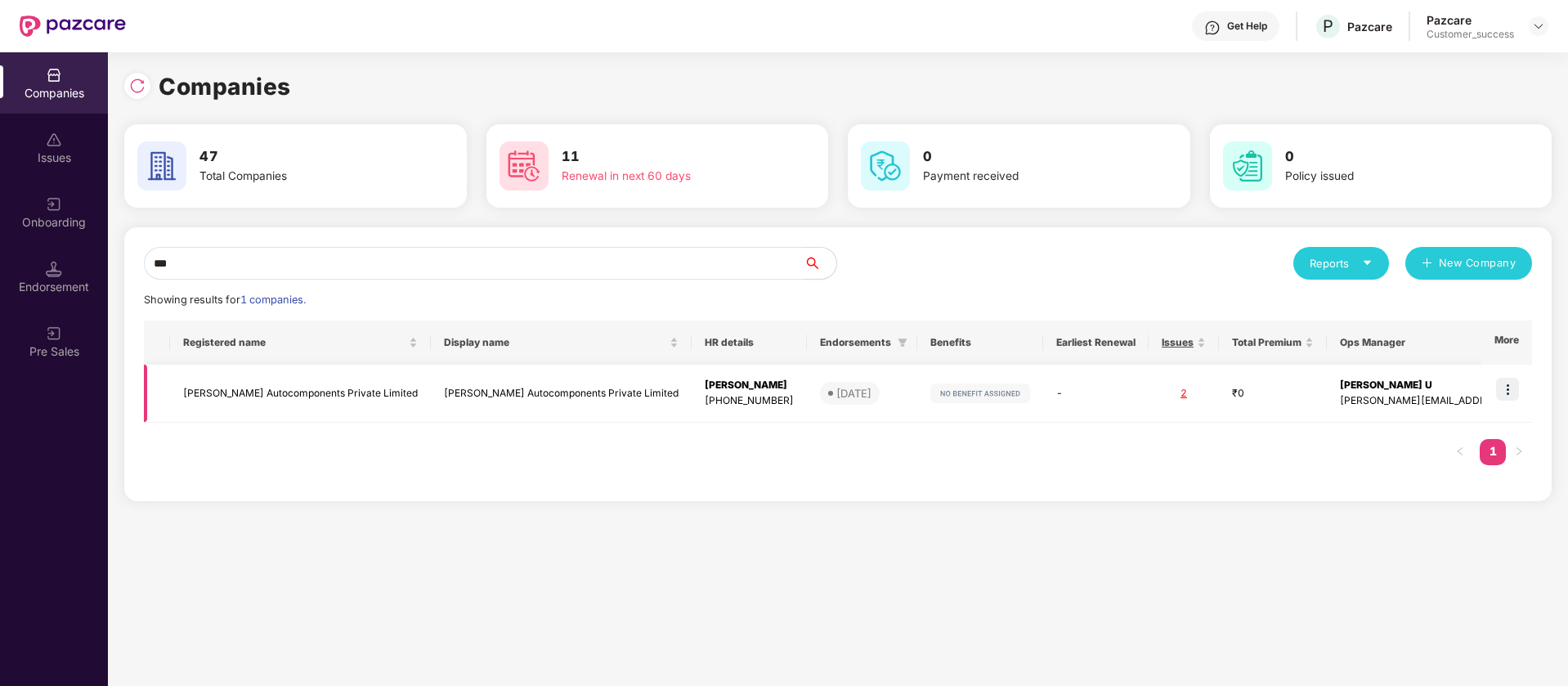
type input "***"
click at [1511, 390] on img at bounding box center [1507, 389] width 23 height 23
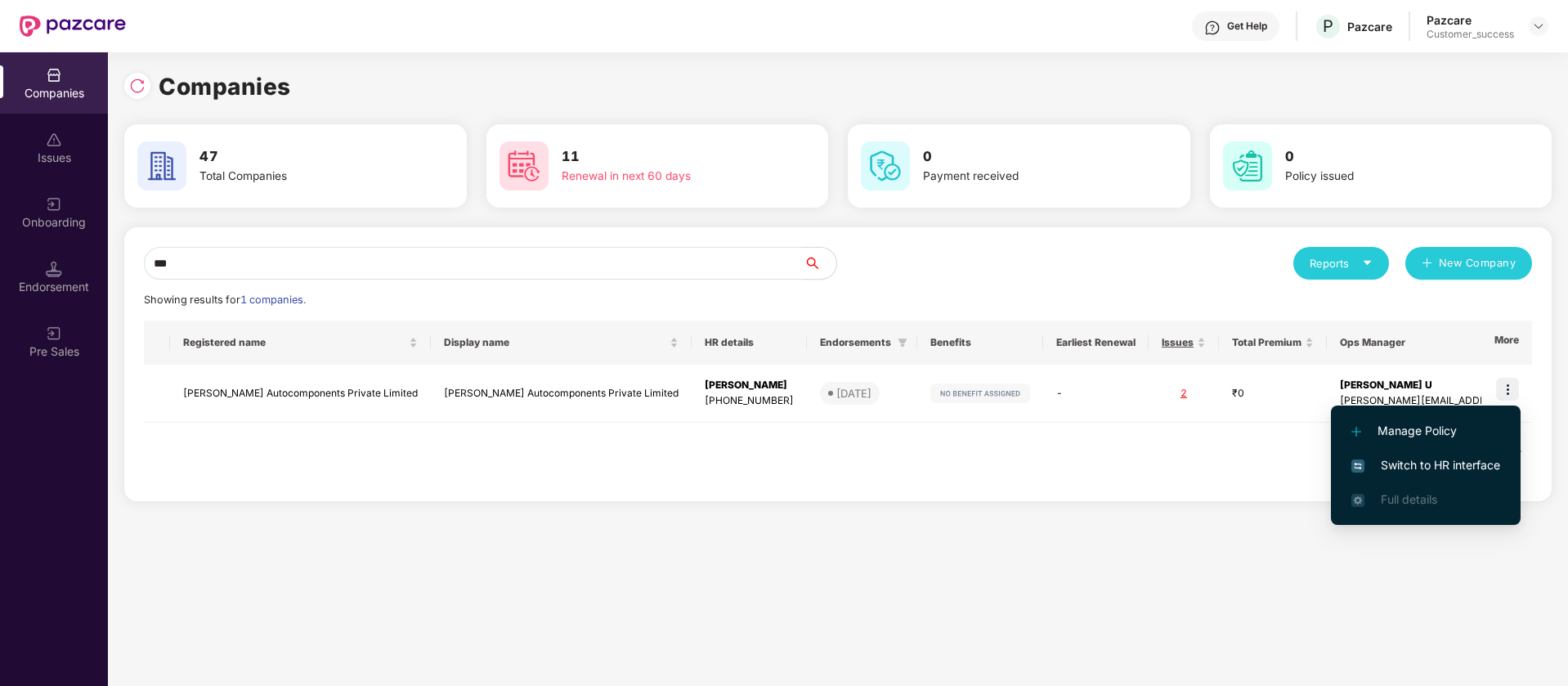
click at [1444, 461] on span "Switch to HR interface" at bounding box center [1425, 464] width 149 height 18
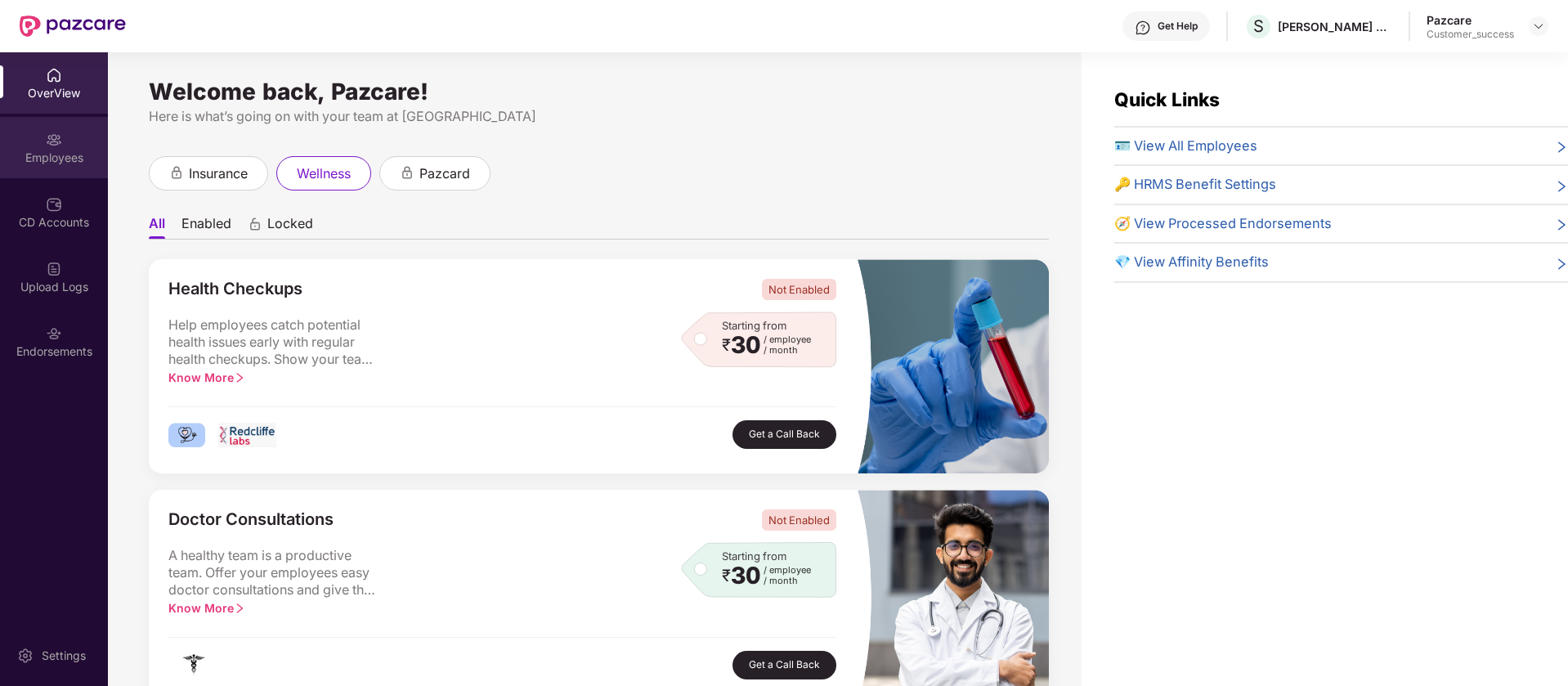
click at [21, 144] on div "Employees" at bounding box center [53, 148] width 108 height 61
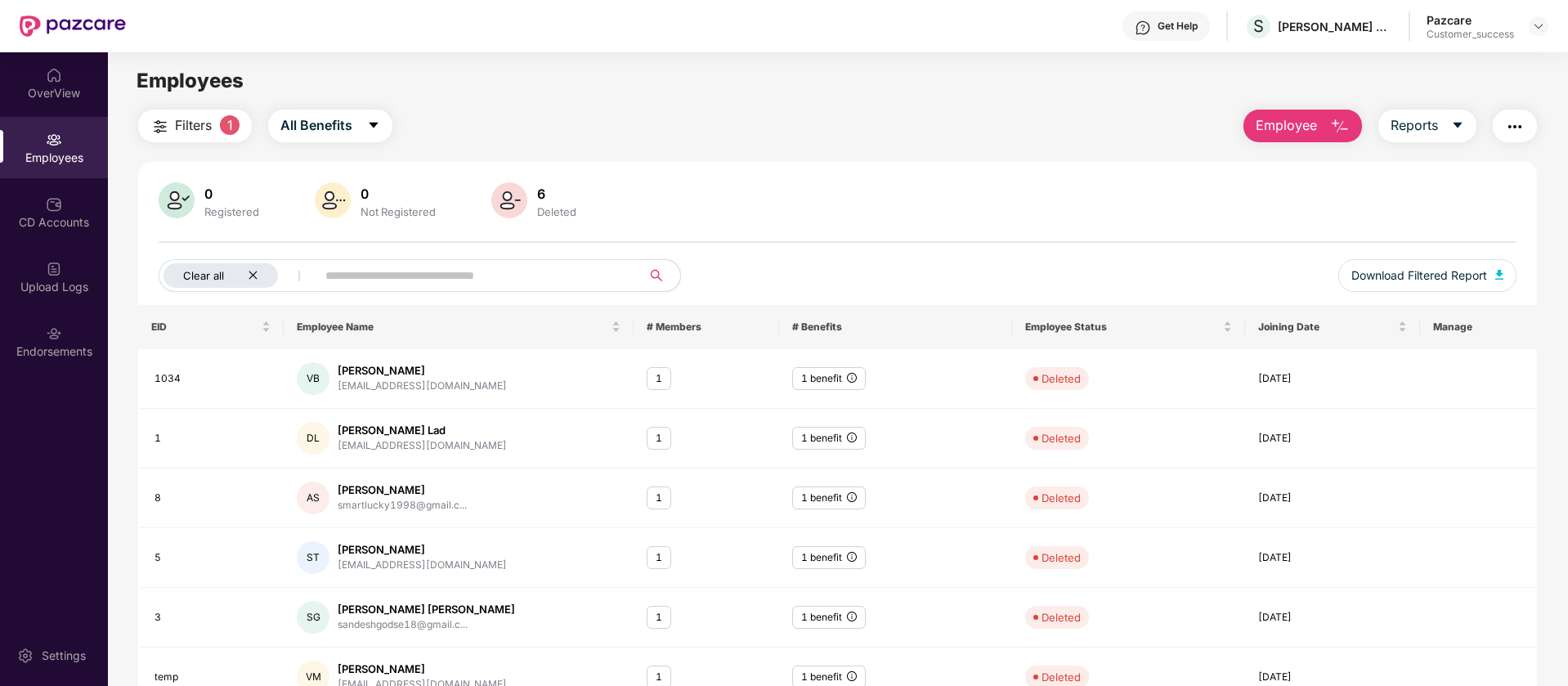
click at [260, 271] on div "Clear all" at bounding box center [221, 275] width 115 height 25
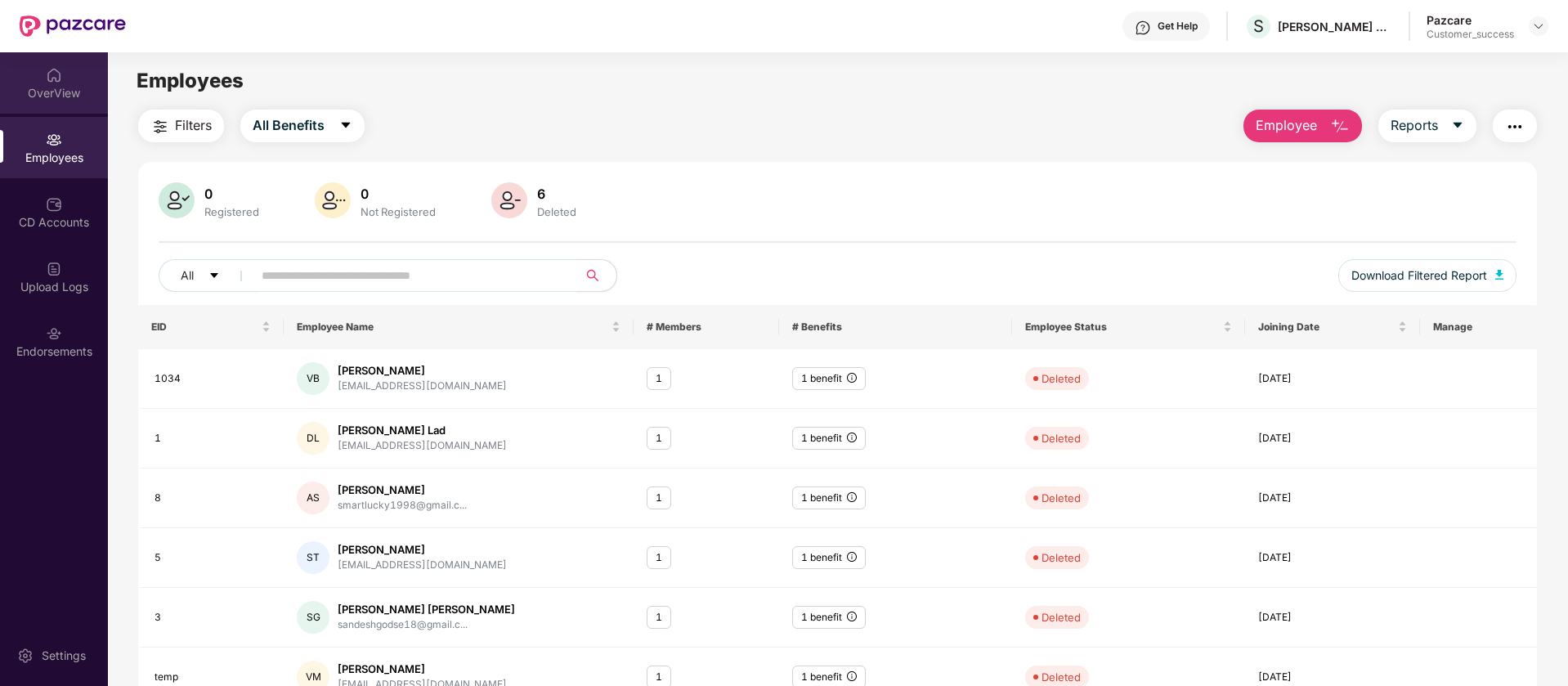
click at [73, 98] on div "OverView" at bounding box center [53, 93] width 108 height 16
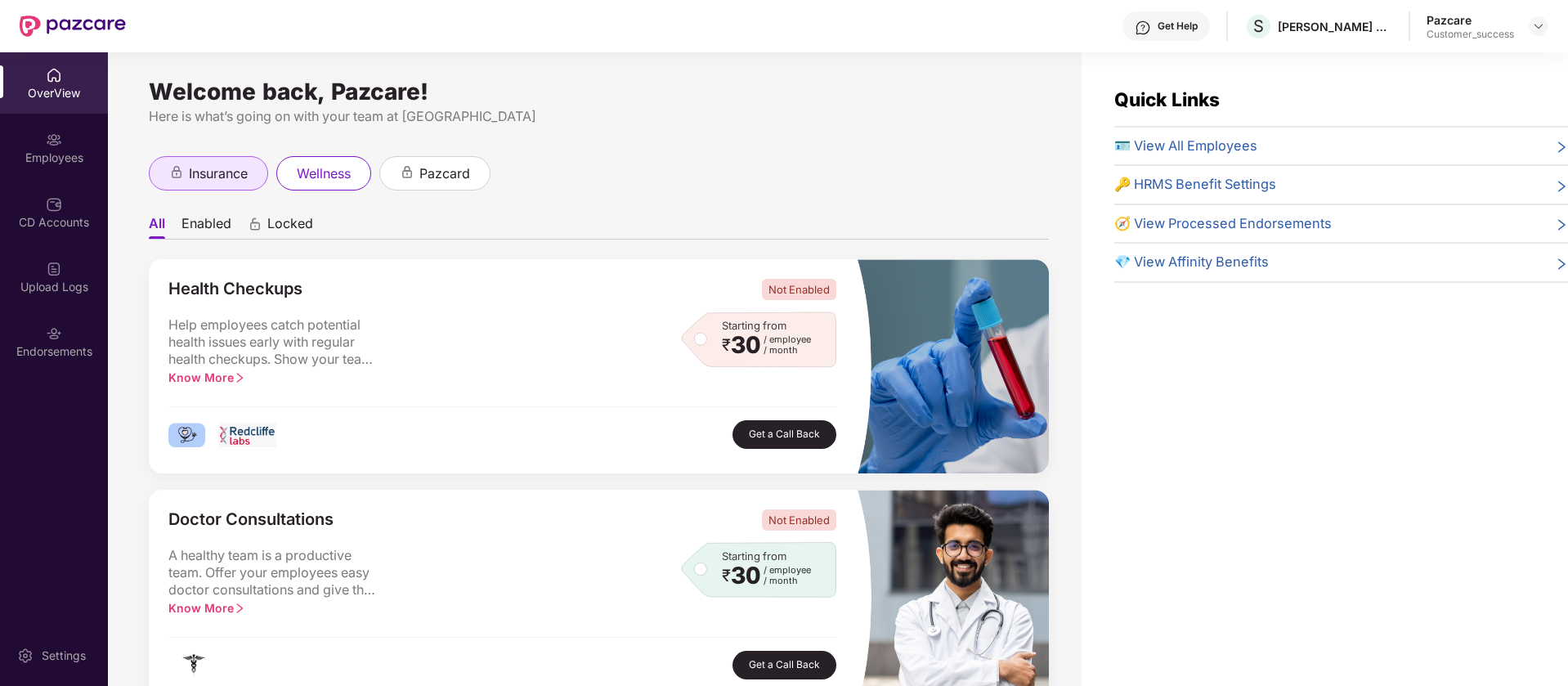
click at [248, 171] on span "insurance" at bounding box center [217, 174] width 59 height 20
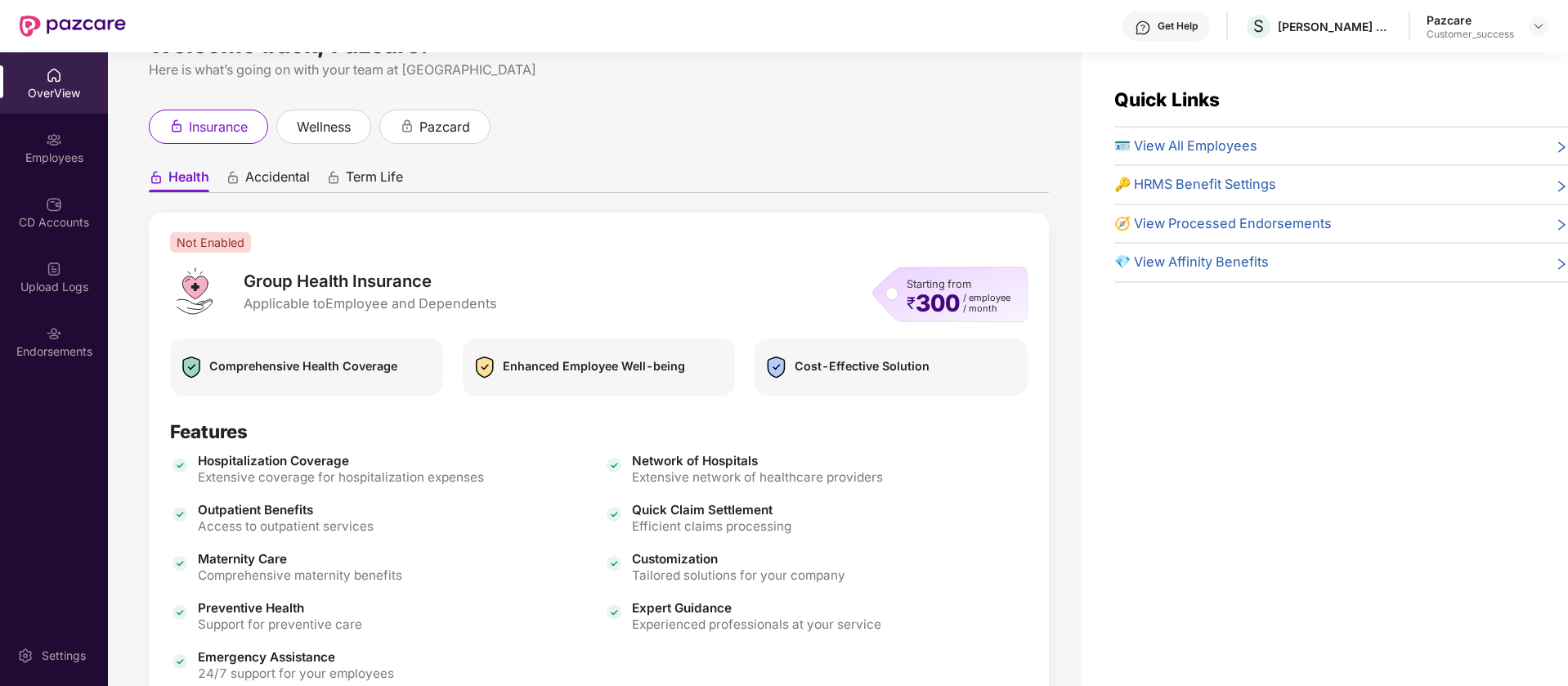
scroll to position [149, 0]
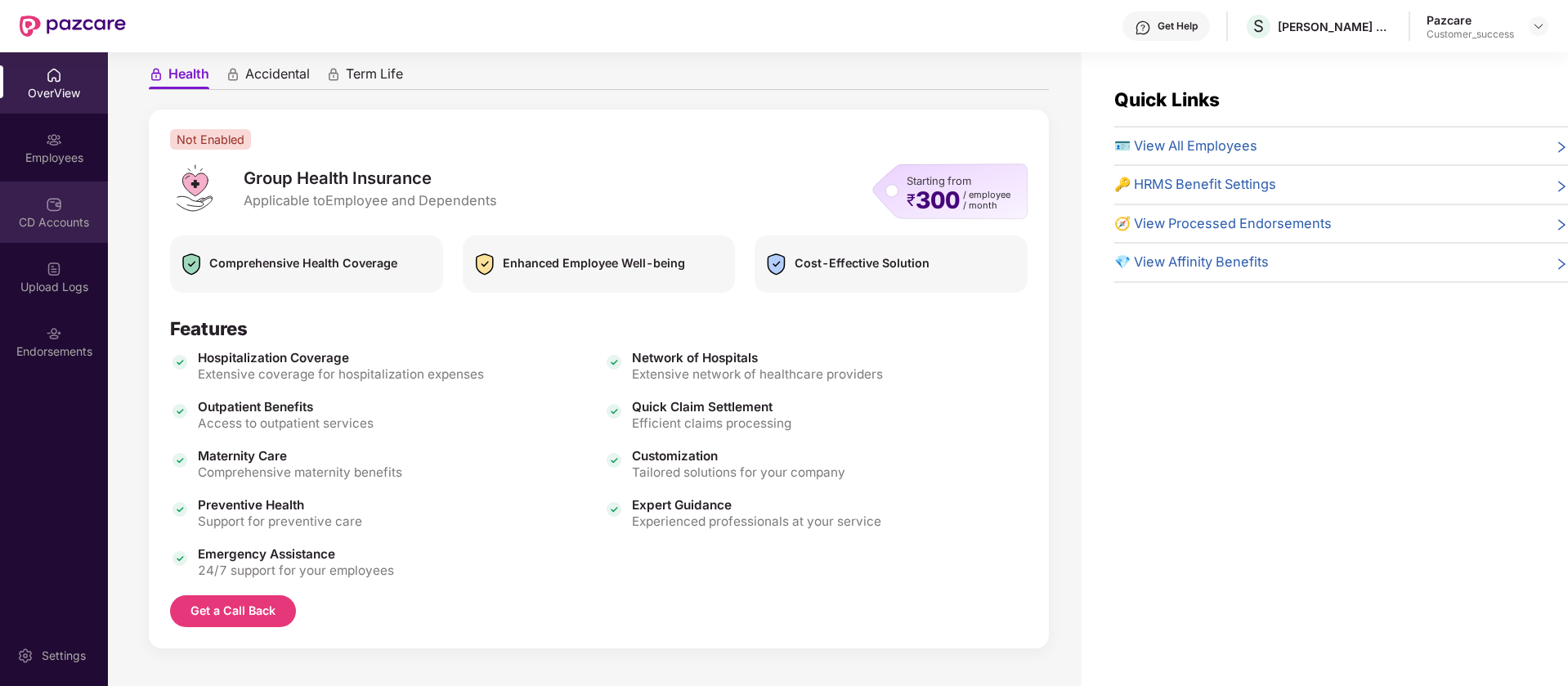
click at [35, 199] on div "CD Accounts" at bounding box center [53, 212] width 108 height 61
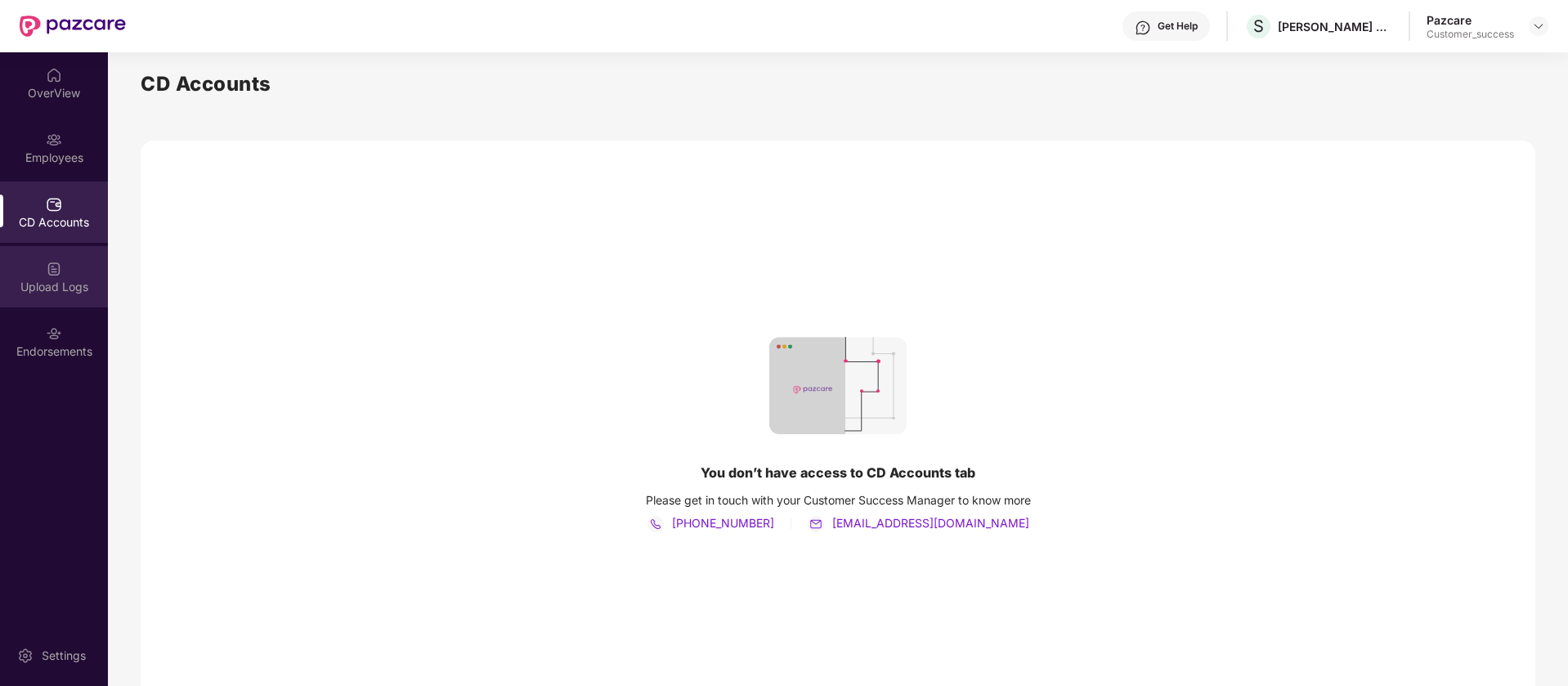
click at [76, 283] on div "Upload Logs" at bounding box center [53, 286] width 108 height 16
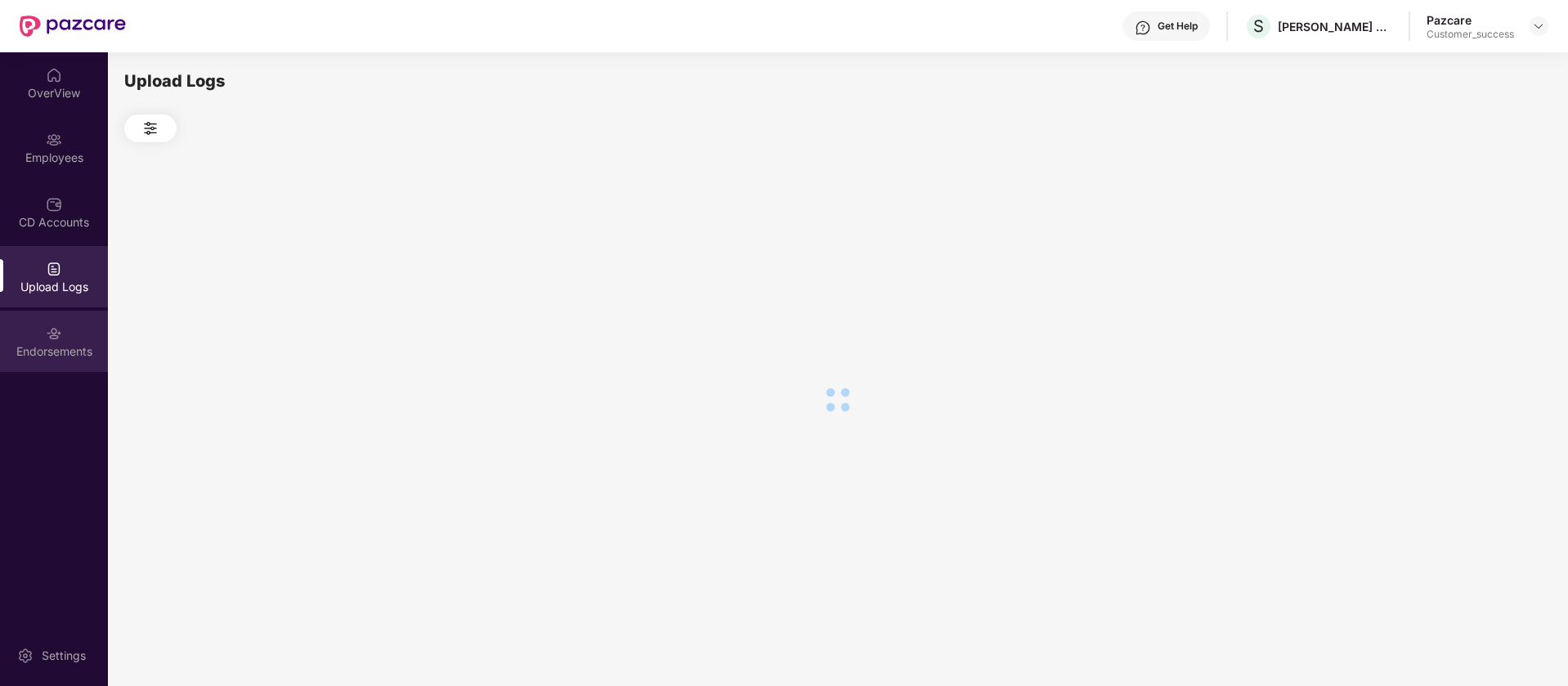
click at [69, 327] on div "Endorsements" at bounding box center [53, 341] width 108 height 61
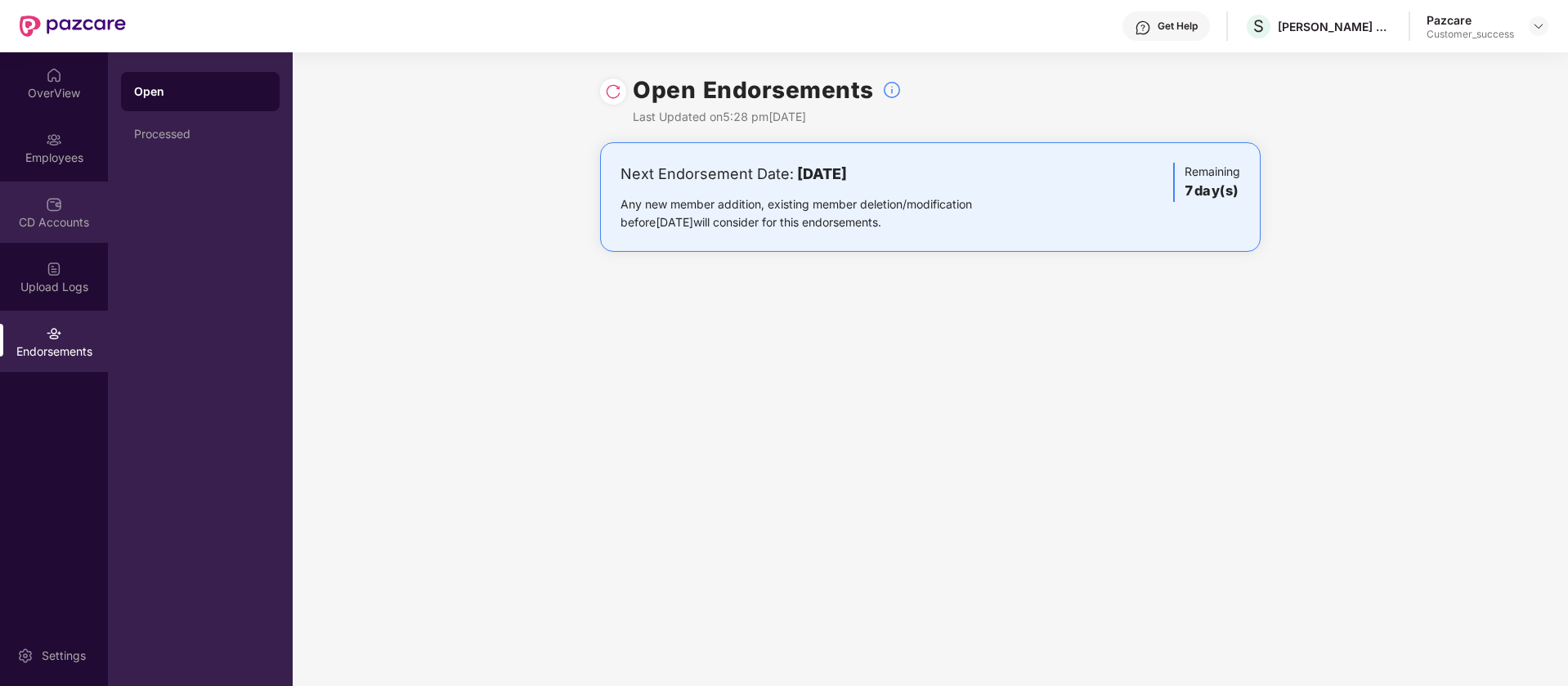
drag, startPoint x: 76, startPoint y: 212, endPoint x: 50, endPoint y: 204, distance: 27.2
click at [50, 204] on img at bounding box center [53, 204] width 16 height 16
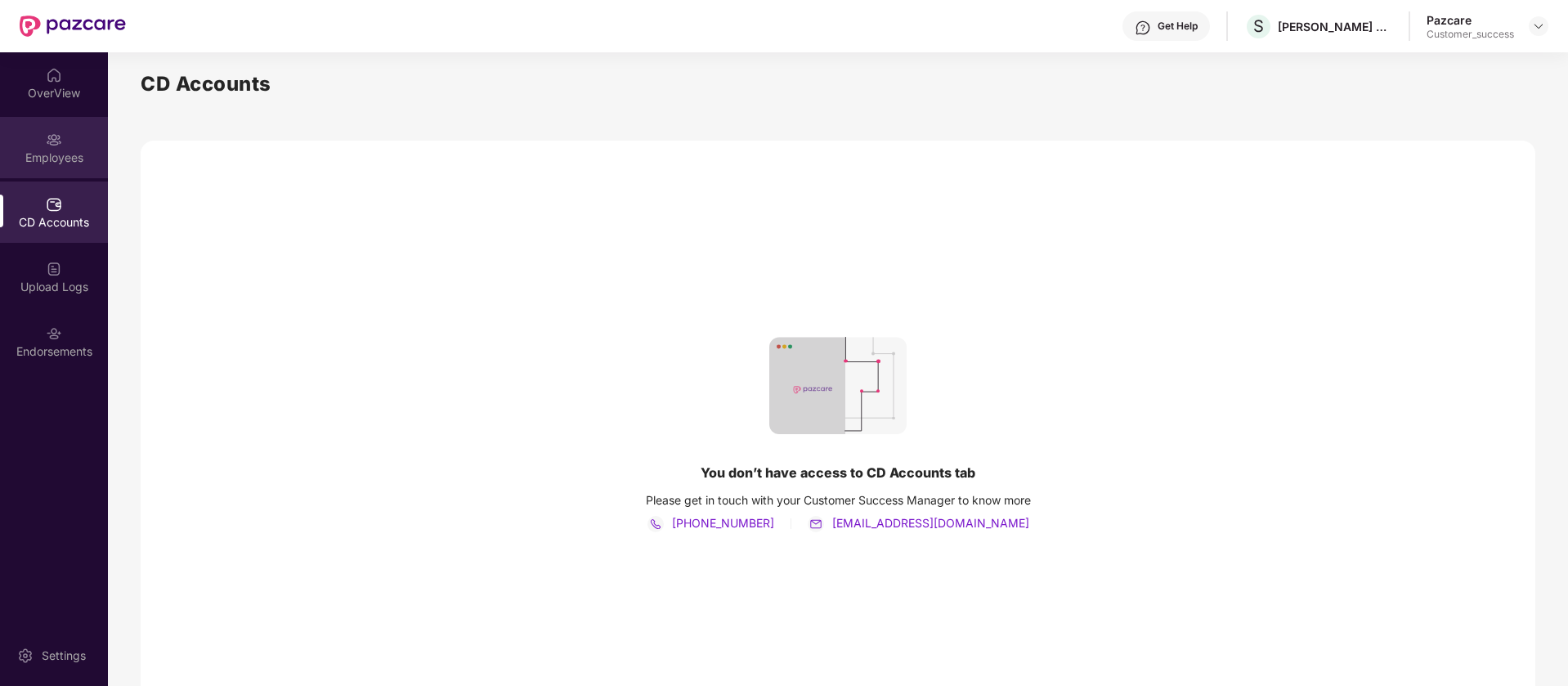
click at [75, 160] on div "Employees" at bounding box center [53, 157] width 108 height 16
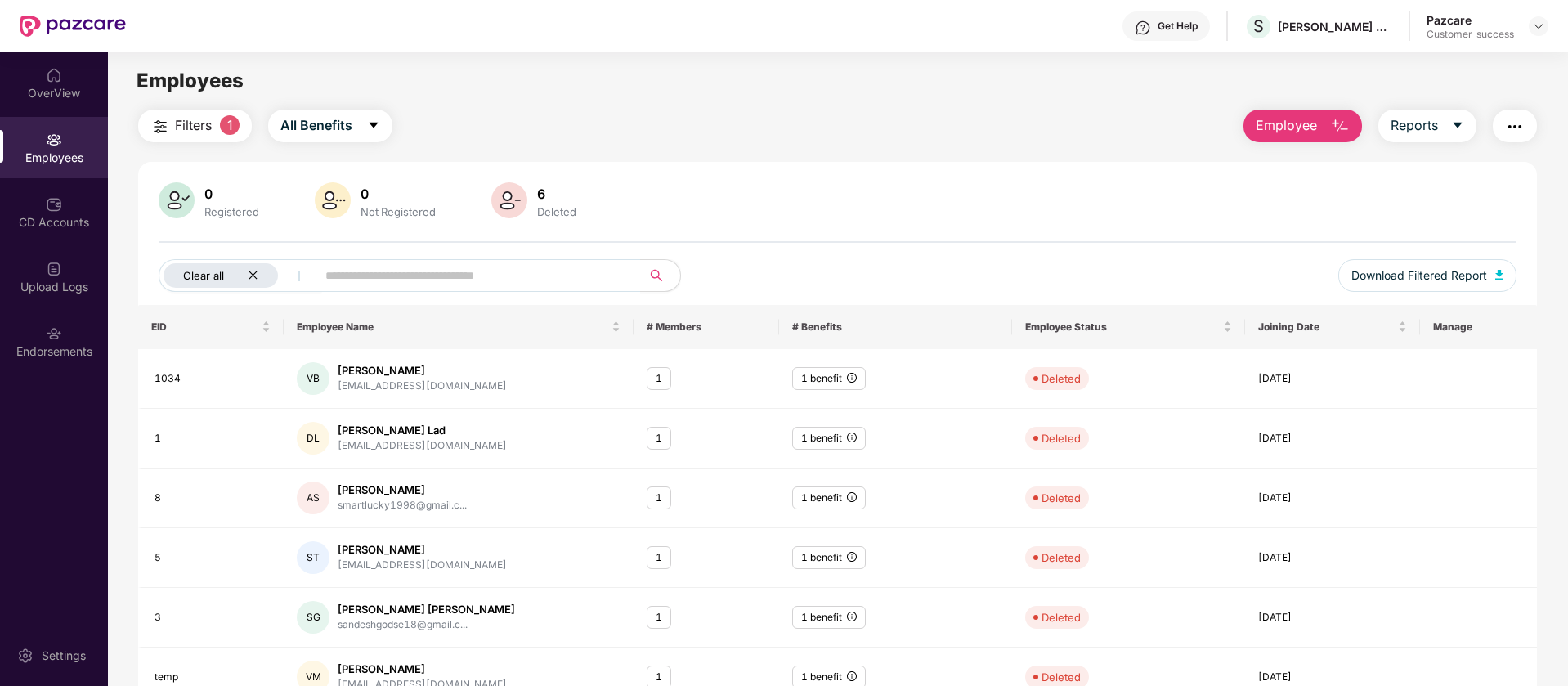
click at [252, 273] on icon "close" at bounding box center [253, 275] width 11 height 11
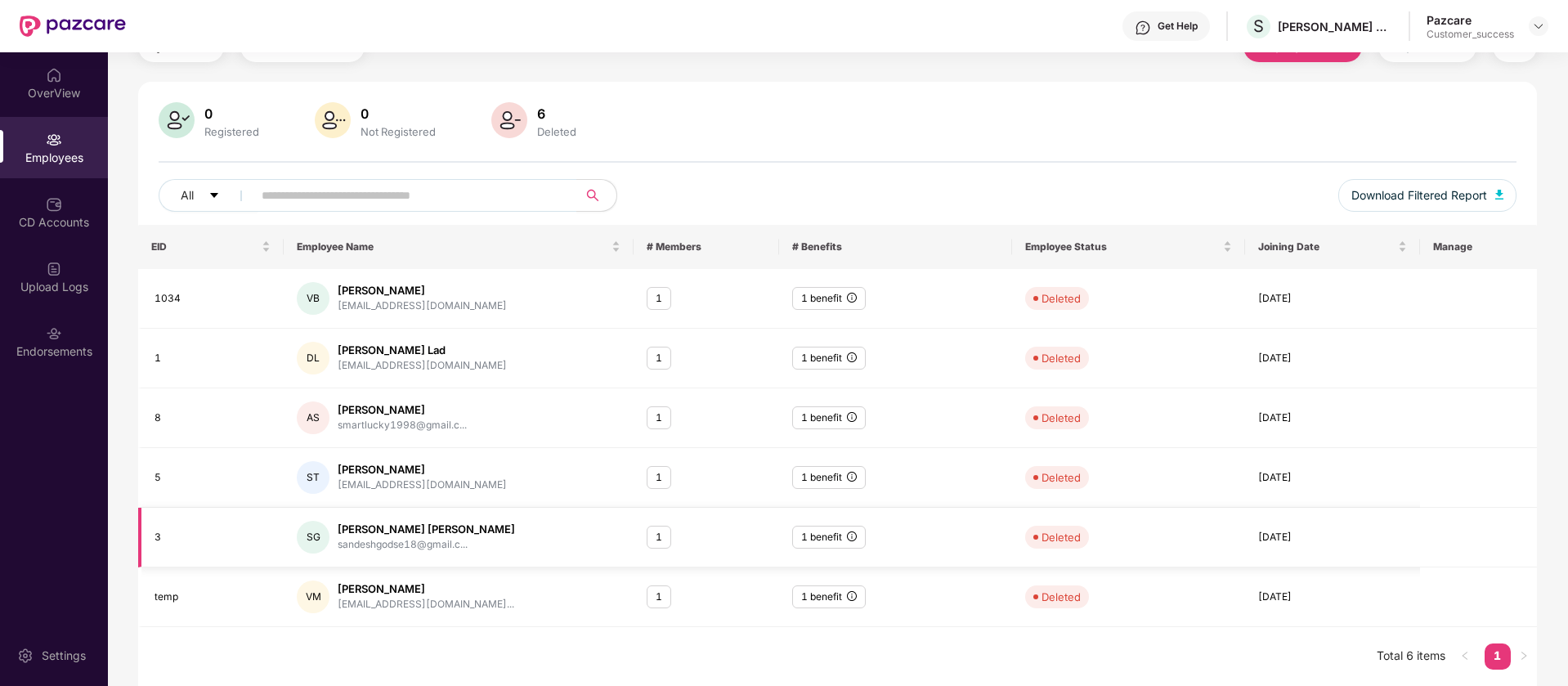
scroll to position [0, 0]
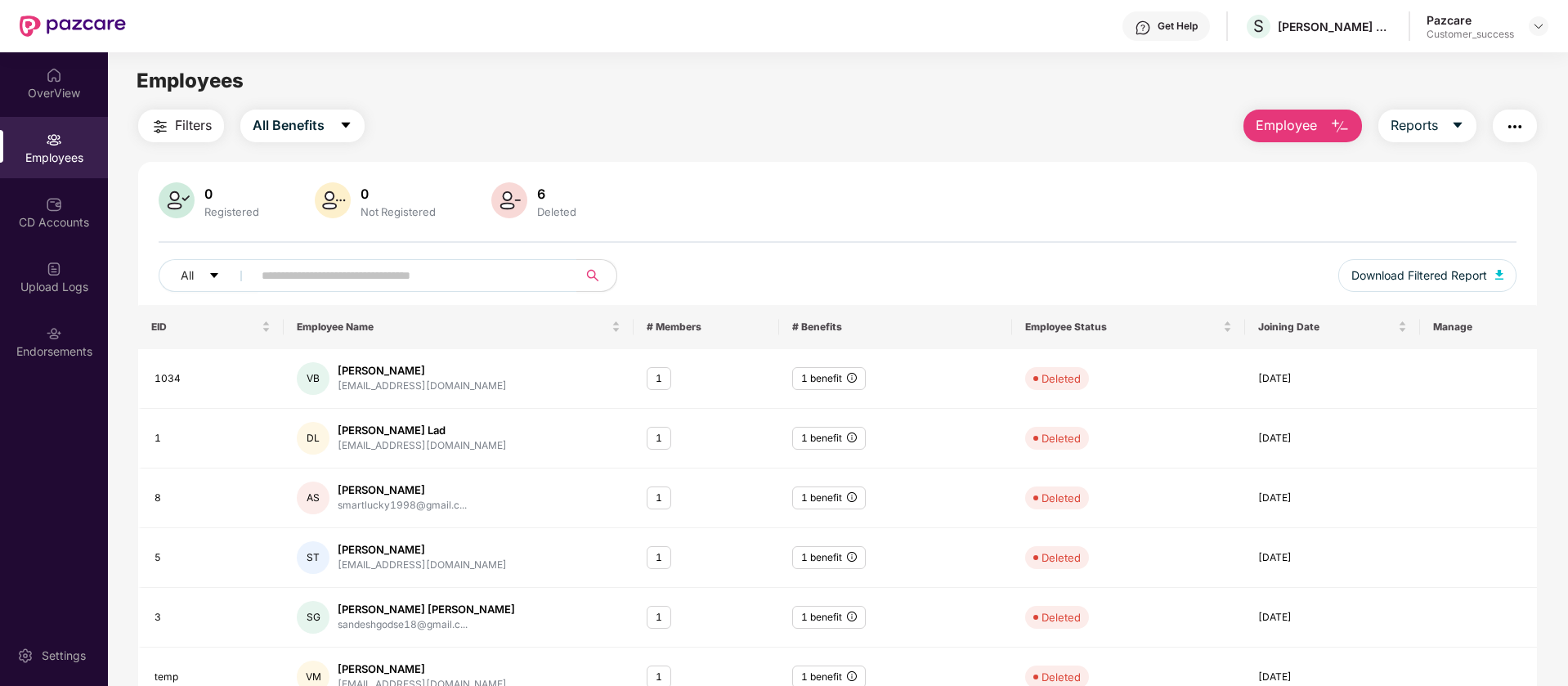
click at [246, 208] on div "Registered" at bounding box center [232, 211] width 61 height 13
click at [401, 200] on div "0" at bounding box center [398, 194] width 81 height 16
click at [493, 203] on img at bounding box center [509, 200] width 36 height 36
click at [274, 108] on main "Employees Filters All Benefits Employee Reports 0 Registered 0 Not Registered 6…" at bounding box center [837, 396] width 1459 height 686
click at [274, 123] on span "All Benefits" at bounding box center [289, 126] width 72 height 20
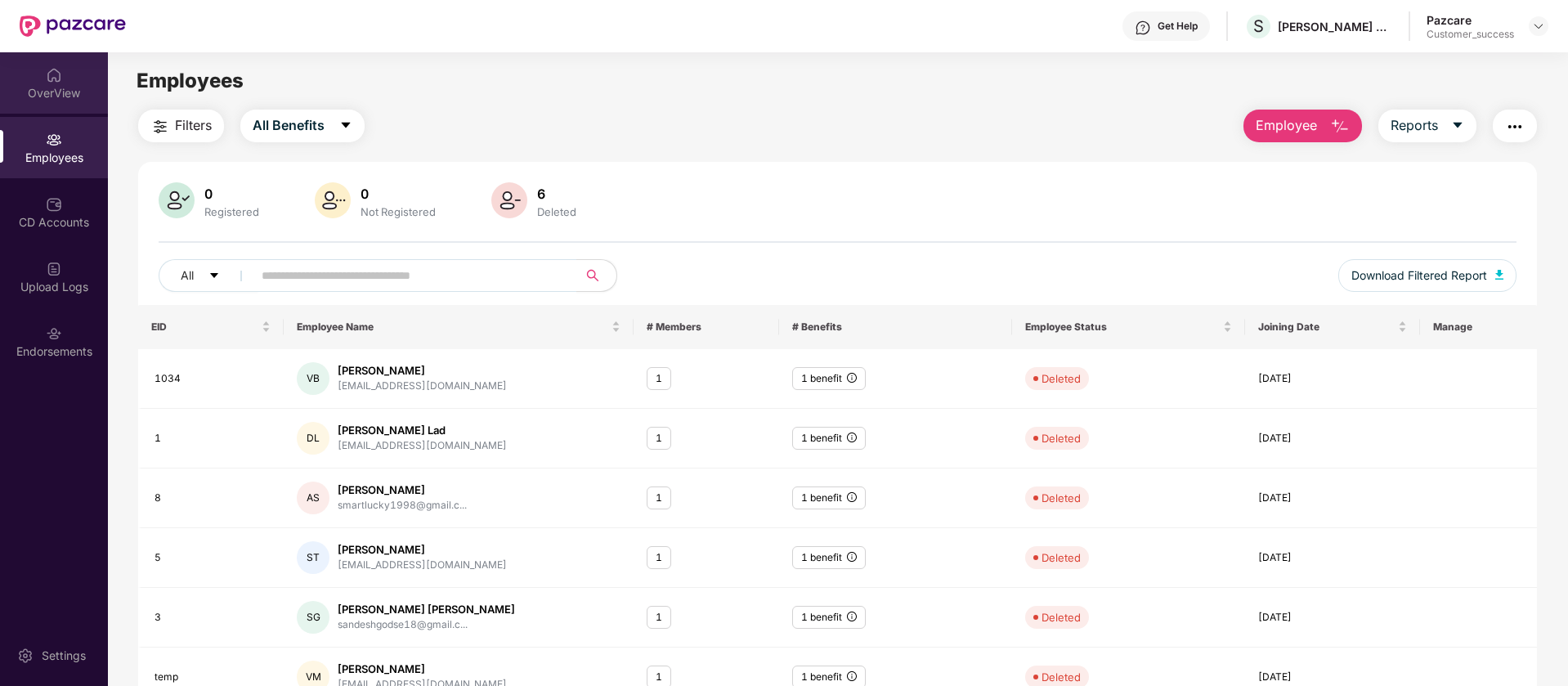
click at [55, 90] on div "OverView" at bounding box center [53, 93] width 108 height 16
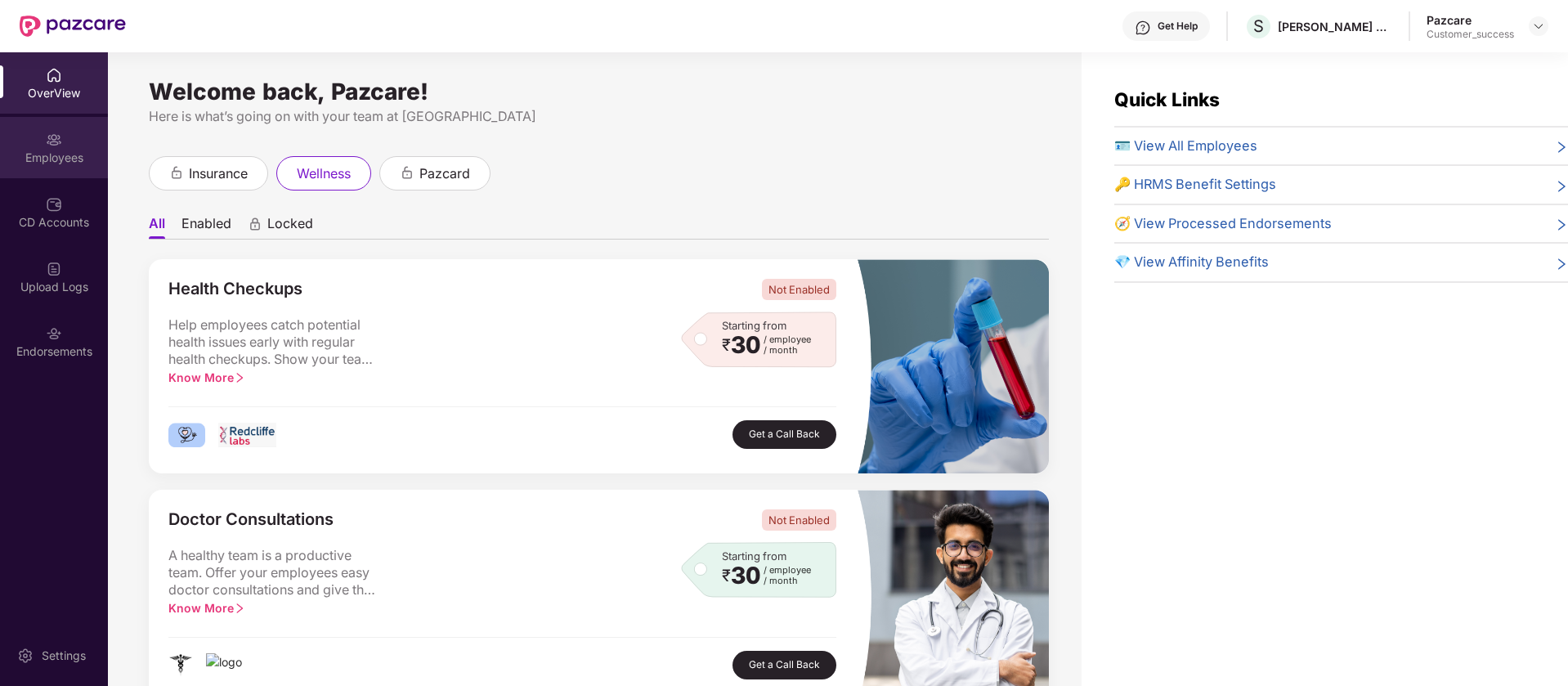
click at [41, 138] on div "Employees" at bounding box center [53, 148] width 108 height 61
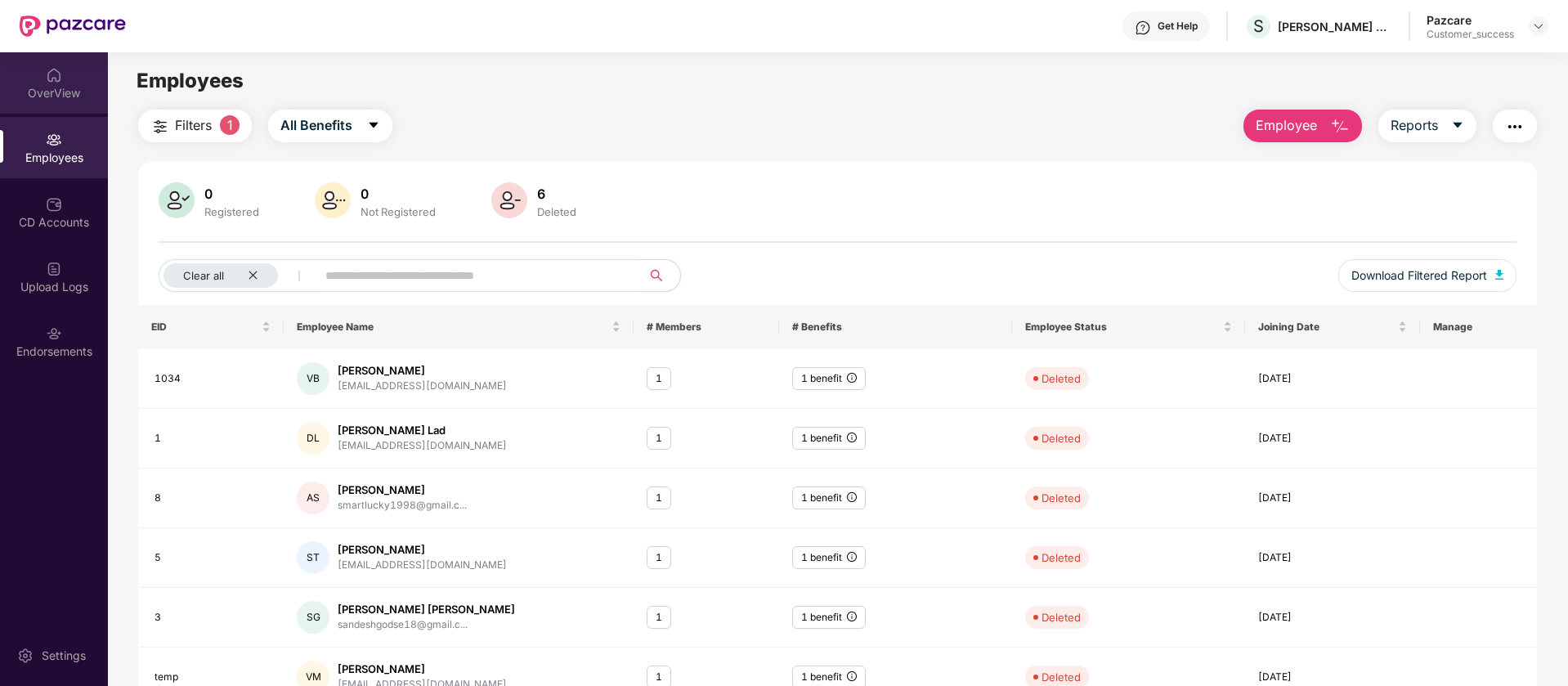
click at [88, 90] on div "OverView" at bounding box center [53, 93] width 108 height 16
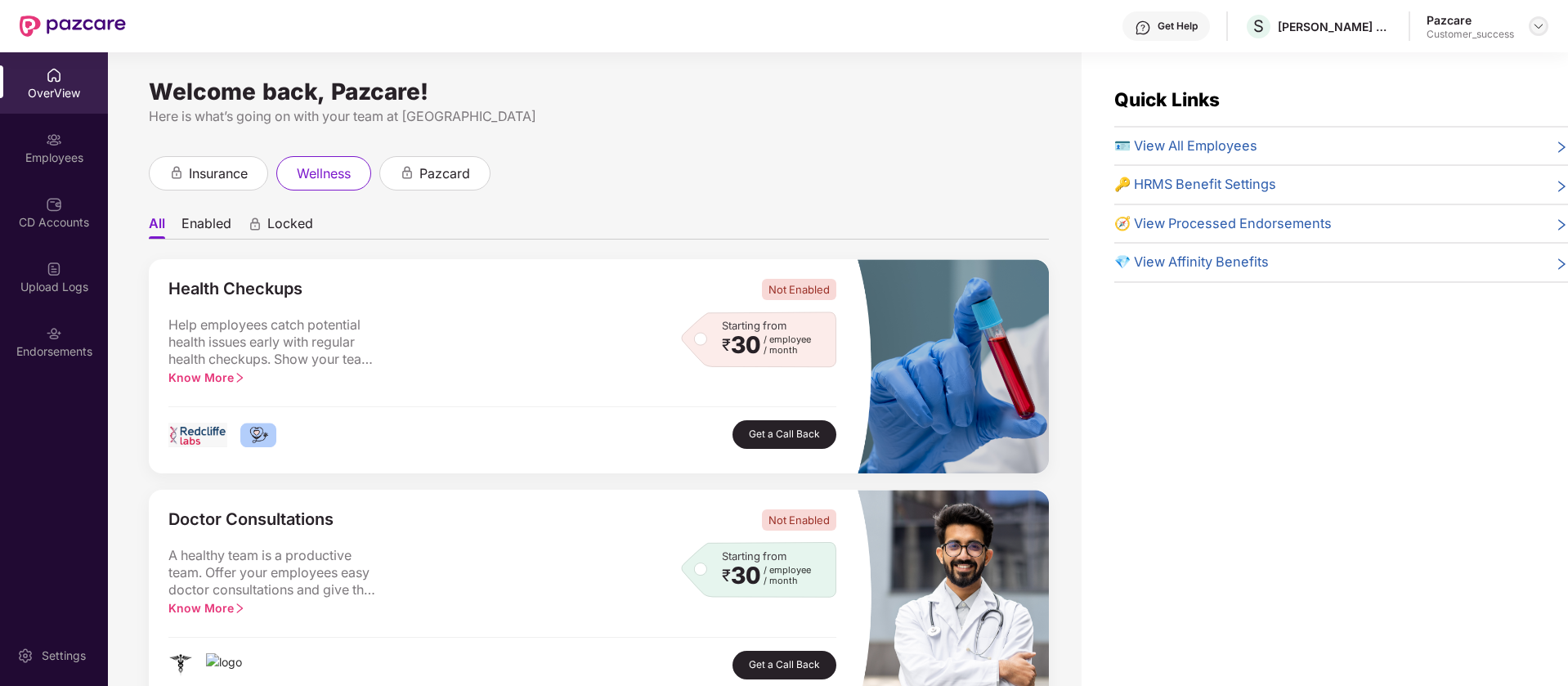
click at [1542, 27] on img at bounding box center [1537, 25] width 13 height 13
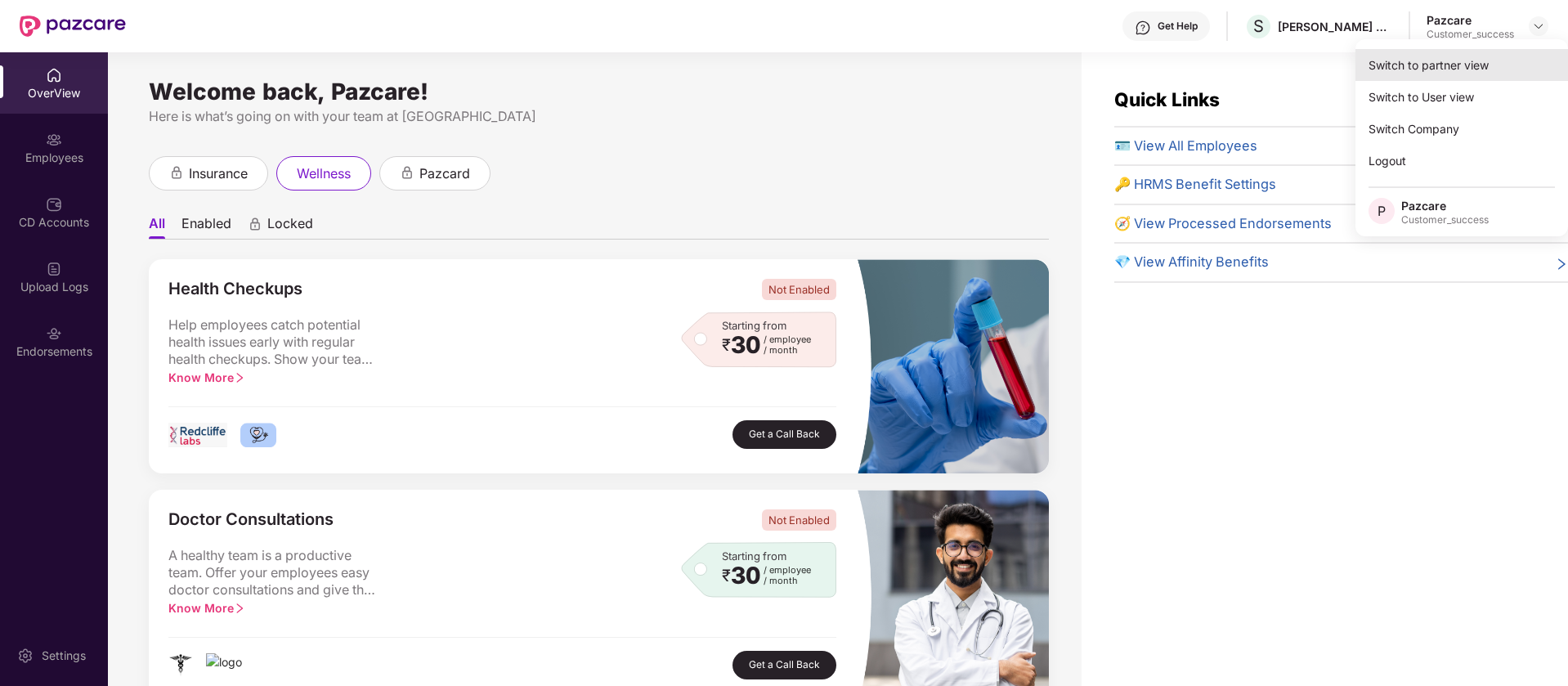
click at [1475, 75] on div "Switch to partner view" at bounding box center [1461, 65] width 212 height 32
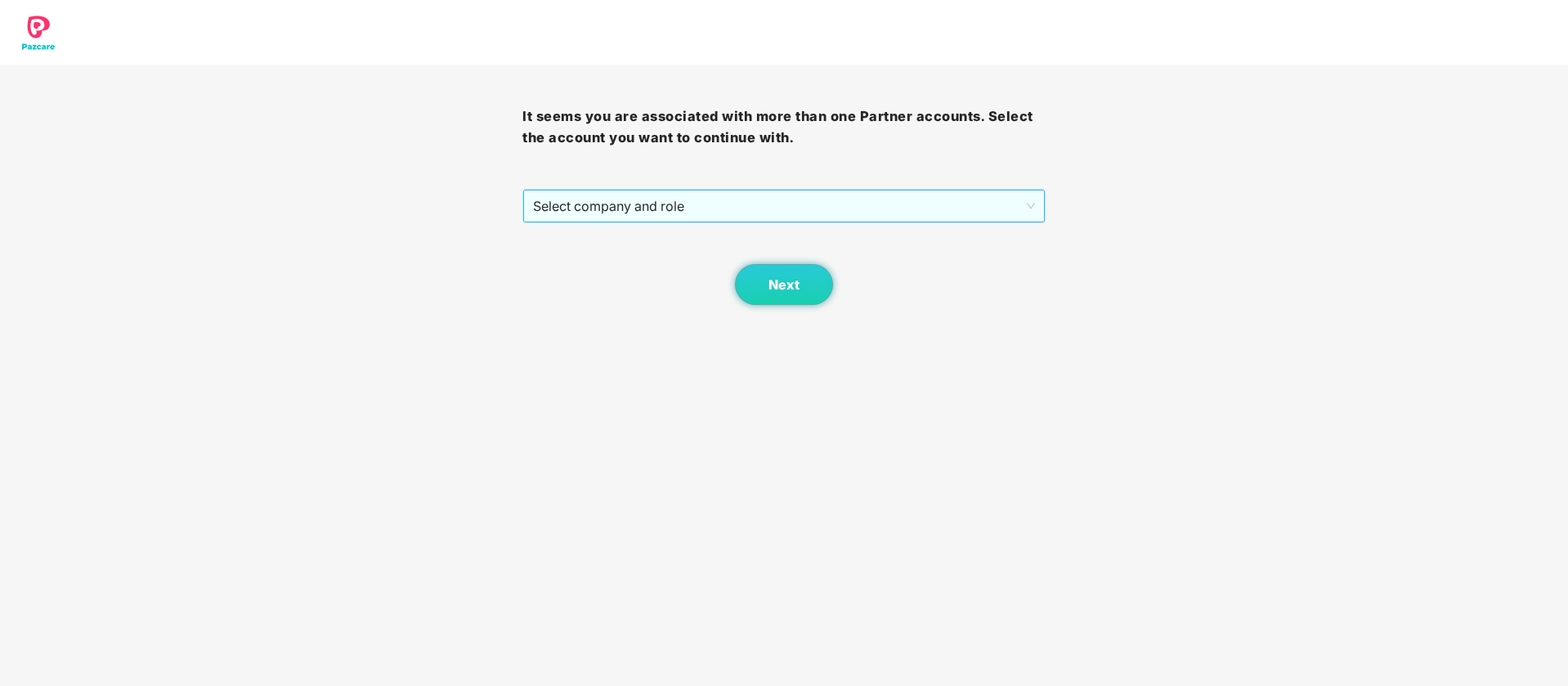
click at [794, 208] on span "Select company and role" at bounding box center [784, 205] width 501 height 31
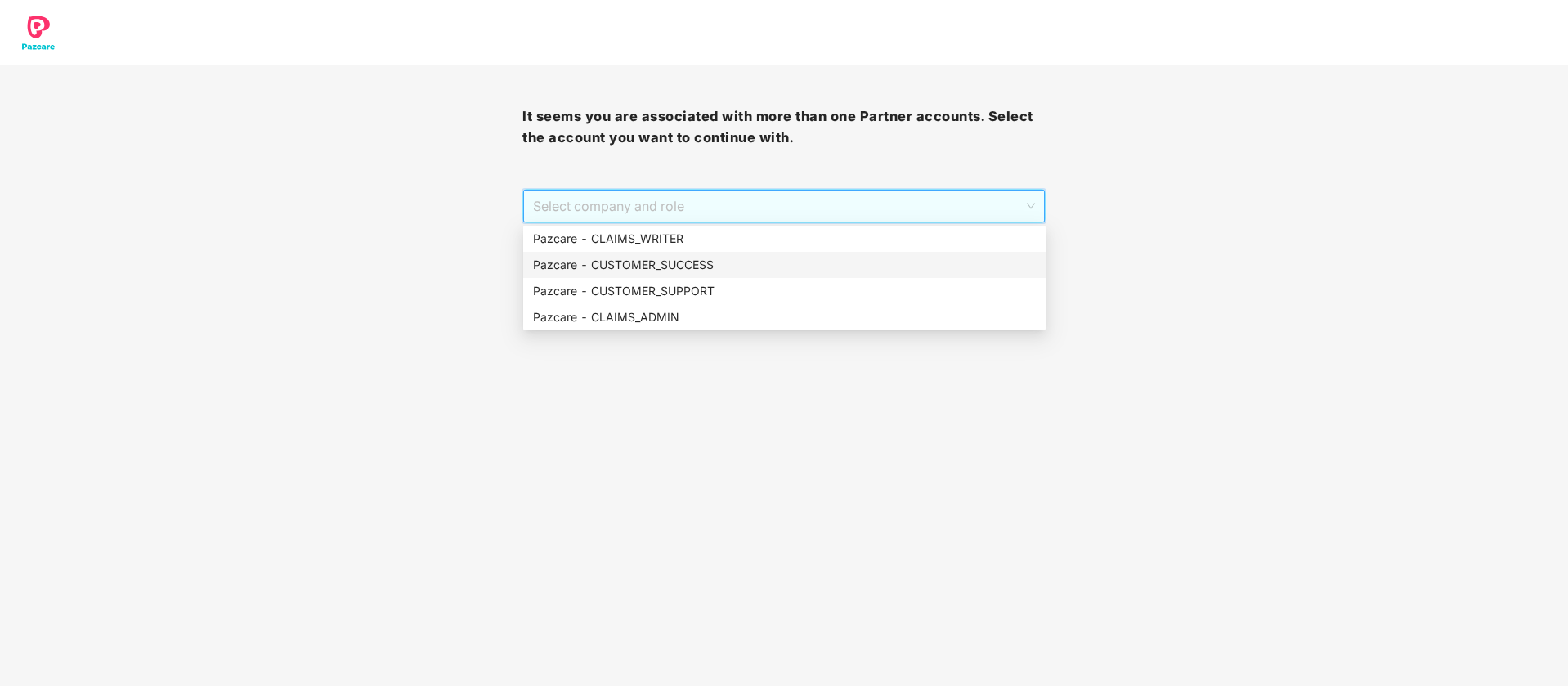
click at [697, 265] on div "Pazcare - CUSTOMER_SUCCESS" at bounding box center [784, 264] width 503 height 18
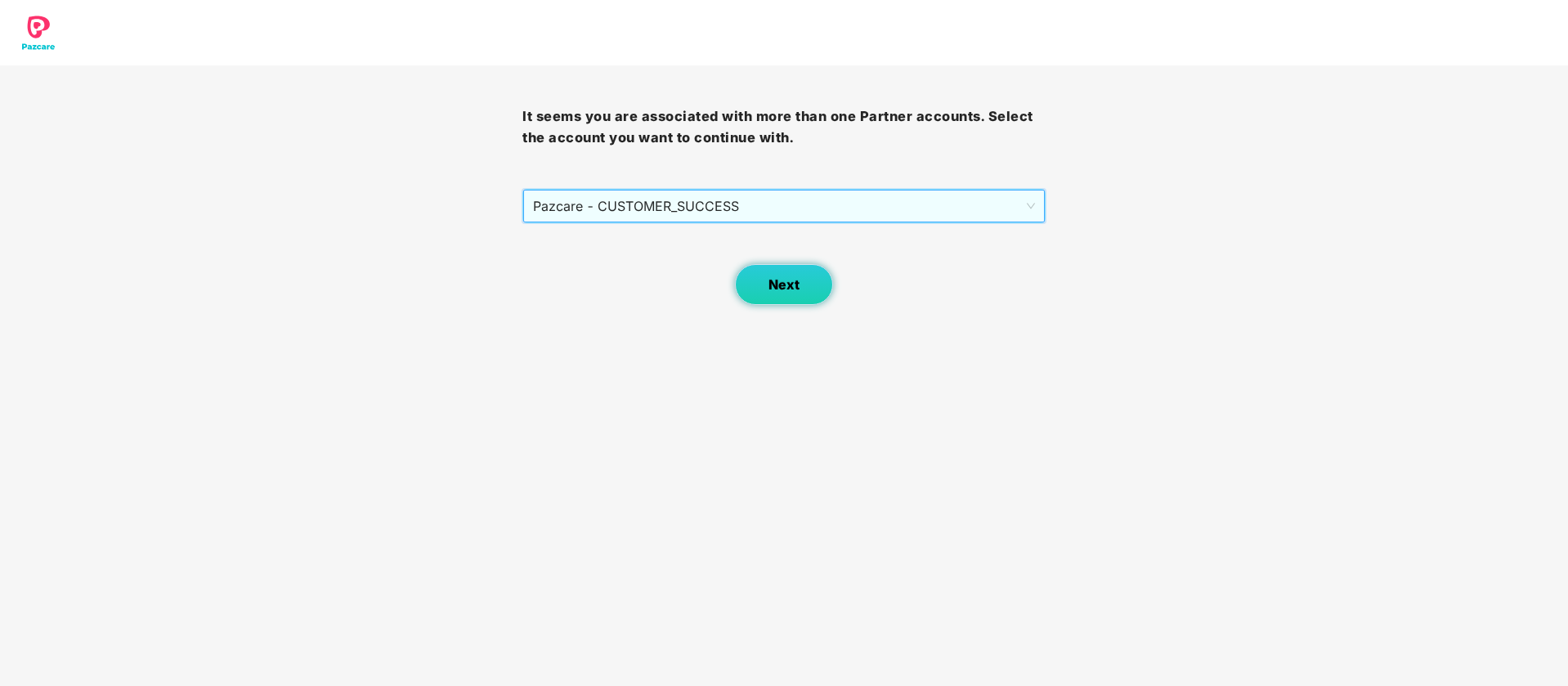
click at [800, 275] on button "Next" at bounding box center [784, 284] width 98 height 41
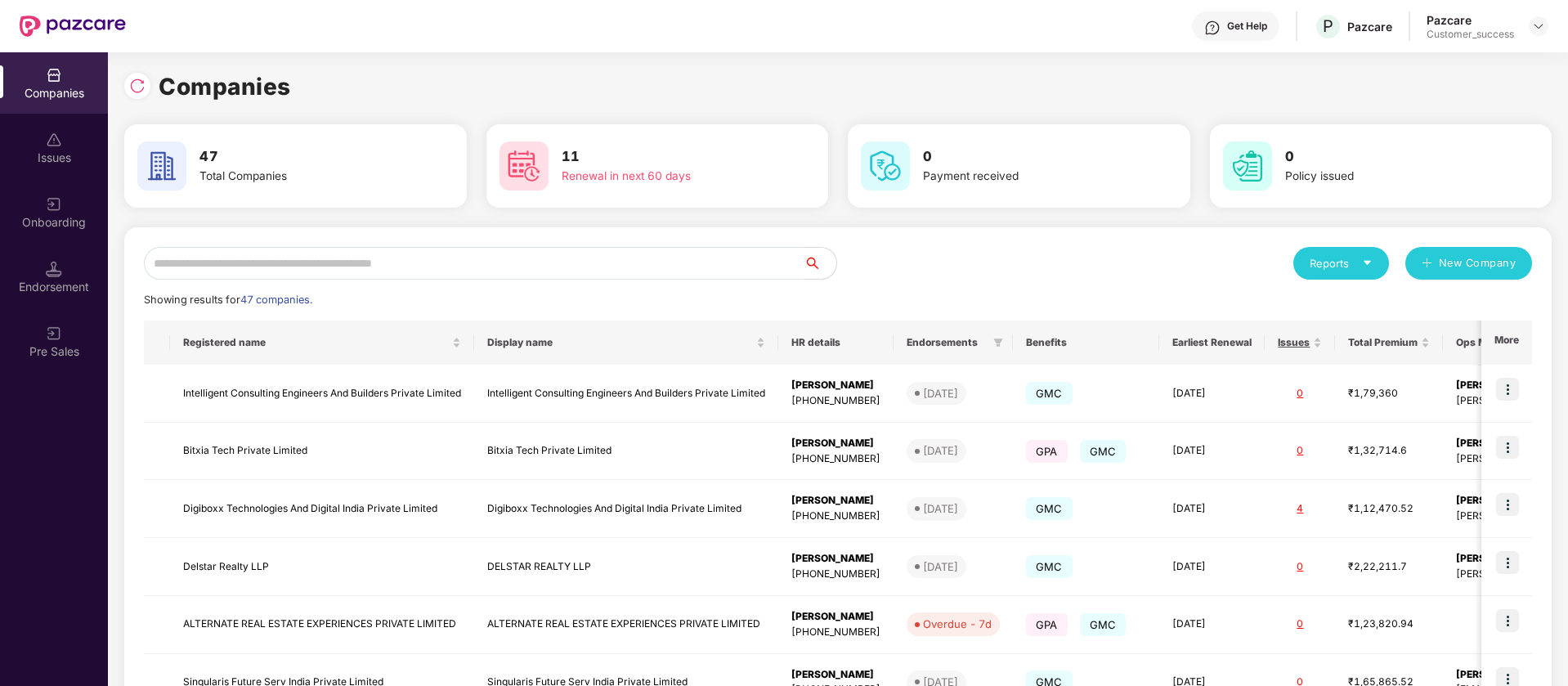
click at [319, 271] on input "text" at bounding box center [473, 263] width 660 height 33
type input "*"
click at [557, 253] on input "*" at bounding box center [473, 263] width 660 height 33
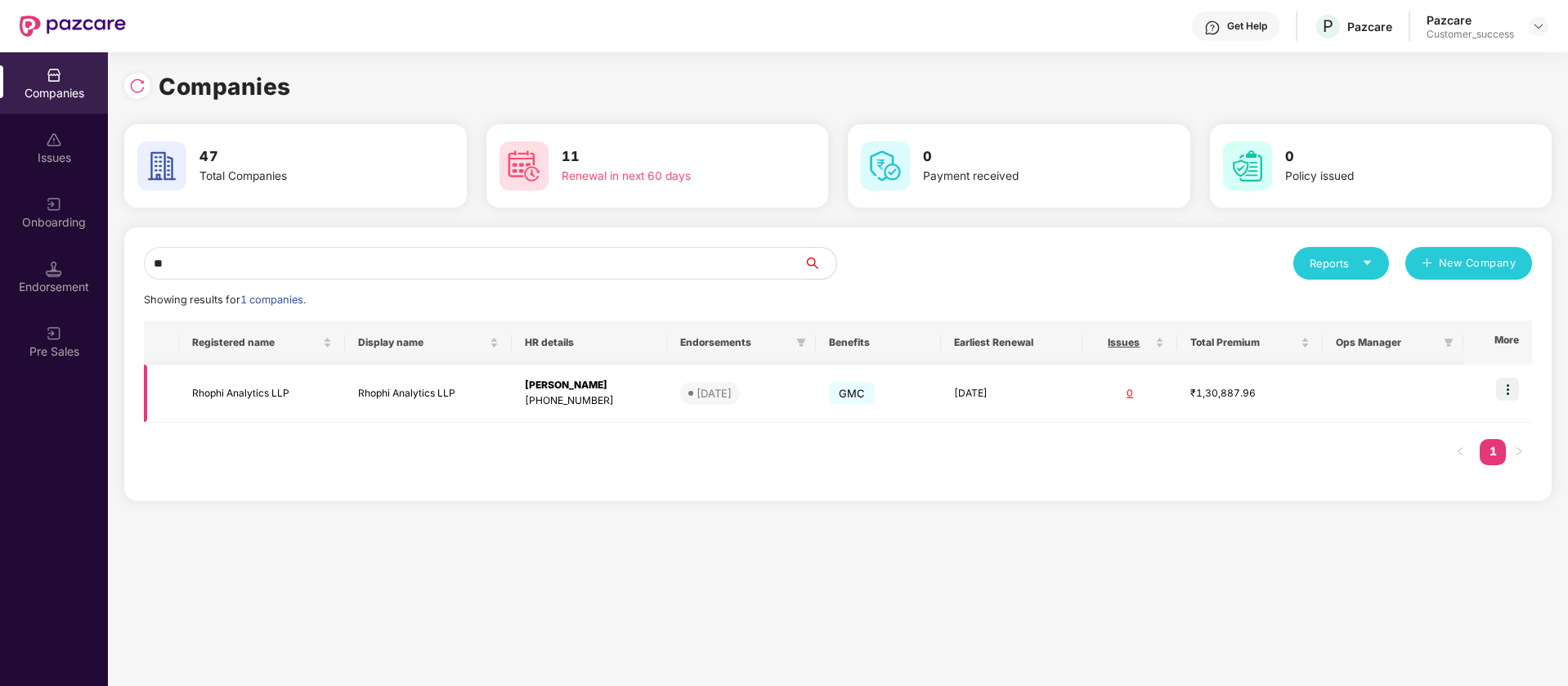
type input "**"
click at [1508, 387] on img at bounding box center [1507, 389] width 23 height 23
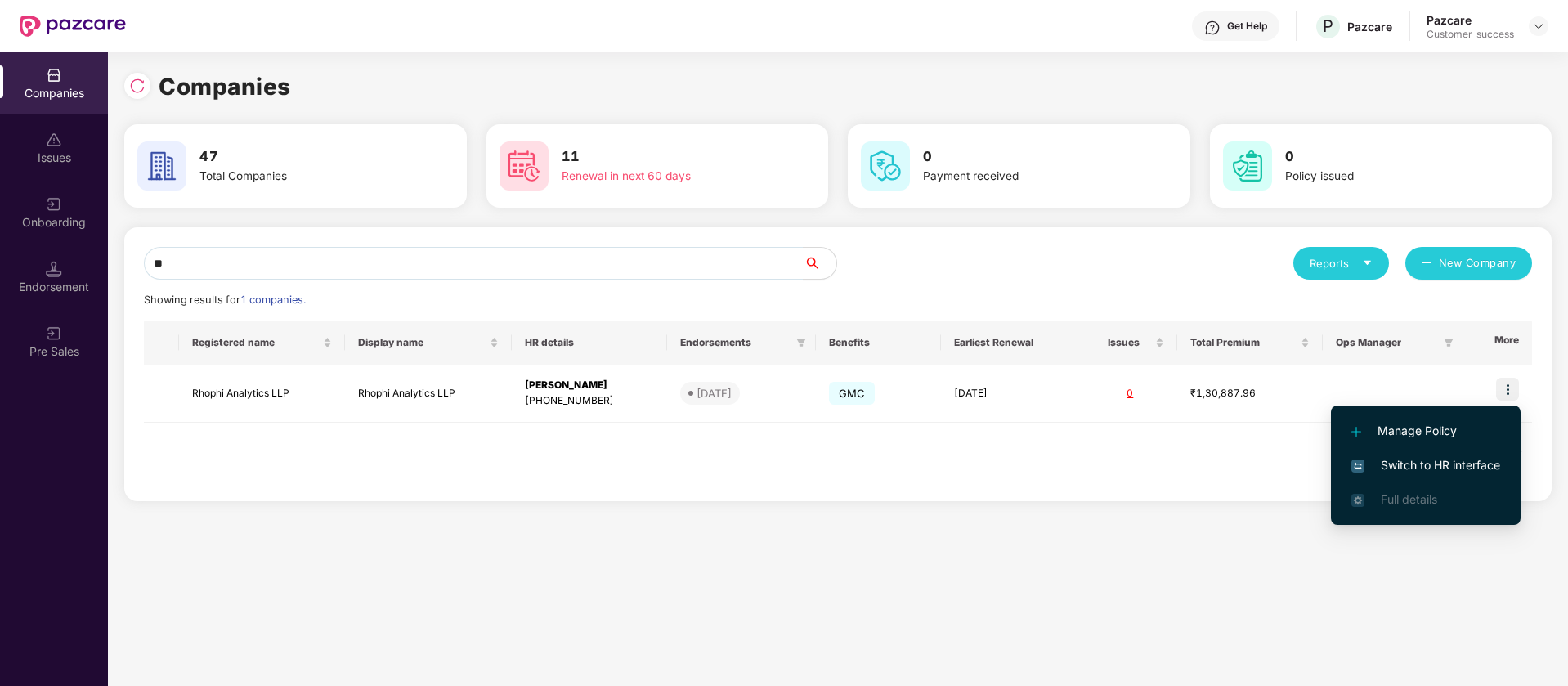
click at [1475, 461] on span "Switch to HR interface" at bounding box center [1425, 464] width 149 height 18
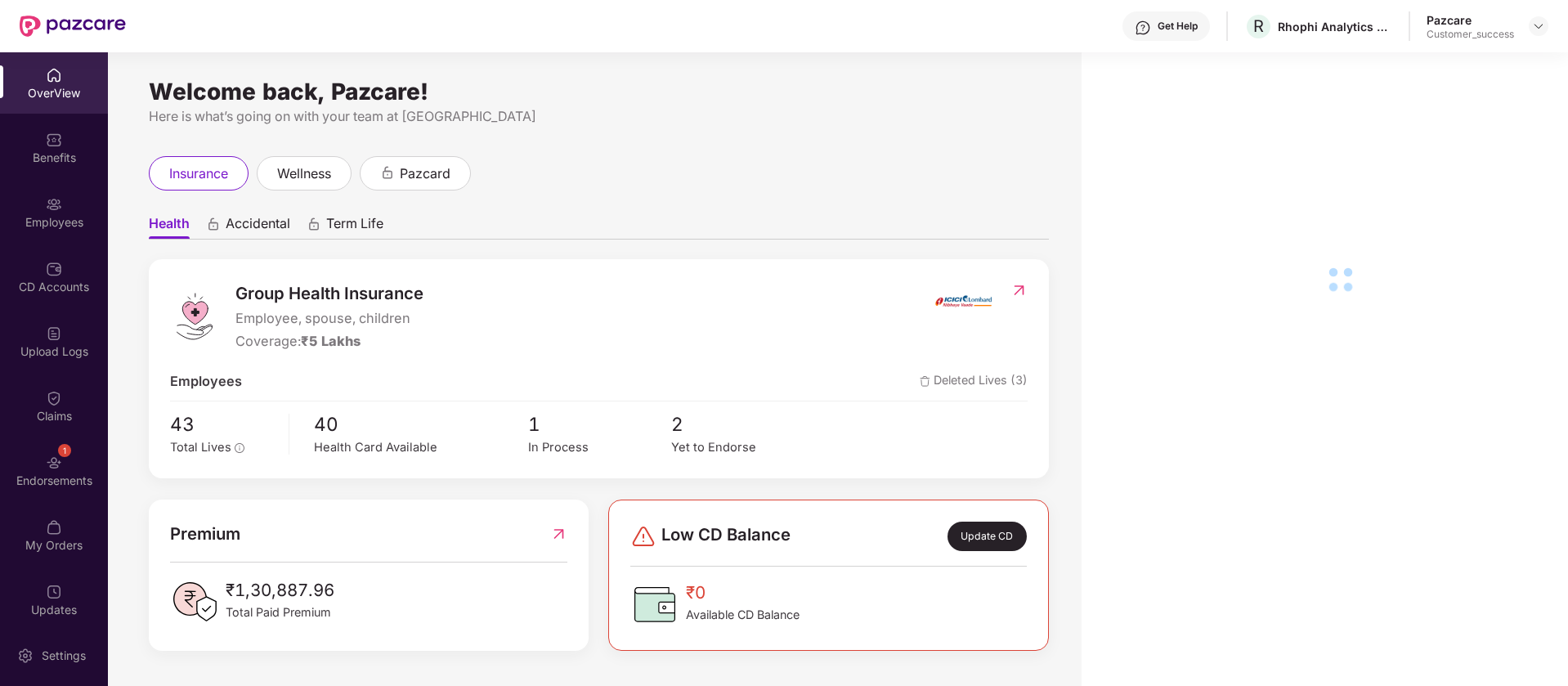
click at [14, 225] on div "Employees" at bounding box center [53, 222] width 108 height 16
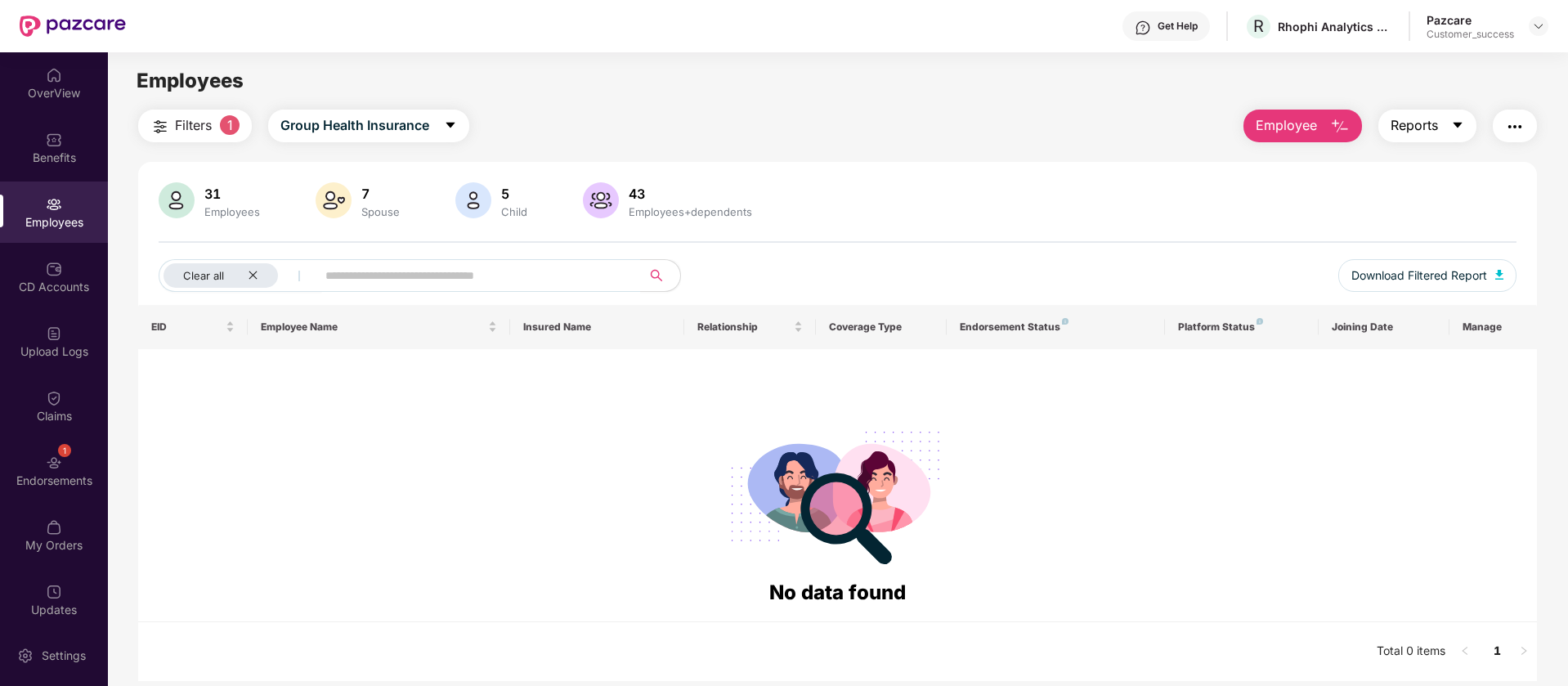
click at [1456, 127] on icon "caret-down" at bounding box center [1457, 125] width 13 height 13
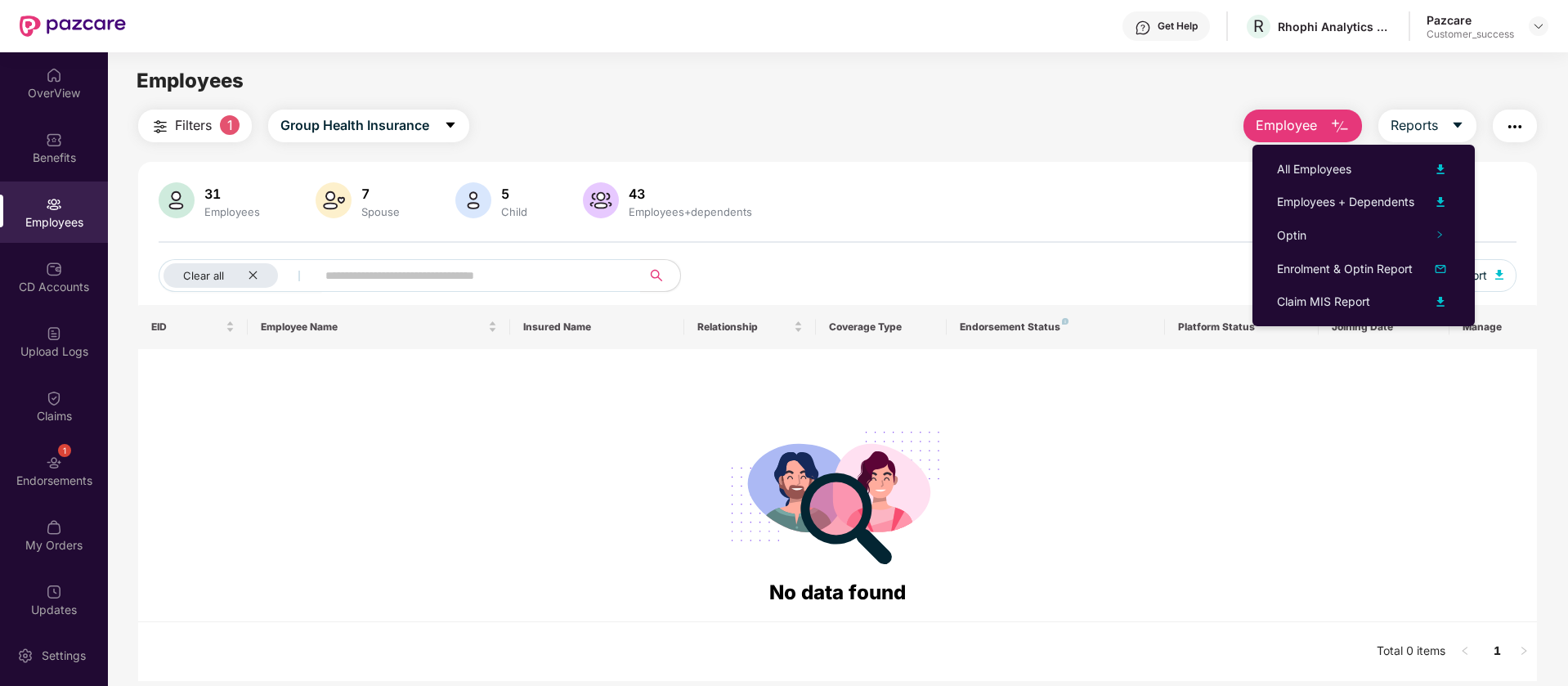
click at [1512, 123] on img "button" at bounding box center [1515, 127] width 20 height 20
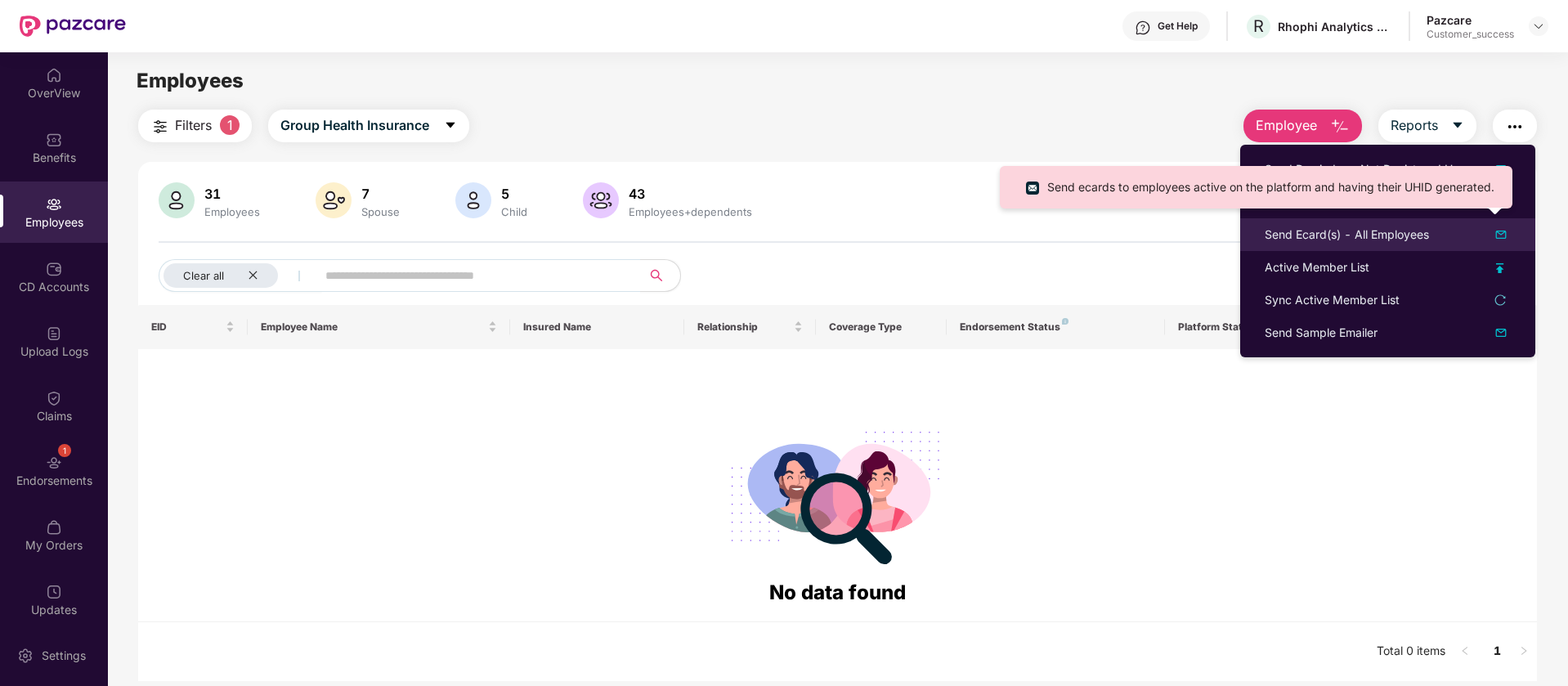
click at [1501, 235] on img at bounding box center [1500, 234] width 20 height 20
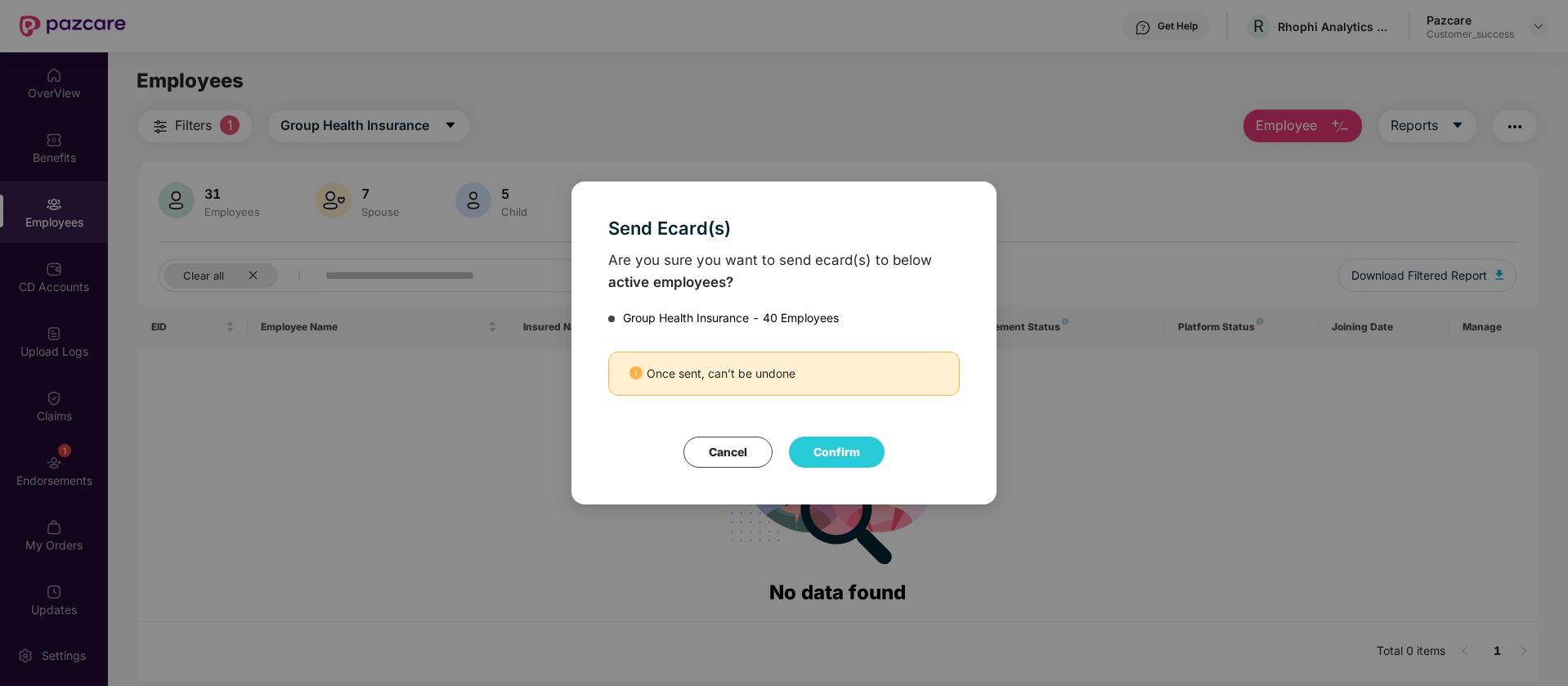
click at [838, 454] on button "Confirm" at bounding box center [836, 452] width 96 height 31
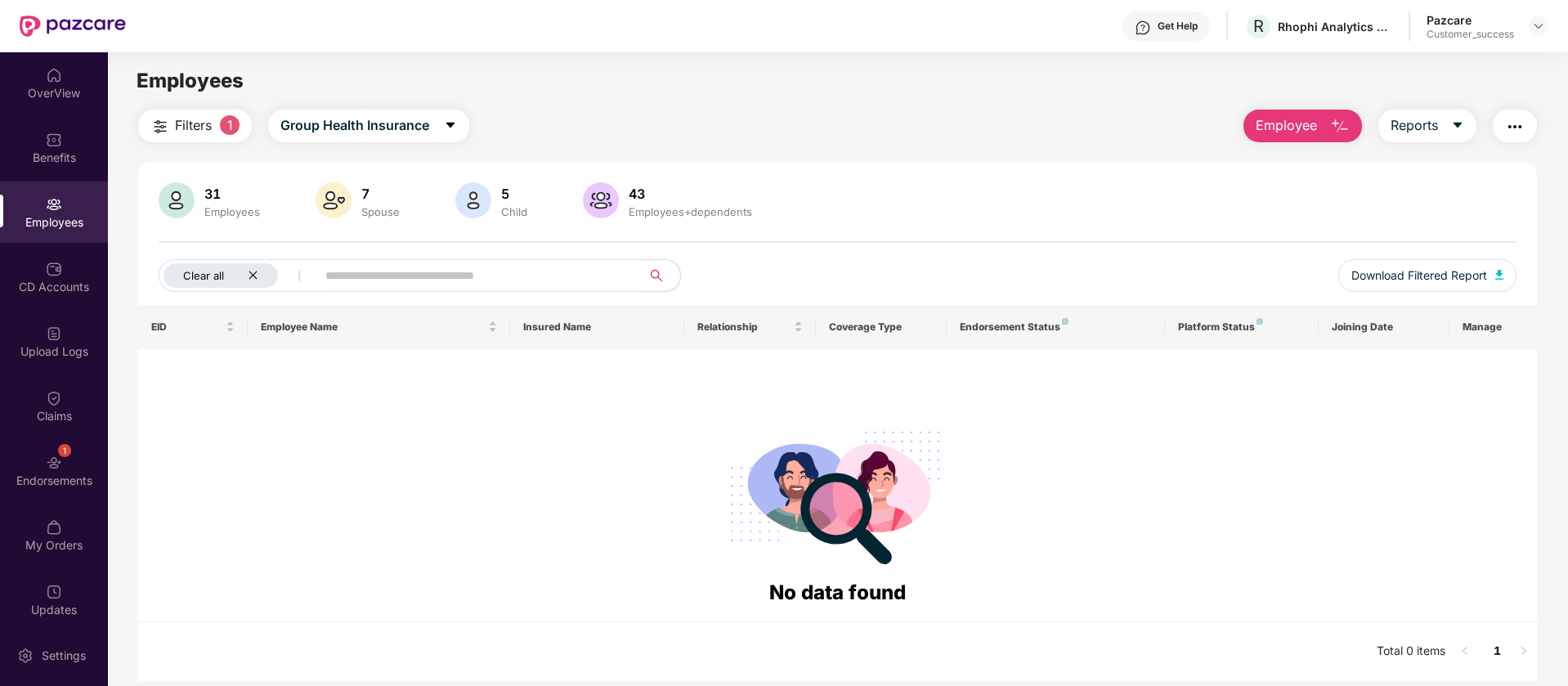
click at [254, 273] on icon "close" at bounding box center [253, 276] width 8 height 8
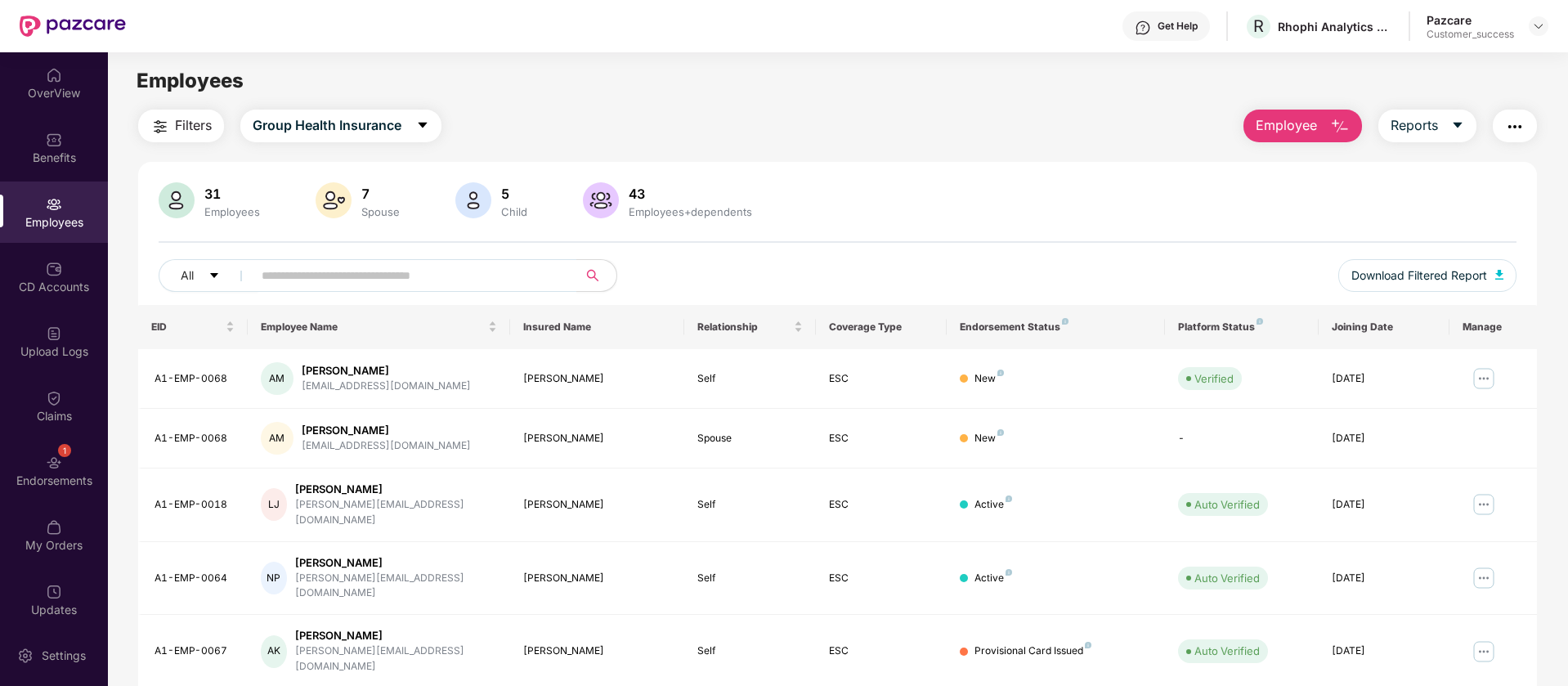
click at [1520, 121] on img "button" at bounding box center [1515, 127] width 20 height 20
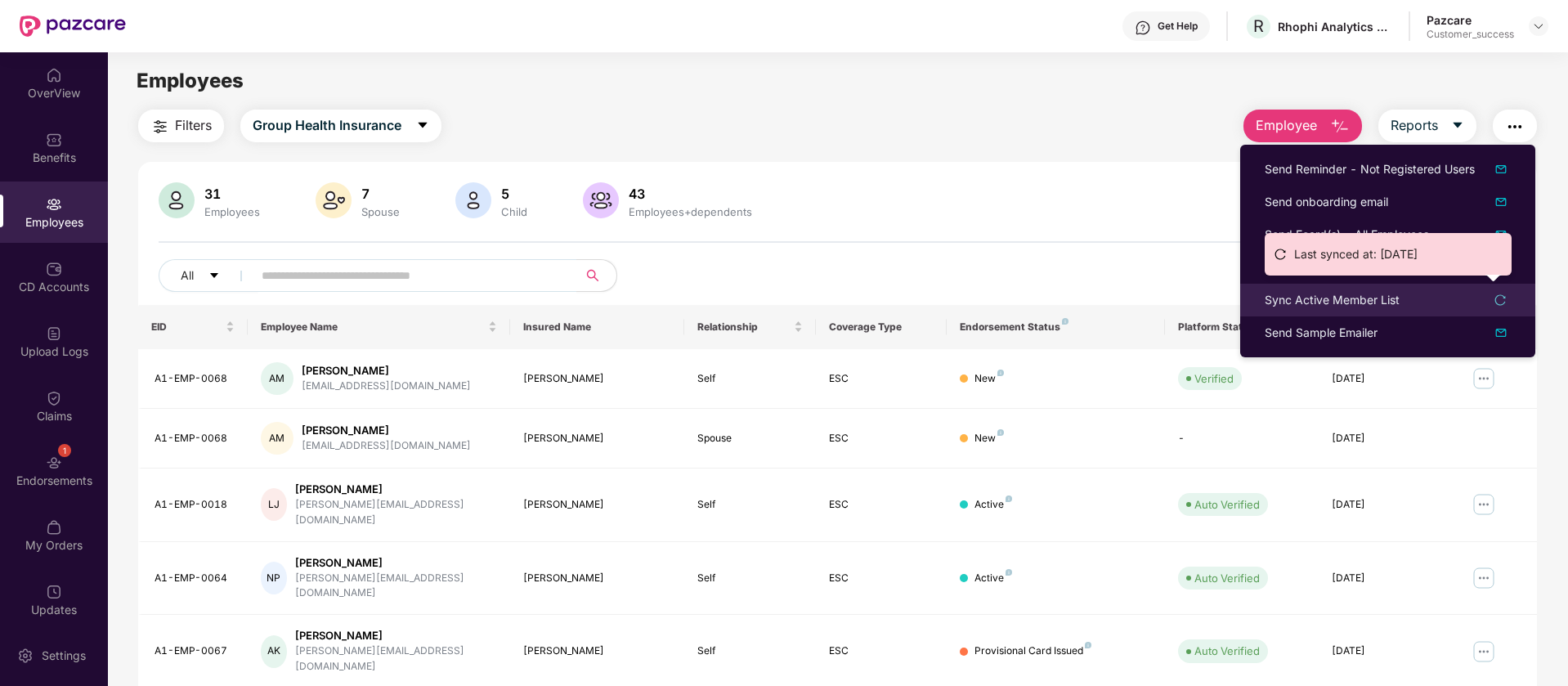
click at [1369, 307] on div "Sync Active Member List" at bounding box center [1331, 300] width 135 height 18
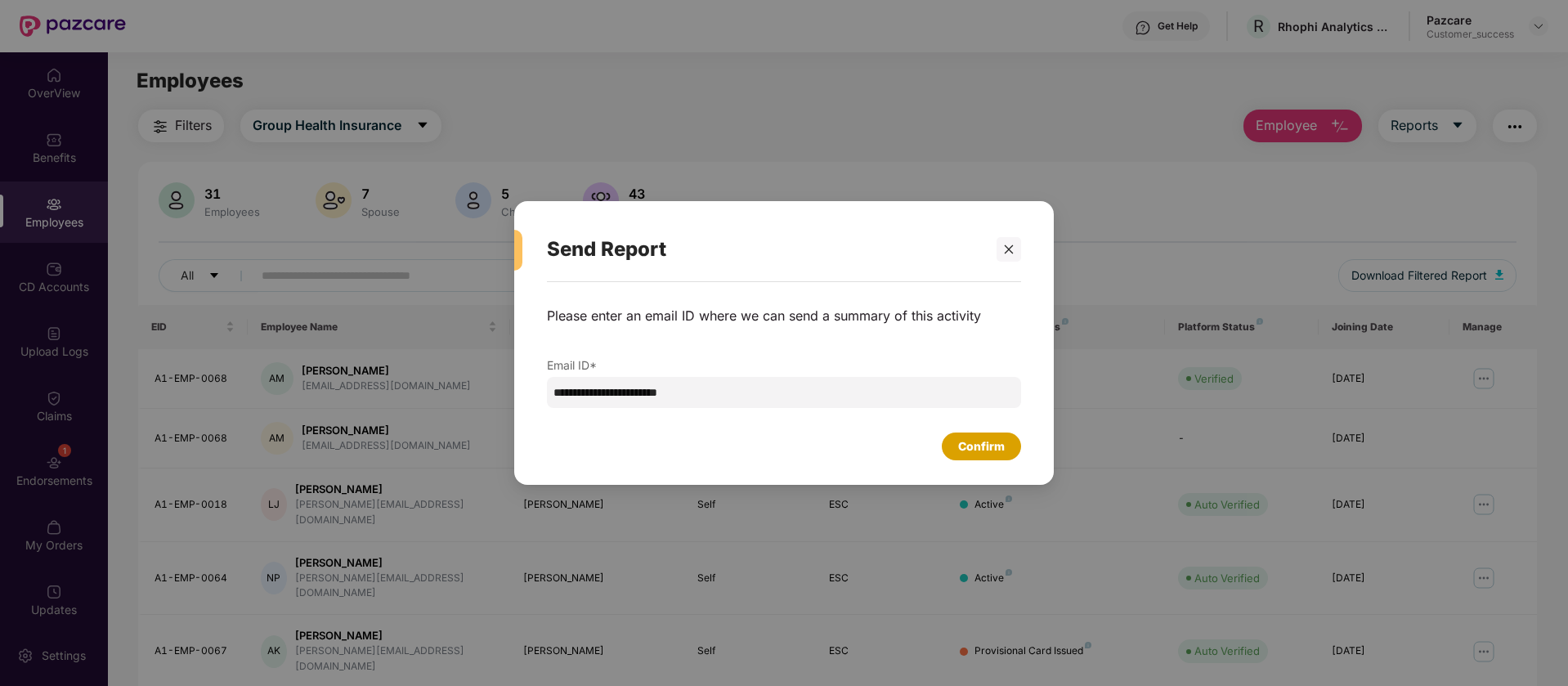
click at [973, 449] on div "Confirm" at bounding box center [981, 446] width 47 height 18
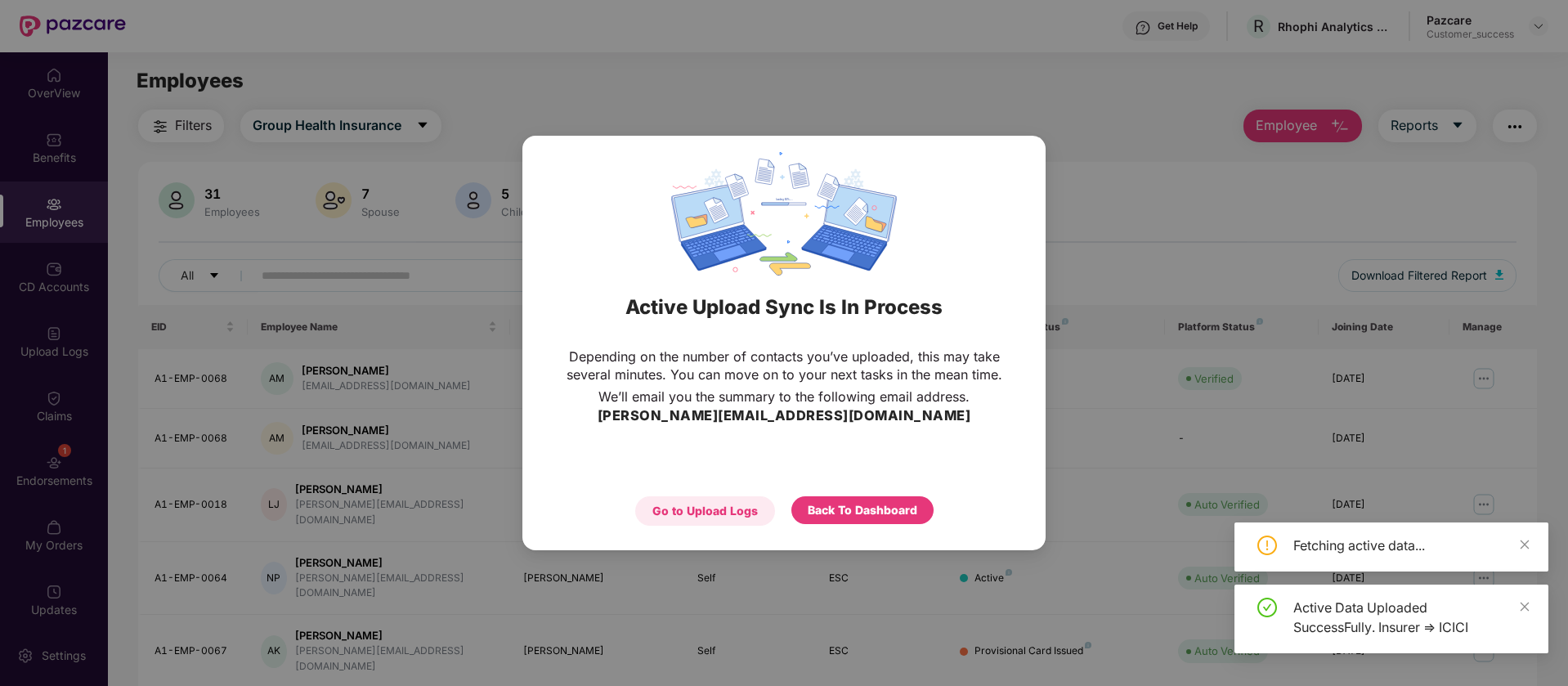
click at [704, 502] on div "Go to Upload Logs" at bounding box center [705, 510] width 140 height 30
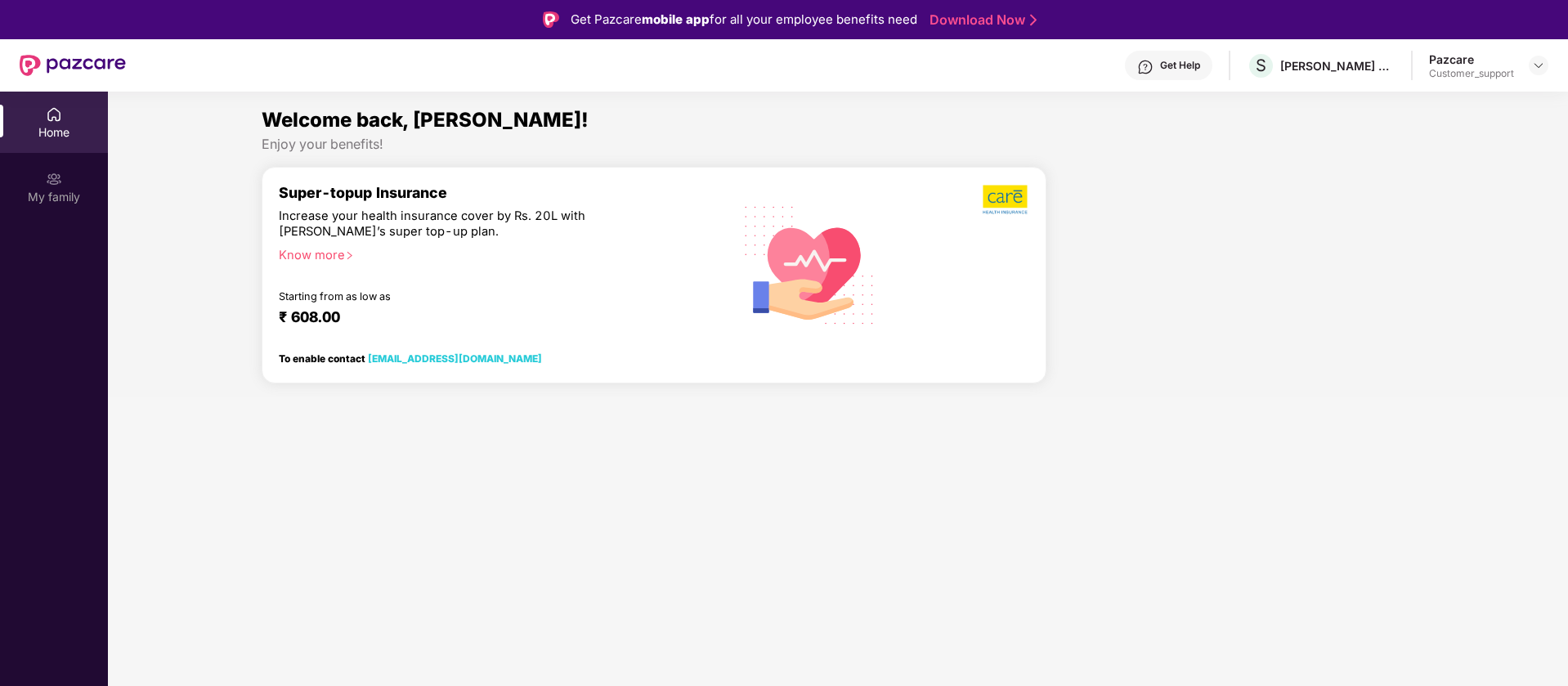
click at [1178, 65] on div "Get Help" at bounding box center [1179, 65] width 40 height 13
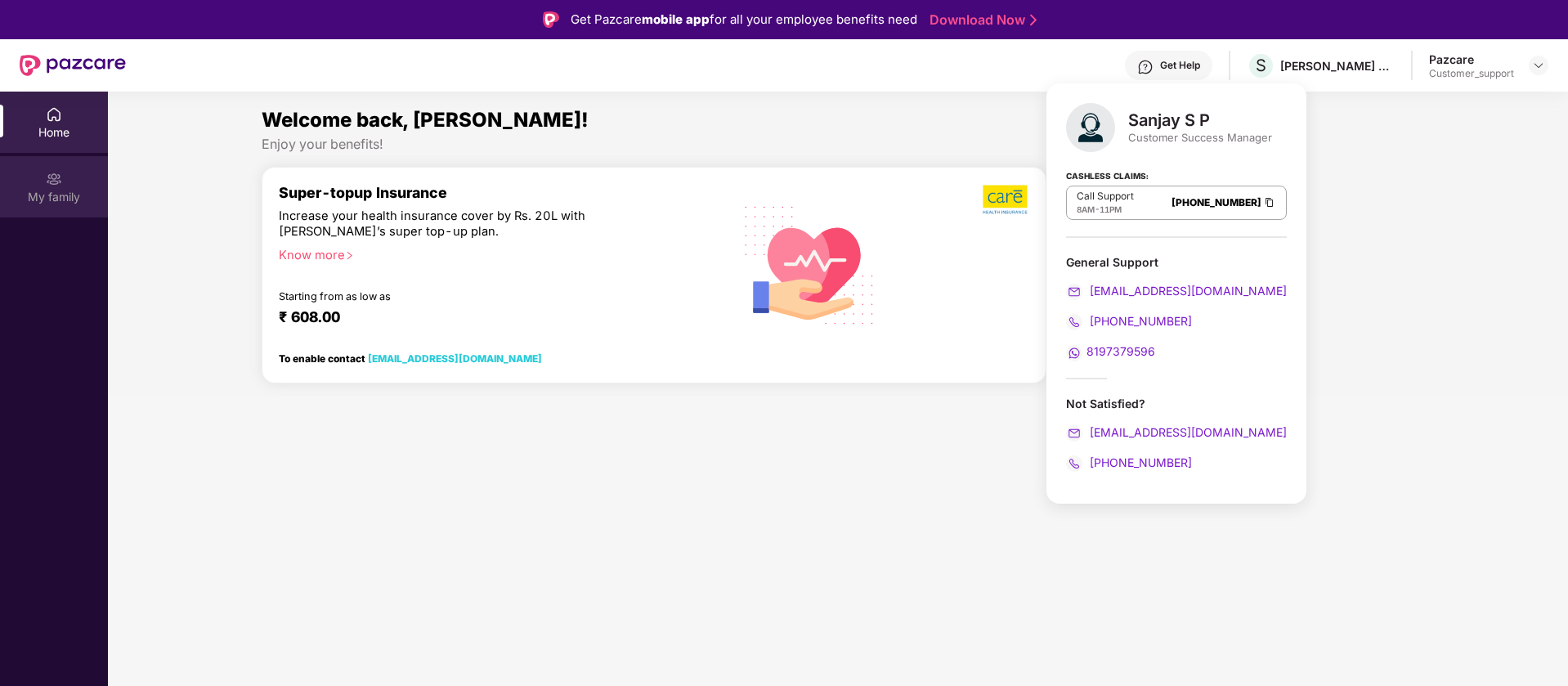
click at [24, 199] on div "My family" at bounding box center [53, 196] width 108 height 16
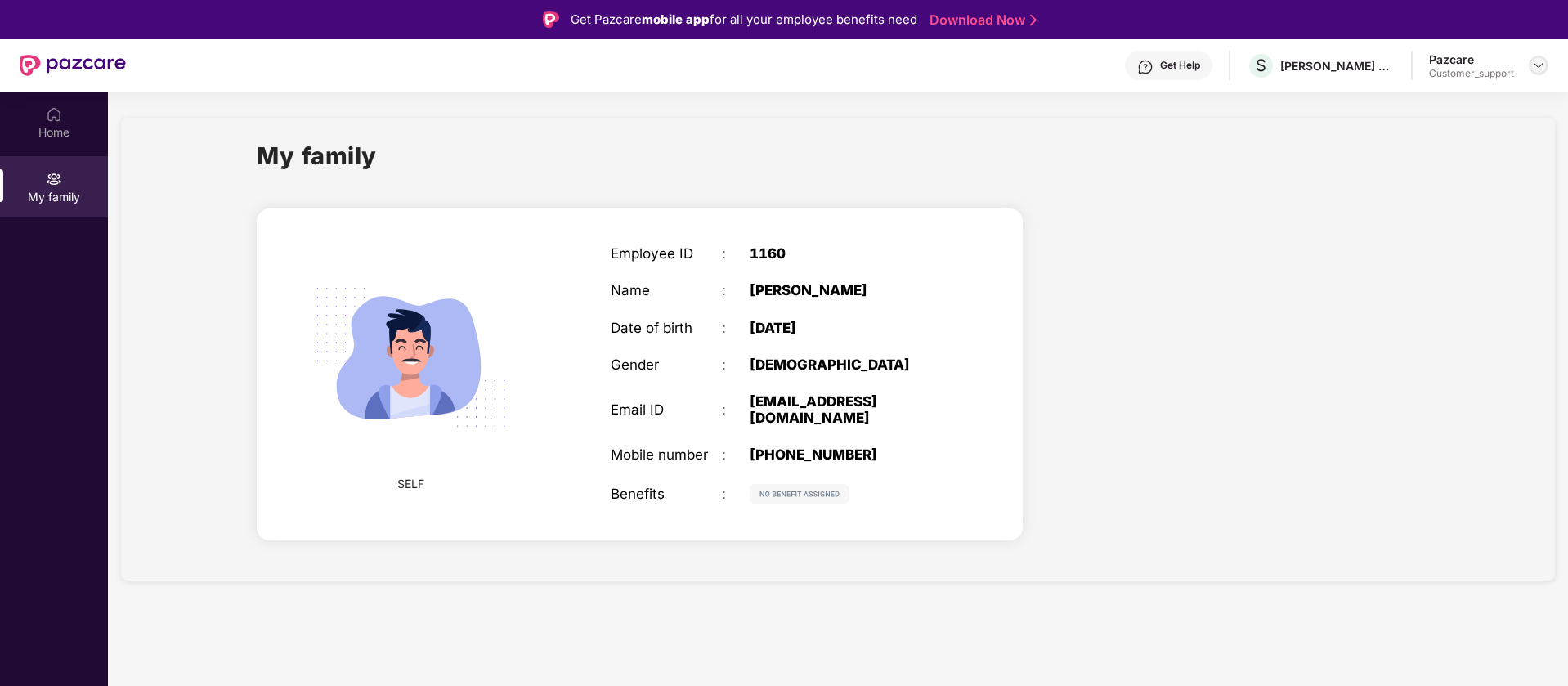
click at [1534, 67] on img at bounding box center [1537, 65] width 13 height 13
click at [1481, 101] on div "Switch to support view" at bounding box center [1461, 104] width 212 height 32
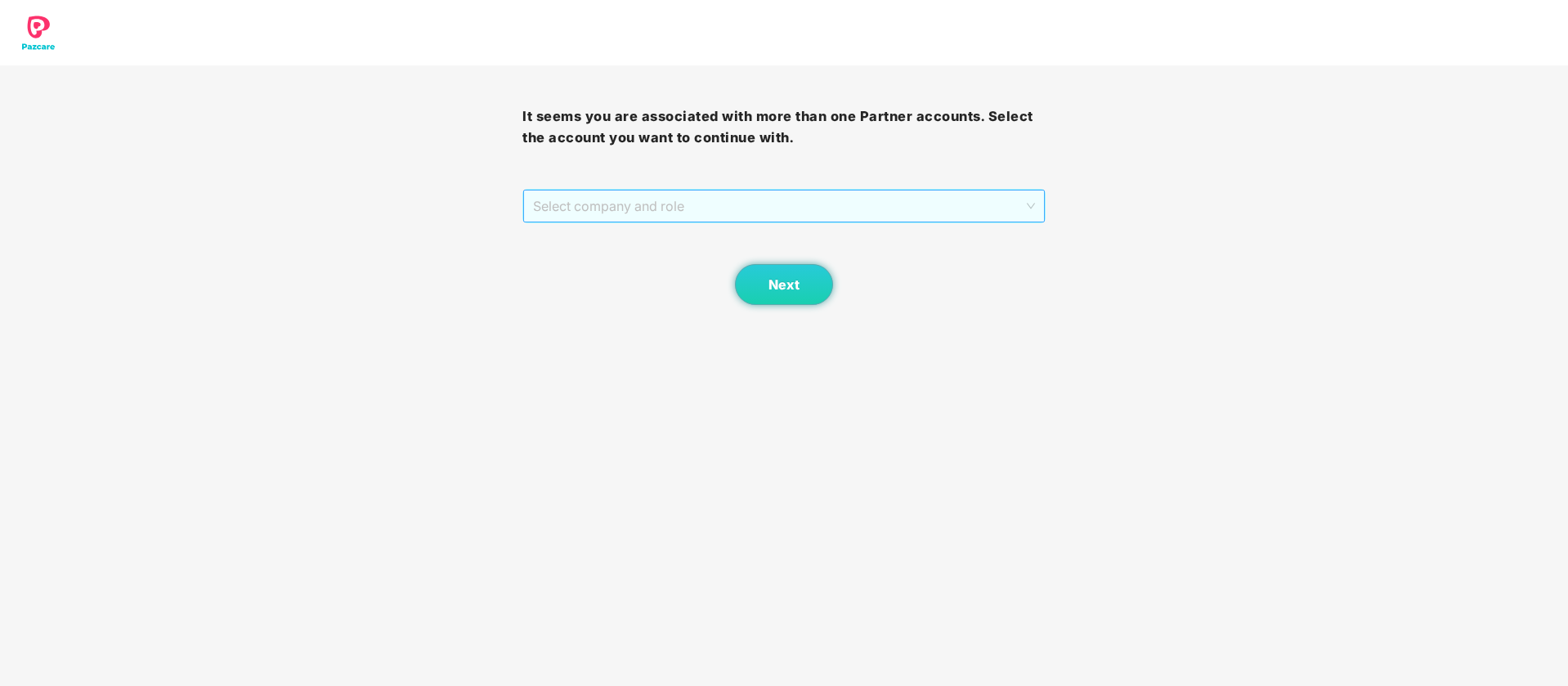
click at [796, 219] on span "Select company and role" at bounding box center [784, 205] width 501 height 31
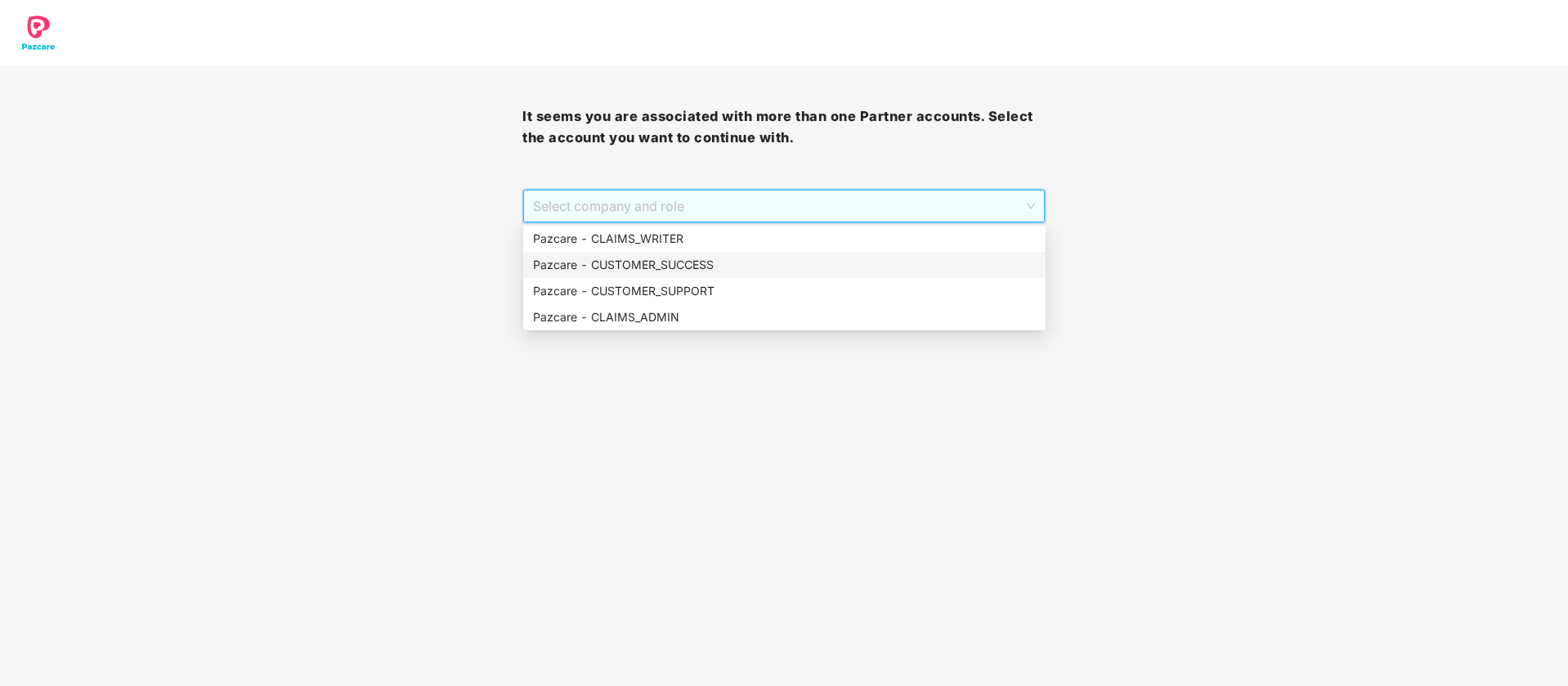
click at [700, 261] on div "Pazcare - CUSTOMER_SUCCESS" at bounding box center [784, 264] width 503 height 18
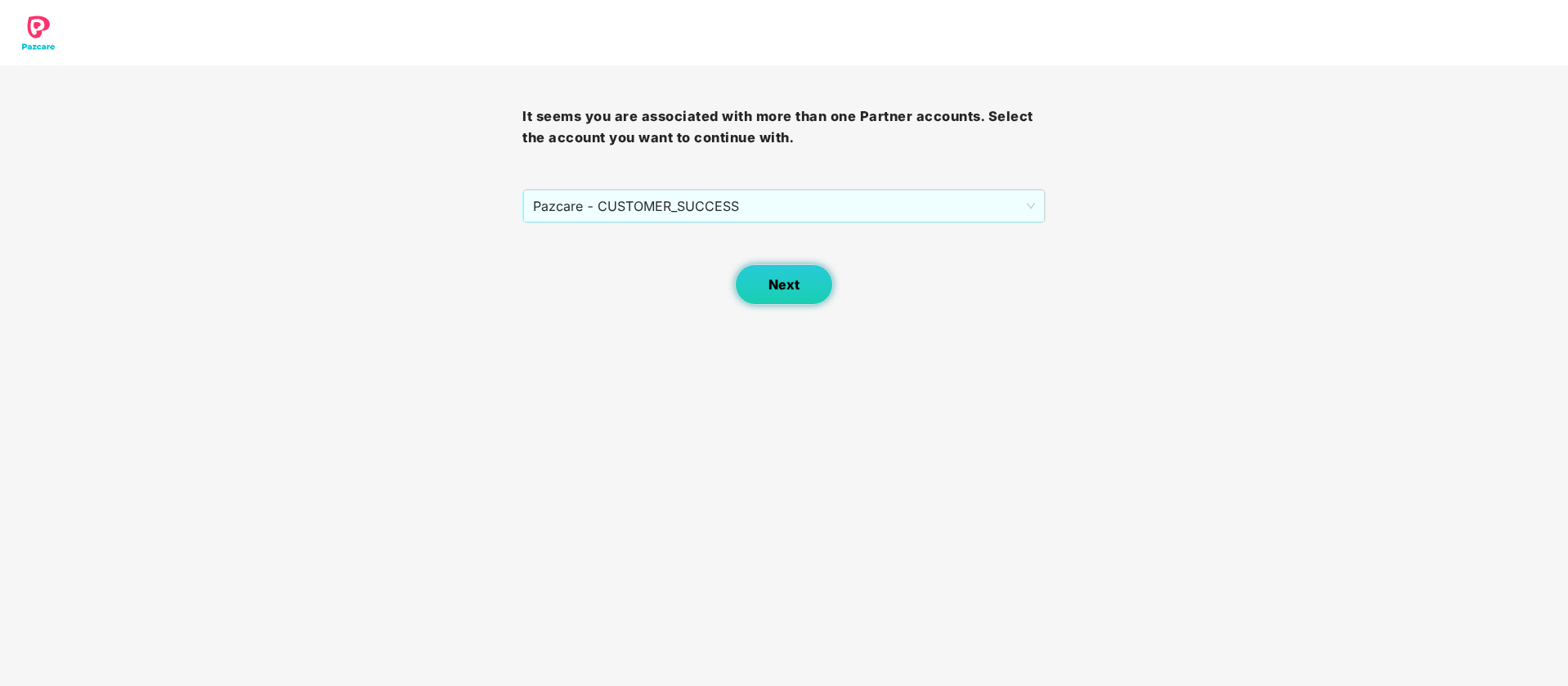
click at [800, 291] on button "Next" at bounding box center [784, 284] width 98 height 41
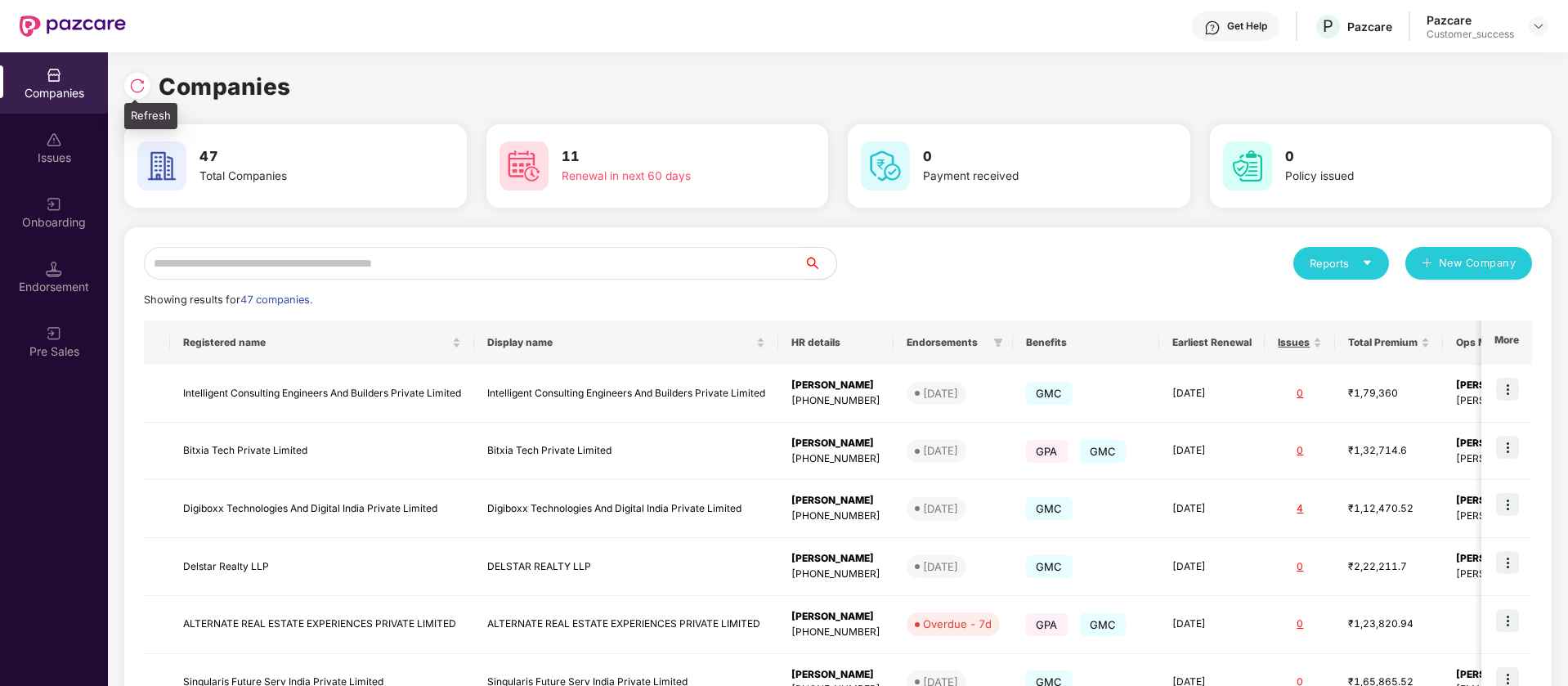
click at [135, 93] on img at bounding box center [137, 85] width 16 height 16
click at [317, 267] on input "text" at bounding box center [473, 263] width 660 height 33
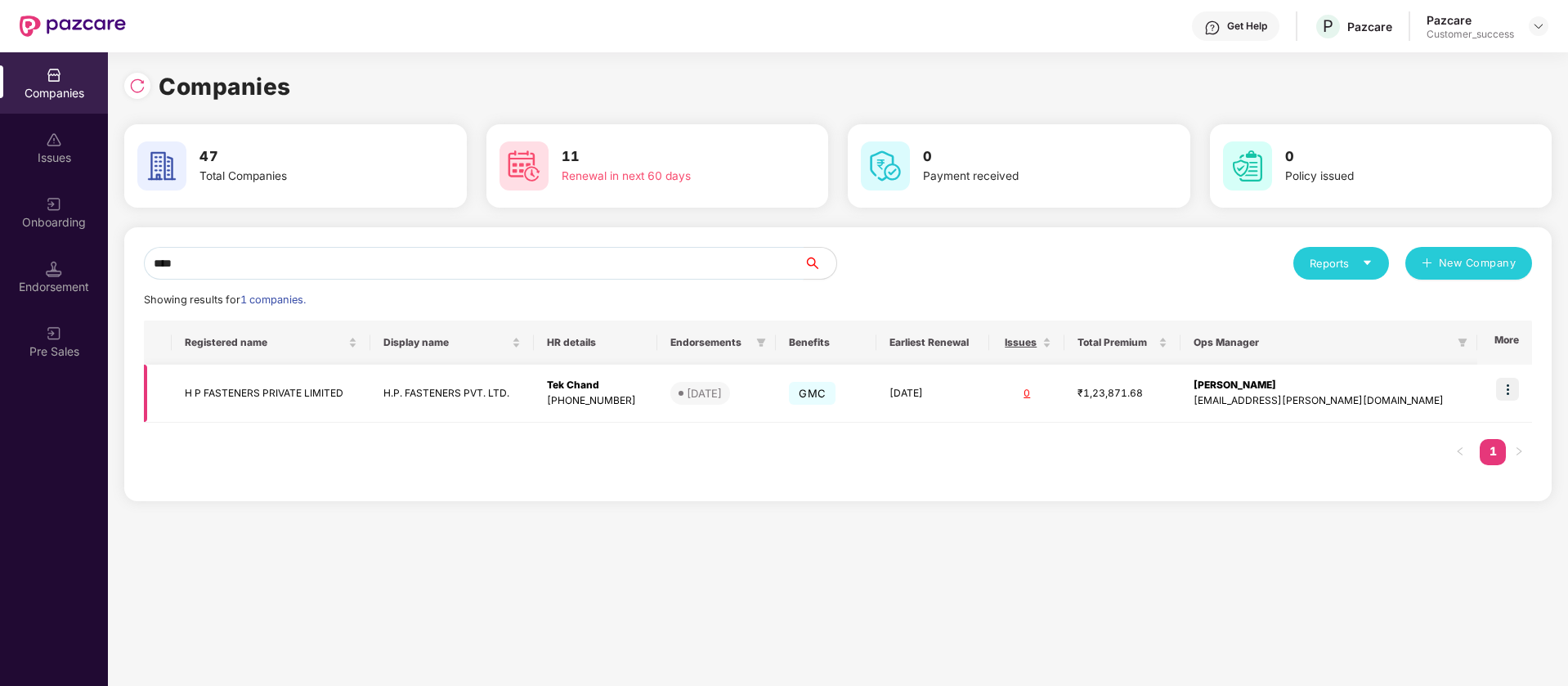
type input "****"
click at [1510, 393] on img at bounding box center [1507, 389] width 23 height 23
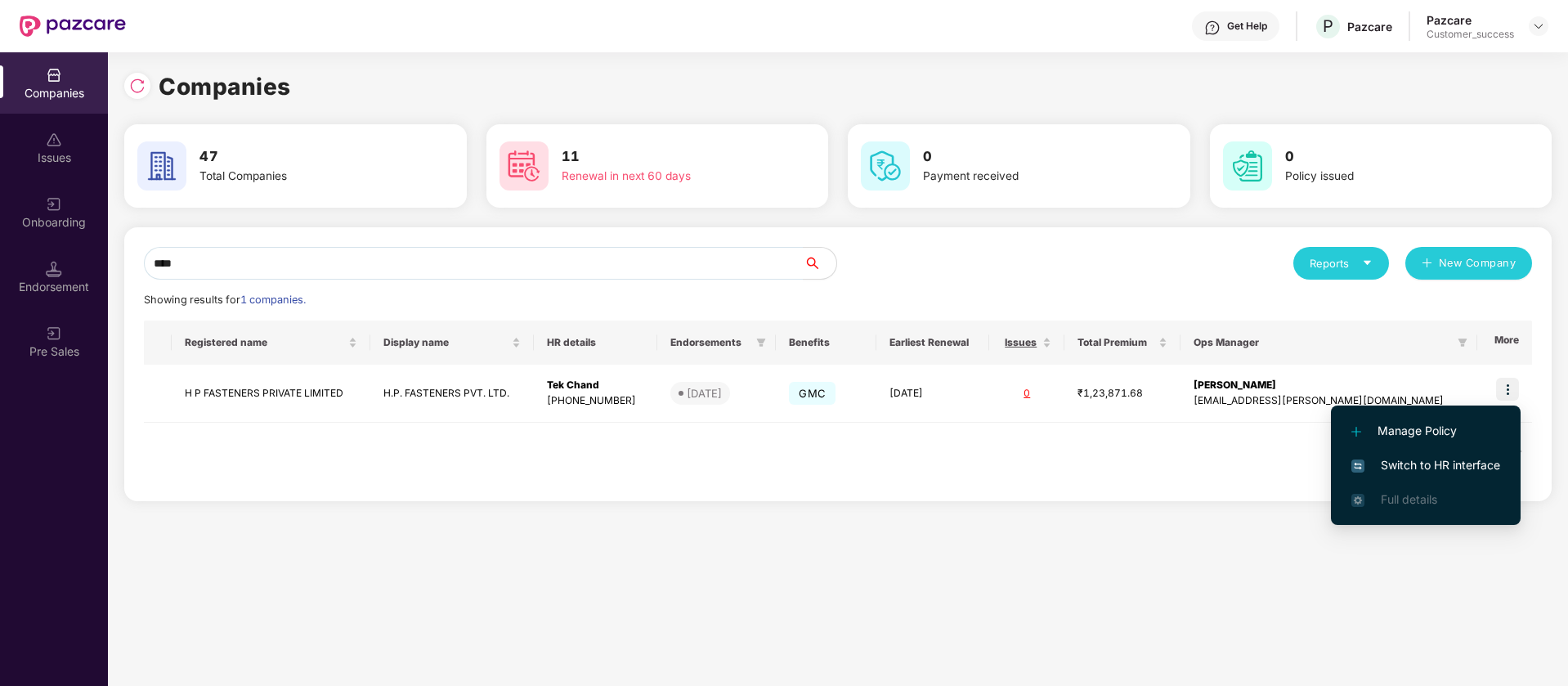
click at [1434, 463] on span "Switch to HR interface" at bounding box center [1425, 464] width 149 height 18
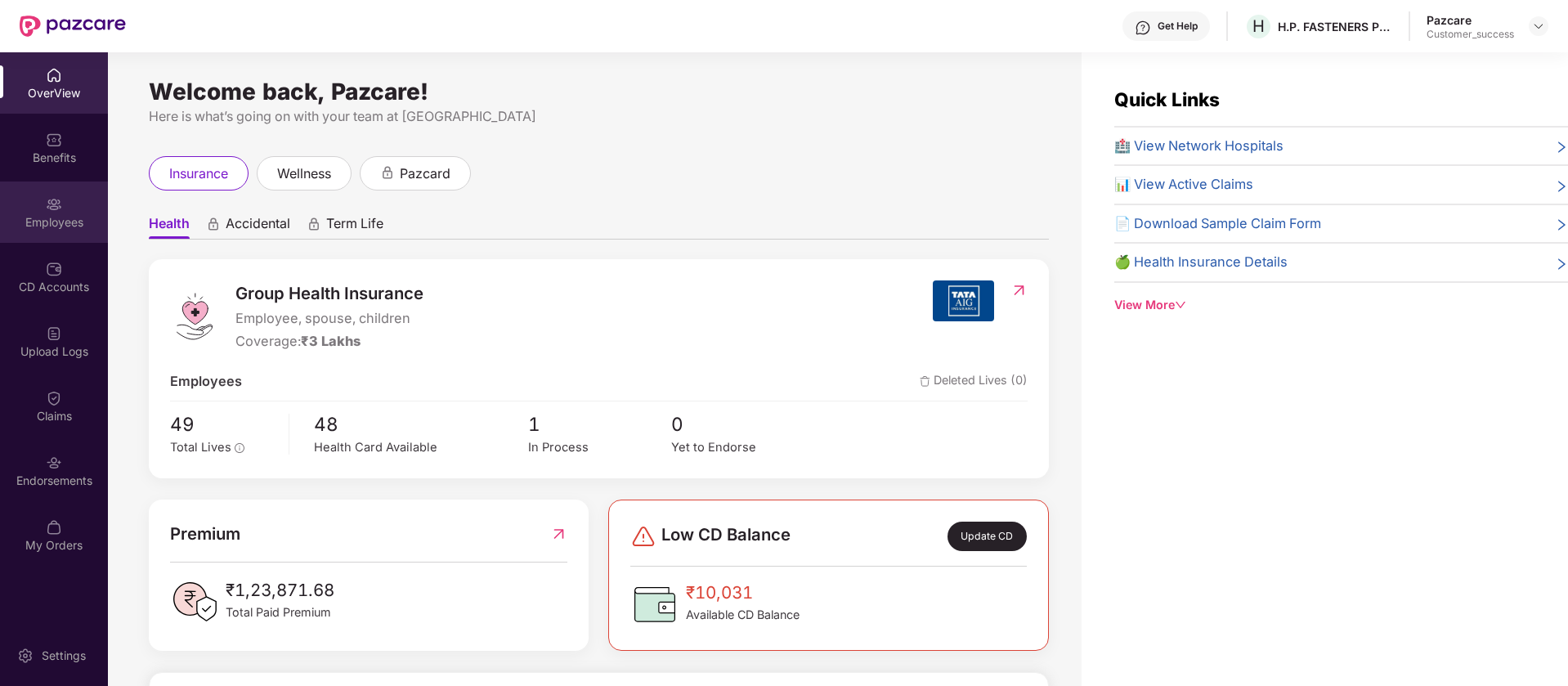
click at [59, 222] on div "Employees" at bounding box center [53, 222] width 108 height 16
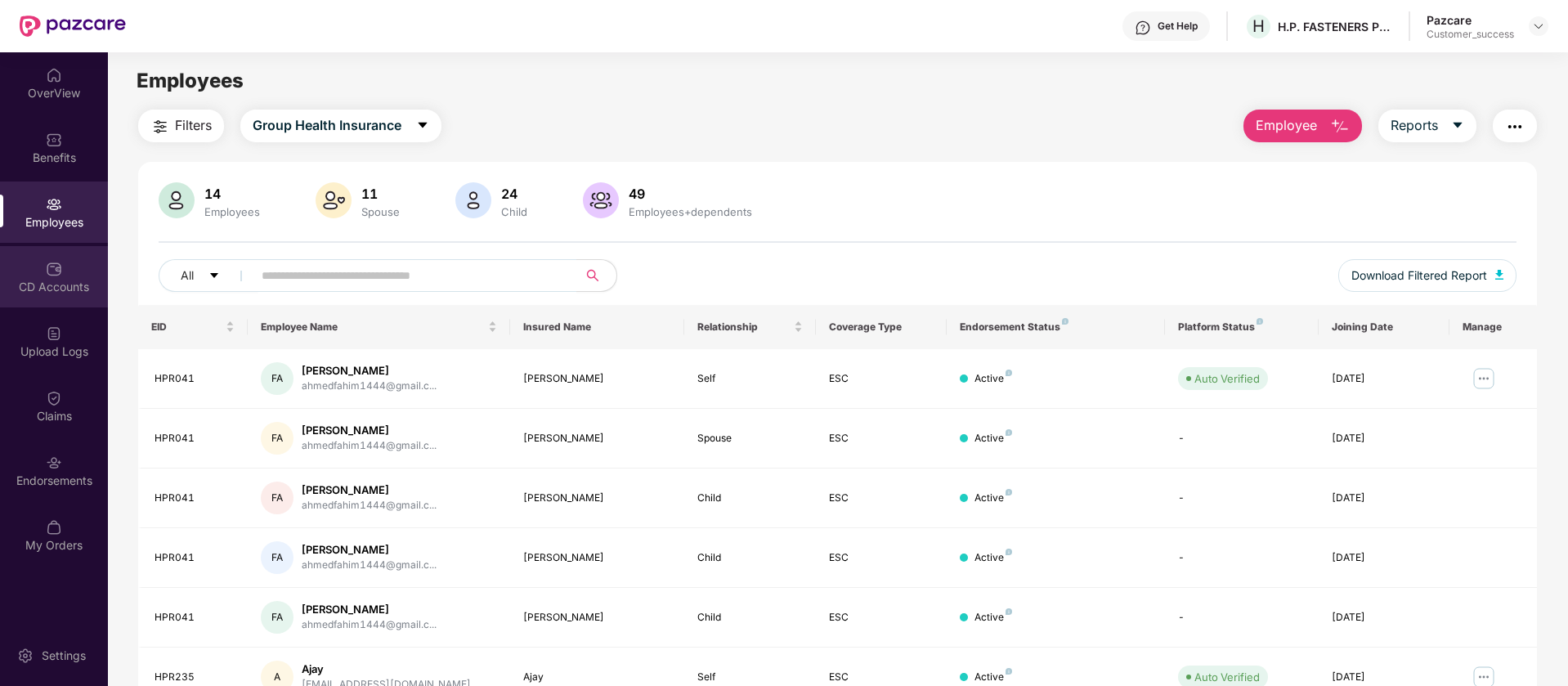
click at [78, 280] on div "CD Accounts" at bounding box center [53, 286] width 108 height 16
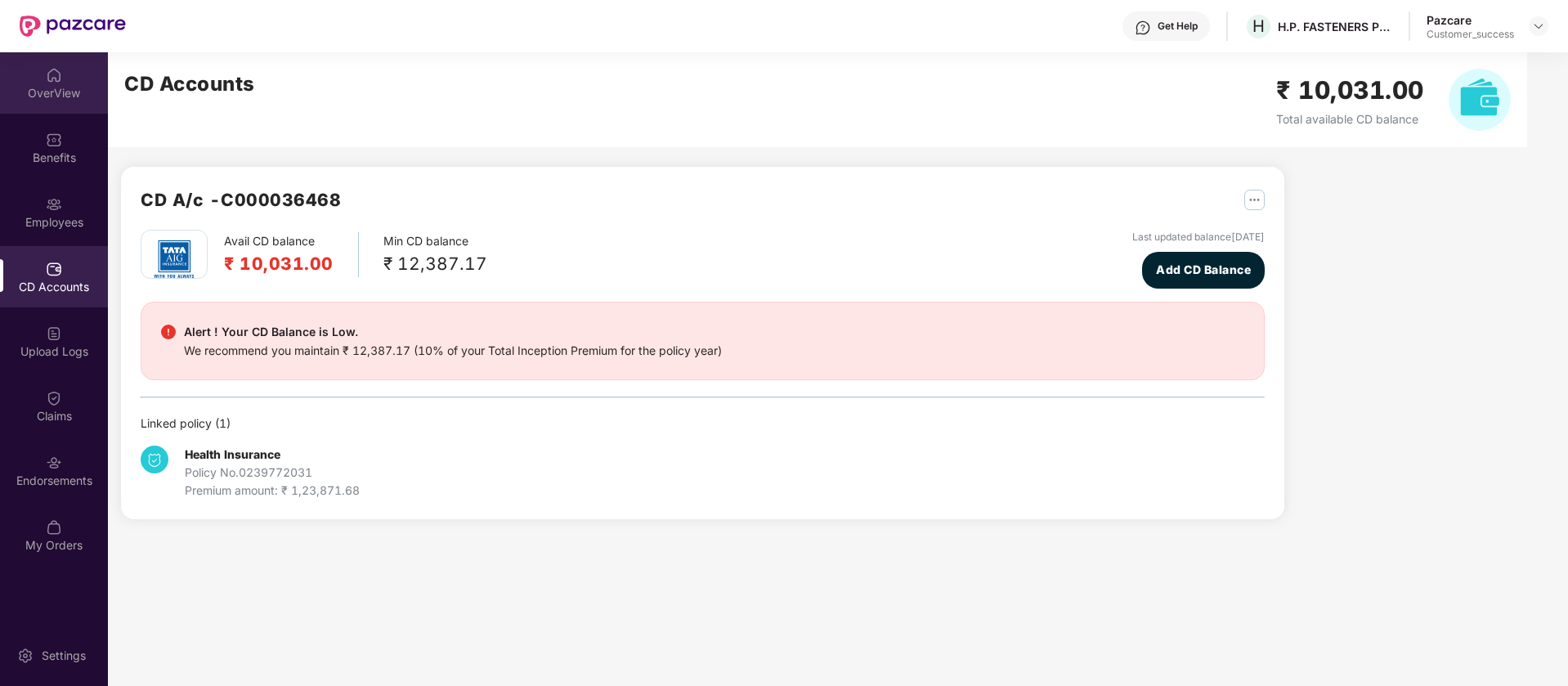
click at [81, 79] on div "OverView" at bounding box center [53, 83] width 108 height 61
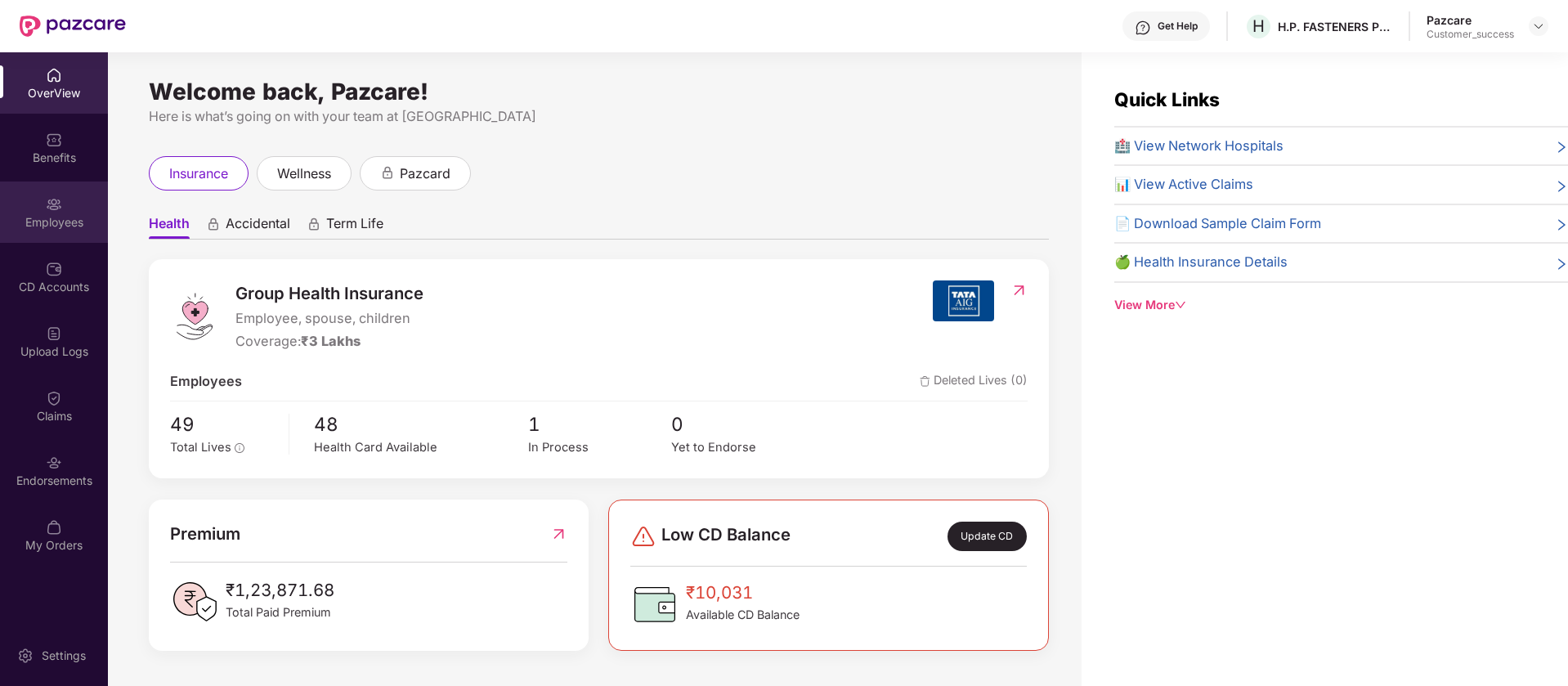
click at [59, 203] on img at bounding box center [53, 204] width 16 height 16
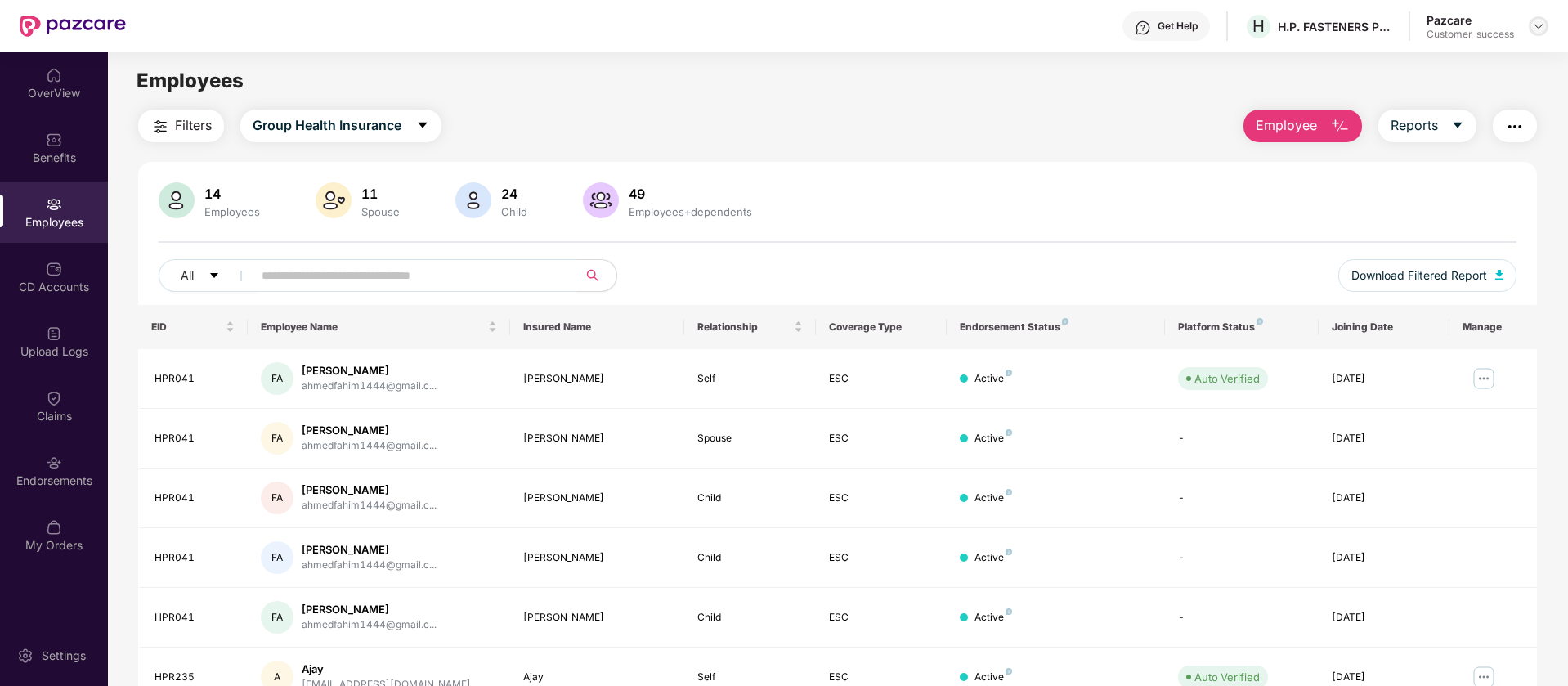
click at [1537, 26] on img at bounding box center [1537, 25] width 13 height 13
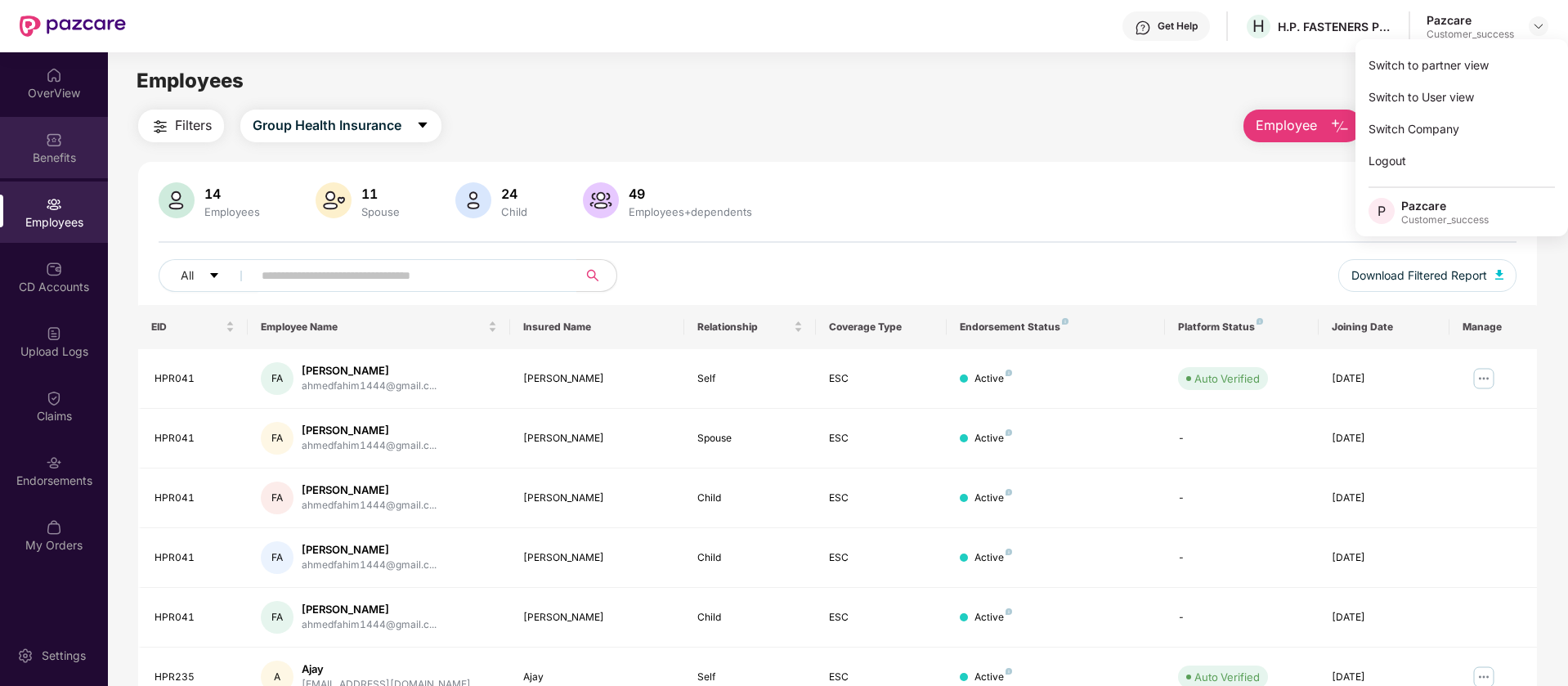
click at [66, 144] on div "Benefits" at bounding box center [53, 148] width 108 height 61
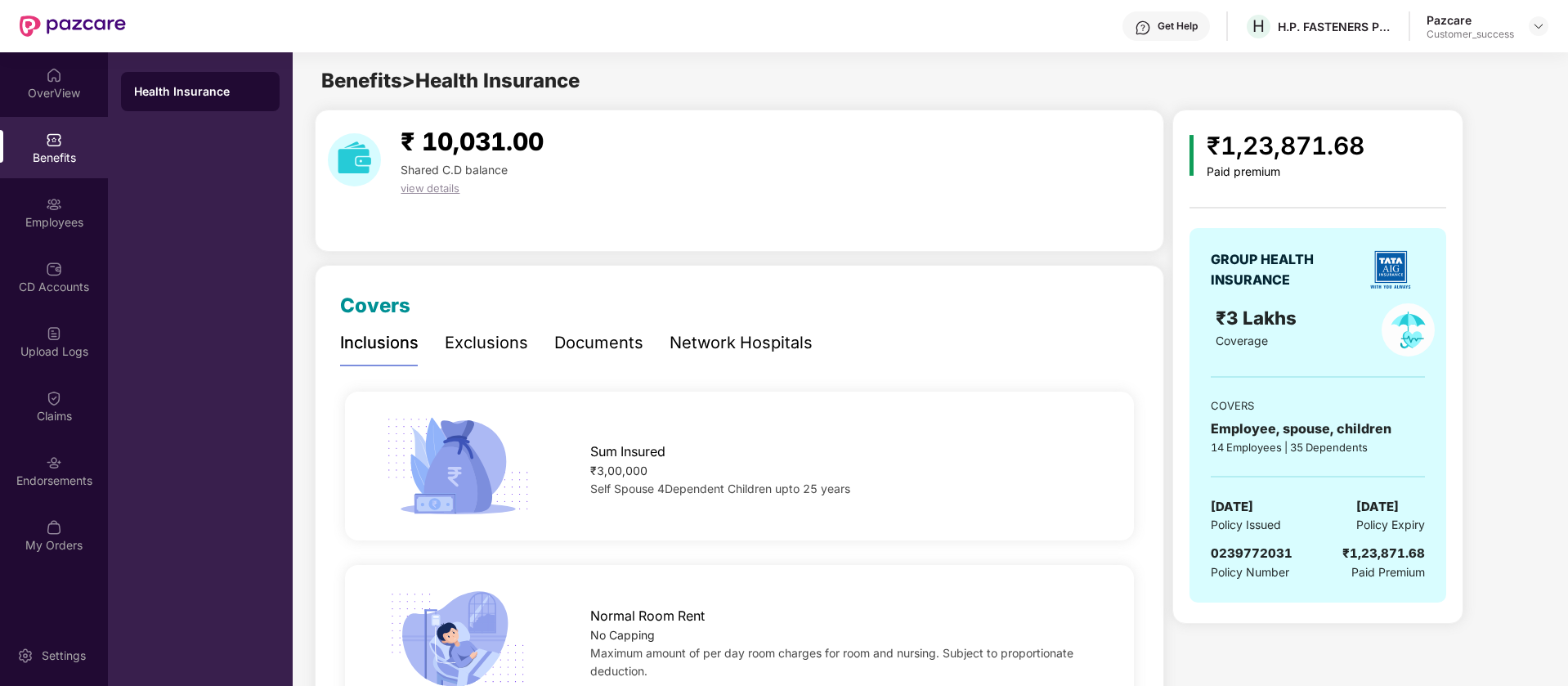
drag, startPoint x: 1426, startPoint y: 500, endPoint x: 1344, endPoint y: 498, distance: 82.0
click at [1344, 498] on div "GROUP HEALTH INSURANCE ₹3 Lakhs Coverage COVERS Employee, spouse, children 14 E…" at bounding box center [1318, 415] width 256 height 374
copy span "[DATE]"
click at [19, 207] on div "Employees" at bounding box center [53, 212] width 108 height 61
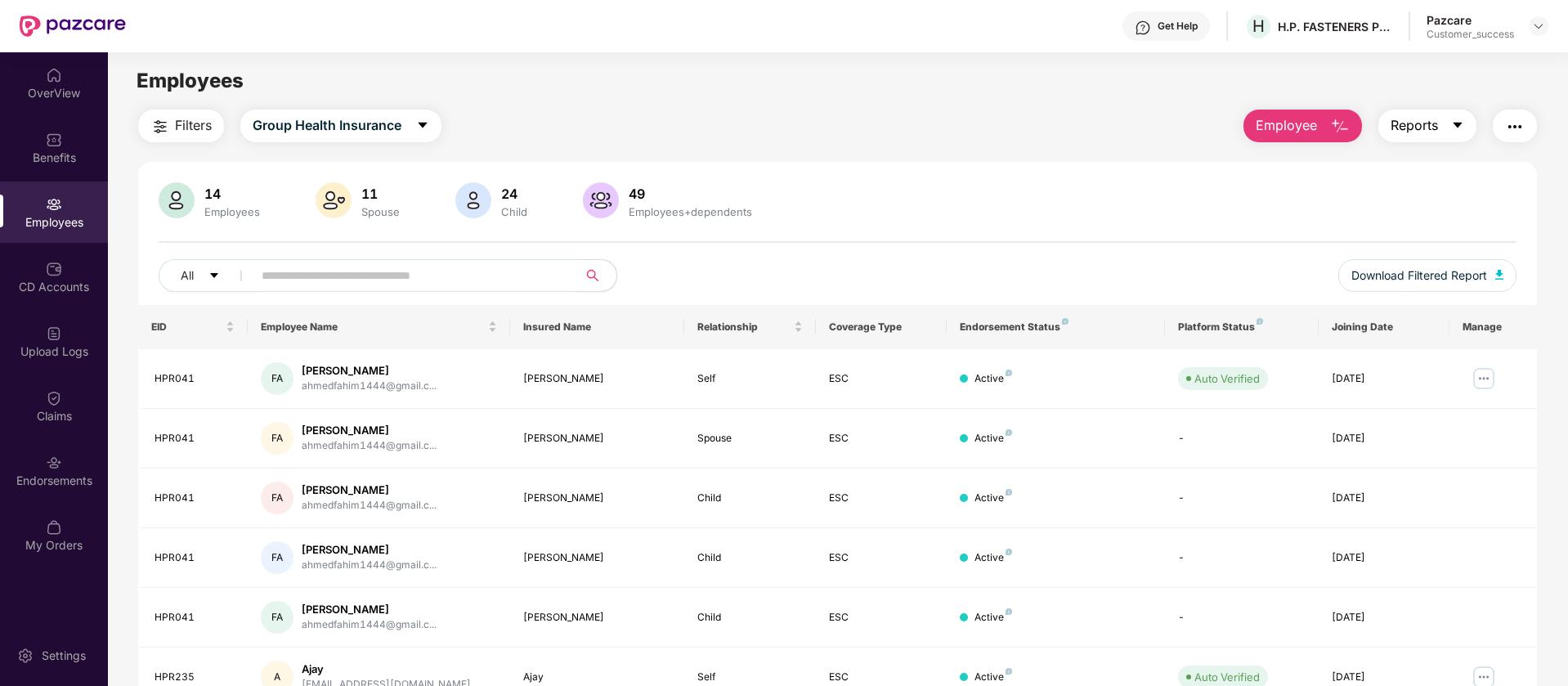
click at [1421, 125] on span "Reports" at bounding box center [1414, 126] width 48 height 20
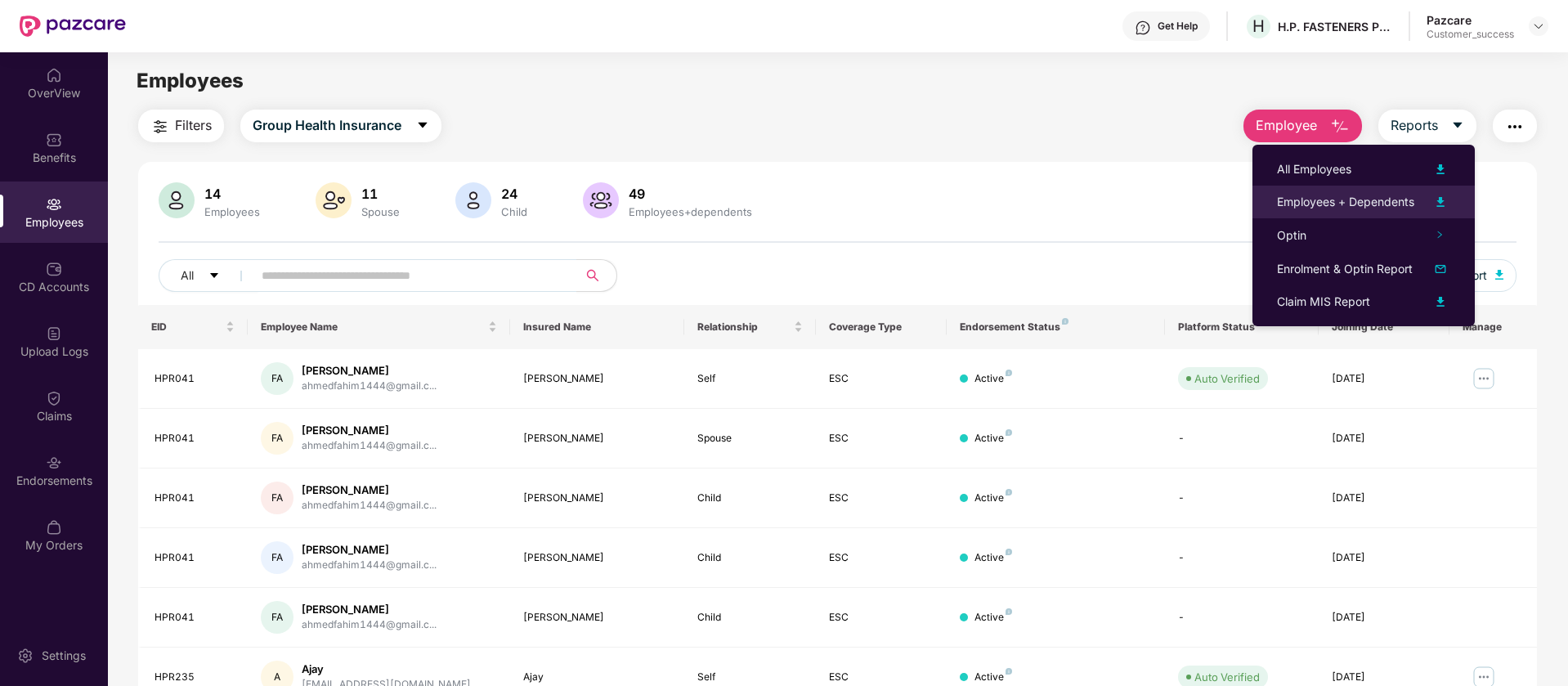
click at [1441, 207] on img at bounding box center [1440, 201] width 20 height 20
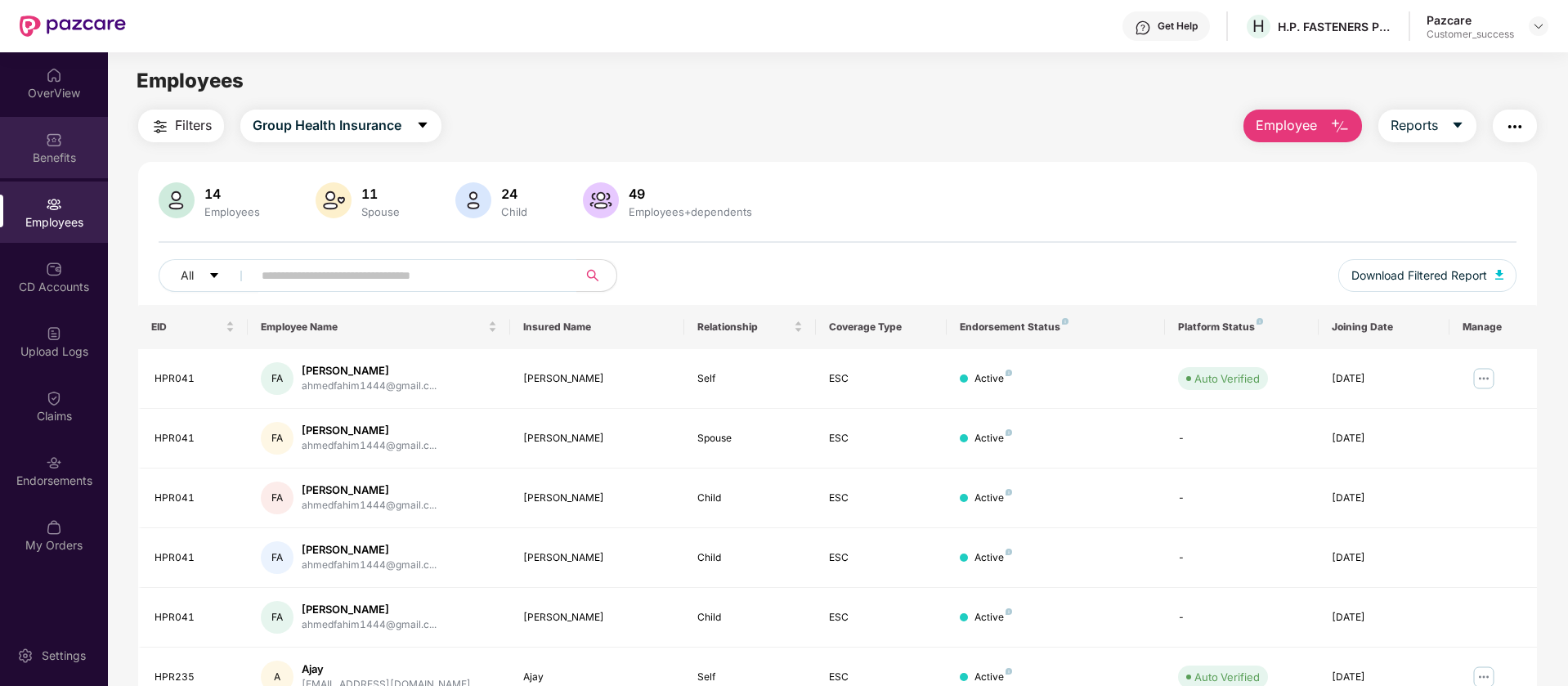
click at [76, 136] on div "Benefits" at bounding box center [53, 148] width 108 height 61
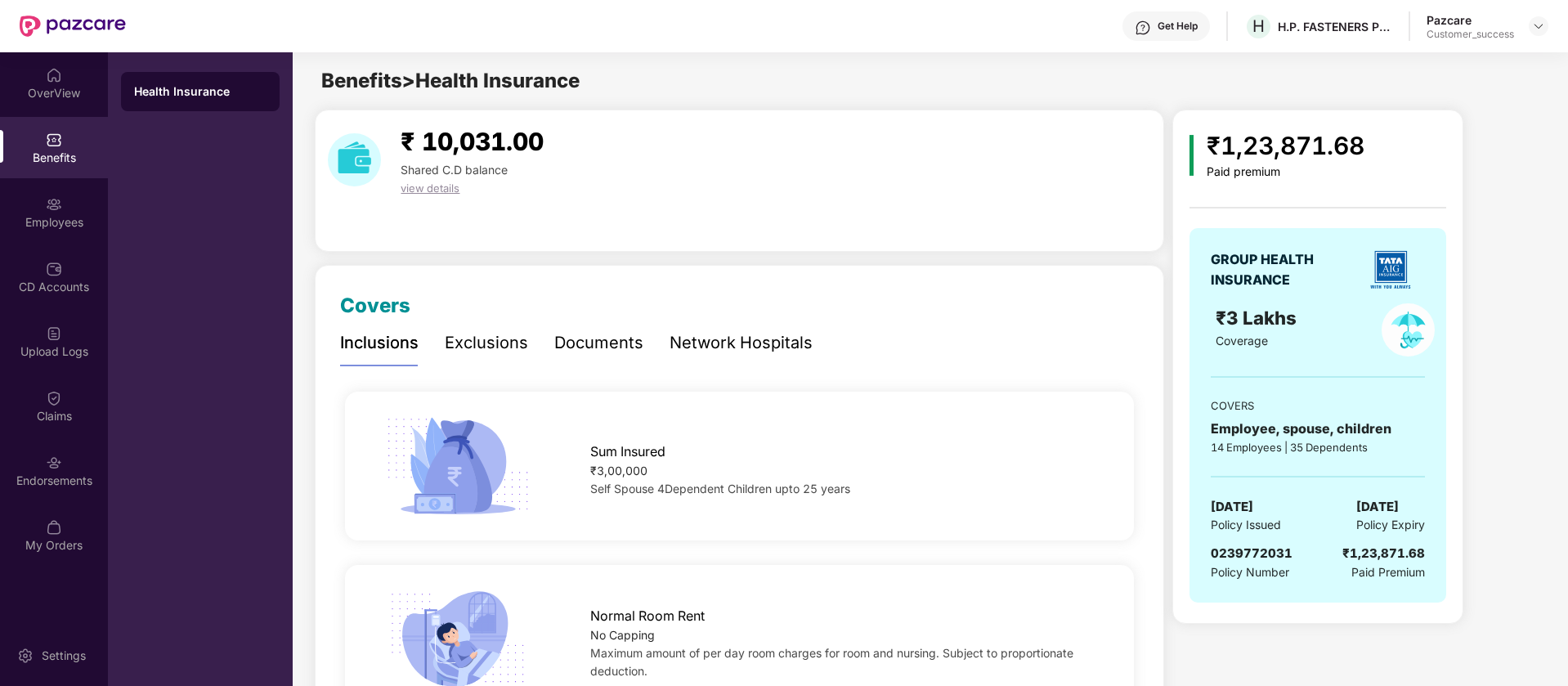
click at [621, 351] on div "Documents" at bounding box center [599, 343] width 89 height 25
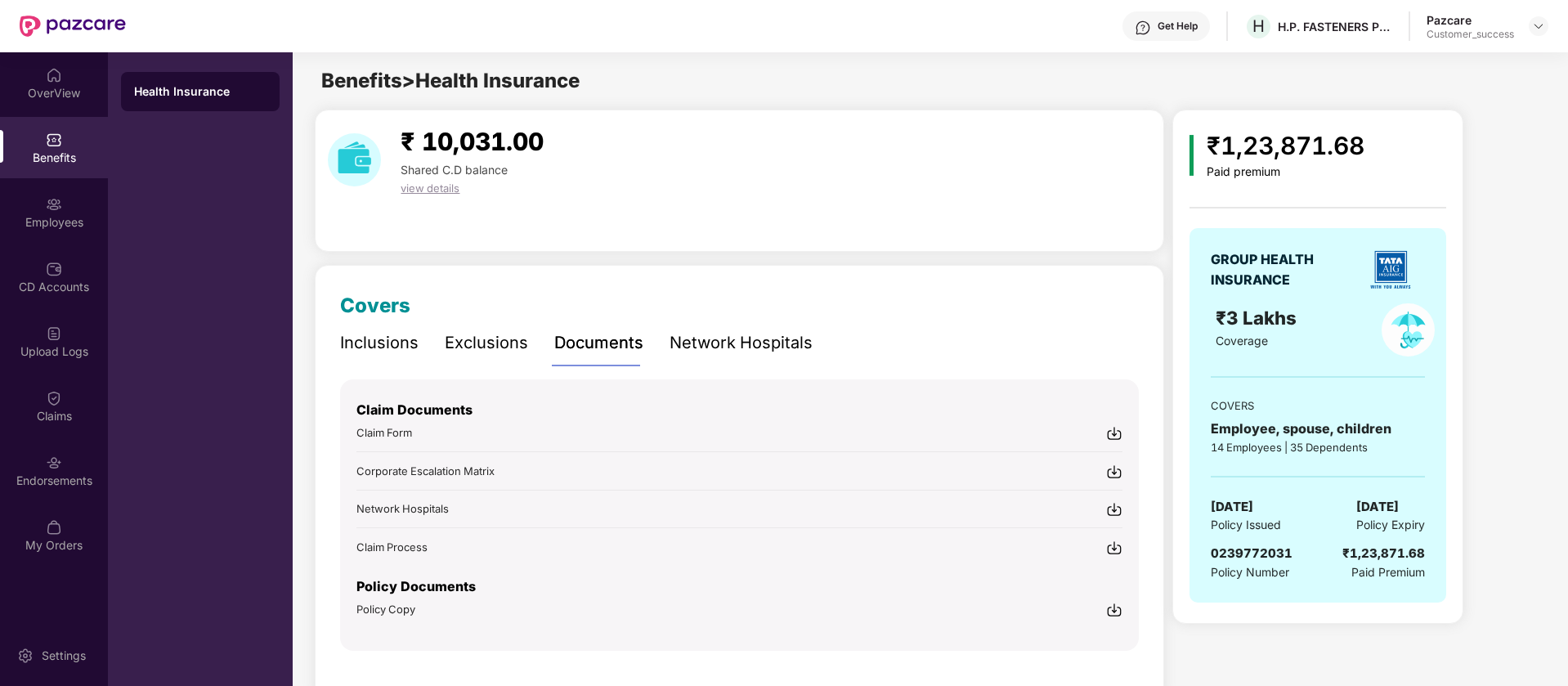
click at [1115, 611] on img at bounding box center [1114, 610] width 16 height 16
click at [1538, 20] on img at bounding box center [1537, 25] width 13 height 13
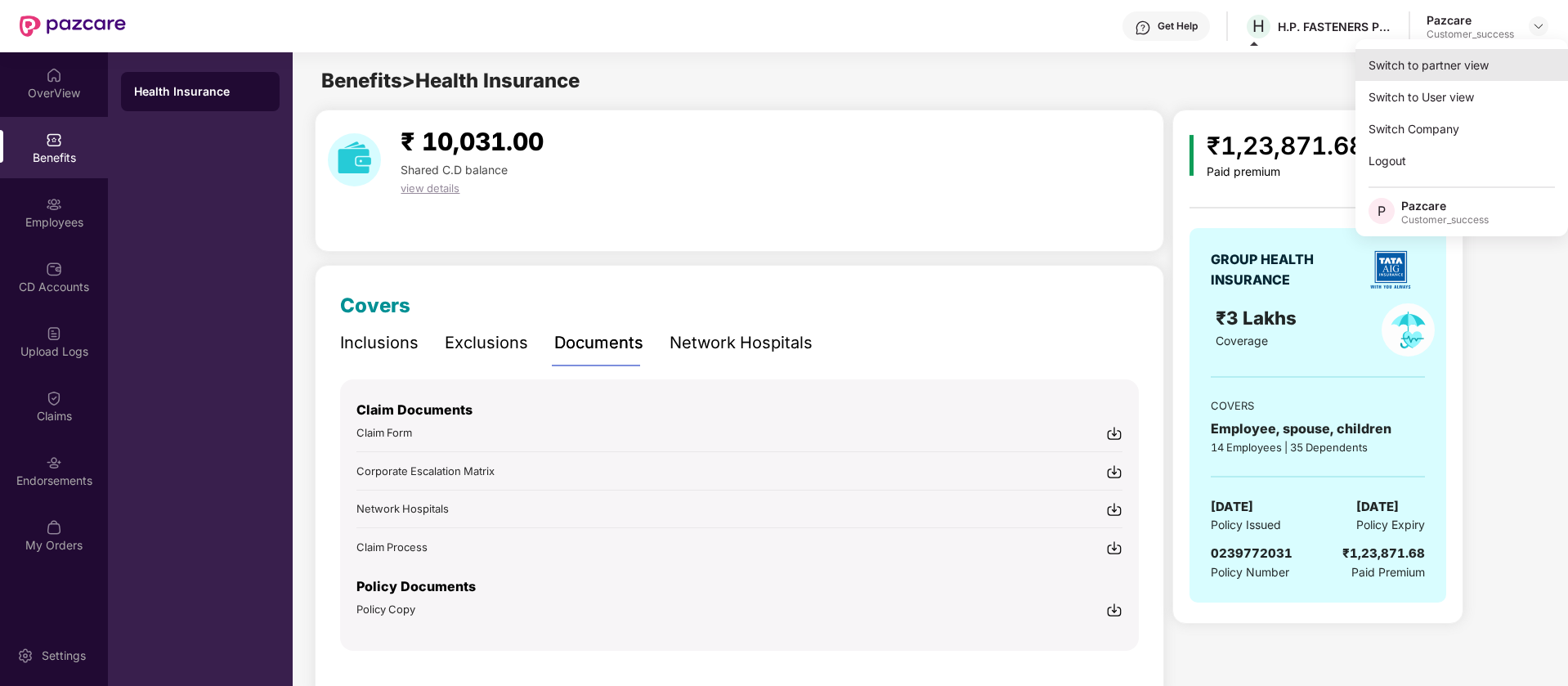
click at [1476, 60] on div "Switch to partner view" at bounding box center [1461, 65] width 212 height 32
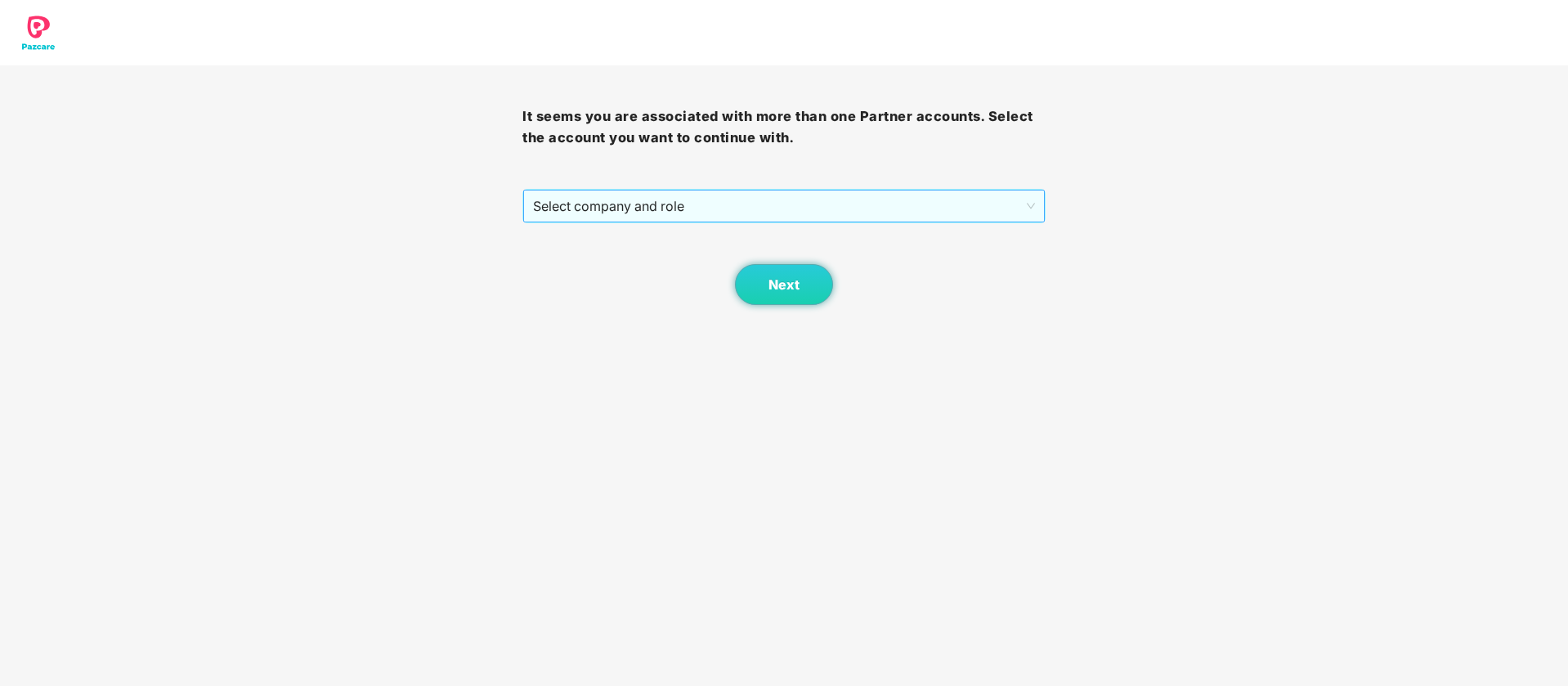
click at [810, 205] on span "Select company and role" at bounding box center [784, 205] width 501 height 31
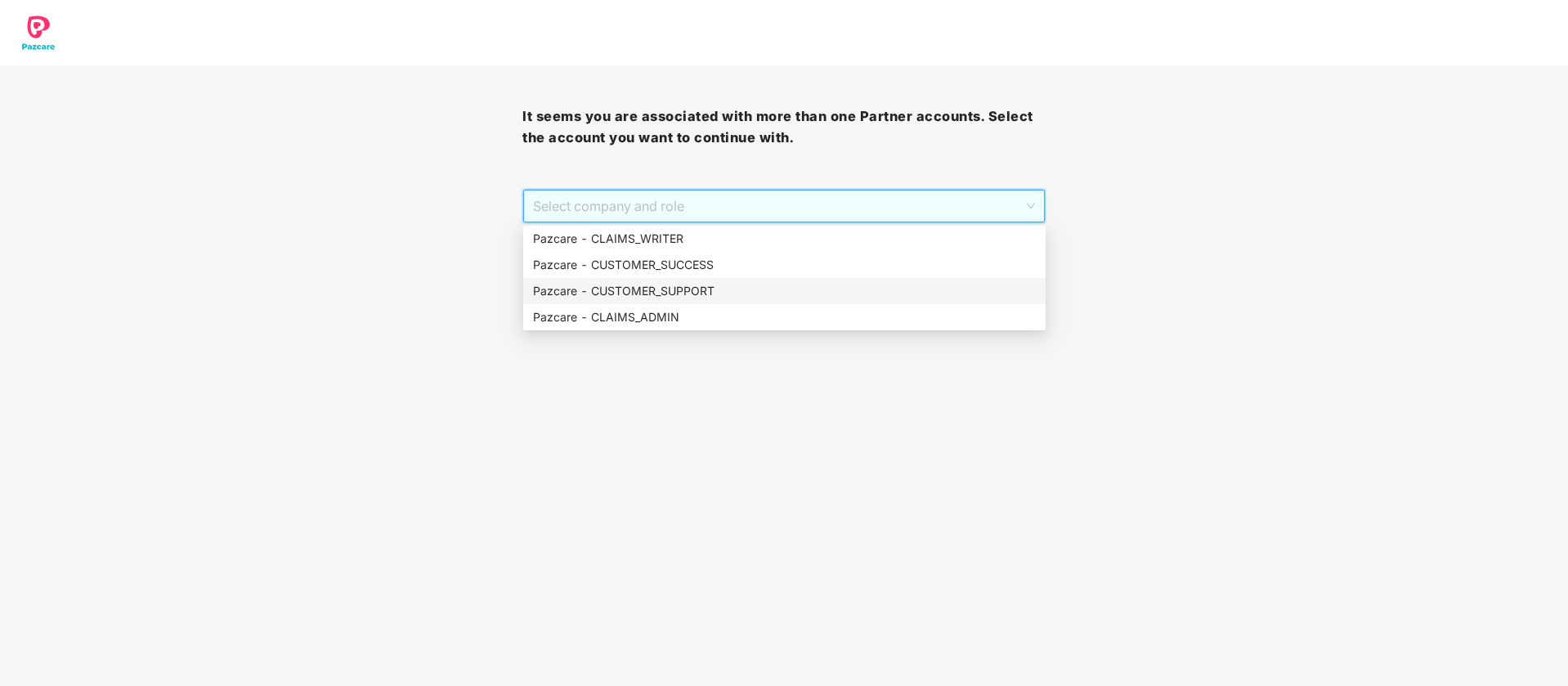
click at [748, 283] on div "Pazcare - CUSTOMER_SUPPORT" at bounding box center [784, 290] width 503 height 18
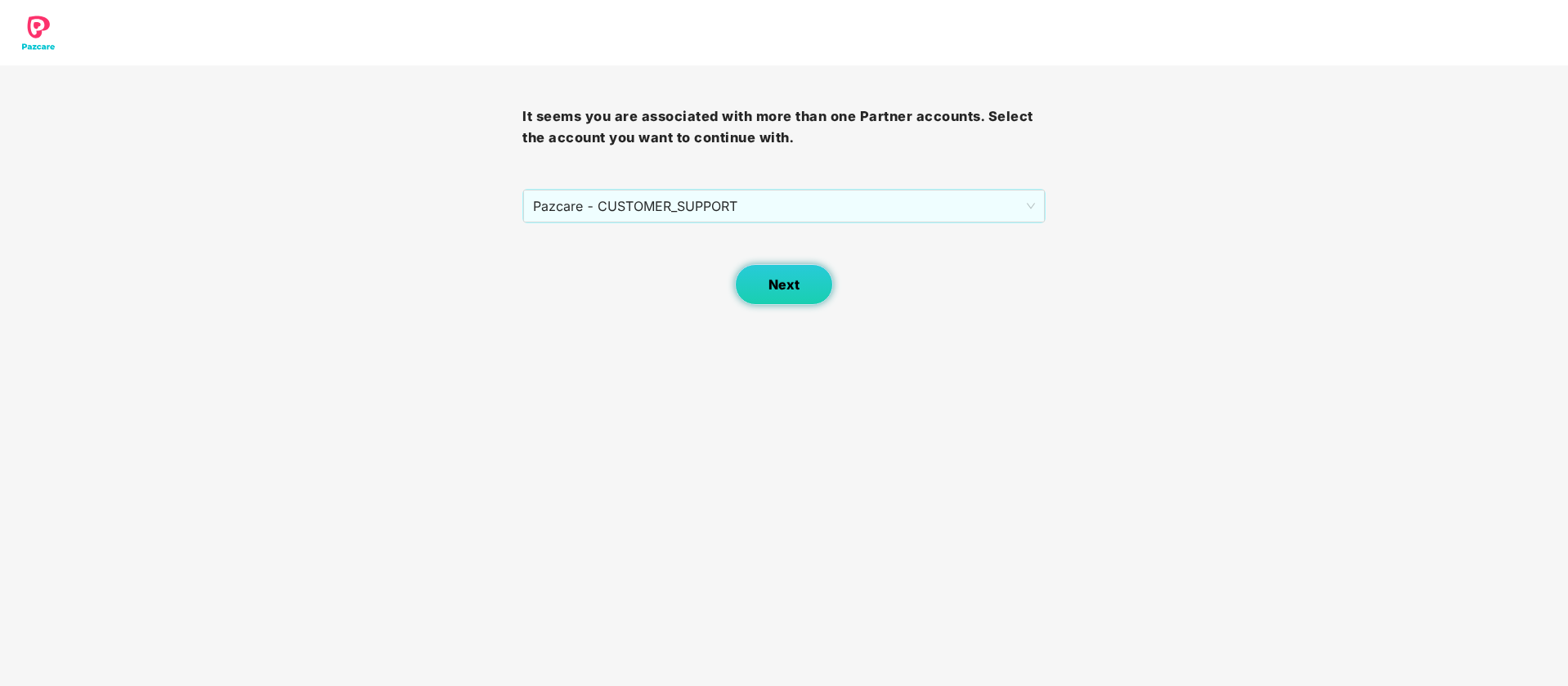
click at [782, 290] on span "Next" at bounding box center [784, 284] width 31 height 15
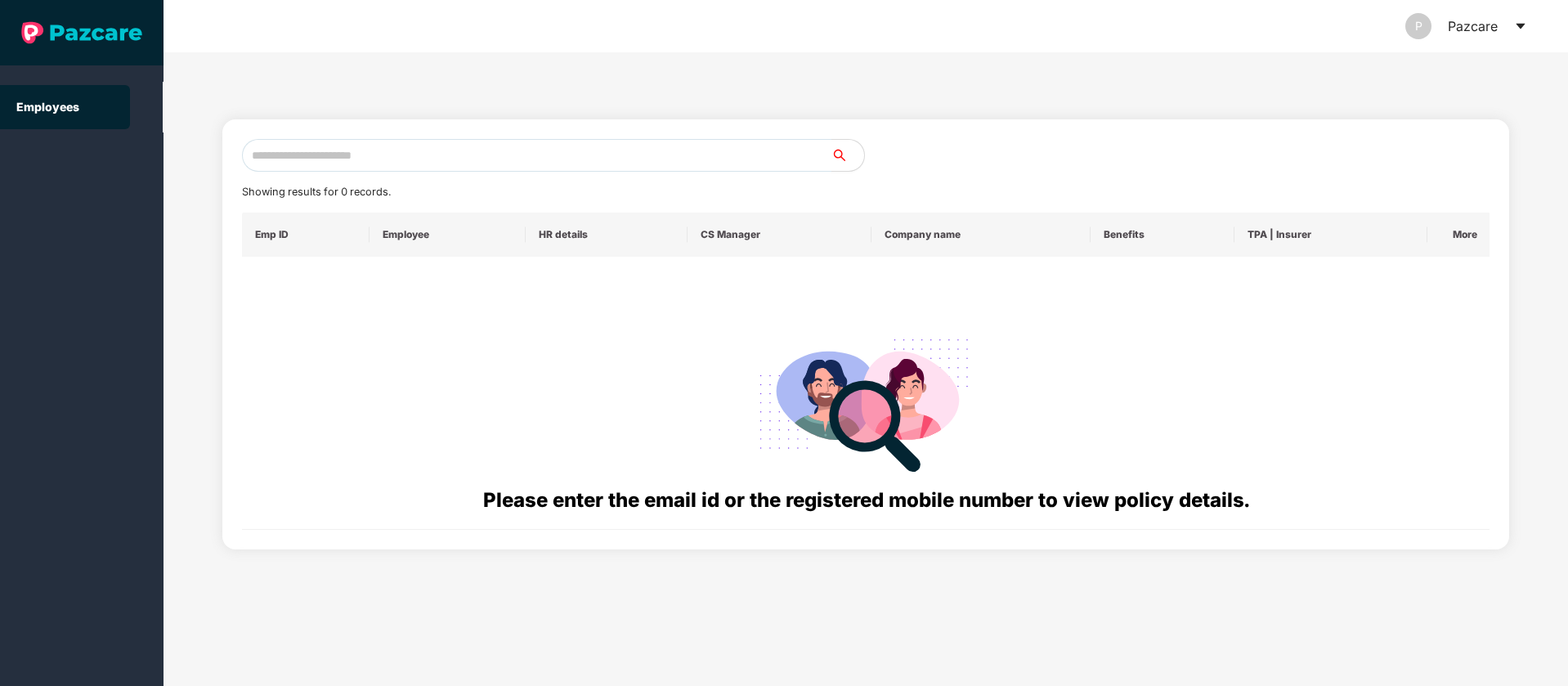
click at [352, 162] on input "text" at bounding box center [537, 155] width 589 height 33
paste input "**********"
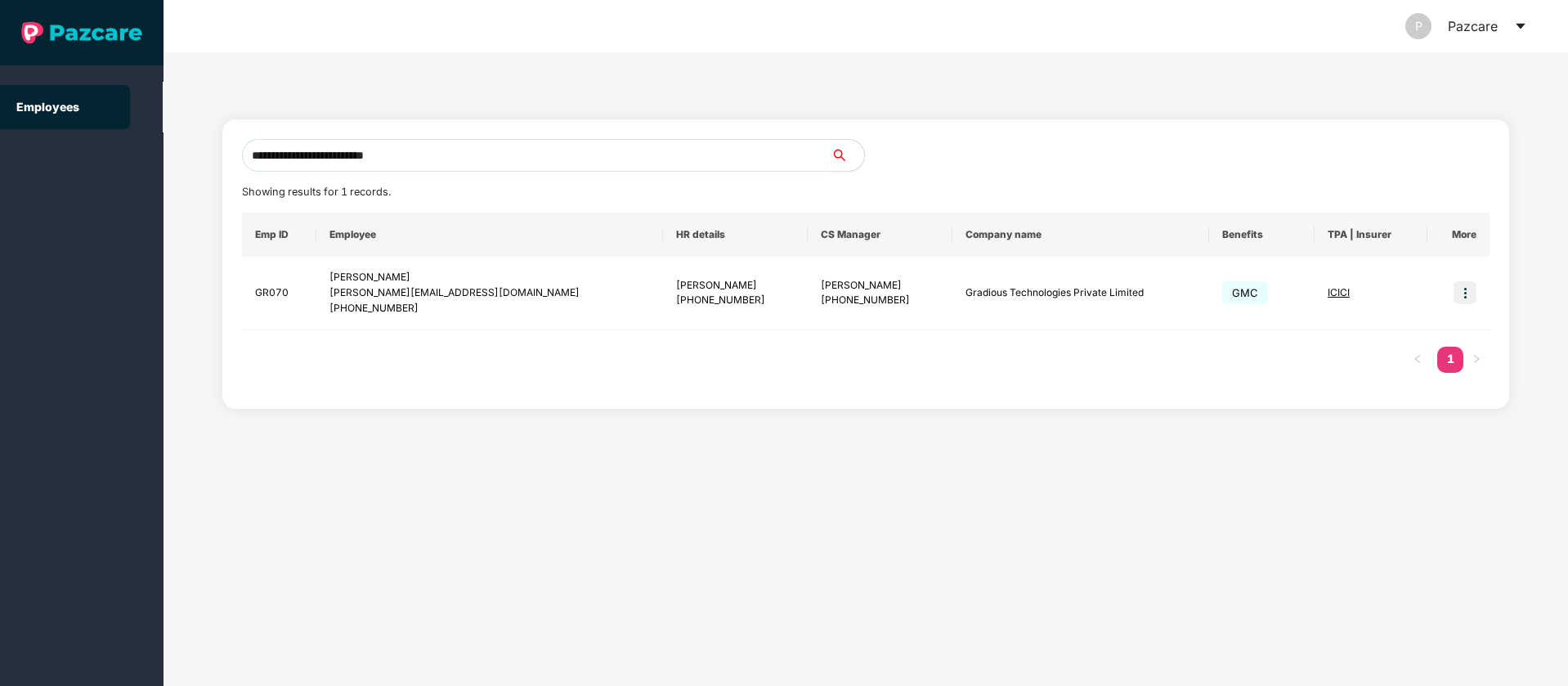
type input "**********"
click at [1520, 26] on icon "caret-down" at bounding box center [1520, 26] width 9 height 6
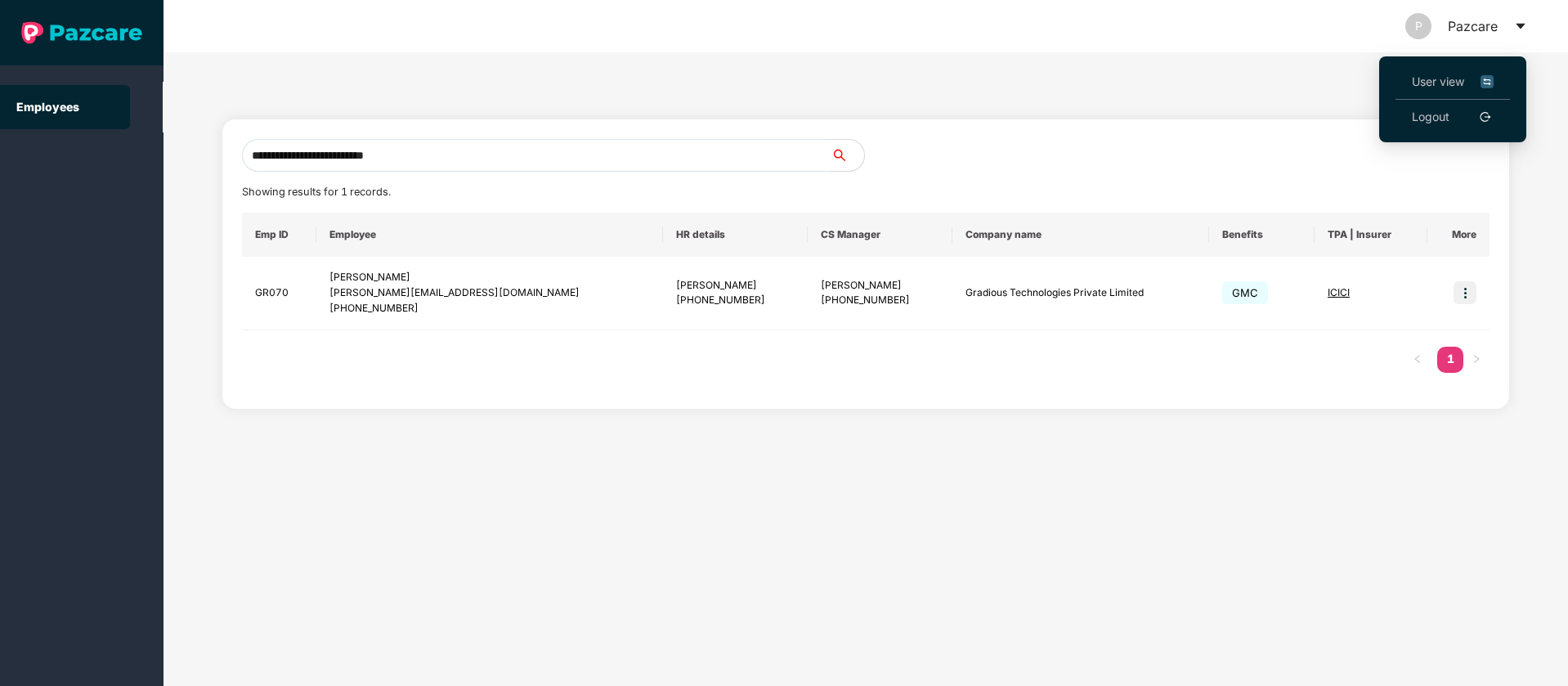
click at [1493, 87] on img at bounding box center [1487, 82] width 13 height 18
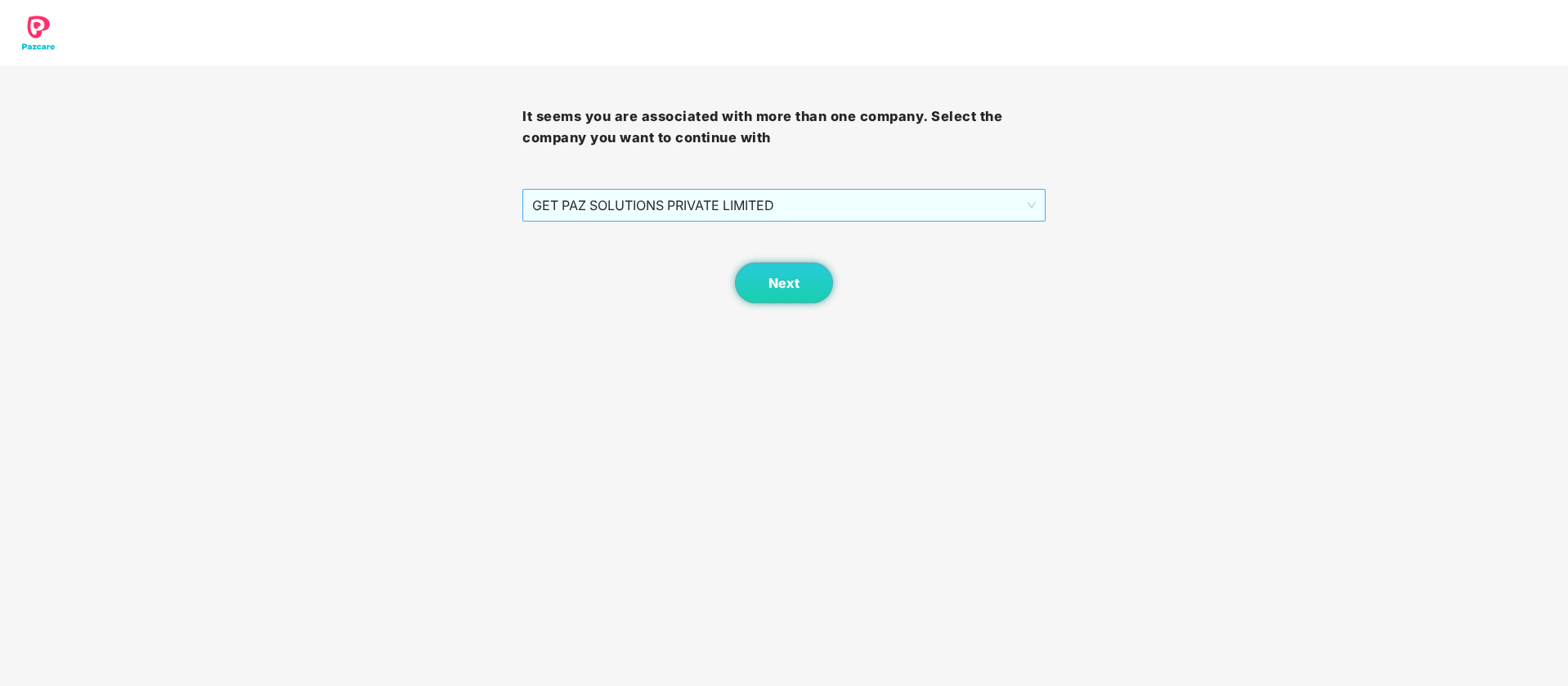
click at [969, 213] on span "GET PAZ SOLUTIONS PRIVATE LIMITED" at bounding box center [784, 205] width 503 height 31
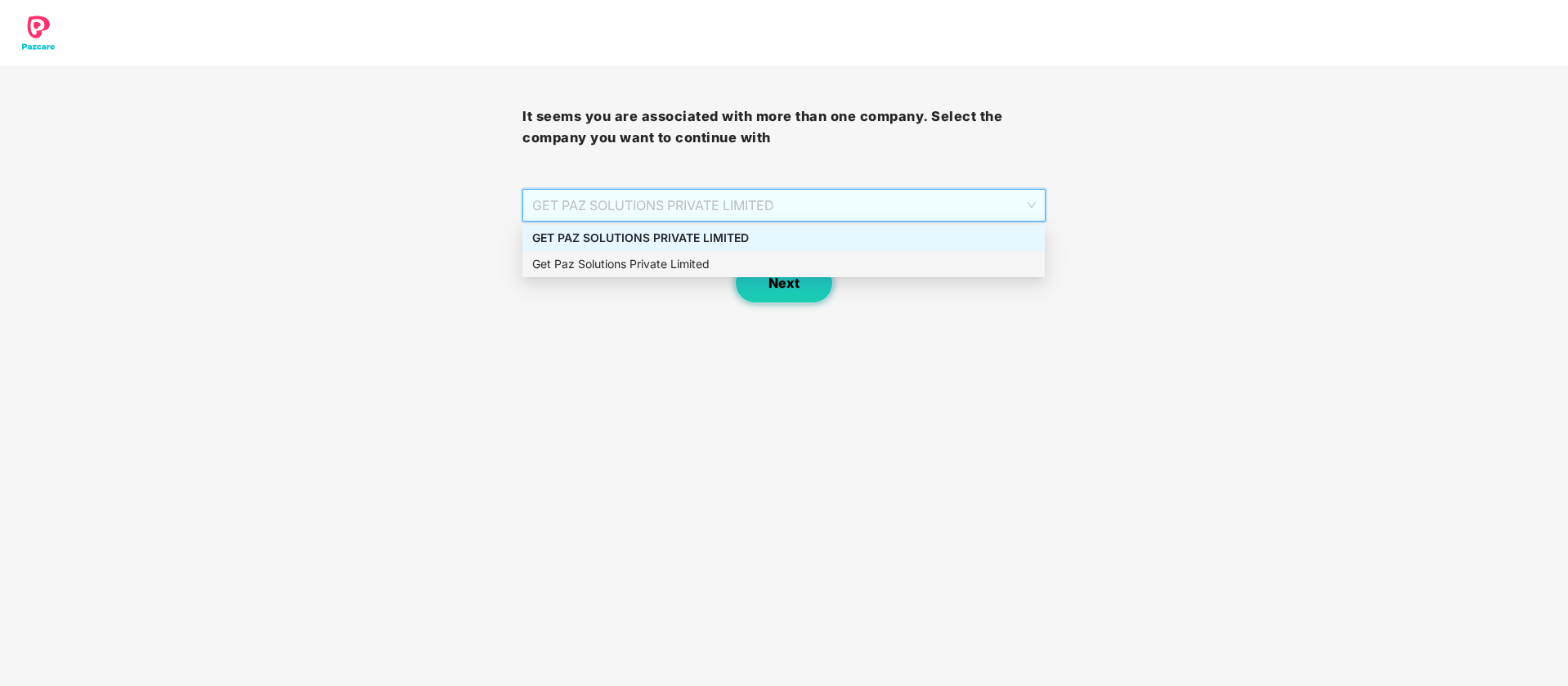
click at [801, 281] on button "Next" at bounding box center [784, 283] width 98 height 41
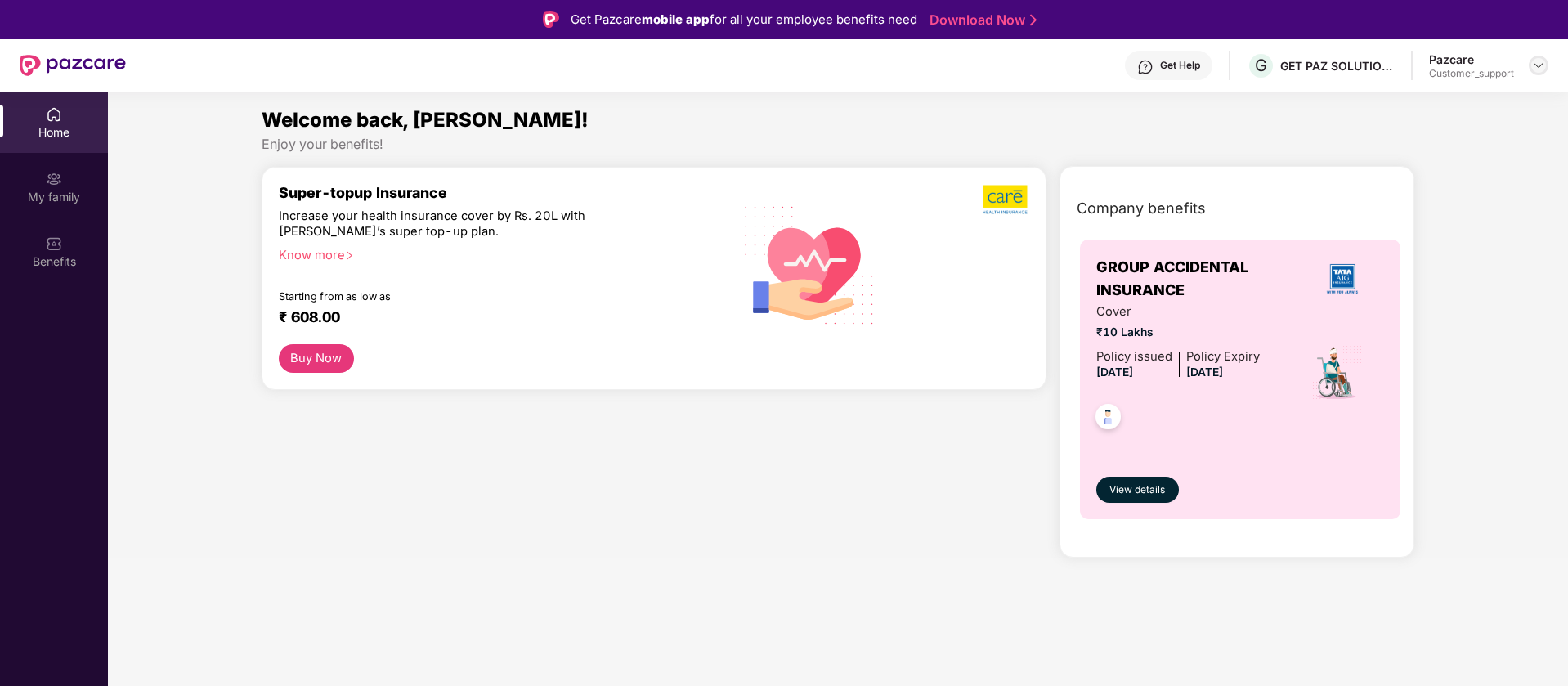
click at [1543, 63] on img at bounding box center [1537, 65] width 13 height 13
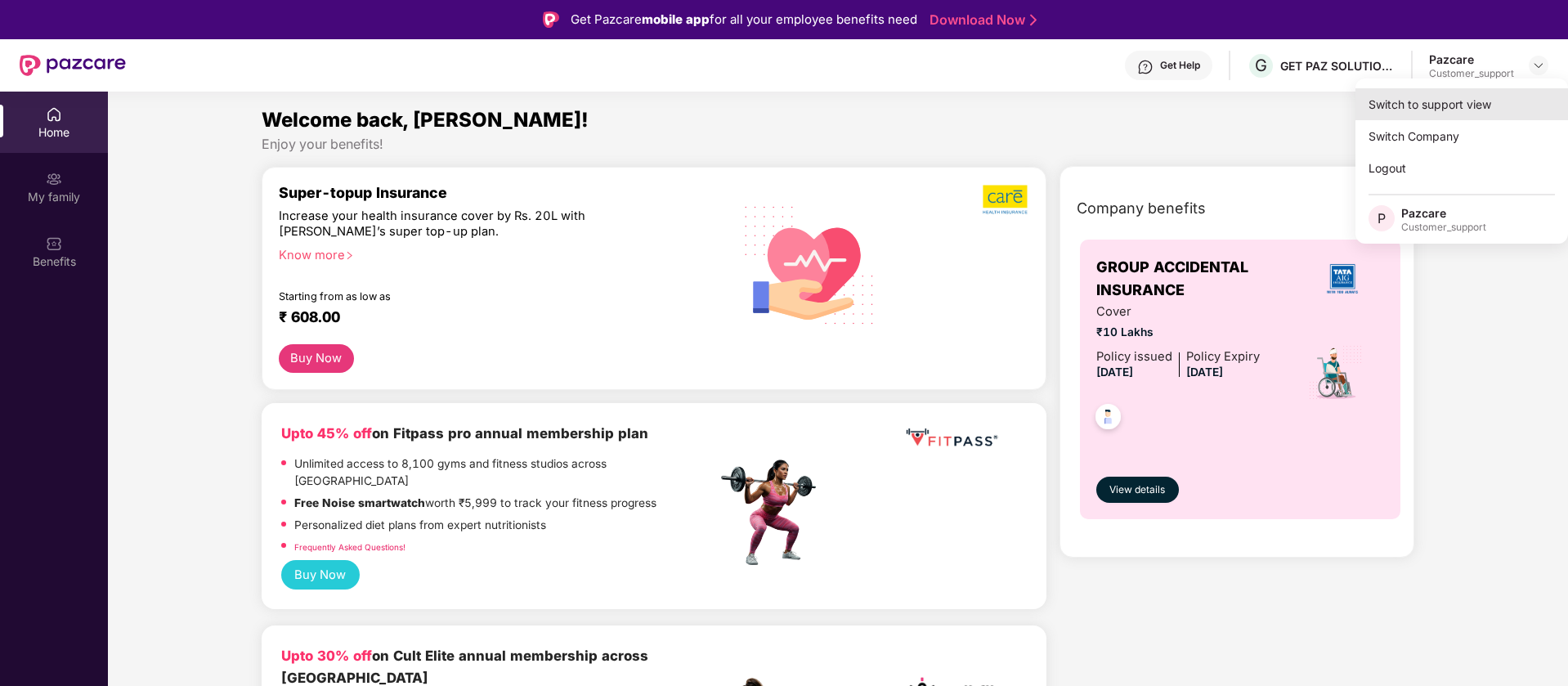
click at [1443, 115] on div "Switch to support view" at bounding box center [1461, 104] width 212 height 32
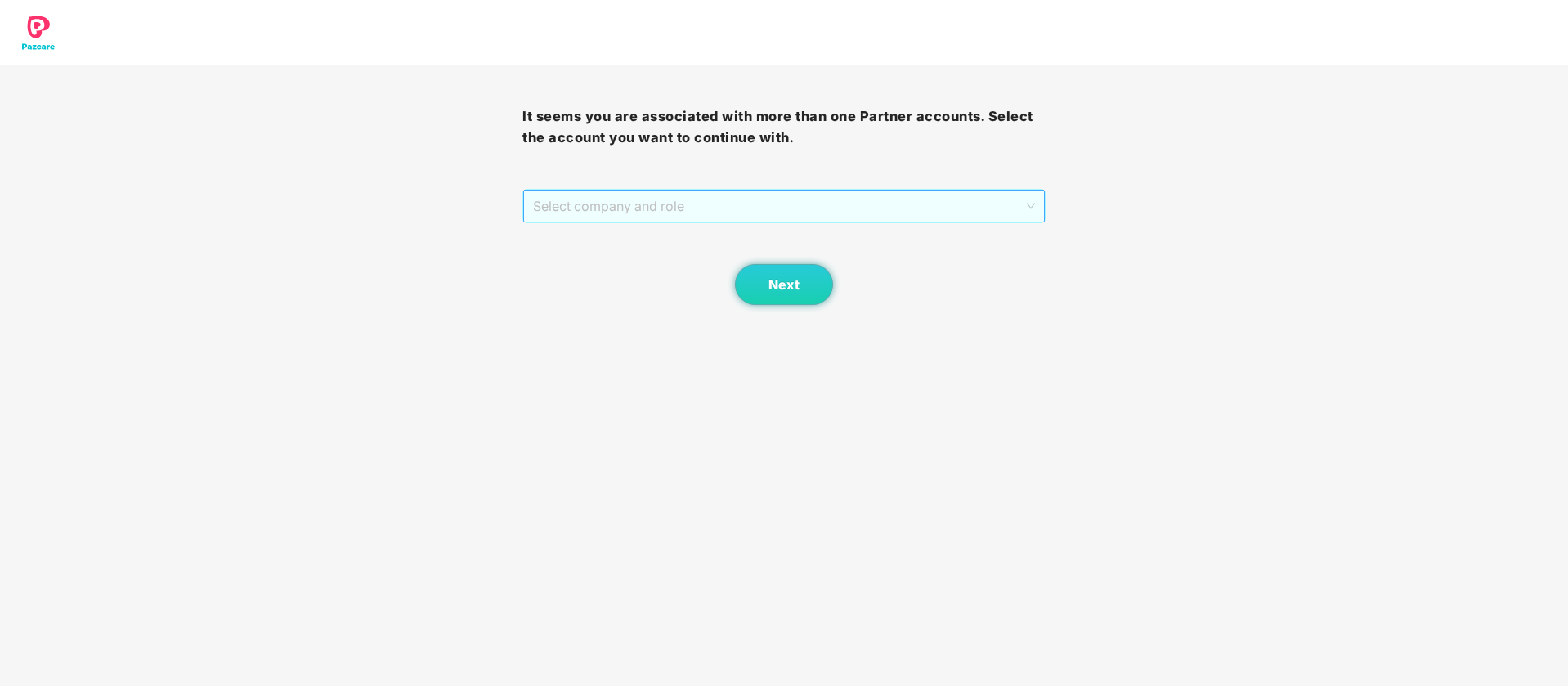
click at [698, 200] on span "Select company and role" at bounding box center [784, 205] width 501 height 31
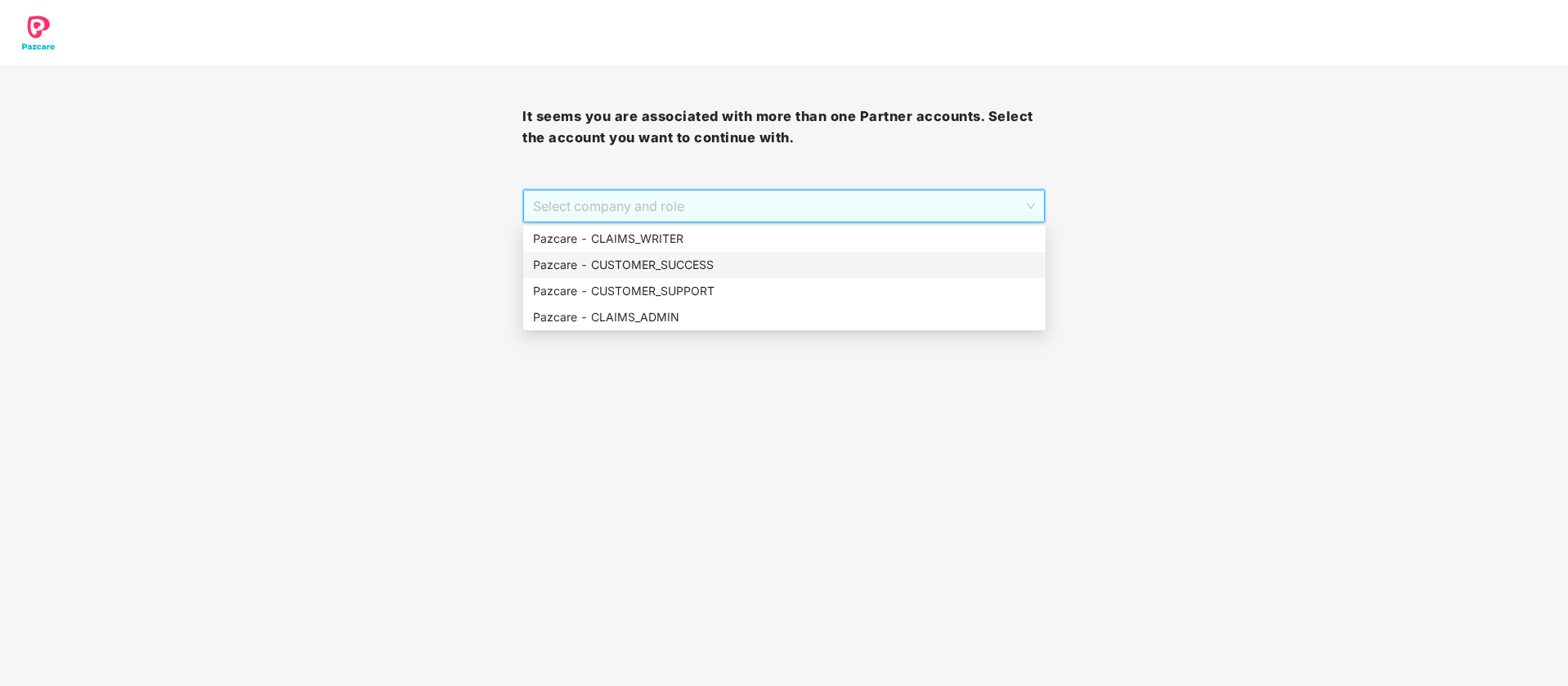
click at [671, 270] on div "Pazcare - CUSTOMER_SUCCESS" at bounding box center [784, 264] width 503 height 18
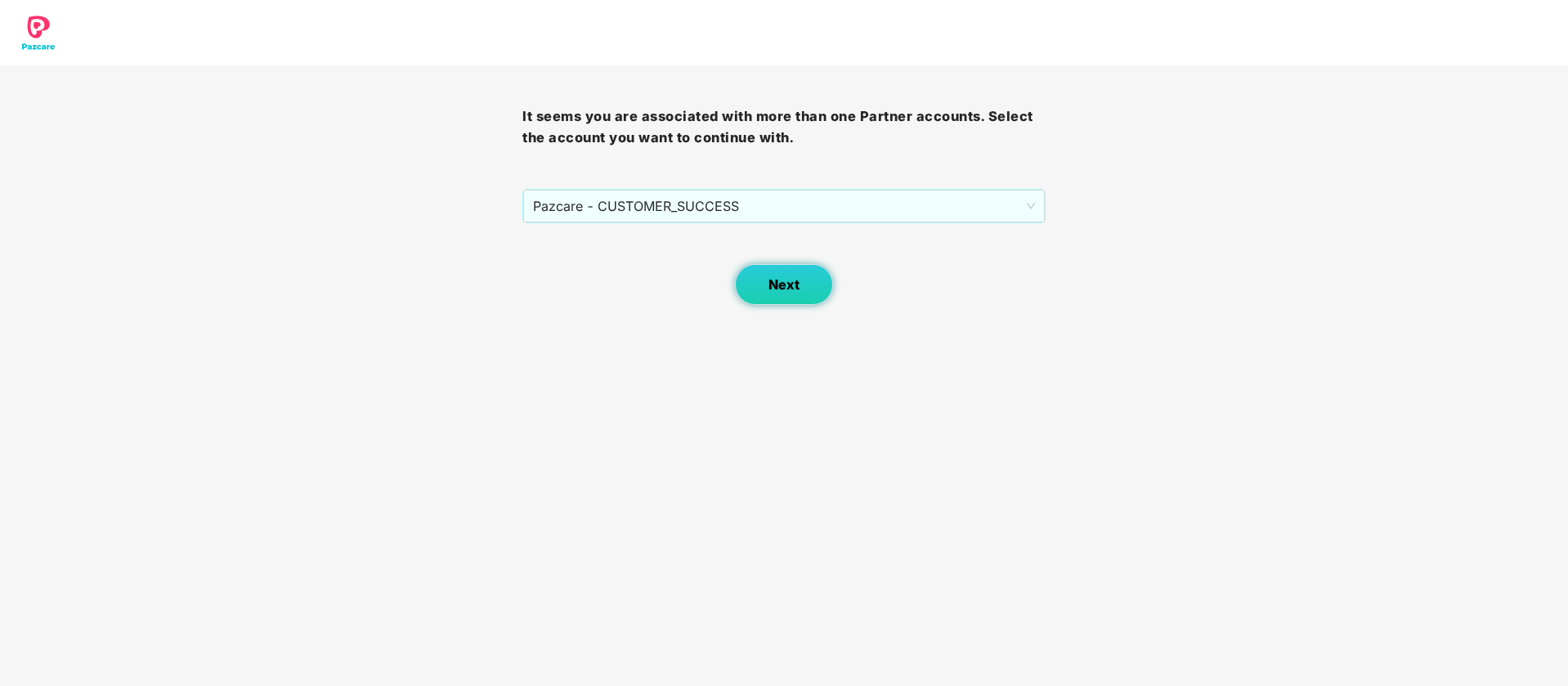
click at [784, 286] on span "Next" at bounding box center [784, 284] width 31 height 15
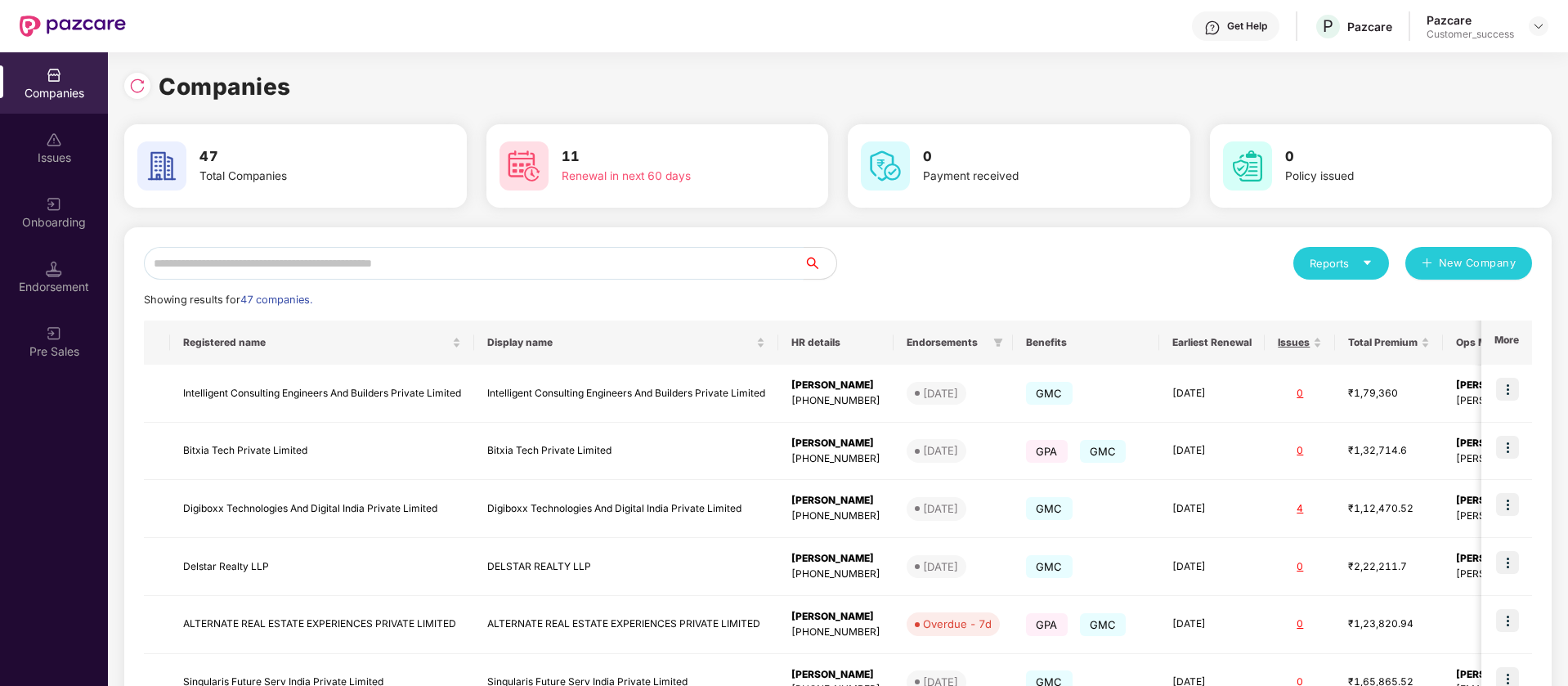
click at [239, 273] on input "text" at bounding box center [473, 263] width 660 height 33
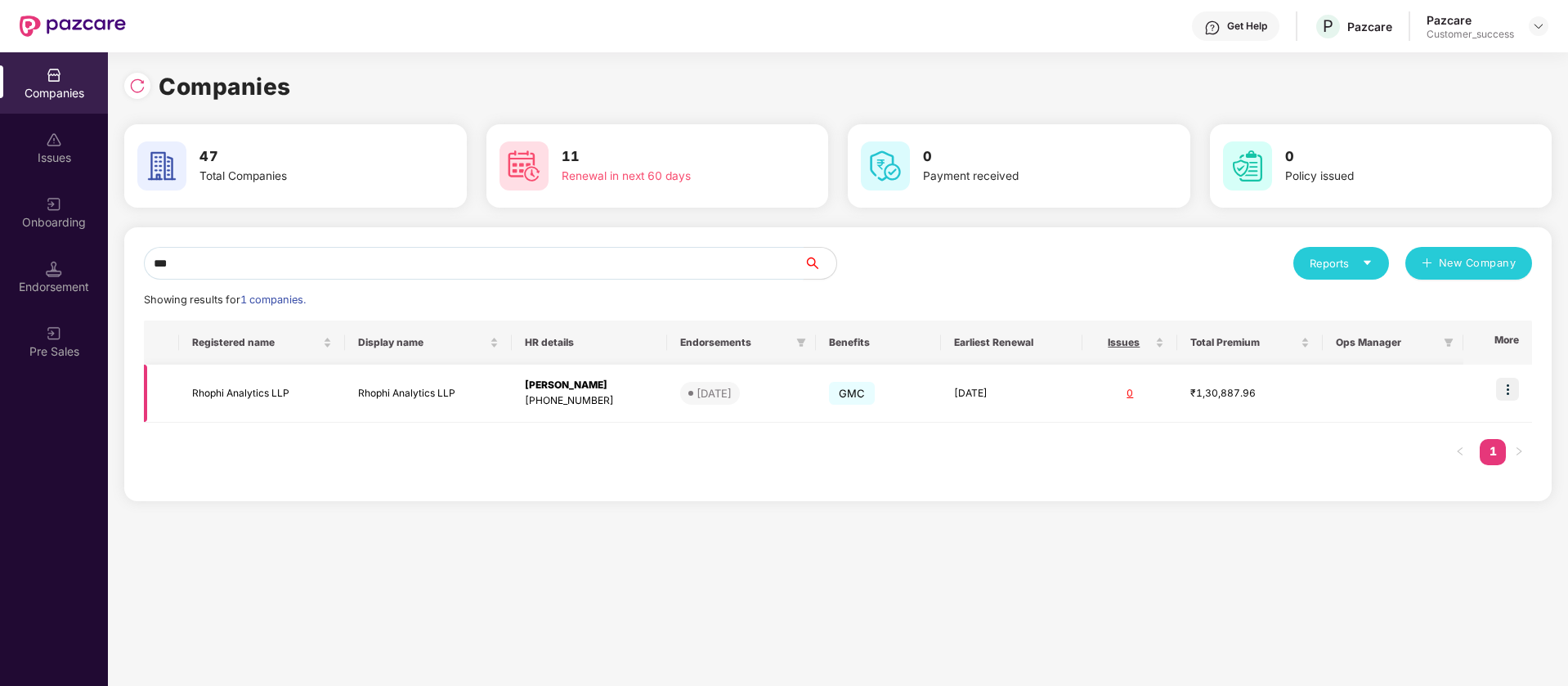
type input "***"
click at [1508, 391] on img at bounding box center [1507, 389] width 23 height 23
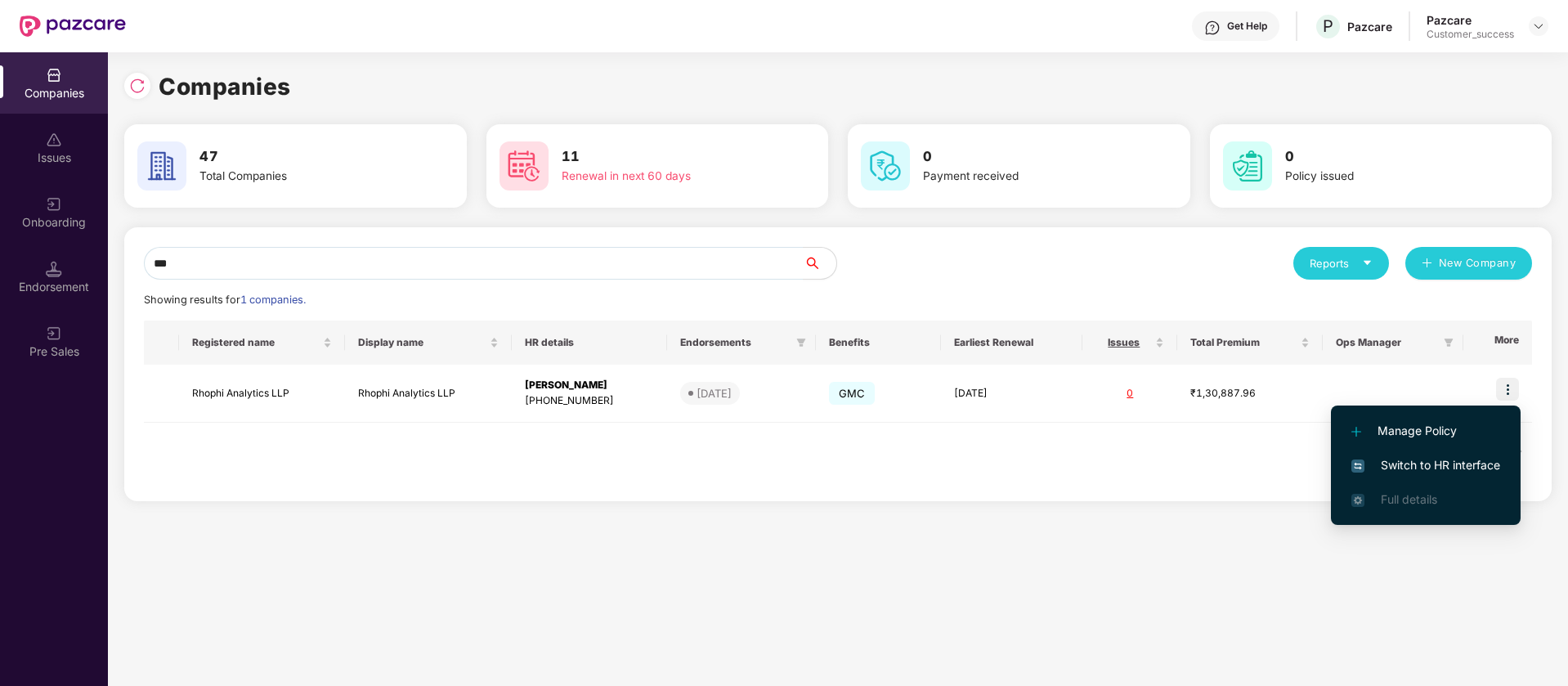
click at [1431, 469] on span "Switch to HR interface" at bounding box center [1425, 464] width 149 height 18
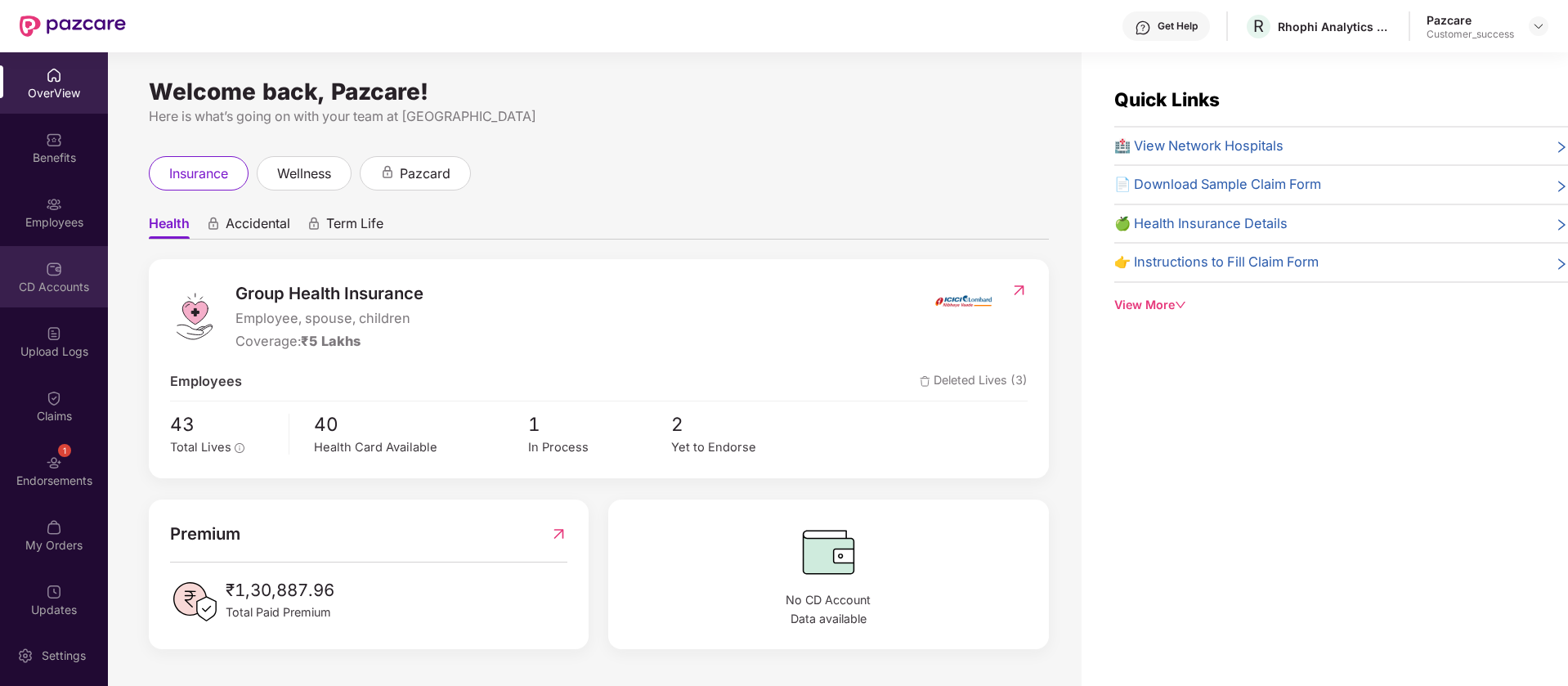
click at [68, 263] on div "CD Accounts" at bounding box center [53, 277] width 108 height 61
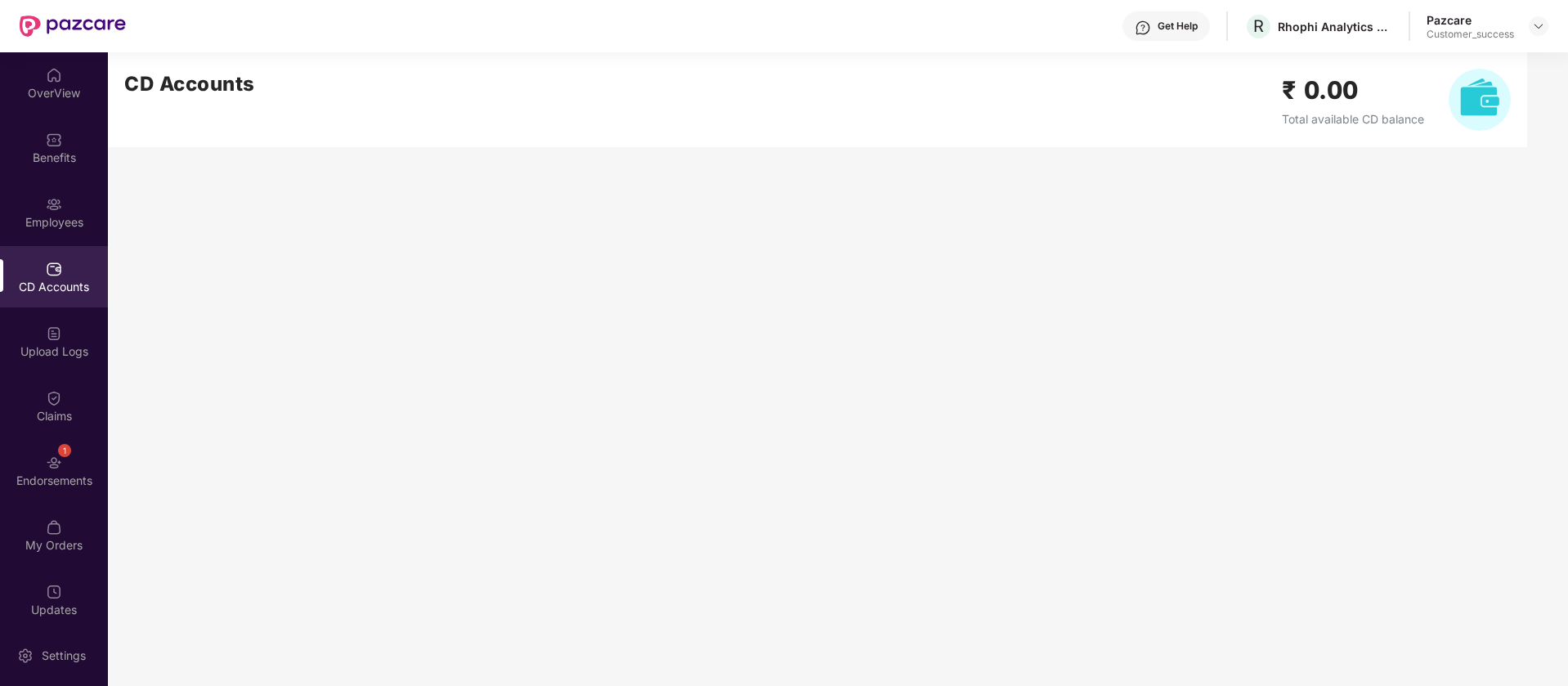
click at [1505, 111] on img at bounding box center [1479, 99] width 62 height 62
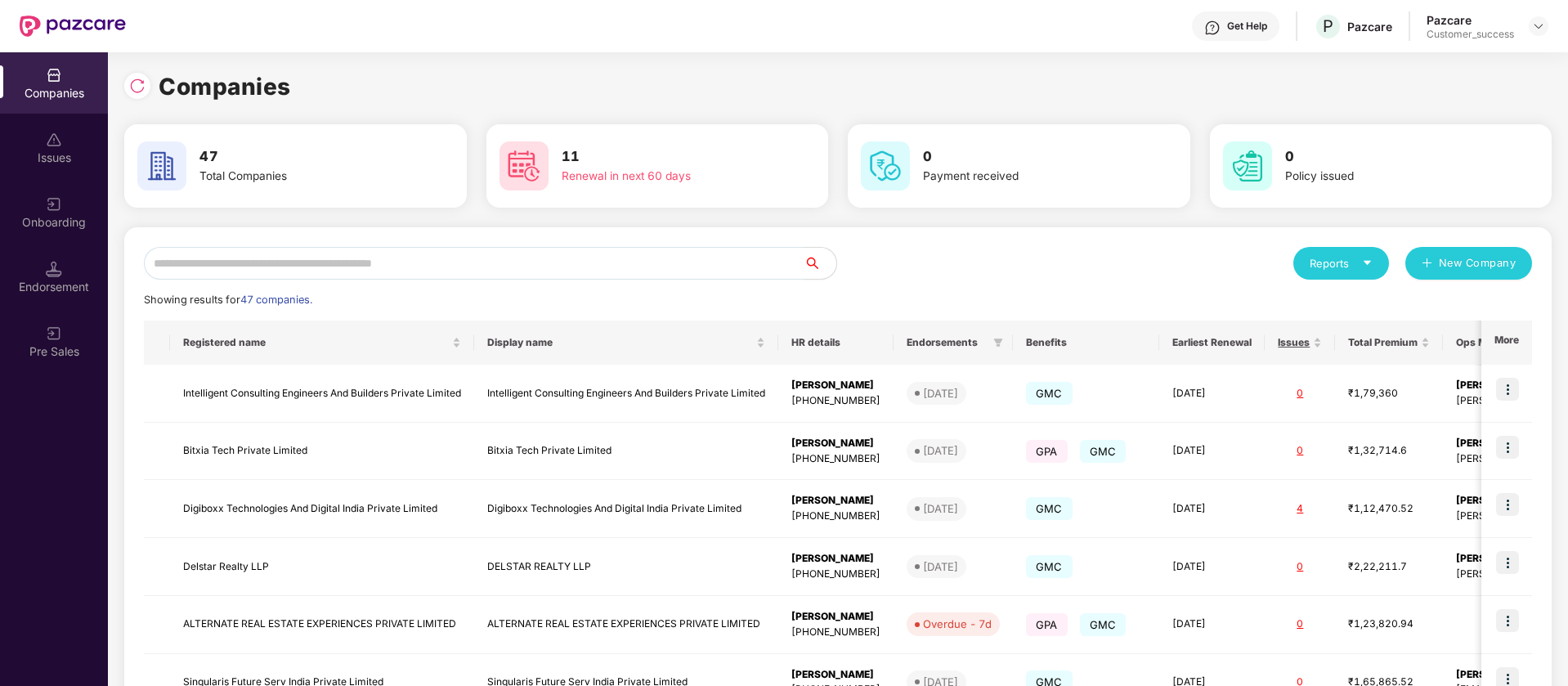
click at [330, 265] on input "text" at bounding box center [473, 263] width 660 height 33
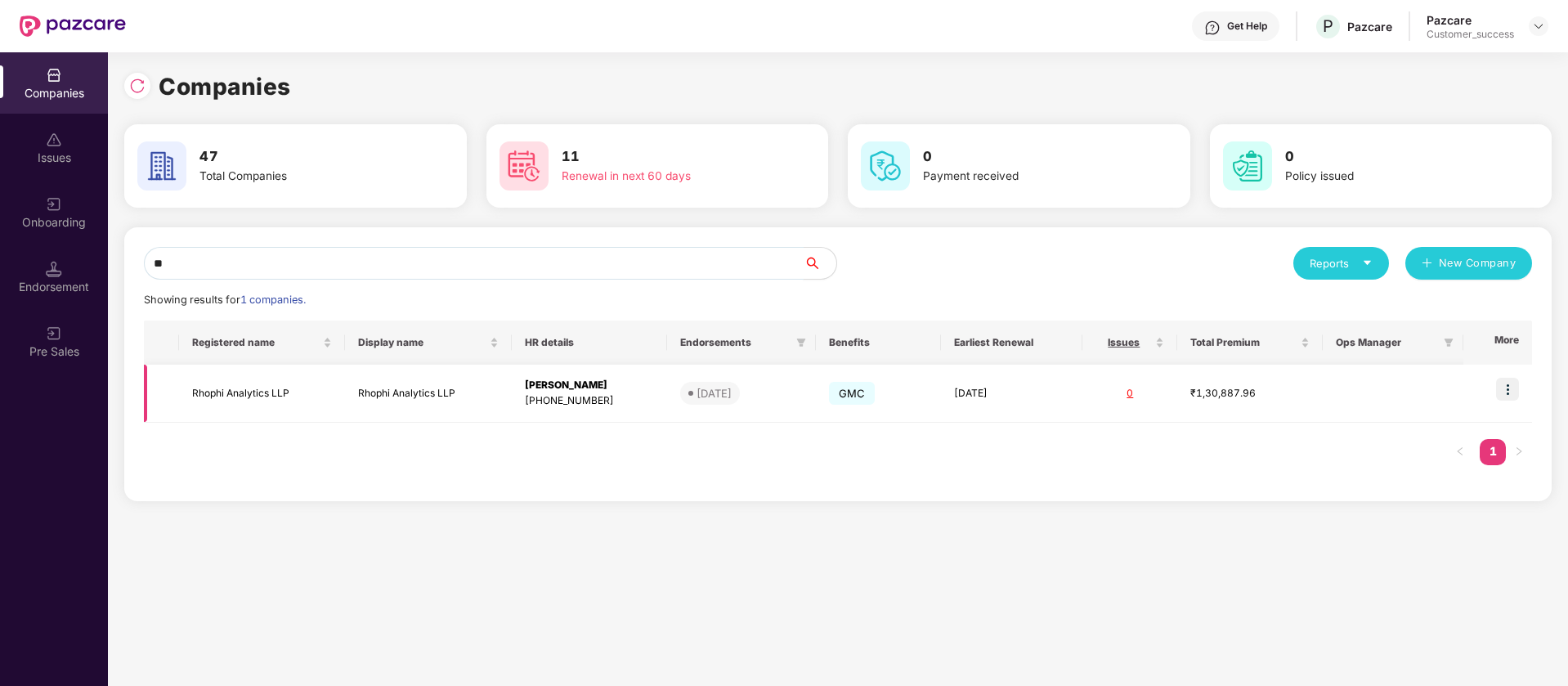
type input "**"
click at [282, 382] on td "Rhophi Analytics LLP" at bounding box center [261, 393] width 166 height 58
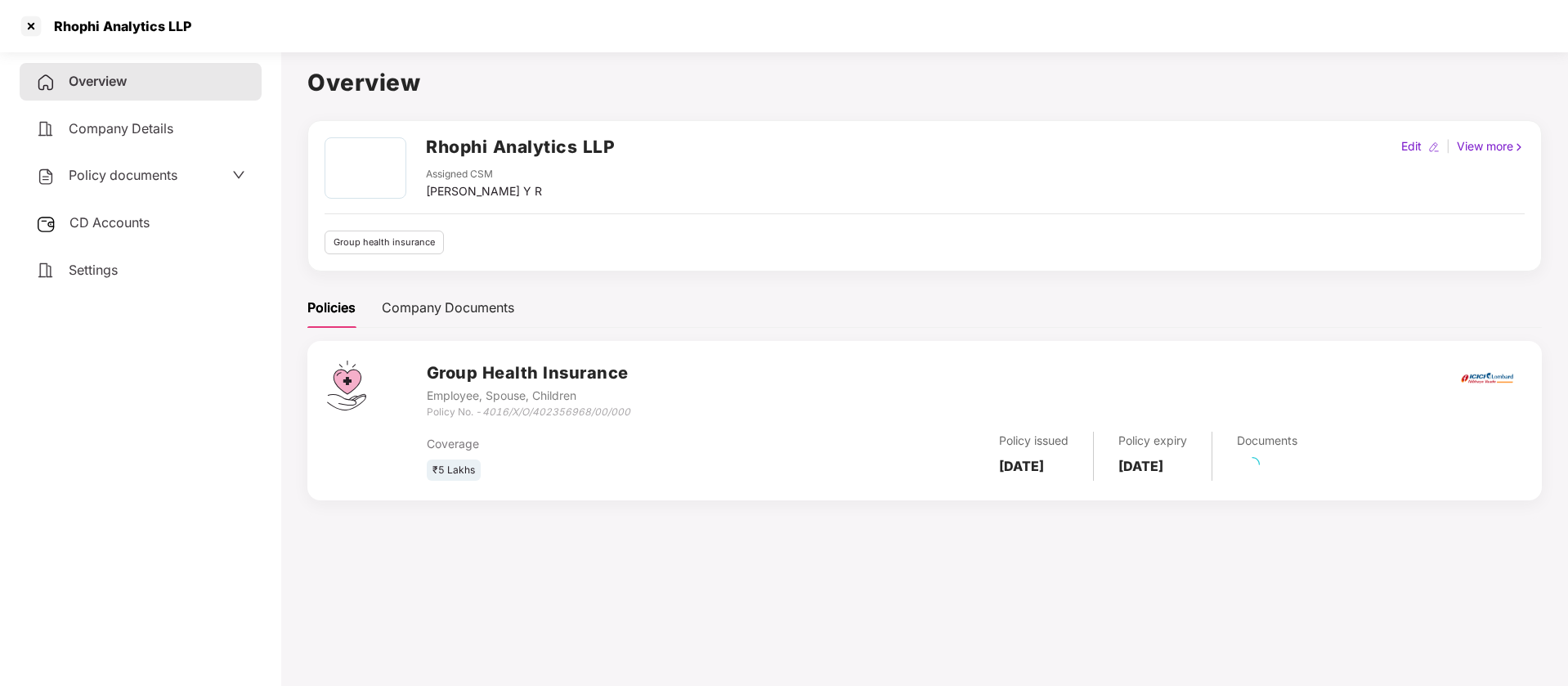
click at [126, 226] on span "CD Accounts" at bounding box center [110, 222] width 80 height 16
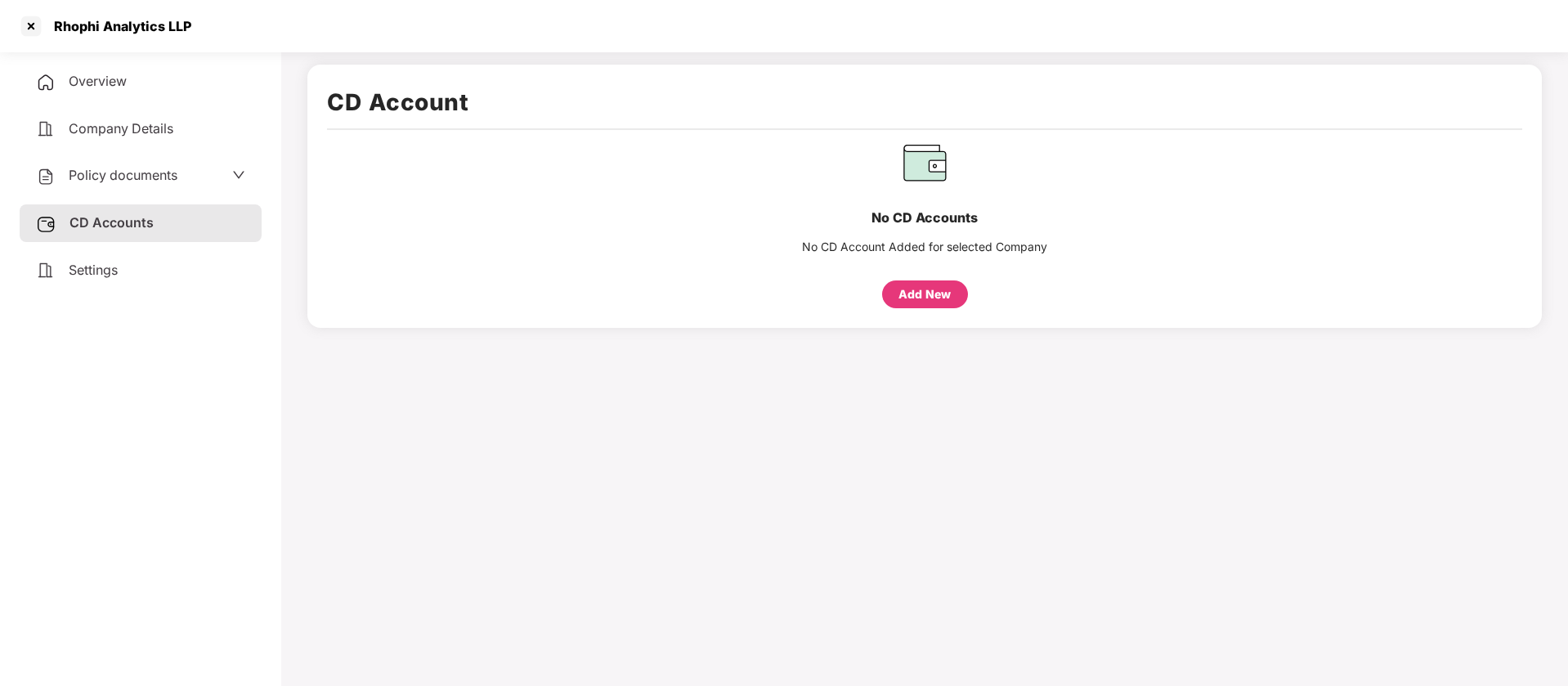
click at [927, 293] on div "Add New" at bounding box center [925, 294] width 53 height 18
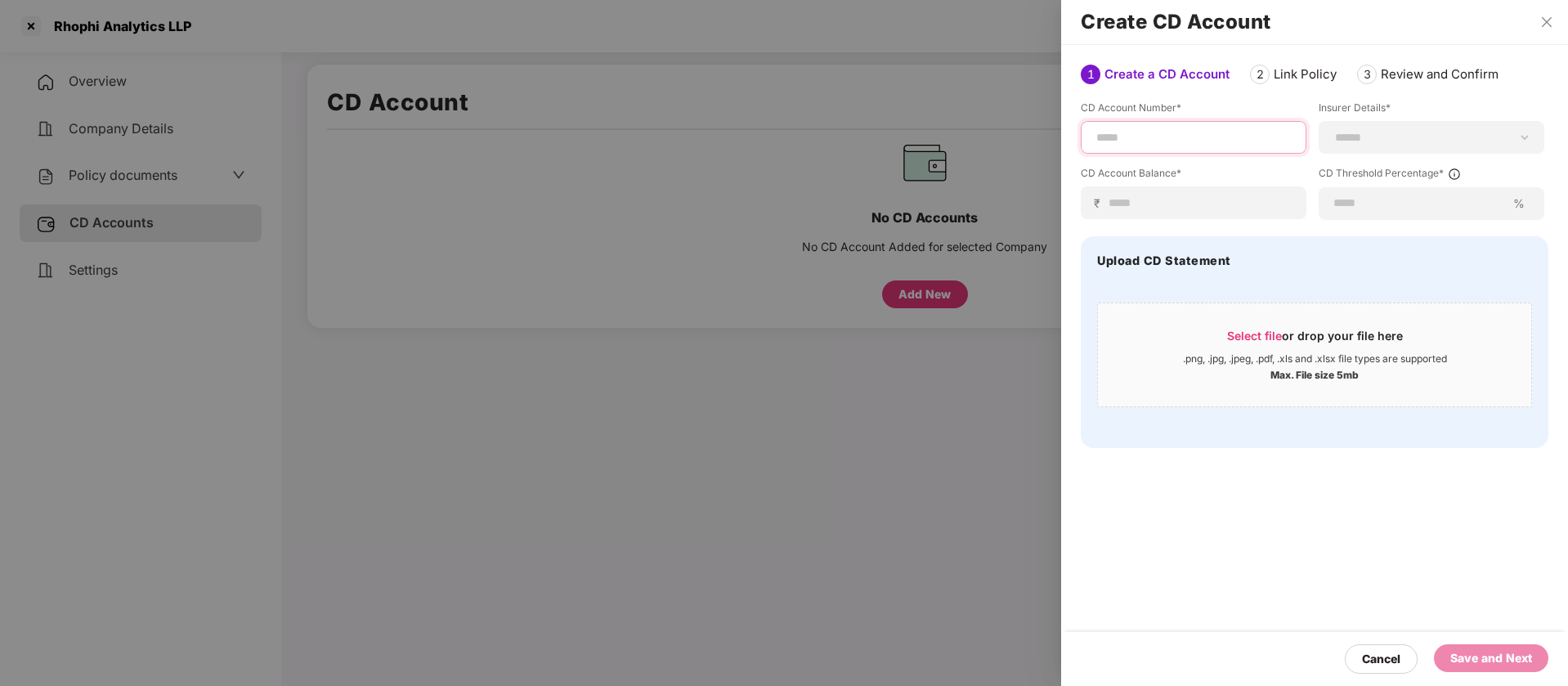
click at [1198, 136] on input at bounding box center [1193, 138] width 198 height 17
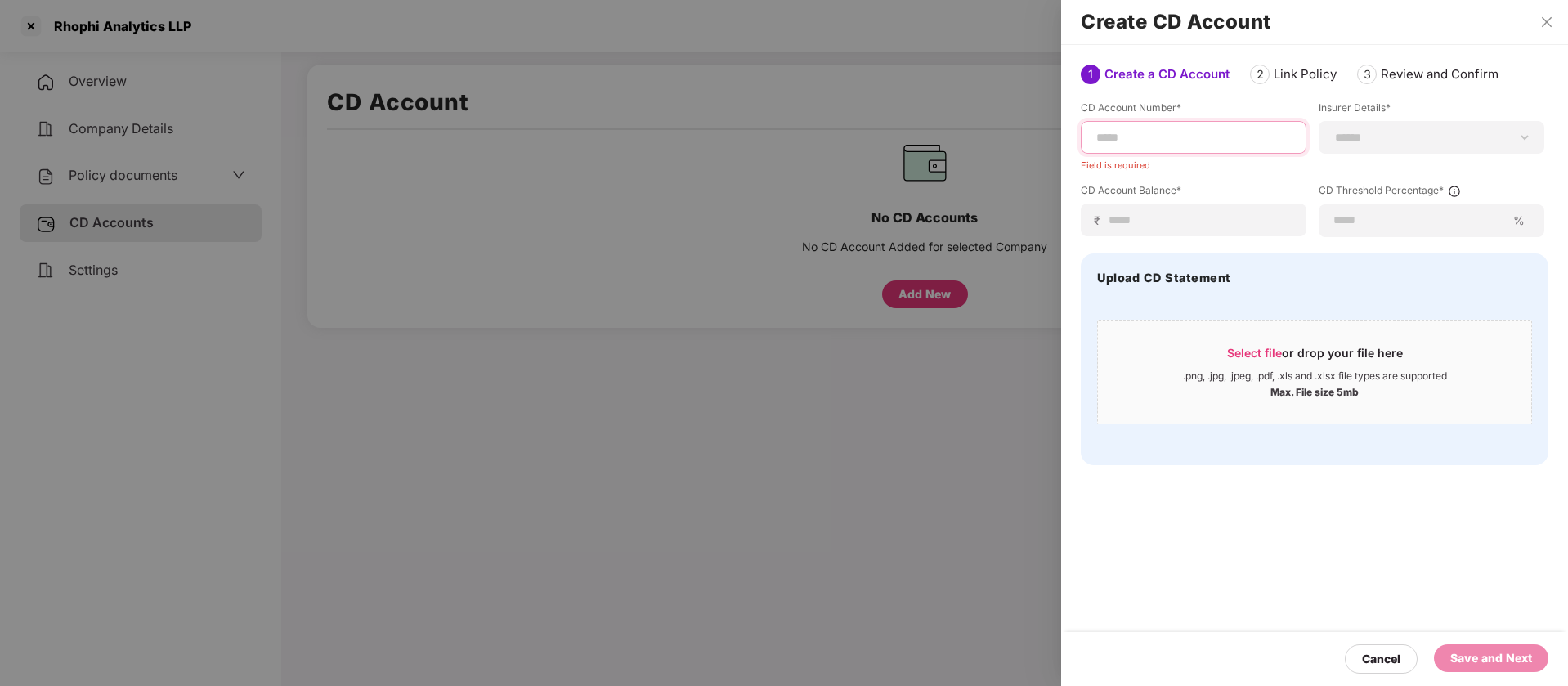
click at [1222, 142] on input at bounding box center [1193, 138] width 198 height 17
paste input "**********"
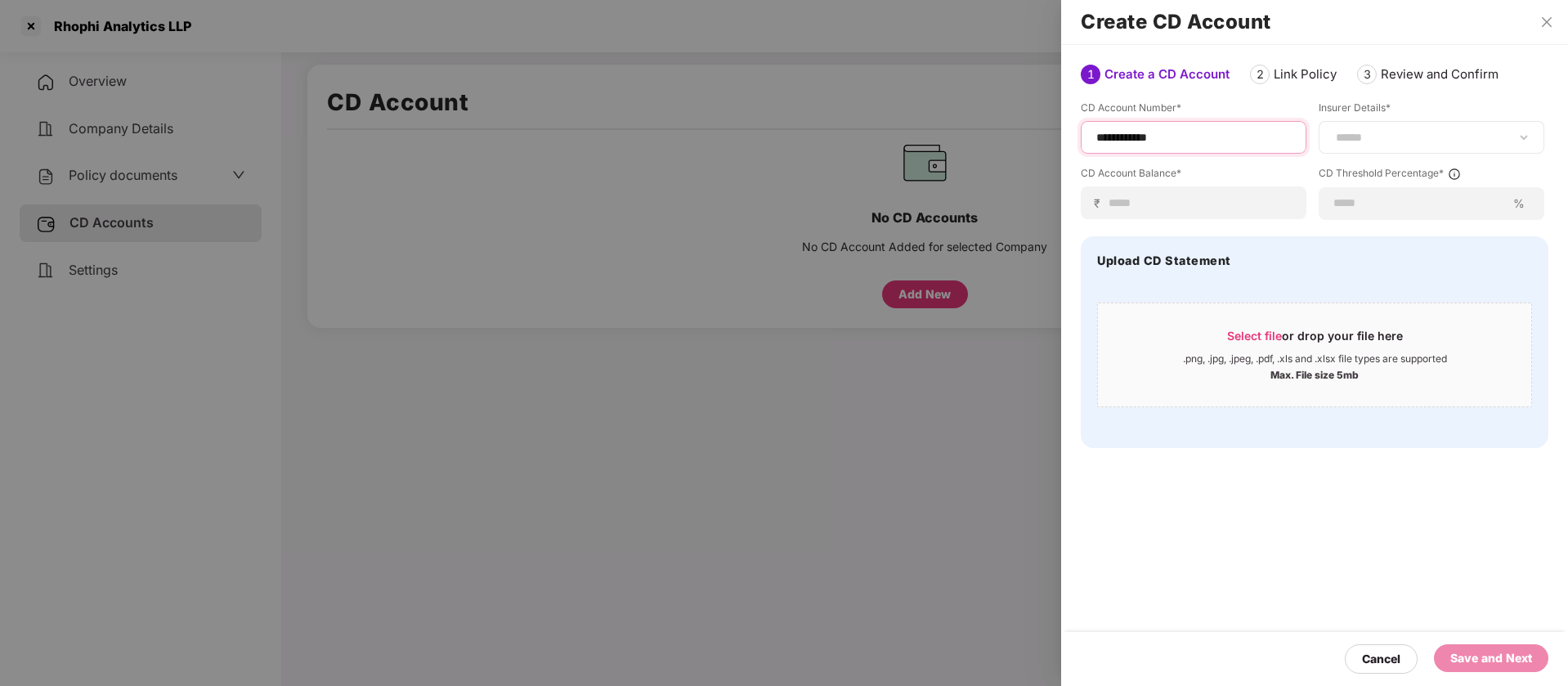
type input "**********"
click at [1361, 139] on select "**********" at bounding box center [1430, 137] width 198 height 13
select select "*****"
click at [1332, 143] on select "**********" at bounding box center [1430, 137] width 198 height 13
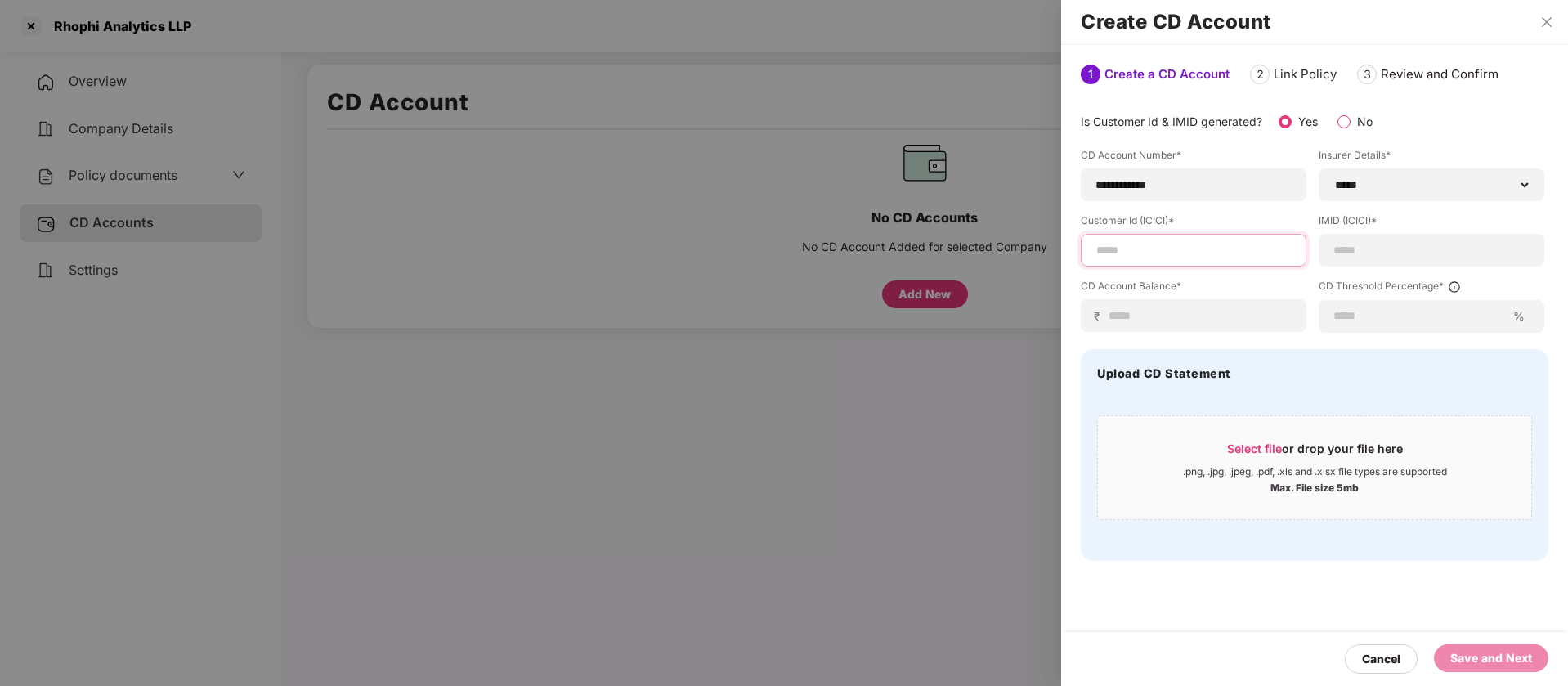
click at [1211, 249] on input at bounding box center [1193, 250] width 198 height 17
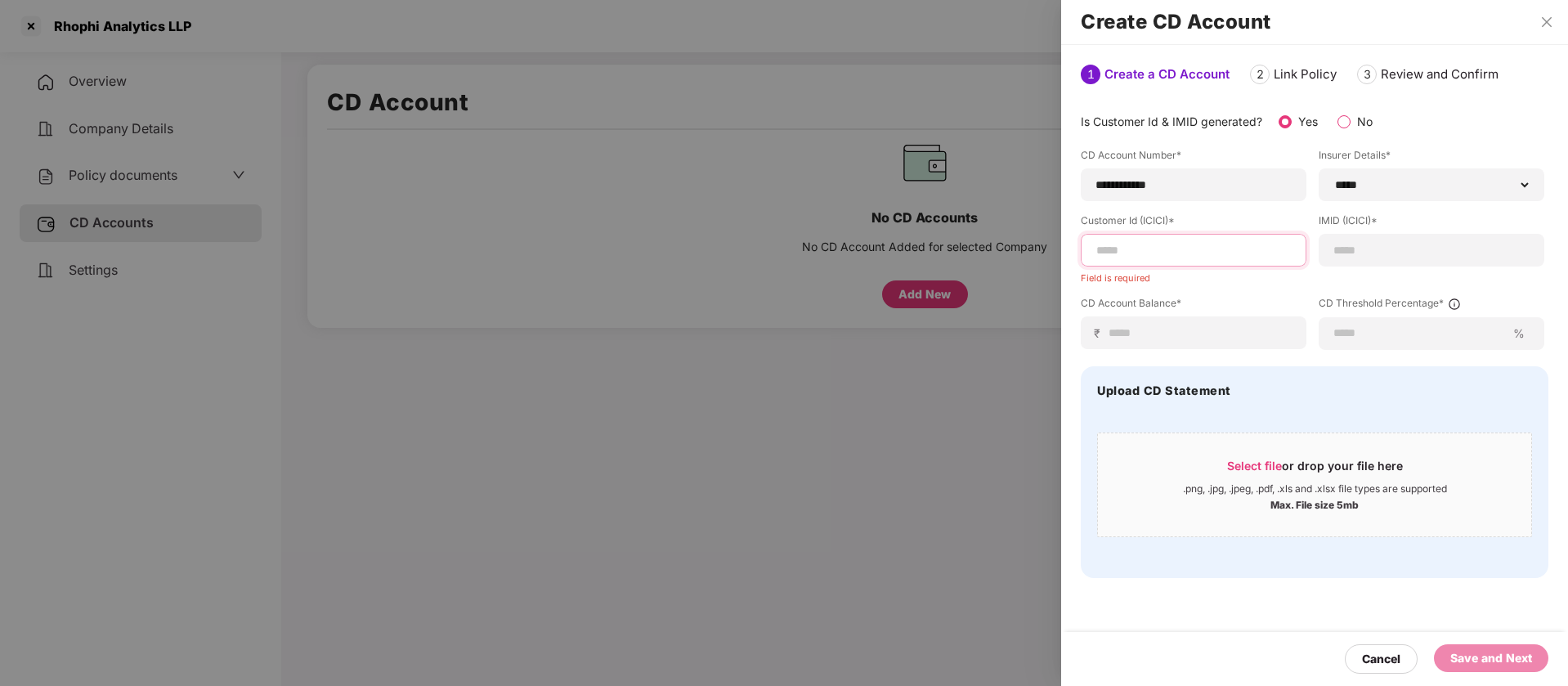
paste input "**********"
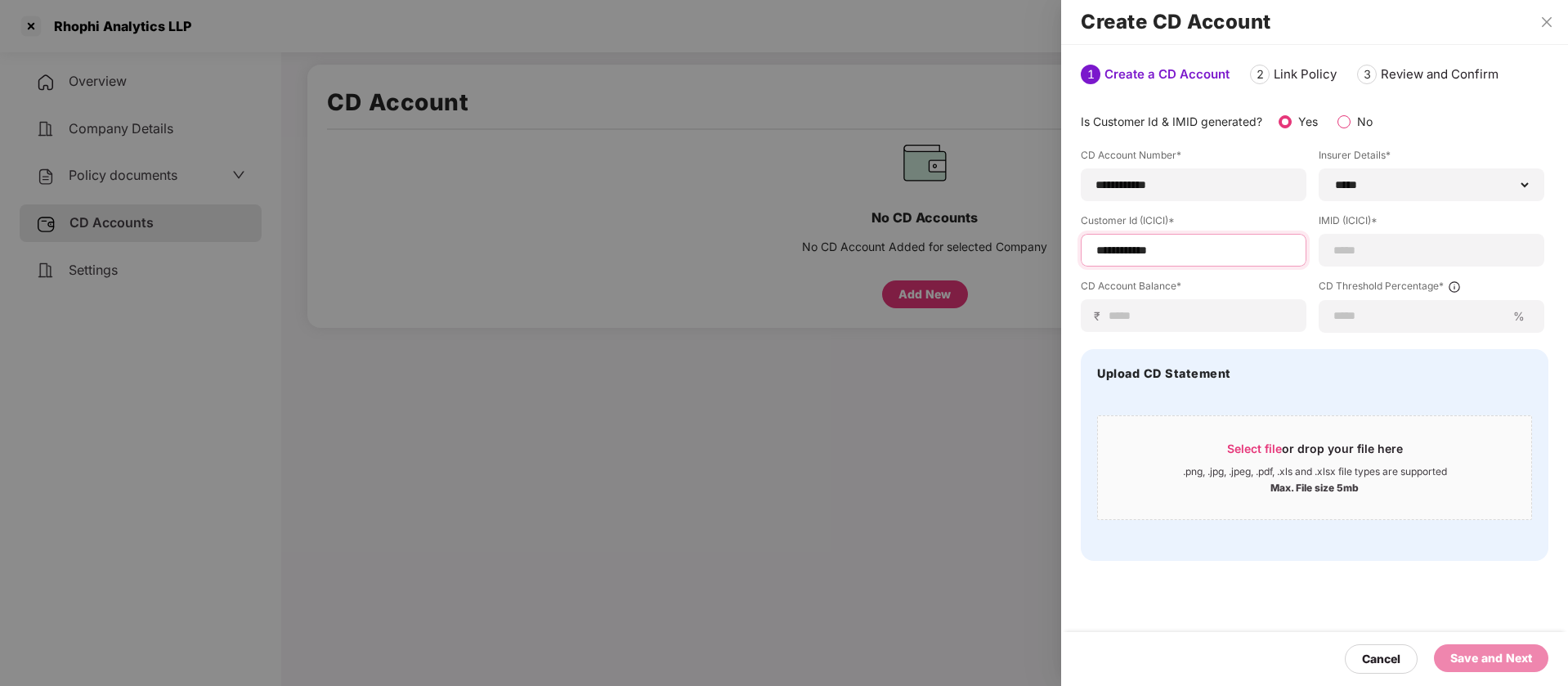
type input "**********"
click at [1367, 242] on input at bounding box center [1430, 250] width 198 height 17
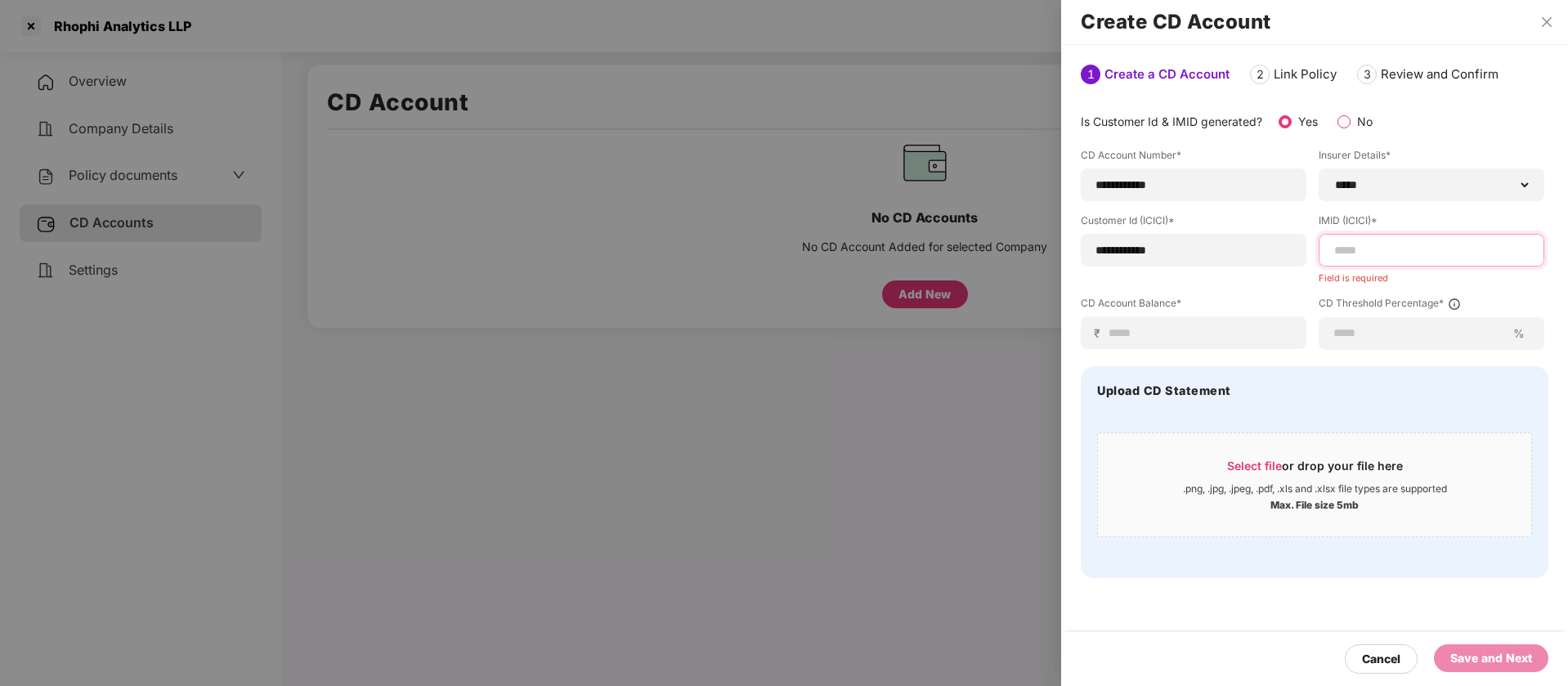
paste input "**********"
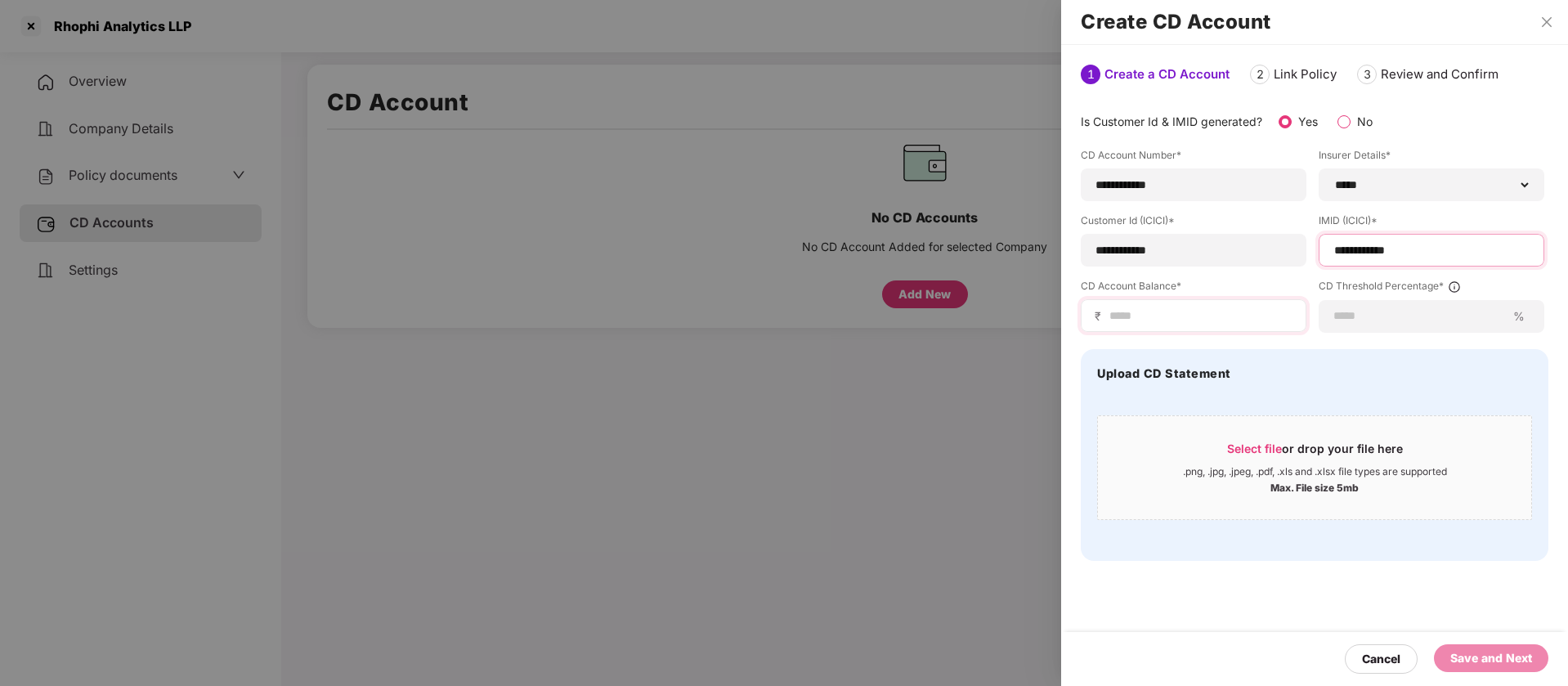
type input "**********"
click at [1121, 322] on input at bounding box center [1200, 316] width 185 height 17
type input "*"
click at [1417, 310] on input at bounding box center [1419, 316] width 173 height 17
type input "**"
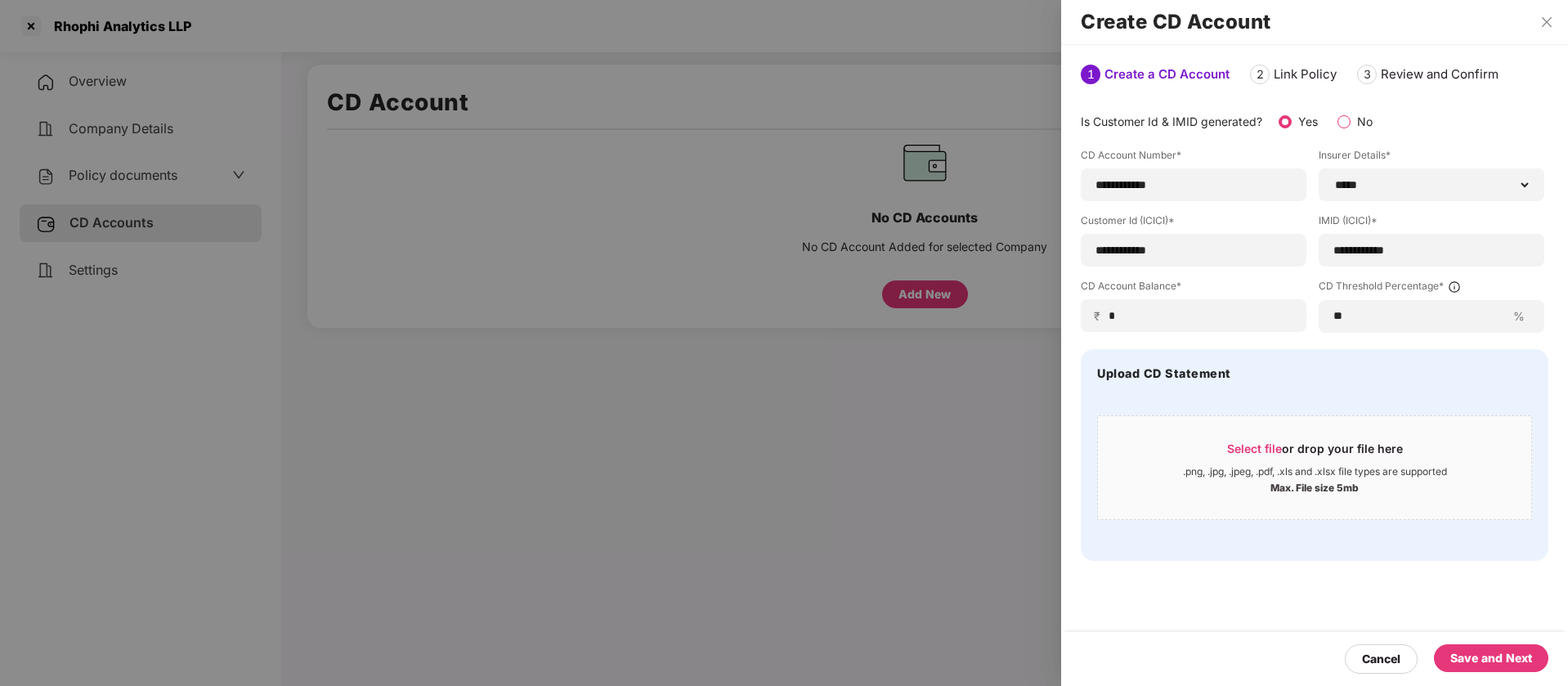
click at [1527, 659] on div "Save and Next" at bounding box center [1491, 657] width 81 height 18
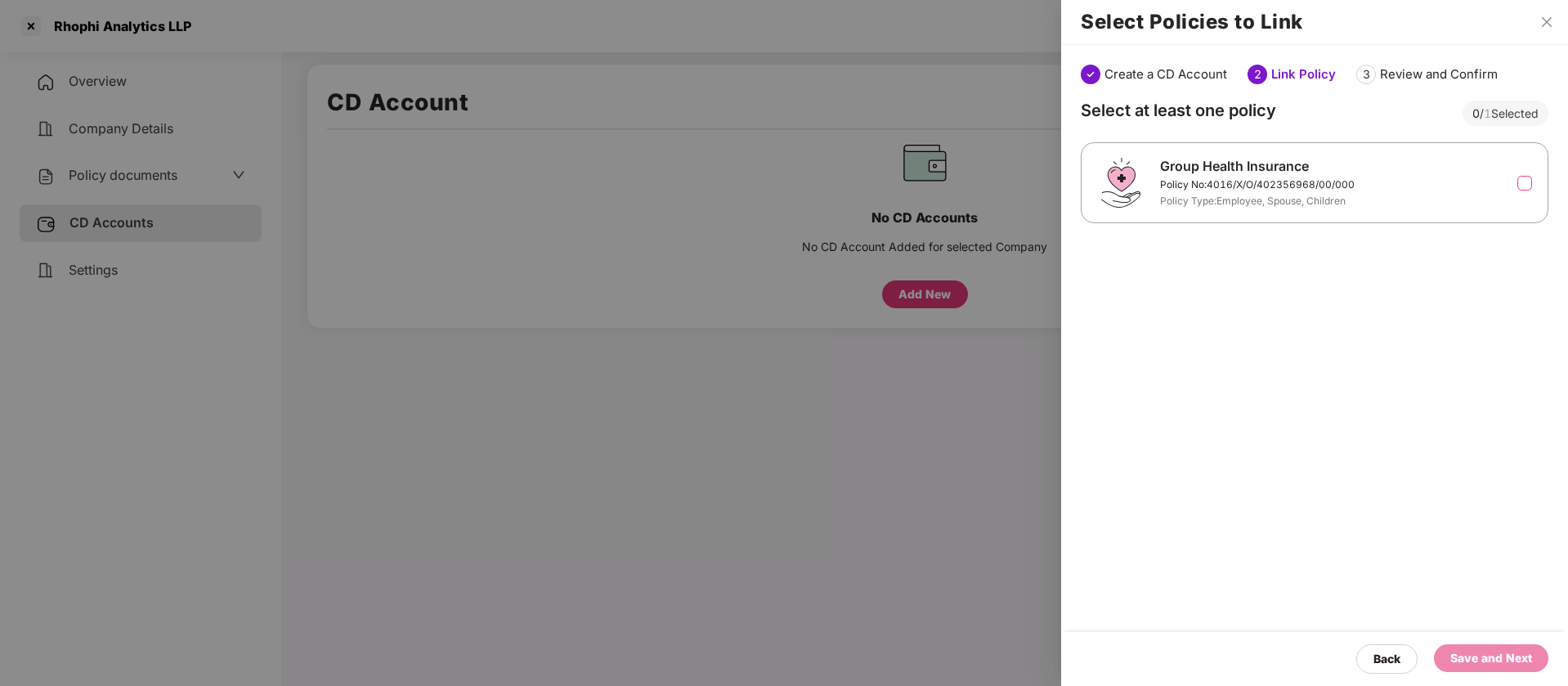
click at [1523, 189] on label at bounding box center [1524, 183] width 14 height 14
click at [1509, 662] on div "Save and Next" at bounding box center [1491, 657] width 81 height 18
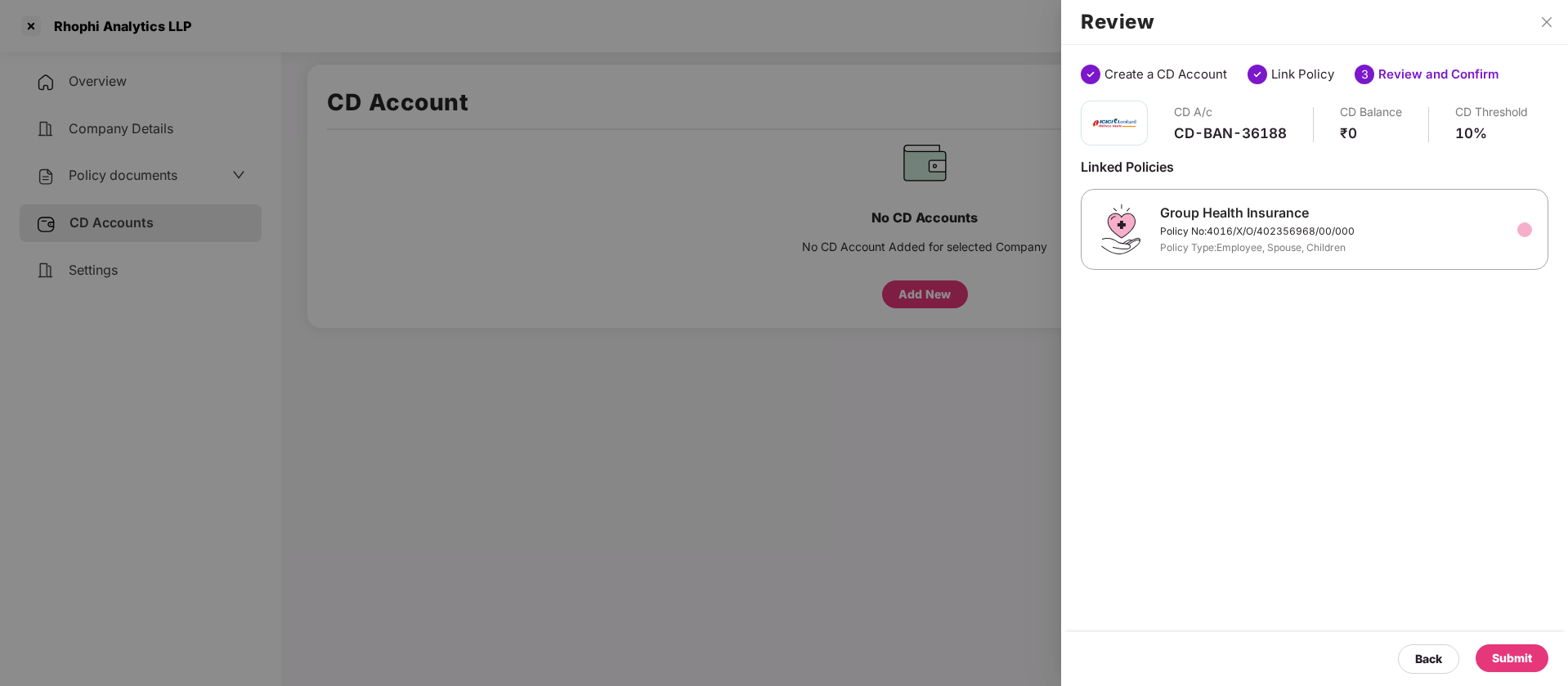
click at [1519, 655] on div "Submit" at bounding box center [1511, 657] width 40 height 18
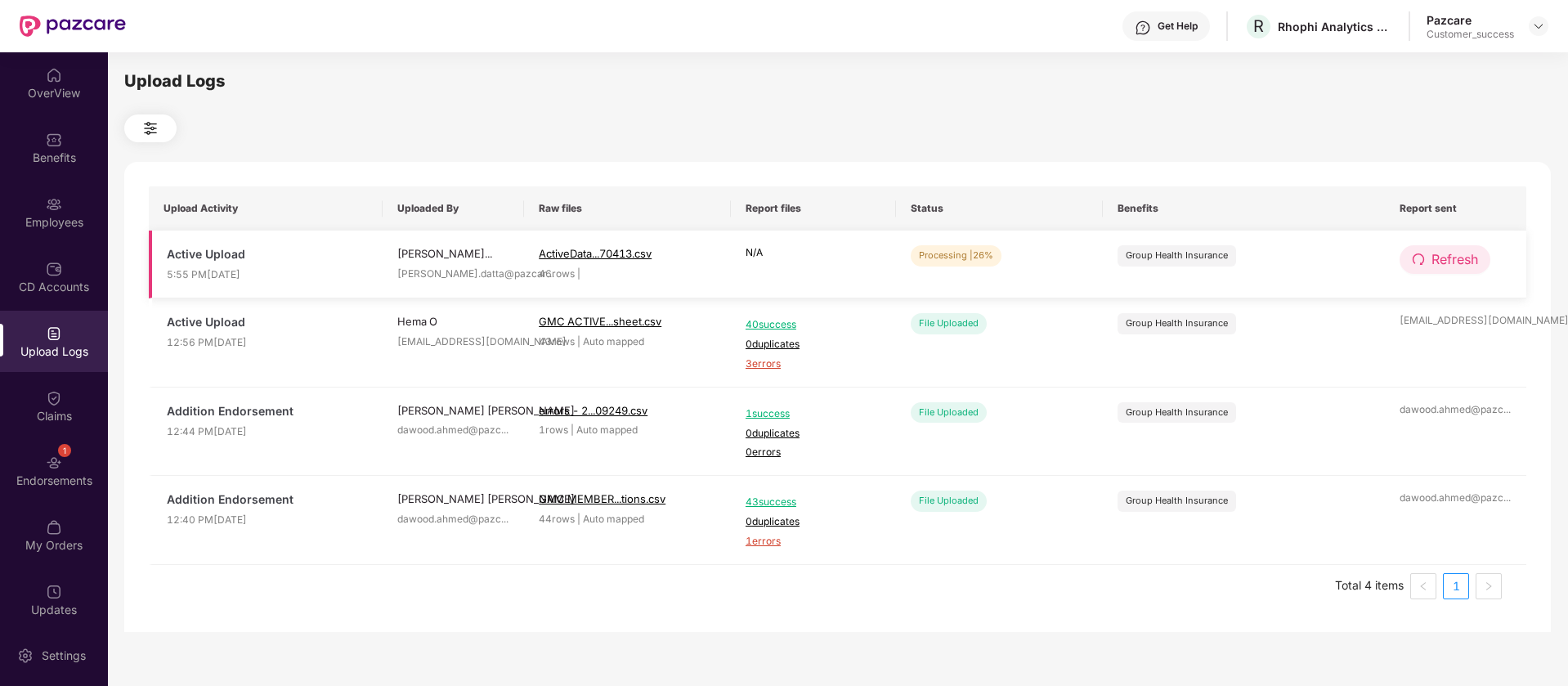
click at [1477, 264] on span "Refresh" at bounding box center [1454, 260] width 47 height 20
click at [1477, 264] on span "Refresh" at bounding box center [1455, 260] width 47 height 20
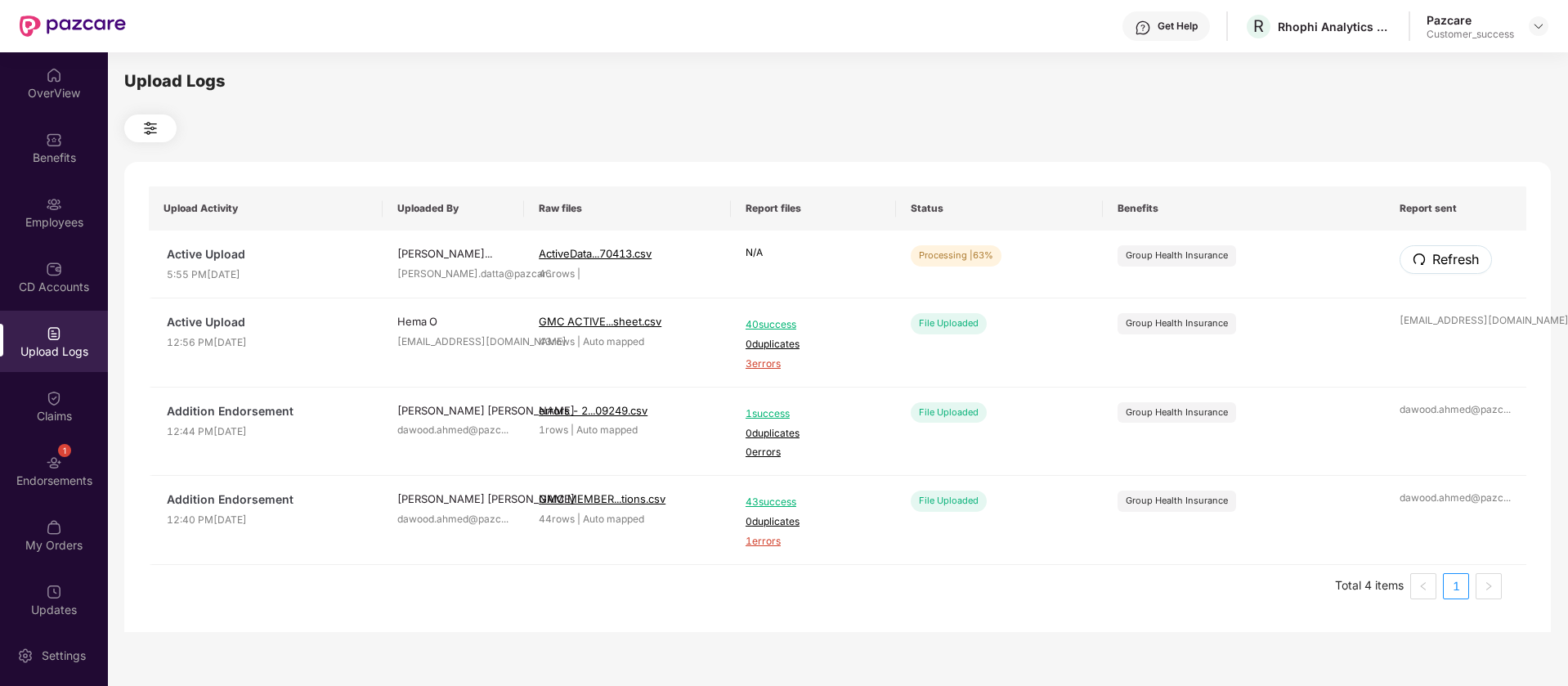
click at [1477, 264] on span "Refresh" at bounding box center [1455, 260] width 47 height 20
click at [1457, 265] on span "Refresh" at bounding box center [1455, 260] width 47 height 20
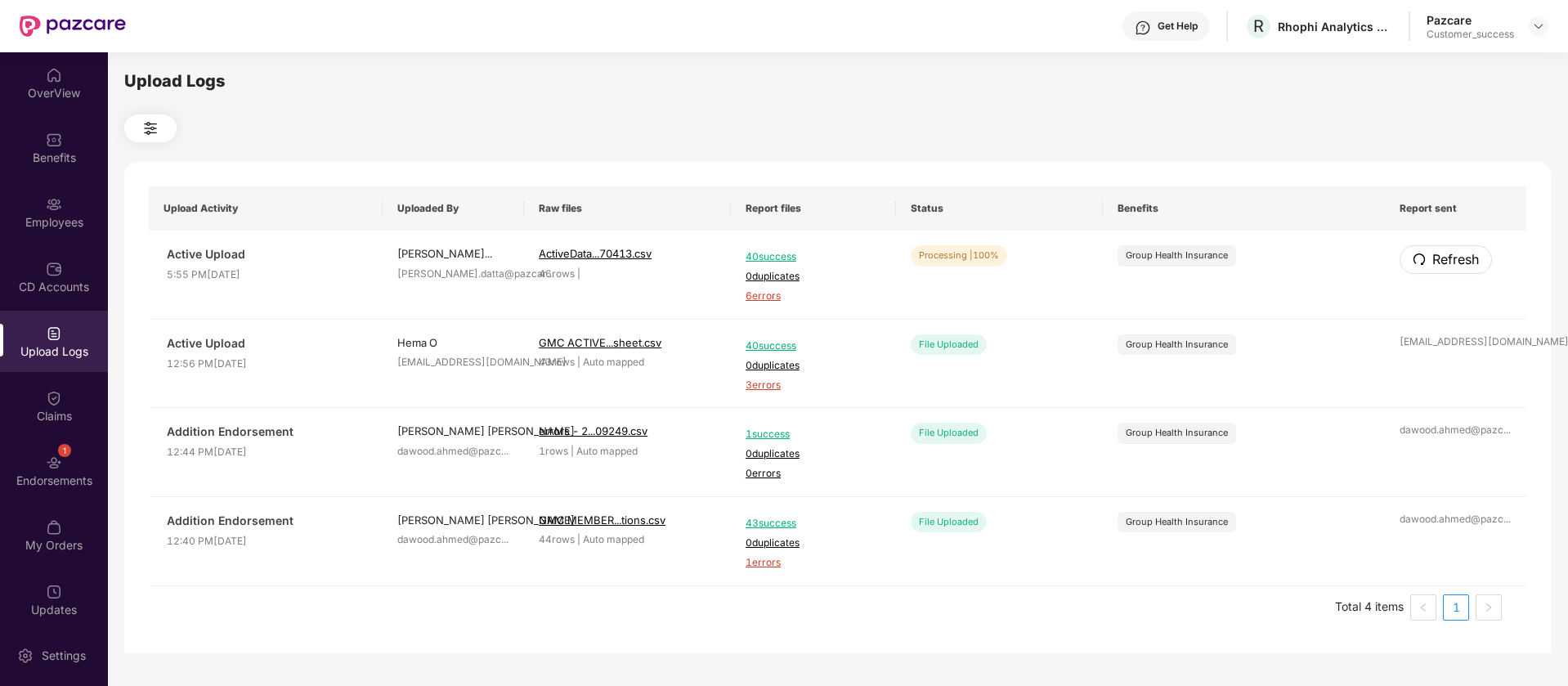
click at [1457, 265] on span "Refresh" at bounding box center [1455, 260] width 47 height 20
click at [55, 224] on div "Employees" at bounding box center [53, 222] width 108 height 16
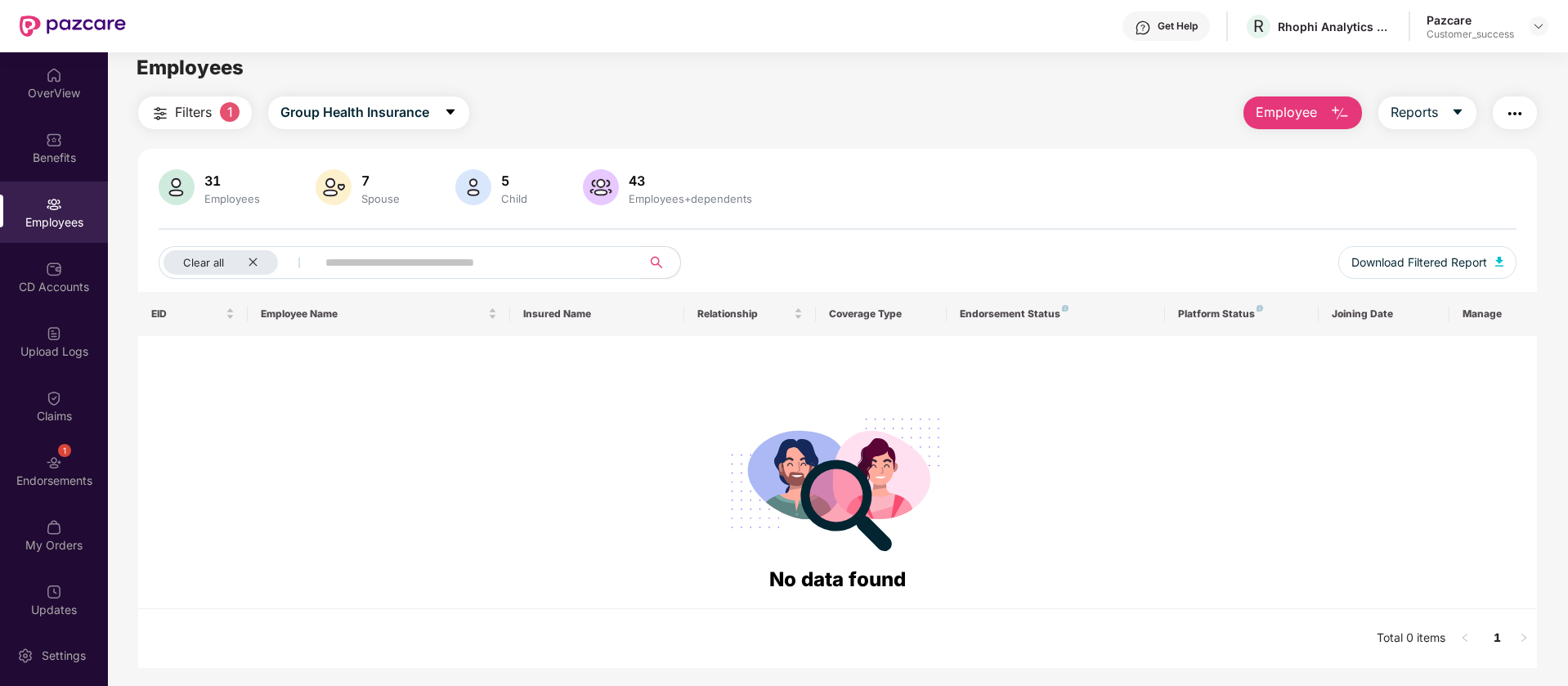
scroll to position [53, 0]
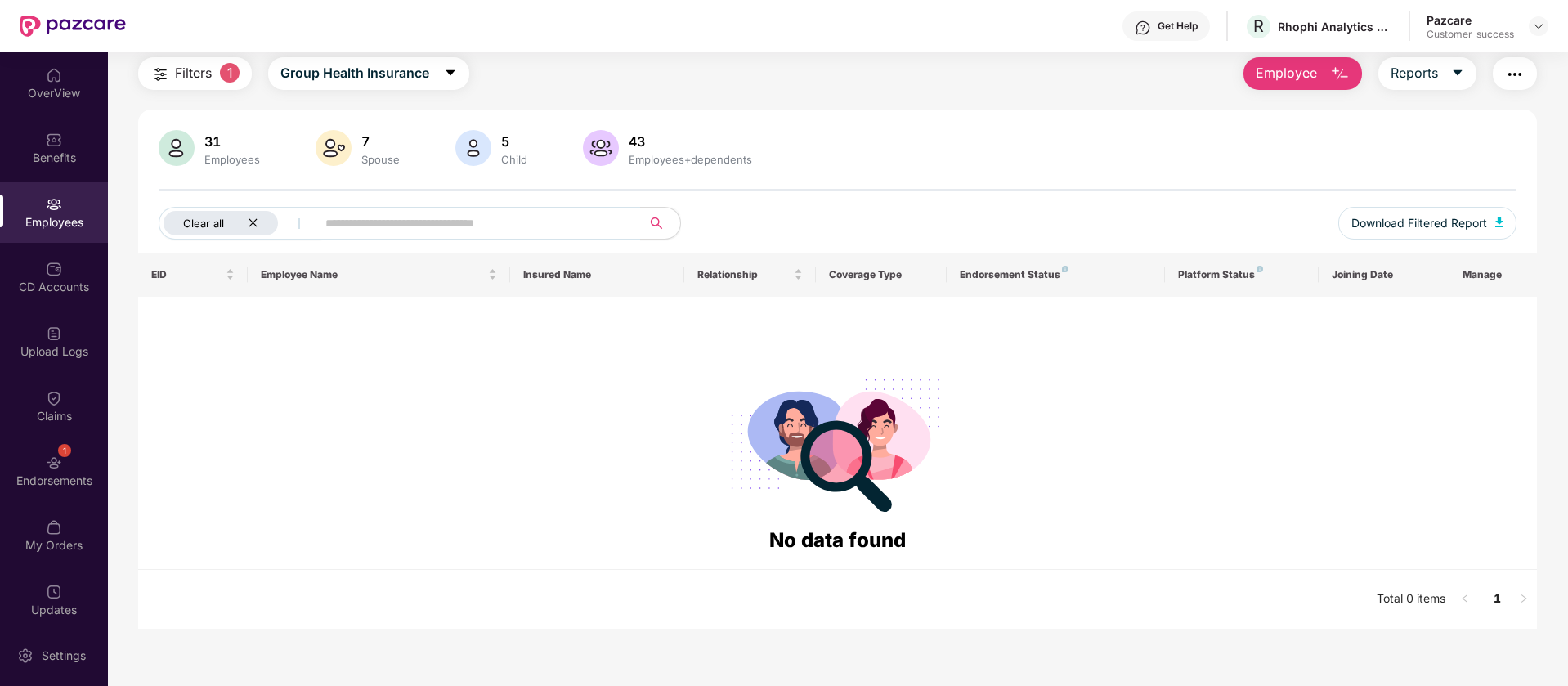
click at [258, 216] on div "Clear all" at bounding box center [221, 222] width 115 height 25
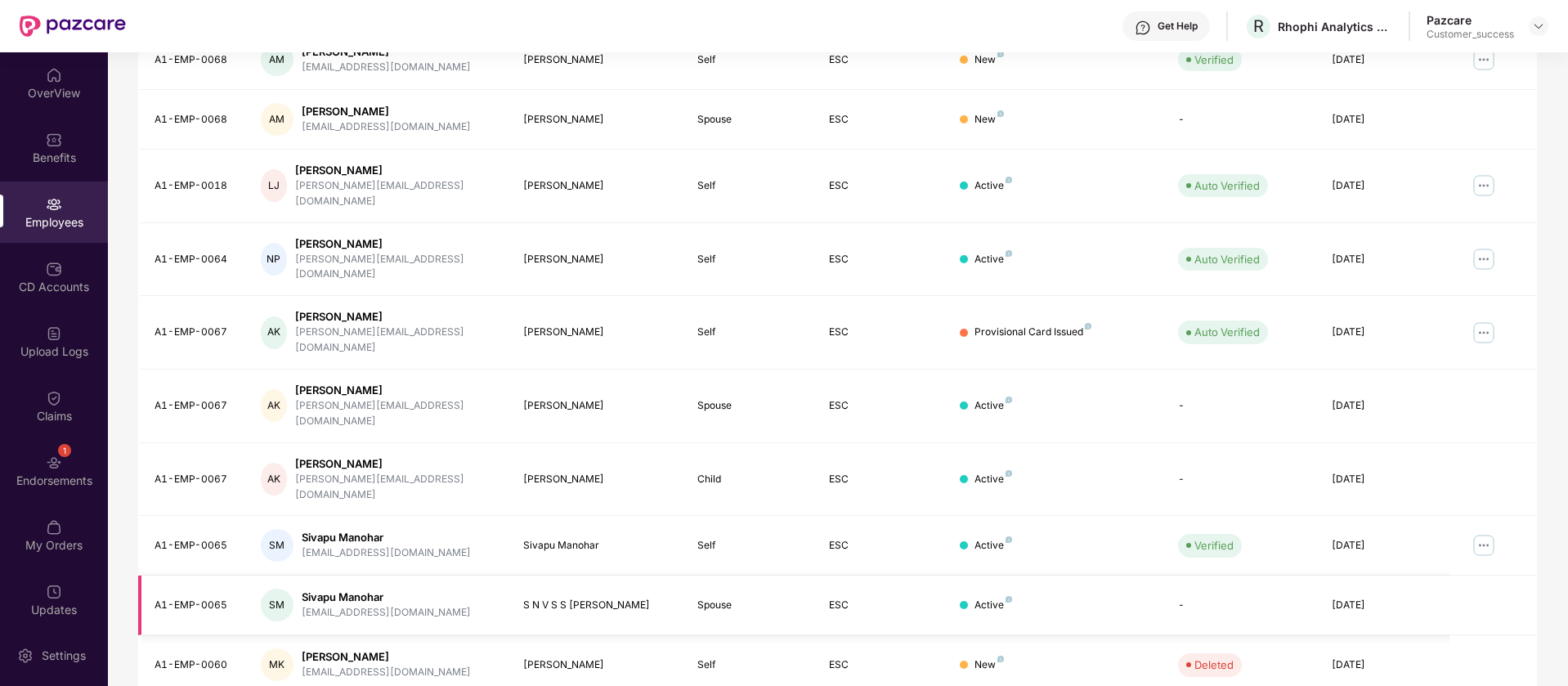
scroll to position [0, 0]
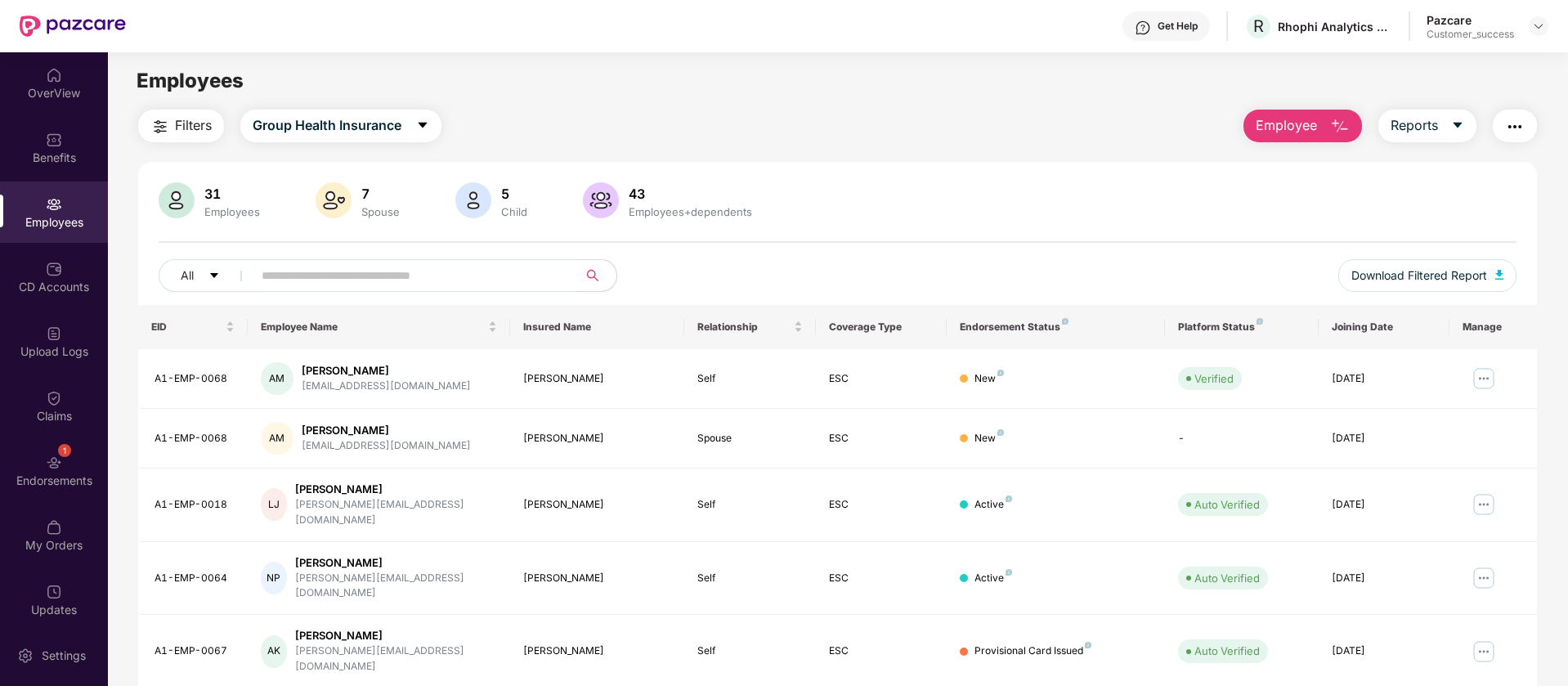
click at [180, 127] on span "Filters" at bounding box center [193, 126] width 37 height 20
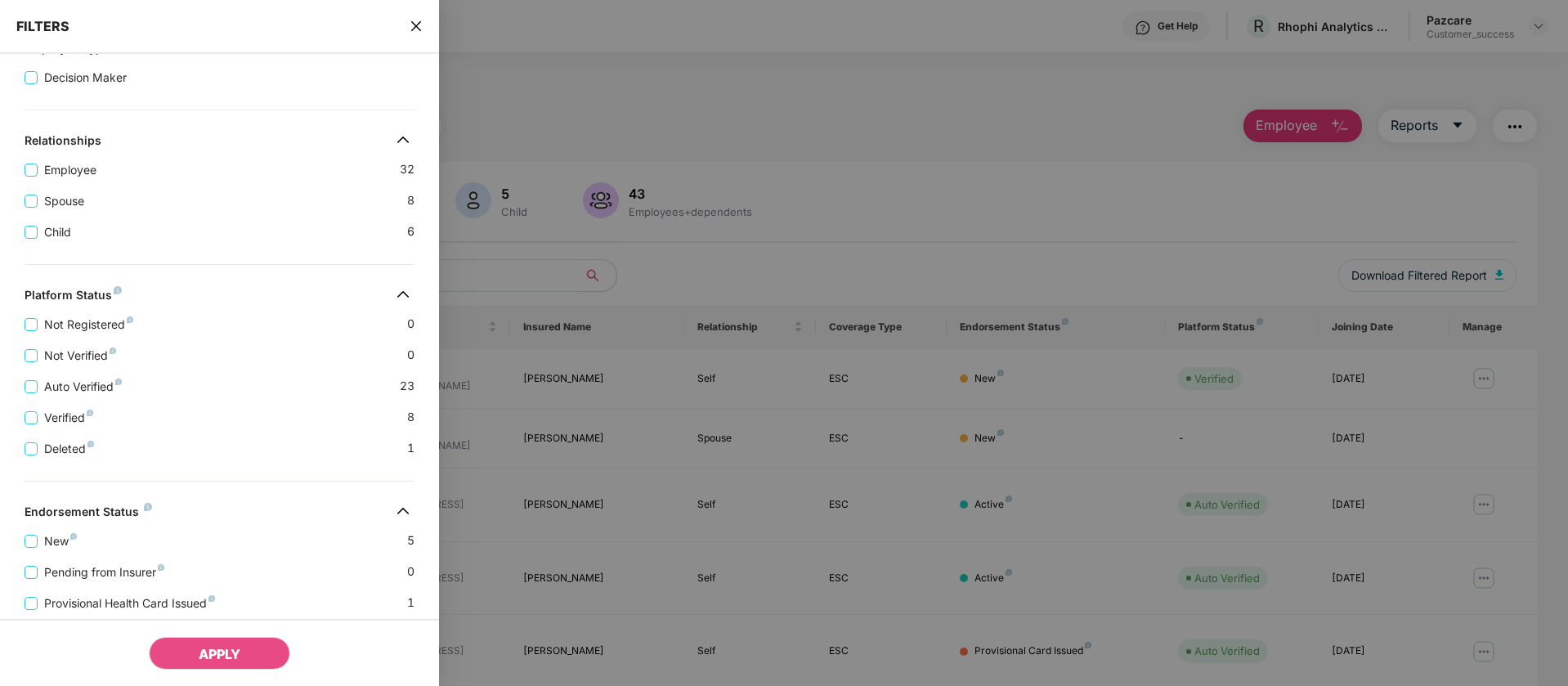
scroll to position [349, 0]
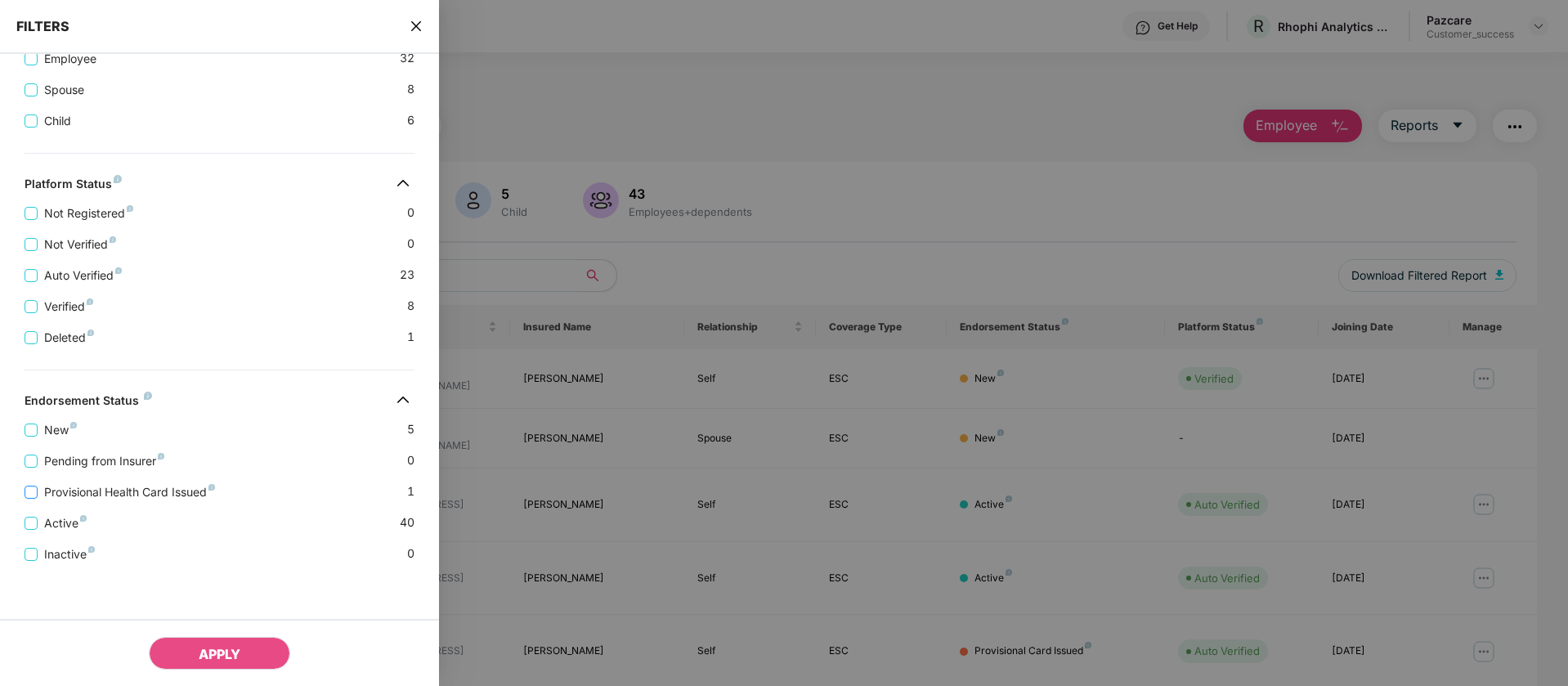
click at [42, 492] on span "Provisional Health Card Issued" at bounding box center [129, 492] width 184 height 18
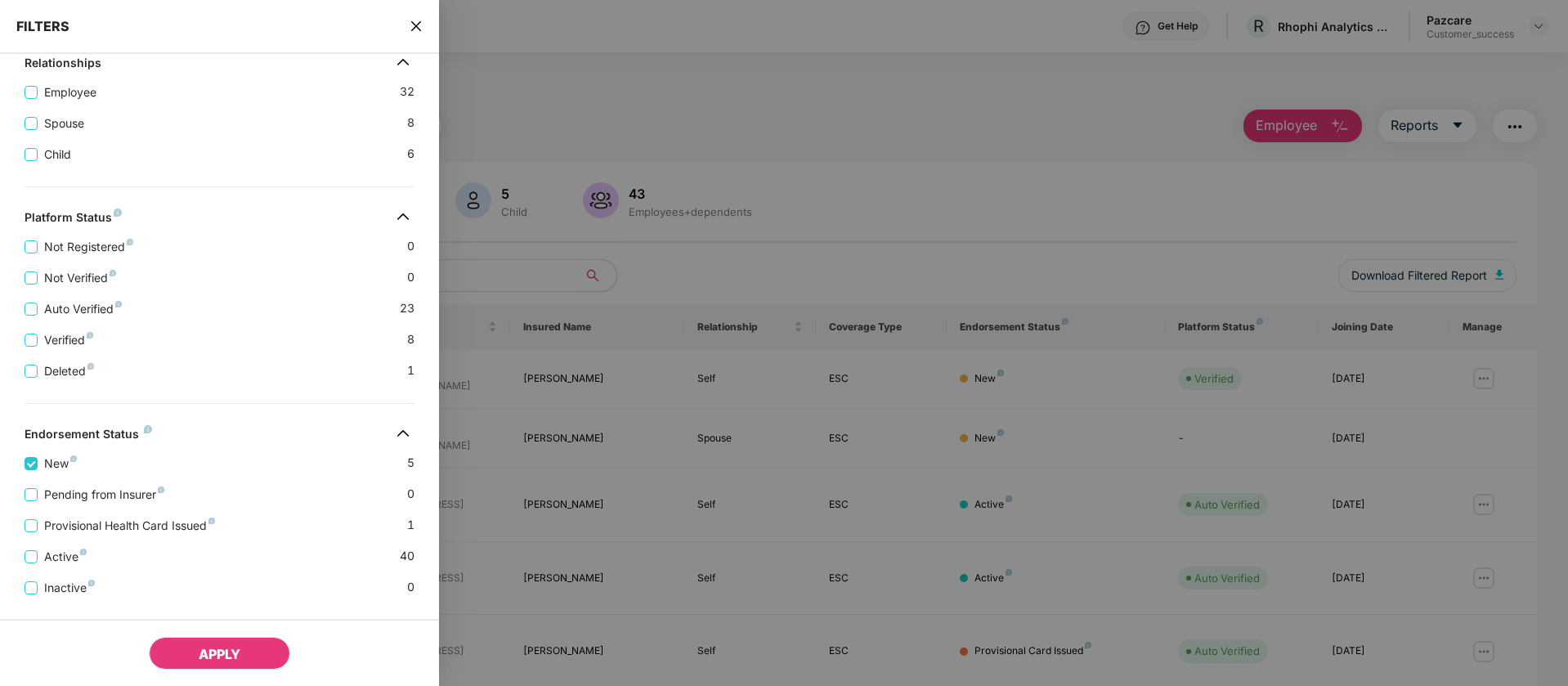
click at [250, 655] on button "APPLY" at bounding box center [219, 653] width 142 height 33
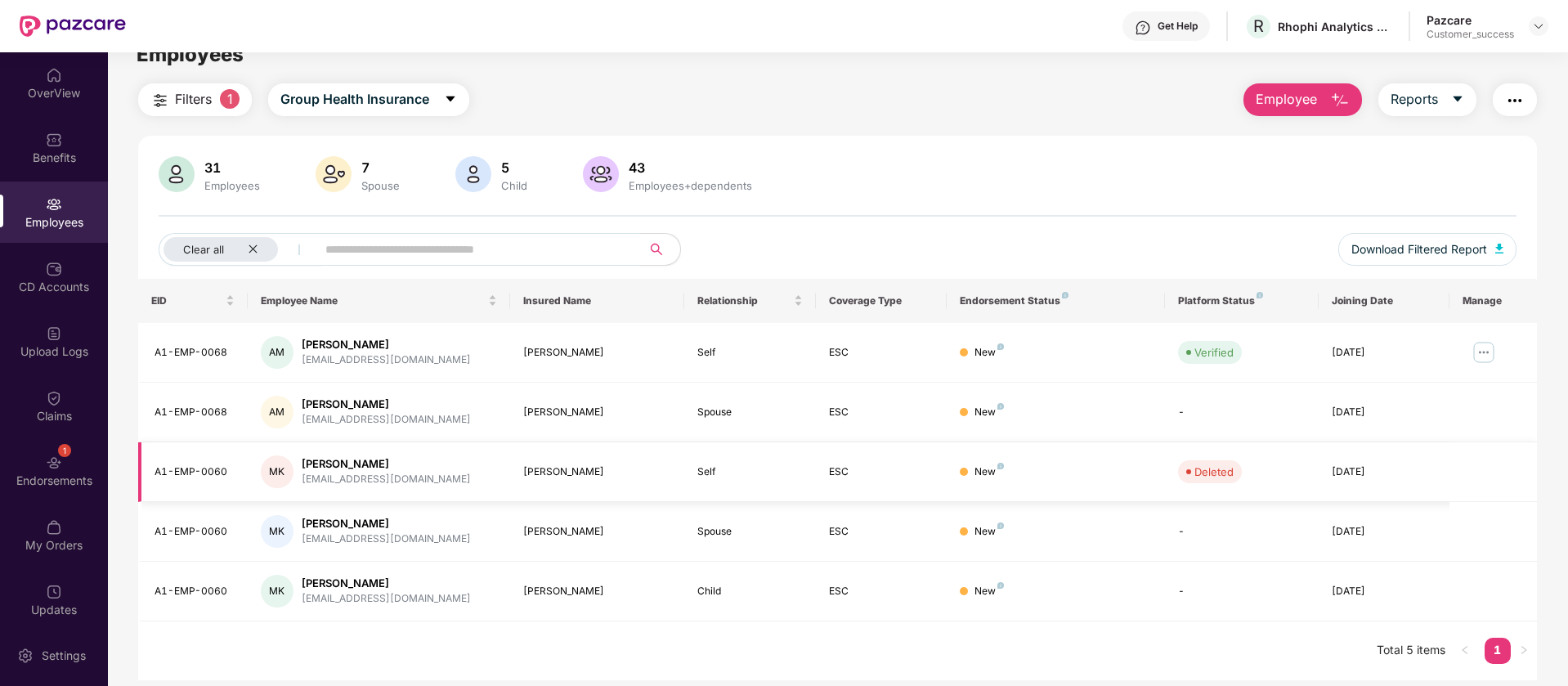
scroll to position [53, 0]
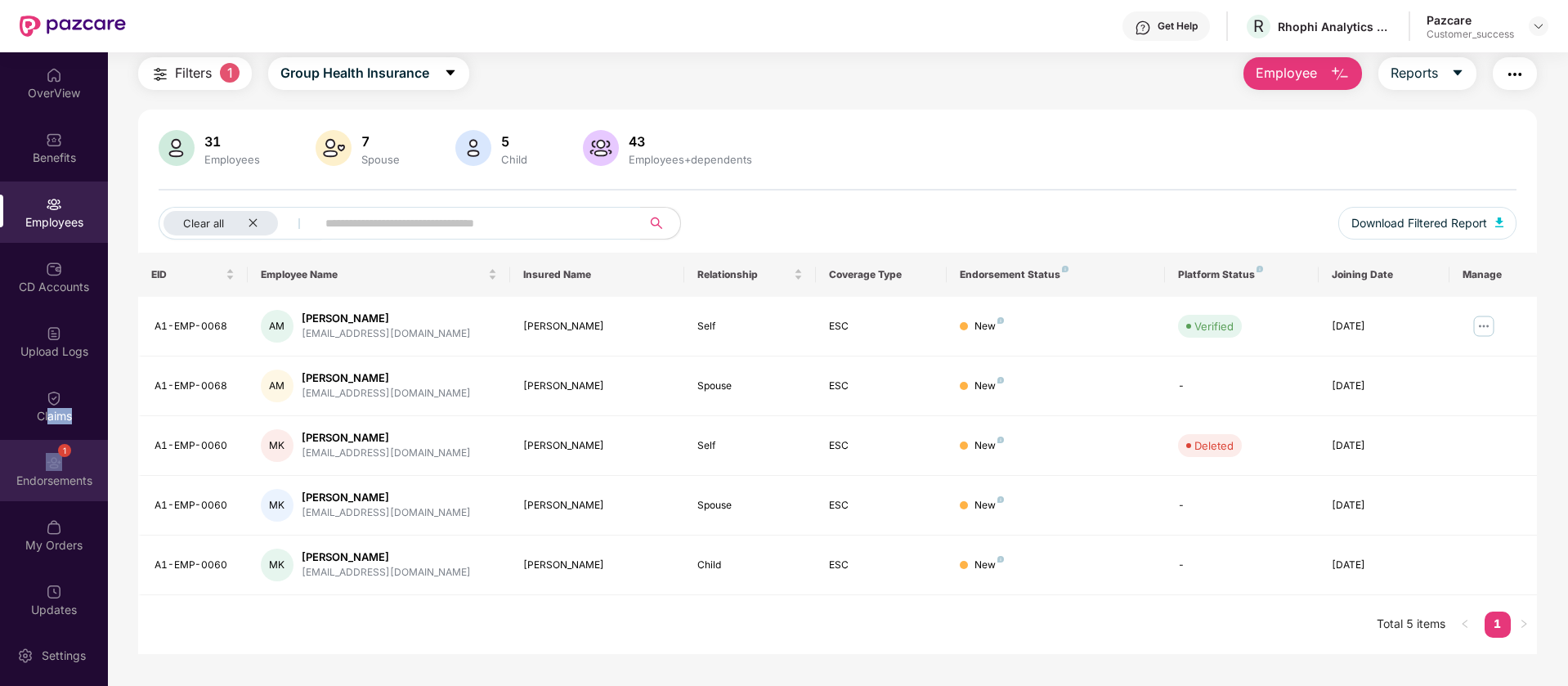
click at [43, 440] on div "OverView Benefits Employees CD Accounts Upload Logs Claims 1 Endorsements My Or…" at bounding box center [53, 339] width 108 height 572
click at [48, 464] on img at bounding box center [53, 462] width 16 height 16
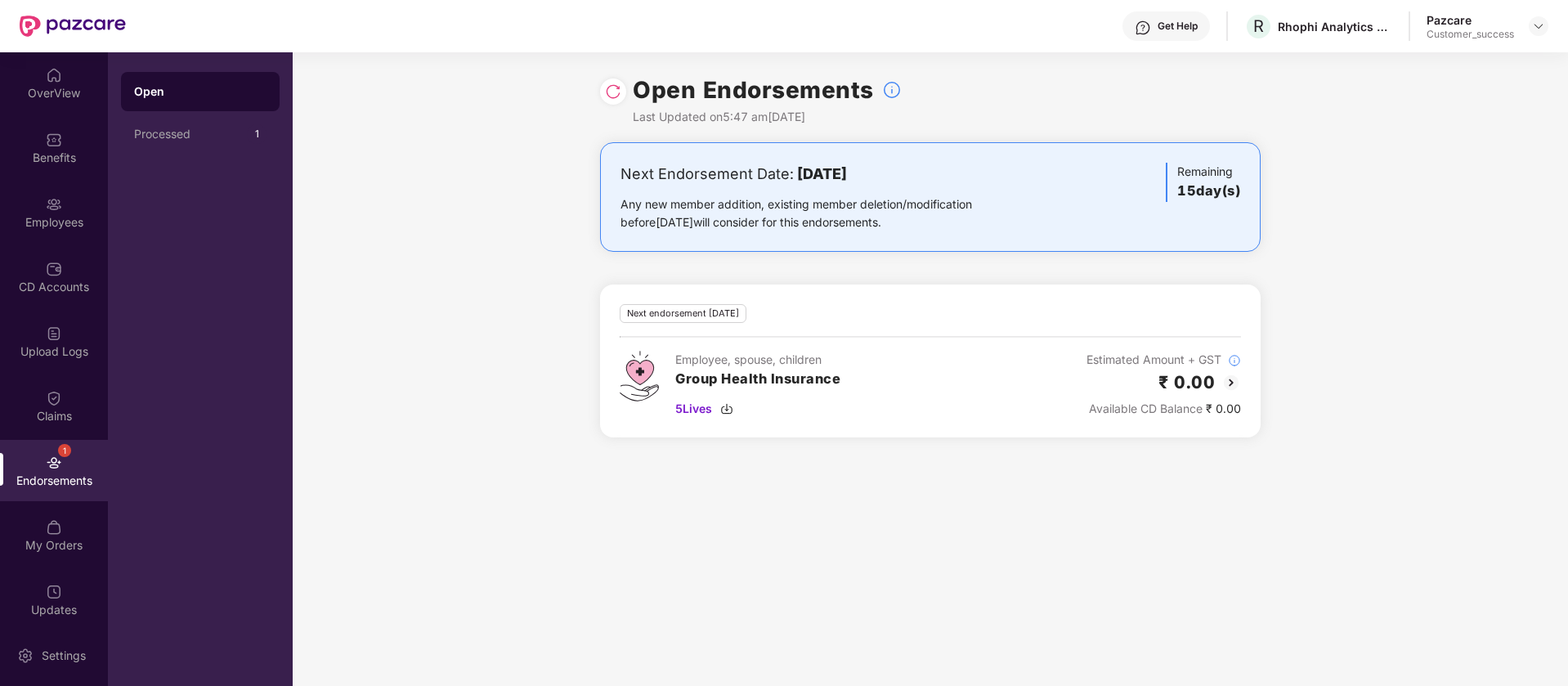
click at [1233, 377] on img at bounding box center [1230, 382] width 20 height 20
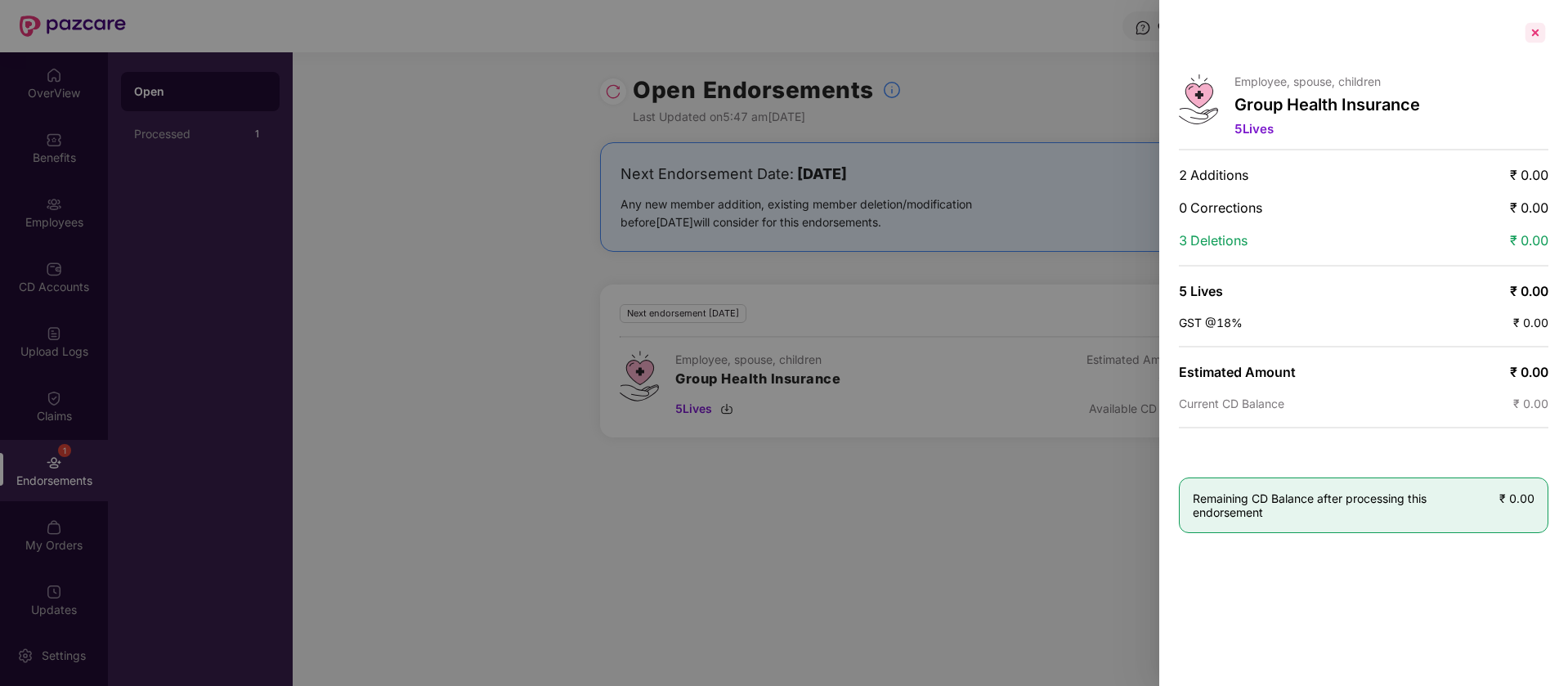
click at [1533, 31] on div at bounding box center [1535, 32] width 26 height 26
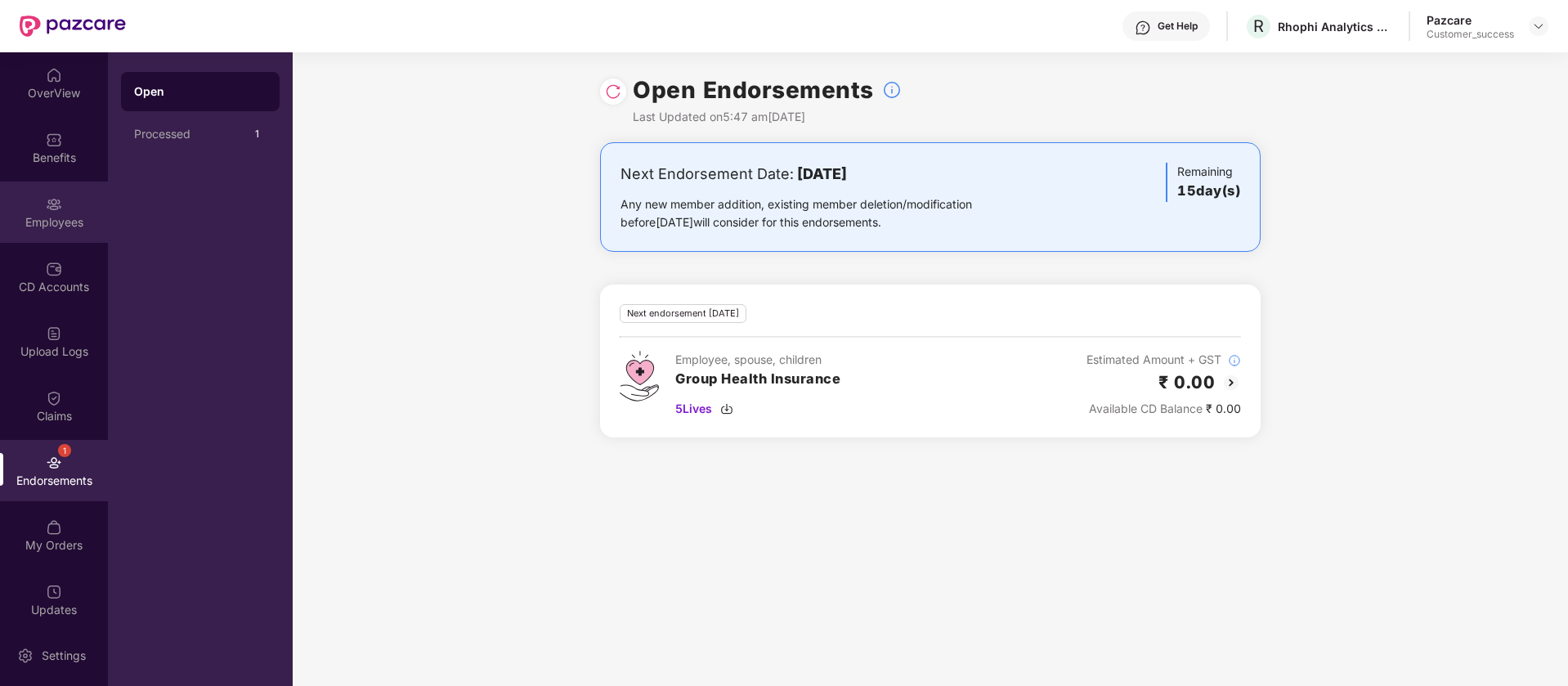
click at [44, 216] on div "Employees" at bounding box center [53, 222] width 108 height 16
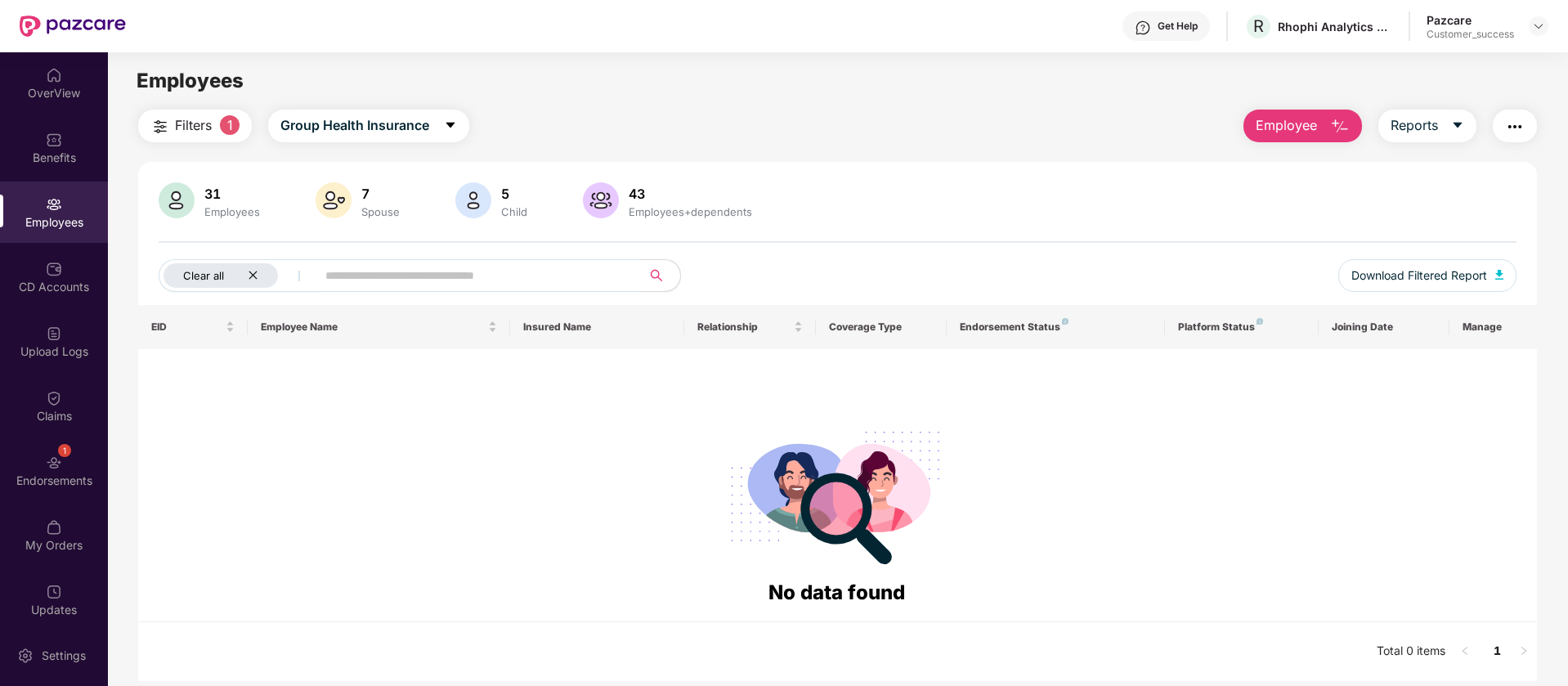
click at [250, 280] on div "Clear all" at bounding box center [221, 275] width 115 height 25
click at [1535, 29] on img at bounding box center [1537, 25] width 13 height 13
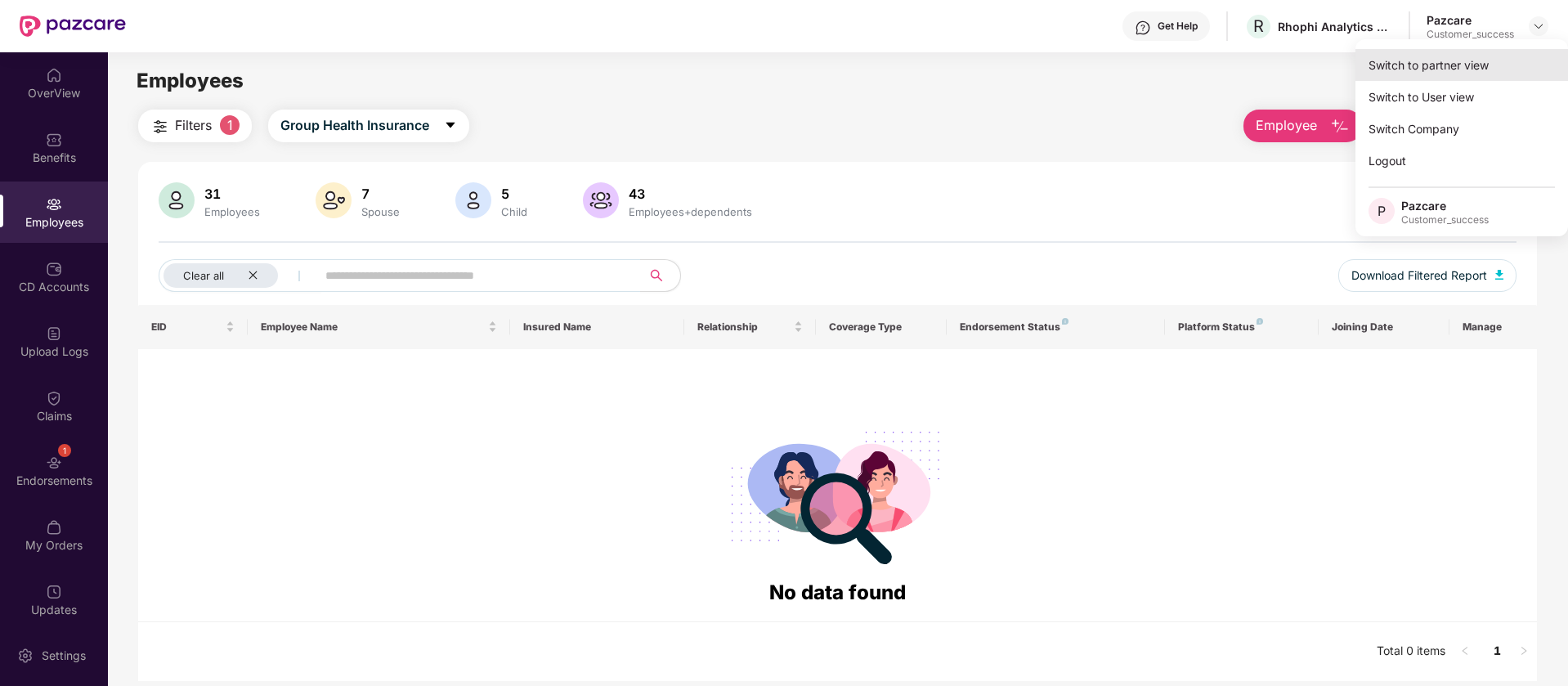
click at [1442, 58] on div "Switch to partner view" at bounding box center [1461, 65] width 212 height 32
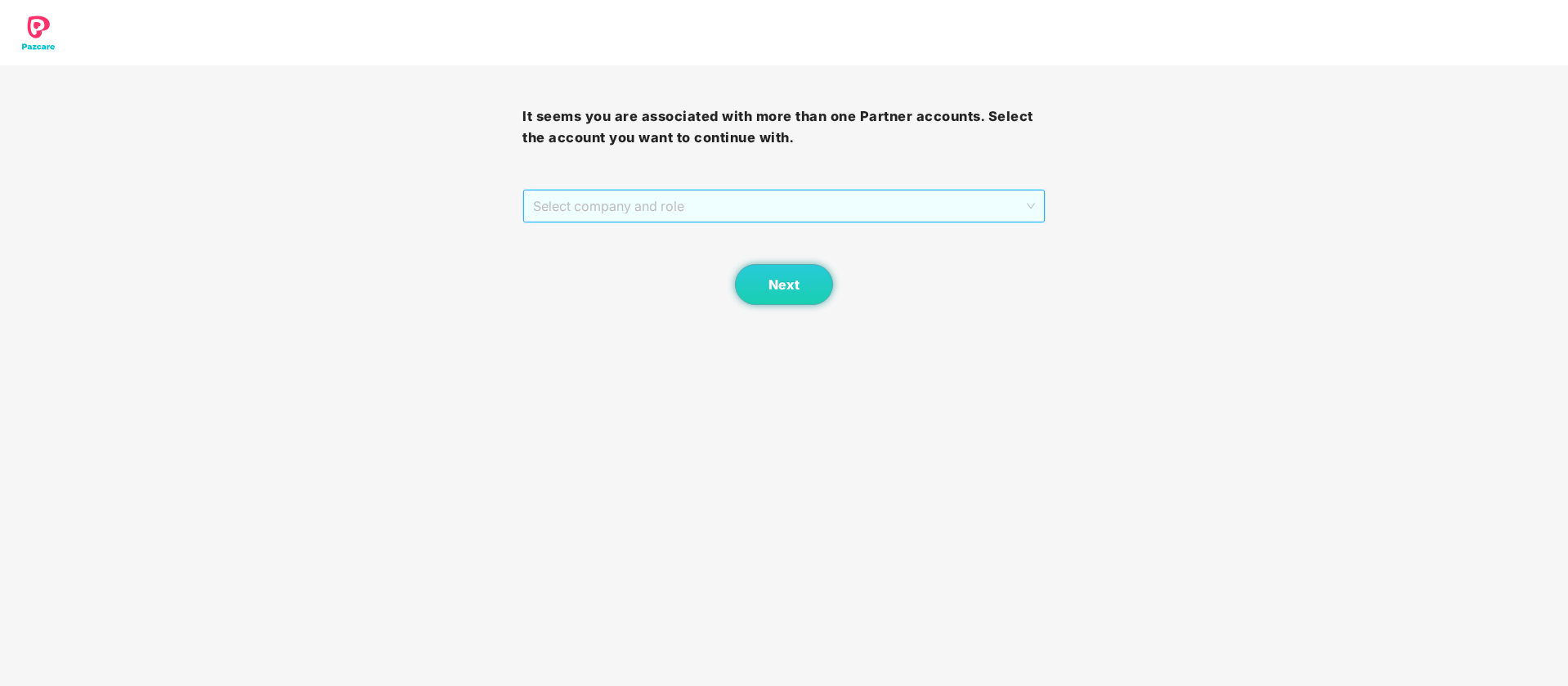
click at [658, 212] on span "Select company and role" at bounding box center [784, 205] width 501 height 31
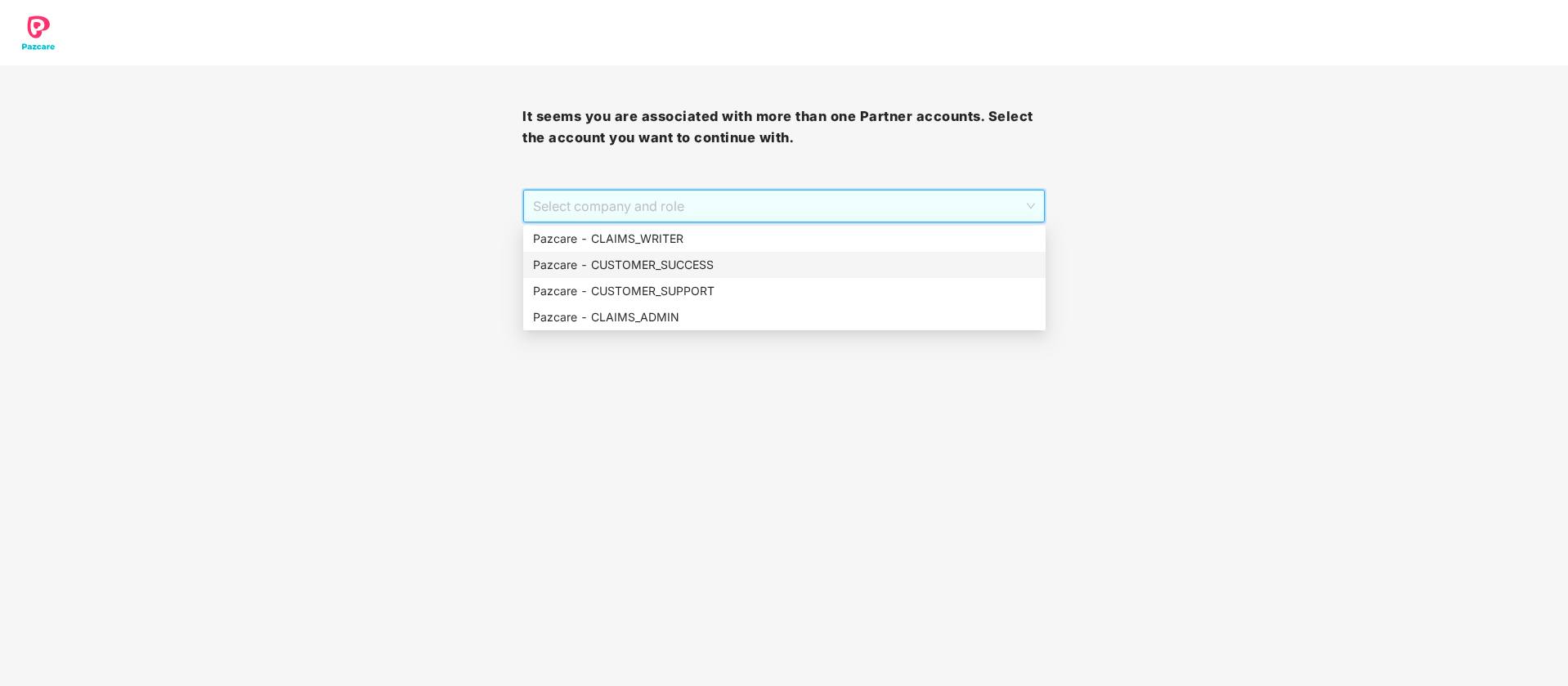
click at [653, 270] on div "Pazcare - CUSTOMER_SUCCESS" at bounding box center [784, 264] width 503 height 18
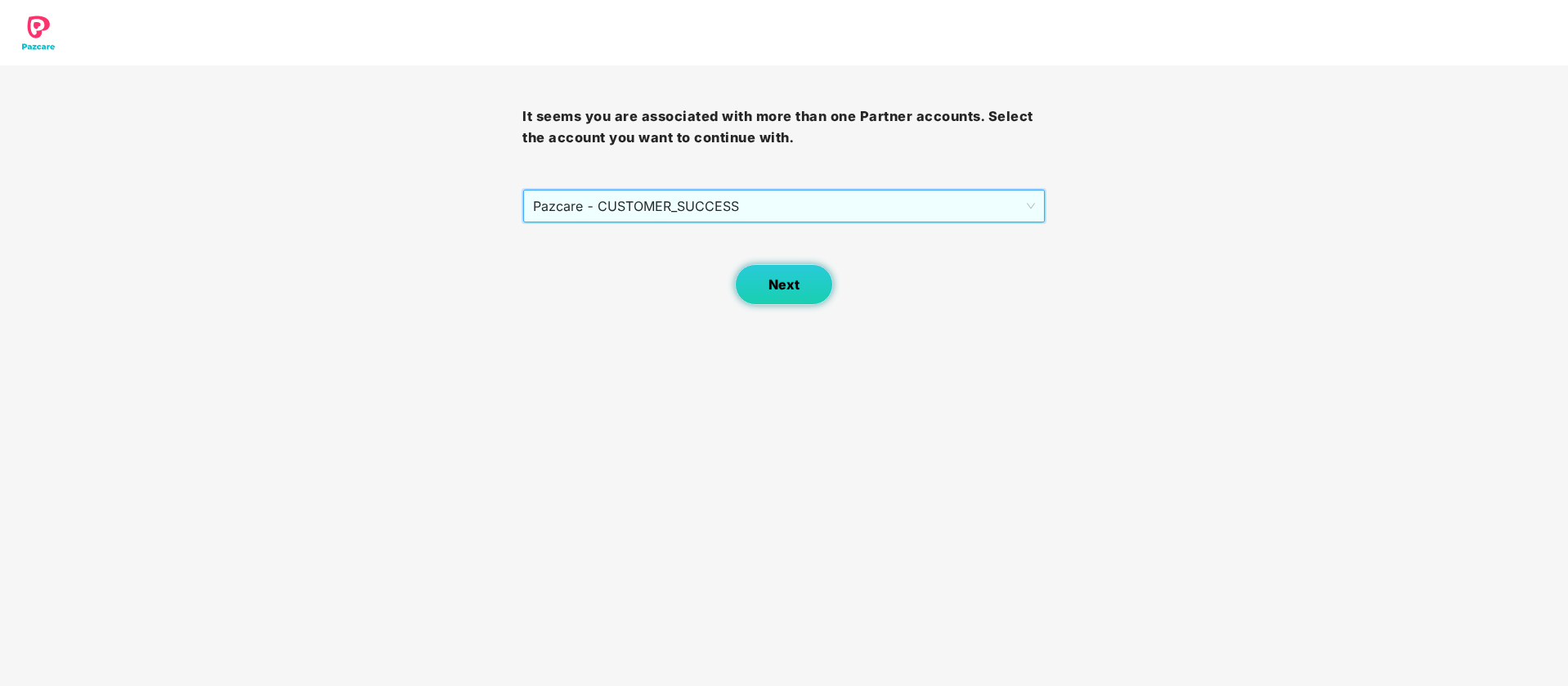
click at [785, 277] on span "Next" at bounding box center [784, 284] width 31 height 15
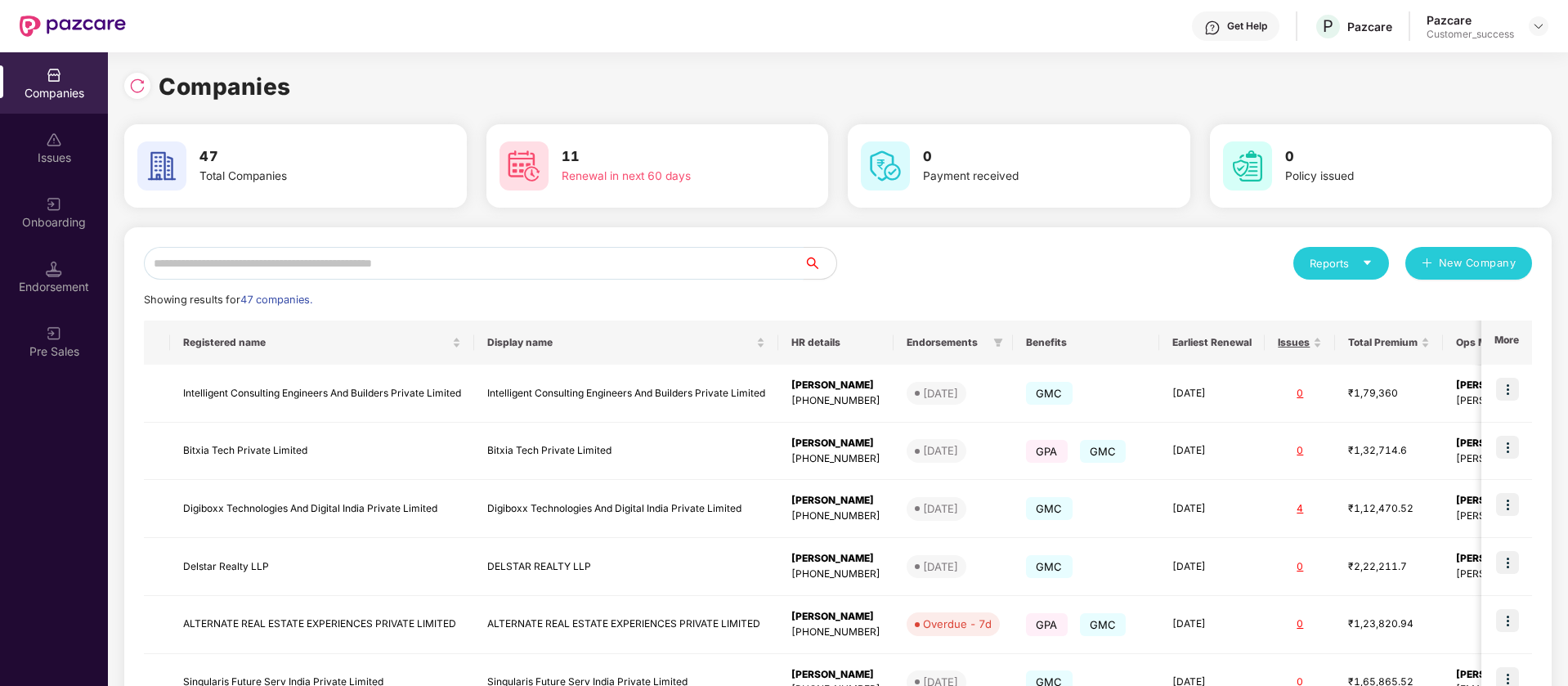
click at [314, 269] on input "text" at bounding box center [473, 263] width 660 height 33
paste input "**********"
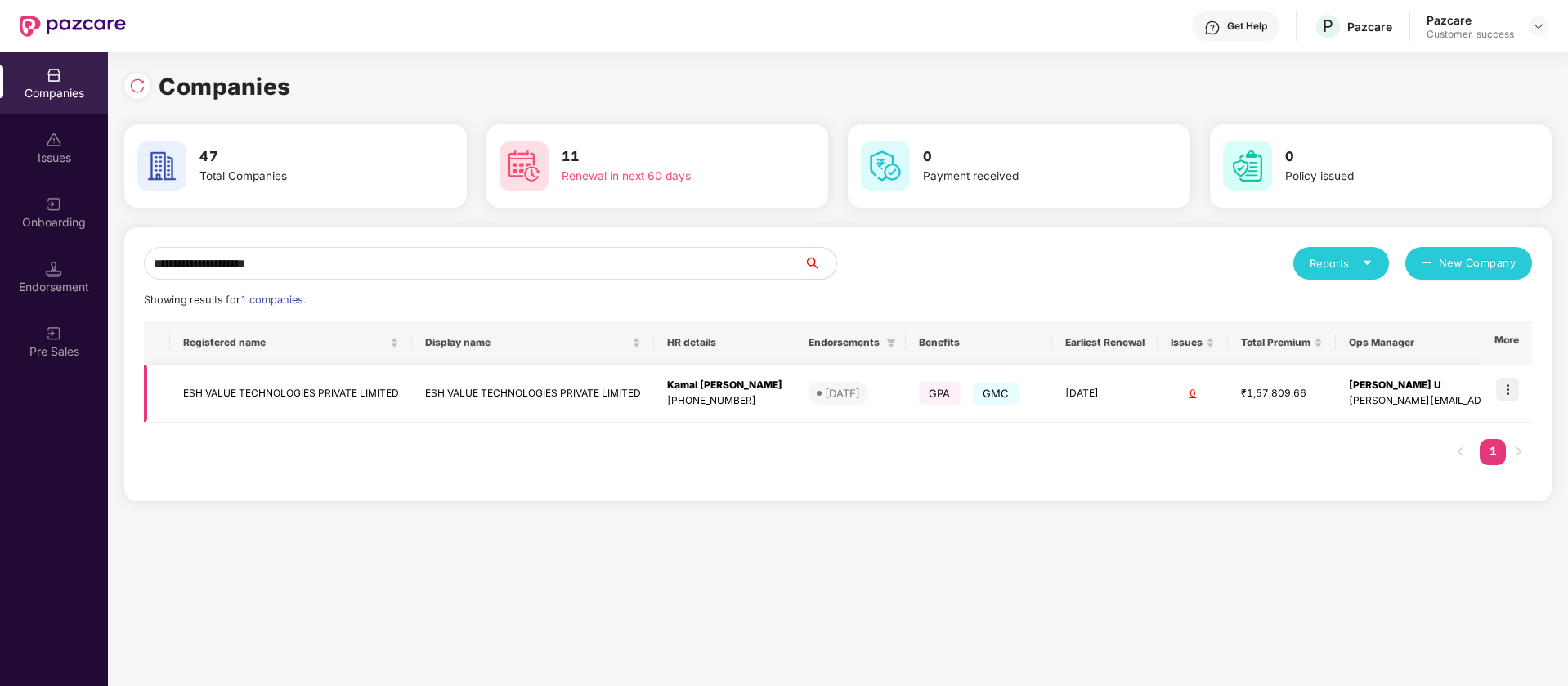
type input "**********"
click at [1511, 388] on img at bounding box center [1507, 389] width 23 height 23
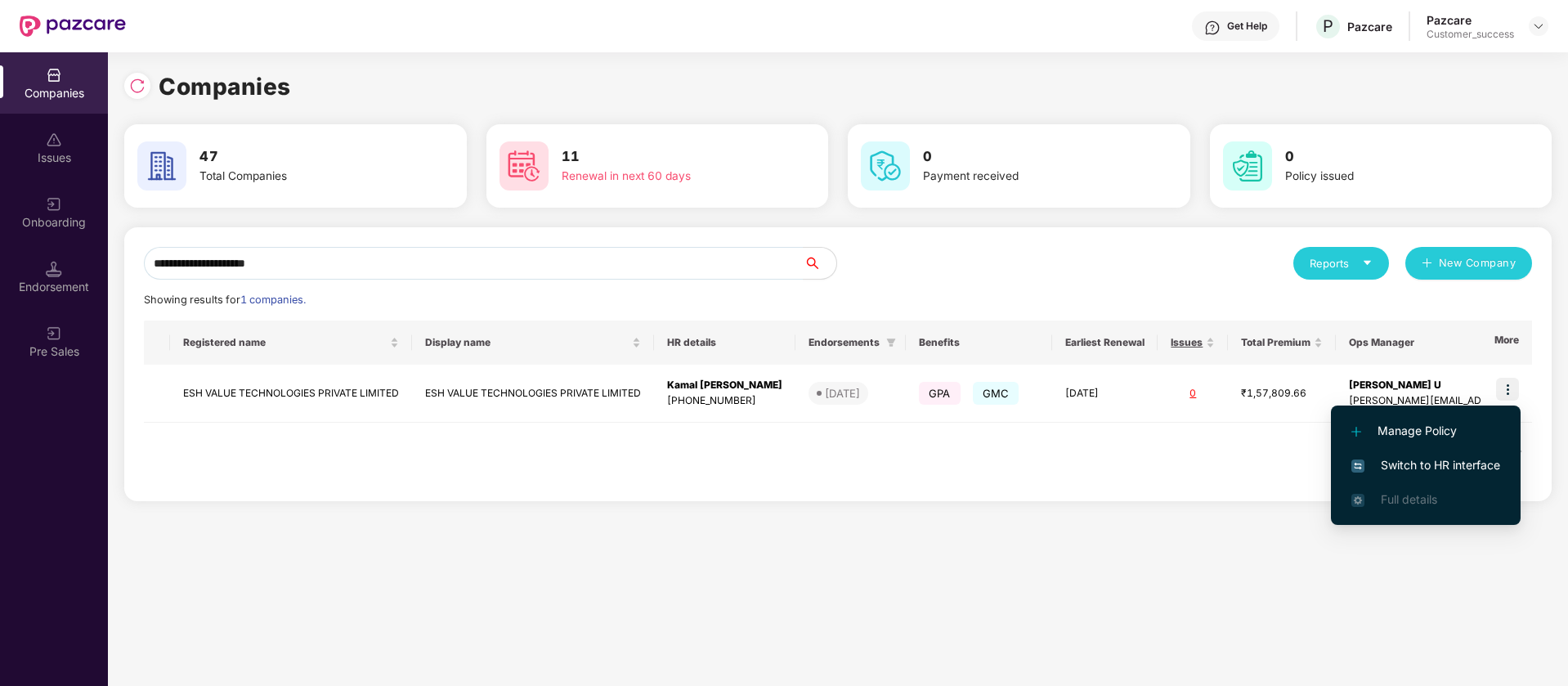
click at [1464, 461] on span "Switch to HR interface" at bounding box center [1425, 464] width 149 height 18
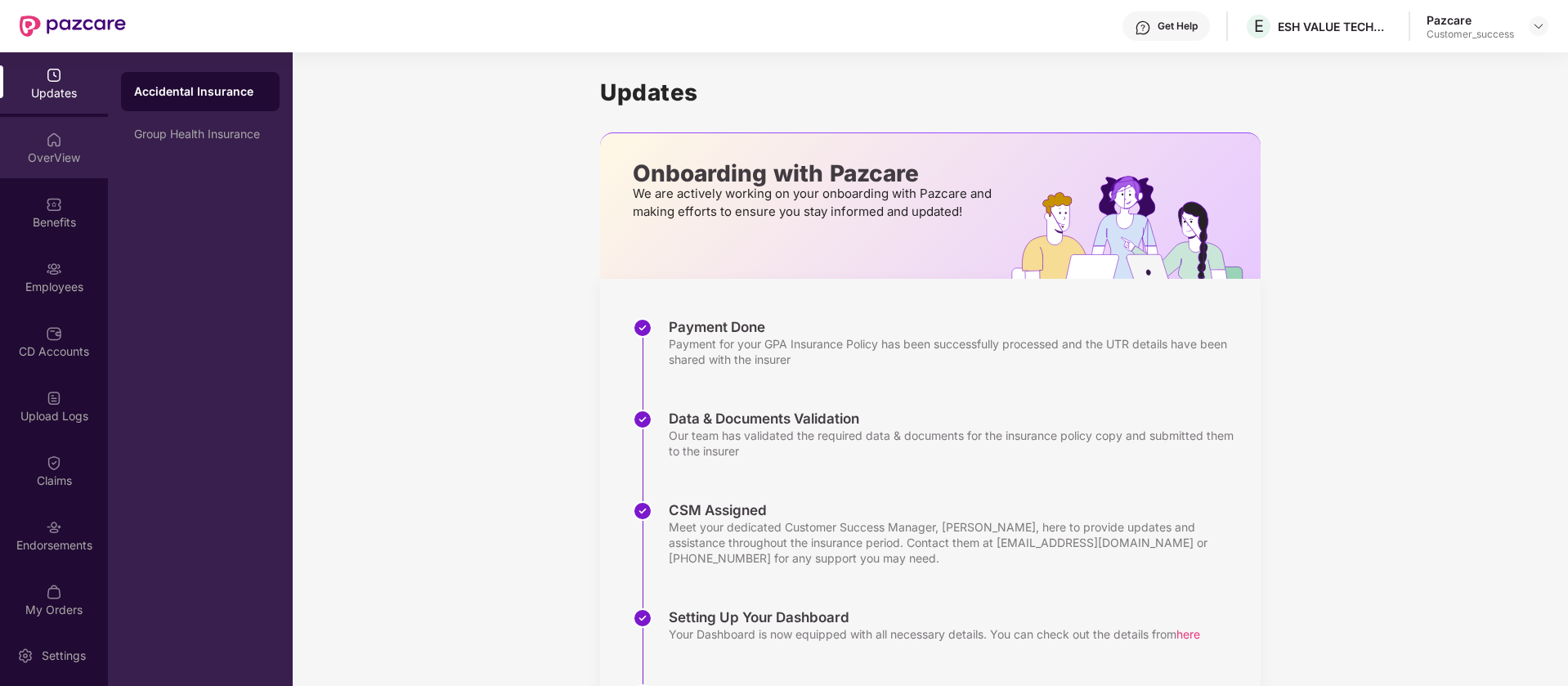
click at [44, 156] on div "OverView" at bounding box center [53, 157] width 108 height 16
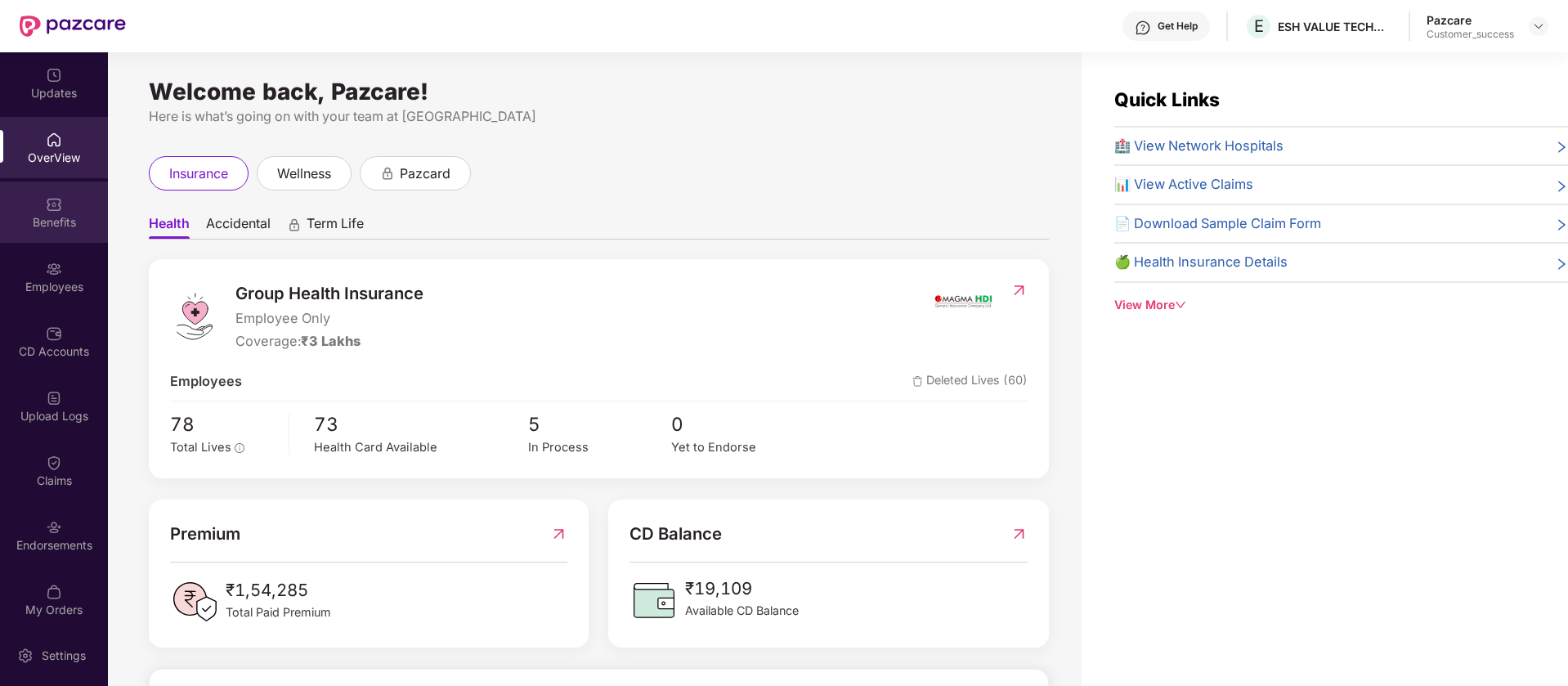
click at [45, 222] on div "Benefits" at bounding box center [53, 222] width 108 height 16
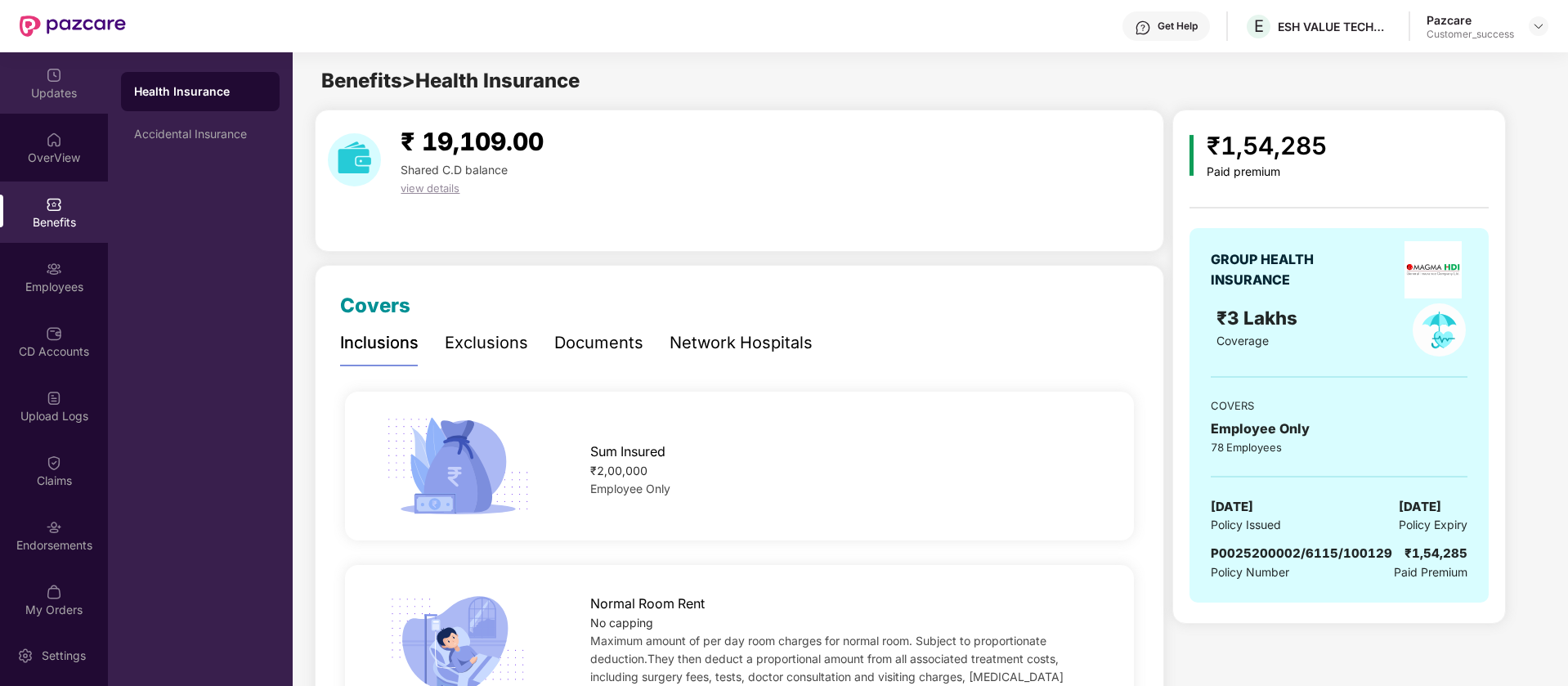
click at [61, 77] on div "Updates" at bounding box center [53, 83] width 108 height 61
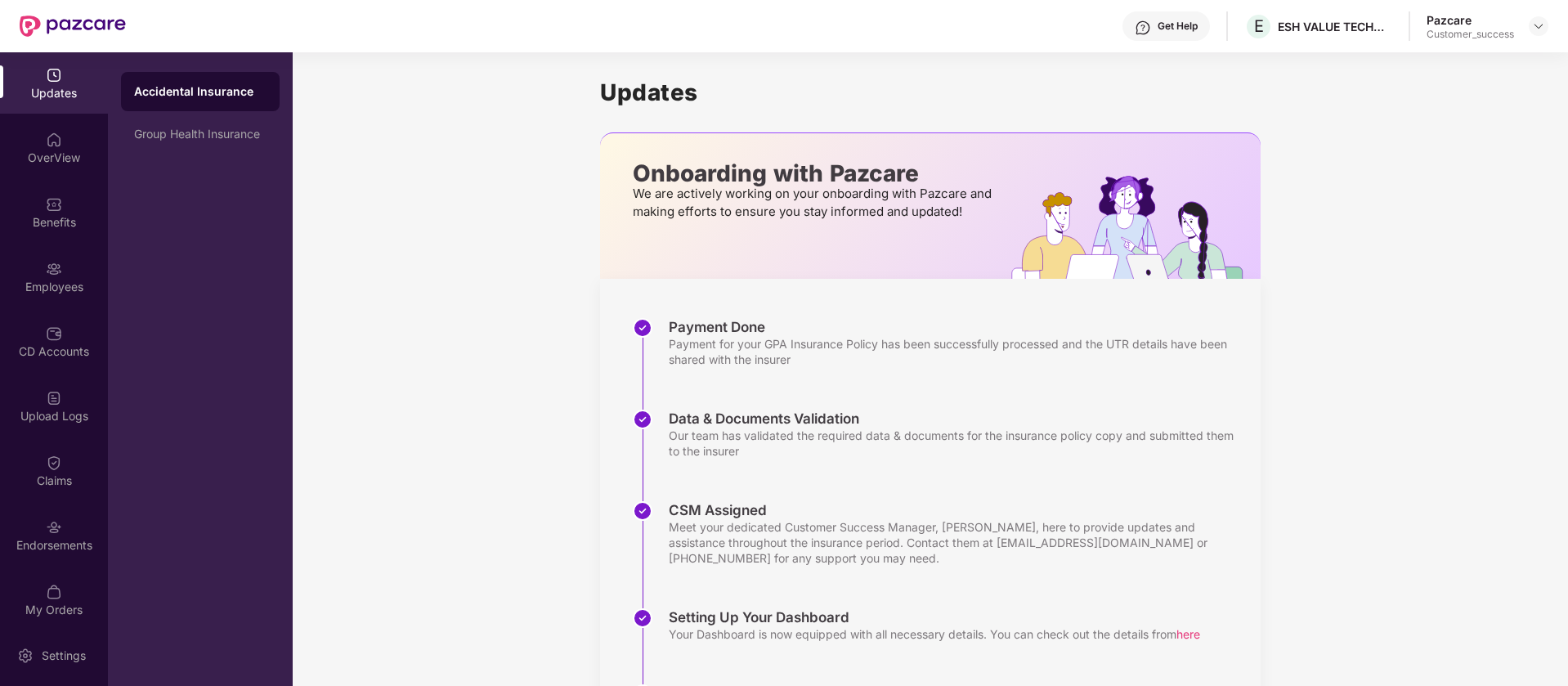
scroll to position [107, 0]
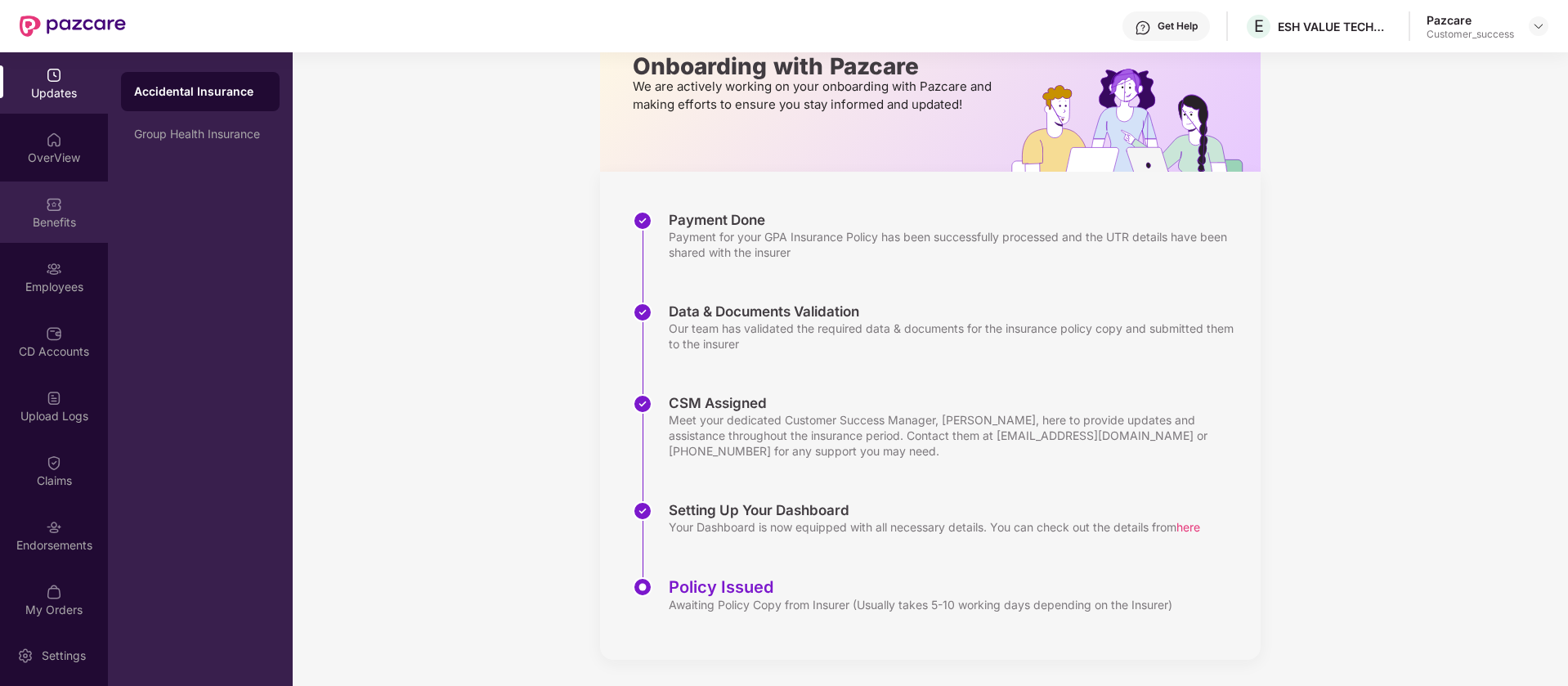
click at [46, 209] on img at bounding box center [53, 204] width 16 height 16
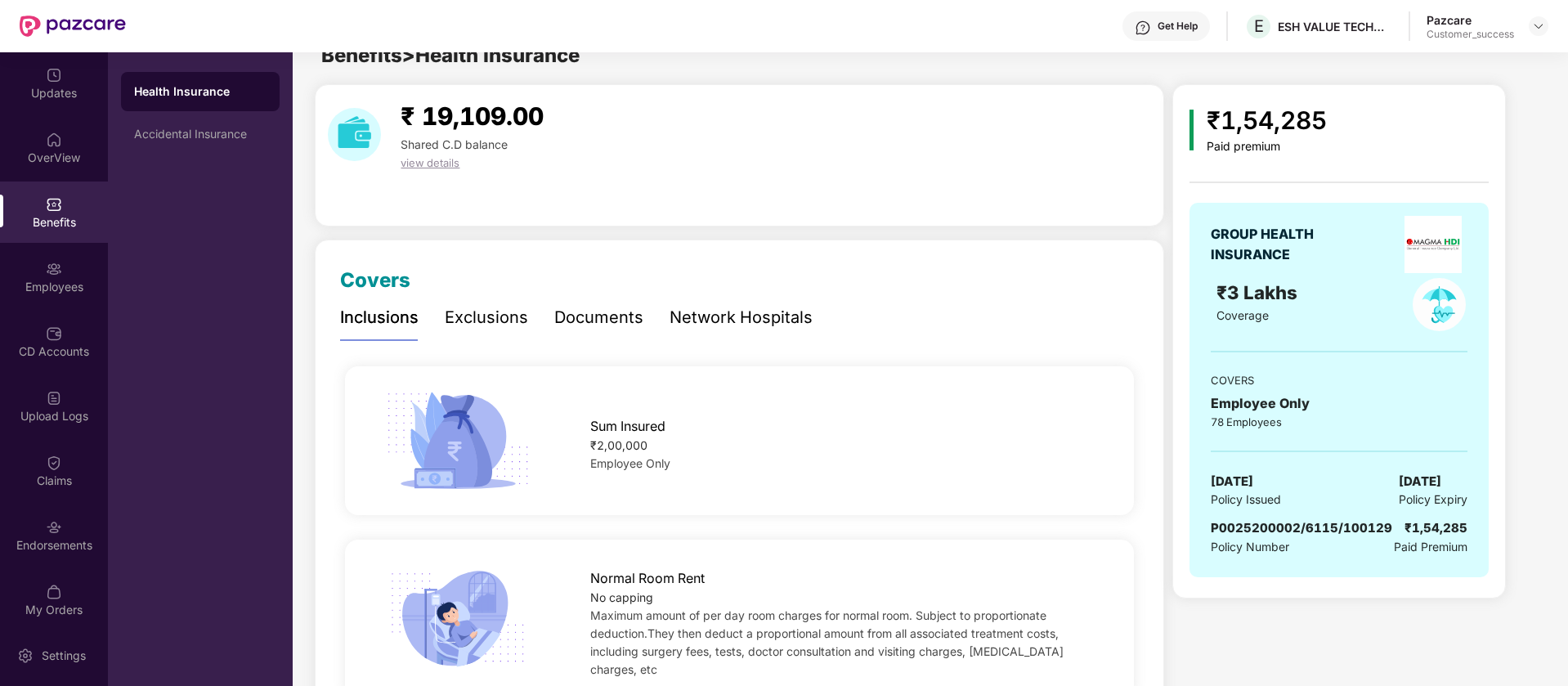
scroll to position [0, 0]
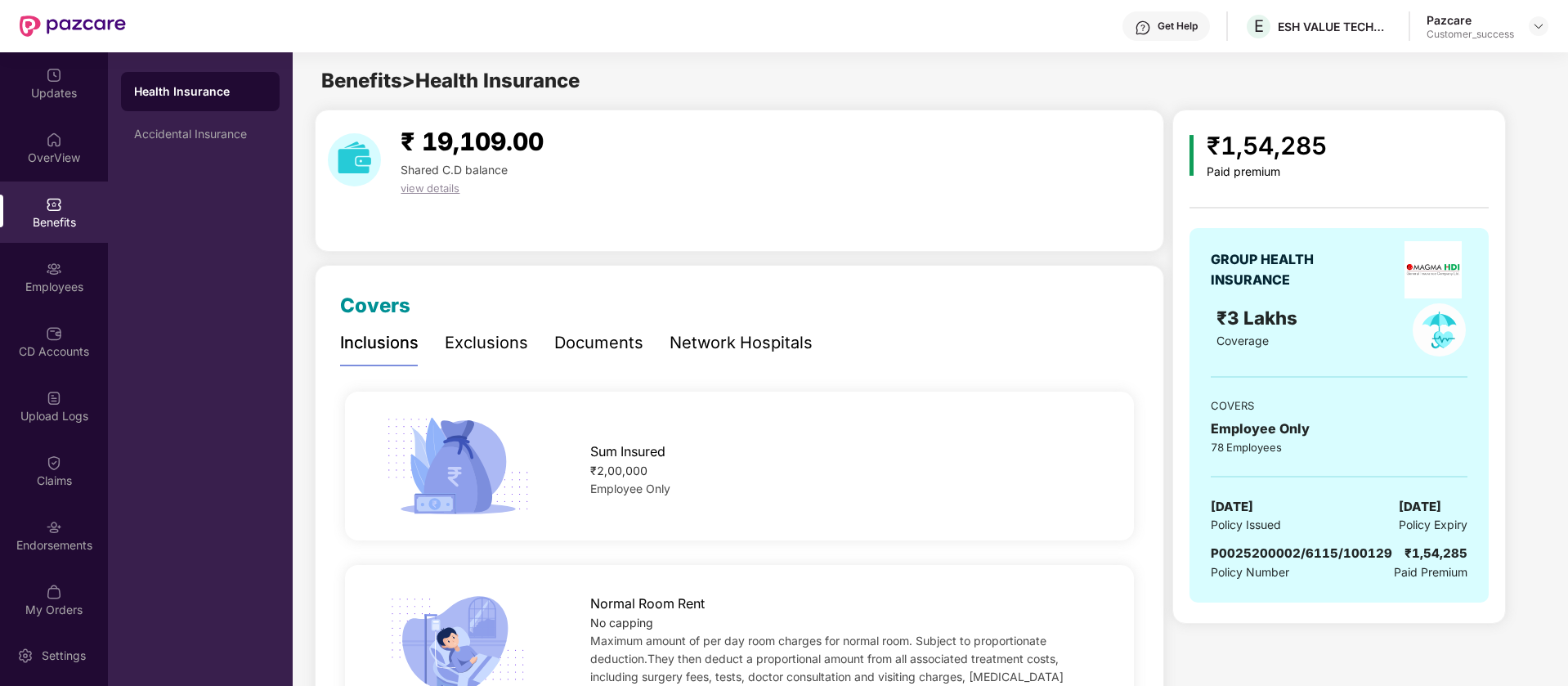
click at [627, 344] on div "Documents" at bounding box center [599, 343] width 89 height 25
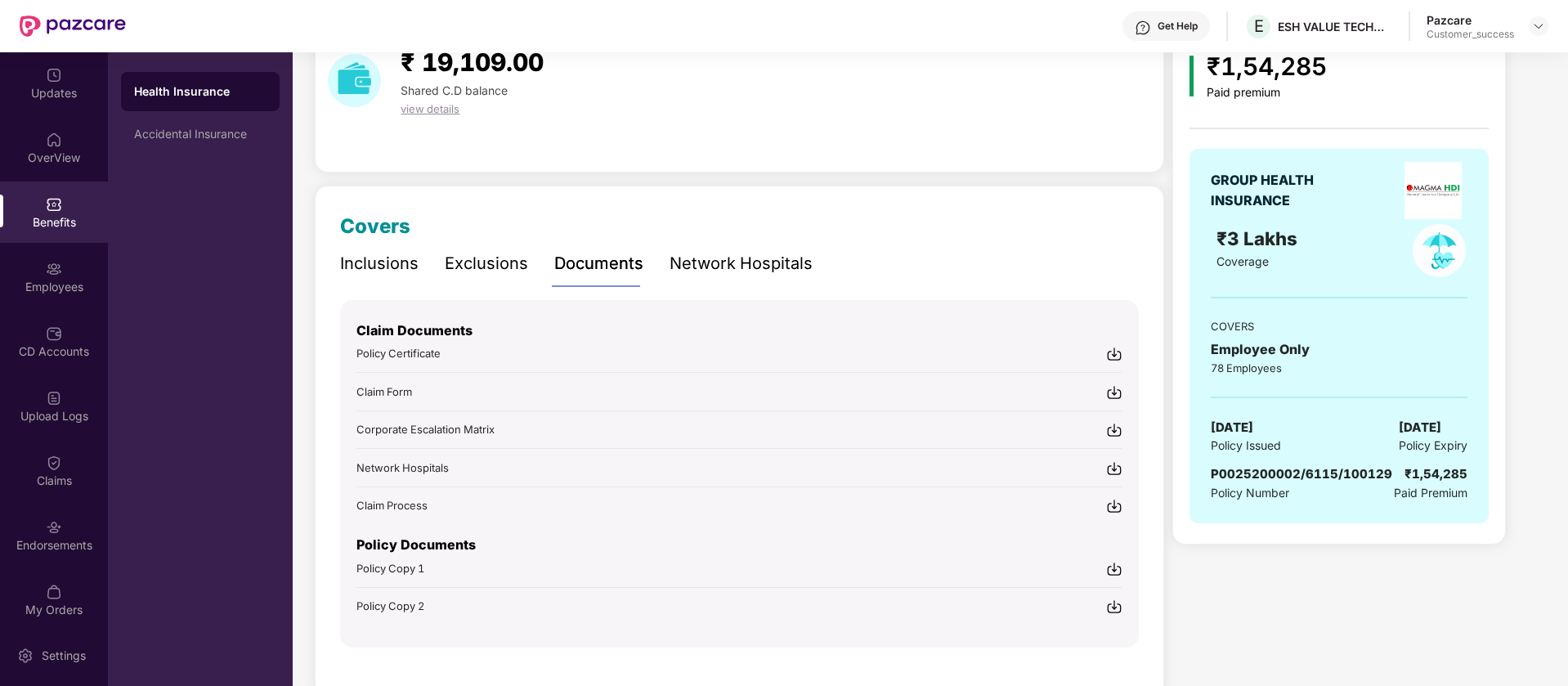
scroll to position [117, 0]
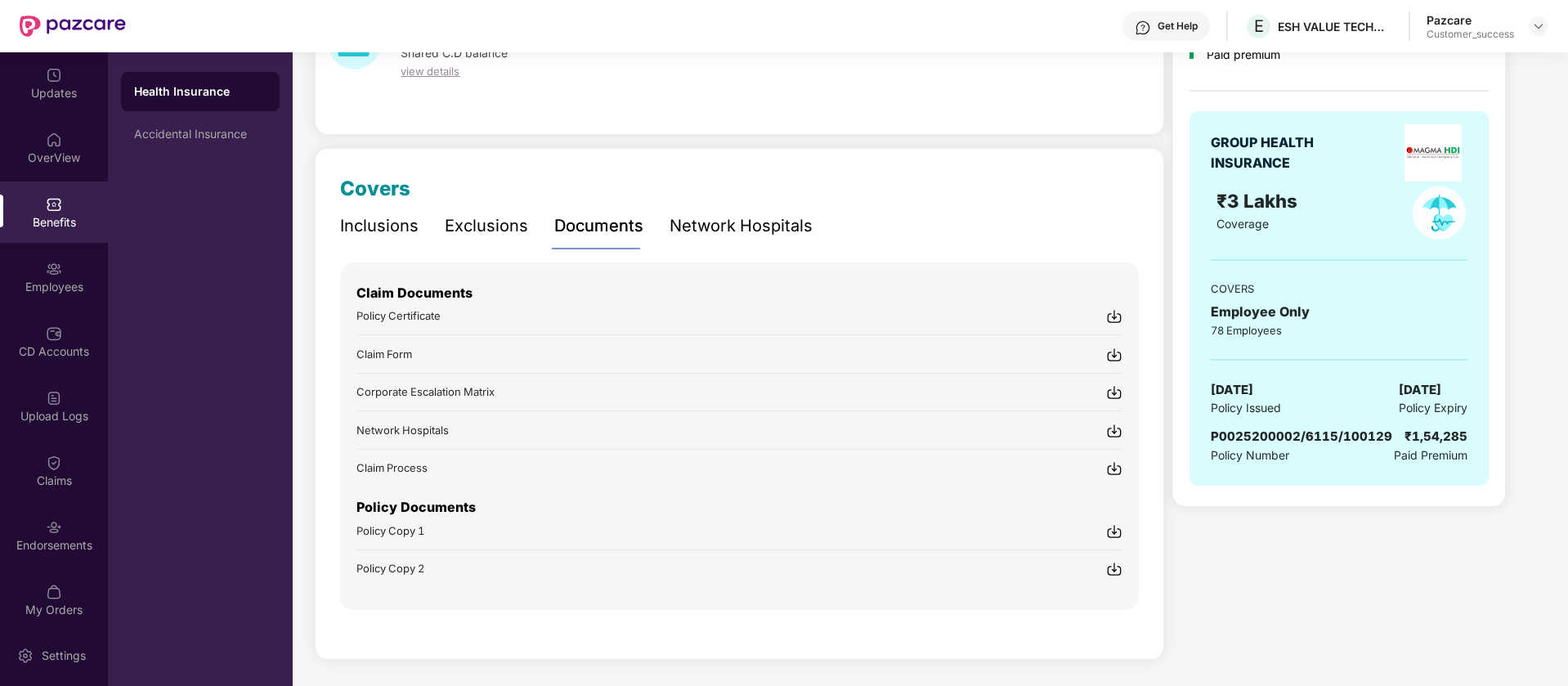
click at [1115, 532] on img at bounding box center [1114, 531] width 16 height 16
click at [651, 8] on div "Get Help E ESH VALUE TECHNOLOGIES PRIVATE LIMITED Pazcare Customer_success" at bounding box center [836, 26] width 1422 height 53
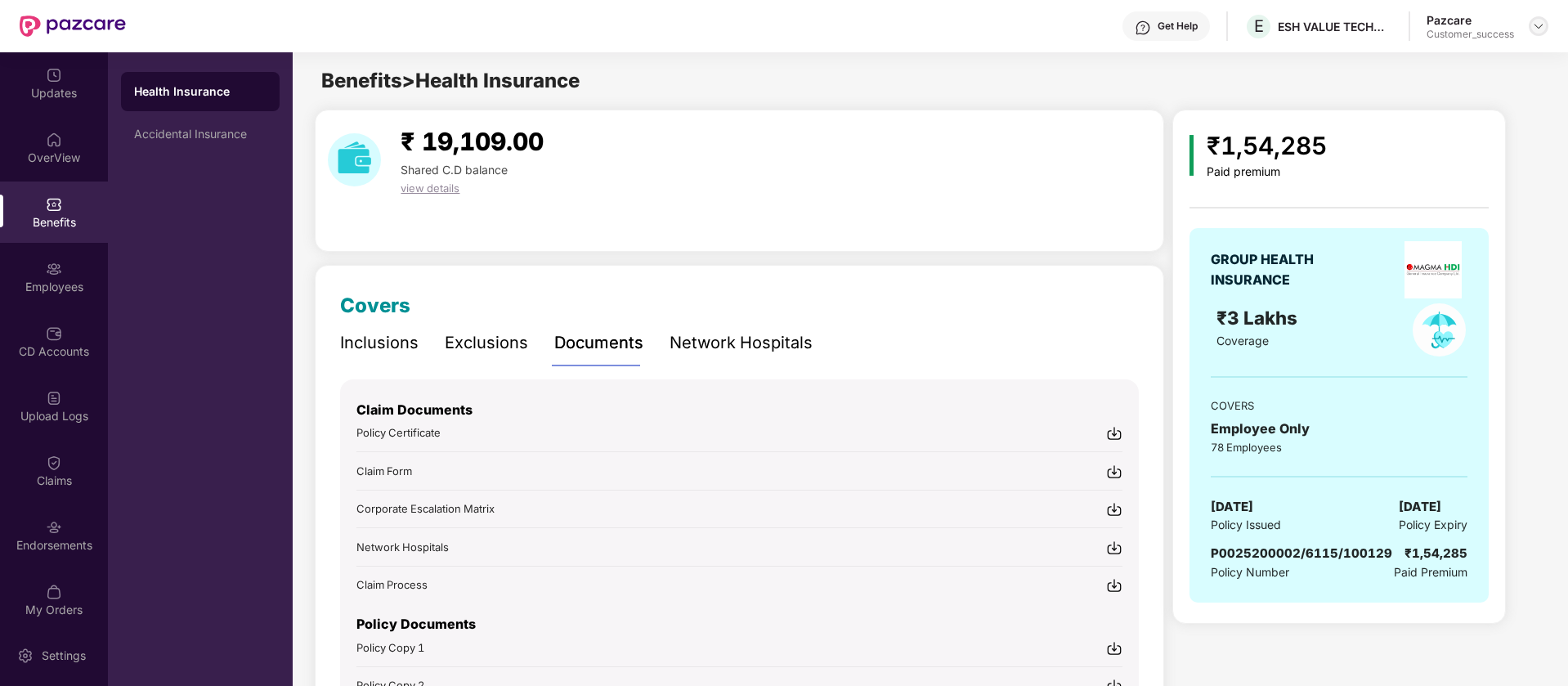
click at [1536, 20] on img at bounding box center [1537, 25] width 13 height 13
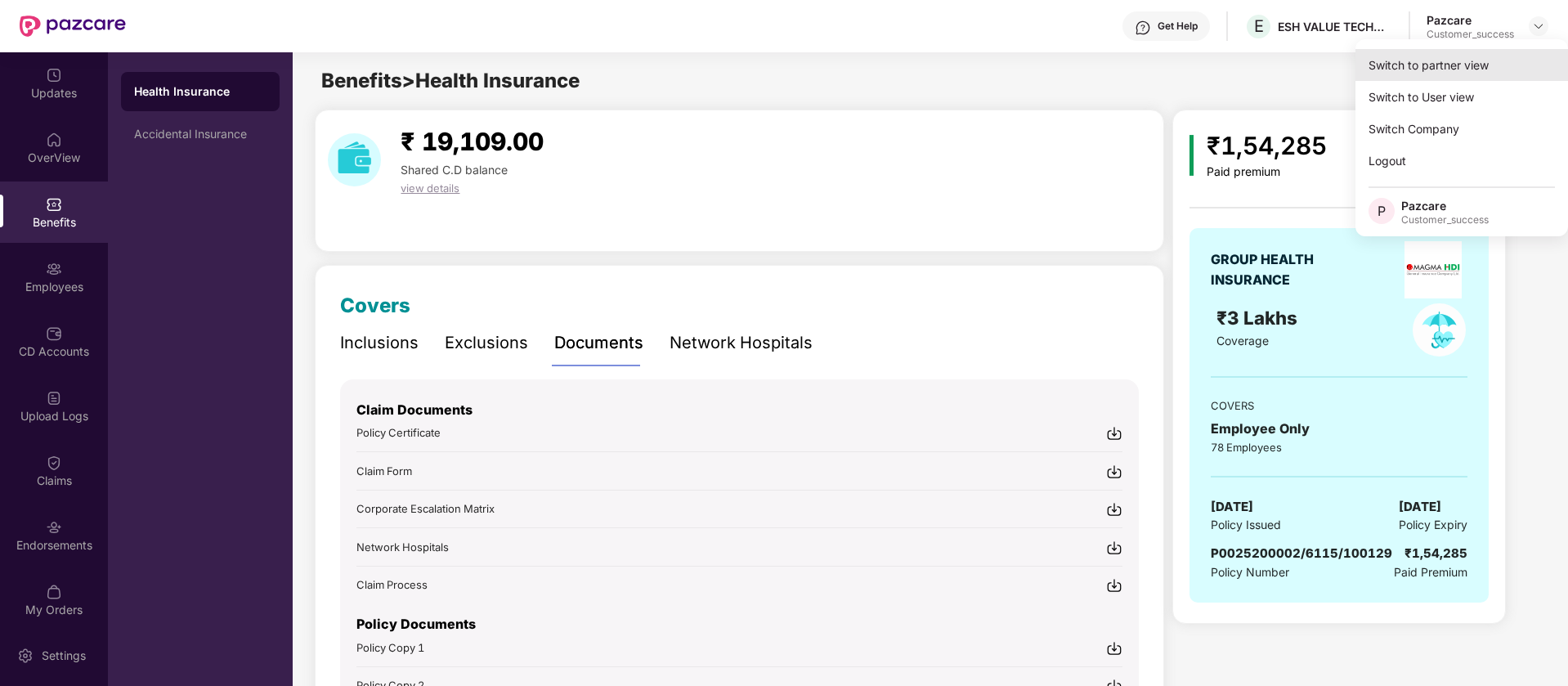
click at [1455, 52] on div "Switch to partner view" at bounding box center [1461, 65] width 212 height 32
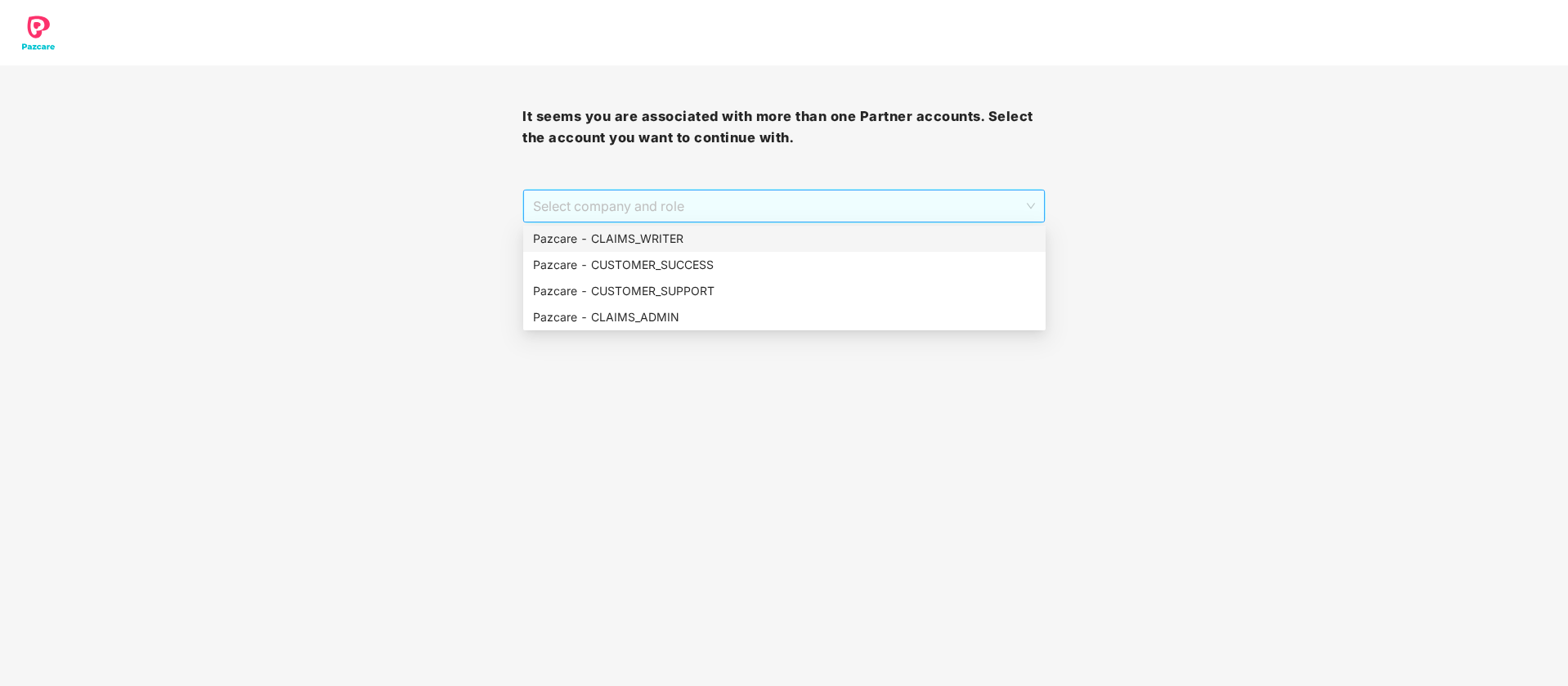
click at [702, 216] on span "Select company and role" at bounding box center [784, 205] width 501 height 31
click at [697, 273] on div "Pazcare - CUSTOMER_SUCCESS" at bounding box center [784, 264] width 503 height 18
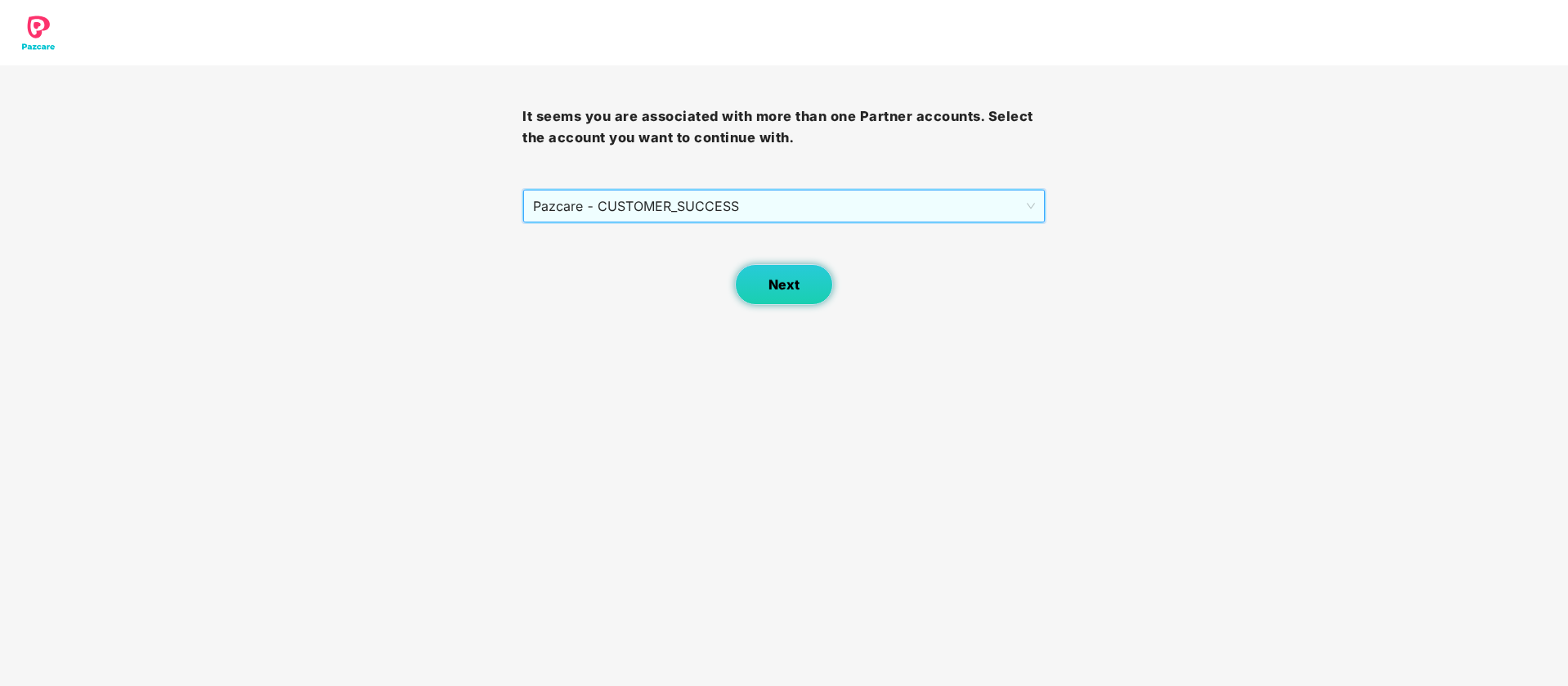
click at [738, 285] on button "Next" at bounding box center [784, 284] width 98 height 41
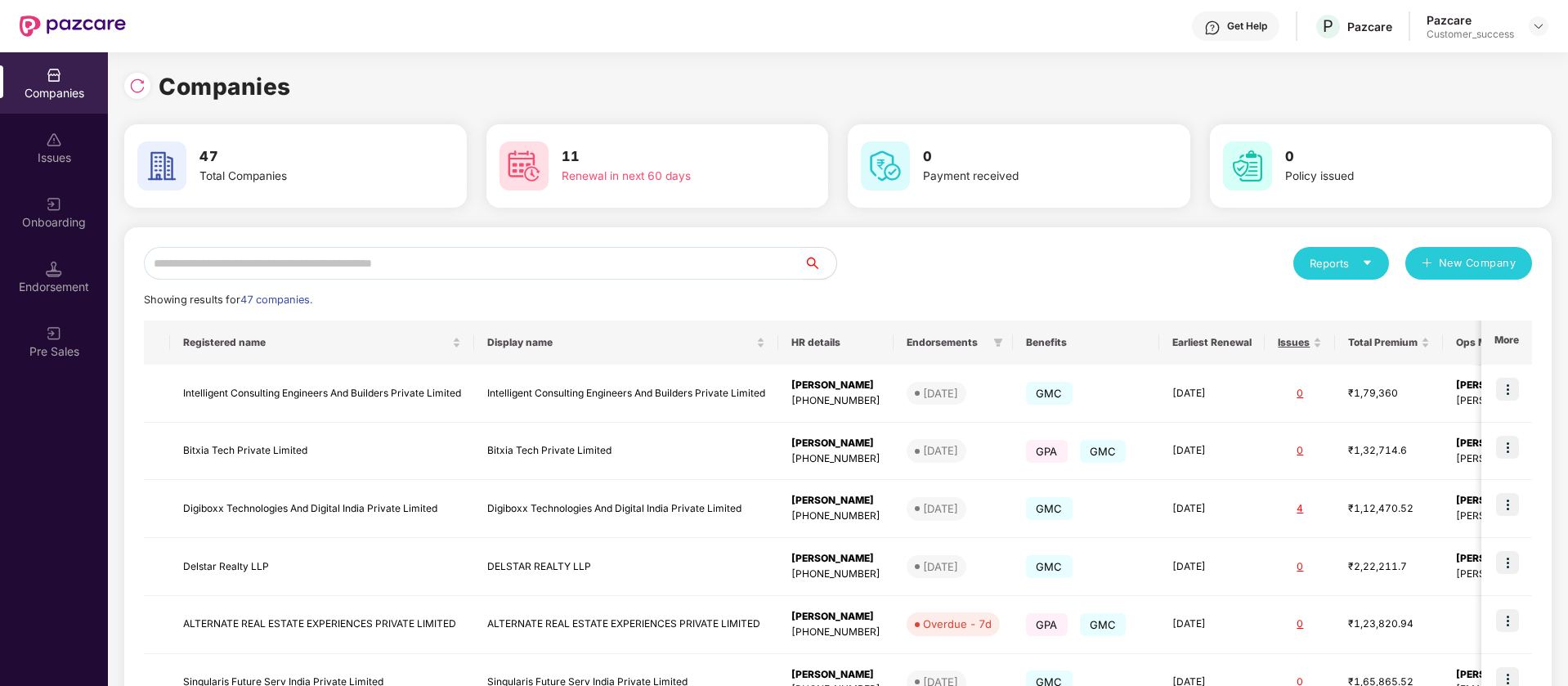
click at [53, 224] on div "Onboarding" at bounding box center [53, 222] width 108 height 16
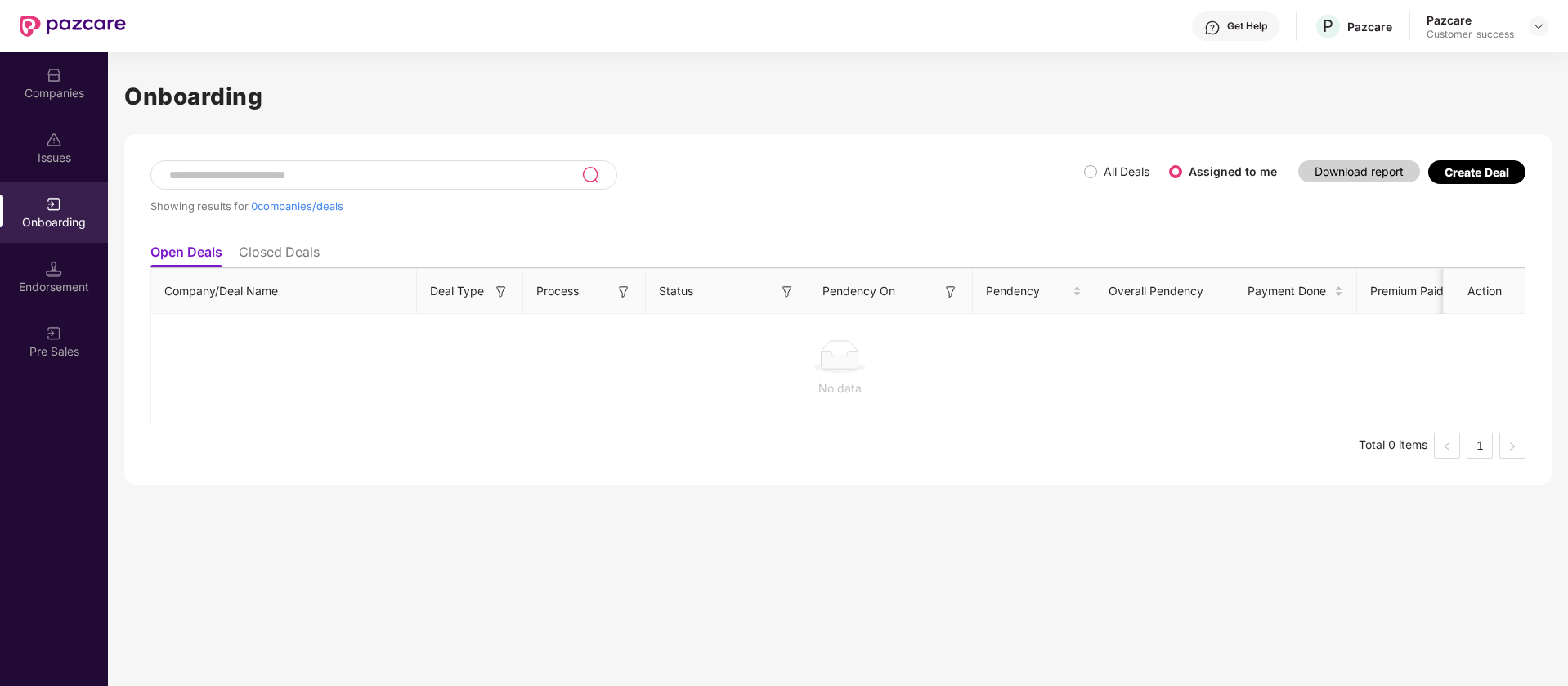
click at [1104, 175] on label "All Deals" at bounding box center [1127, 172] width 46 height 14
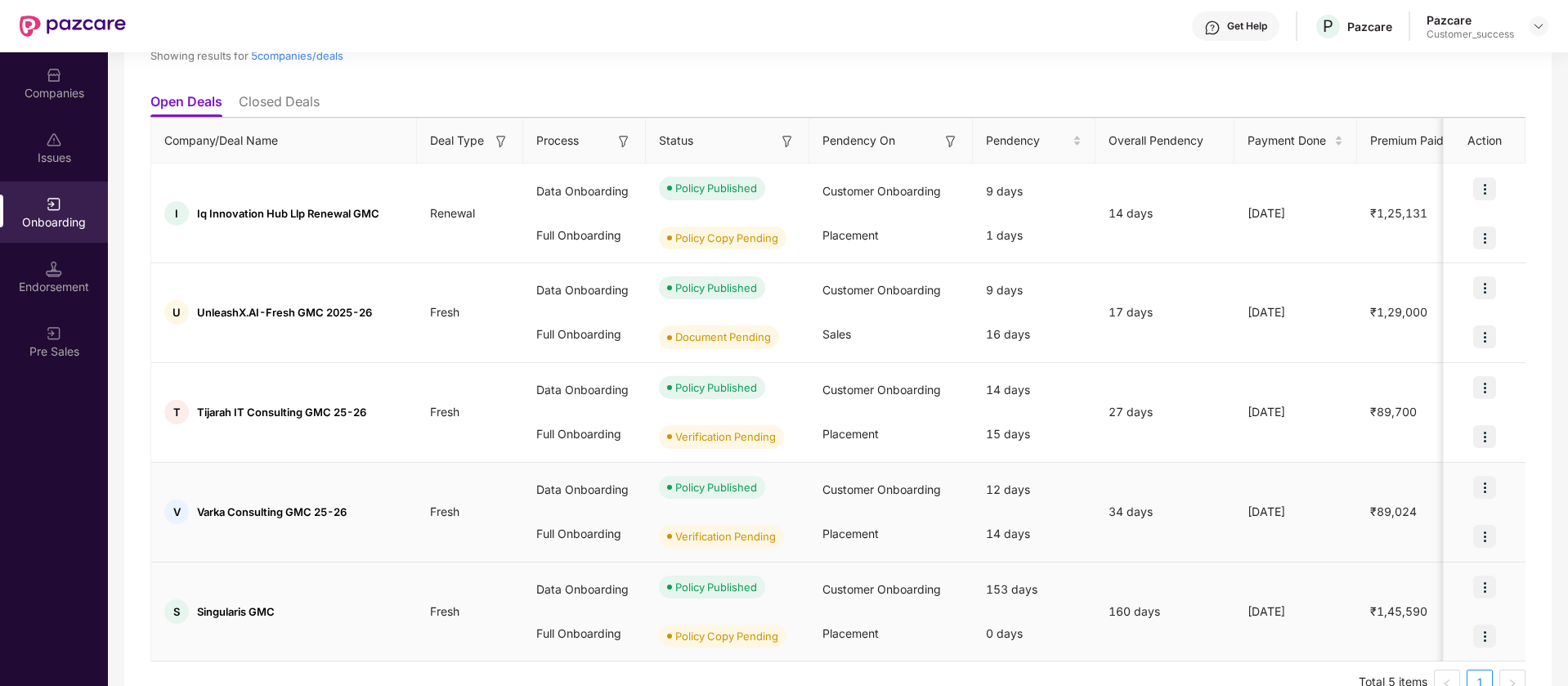
scroll to position [187, 0]
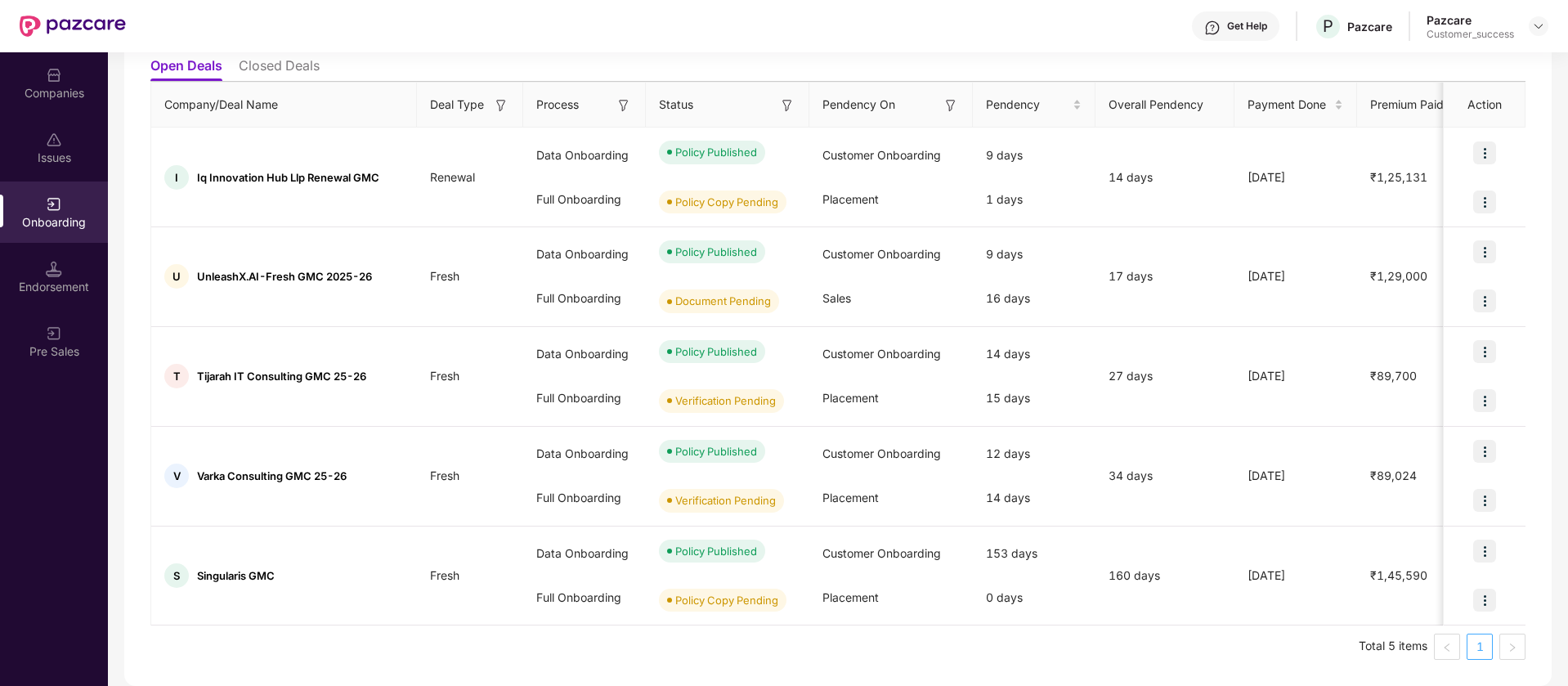
click at [1474, 638] on link "1" at bounding box center [1479, 646] width 25 height 25
click at [1539, 28] on img at bounding box center [1537, 25] width 13 height 13
click at [1470, 95] on div "Switch Partner" at bounding box center [1463, 97] width 212 height 32
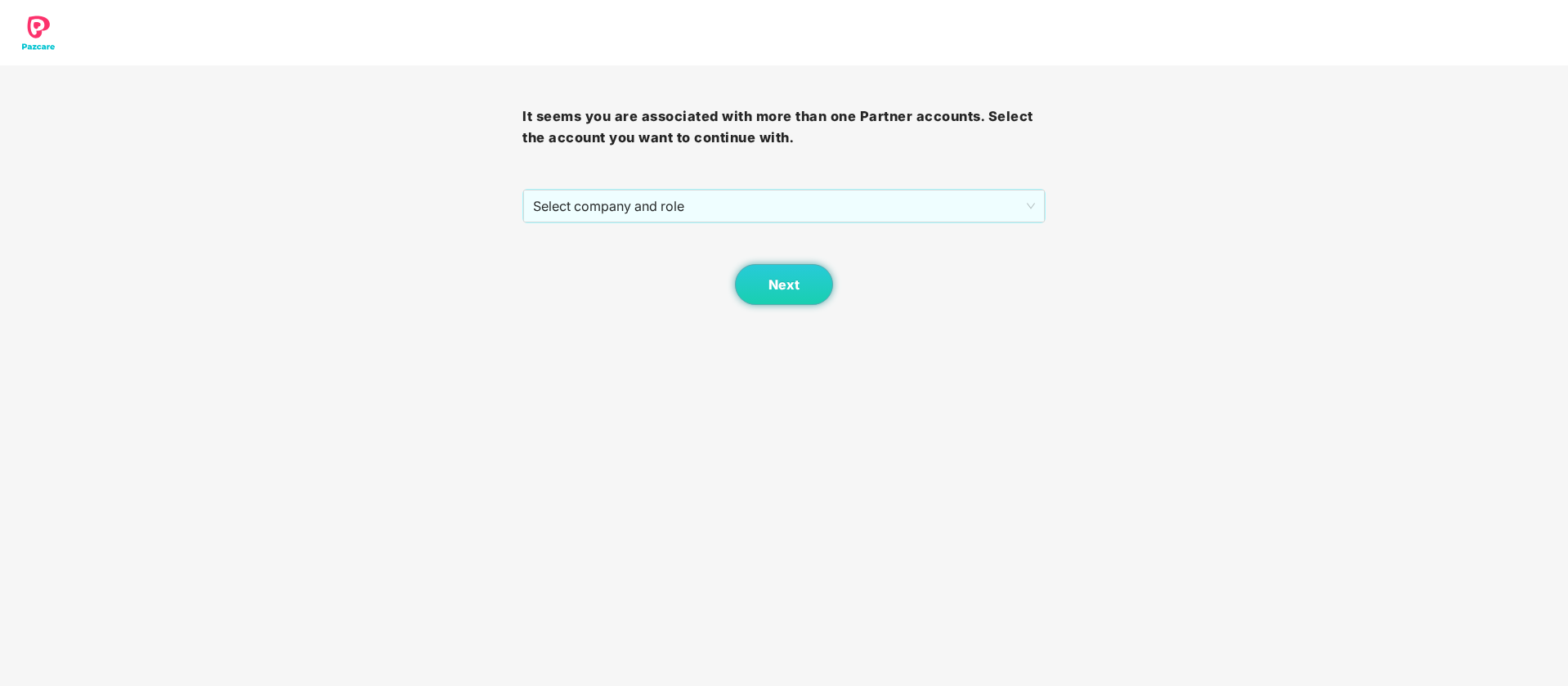
click at [672, 185] on div "It seems you are associated with more than one Partner accounts. Select the acc…" at bounding box center [783, 185] width 522 height 239
click at [661, 223] on div "Next" at bounding box center [783, 264] width 522 height 82
click at [662, 205] on span "Select company and role" at bounding box center [784, 205] width 501 height 31
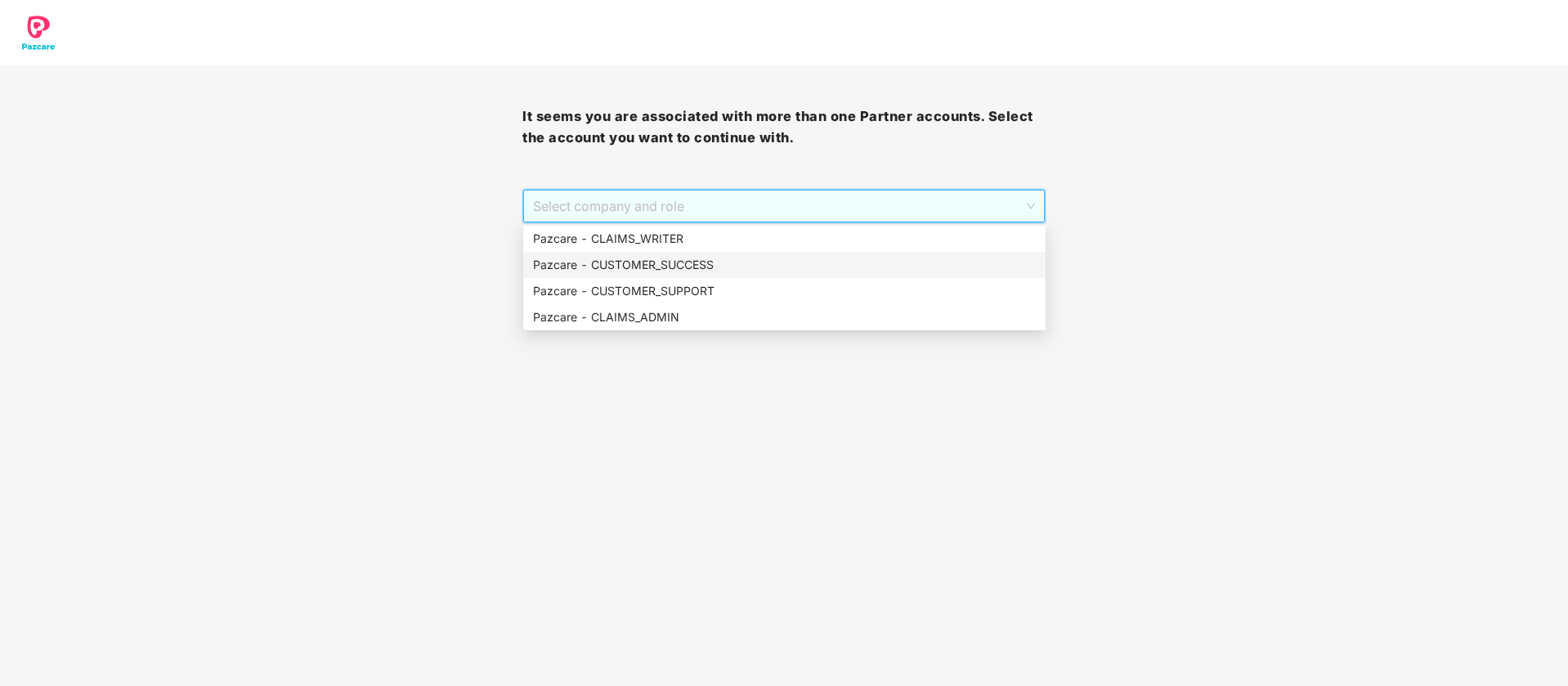
click at [692, 267] on div "Pazcare - CUSTOMER_SUCCESS" at bounding box center [784, 264] width 503 height 18
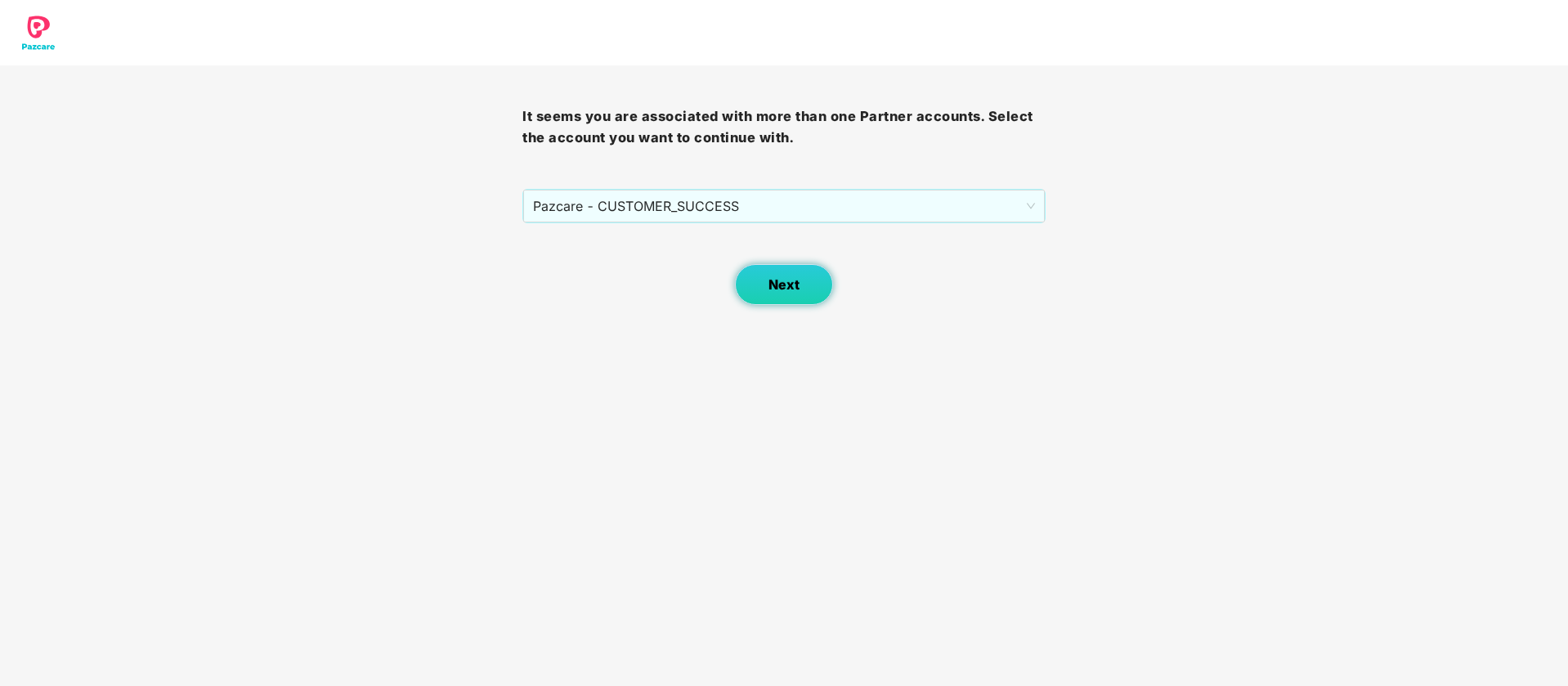
click at [788, 288] on span "Next" at bounding box center [784, 284] width 31 height 15
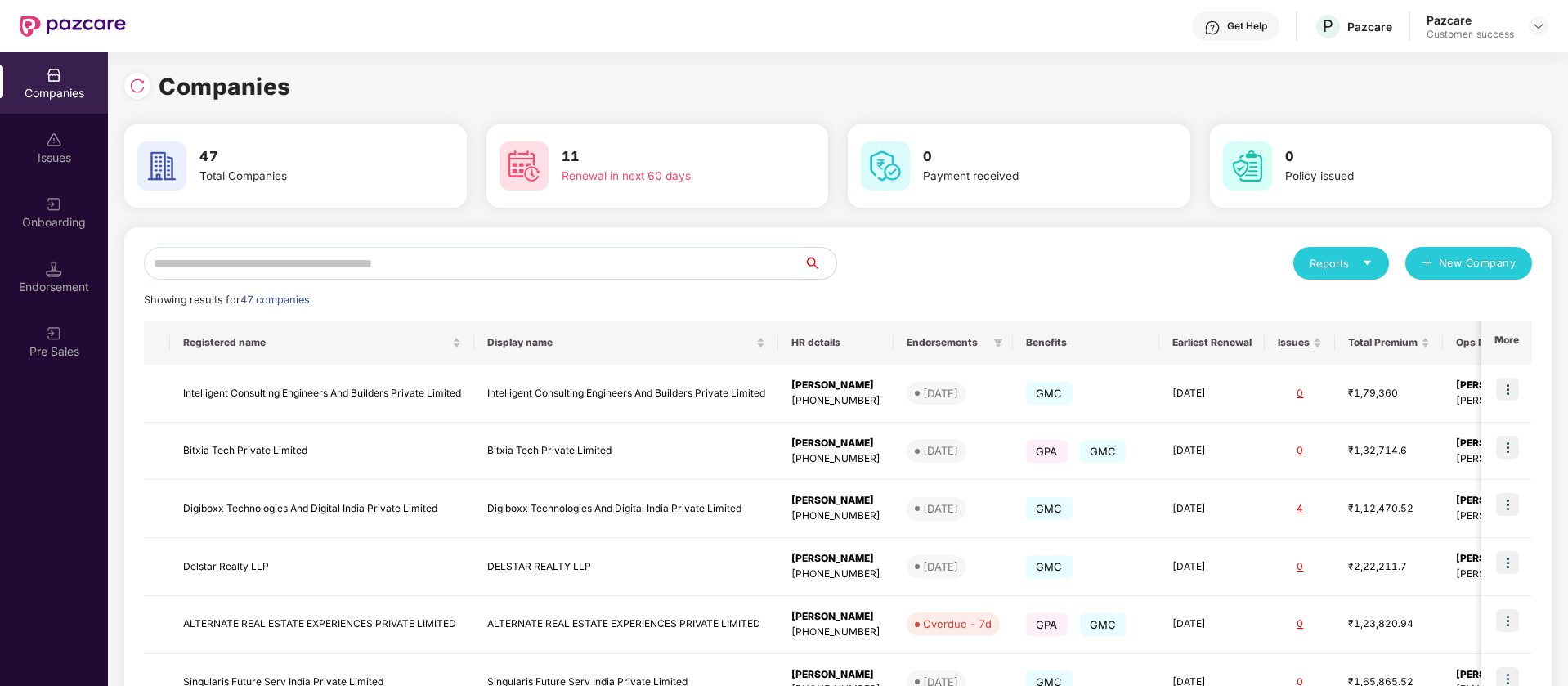
click at [372, 251] on input "text" at bounding box center [473, 263] width 660 height 33
paste input "**********"
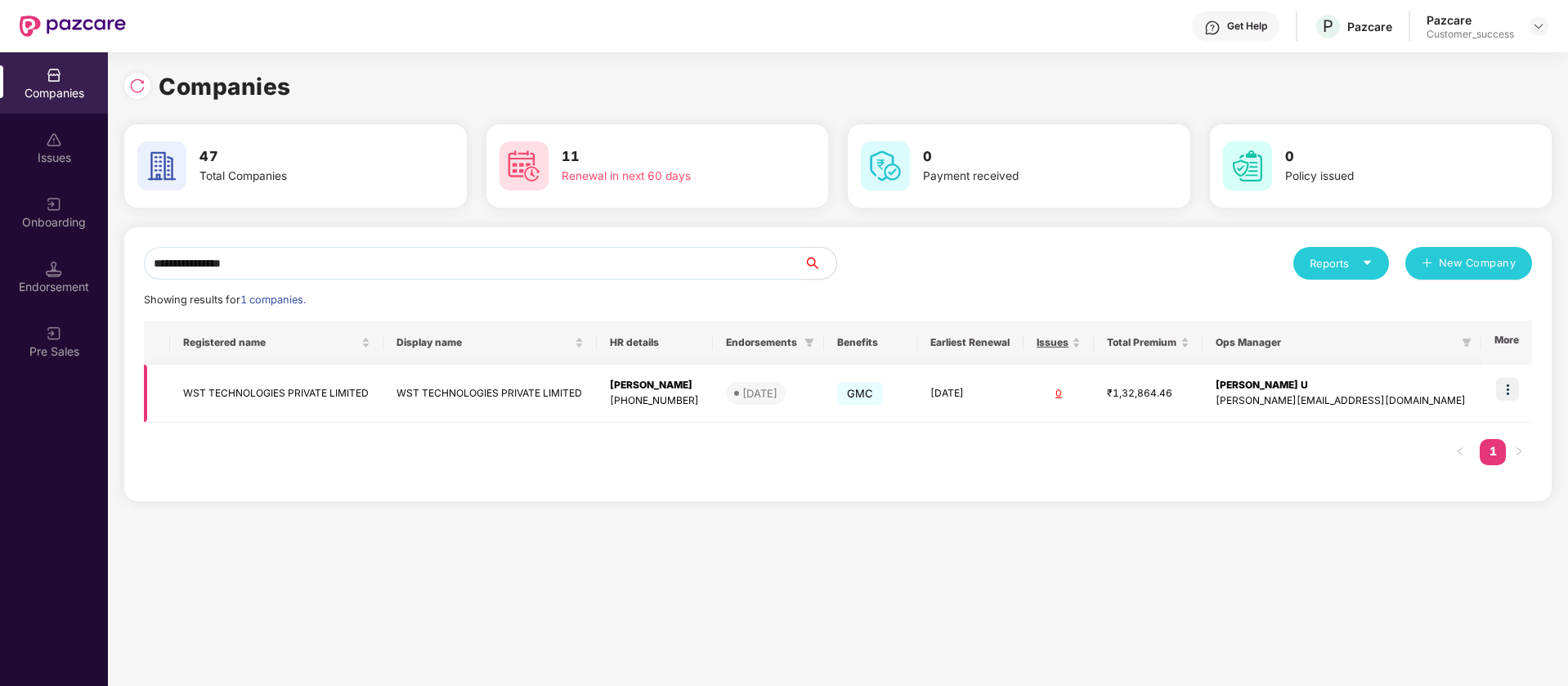
type input "**********"
click at [1509, 387] on img at bounding box center [1507, 389] width 23 height 23
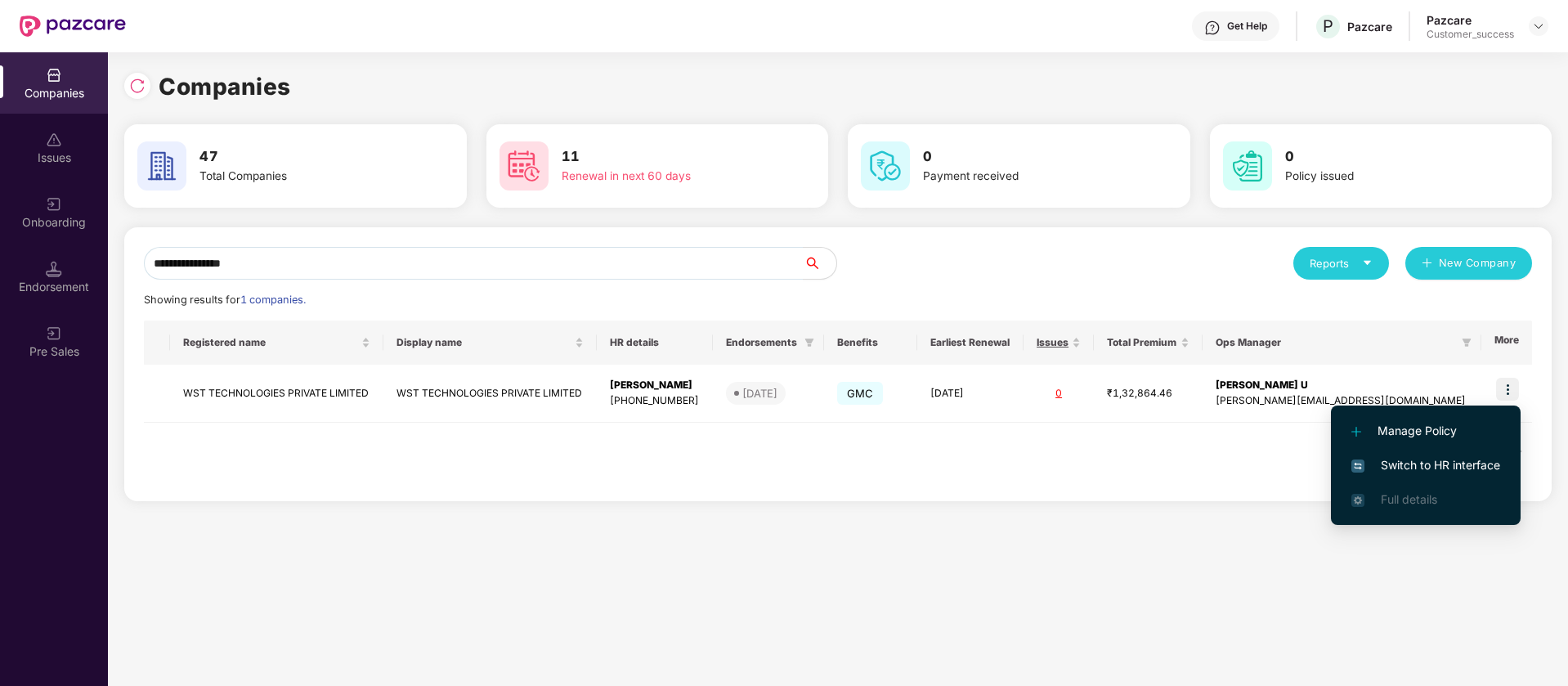
click at [1418, 463] on span "Switch to HR interface" at bounding box center [1425, 464] width 149 height 18
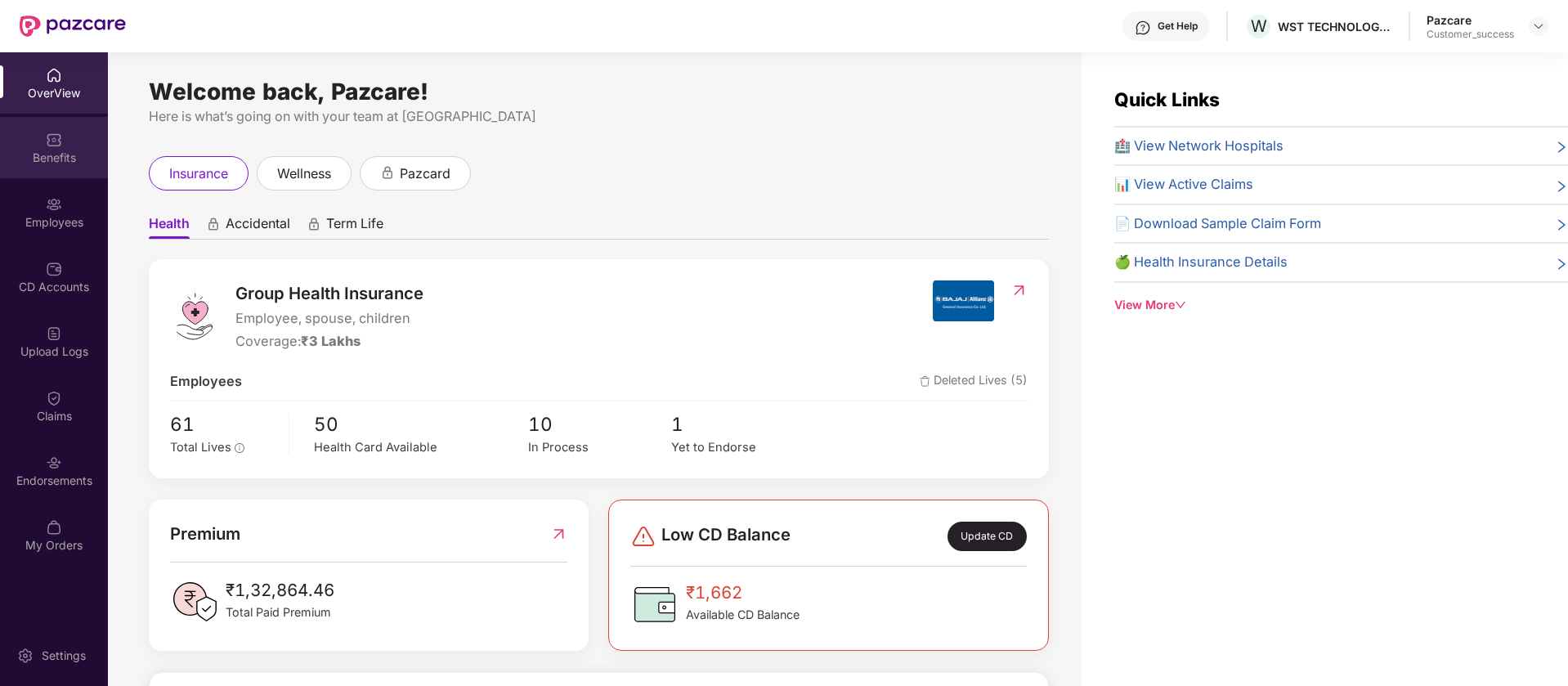
click at [57, 142] on img at bounding box center [53, 139] width 16 height 16
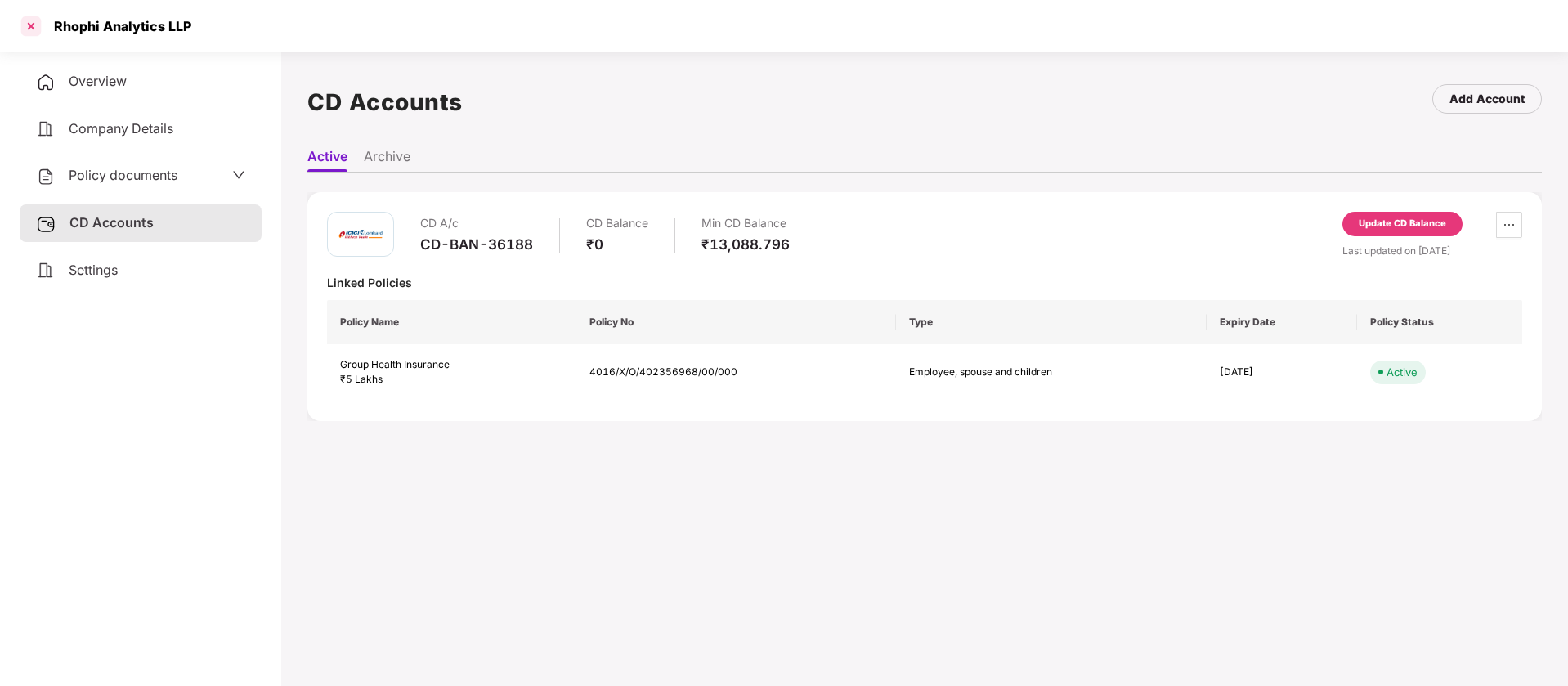
click at [19, 26] on div at bounding box center [31, 25] width 26 height 26
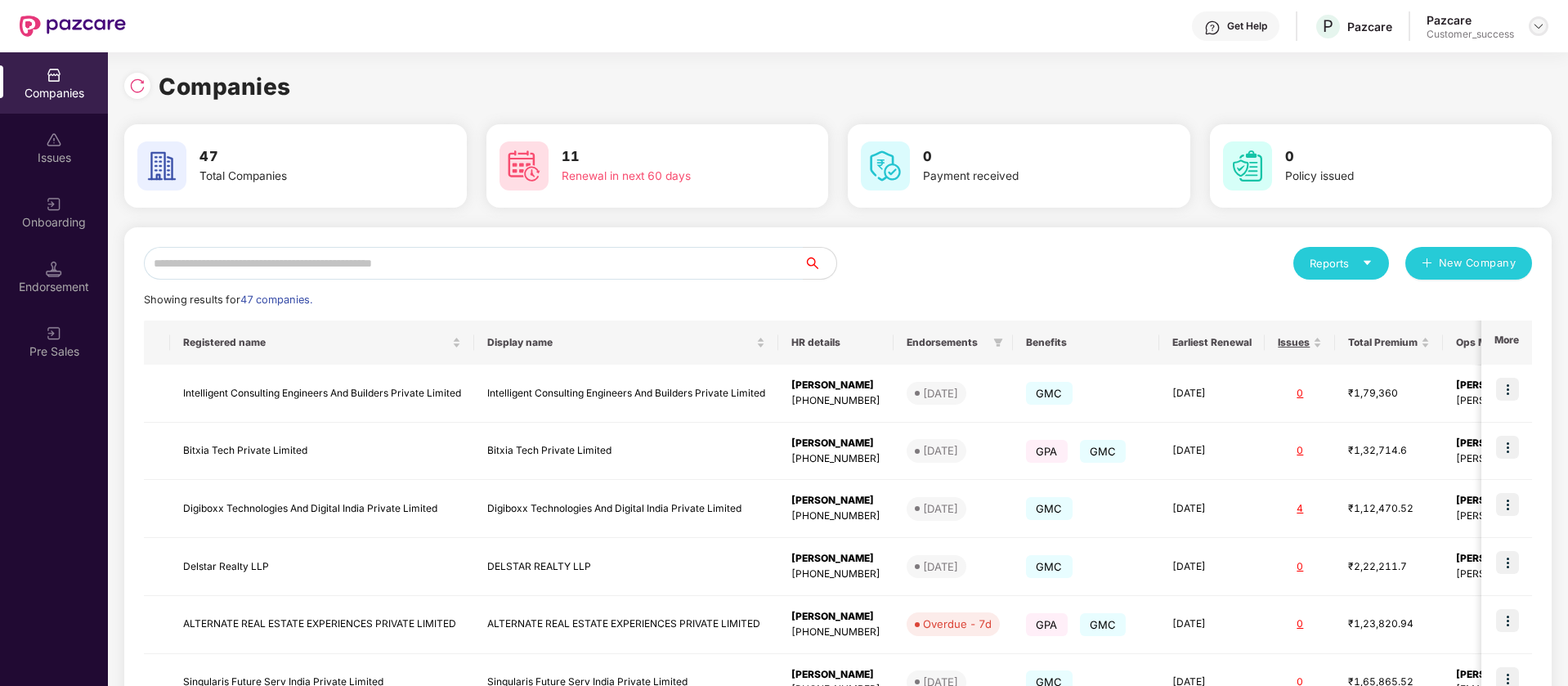
click at [1537, 29] on img at bounding box center [1537, 25] width 13 height 13
click at [1459, 92] on div "Switch Partner" at bounding box center [1463, 97] width 212 height 32
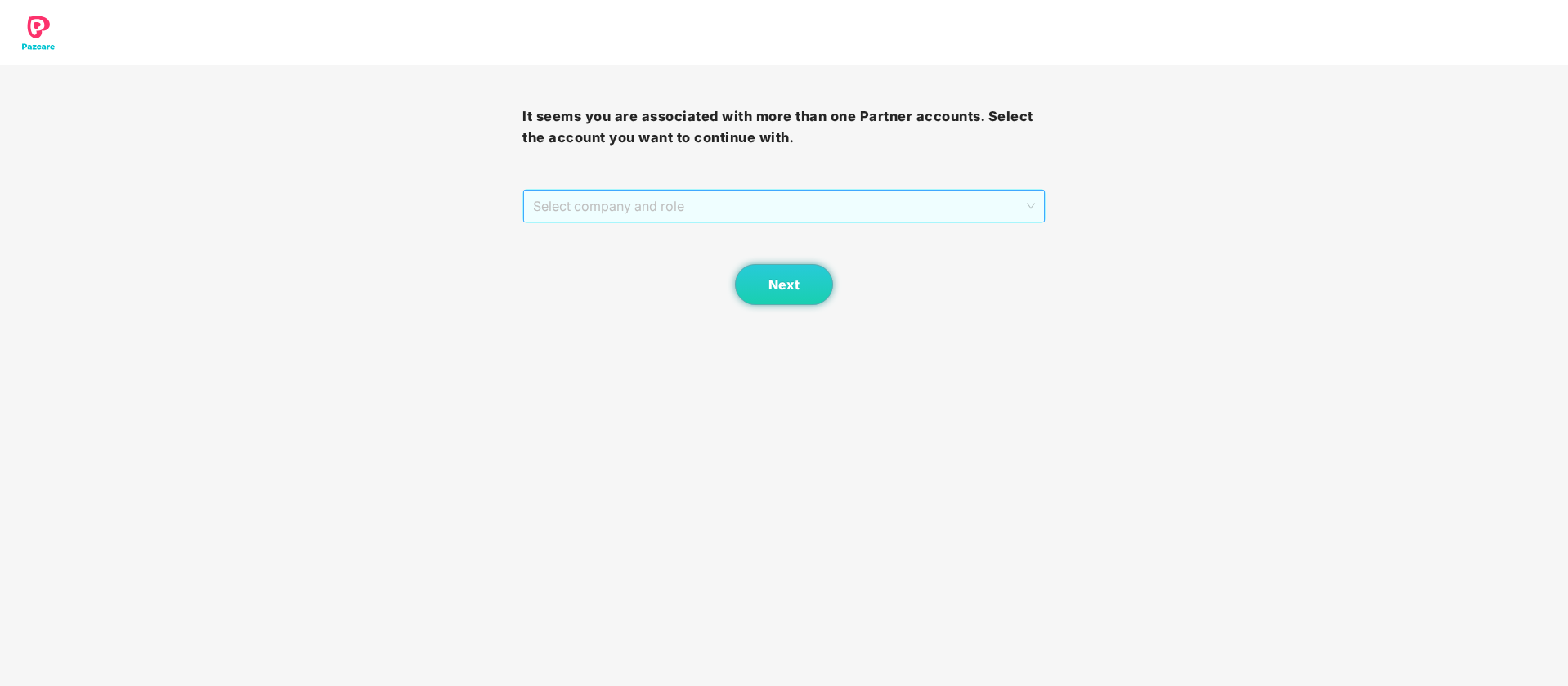
click at [734, 201] on span "Select company and role" at bounding box center [784, 205] width 501 height 31
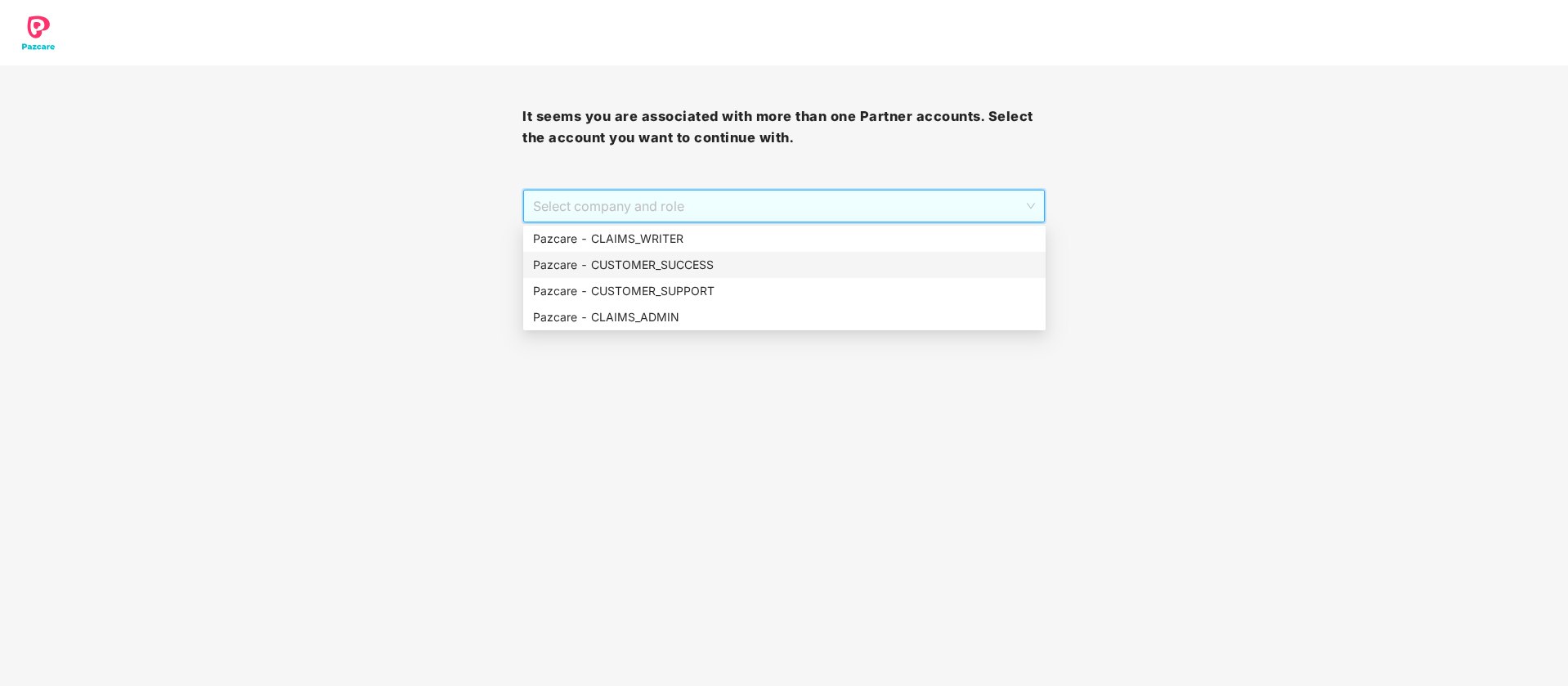
click at [698, 260] on div "Pazcare - CUSTOMER_SUCCESS" at bounding box center [784, 264] width 503 height 18
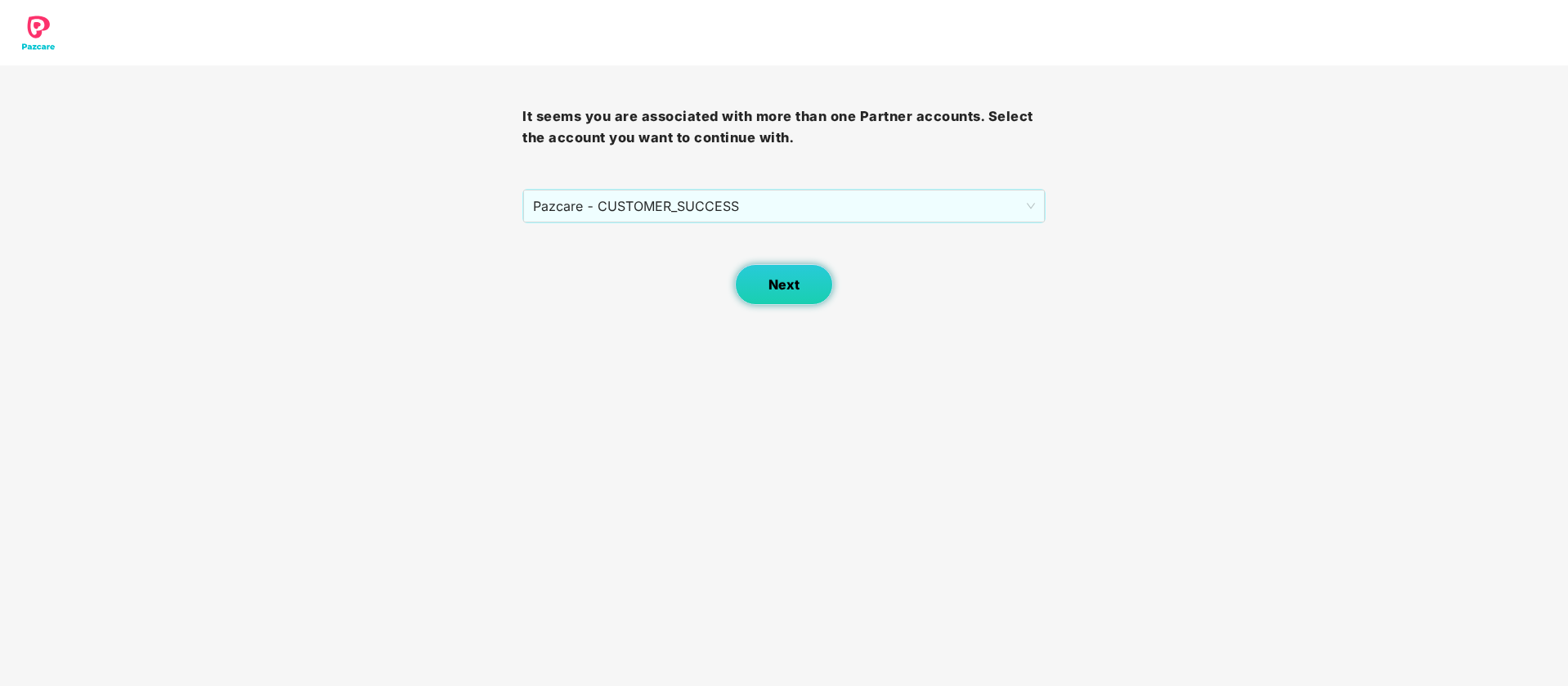
drag, startPoint x: 731, startPoint y: 281, endPoint x: 790, endPoint y: 283, distance: 59.0
click at [761, 283] on div "Next" at bounding box center [783, 264] width 522 height 82
click at [790, 283] on span "Next" at bounding box center [784, 284] width 31 height 15
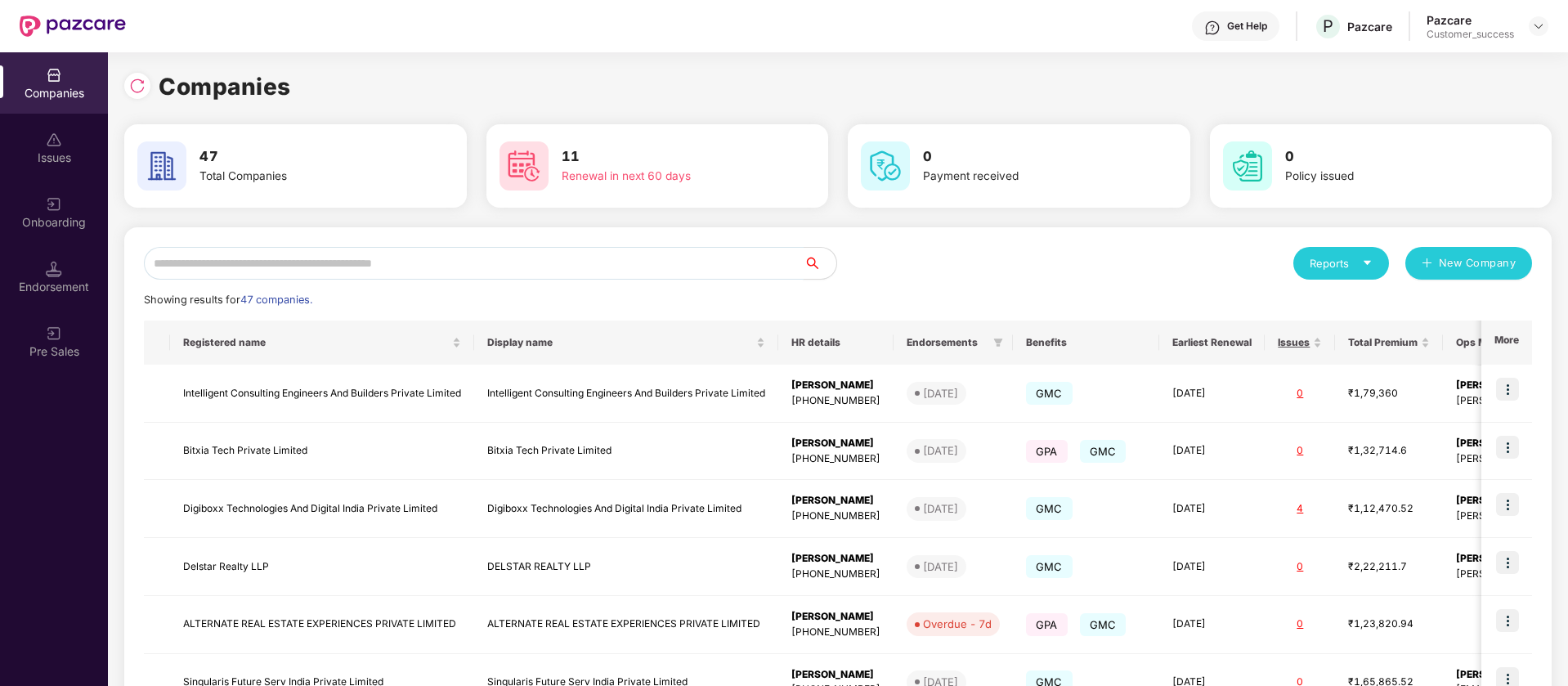
click at [392, 253] on input "text" at bounding box center [473, 263] width 660 height 33
type input "*"
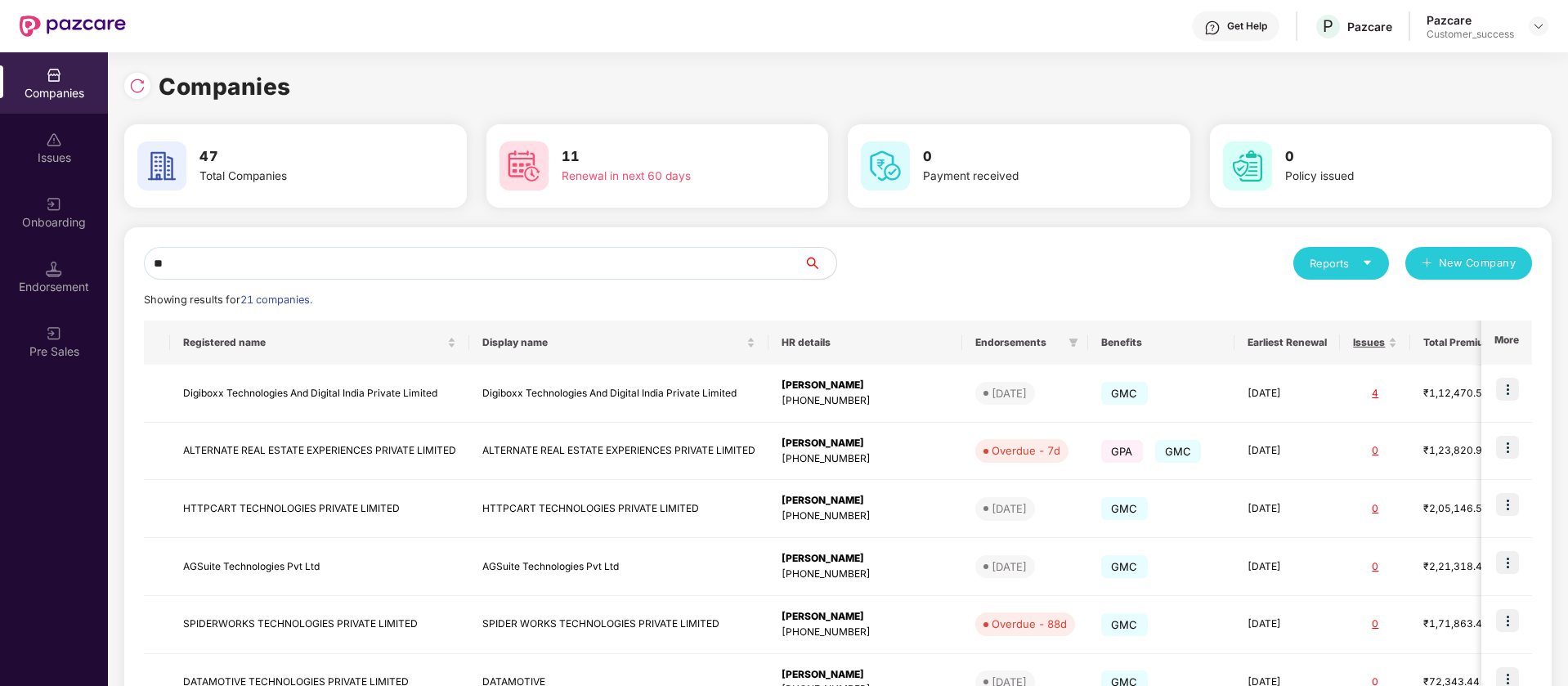
type input "*"
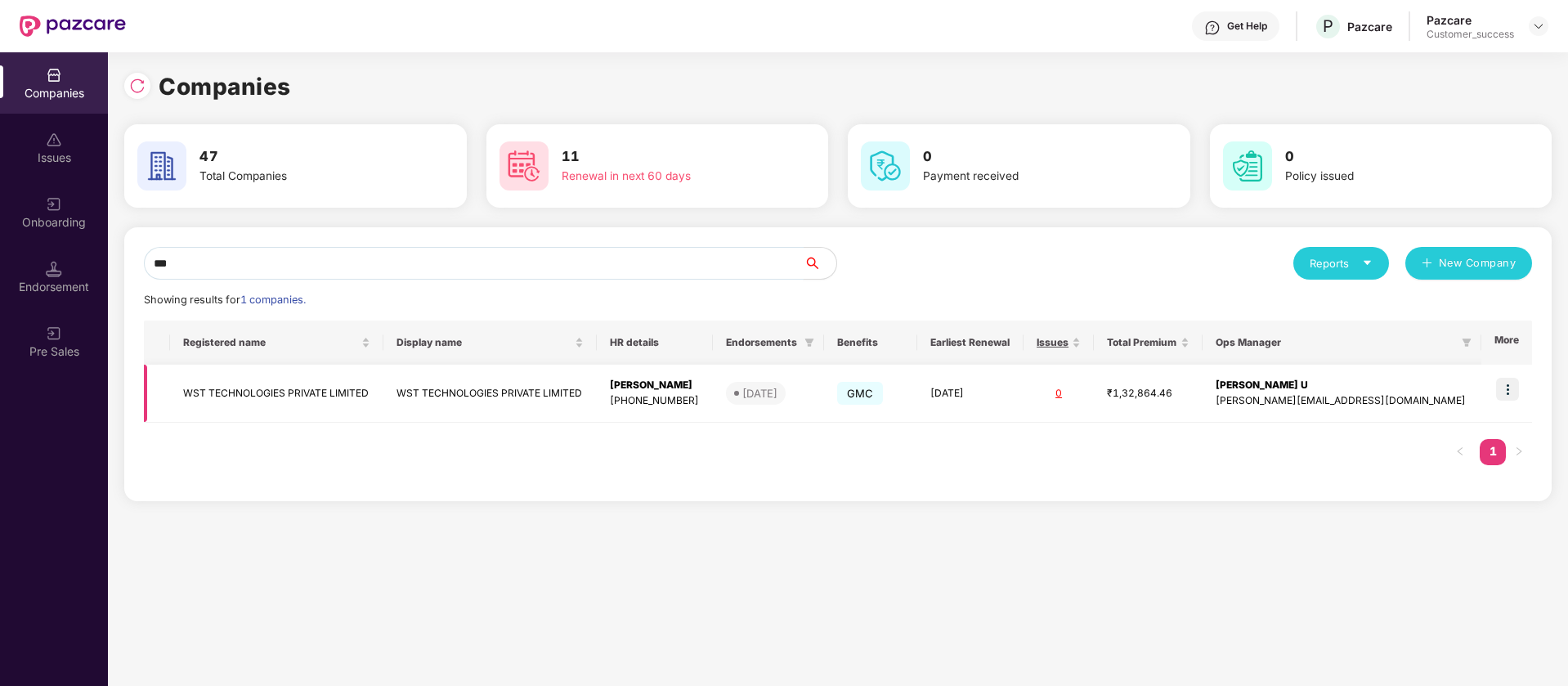
type input "***"
click at [1511, 380] on img at bounding box center [1507, 389] width 23 height 23
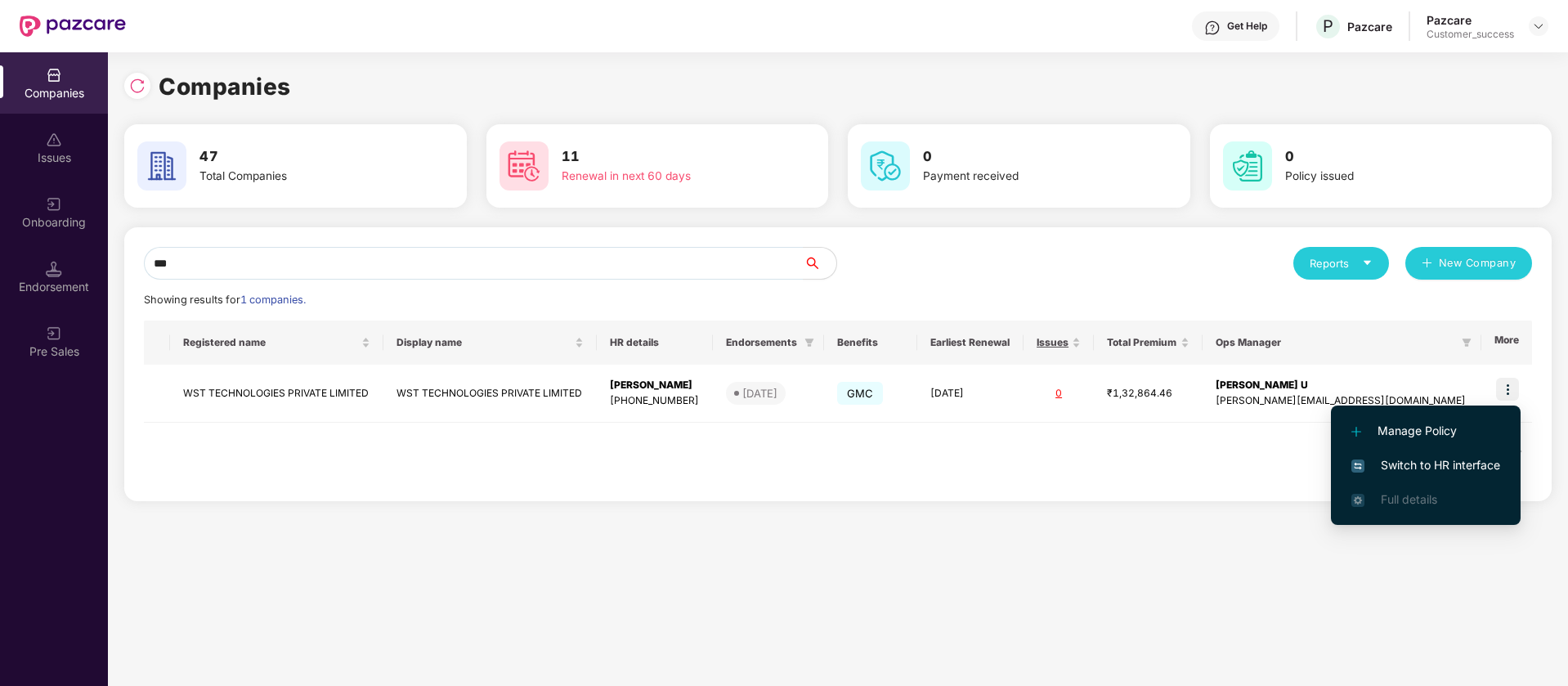
click at [1436, 472] on span "Switch to HR interface" at bounding box center [1425, 464] width 149 height 18
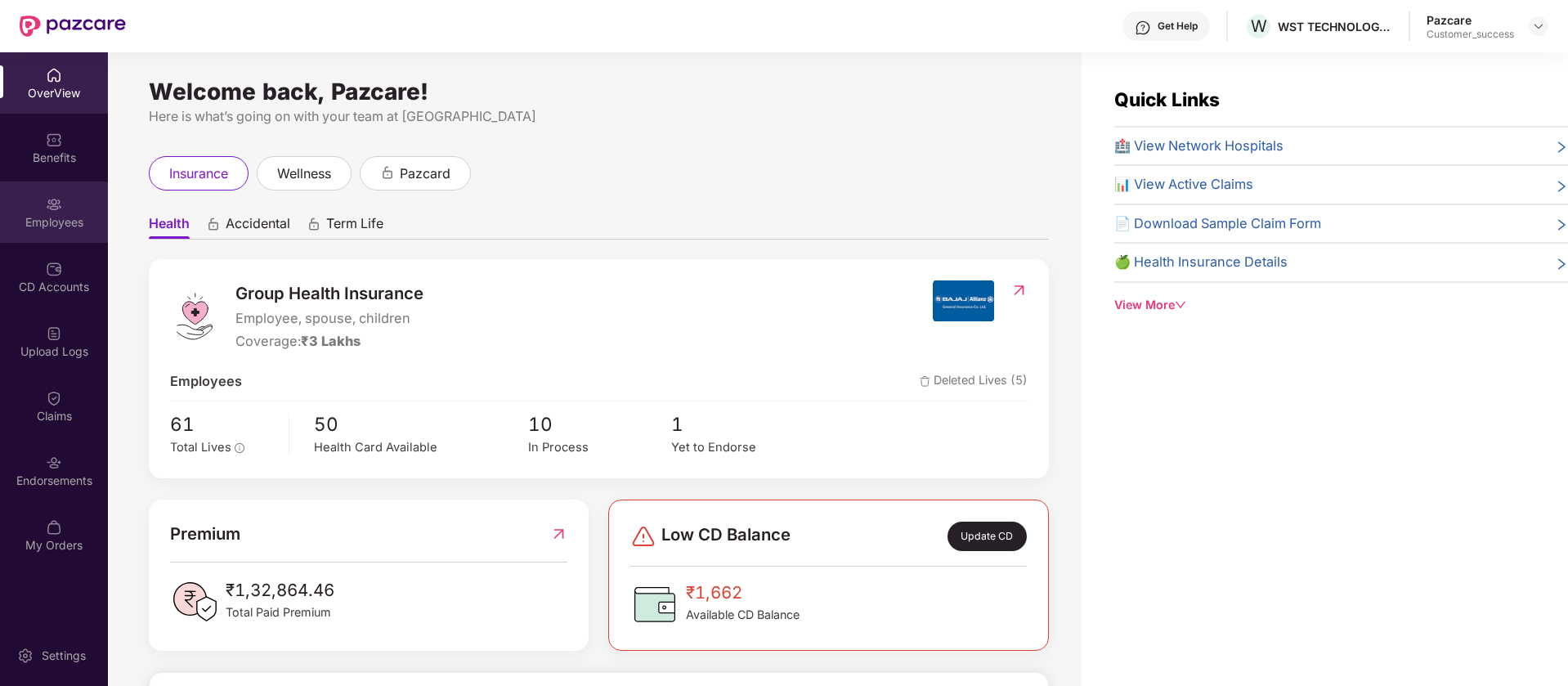
click at [76, 220] on div "Employees" at bounding box center [53, 222] width 108 height 16
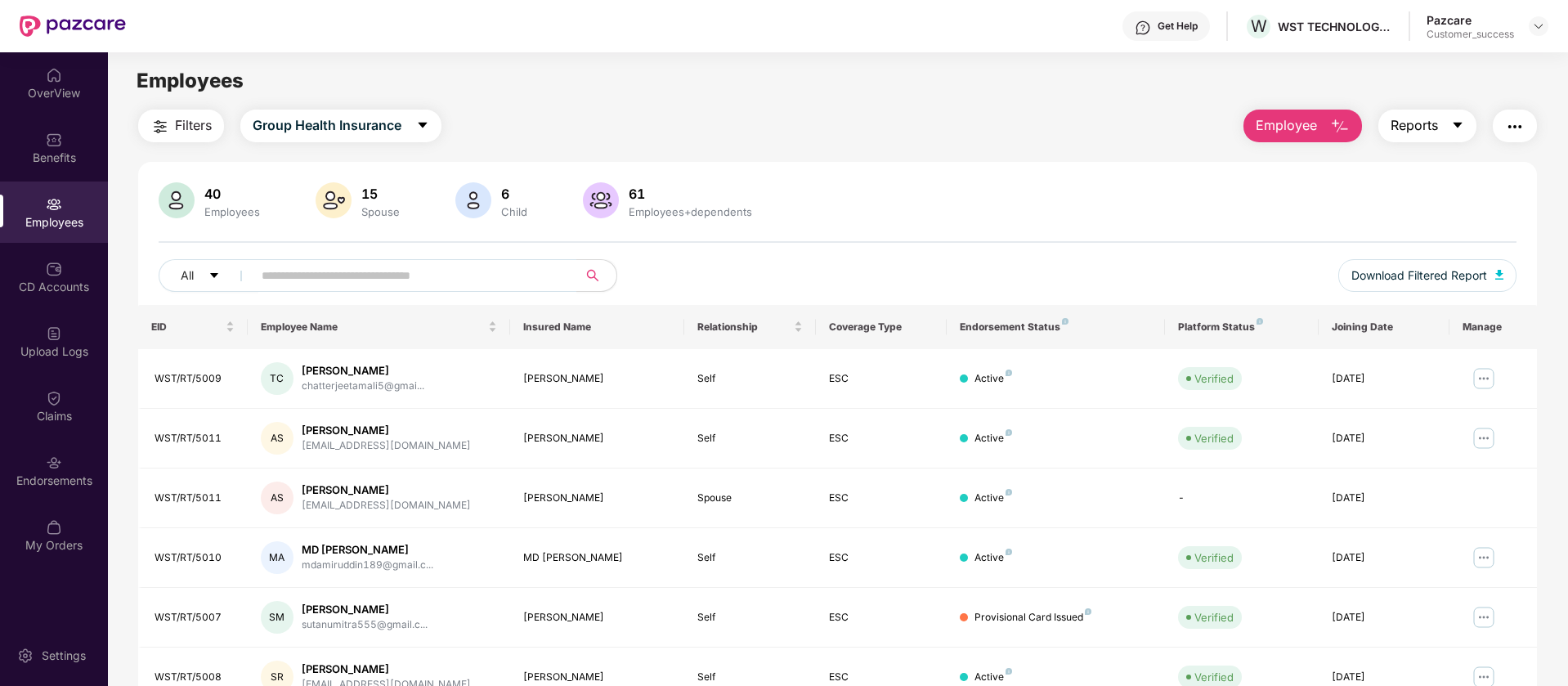
click at [1460, 125] on icon "caret-down" at bounding box center [1457, 125] width 13 height 13
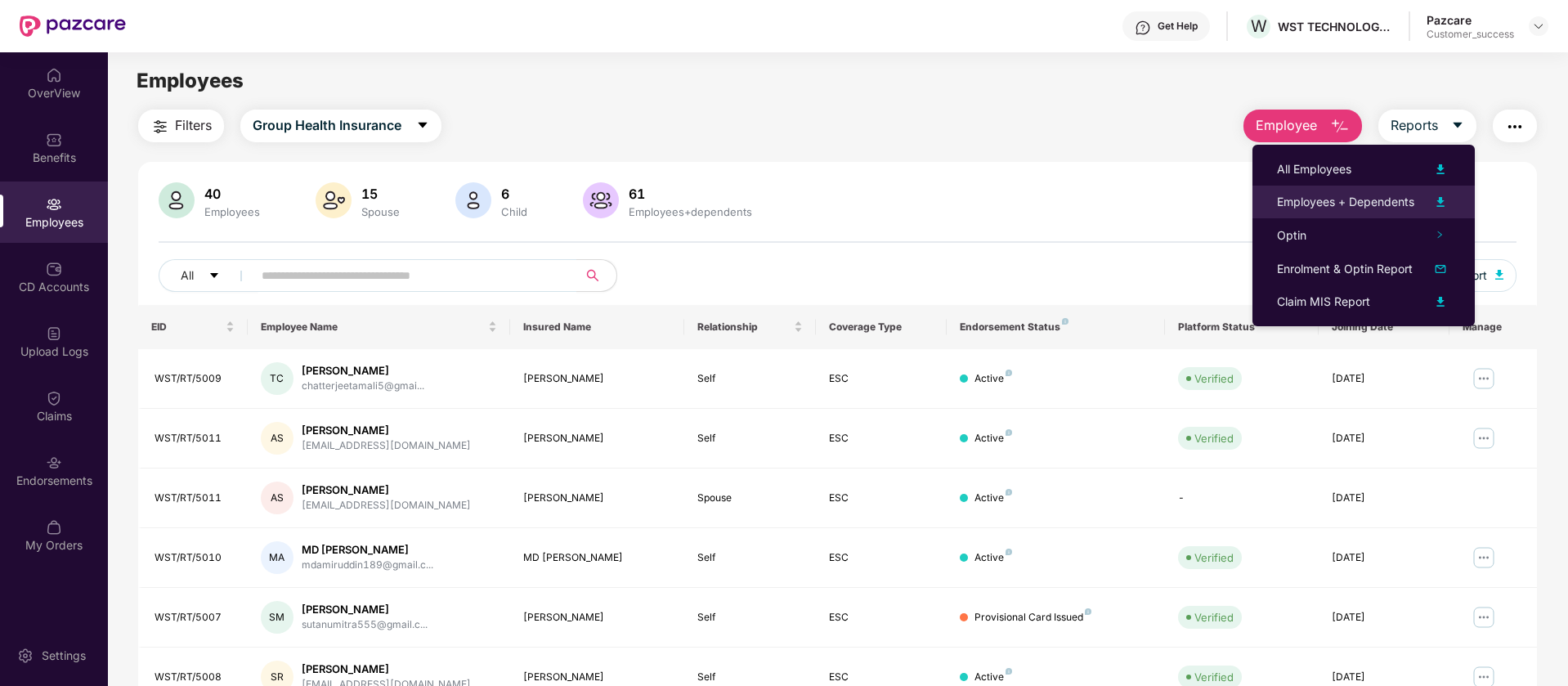
click at [1441, 202] on img at bounding box center [1440, 201] width 20 height 20
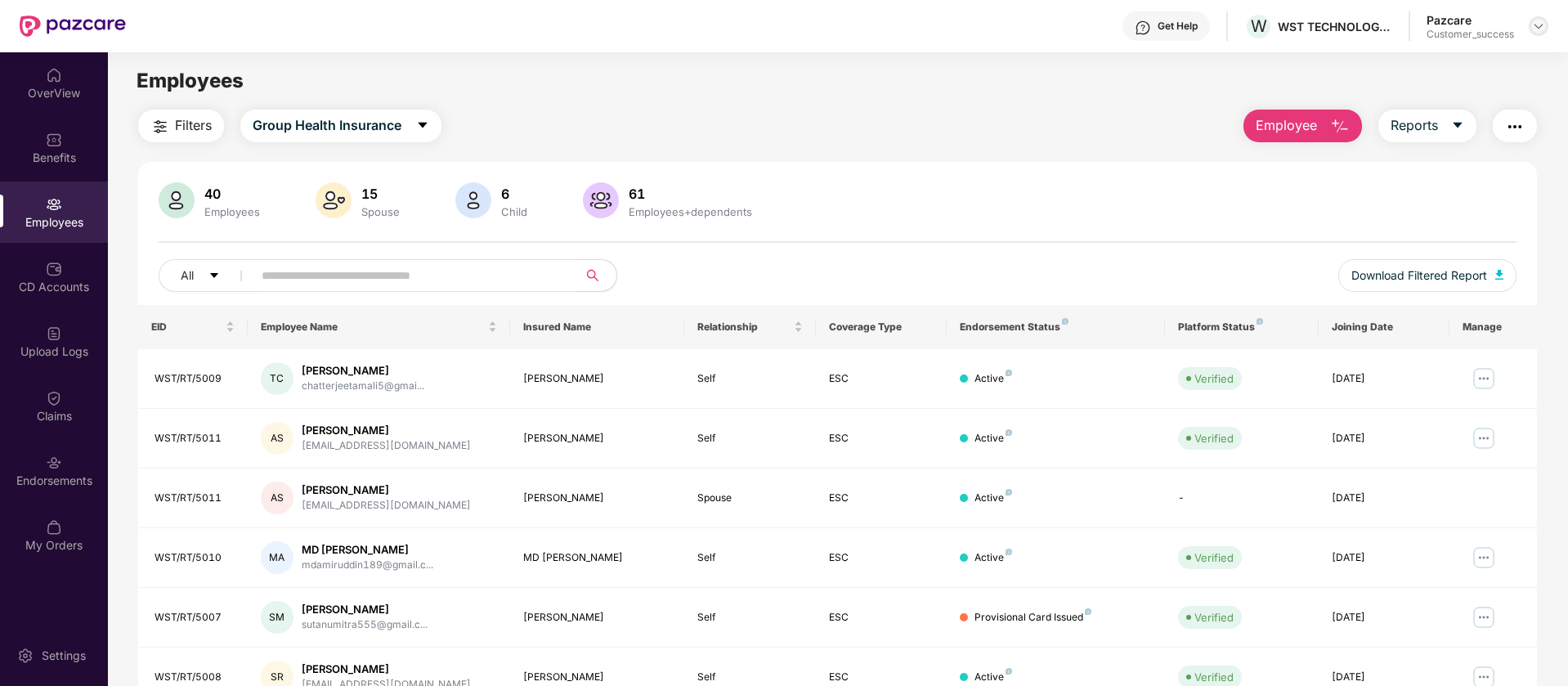
click at [1545, 29] on div at bounding box center [1537, 25] width 20 height 20
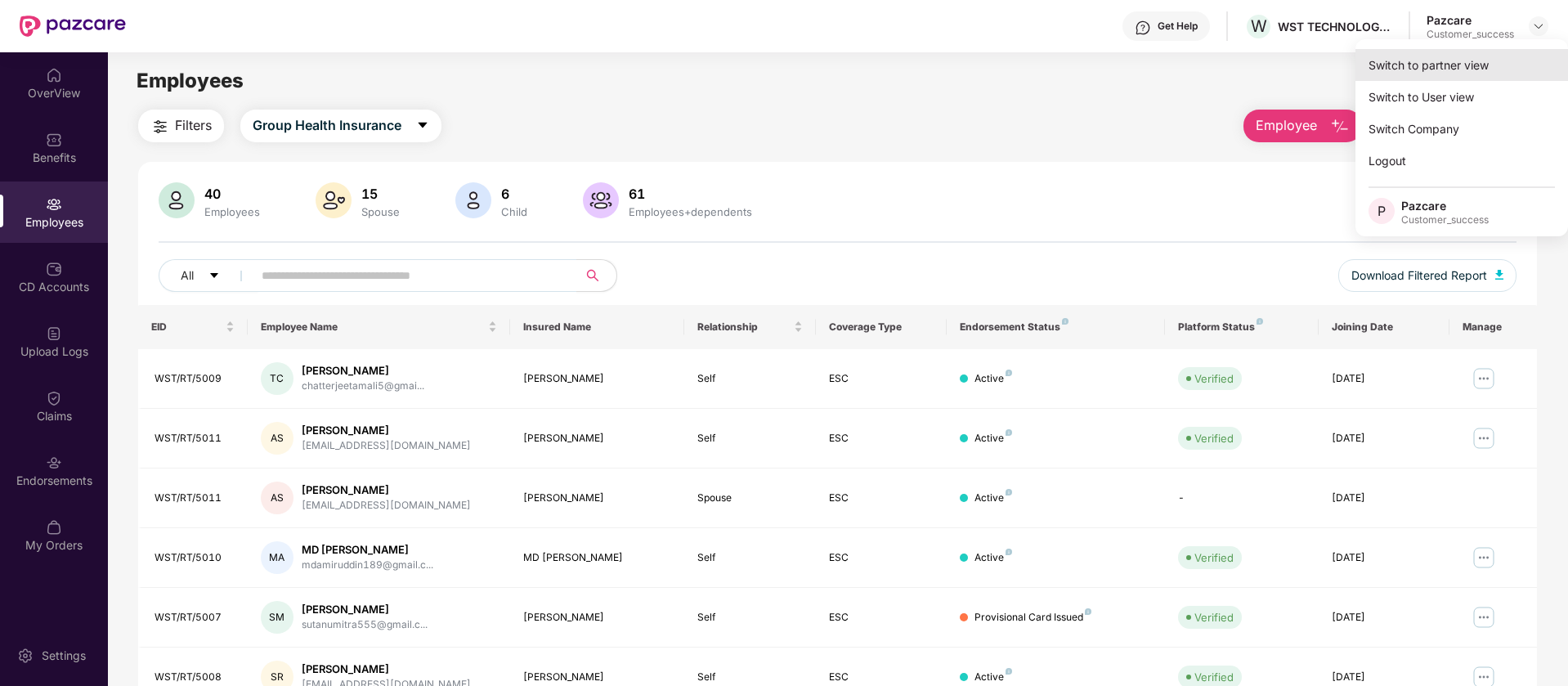
click at [1483, 70] on div "Switch to partner view" at bounding box center [1461, 65] width 212 height 32
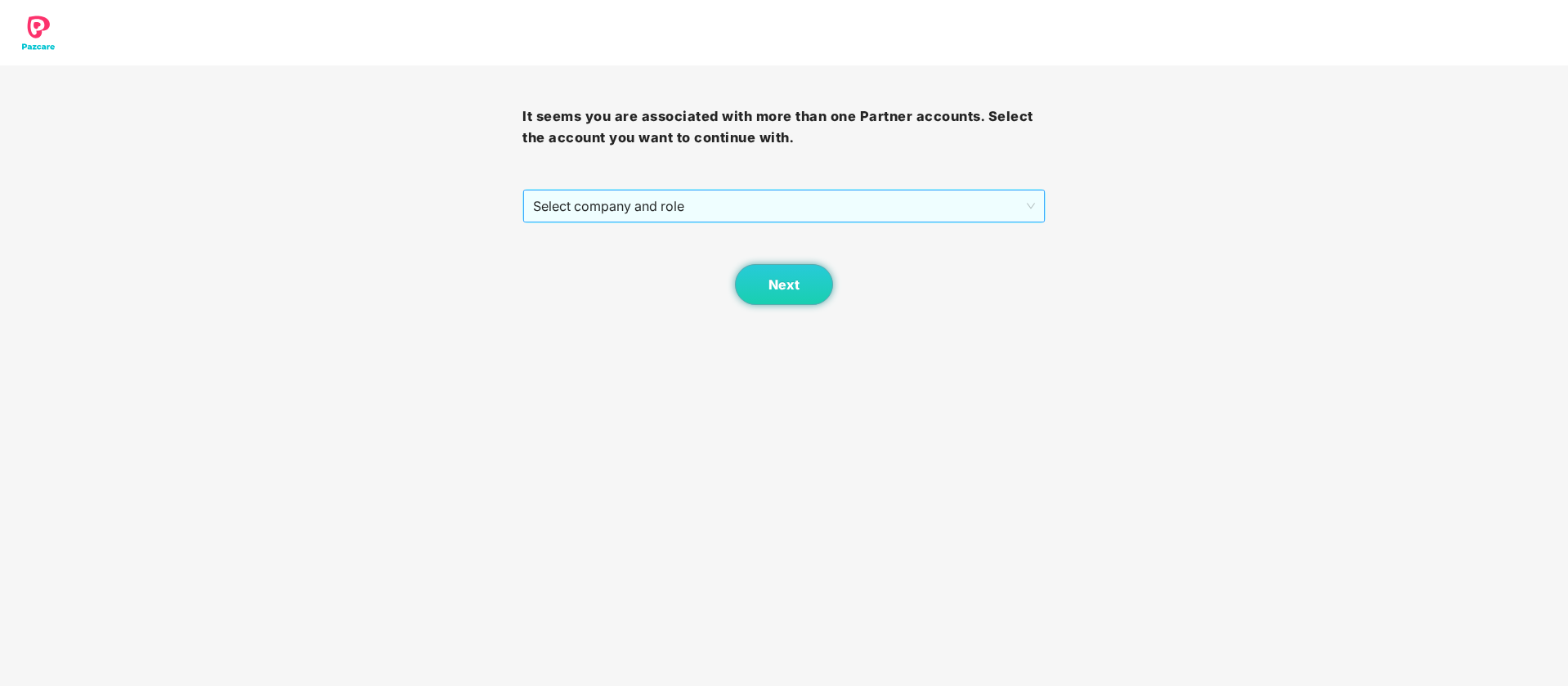
click at [688, 203] on span "Select company and role" at bounding box center [784, 205] width 501 height 31
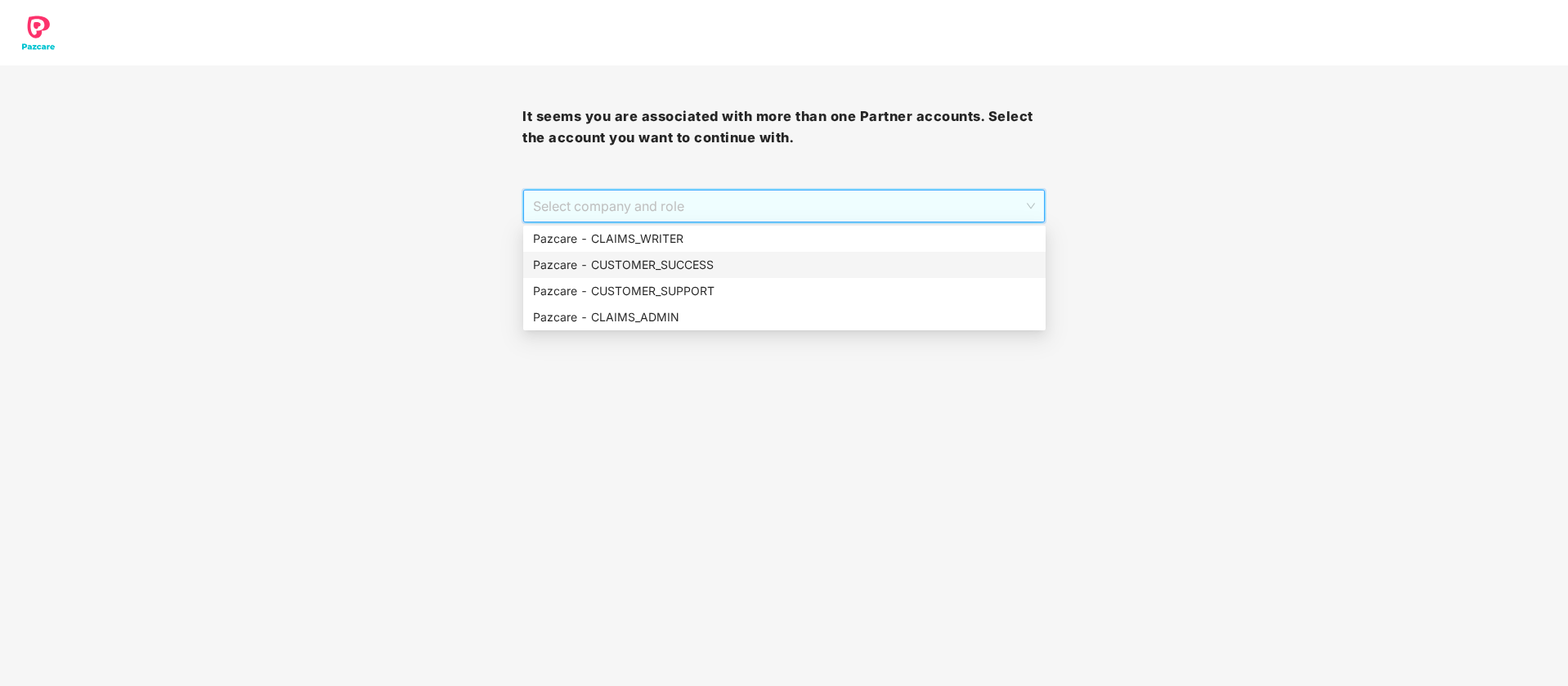
click at [714, 259] on div "Pazcare - CUSTOMER_SUCCESS" at bounding box center [784, 264] width 503 height 18
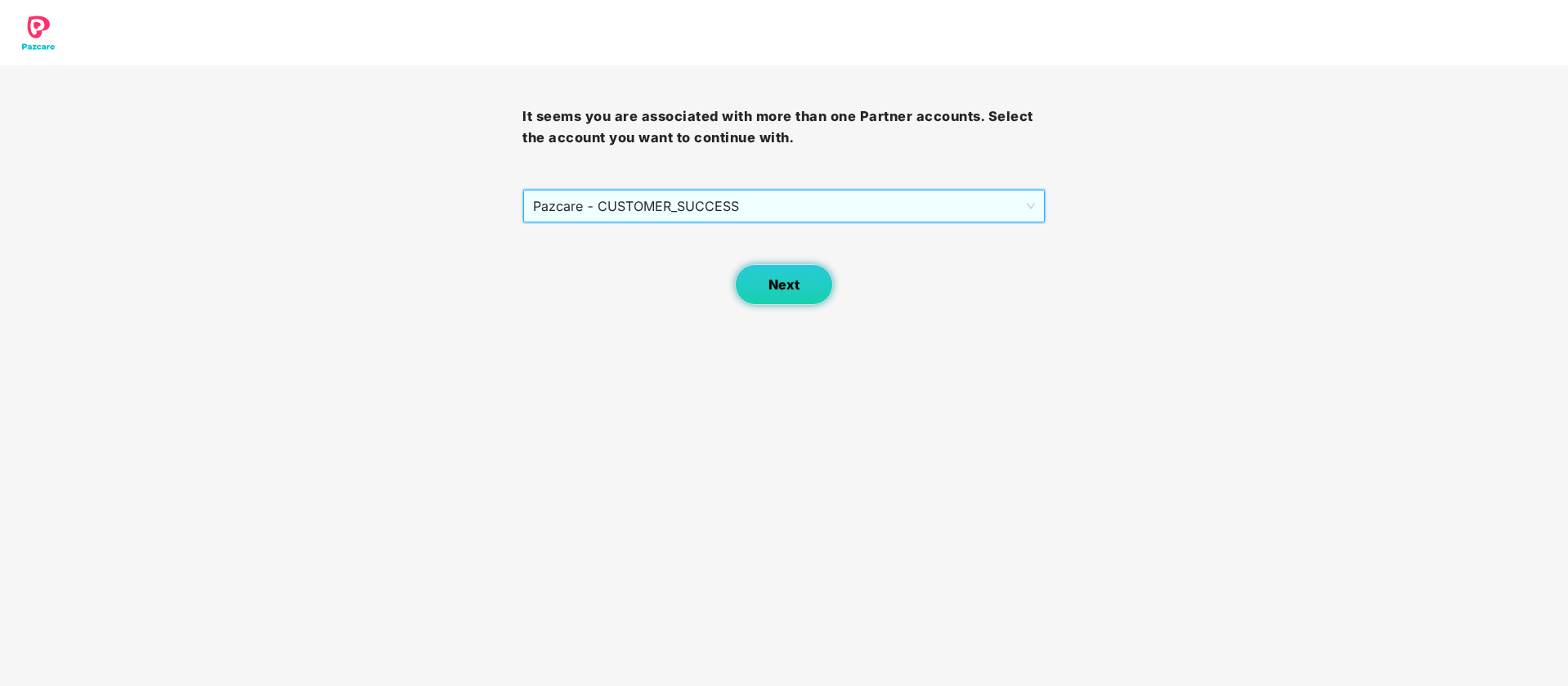
click at [762, 284] on button "Next" at bounding box center [784, 284] width 98 height 41
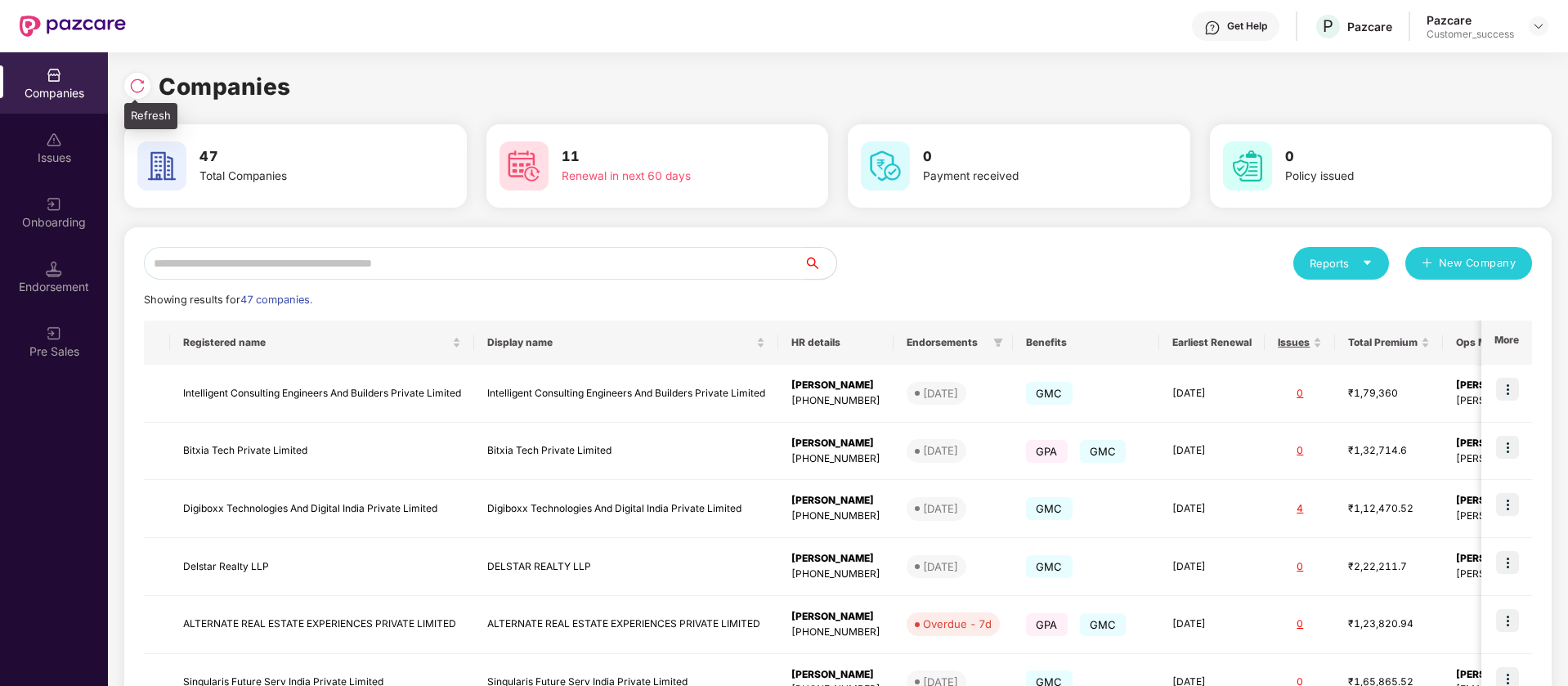
click at [137, 75] on div at bounding box center [137, 86] width 26 height 26
click at [70, 212] on div "Onboarding" at bounding box center [53, 212] width 108 height 61
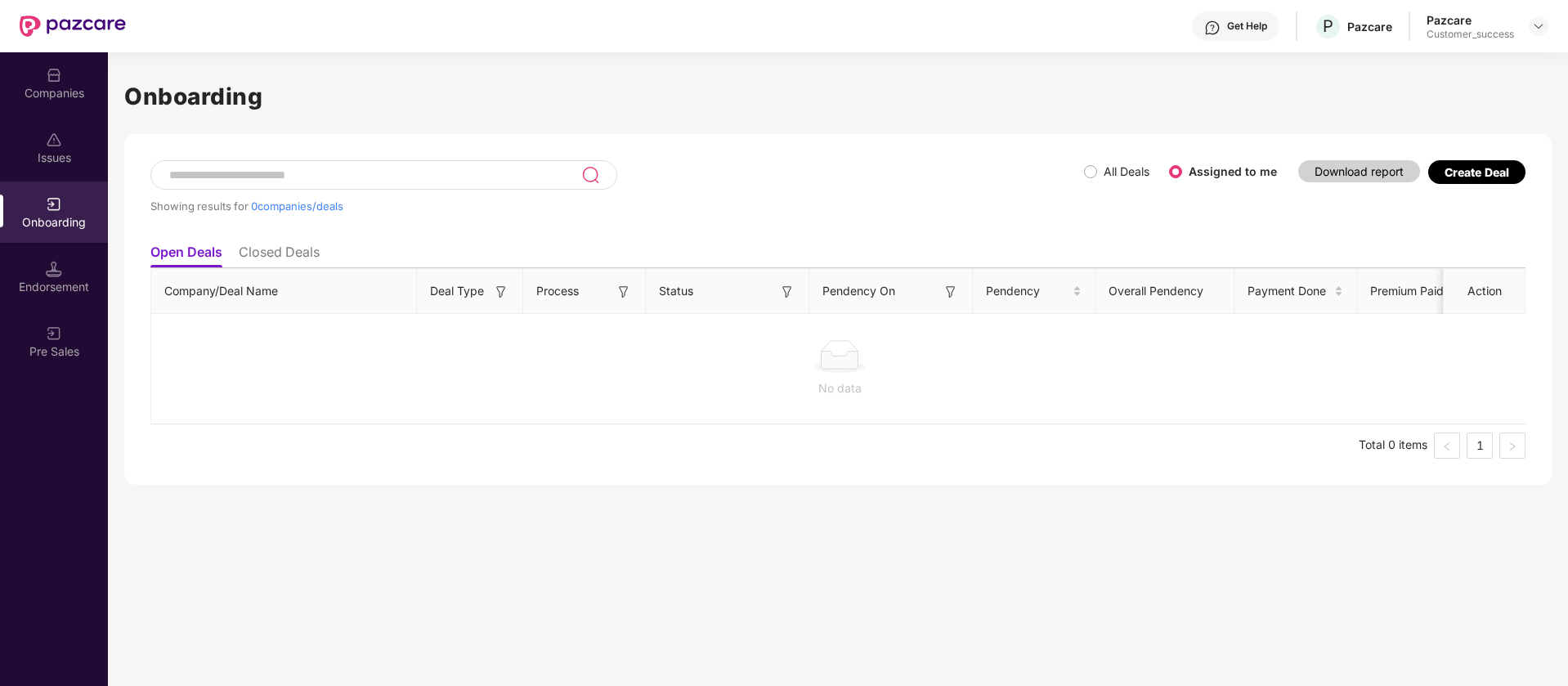
click at [1107, 166] on label "All Deals" at bounding box center [1127, 172] width 46 height 14
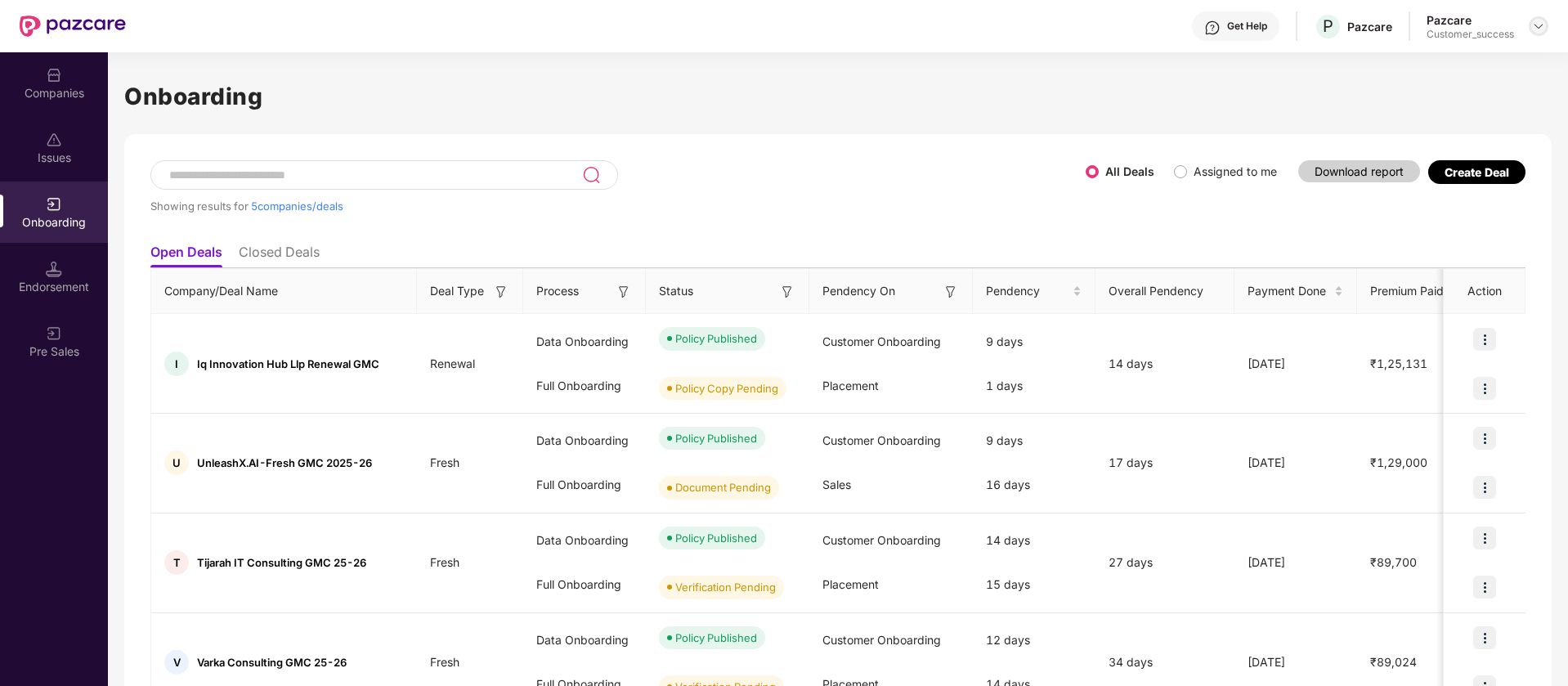
click at [1537, 29] on img at bounding box center [1537, 25] width 13 height 13
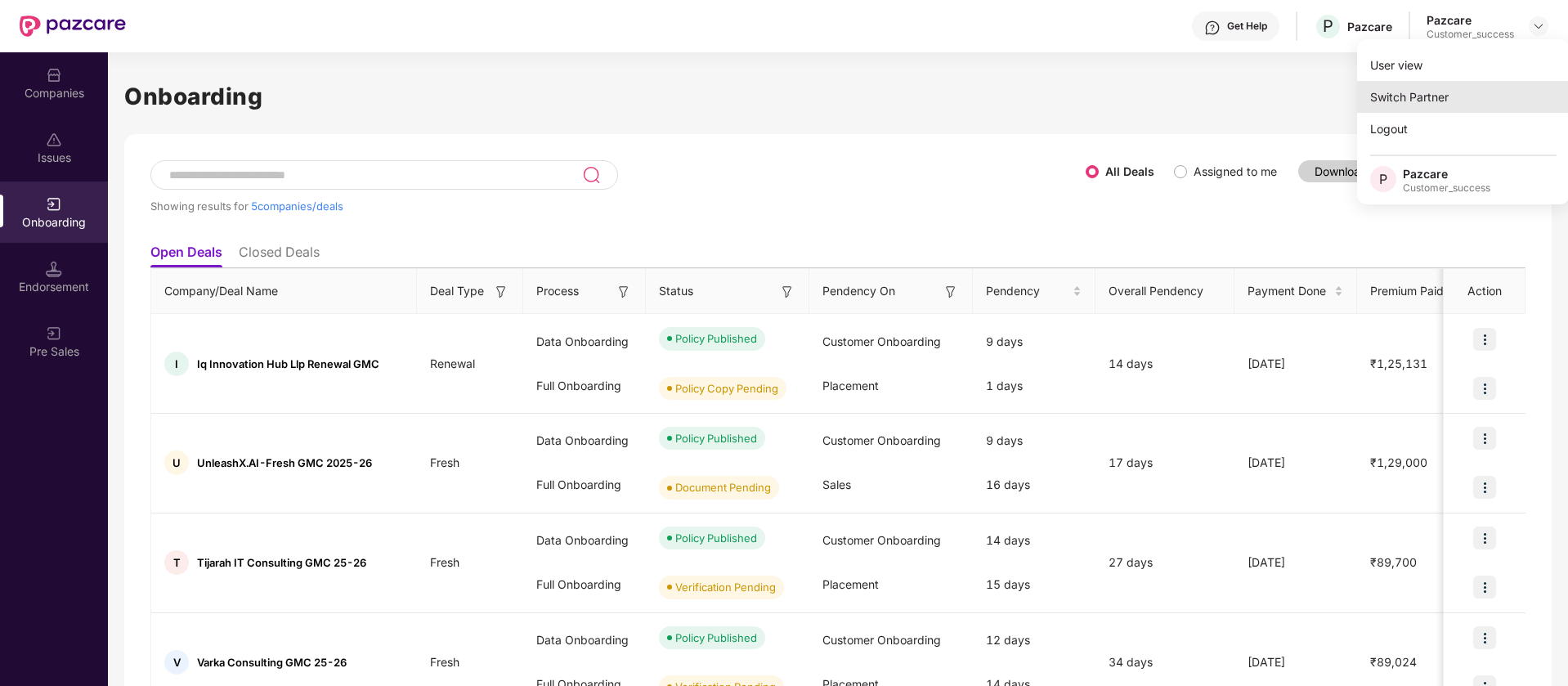
click at [1442, 99] on div "Switch Partner" at bounding box center [1463, 97] width 212 height 32
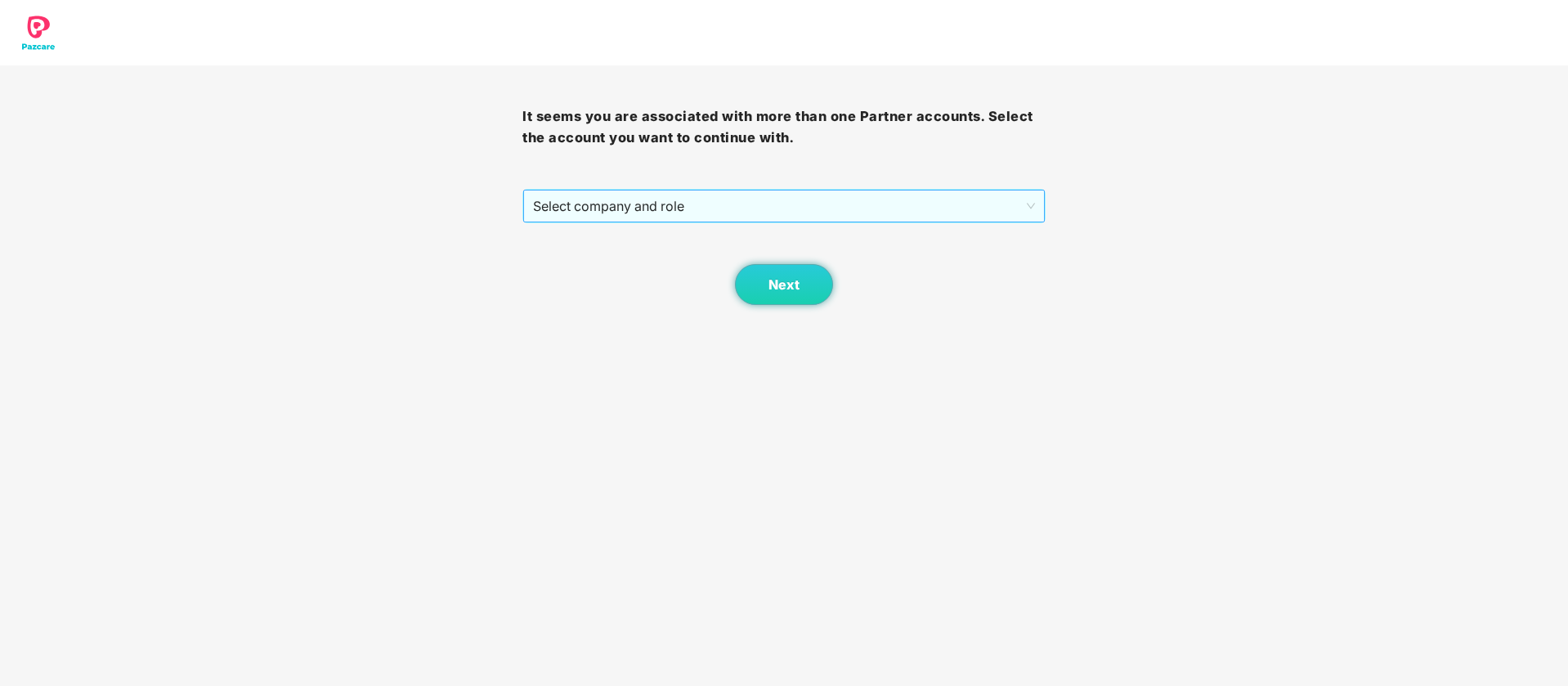
click at [776, 208] on span "Select company and role" at bounding box center [784, 205] width 501 height 31
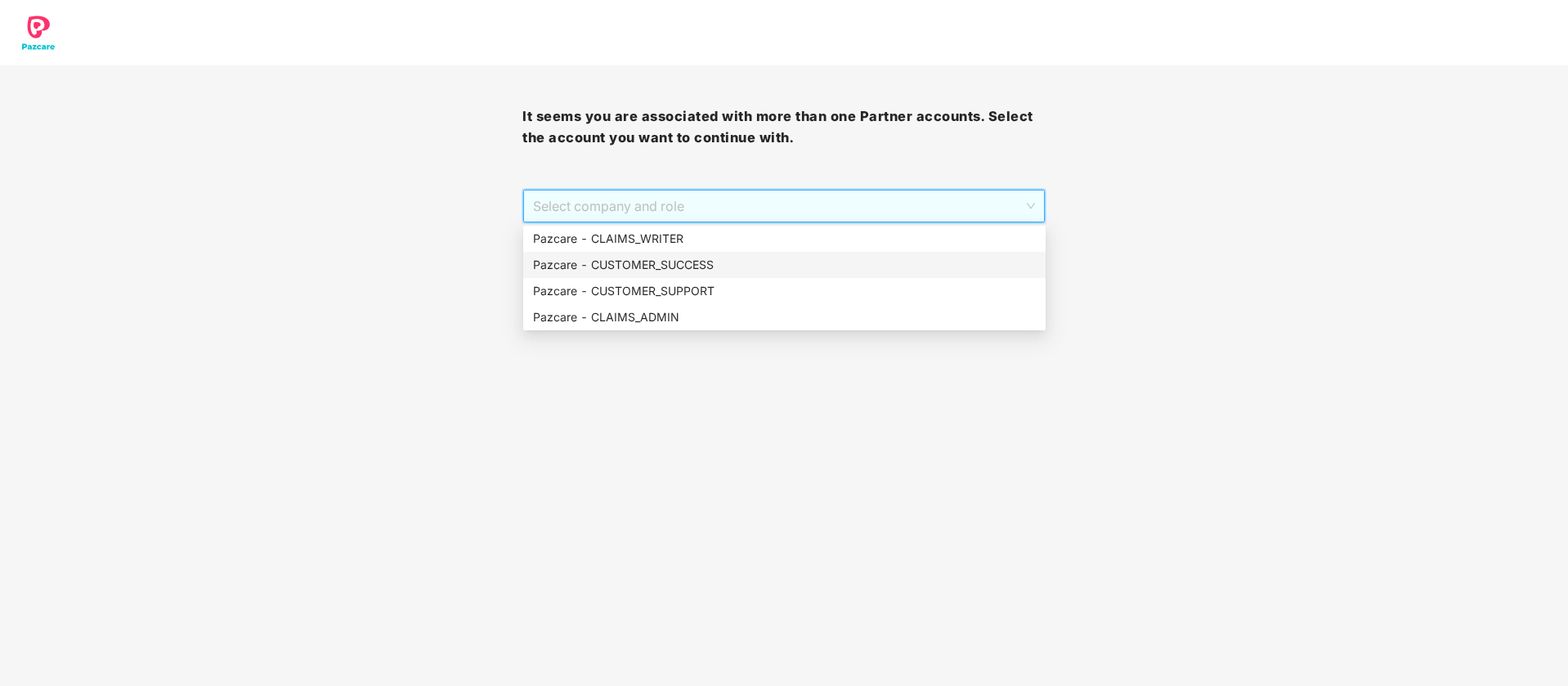
click at [729, 266] on div "Pazcare - CUSTOMER_SUCCESS" at bounding box center [784, 264] width 503 height 18
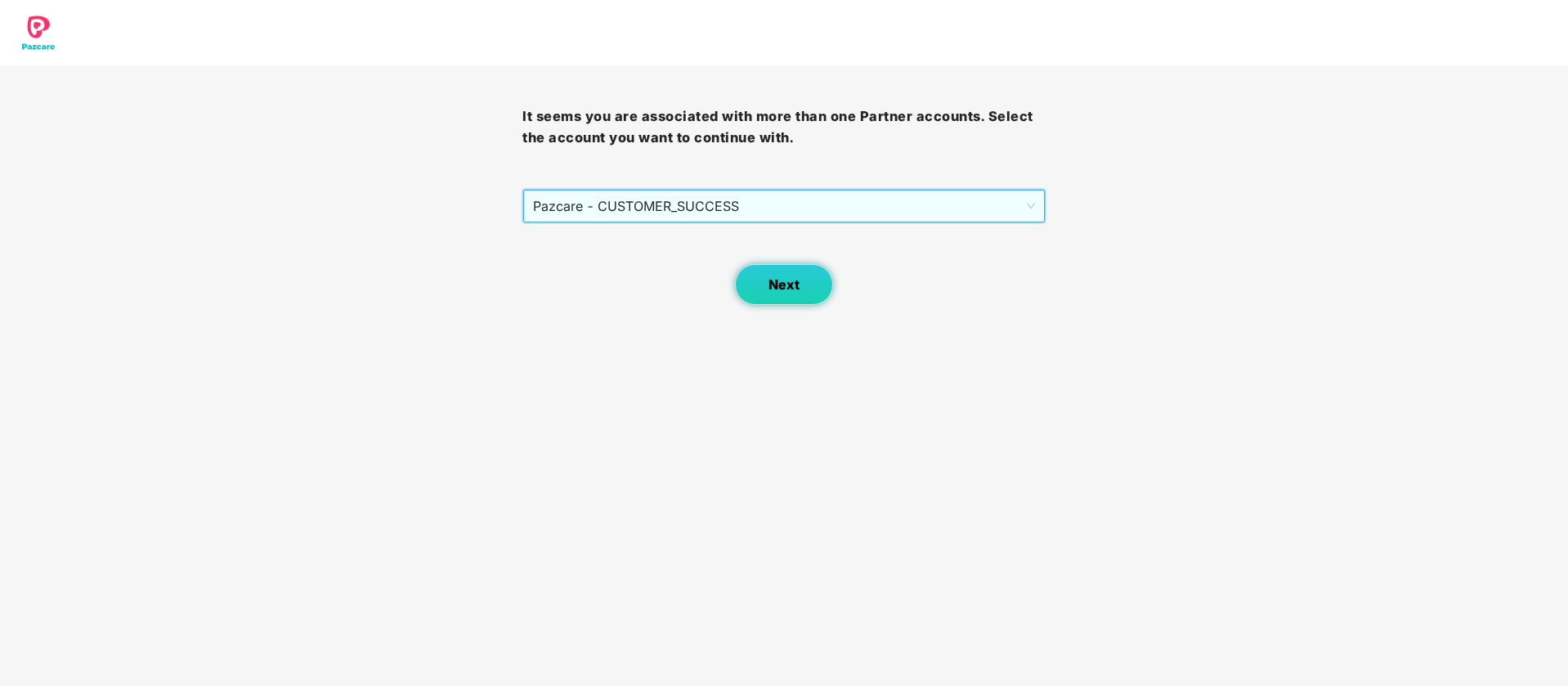
click at [762, 278] on button "Next" at bounding box center [784, 284] width 98 height 41
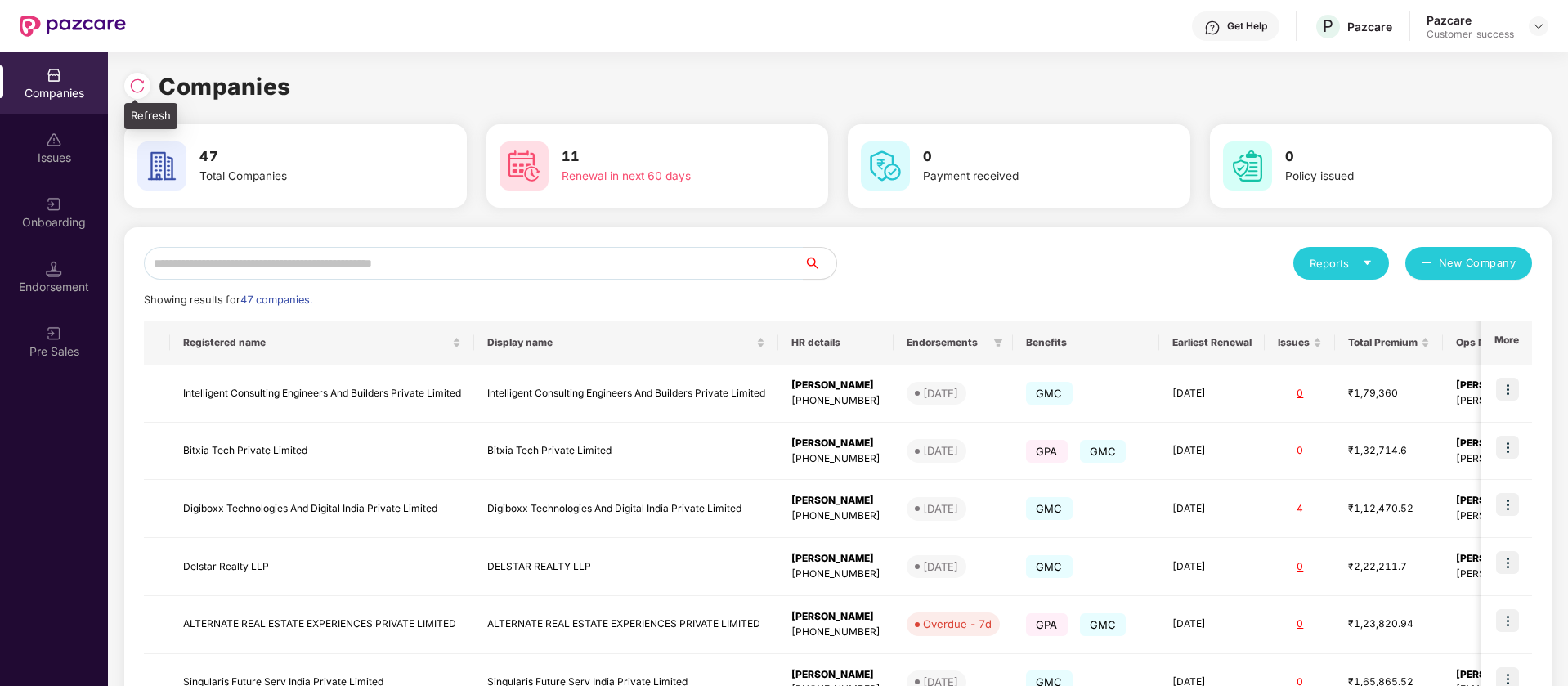
click at [144, 94] on div at bounding box center [137, 86] width 26 height 26
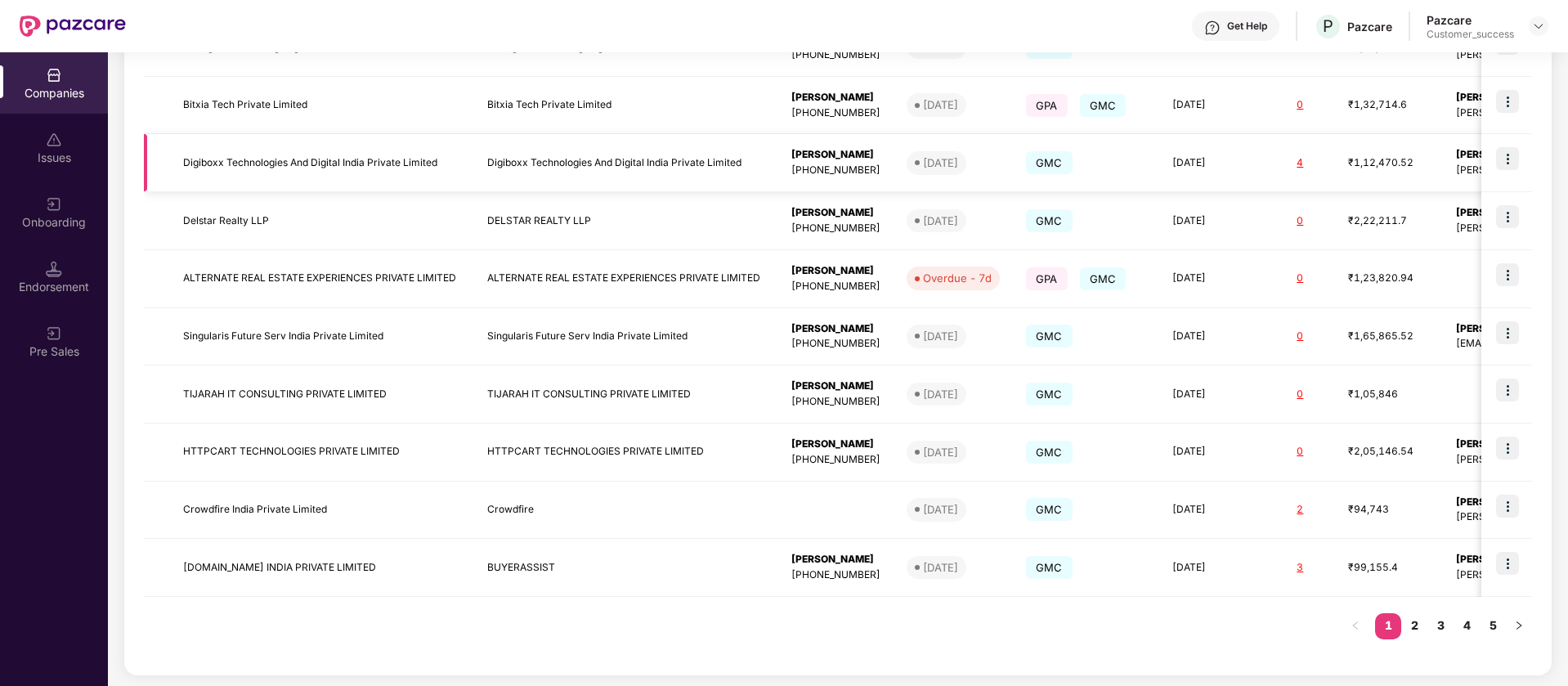
scroll to position [348, 0]
click at [1413, 621] on link "2" at bounding box center [1413, 622] width 26 height 25
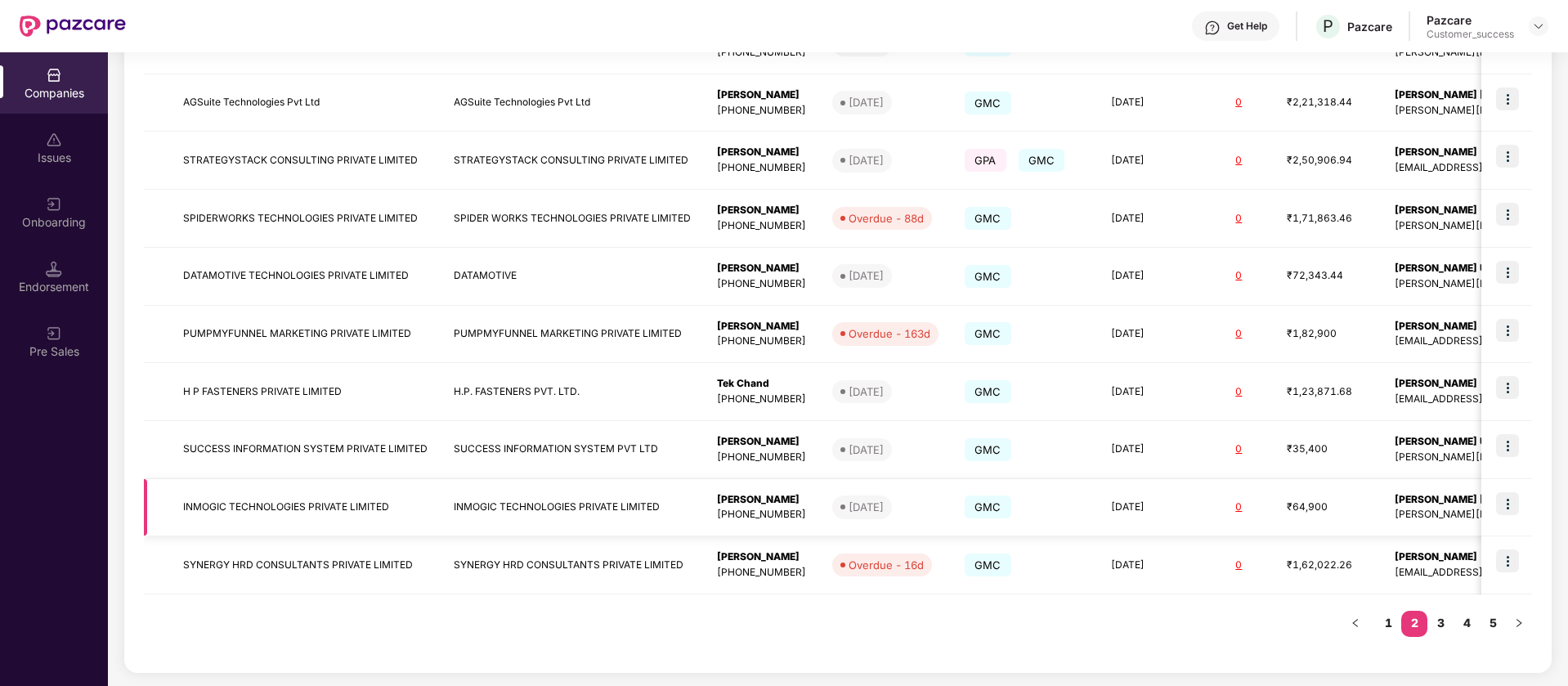
scroll to position [143, 0]
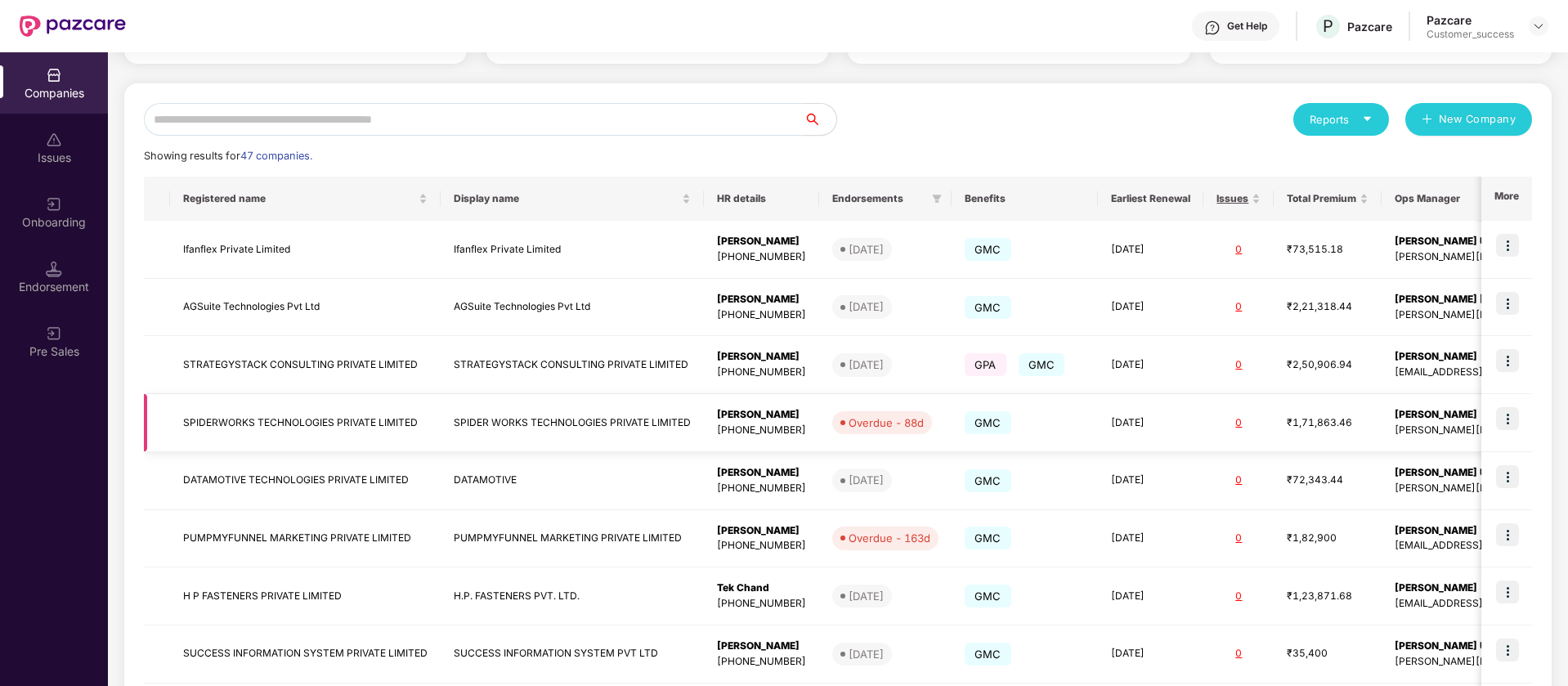
click at [937, 442] on td "Overdue - 88d" at bounding box center [885, 423] width 132 height 58
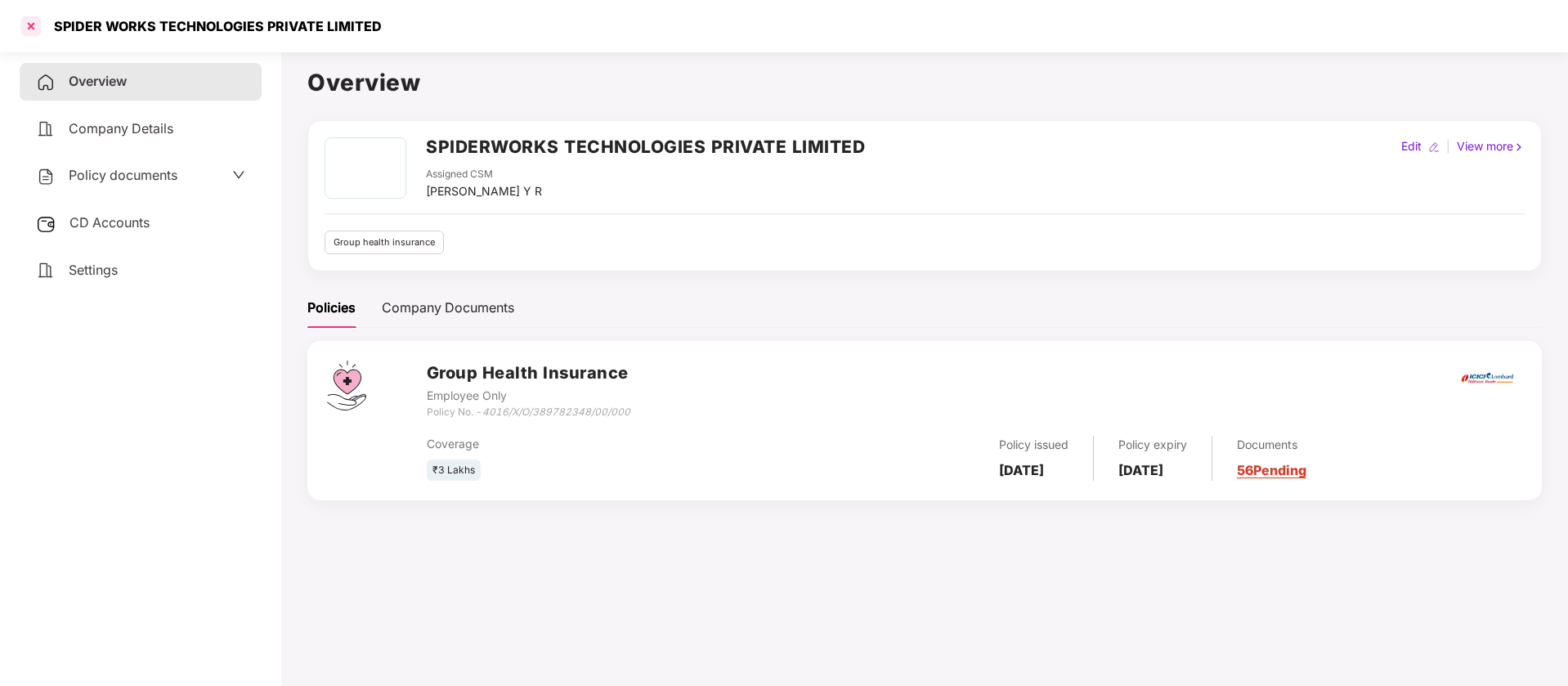
click at [23, 24] on div at bounding box center [31, 25] width 26 height 26
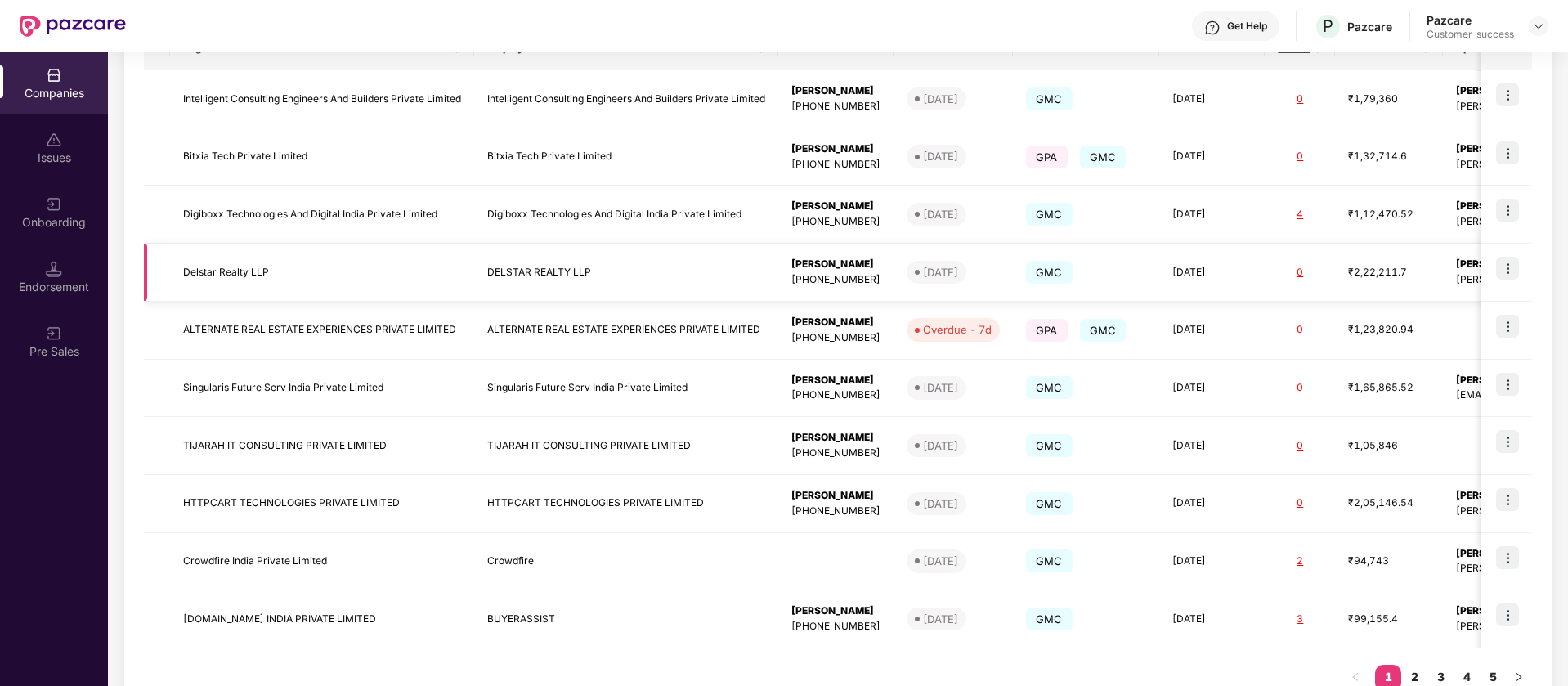
scroll to position [348, 0]
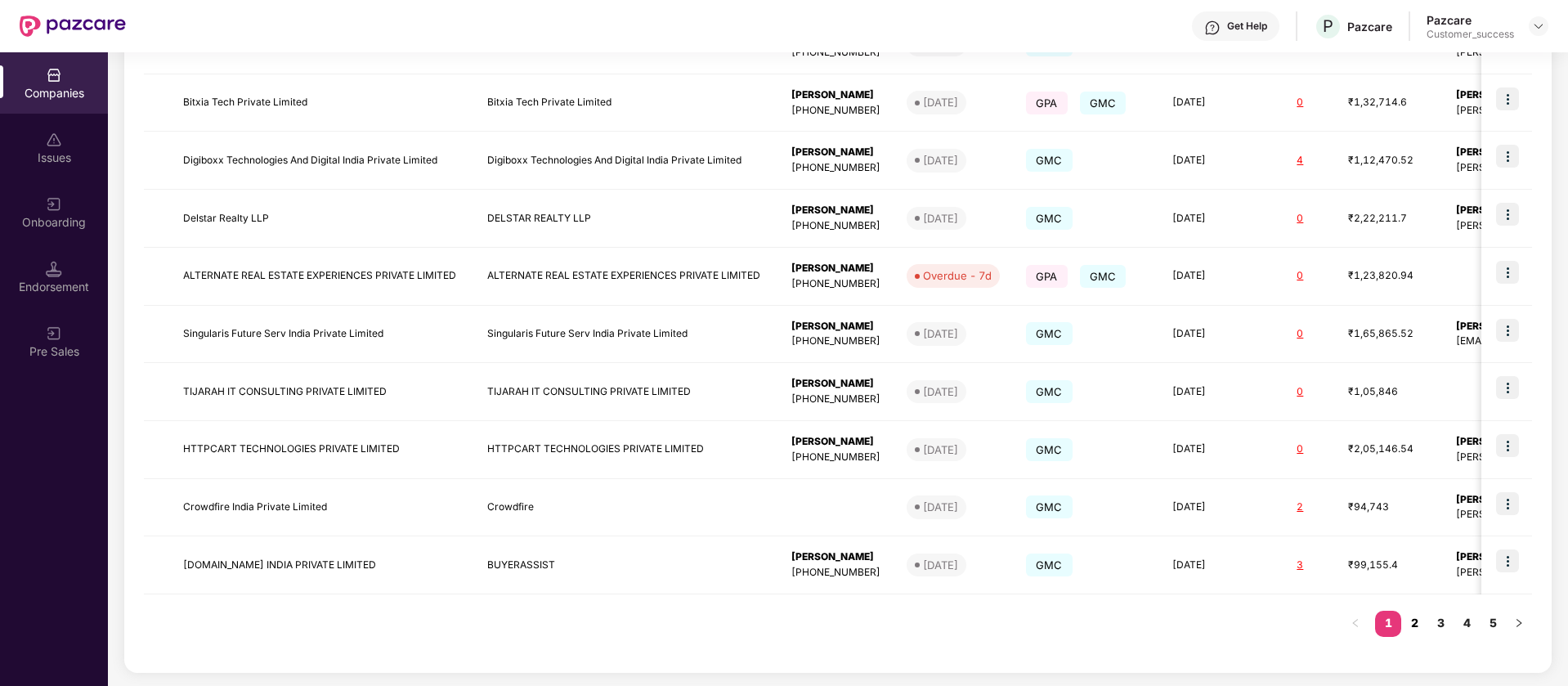
click at [1418, 624] on link "2" at bounding box center [1413, 622] width 26 height 25
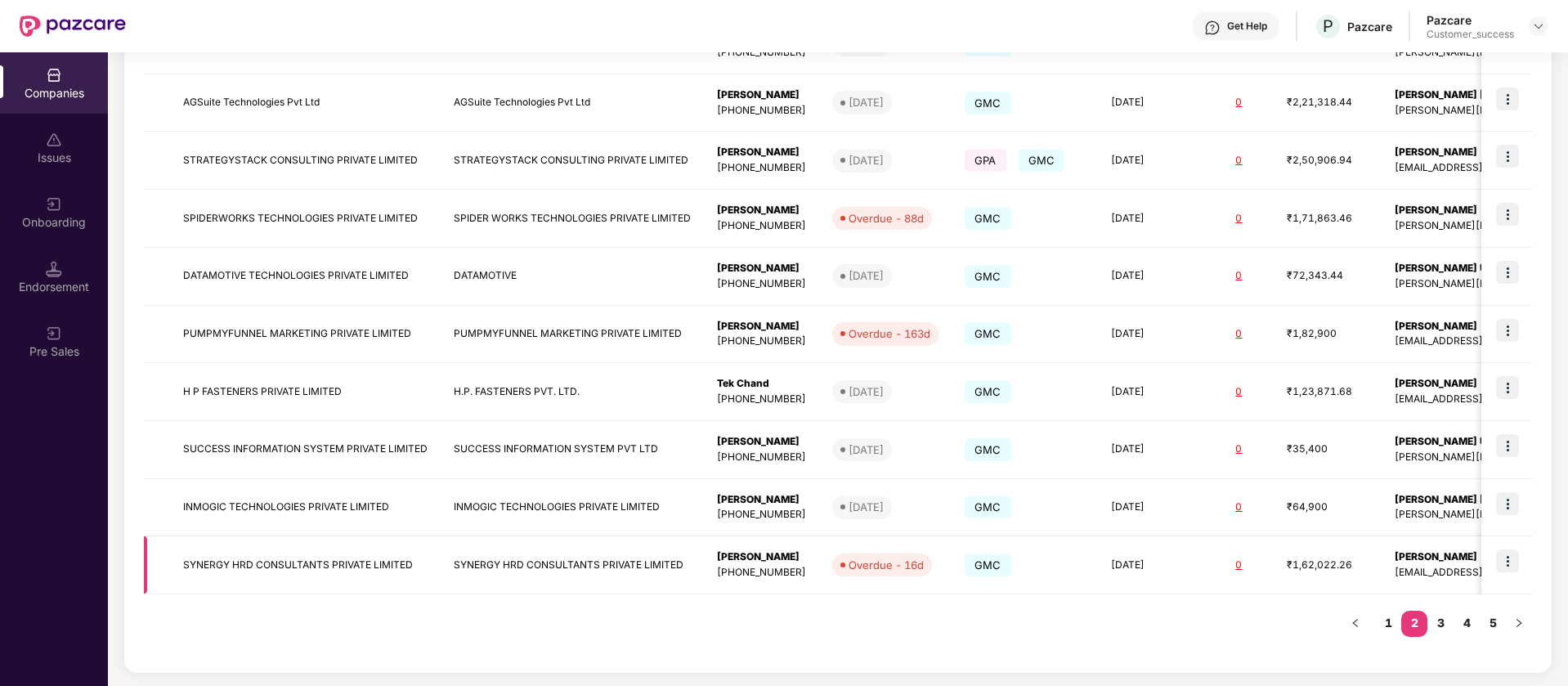
click at [1514, 560] on img at bounding box center [1507, 560] width 23 height 23
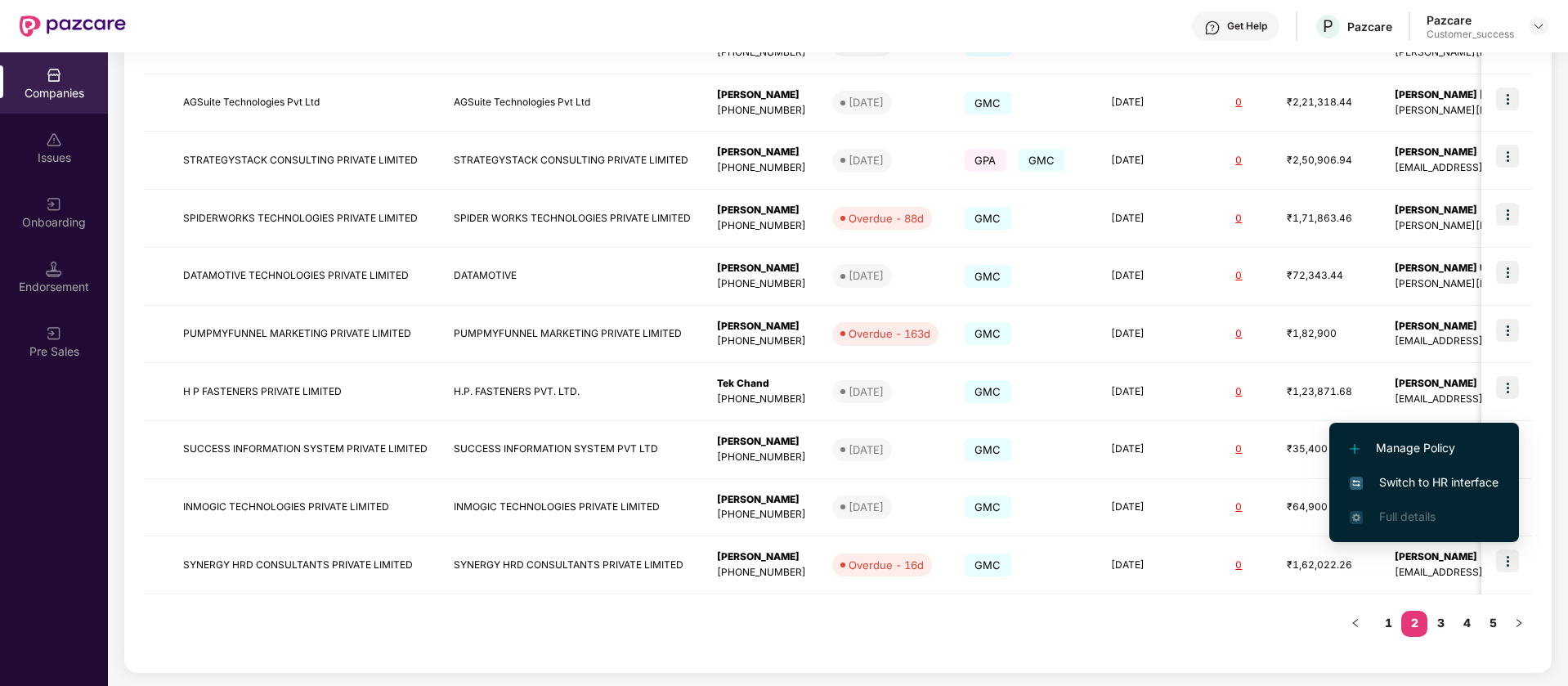
click at [1475, 477] on span "Switch to HR interface" at bounding box center [1424, 481] width 149 height 18
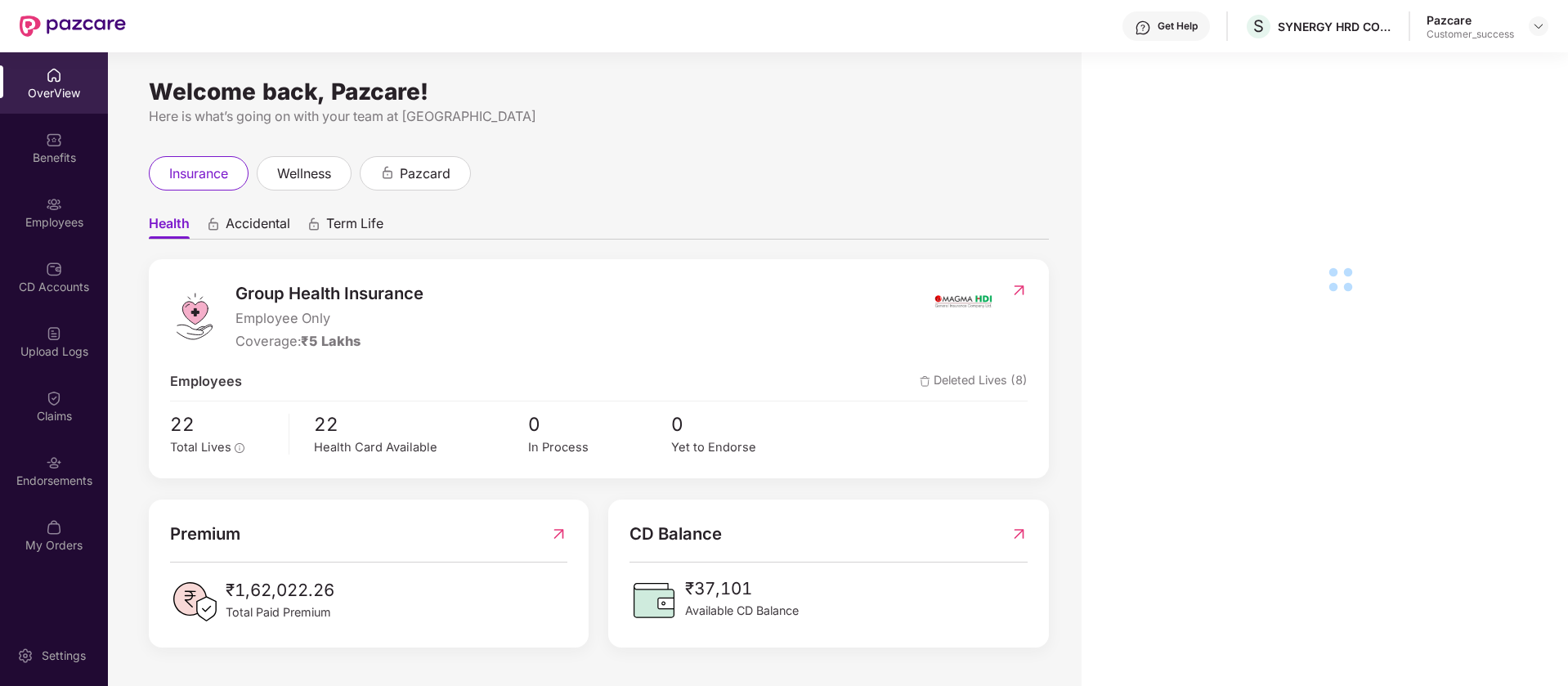
click at [55, 448] on div "Endorsements" at bounding box center [53, 470] width 108 height 61
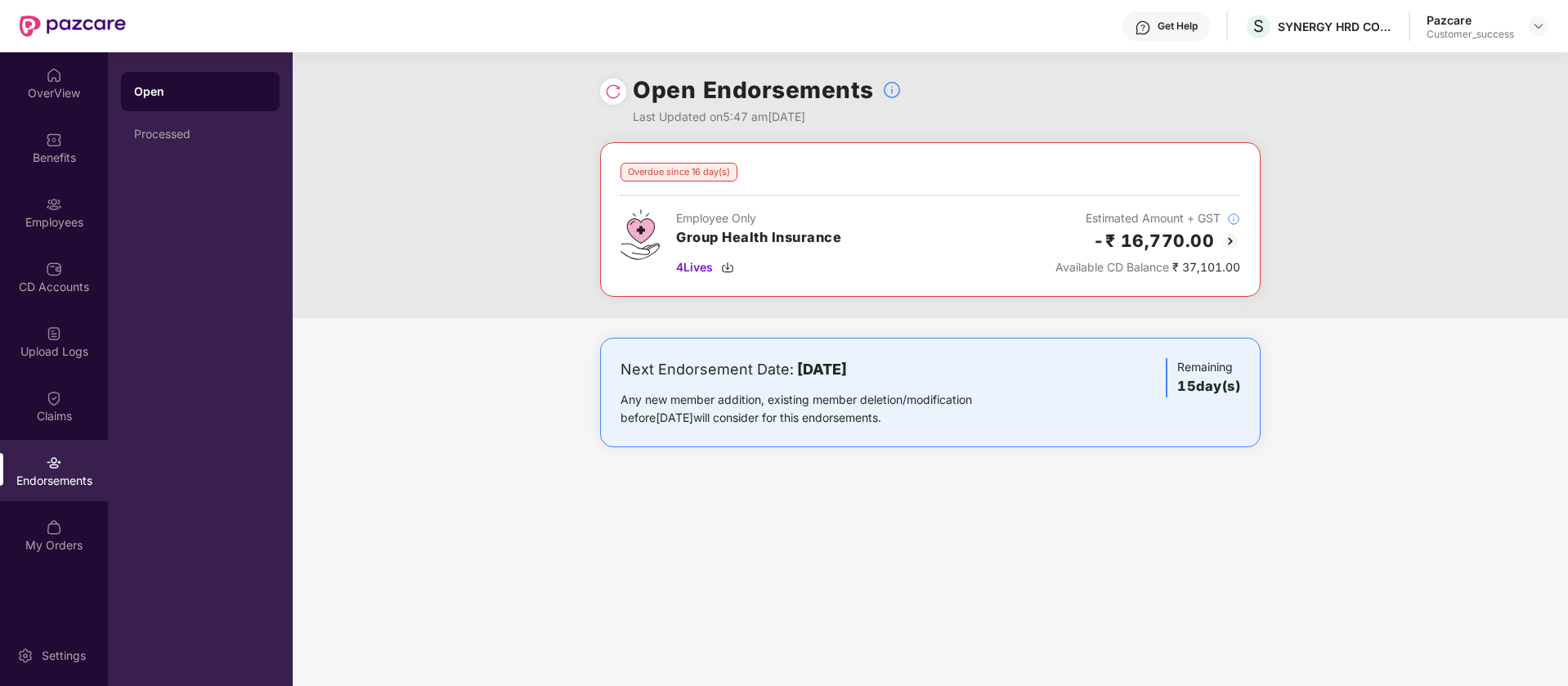
click at [1230, 244] on img at bounding box center [1229, 240] width 20 height 20
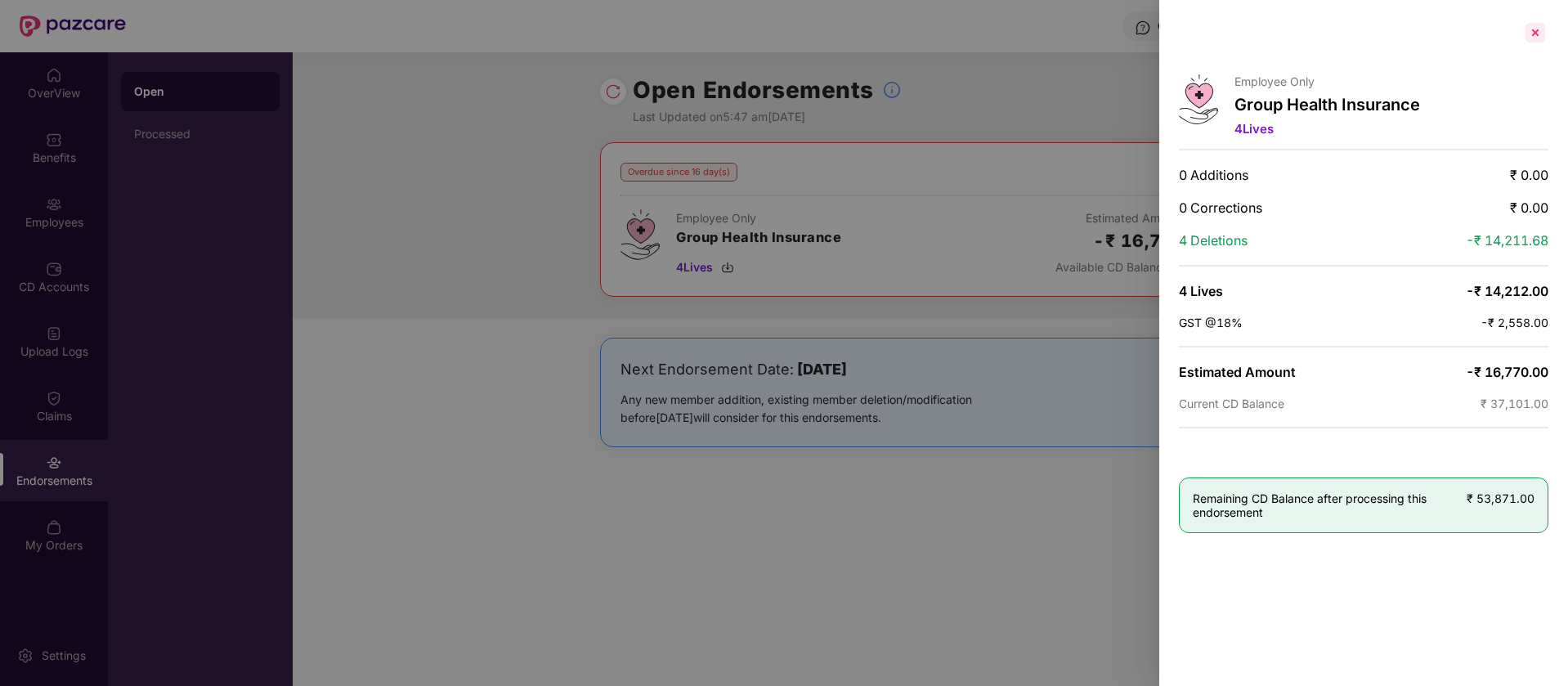
click at [1529, 29] on div at bounding box center [1535, 32] width 26 height 26
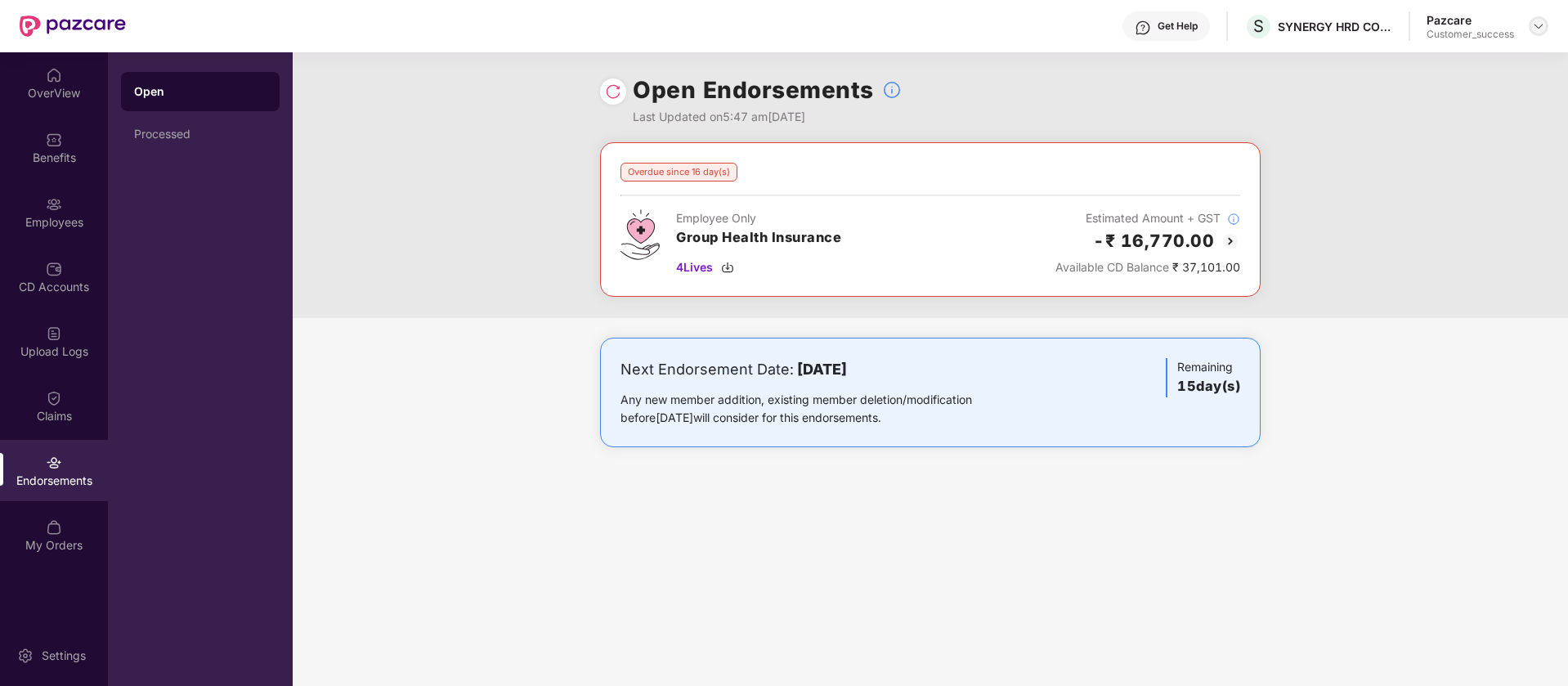
click at [1537, 25] on img at bounding box center [1537, 25] width 13 height 13
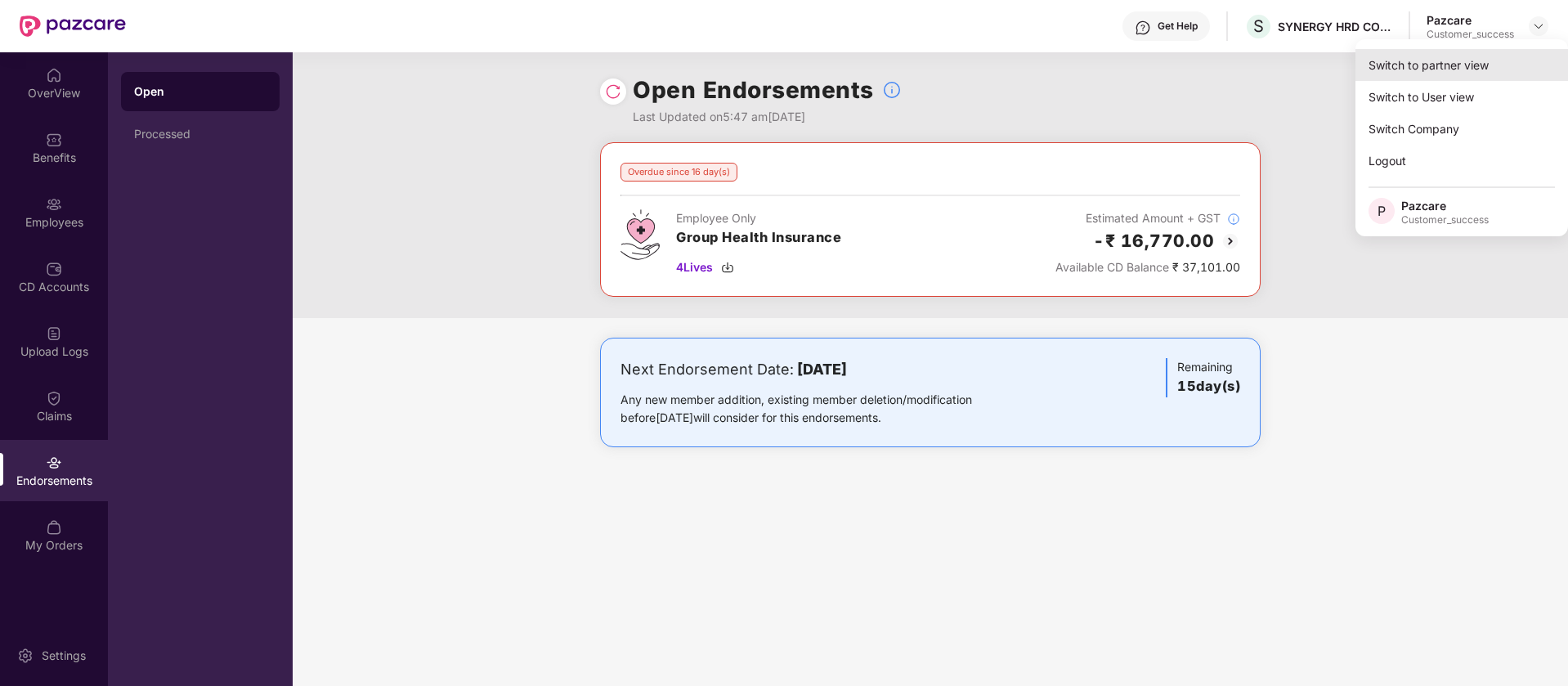
click at [1502, 74] on div "Switch to partner view" at bounding box center [1461, 65] width 212 height 32
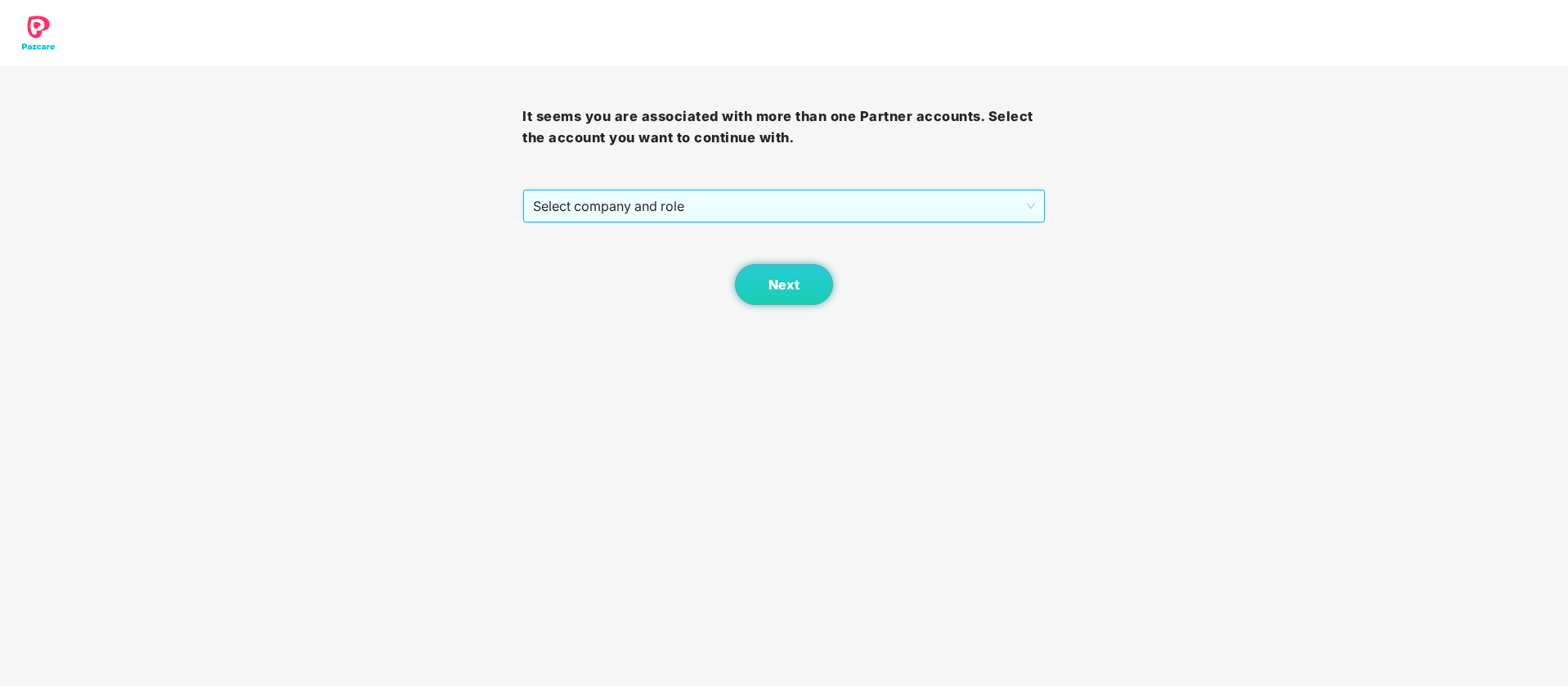
click at [921, 201] on span "Select company and role" at bounding box center [784, 205] width 501 height 31
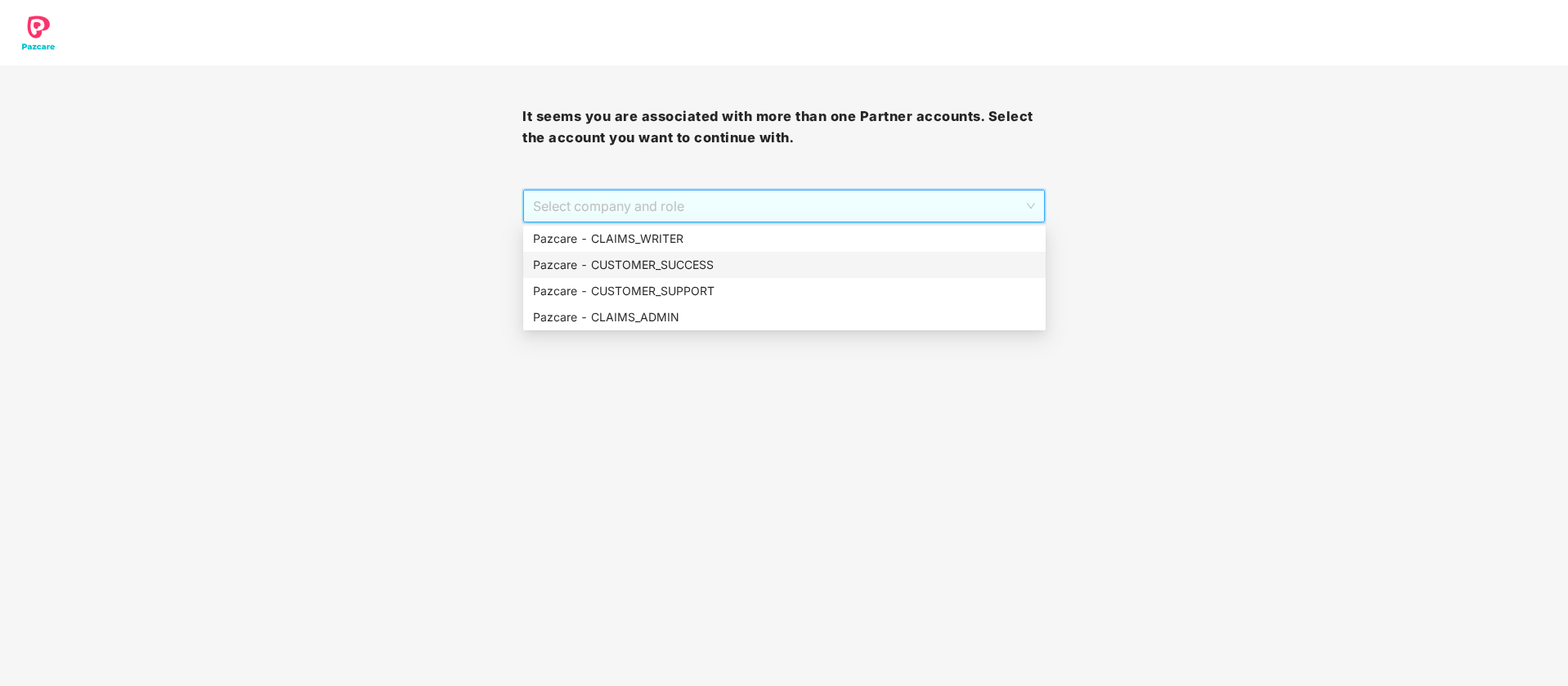
click at [745, 262] on div "Pazcare - CUSTOMER_SUCCESS" at bounding box center [784, 264] width 503 height 18
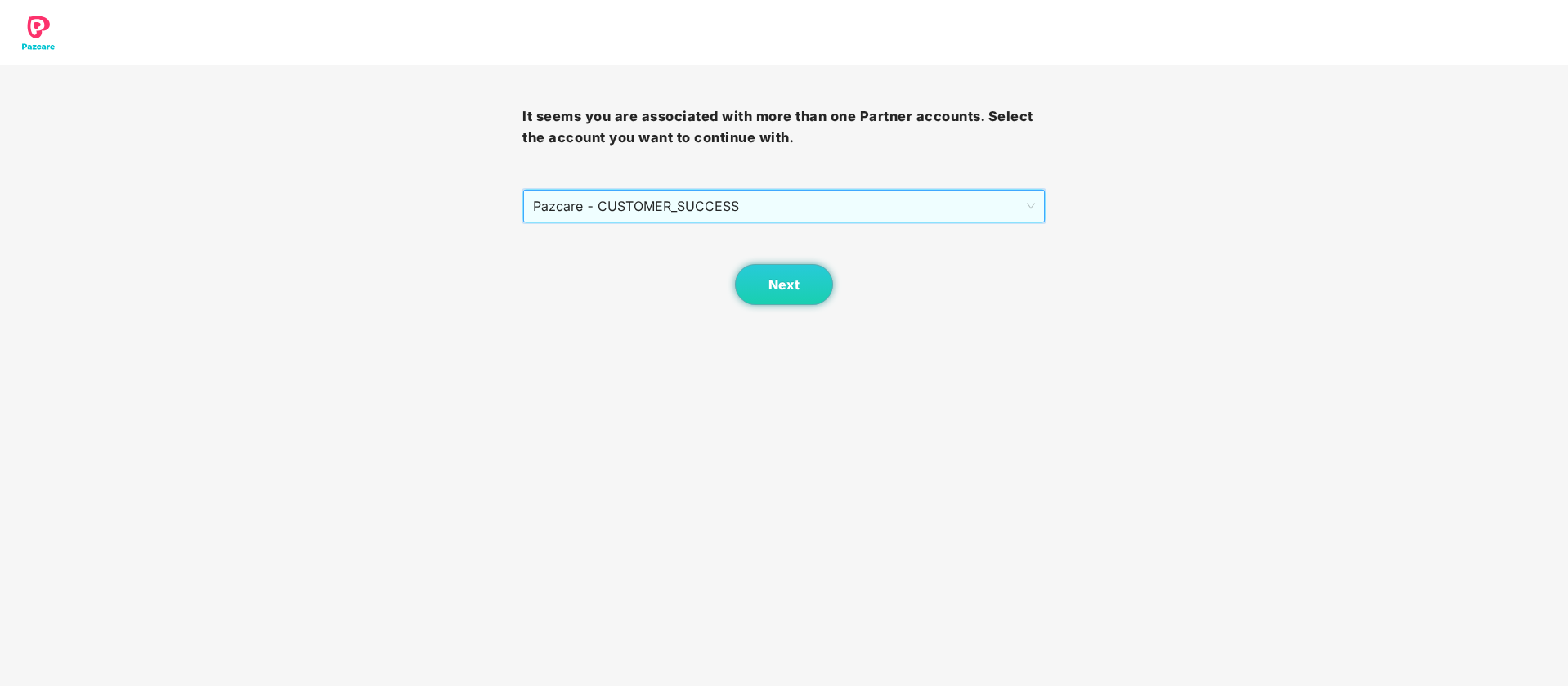
click at [793, 262] on div "Next" at bounding box center [783, 264] width 522 height 82
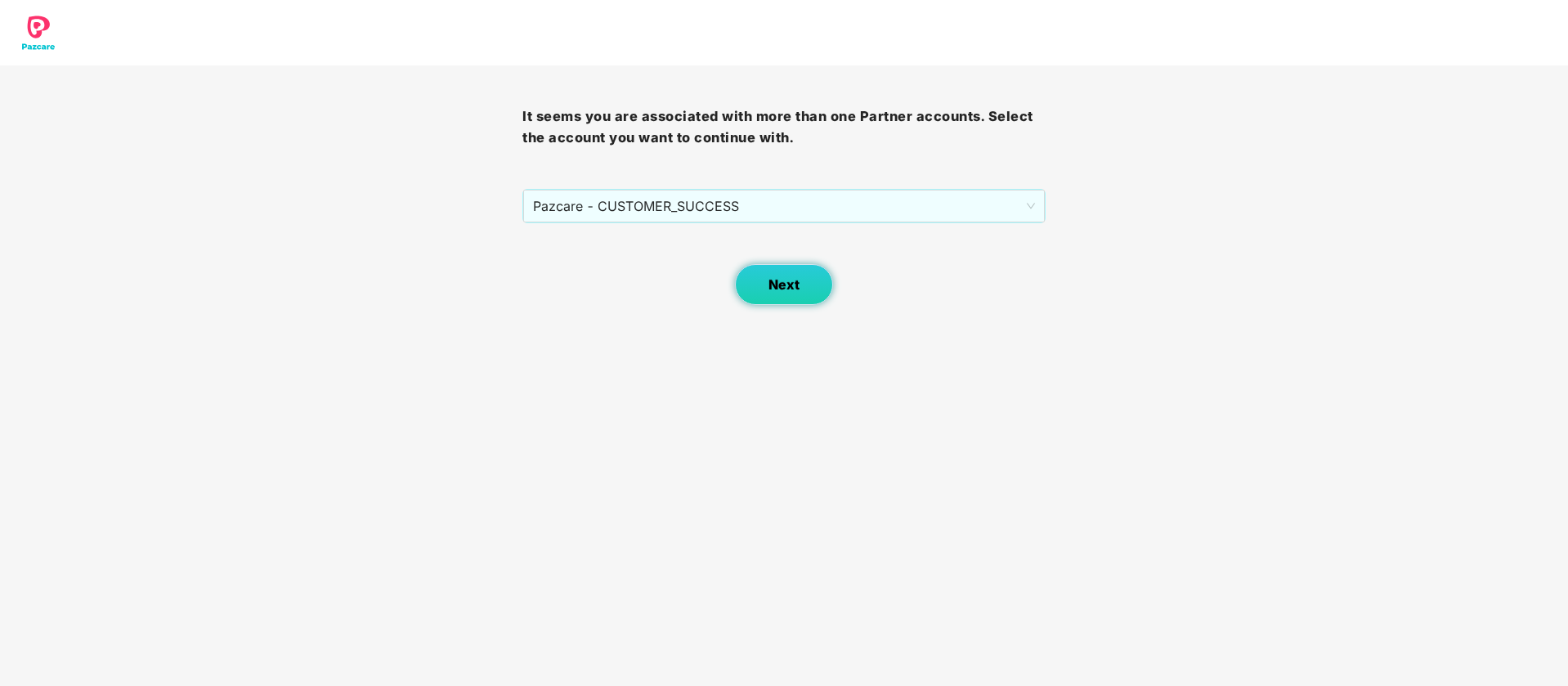
click at [794, 274] on button "Next" at bounding box center [784, 284] width 98 height 41
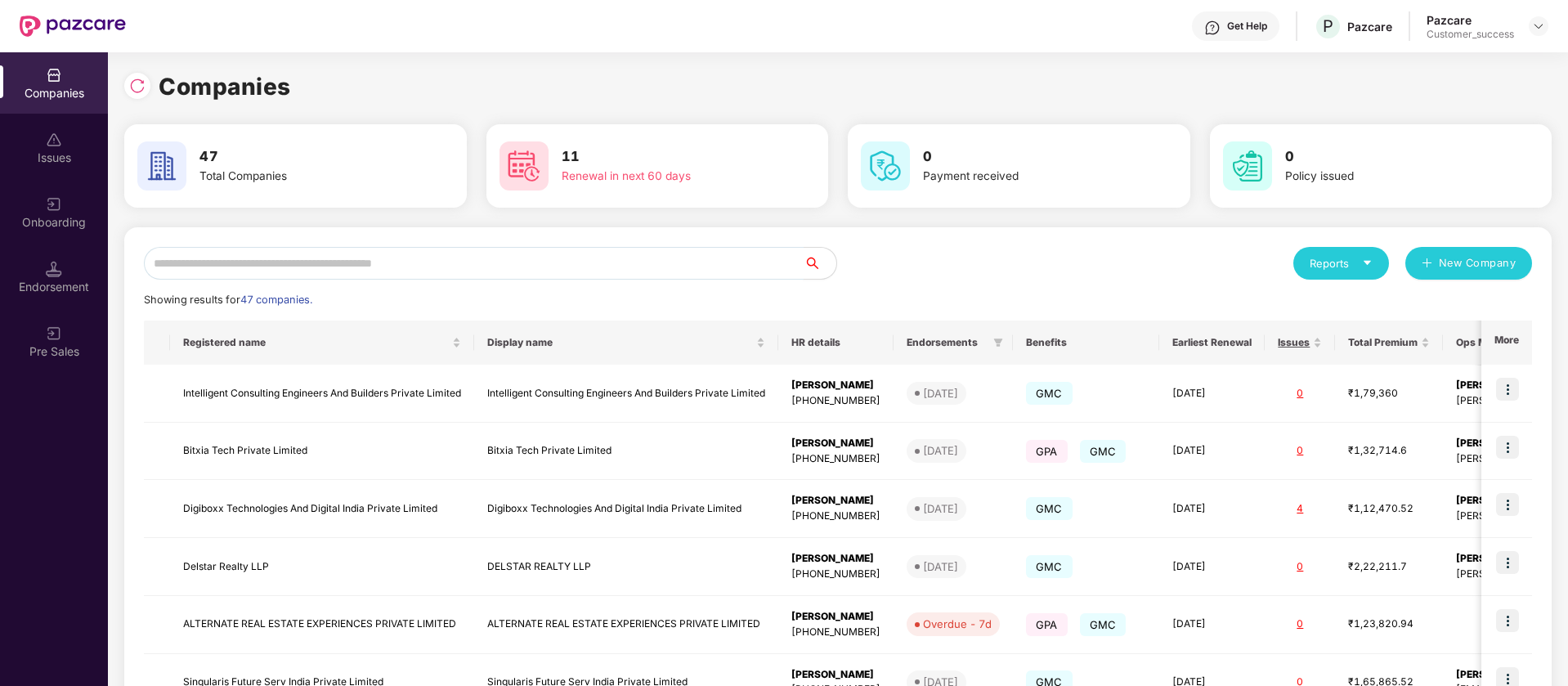
click at [356, 266] on input "text" at bounding box center [473, 263] width 660 height 33
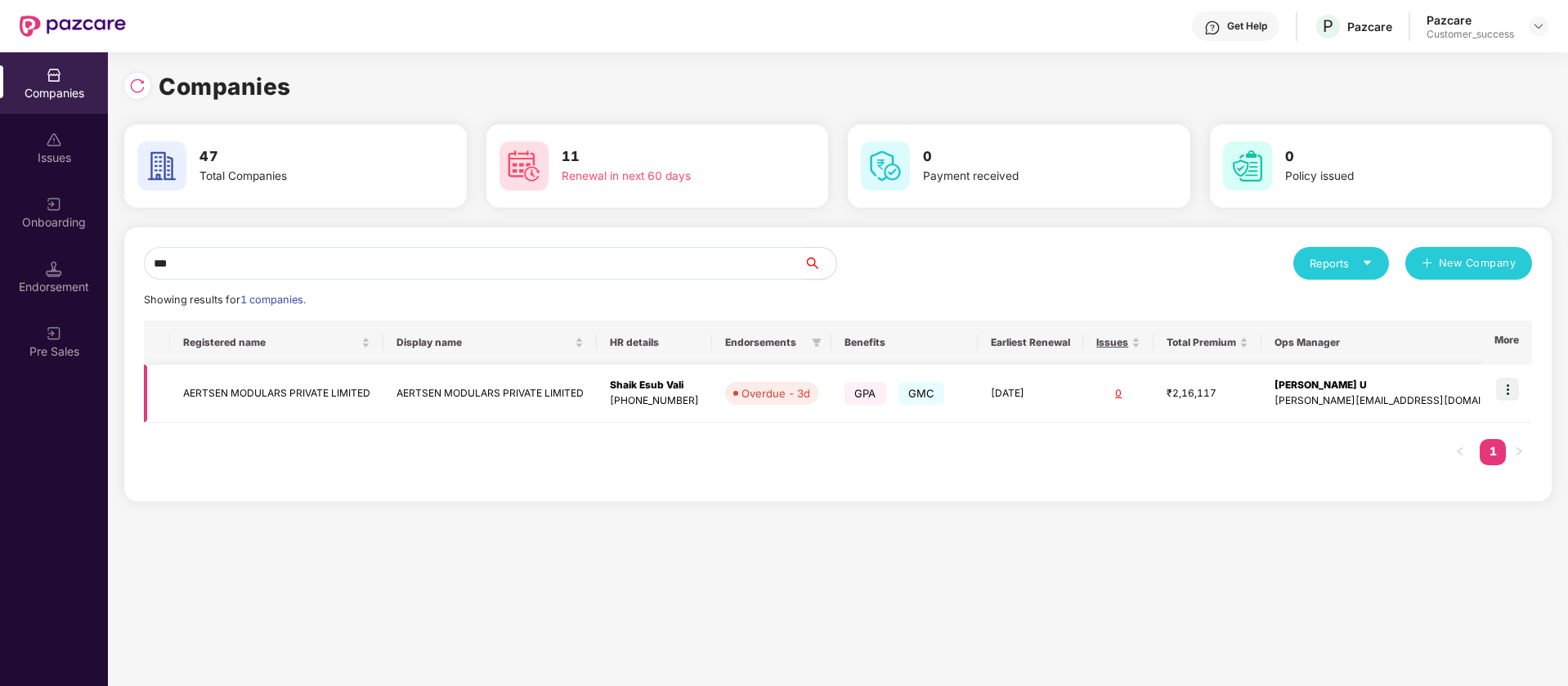
type input "***"
click at [1510, 390] on img at bounding box center [1507, 389] width 23 height 23
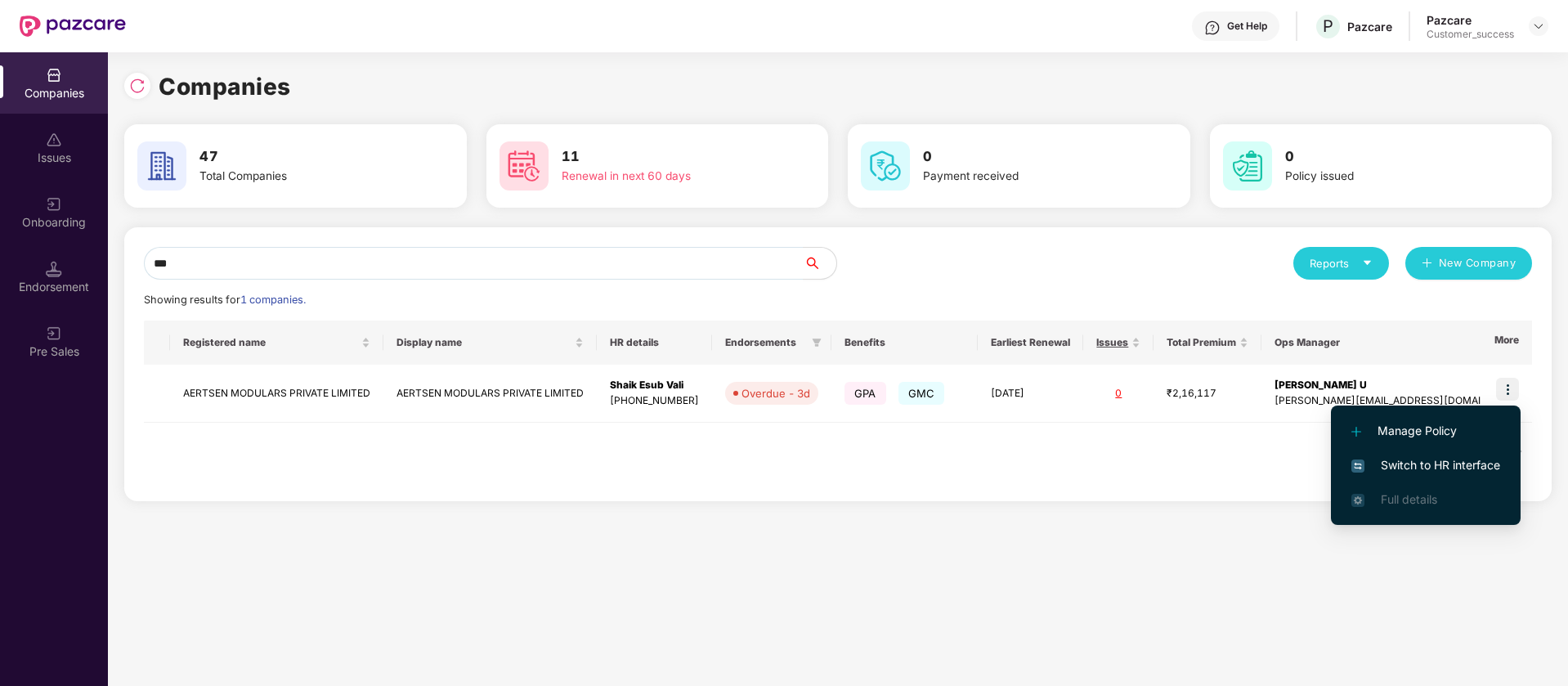
click at [1458, 465] on span "Switch to HR interface" at bounding box center [1425, 464] width 149 height 18
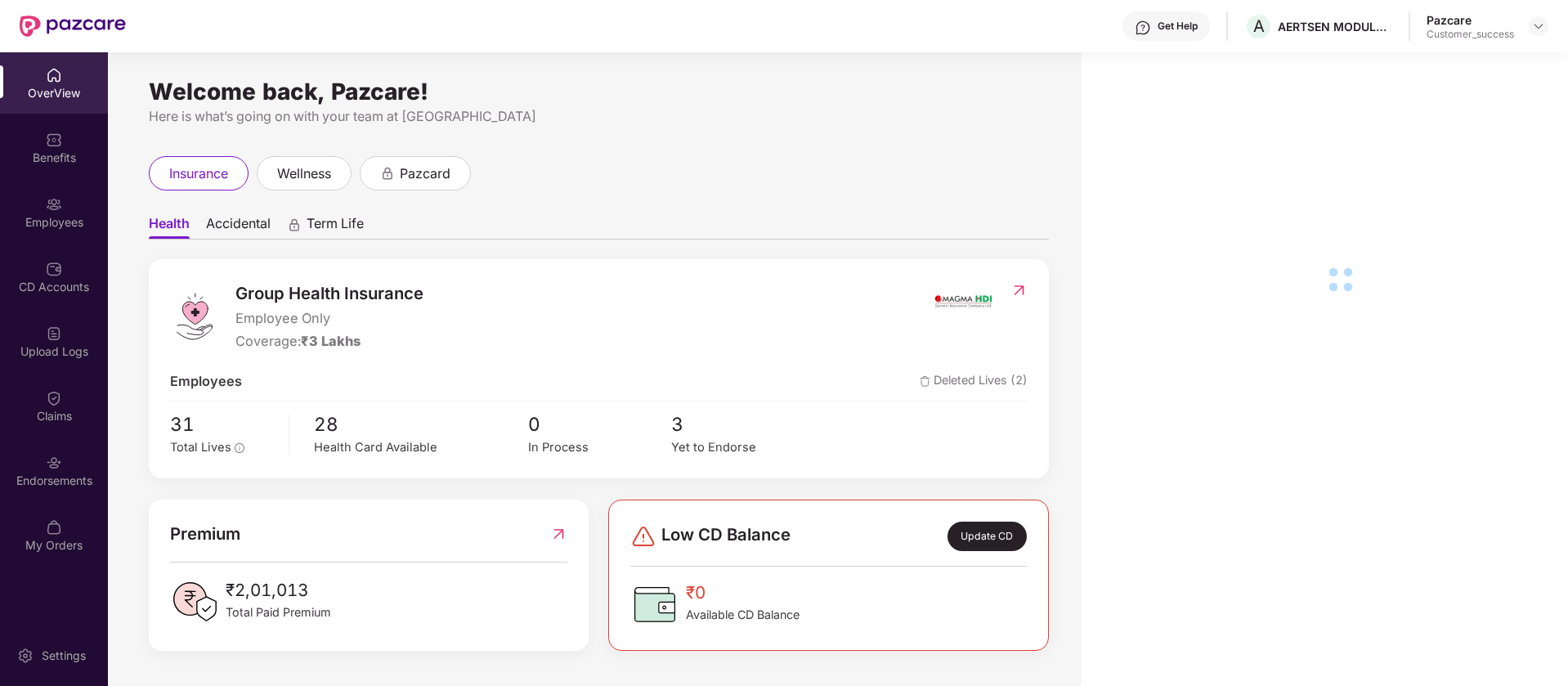
click at [63, 363] on div "Upload Logs" at bounding box center [53, 341] width 108 height 61
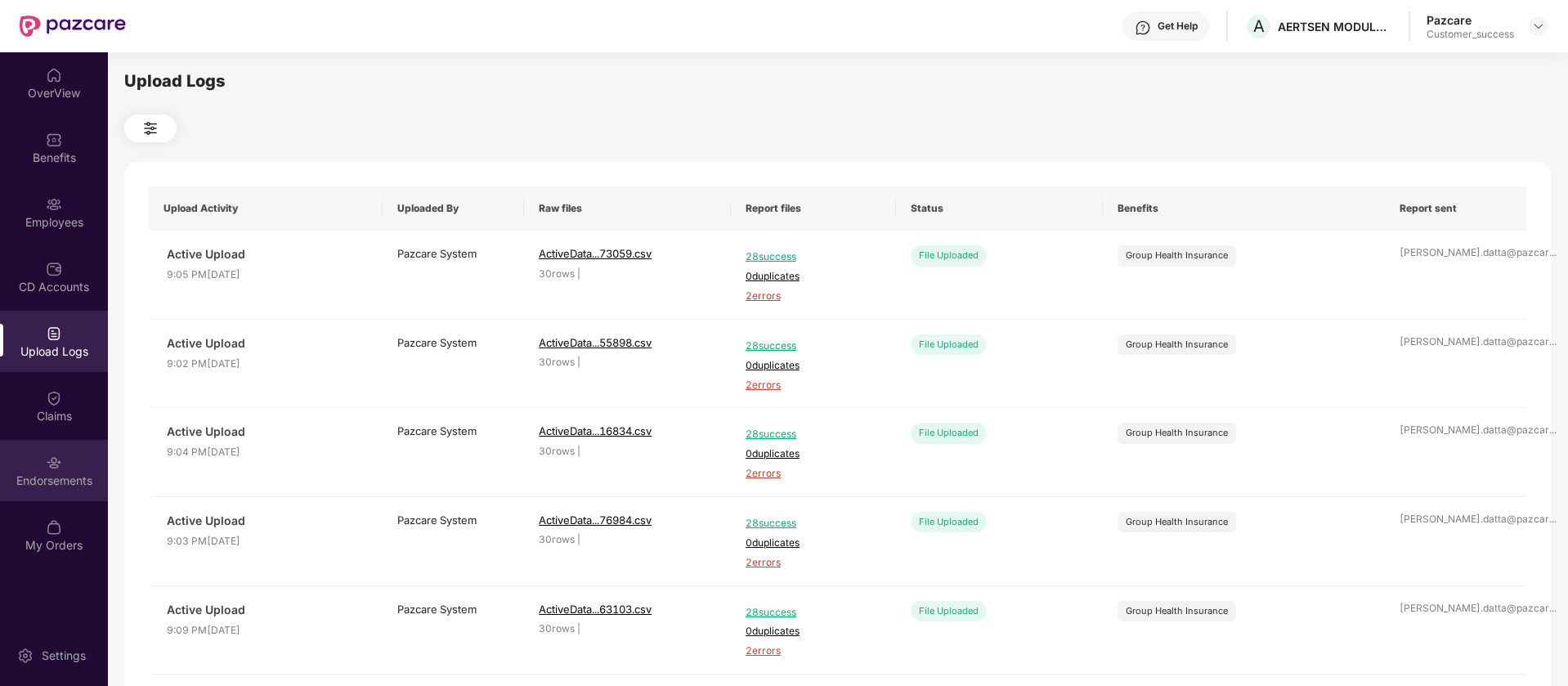
click at [71, 475] on div "Endorsements" at bounding box center [53, 481] width 108 height 16
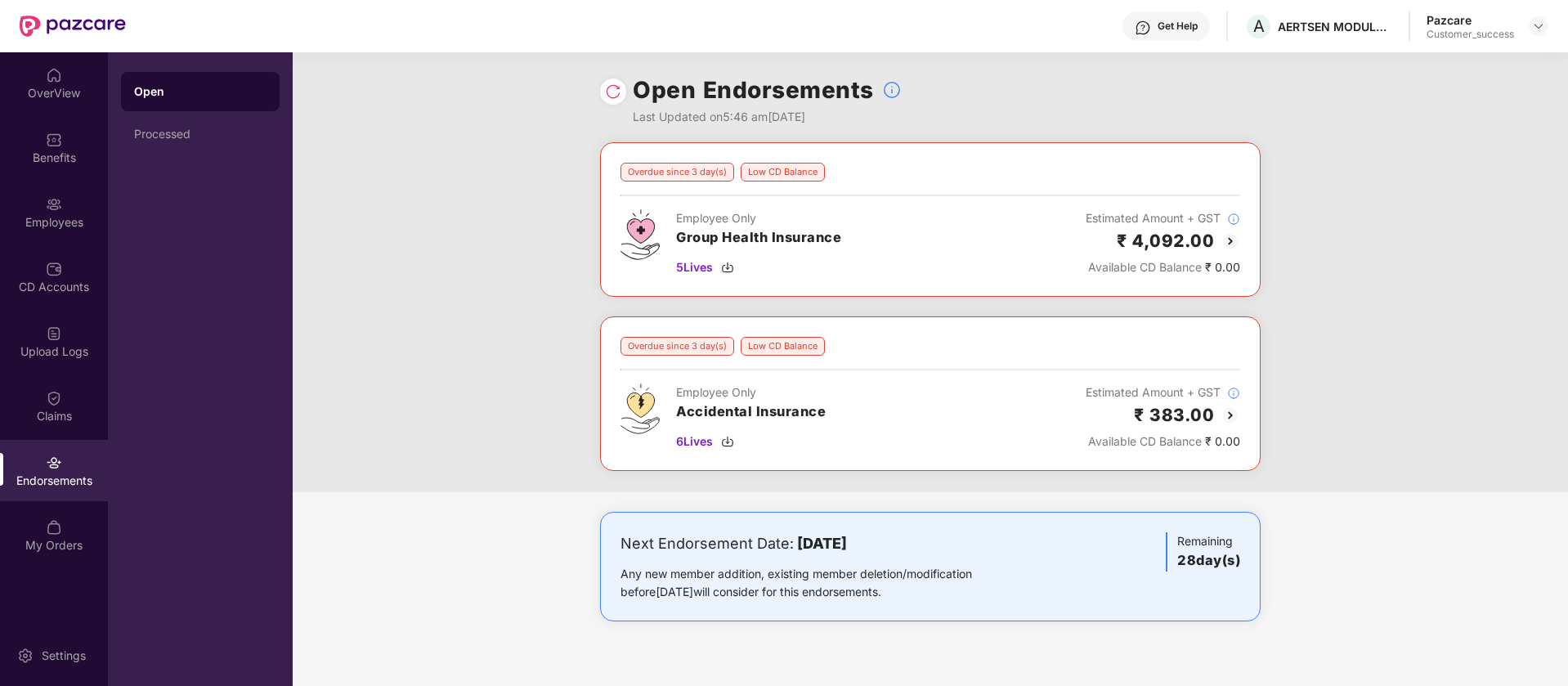
click at [1231, 237] on img at bounding box center [1229, 240] width 20 height 20
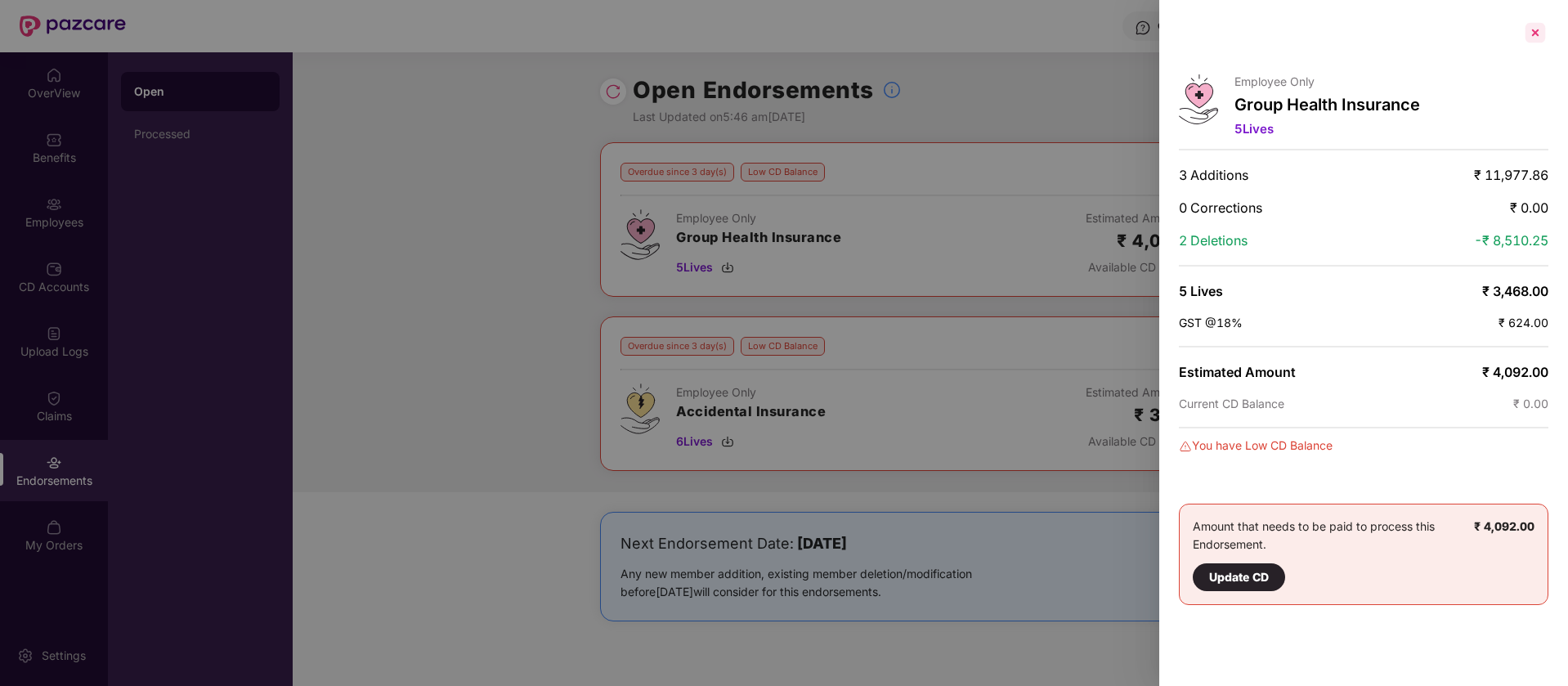
click at [1542, 30] on div at bounding box center [1535, 32] width 26 height 26
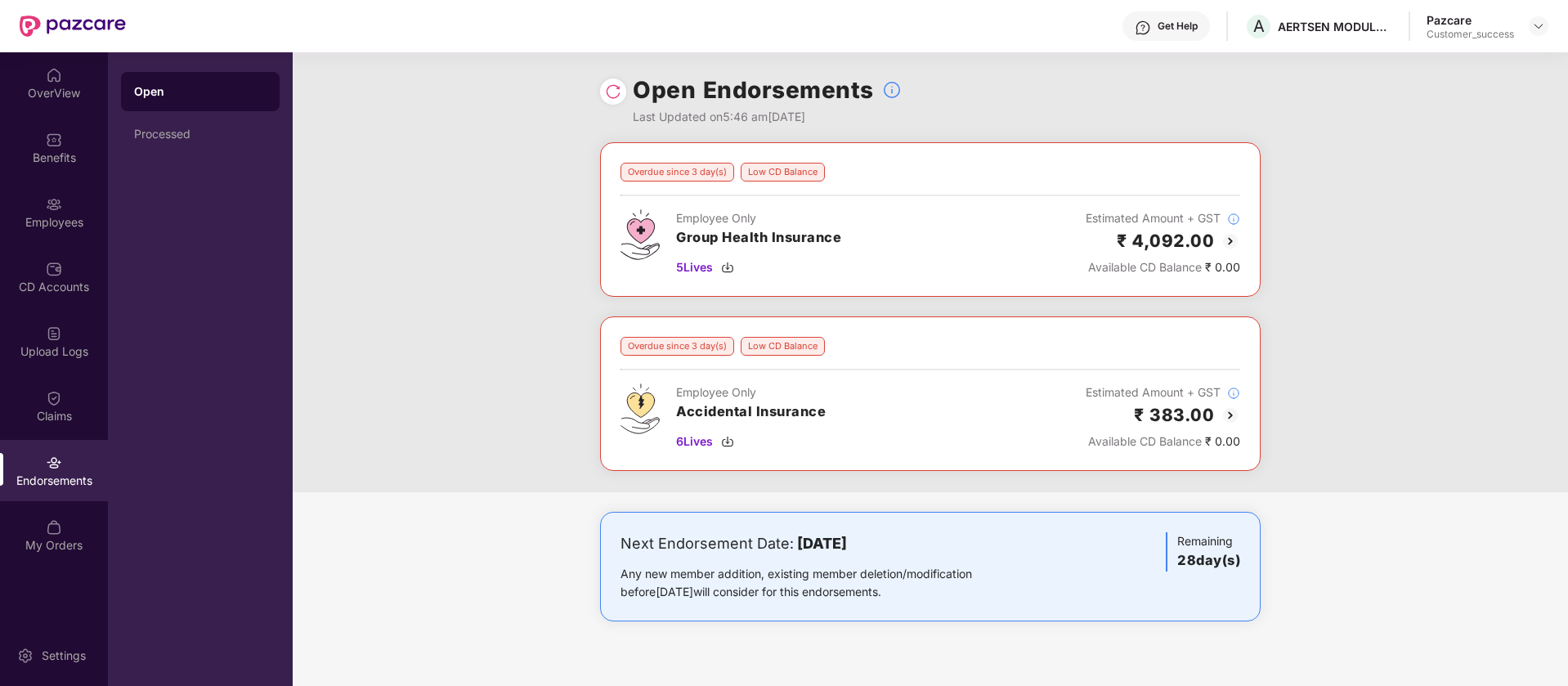
click at [615, 93] on img at bounding box center [612, 91] width 16 height 16
click at [1539, 24] on img at bounding box center [1537, 25] width 13 height 13
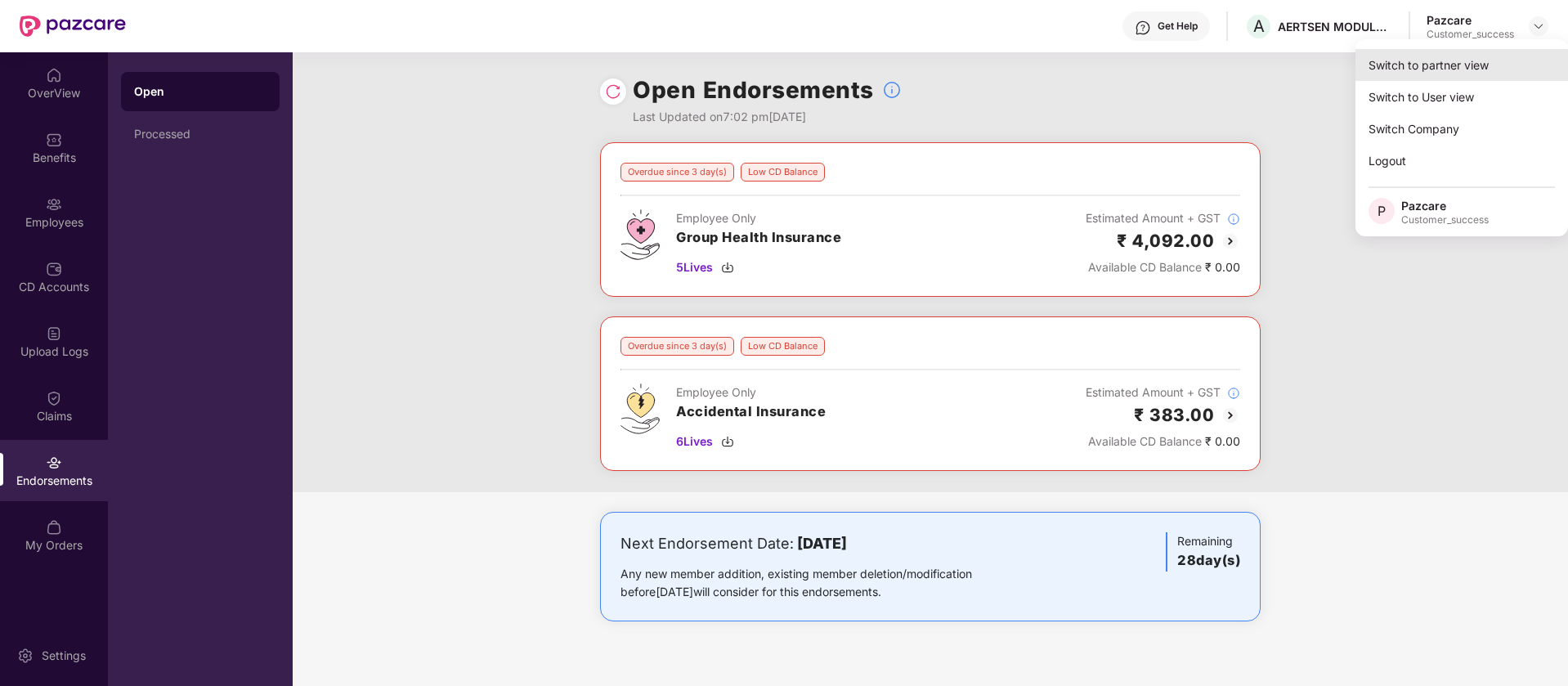
click at [1484, 63] on div "Switch to partner view" at bounding box center [1461, 65] width 212 height 32
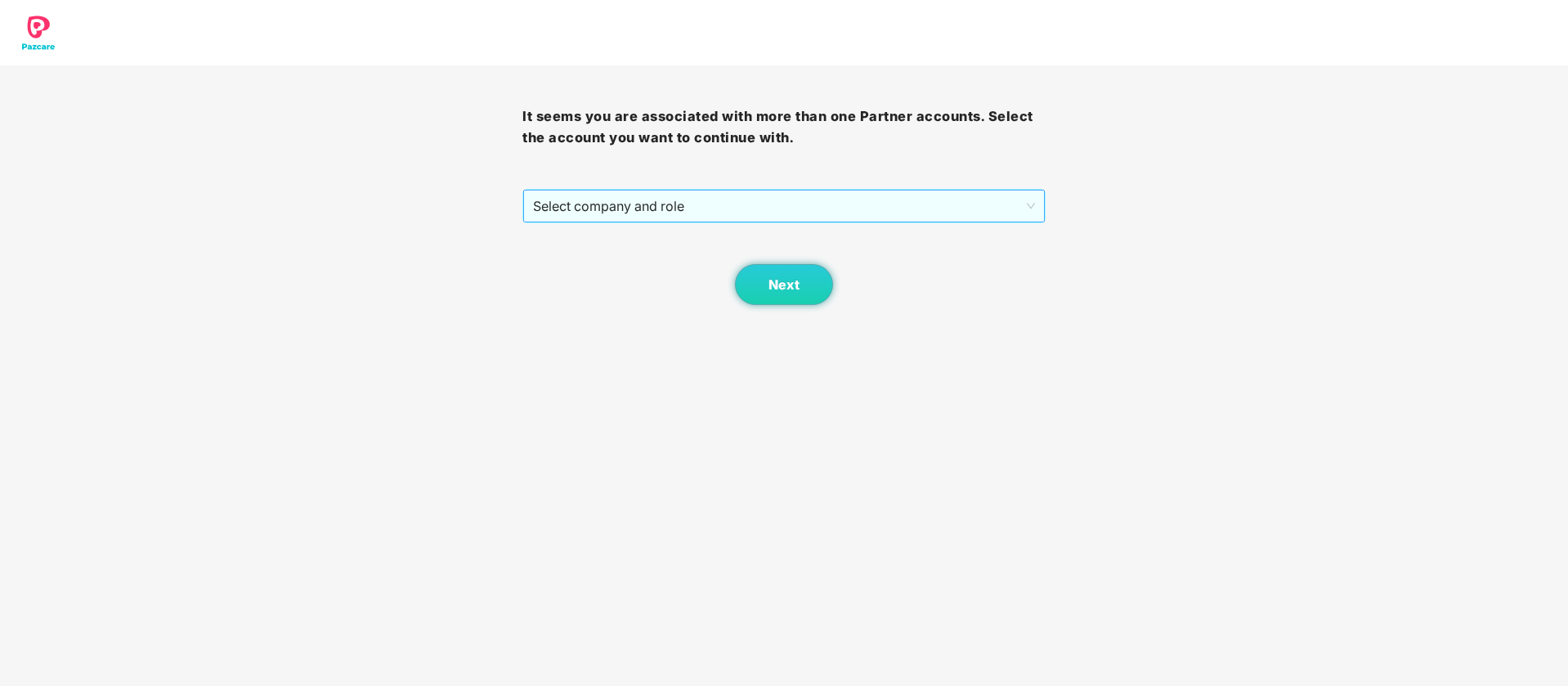
click at [850, 217] on span "Select company and role" at bounding box center [784, 205] width 501 height 31
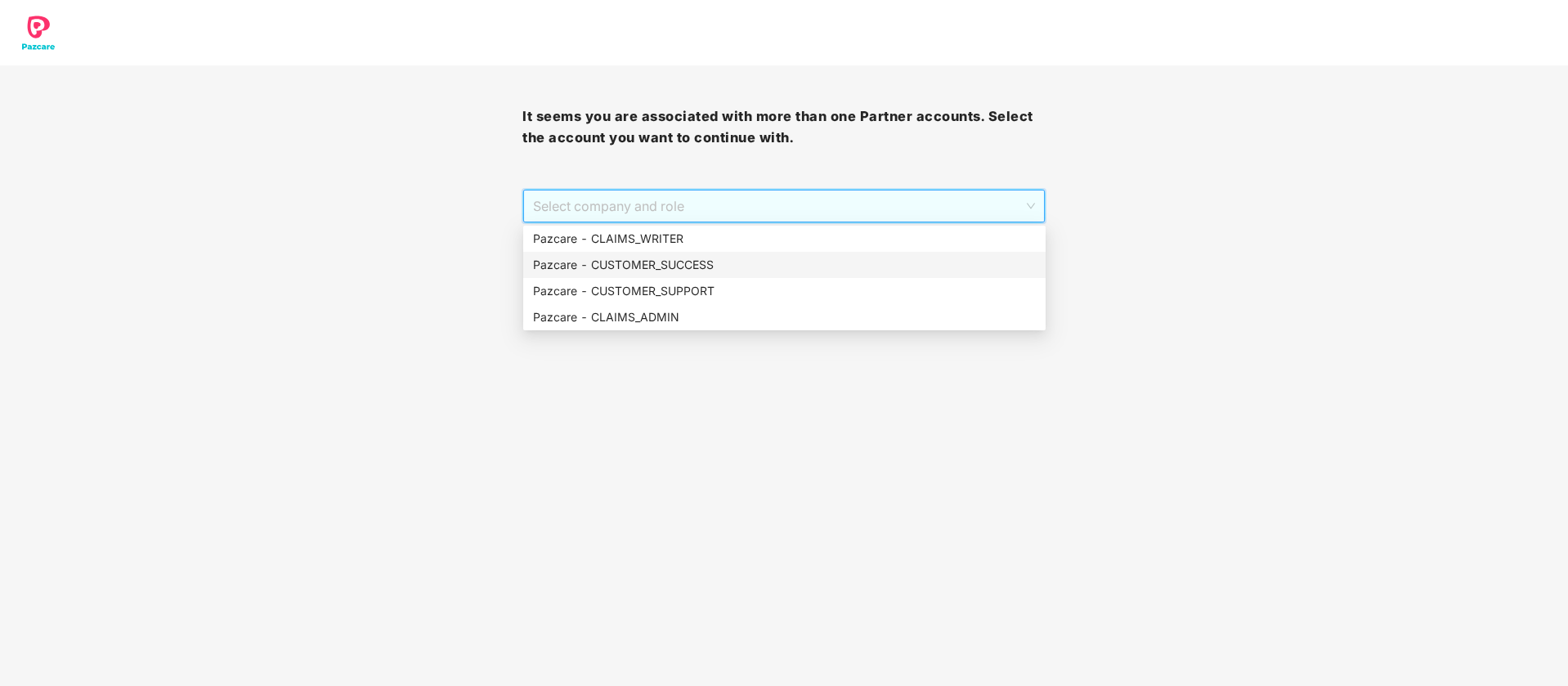
click at [755, 253] on div "Pazcare - CUSTOMER_SUCCESS" at bounding box center [784, 265] width 522 height 26
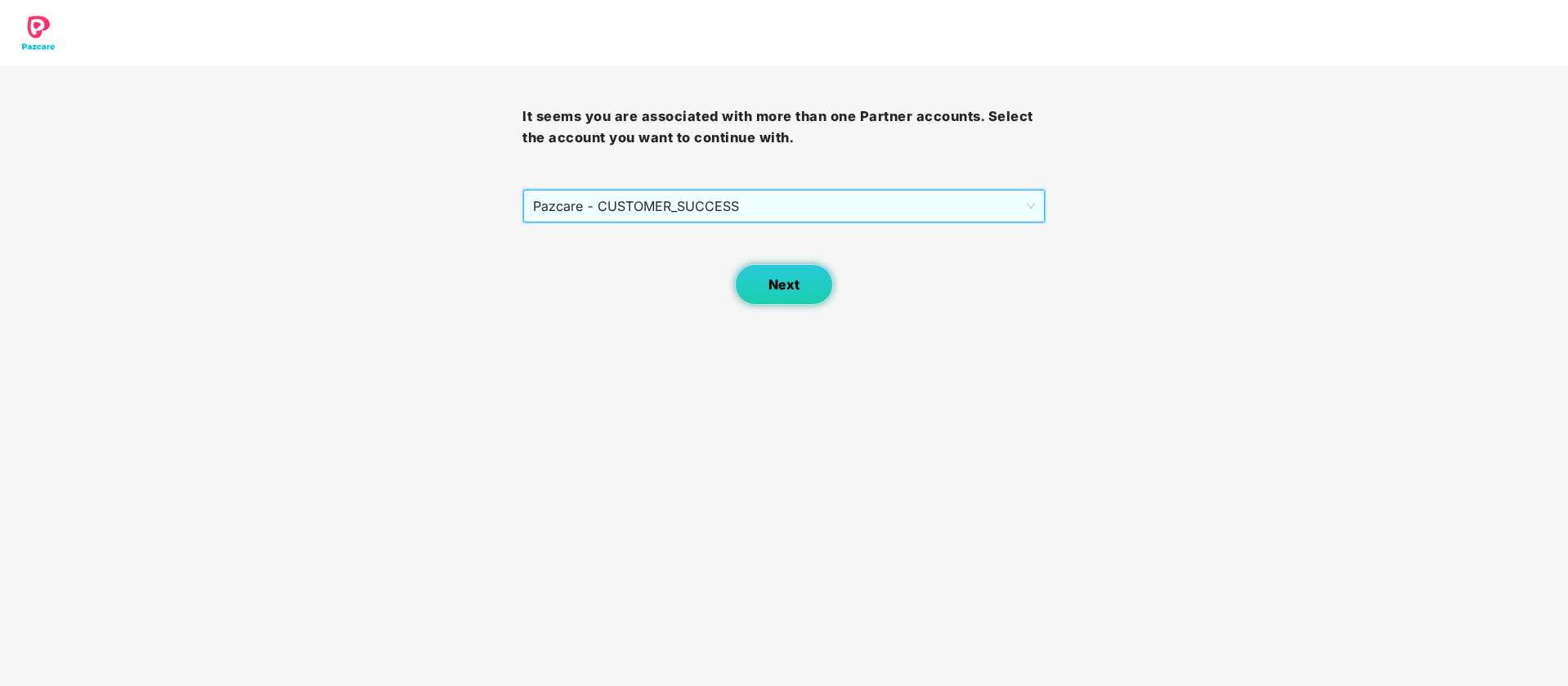
click at [773, 281] on span "Next" at bounding box center [784, 284] width 31 height 15
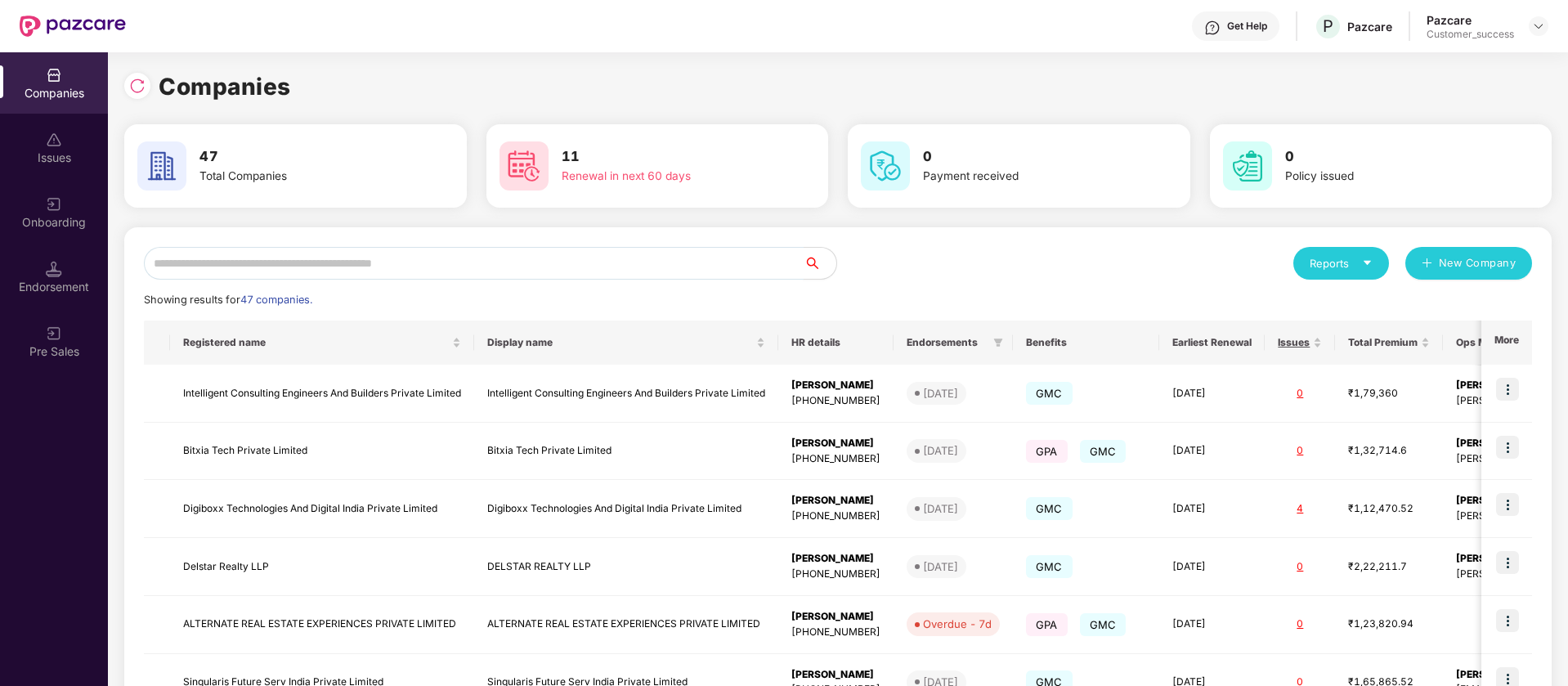
click at [316, 255] on input "text" at bounding box center [473, 263] width 660 height 33
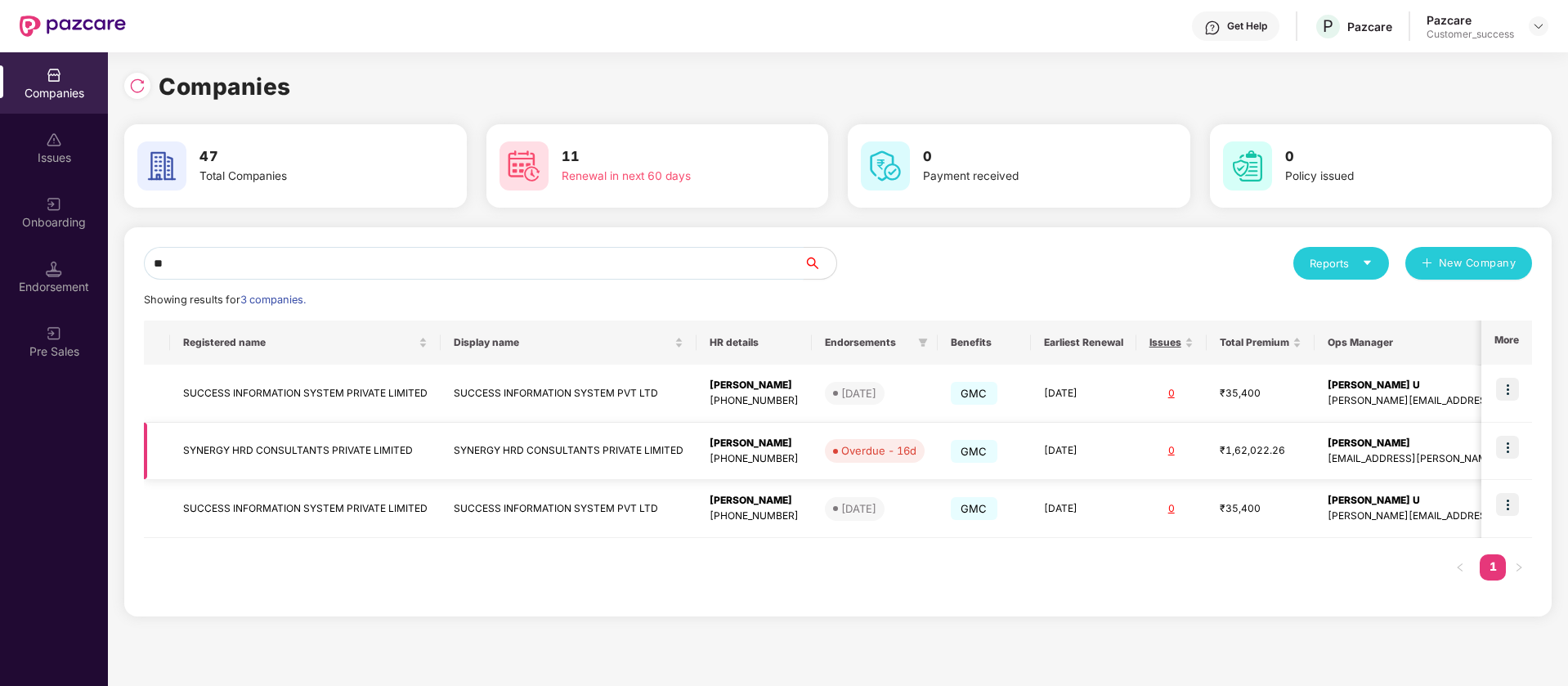
type input "**"
click at [1509, 451] on img at bounding box center [1507, 447] width 23 height 23
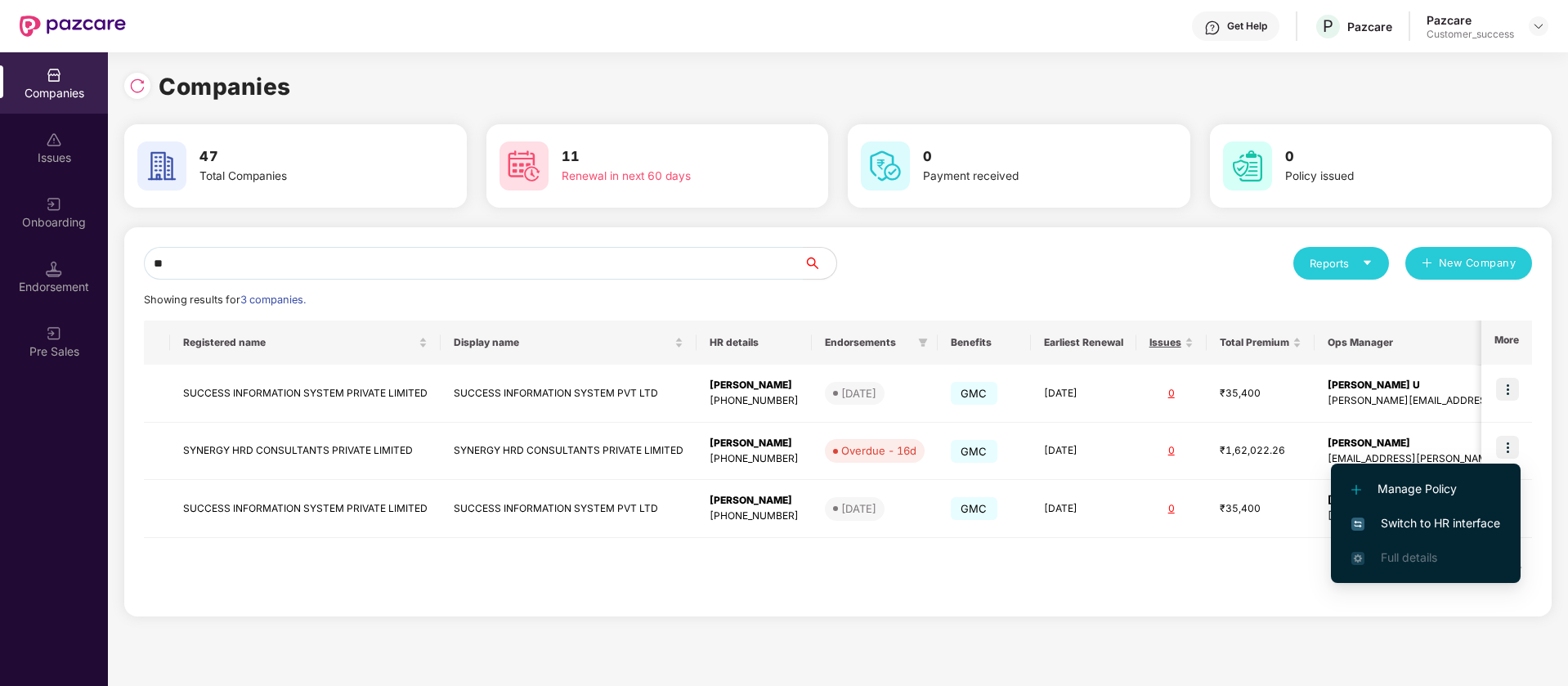
click at [1447, 519] on span "Switch to HR interface" at bounding box center [1425, 523] width 149 height 18
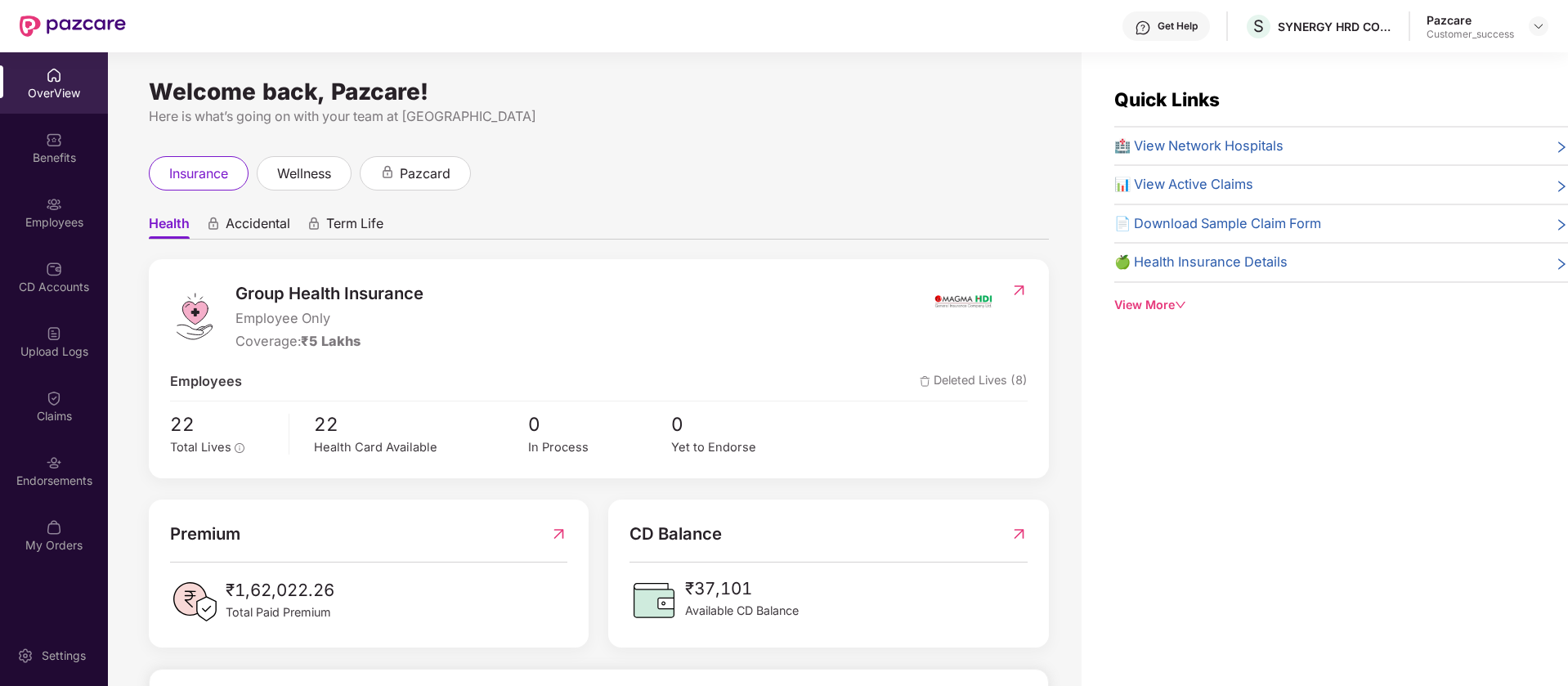
click at [59, 204] on img at bounding box center [53, 204] width 16 height 16
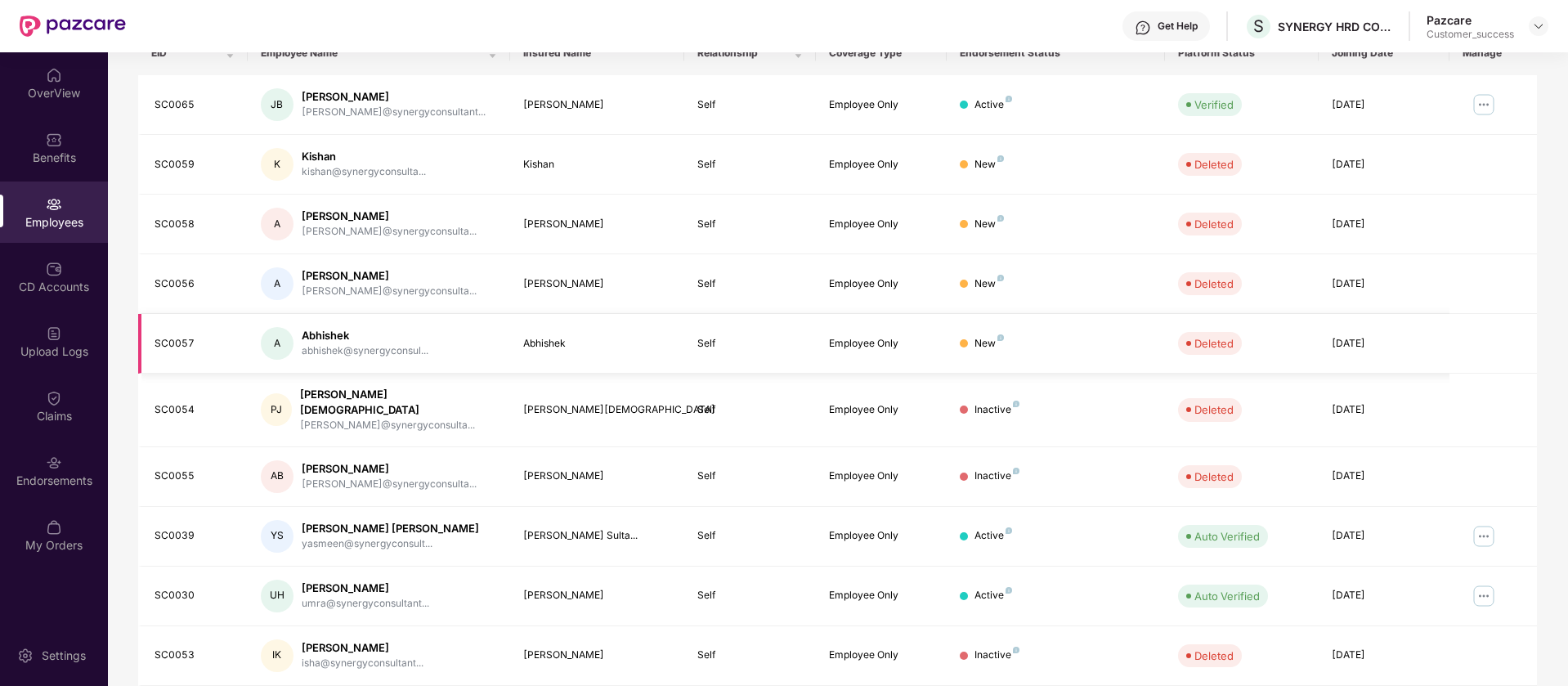
scroll to position [318, 0]
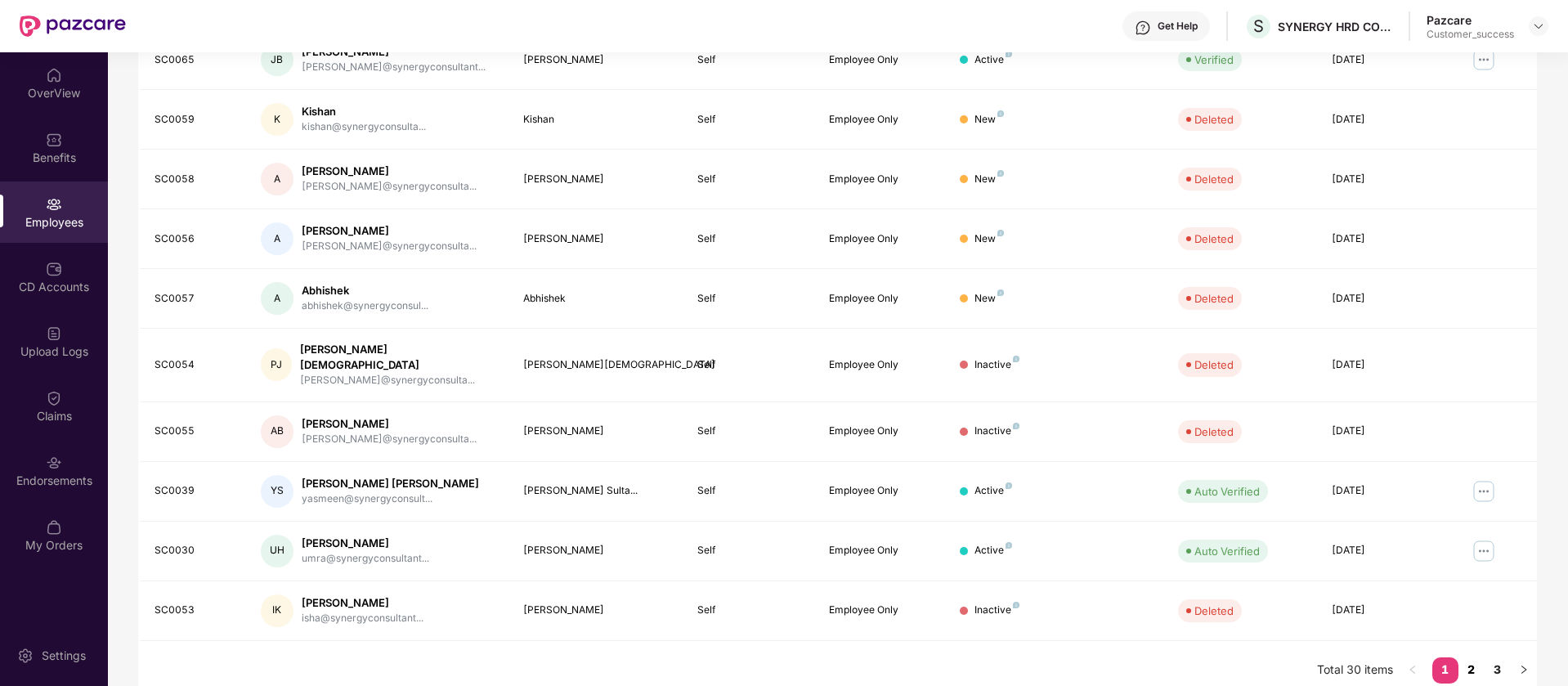
click at [1470, 658] on link "2" at bounding box center [1471, 669] width 26 height 25
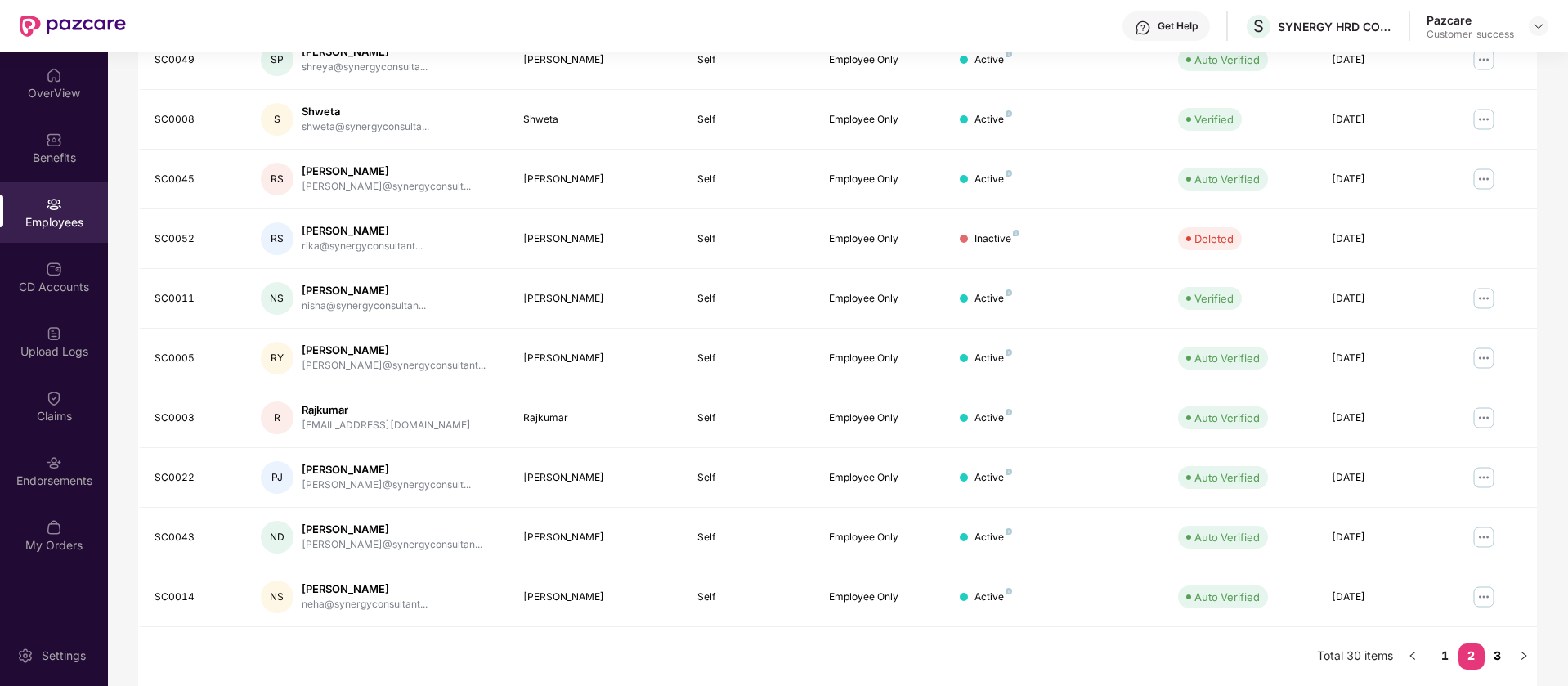
click at [1503, 651] on link "3" at bounding box center [1497, 655] width 26 height 25
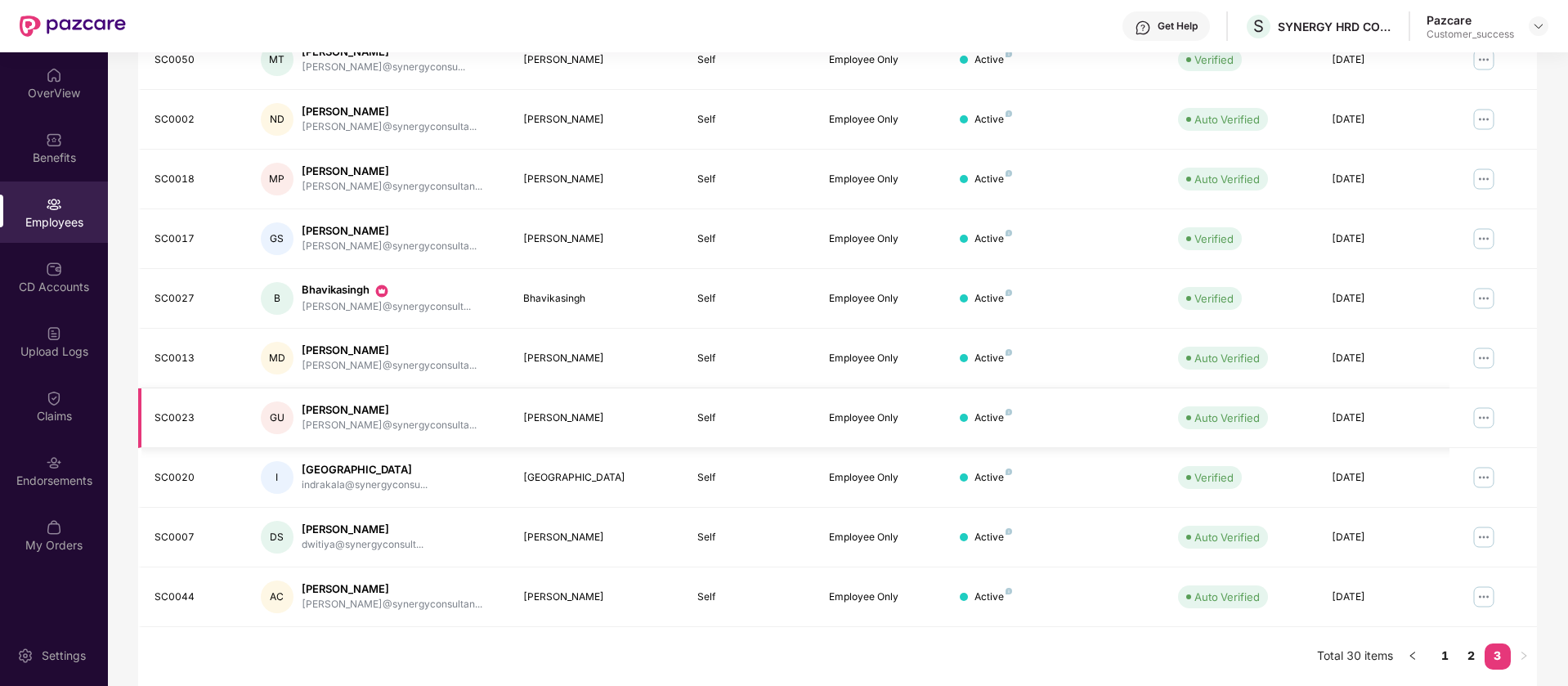
scroll to position [0, 0]
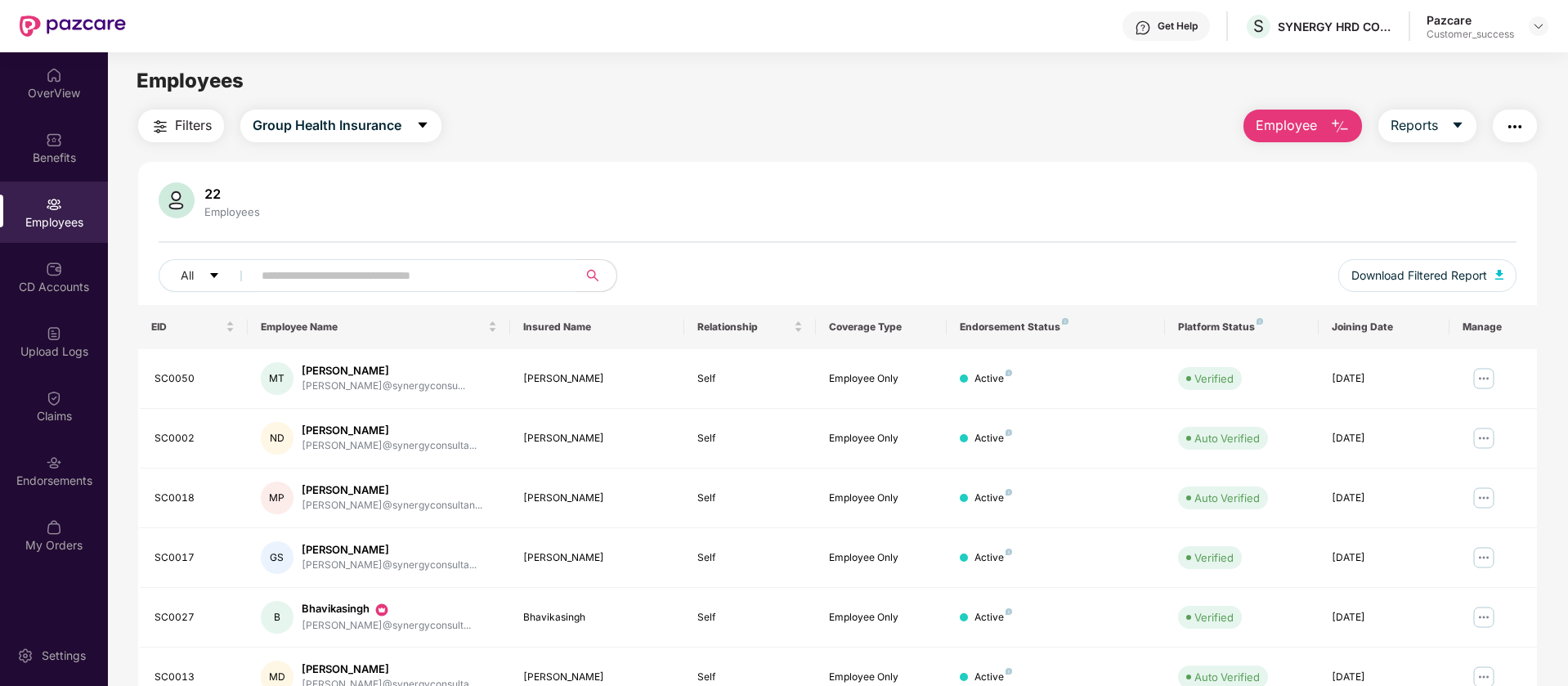
click at [1505, 120] on img "button" at bounding box center [1515, 127] width 20 height 20
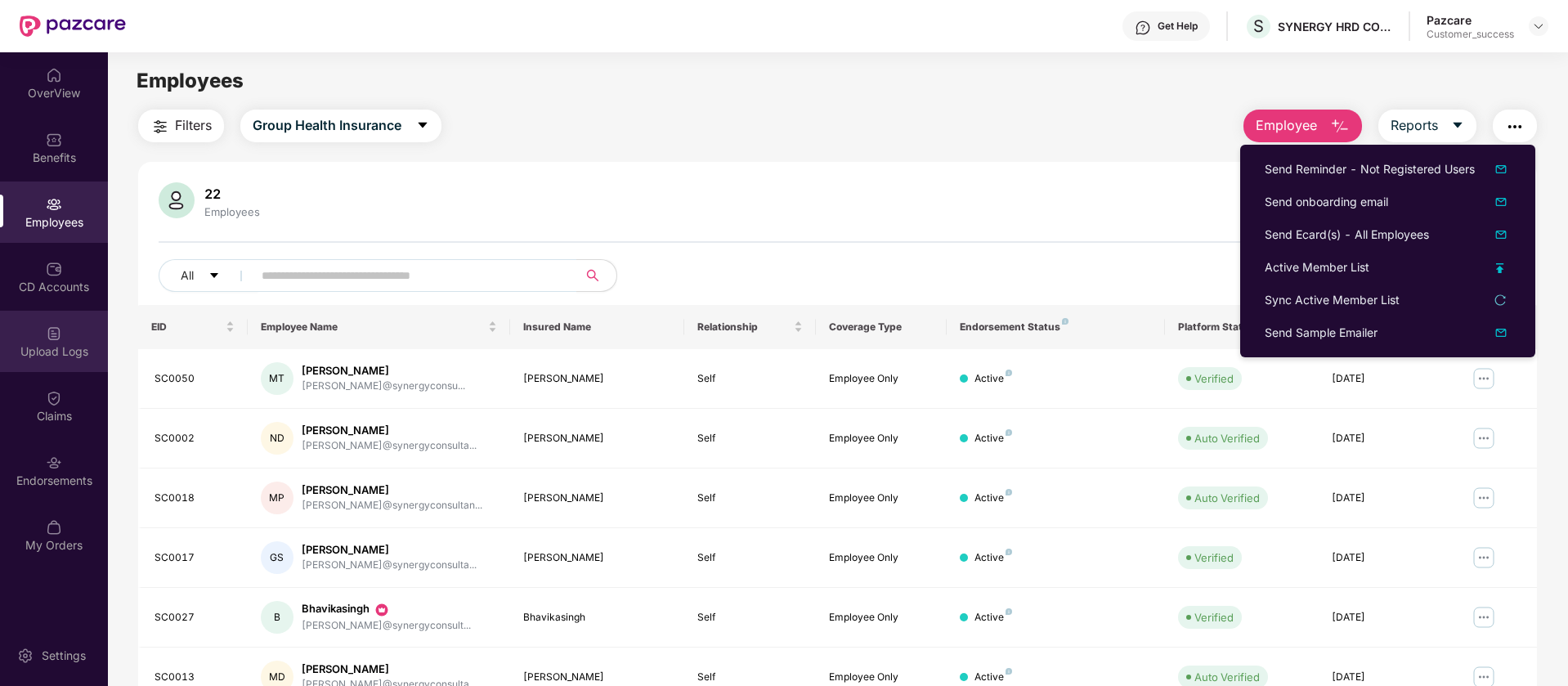
click at [64, 345] on div "Upload Logs" at bounding box center [53, 351] width 108 height 16
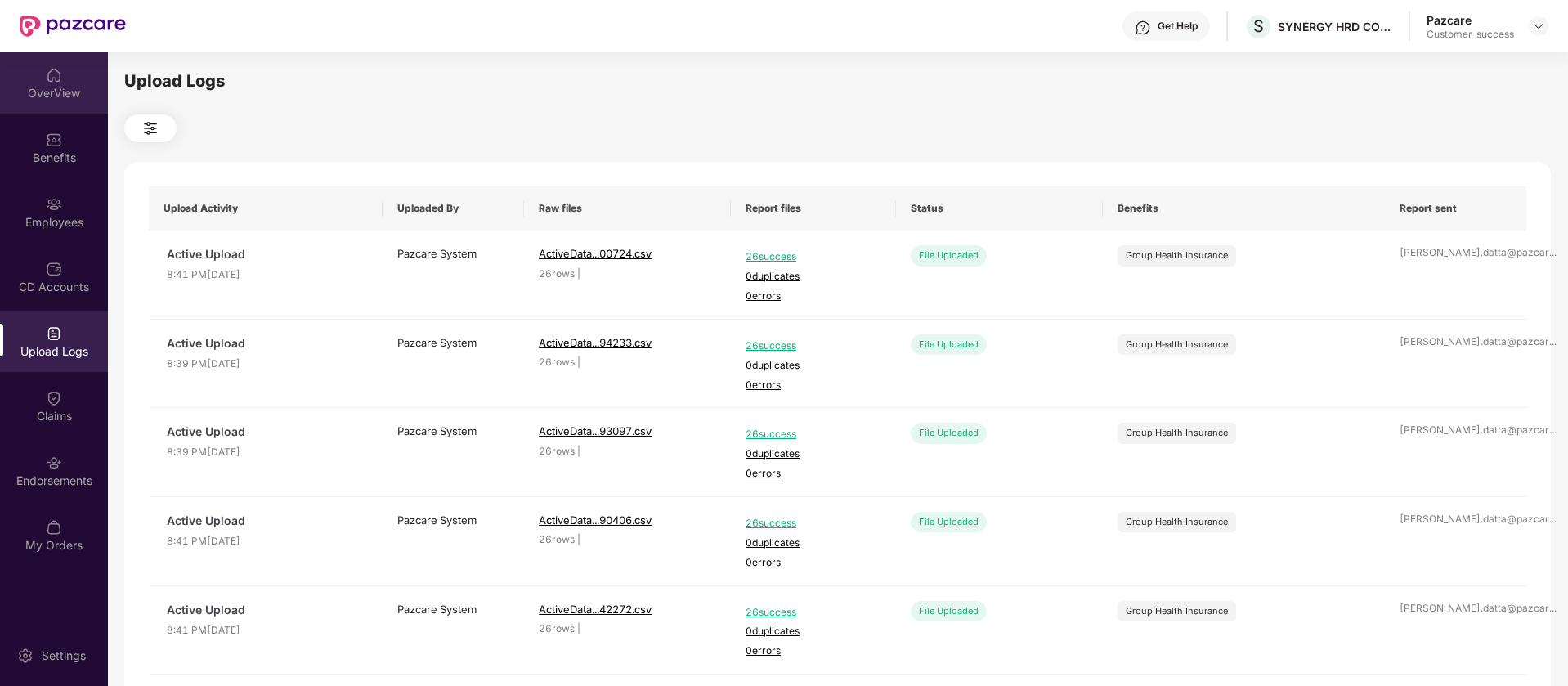
click at [46, 100] on div "OverView" at bounding box center [53, 83] width 108 height 61
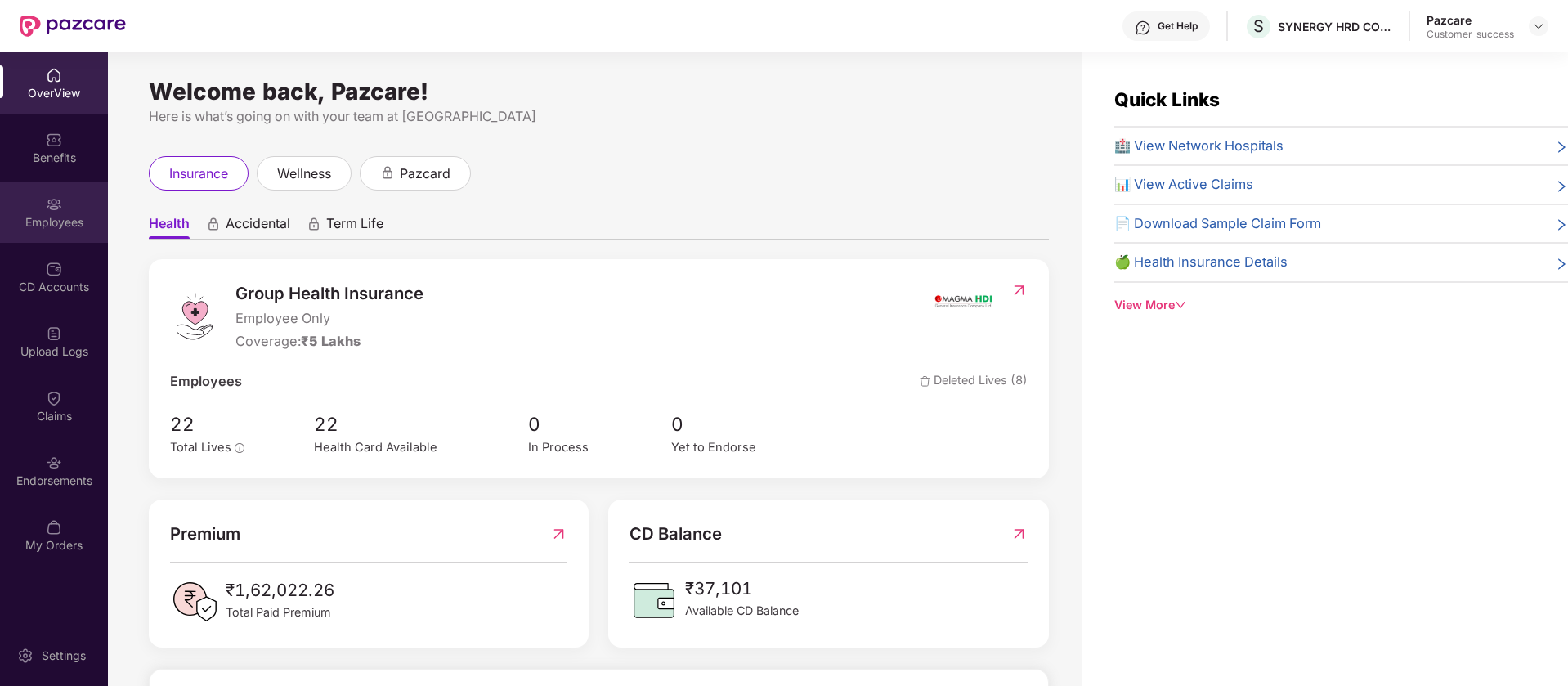
click at [76, 202] on div "Employees" at bounding box center [53, 212] width 108 height 61
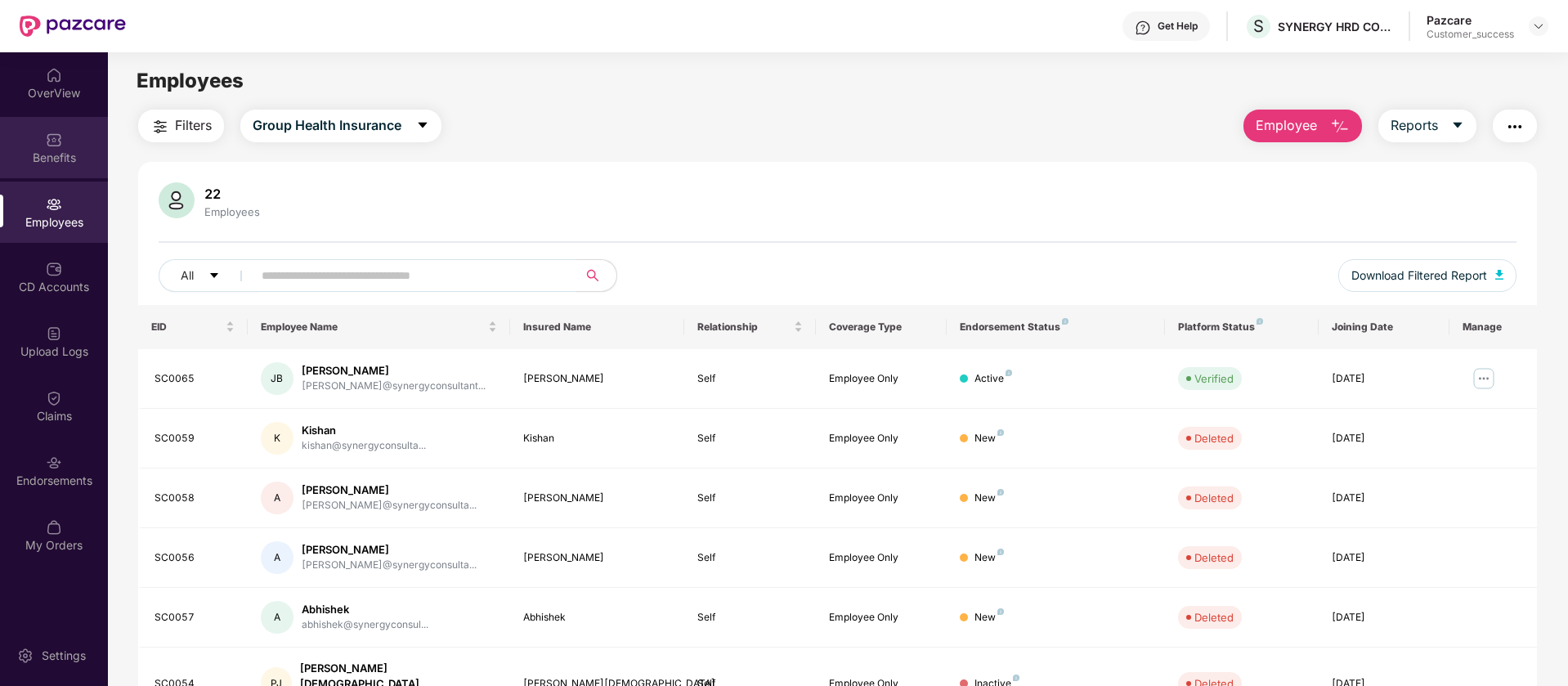
click at [87, 150] on div "Benefits" at bounding box center [53, 157] width 108 height 16
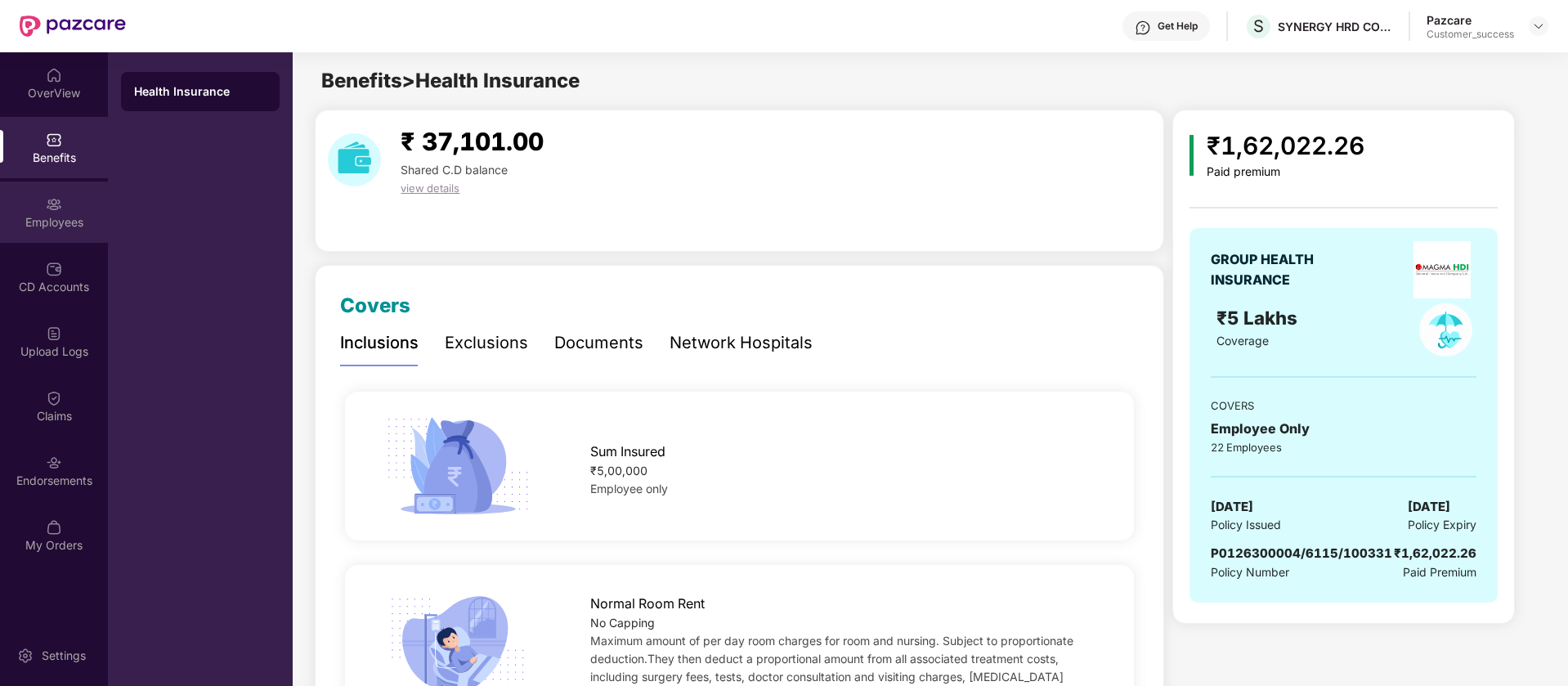
click at [63, 239] on div "Employees" at bounding box center [53, 212] width 108 height 61
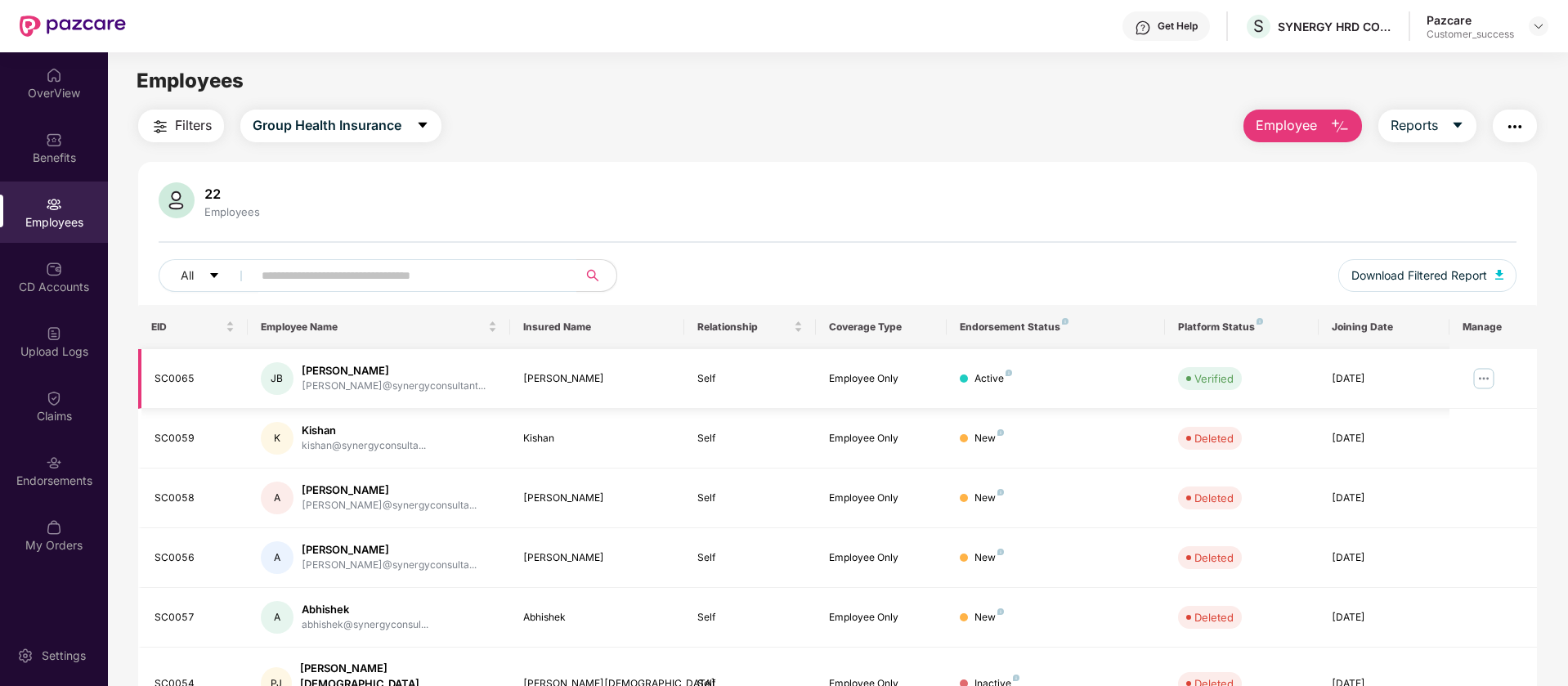
click at [1490, 378] on img at bounding box center [1483, 378] width 26 height 26
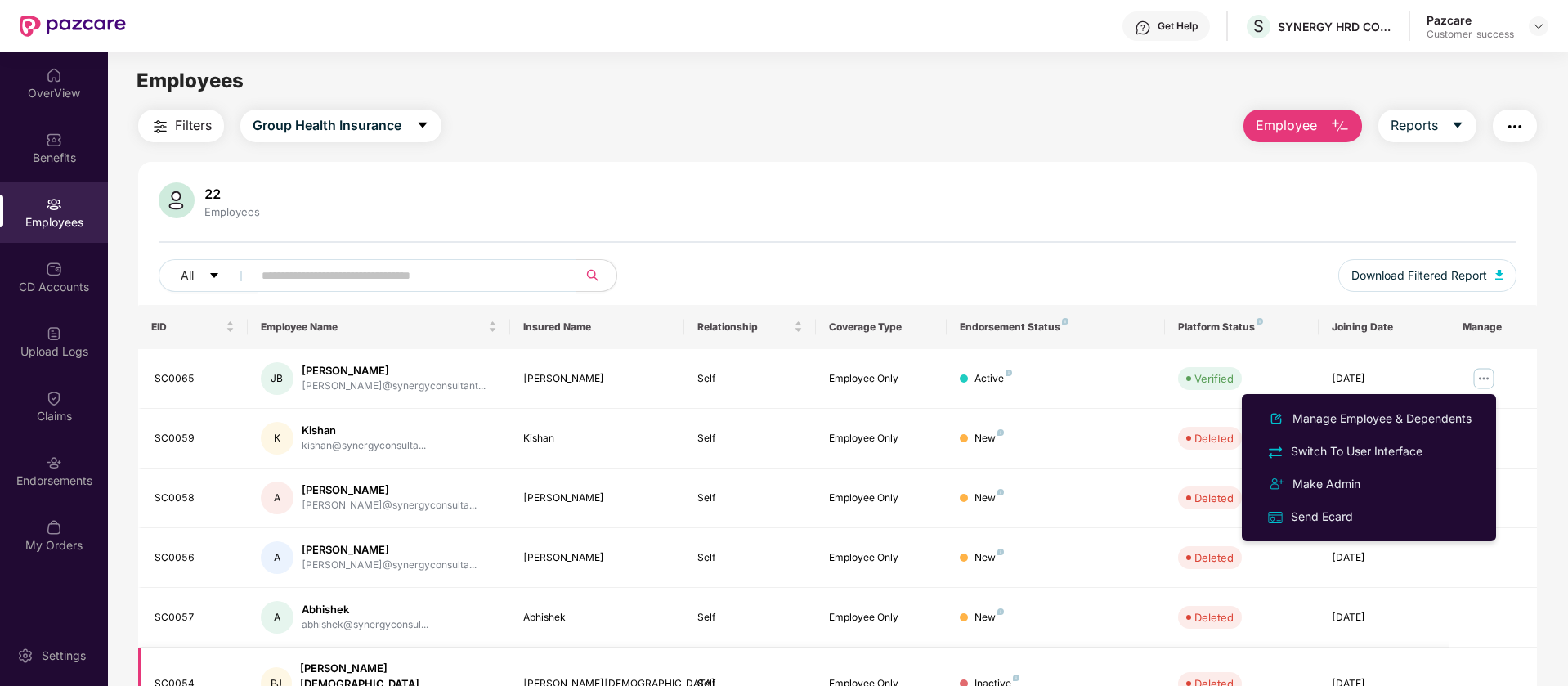
scroll to position [318, 0]
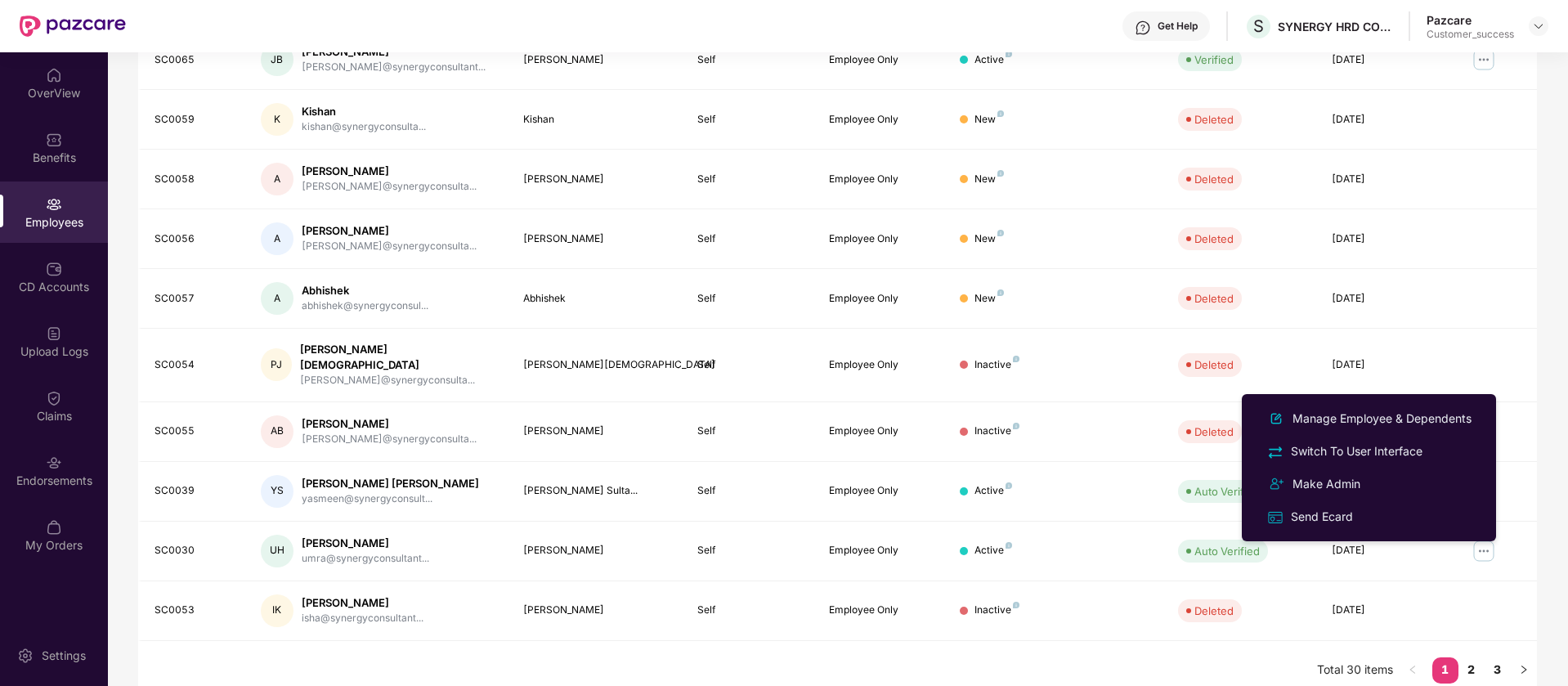
click at [1537, 473] on div "Filters Group Health Insurance Employee Reports 22 Employees All Download Filte…" at bounding box center [837, 245] width 1459 height 909
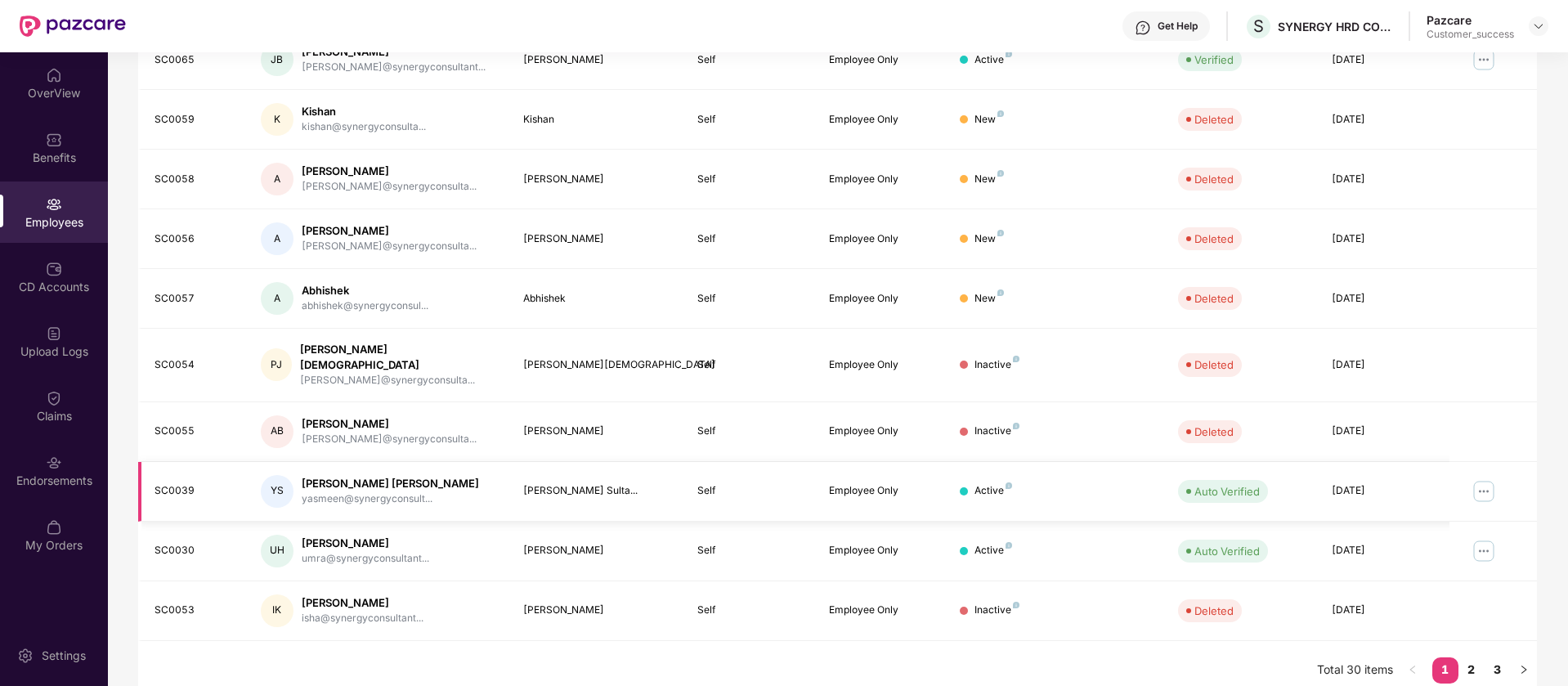
click at [1486, 478] on img at bounding box center [1483, 491] width 26 height 26
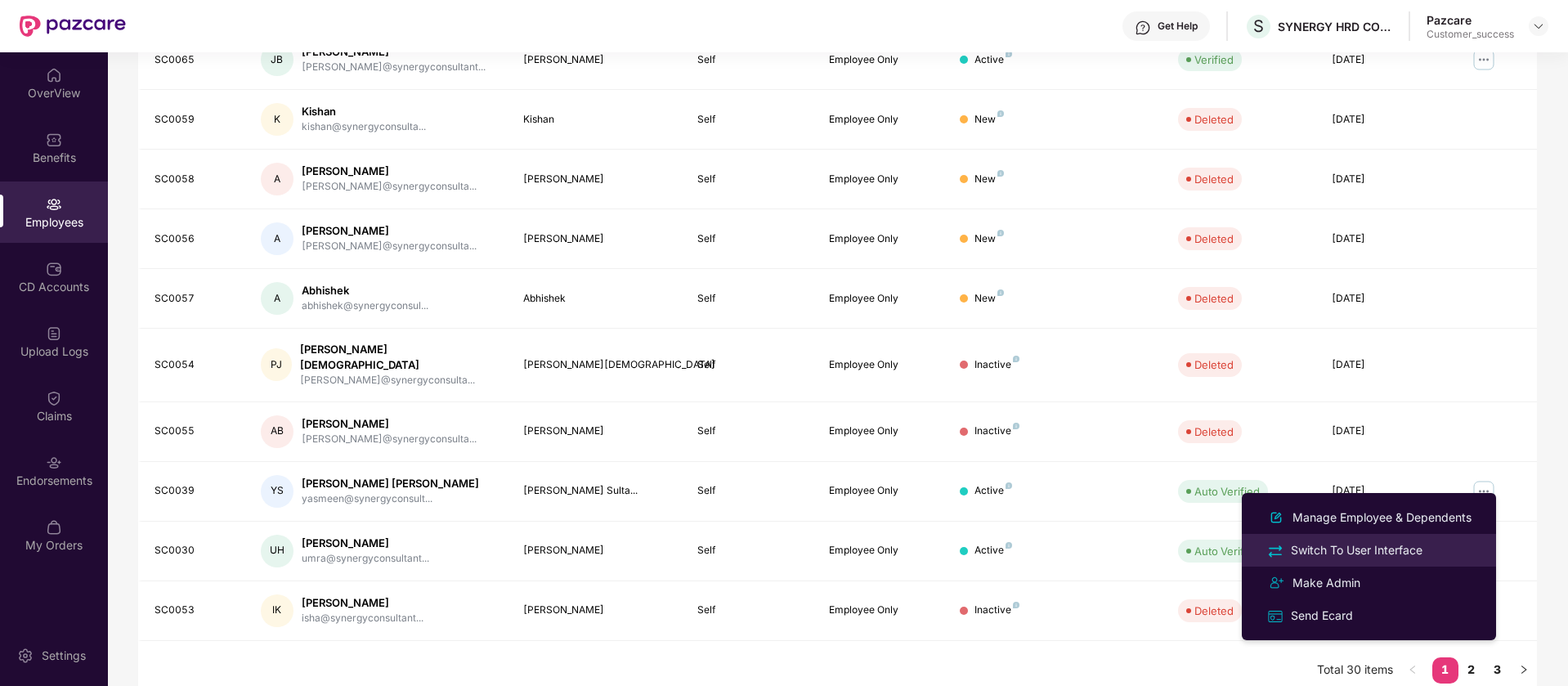
click at [1391, 543] on div "Switch To User Interface" at bounding box center [1356, 549] width 138 height 18
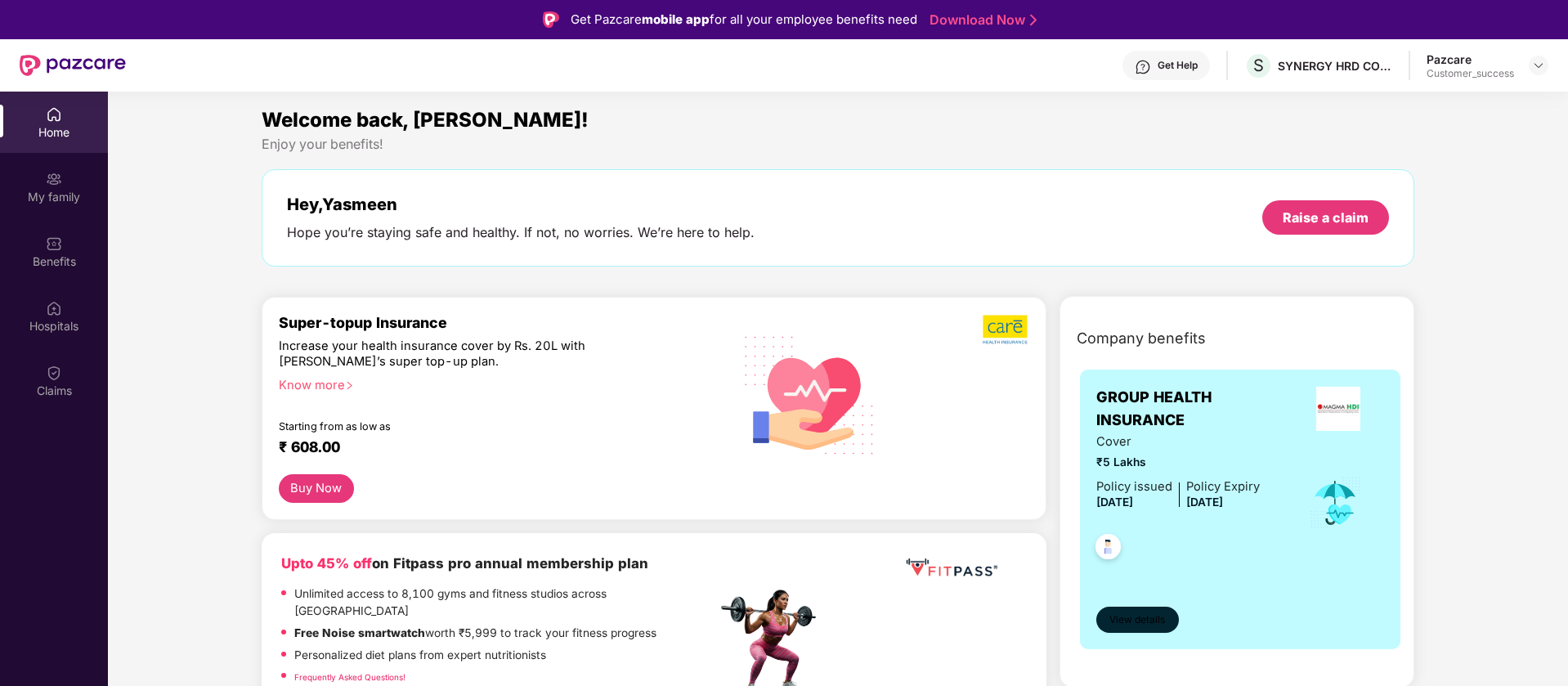
click at [1124, 616] on span "View details" at bounding box center [1137, 620] width 55 height 15
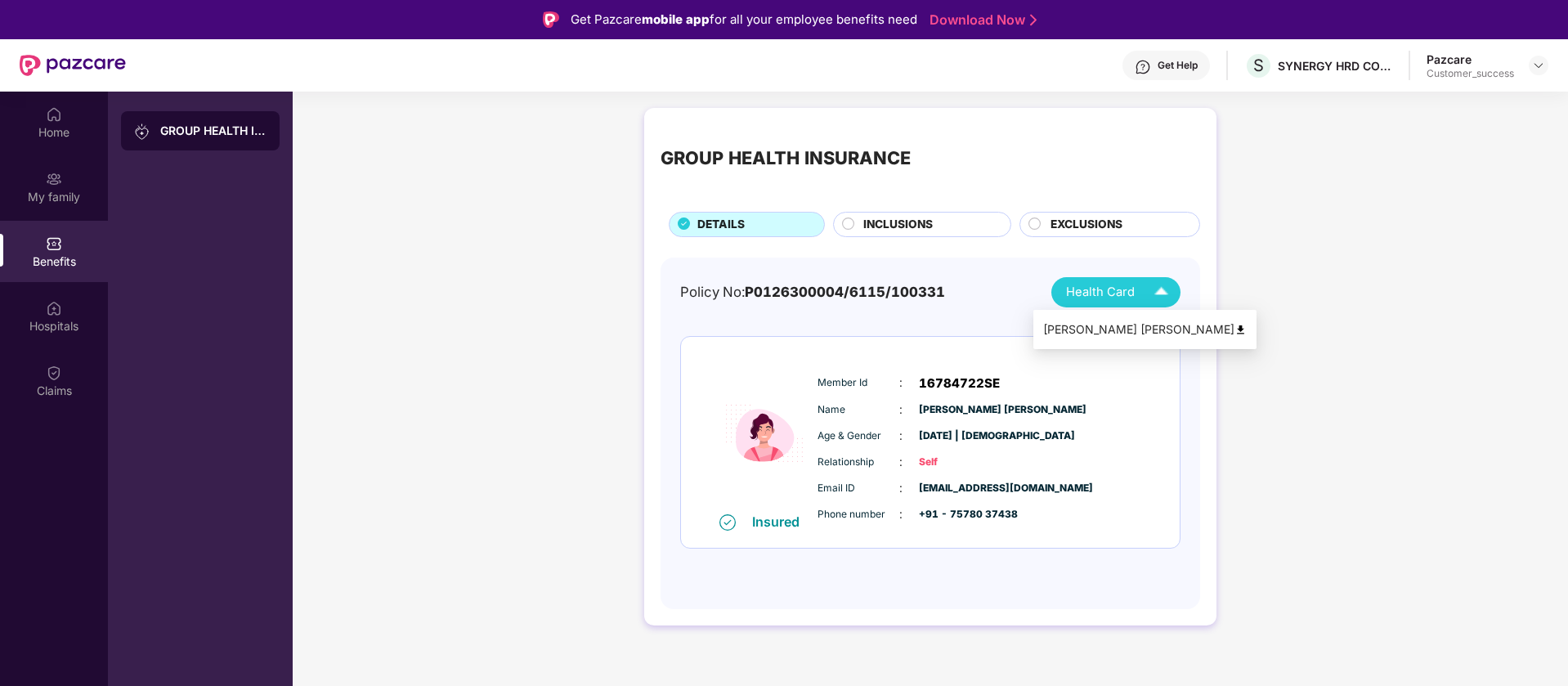
click at [1234, 329] on img at bounding box center [1240, 329] width 12 height 12
click at [1537, 67] on img at bounding box center [1537, 65] width 13 height 13
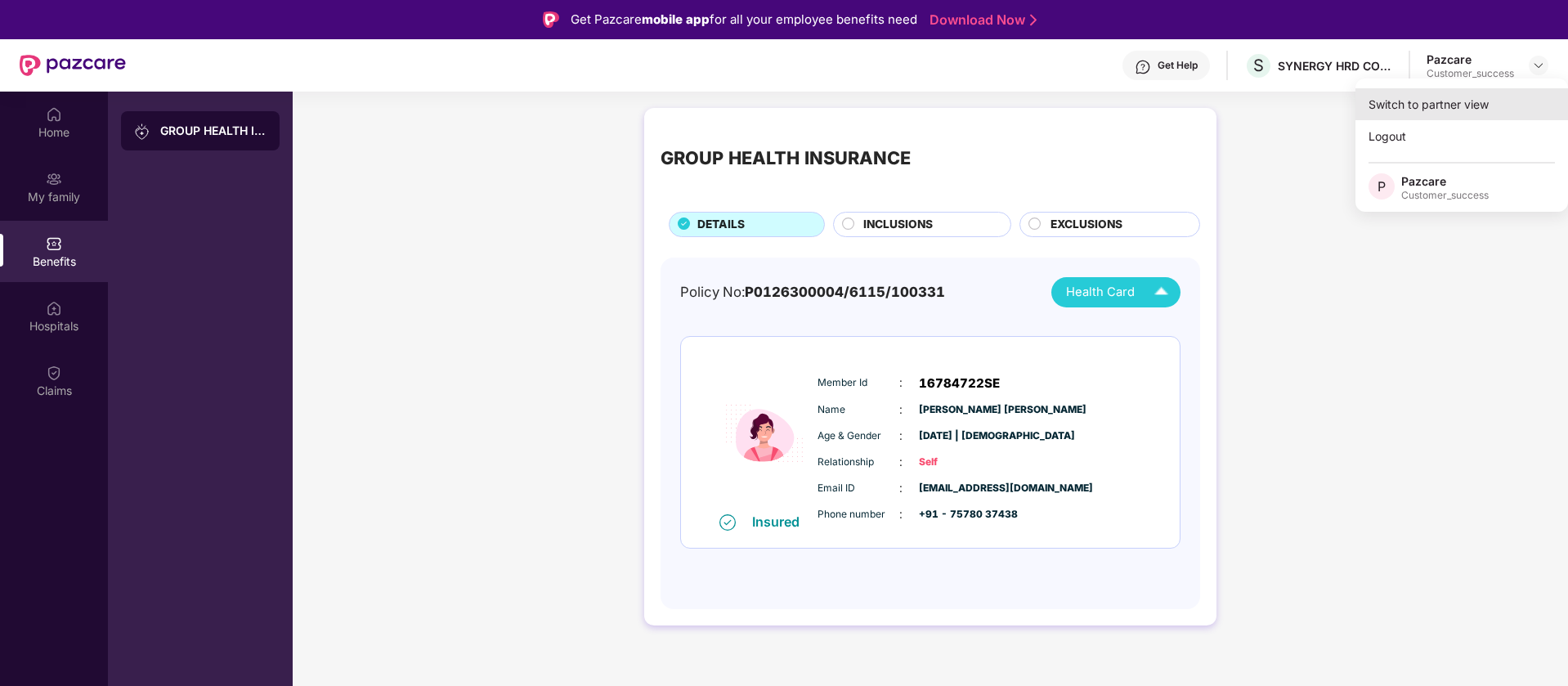
click at [1480, 95] on div "Switch to partner view" at bounding box center [1461, 104] width 212 height 32
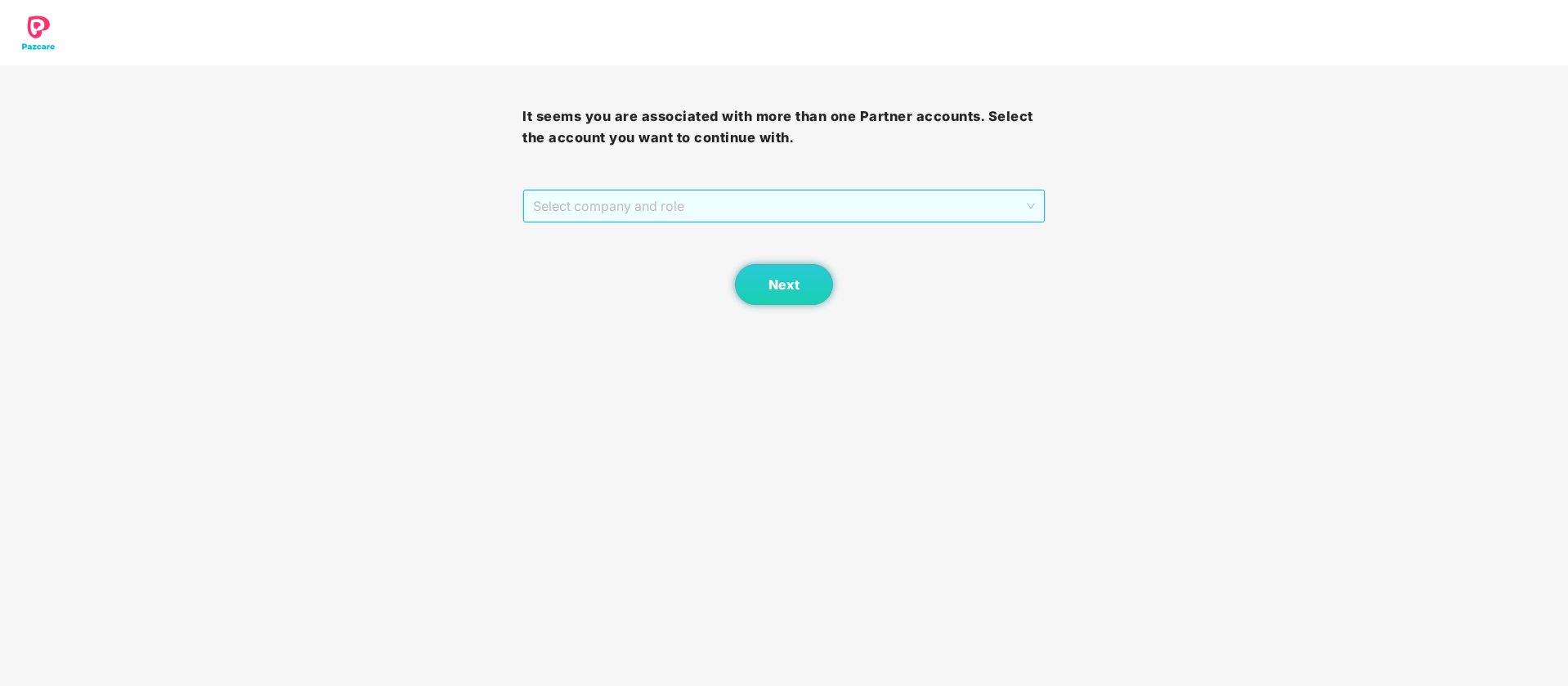
click at [833, 199] on span "Select company and role" at bounding box center [784, 205] width 501 height 31
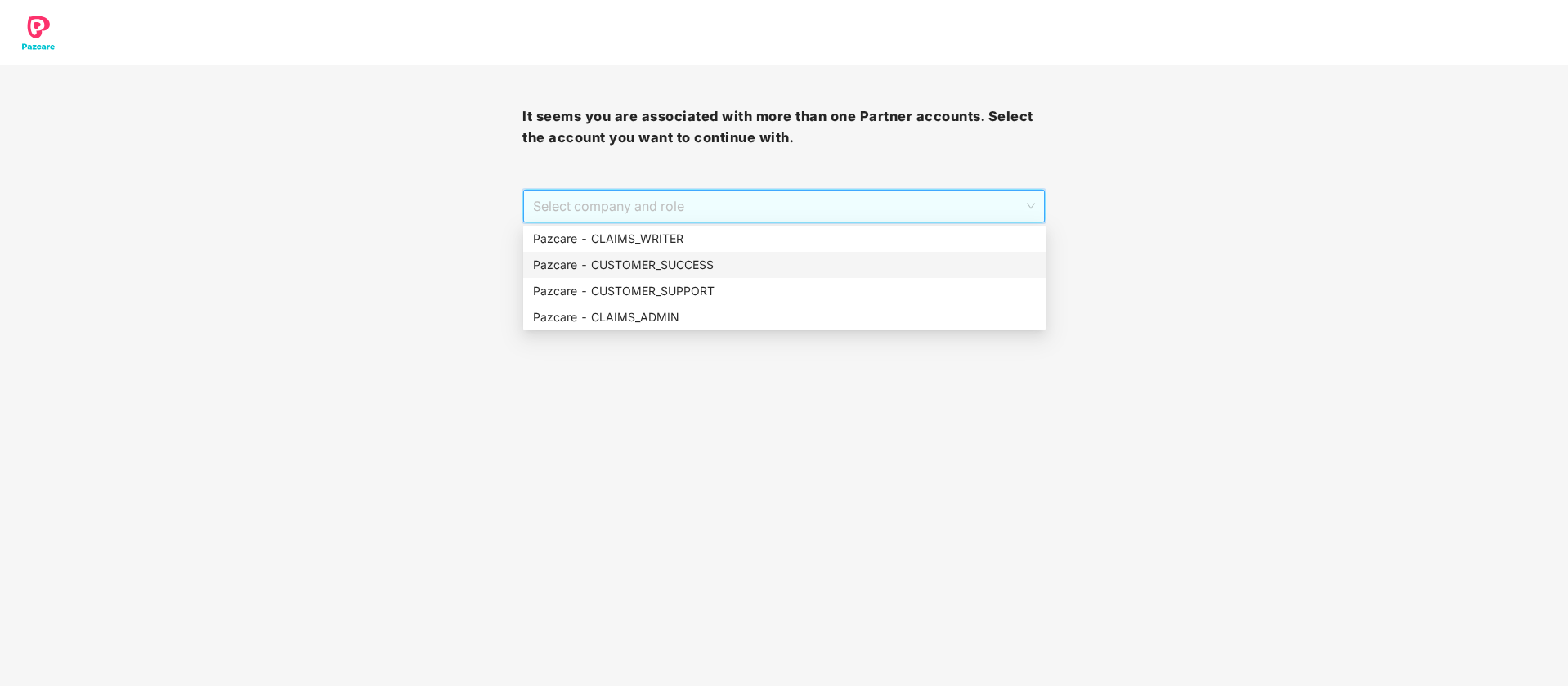
click at [716, 264] on div "Pazcare - CUSTOMER_SUCCESS" at bounding box center [784, 264] width 503 height 18
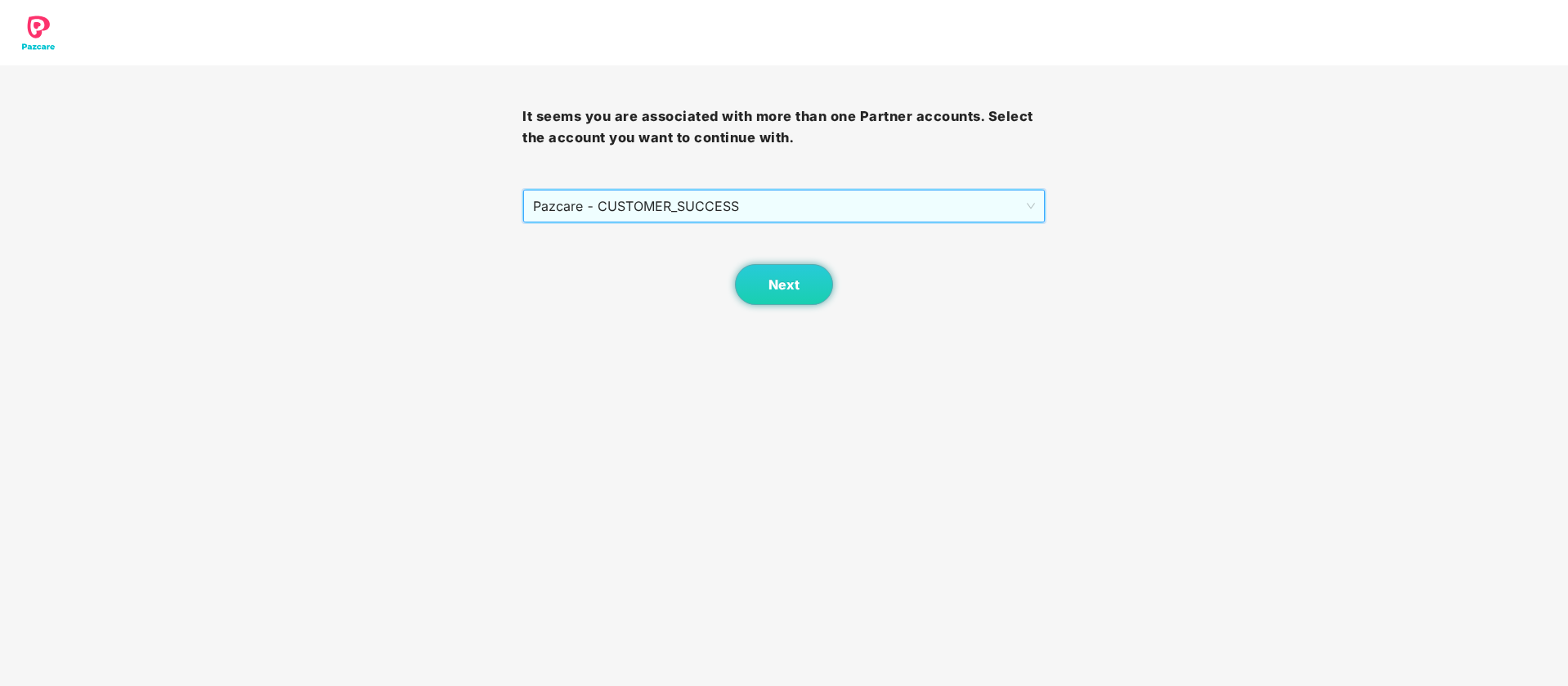
drag, startPoint x: 732, startPoint y: 270, endPoint x: 804, endPoint y: 295, distance: 76.2
click at [734, 272] on div "Next" at bounding box center [783, 264] width 522 height 82
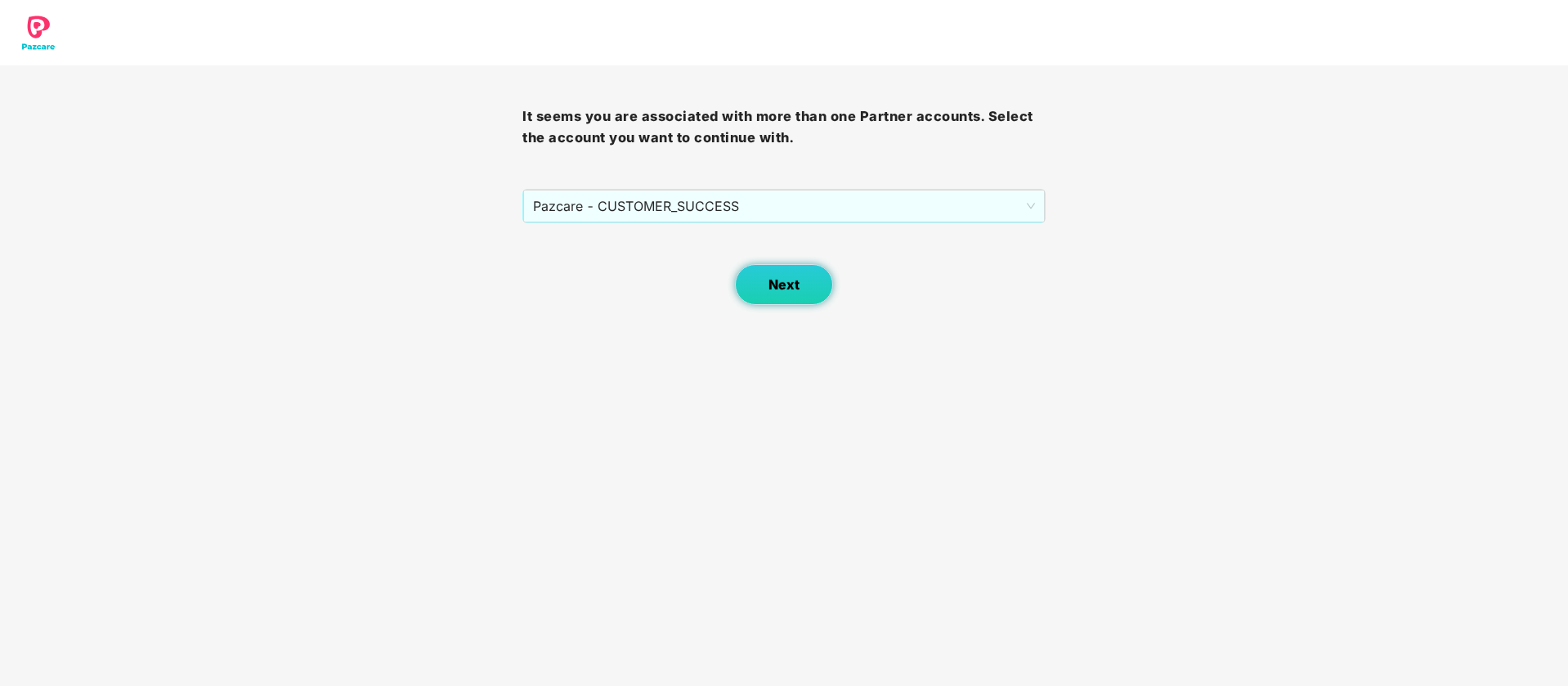
click at [804, 295] on button "Next" at bounding box center [784, 284] width 98 height 41
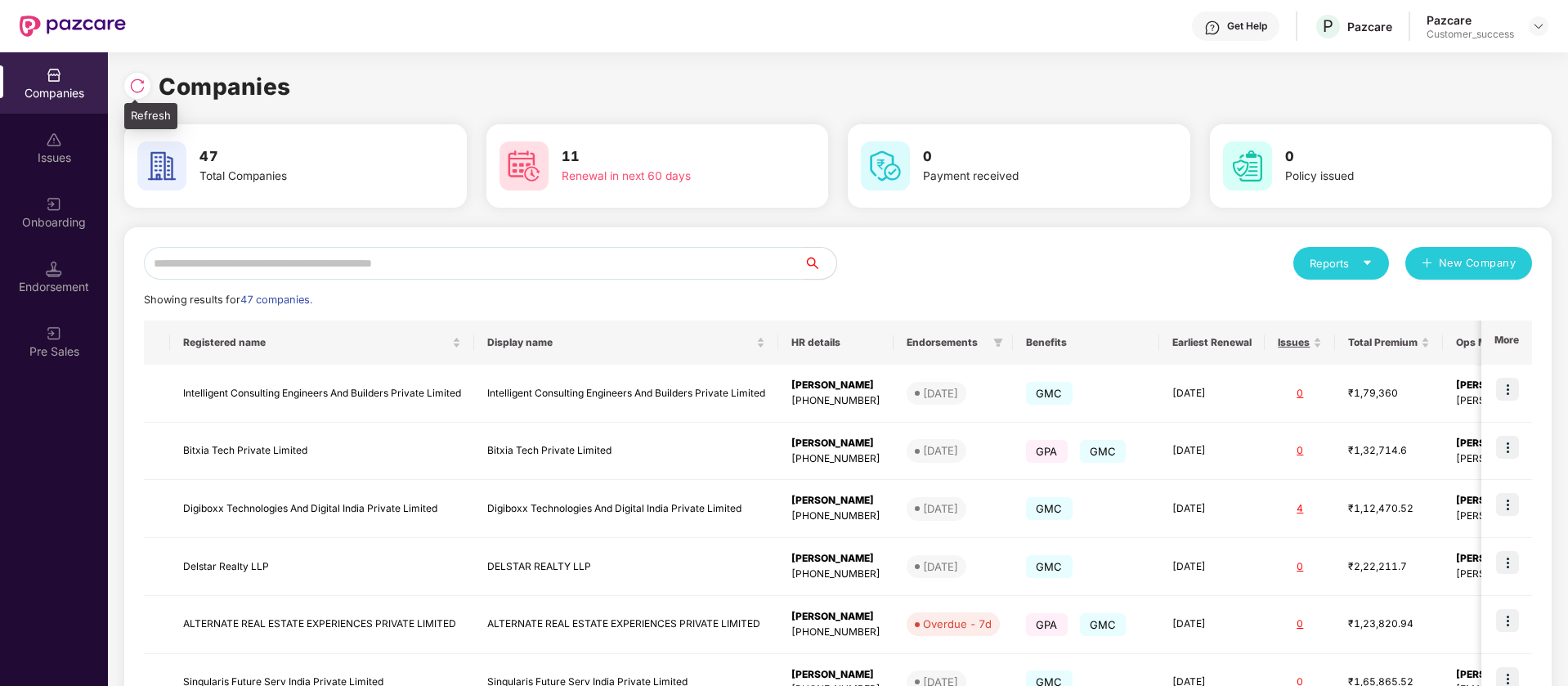
click at [134, 83] on img at bounding box center [137, 85] width 16 height 16
click at [543, 257] on input "text" at bounding box center [473, 263] width 660 height 33
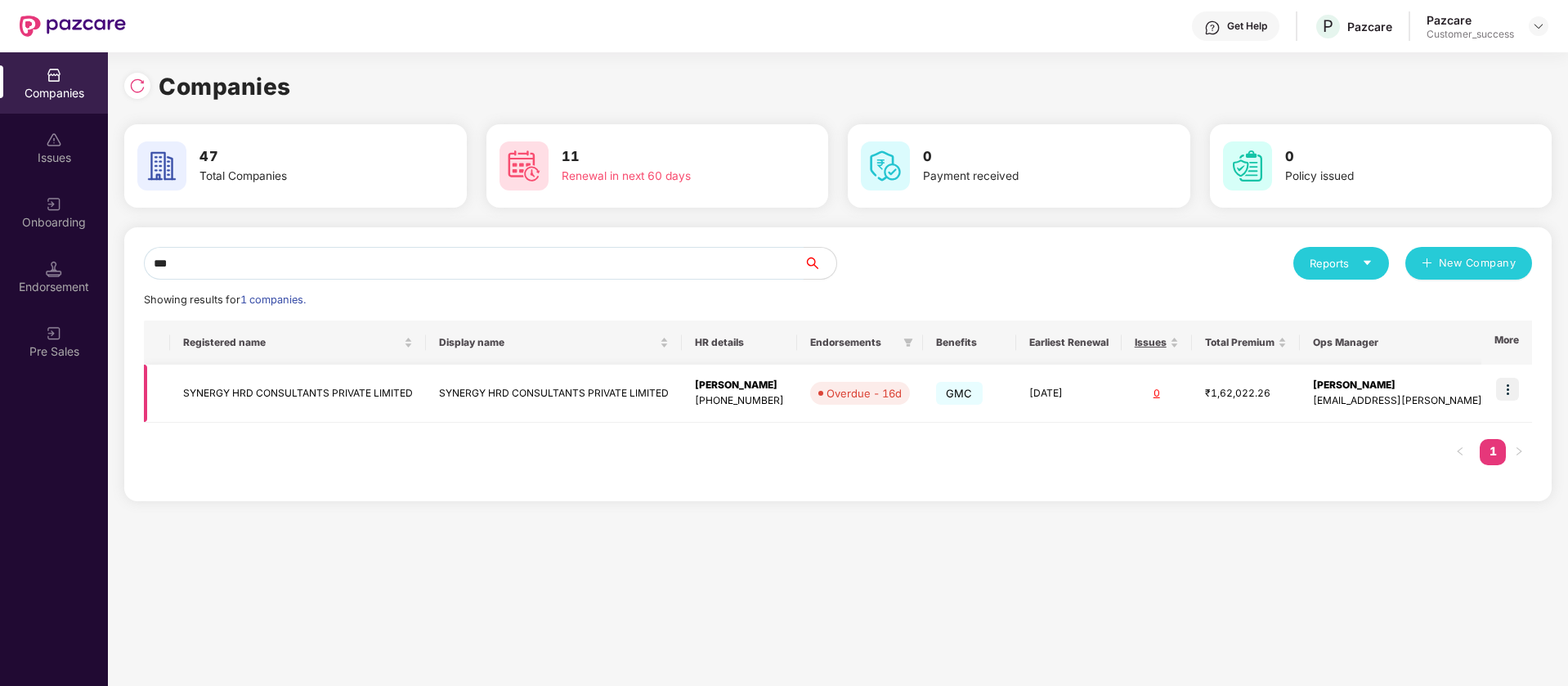
type input "***"
click at [1513, 386] on img at bounding box center [1507, 389] width 23 height 23
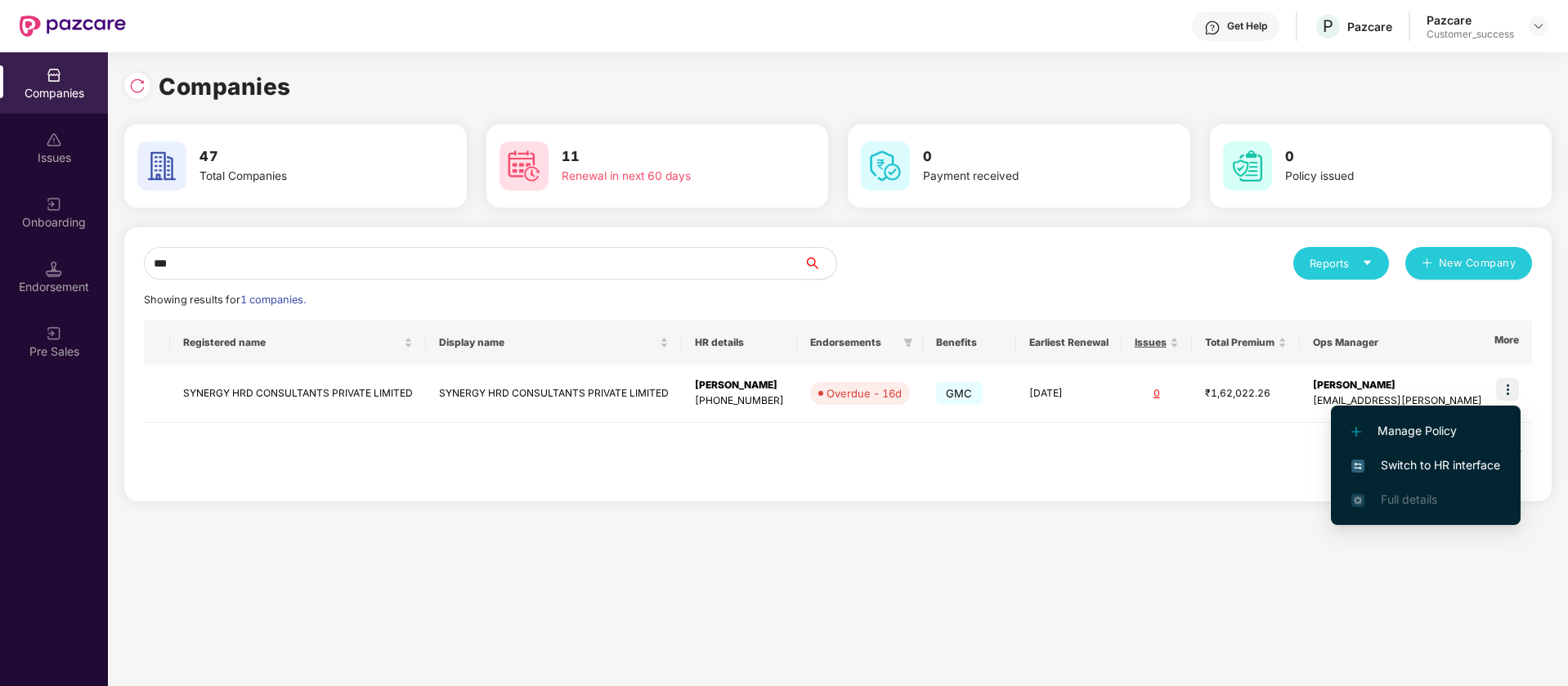
click at [1447, 458] on span "Switch to HR interface" at bounding box center [1425, 464] width 149 height 18
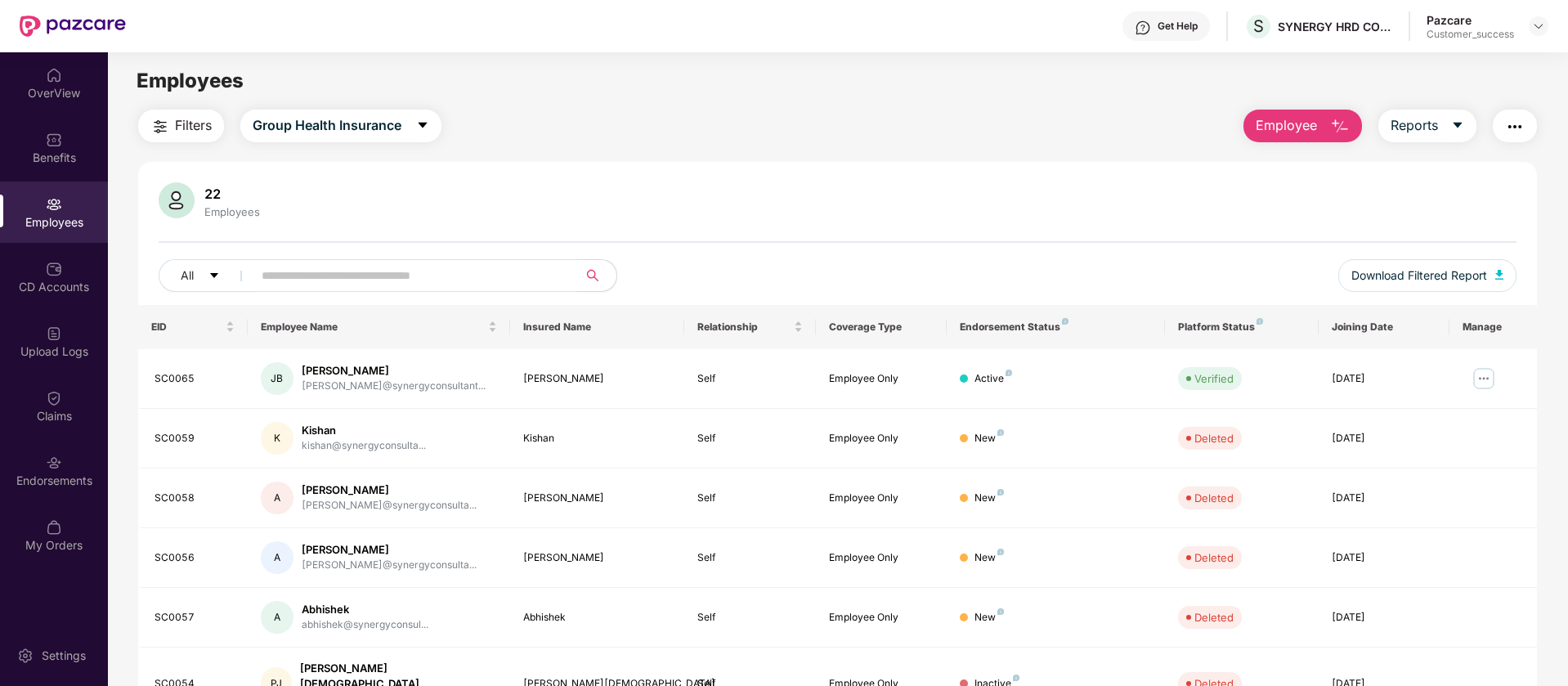
click at [452, 278] on input "text" at bounding box center [408, 275] width 294 height 25
